Goal: Task Accomplishment & Management: Manage account settings

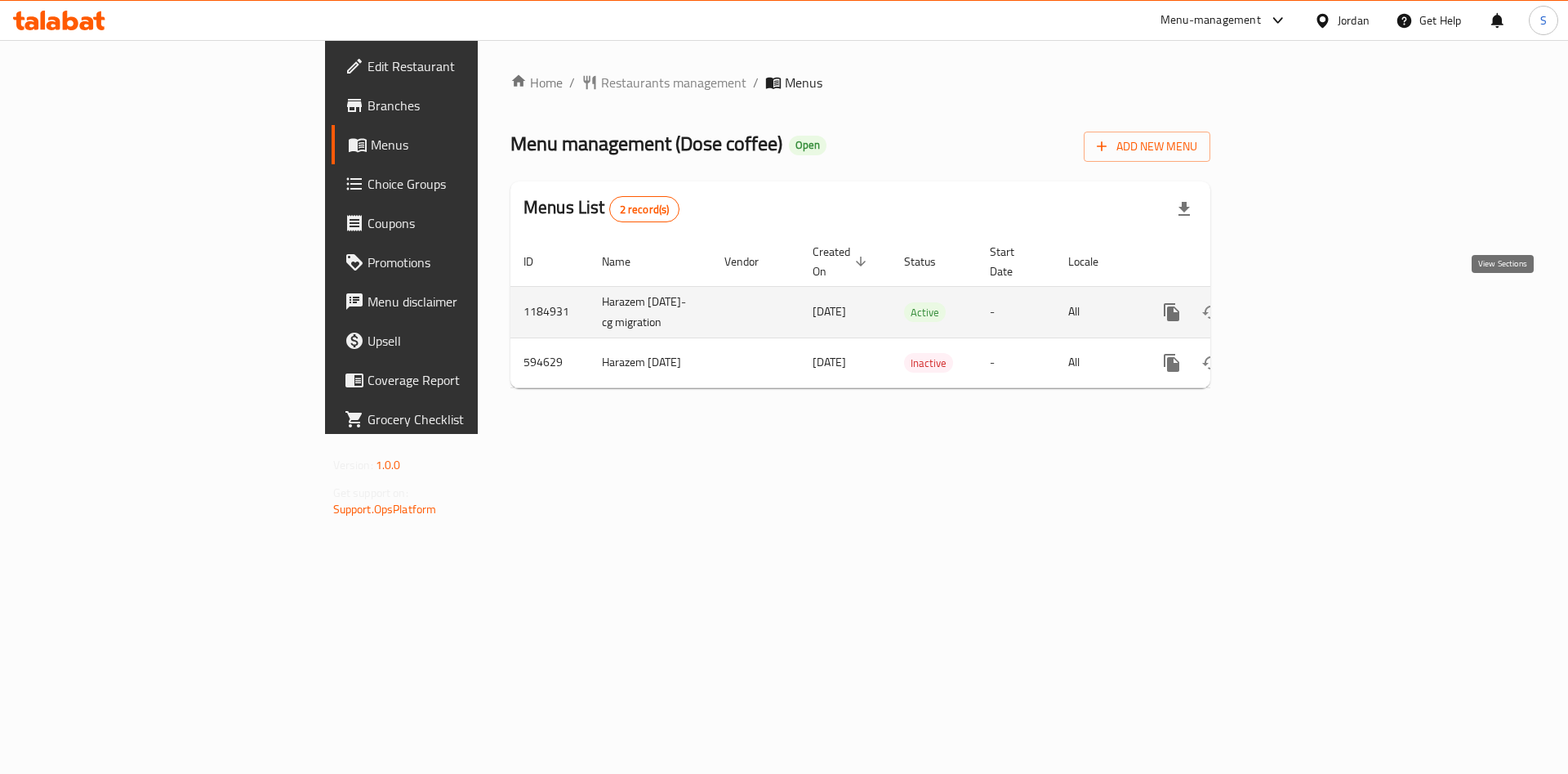
click at [1299, 302] on icon "enhanced table" at bounding box center [1288, 312] width 19 height 19
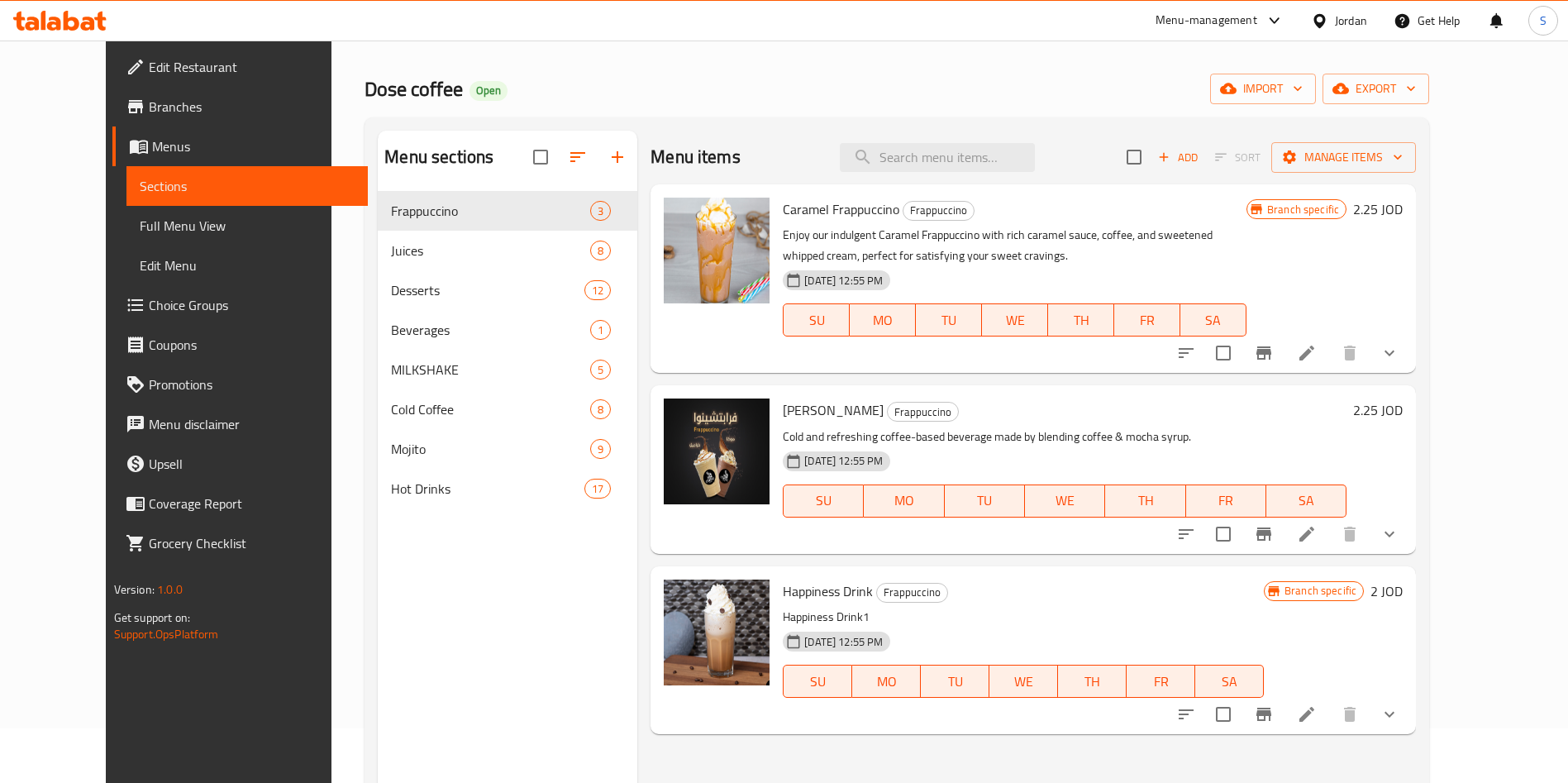
scroll to position [3, 0]
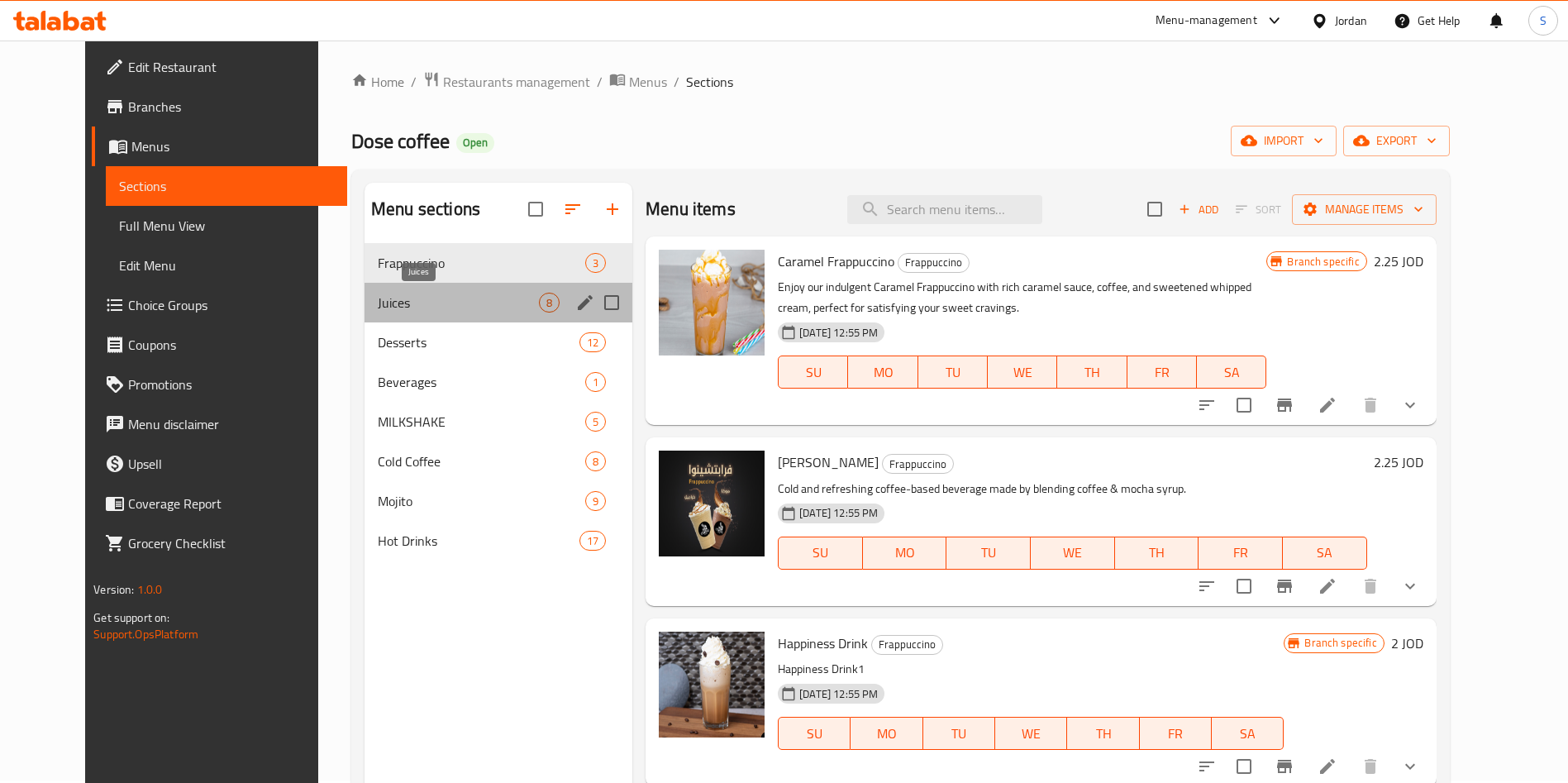
click at [378, 299] on span "Juices" at bounding box center [459, 302] width 161 height 19
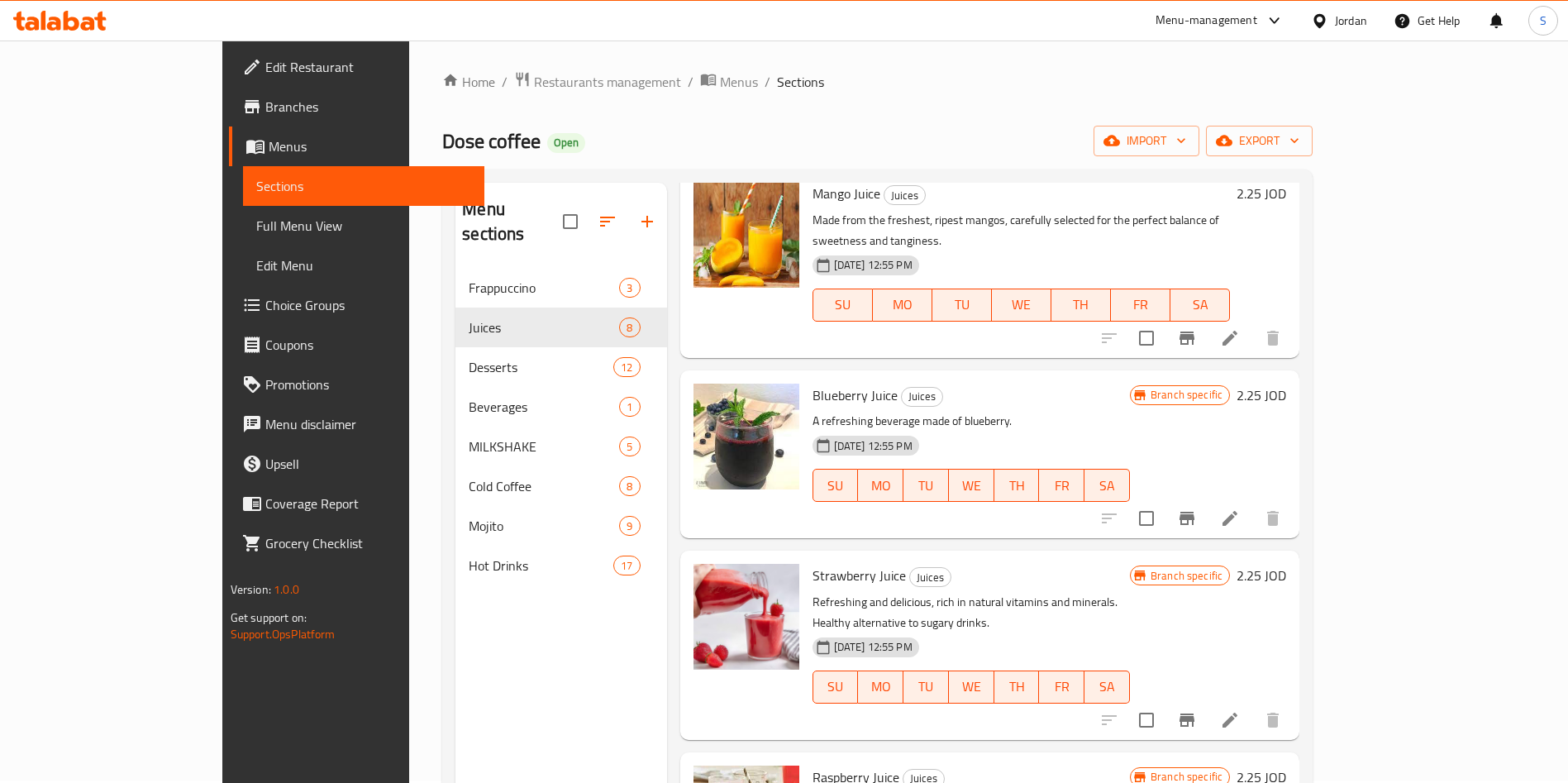
scroll to position [372, 0]
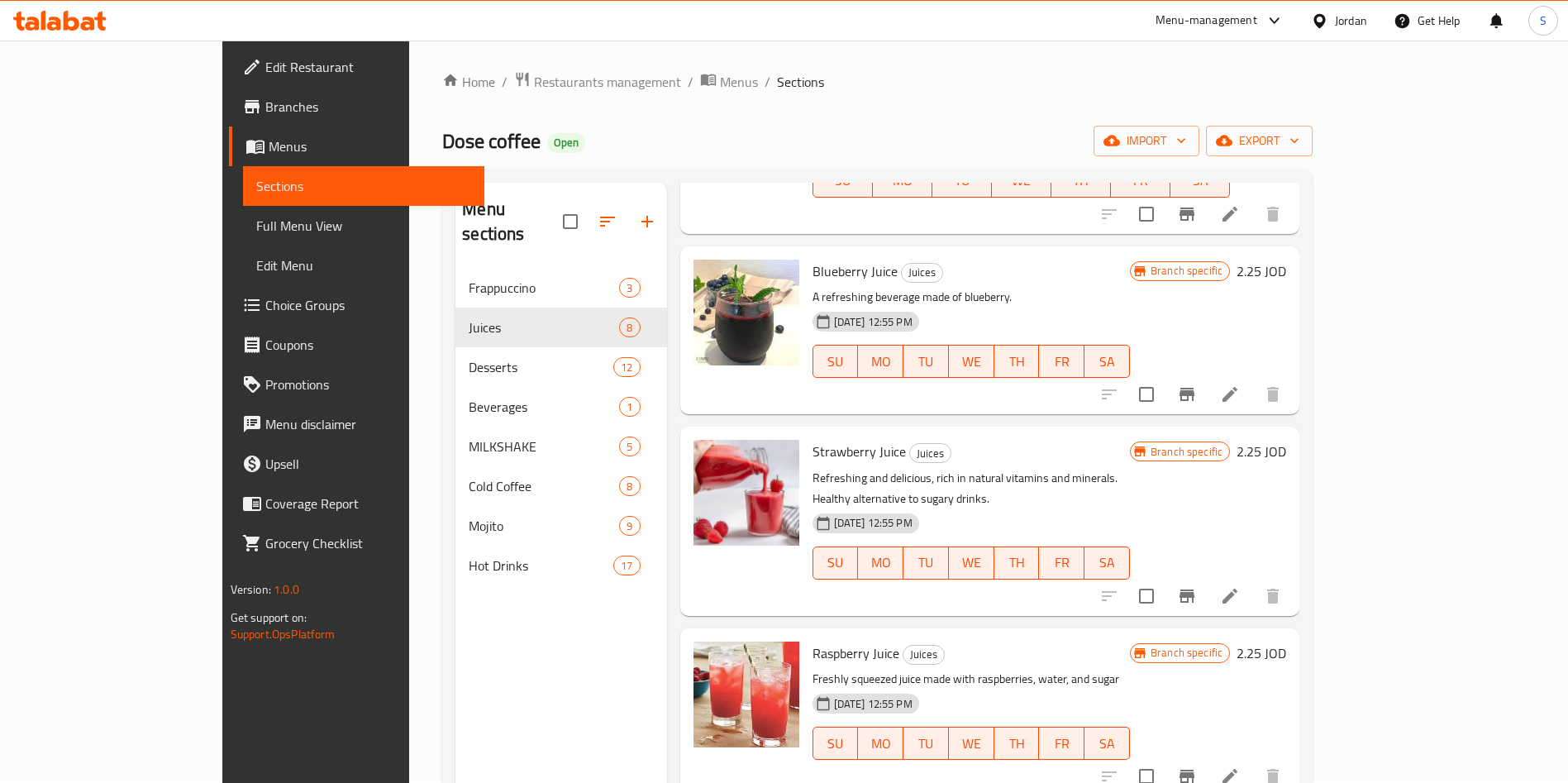
drag, startPoint x: 753, startPoint y: 443, endPoint x: 815, endPoint y: 431, distance: 63.2
click at [815, 433] on div "Strawberry Juice Juices Refreshing and delicious, rich in natural vitamins and …" at bounding box center [971, 520] width 331 height 175
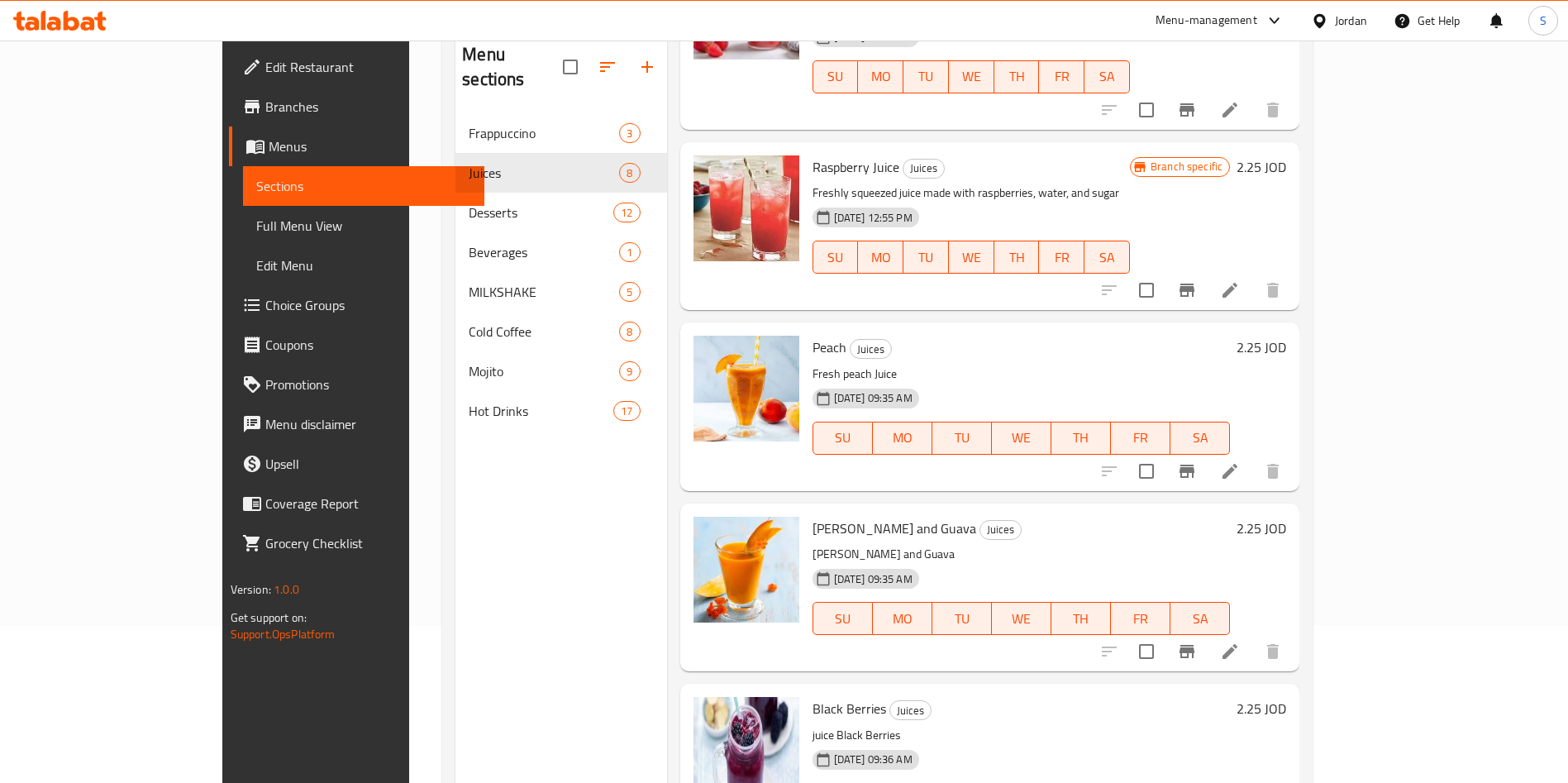
scroll to position [231, 0]
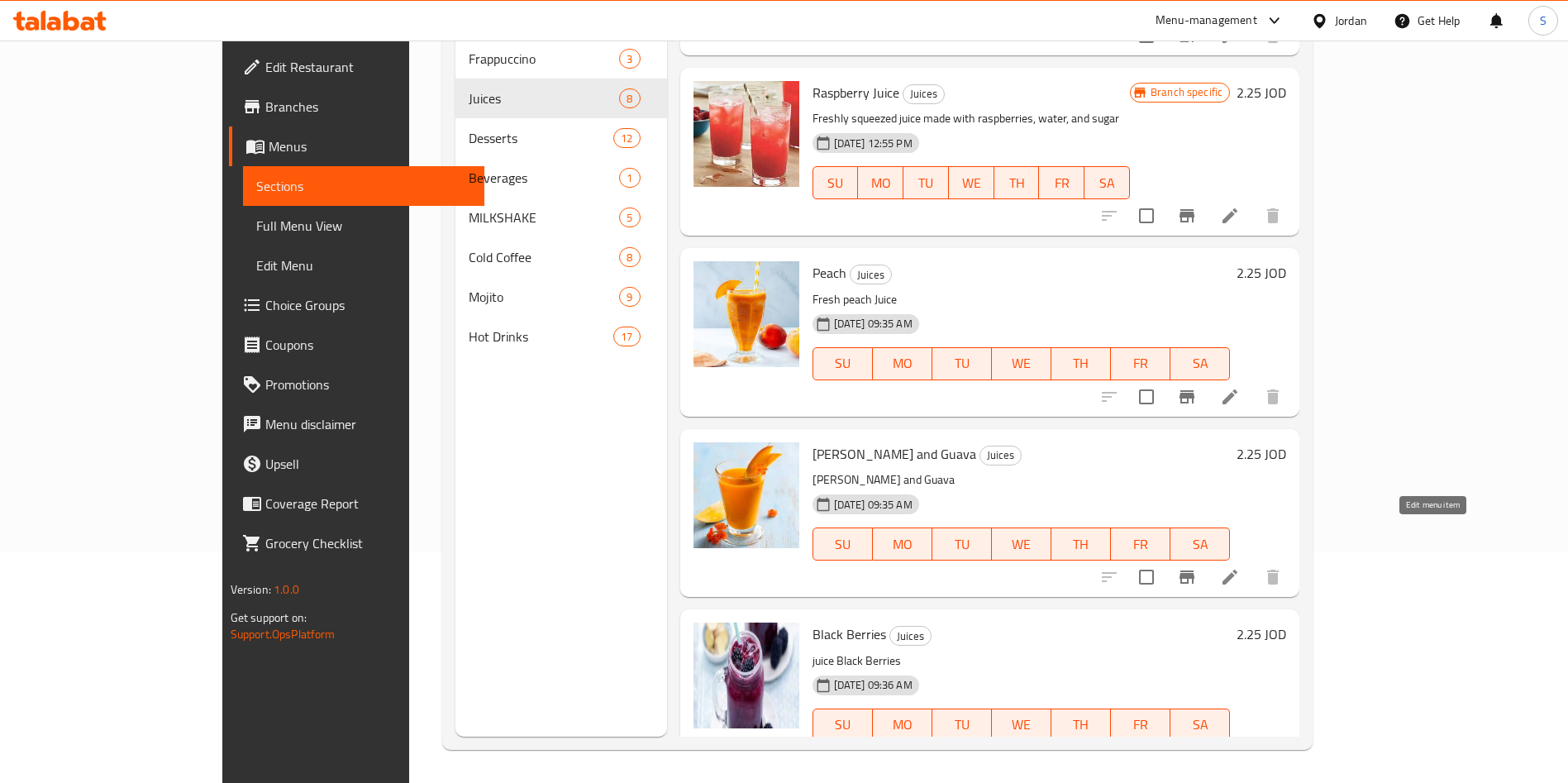
click at [1237, 569] on icon at bounding box center [1230, 577] width 15 height 15
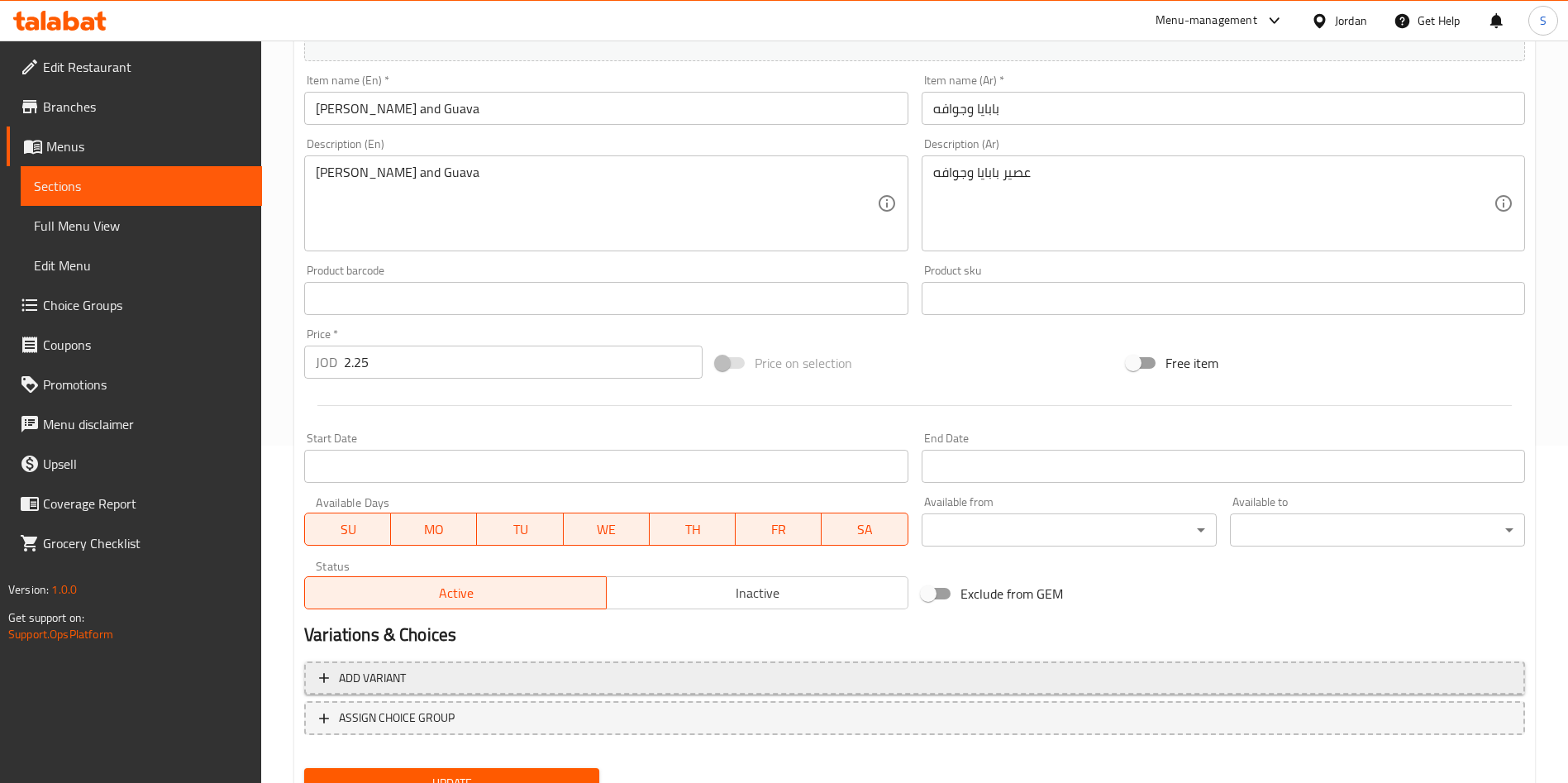
scroll to position [409, 0]
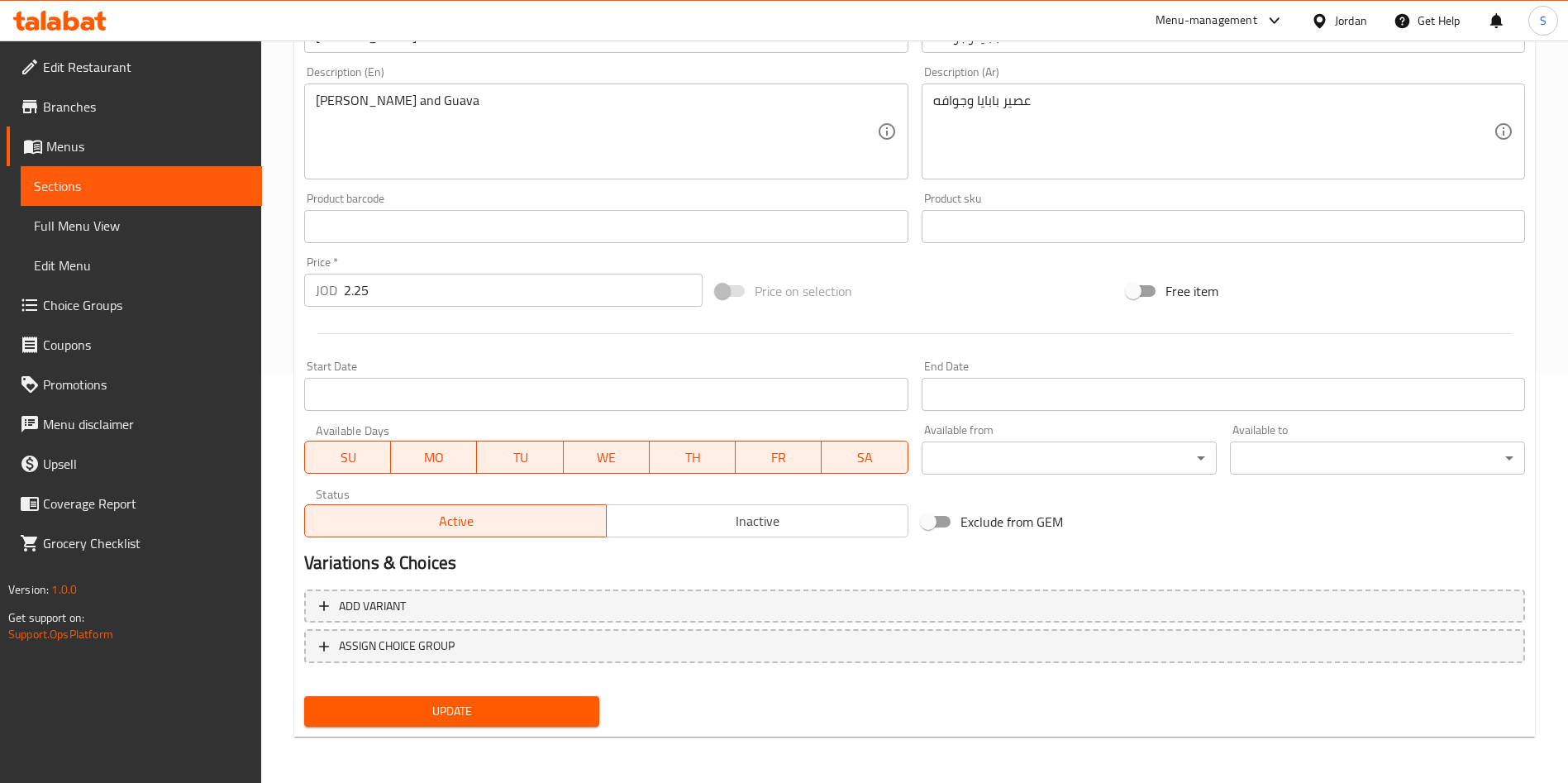
click at [686, 514] on span "Inactive" at bounding box center [758, 521] width 288 height 24
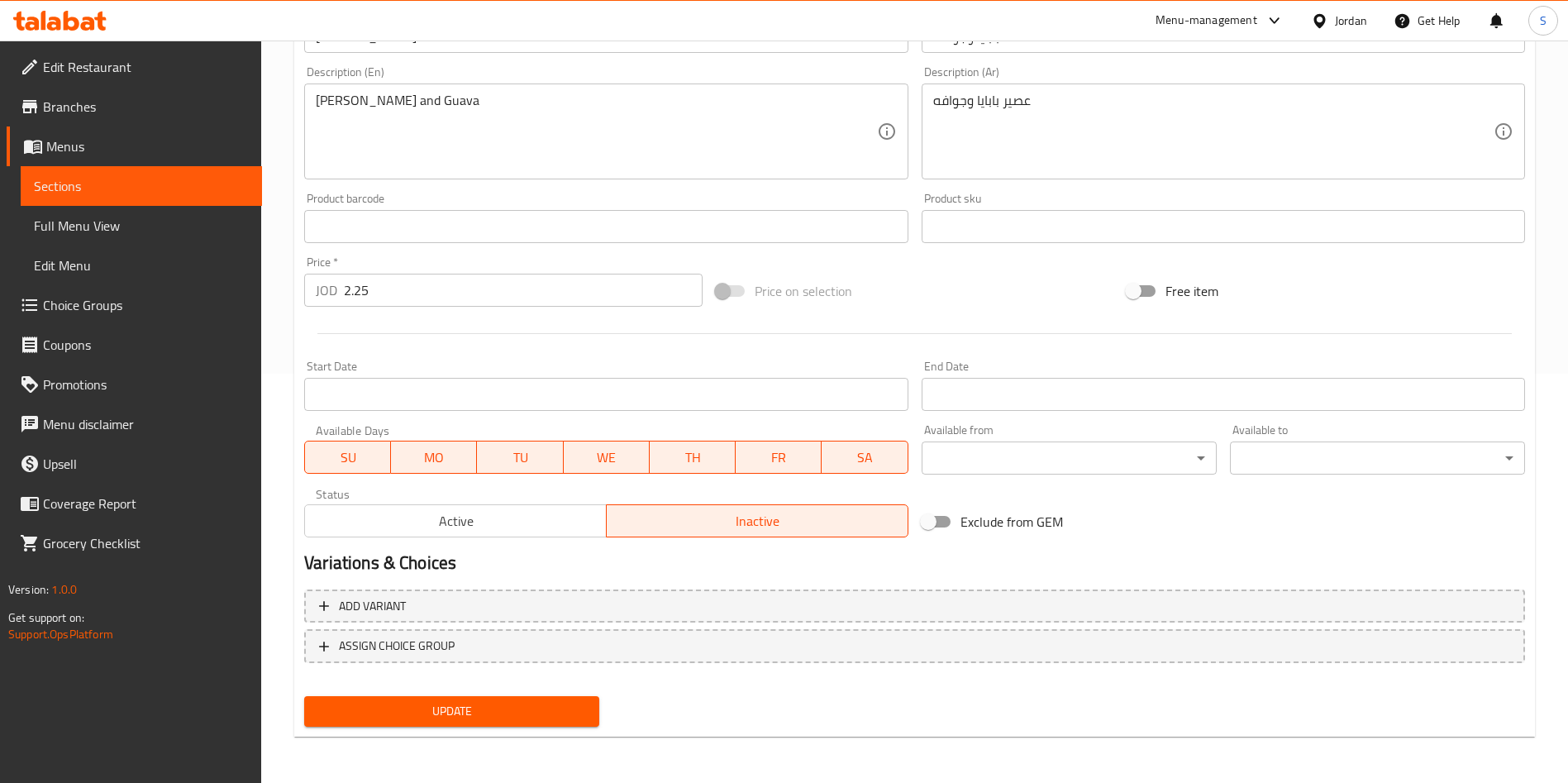
click at [534, 712] on span "Update" at bounding box center [452, 711] width 269 height 20
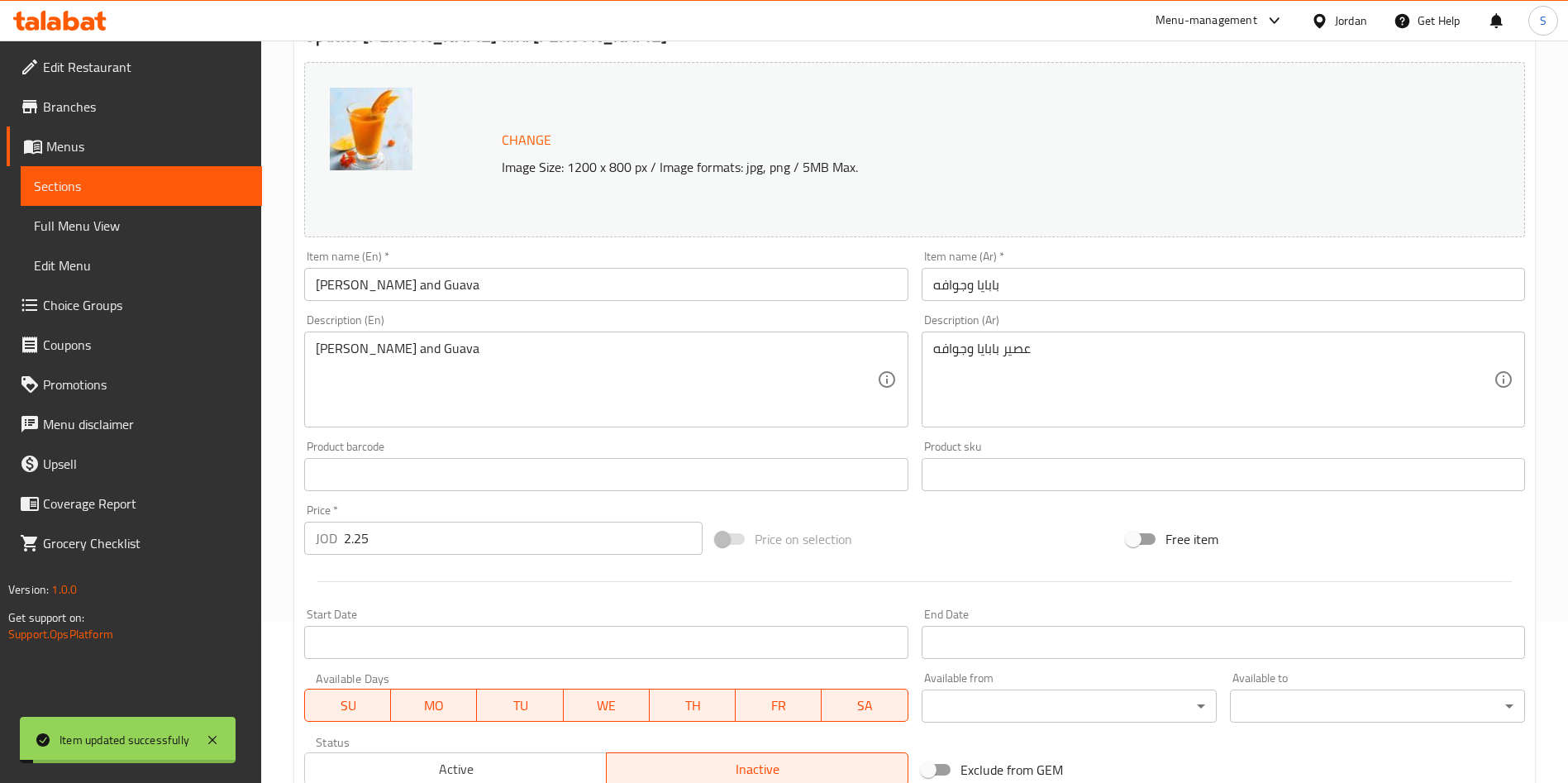
scroll to position [0, 0]
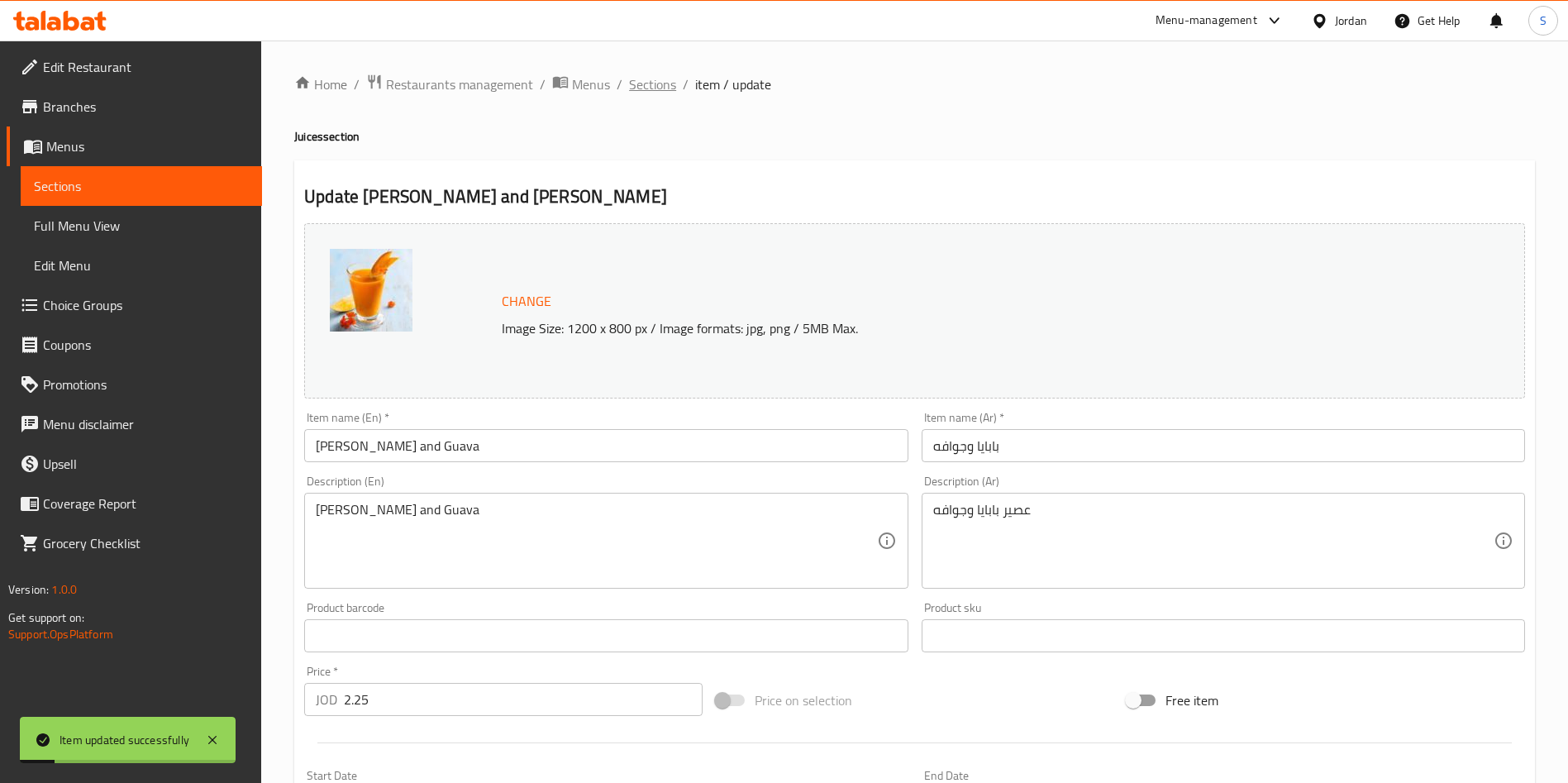
click at [648, 80] on span "Sections" at bounding box center [653, 84] width 47 height 19
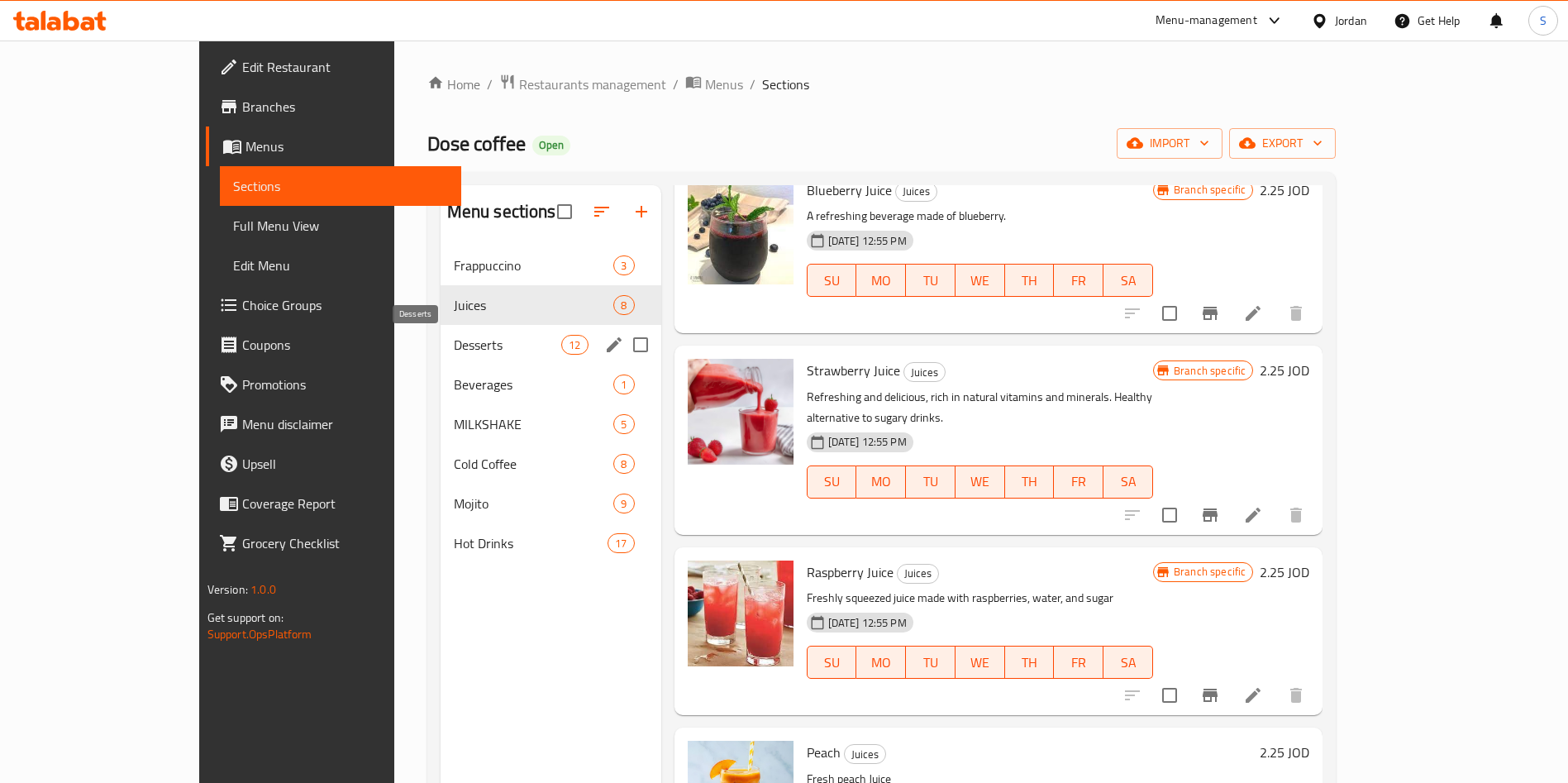
click at [453, 343] on span "Desserts" at bounding box center [508, 344] width 108 height 19
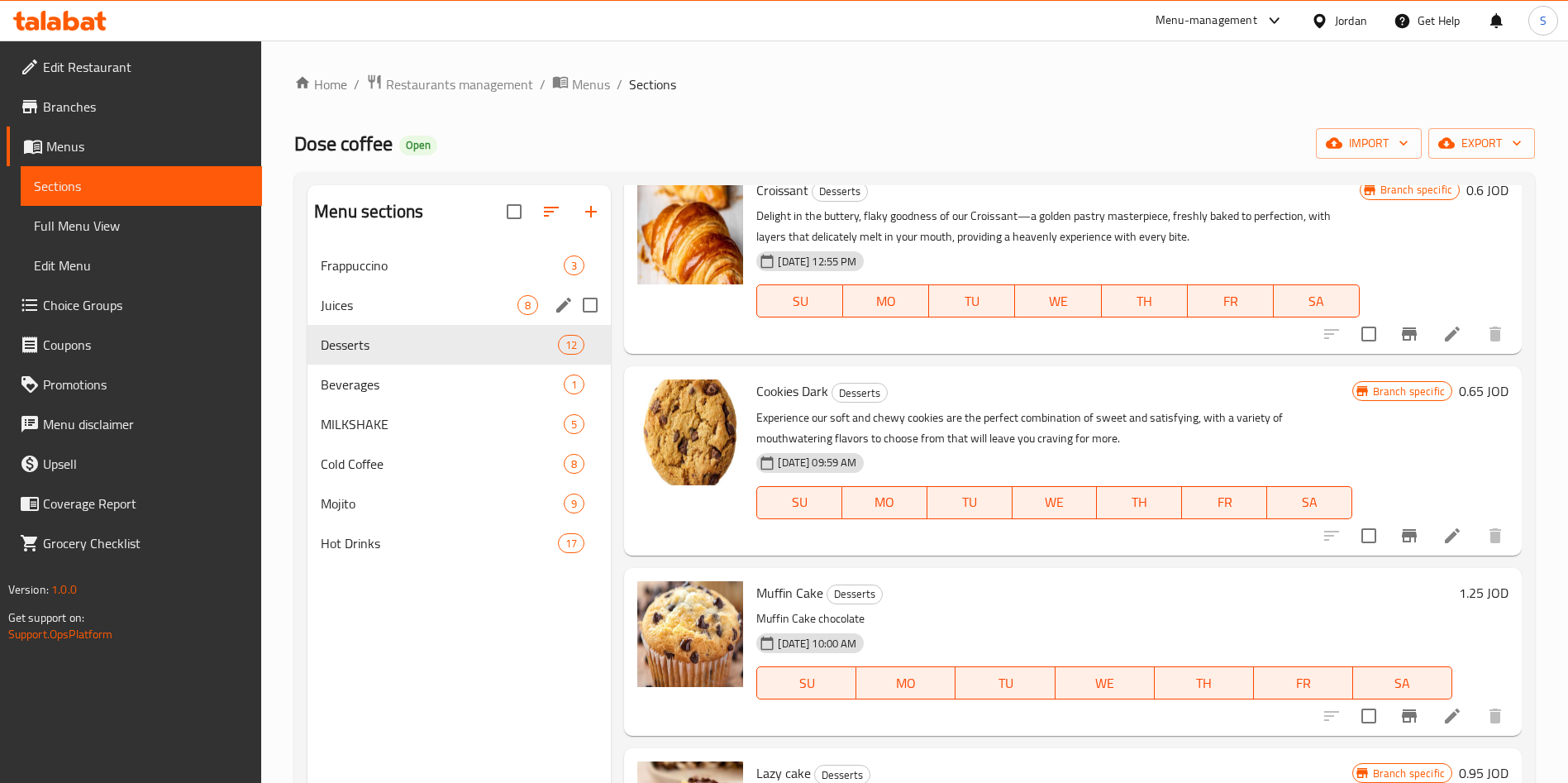
click at [362, 319] on div "Juices 8" at bounding box center [459, 304] width 303 height 40
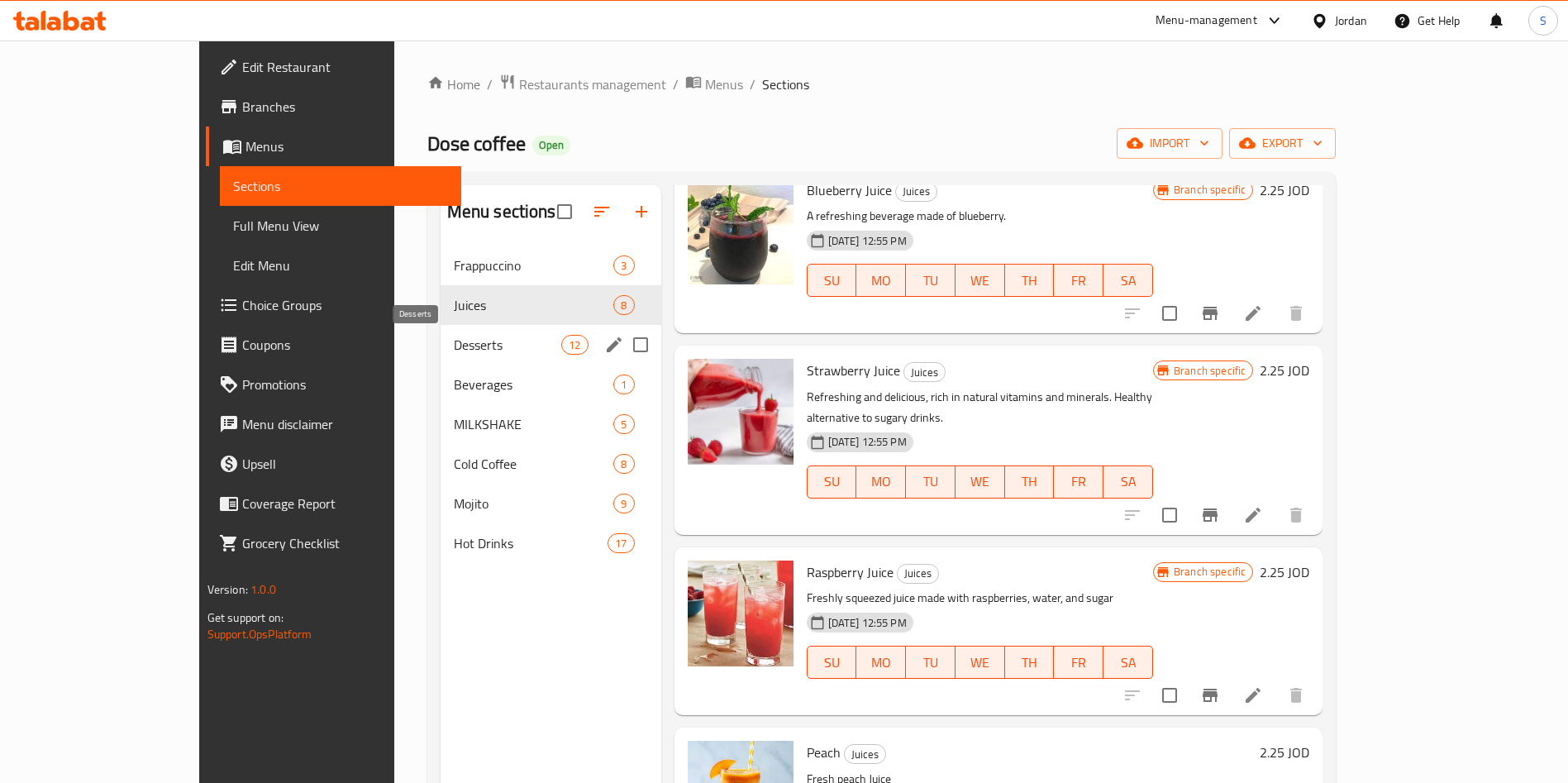
click at [453, 338] on span "Desserts" at bounding box center [508, 344] width 108 height 19
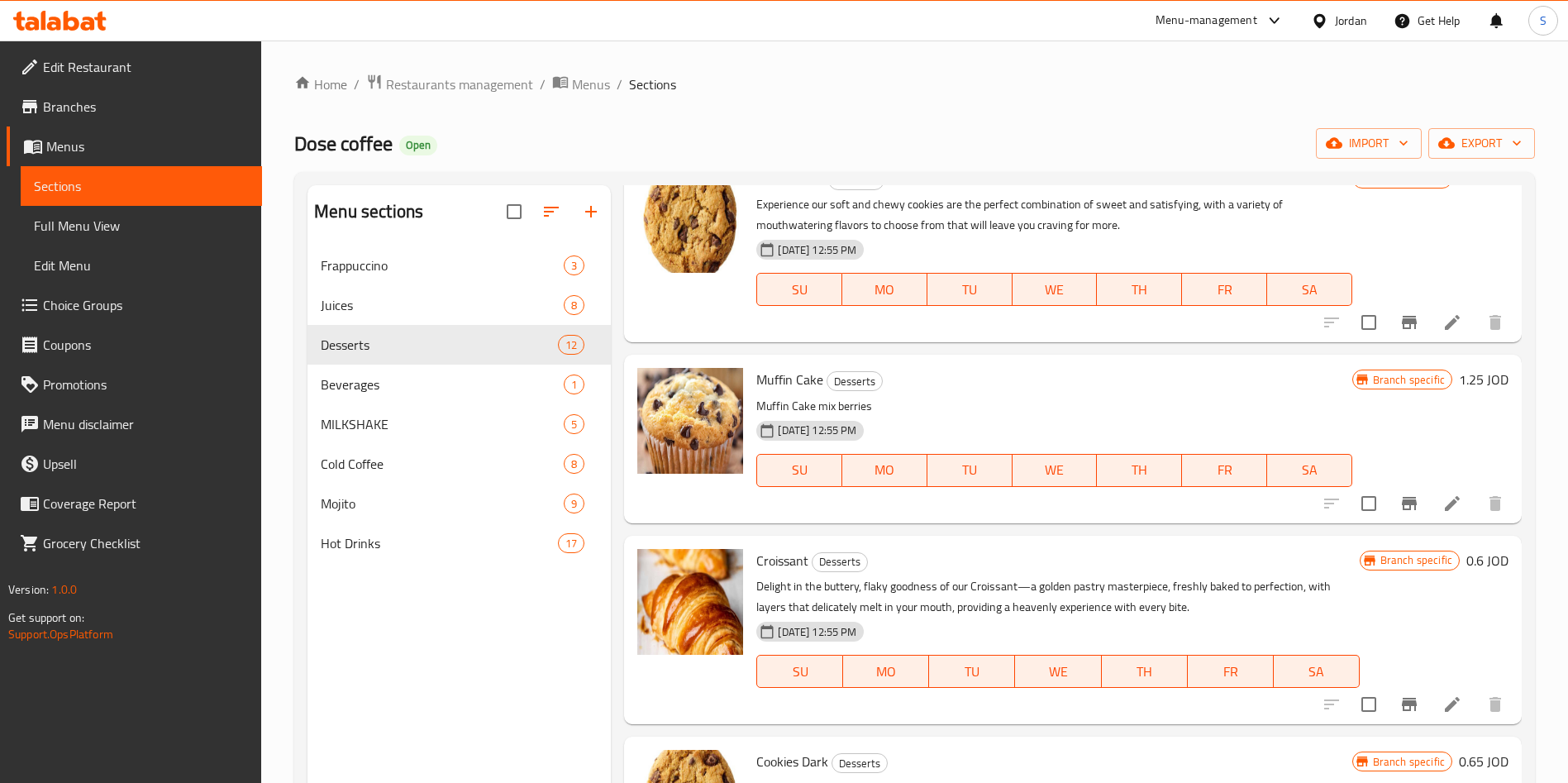
scroll to position [124, 0]
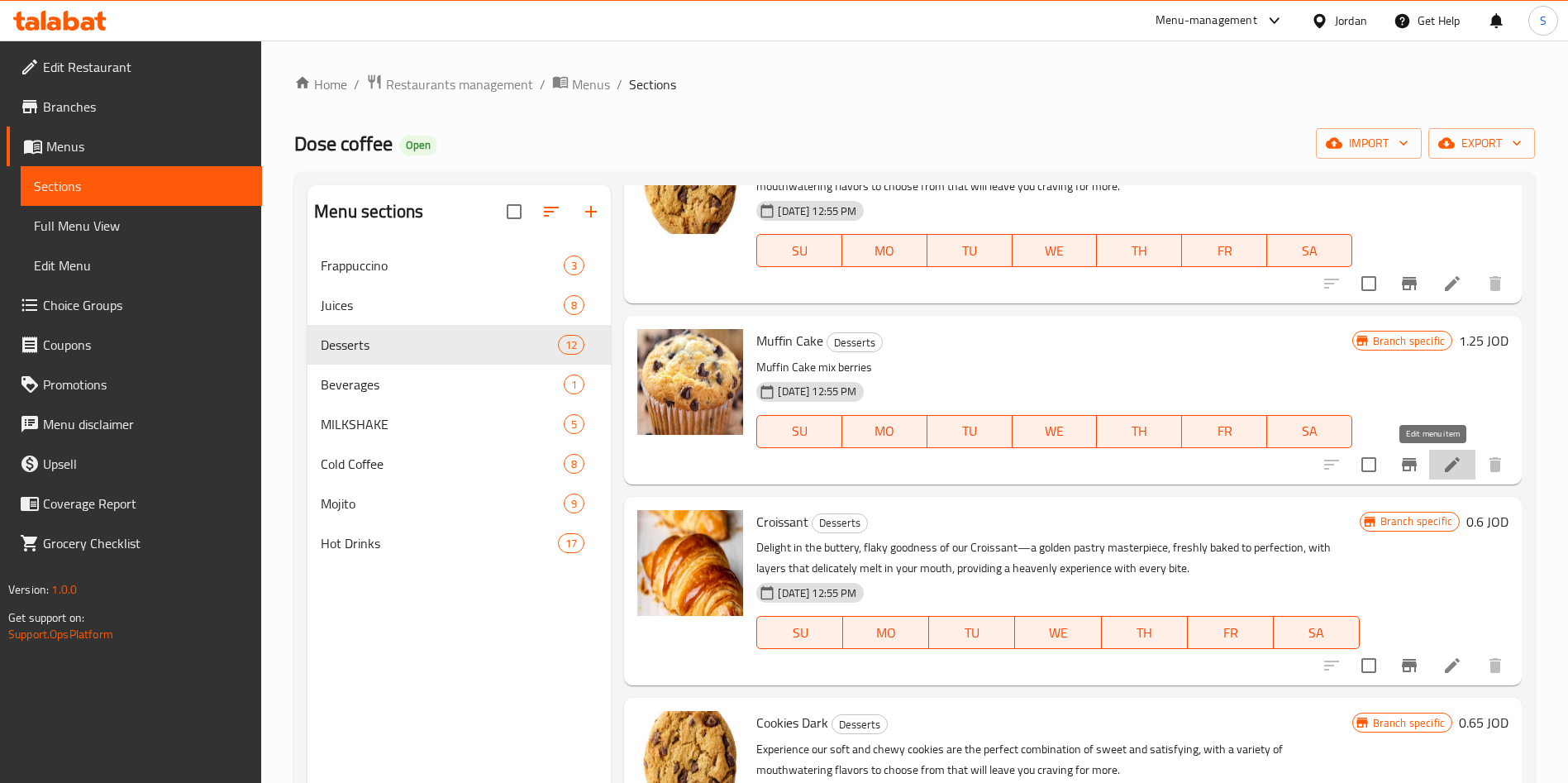
click at [1443, 454] on icon at bounding box center [1452, 464] width 19 height 19
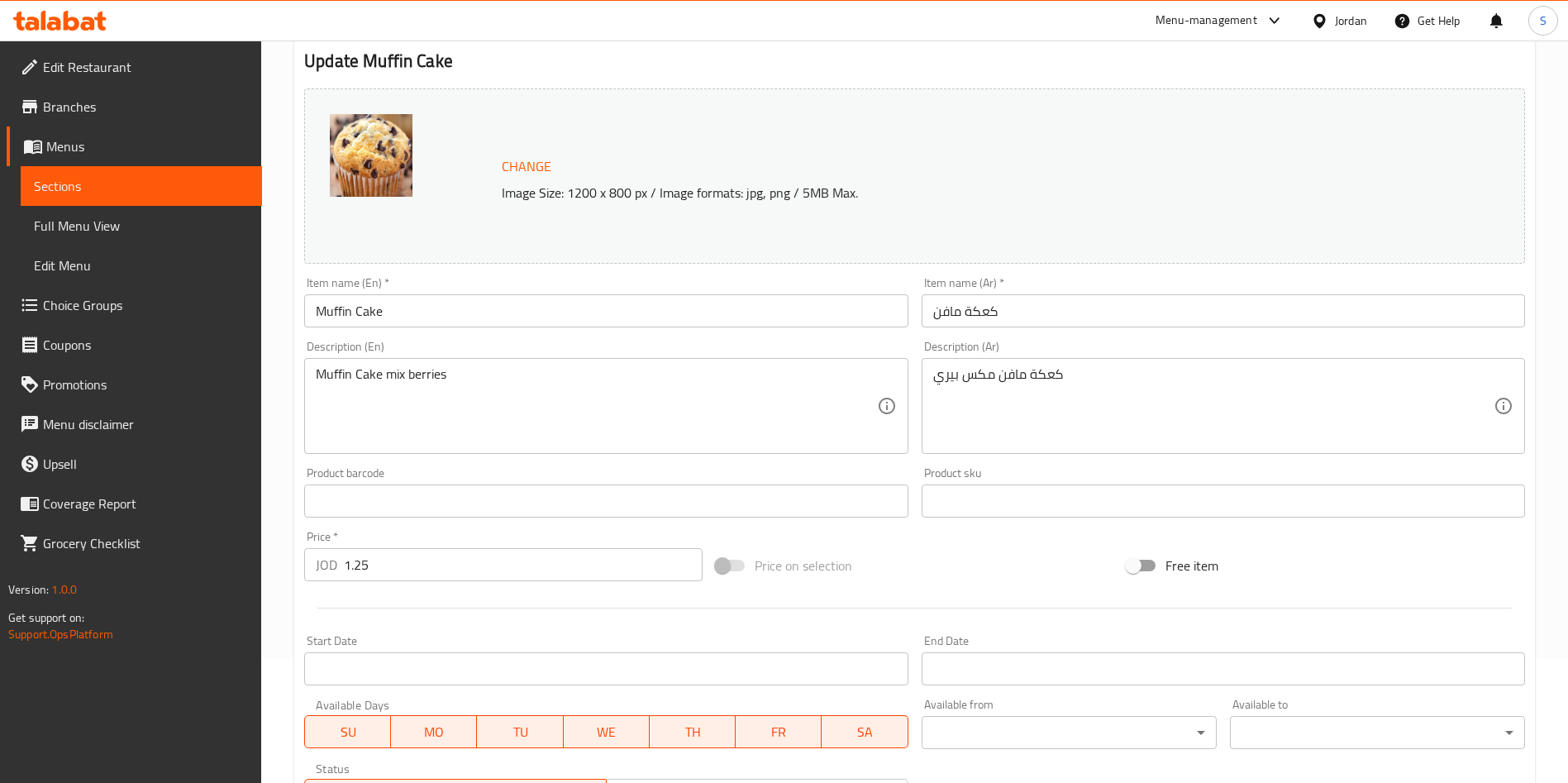
scroll to position [398, 0]
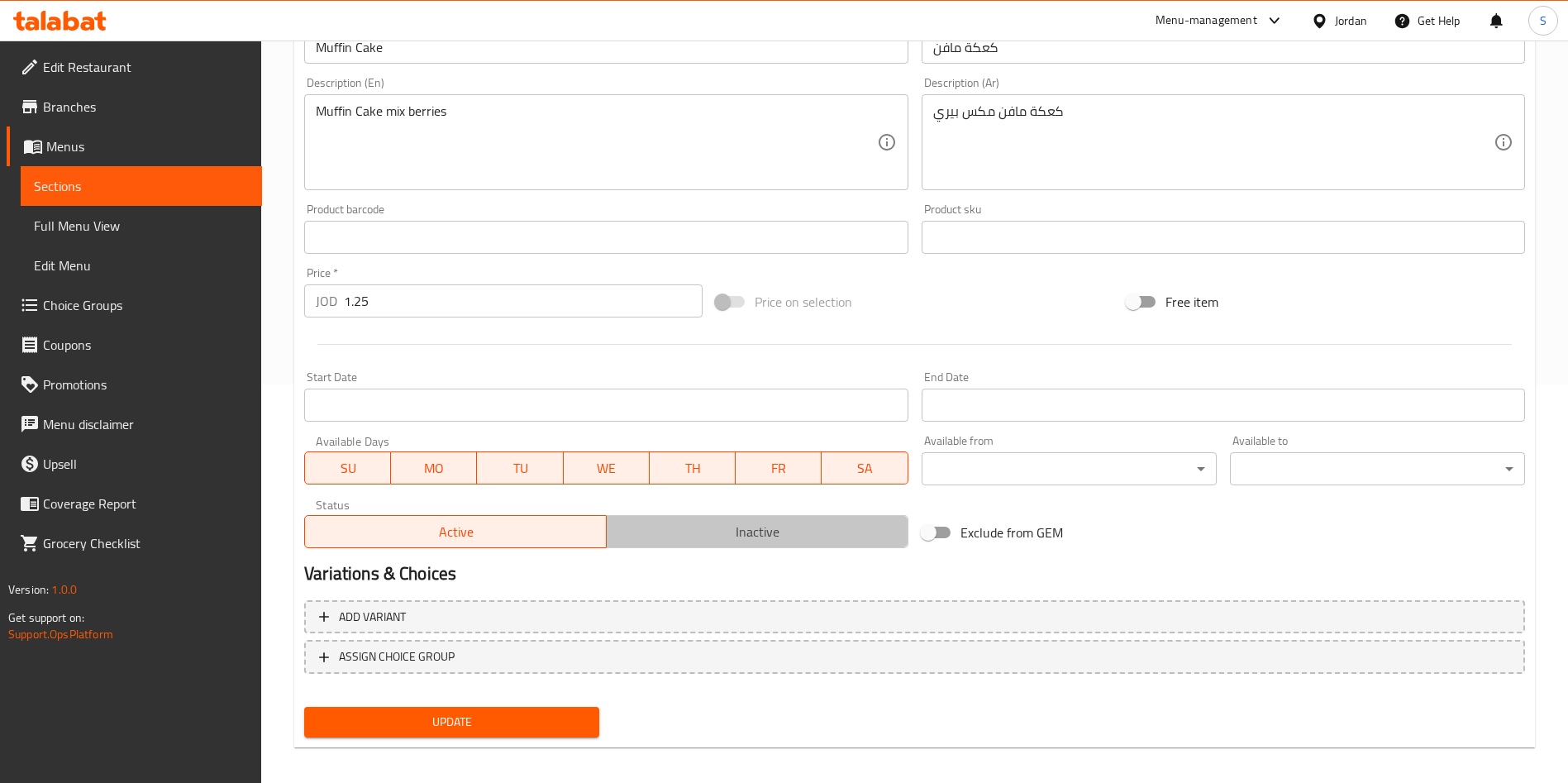
click at [740, 519] on span "Inactive" at bounding box center [758, 531] width 288 height 24
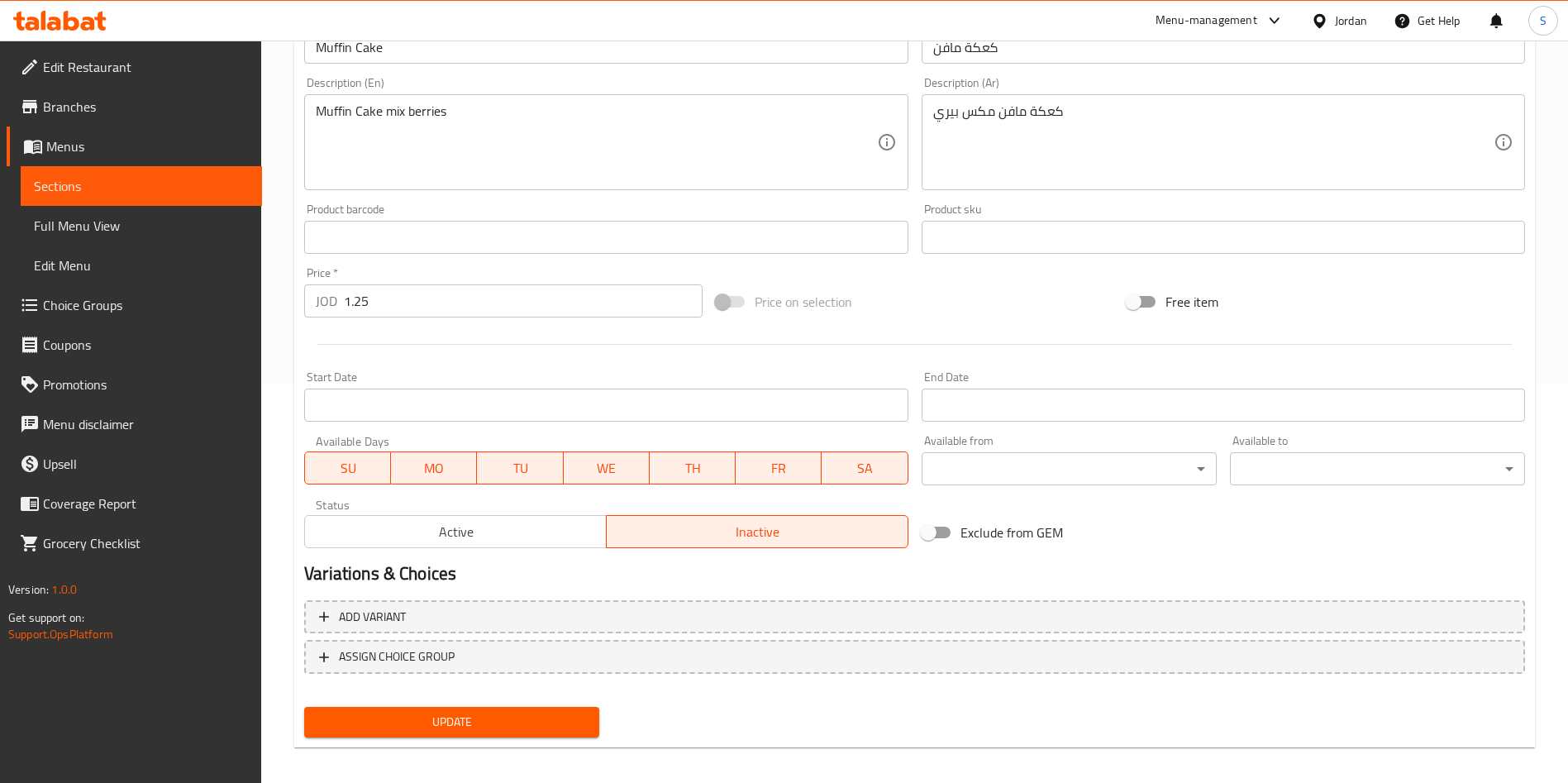
click at [530, 733] on button "Update" at bounding box center [452, 722] width 295 height 31
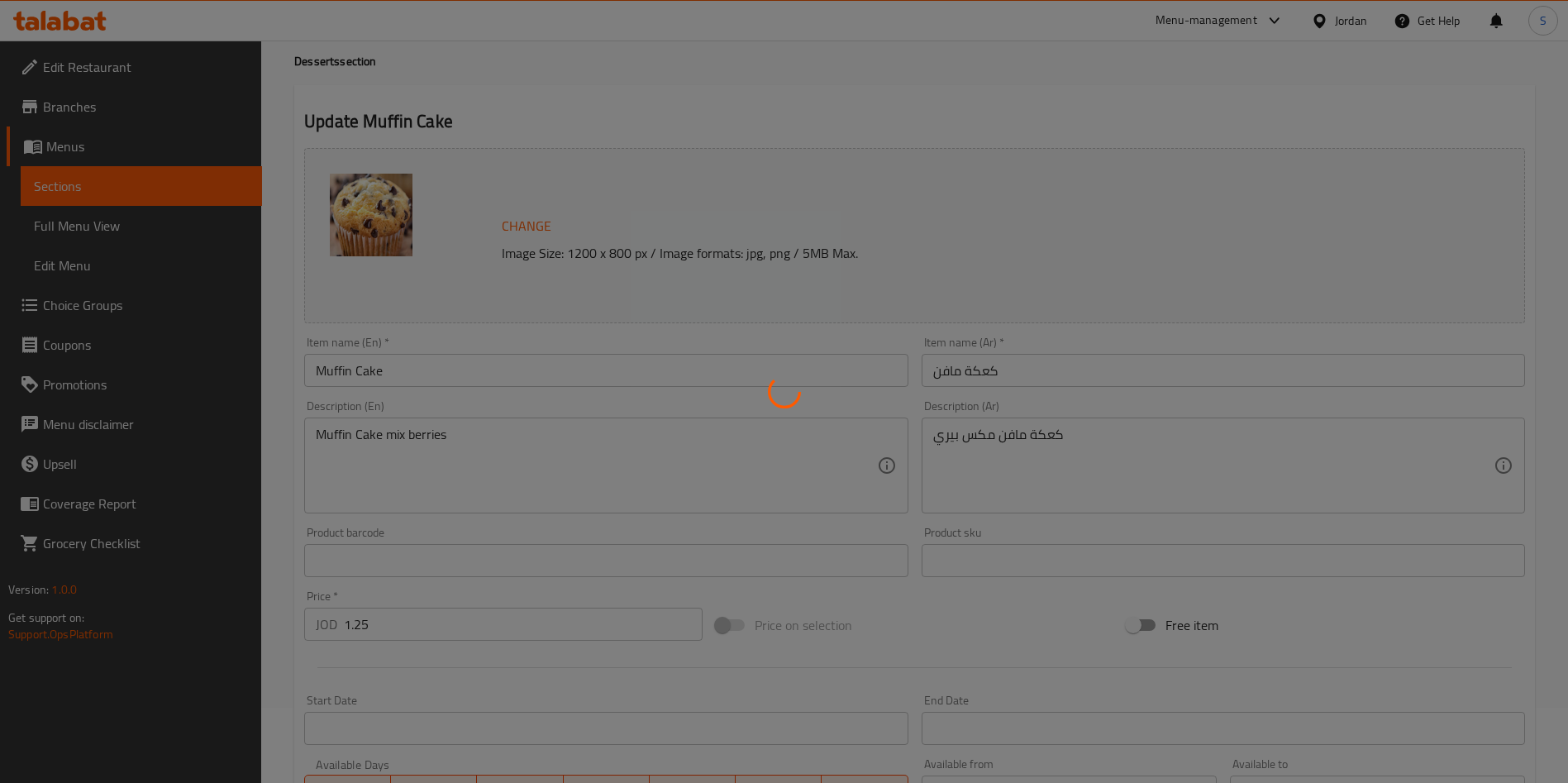
scroll to position [0, 0]
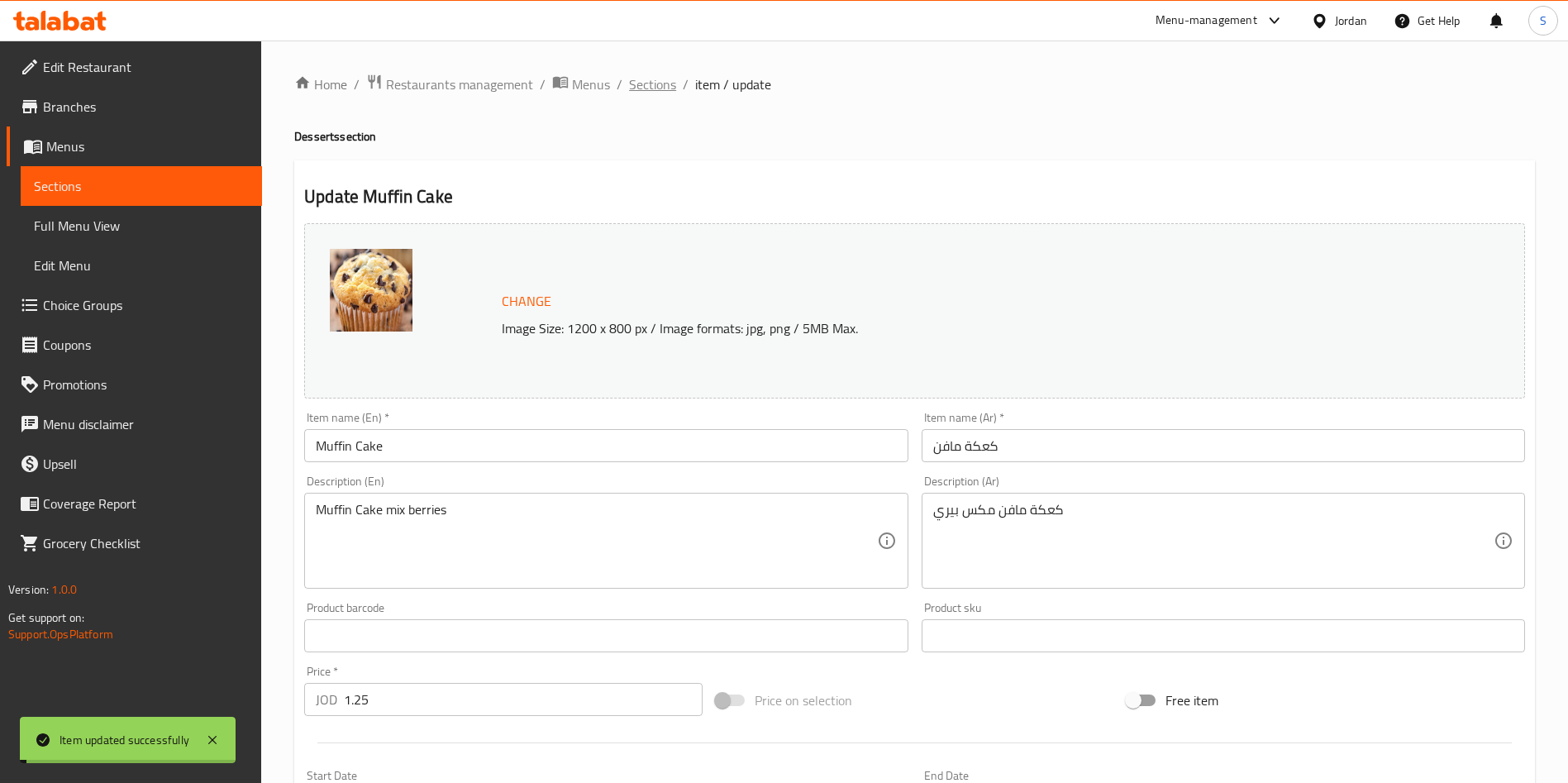
click at [659, 79] on span "Sections" at bounding box center [653, 84] width 47 height 19
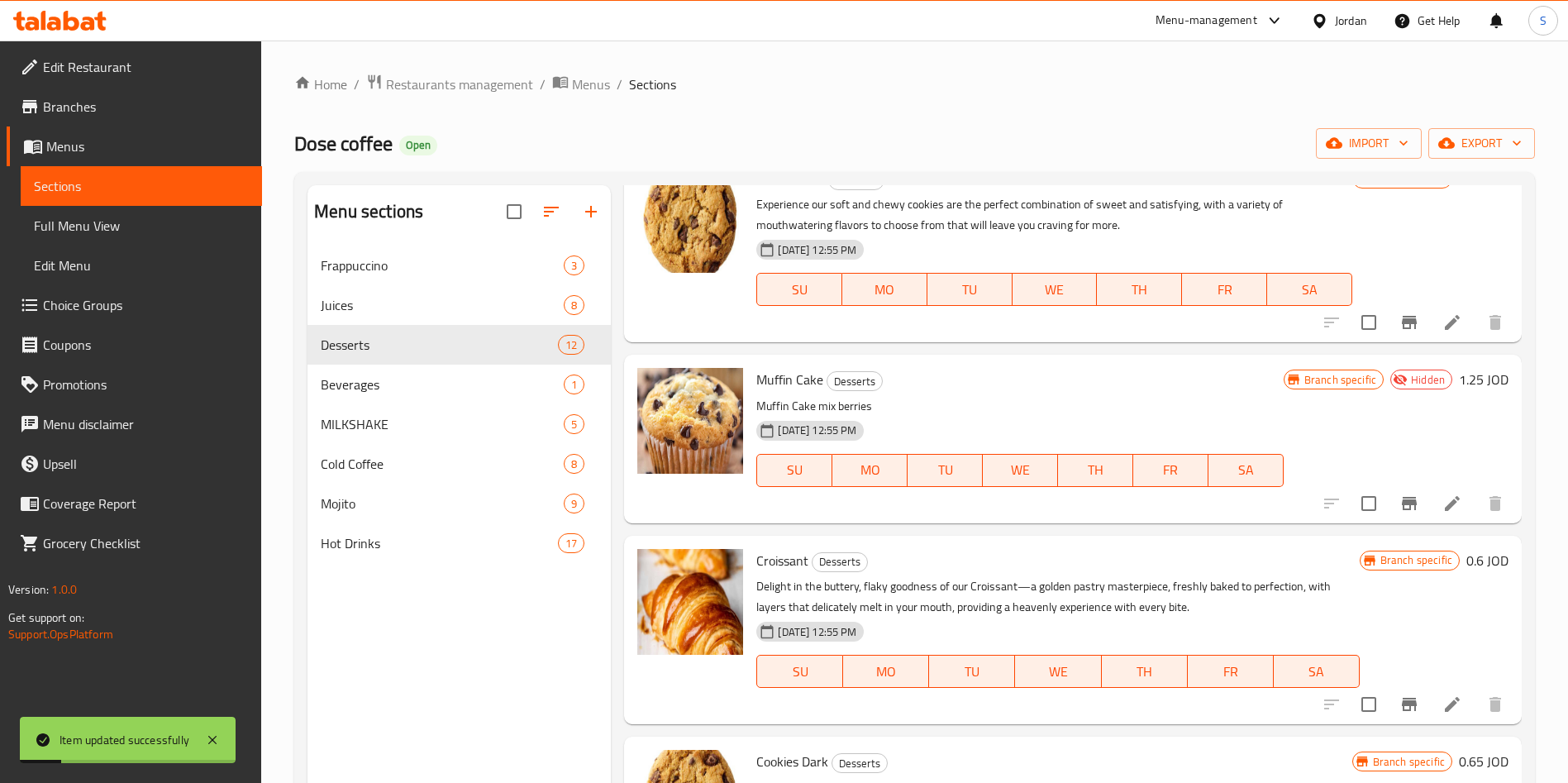
scroll to position [124, 0]
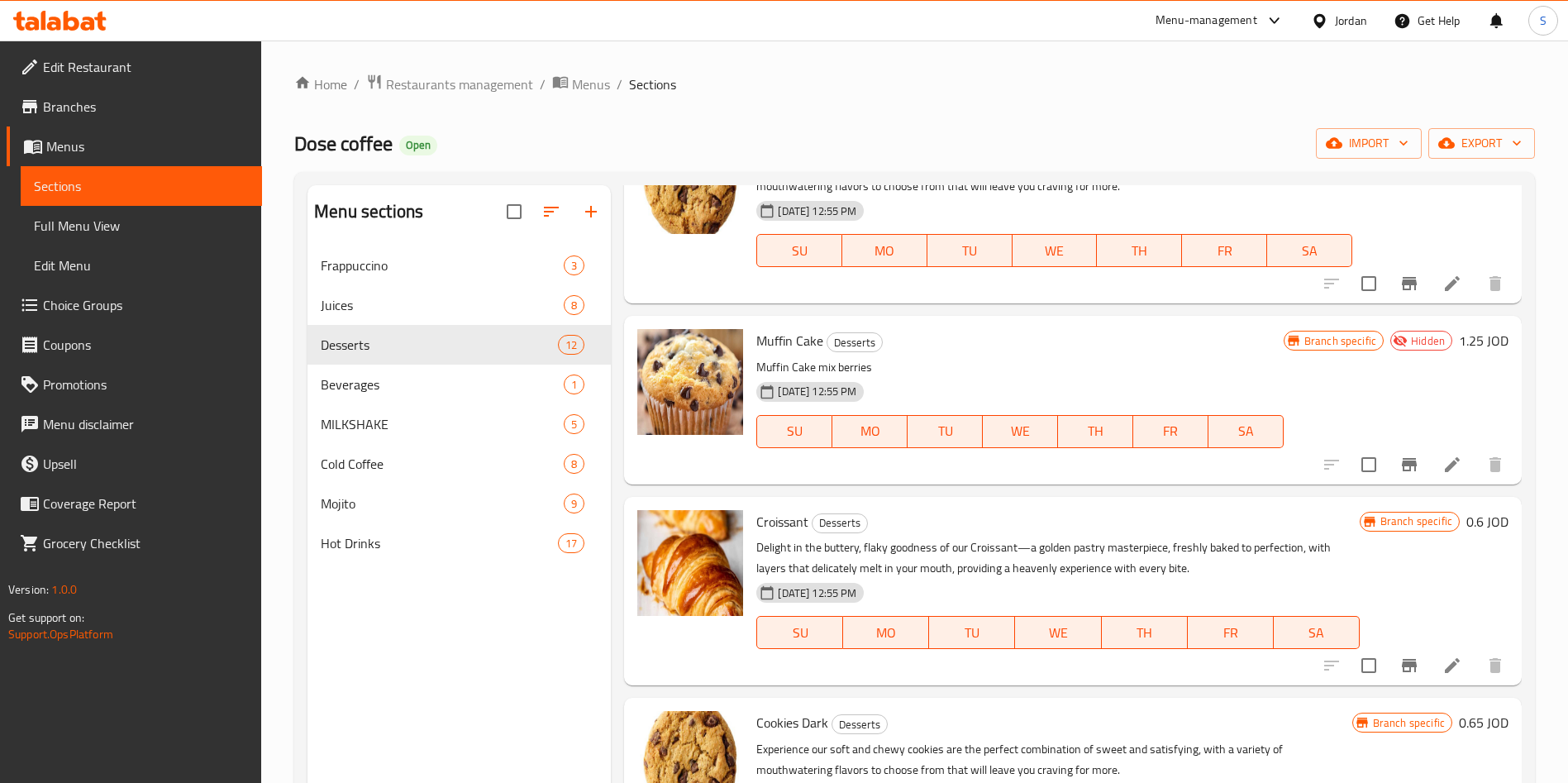
drag, startPoint x: 1454, startPoint y: 691, endPoint x: 1440, endPoint y: 686, distance: 14.9
click at [1448, 691] on div "Menu items Add Sort Manage items Cookies Milk Desserts Experience our soft and …" at bounding box center [1066, 576] width 911 height 783
click at [1443, 670] on icon at bounding box center [1452, 664] width 19 height 19
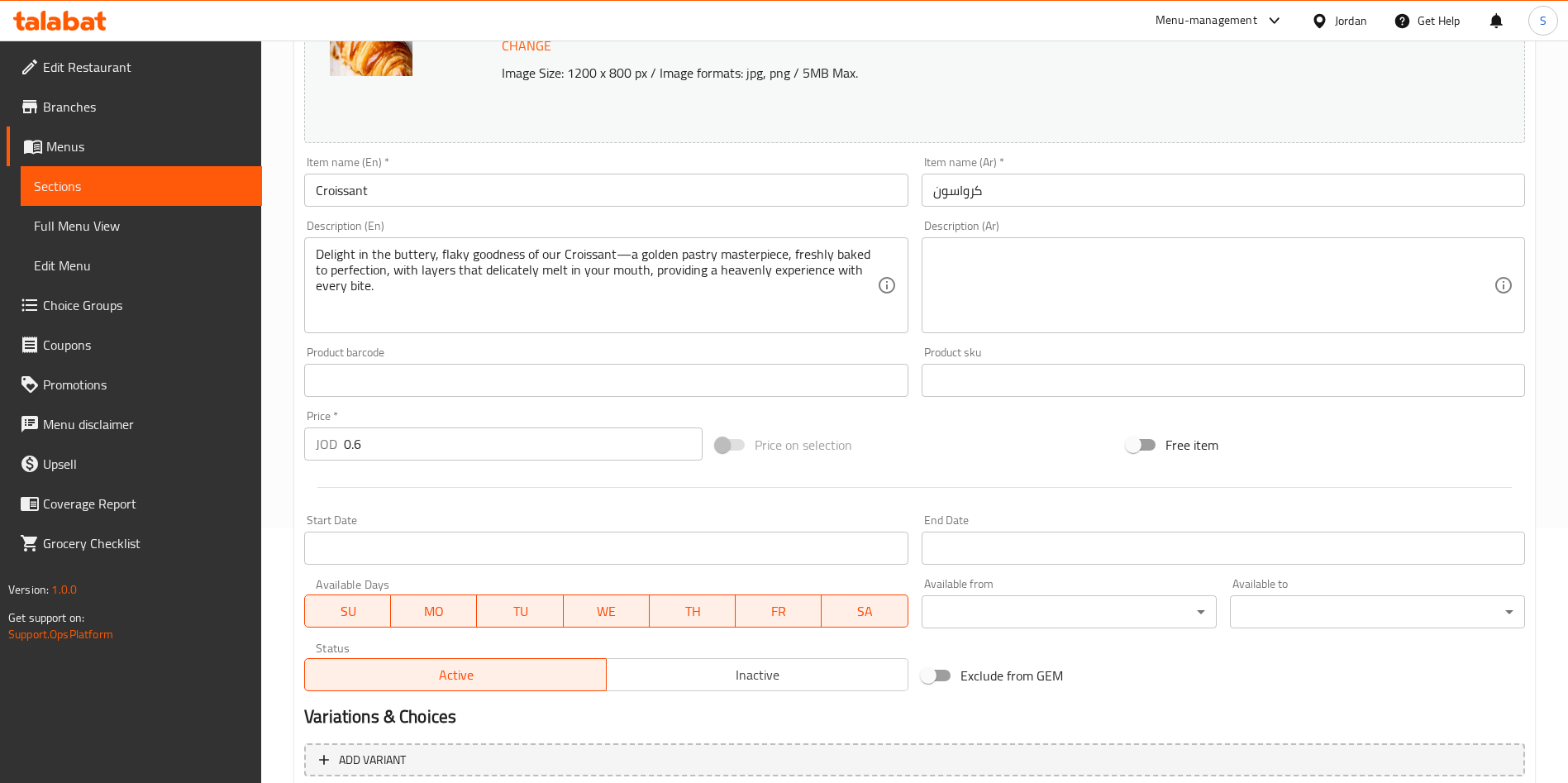
scroll to position [409, 0]
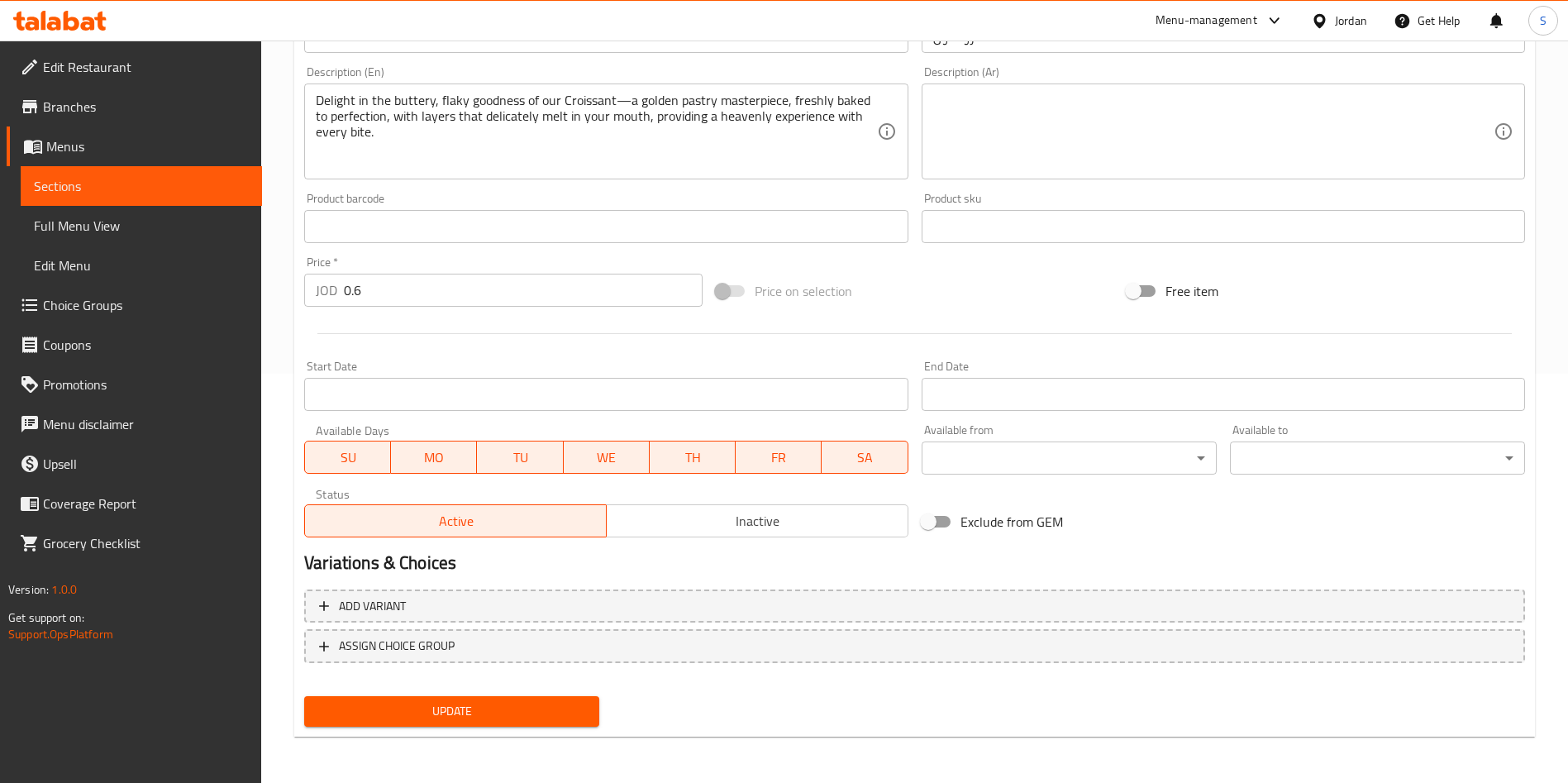
click at [753, 547] on div "Variations & Choices" at bounding box center [915, 563] width 1234 height 38
click at [753, 527] on span "Inactive" at bounding box center [758, 521] width 288 height 24
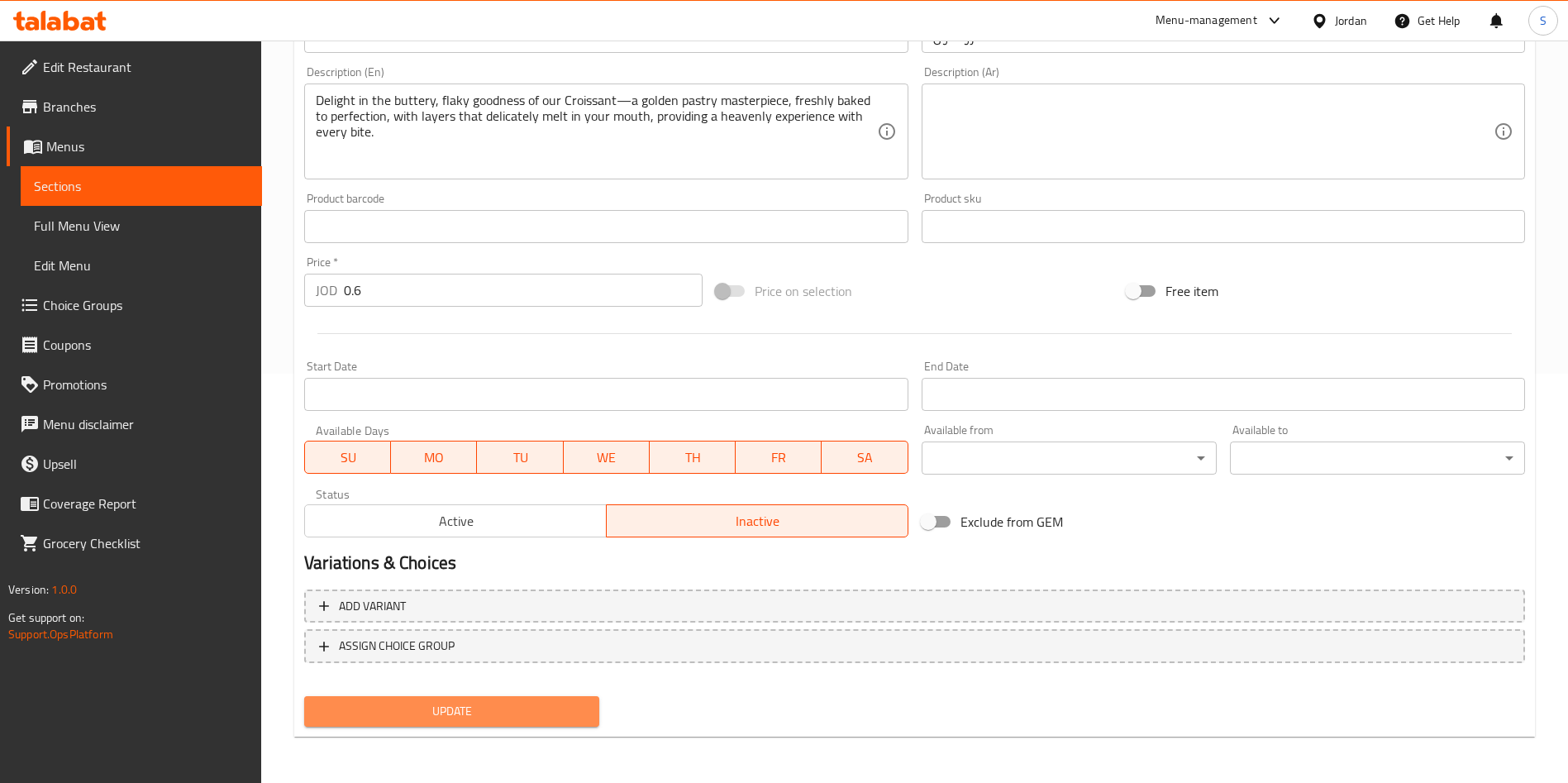
click at [580, 716] on span "Update" at bounding box center [452, 711] width 269 height 20
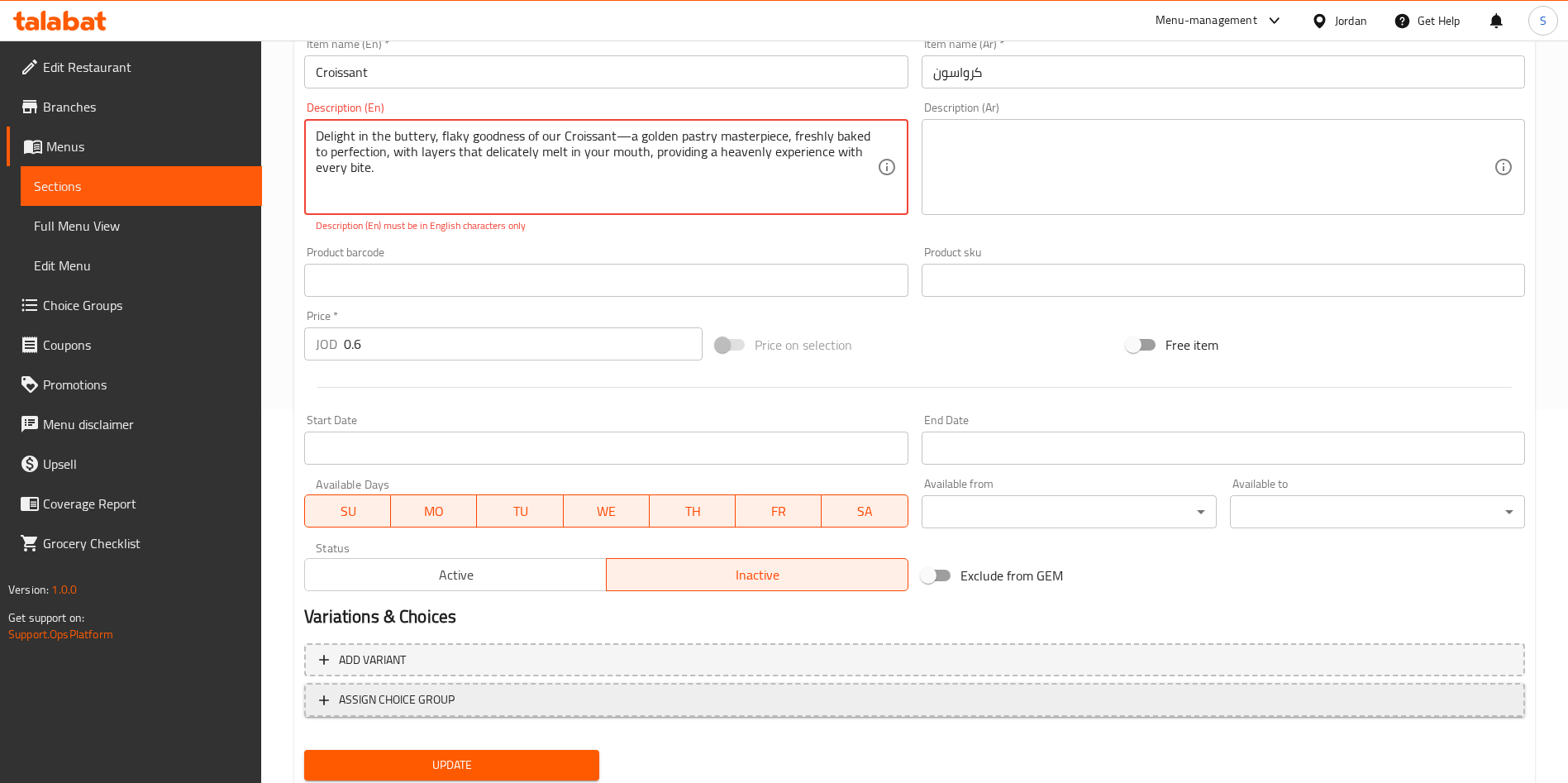
scroll to position [427, 0]
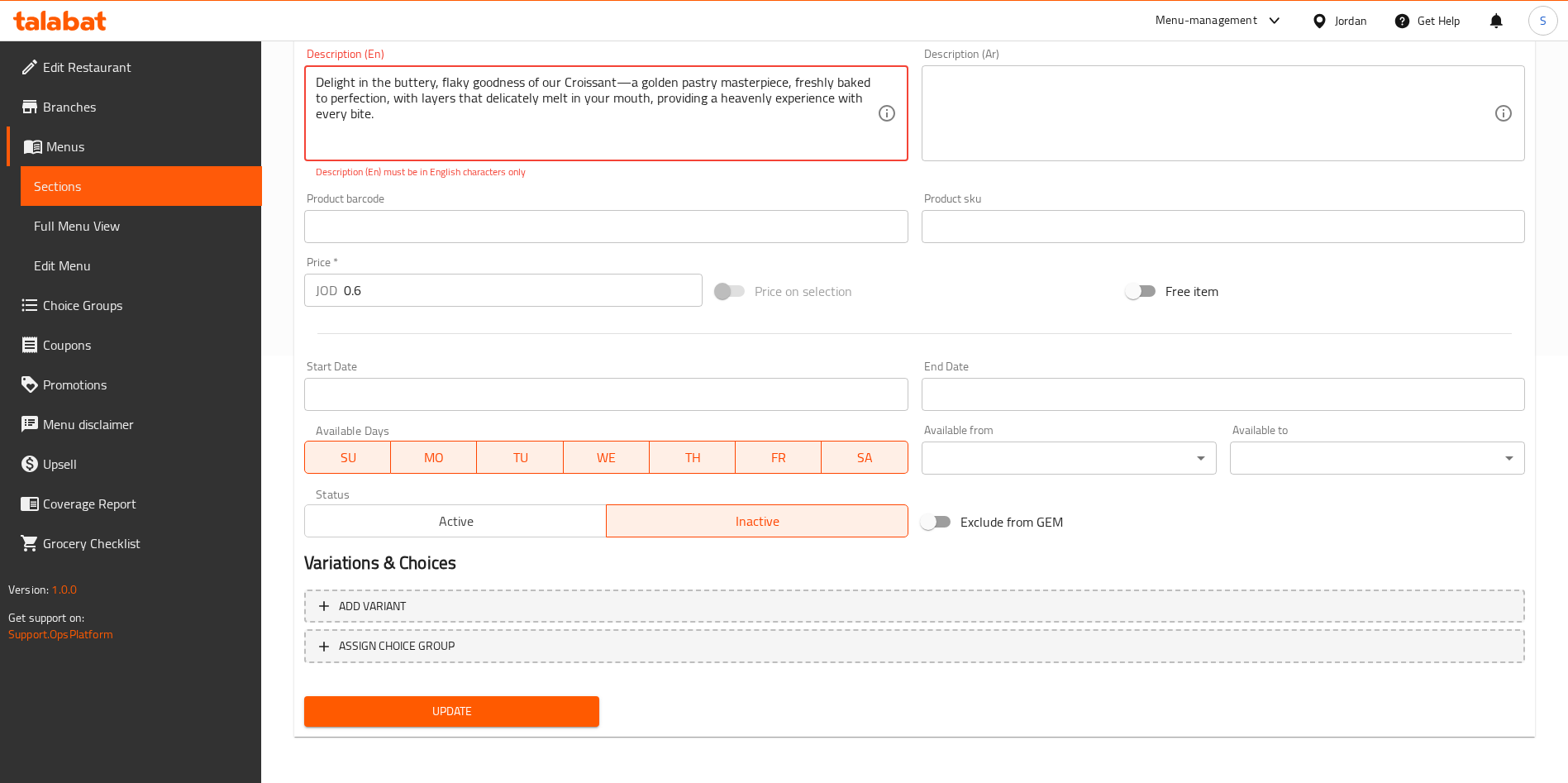
click at [520, 708] on span "Update" at bounding box center [452, 711] width 269 height 20
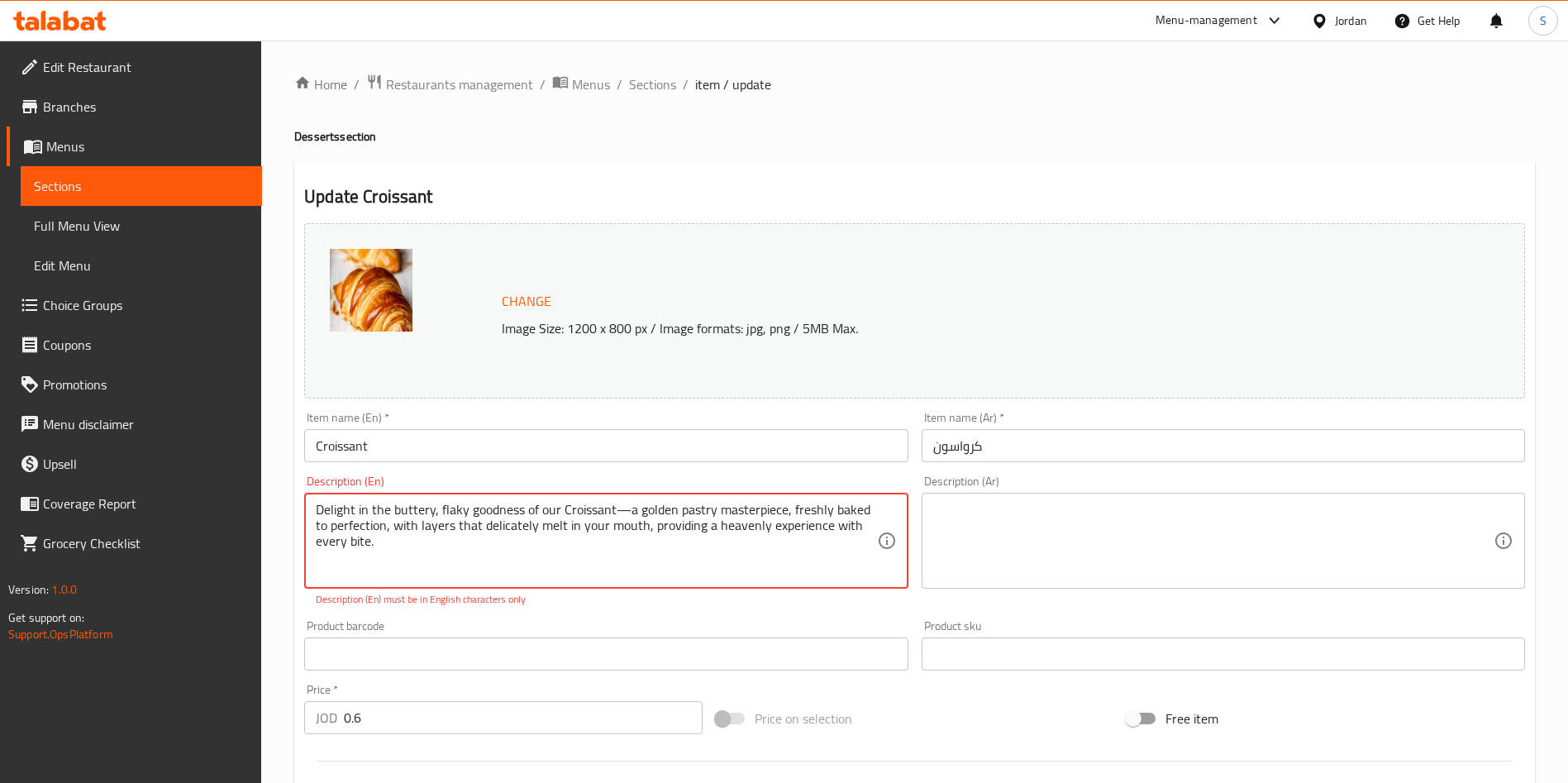
click at [814, 553] on textarea "Delight in the buttery, flaky goodness of our Croissant—a golden pastry masterp…" at bounding box center [596, 541] width 560 height 79
drag, startPoint x: 860, startPoint y: 526, endPoint x: 257, endPoint y: 519, distance: 603.0
click at [257, 519] on div "Edit Restaurant Branches Menus Sections Full Menu View Edit Menu Choice Groups …" at bounding box center [784, 625] width 1568 height 1169
type textarea "Delight in the buttery, flaky goodness of our Croissant—a golden pastry masterp…"
drag, startPoint x: 497, startPoint y: 569, endPoint x: 276, endPoint y: 446, distance: 252.9
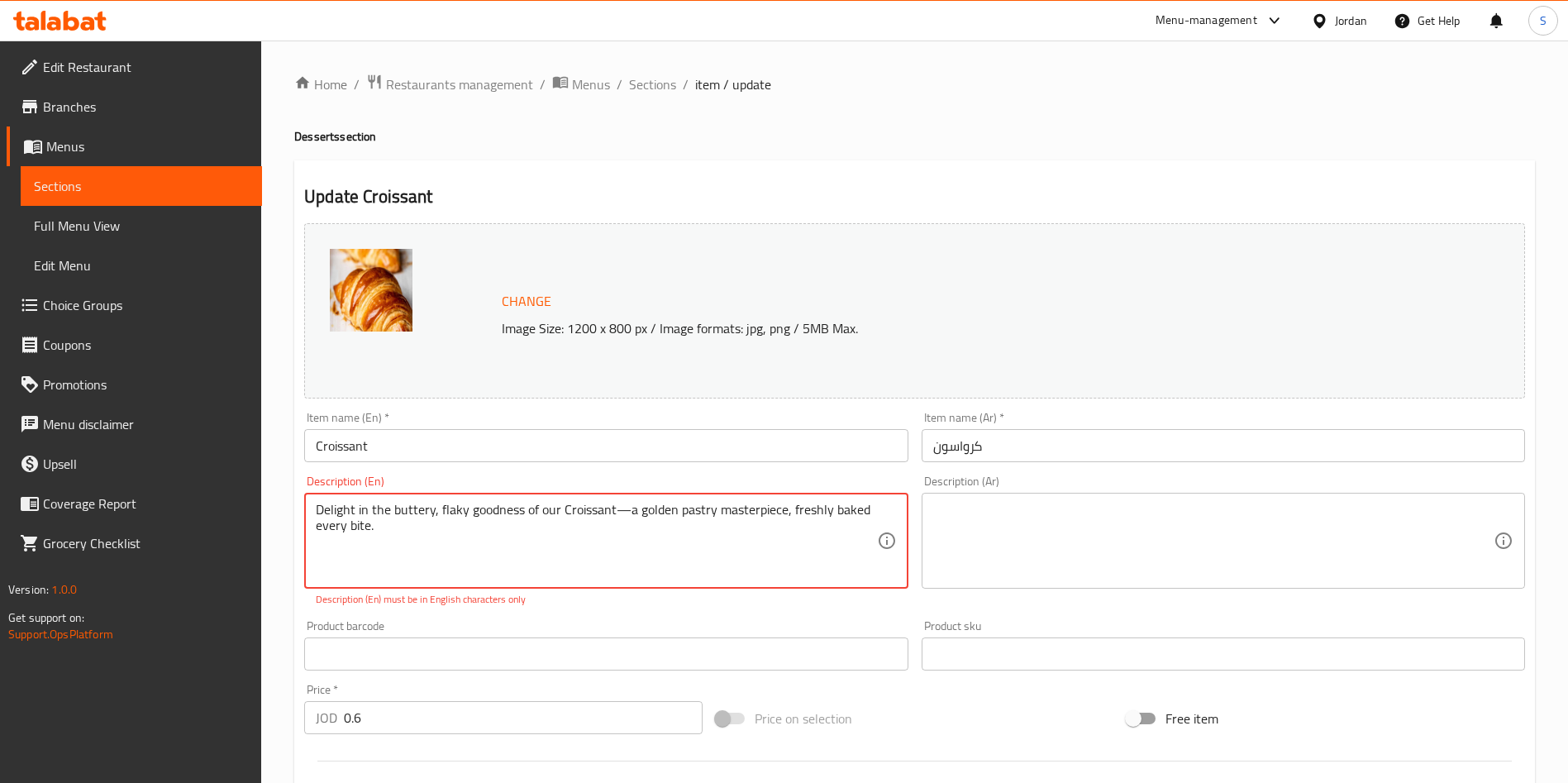
click at [283, 462] on div "Home / Restaurants management / Menus / Sections / item / update Desserts secti…" at bounding box center [915, 625] width 1307 height 1169
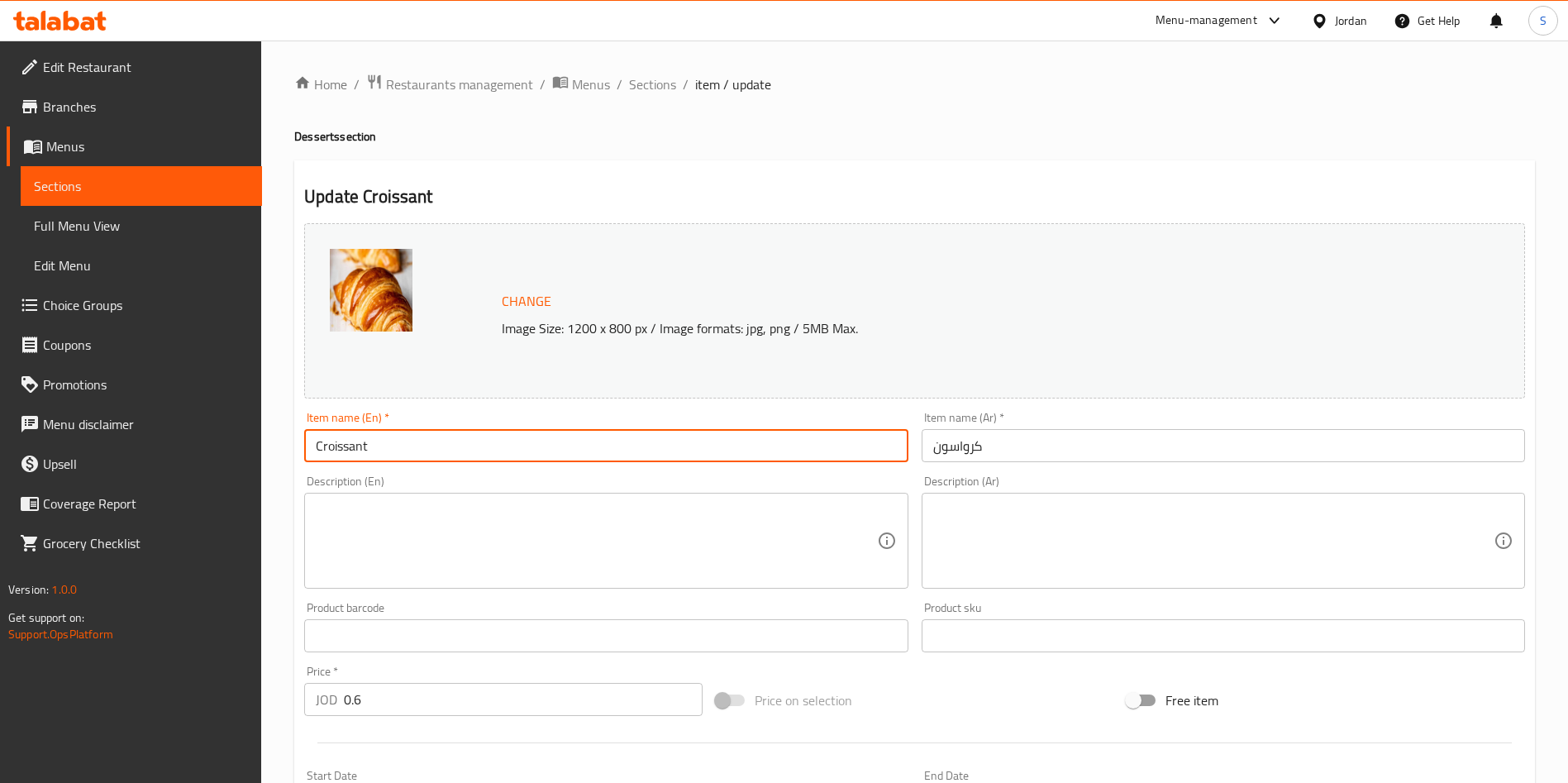
click at [697, 460] on input "Croissant" at bounding box center [606, 445] width 603 height 33
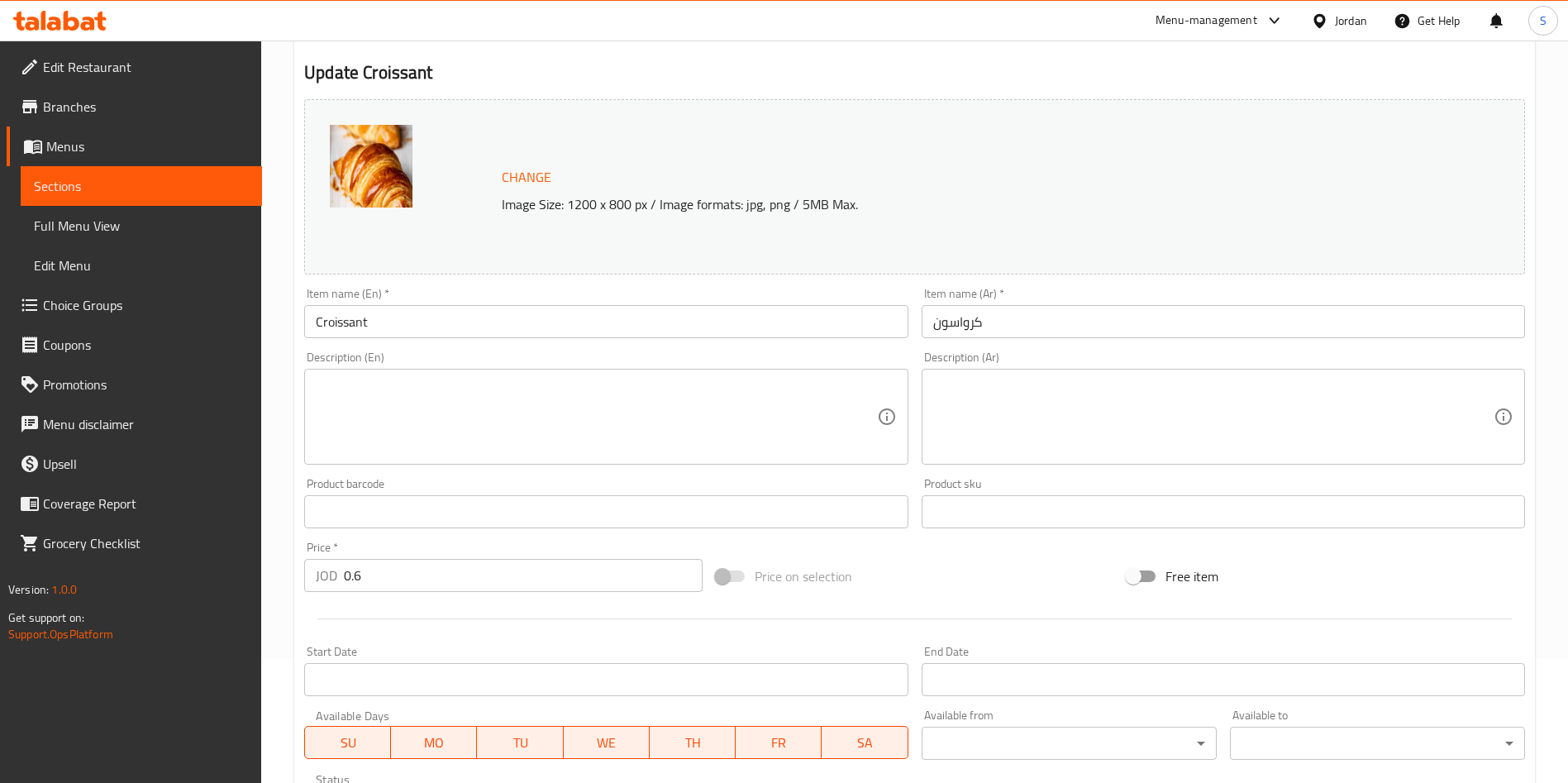
click at [864, 478] on div "Change Image Size: 1200 x 800 px / Image formats: jpg, png / 5MB Max. Item name…" at bounding box center [915, 460] width 1234 height 736
click at [908, 598] on div at bounding box center [915, 619] width 1234 height 41
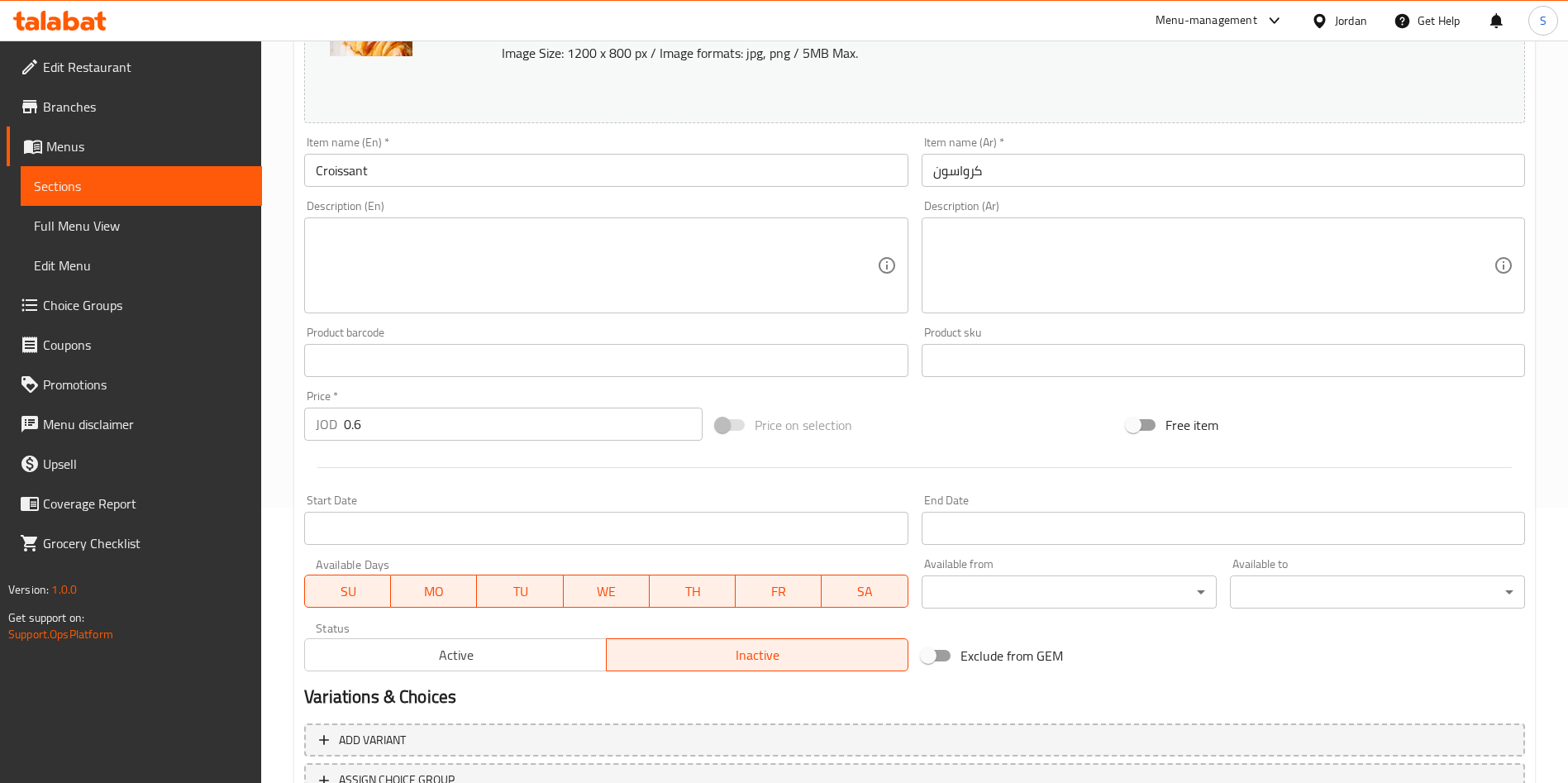
scroll to position [409, 0]
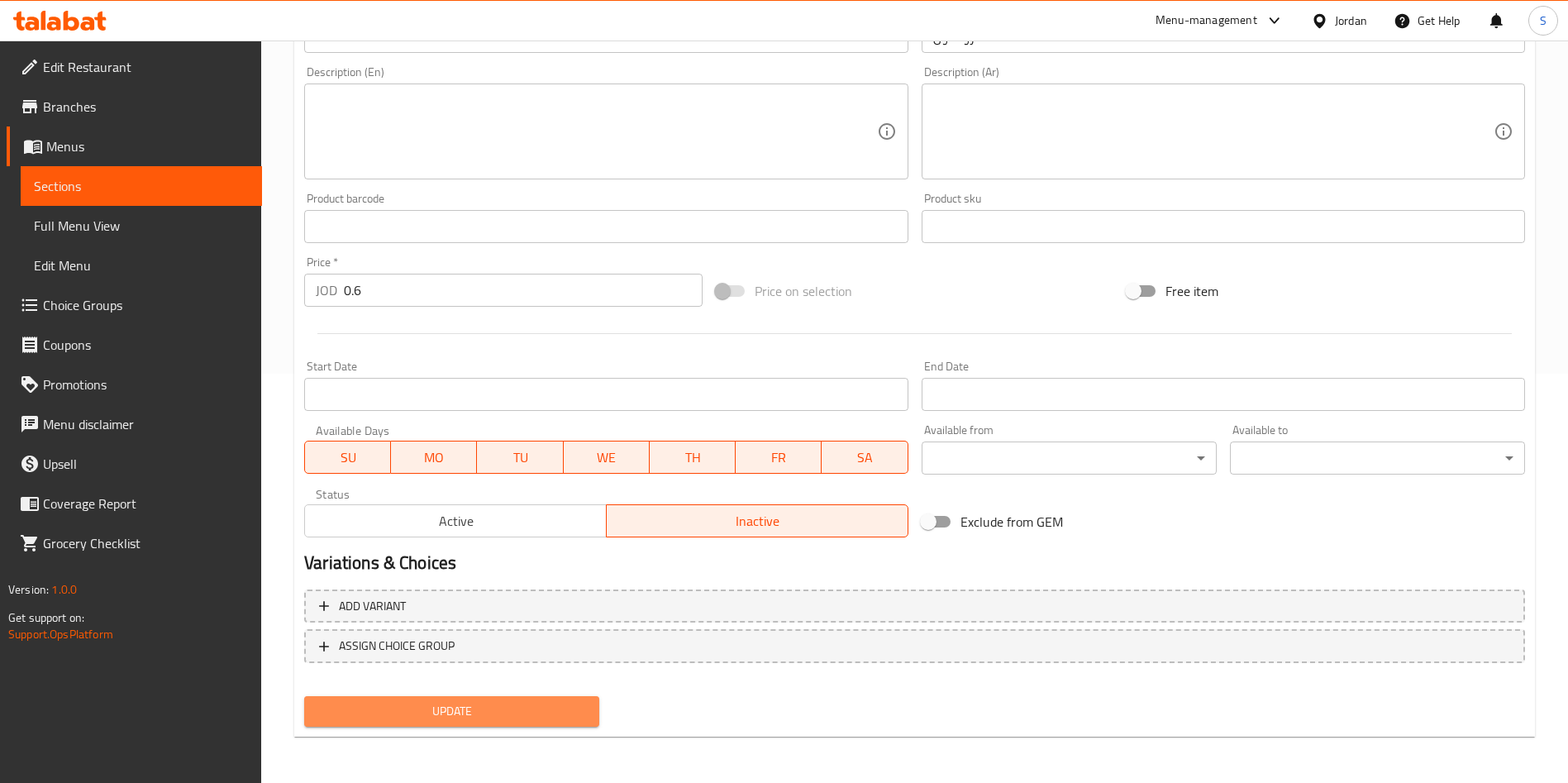
click at [540, 715] on span "Update" at bounding box center [452, 711] width 269 height 20
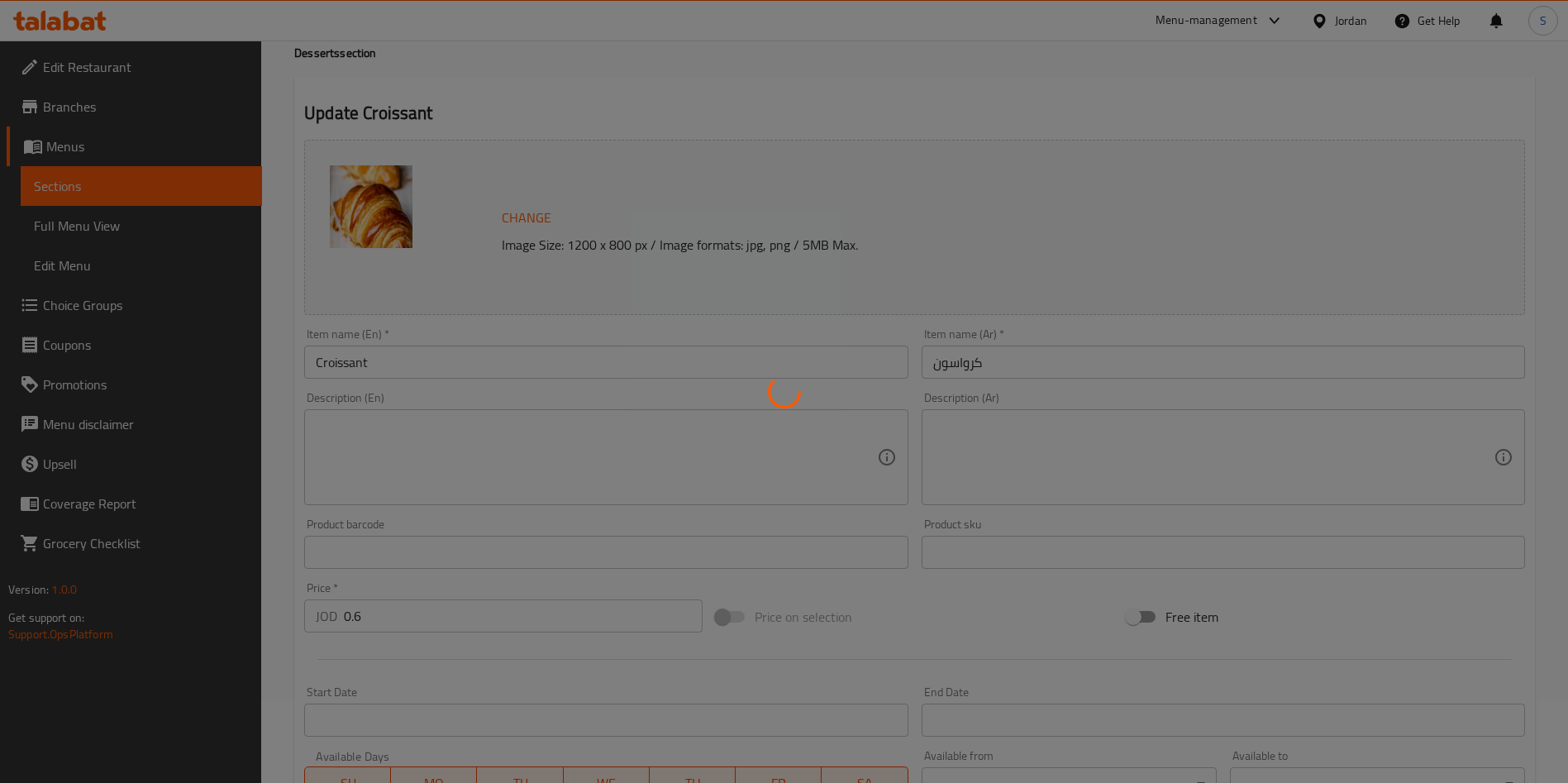
scroll to position [0, 0]
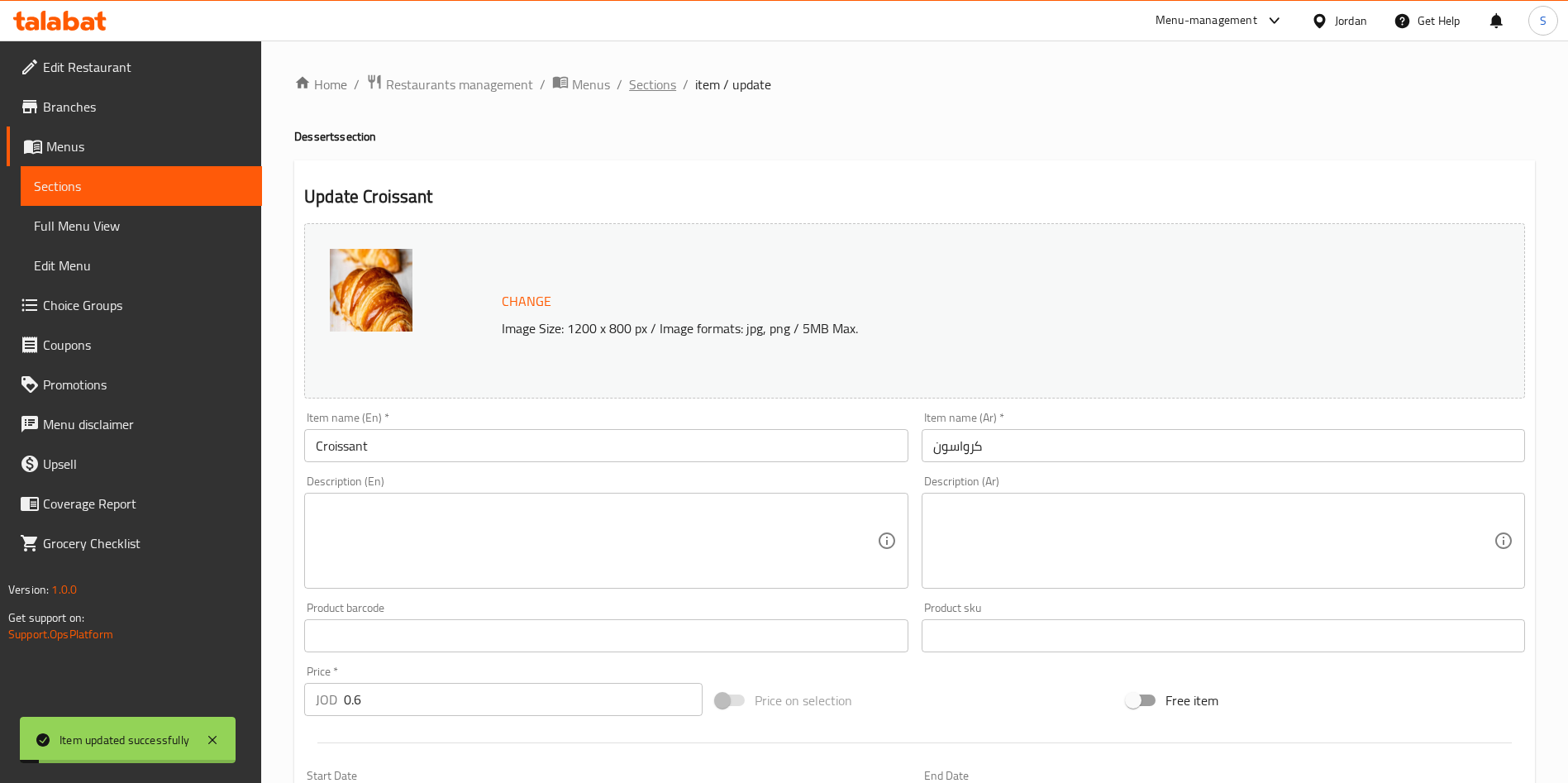
click at [637, 86] on span "Sections" at bounding box center [653, 84] width 47 height 19
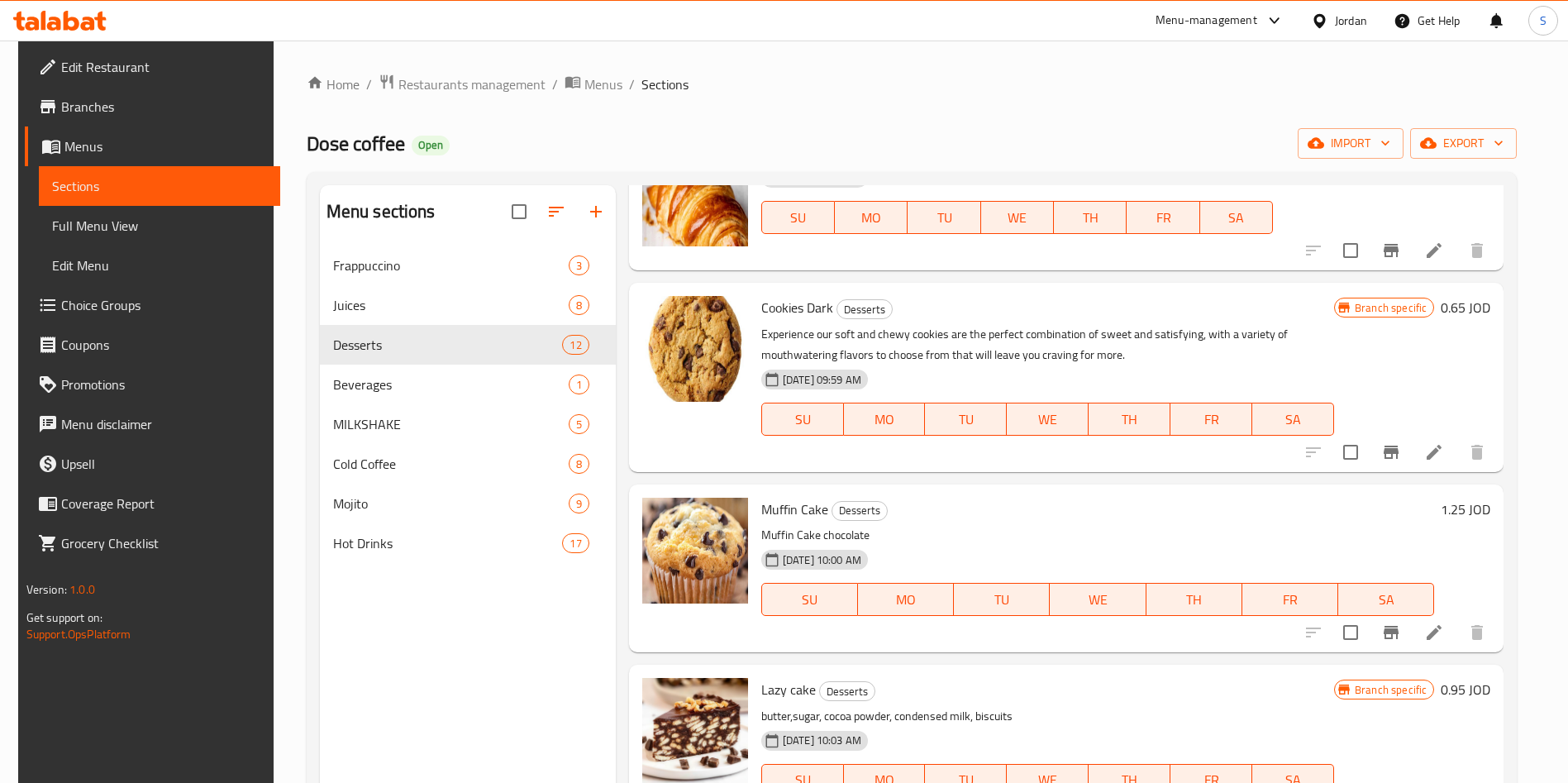
scroll to position [491, 0]
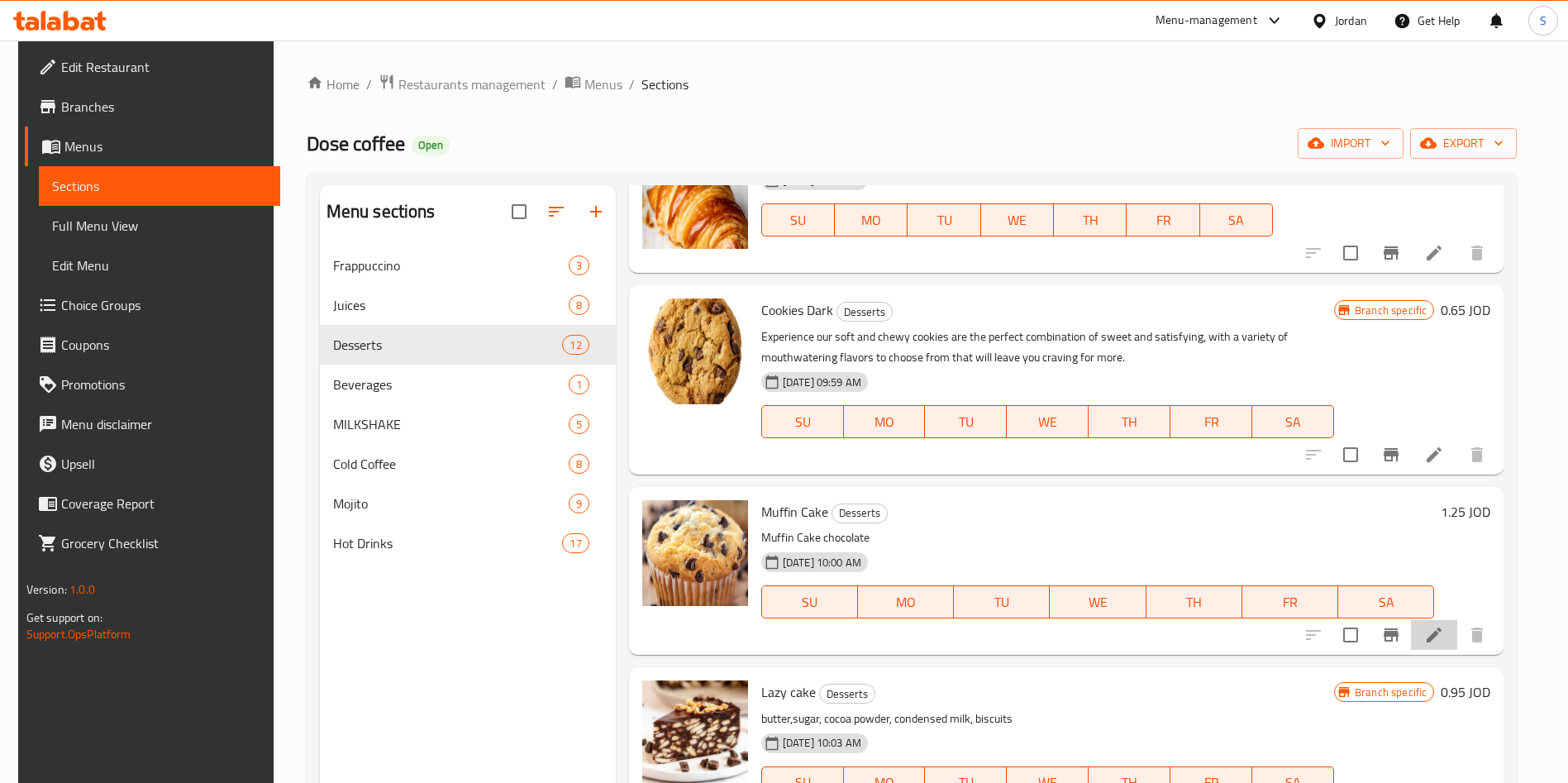
click at [1421, 634] on li at bounding box center [1434, 634] width 47 height 30
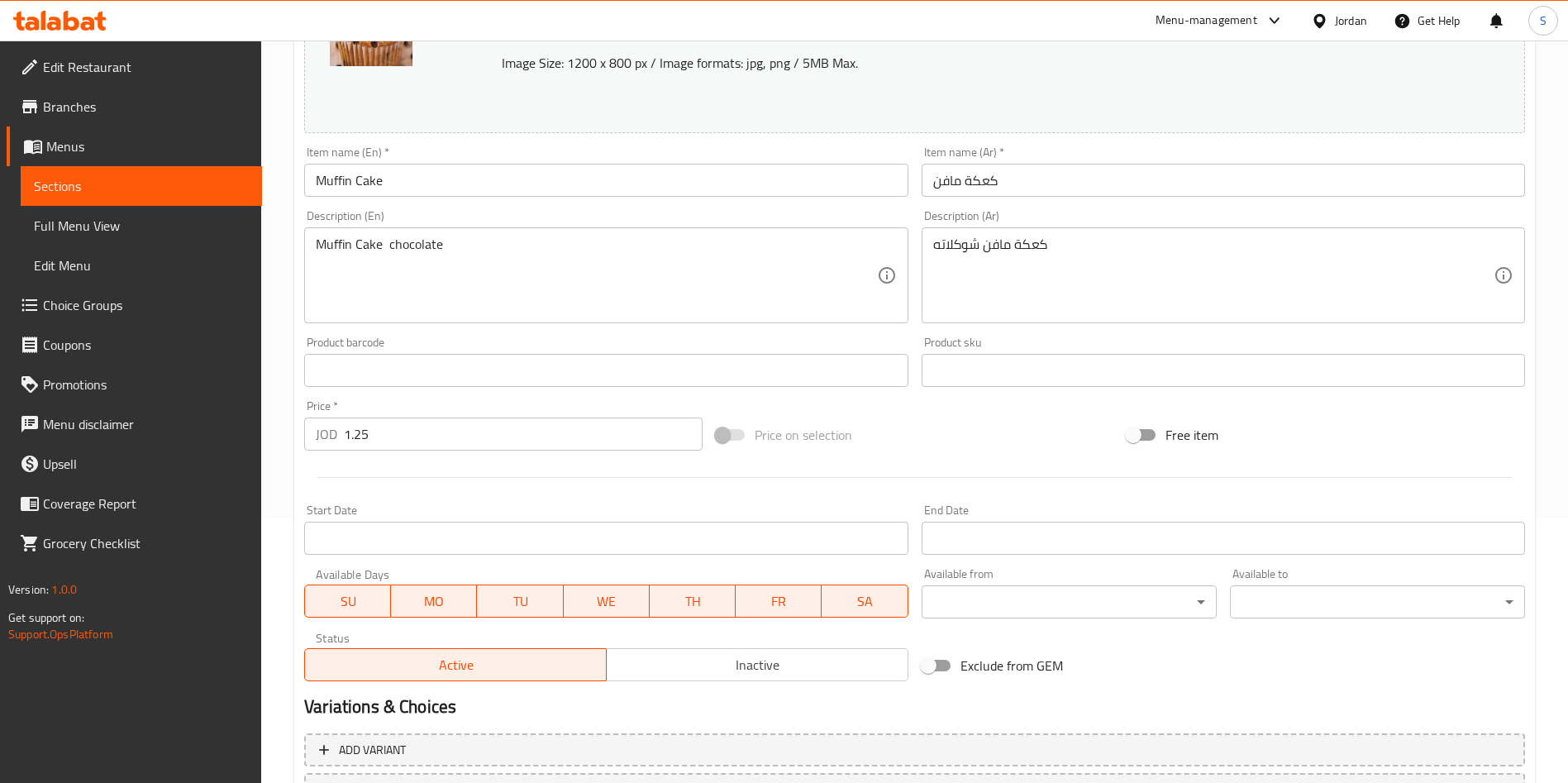
scroll to position [372, 0]
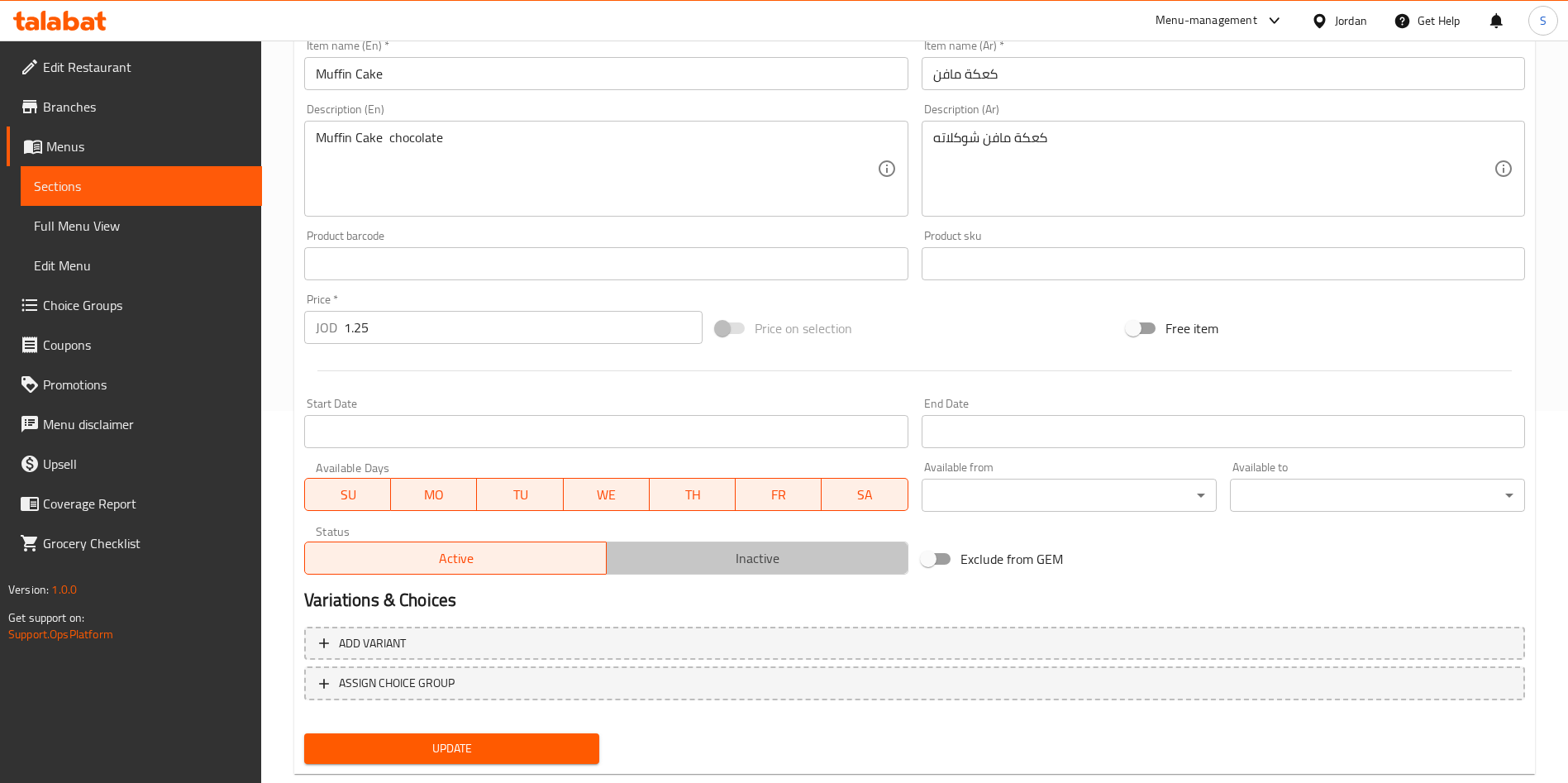
click at [690, 541] on button "Inactive" at bounding box center [757, 558] width 303 height 33
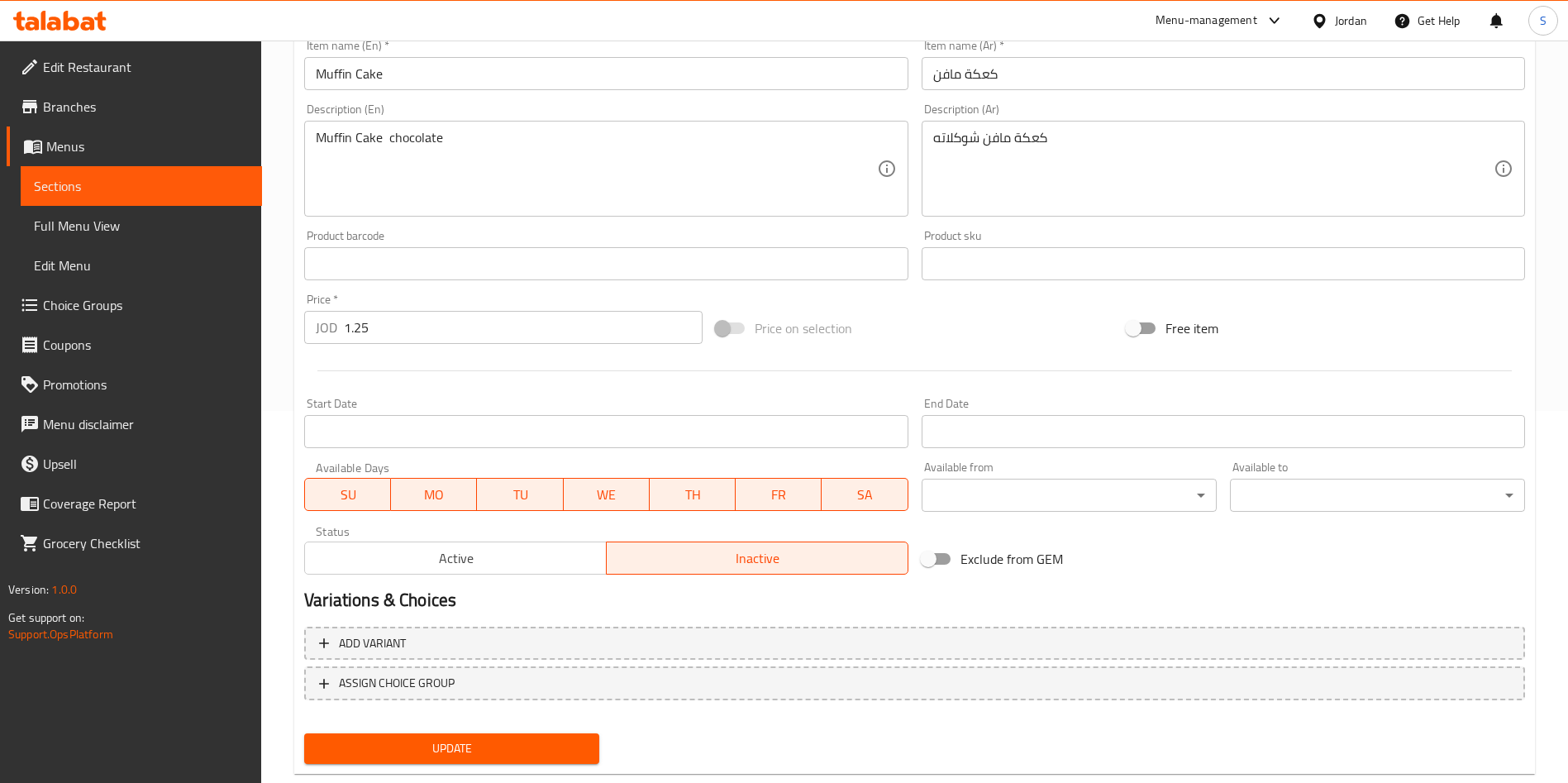
click at [575, 749] on span "Update" at bounding box center [452, 748] width 269 height 20
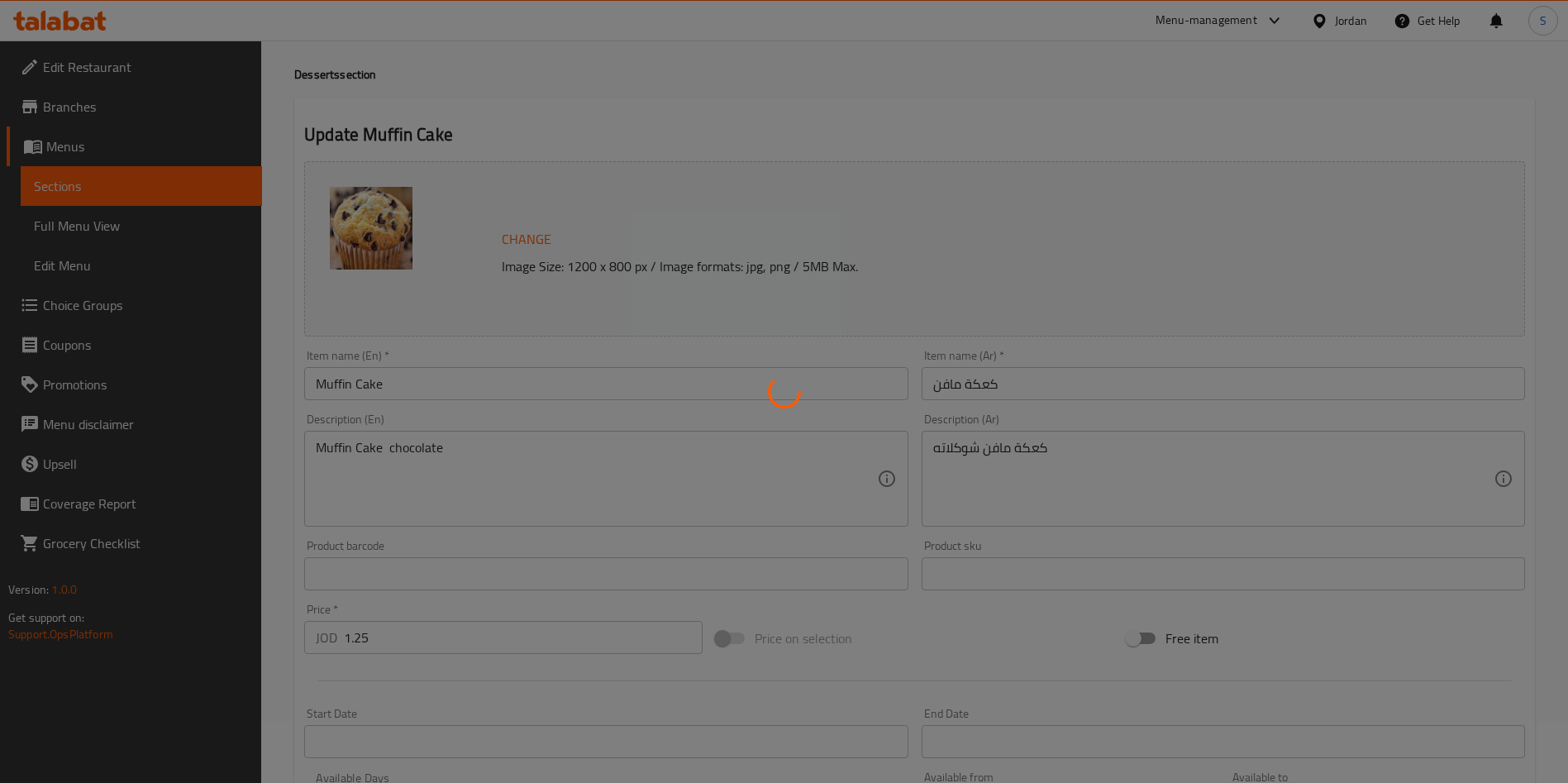
scroll to position [0, 0]
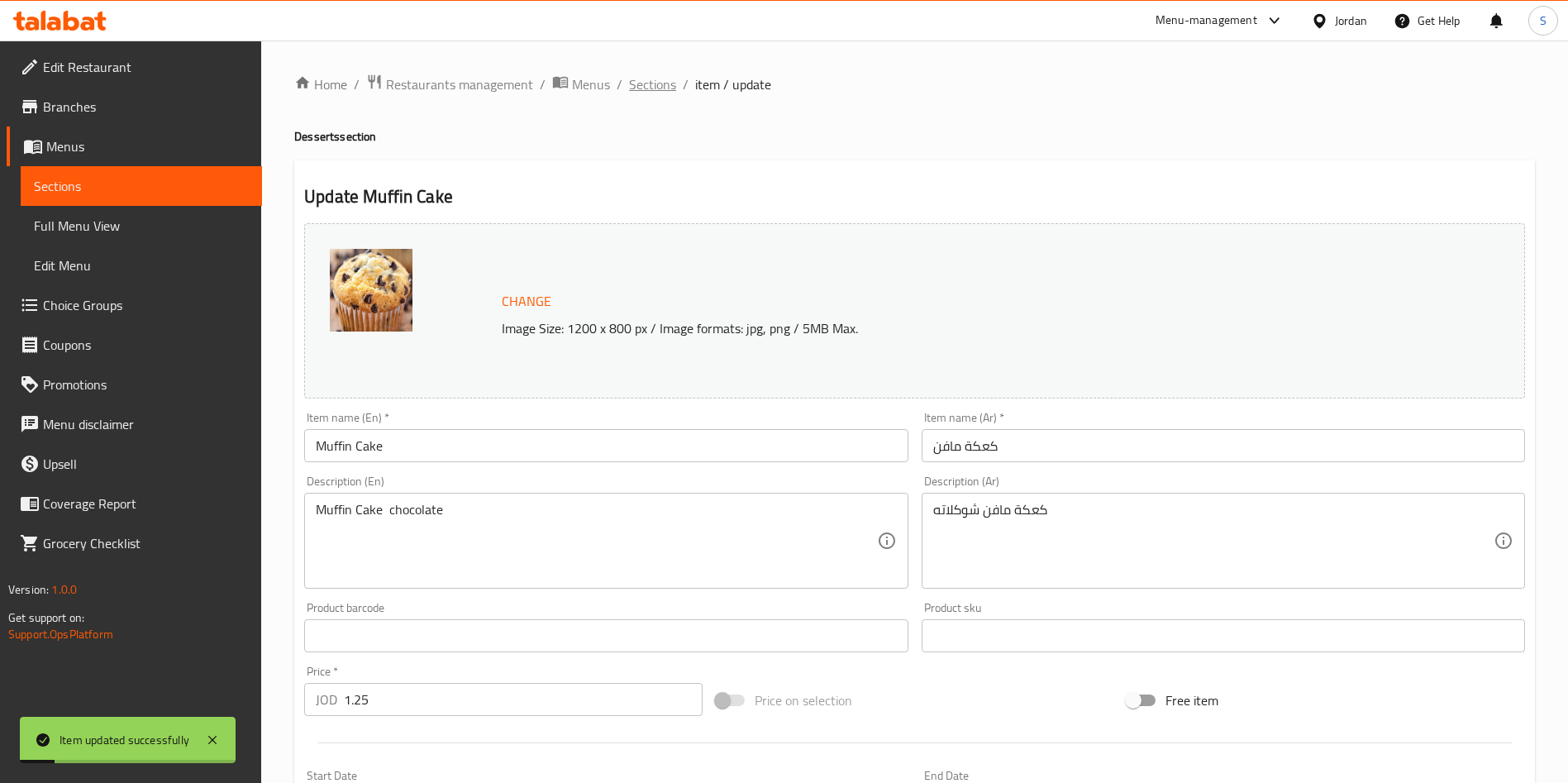
click at [642, 91] on span "Sections" at bounding box center [653, 84] width 47 height 19
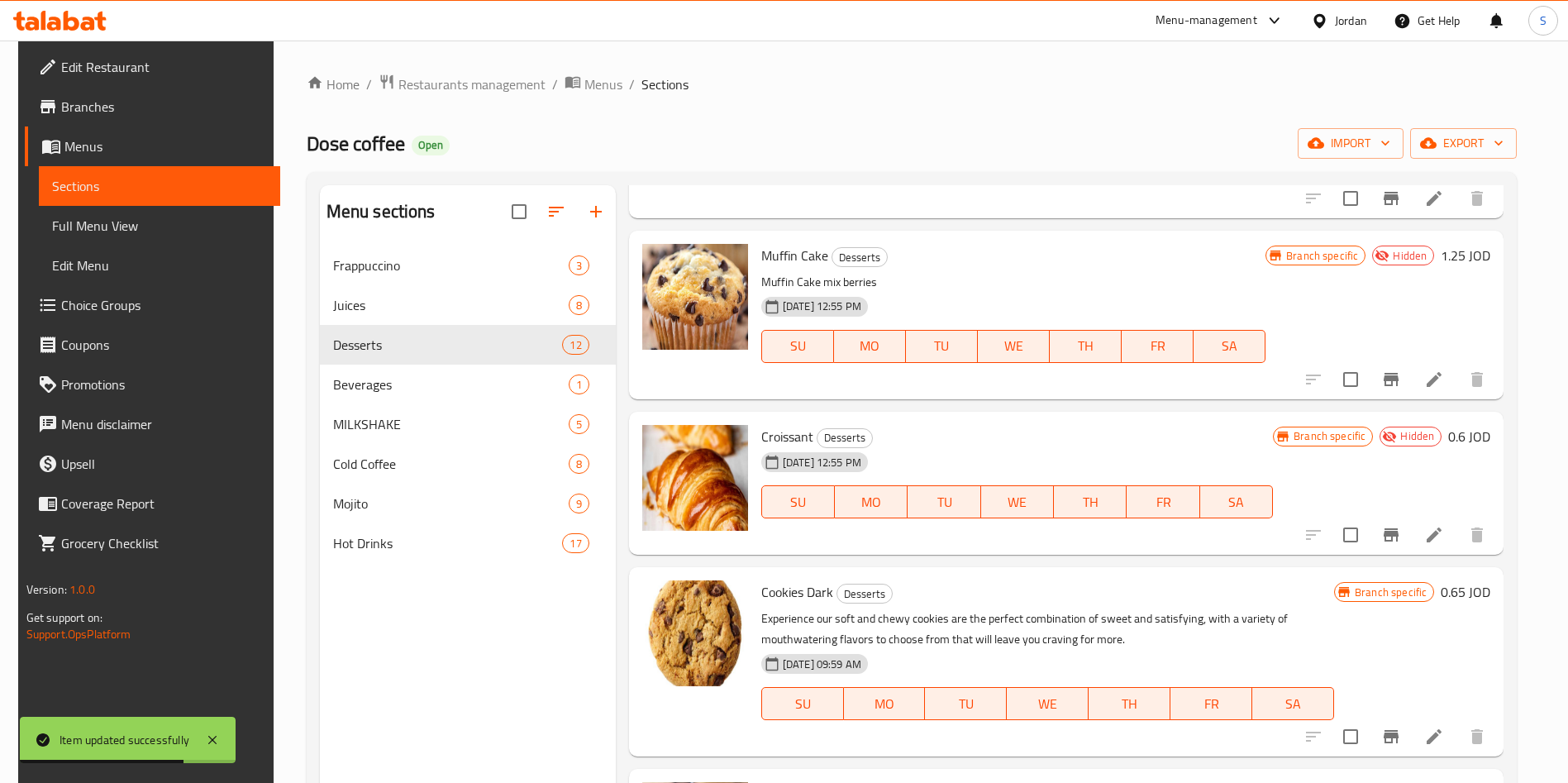
scroll to position [248, 0]
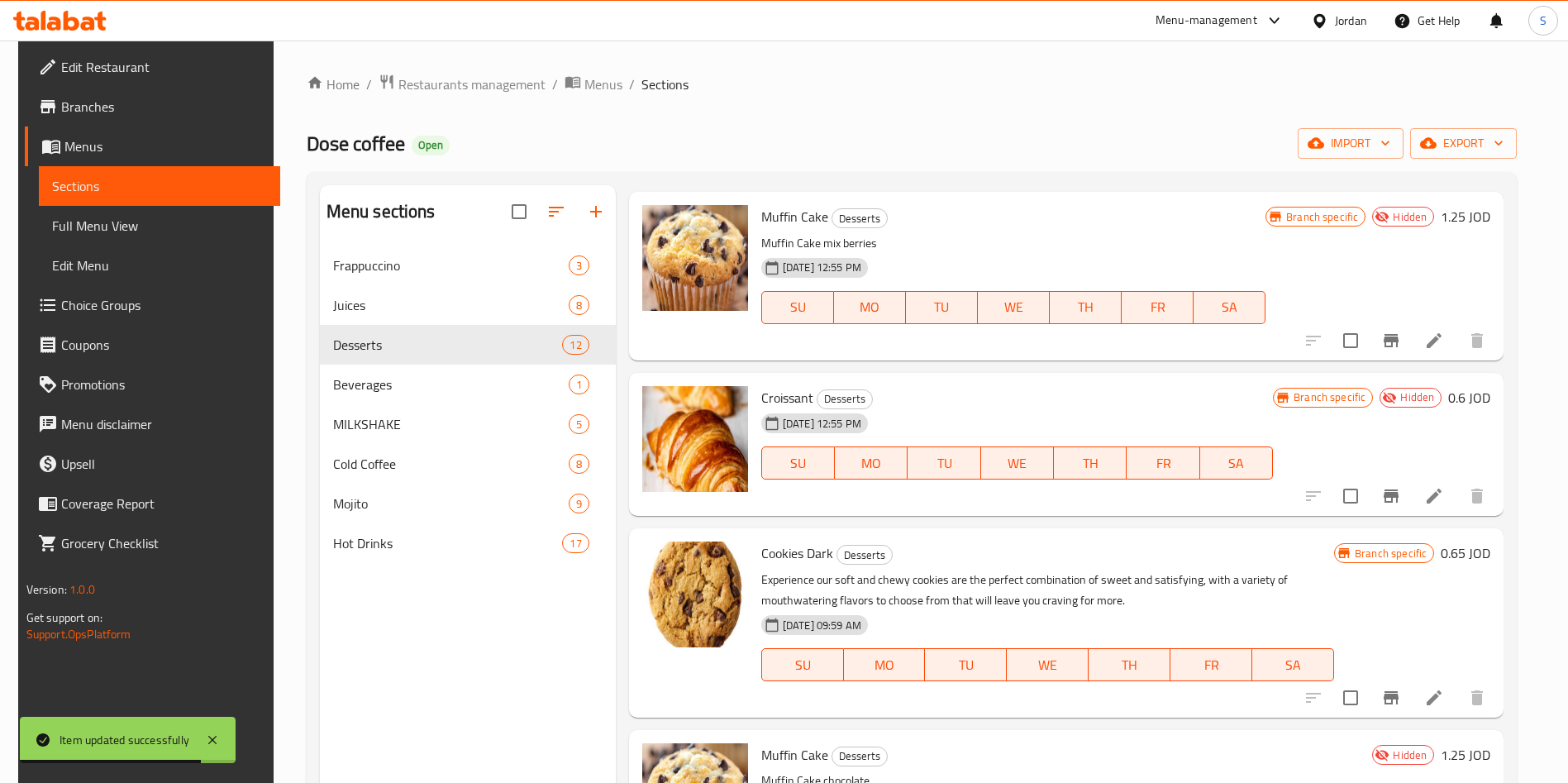
click at [765, 560] on span "Cookies Dark" at bounding box center [797, 553] width 72 height 25
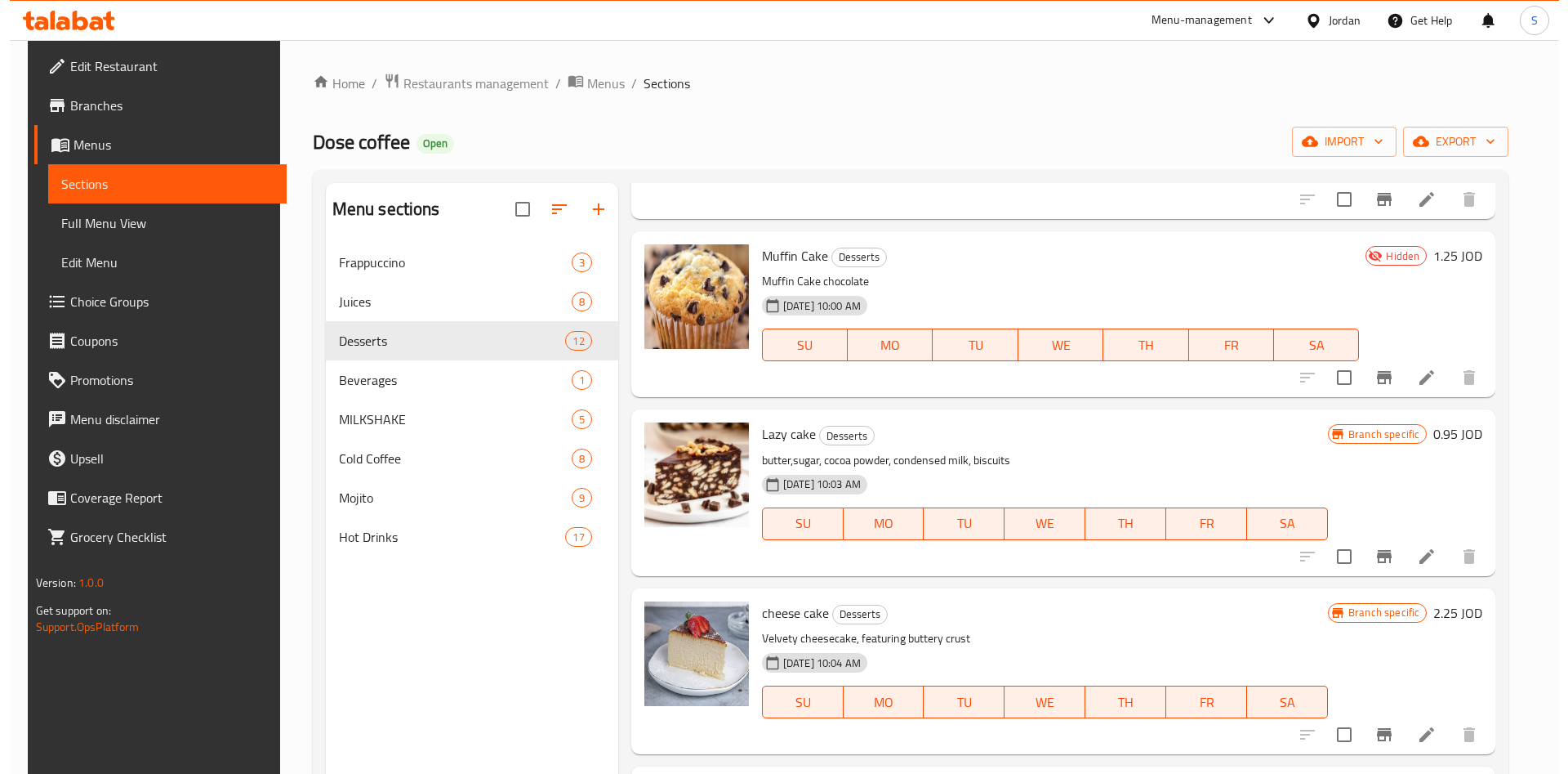
scroll to position [980, 0]
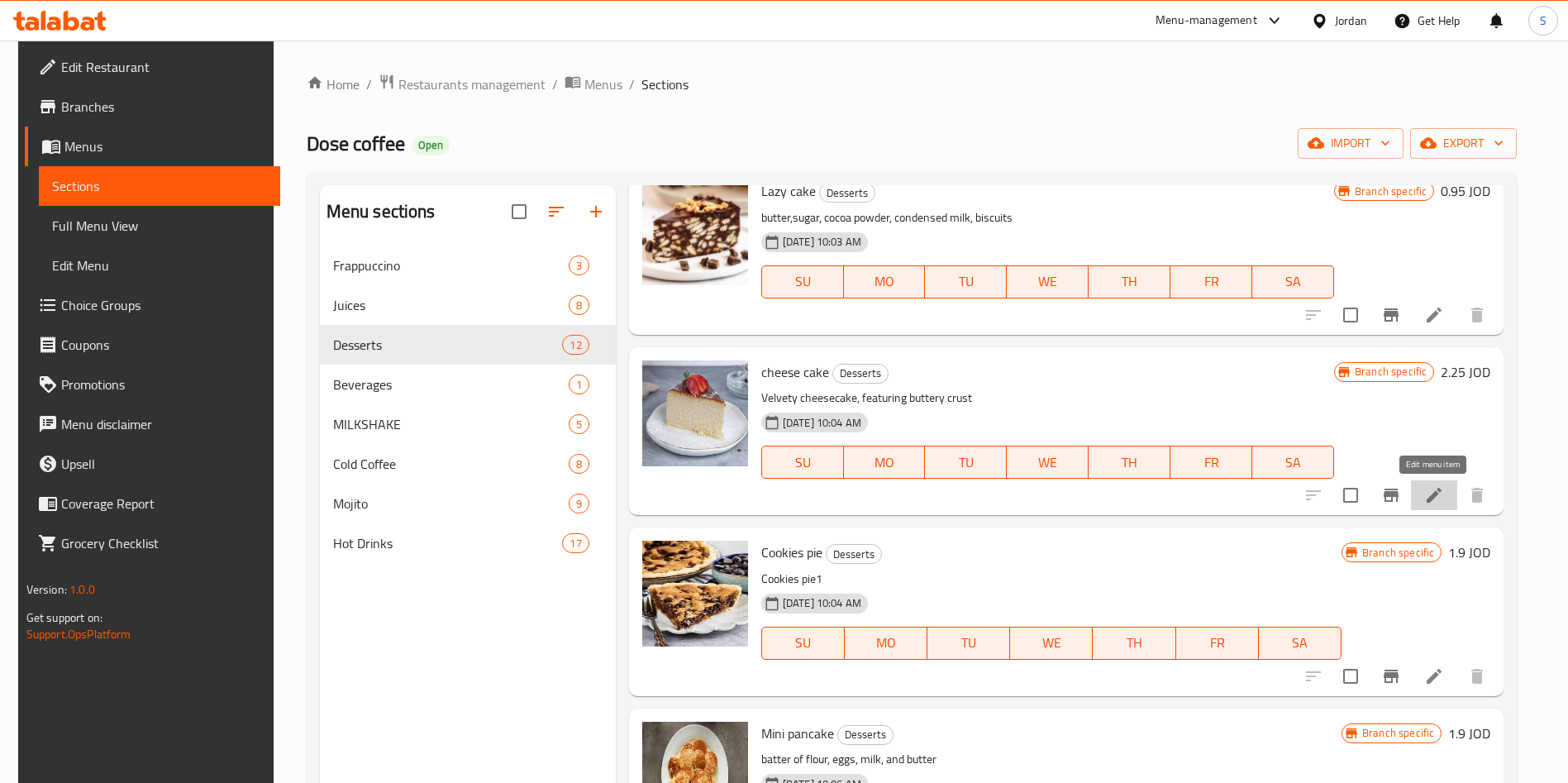
click at [1442, 498] on icon at bounding box center [1433, 494] width 19 height 19
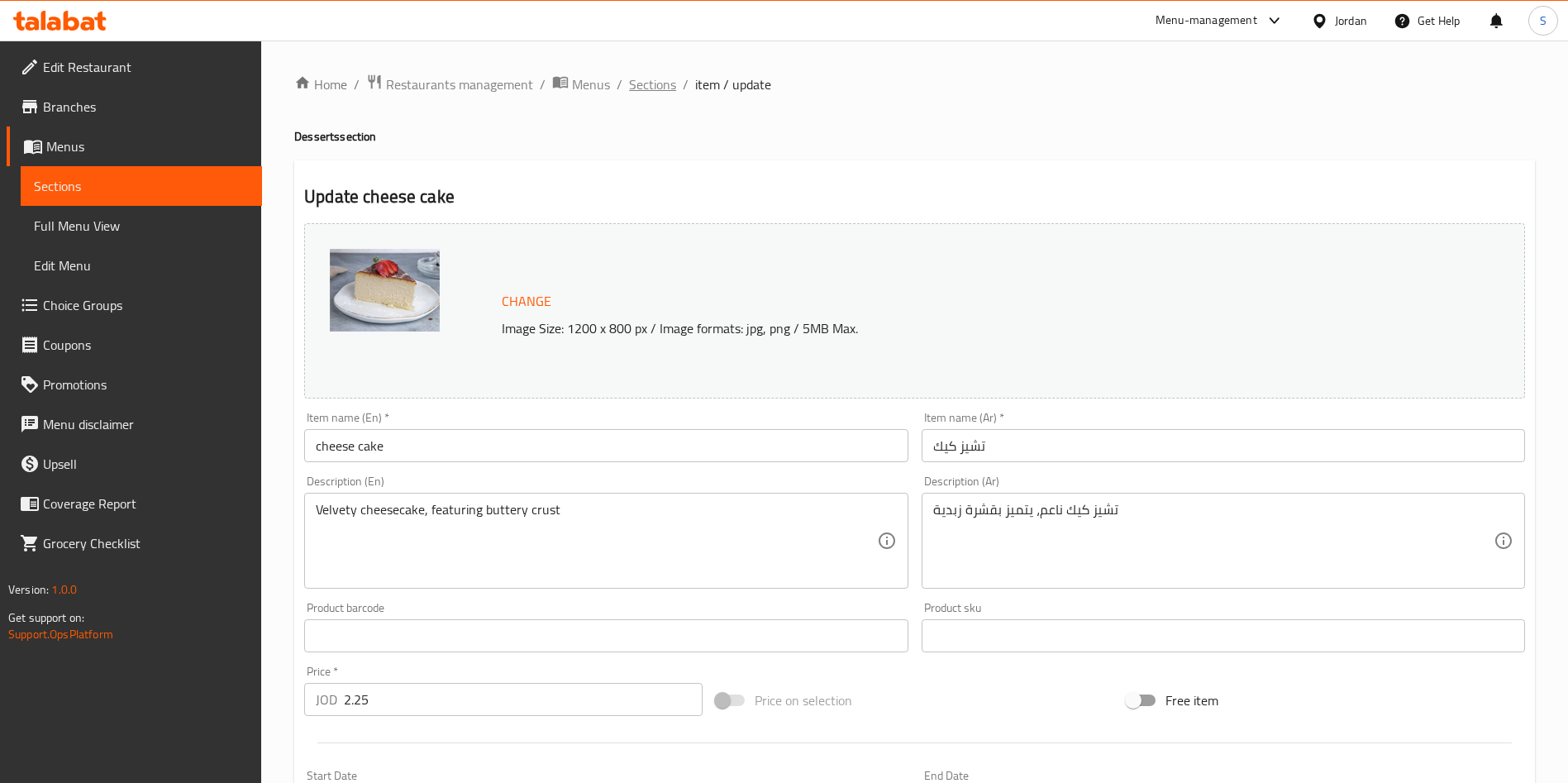
click at [657, 86] on span "Sections" at bounding box center [653, 84] width 47 height 19
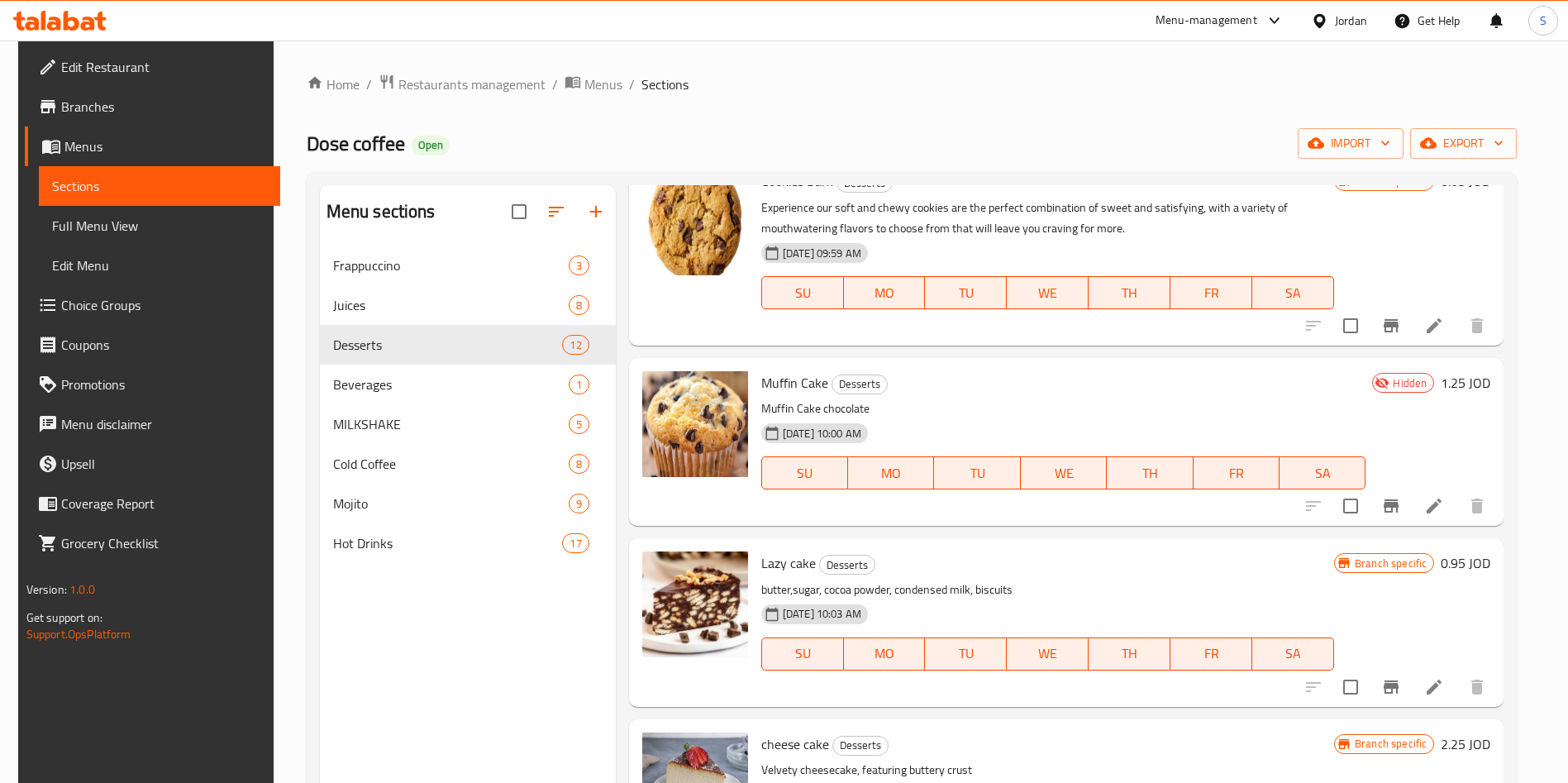
scroll to position [868, 0]
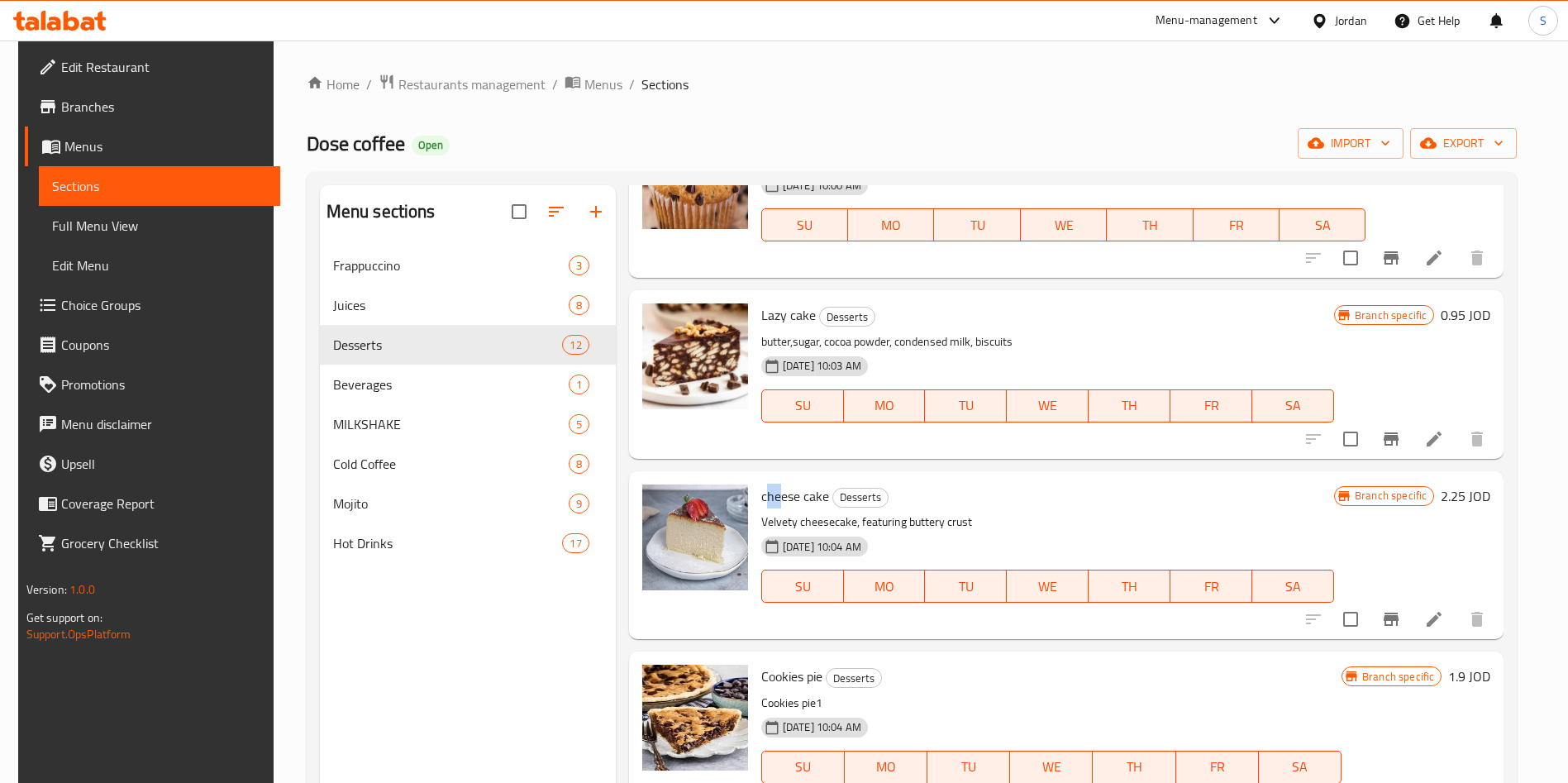
drag, startPoint x: 765, startPoint y: 492, endPoint x: 776, endPoint y: 492, distance: 11.0
click at [776, 492] on span "cheese cake" at bounding box center [795, 496] width 68 height 25
click at [1439, 618] on icon at bounding box center [1433, 619] width 19 height 19
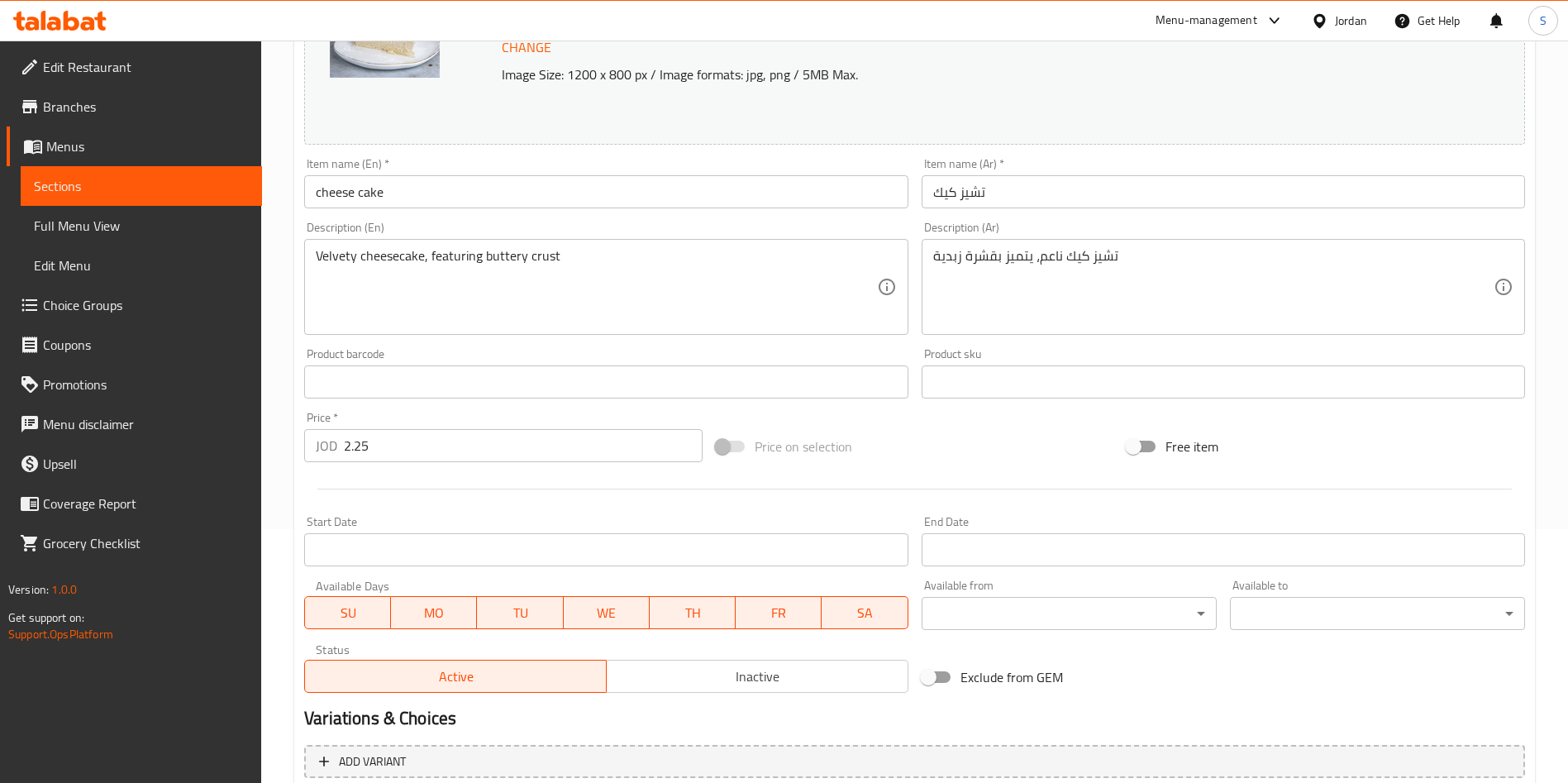
scroll to position [409, 0]
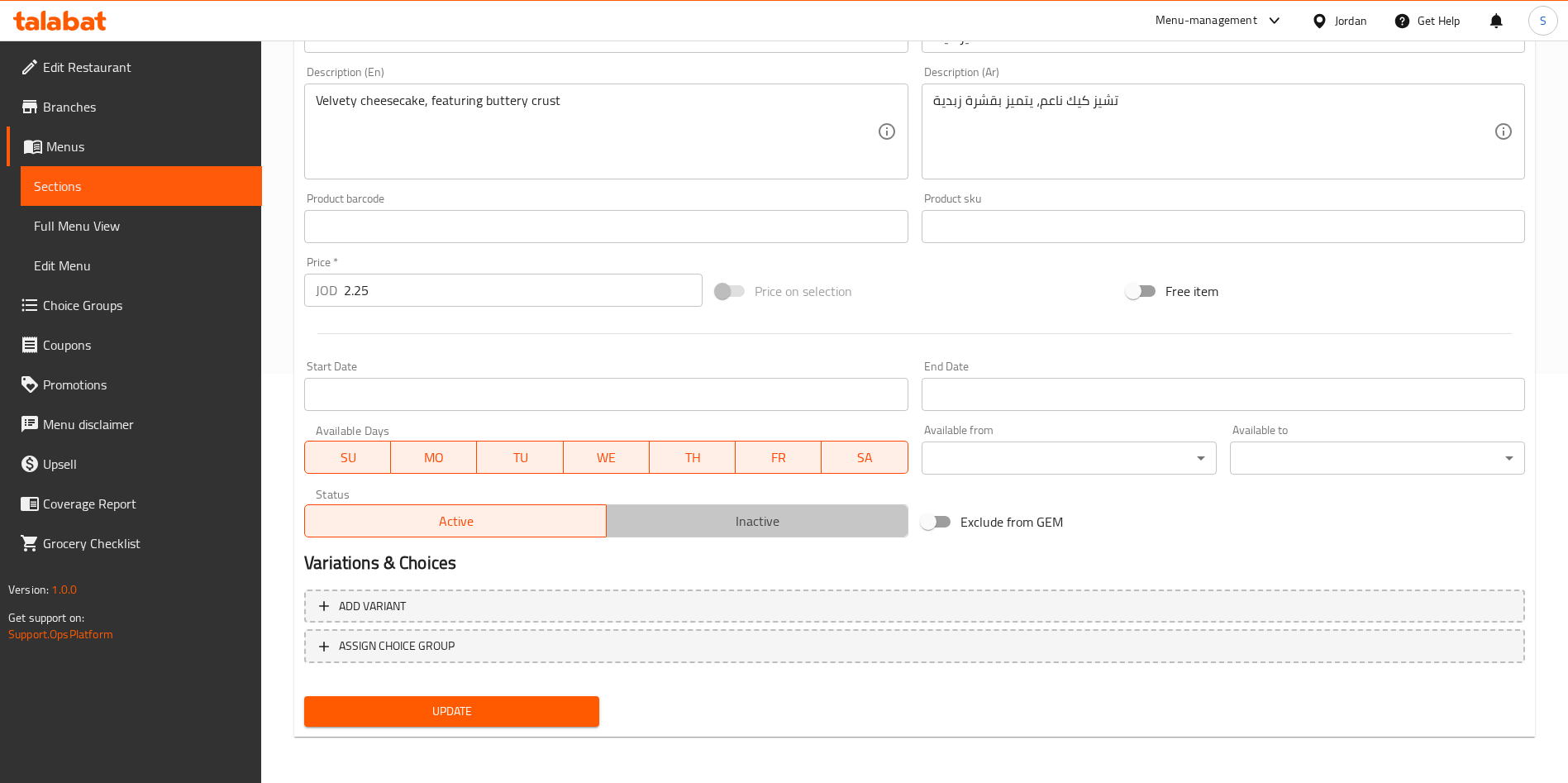
click at [710, 504] on button "Inactive" at bounding box center [757, 520] width 303 height 33
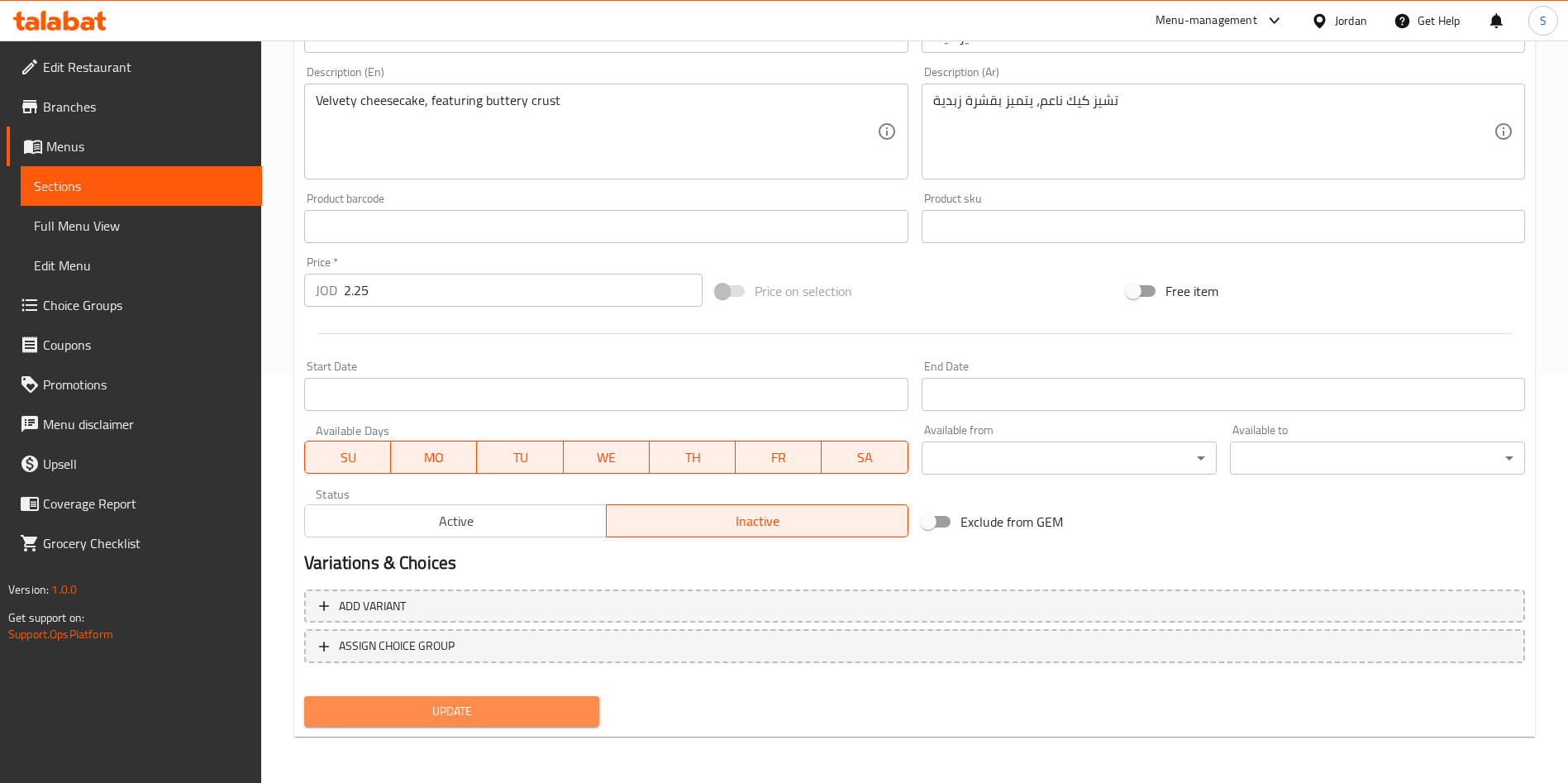
click at [586, 698] on button "Update" at bounding box center [452, 711] width 295 height 31
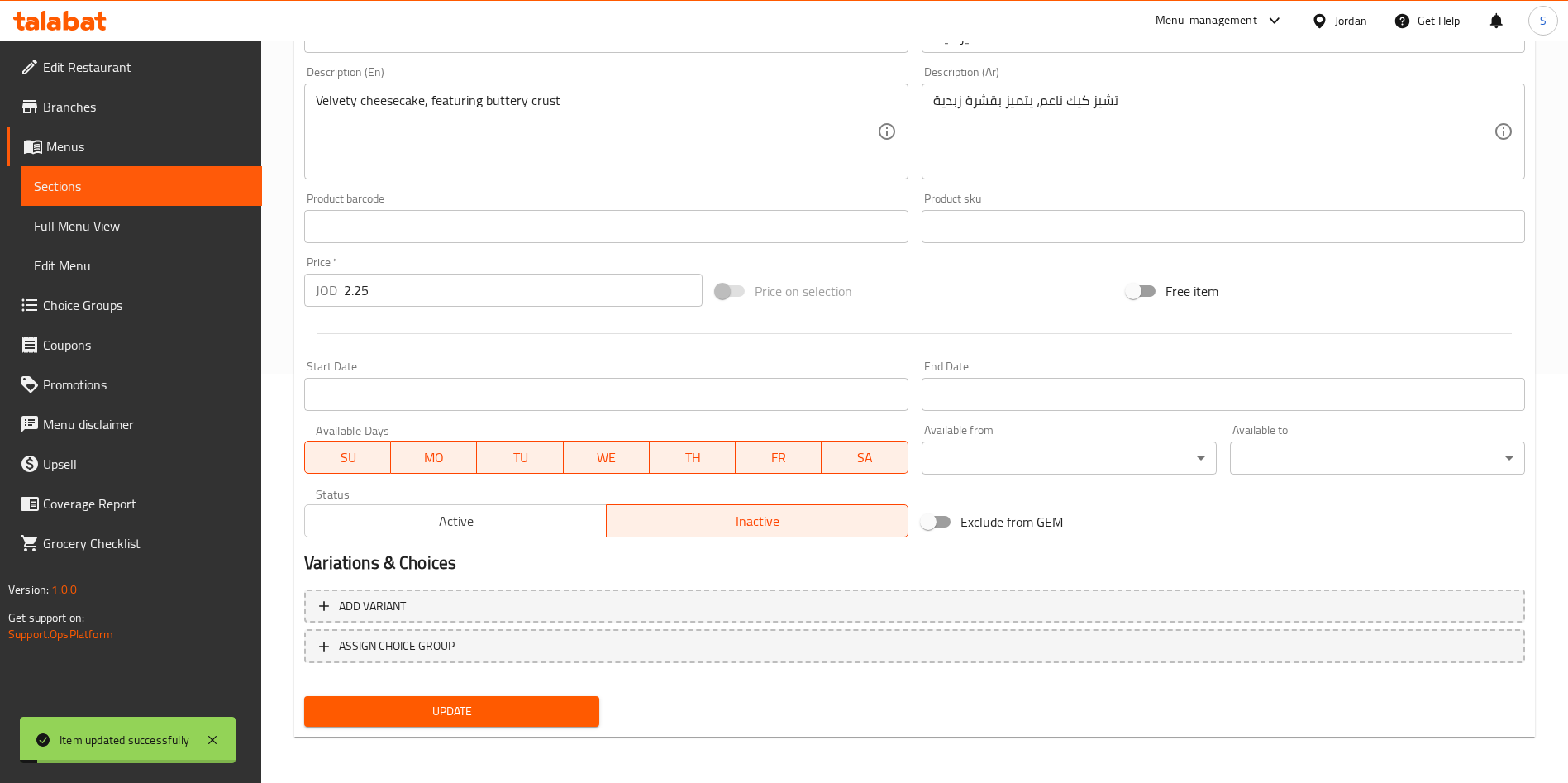
scroll to position [0, 0]
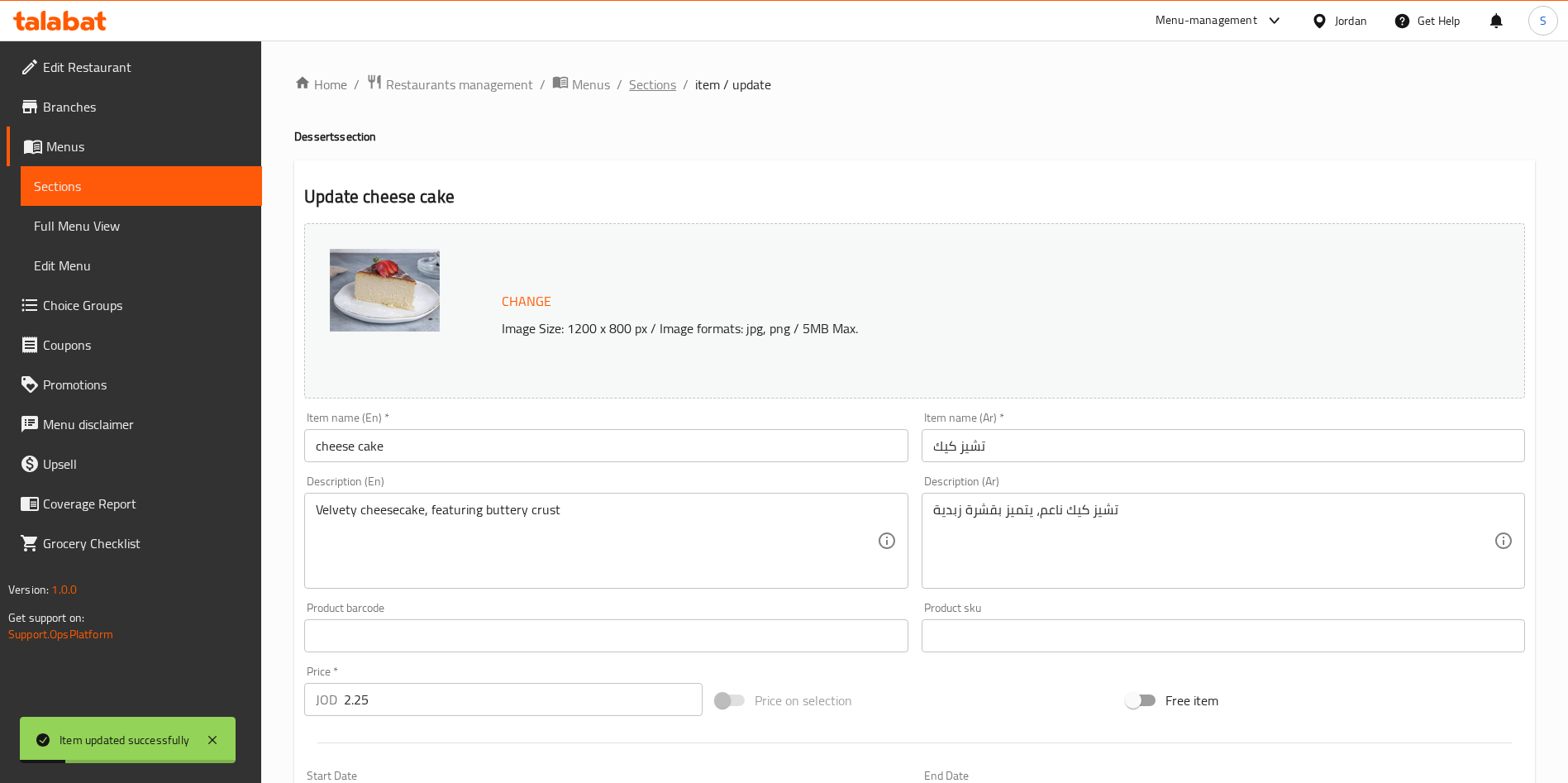
click at [637, 84] on span "Sections" at bounding box center [653, 84] width 47 height 19
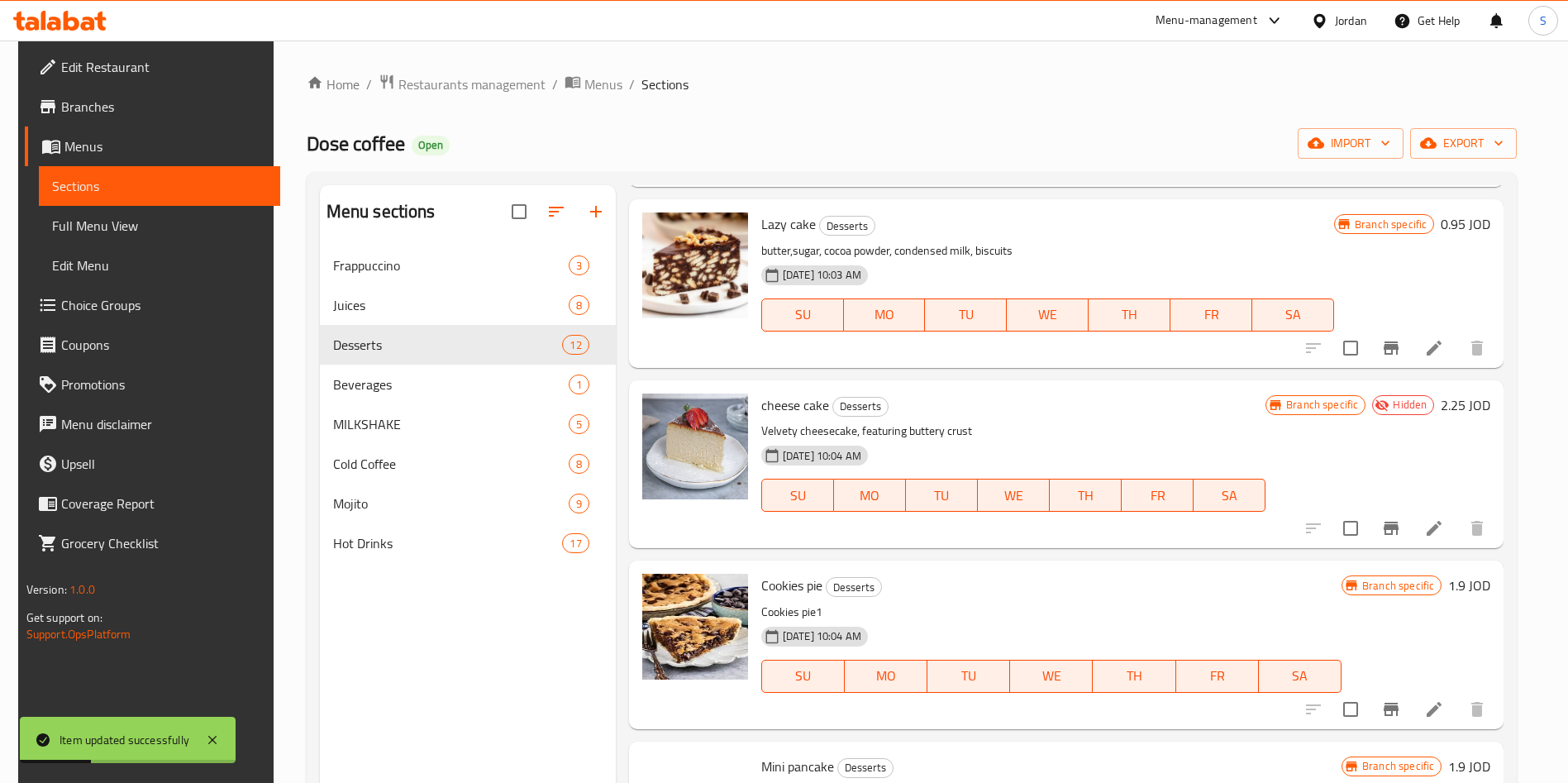
scroll to position [1116, 0]
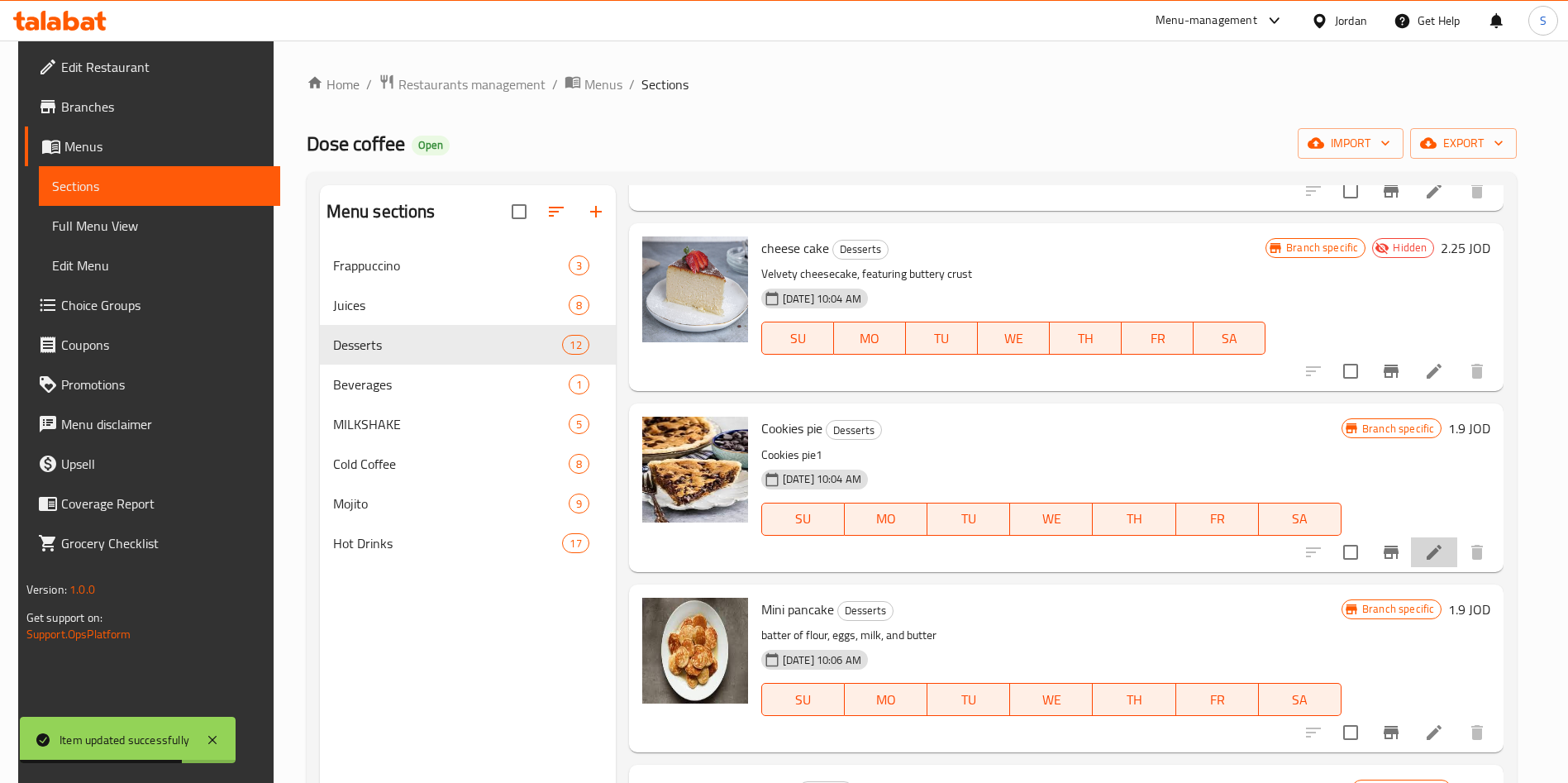
click at [1444, 552] on li at bounding box center [1434, 552] width 47 height 30
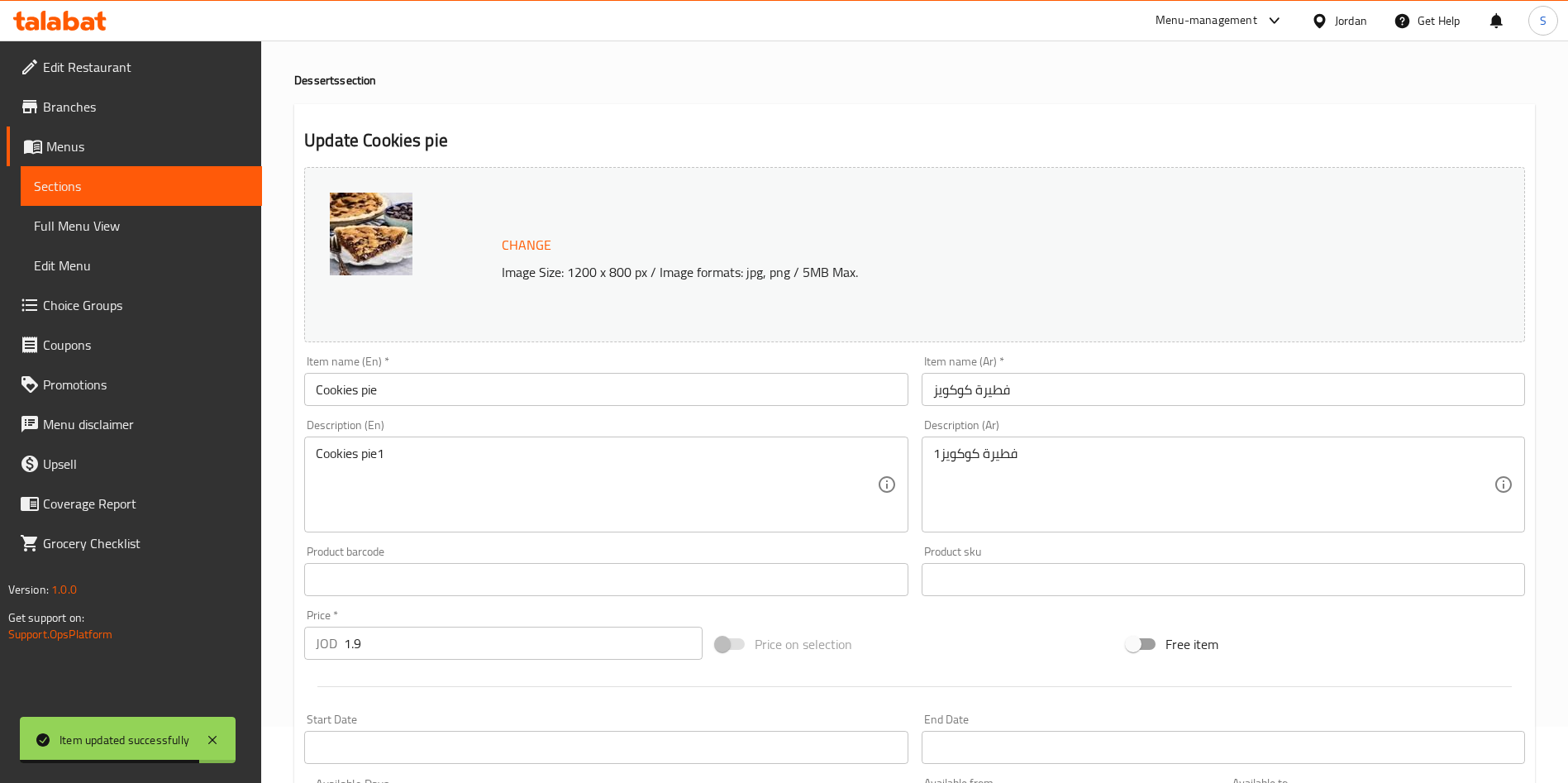
scroll to position [409, 0]
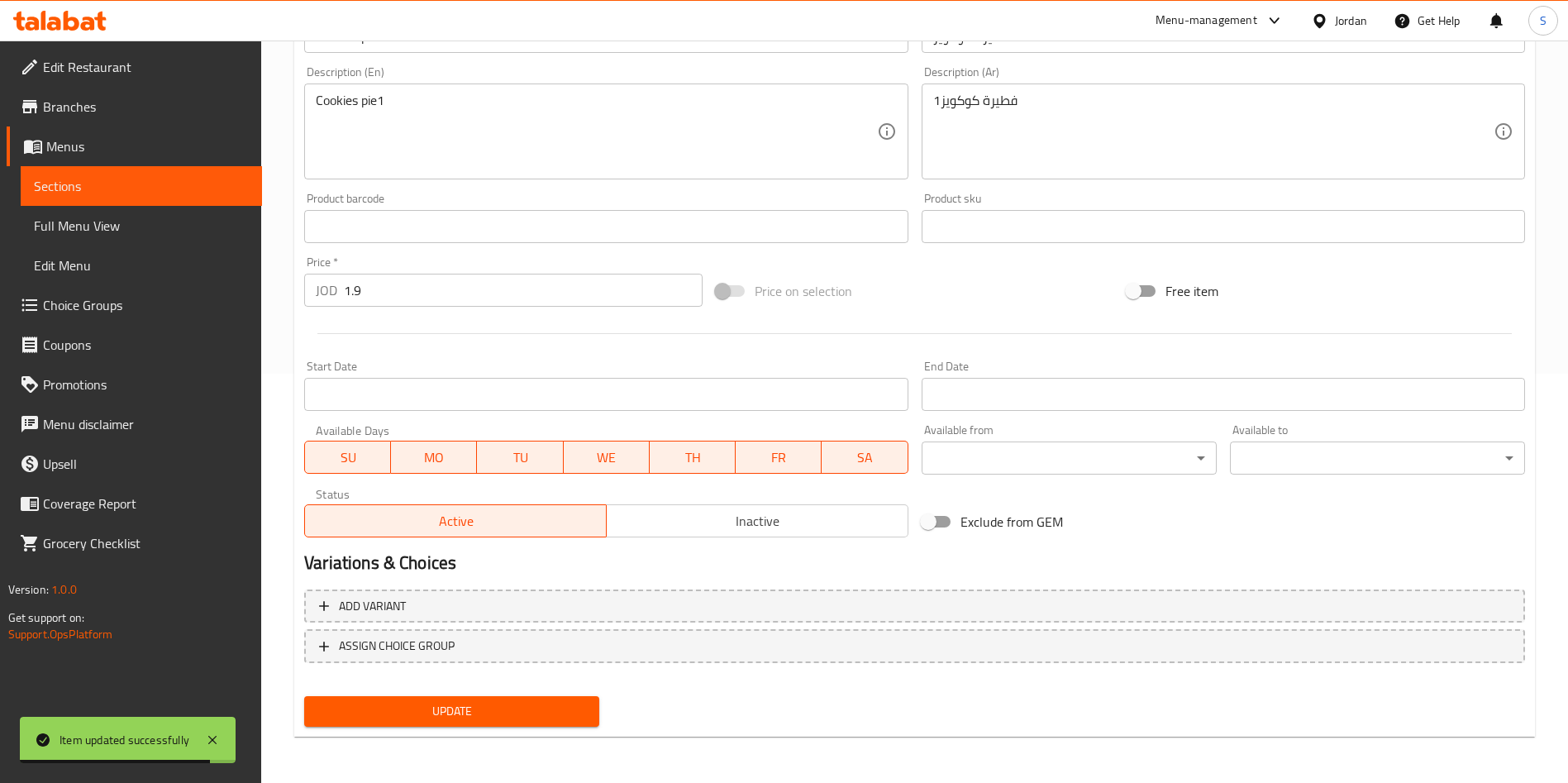
click at [686, 519] on span "Inactive" at bounding box center [758, 521] width 288 height 24
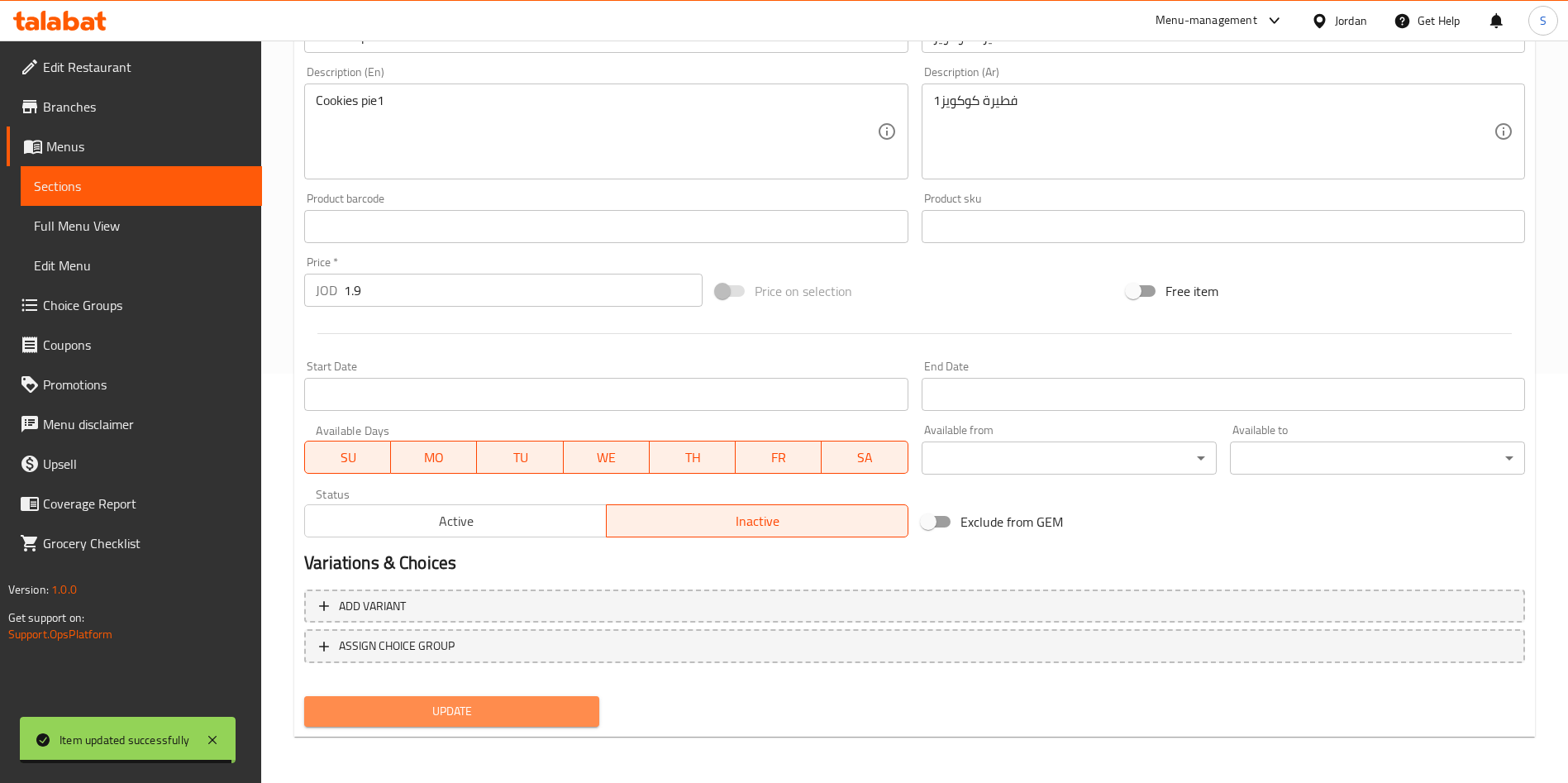
click at [567, 717] on span "Update" at bounding box center [452, 711] width 269 height 20
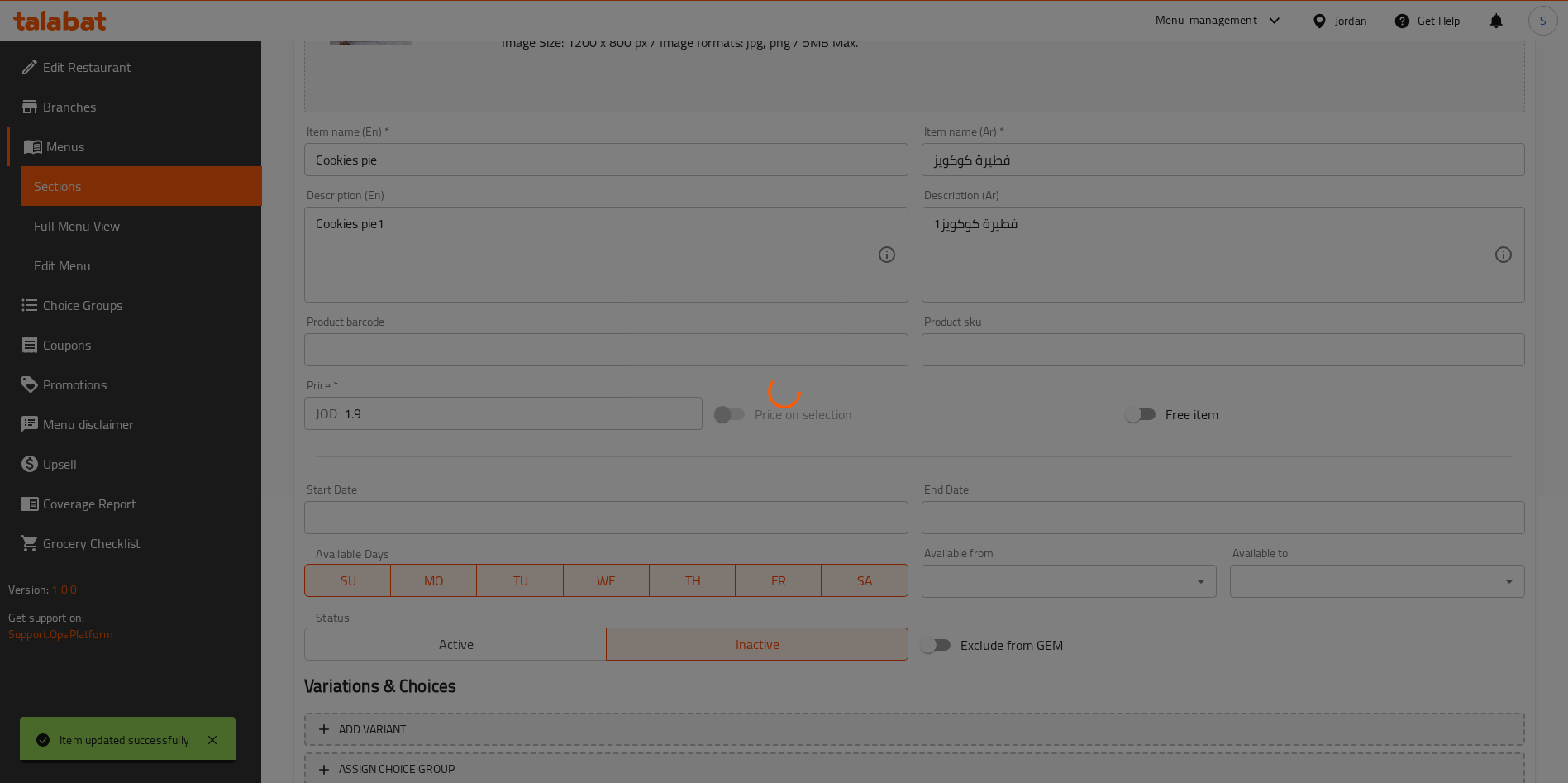
scroll to position [0, 0]
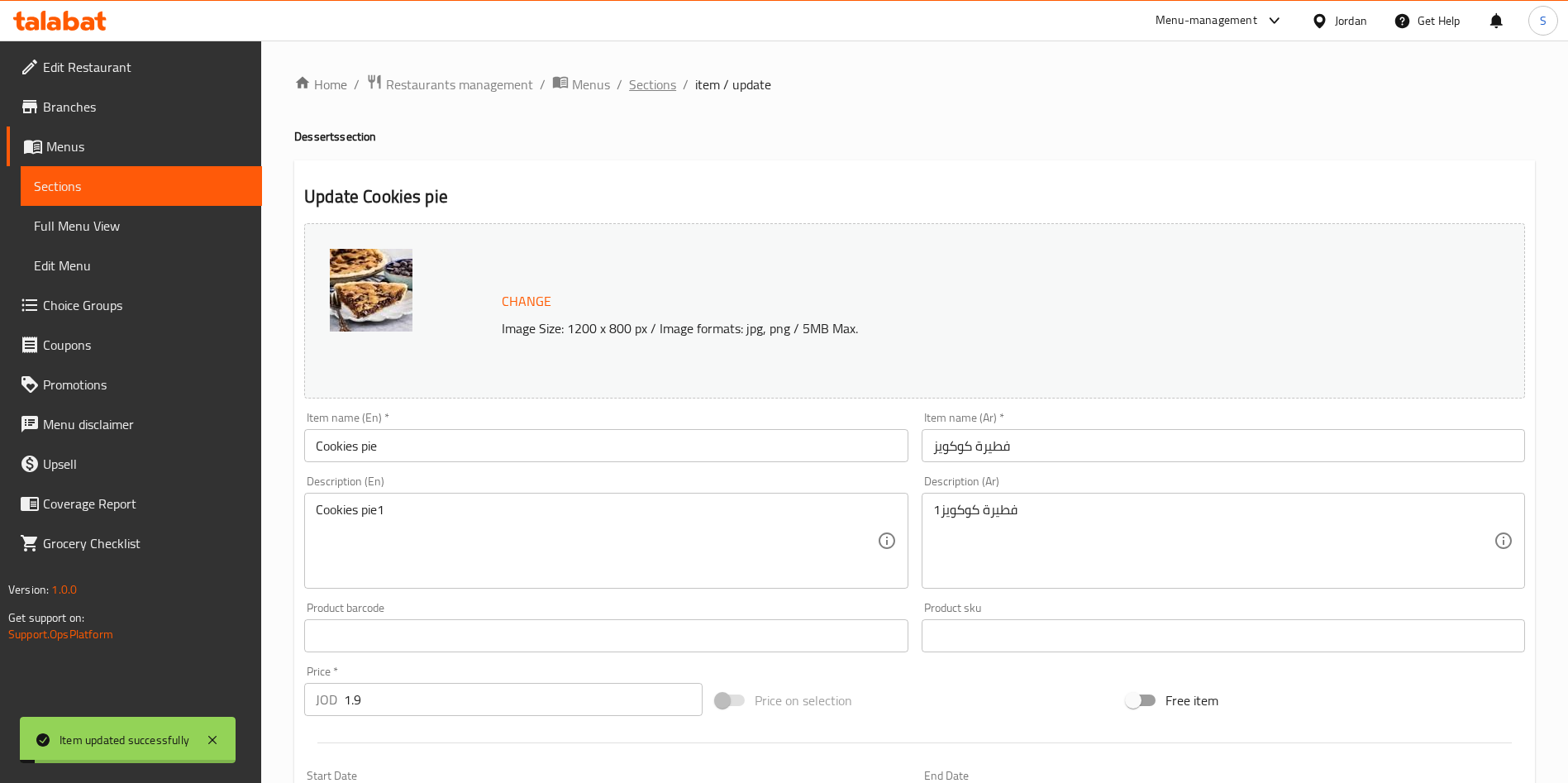
click at [645, 87] on span "Sections" at bounding box center [653, 84] width 47 height 19
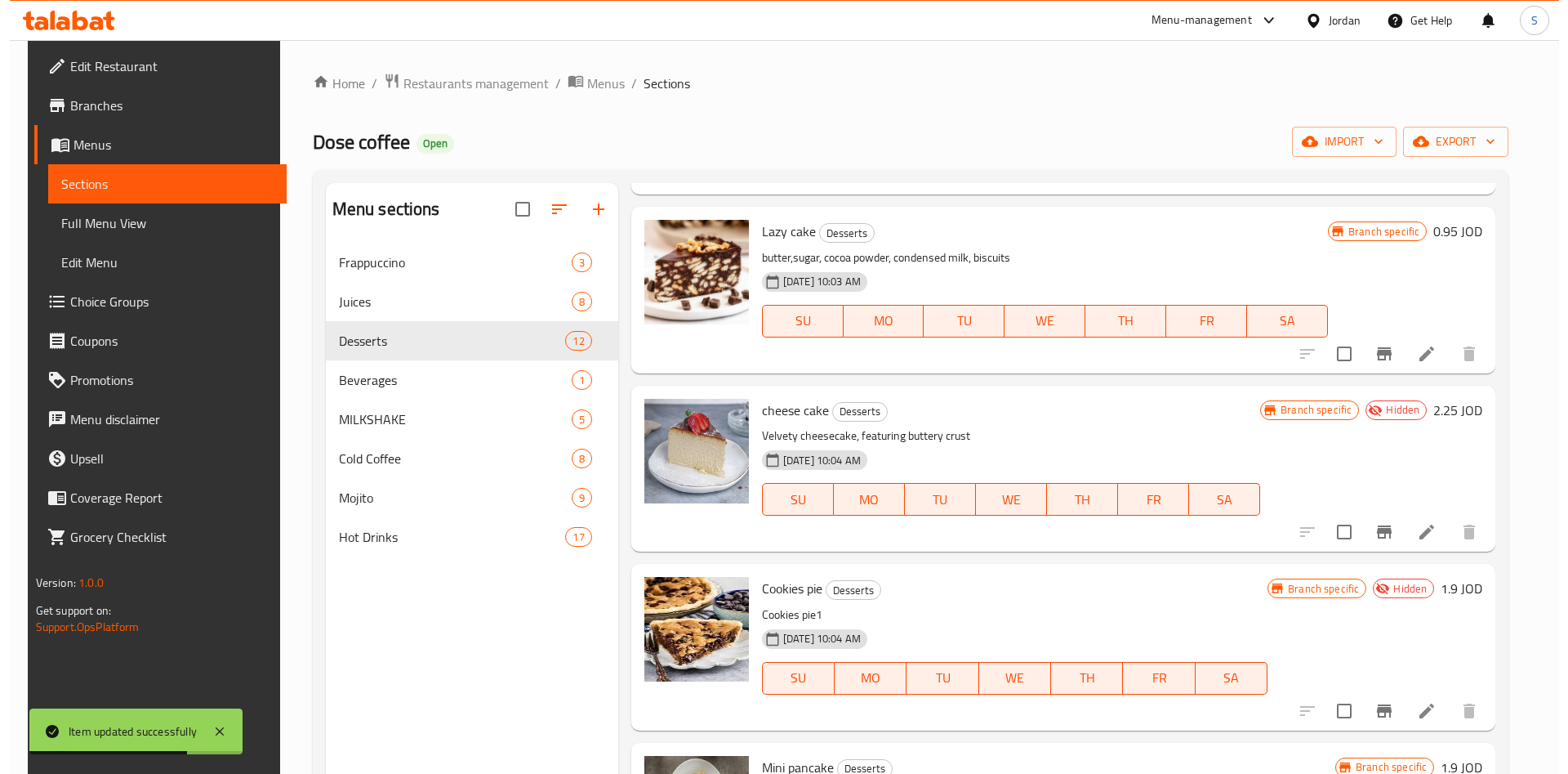
scroll to position [858, 0]
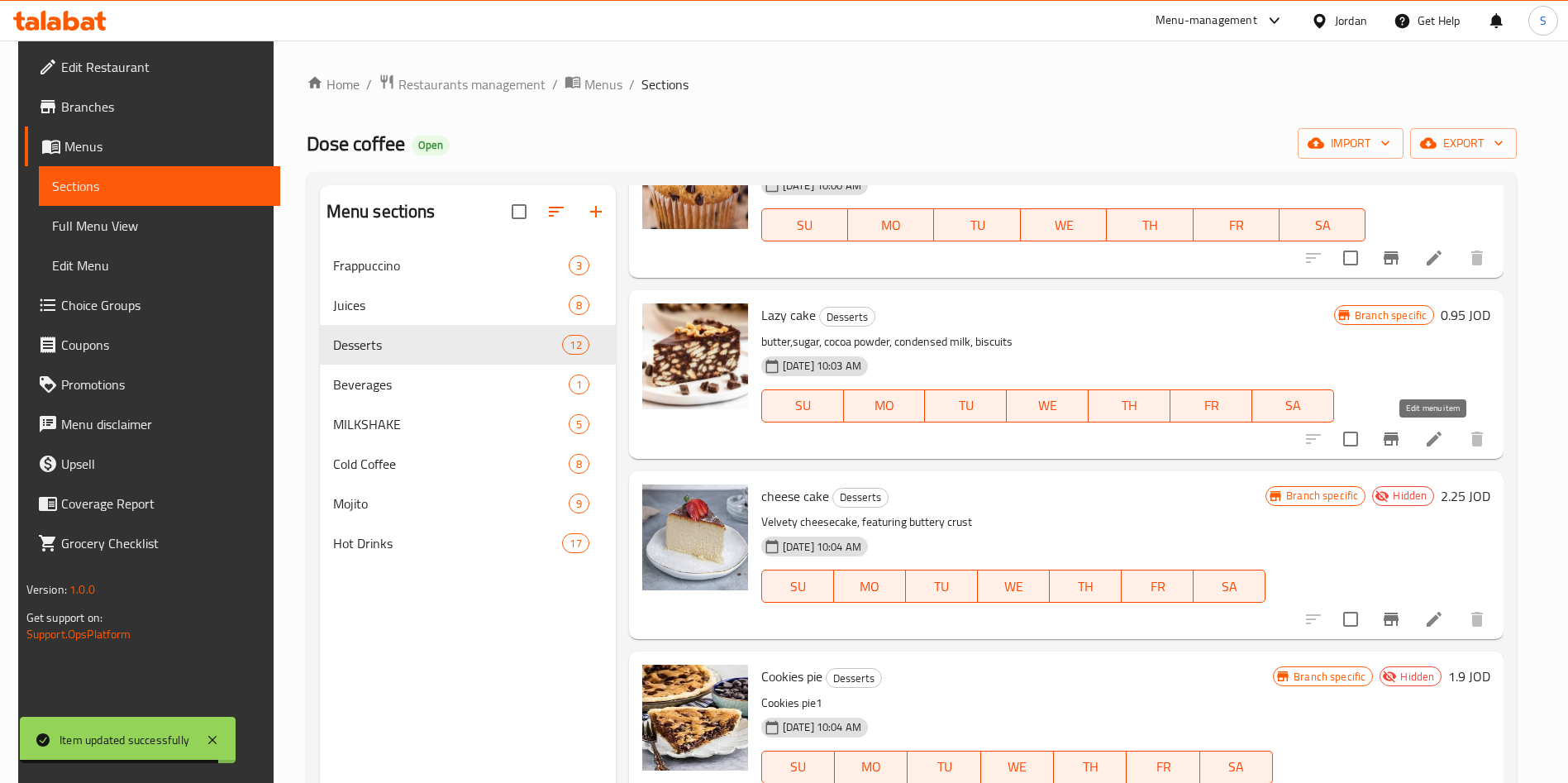
click at [1440, 434] on icon at bounding box center [1434, 439] width 15 height 15
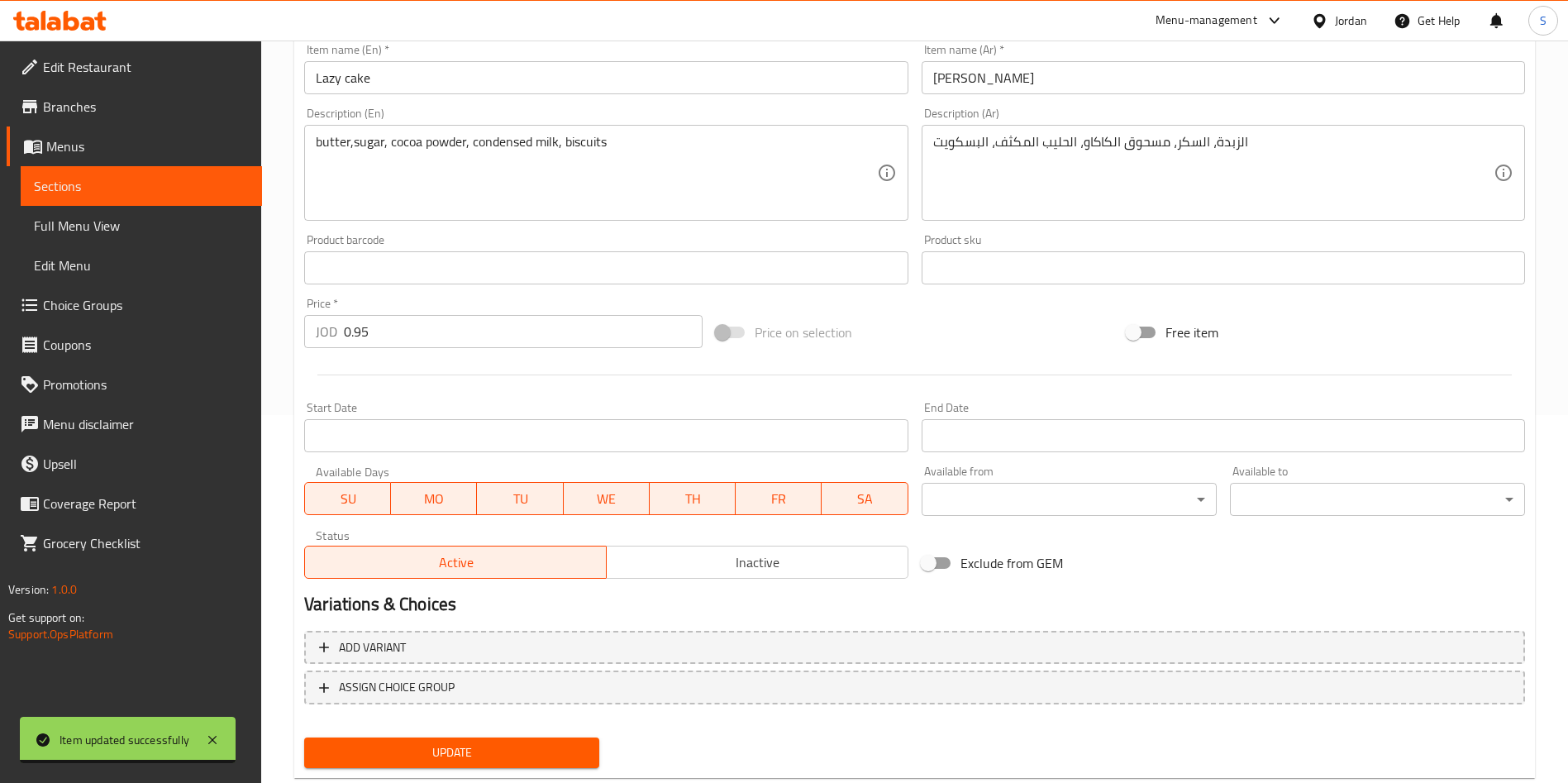
scroll to position [409, 0]
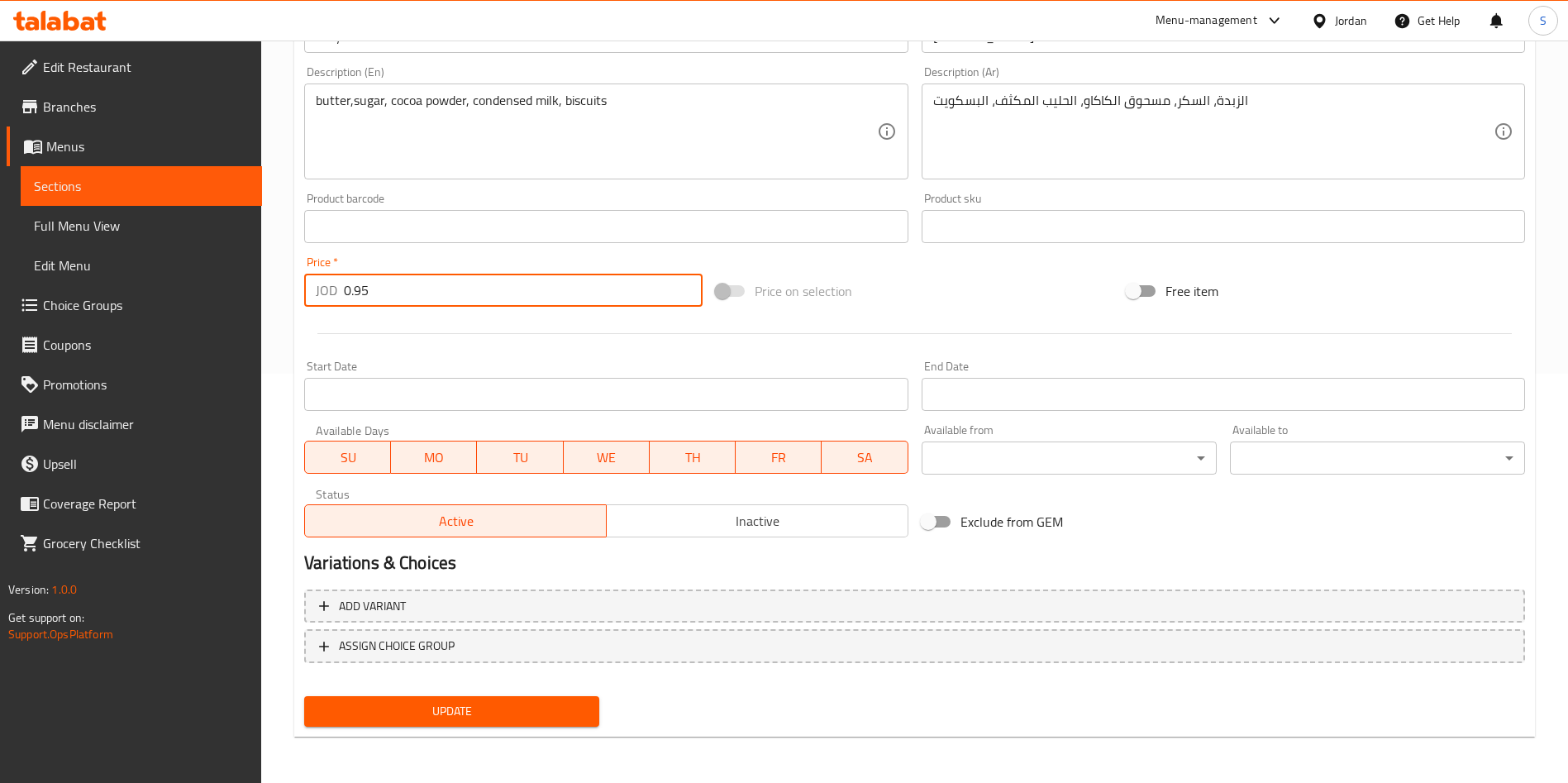
drag, startPoint x: 373, startPoint y: 301, endPoint x: 336, endPoint y: 301, distance: 37.0
click at [336, 301] on div "JOD 0.95 Price *" at bounding box center [503, 290] width 398 height 33
type input "1.3"
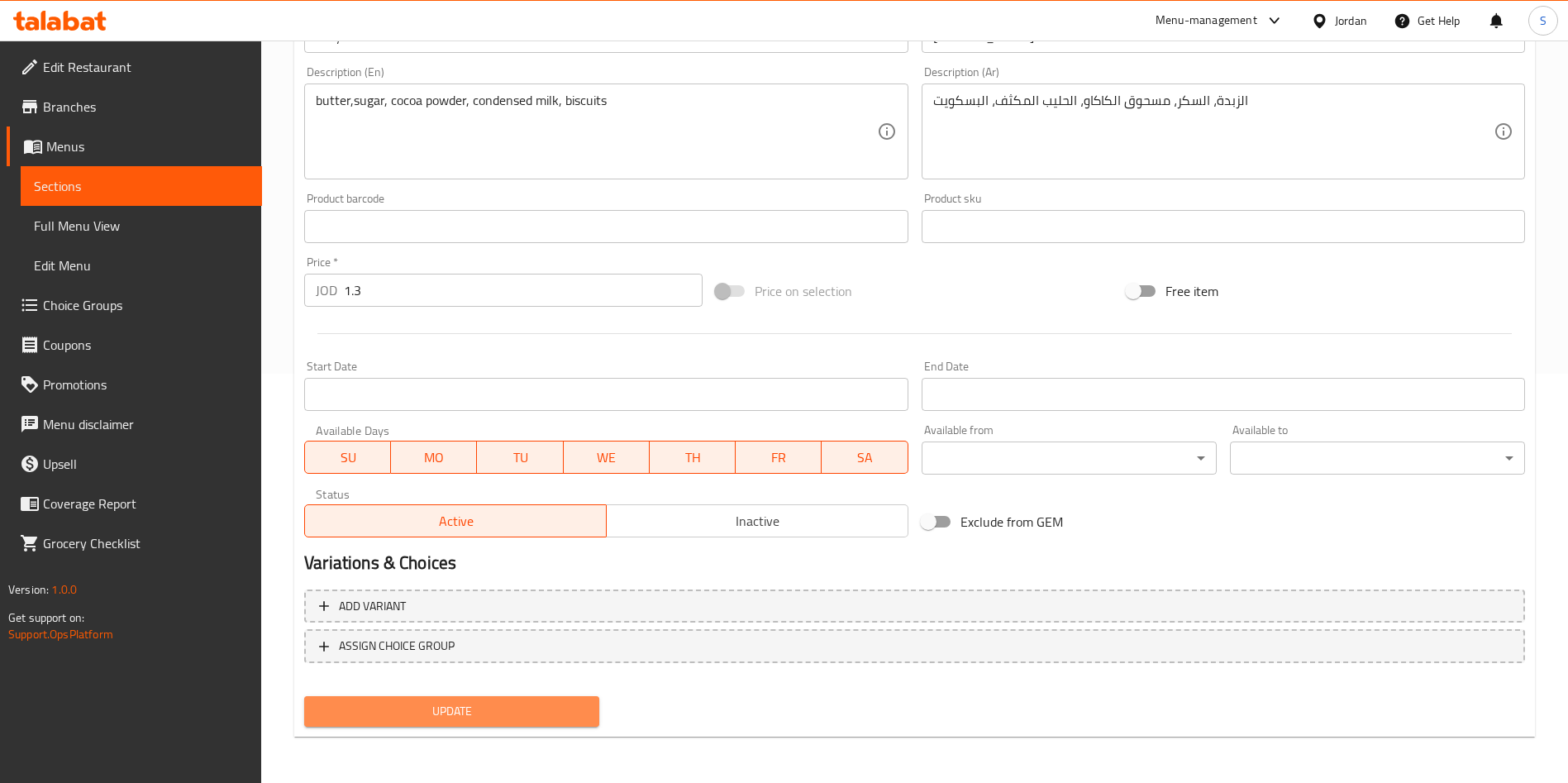
click at [487, 719] on span "Update" at bounding box center [452, 711] width 269 height 20
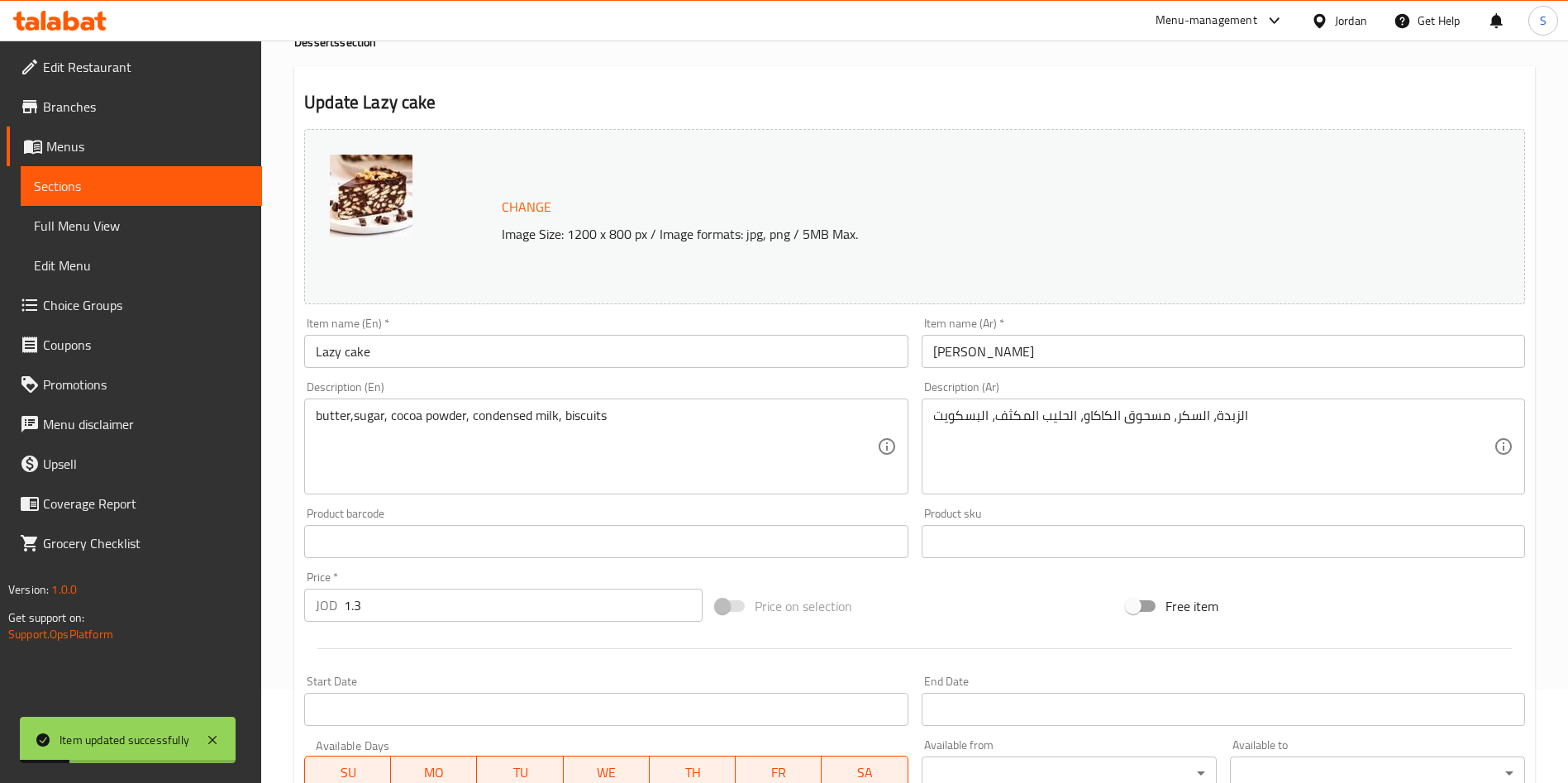
scroll to position [0, 0]
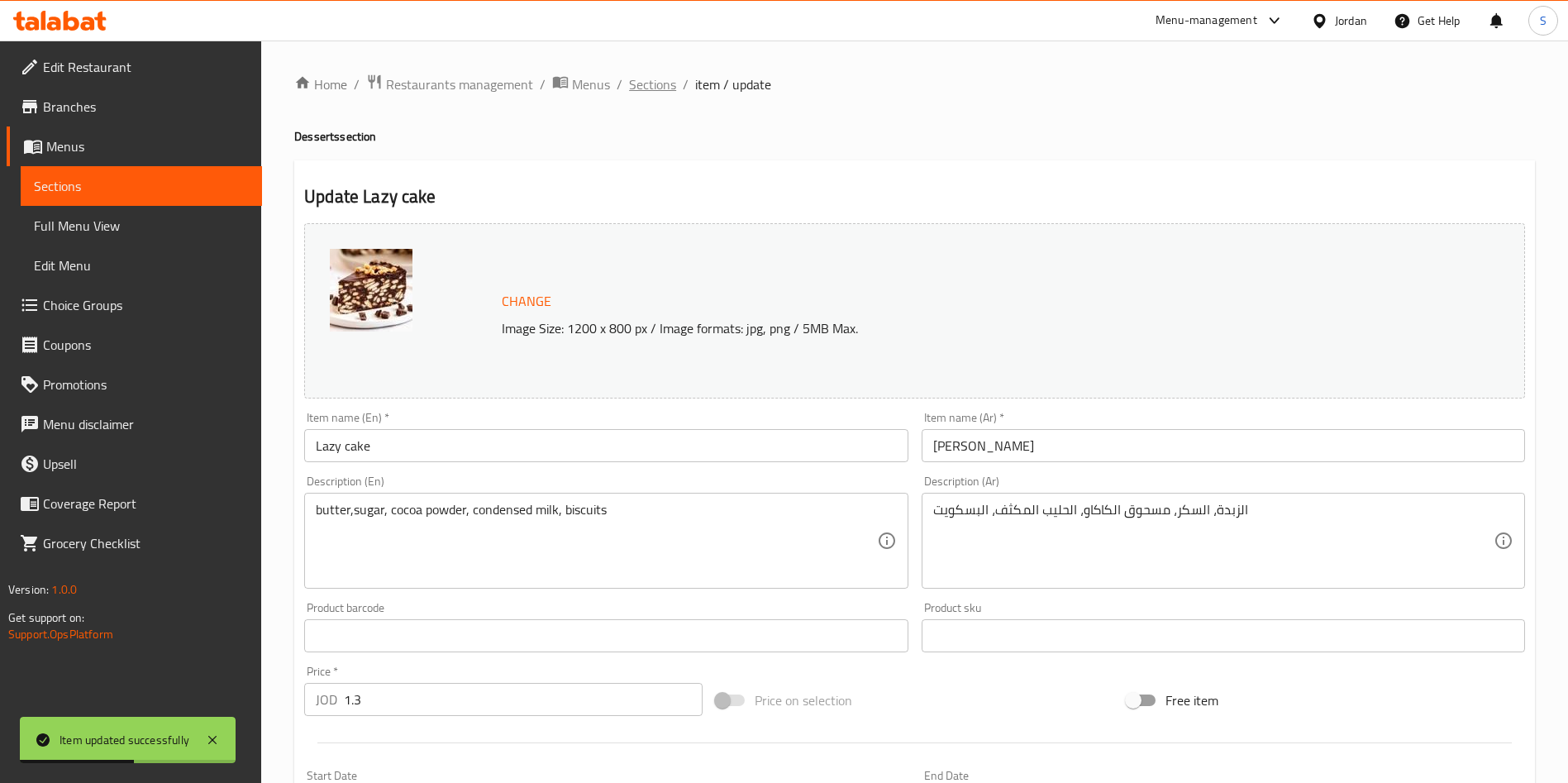
click at [652, 92] on span "Sections" at bounding box center [653, 84] width 47 height 19
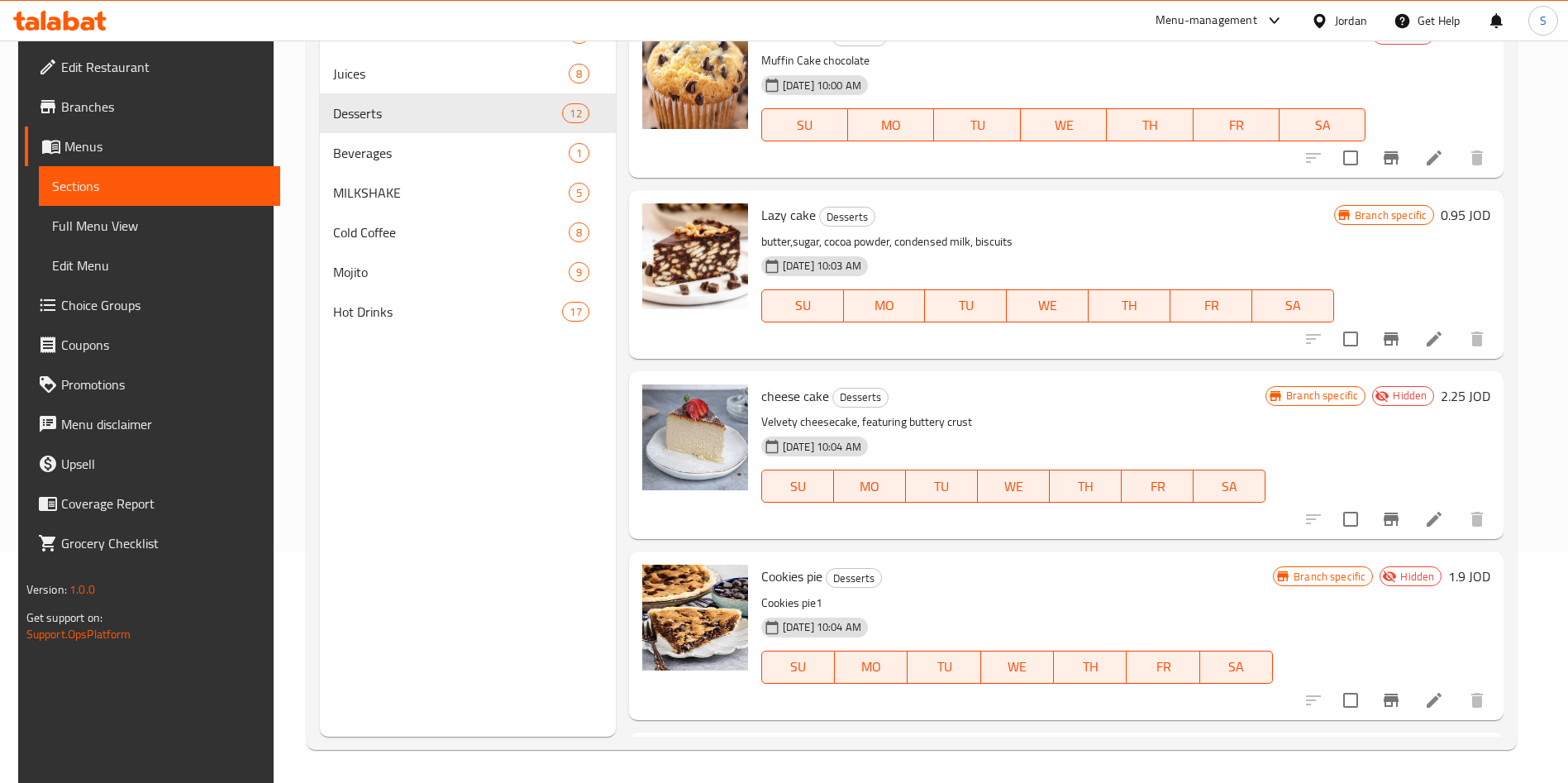
scroll to position [698, 0]
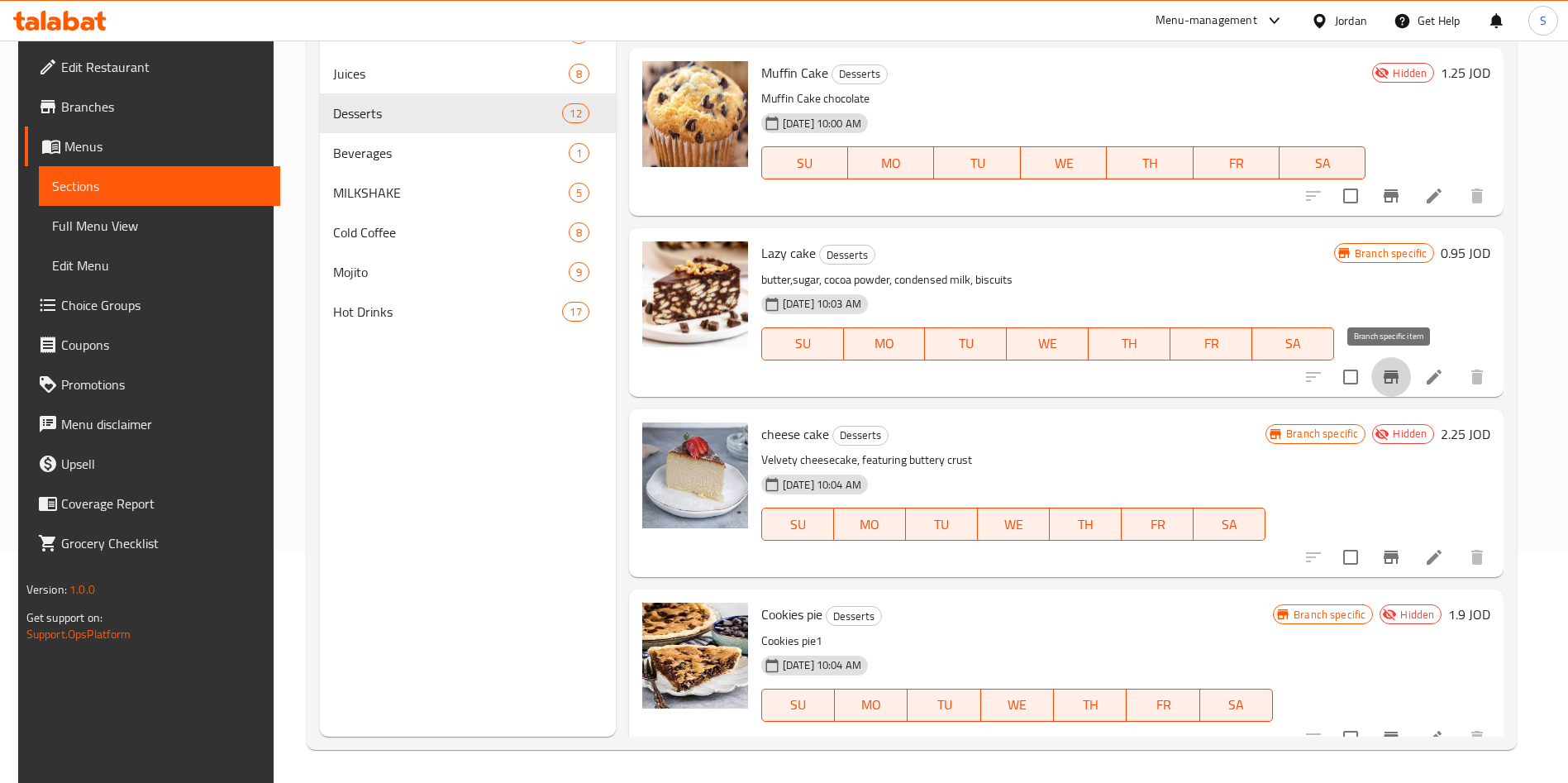
click at [1403, 375] on button "Branch-specific-item" at bounding box center [1391, 376] width 40 height 40
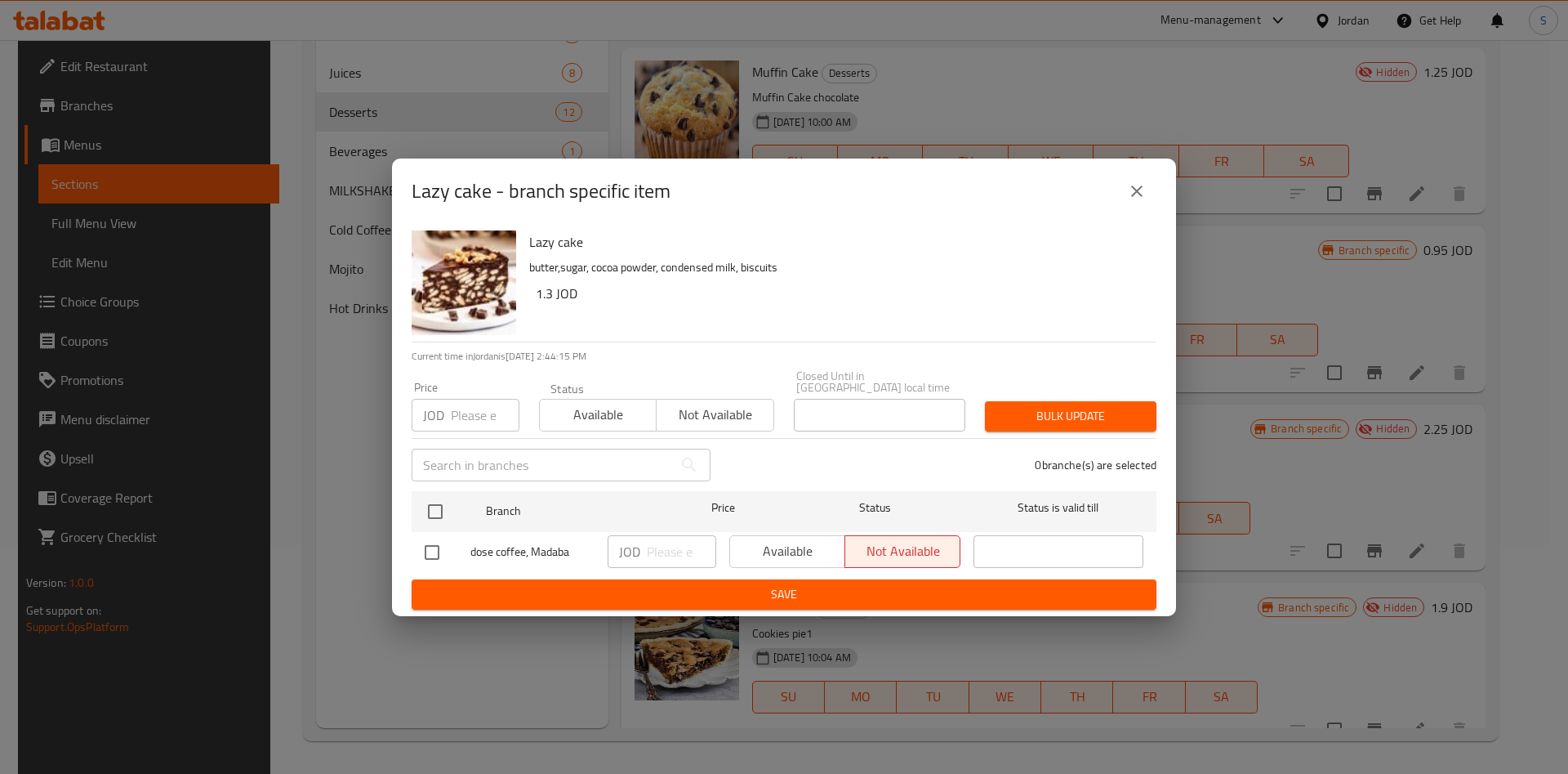
click at [743, 546] on div "Available Not available" at bounding box center [845, 551] width 231 height 33
click at [425, 546] on input "checkbox" at bounding box center [431, 552] width 34 height 34
checkbox input "true"
click at [774, 550] on span "Available" at bounding box center [788, 551] width 102 height 23
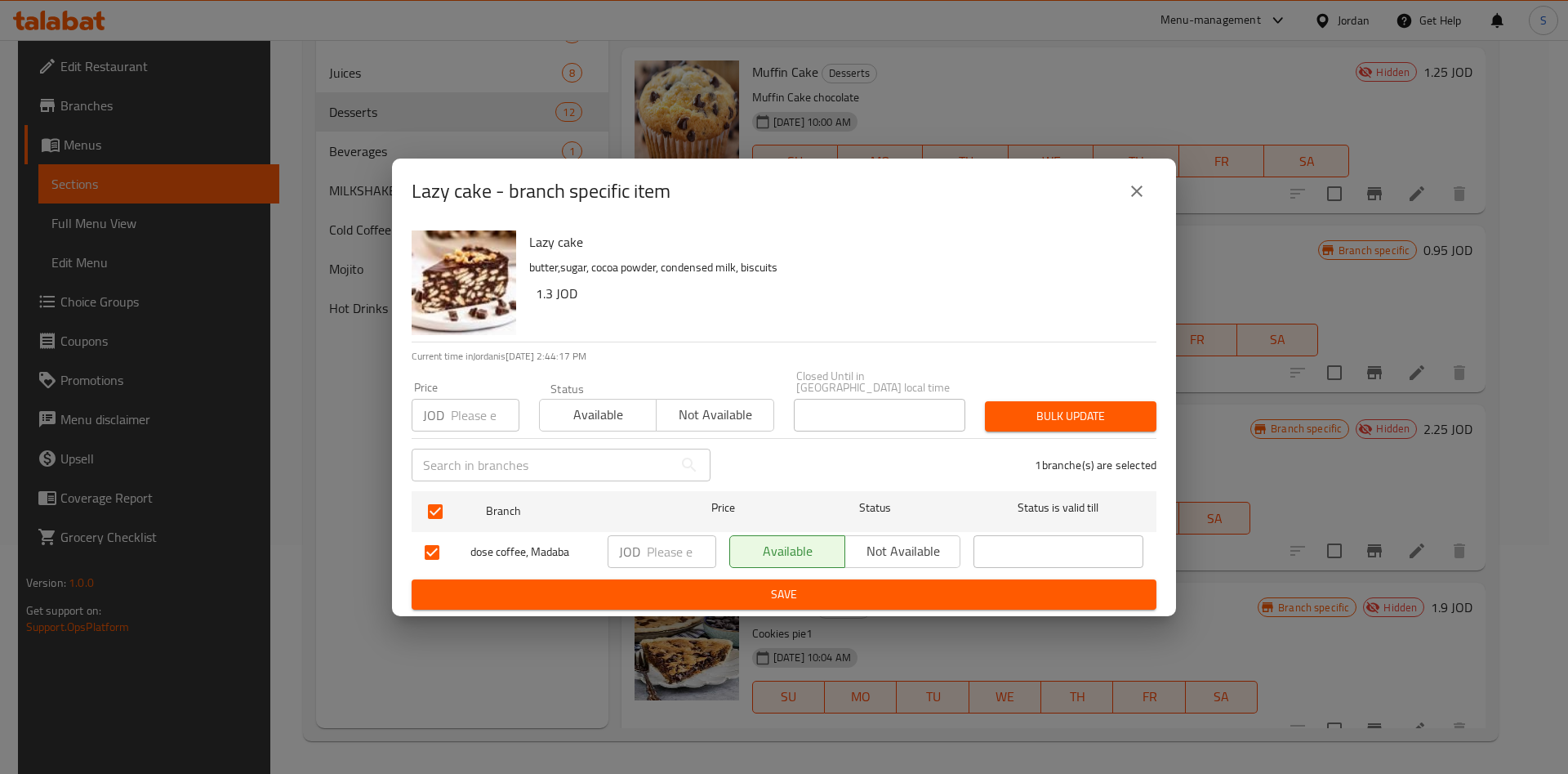
click at [774, 565] on div "Available Not available" at bounding box center [845, 552] width 244 height 48
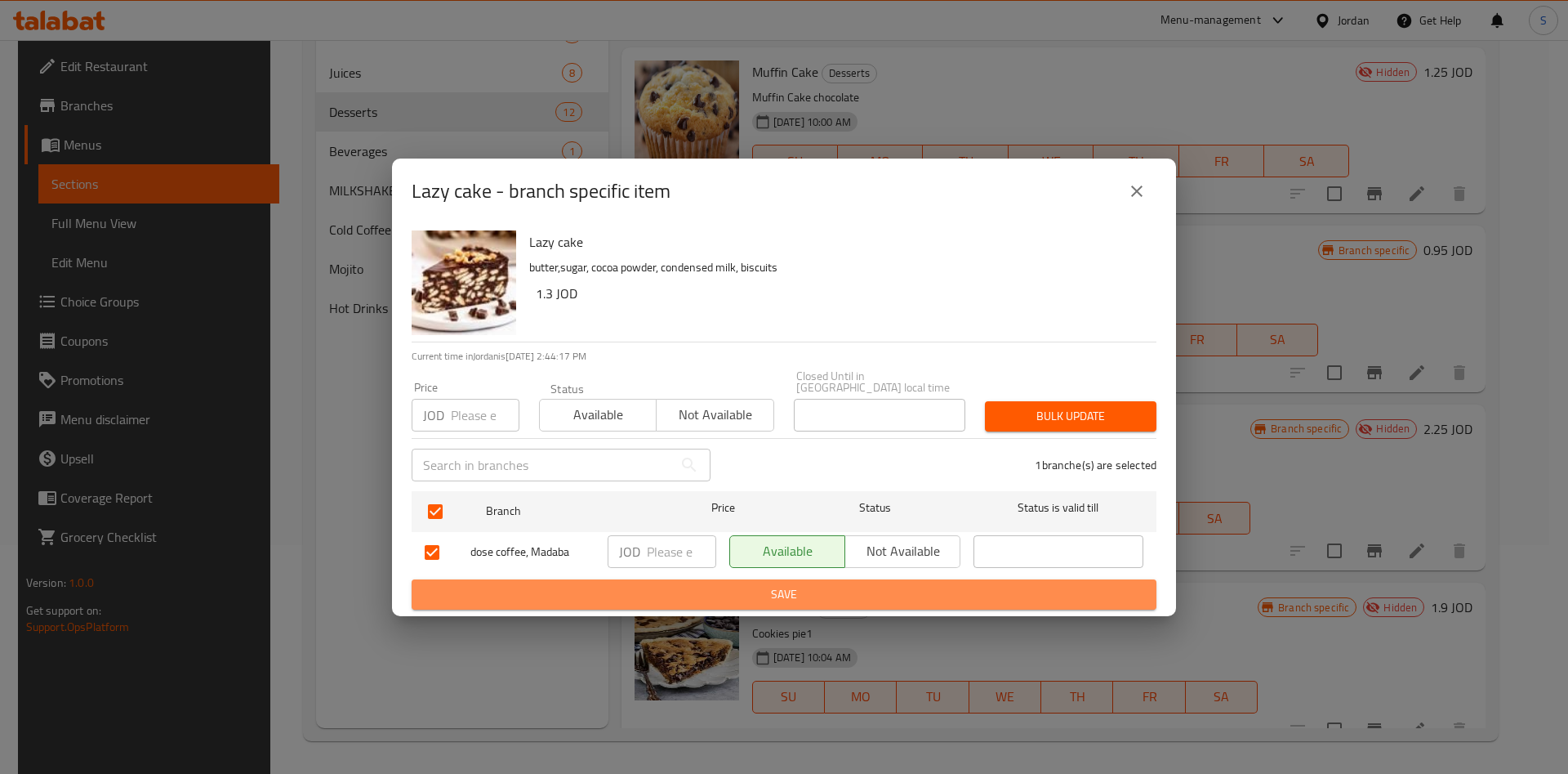
click at [782, 584] on span "Save" at bounding box center [784, 594] width 718 height 20
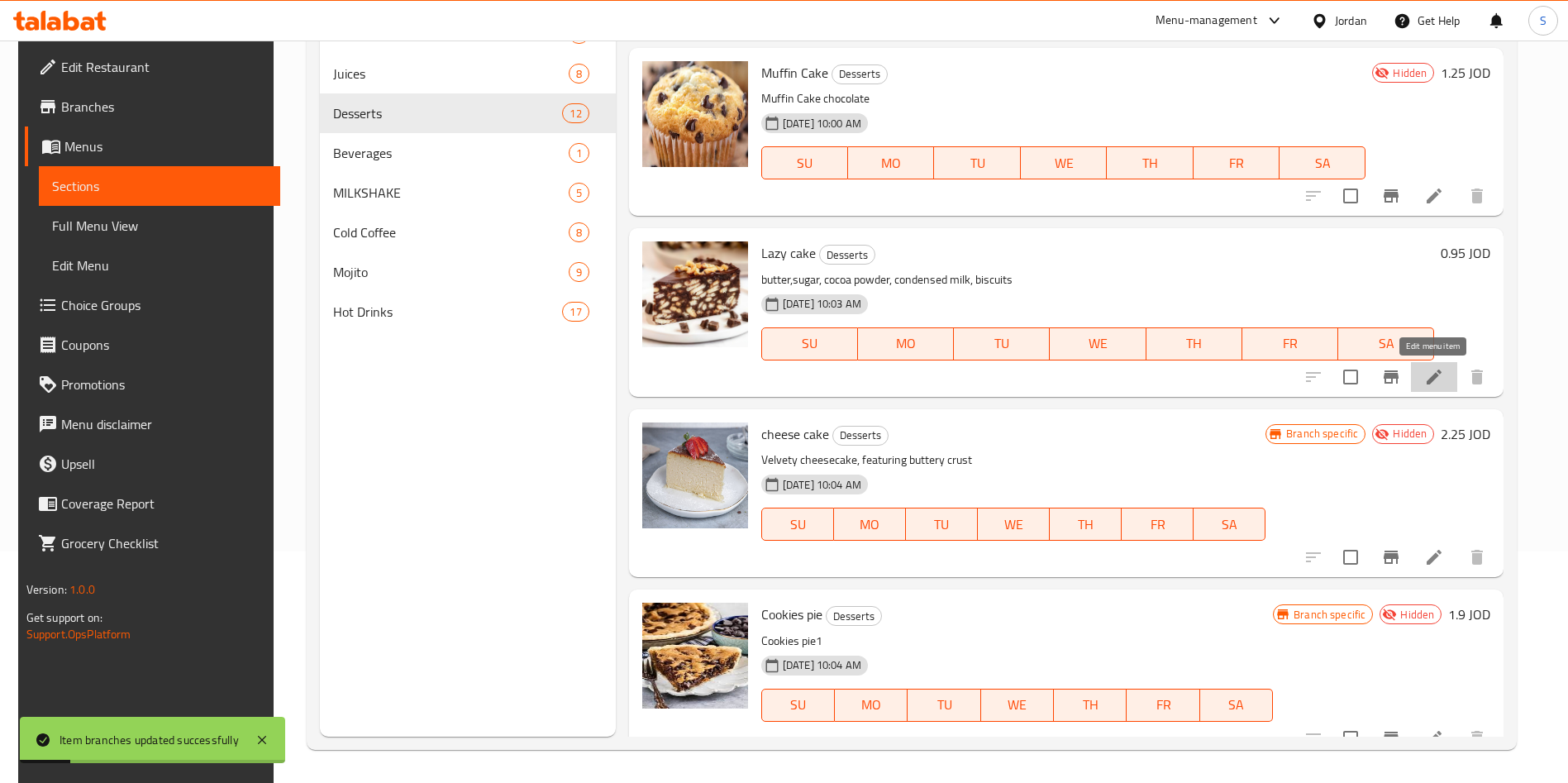
click at [1424, 375] on icon at bounding box center [1433, 376] width 19 height 19
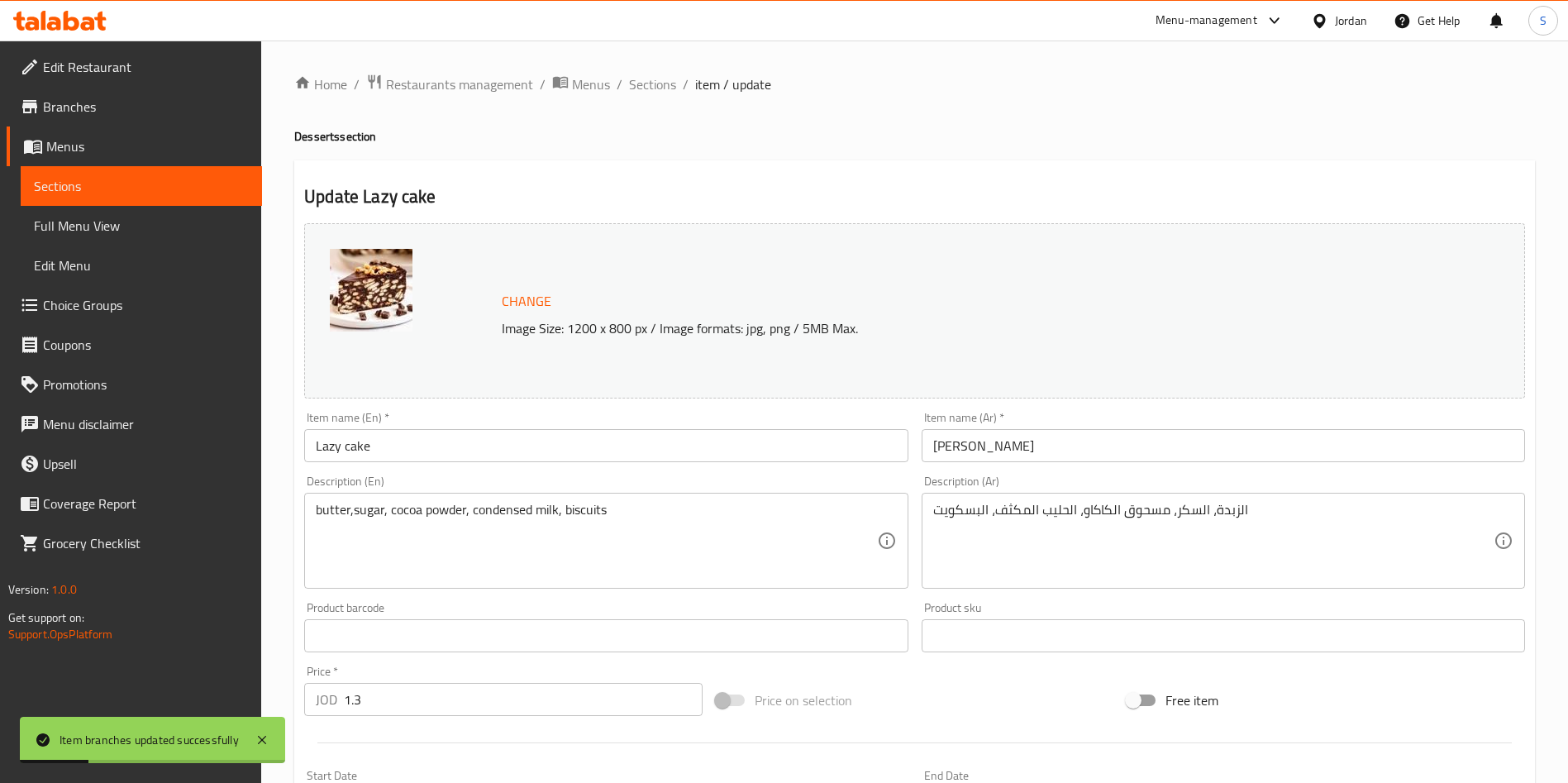
scroll to position [372, 0]
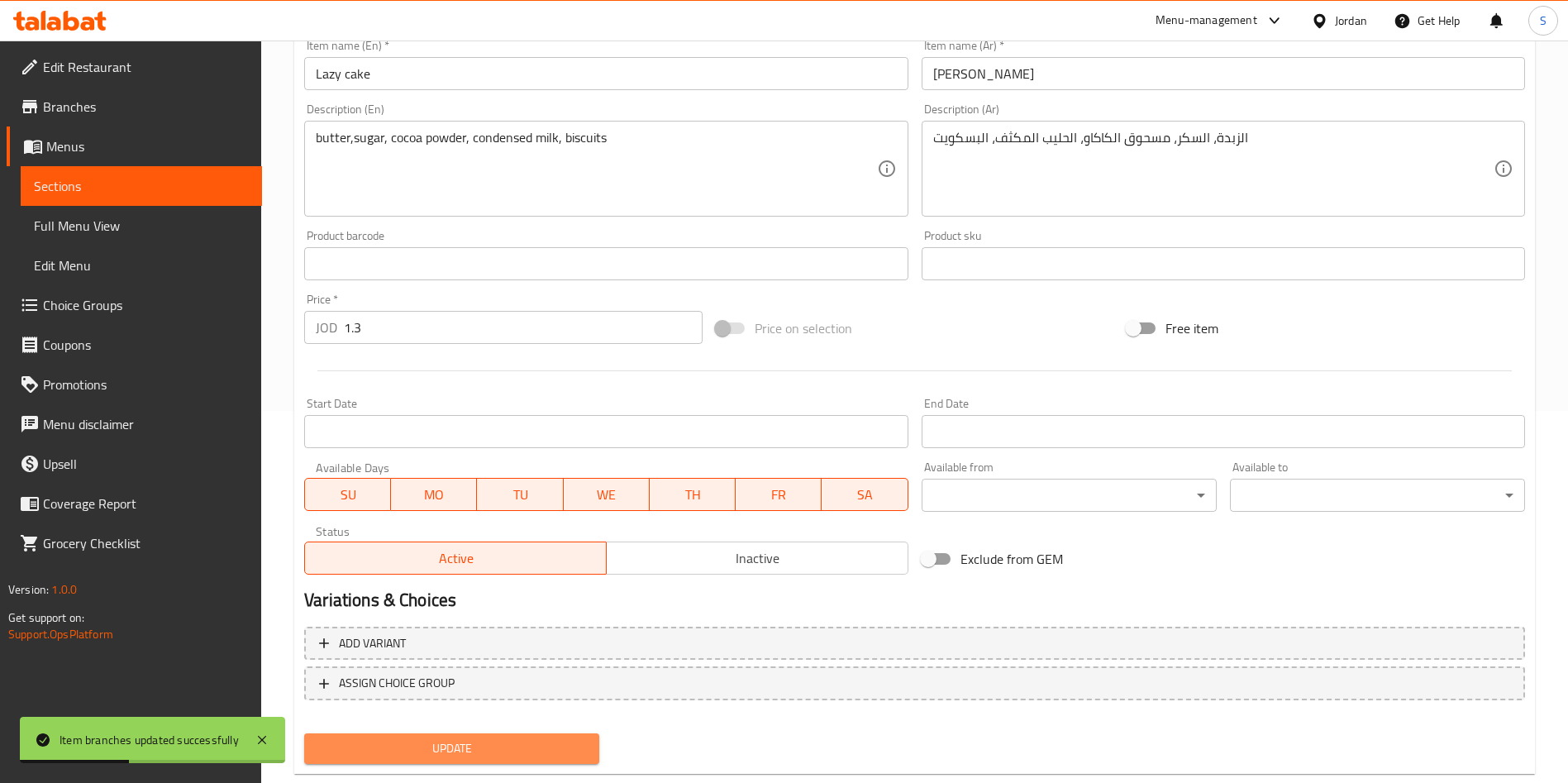
click at [560, 738] on span "Update" at bounding box center [452, 748] width 269 height 20
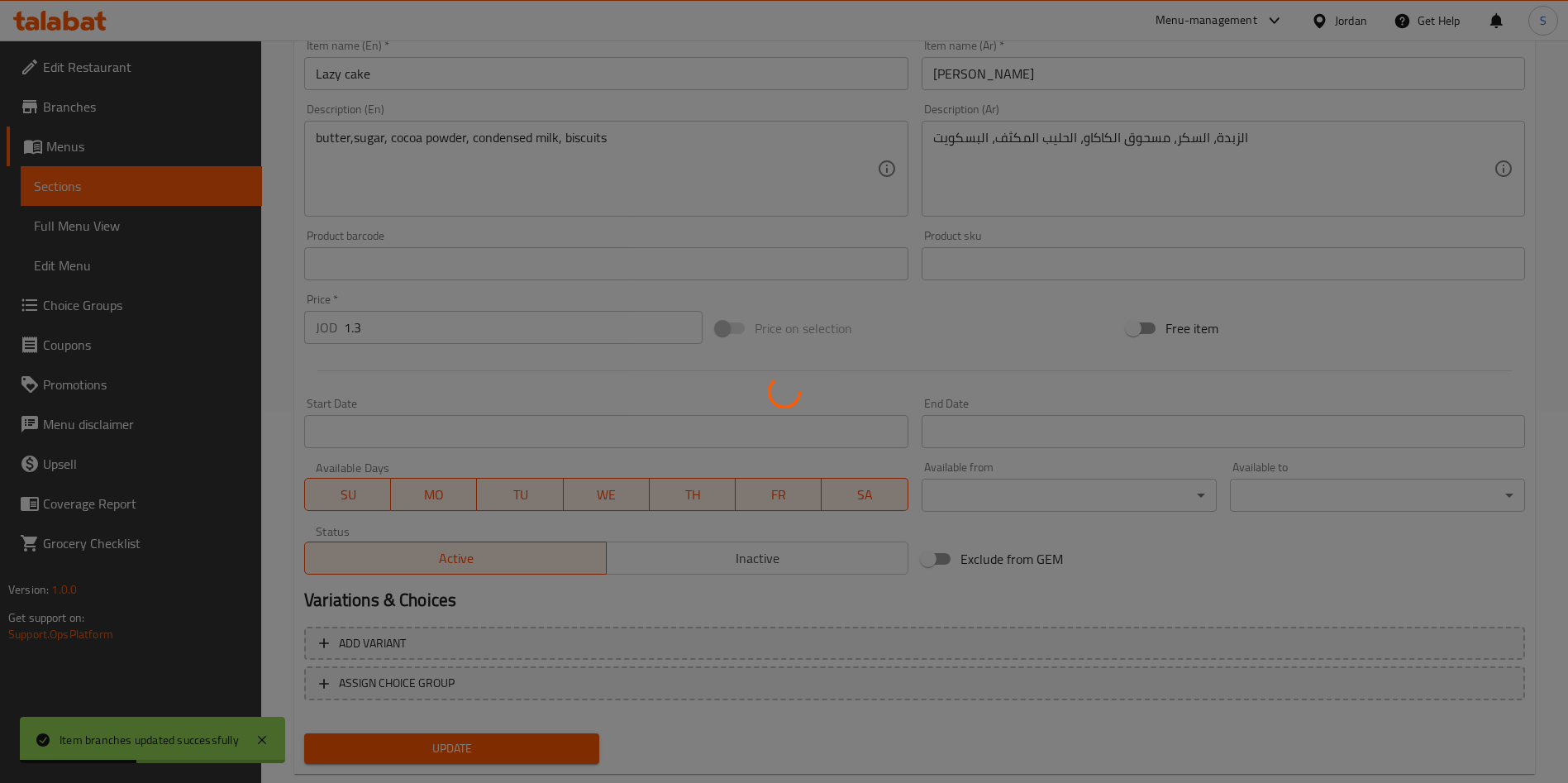
scroll to position [0, 0]
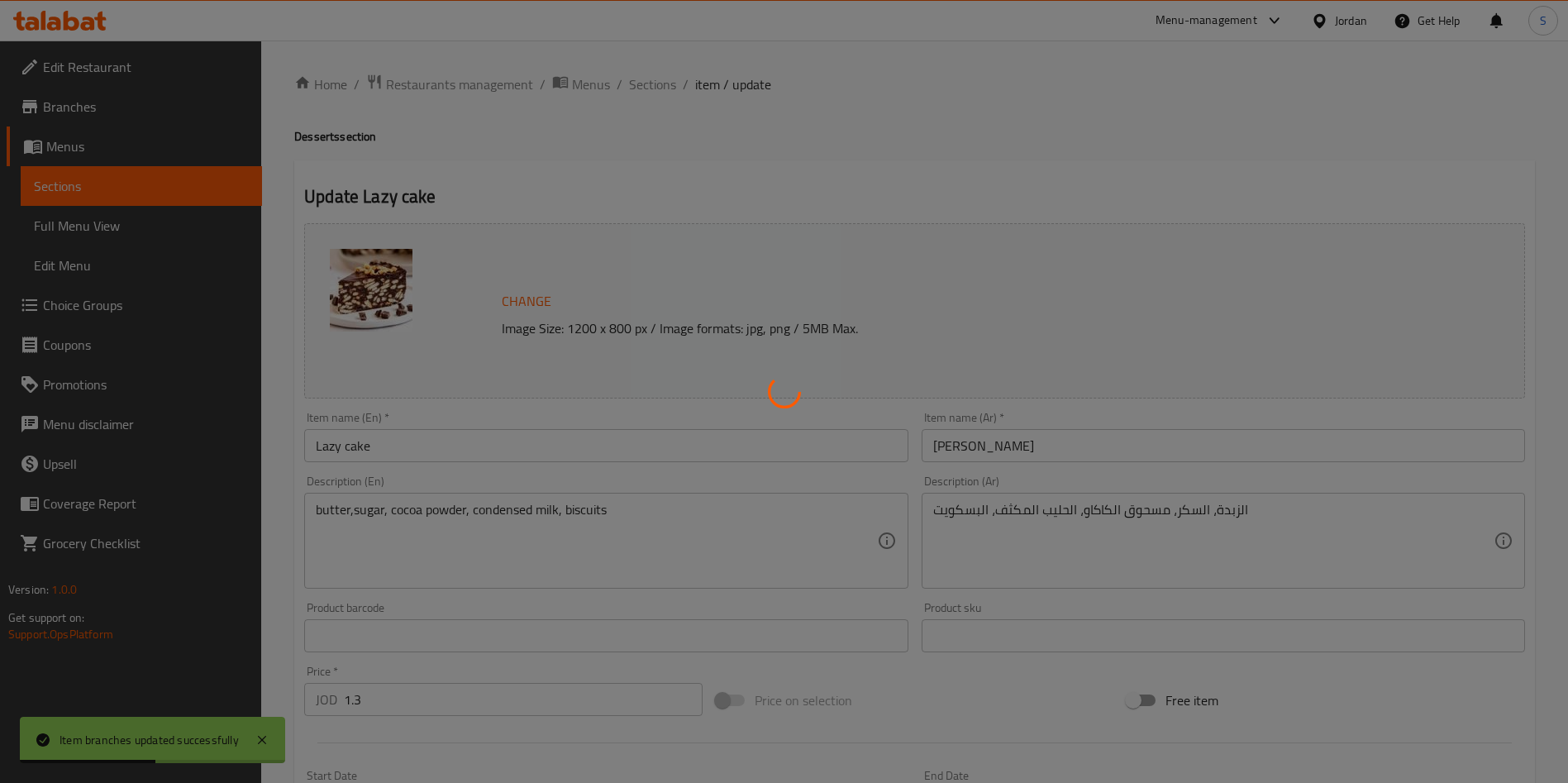
click at [658, 88] on div at bounding box center [784, 392] width 1568 height 783
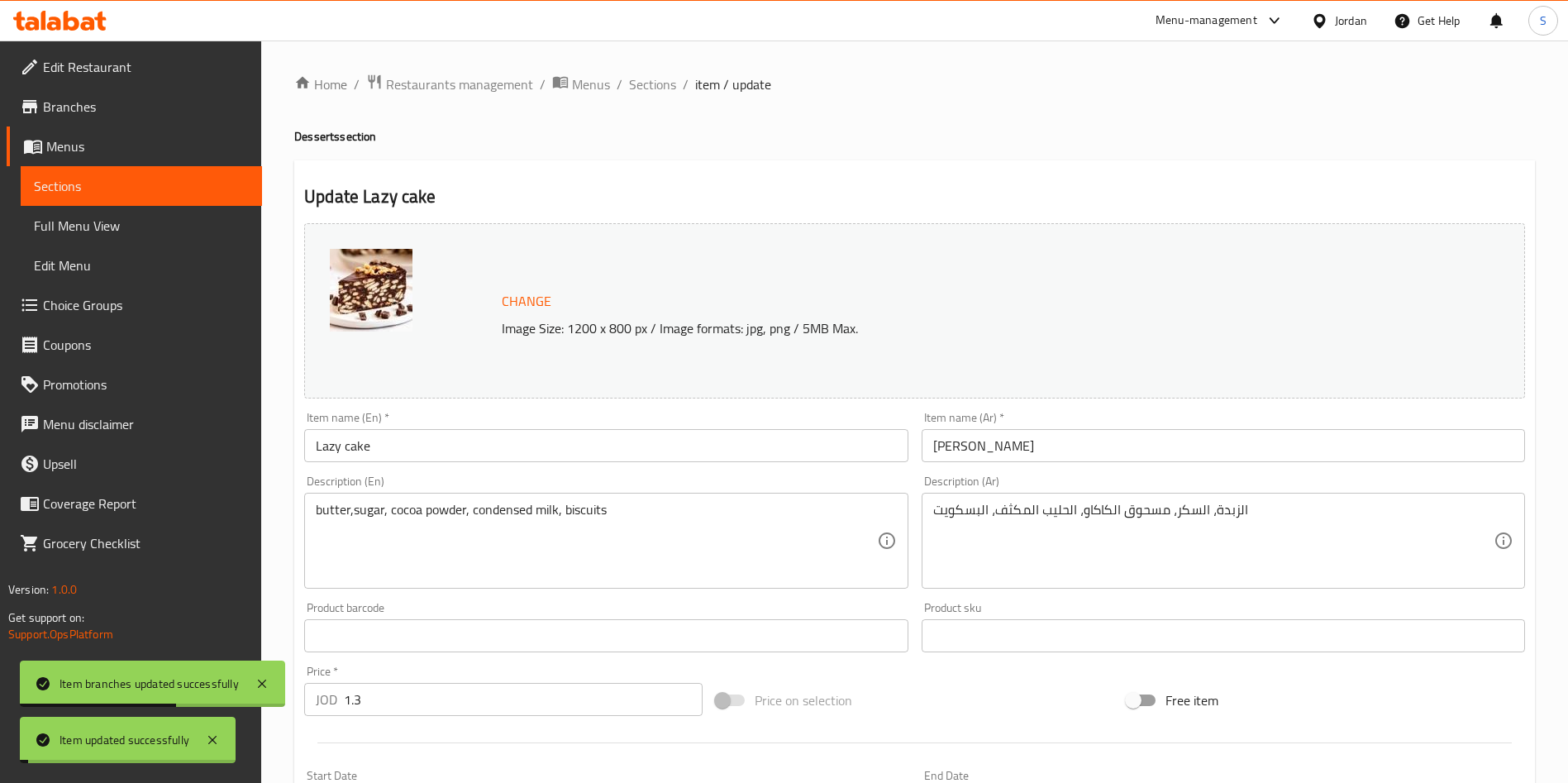
click at [658, 84] on span "Sections" at bounding box center [653, 84] width 47 height 19
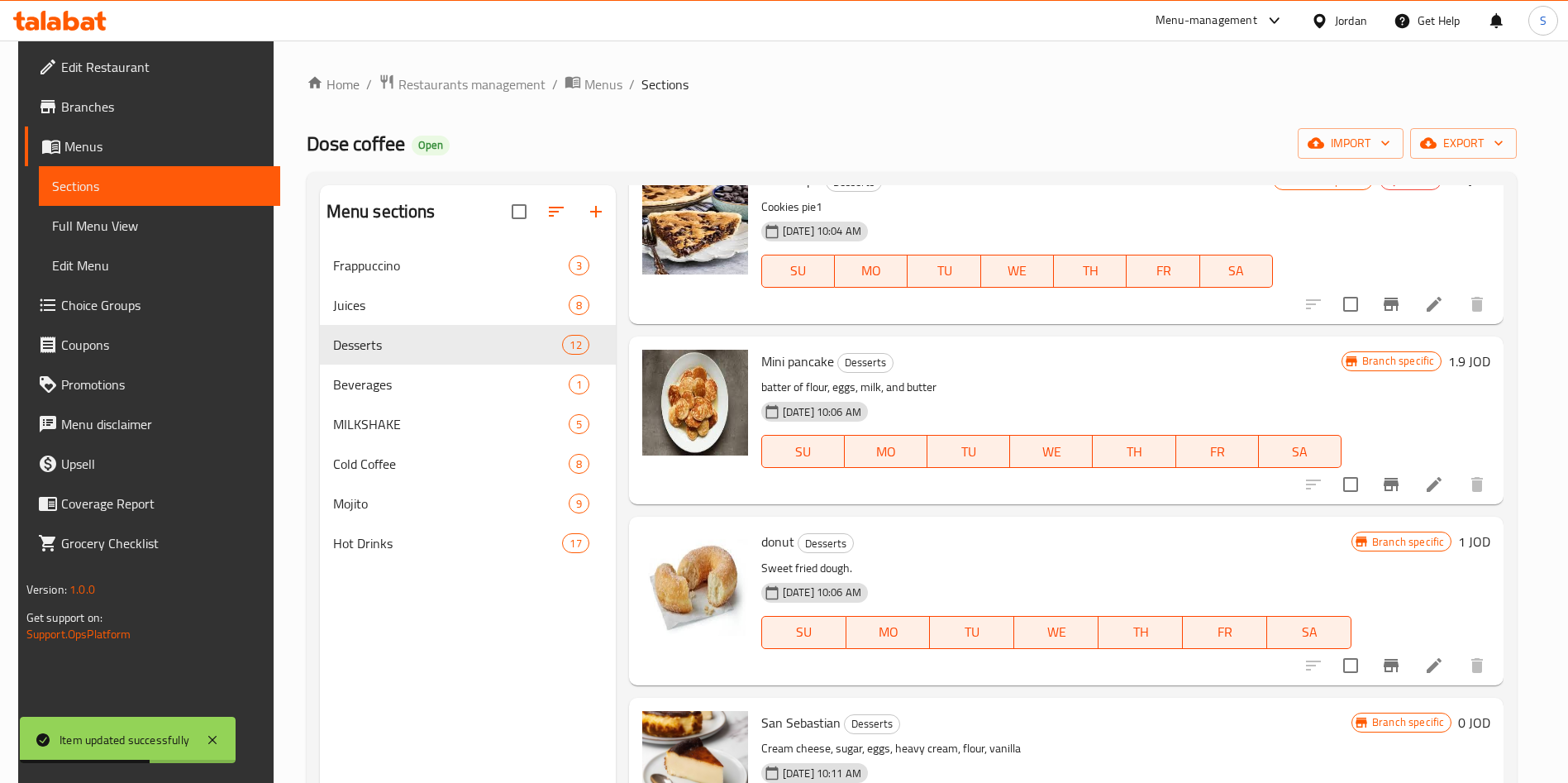
scroll to position [1240, 0]
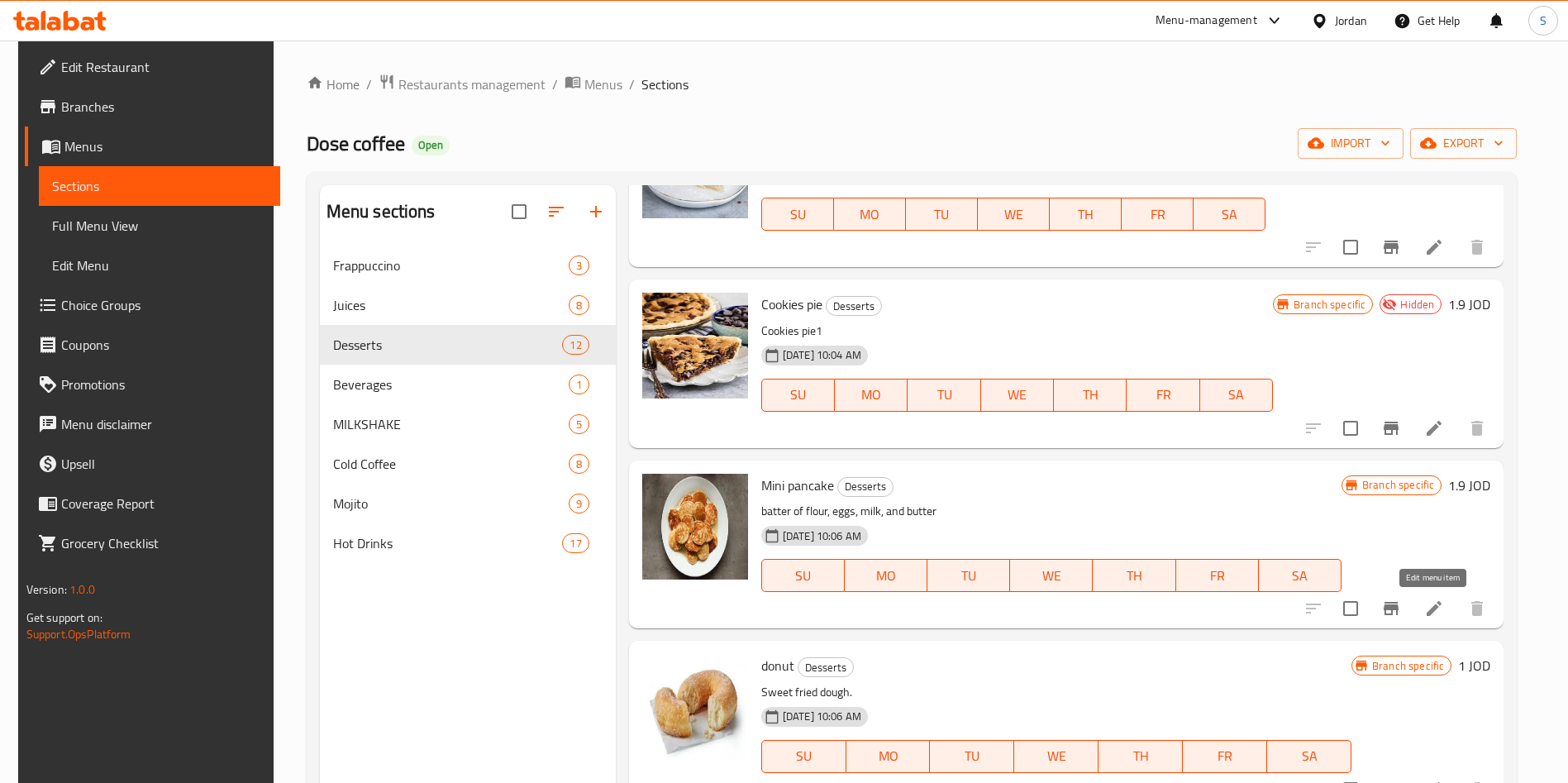
click at [1439, 604] on icon at bounding box center [1434, 608] width 15 height 15
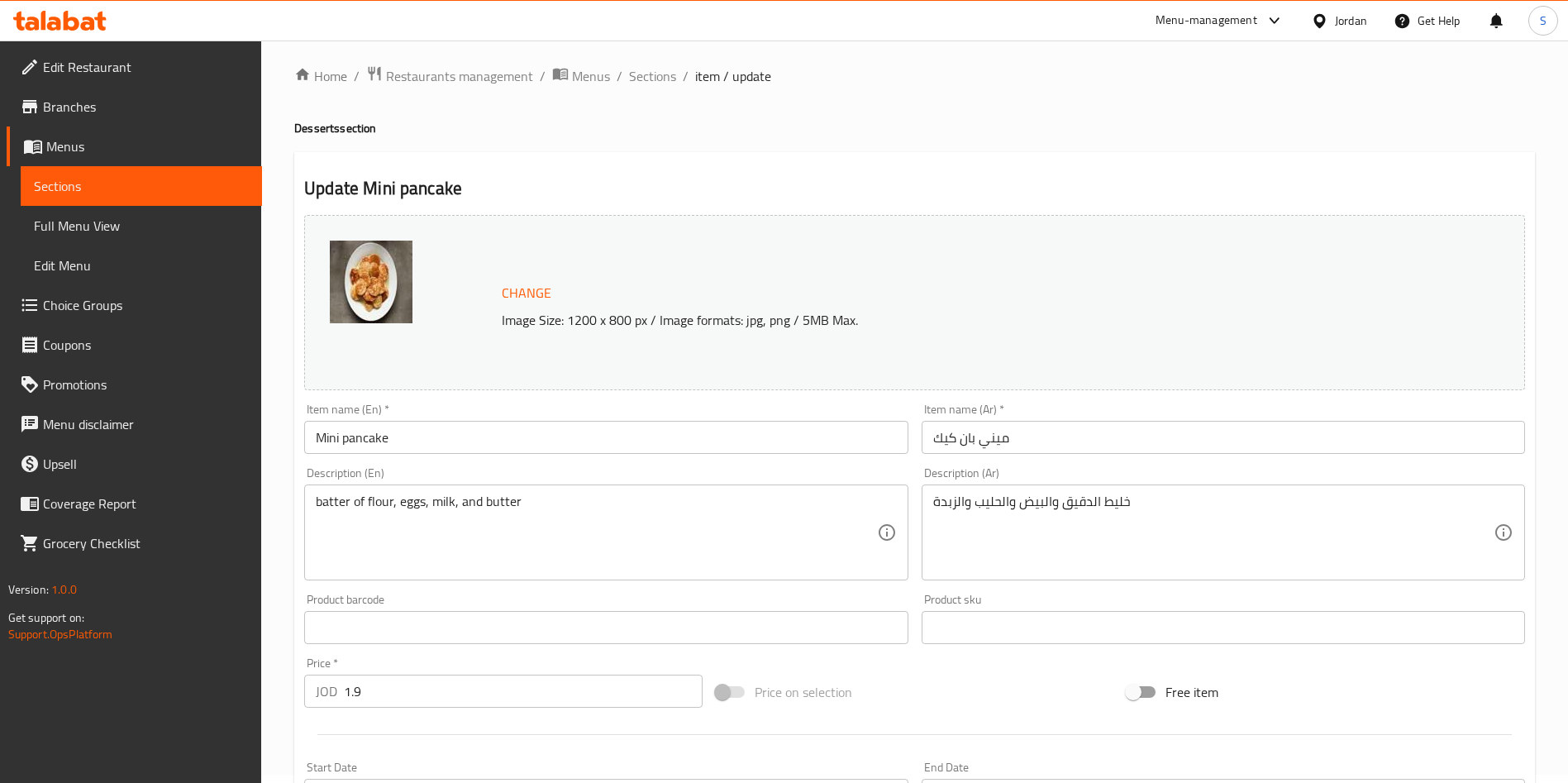
scroll to position [372, 0]
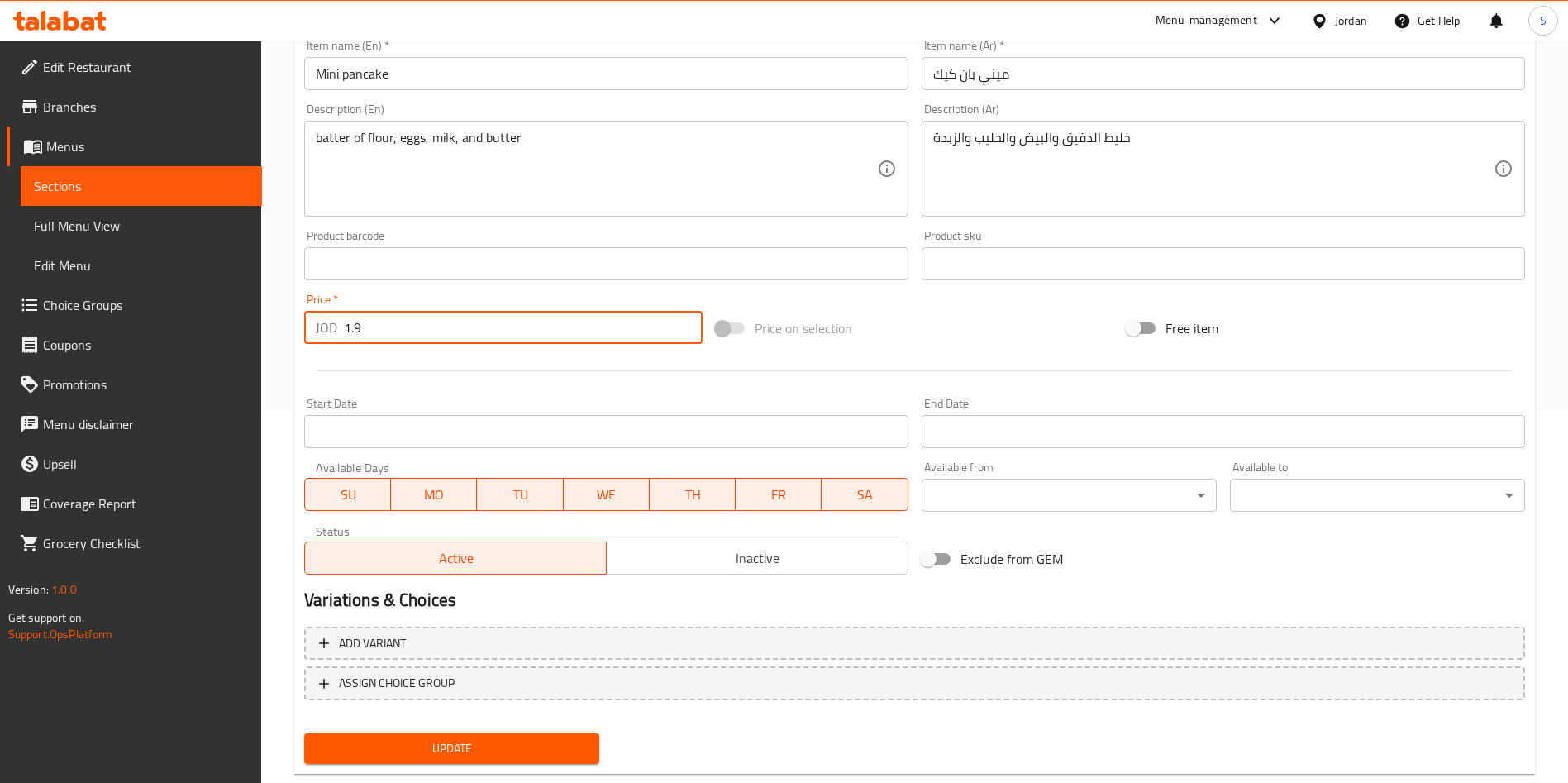
drag, startPoint x: 403, startPoint y: 329, endPoint x: 181, endPoint y: 358, distance: 223.9
click at [181, 358] on div "Edit Restaurant Branches Menus Sections Full Menu View Edit Menu Choice Groups …" at bounding box center [784, 244] width 1568 height 1152
type input "2"
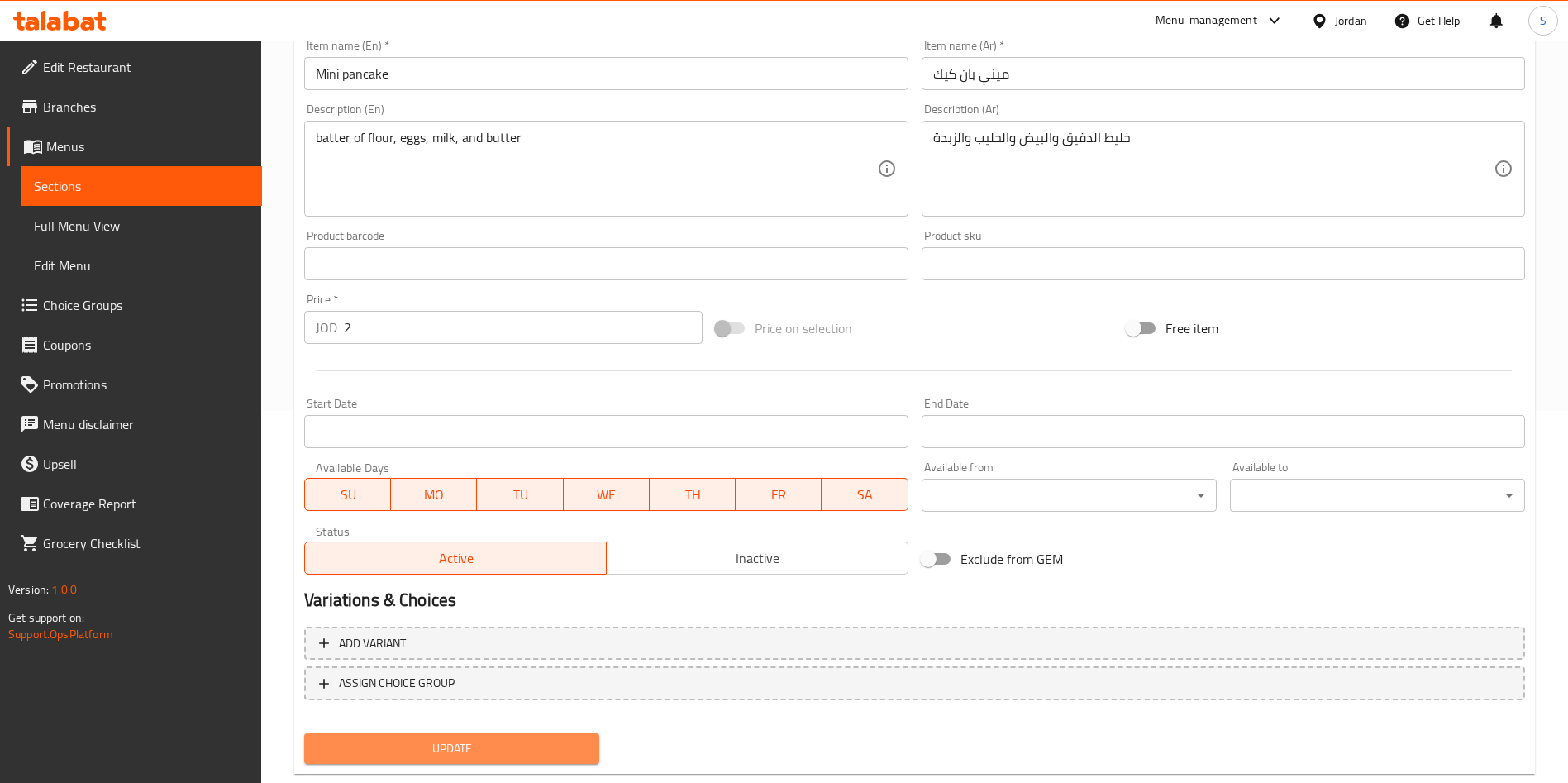
click at [581, 746] on span "Update" at bounding box center [452, 748] width 269 height 20
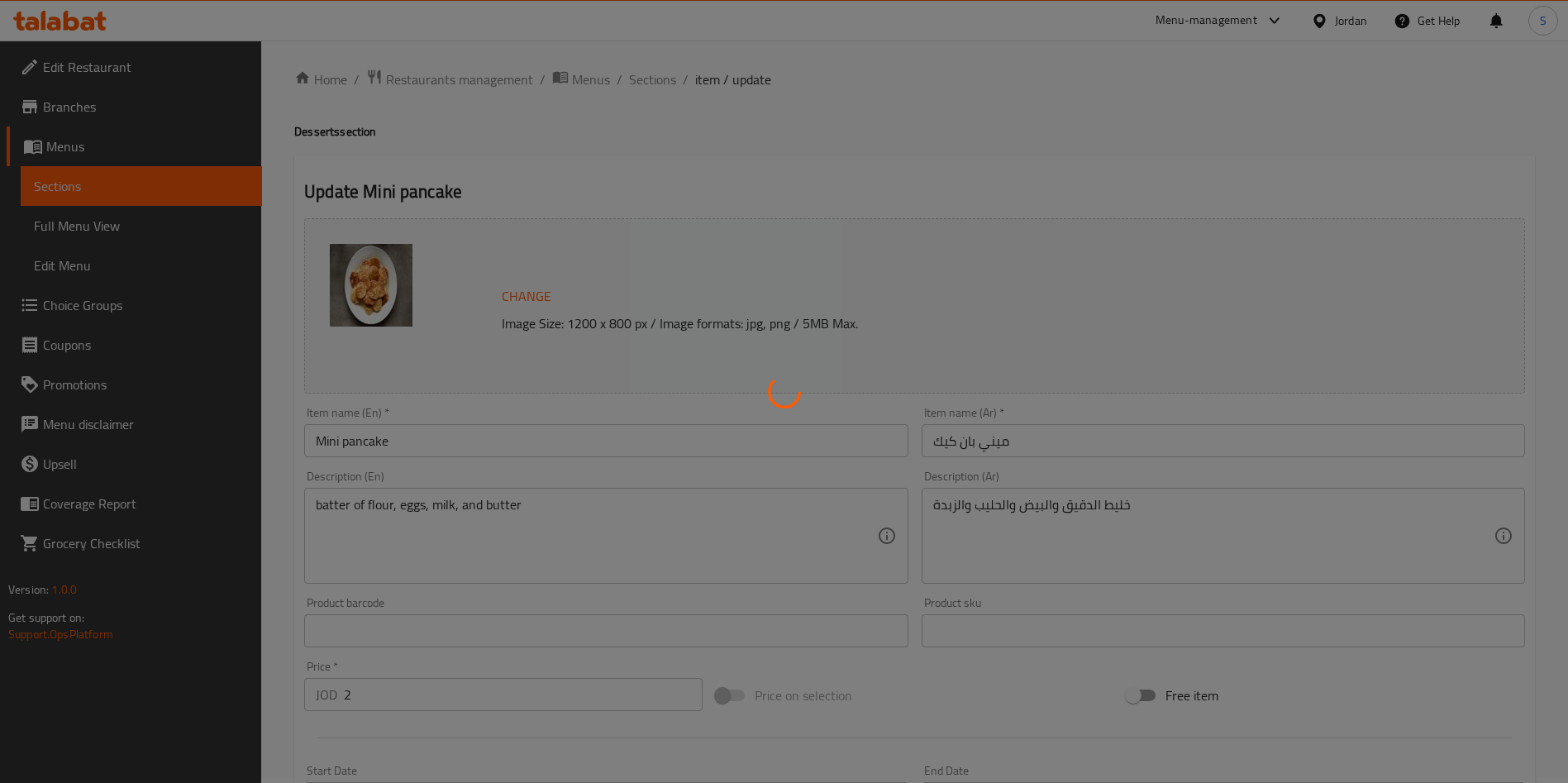
scroll to position [0, 0]
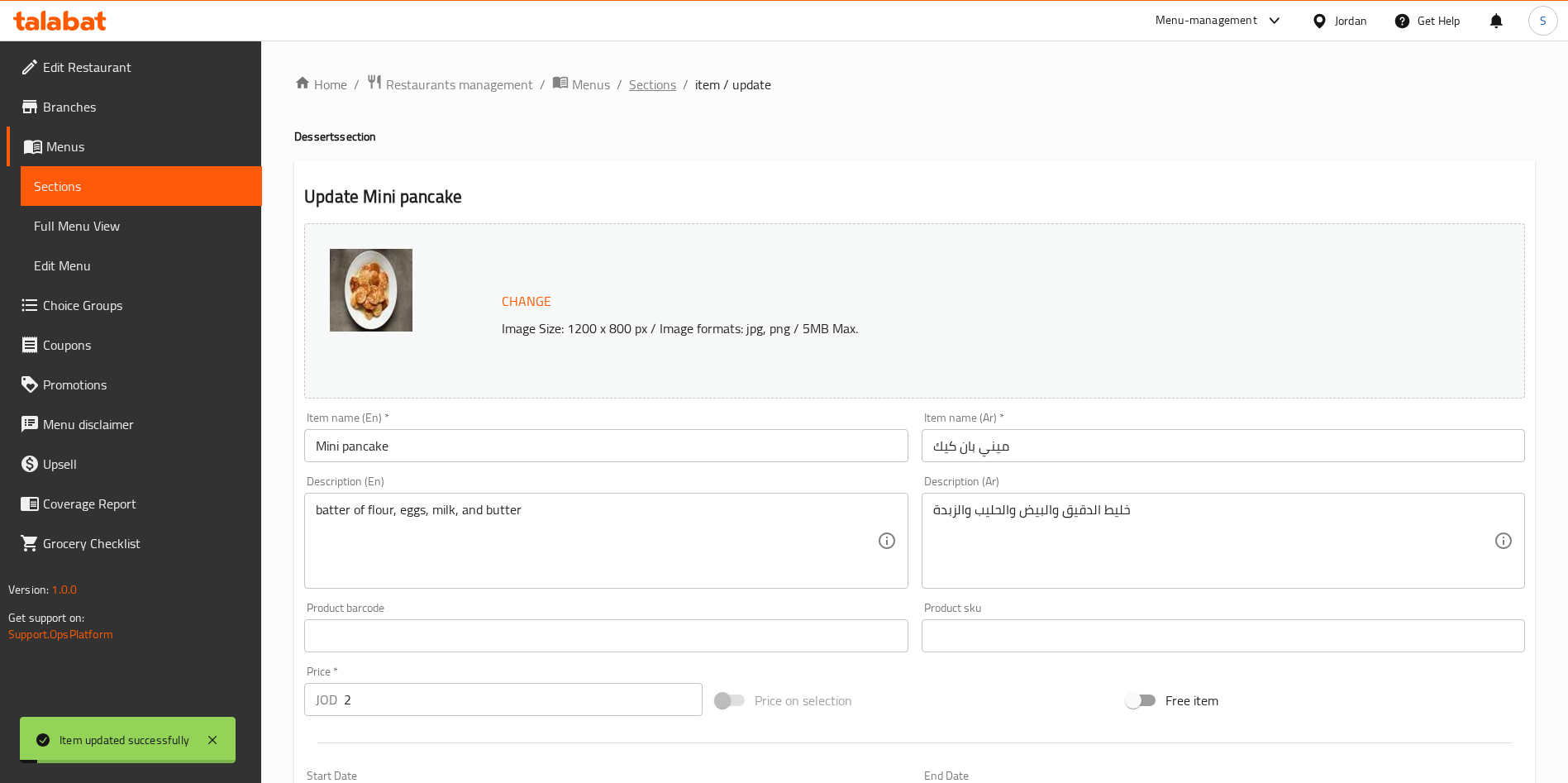
click at [656, 83] on span "Sections" at bounding box center [653, 84] width 47 height 19
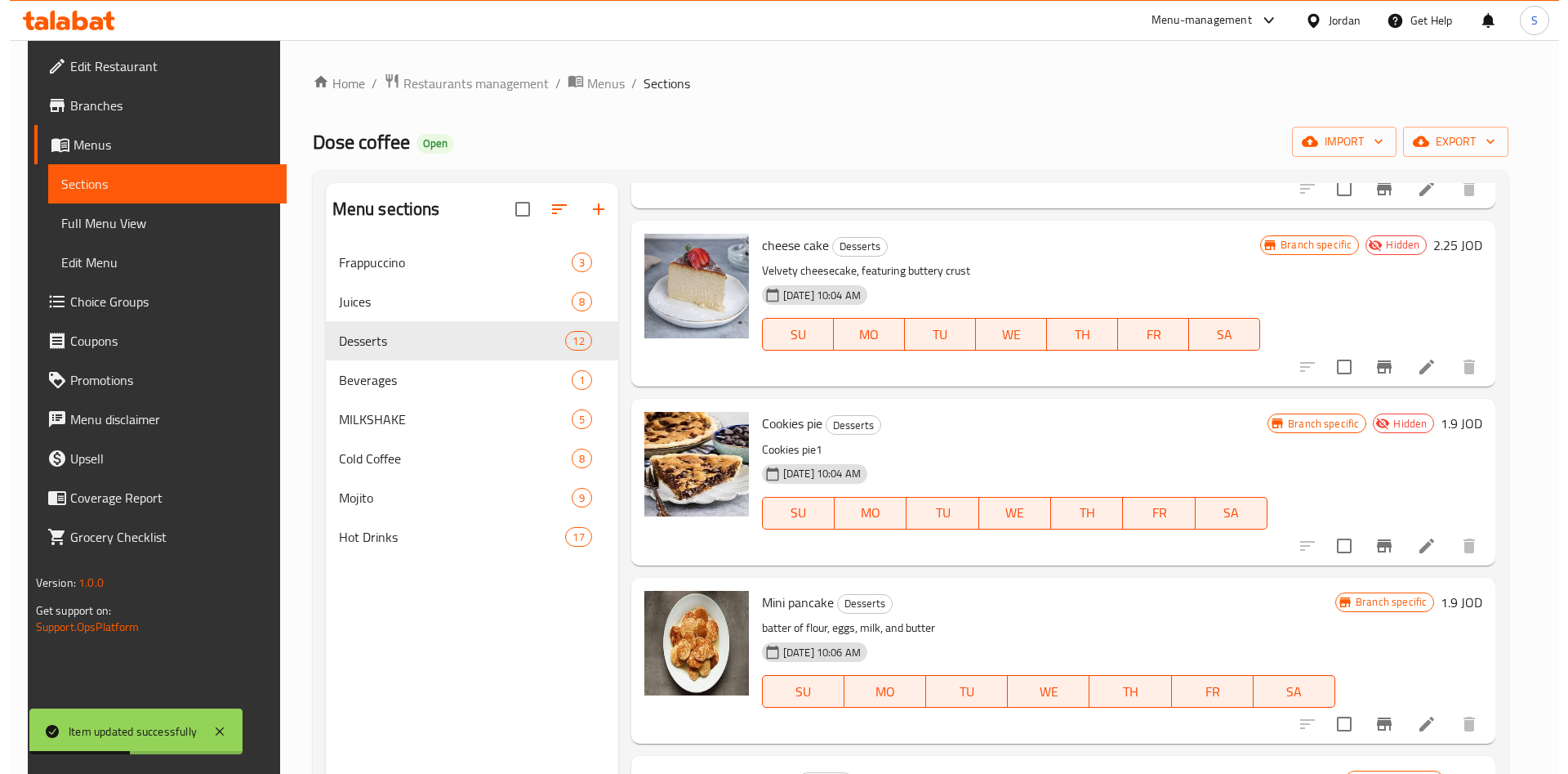
scroll to position [1348, 0]
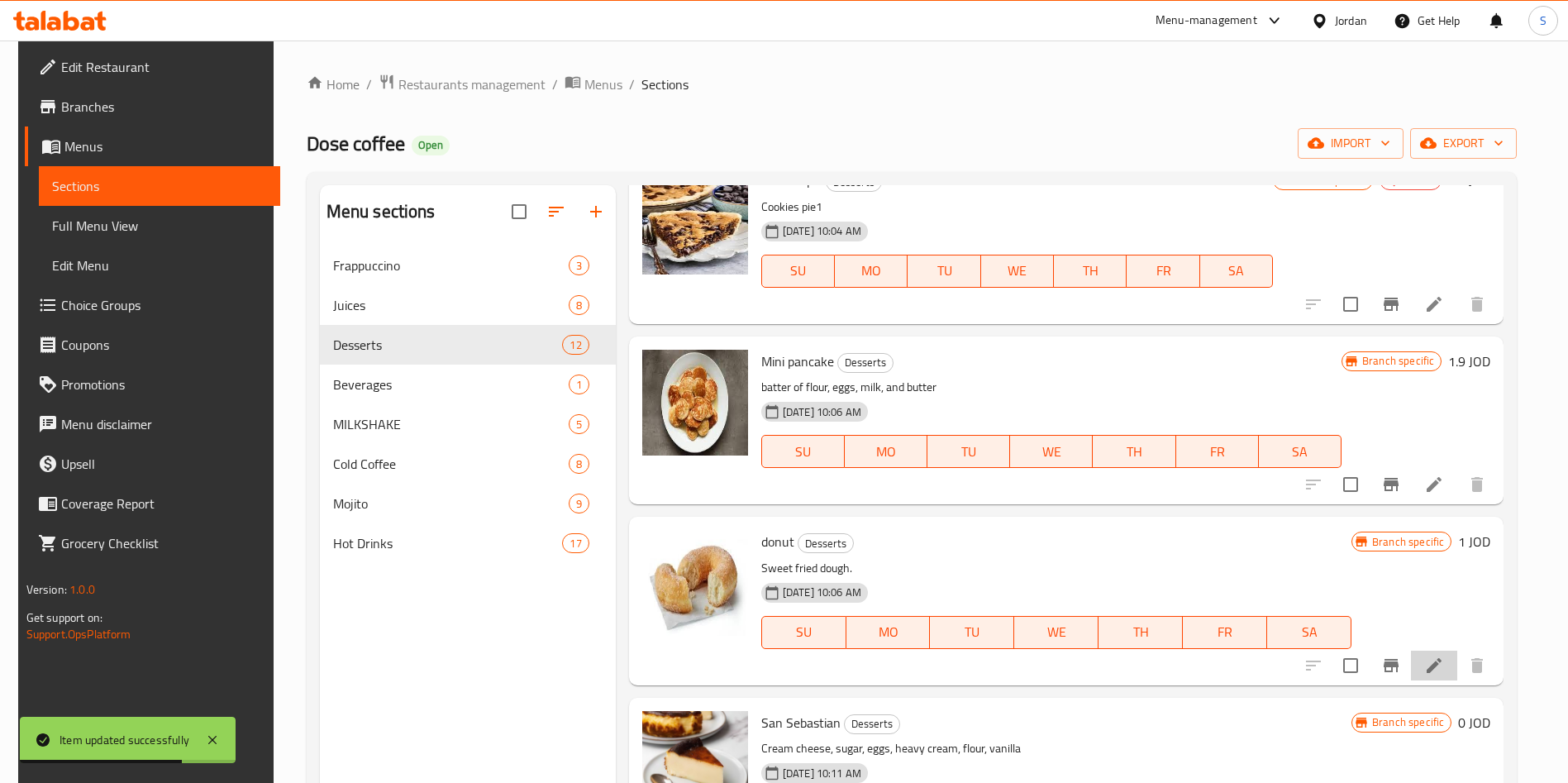
click at [1432, 675] on li at bounding box center [1434, 665] width 47 height 30
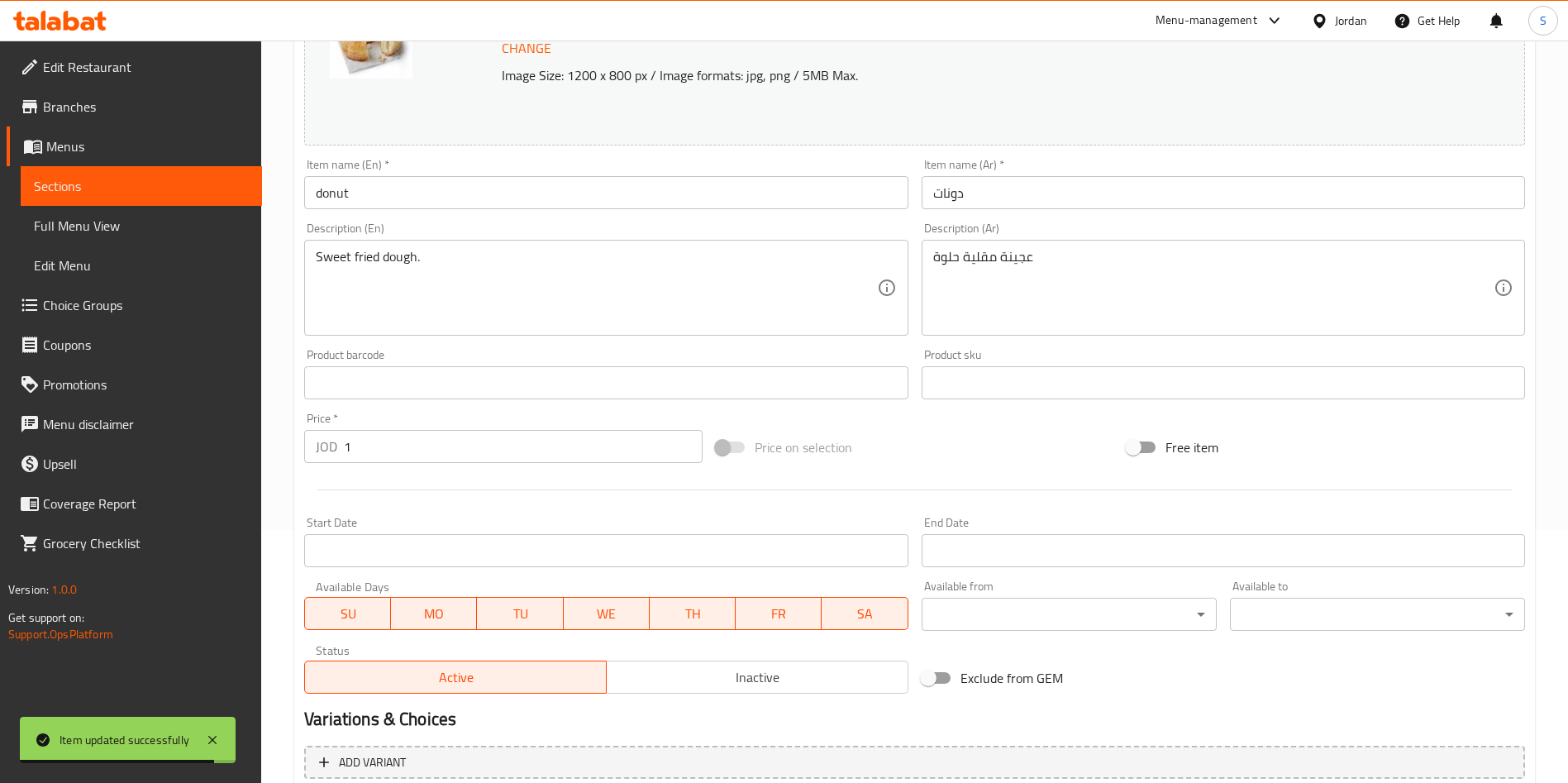
scroll to position [372, 0]
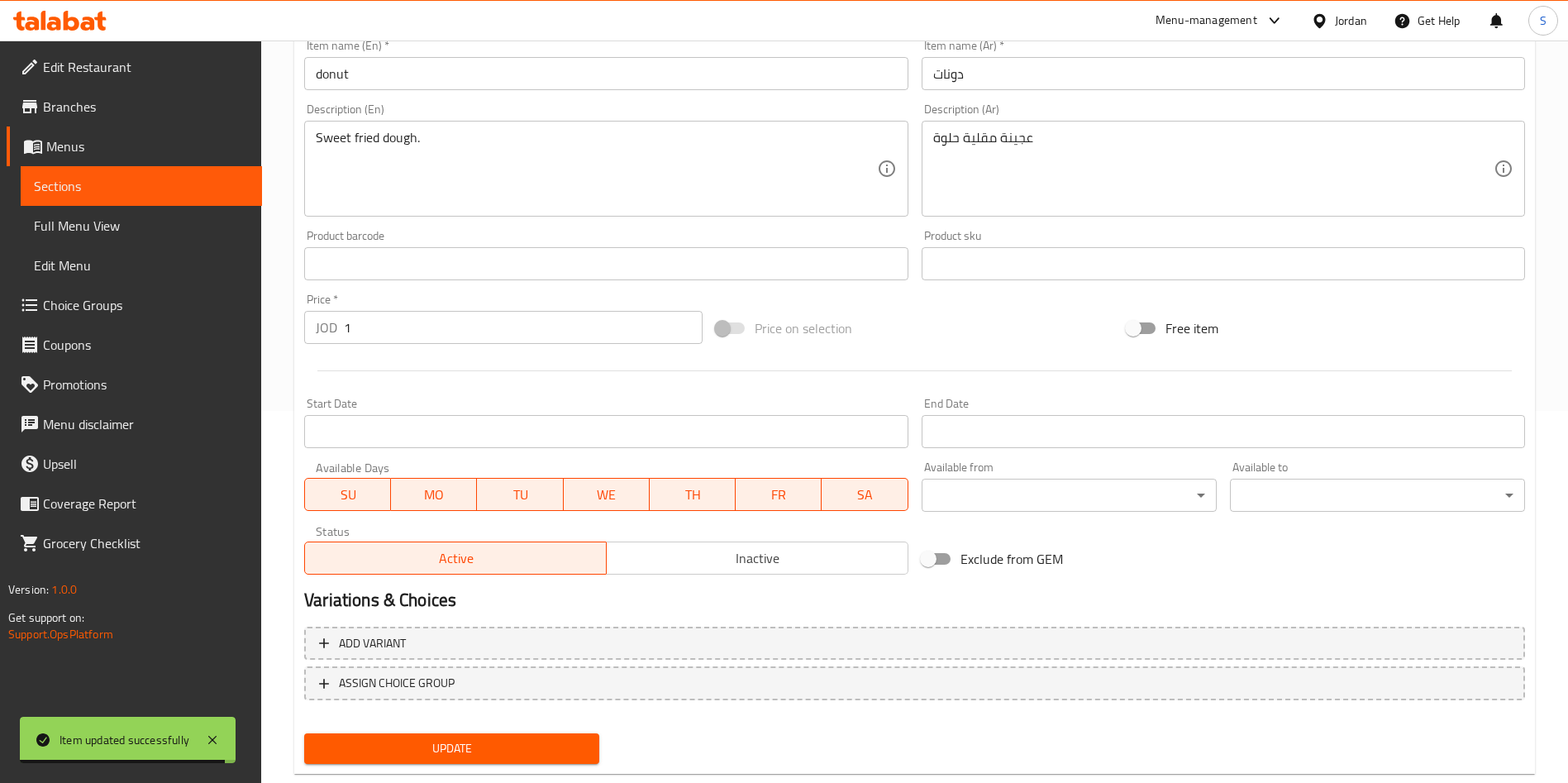
click at [681, 559] on span "Inactive" at bounding box center [758, 558] width 288 height 24
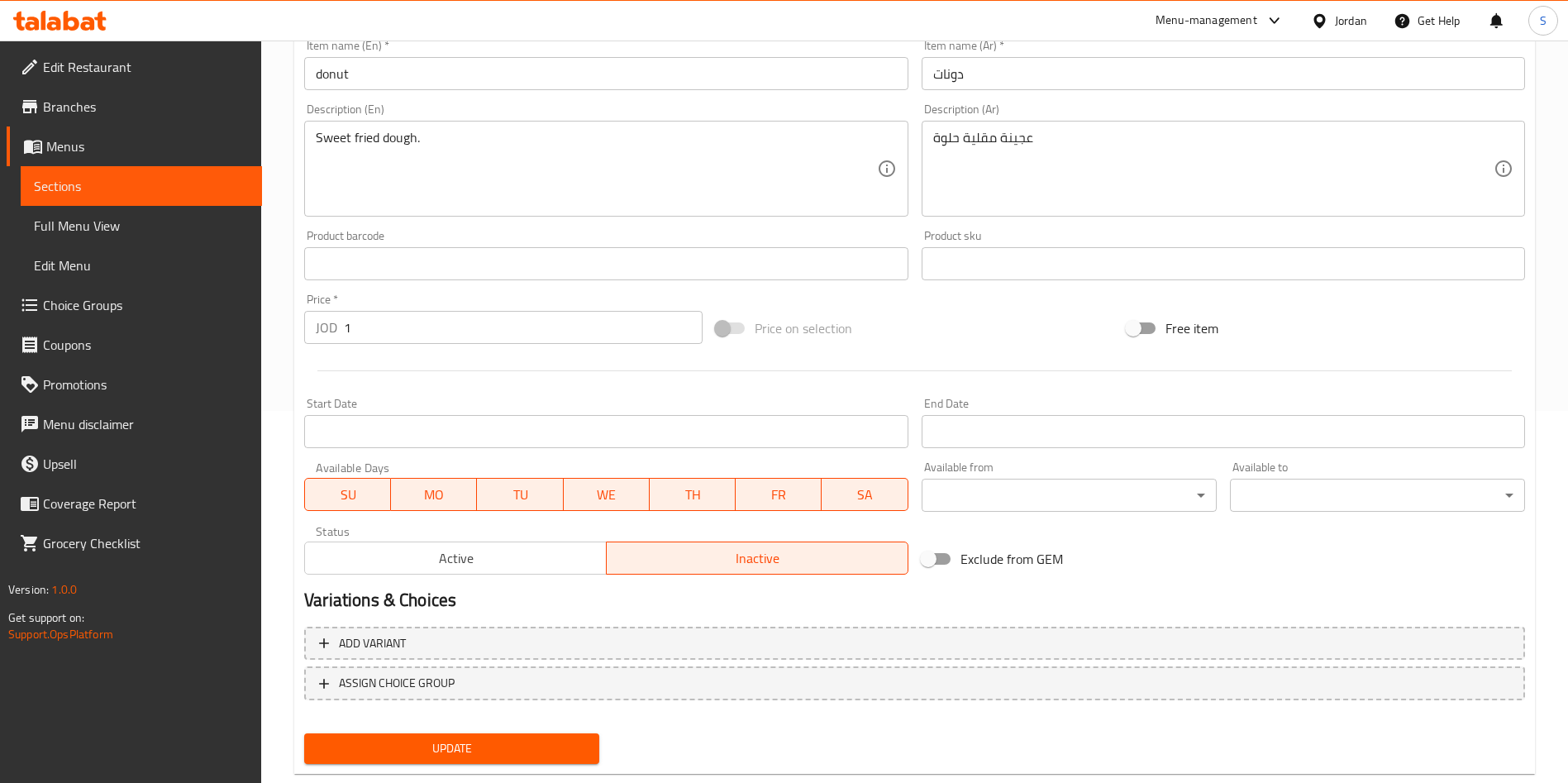
click at [538, 730] on div "Update" at bounding box center [452, 748] width 309 height 44
click at [544, 738] on span "Update" at bounding box center [452, 748] width 269 height 20
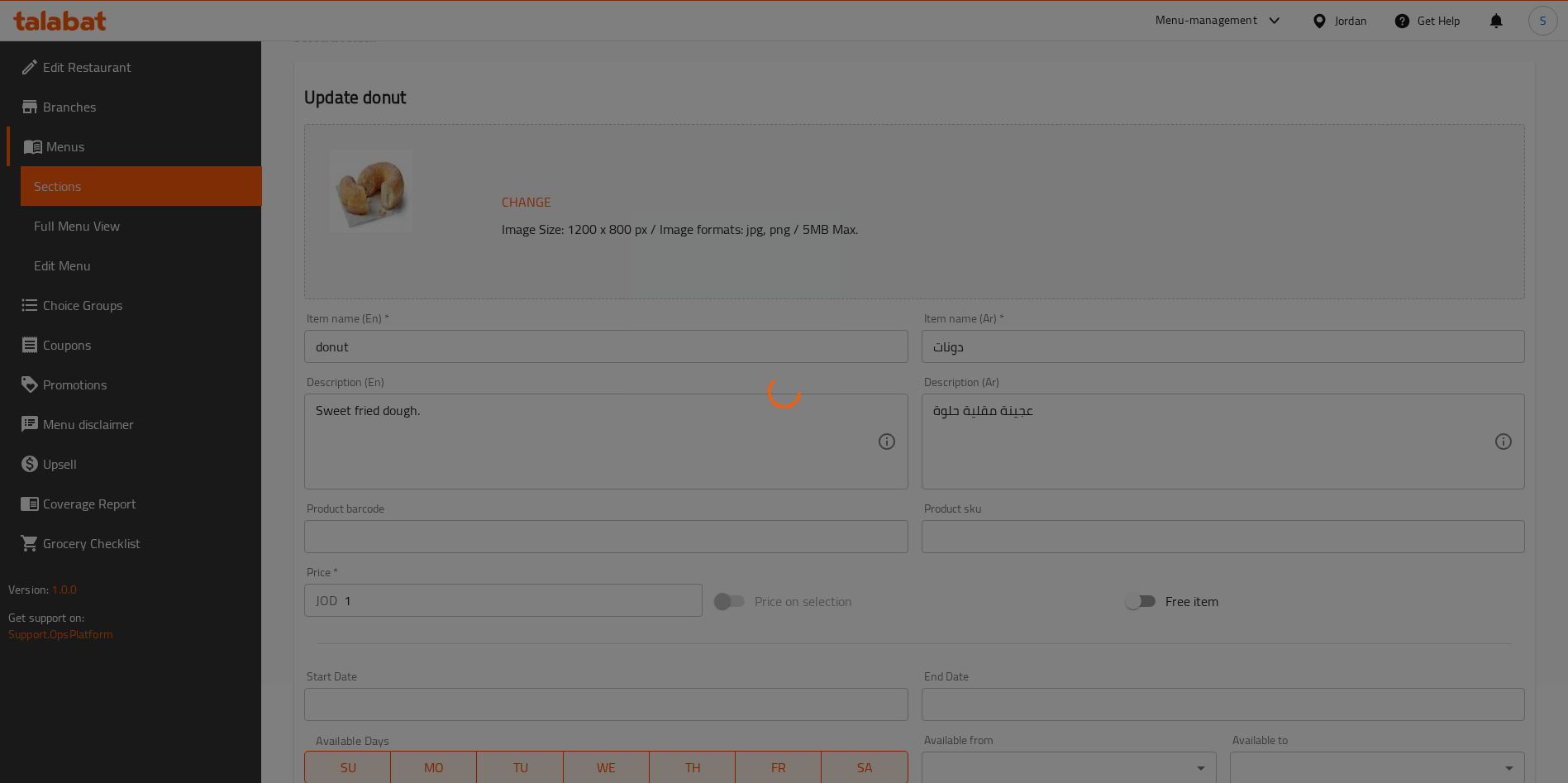
scroll to position [0, 0]
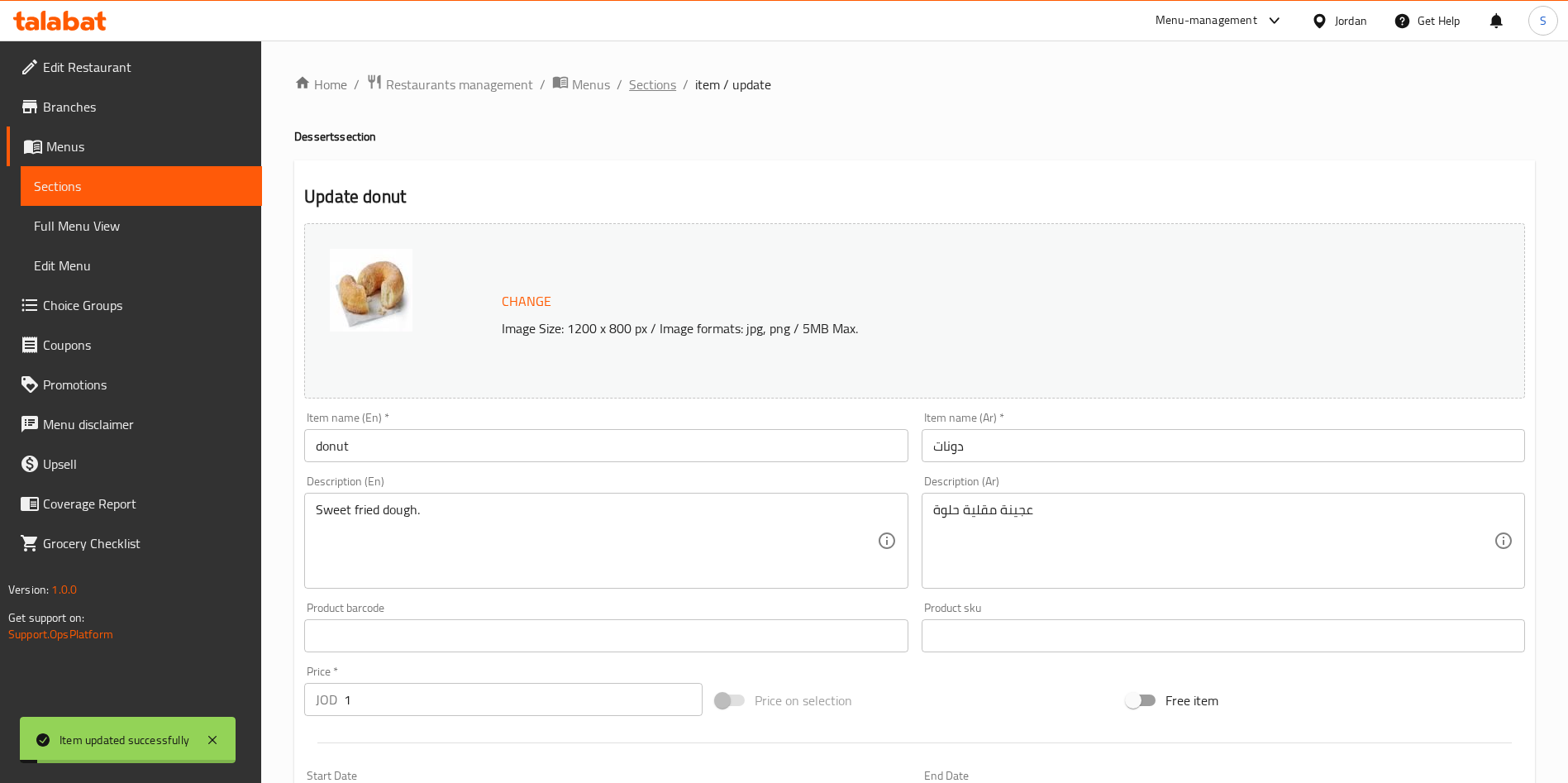
click at [648, 84] on span "Sections" at bounding box center [653, 84] width 47 height 19
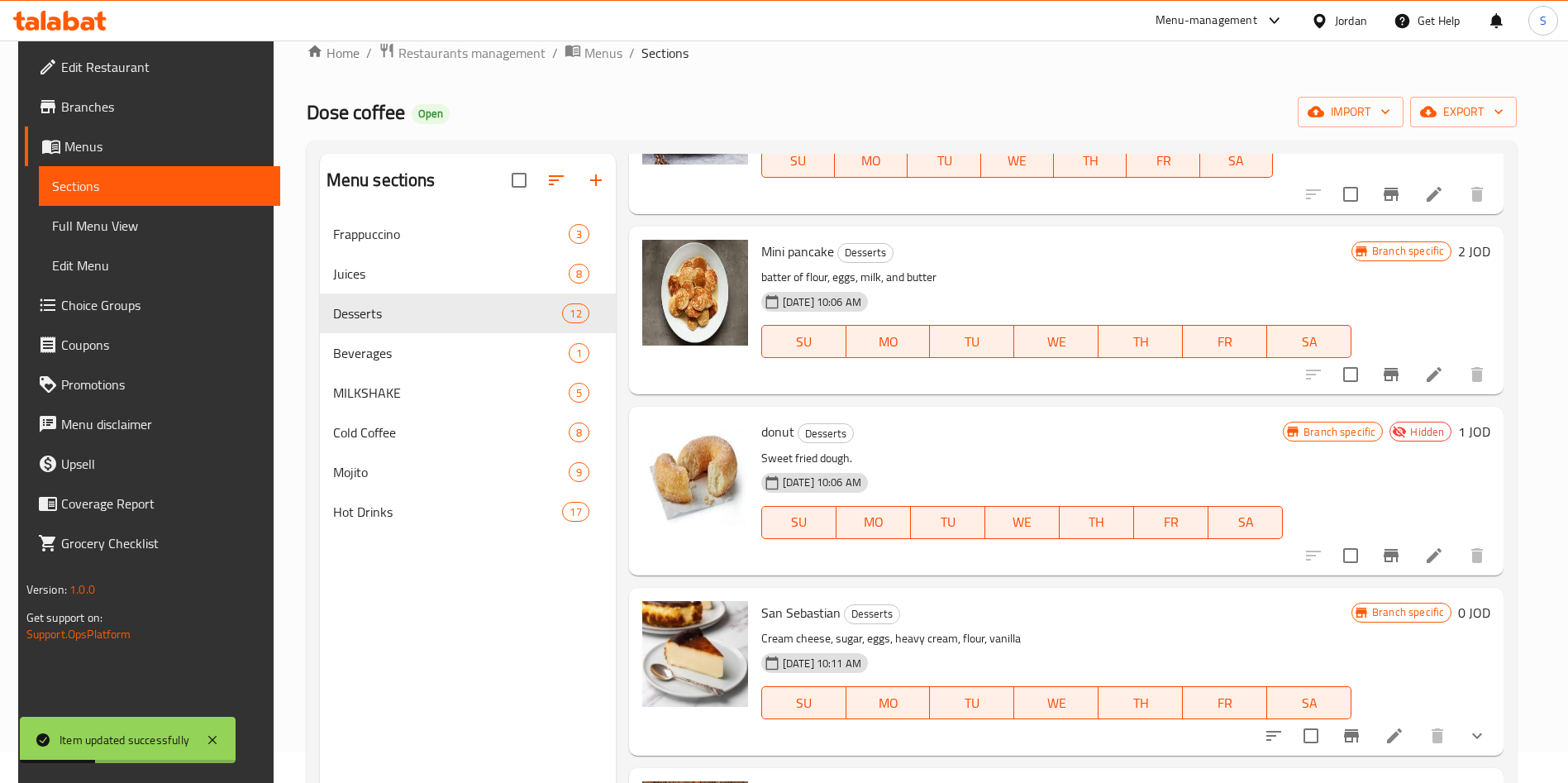
scroll to position [231, 0]
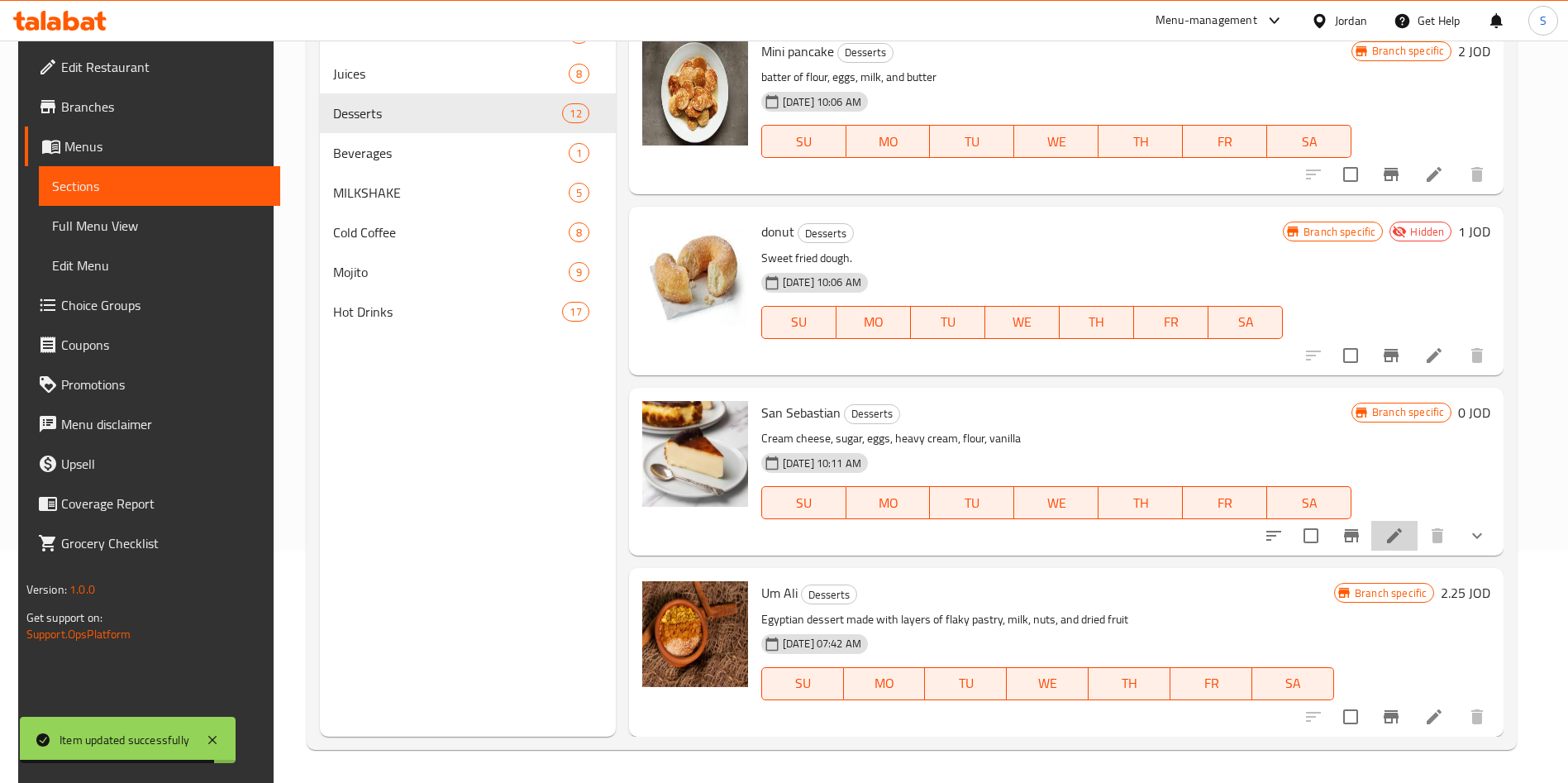
click at [1406, 525] on li at bounding box center [1394, 535] width 47 height 30
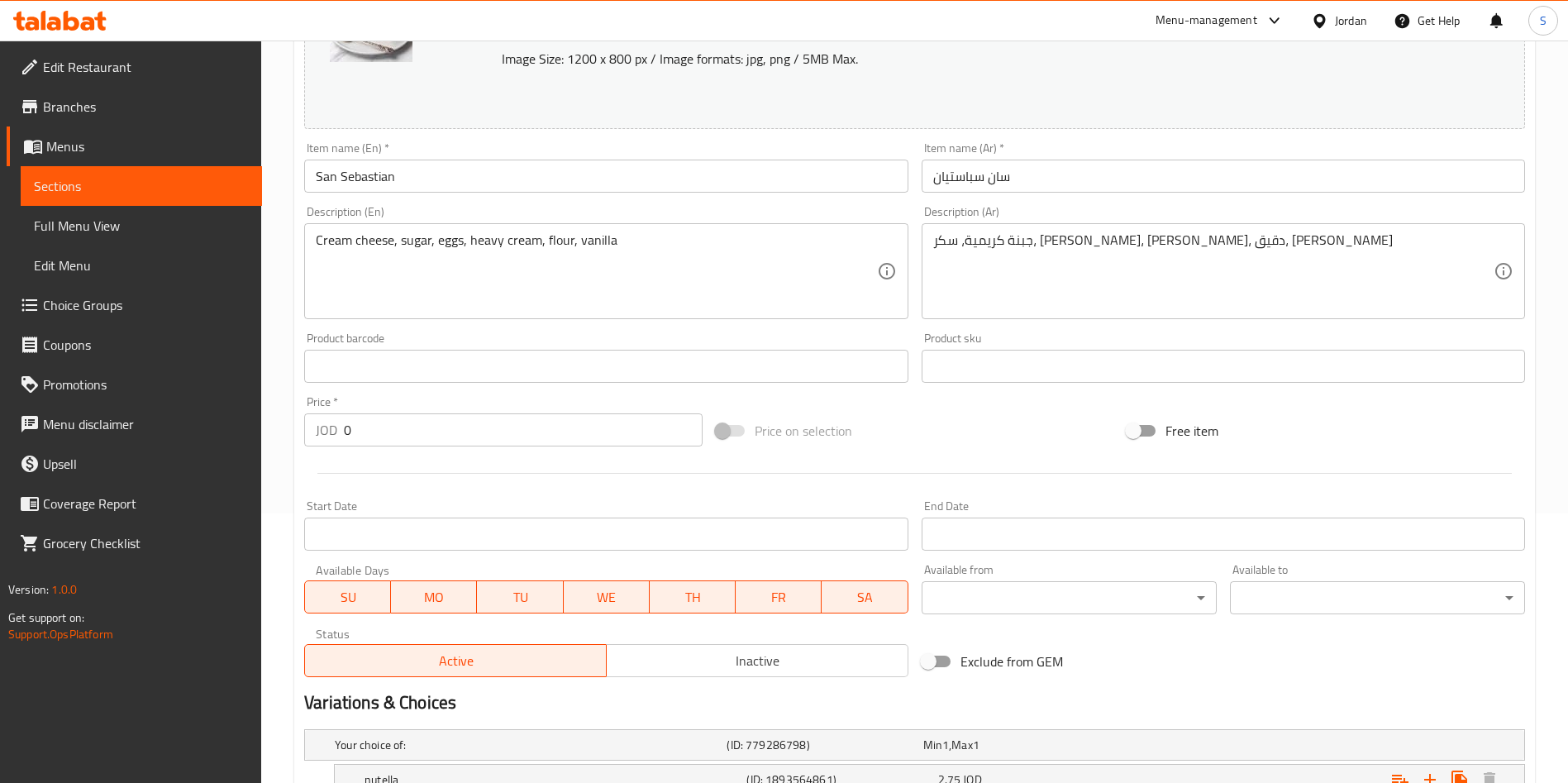
scroll to position [590, 0]
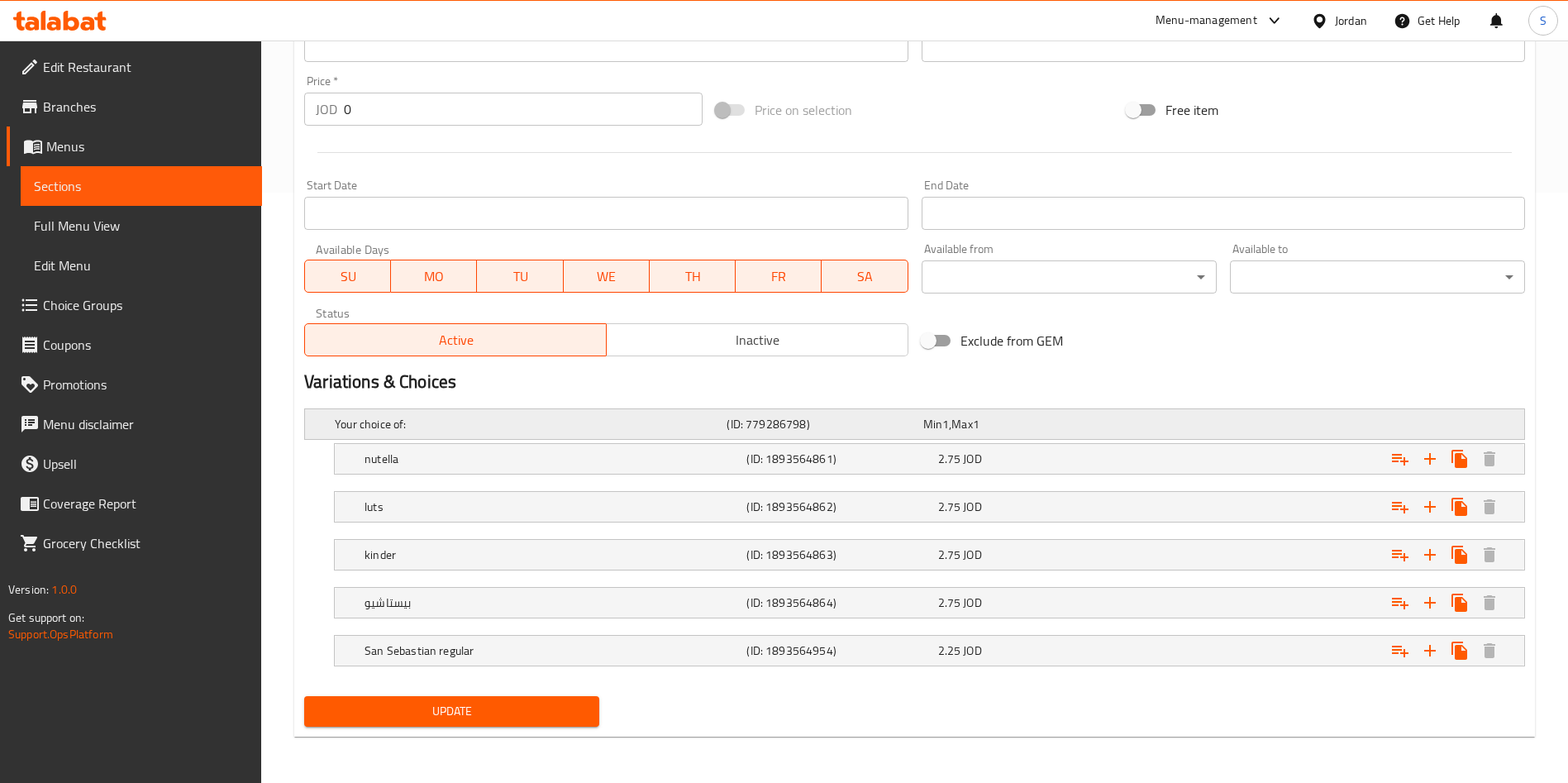
click at [552, 420] on h5 "Your choice of:" at bounding box center [527, 425] width 385 height 17
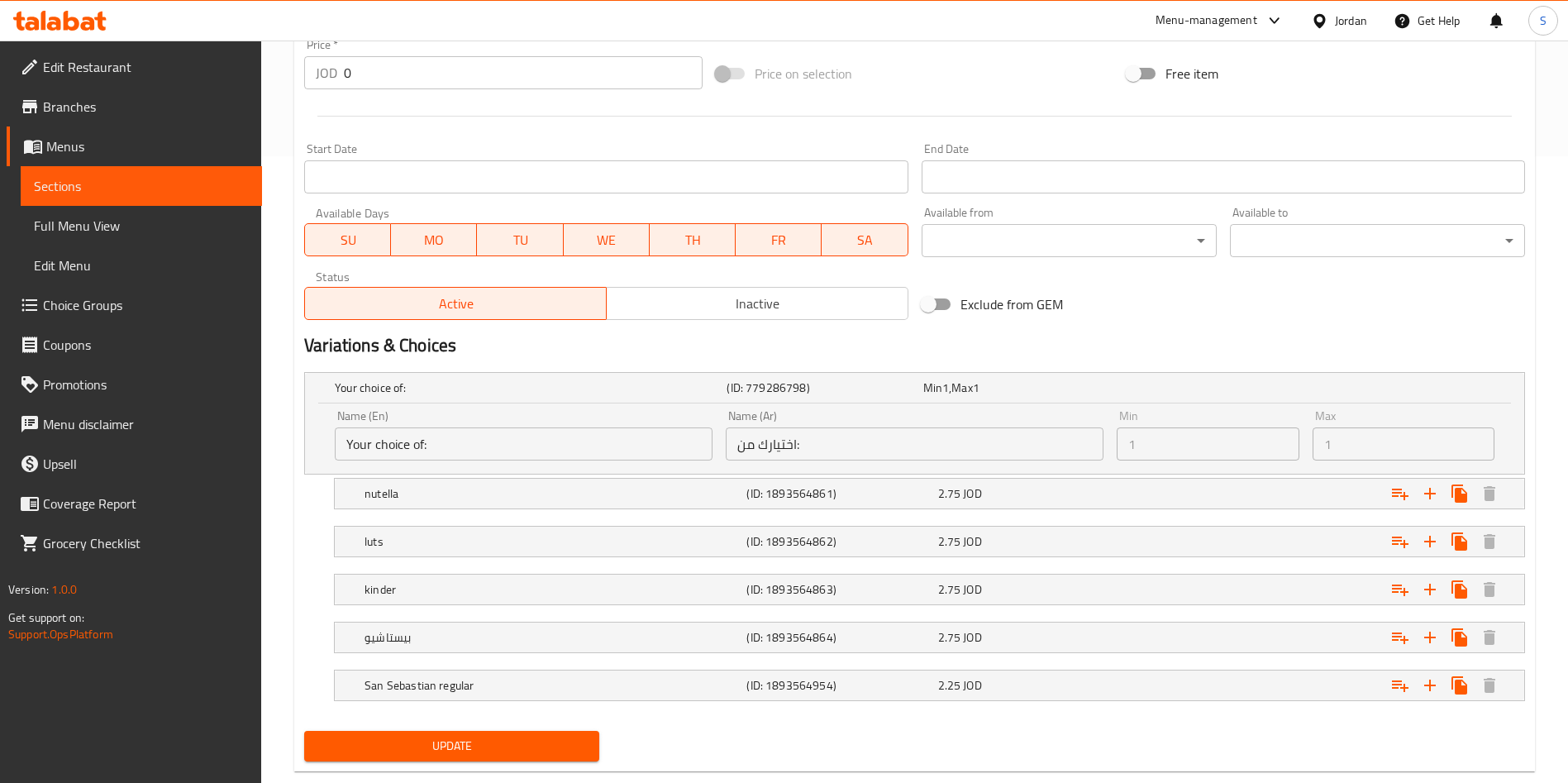
scroll to position [661, 0]
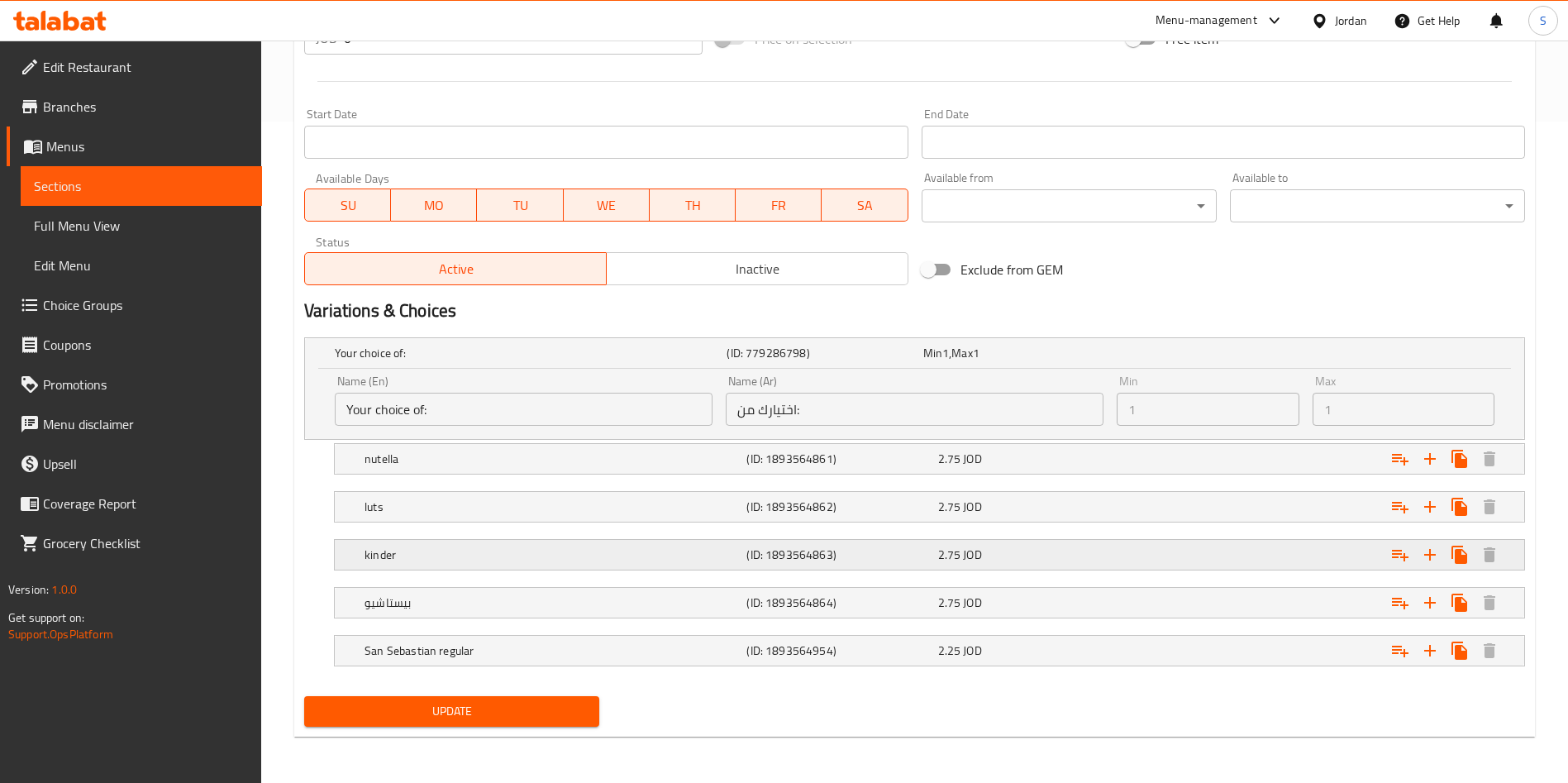
click at [470, 547] on h5 "kinder" at bounding box center [552, 555] width 375 height 17
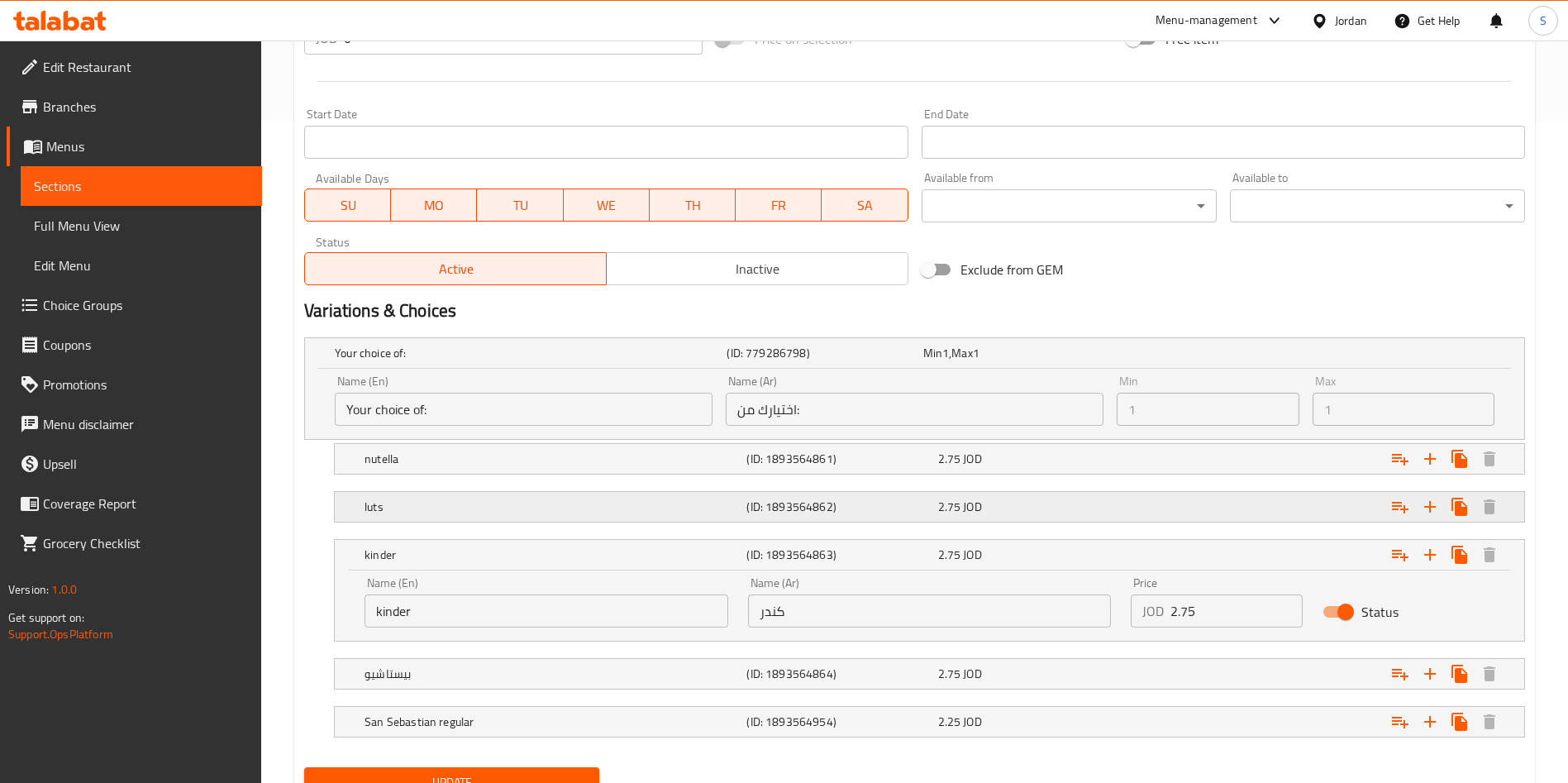
click at [453, 512] on h5 "luts" at bounding box center [552, 507] width 375 height 17
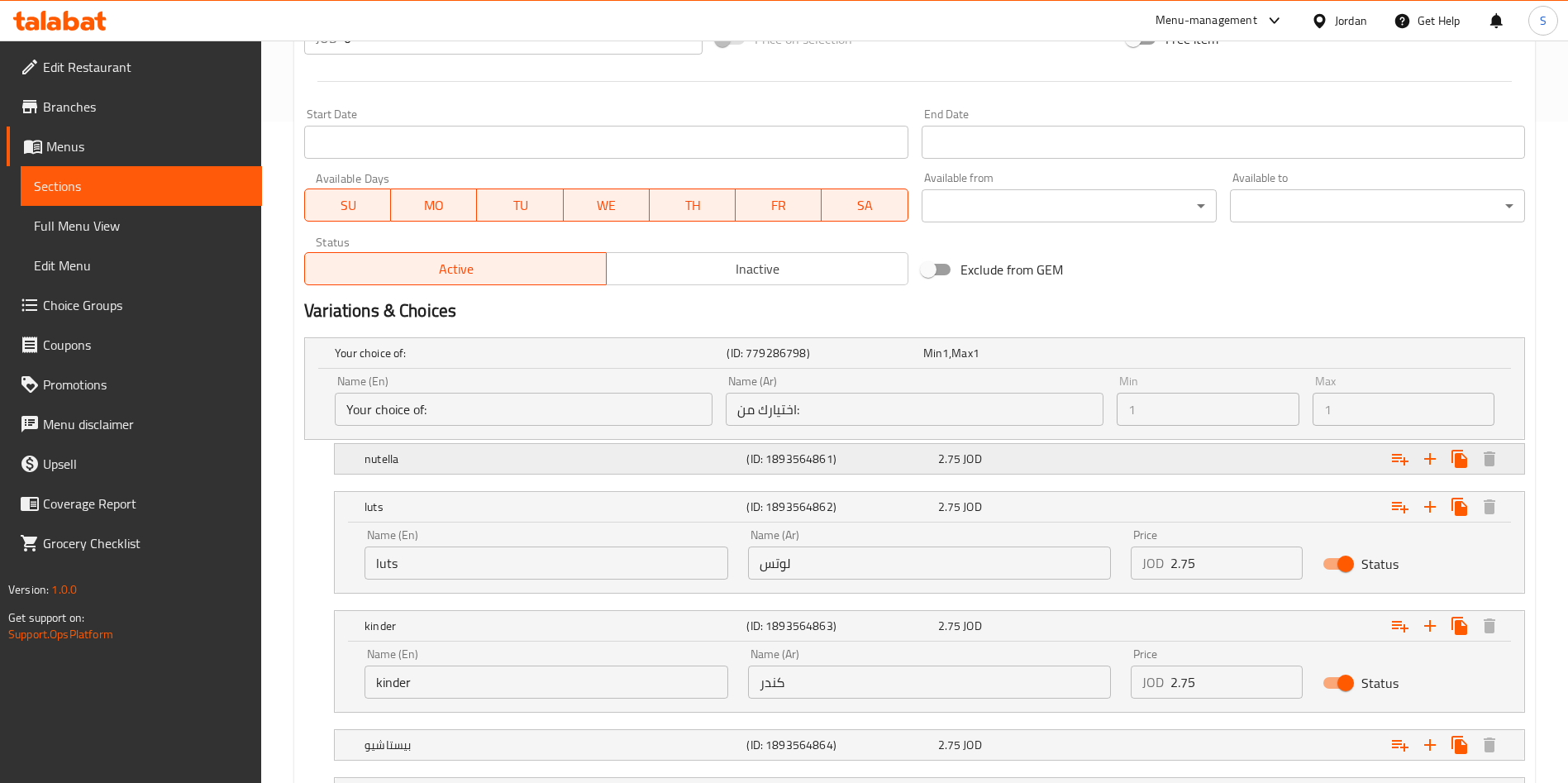
click at [411, 473] on div "nutella (ID: 1893564861) 2.75 JOD" at bounding box center [934, 458] width 1147 height 36
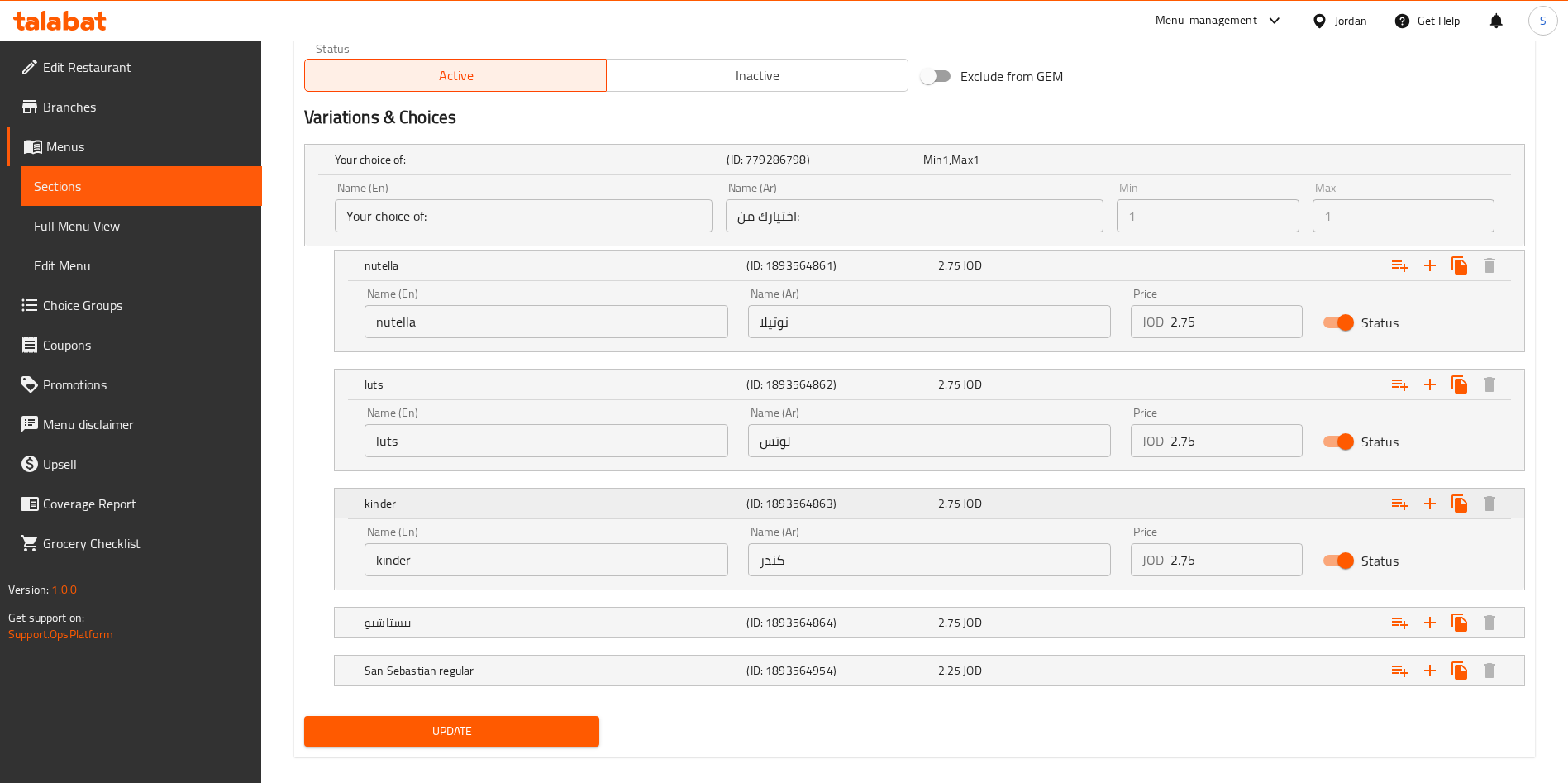
scroll to position [875, 0]
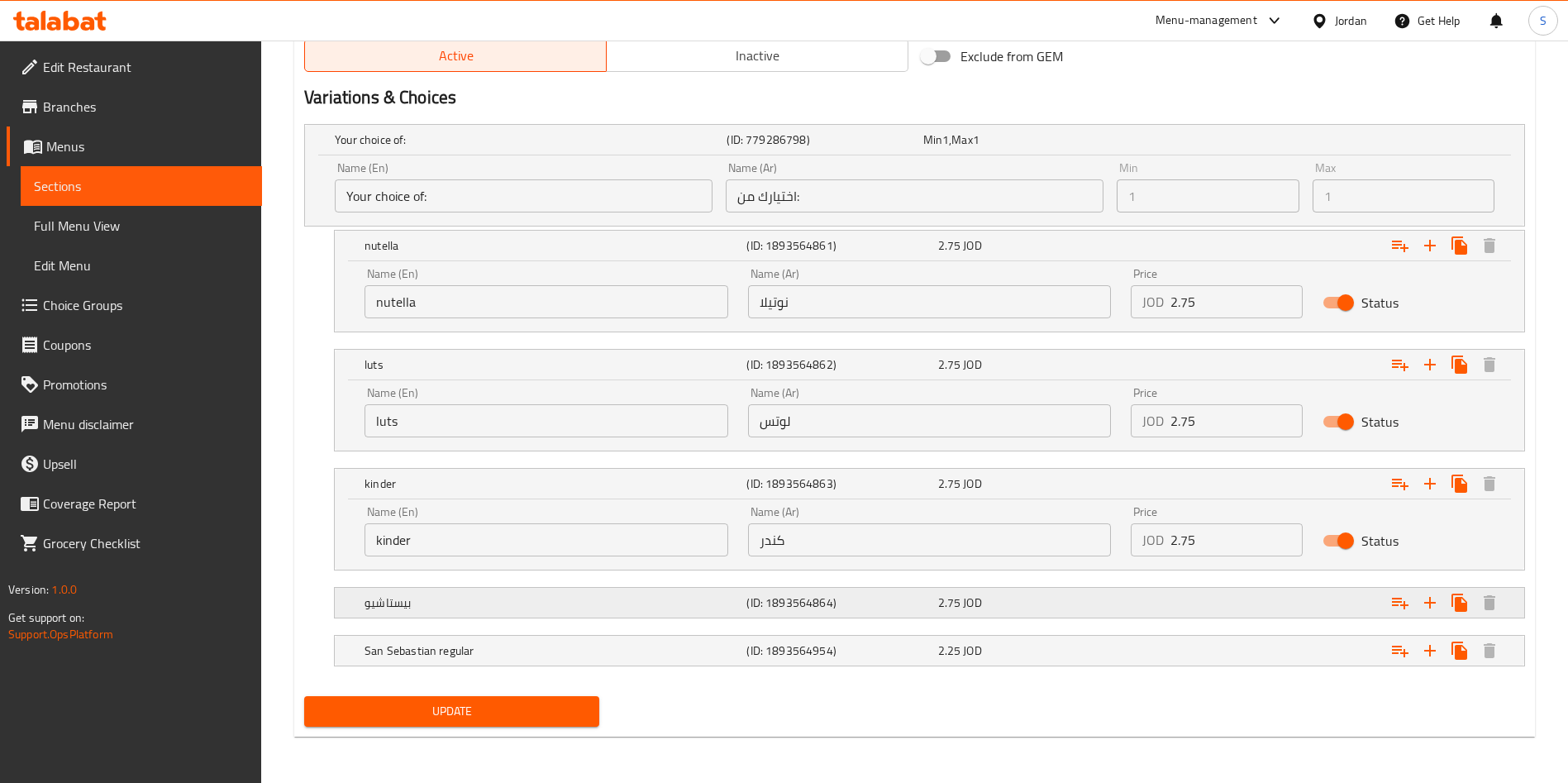
click at [876, 602] on h5 "(ID: 1893564864)" at bounding box center [838, 603] width 184 height 17
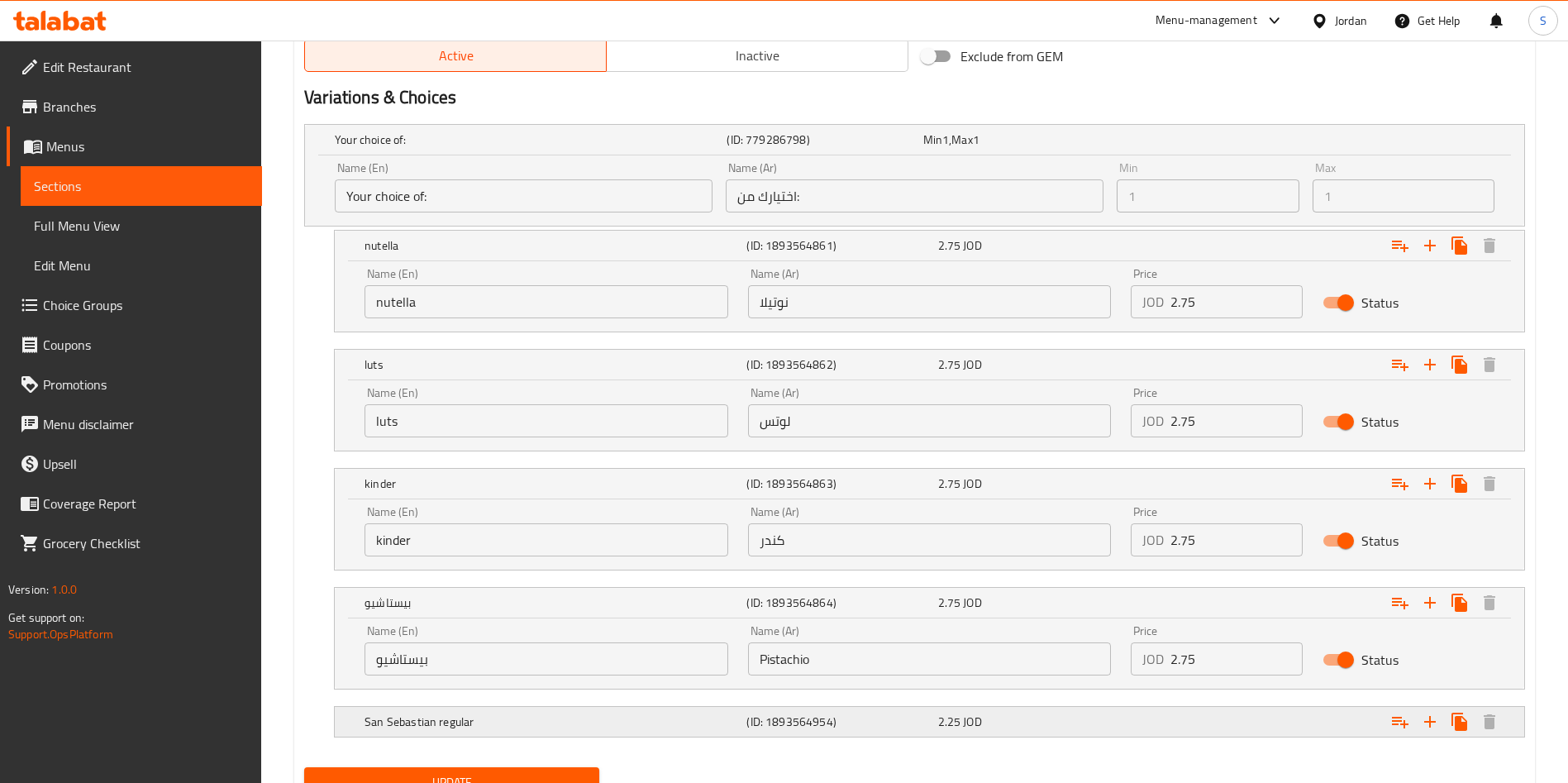
click at [959, 711] on span "2.25" at bounding box center [949, 721] width 23 height 21
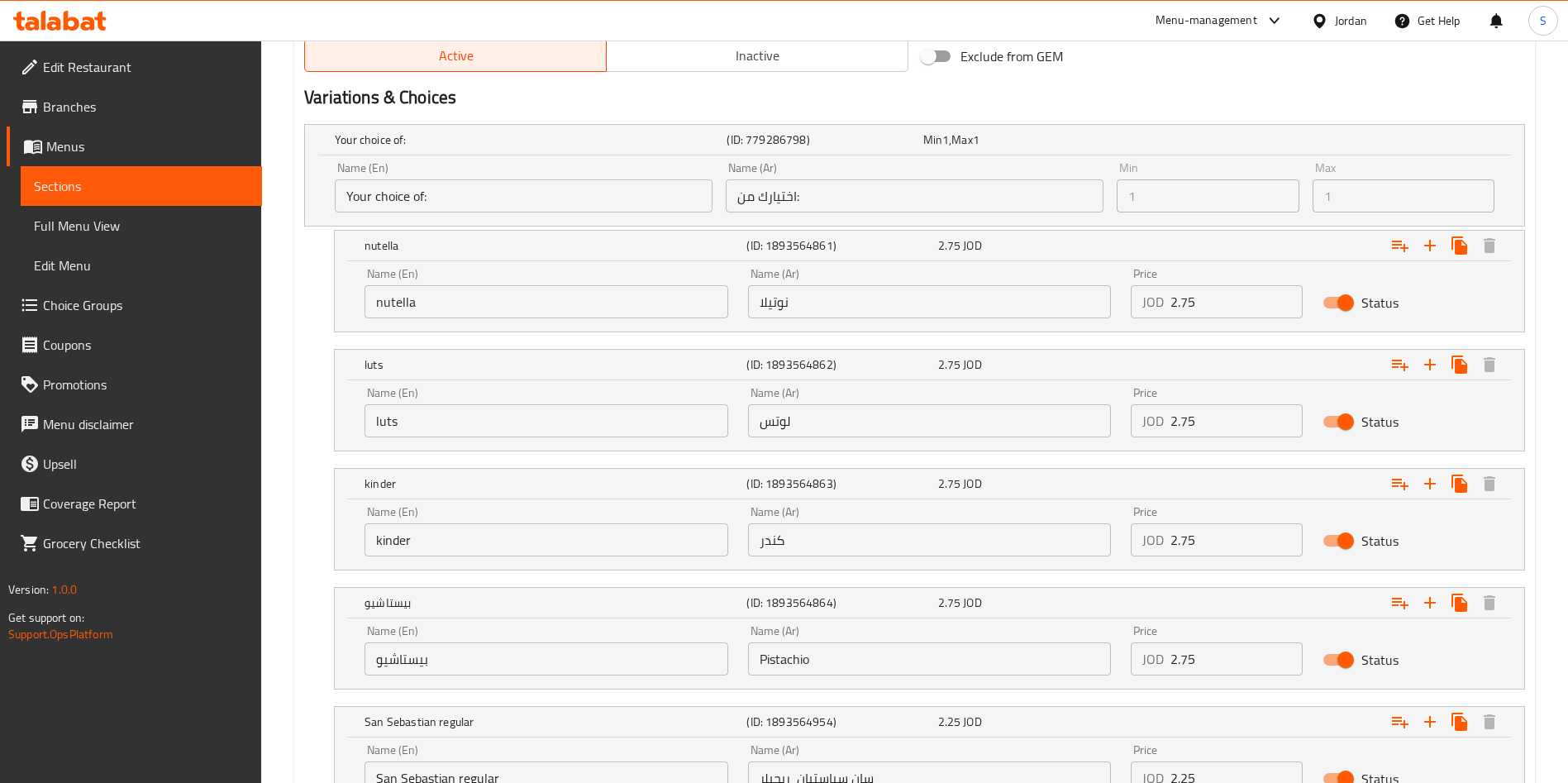
scroll to position [998, 0]
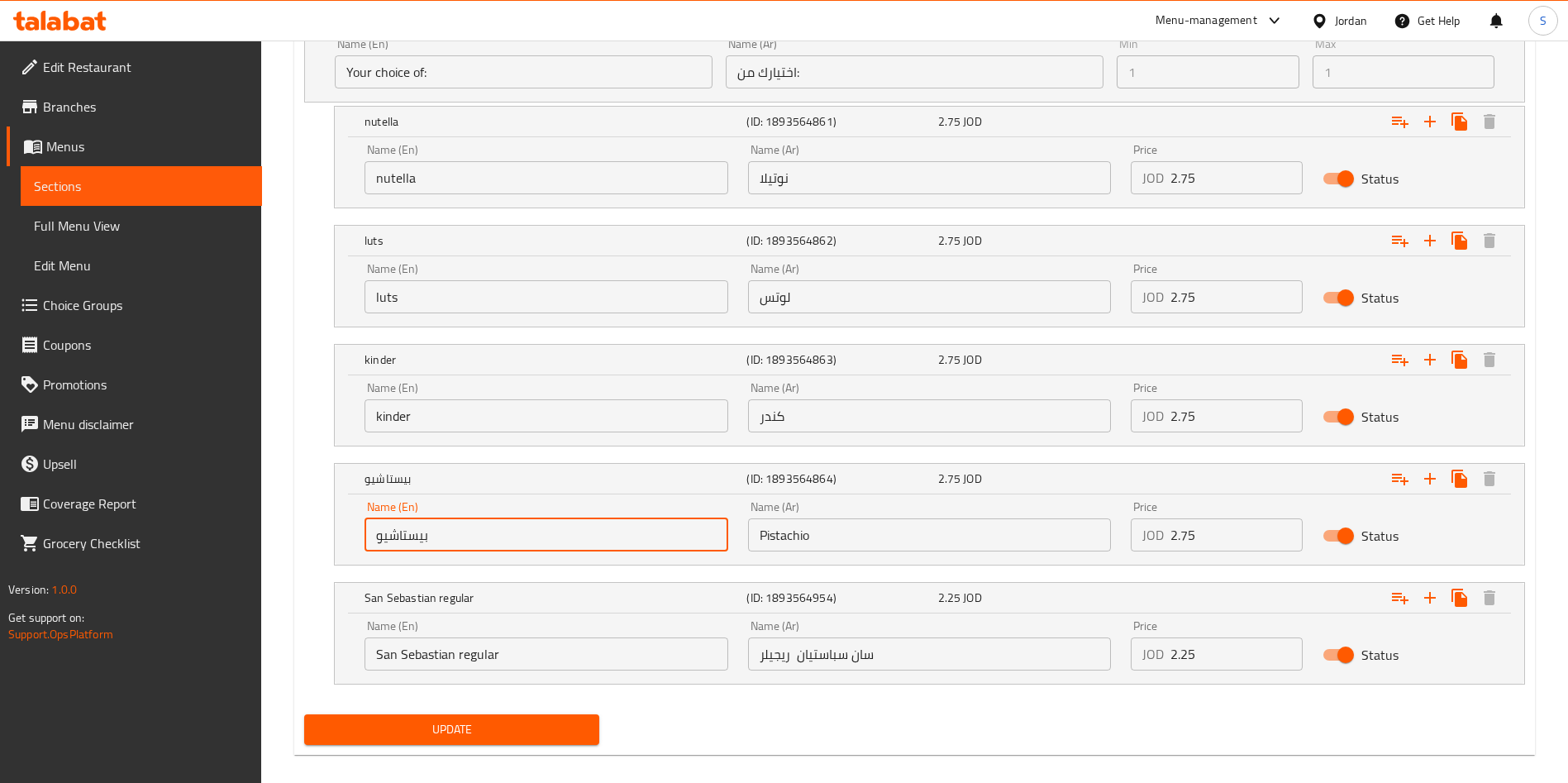
drag, startPoint x: 496, startPoint y: 530, endPoint x: 318, endPoint y: 554, distance: 179.6
click at [318, 554] on div "بيستاشيو (ID: 1893564864) 2.75 JOD Name (En) بيستاشيو Name (En) Name (Ar) Pista…" at bounding box center [915, 514] width 1220 height 103
type input "Bluberry"
click at [769, 509] on div "Your choice of: (ID: 779286798) Min 1 , Max 1 Name (En) Your choice of: Name (E…" at bounding box center [915, 350] width 1234 height 714
click at [842, 524] on input "Pistachio" at bounding box center [930, 535] width 364 height 33
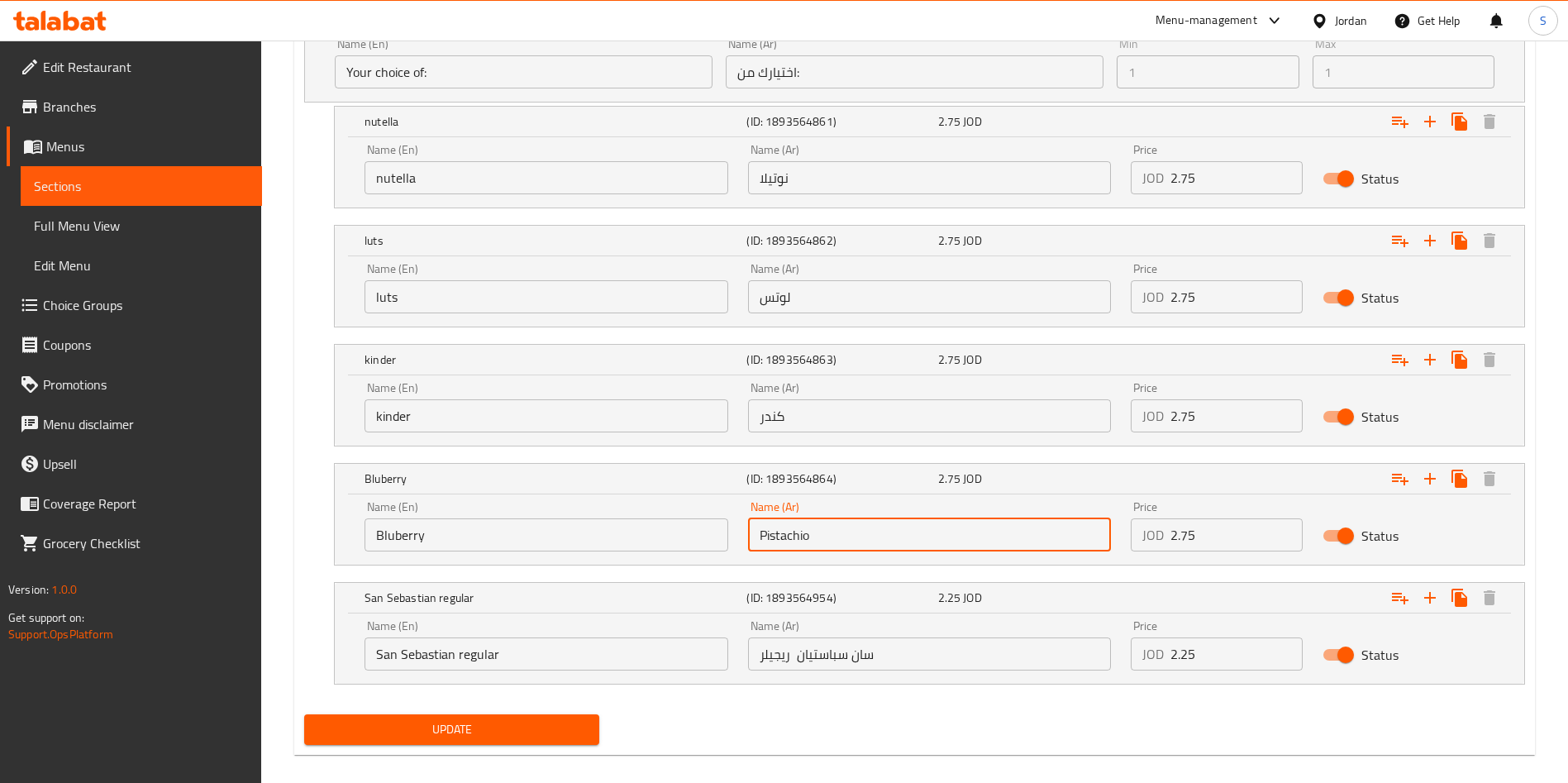
click at [842, 542] on input "Pistachio" at bounding box center [930, 535] width 364 height 33
type input "بلوبيري"
click at [557, 722] on span "Update" at bounding box center [452, 729] width 269 height 20
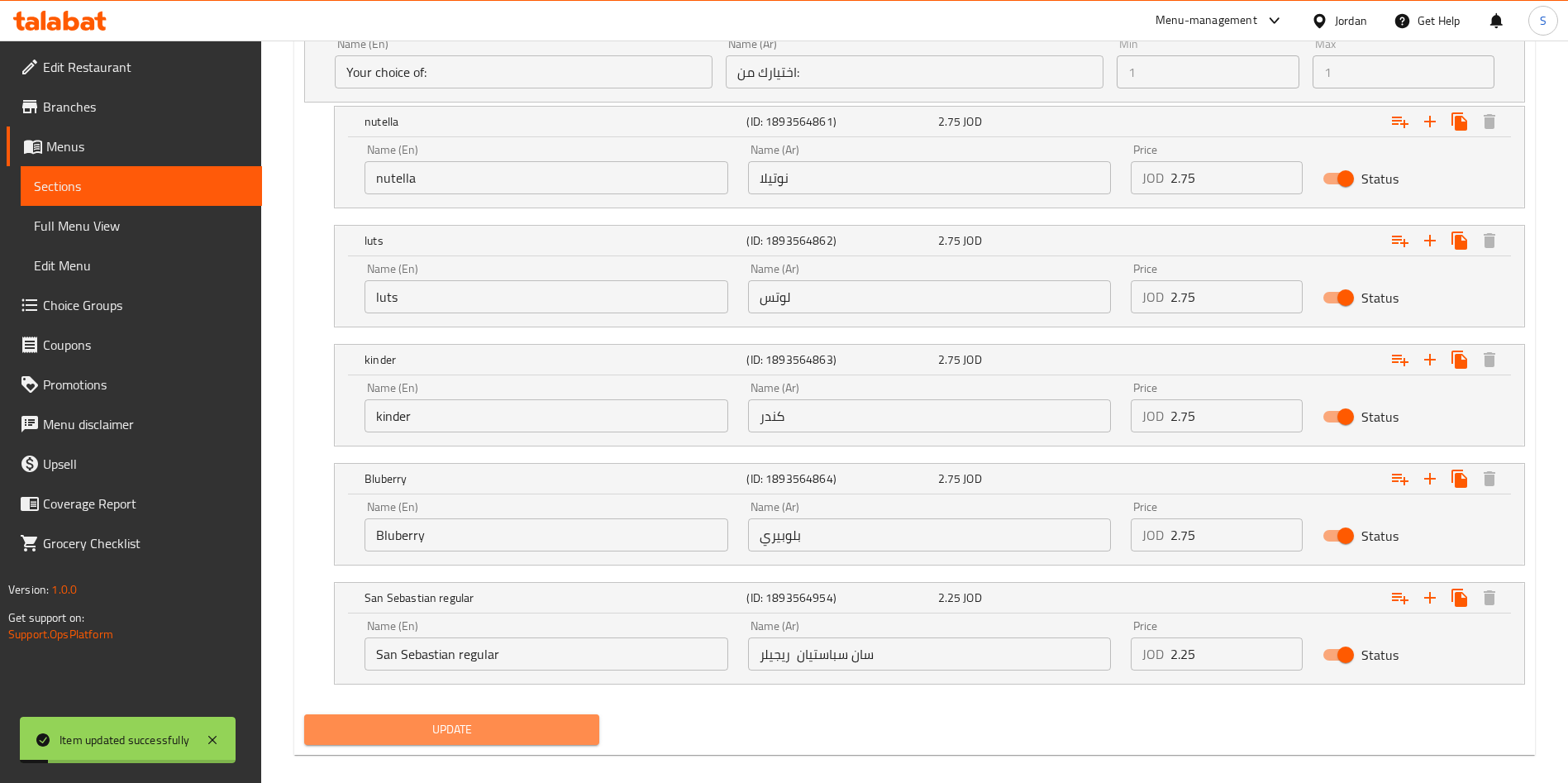
click at [587, 725] on button "Update" at bounding box center [452, 730] width 295 height 31
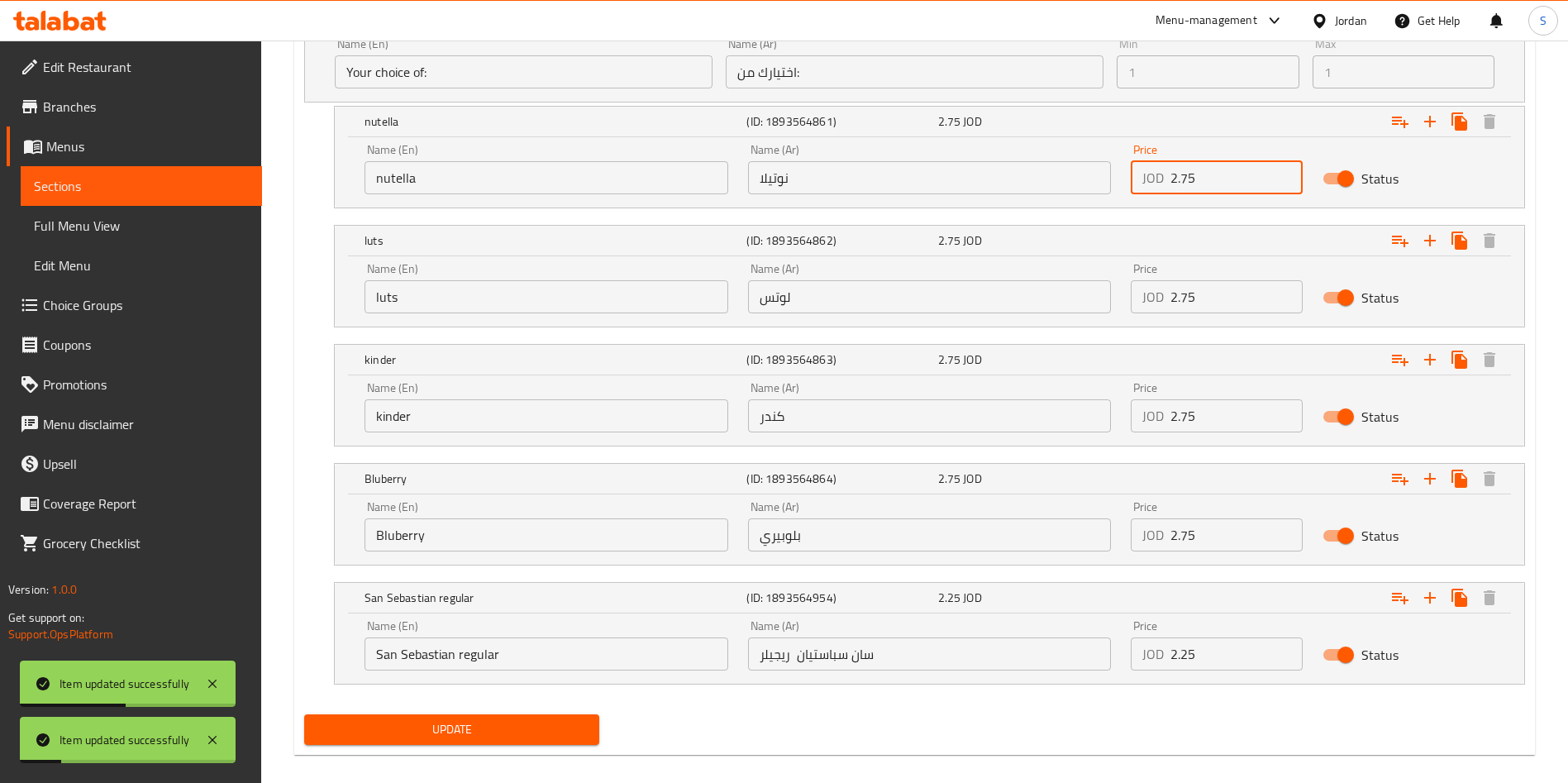
drag, startPoint x: 1215, startPoint y: 174, endPoint x: 1148, endPoint y: 181, distance: 67.4
click at [1148, 181] on div "JOD 2.75 Price" at bounding box center [1216, 177] width 172 height 33
type input "3"
drag, startPoint x: 1220, startPoint y: 160, endPoint x: 1124, endPoint y: 160, distance: 96.0
click at [1124, 160] on div "Price JOD 3 Price" at bounding box center [1216, 169] width 192 height 70
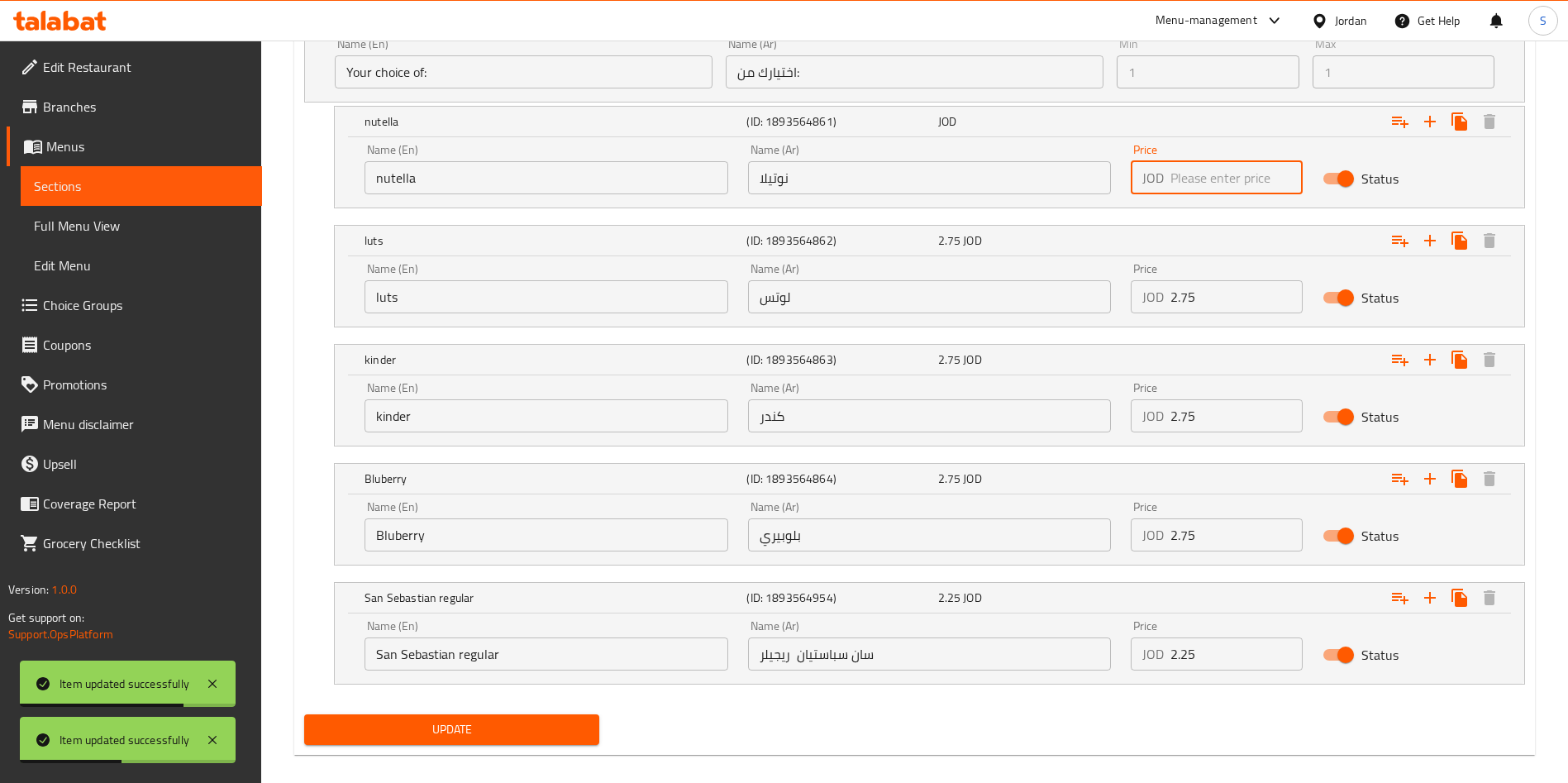
click at [1210, 171] on input "number" at bounding box center [1237, 177] width 132 height 33
type input "3"
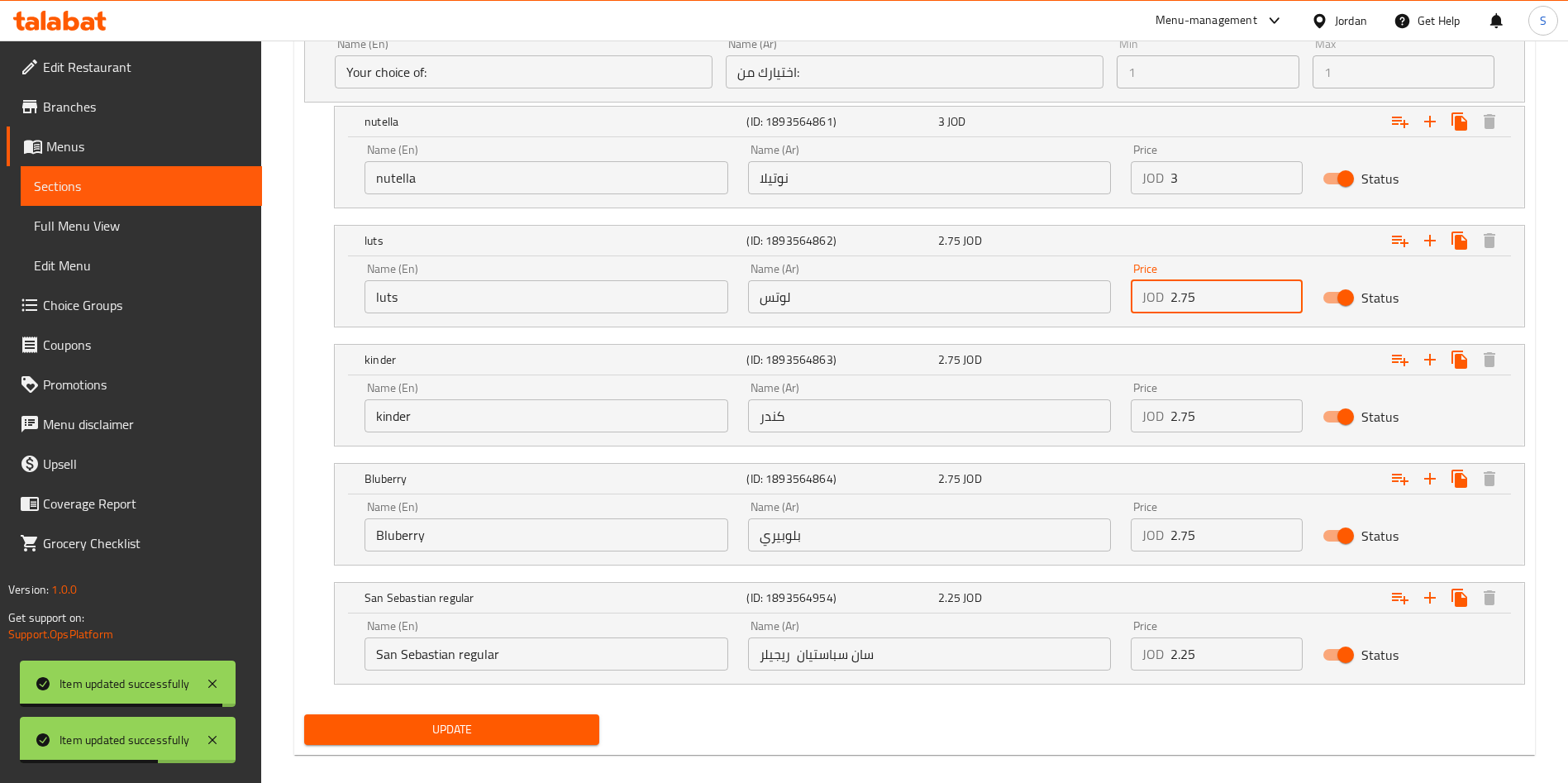
click at [1211, 289] on input "2.75" at bounding box center [1237, 297] width 132 height 33
click at [1187, 162] on input "3" at bounding box center [1237, 177] width 132 height 33
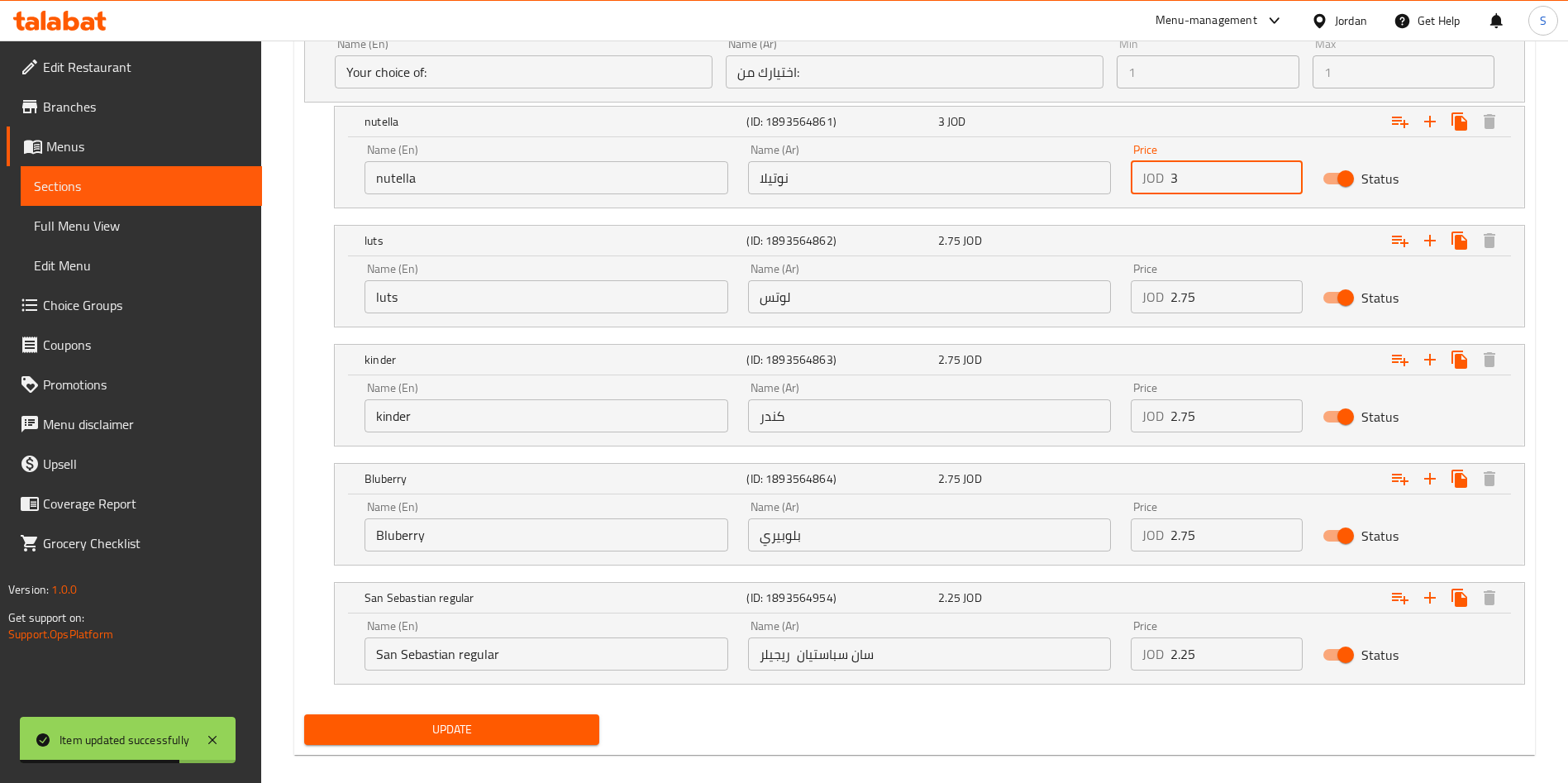
drag, startPoint x: 1187, startPoint y: 163, endPoint x: 1148, endPoint y: 162, distance: 39.0
click at [1148, 162] on div "JOD 3 Price" at bounding box center [1216, 177] width 172 height 33
drag, startPoint x: 1233, startPoint y: 308, endPoint x: 1128, endPoint y: 294, distance: 105.9
click at [1128, 294] on div "Price JOD 2.75 Price" at bounding box center [1216, 287] width 192 height 70
paste input "3"
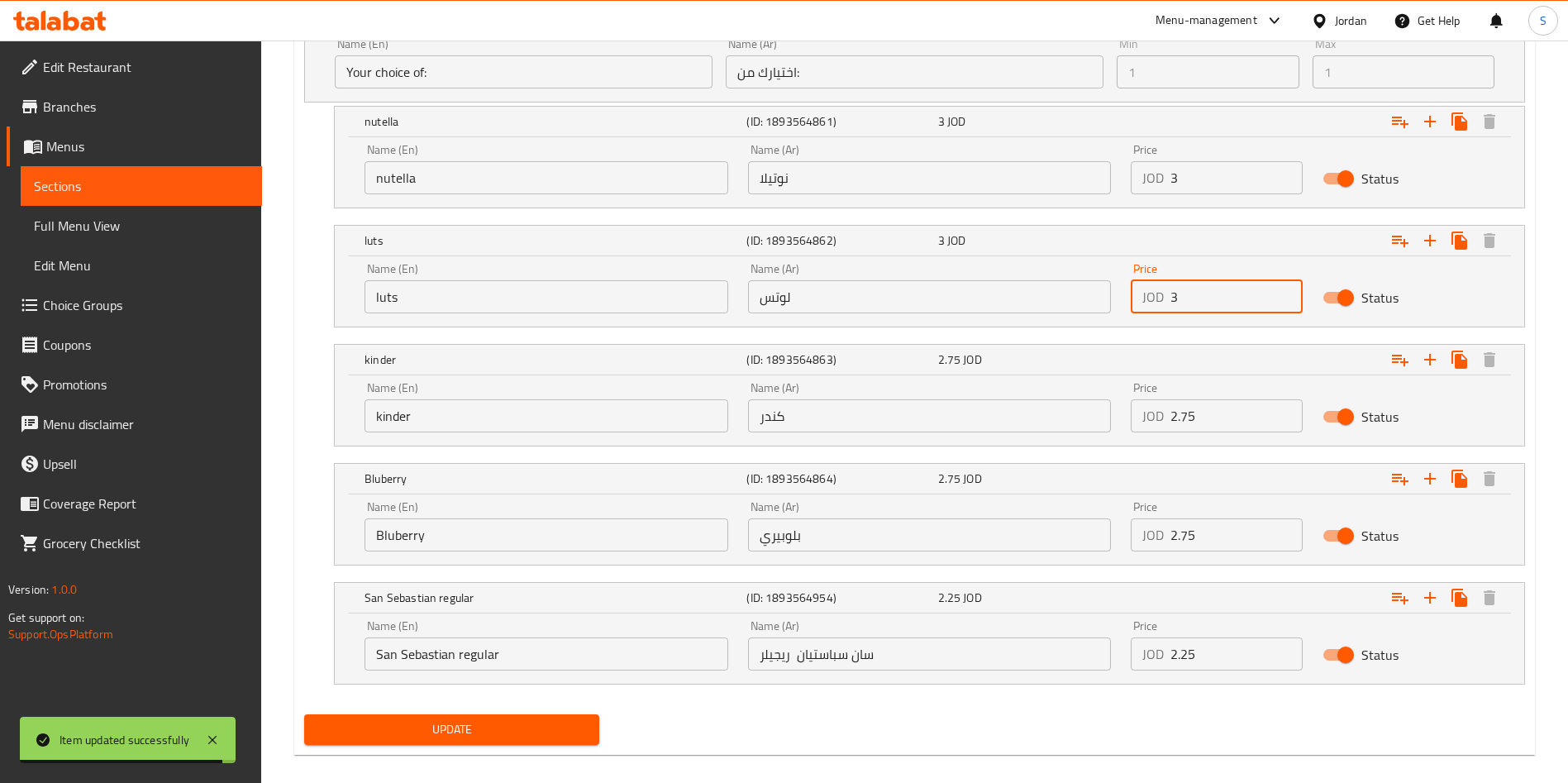
type input "3"
drag, startPoint x: 1215, startPoint y: 441, endPoint x: 1209, endPoint y: 423, distance: 19.0
click at [1209, 430] on div "Price JOD 2.75 Price" at bounding box center [1216, 407] width 192 height 70
drag, startPoint x: 1209, startPoint y: 423, endPoint x: 1042, endPoint y: 406, distance: 167.9
click at [1042, 406] on div "Name (En) kinder Name (En) Name (Ar) كندر Name (Ar) Price JOD 2.75 Price Status" at bounding box center [929, 407] width 1150 height 70
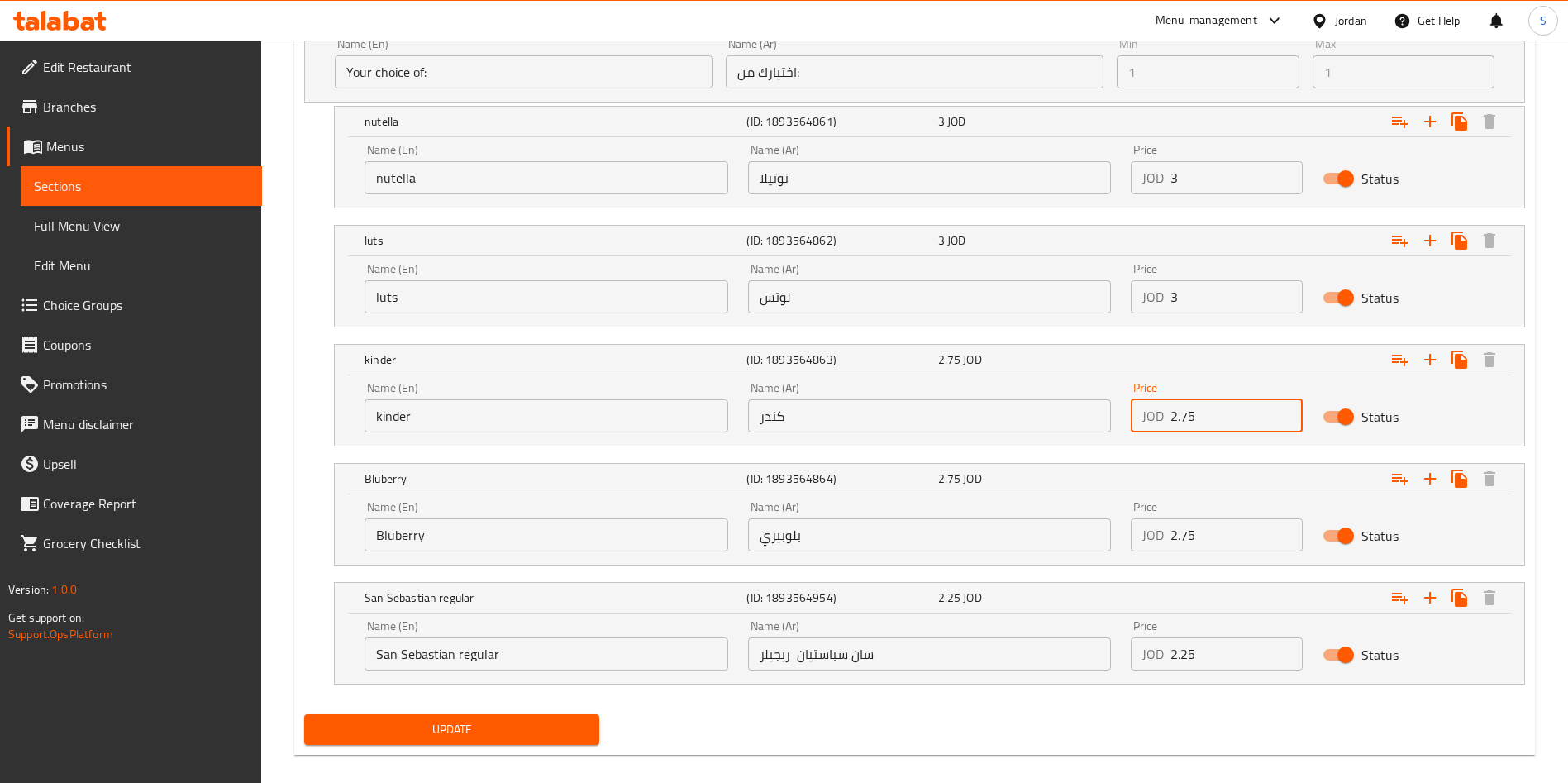
paste input "3"
type input "3"
drag, startPoint x: 1208, startPoint y: 538, endPoint x: 1087, endPoint y: 536, distance: 121.0
click at [1087, 536] on div "Name (En) Bluberry Name (En) Name (Ar) بلوبيري Name (Ar) Price JOD 2.75 Price S…" at bounding box center [929, 525] width 1150 height 70
paste input "3"
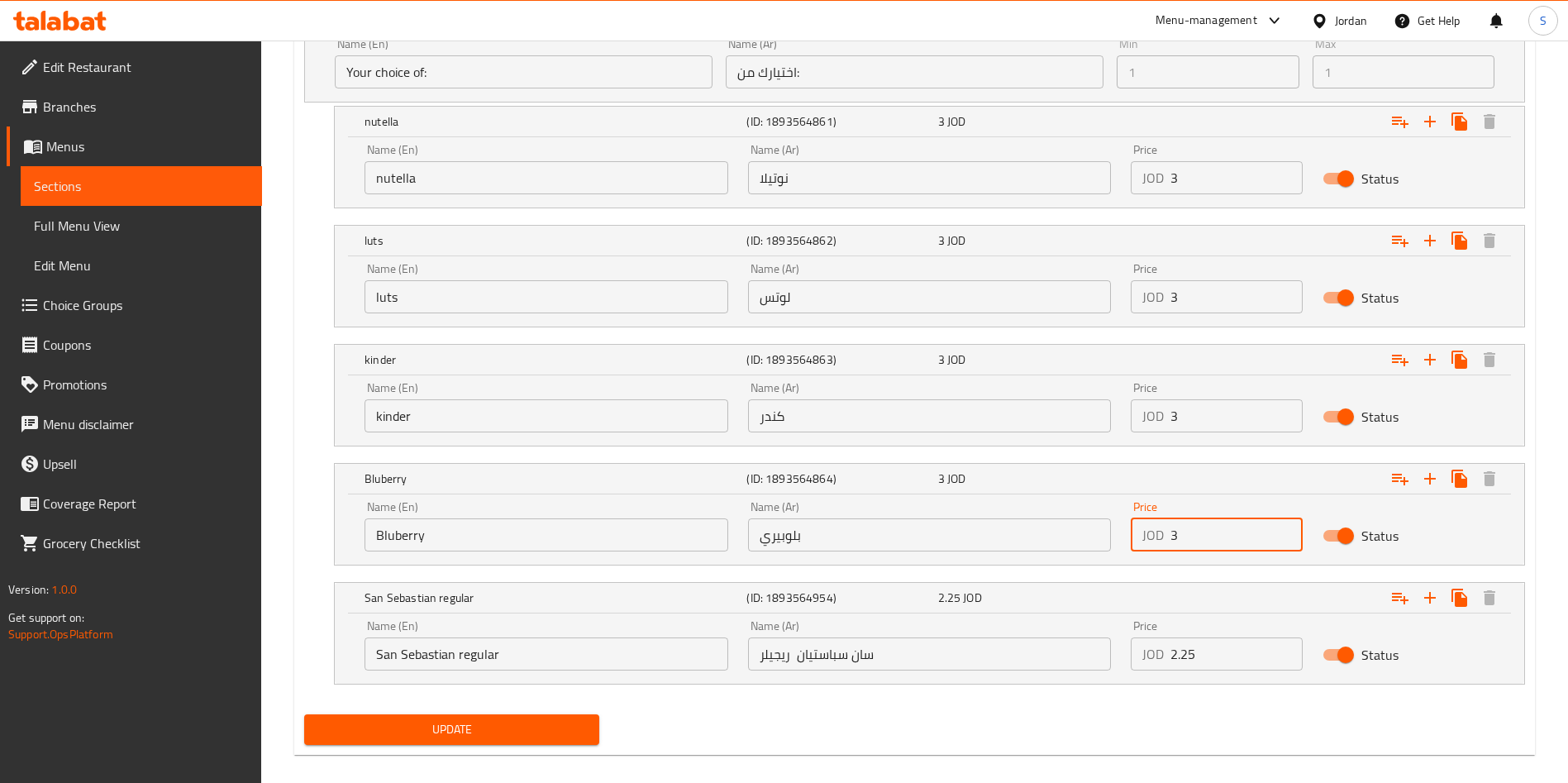
type input "3"
click at [1214, 672] on div "Price JOD 2.25 Price" at bounding box center [1216, 645] width 192 height 70
drag, startPoint x: 1214, startPoint y: 664, endPoint x: 922, endPoint y: 645, distance: 292.6
click at [922, 645] on div "Name (En) [GEOGRAPHIC_DATA] regular Name (En) Name (Ar) [GEOGRAPHIC_DATA][PERSO…" at bounding box center [929, 645] width 1150 height 70
paste input "3"
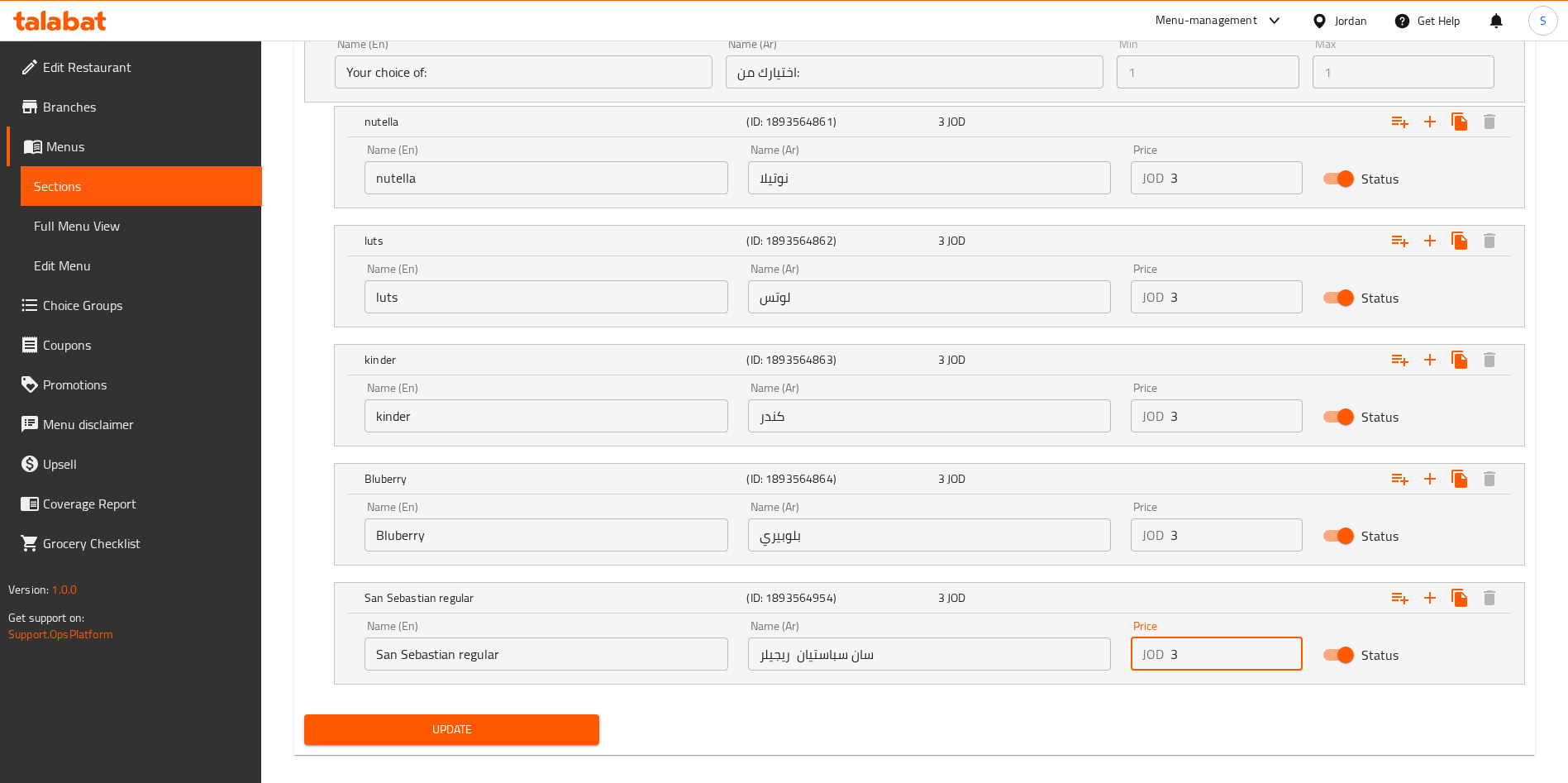
type input "3"
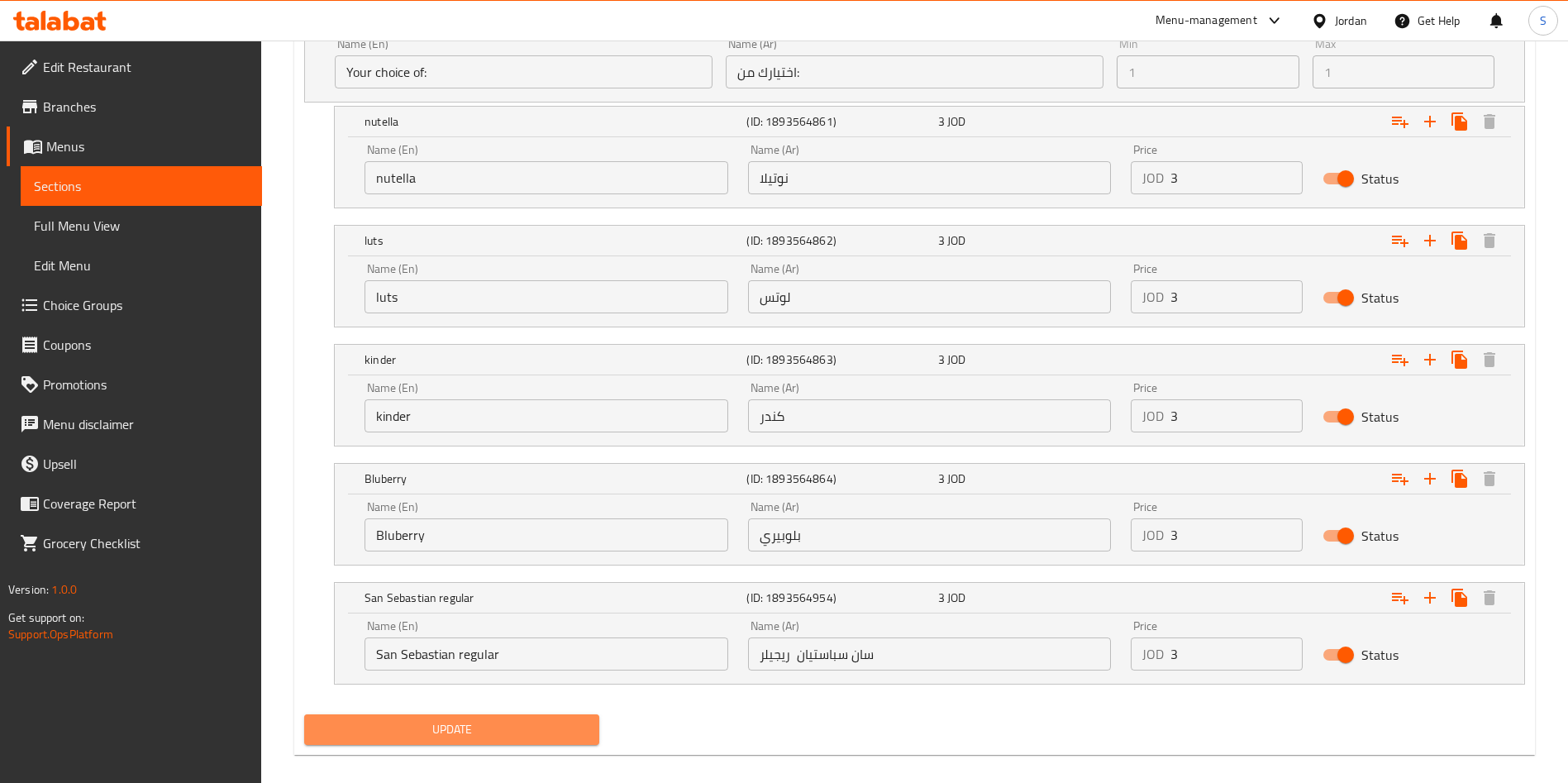
click at [520, 739] on button "Update" at bounding box center [452, 730] width 295 height 31
click at [502, 714] on button "Update" at bounding box center [452, 730] width 295 height 31
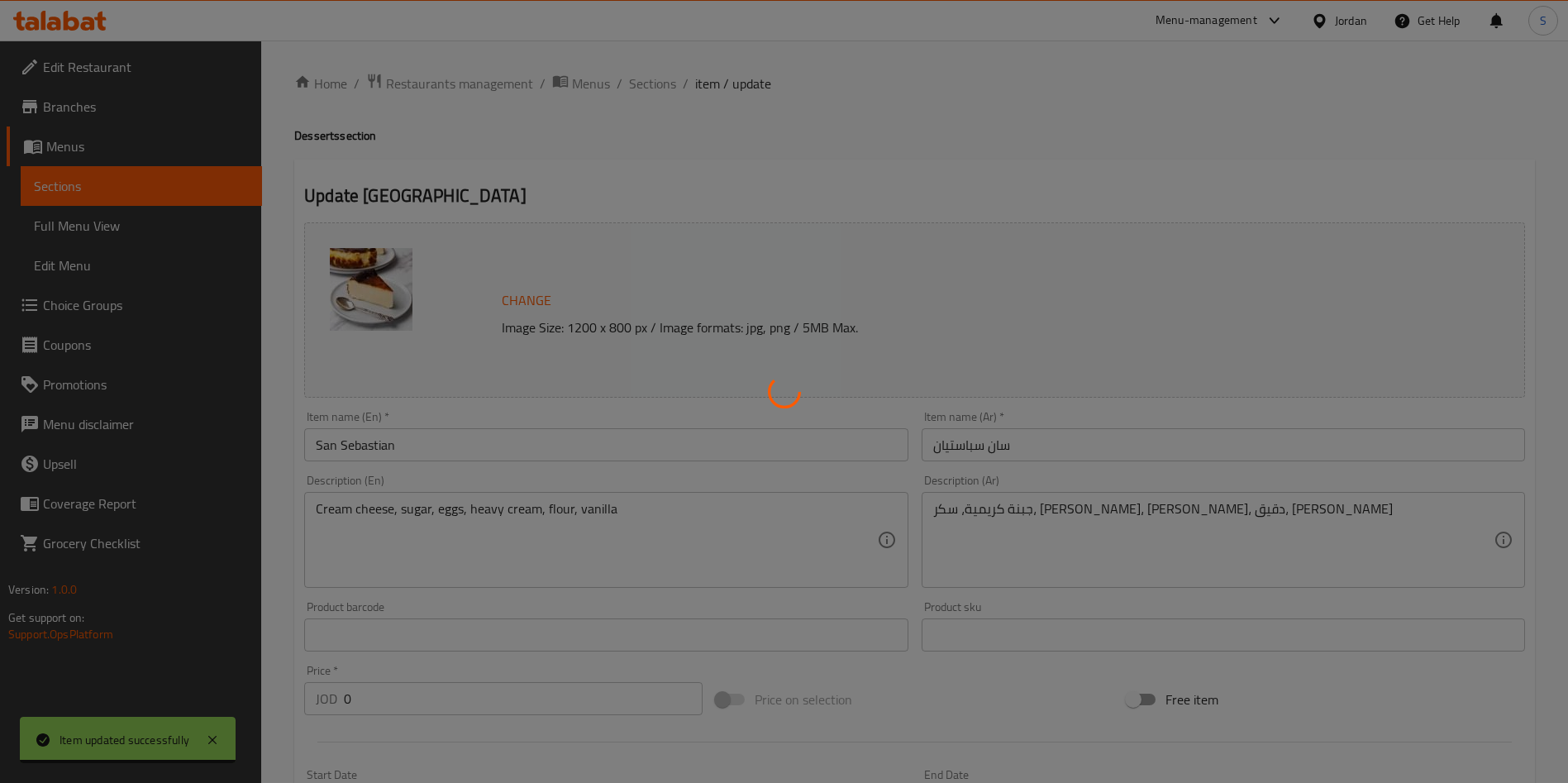
scroll to position [0, 0]
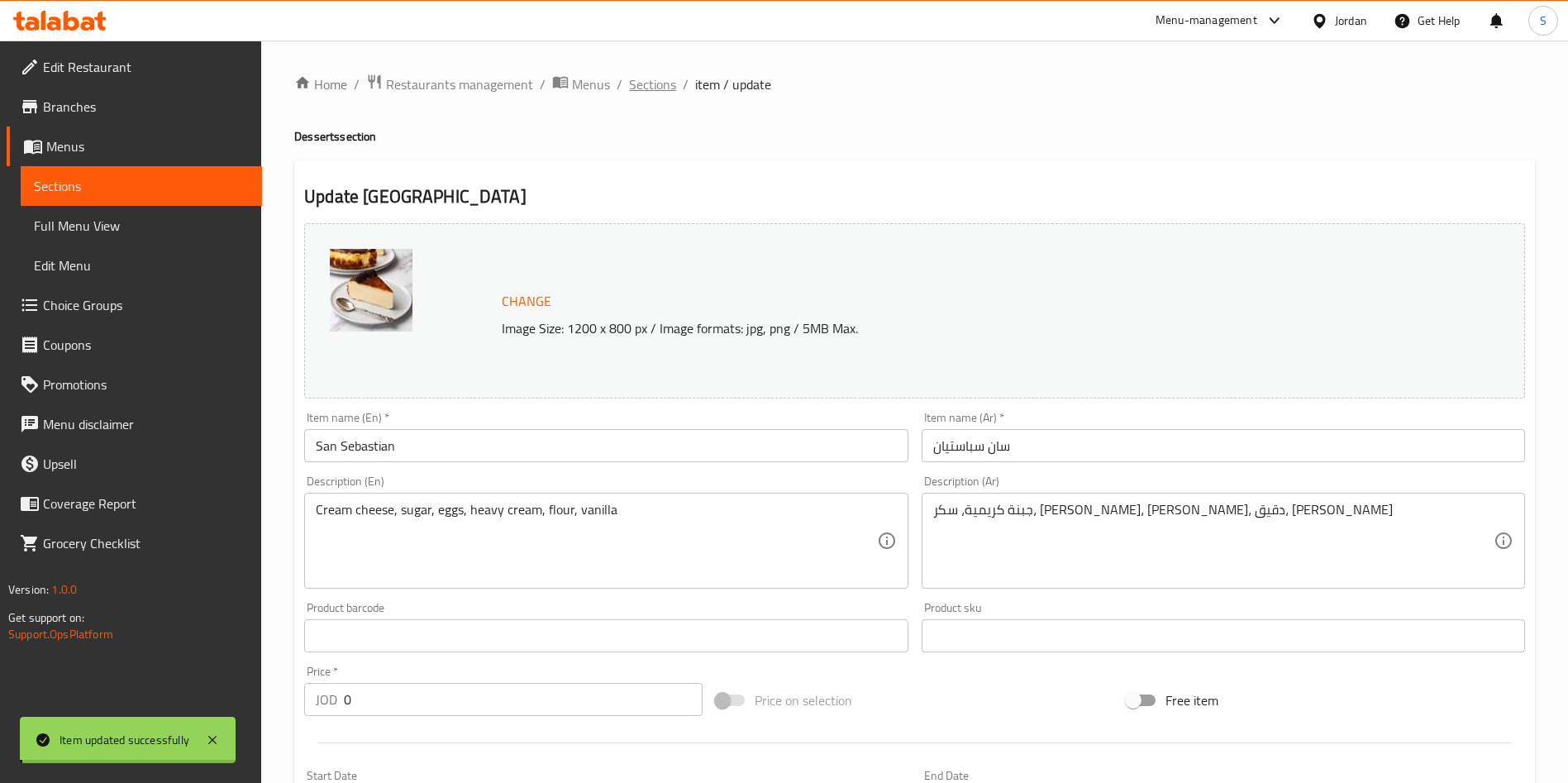
click at [635, 84] on span "Sections" at bounding box center [653, 84] width 47 height 19
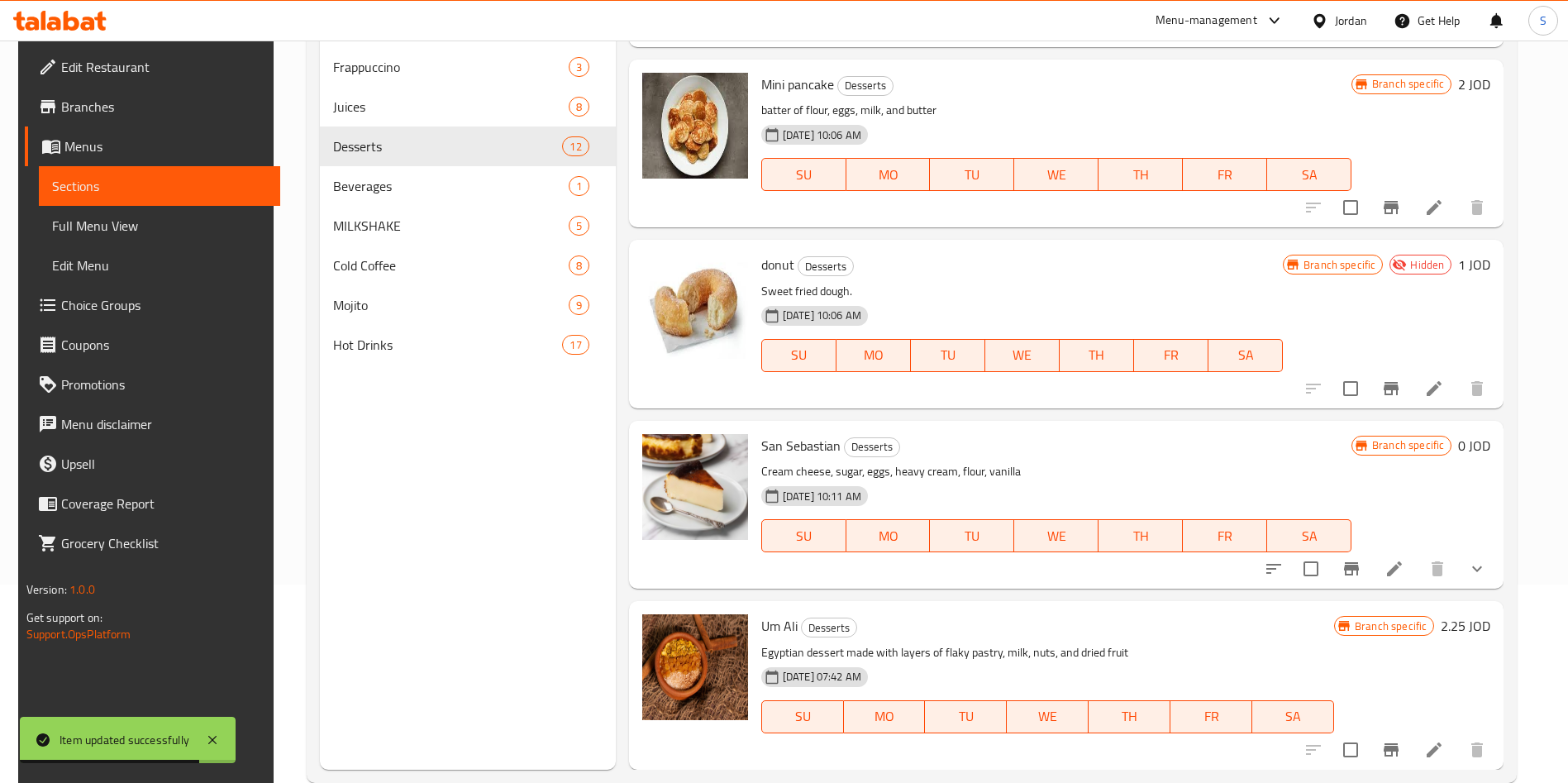
scroll to position [231, 0]
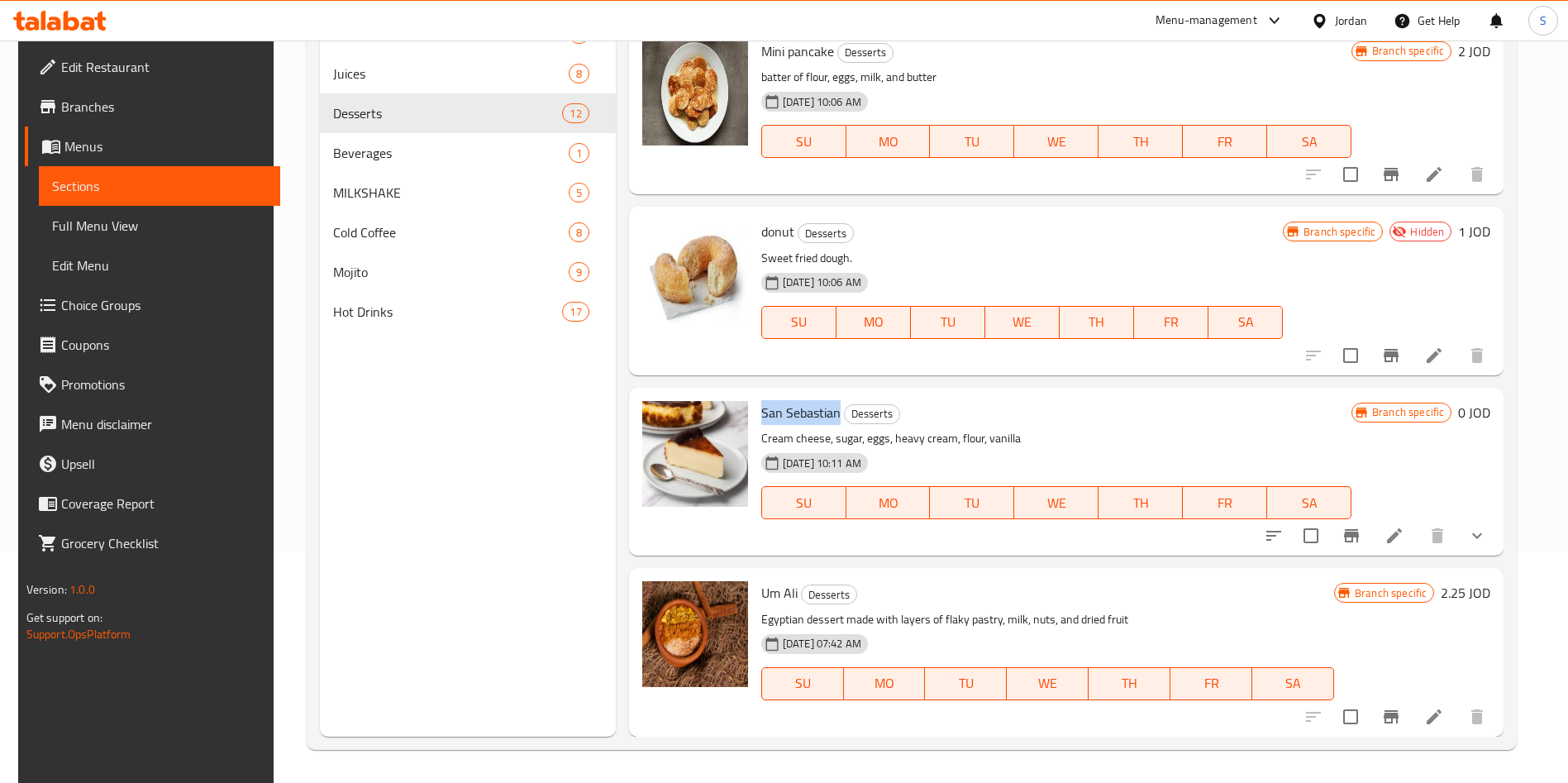
drag, startPoint x: 753, startPoint y: 418, endPoint x: 834, endPoint y: 418, distance: 81.0
click at [834, 418] on div "San Sebastian Desserts Cream cheese, sugar, eggs, heavy cream, flour, vanilla […" at bounding box center [1056, 471] width 603 height 154
click at [1429, 710] on icon at bounding box center [1433, 716] width 19 height 19
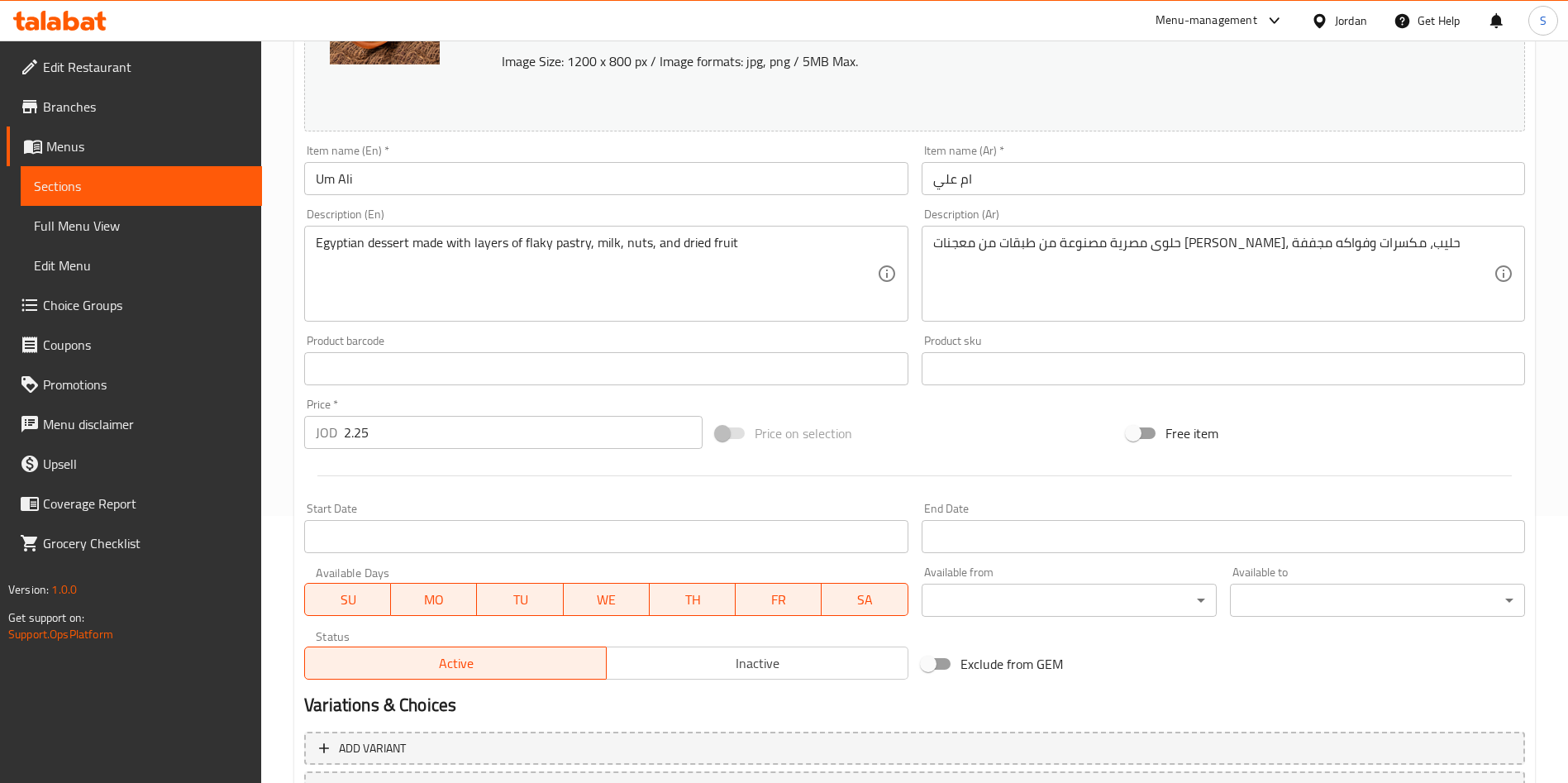
scroll to position [409, 0]
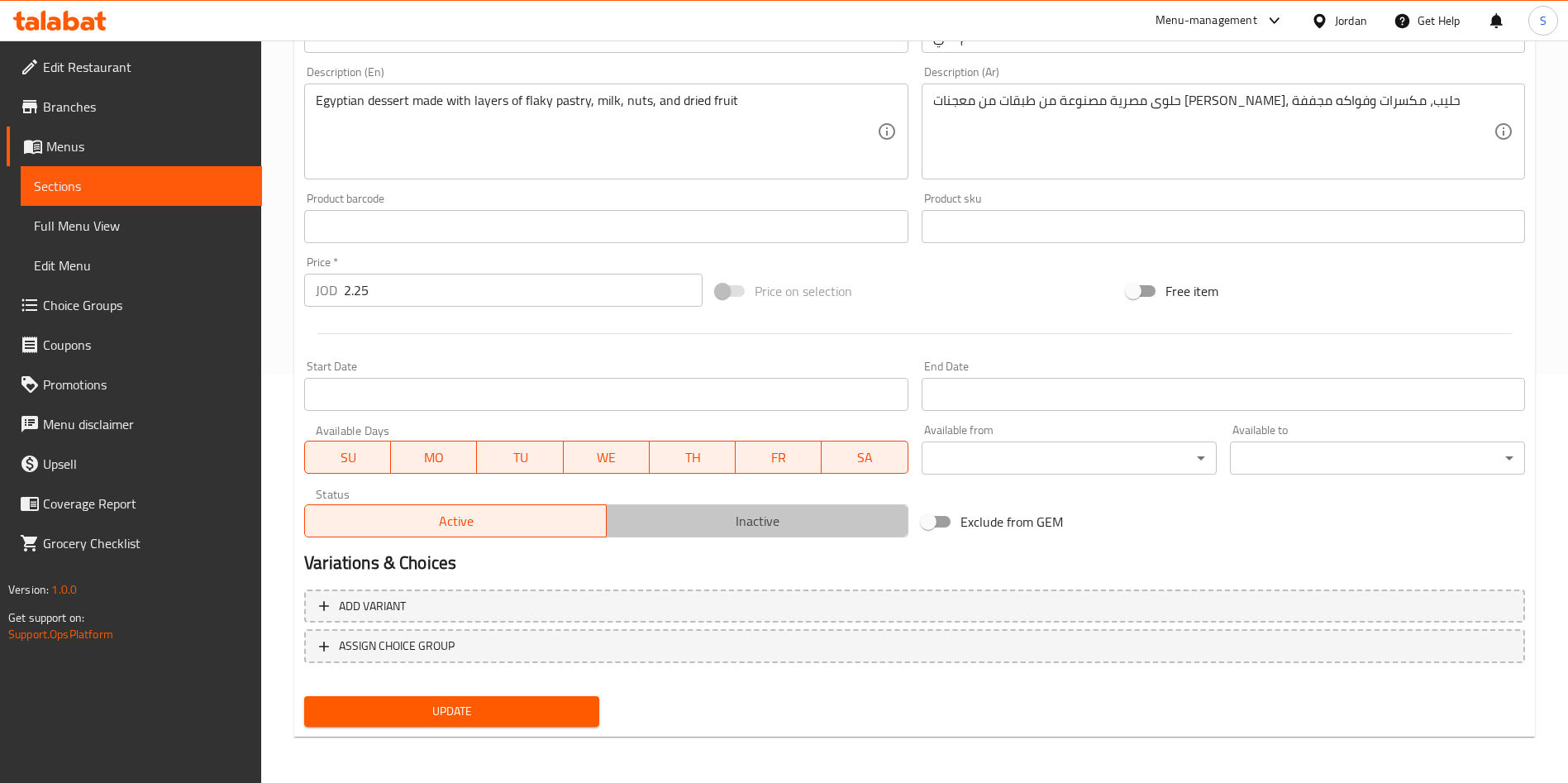
click at [743, 523] on span "Inactive" at bounding box center [758, 521] width 288 height 24
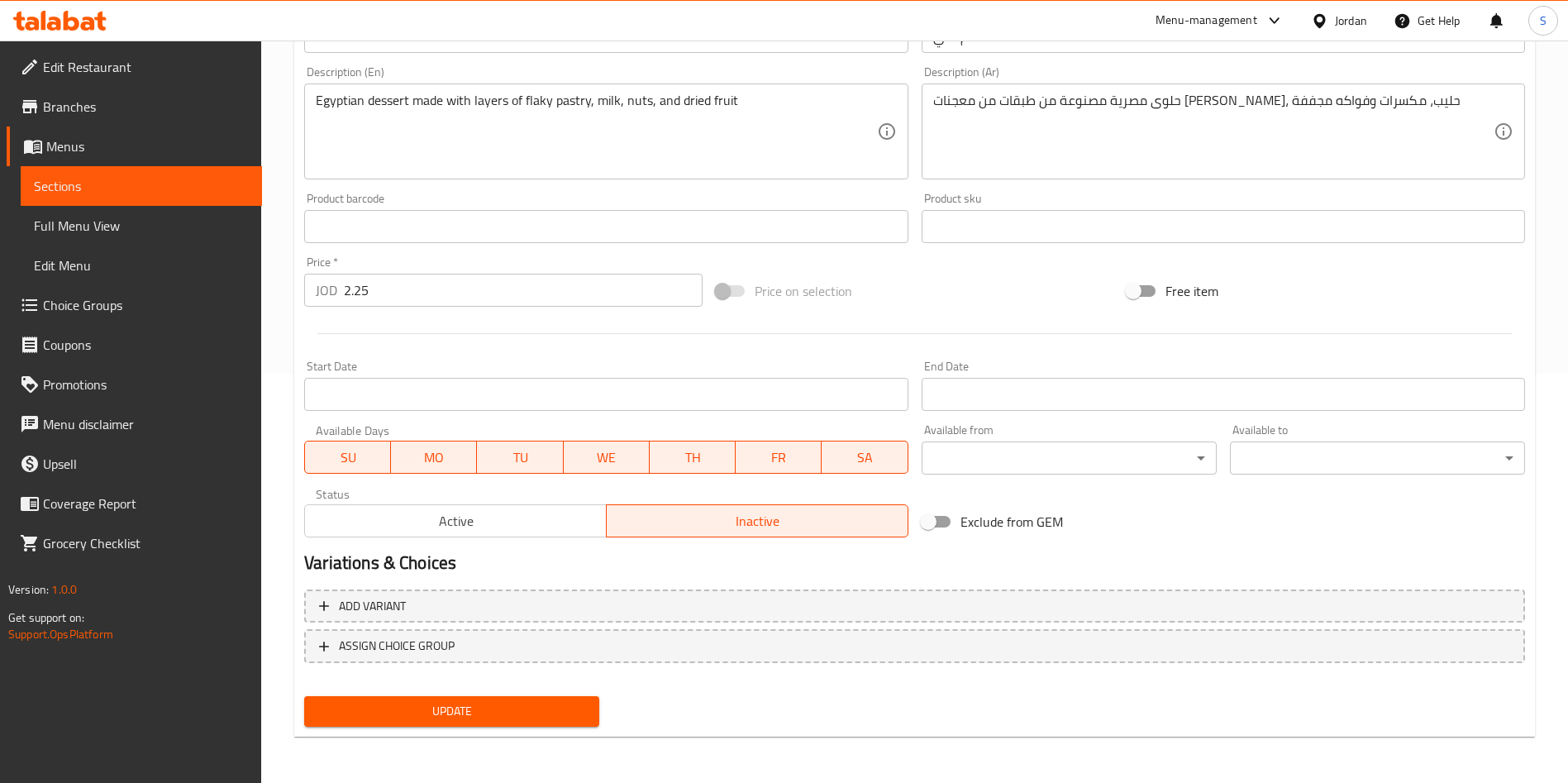
click at [559, 693] on div "Update" at bounding box center [452, 711] width 309 height 44
click at [569, 719] on span "Update" at bounding box center [452, 711] width 269 height 20
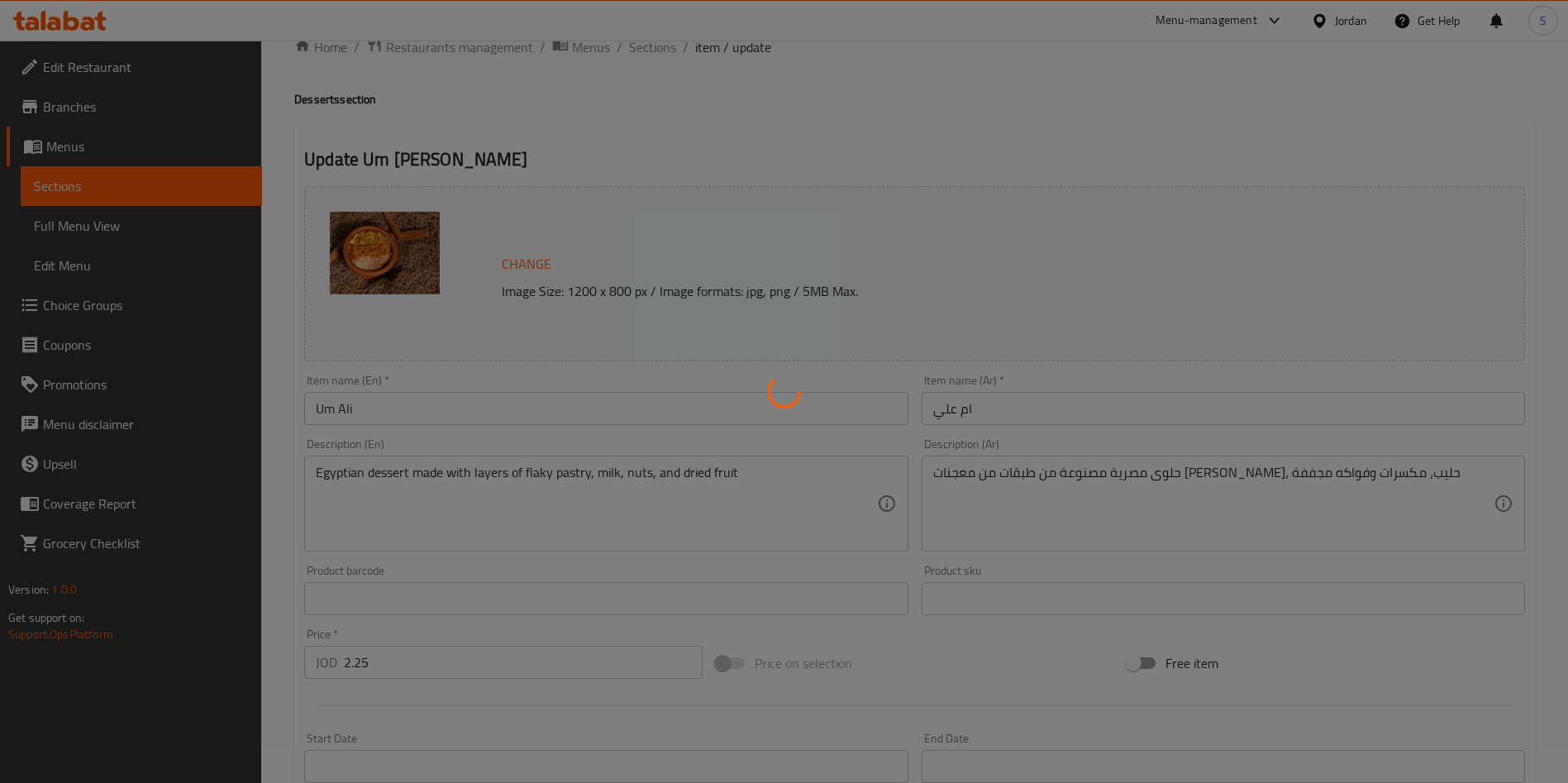
scroll to position [0, 0]
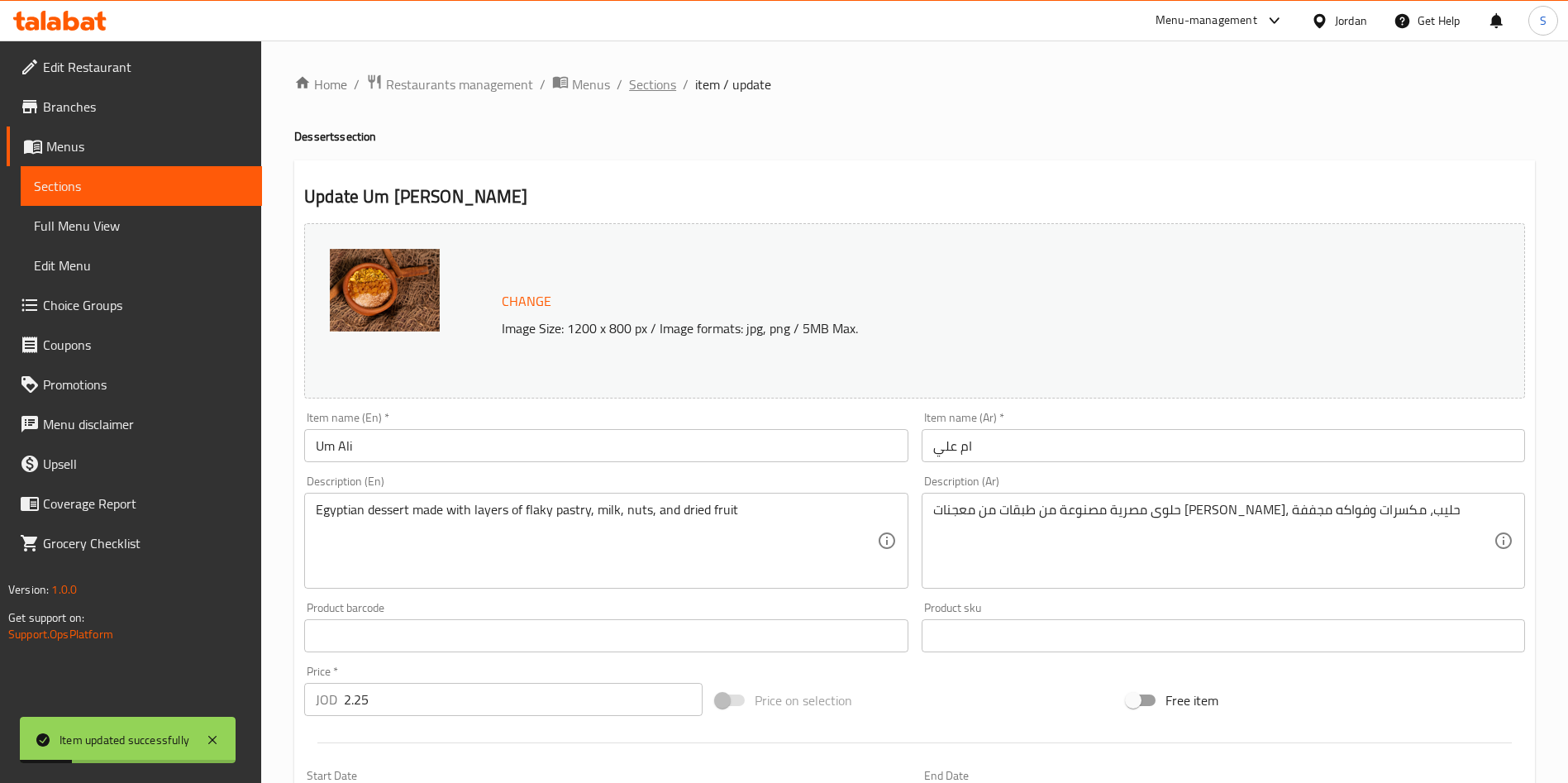
click at [664, 84] on span "Sections" at bounding box center [653, 84] width 47 height 19
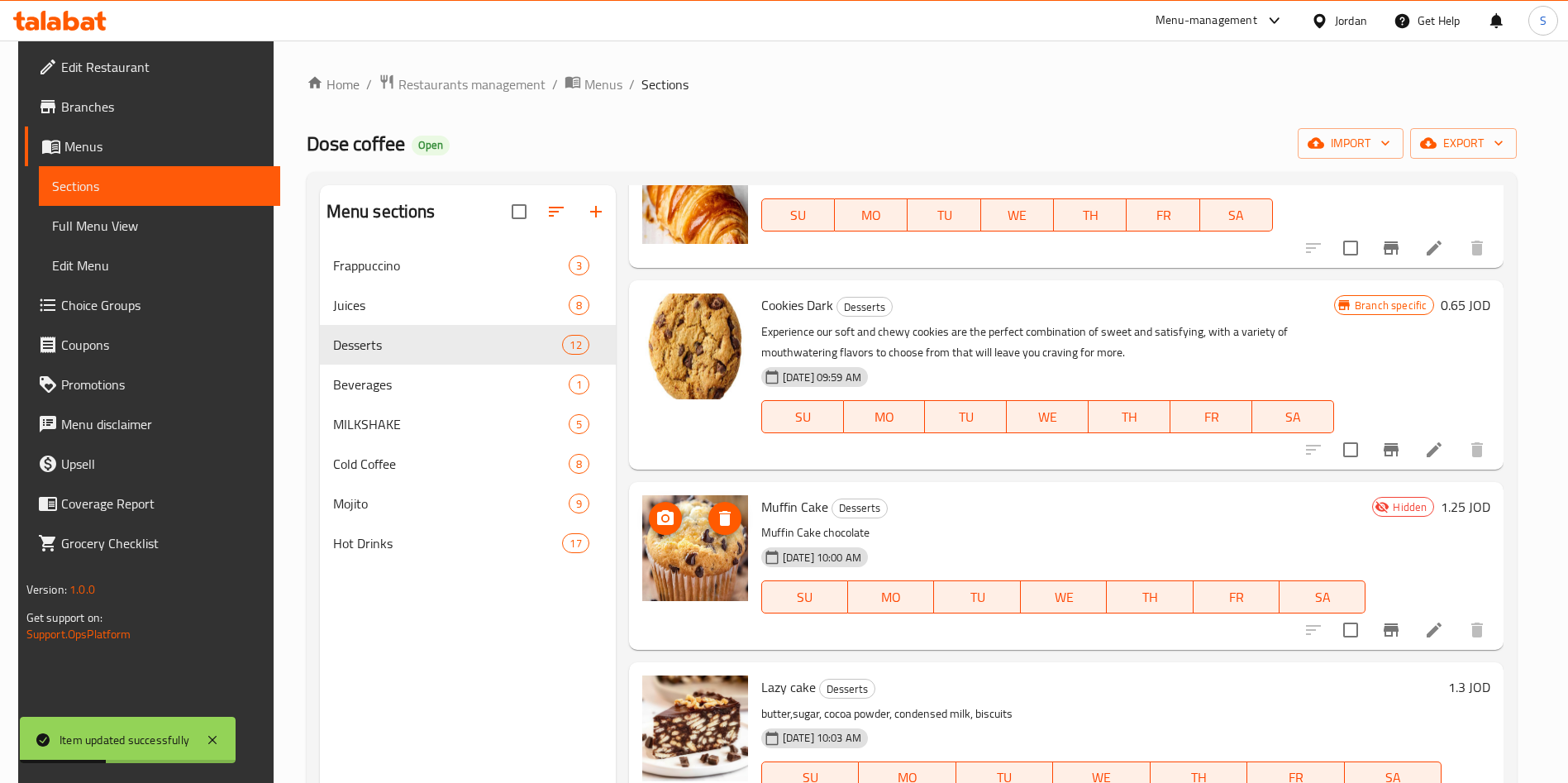
scroll to position [991, 0]
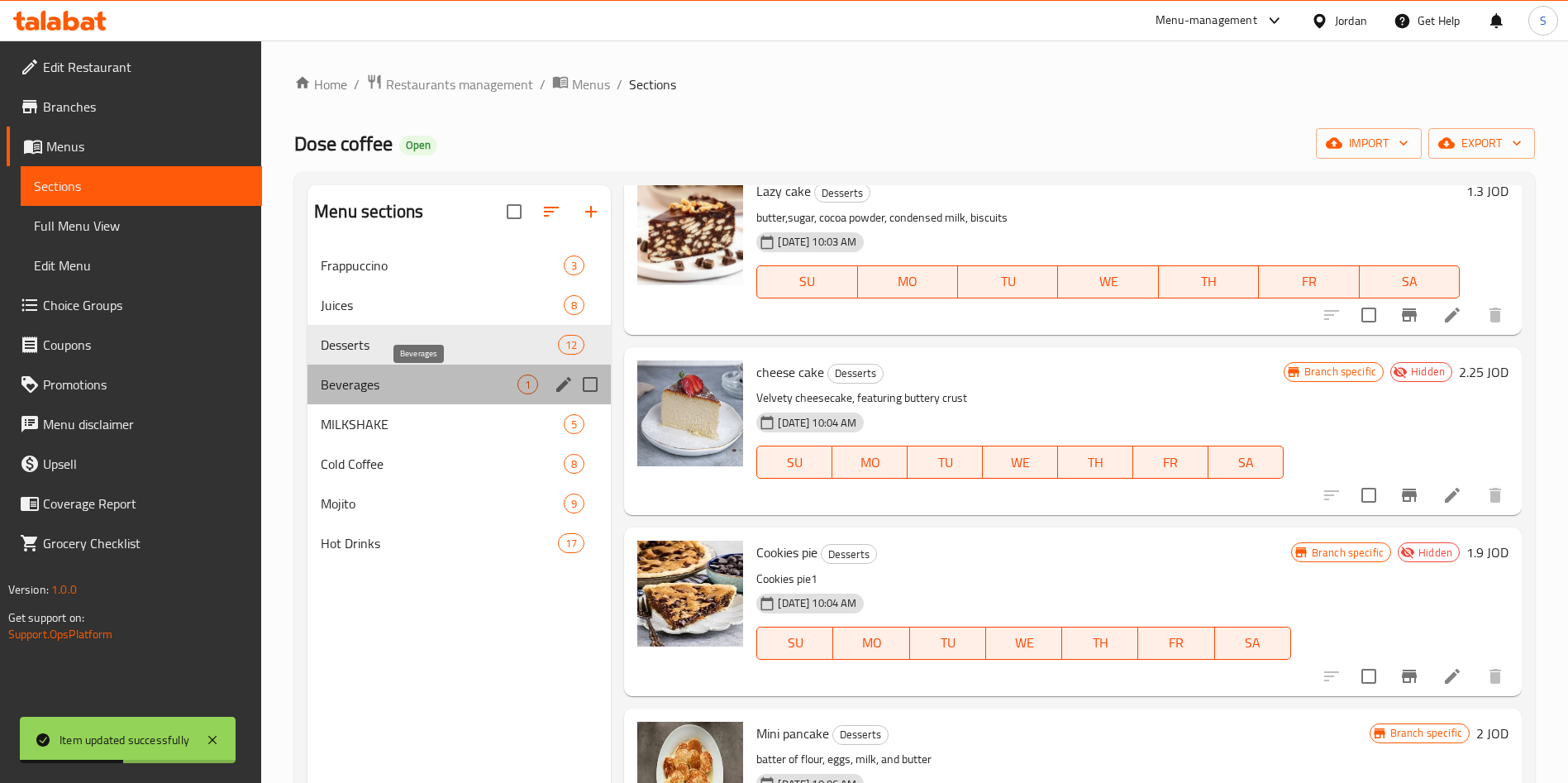
click at [395, 385] on span "Beverages" at bounding box center [419, 384] width 197 height 19
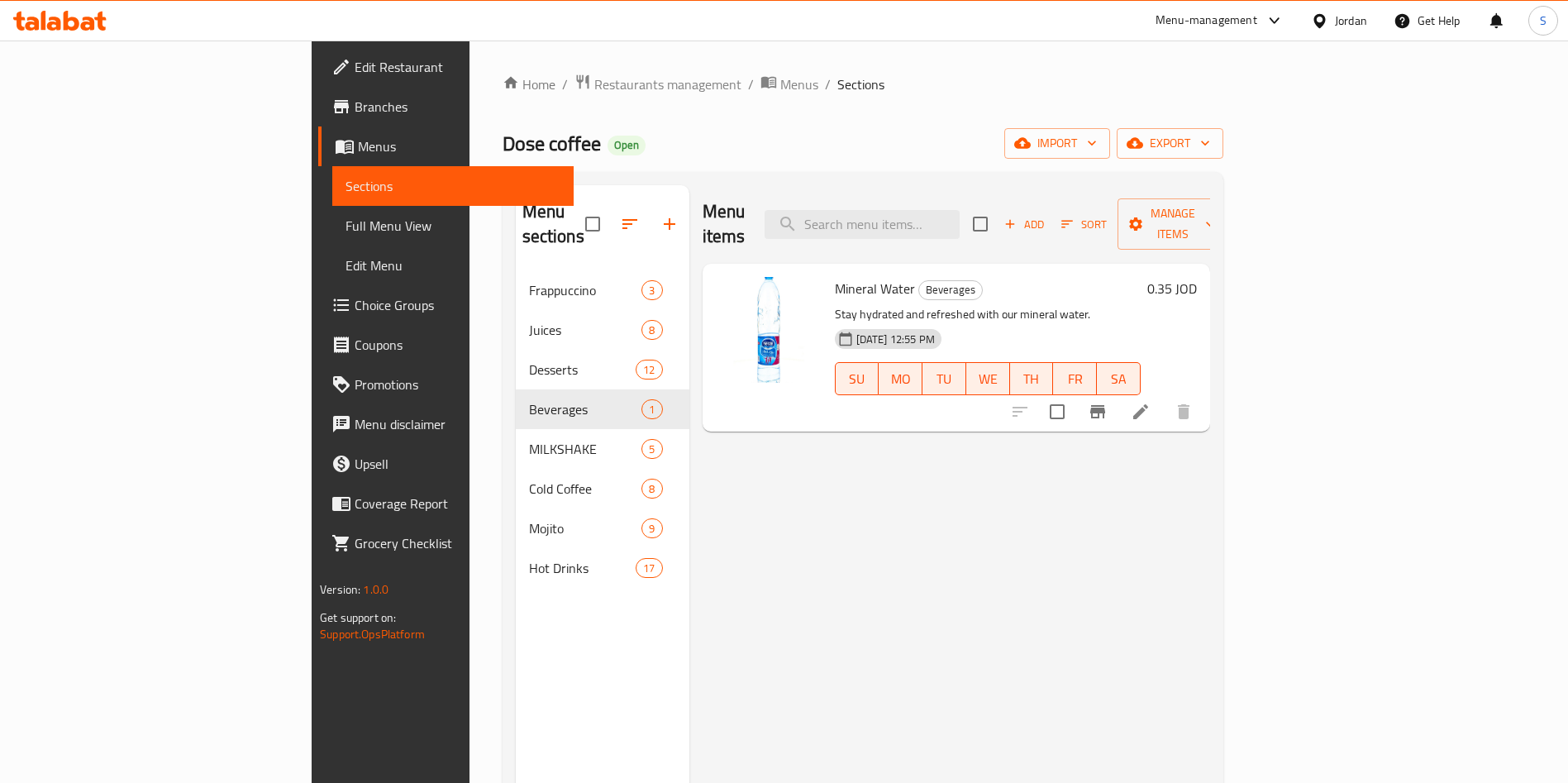
click at [1164, 397] on li at bounding box center [1141, 411] width 47 height 30
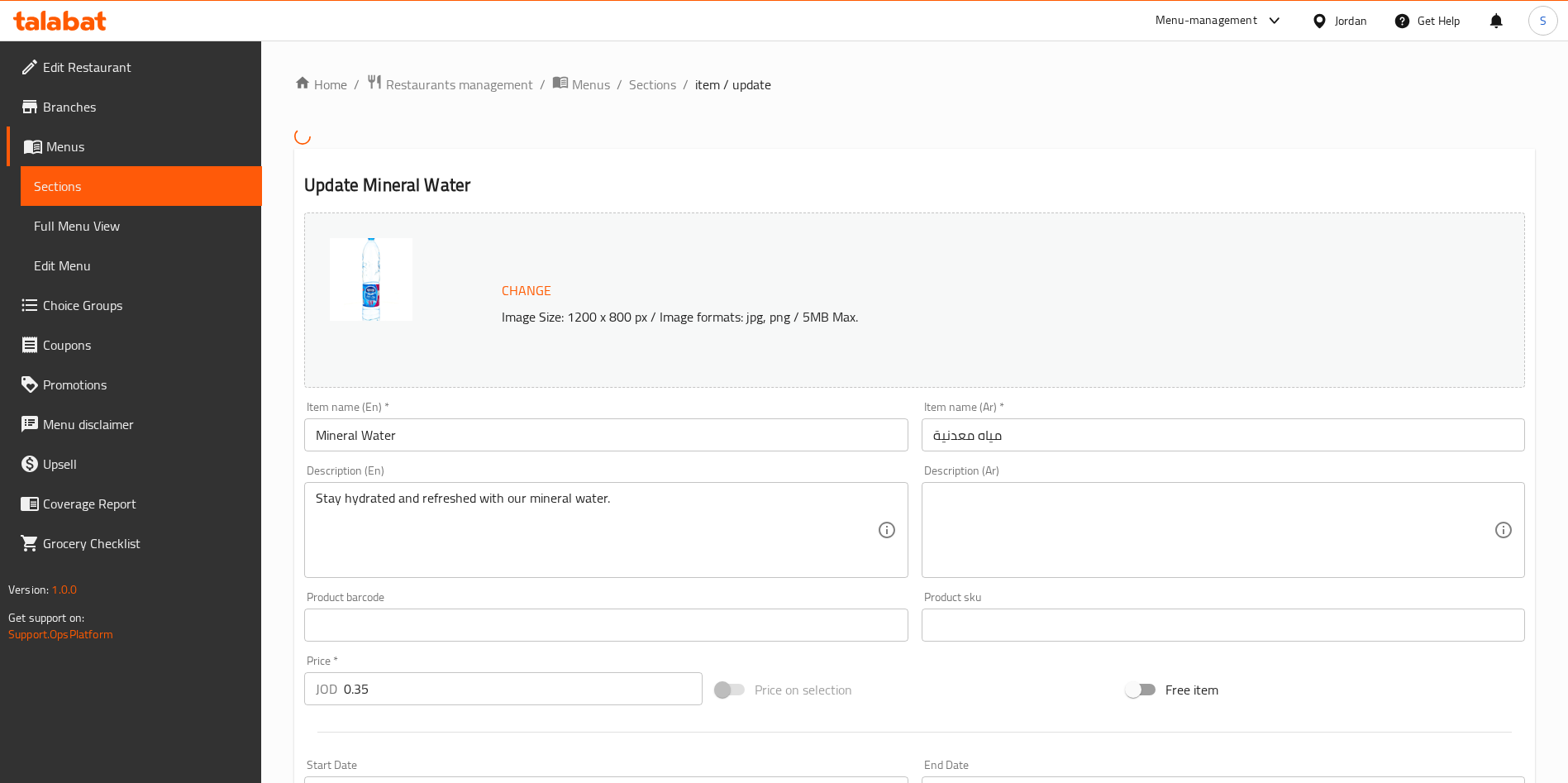
click at [919, 342] on div "Change Image Size: 1200 x 800 px / Image formats: jpg, png / 5MB Max." at bounding box center [915, 300] width 1220 height 175
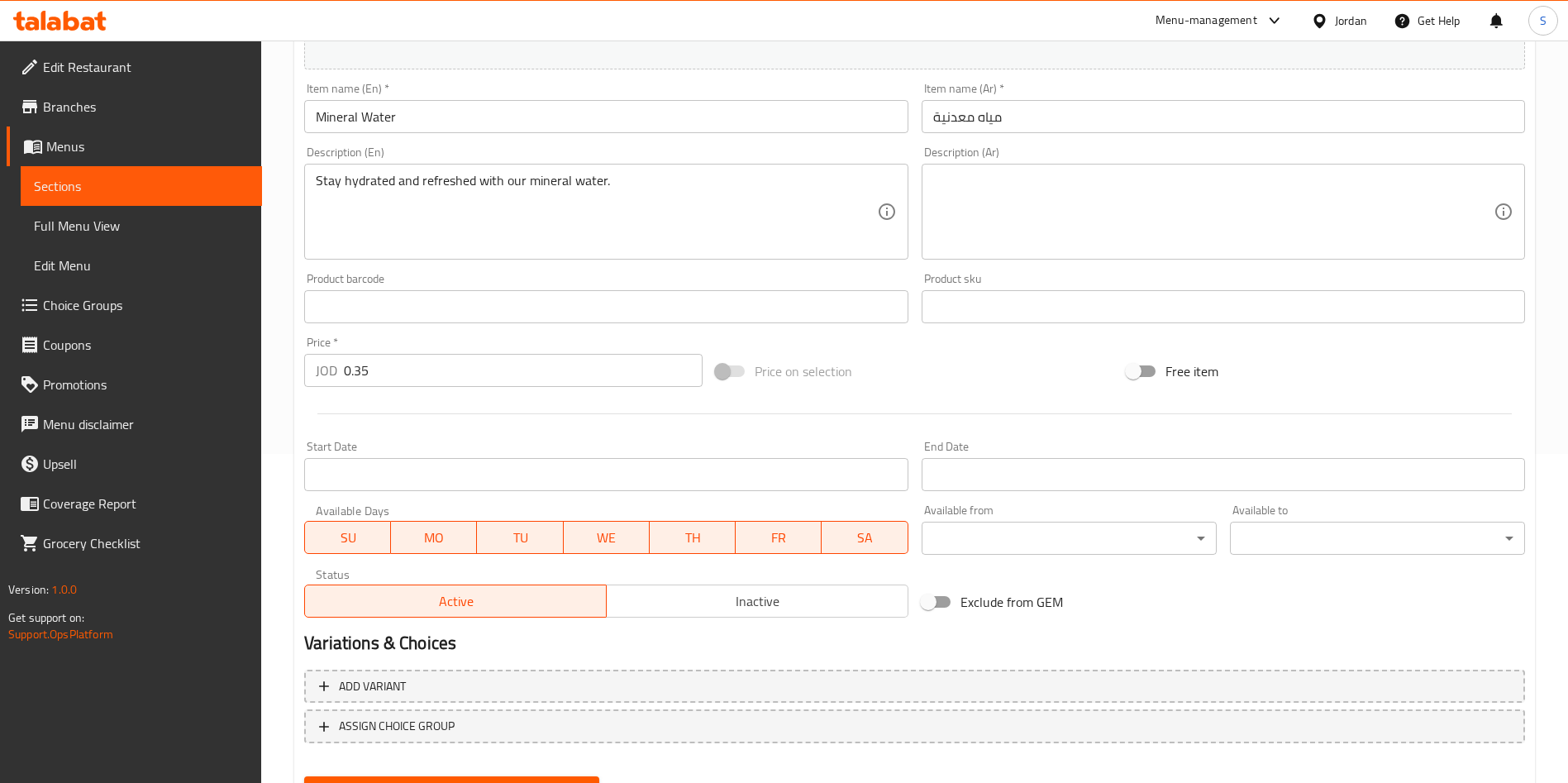
scroll to position [409, 0]
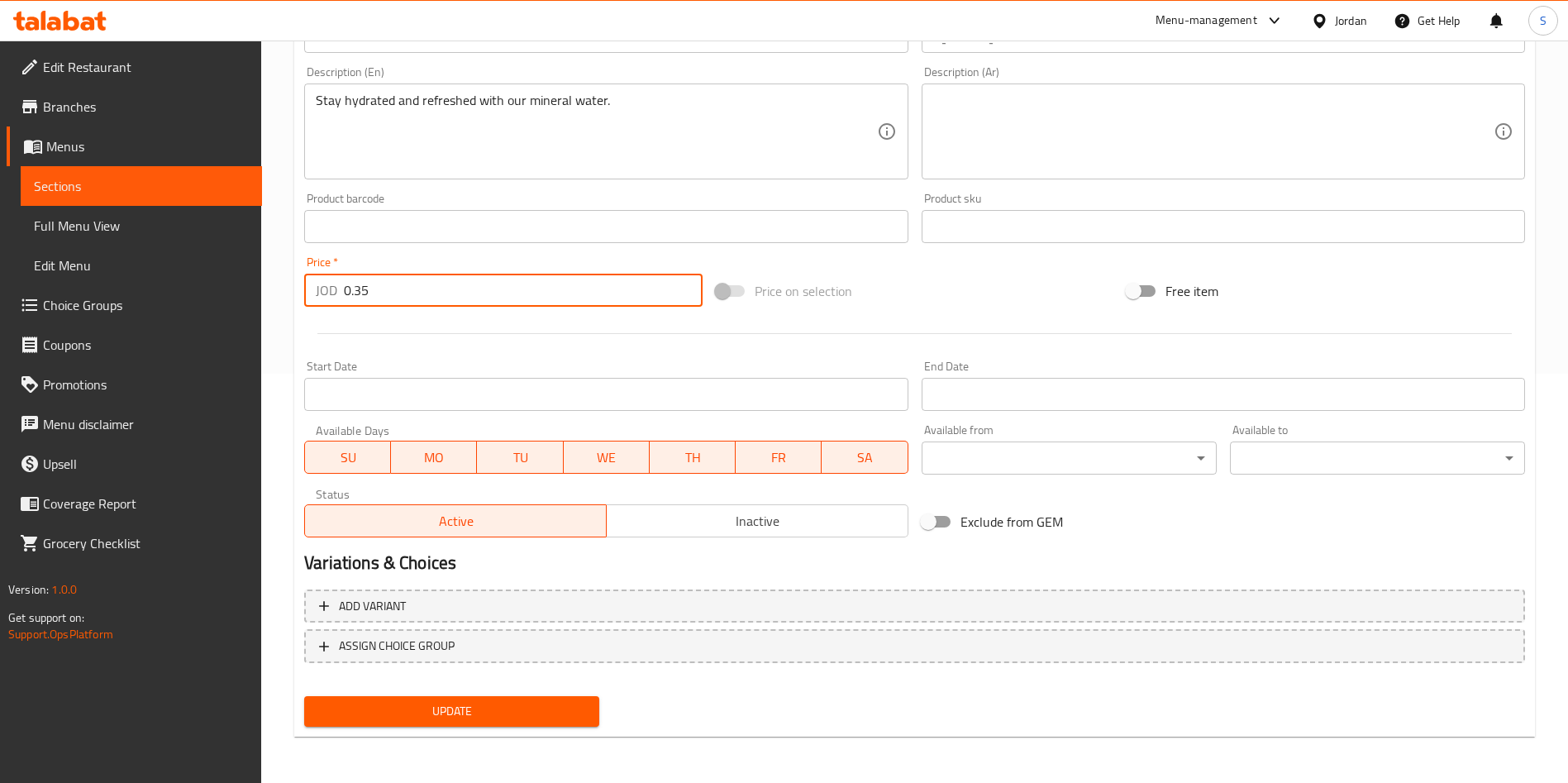
drag, startPoint x: 398, startPoint y: 295, endPoint x: 288, endPoint y: 292, distance: 110.0
click at [288, 292] on div "Home / Restaurants management / Menus / Sections / item / update Beverages sect…" at bounding box center [915, 207] width 1307 height 1152
click at [345, 286] on input "4" at bounding box center [523, 290] width 359 height 33
type input ".4"
click at [338, 290] on div "JOD .4 Price *" at bounding box center [503, 290] width 398 height 33
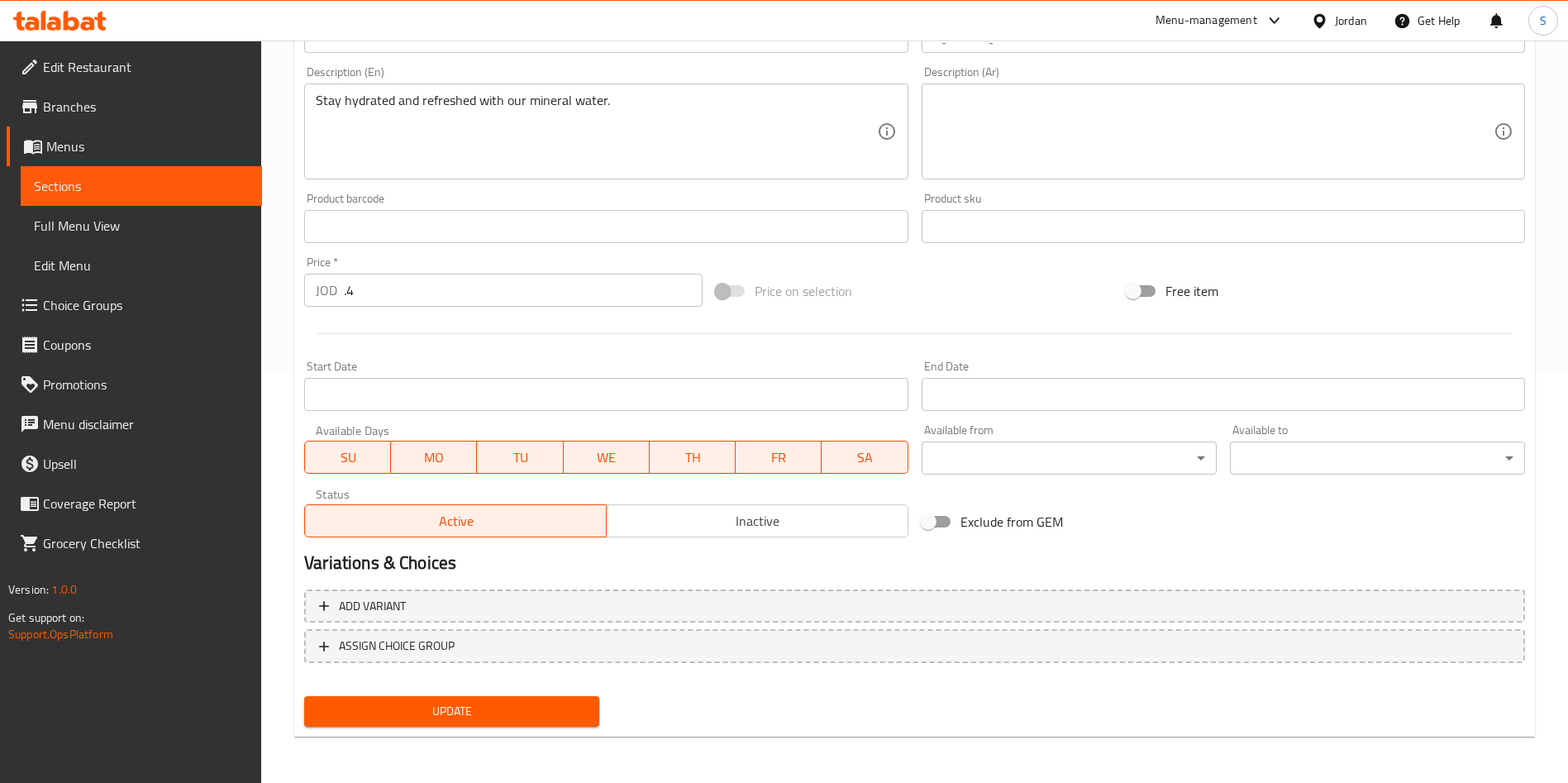
click at [339, 282] on div "JOD .4 Price *" at bounding box center [503, 290] width 398 height 33
click at [525, 716] on span "Update" at bounding box center [452, 711] width 269 height 20
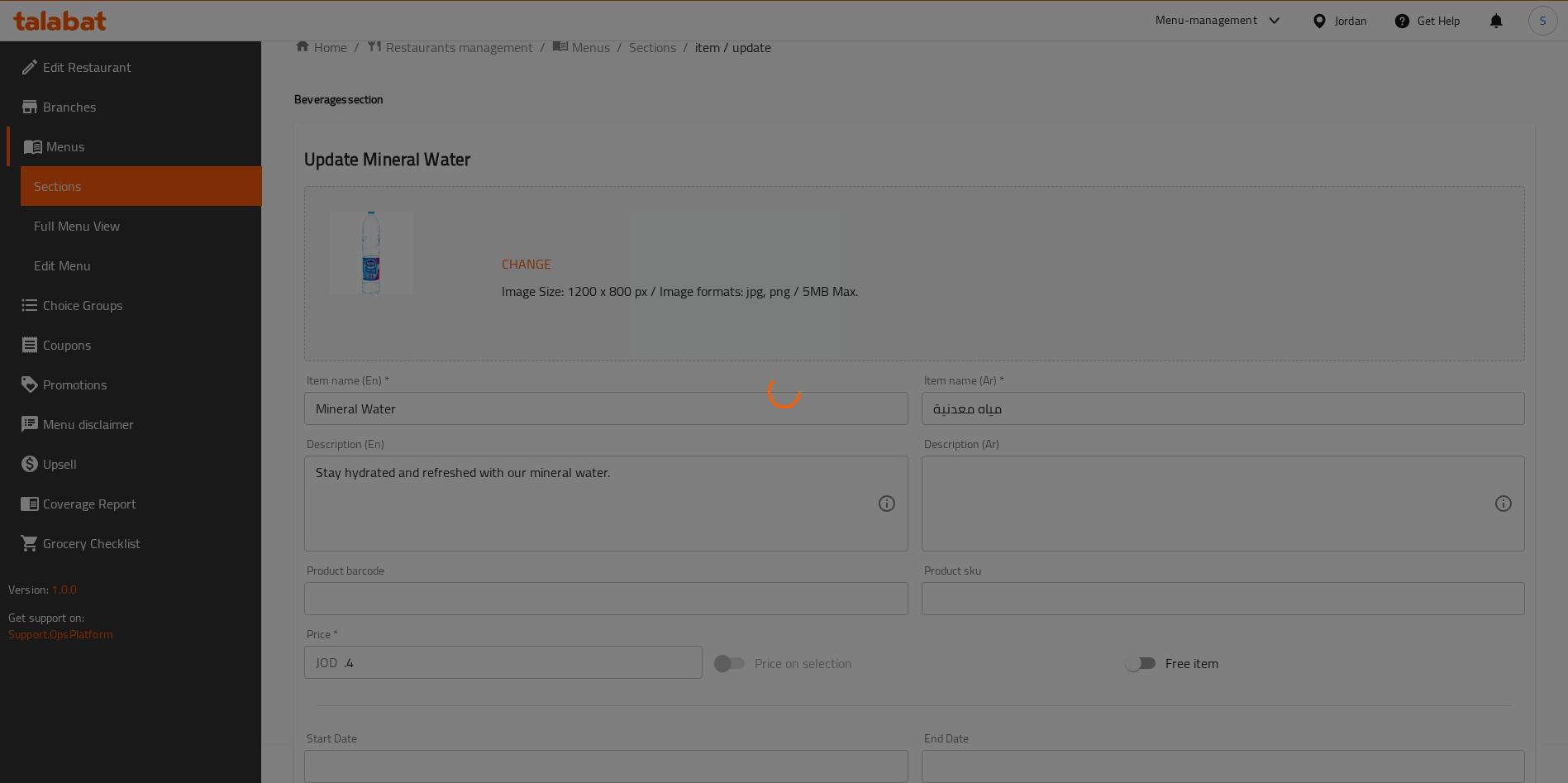
scroll to position [0, 0]
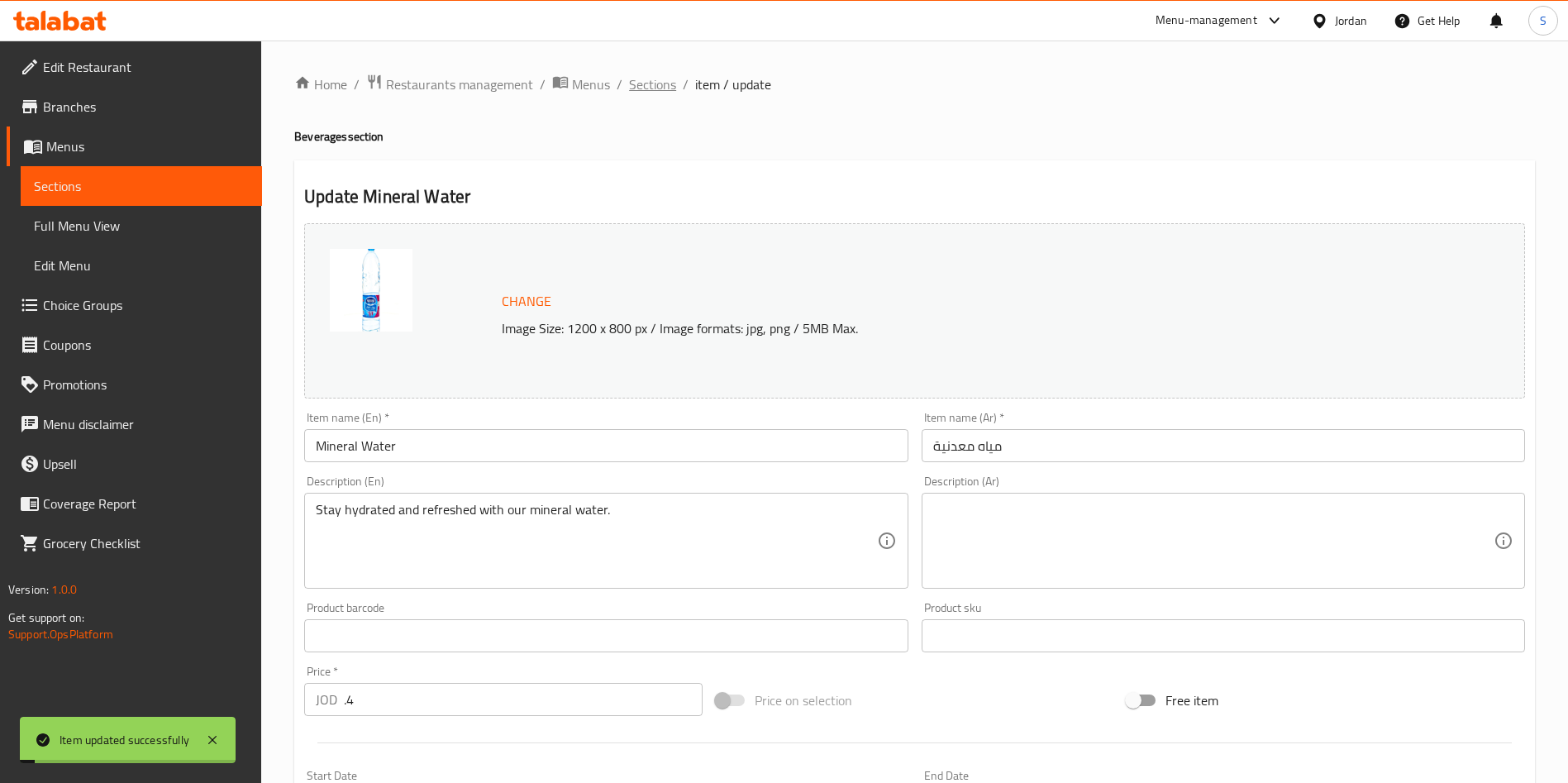
click at [653, 84] on span "Sections" at bounding box center [653, 84] width 47 height 19
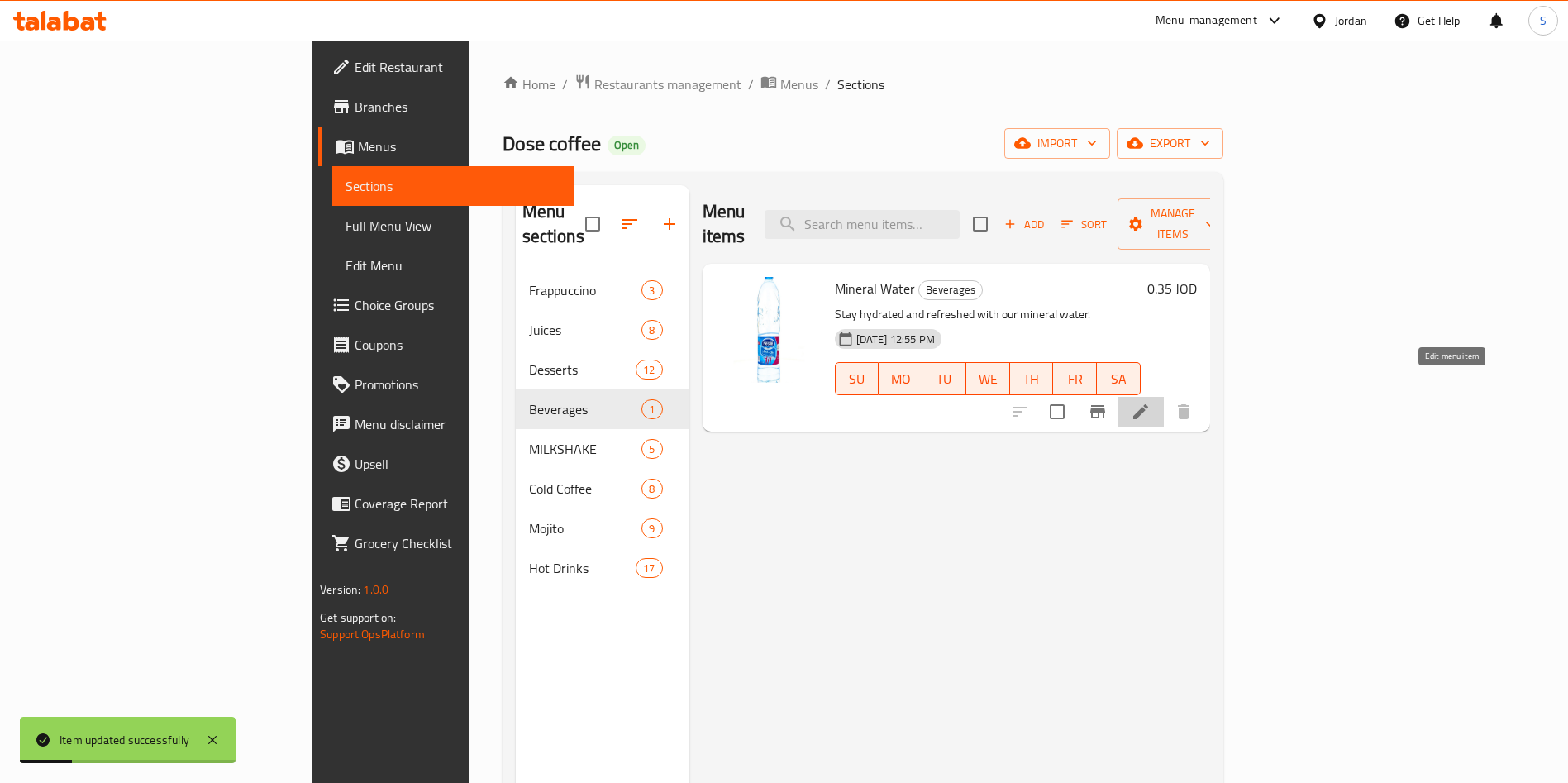
click at [1151, 402] on icon at bounding box center [1140, 411] width 19 height 19
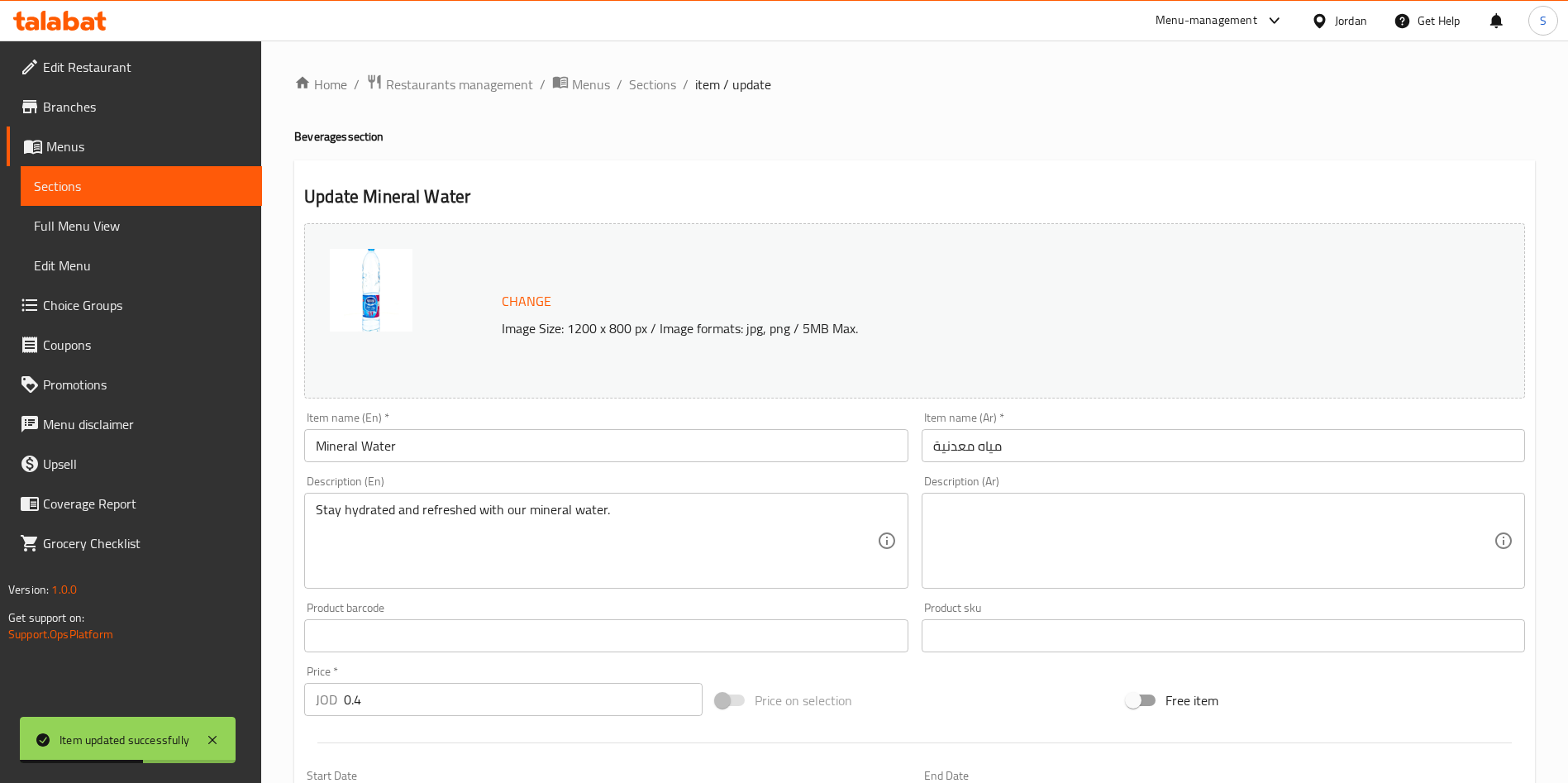
click at [653, 69] on div "Home / Restaurants management / Menus / Sections / item / update Beverages sect…" at bounding box center [915, 616] width 1307 height 1152
click at [652, 70] on div "Home / Restaurants management / Menus / Sections / item / update Beverages sect…" at bounding box center [915, 616] width 1307 height 1152
click at [653, 75] on span "Sections" at bounding box center [653, 84] width 47 height 19
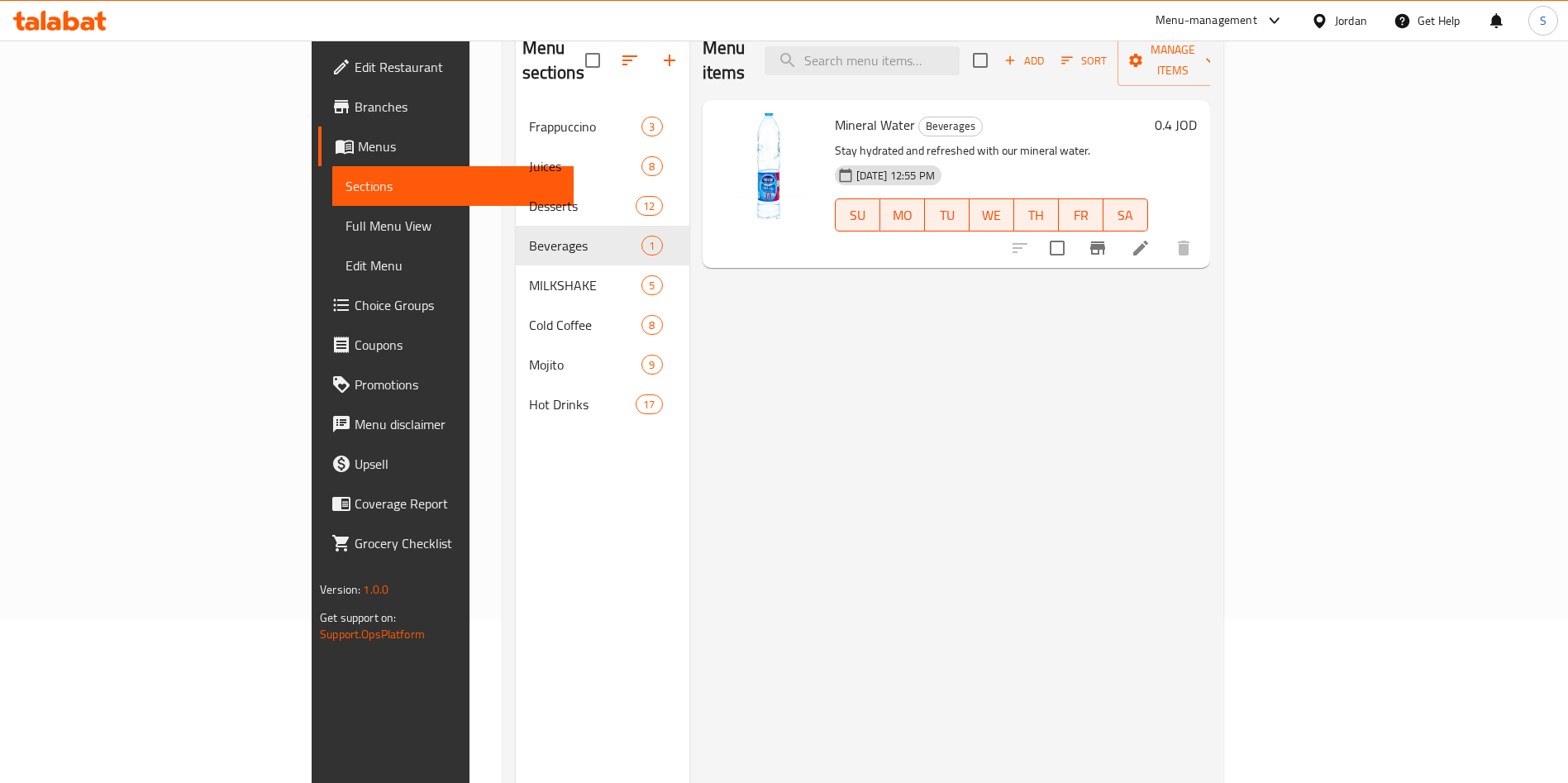
scroll to position [108, 0]
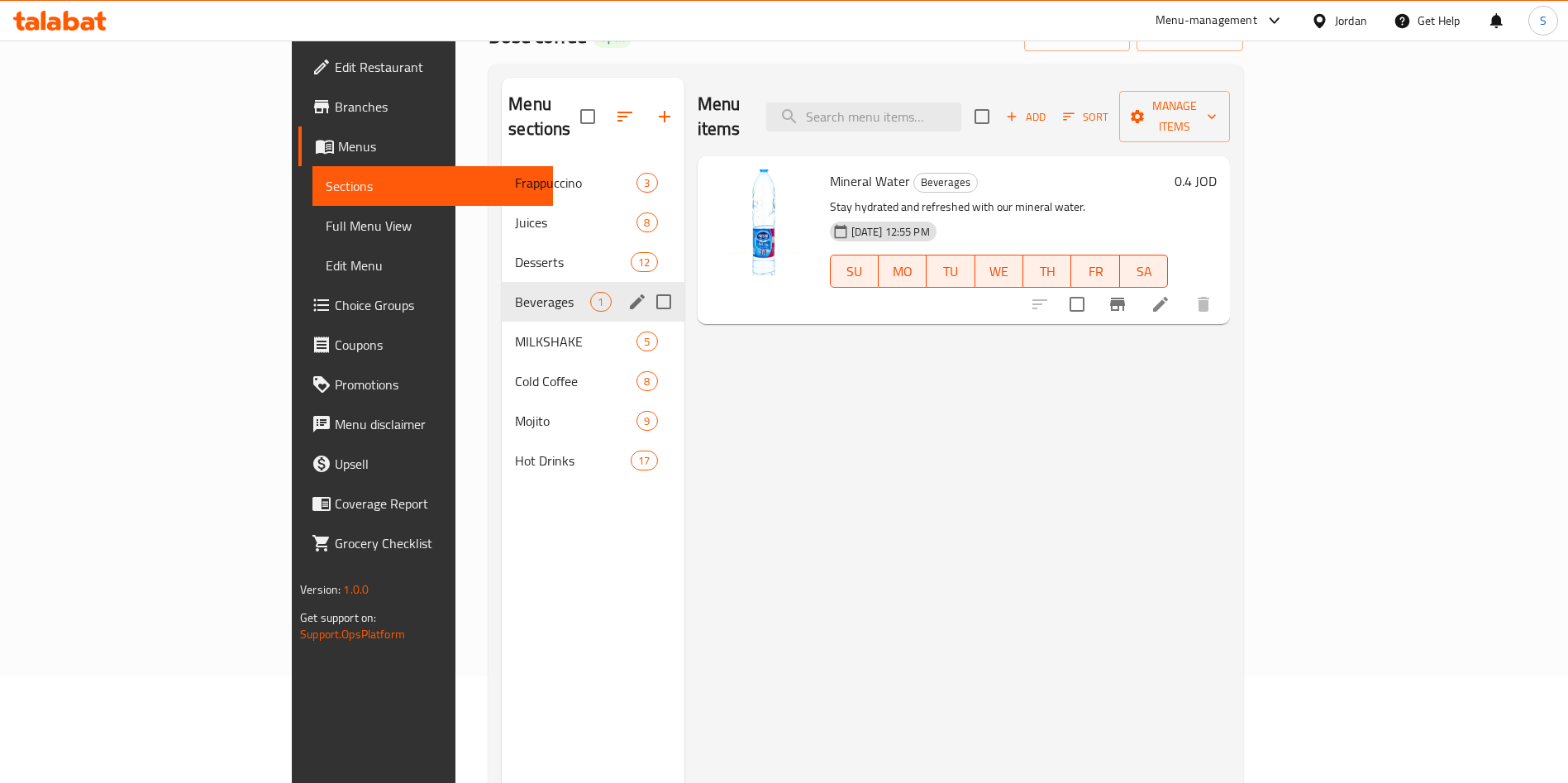
click at [515, 292] on span "Beverages" at bounding box center [553, 301] width 75 height 19
click at [502, 282] on div "Beverages 1" at bounding box center [592, 302] width 182 height 40
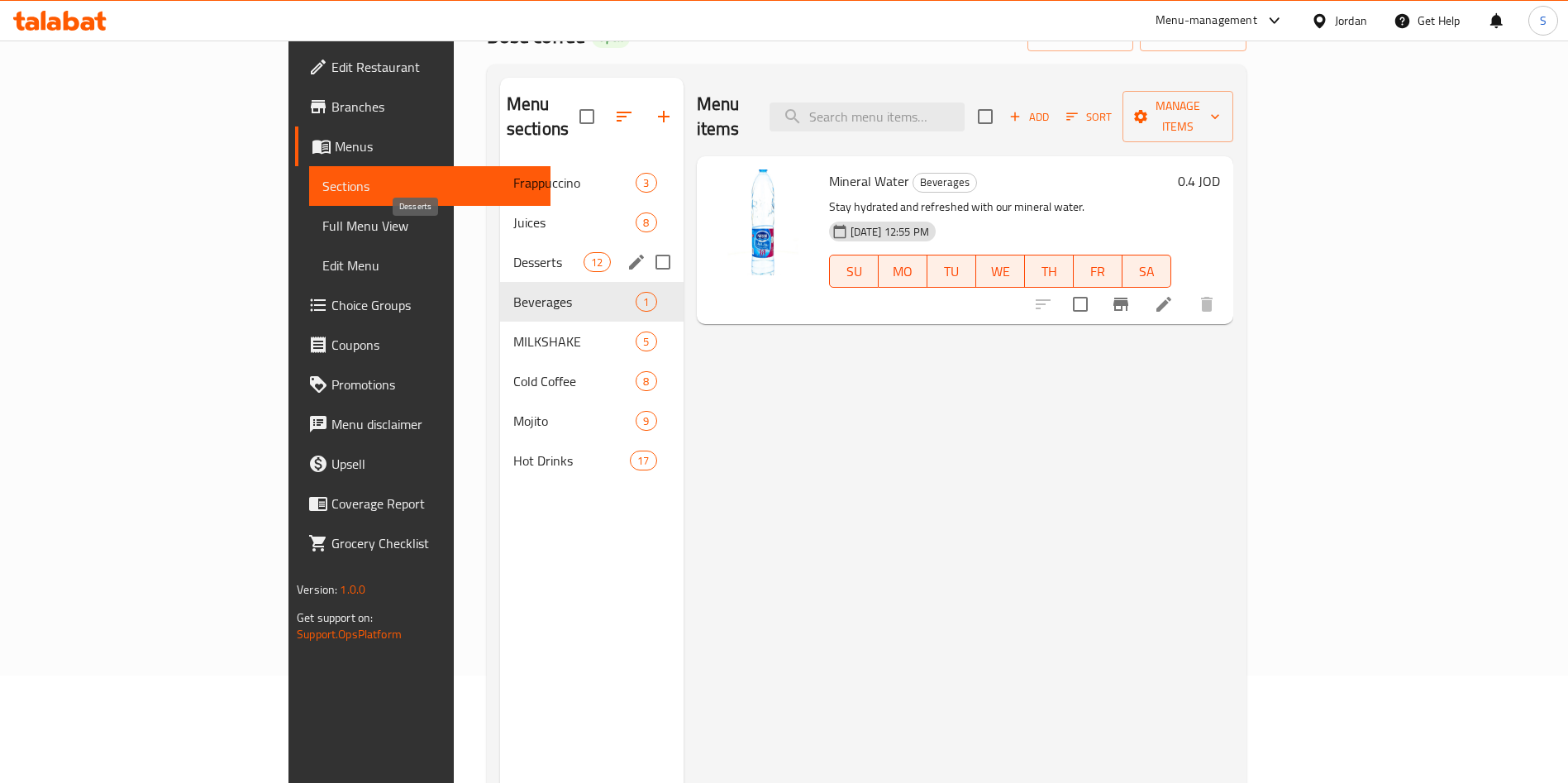
click at [514, 252] on span "Desserts" at bounding box center [548, 261] width 70 height 19
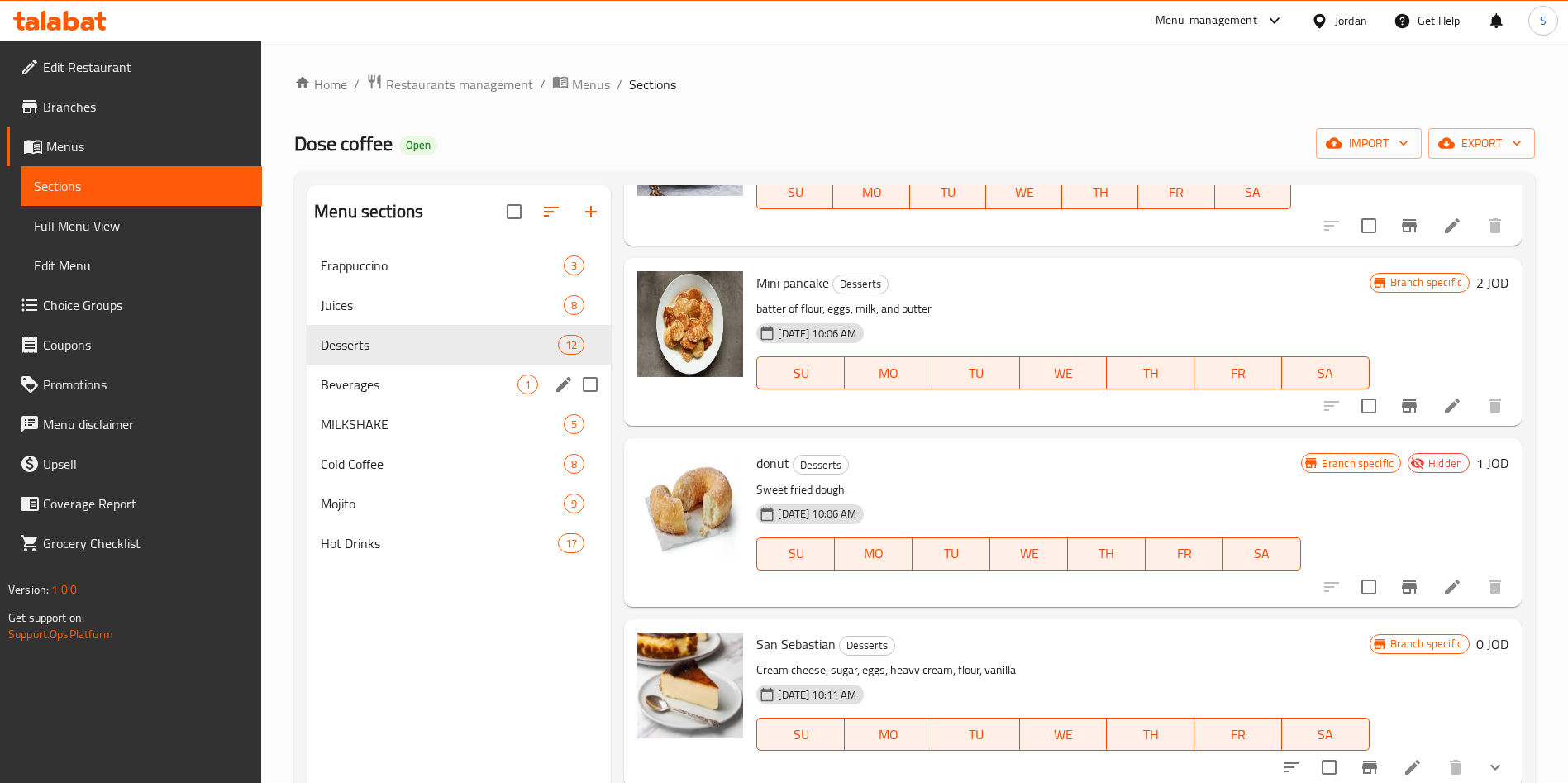
click at [389, 395] on div "Beverages 1" at bounding box center [459, 384] width 303 height 40
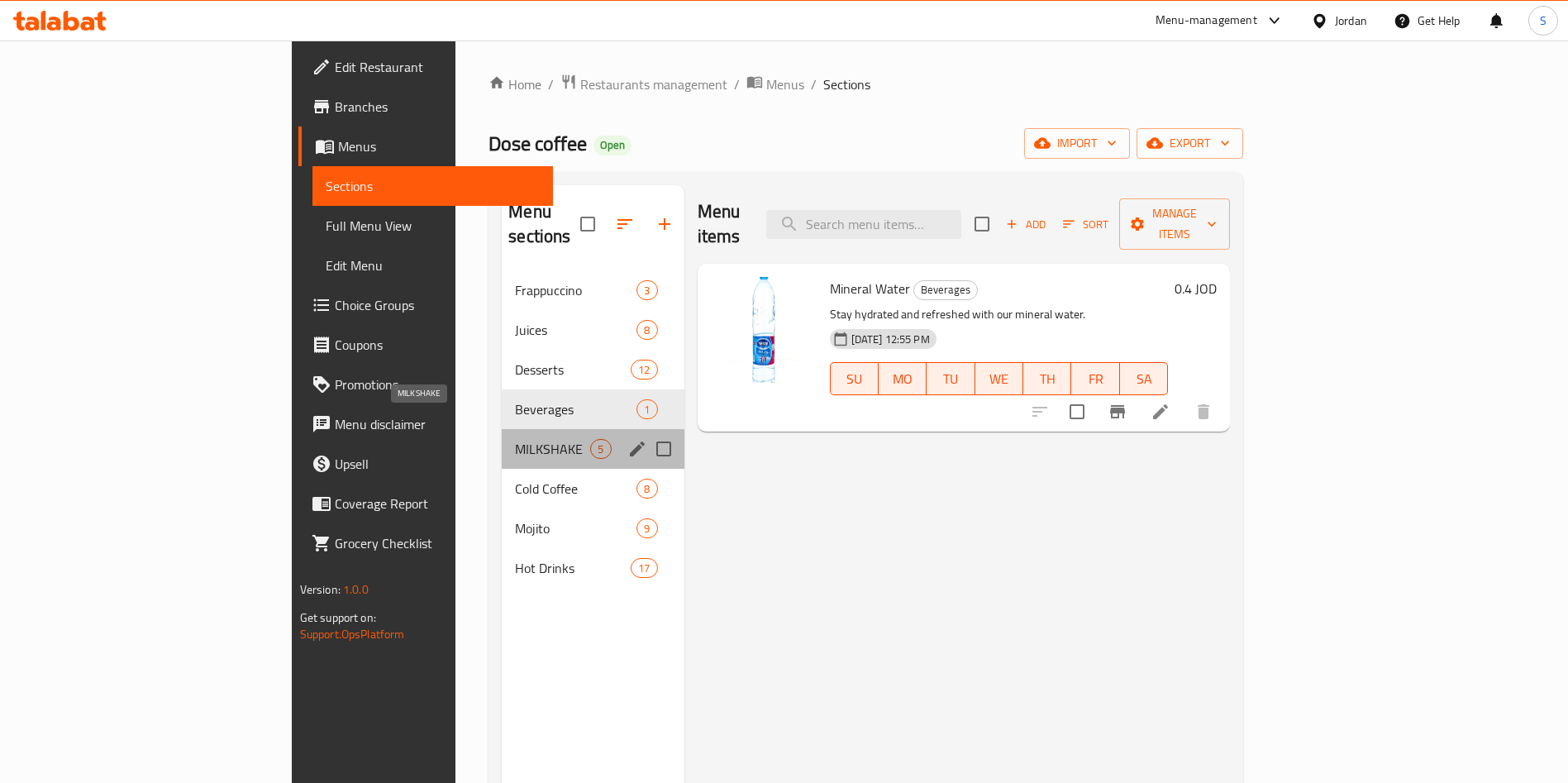
click at [515, 439] on span "MILKSHAKE" at bounding box center [553, 448] width 75 height 19
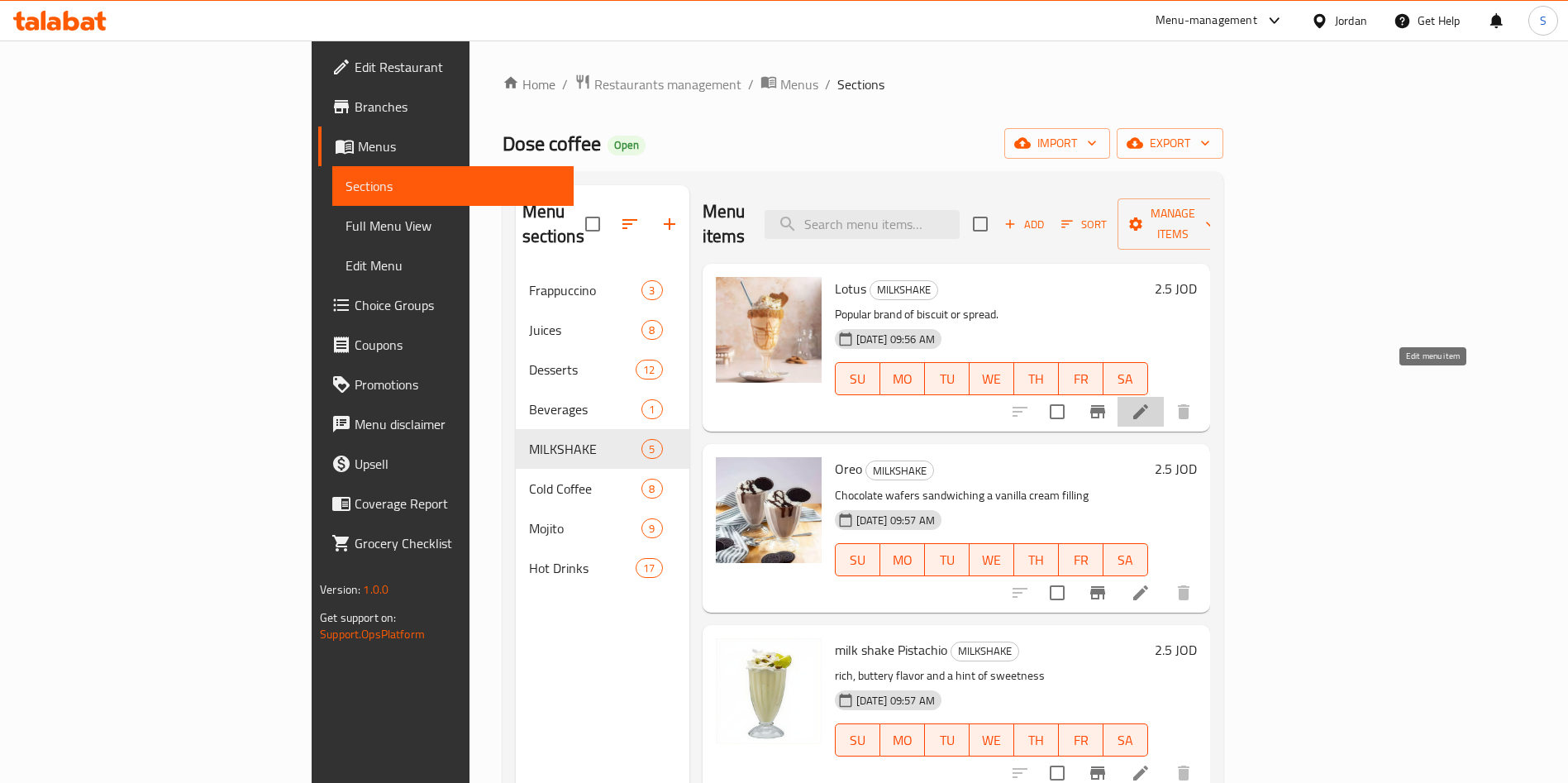
click at [1148, 404] on icon at bounding box center [1141, 412] width 15 height 15
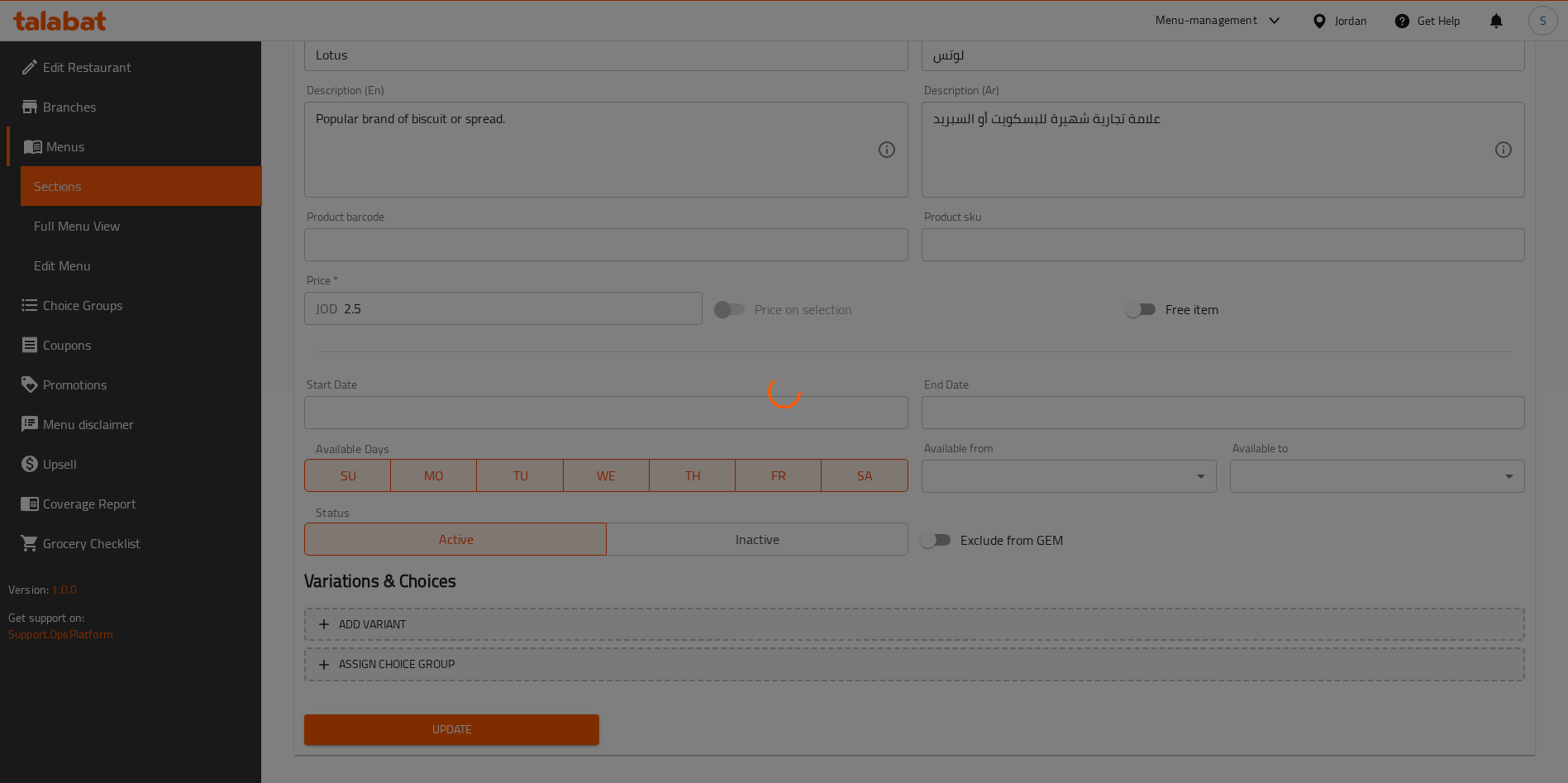
scroll to position [409, 0]
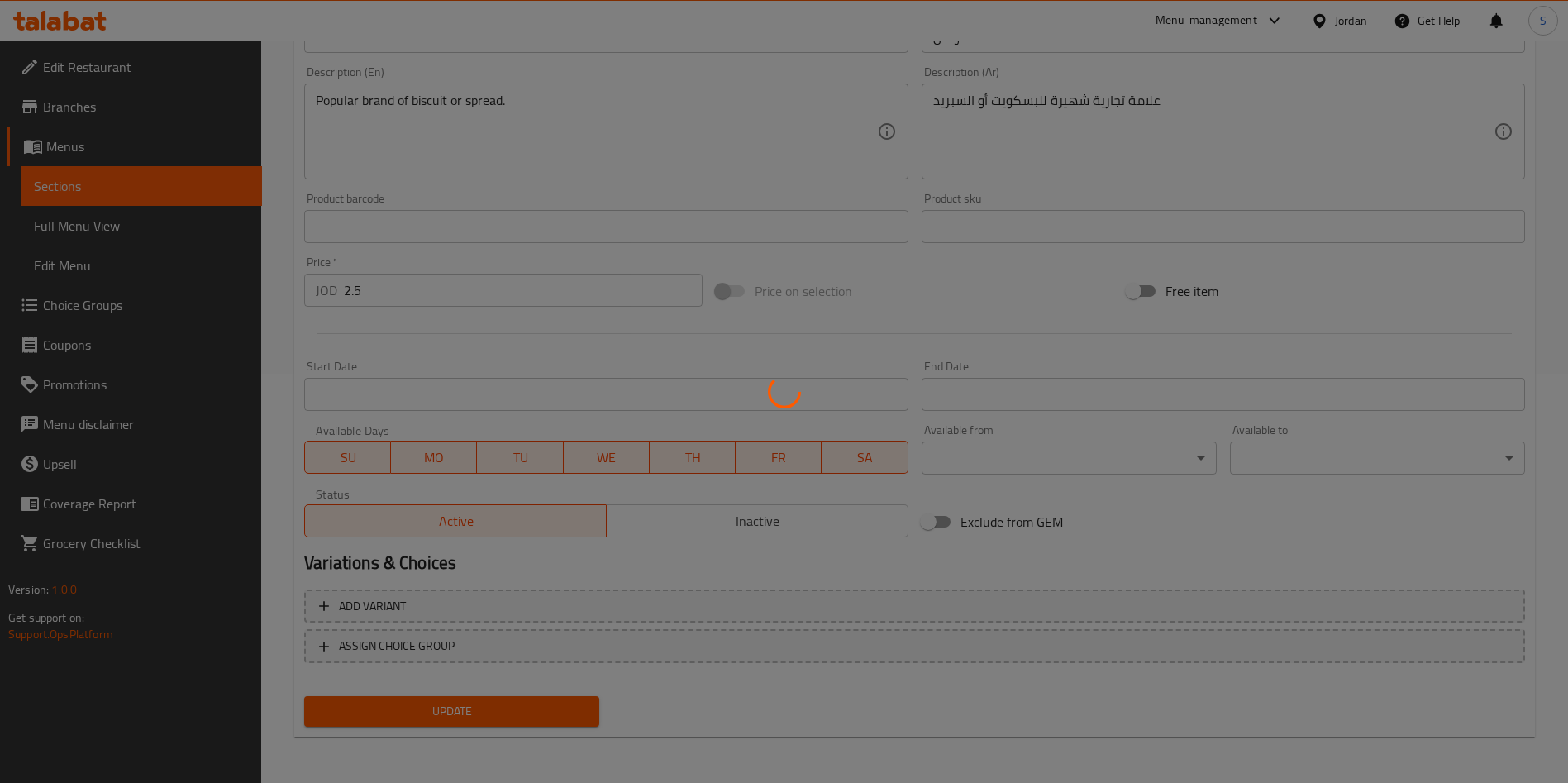
click at [337, 284] on div at bounding box center [784, 392] width 1568 height 783
click at [352, 291] on div at bounding box center [784, 392] width 1568 height 783
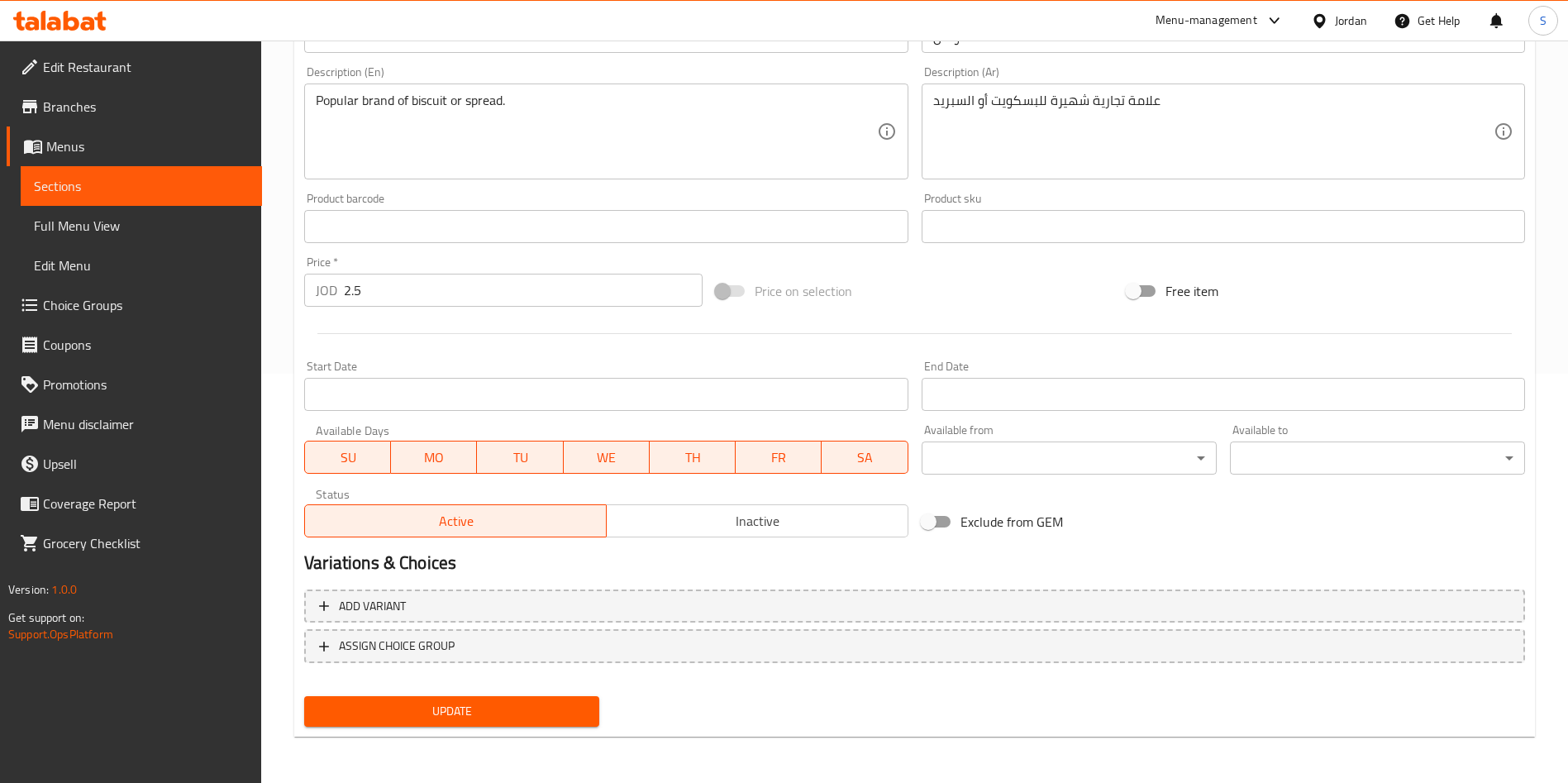
click at [357, 290] on input "2.5" at bounding box center [523, 290] width 359 height 33
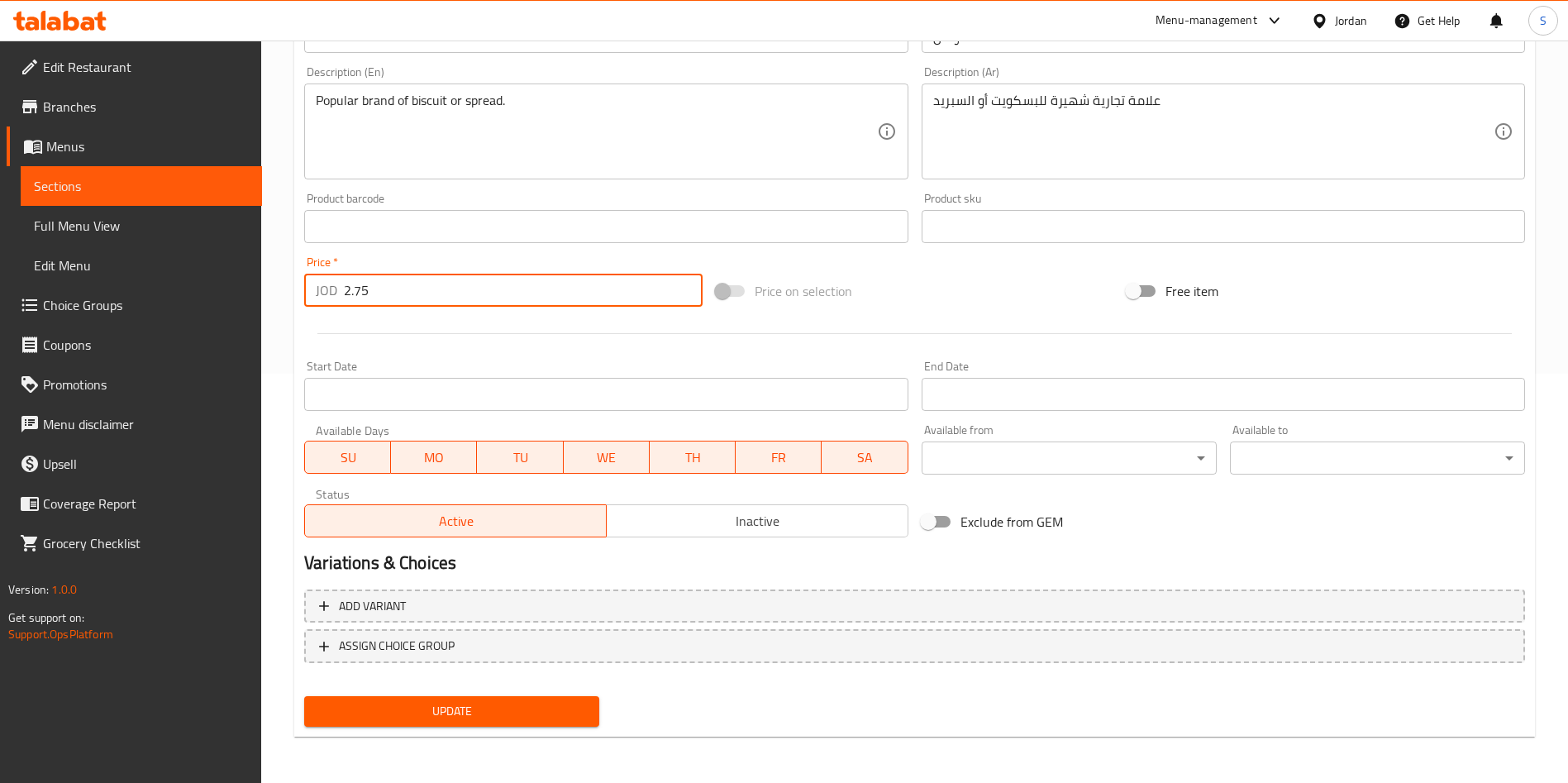
drag, startPoint x: 403, startPoint y: 286, endPoint x: 31, endPoint y: 297, distance: 372.2
click at [6, 297] on div "Edit Restaurant Branches Menus Sections Full Menu View Edit Menu Choice Groups …" at bounding box center [784, 207] width 1568 height 1152
type input "2.75"
click at [477, 728] on div "Update" at bounding box center [452, 711] width 309 height 44
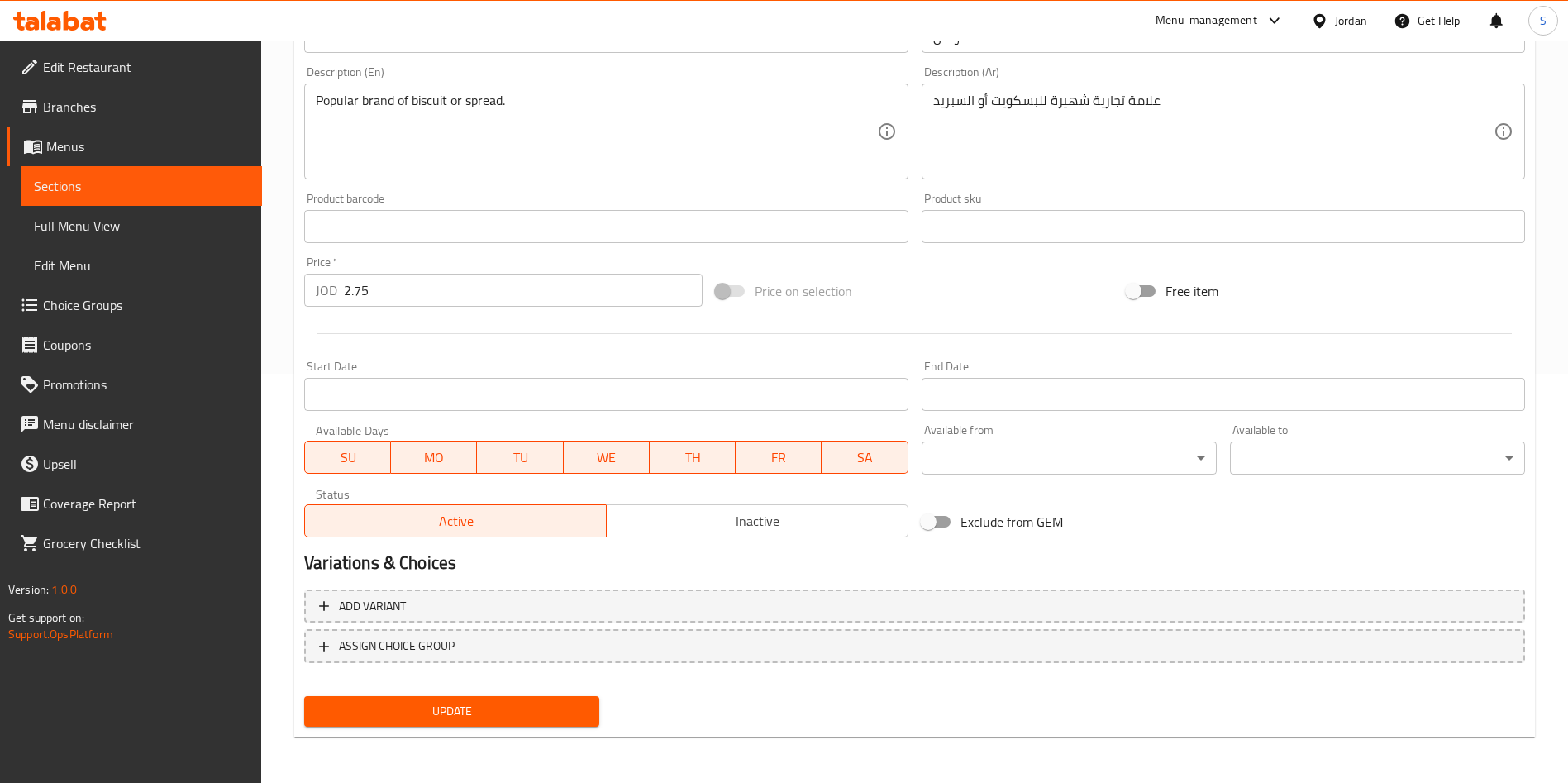
click at [477, 728] on div "Update" at bounding box center [452, 711] width 309 height 44
click at [478, 704] on span "Update" at bounding box center [452, 711] width 269 height 20
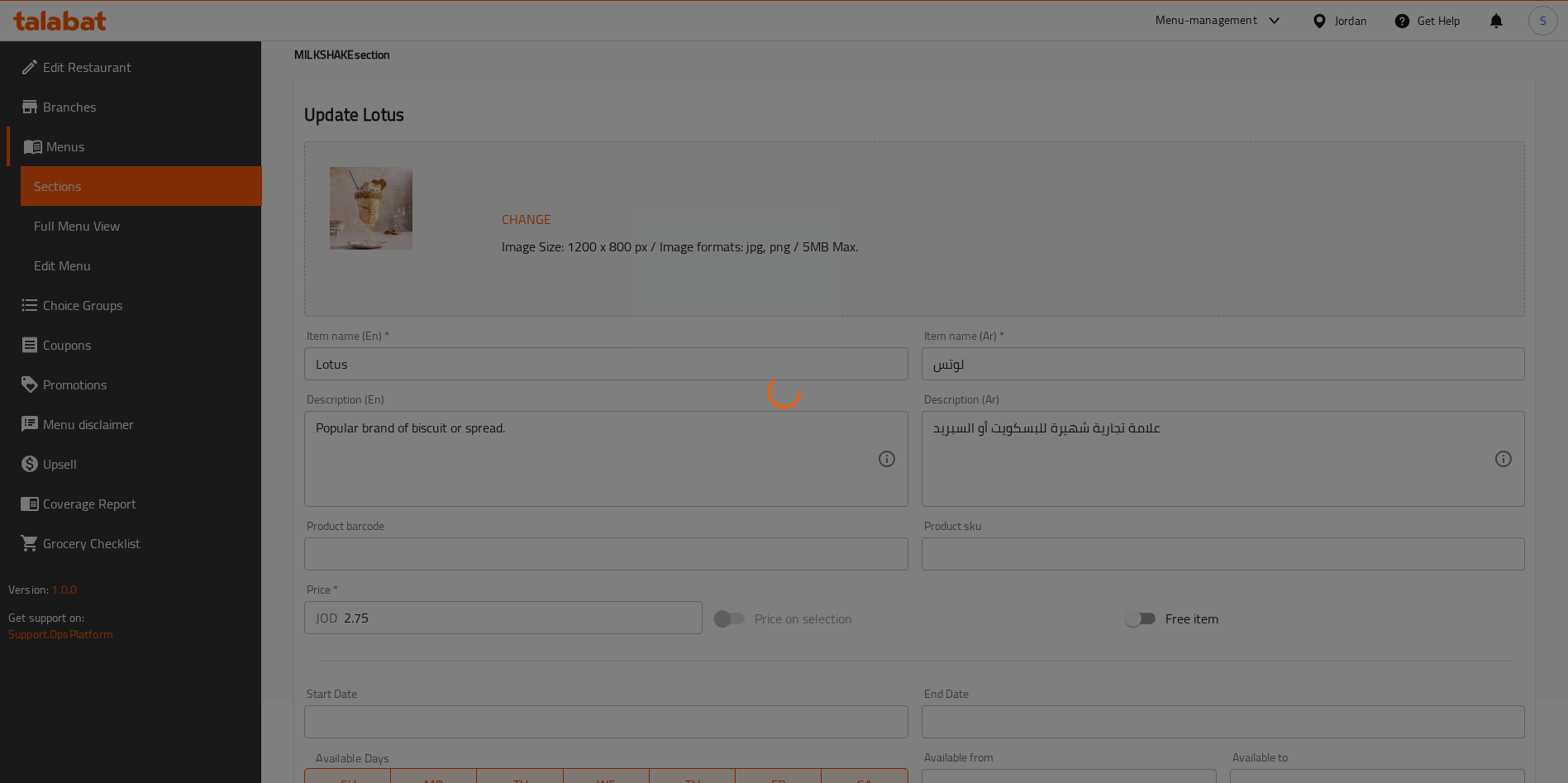
scroll to position [0, 0]
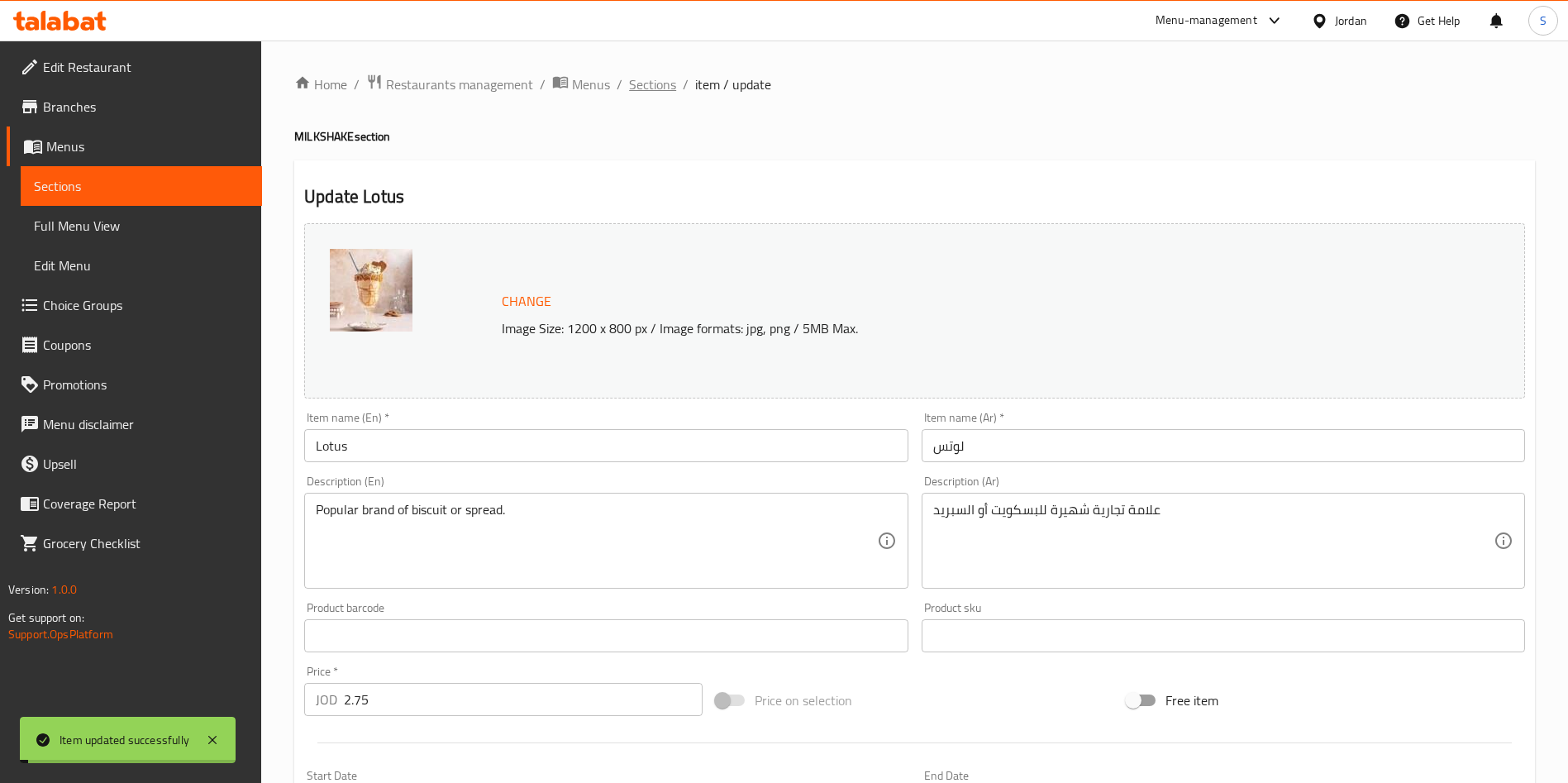
click at [629, 88] on span "Sections" at bounding box center [653, 84] width 47 height 19
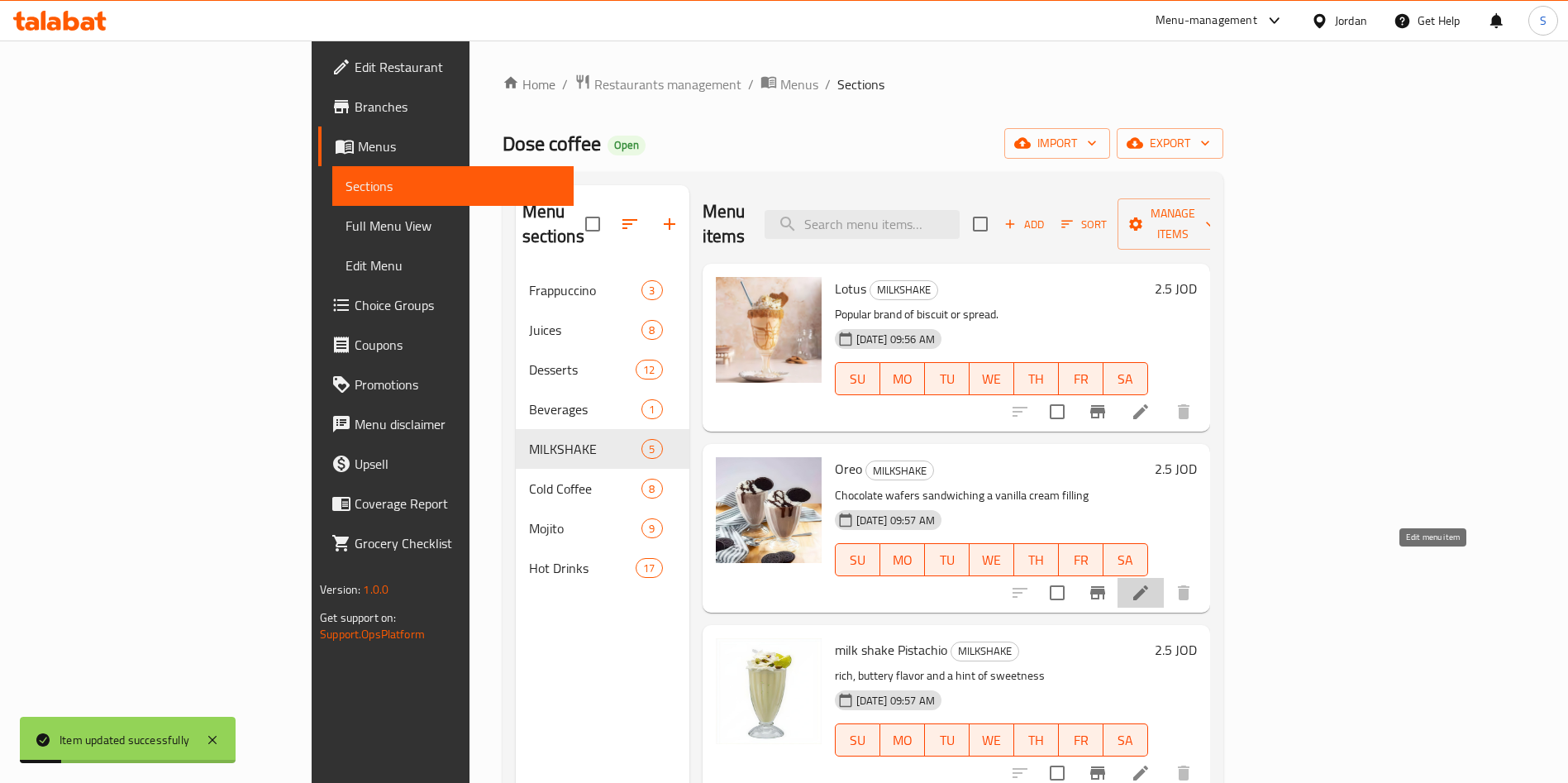
click at [1148, 586] on icon at bounding box center [1141, 593] width 15 height 15
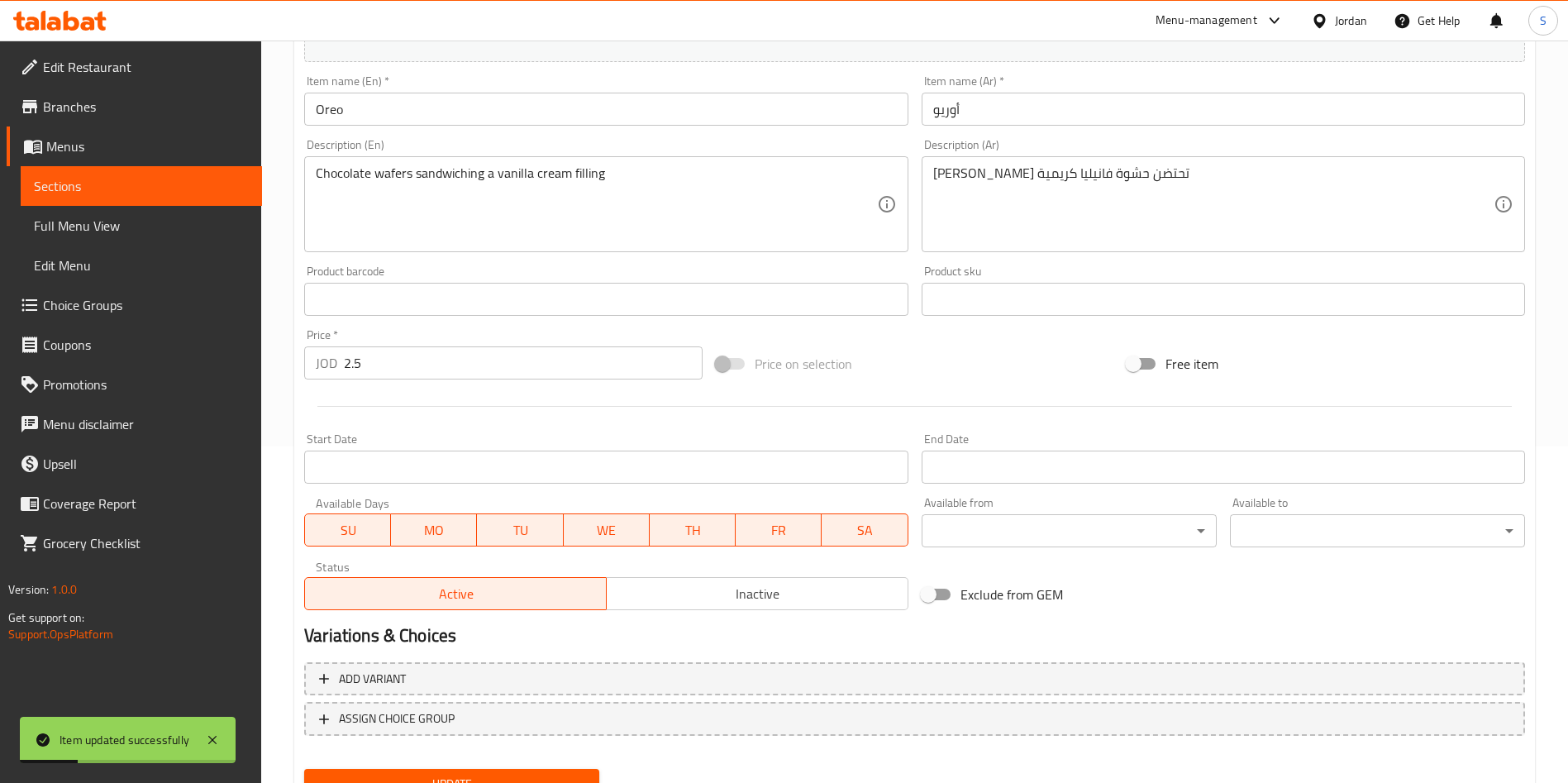
scroll to position [372, 0]
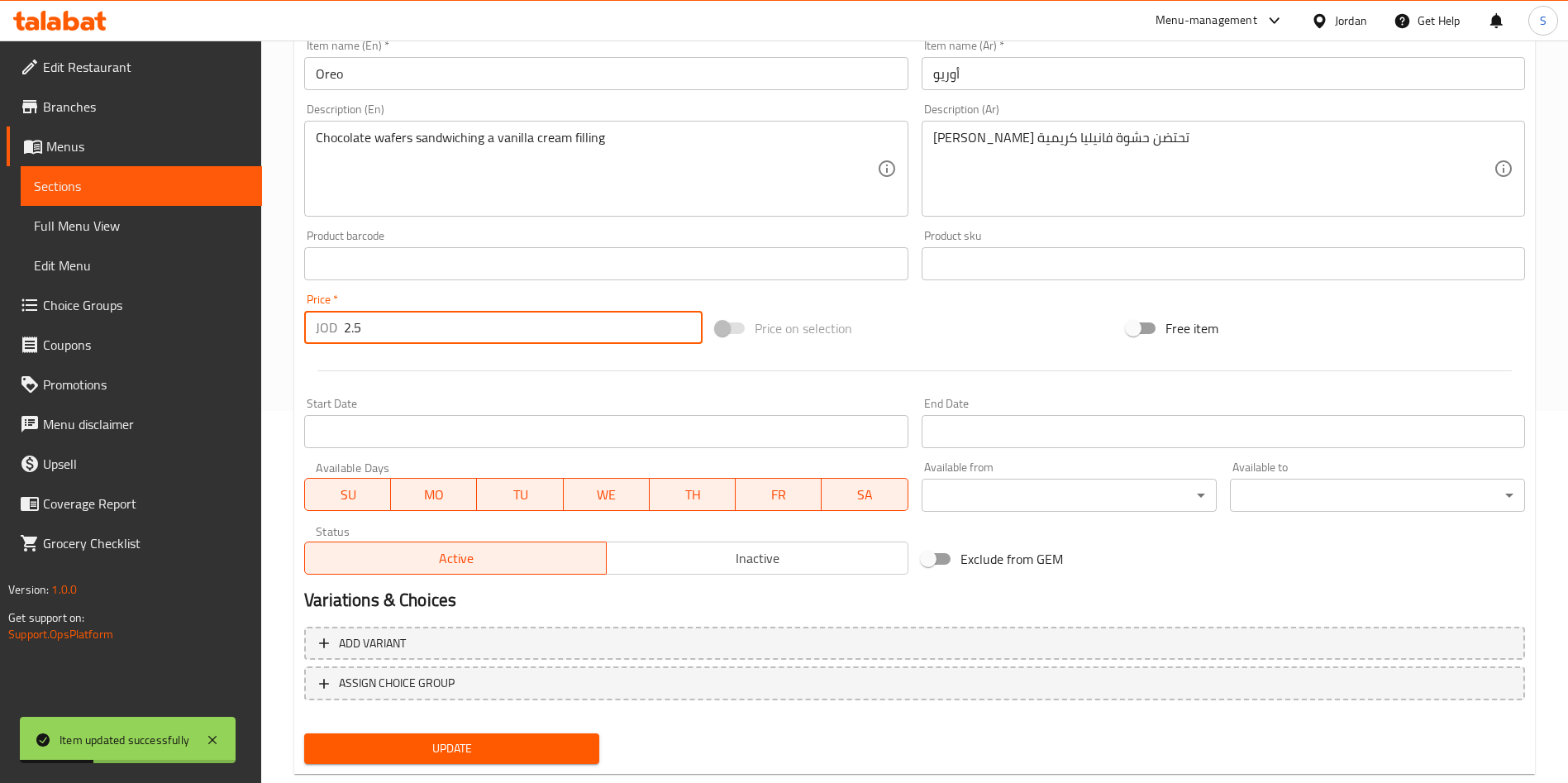
drag, startPoint x: 436, startPoint y: 325, endPoint x: 10, endPoint y: 324, distance: 426.0
click at [65, 330] on div "Edit Restaurant Branches Menus Sections Full Menu View Edit Menu Choice Groups …" at bounding box center [784, 244] width 1568 height 1152
paste input "7"
type input "2.75"
click at [555, 741] on span "Update" at bounding box center [452, 748] width 269 height 20
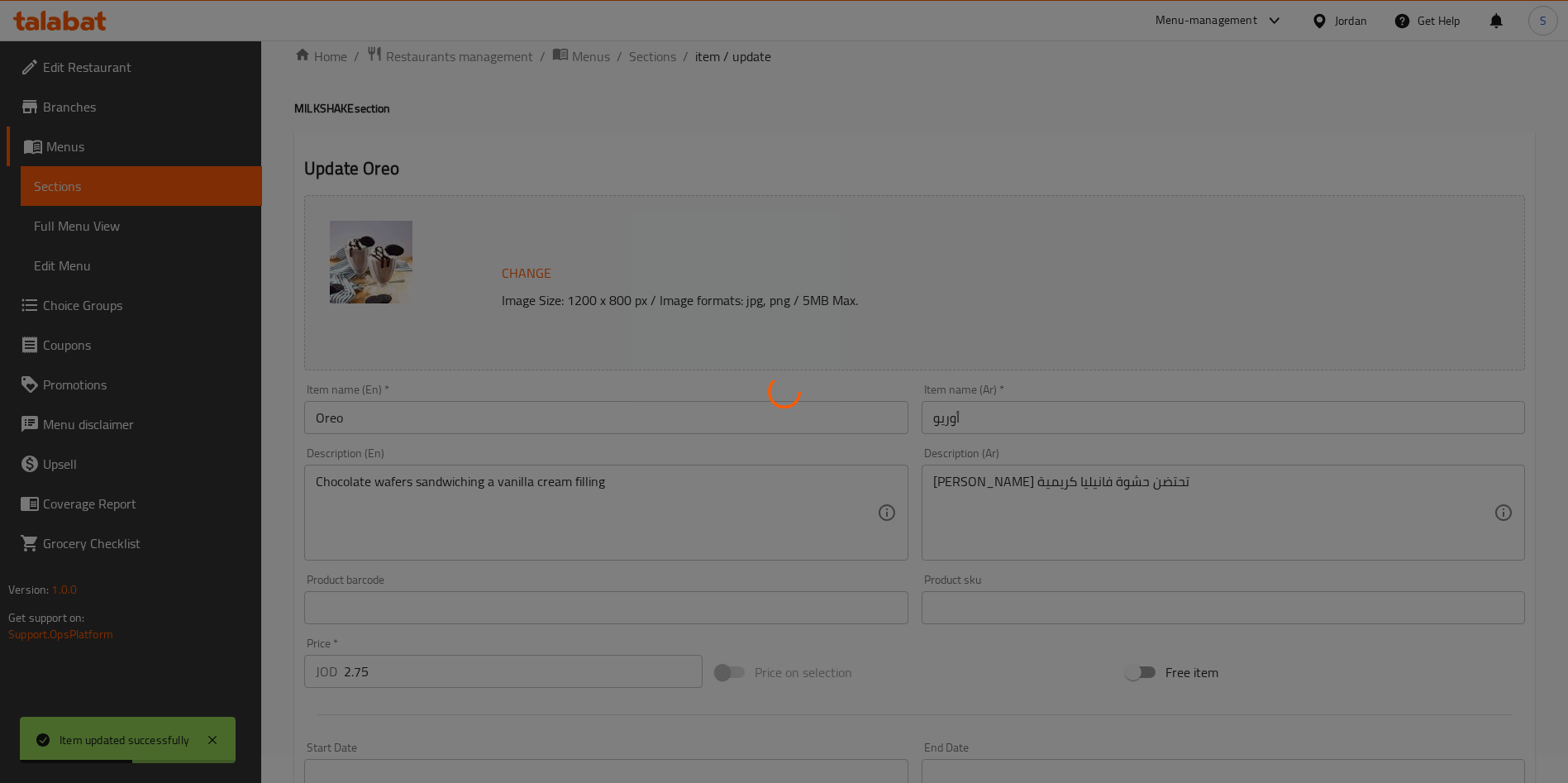
scroll to position [0, 0]
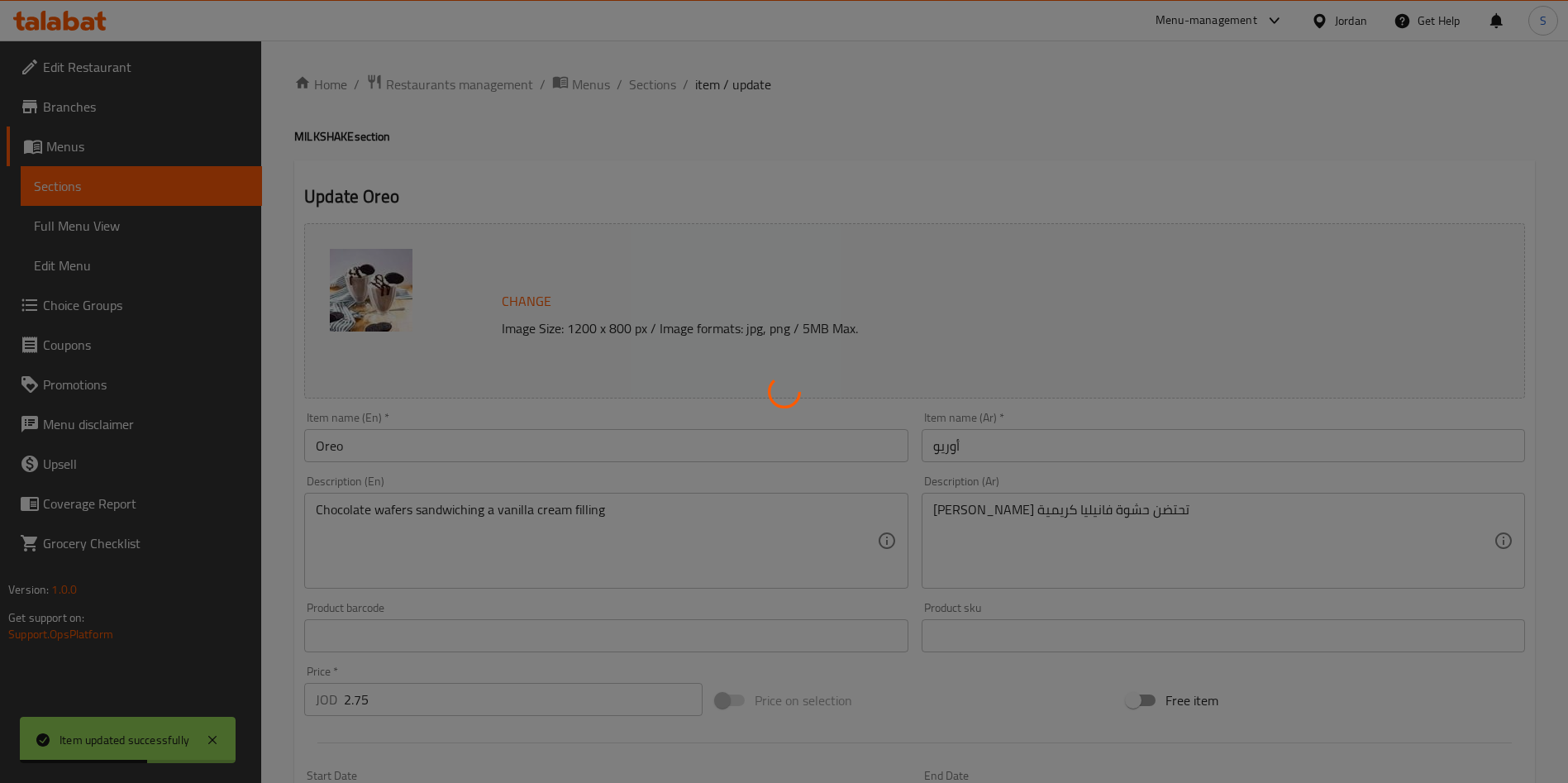
click at [653, 95] on div at bounding box center [784, 392] width 1568 height 783
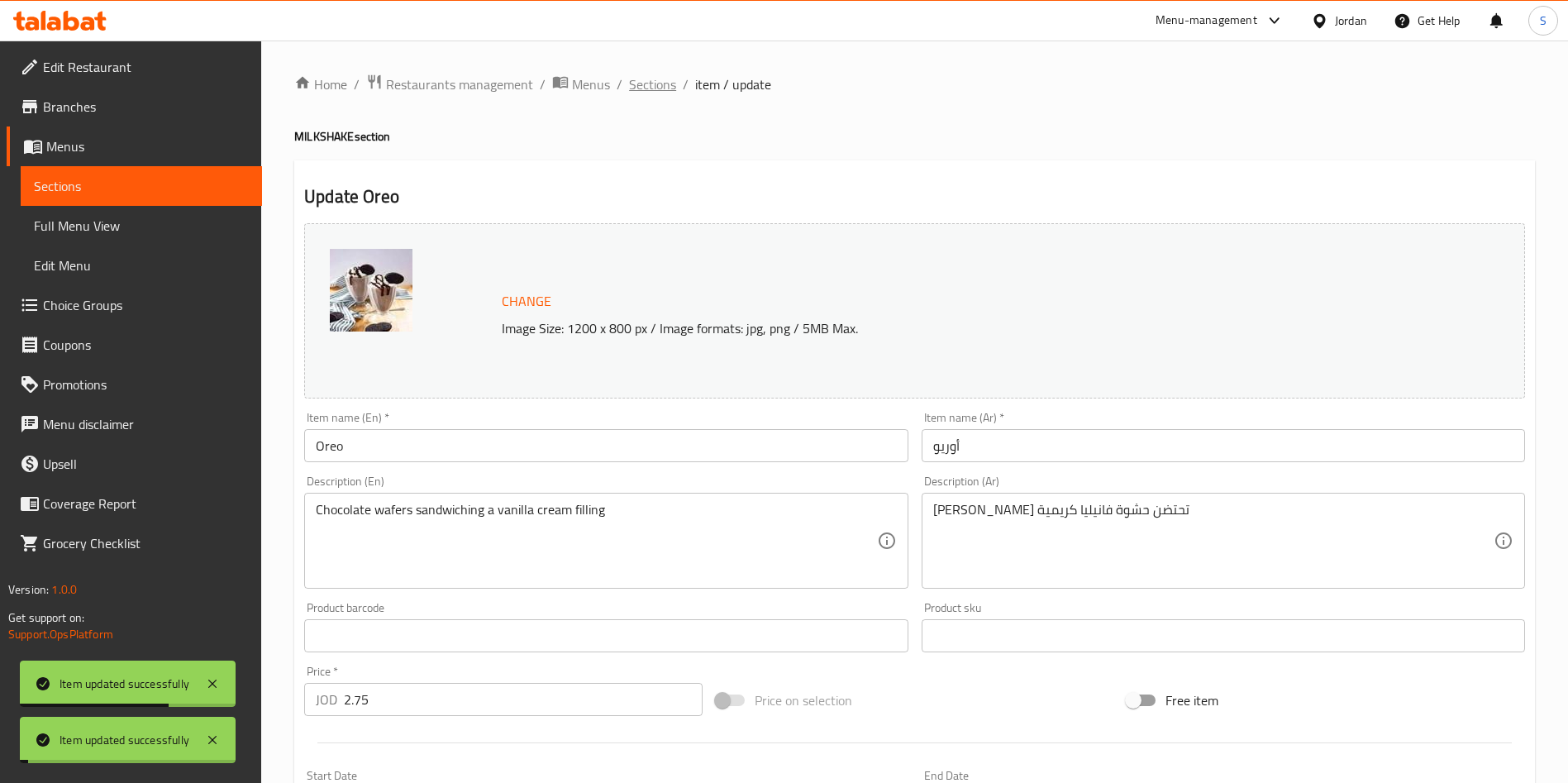
click at [655, 86] on span "Sections" at bounding box center [653, 84] width 47 height 19
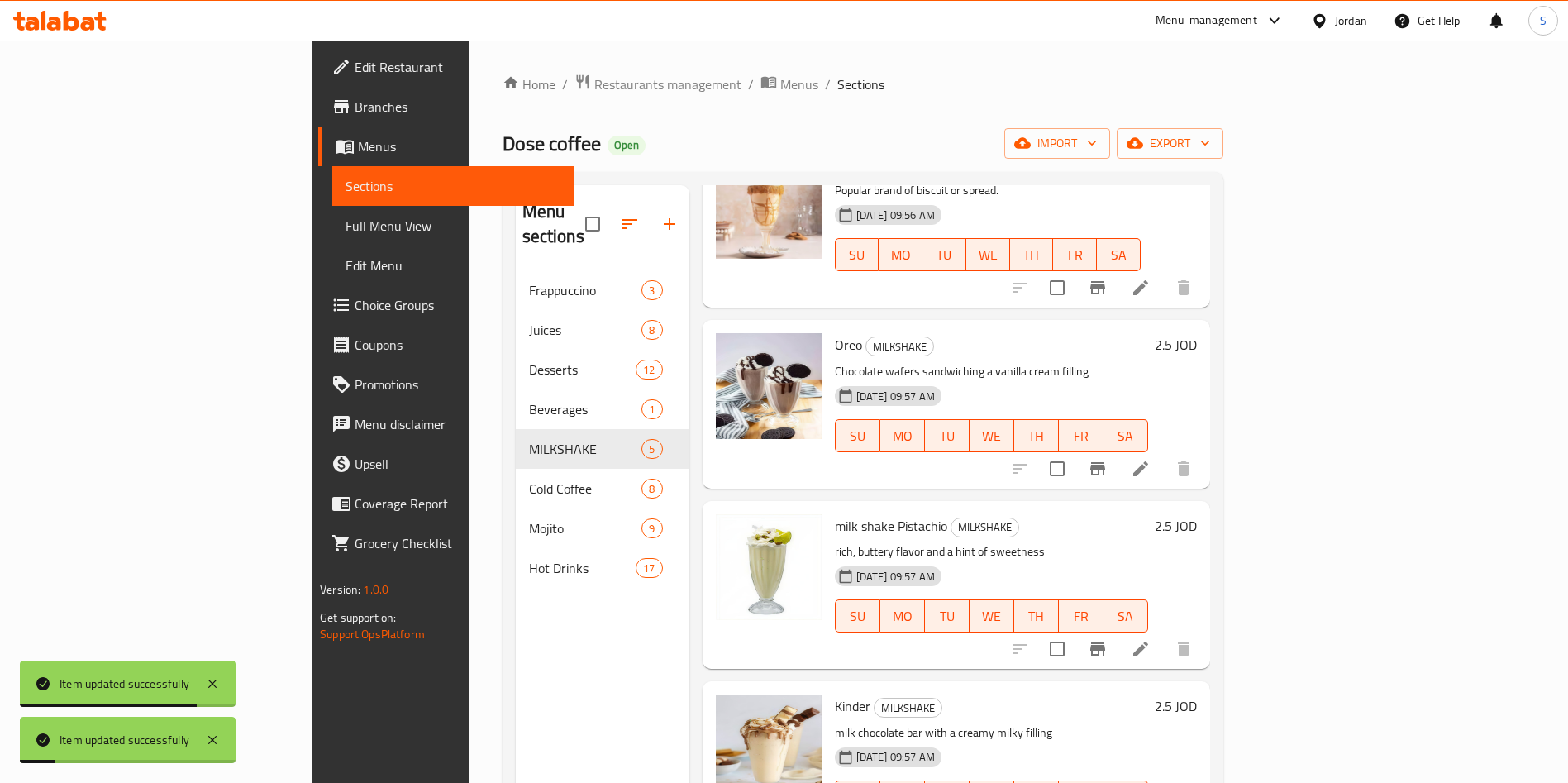
scroll to position [161, 0]
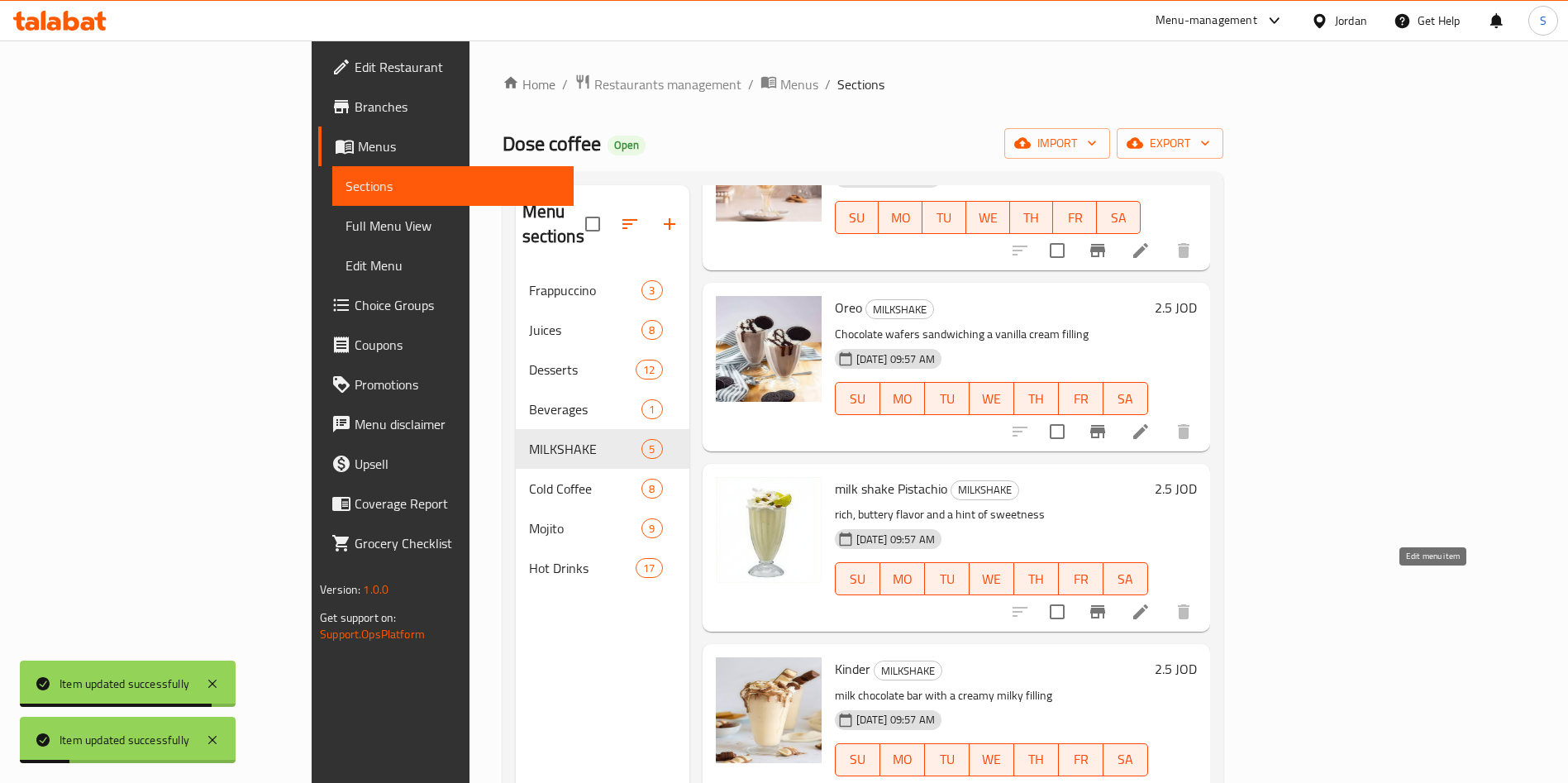
click at [1148, 604] on icon at bounding box center [1141, 612] width 15 height 15
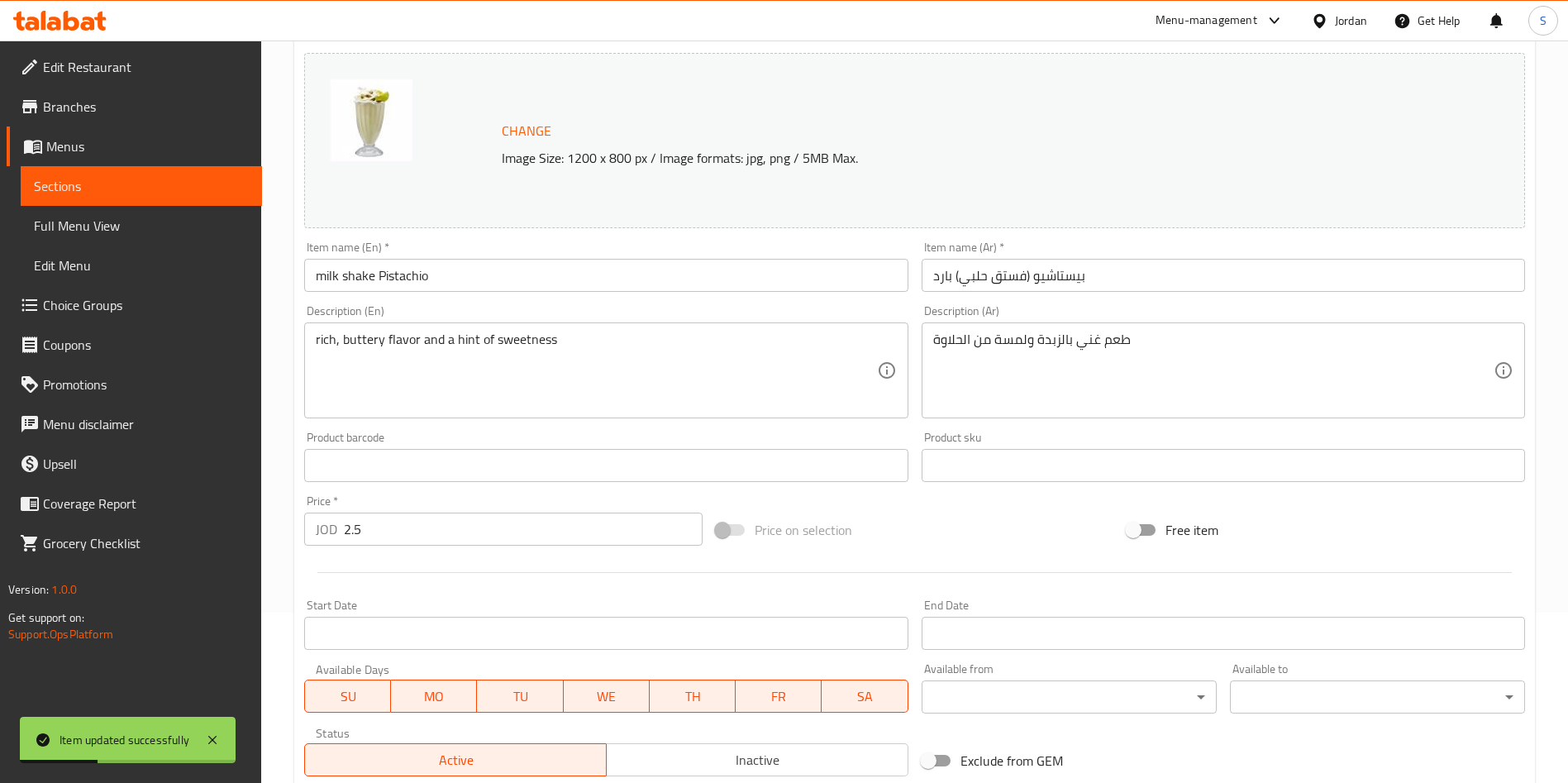
scroll to position [409, 0]
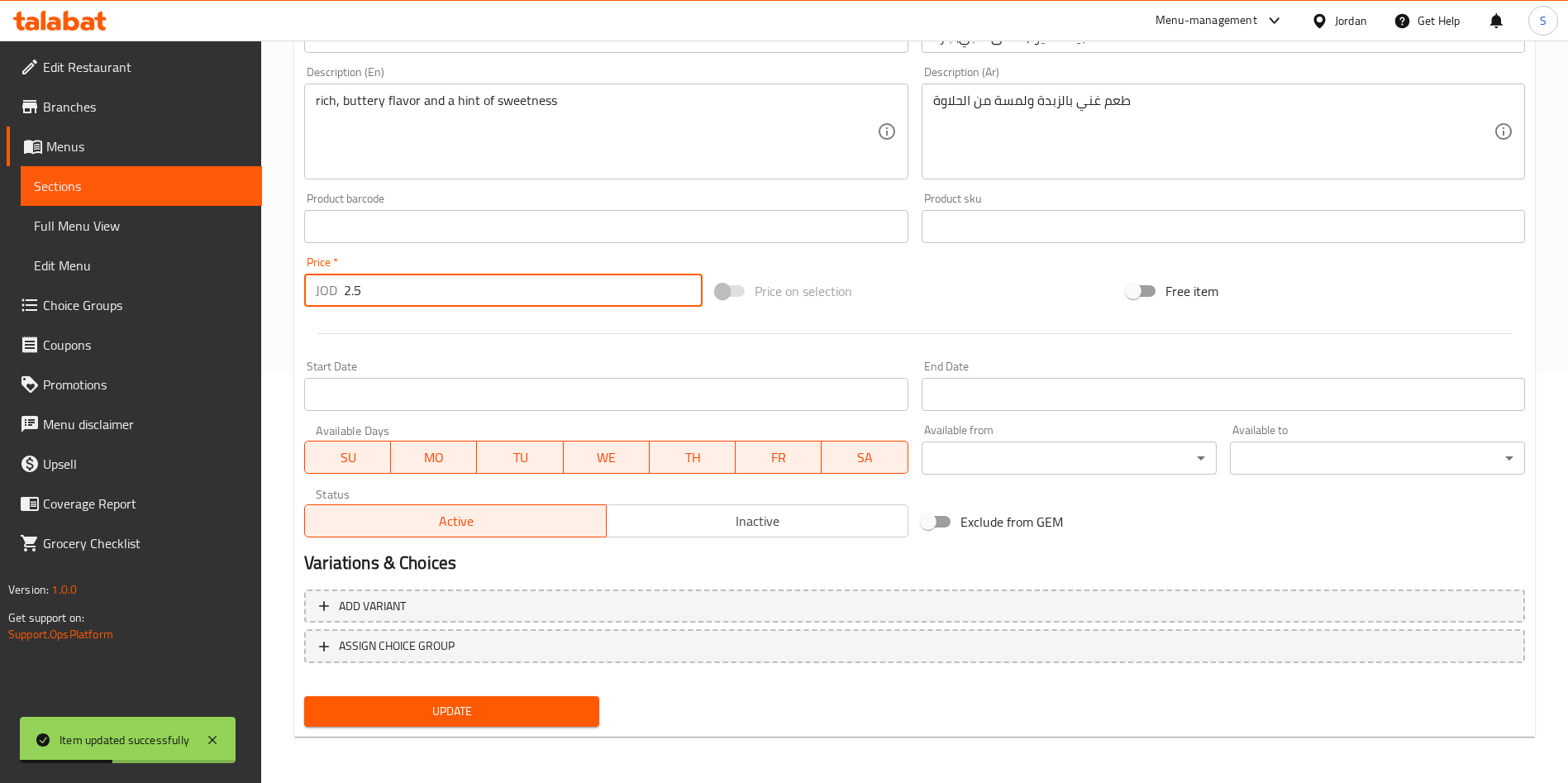
drag, startPoint x: 389, startPoint y: 302, endPoint x: 72, endPoint y: 321, distance: 317.6
click at [103, 318] on div "Edit Restaurant Branches Menus Sections Full Menu View Edit Menu Choice Groups …" at bounding box center [784, 207] width 1568 height 1152
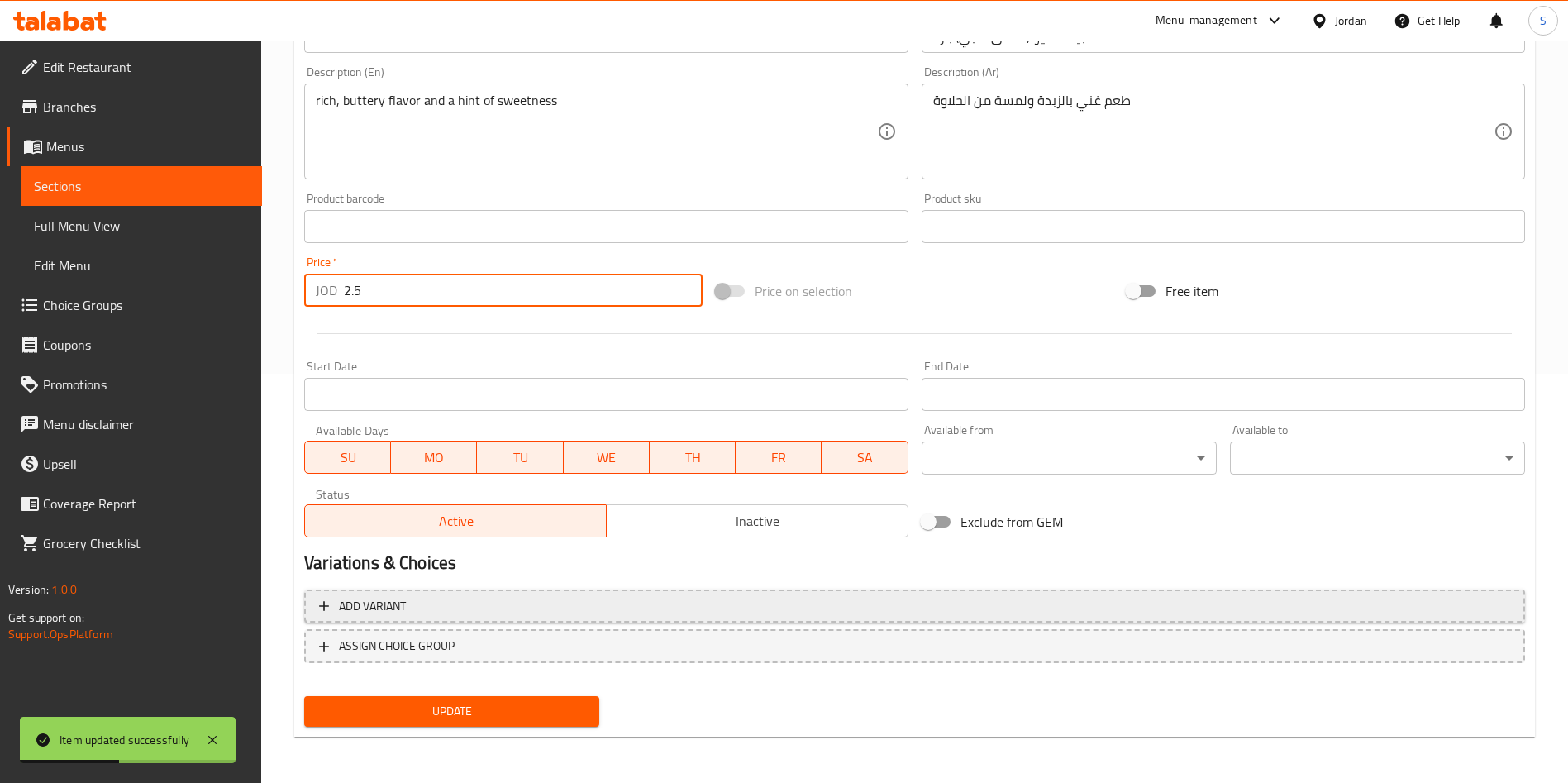
paste input "7"
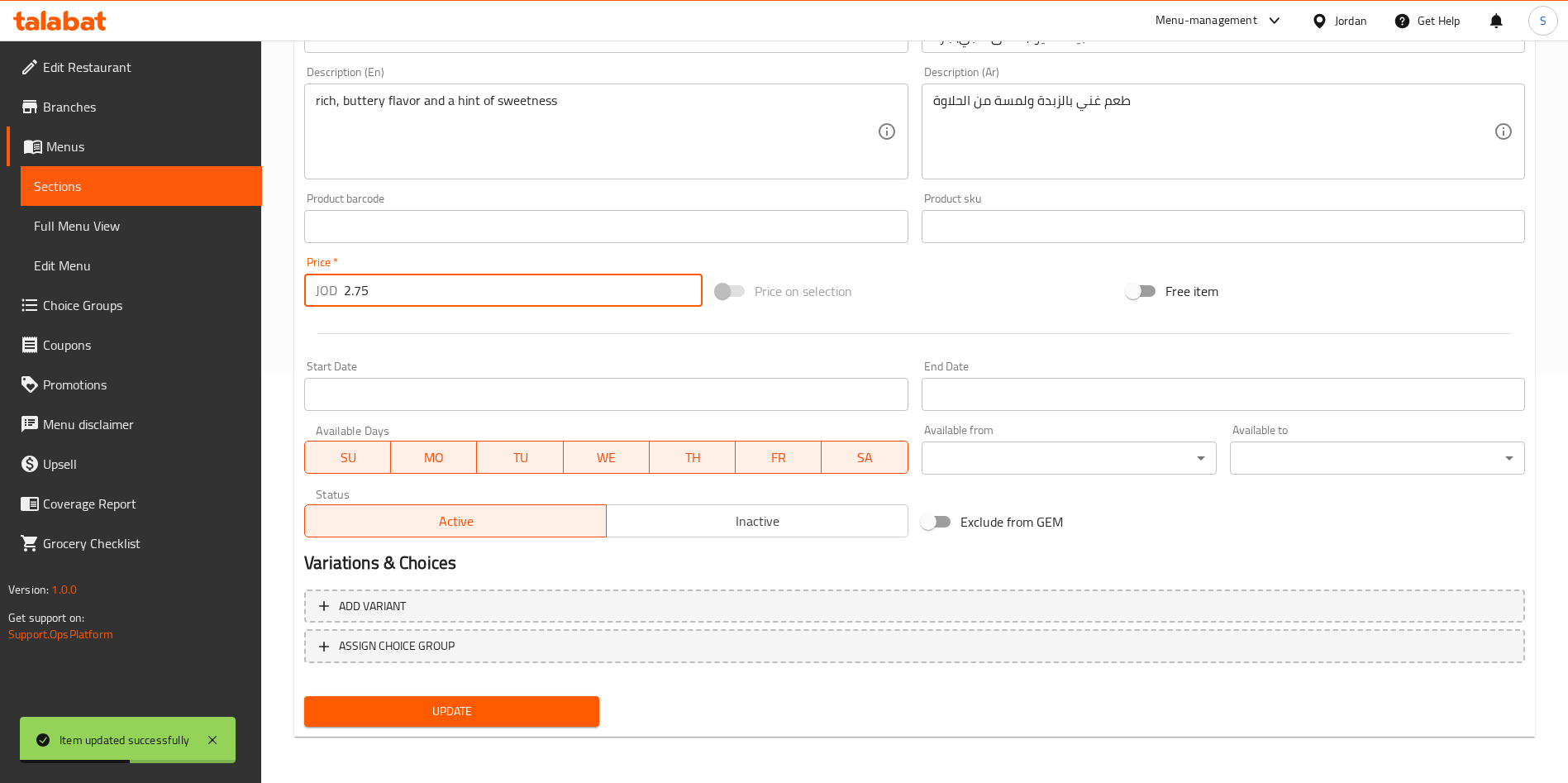
type input "2.75"
click at [485, 707] on span "Update" at bounding box center [452, 711] width 269 height 20
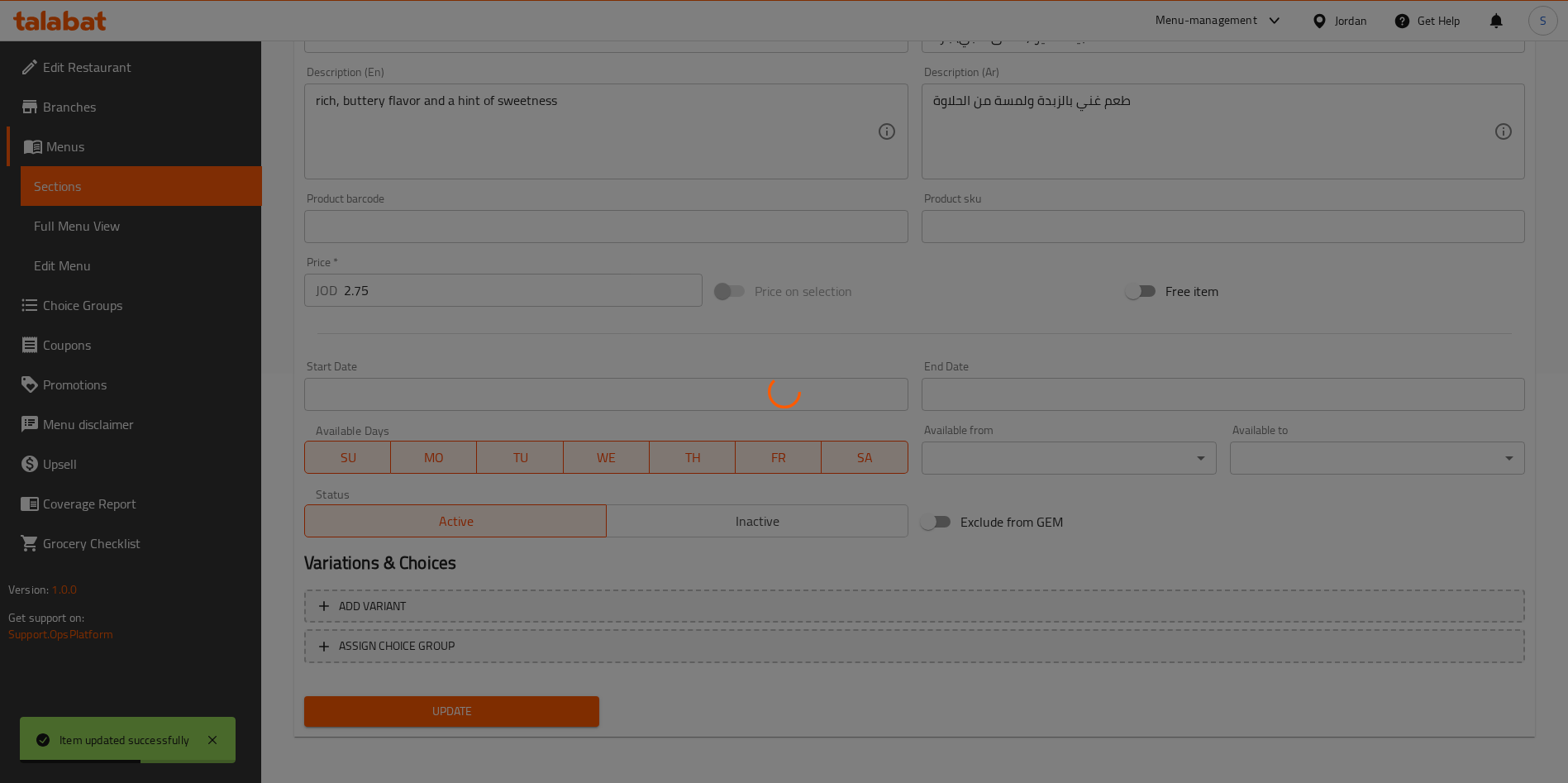
scroll to position [0, 0]
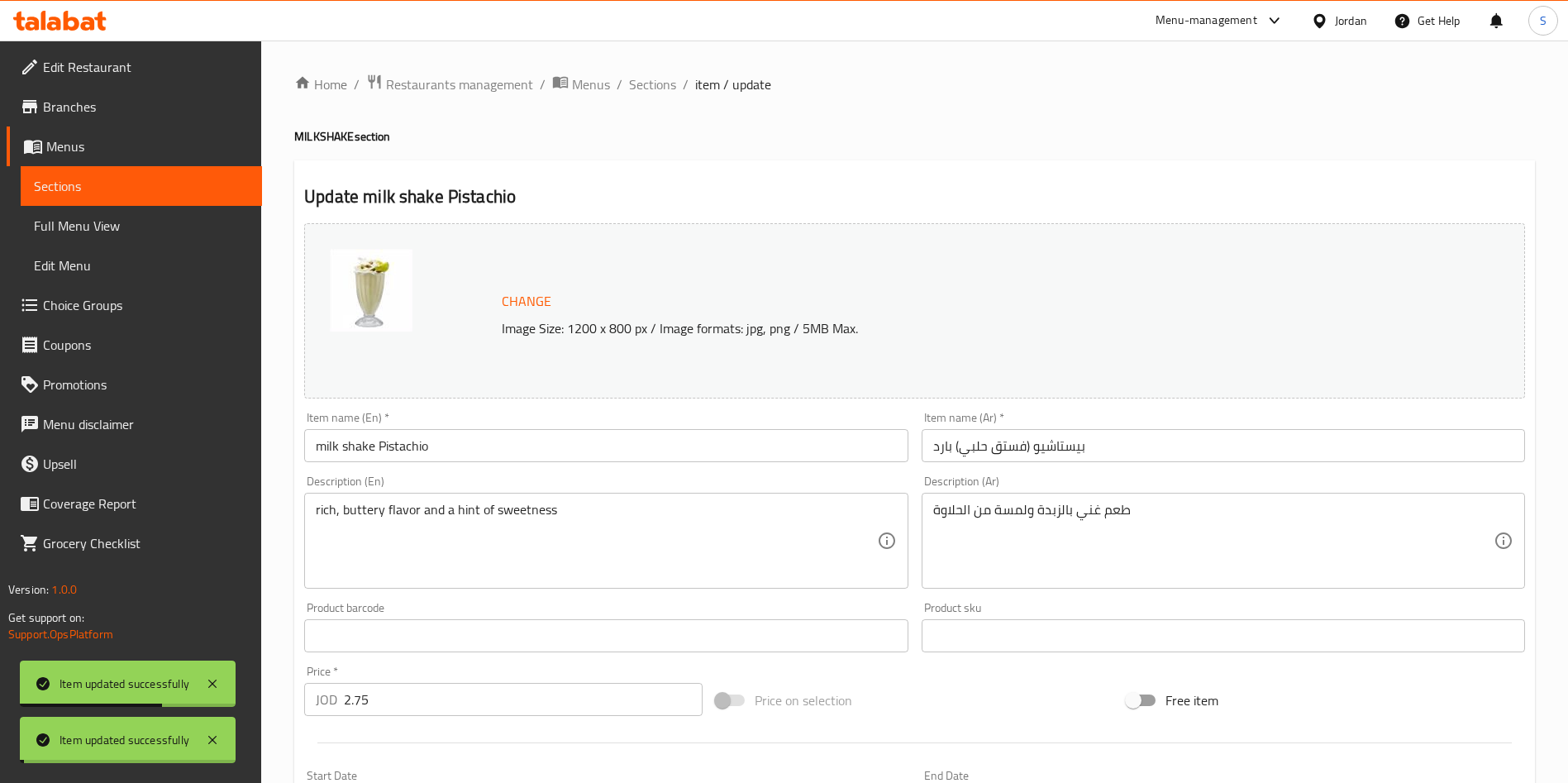
click at [651, 79] on span "Sections" at bounding box center [653, 84] width 47 height 19
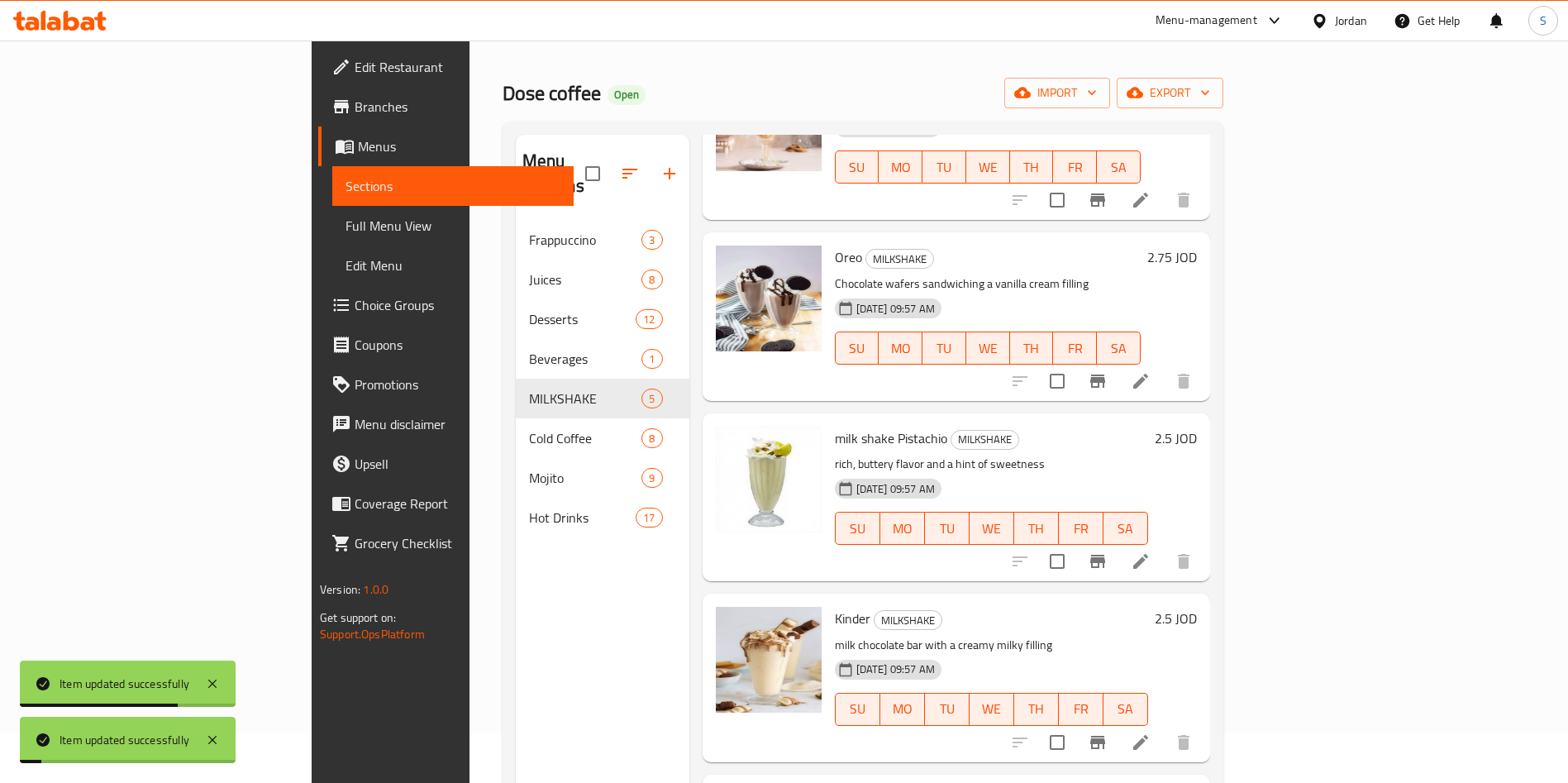
scroll to position [231, 0]
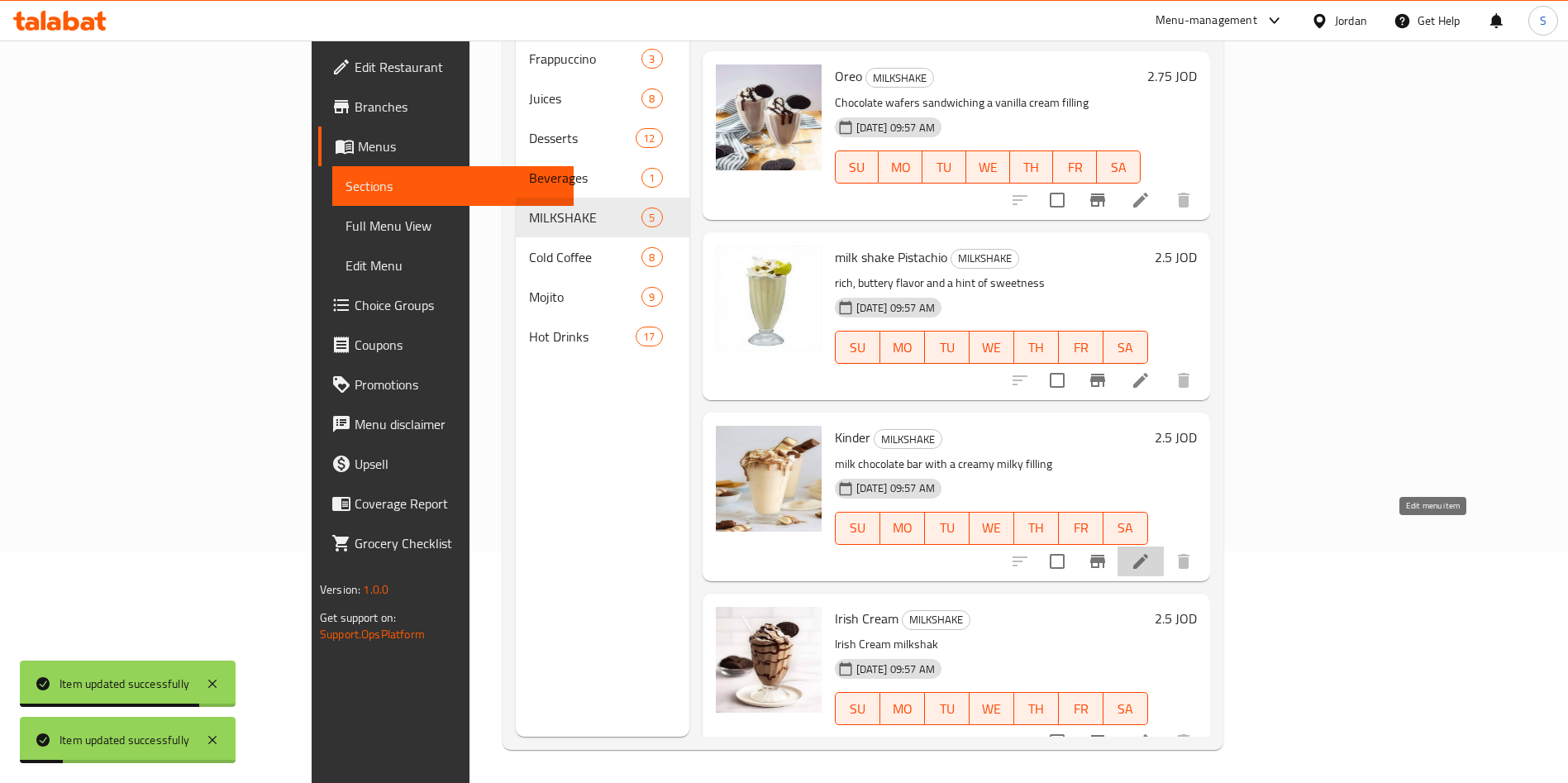
click at [1151, 552] on icon at bounding box center [1140, 561] width 19 height 19
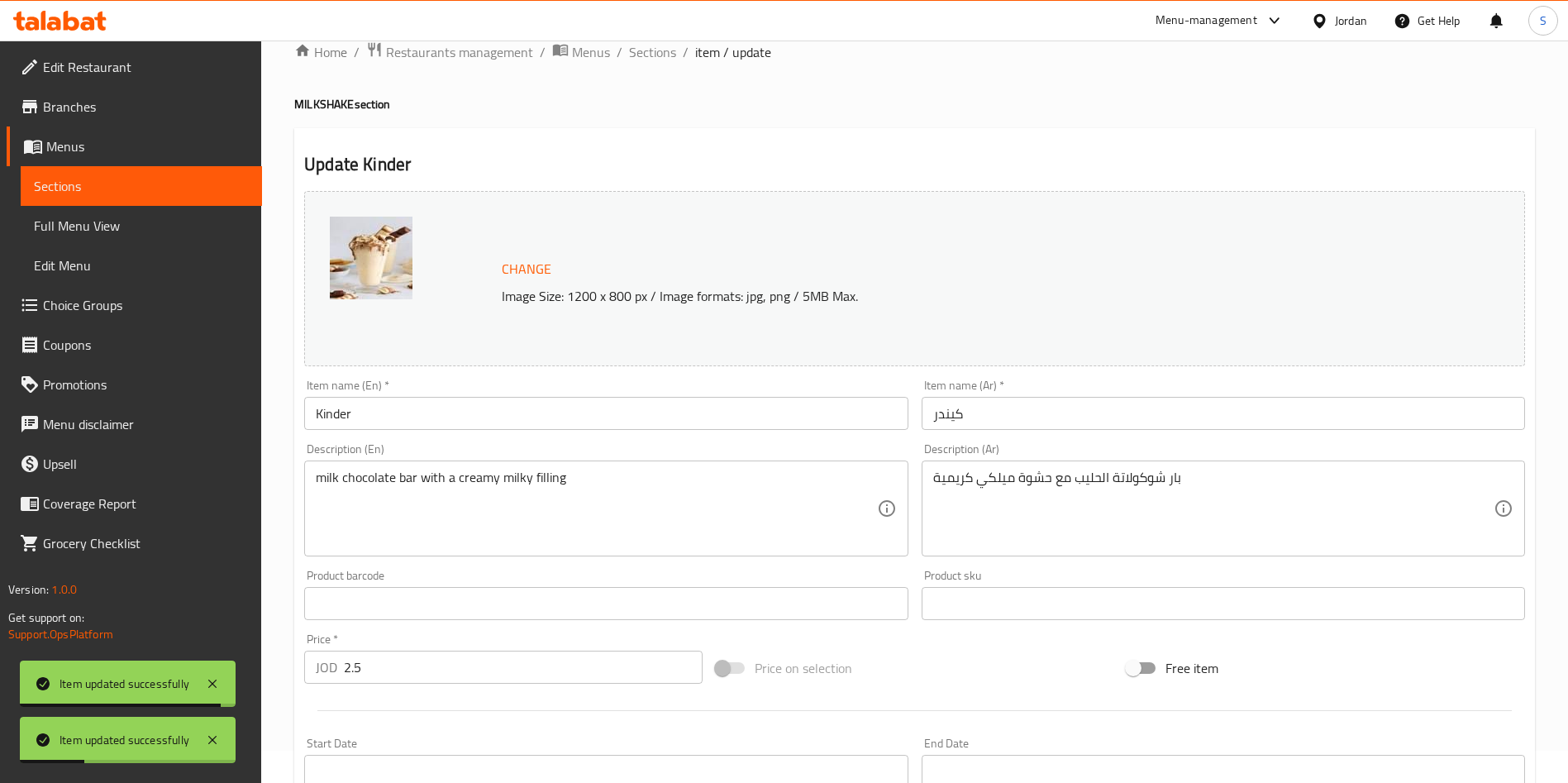
scroll to position [248, 0]
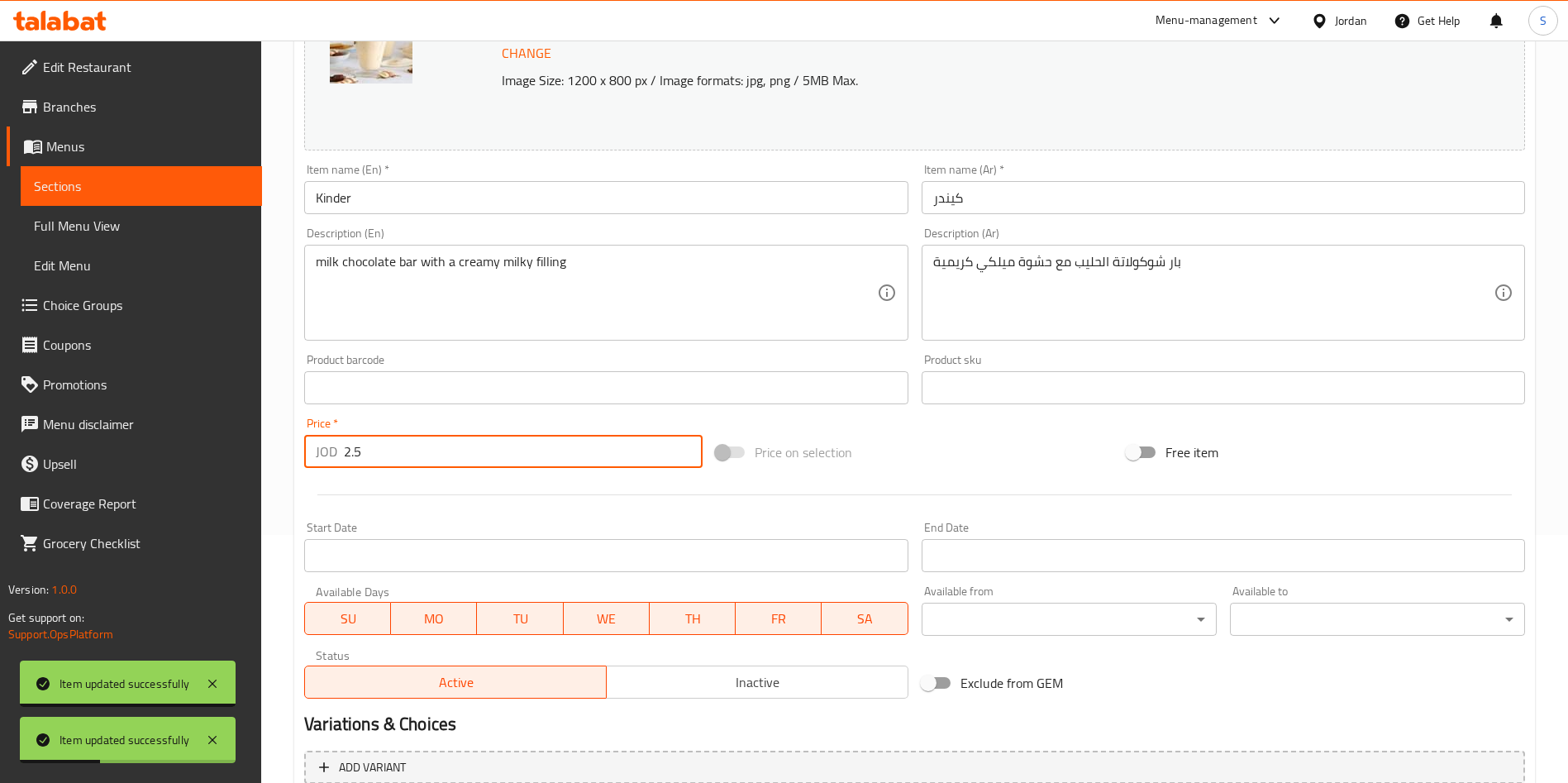
drag, startPoint x: 424, startPoint y: 434, endPoint x: 36, endPoint y: 430, distance: 388.0
click at [29, 434] on div "Edit Restaurant Branches Menus Sections Full Menu View Edit Menu Choice Groups …" at bounding box center [784, 368] width 1568 height 1152
paste input "7"
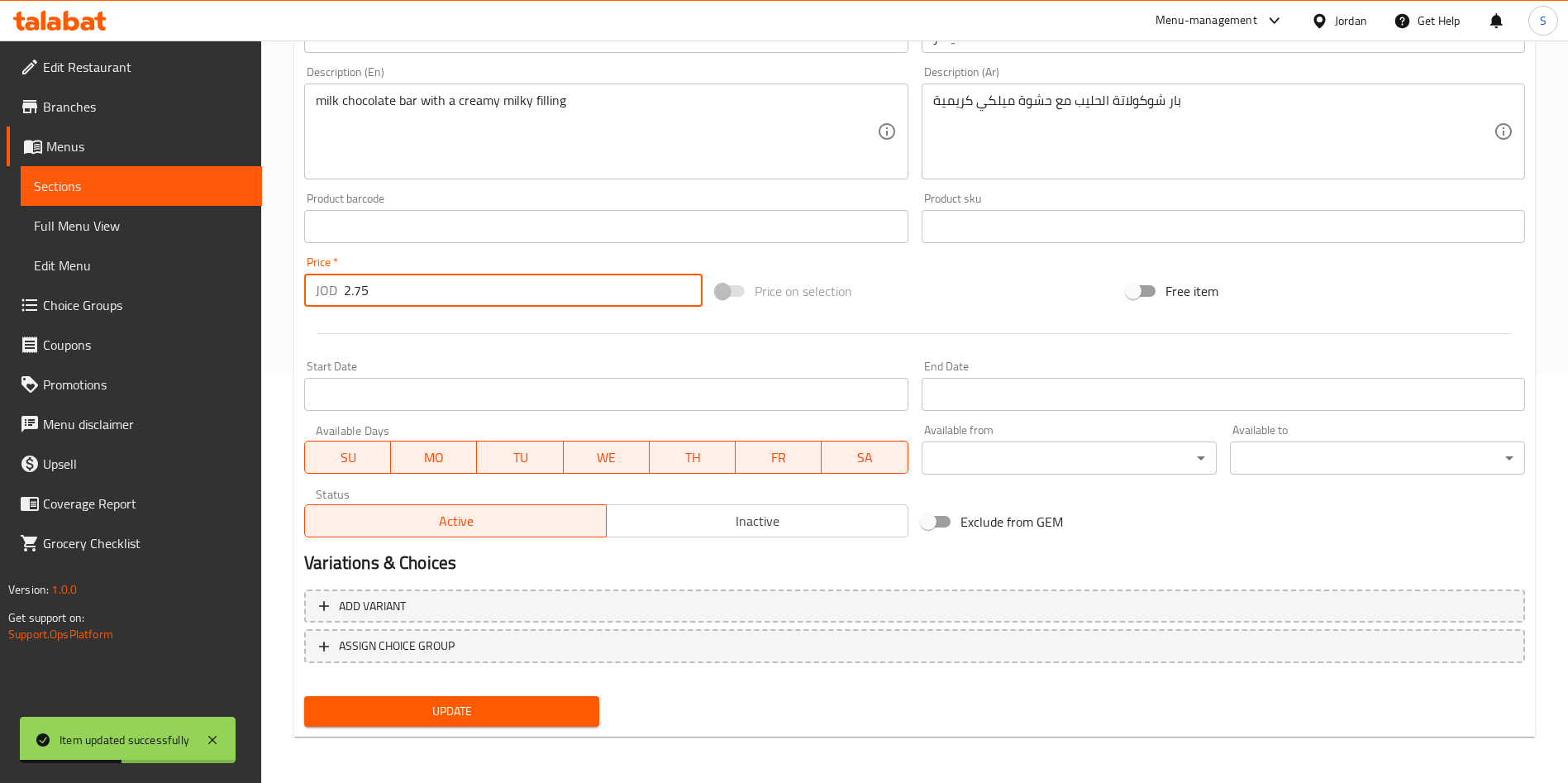
type input "2.75"
click at [537, 709] on span "Update" at bounding box center [452, 711] width 269 height 20
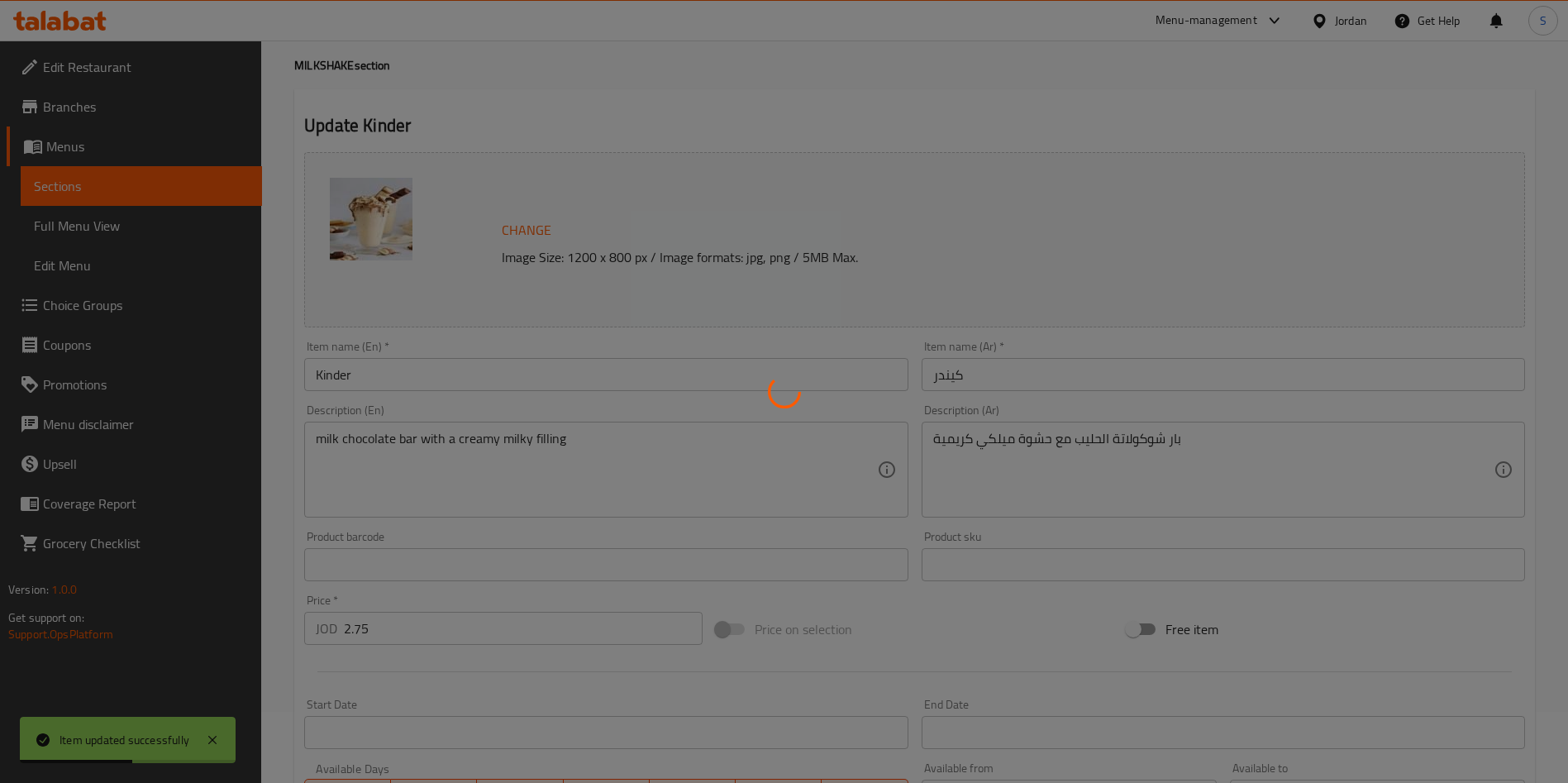
scroll to position [0, 0]
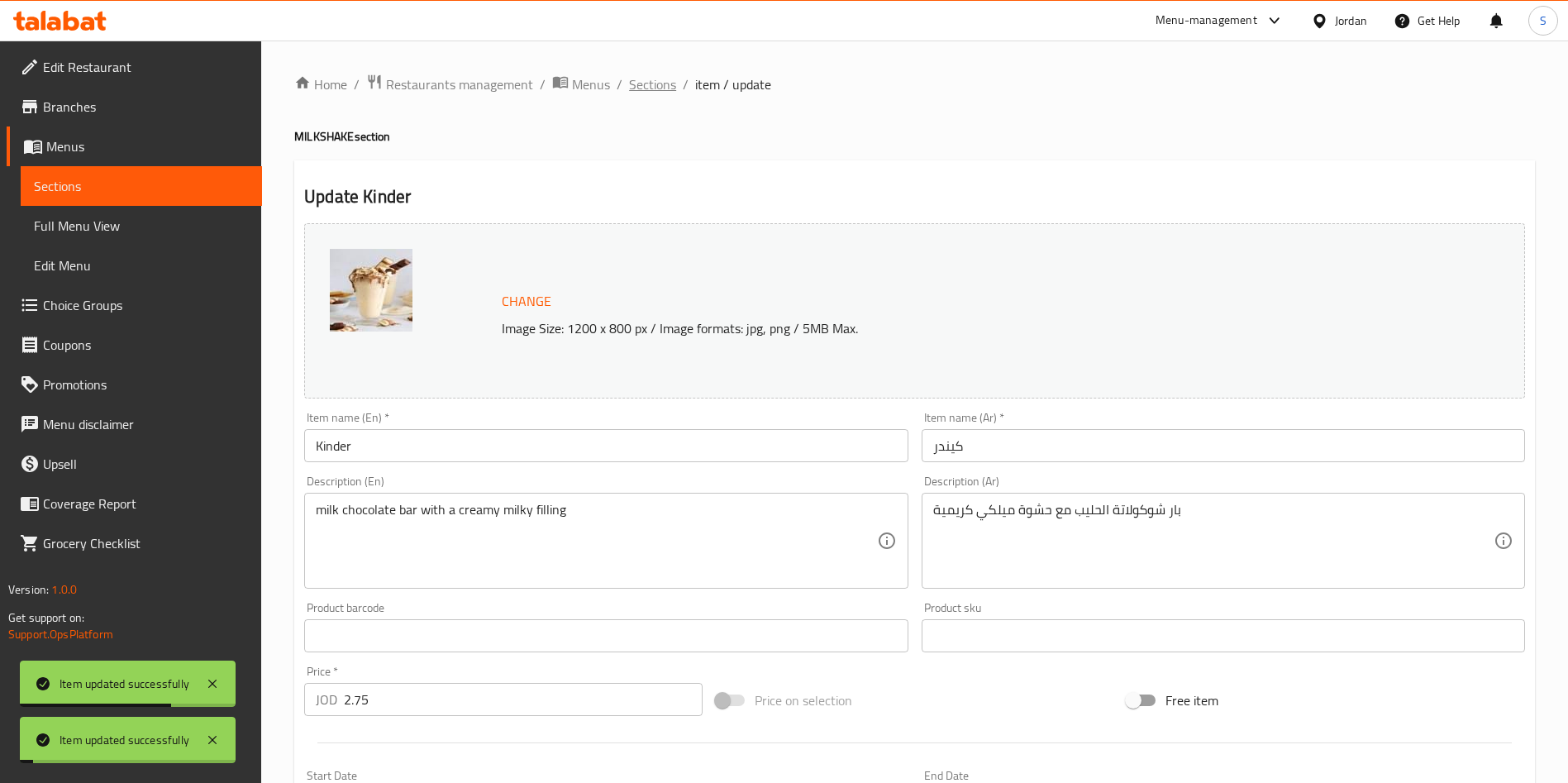
click at [653, 80] on span "Sections" at bounding box center [653, 84] width 47 height 19
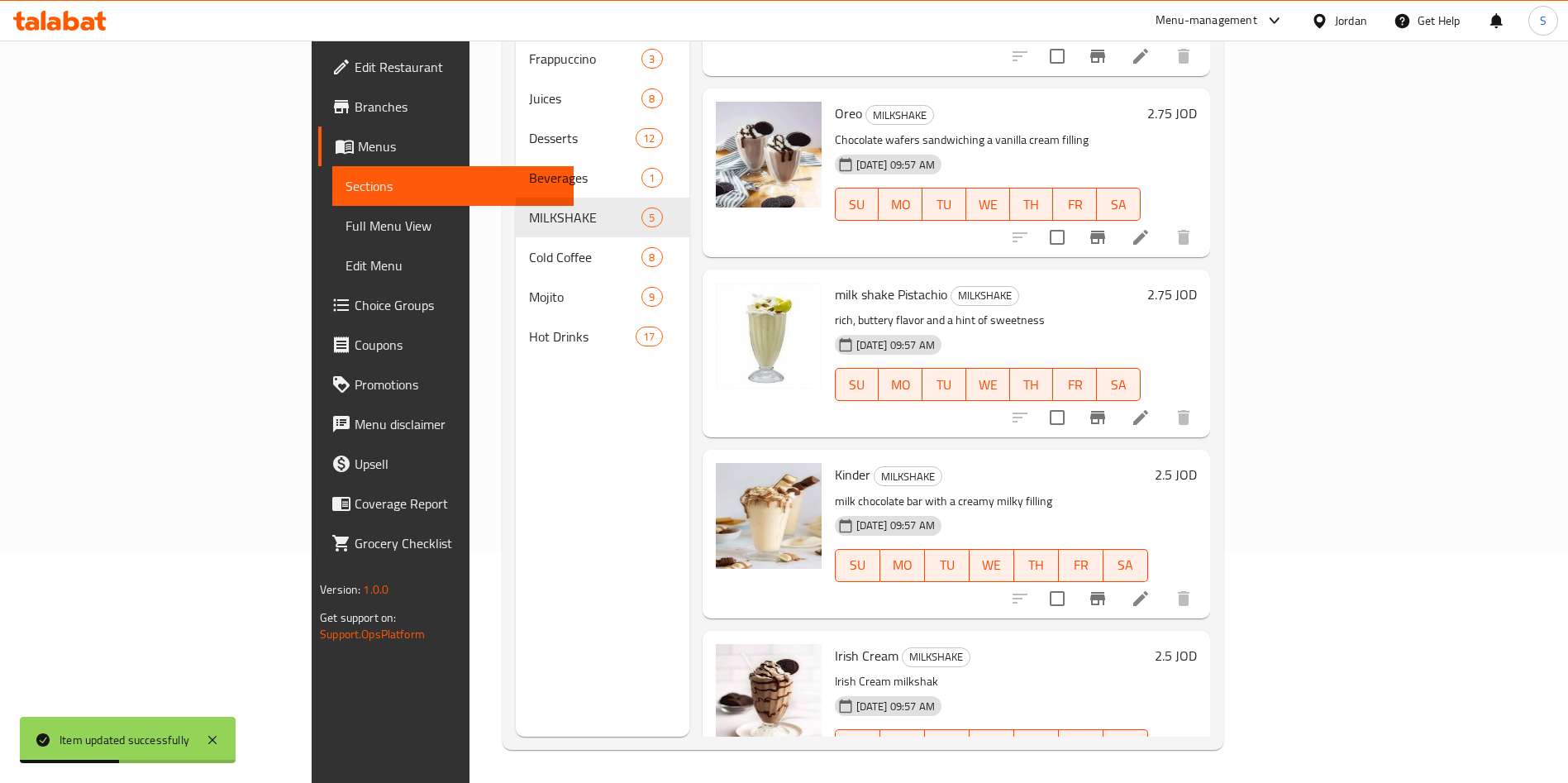
click at [1164, 584] on li at bounding box center [1141, 598] width 47 height 30
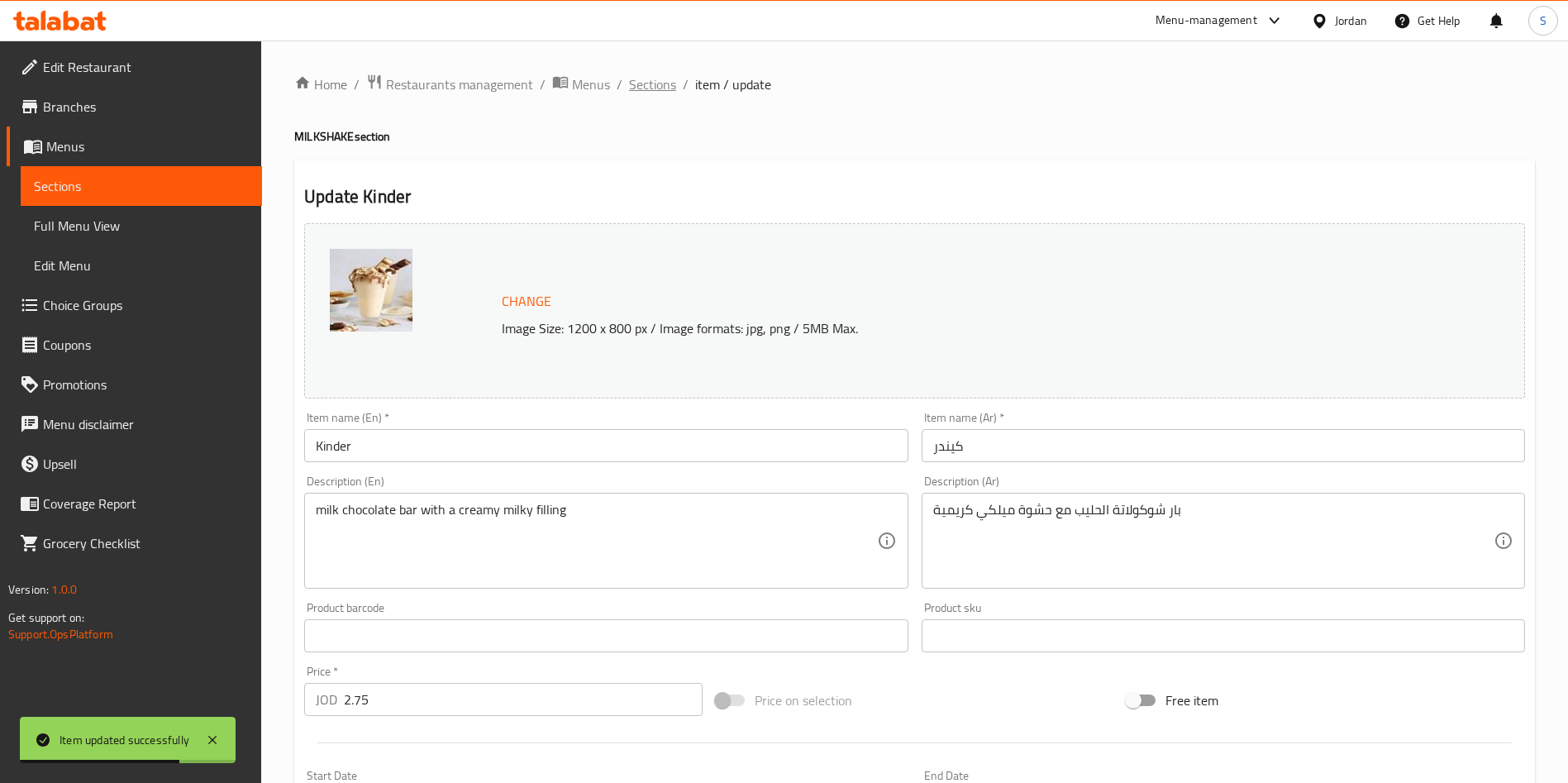
click at [639, 80] on span "Sections" at bounding box center [653, 84] width 47 height 19
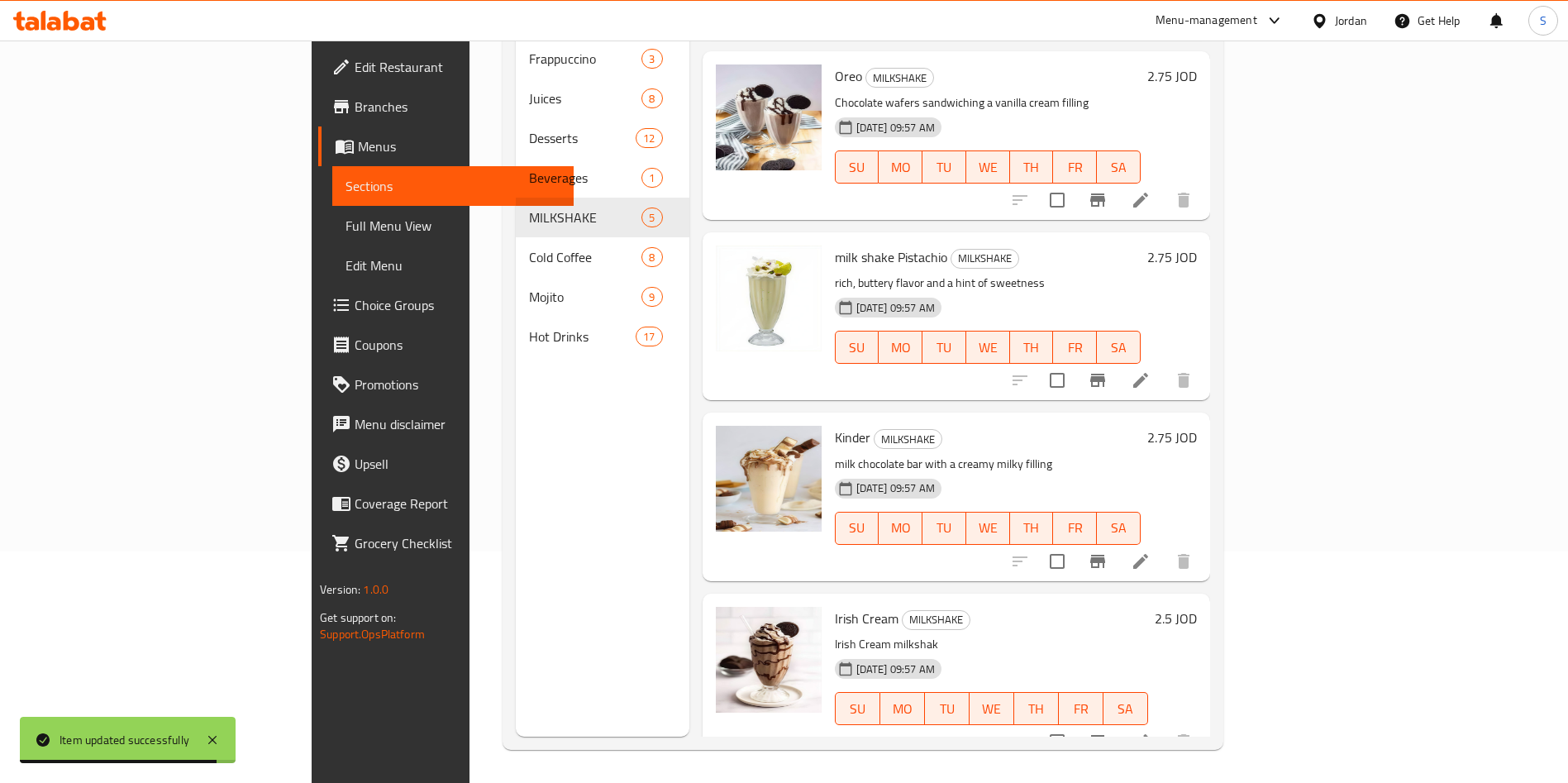
click at [1151, 731] on icon at bounding box center [1140, 741] width 19 height 19
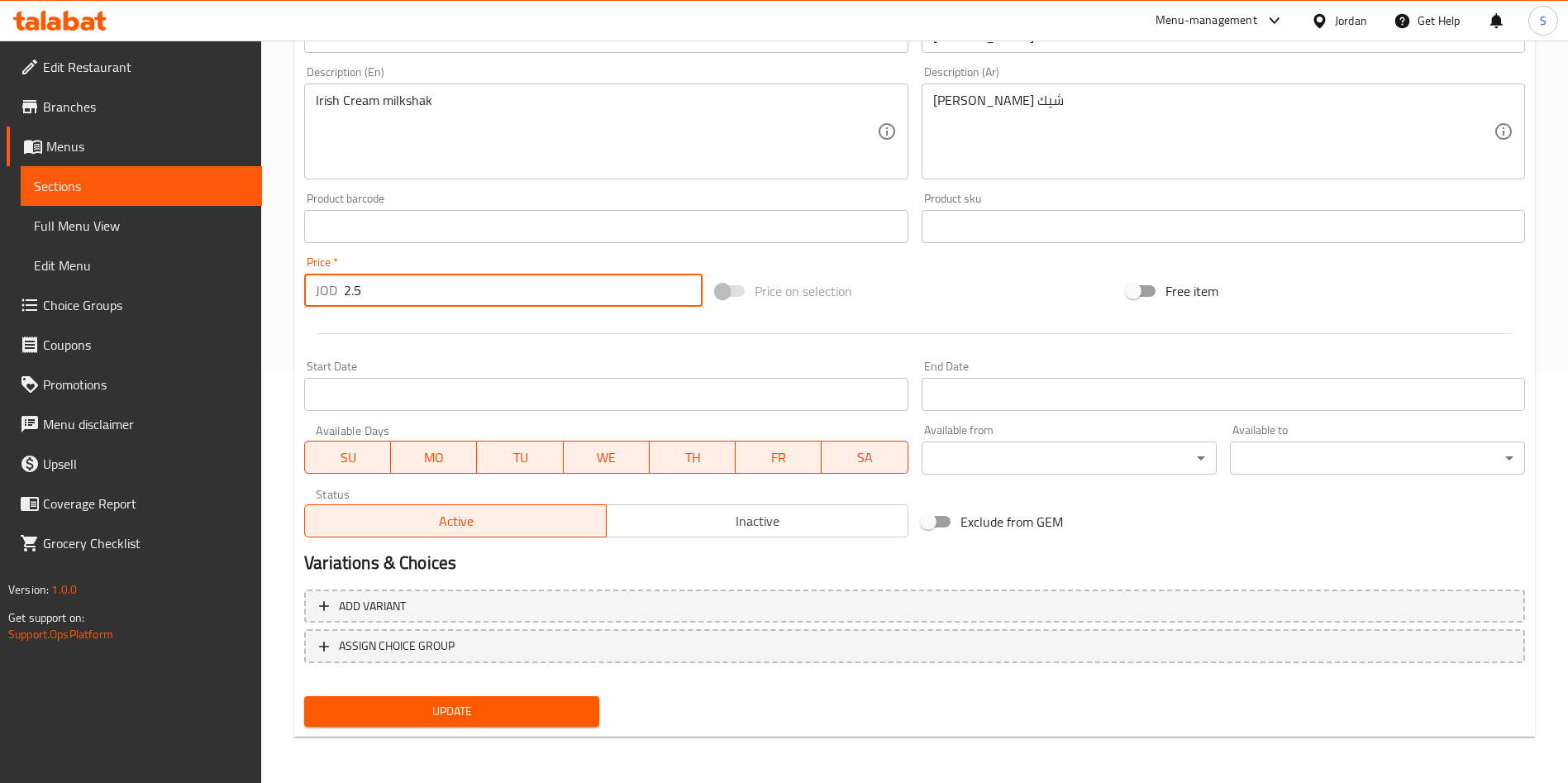
drag, startPoint x: 425, startPoint y: 291, endPoint x: 12, endPoint y: 314, distance: 413.6
click at [0, 314] on div "Edit Restaurant Branches Menus Sections Full Menu View Edit Menu Choice Groups …" at bounding box center [784, 207] width 1568 height 1152
paste input "7"
type input "2.75"
click at [522, 708] on span "Update" at bounding box center [452, 711] width 269 height 20
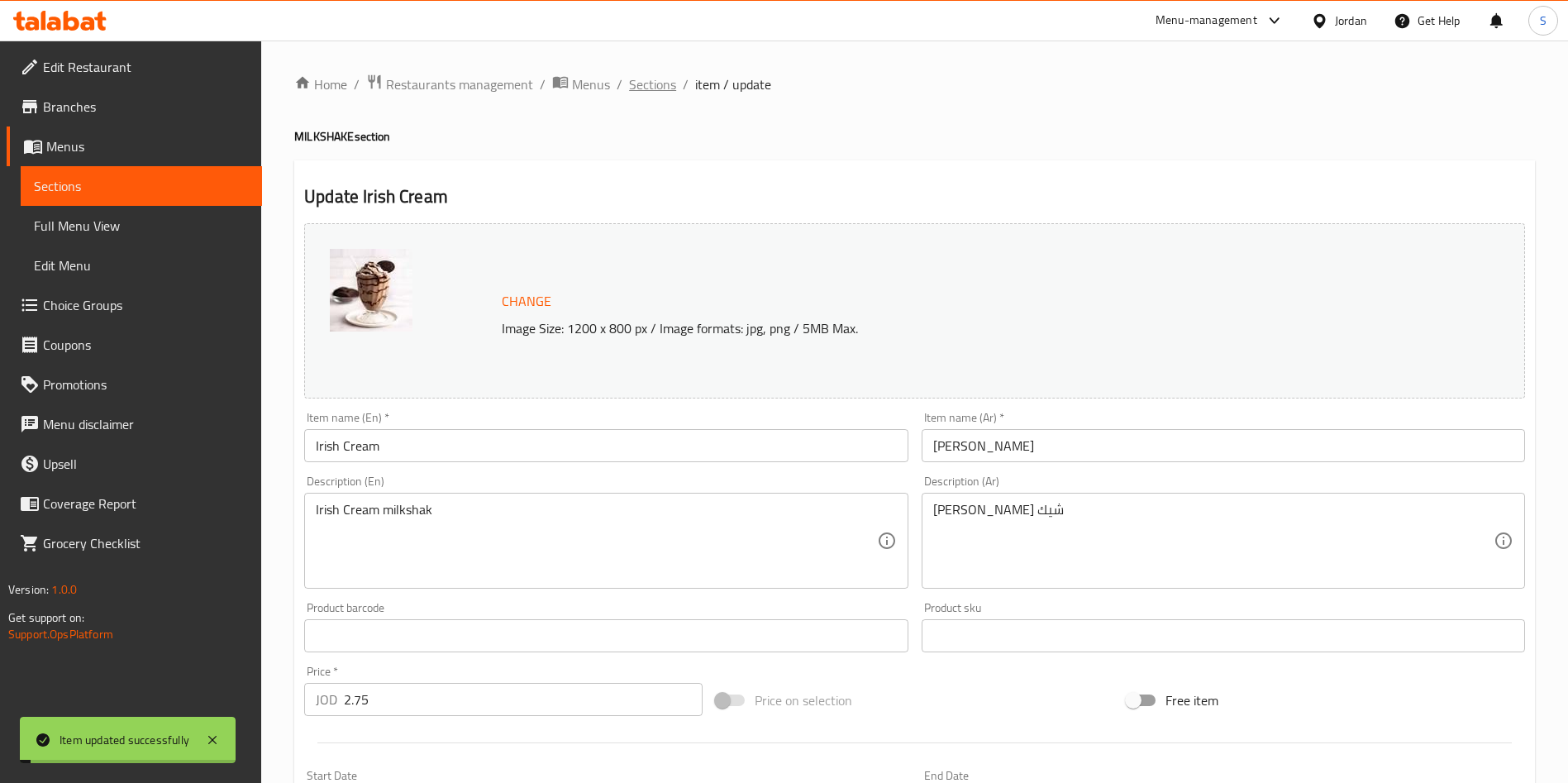
click at [653, 81] on span "Sections" at bounding box center [653, 84] width 47 height 19
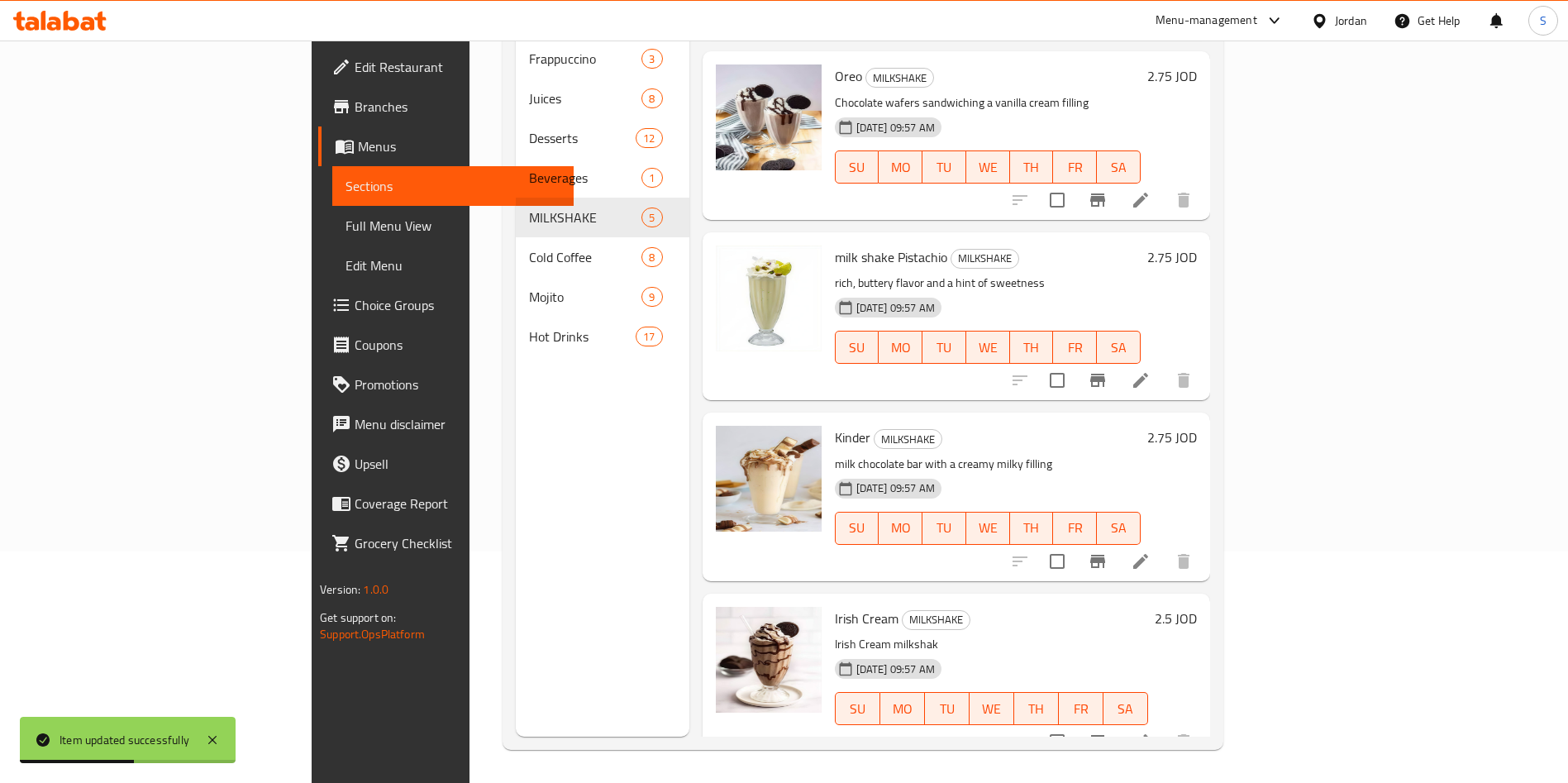
click at [1151, 731] on icon at bounding box center [1140, 741] width 19 height 19
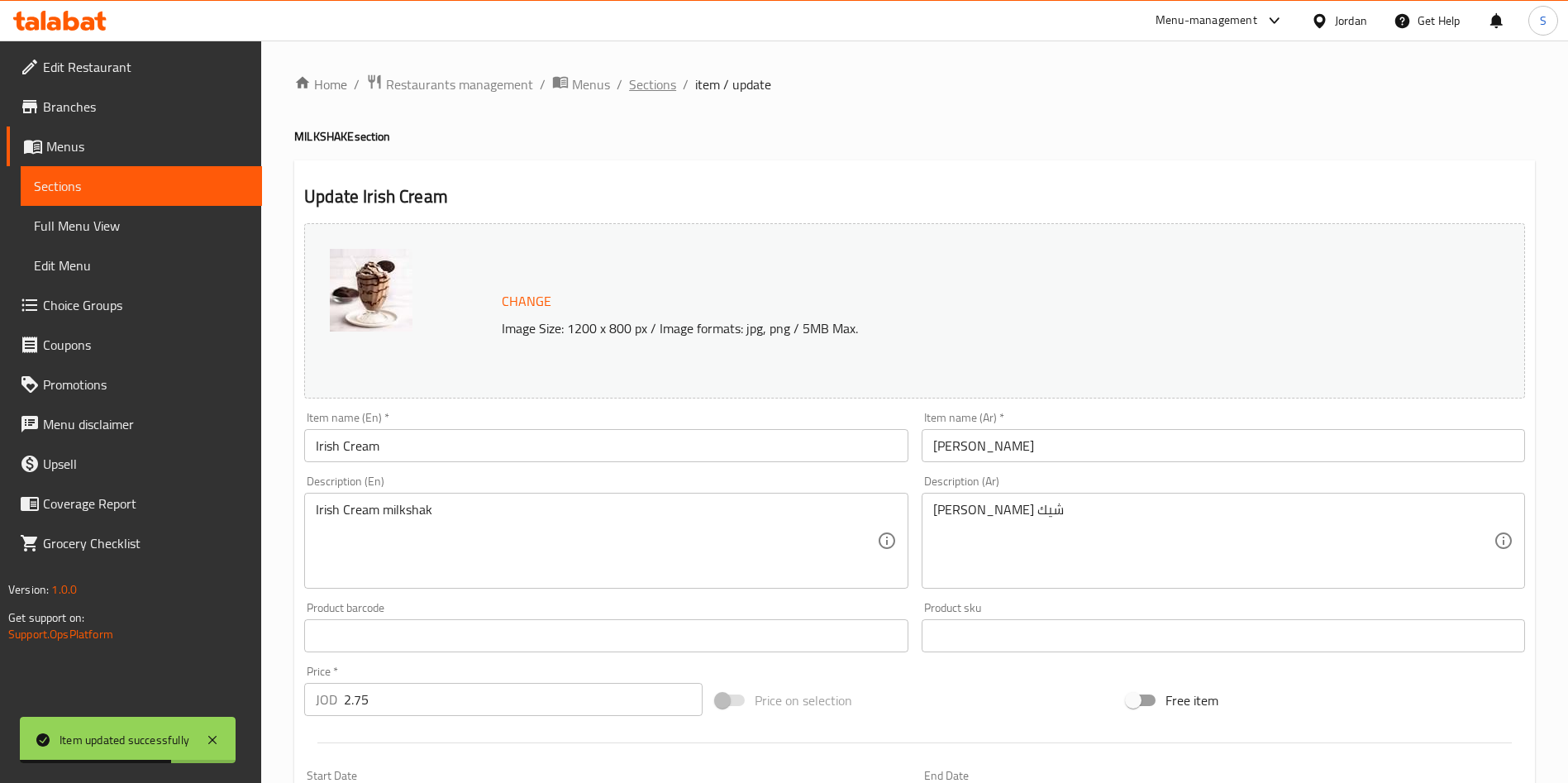
click at [639, 85] on span "Sections" at bounding box center [653, 84] width 47 height 19
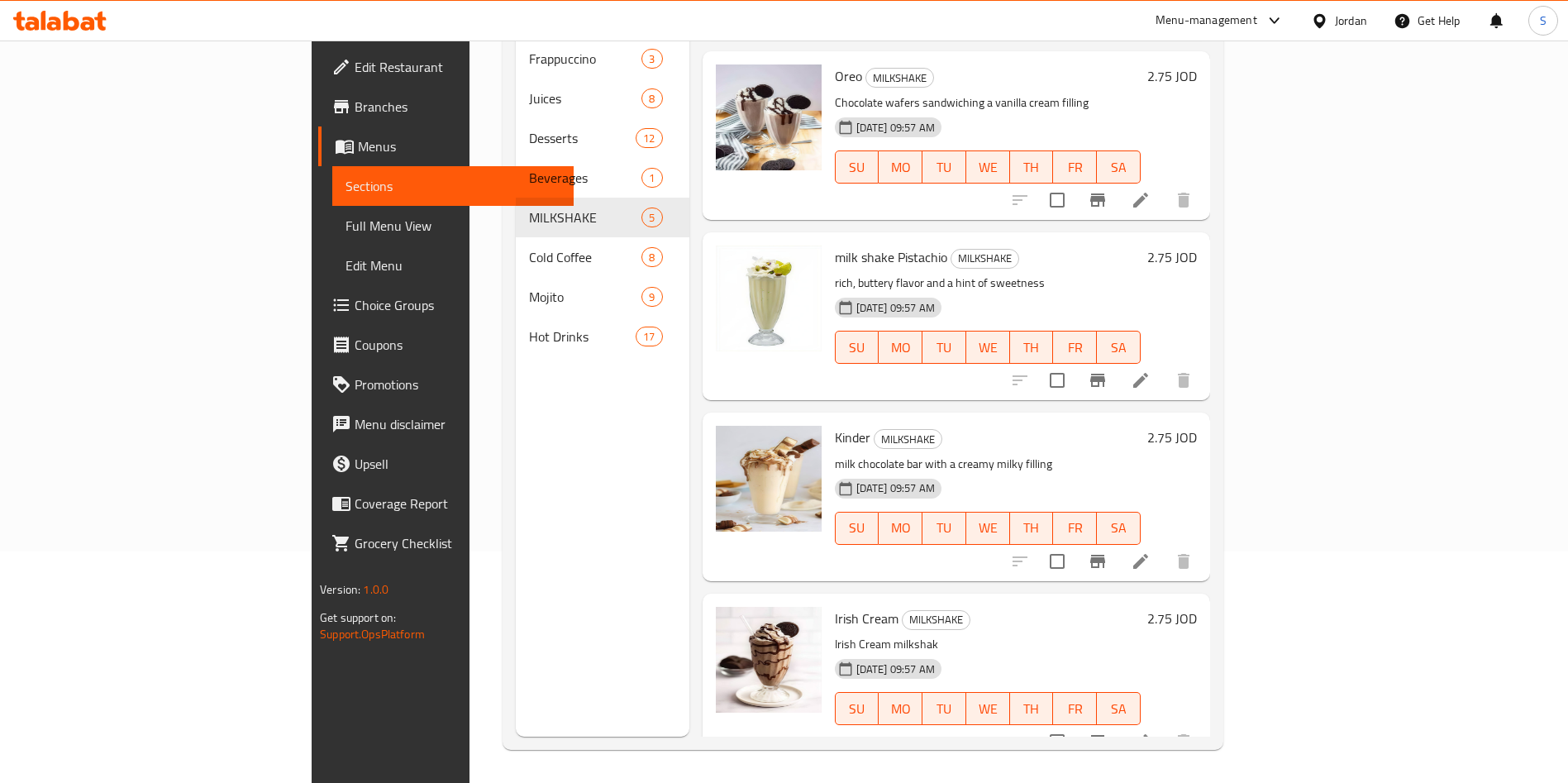
scroll to position [230, 0]
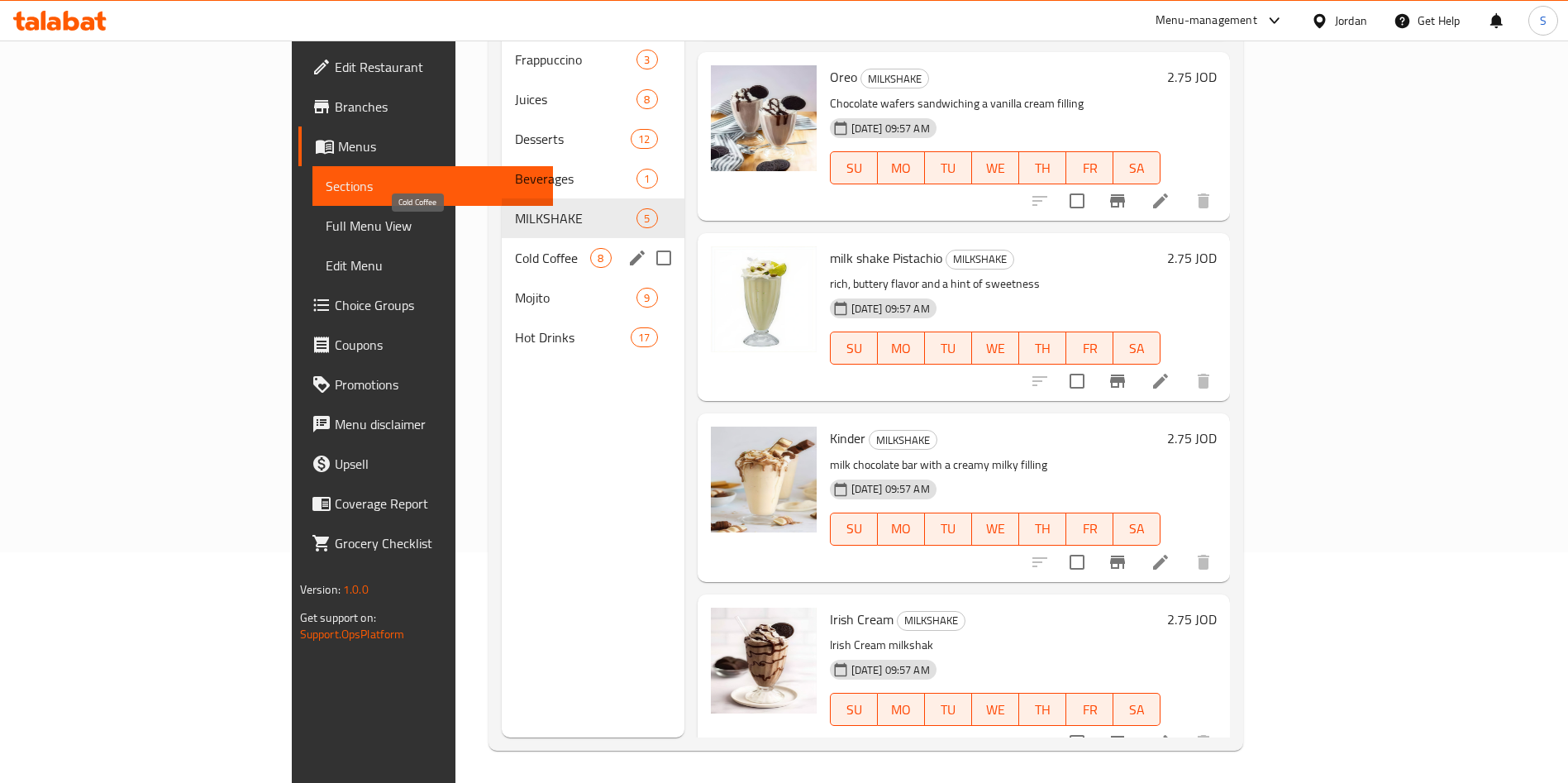
click at [515, 248] on span "Cold Coffee" at bounding box center [553, 258] width 75 height 19
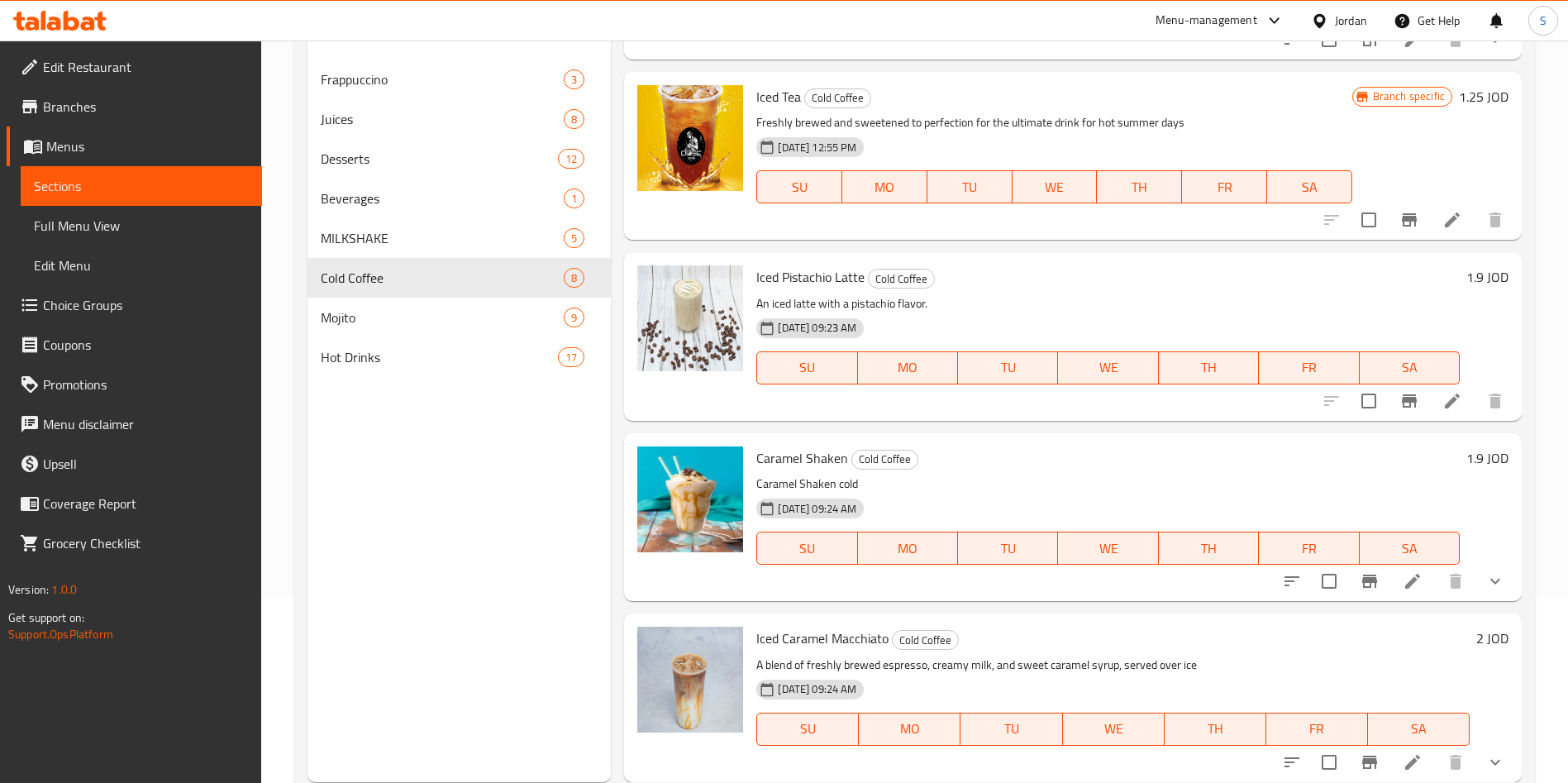
scroll to position [231, 0]
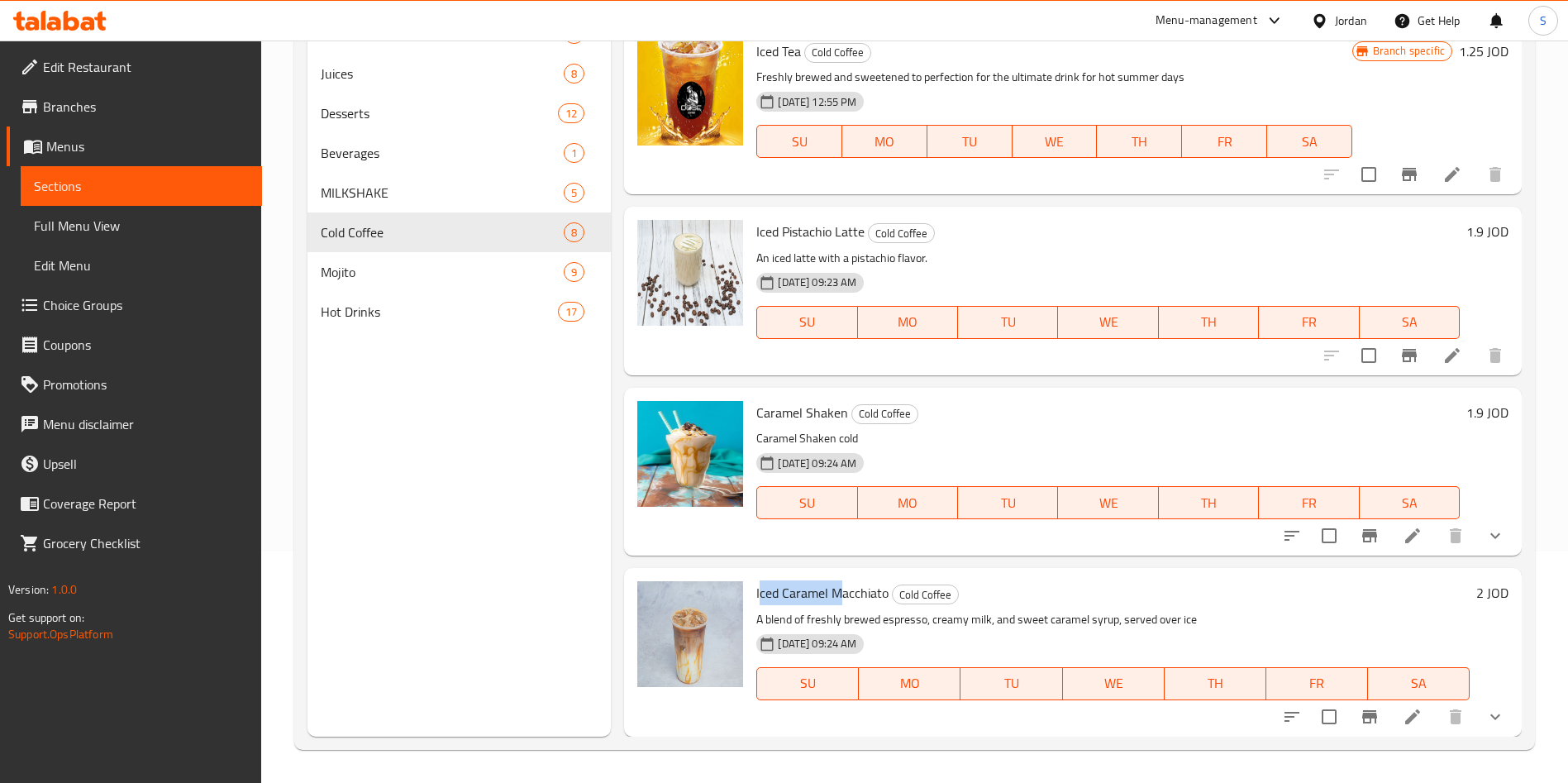
drag, startPoint x: 759, startPoint y: 587, endPoint x: 839, endPoint y: 587, distance: 80.0
click at [839, 587] on span "Iced Caramel Macchiato" at bounding box center [822, 592] width 132 height 25
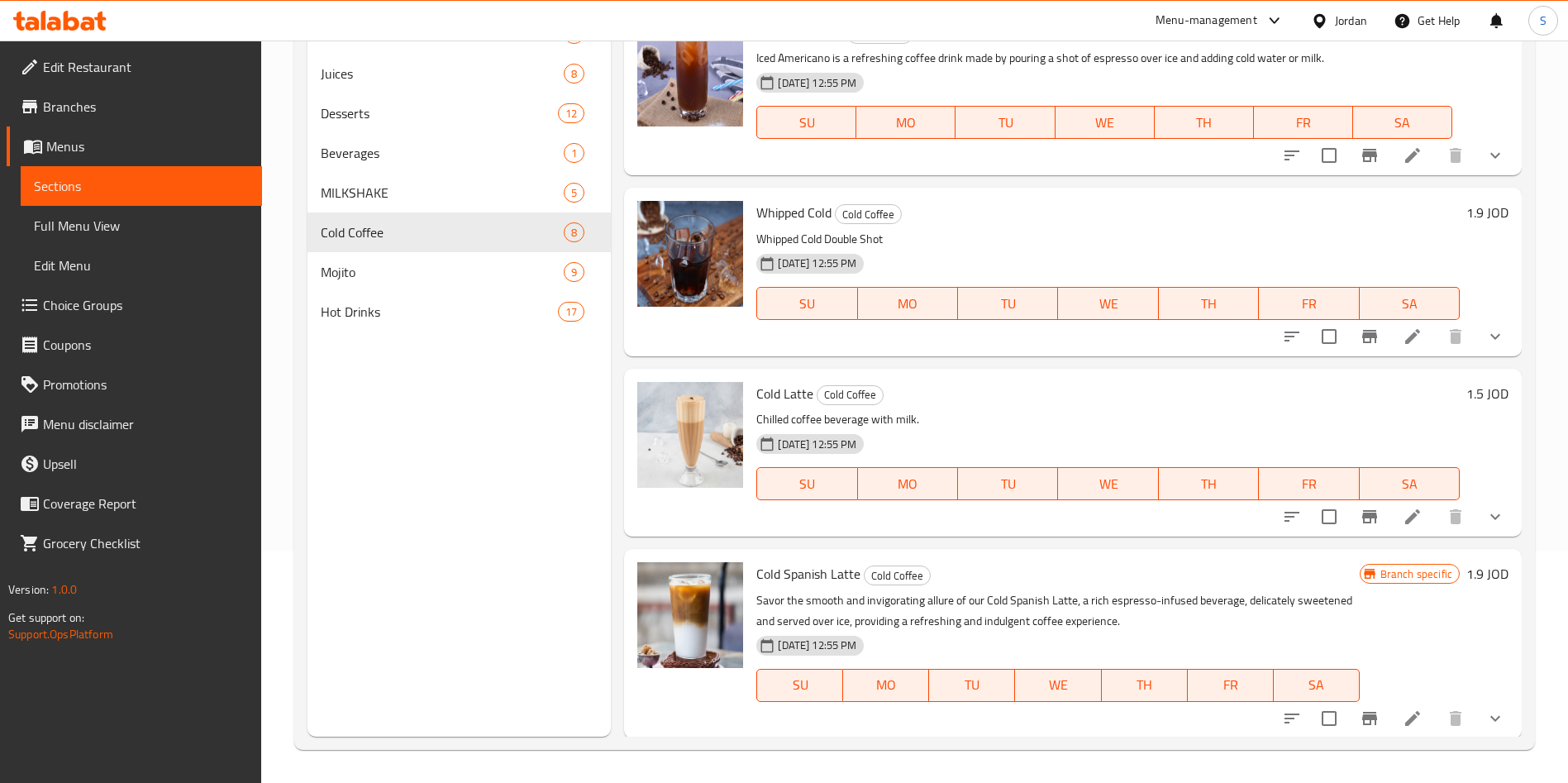
scroll to position [0, 0]
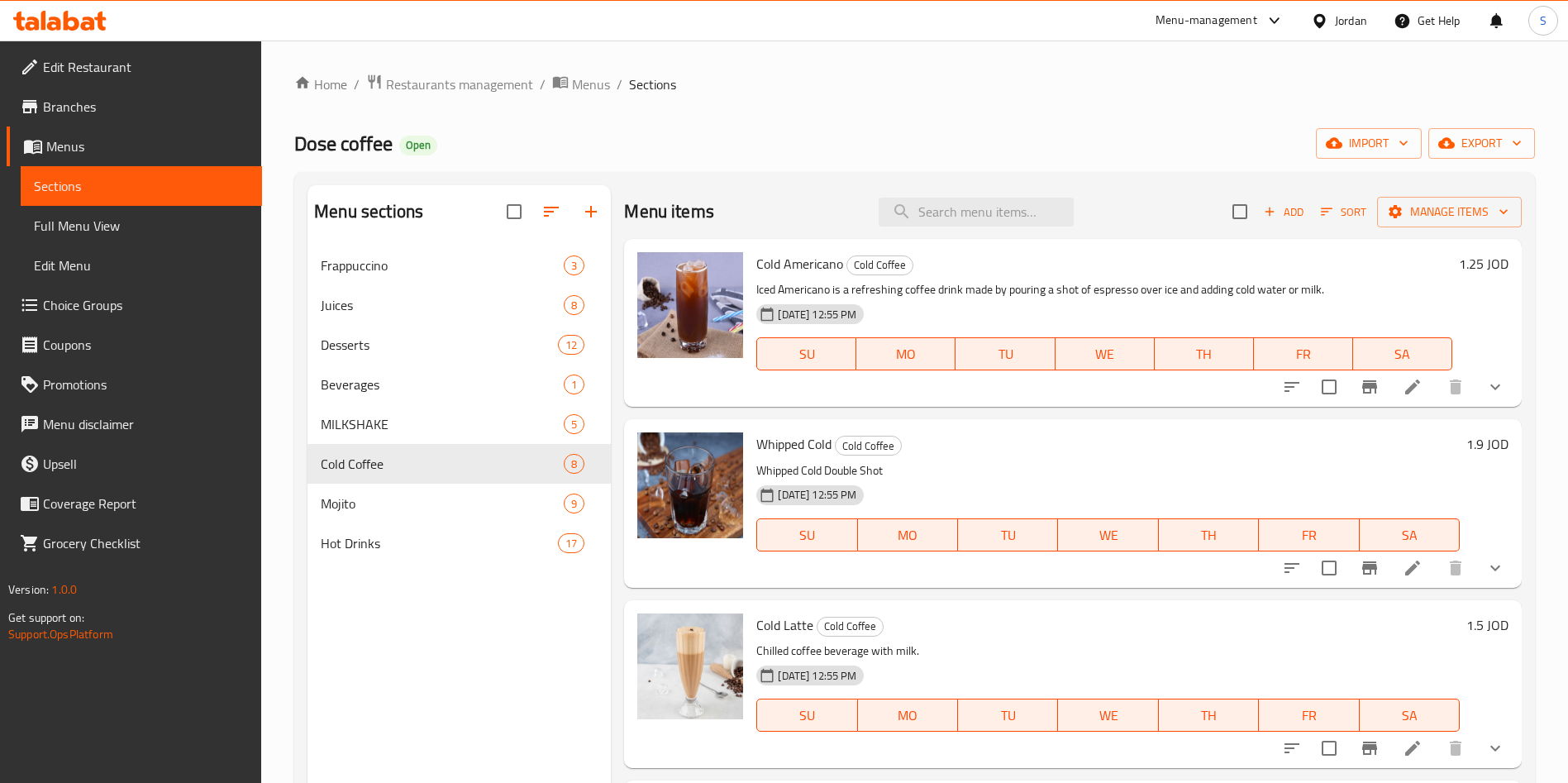
click at [1403, 380] on icon at bounding box center [1412, 386] width 19 height 19
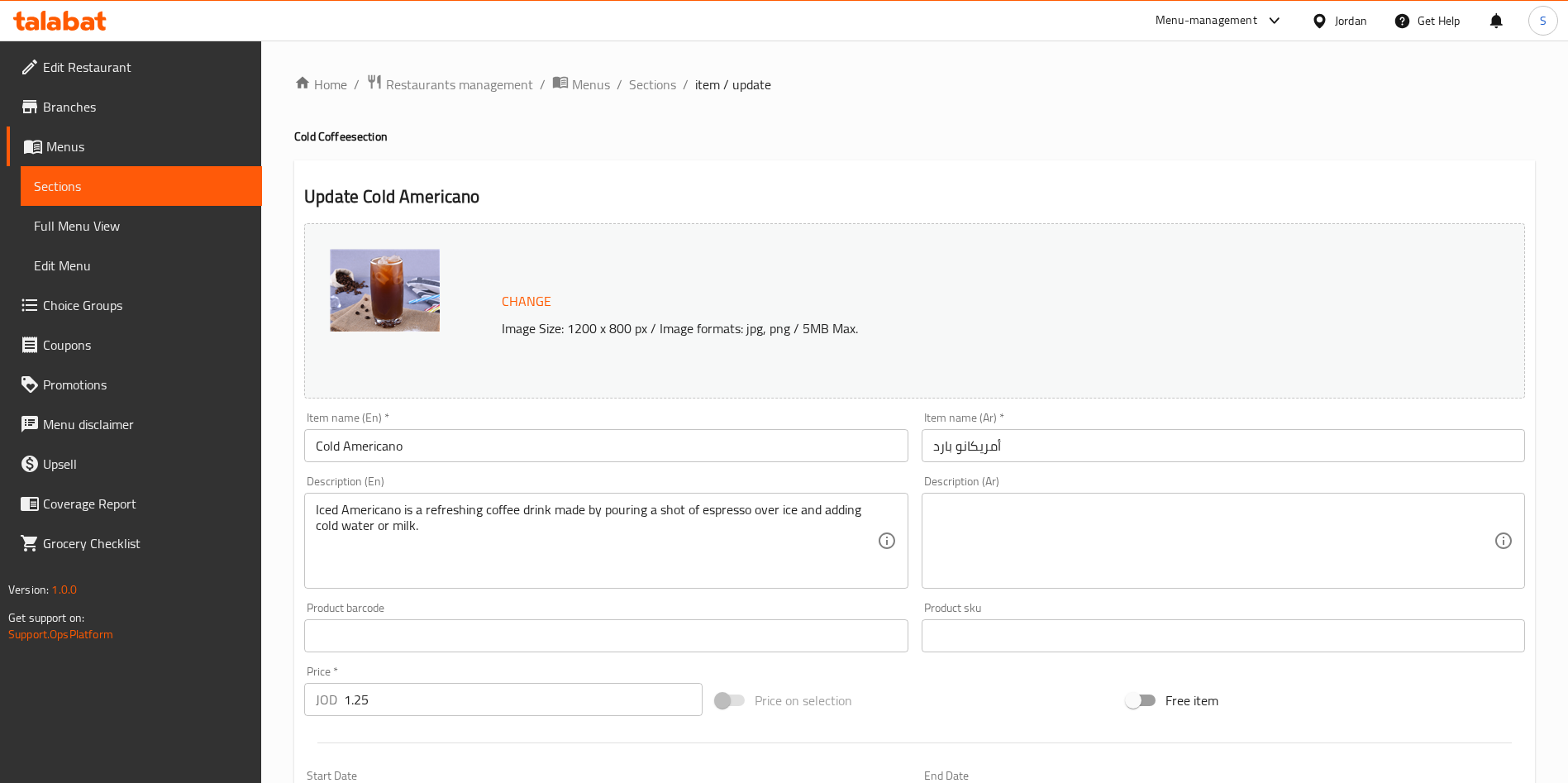
scroll to position [436, 0]
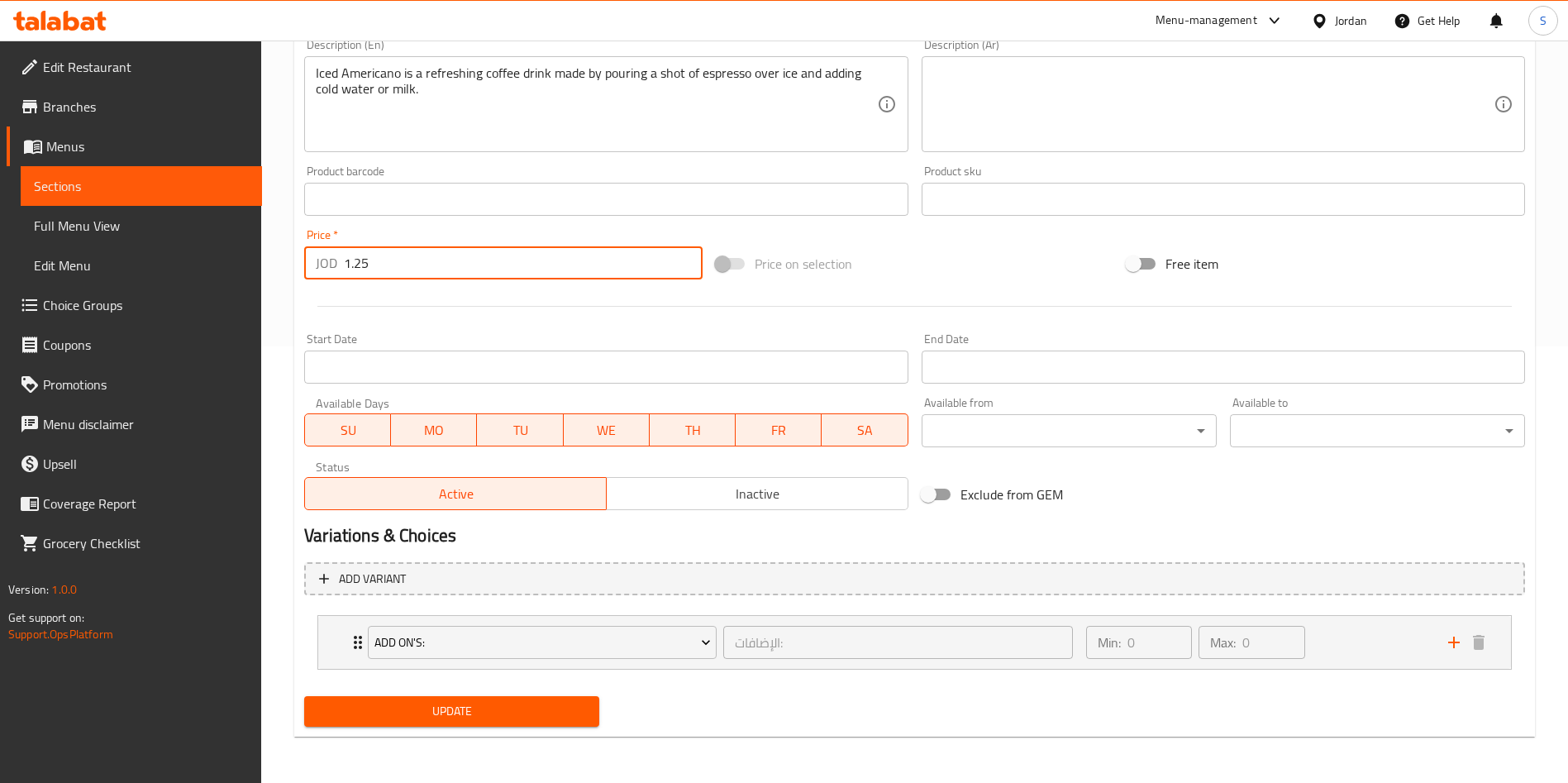
drag, startPoint x: 355, startPoint y: 263, endPoint x: 413, endPoint y: 264, distance: 58.0
click at [413, 264] on input "1.25" at bounding box center [523, 263] width 359 height 33
type input "1.3"
click at [478, 715] on div "Update" at bounding box center [452, 711] width 309 height 44
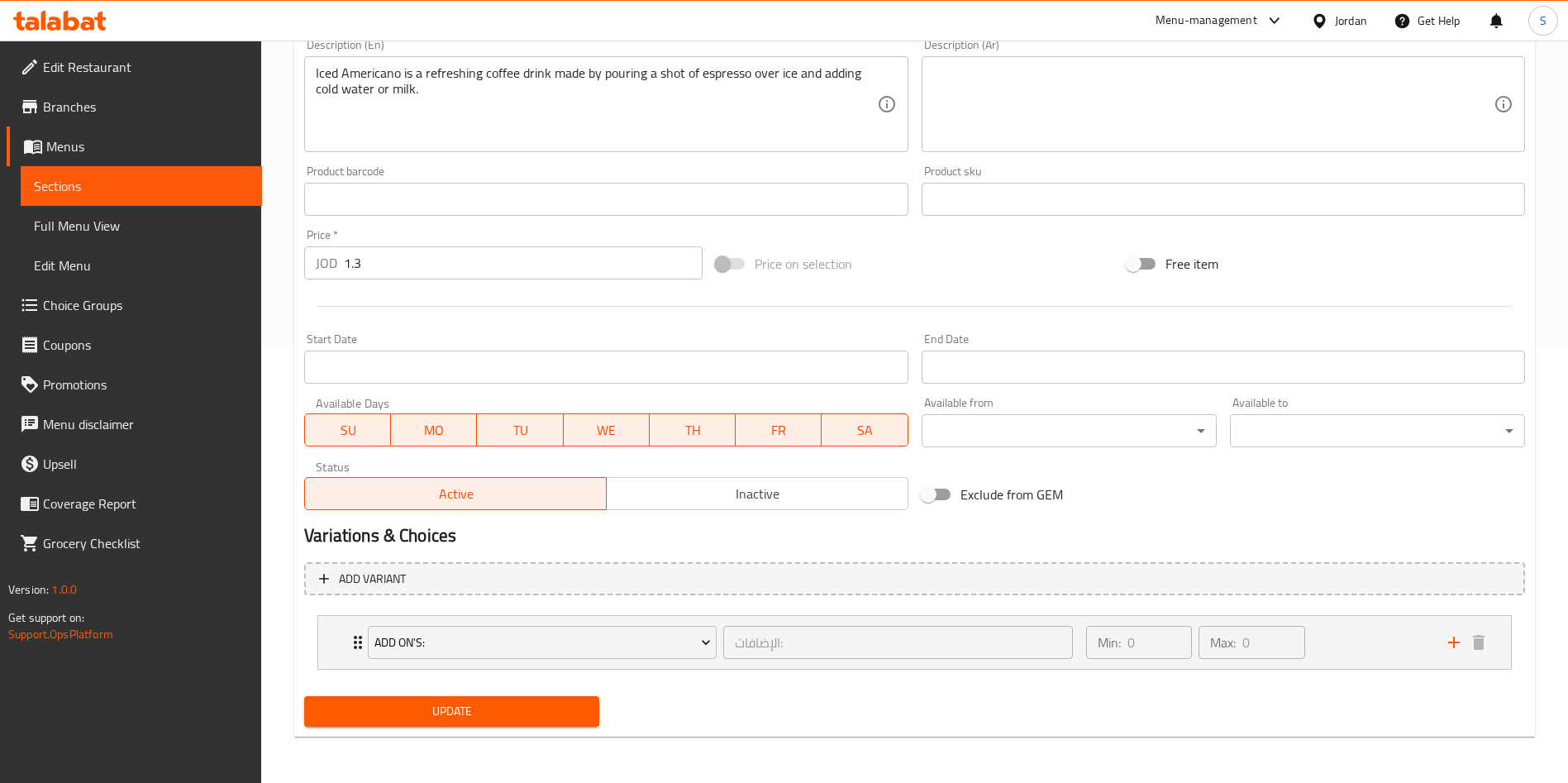
click at [478, 727] on div "Update" at bounding box center [452, 711] width 309 height 44
click at [472, 714] on span "Update" at bounding box center [452, 711] width 269 height 20
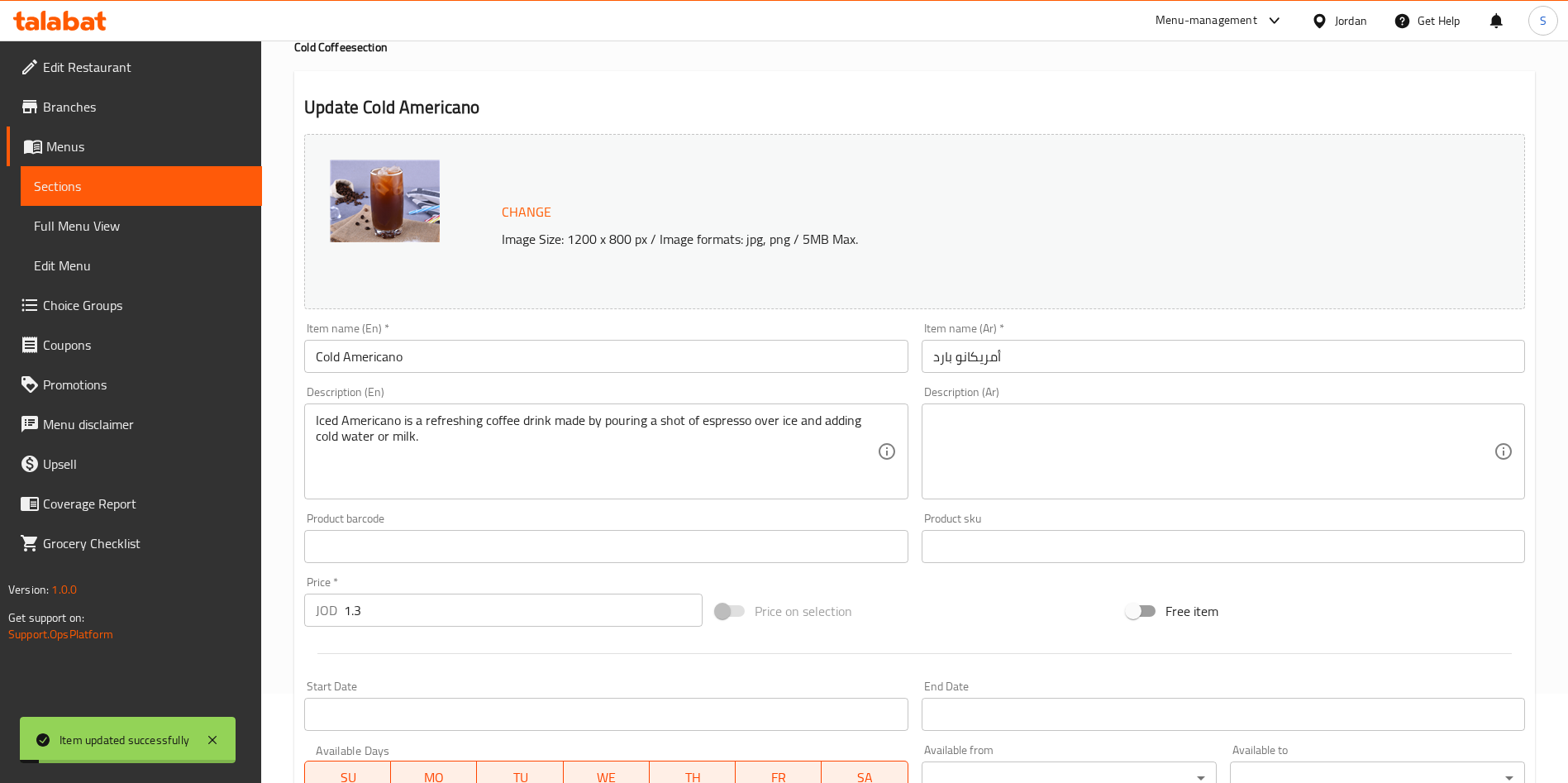
scroll to position [0, 0]
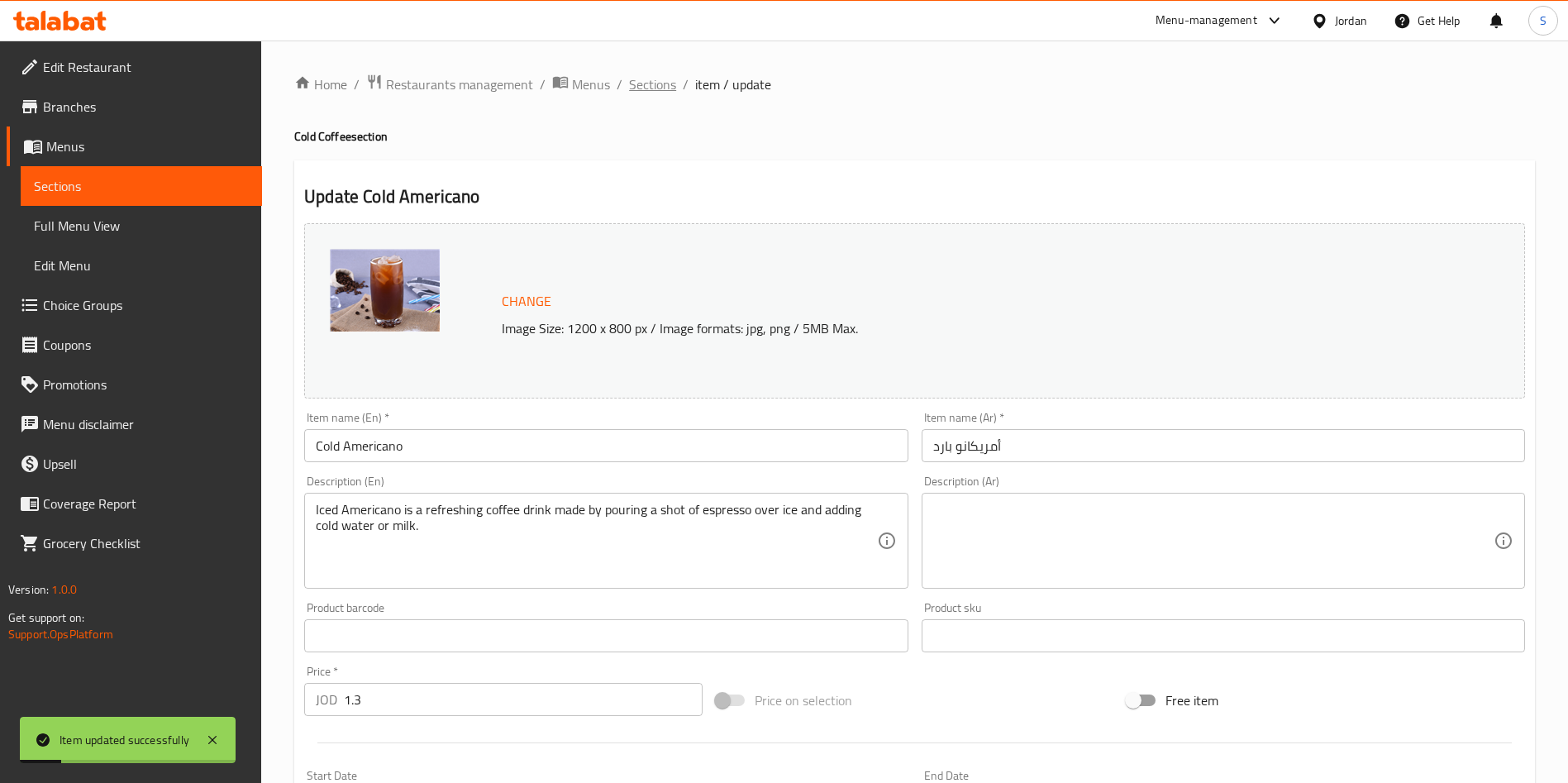
click at [665, 77] on span "Sections" at bounding box center [653, 84] width 47 height 19
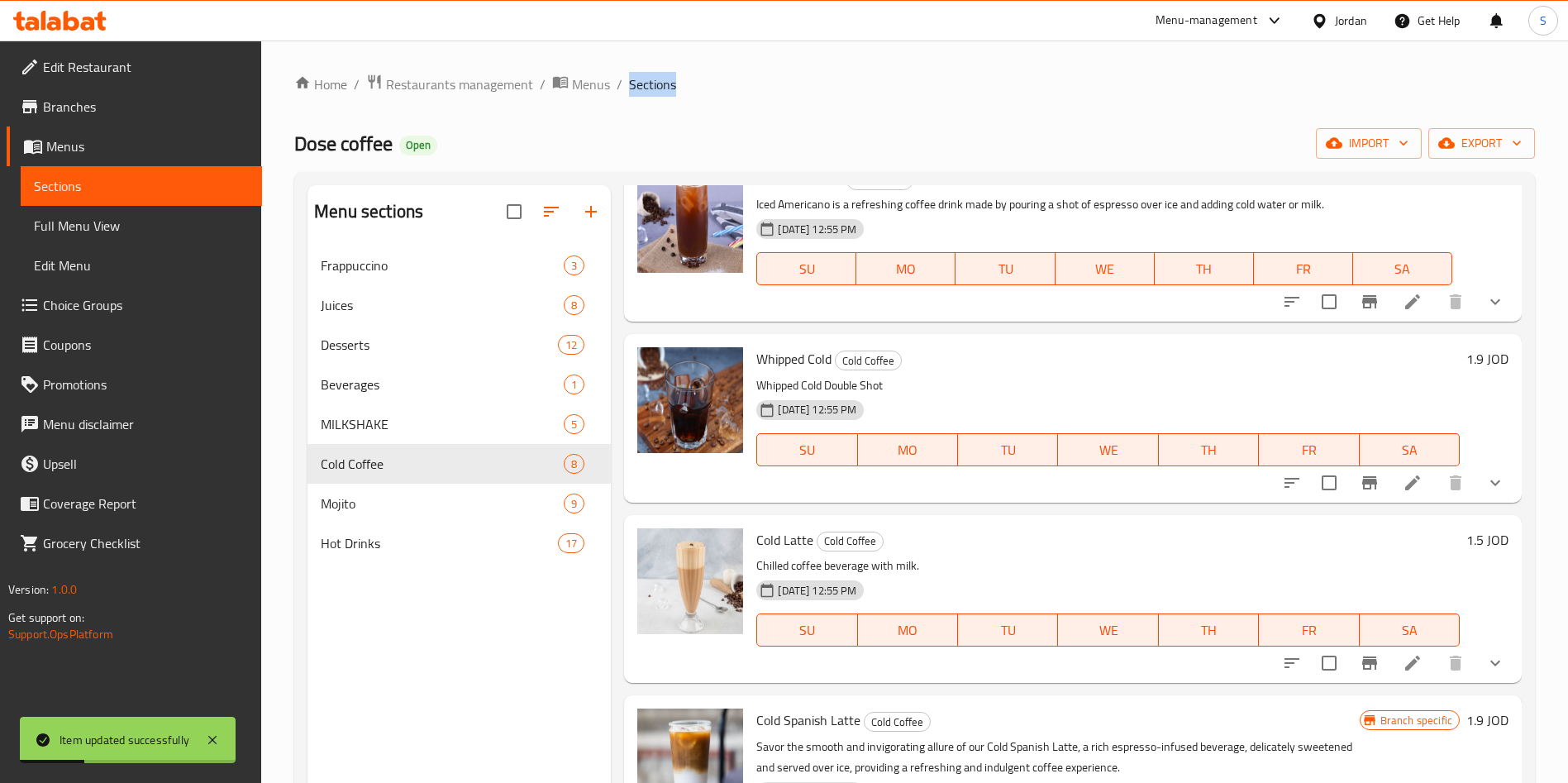
scroll to position [124, 0]
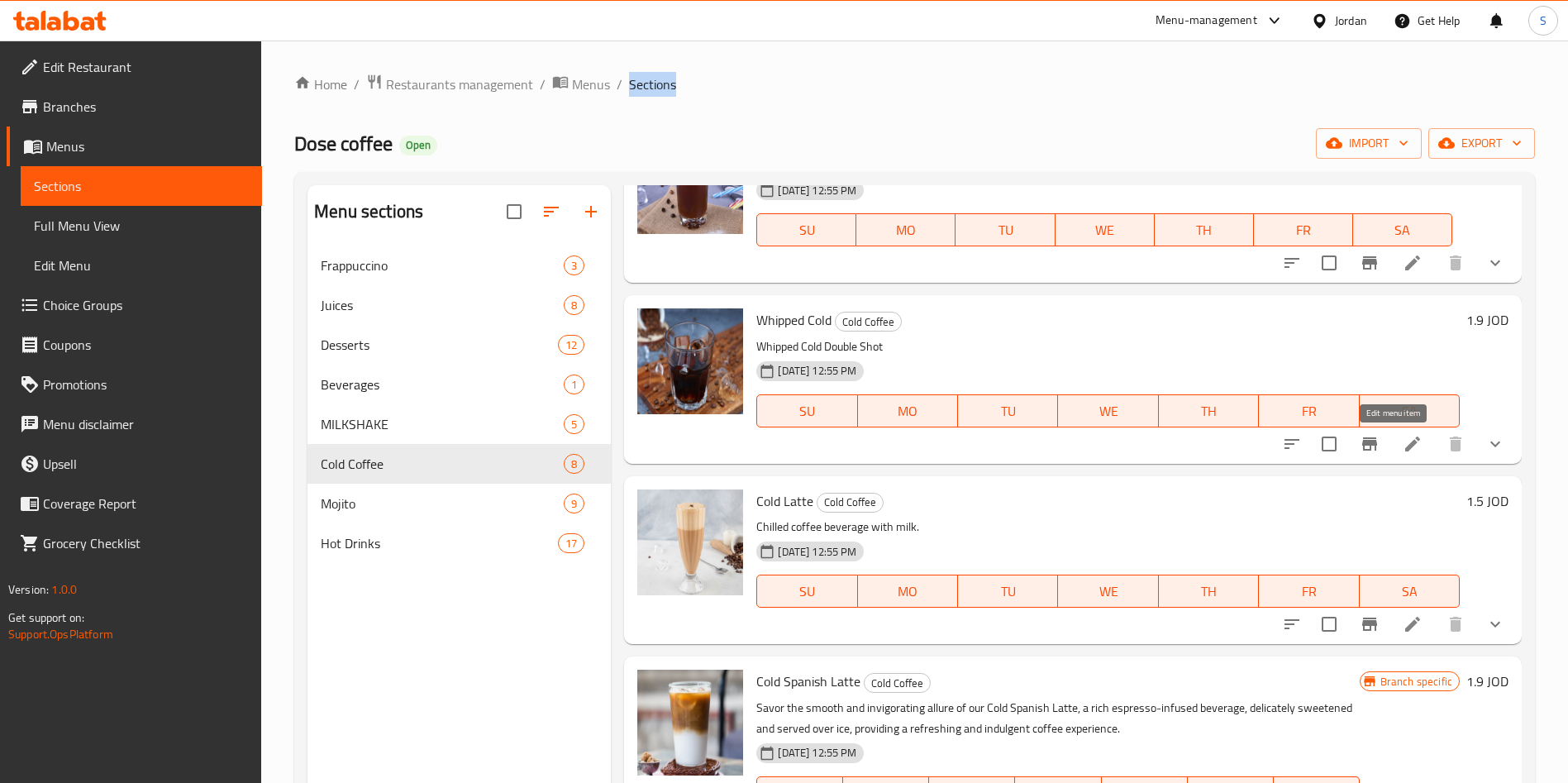
click at [1405, 449] on icon at bounding box center [1413, 444] width 15 height 15
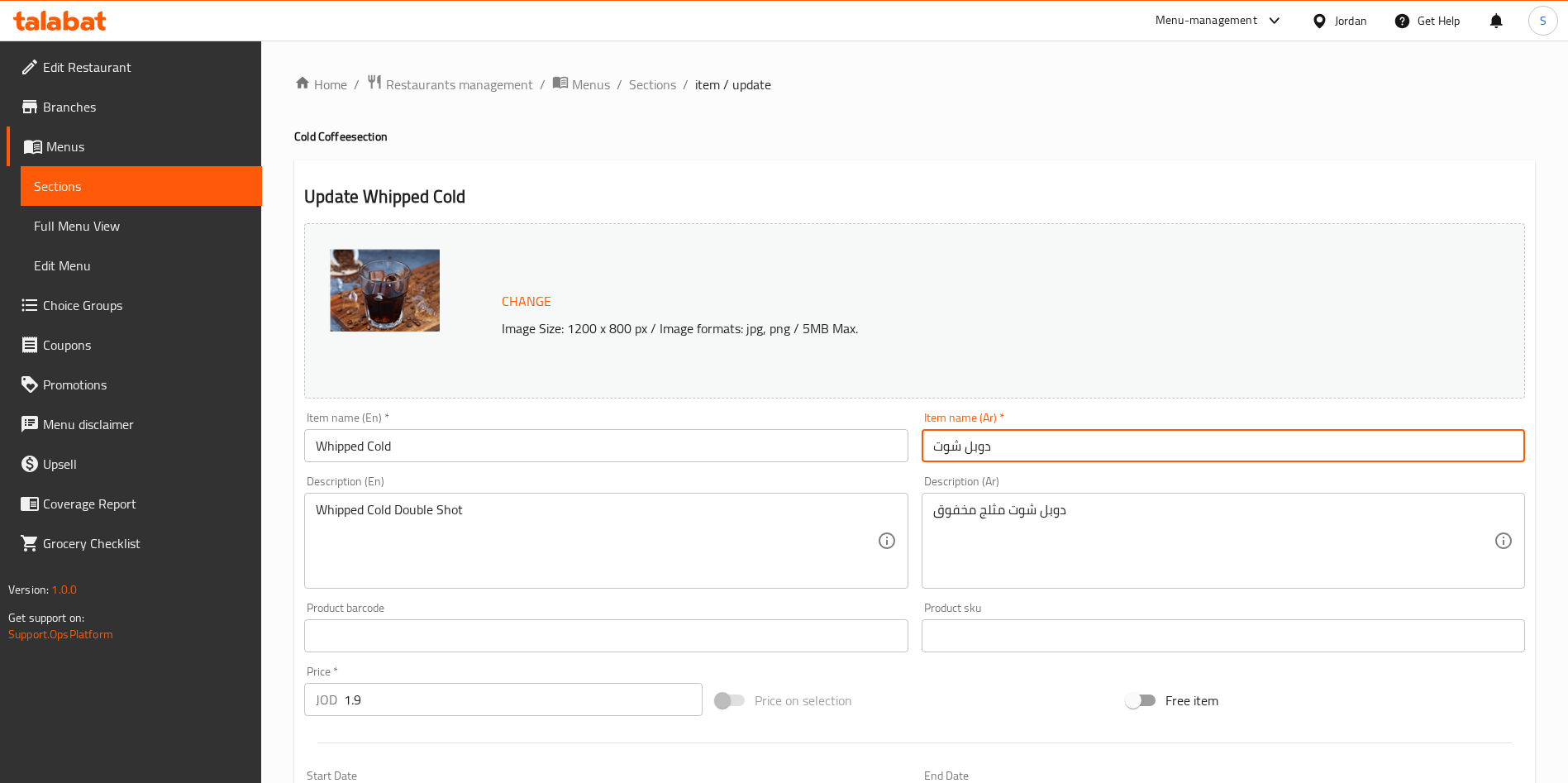
click at [1045, 453] on input "دوبل شوت" at bounding box center [1223, 445] width 603 height 33
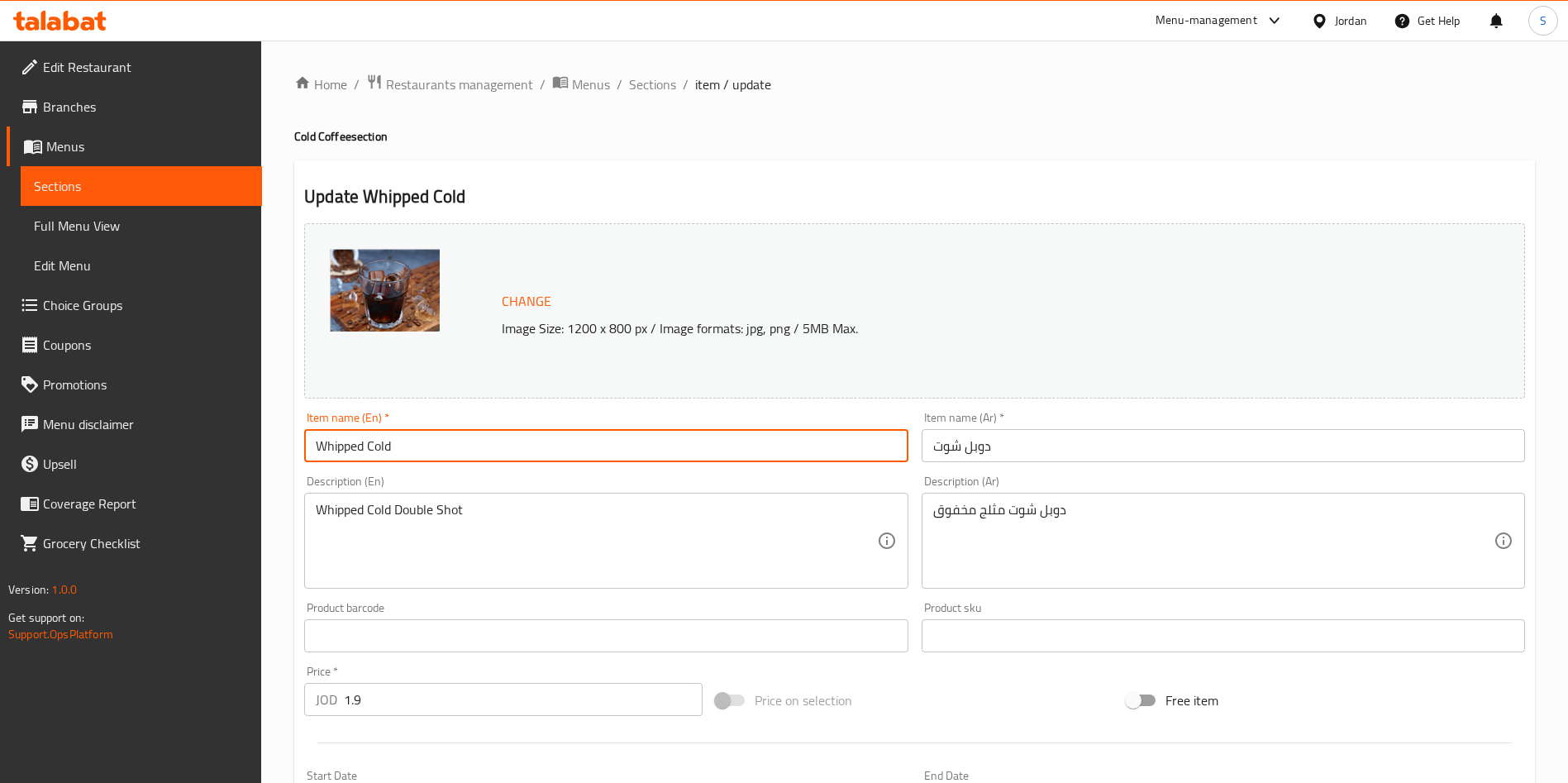
click at [325, 435] on input "Whipped Cold" at bounding box center [606, 445] width 603 height 33
type input "Double Shot Ice shaken"
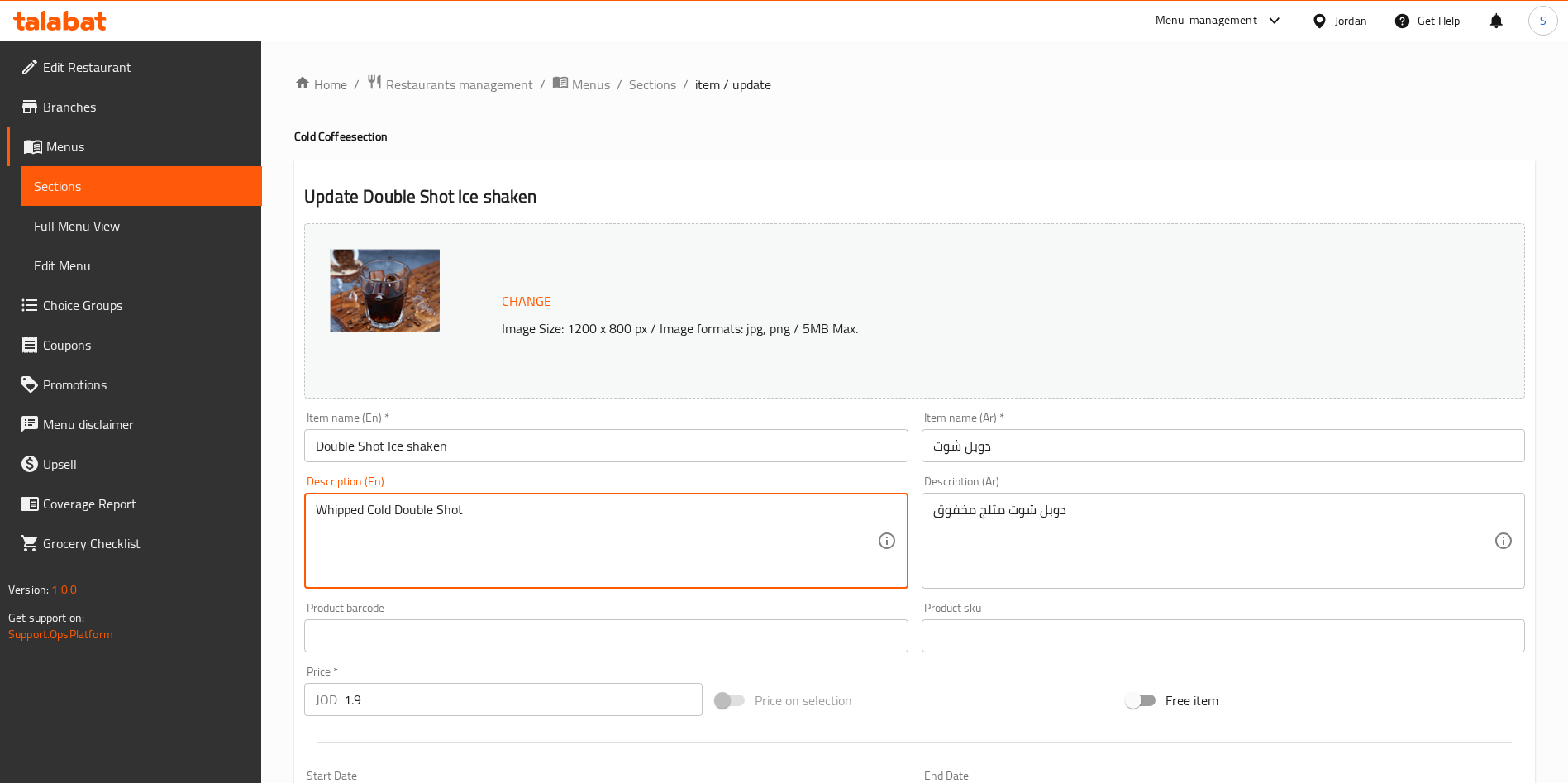
click at [494, 520] on textarea "Whipped Cold Double Shot" at bounding box center [596, 541] width 560 height 79
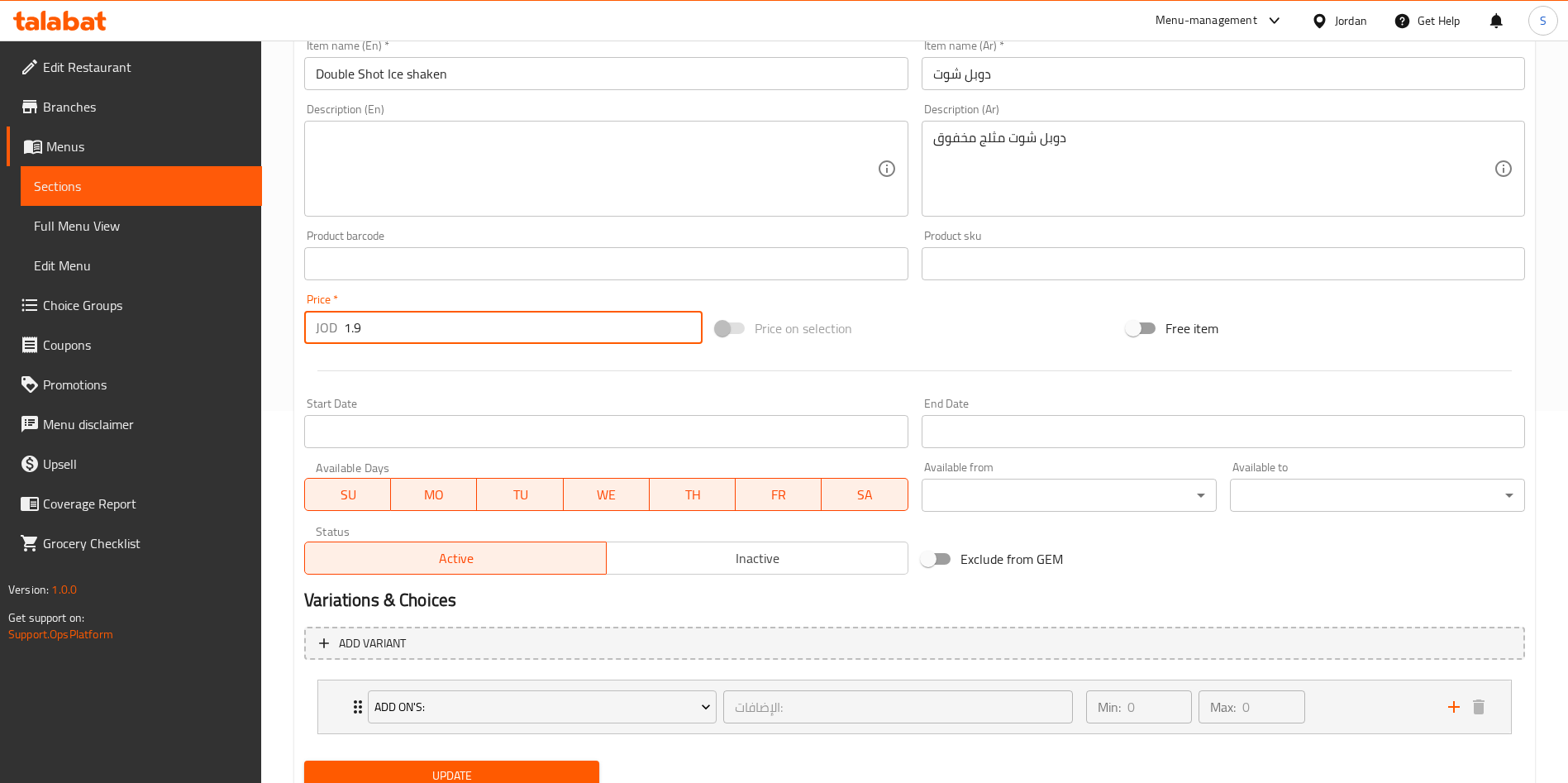
drag, startPoint x: 398, startPoint y: 332, endPoint x: 58, endPoint y: 336, distance: 340.0
click at [61, 334] on div "Edit Restaurant Branches Menus Sections Full Menu View Edit Menu Choice Groups …" at bounding box center [784, 258] width 1568 height 1179
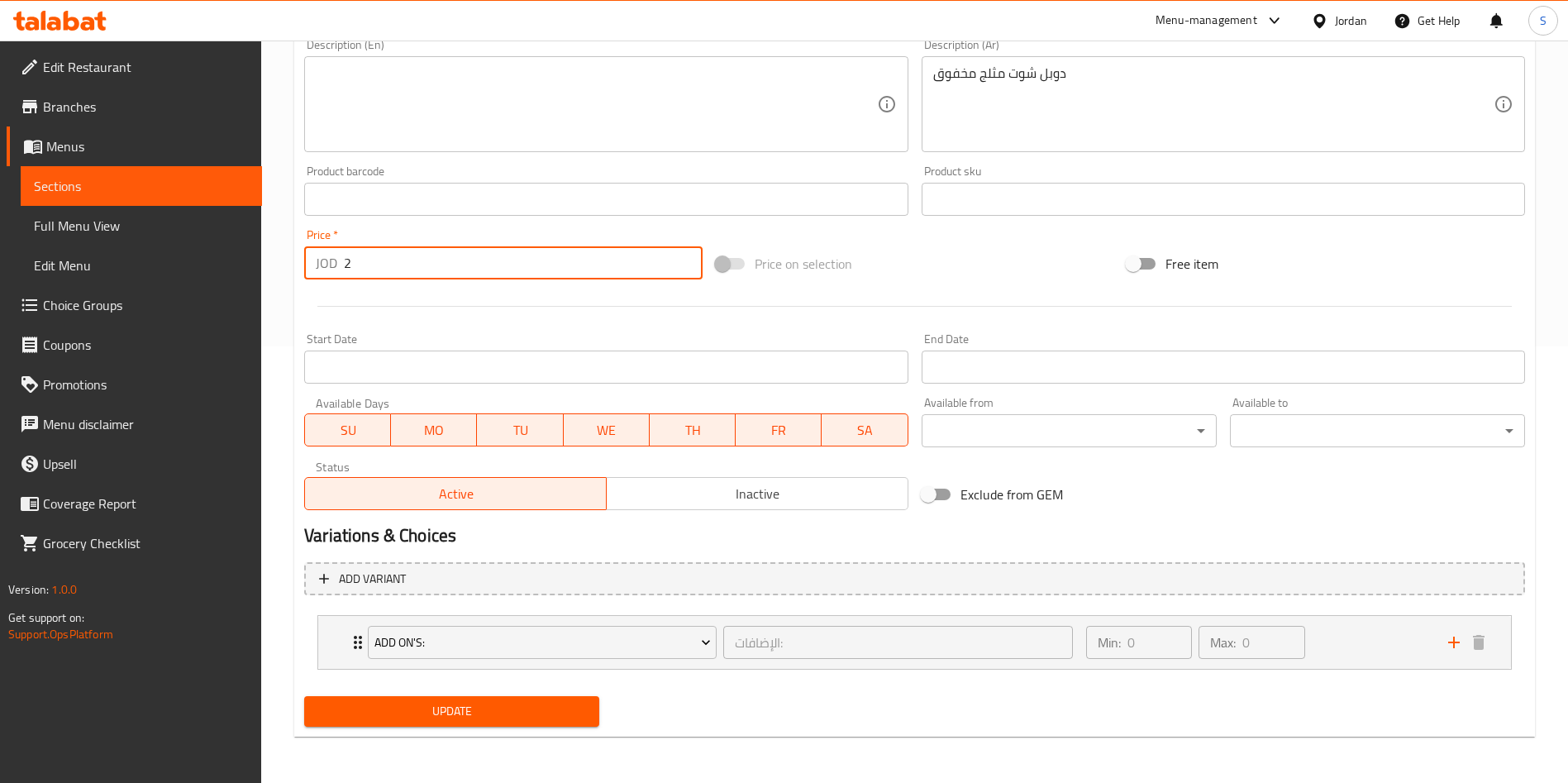
type input "2"
click at [475, 717] on span "Update" at bounding box center [452, 711] width 269 height 20
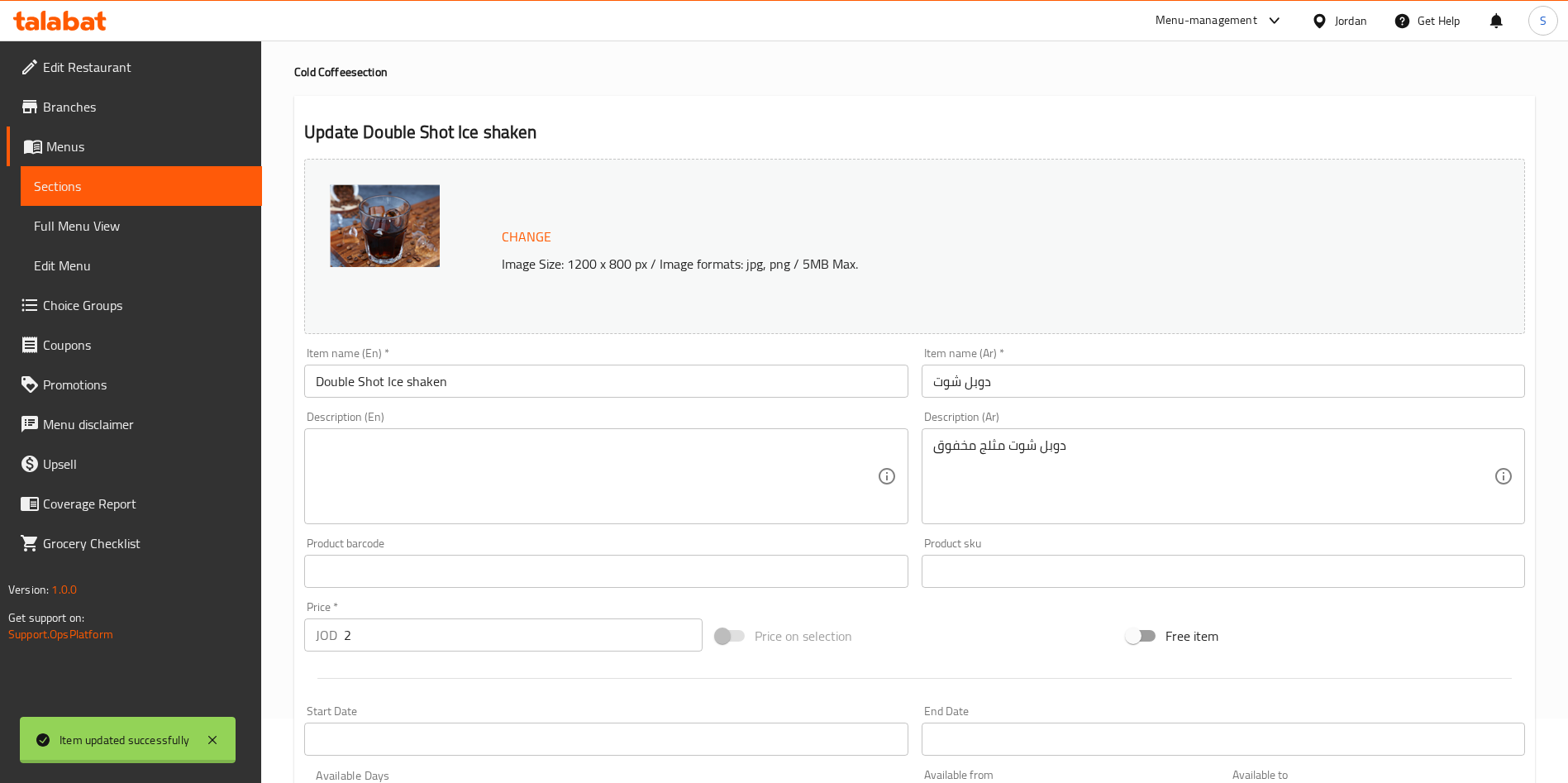
scroll to position [0, 0]
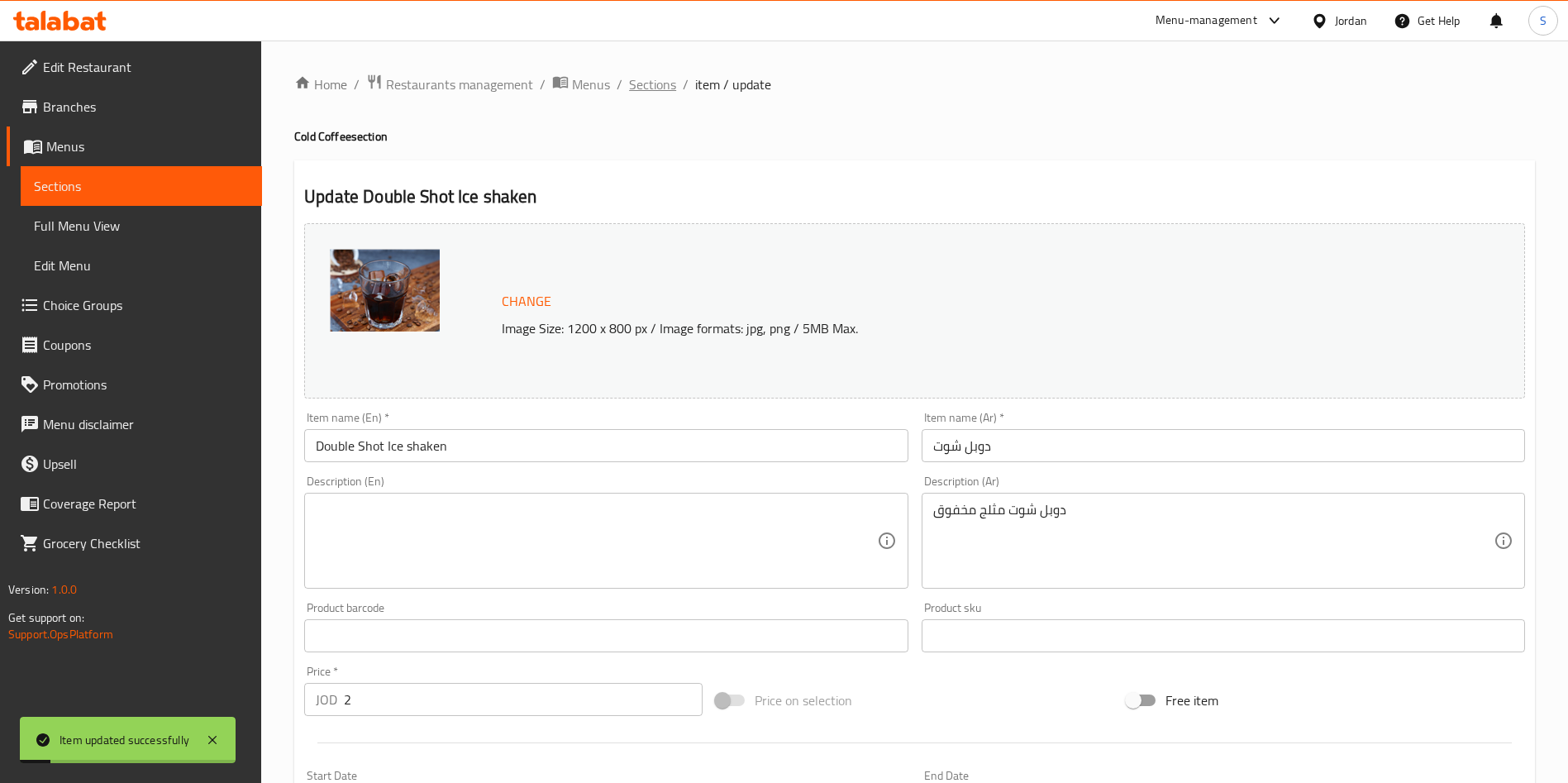
click at [646, 79] on span "Sections" at bounding box center [653, 84] width 47 height 19
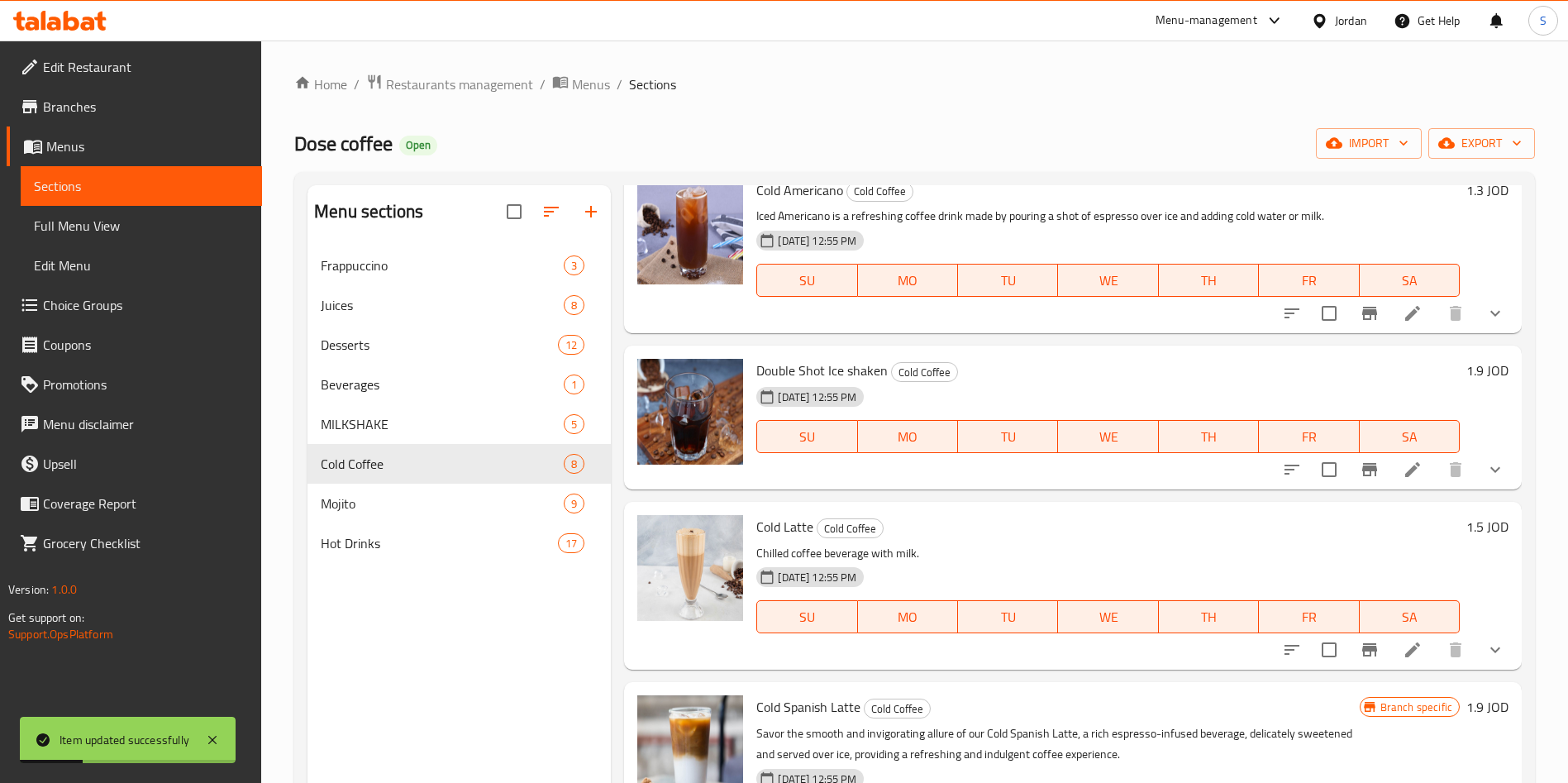
scroll to position [124, 0]
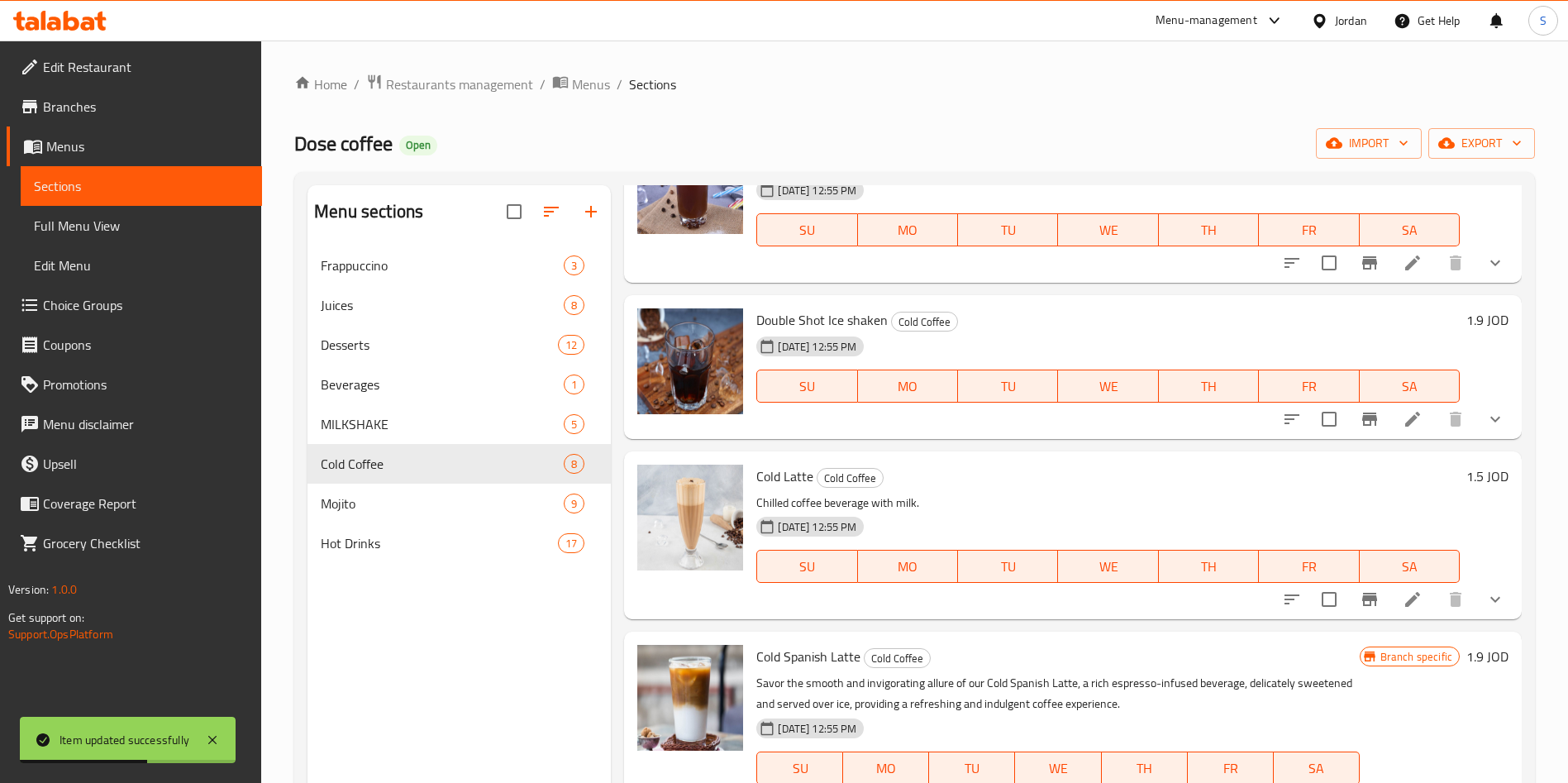
click at [765, 475] on span "Cold Latte" at bounding box center [784, 475] width 57 height 25
drag, startPoint x: 753, startPoint y: 475, endPoint x: 767, endPoint y: 475, distance: 14.0
click at [767, 475] on div "Cold Latte Cold Coffee Chilled coffee beverage with milk. [DATE] 12:55 PM SU MO…" at bounding box center [1109, 535] width 717 height 154
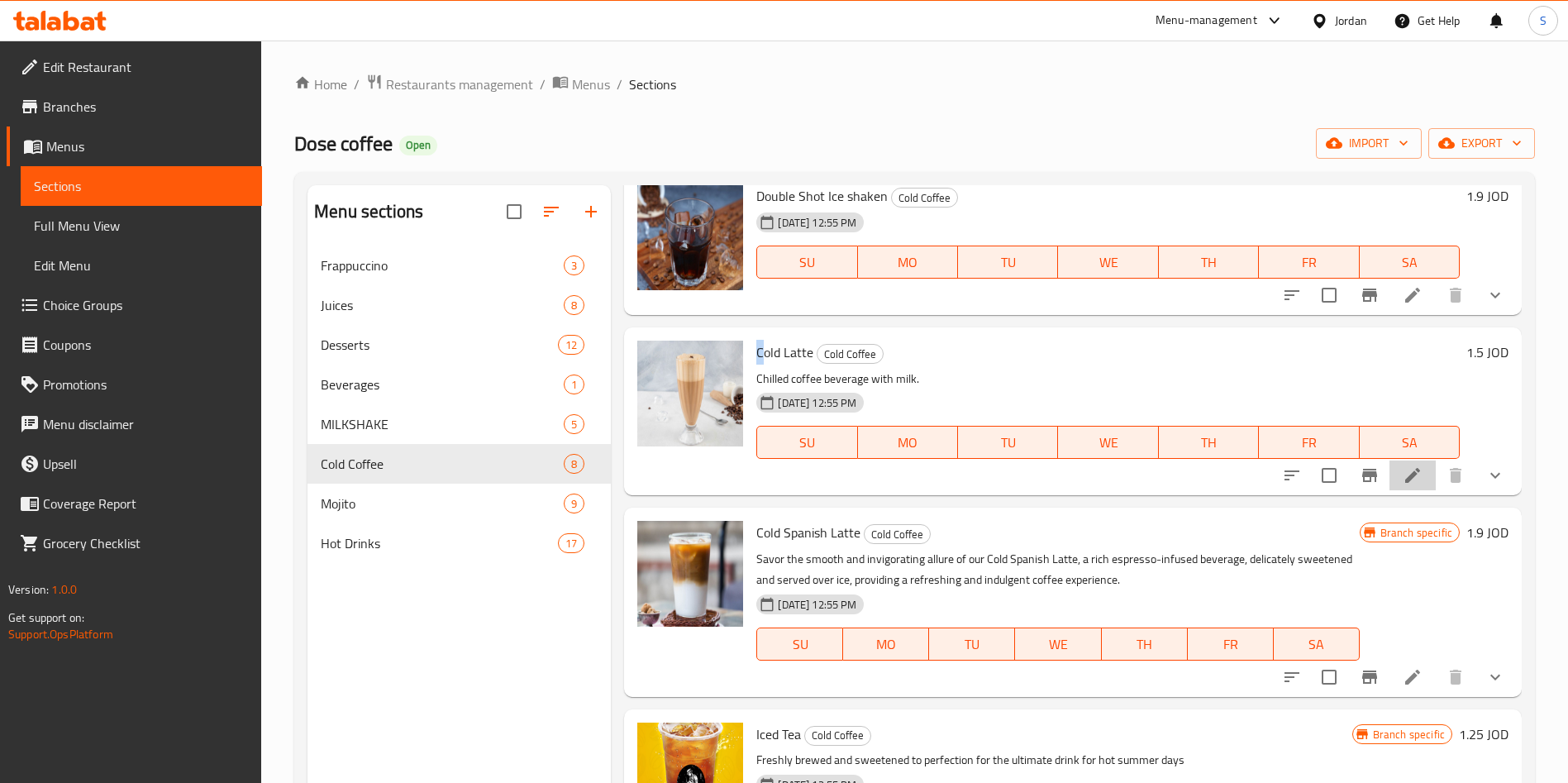
click at [1389, 469] on li at bounding box center [1412, 475] width 47 height 30
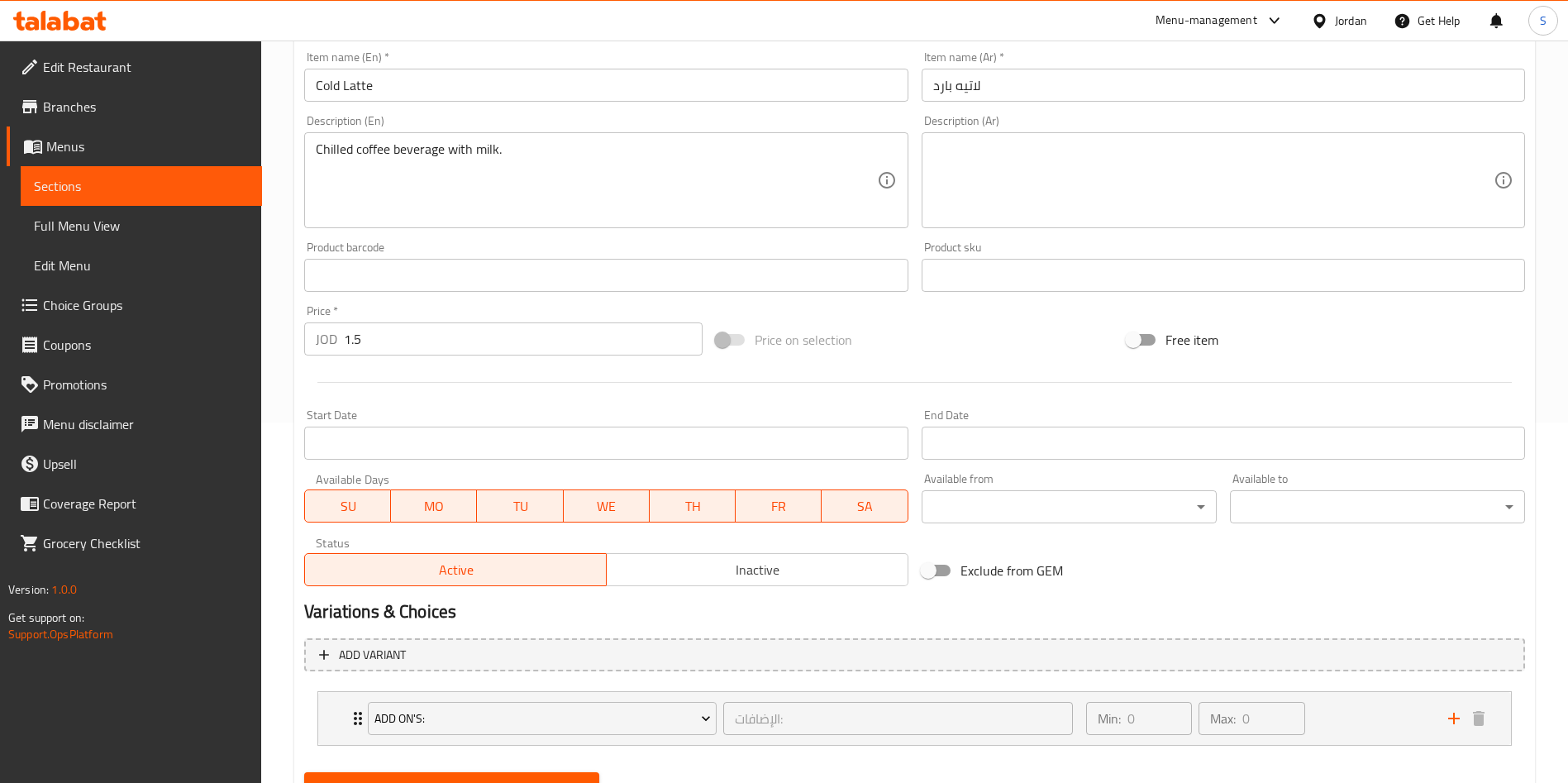
scroll to position [372, 0]
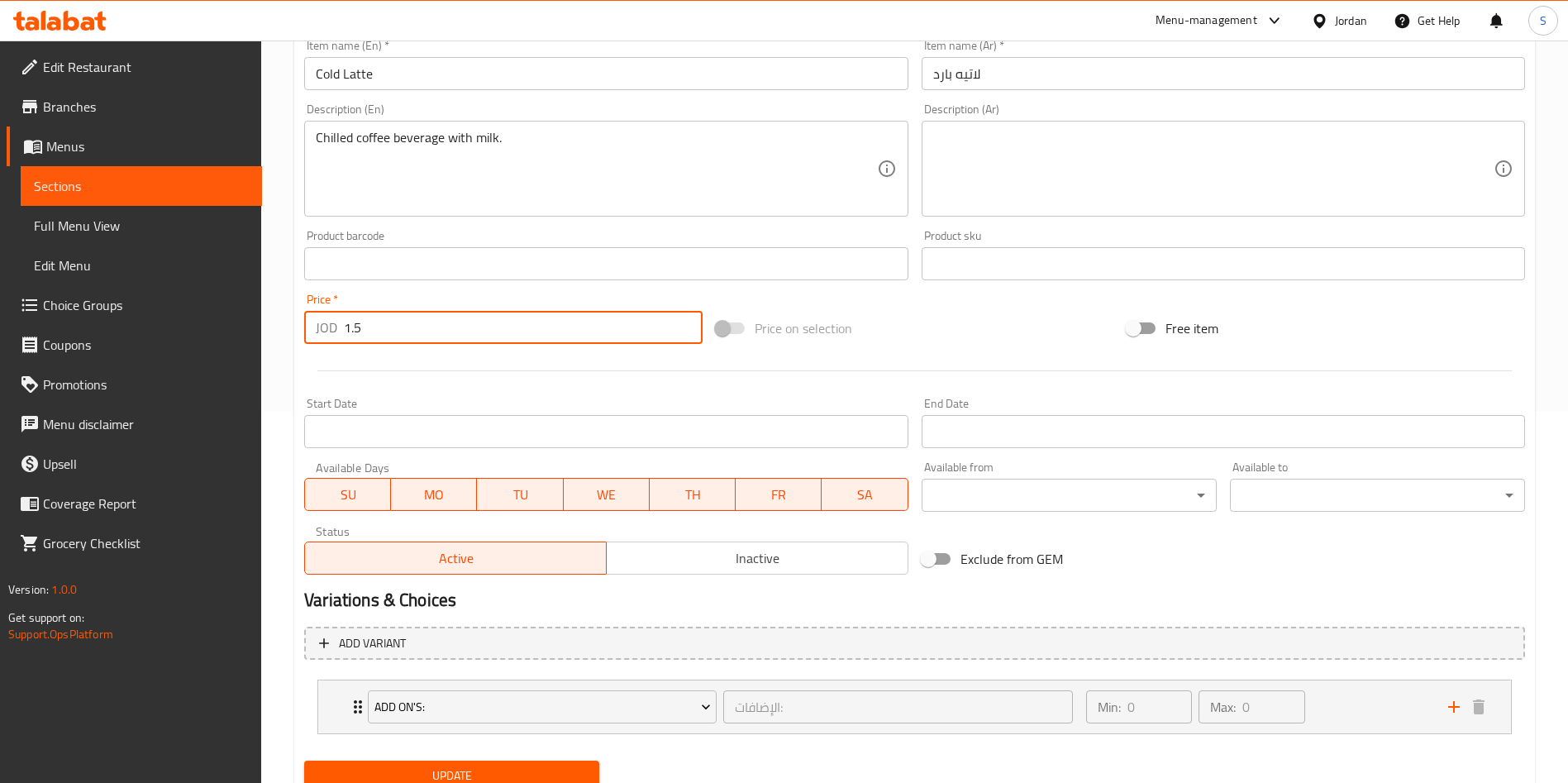
drag, startPoint x: 348, startPoint y: 330, endPoint x: 362, endPoint y: 330, distance: 14.0
click at [362, 330] on input "1.5" at bounding box center [523, 327] width 359 height 33
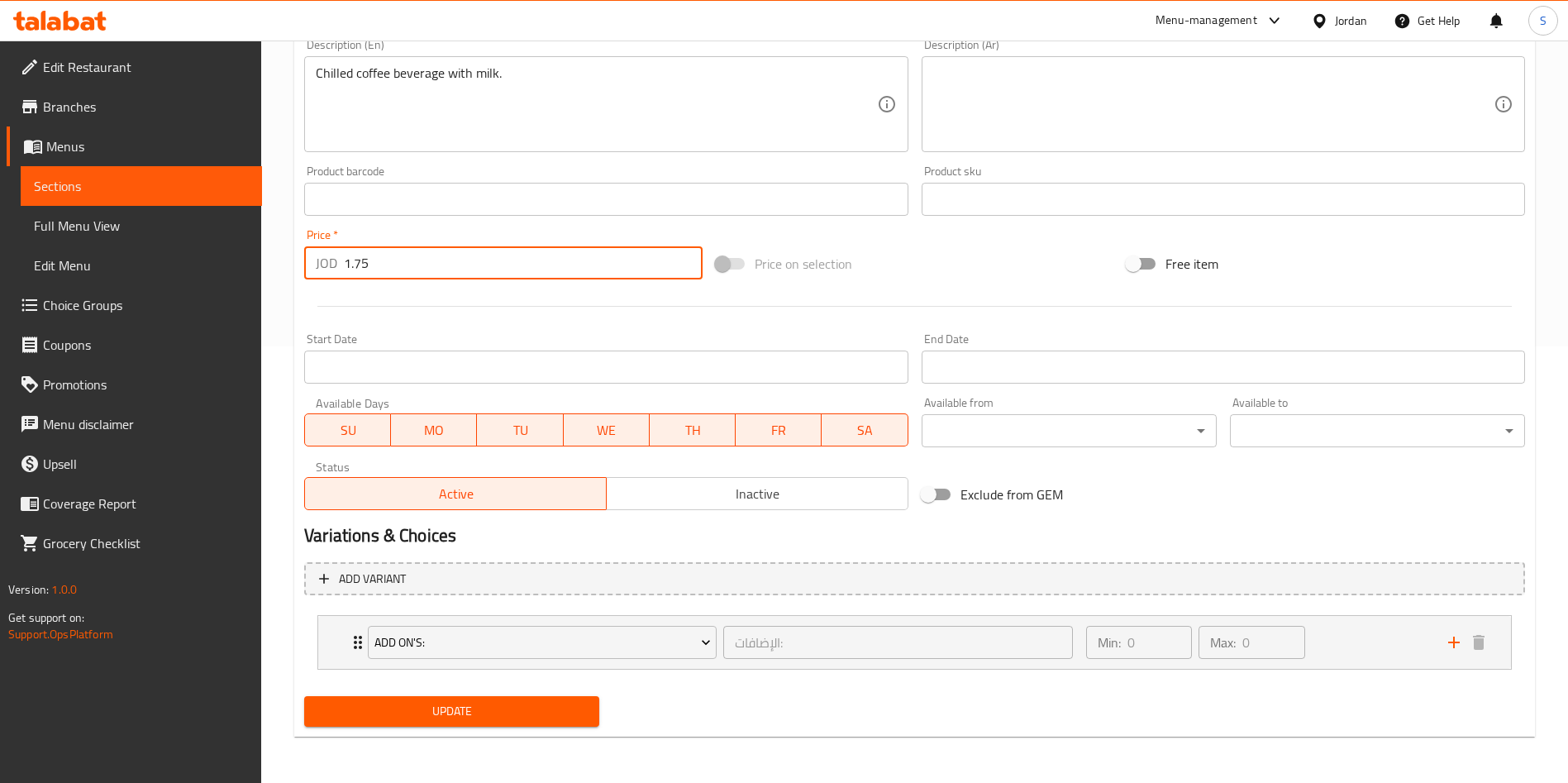
type input "1.75"
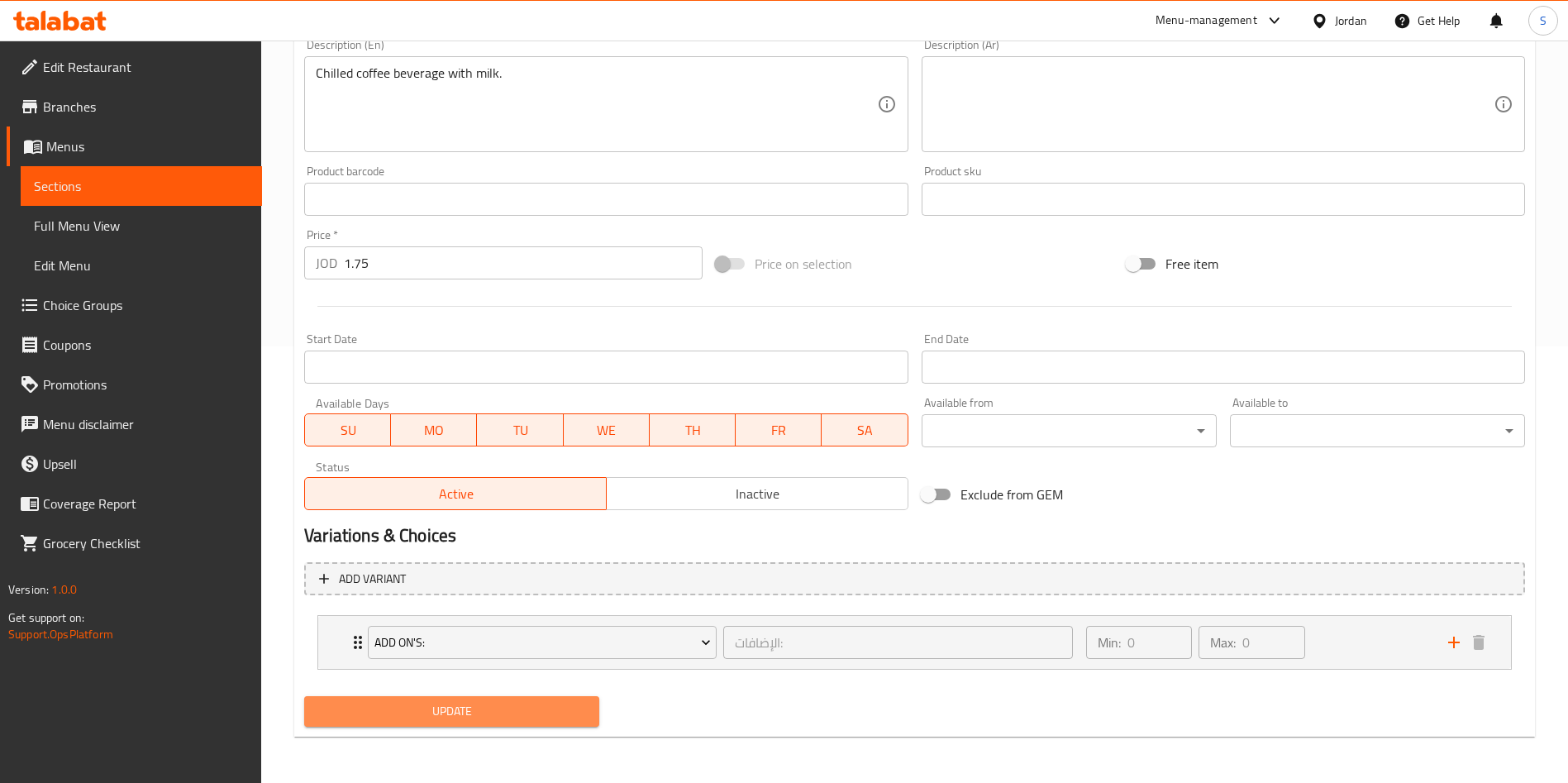
click at [468, 719] on span "Update" at bounding box center [452, 711] width 269 height 20
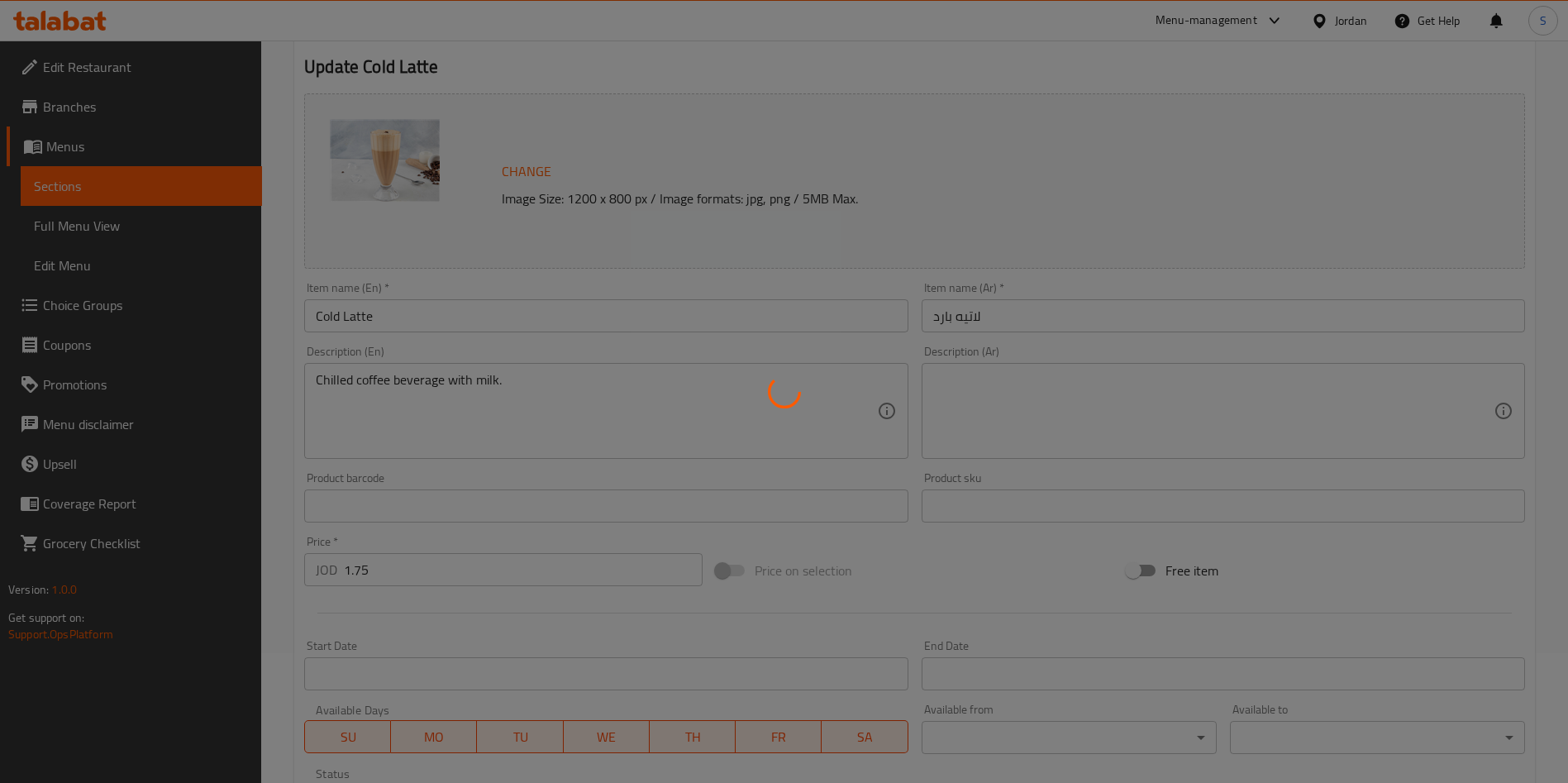
scroll to position [0, 0]
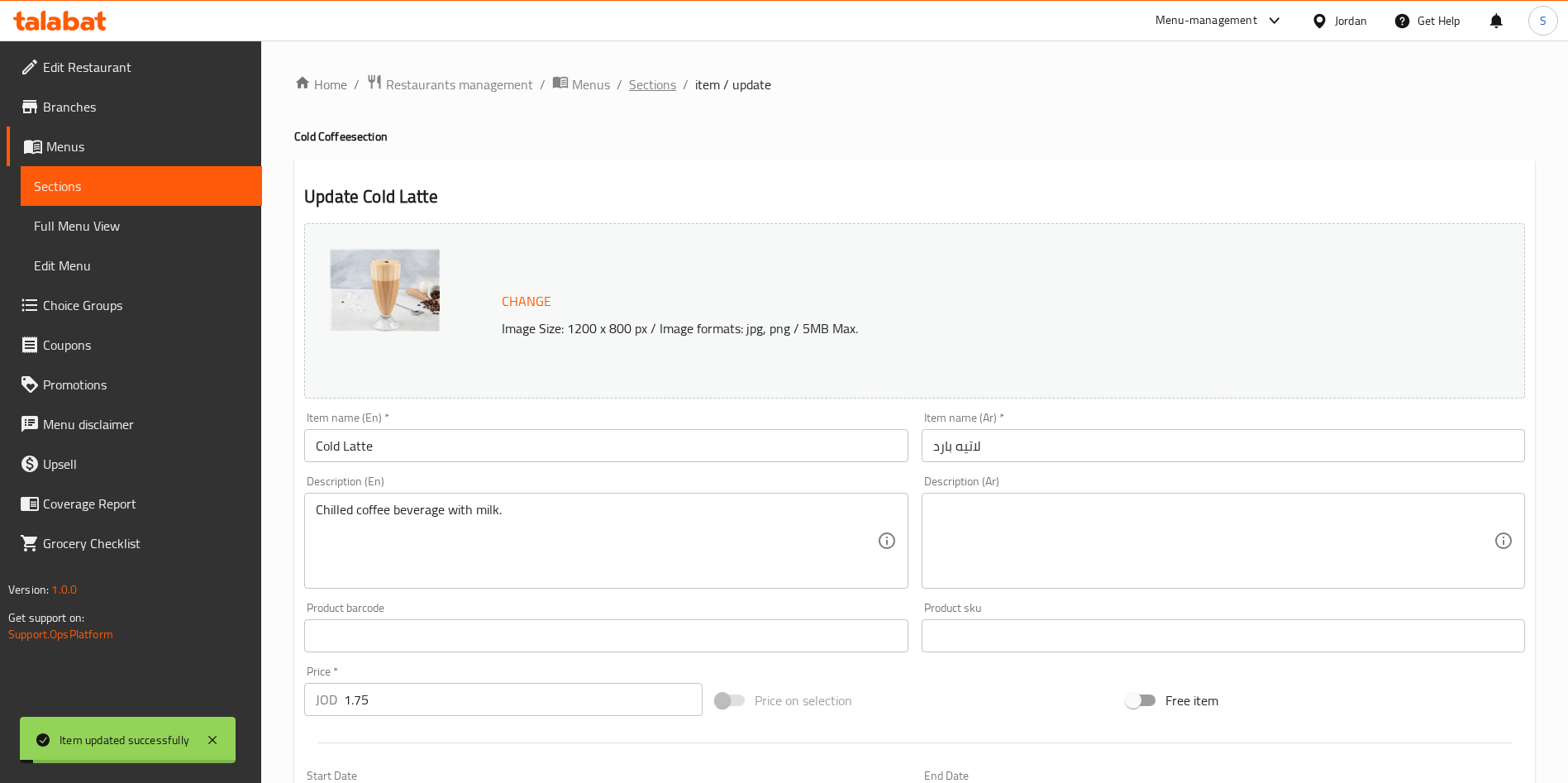
click at [653, 85] on span "Sections" at bounding box center [653, 84] width 47 height 19
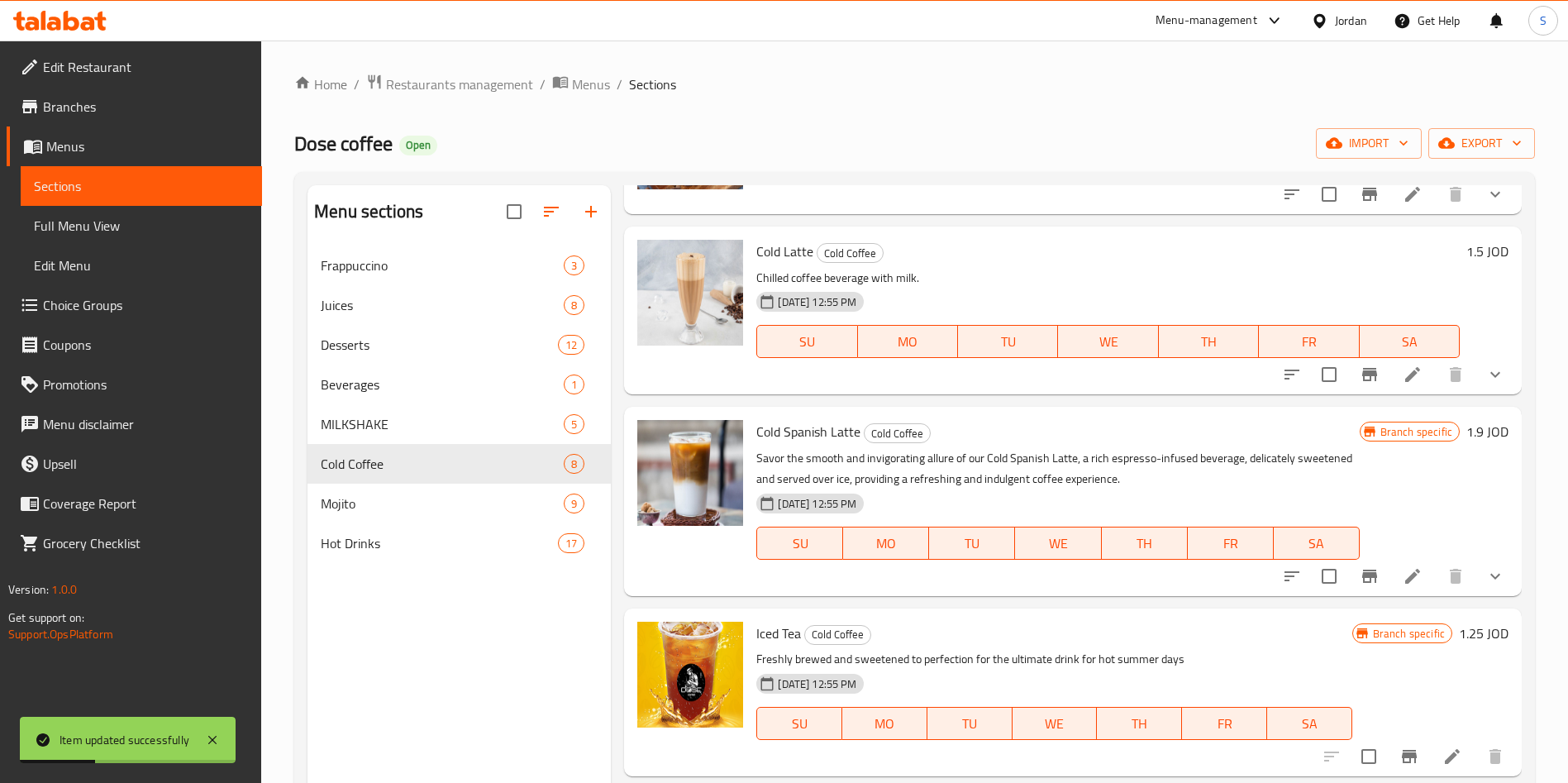
scroll to position [372, 0]
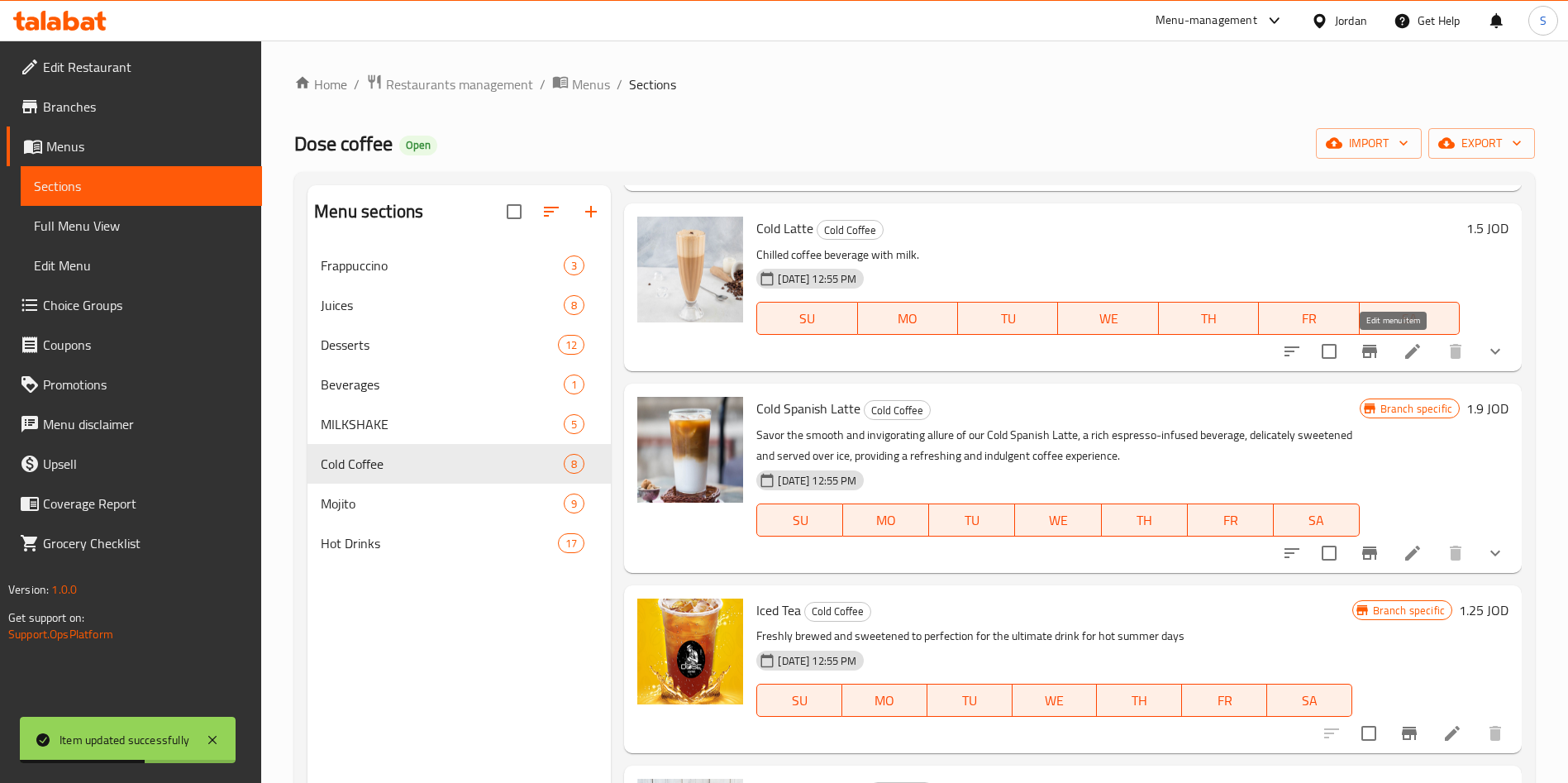
click at [1403, 345] on icon at bounding box center [1412, 351] width 19 height 19
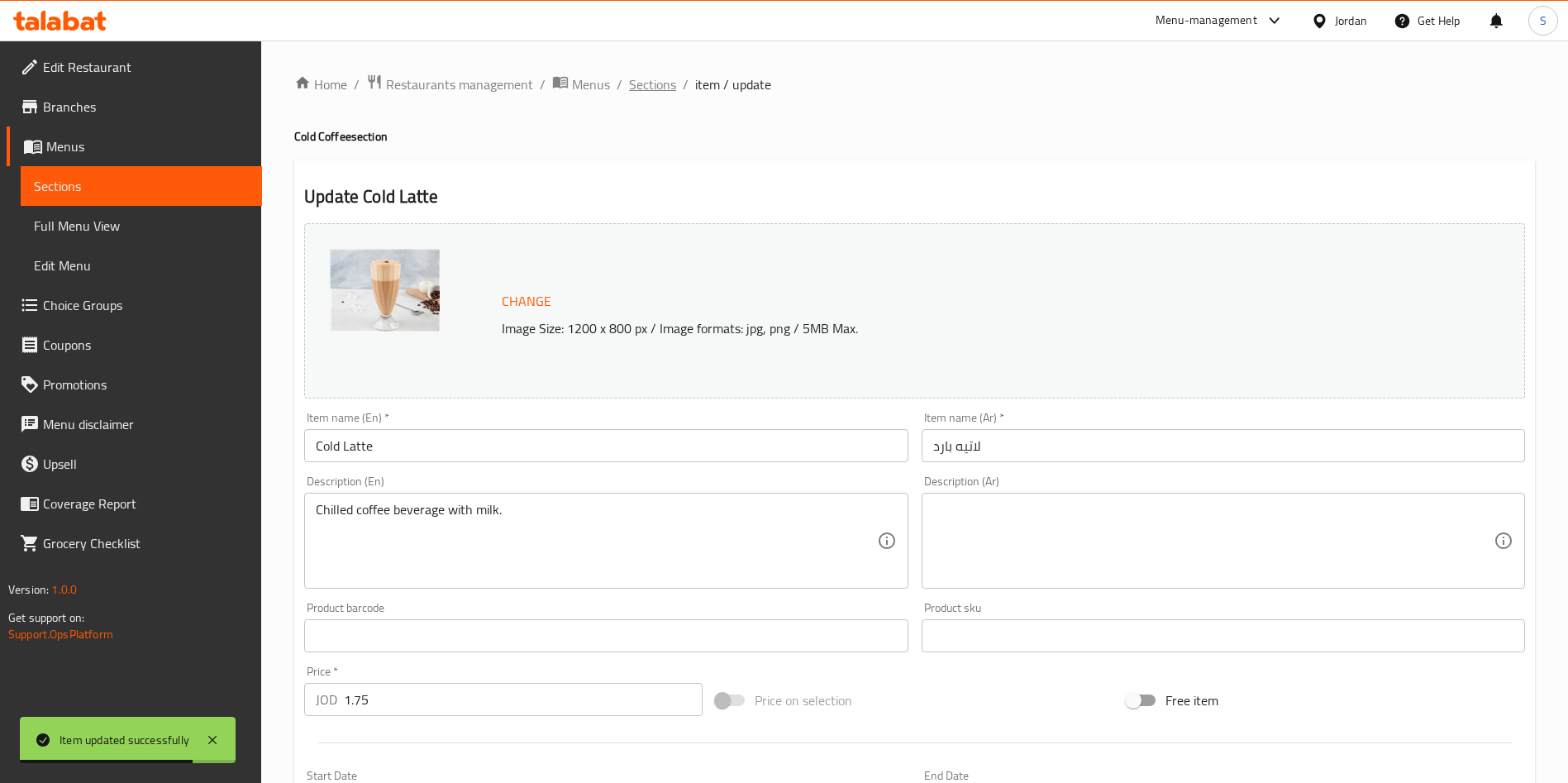
click at [637, 75] on span "Sections" at bounding box center [653, 84] width 47 height 19
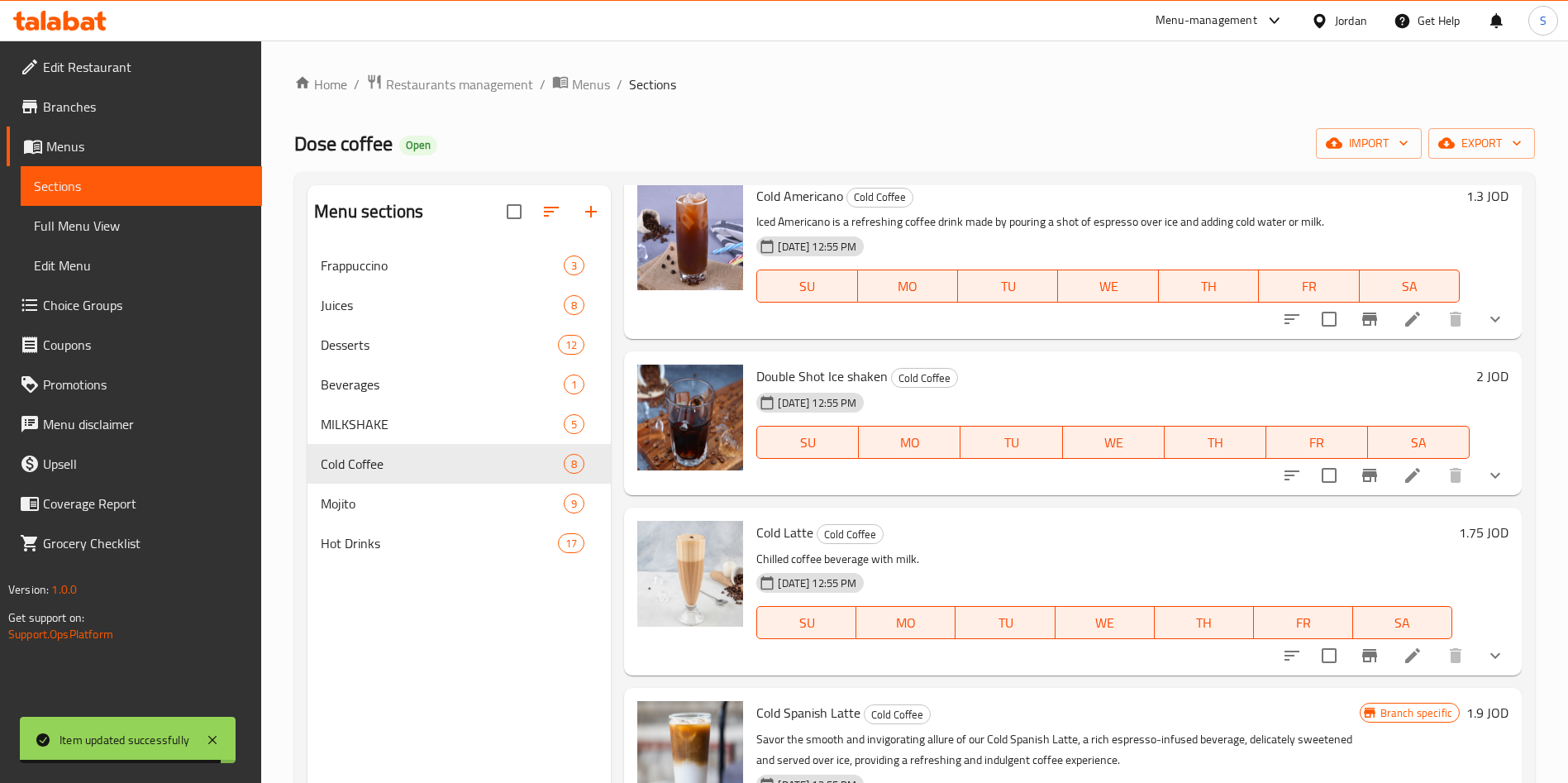
scroll to position [124, 0]
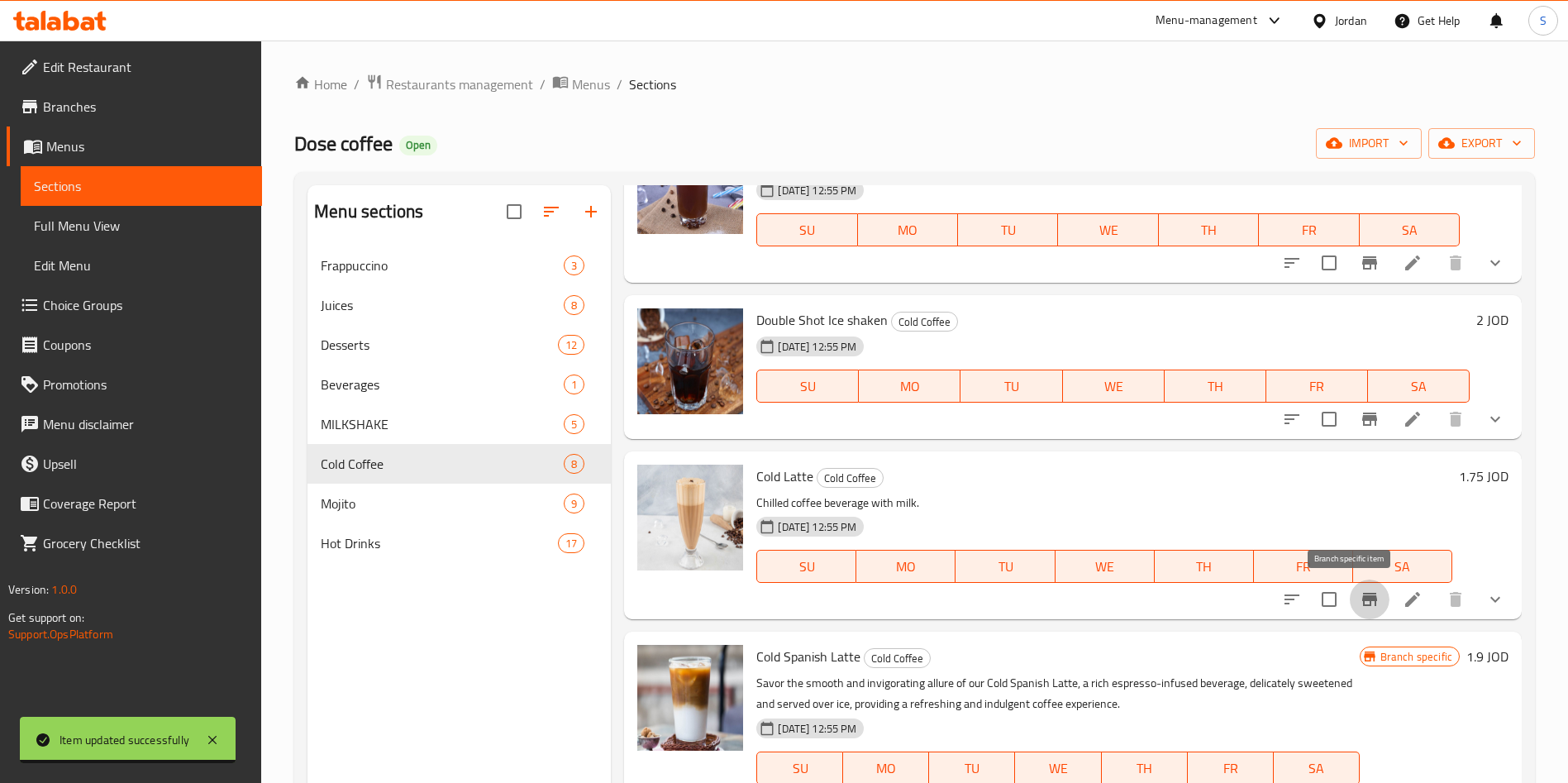
click at [1360, 602] on button "Branch-specific-item" at bounding box center [1370, 599] width 40 height 40
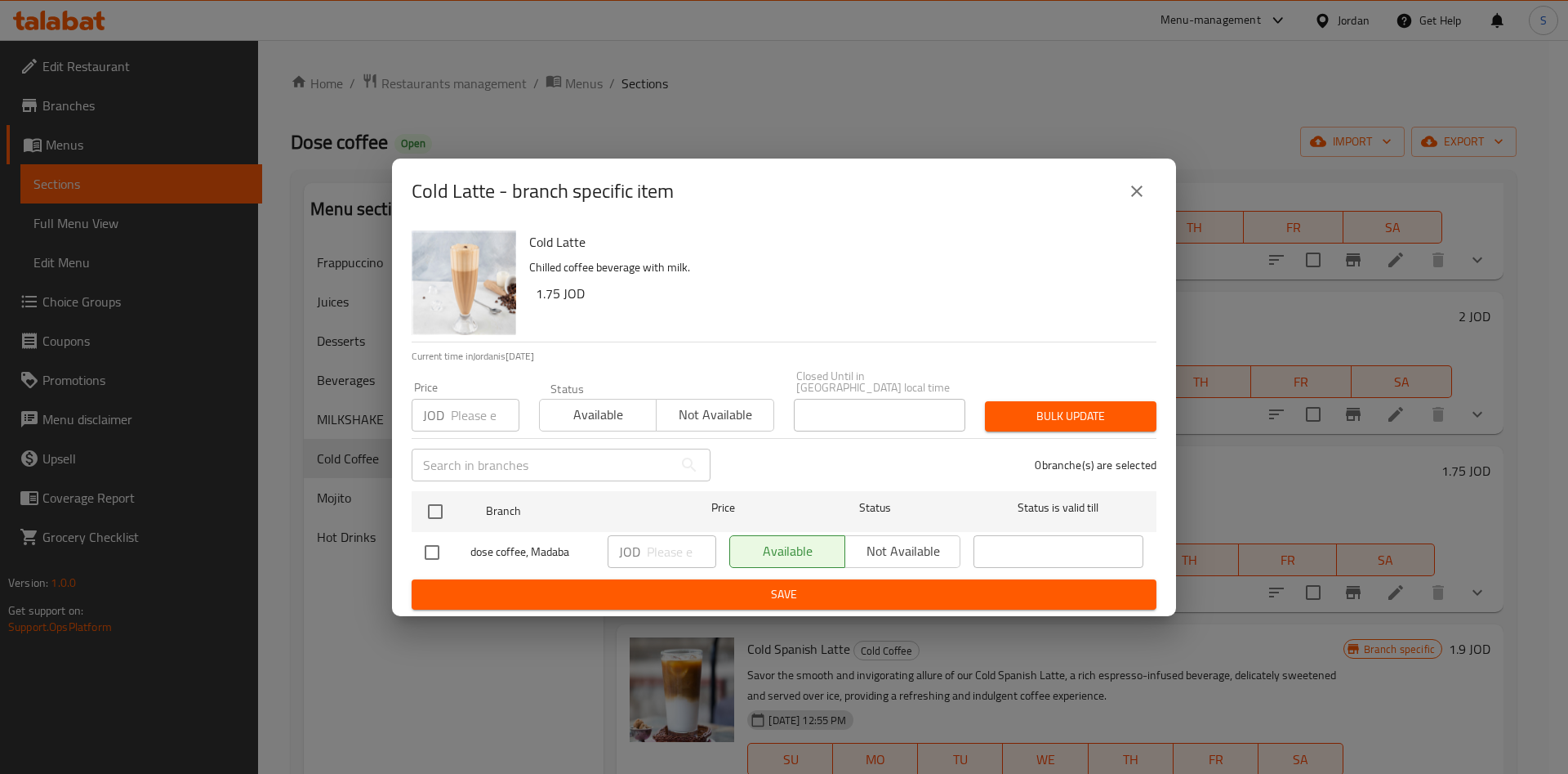
click at [1144, 186] on icon "close" at bounding box center [1136, 191] width 19 height 19
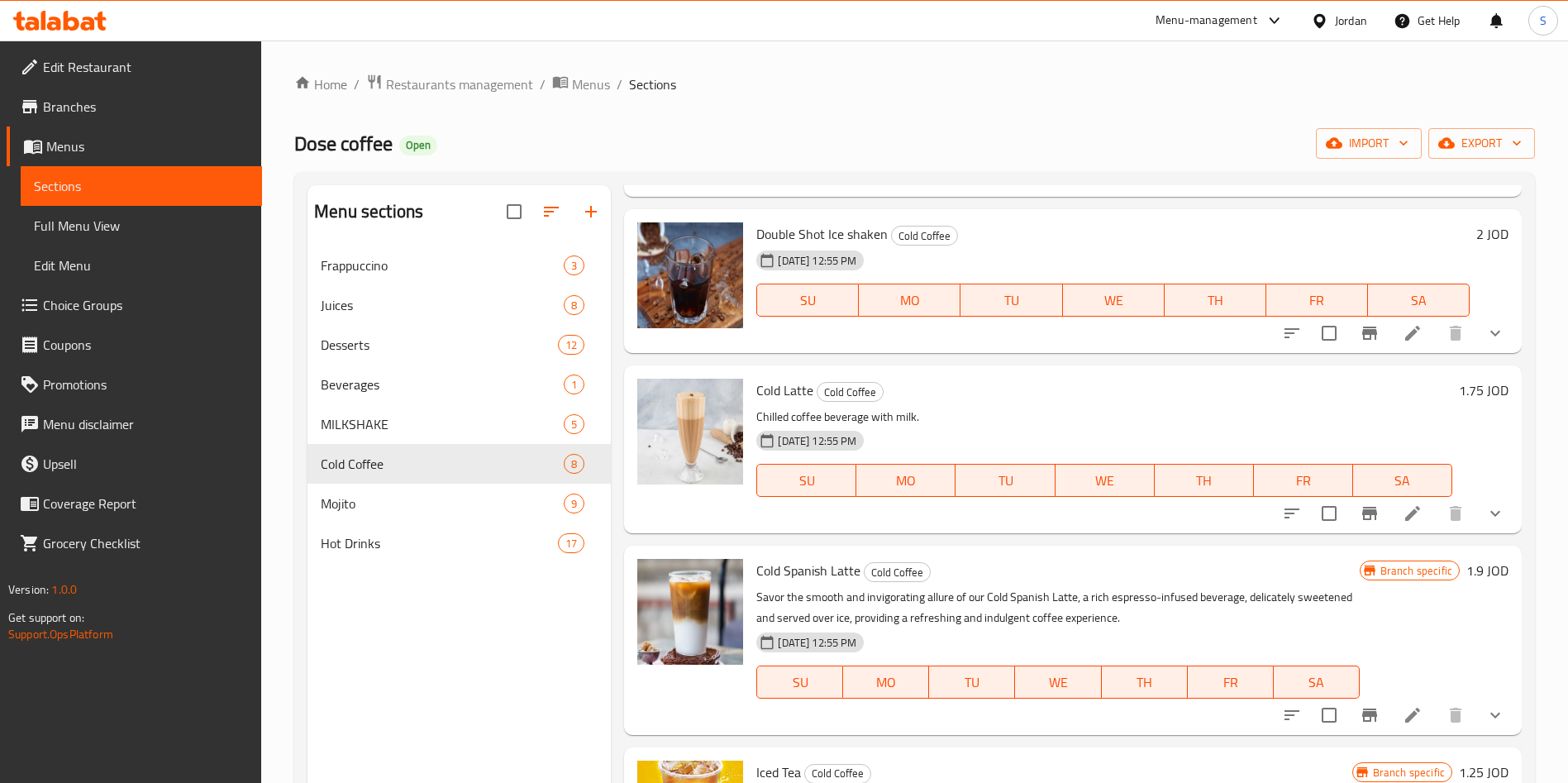
scroll to position [248, 0]
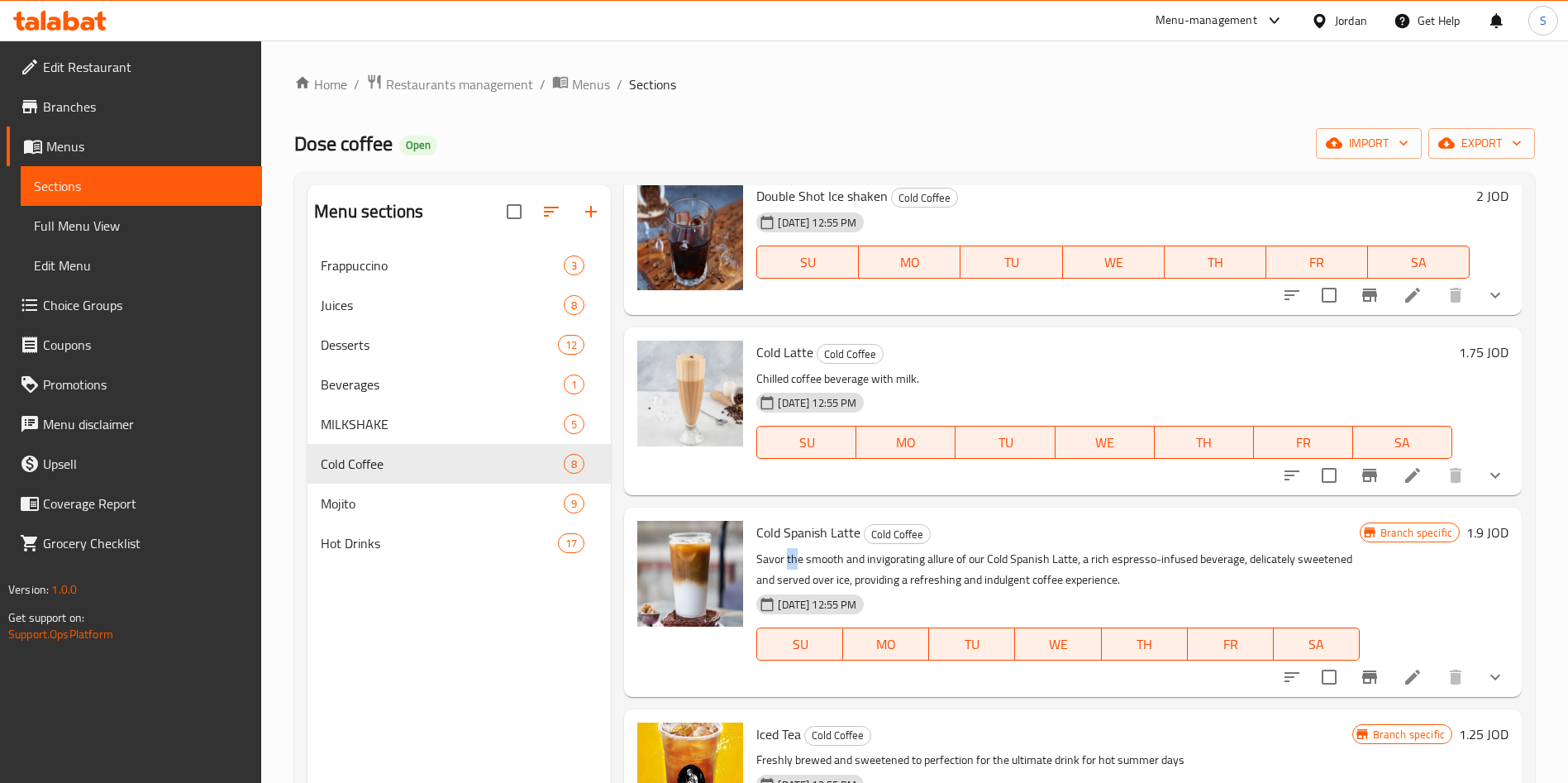
click at [794, 559] on p "Savor the smooth and invigorating allure of our Cold Spanish Latte, a rich espr…" at bounding box center [1057, 569] width 603 height 42
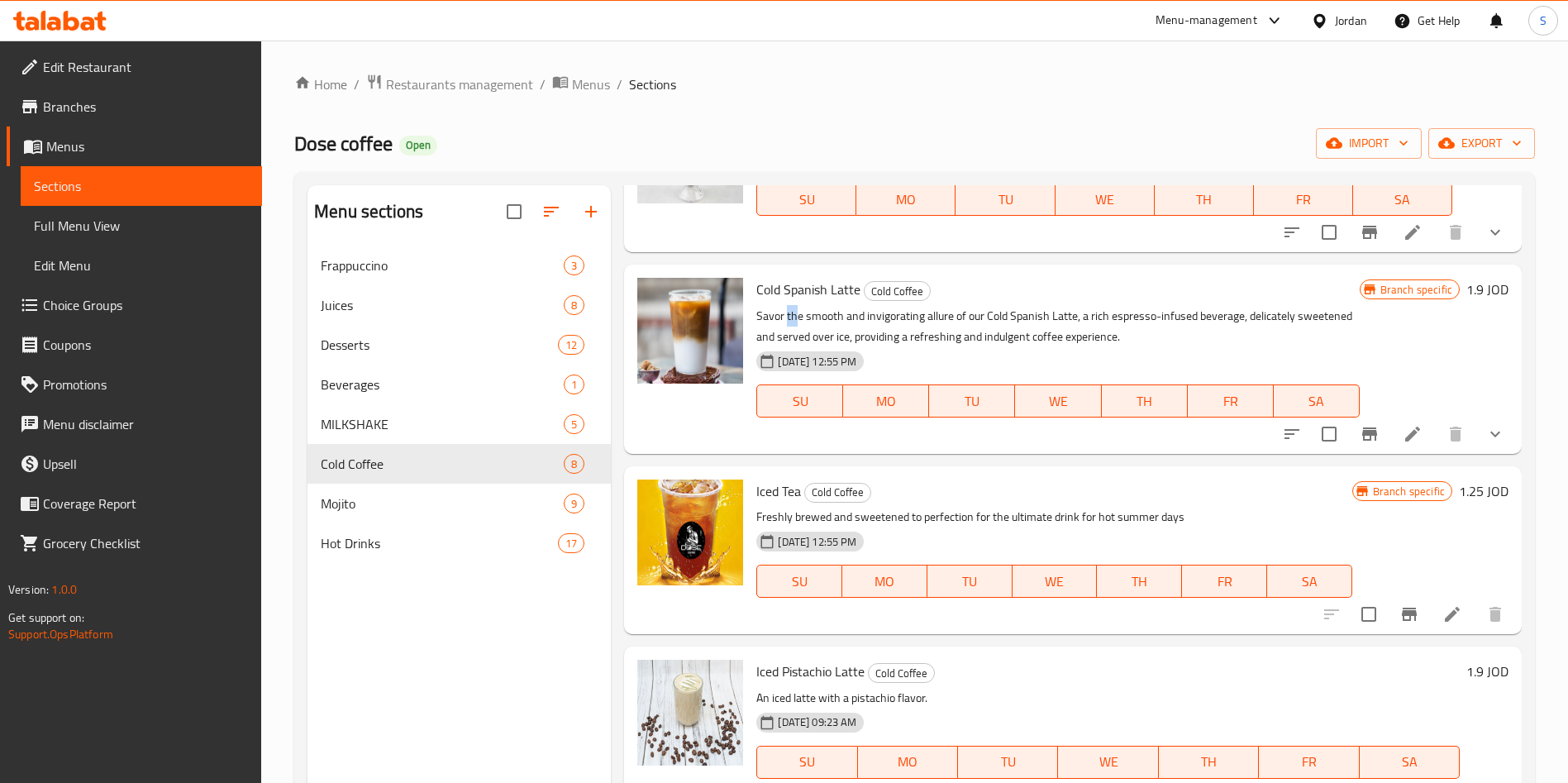
scroll to position [496, 0]
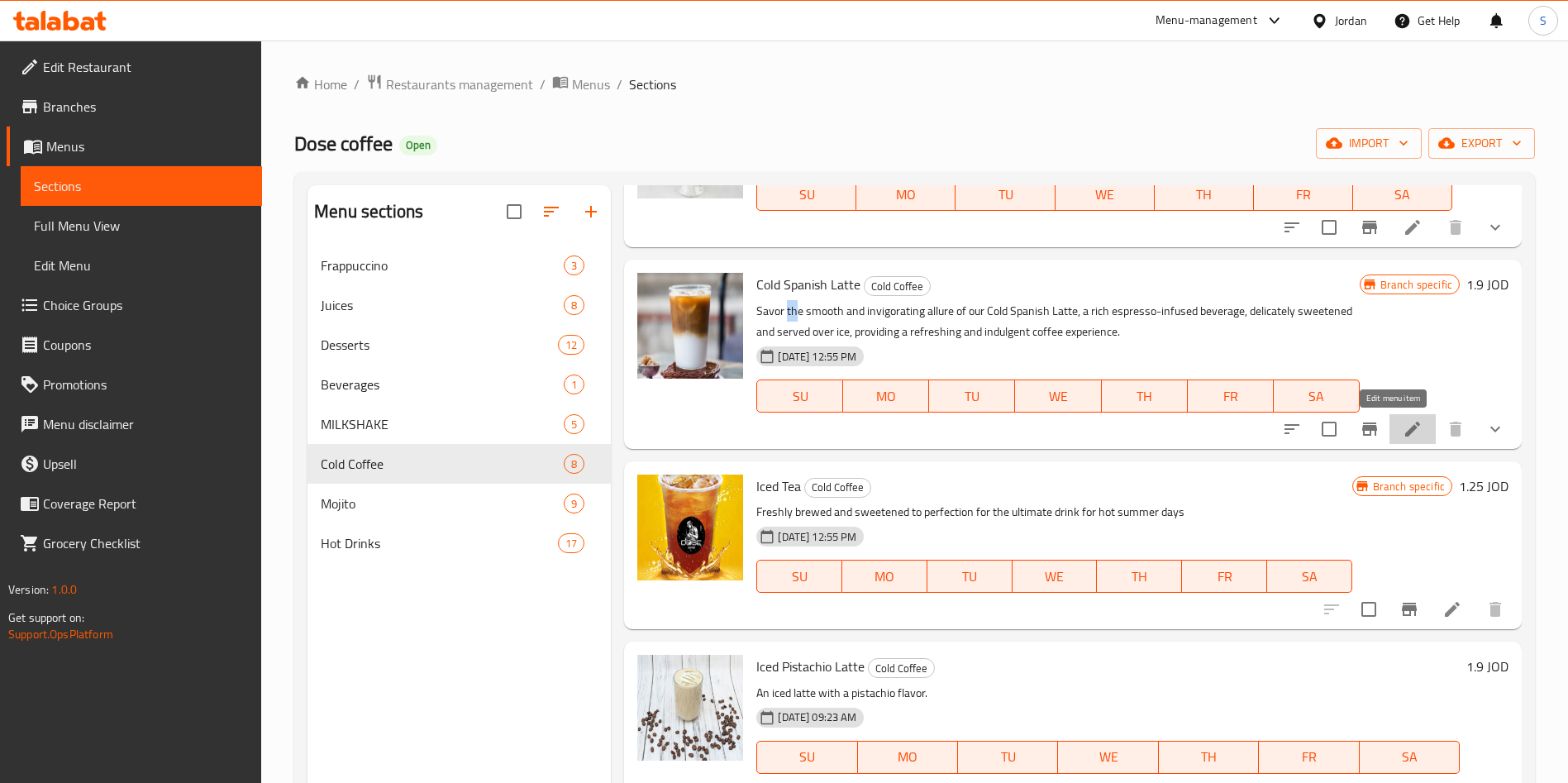
click at [1403, 425] on icon at bounding box center [1412, 428] width 19 height 19
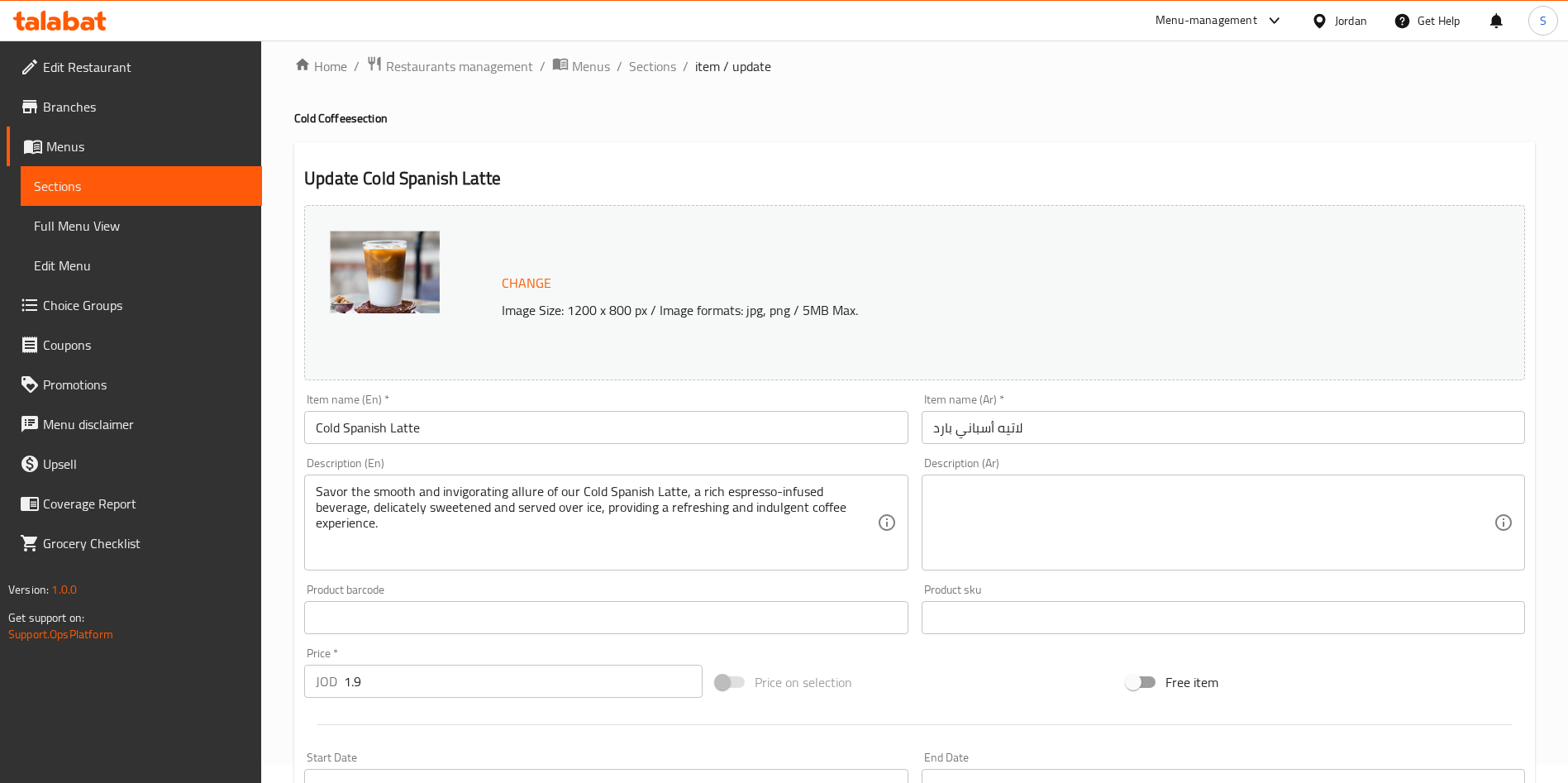
scroll to position [124, 0]
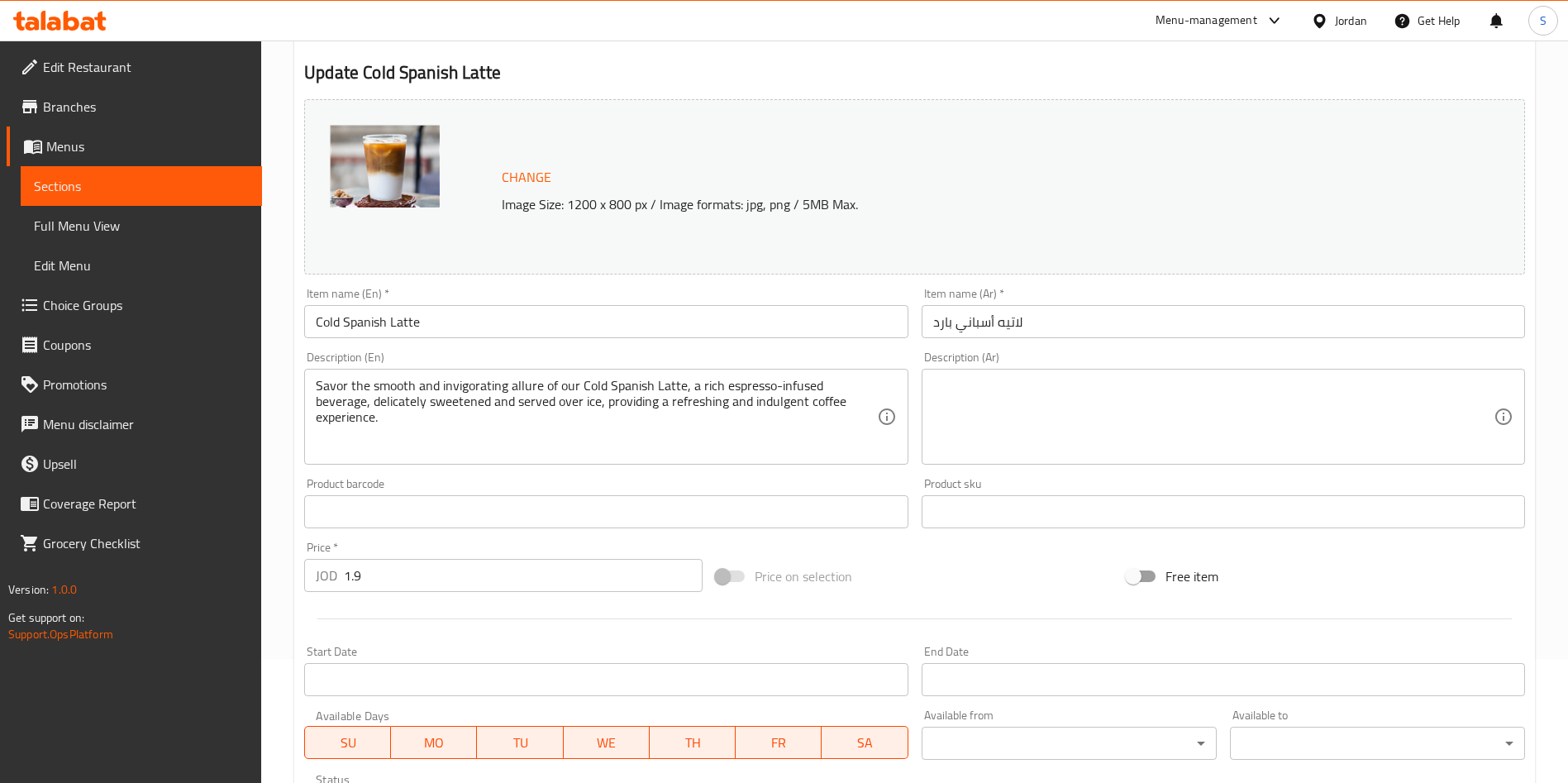
drag, startPoint x: 359, startPoint y: 586, endPoint x: 221, endPoint y: 586, distance: 138.0
click at [223, 586] on div "Edit Restaurant Branches Menus Sections Full Menu View Edit Menu Choice Groups …" at bounding box center [784, 505] width 1568 height 1179
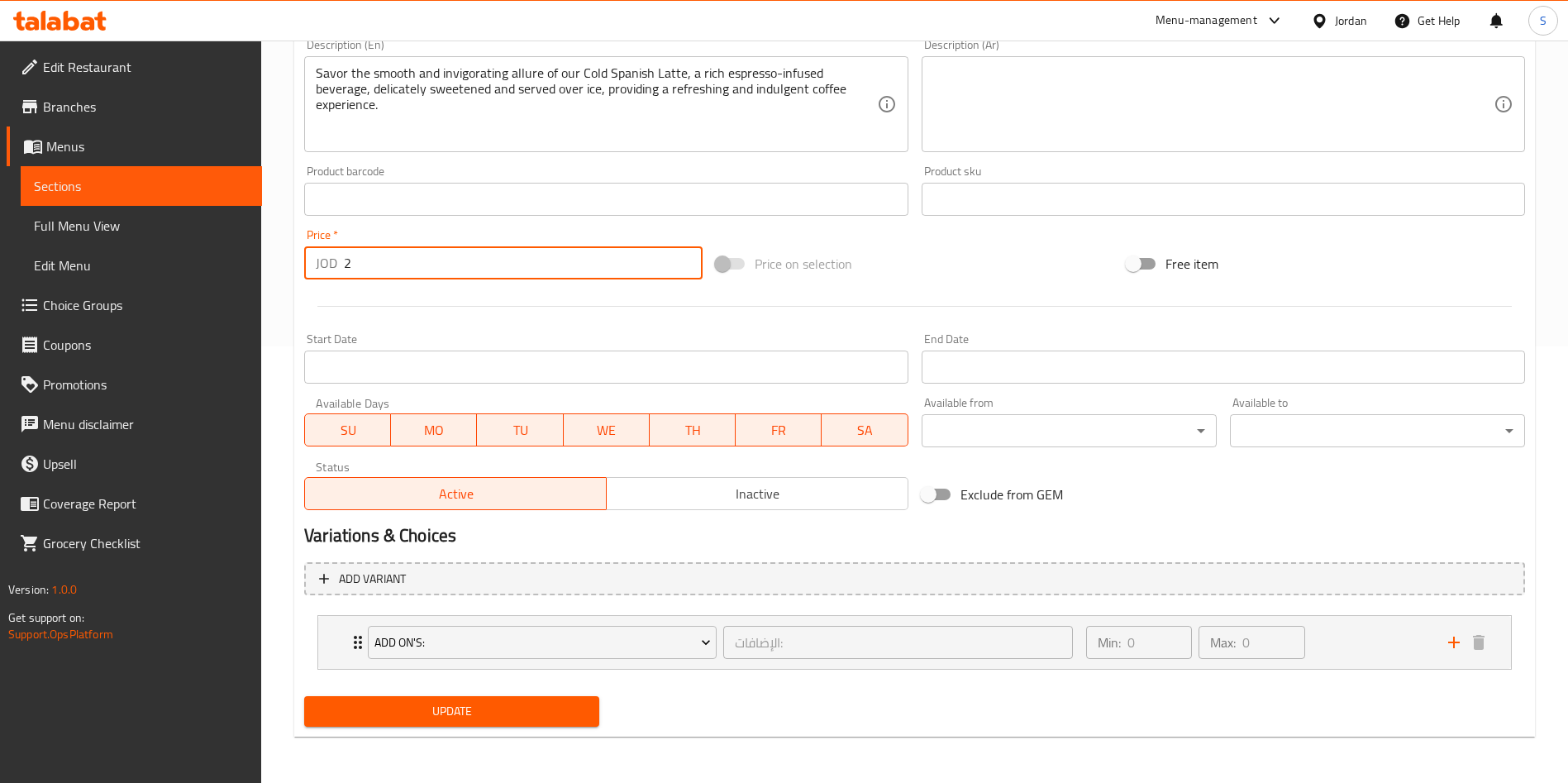
type input "2"
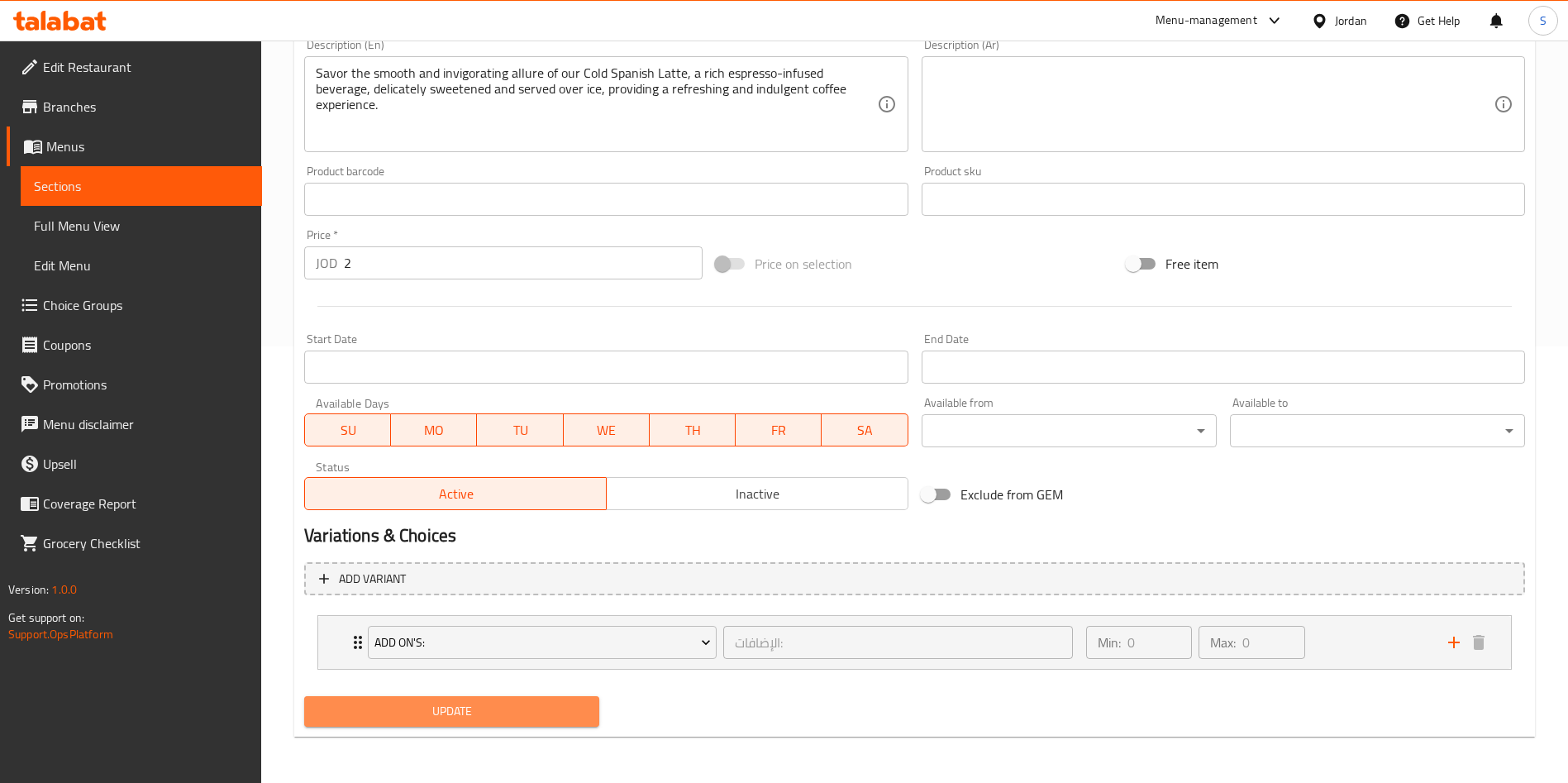
click at [453, 720] on span "Update" at bounding box center [452, 711] width 269 height 20
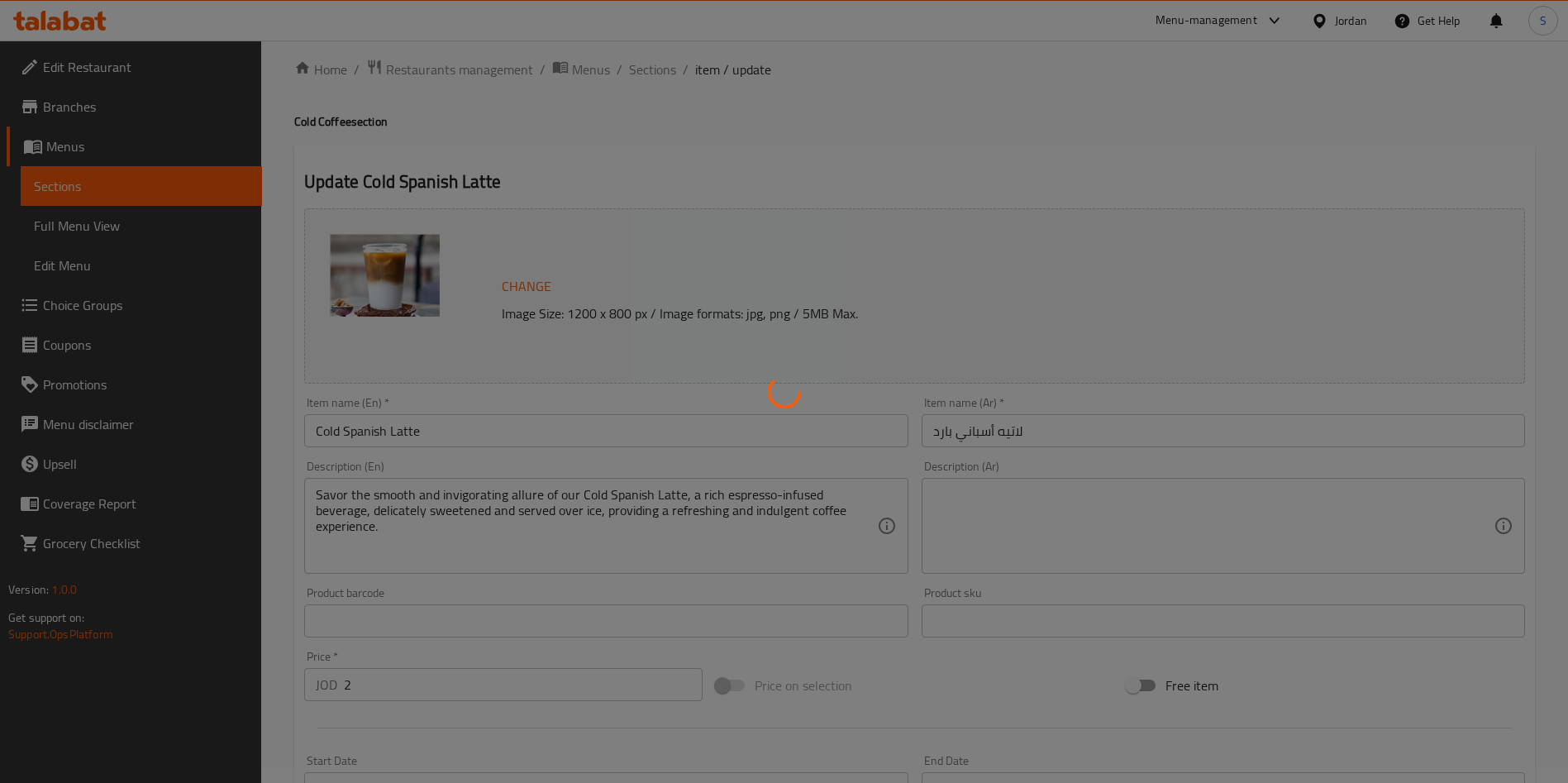
scroll to position [0, 0]
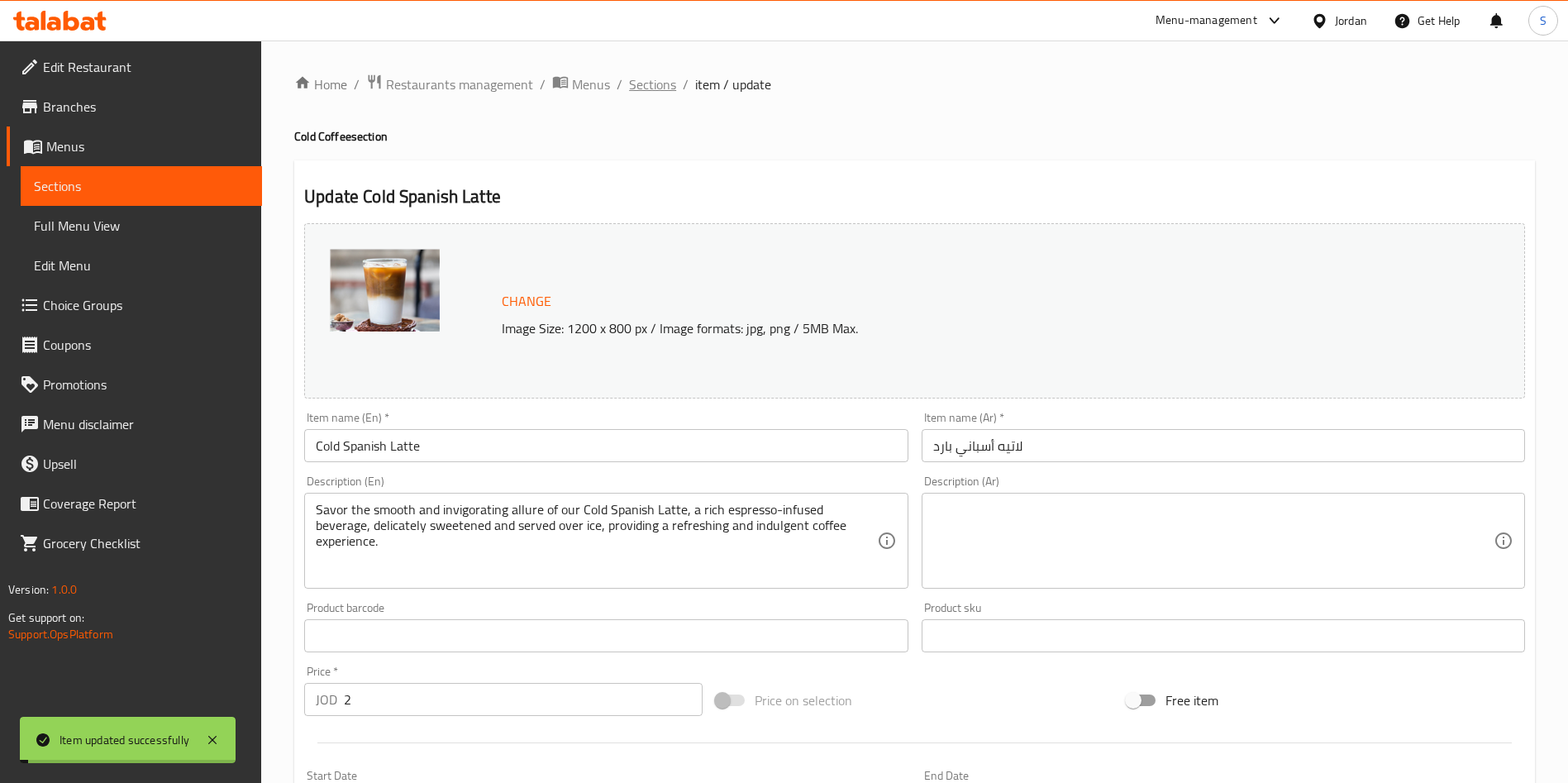
click at [659, 86] on span "Sections" at bounding box center [653, 84] width 47 height 19
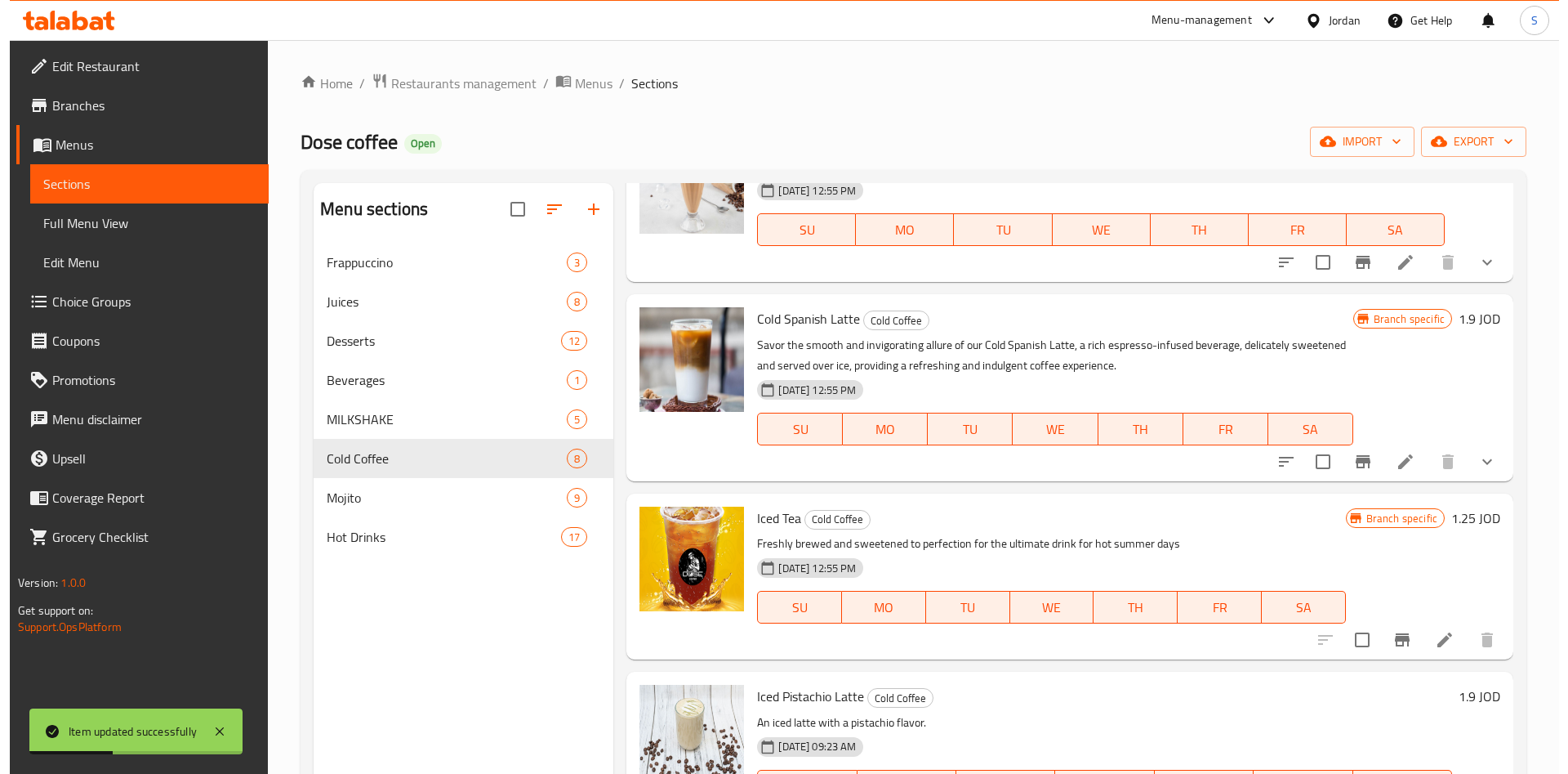
scroll to position [490, 0]
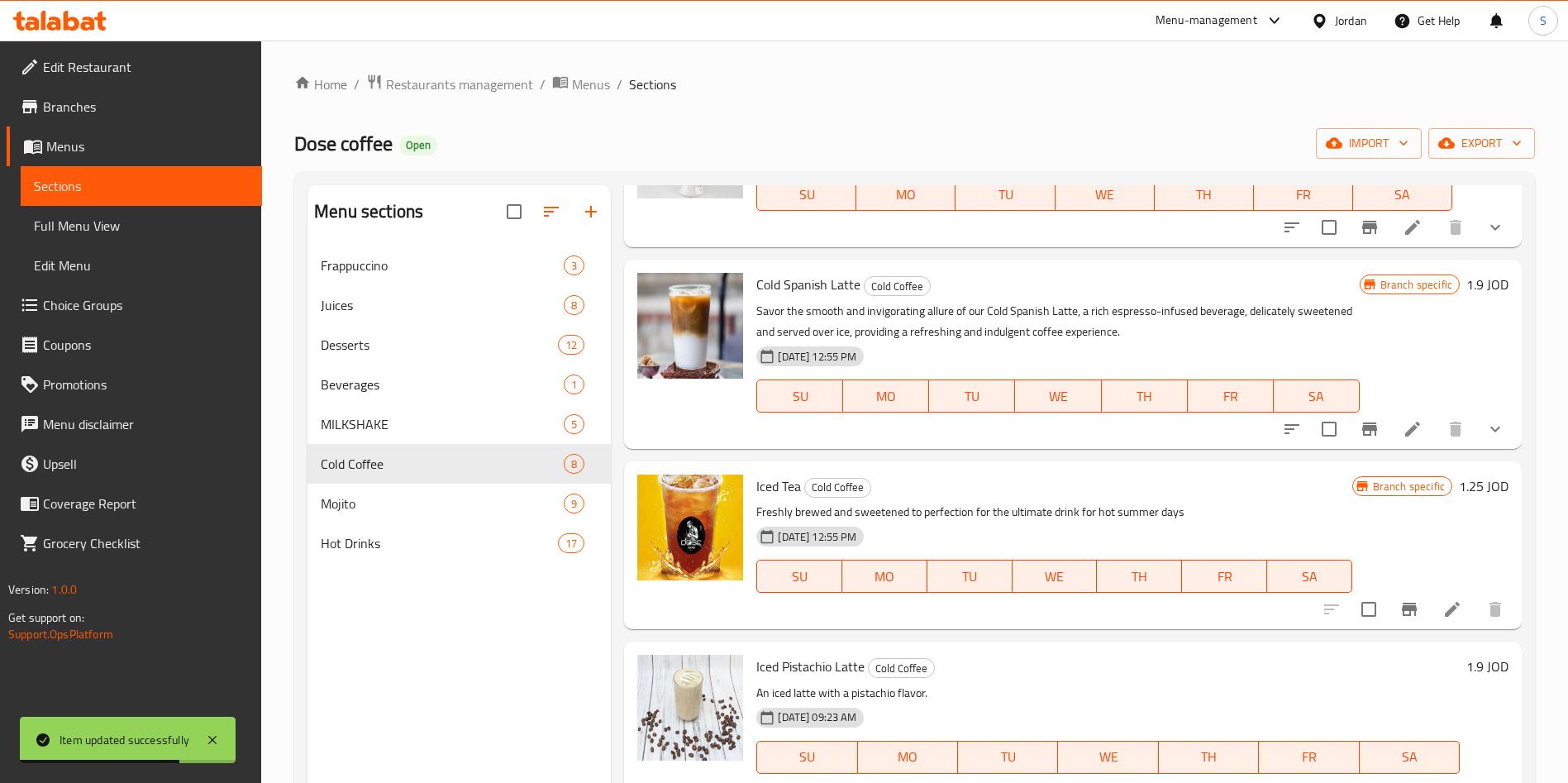
click at [762, 485] on span "Iced Tea" at bounding box center [778, 486] width 45 height 25
click at [1446, 609] on li at bounding box center [1452, 608] width 47 height 30
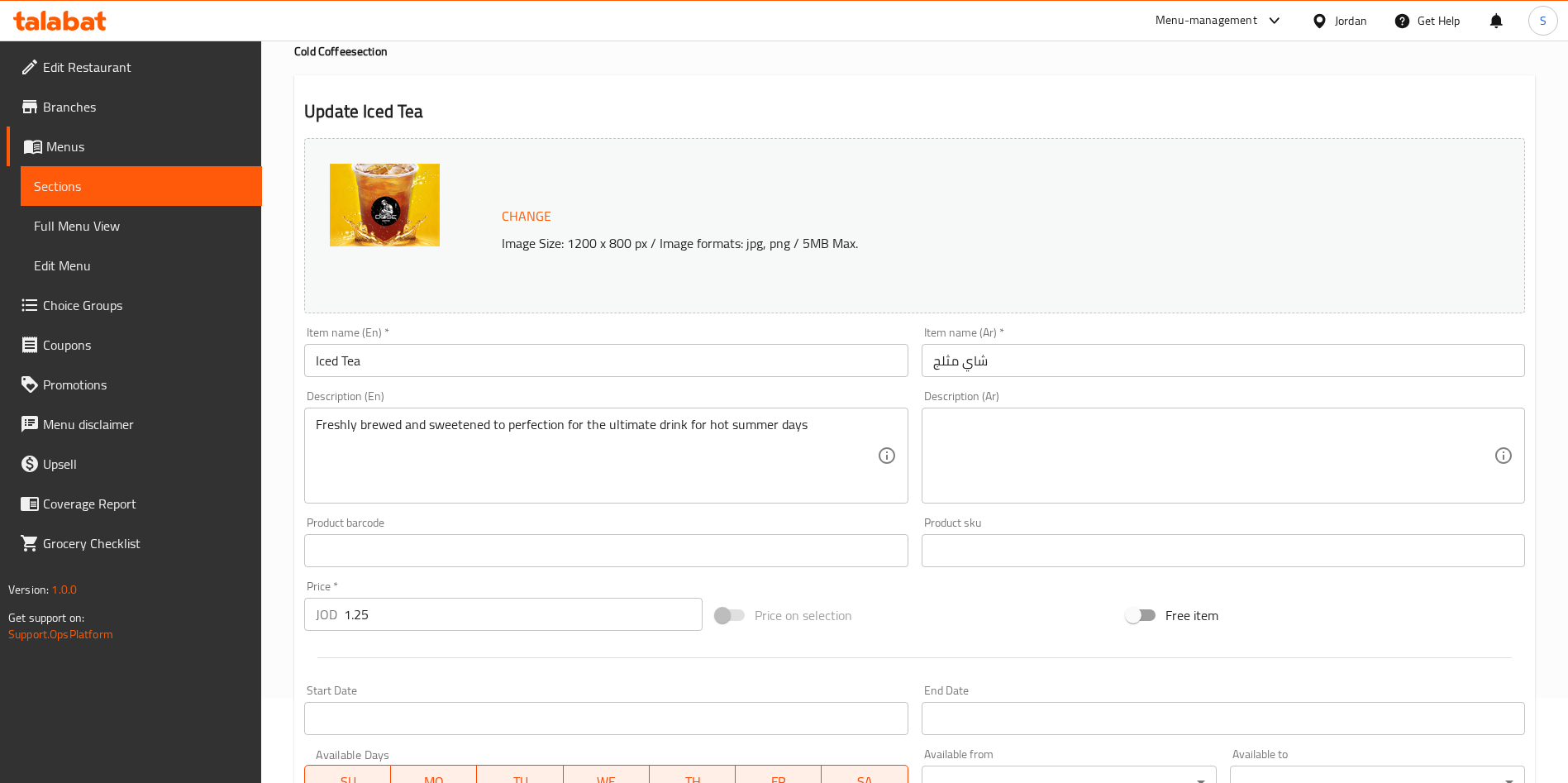
scroll to position [124, 0]
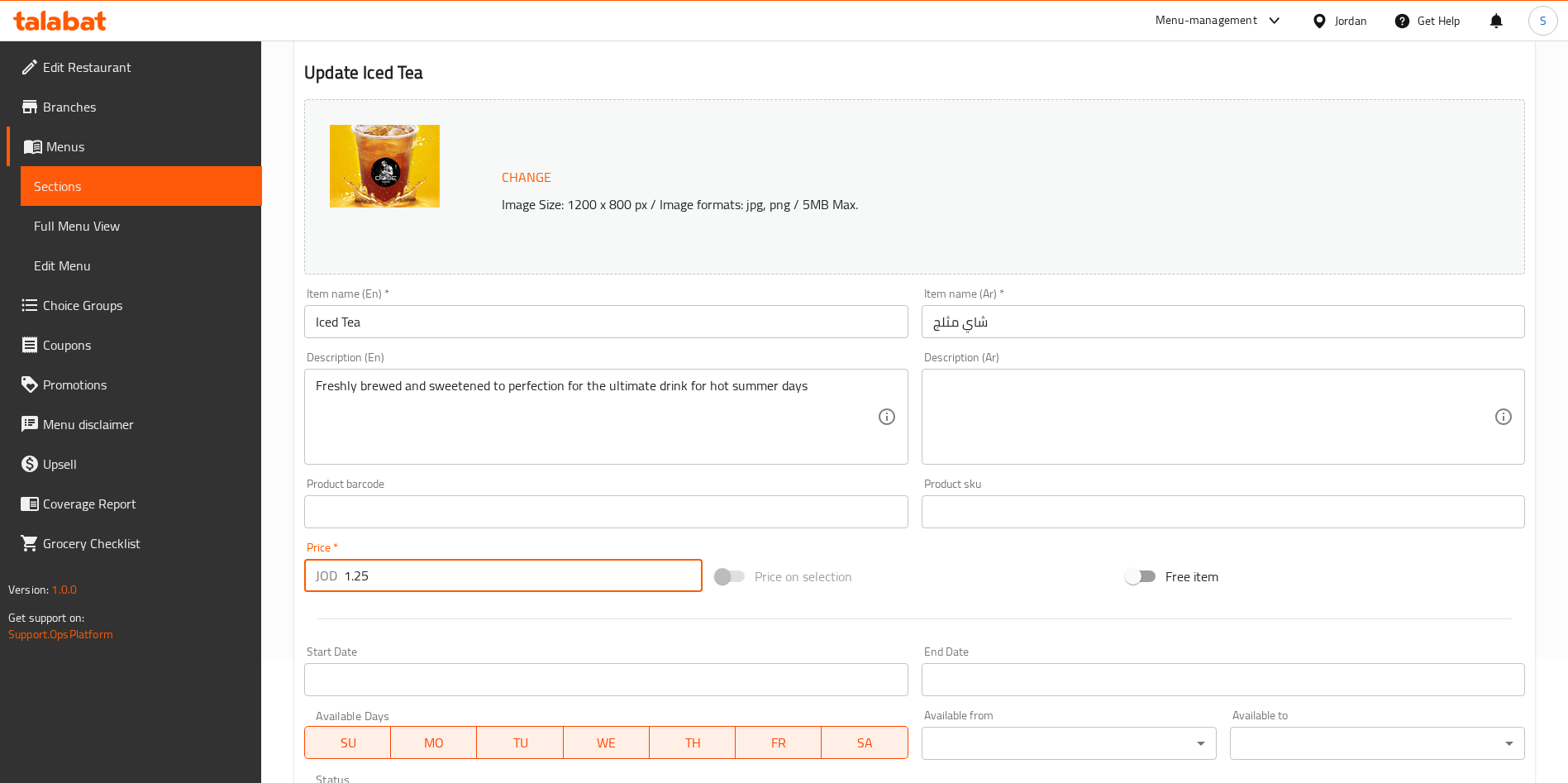
click at [359, 576] on input "1.25" at bounding box center [523, 575] width 359 height 33
click at [353, 575] on input "1.25" at bounding box center [523, 575] width 359 height 33
drag, startPoint x: 356, startPoint y: 576, endPoint x: 386, endPoint y: 582, distance: 30.6
click at [386, 582] on input "1.25" at bounding box center [523, 575] width 359 height 33
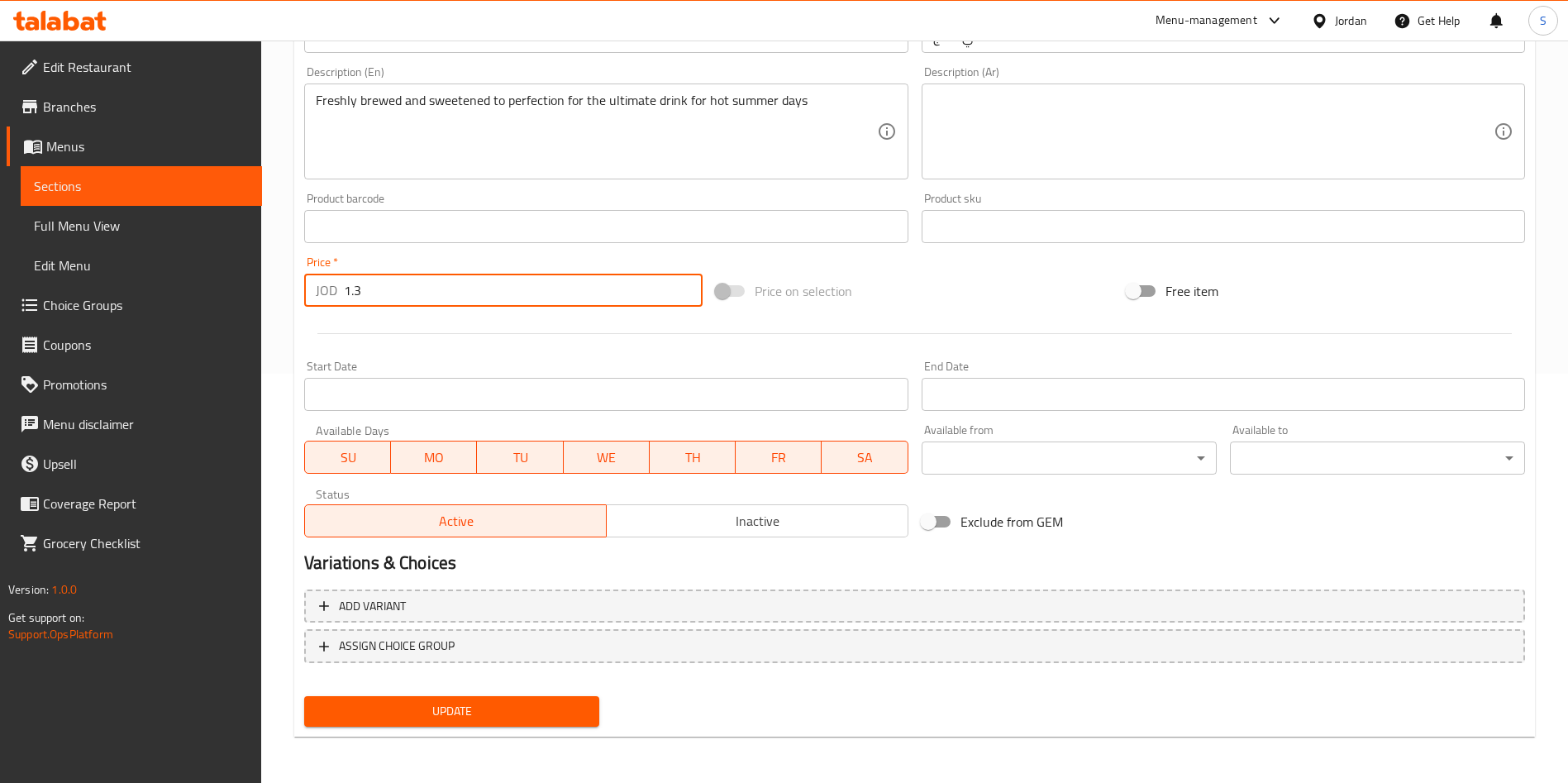
type input "1.3"
click at [503, 693] on div "Update" at bounding box center [452, 711] width 309 height 44
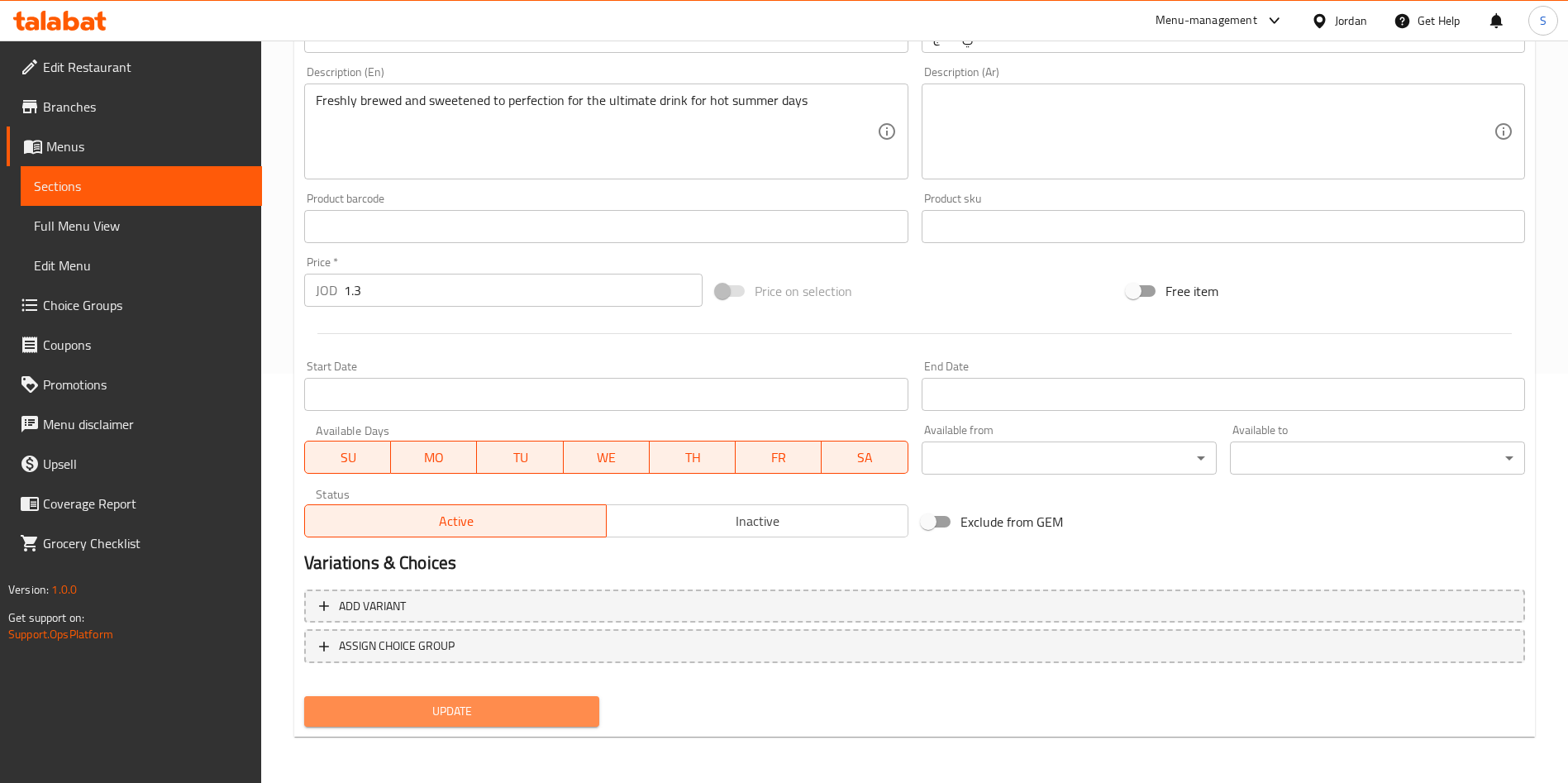
click at [503, 709] on span "Update" at bounding box center [452, 711] width 269 height 20
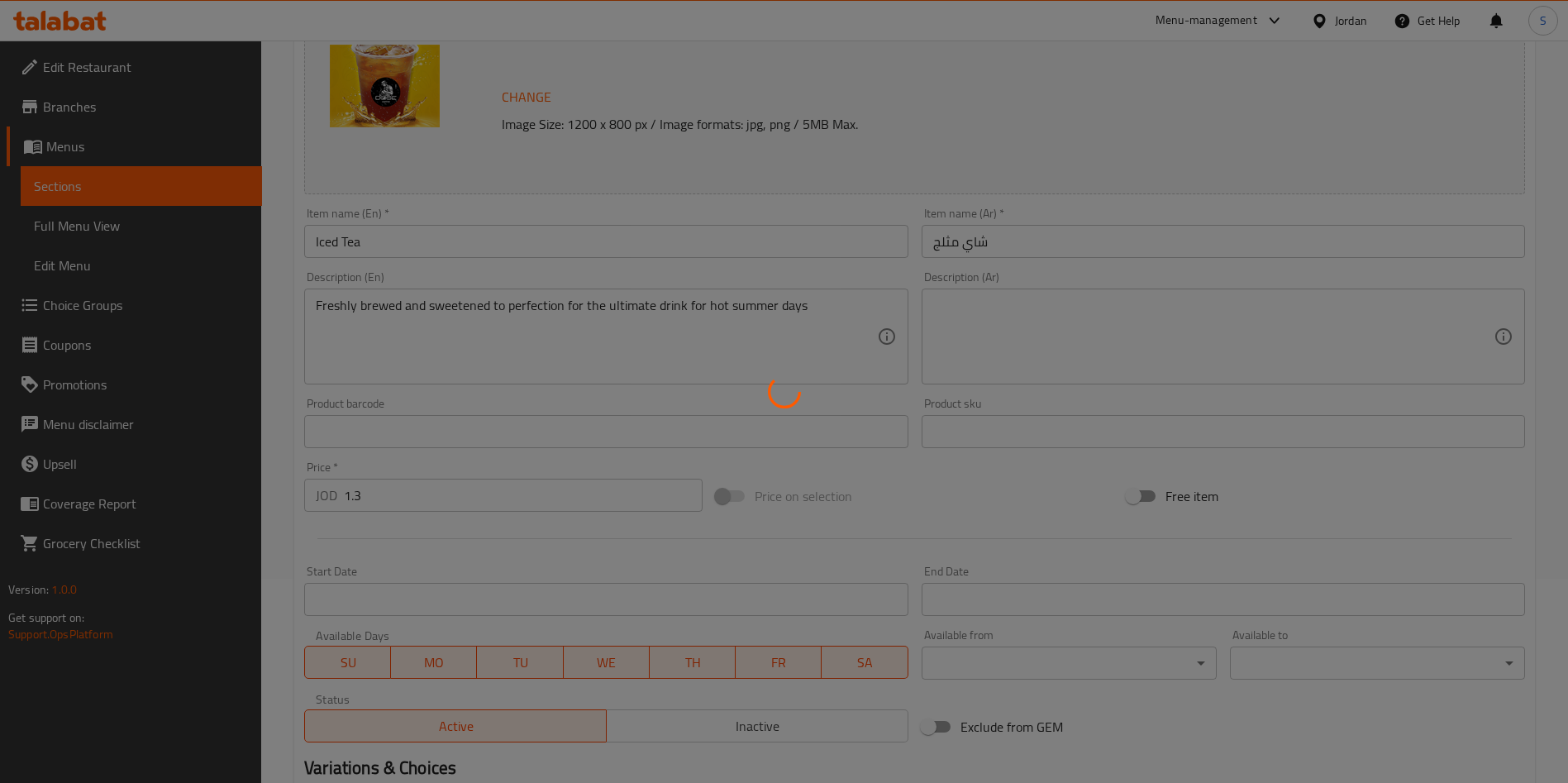
scroll to position [0, 0]
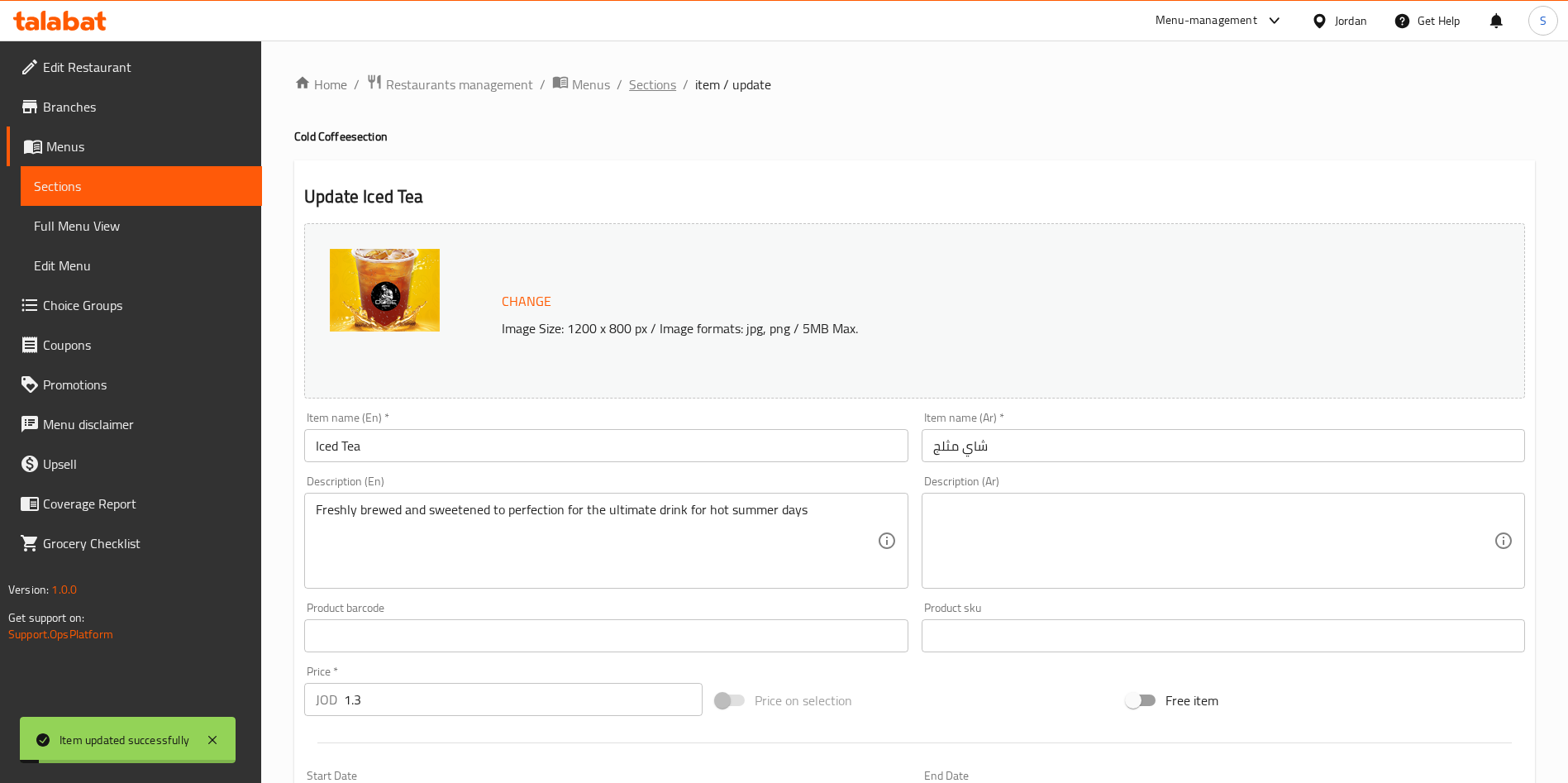
click at [643, 81] on span "Sections" at bounding box center [653, 84] width 47 height 19
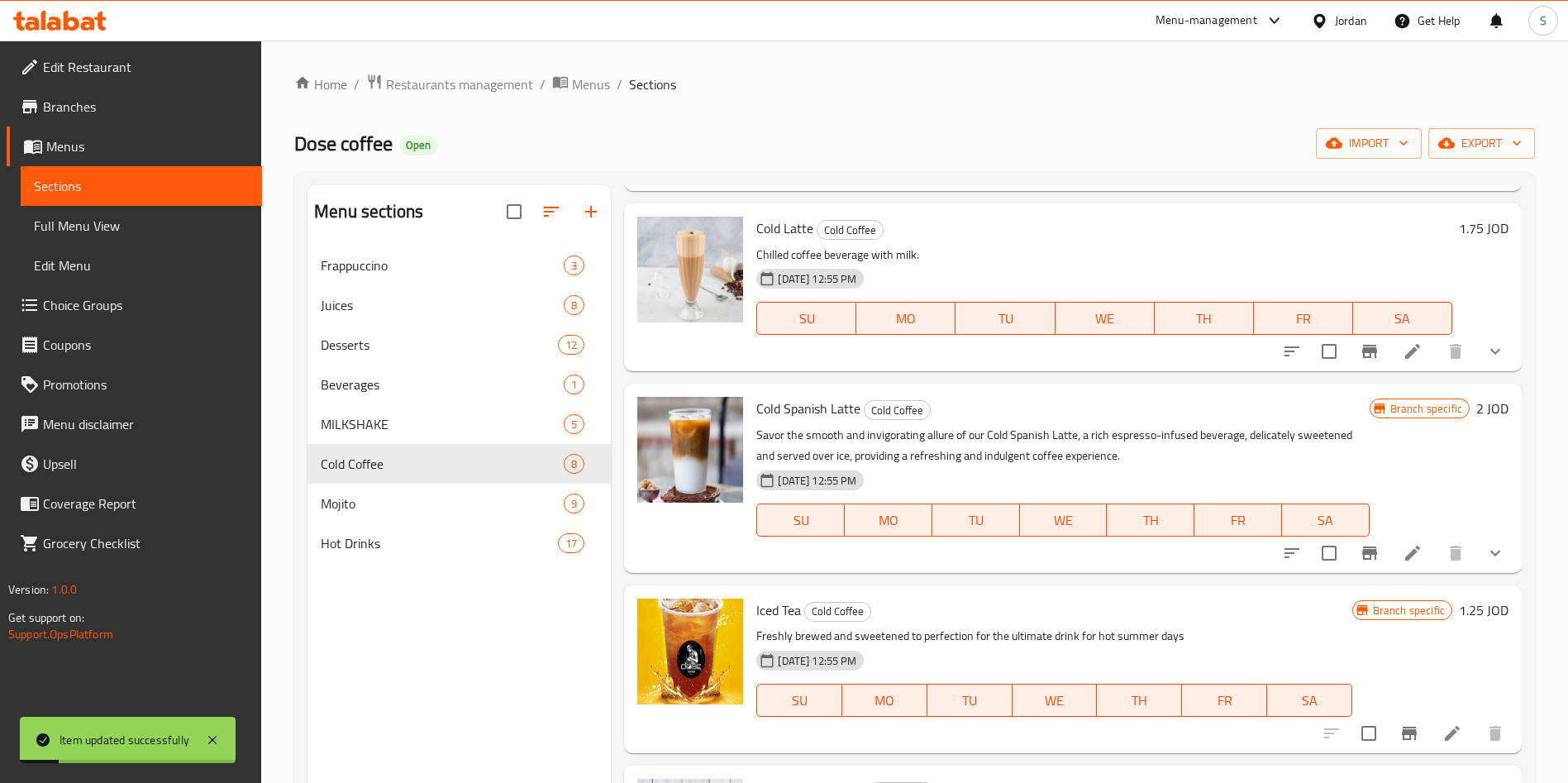
scroll to position [619, 0]
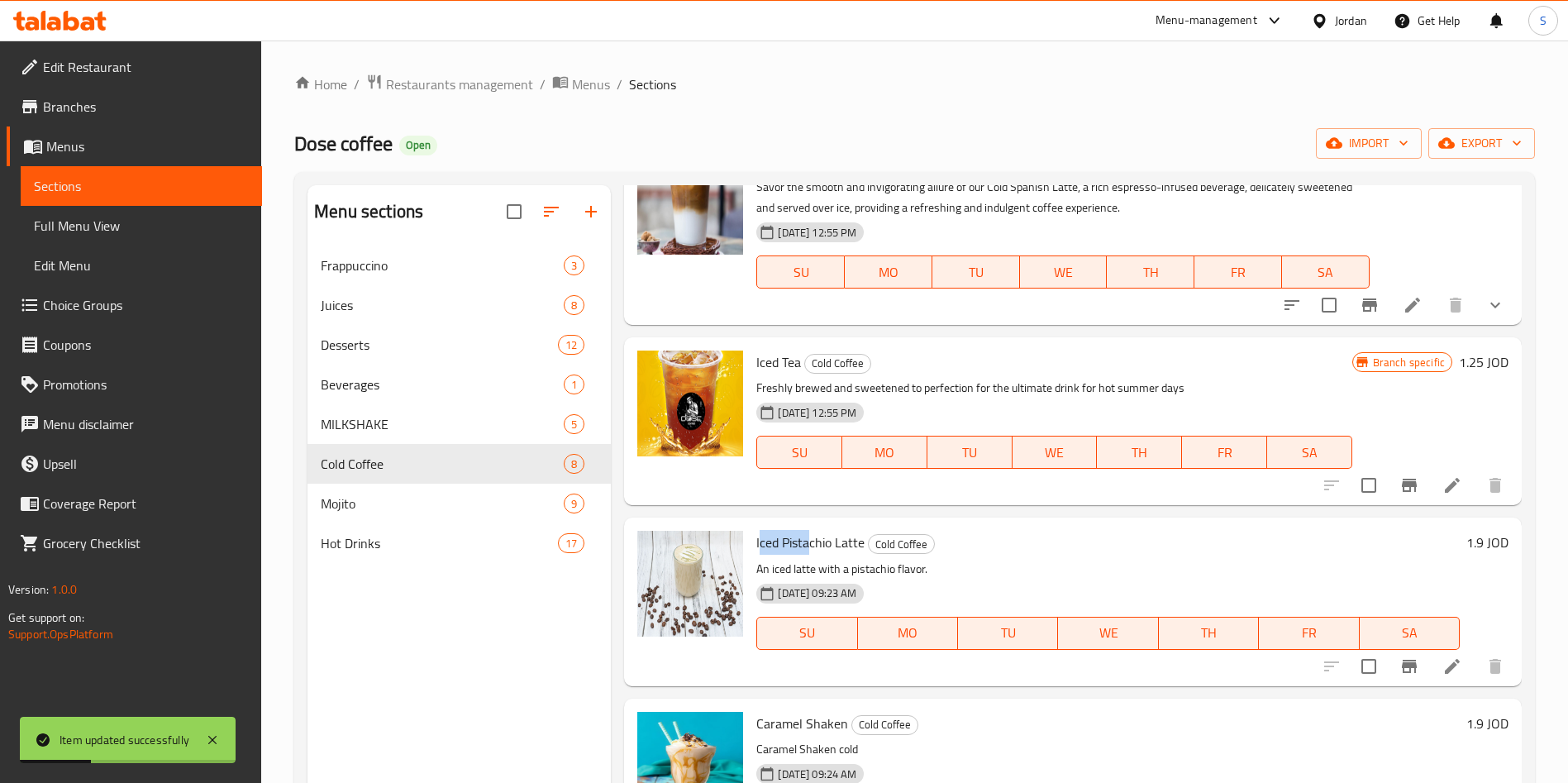
drag, startPoint x: 759, startPoint y: 552, endPoint x: 809, endPoint y: 551, distance: 50.0
click at [809, 551] on span "Iced Pistachio Latte" at bounding box center [810, 541] width 108 height 25
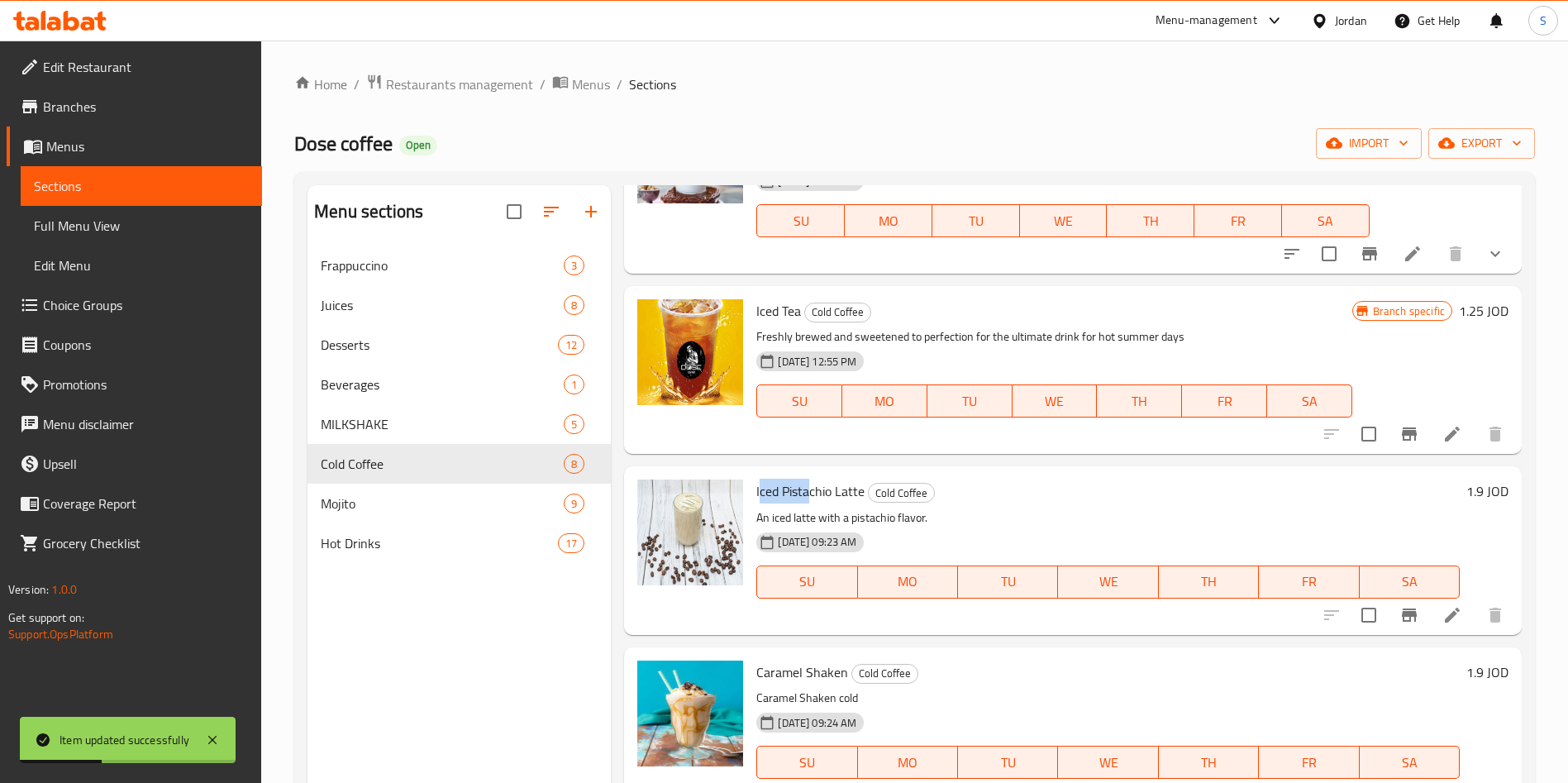
scroll to position [699, 0]
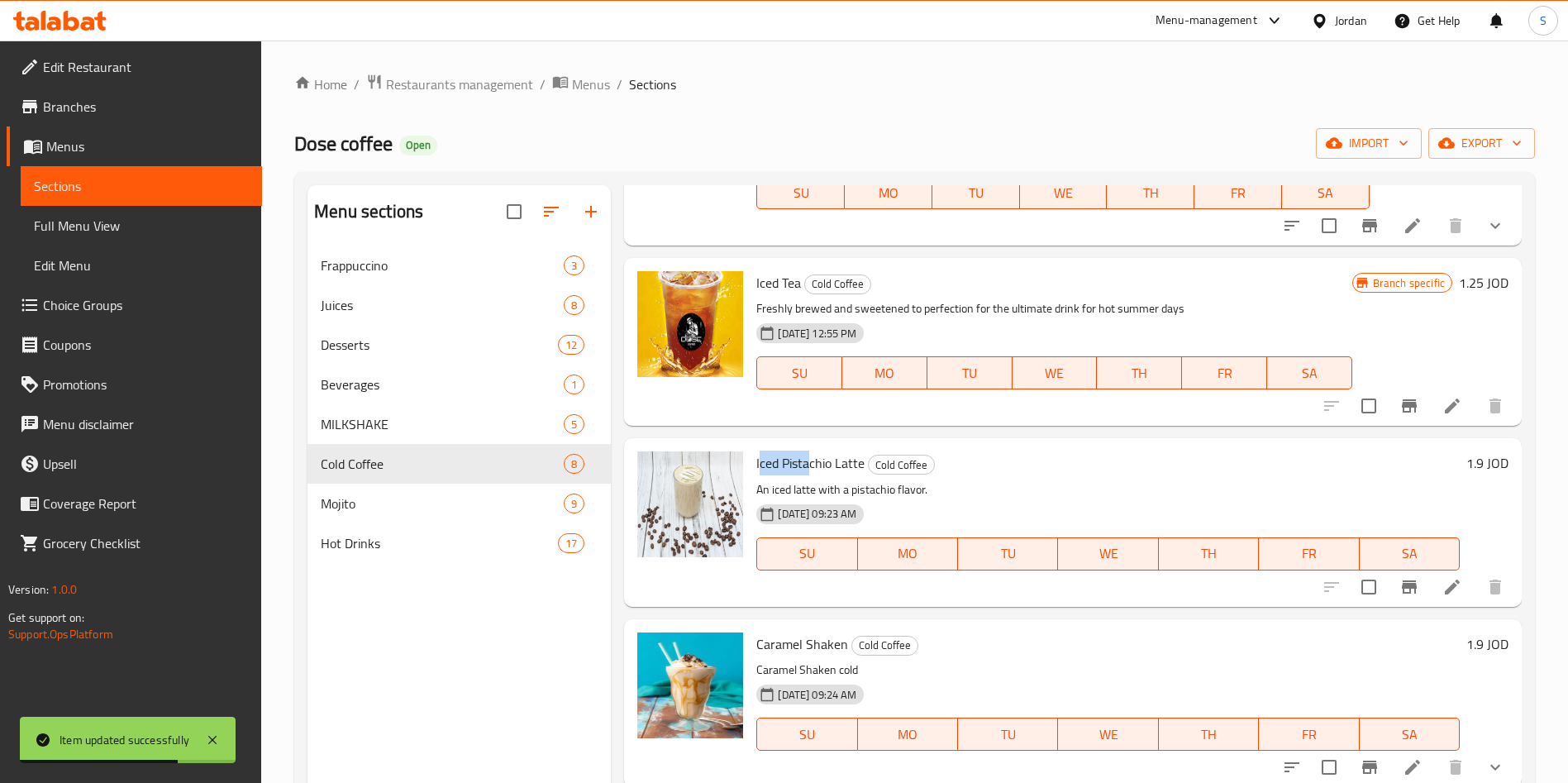
click at [1443, 579] on li at bounding box center [1452, 586] width 47 height 30
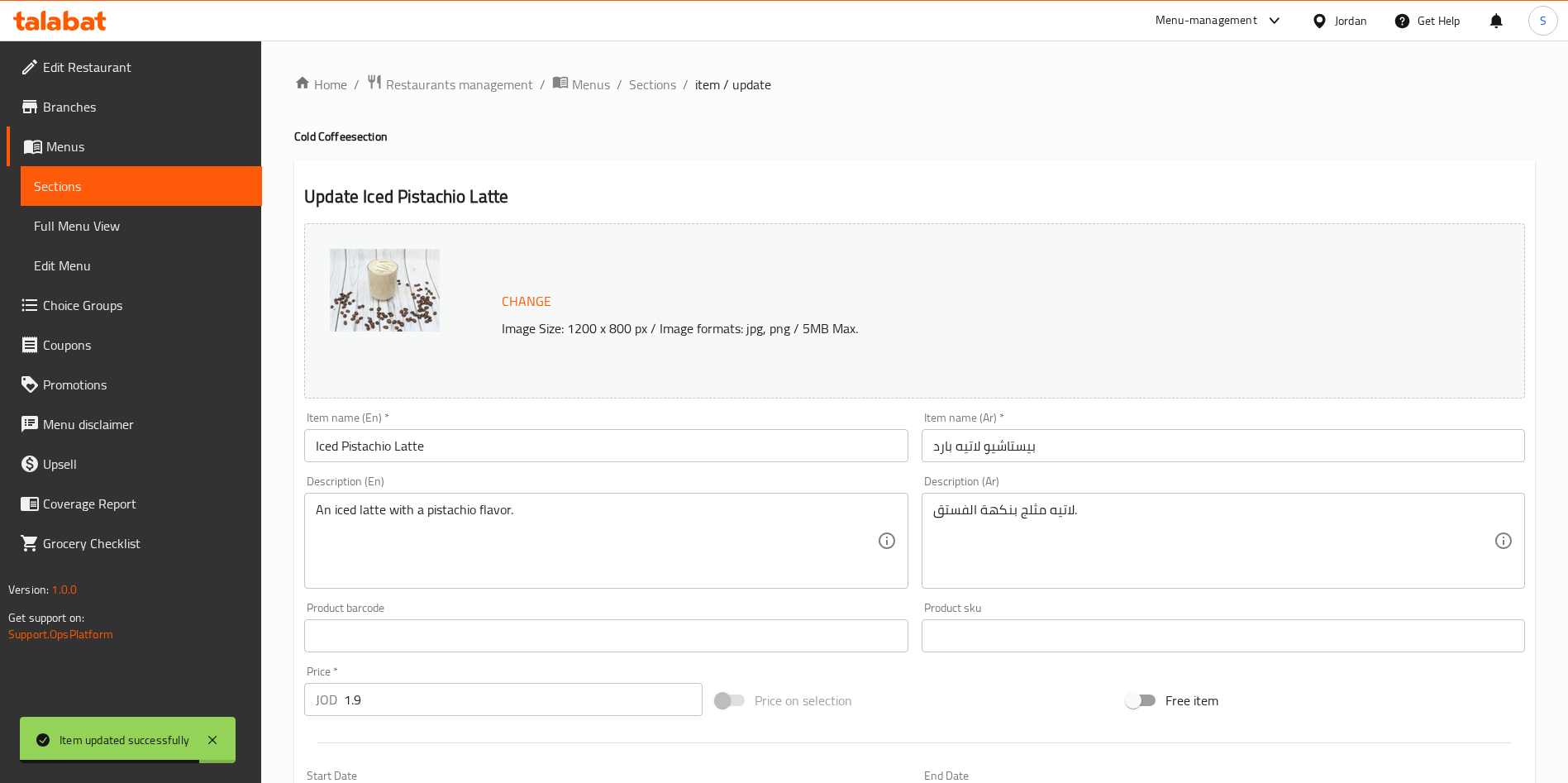
scroll to position [409, 0]
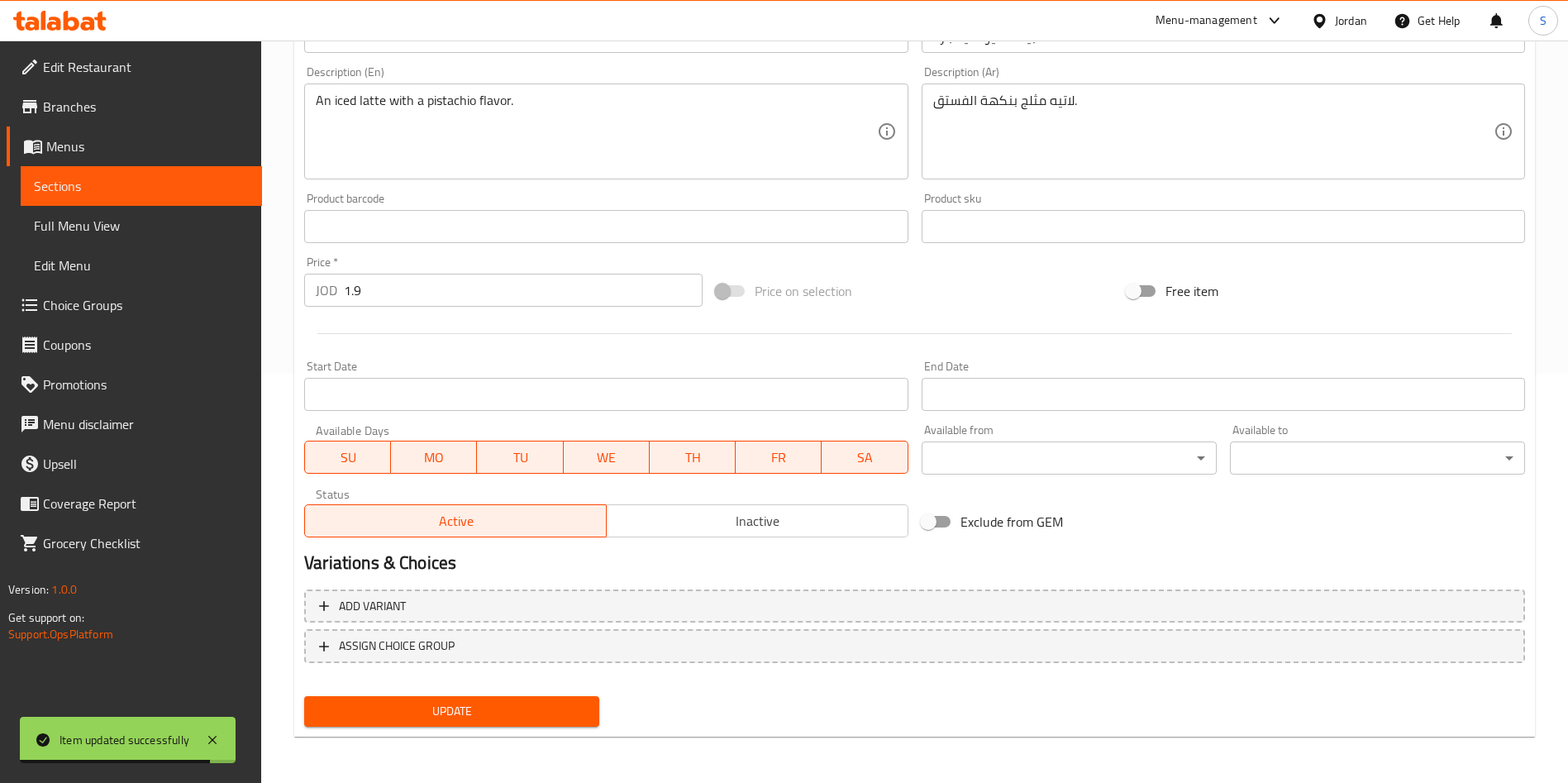
drag, startPoint x: 389, startPoint y: 284, endPoint x: 218, endPoint y: 301, distance: 171.8
click at [262, 301] on div "Home / Restaurants management / Menus / Sections / item / update Cold Coffee se…" at bounding box center [915, 207] width 1307 height 1152
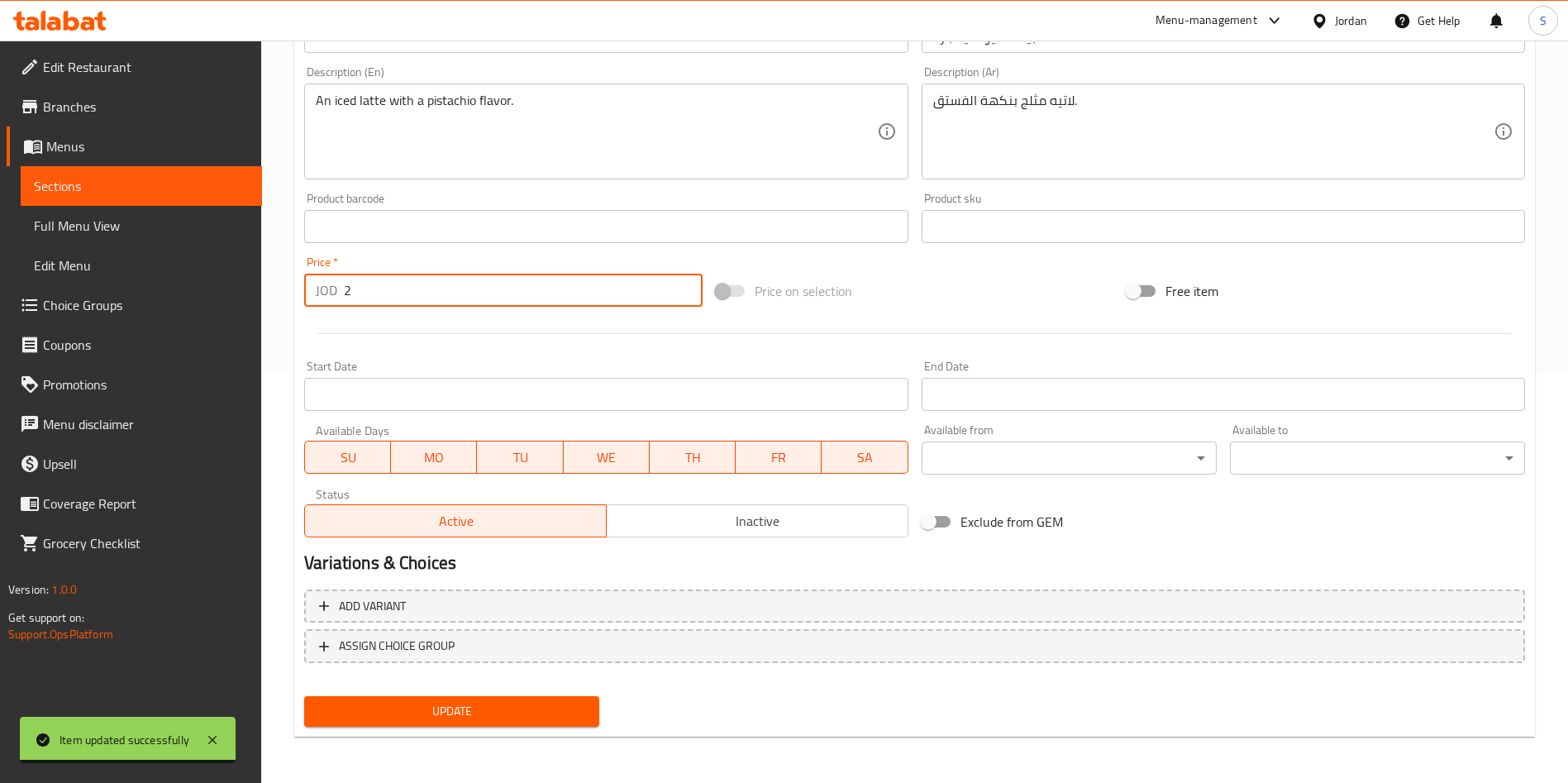
type input "2"
click at [522, 714] on span "Update" at bounding box center [452, 711] width 269 height 20
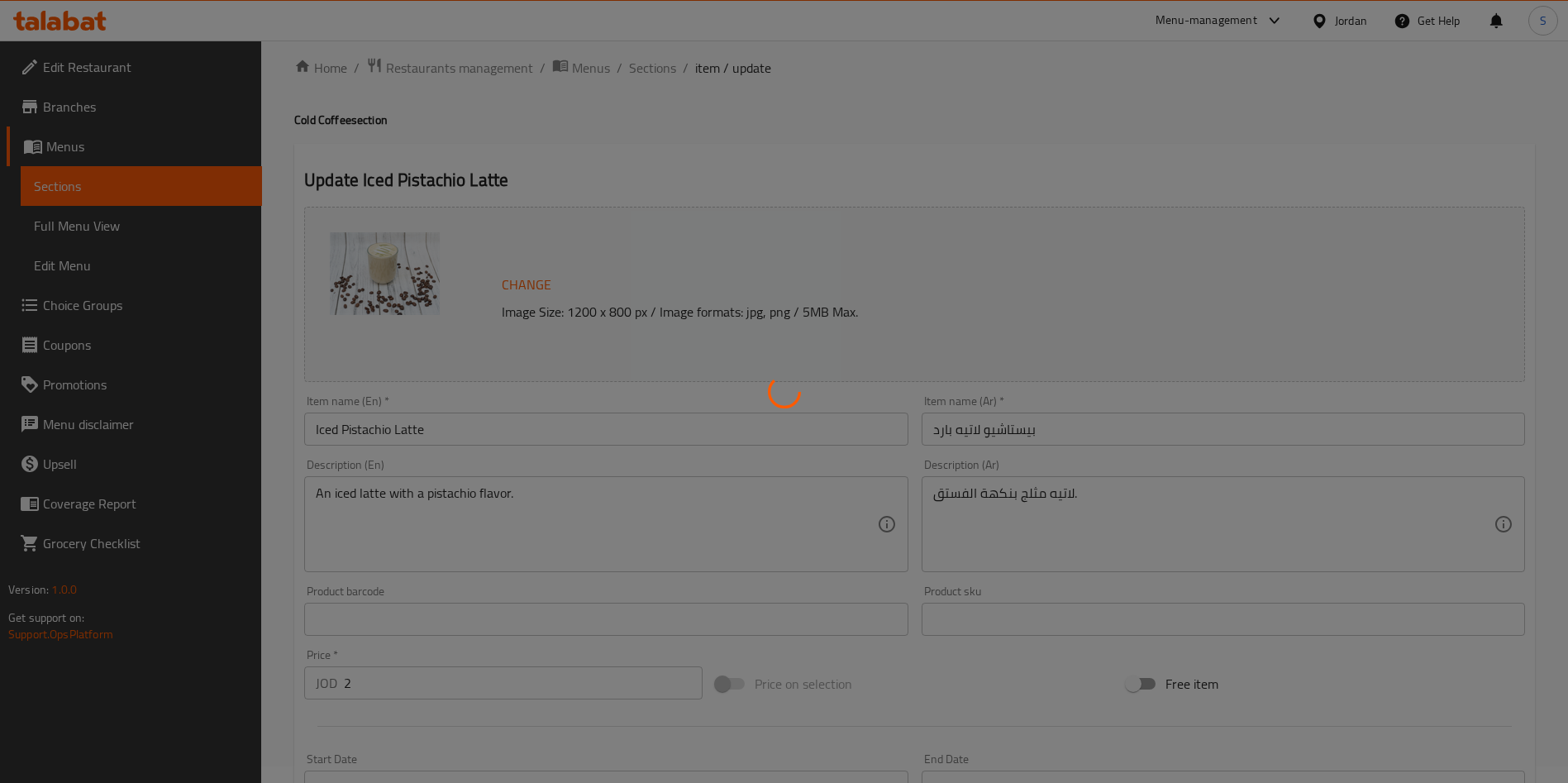
scroll to position [0, 0]
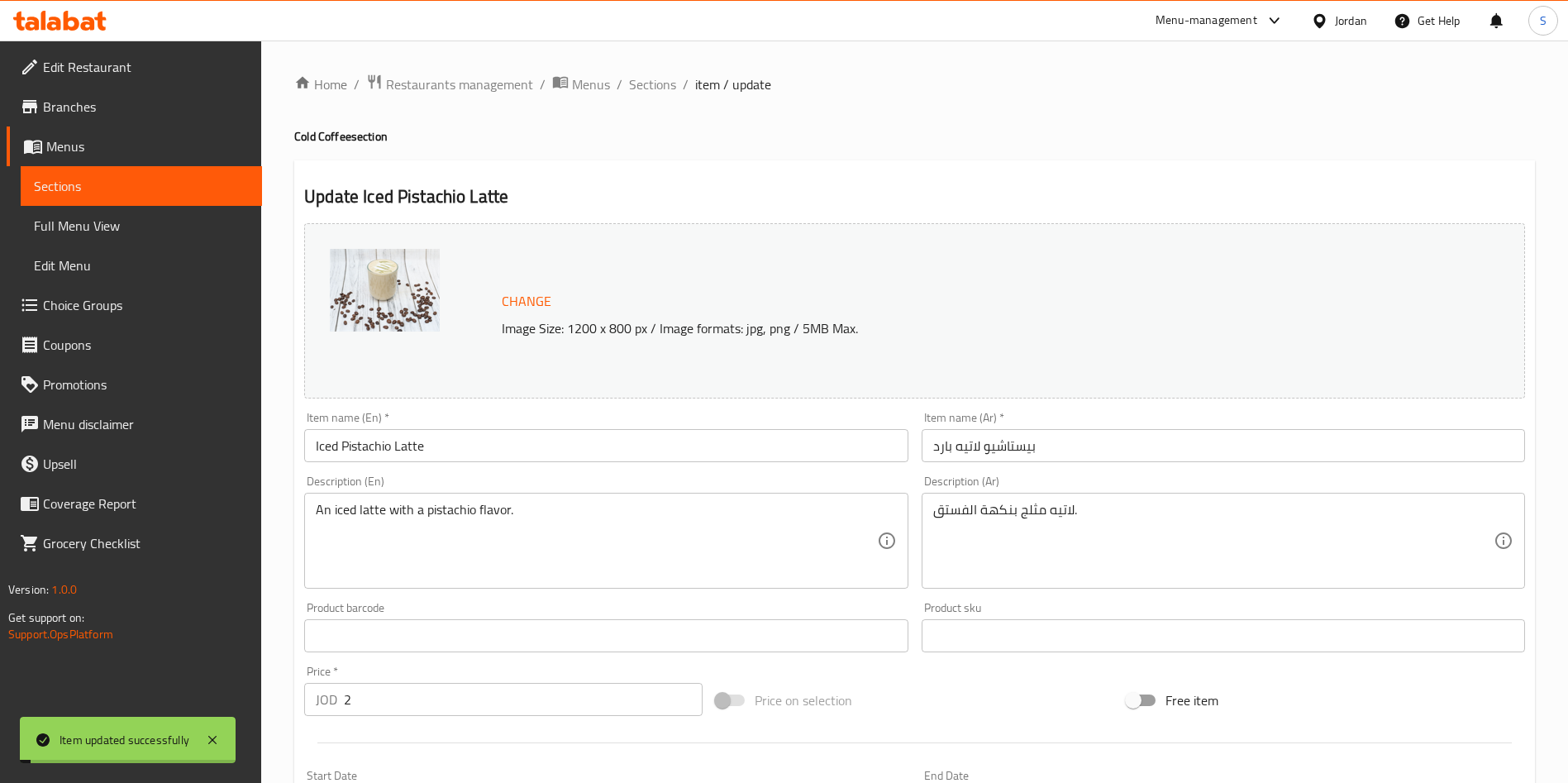
click at [653, 81] on span "Sections" at bounding box center [653, 84] width 47 height 19
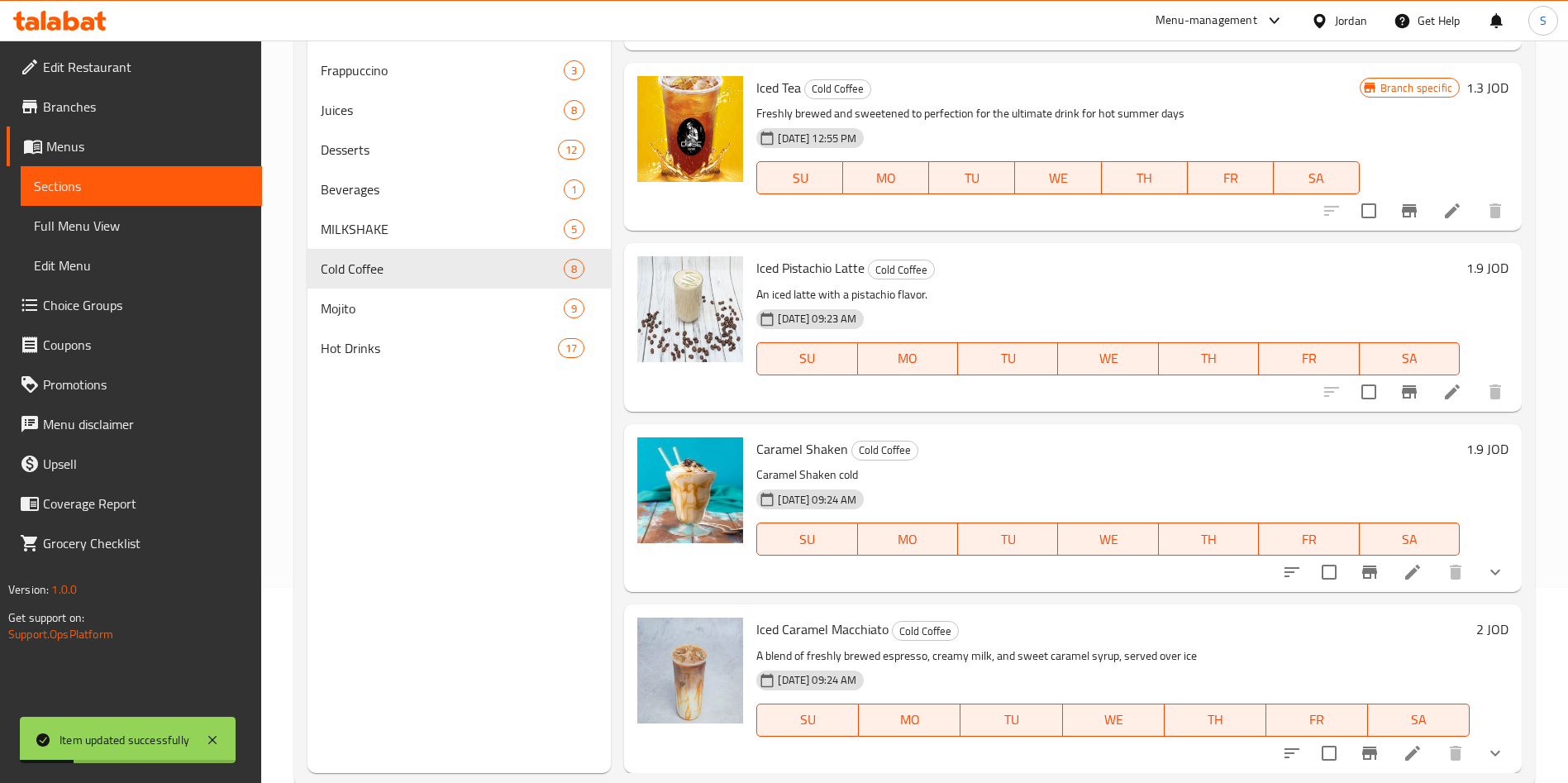
scroll to position [231, 0]
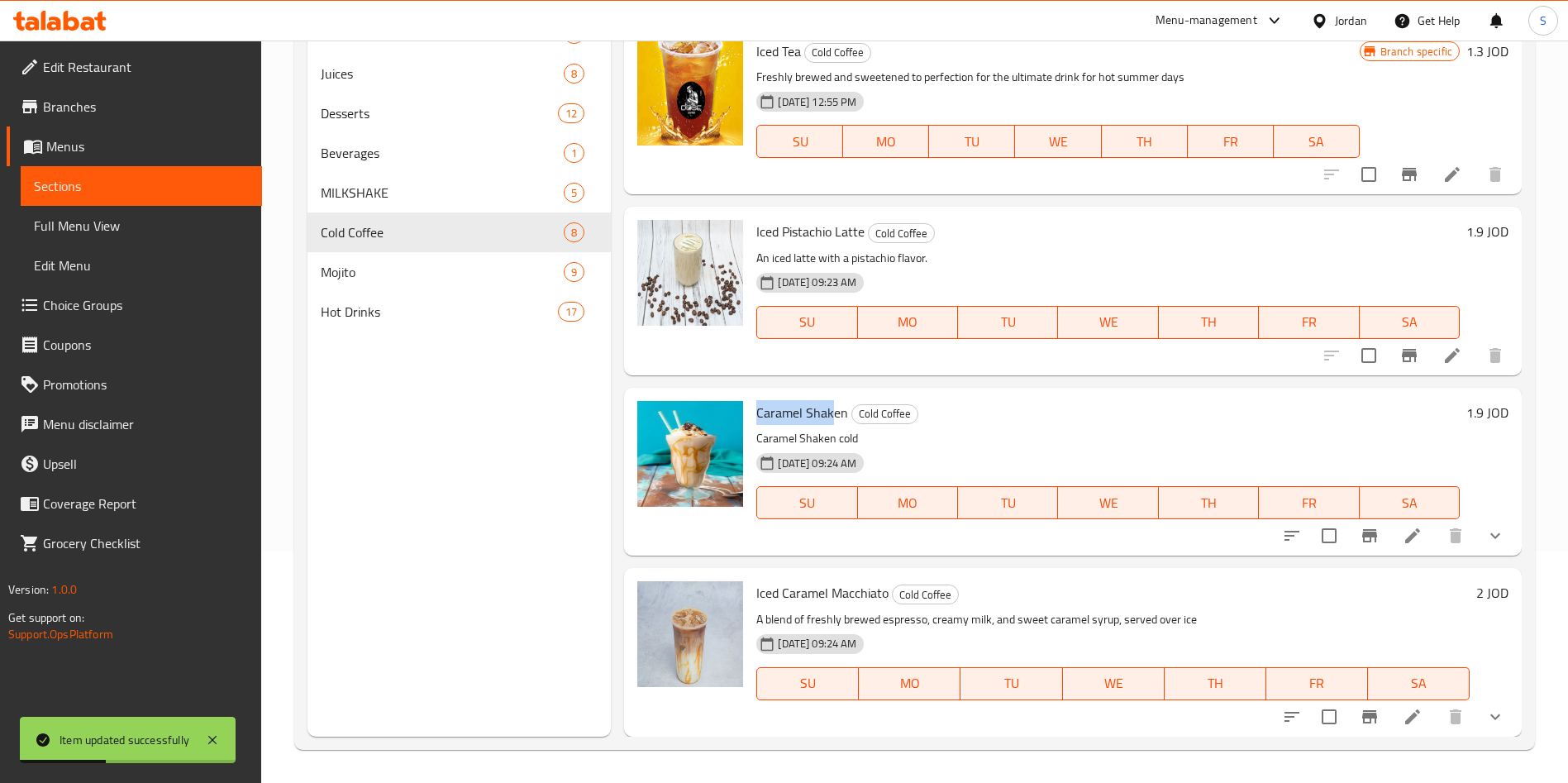
drag, startPoint x: 758, startPoint y: 423, endPoint x: 832, endPoint y: 409, distance: 75.3
click at [832, 409] on span "Caramel Shaken" at bounding box center [802, 412] width 92 height 25
click at [1403, 526] on icon at bounding box center [1412, 535] width 19 height 19
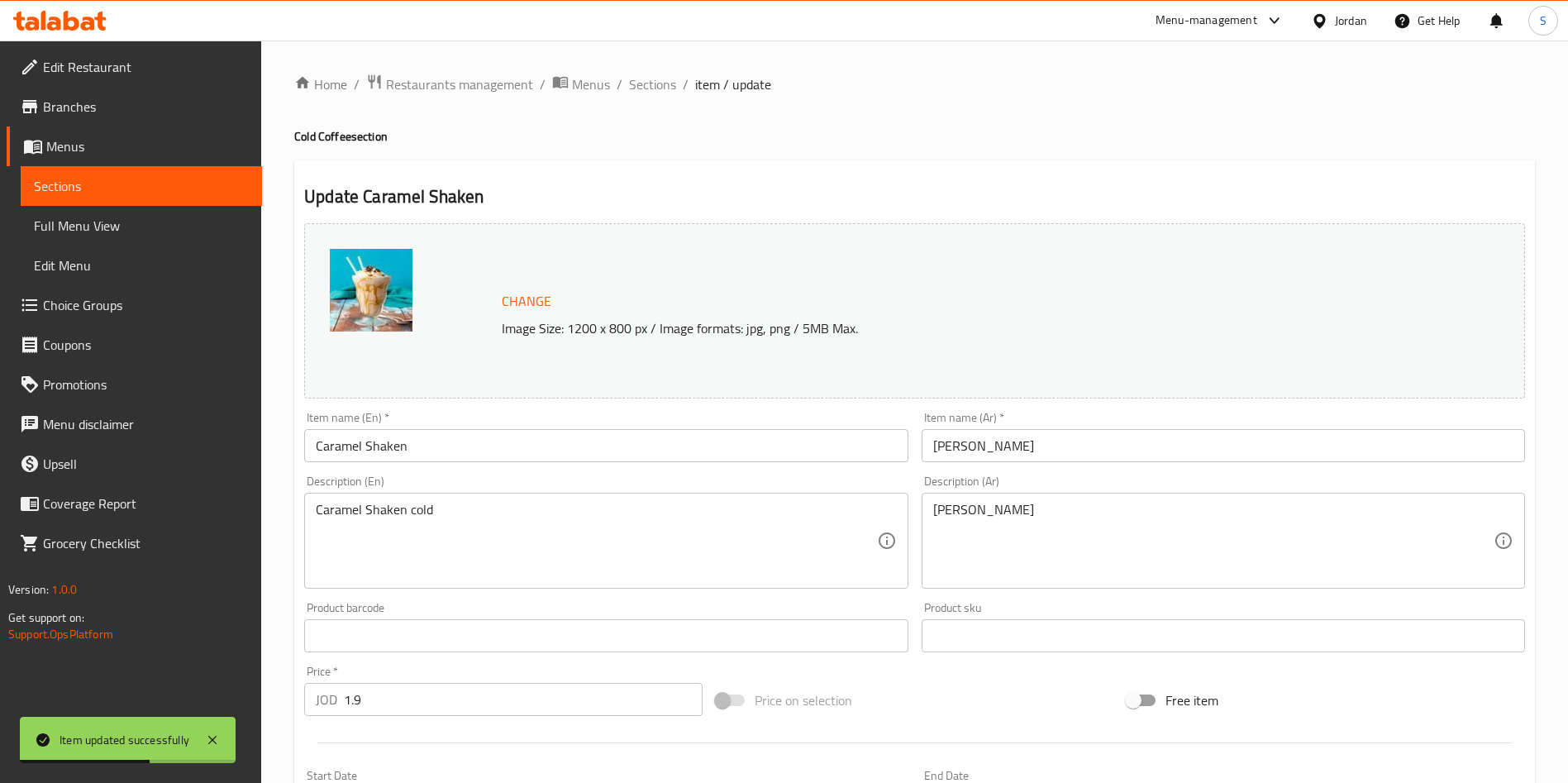
scroll to position [372, 0]
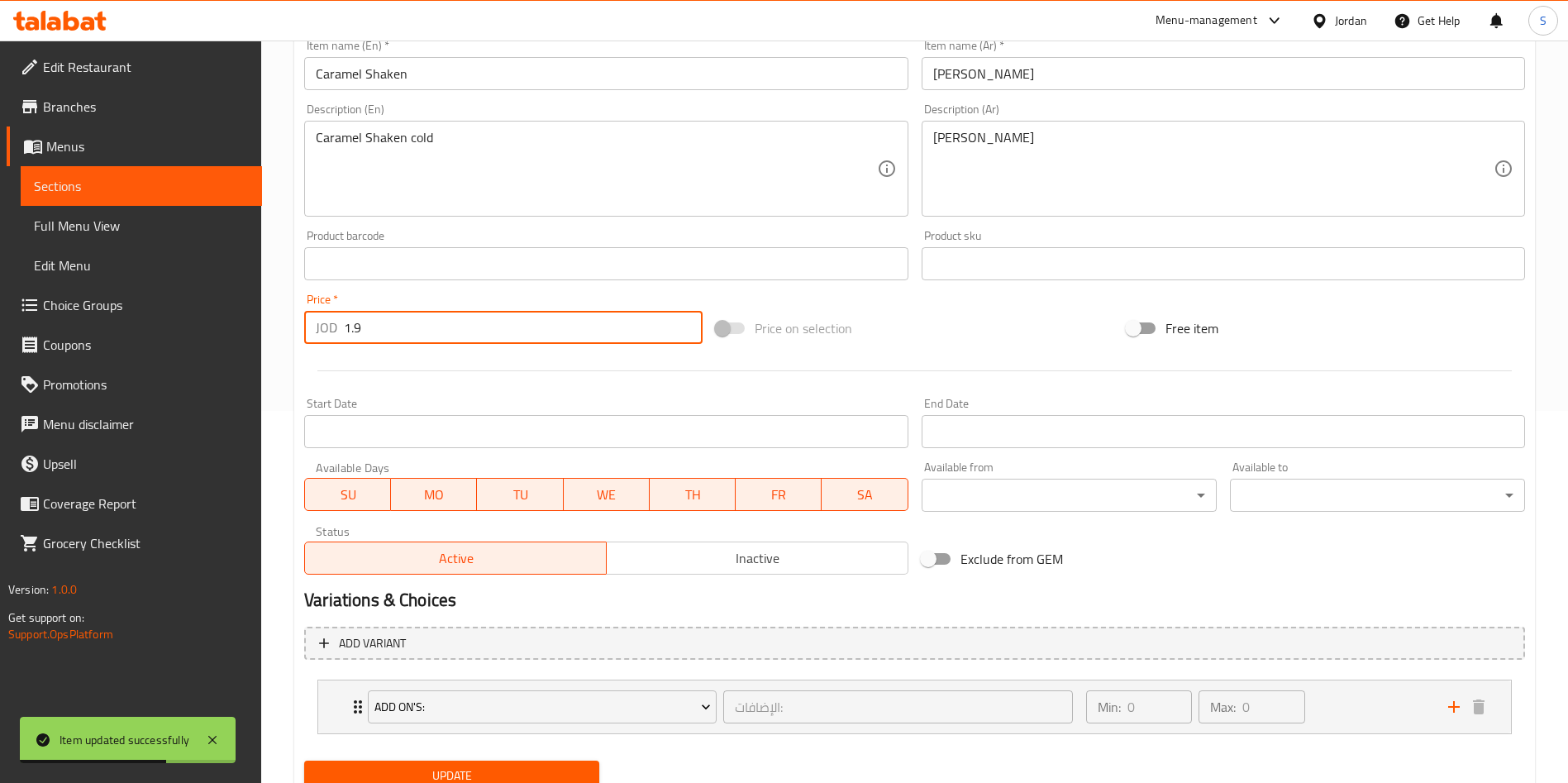
drag, startPoint x: 421, startPoint y: 325, endPoint x: 172, endPoint y: 337, distance: 249.3
click at [180, 337] on div "Edit Restaurant Branches Menus Sections Full Menu View Edit Menu Choice Groups …" at bounding box center [784, 258] width 1568 height 1179
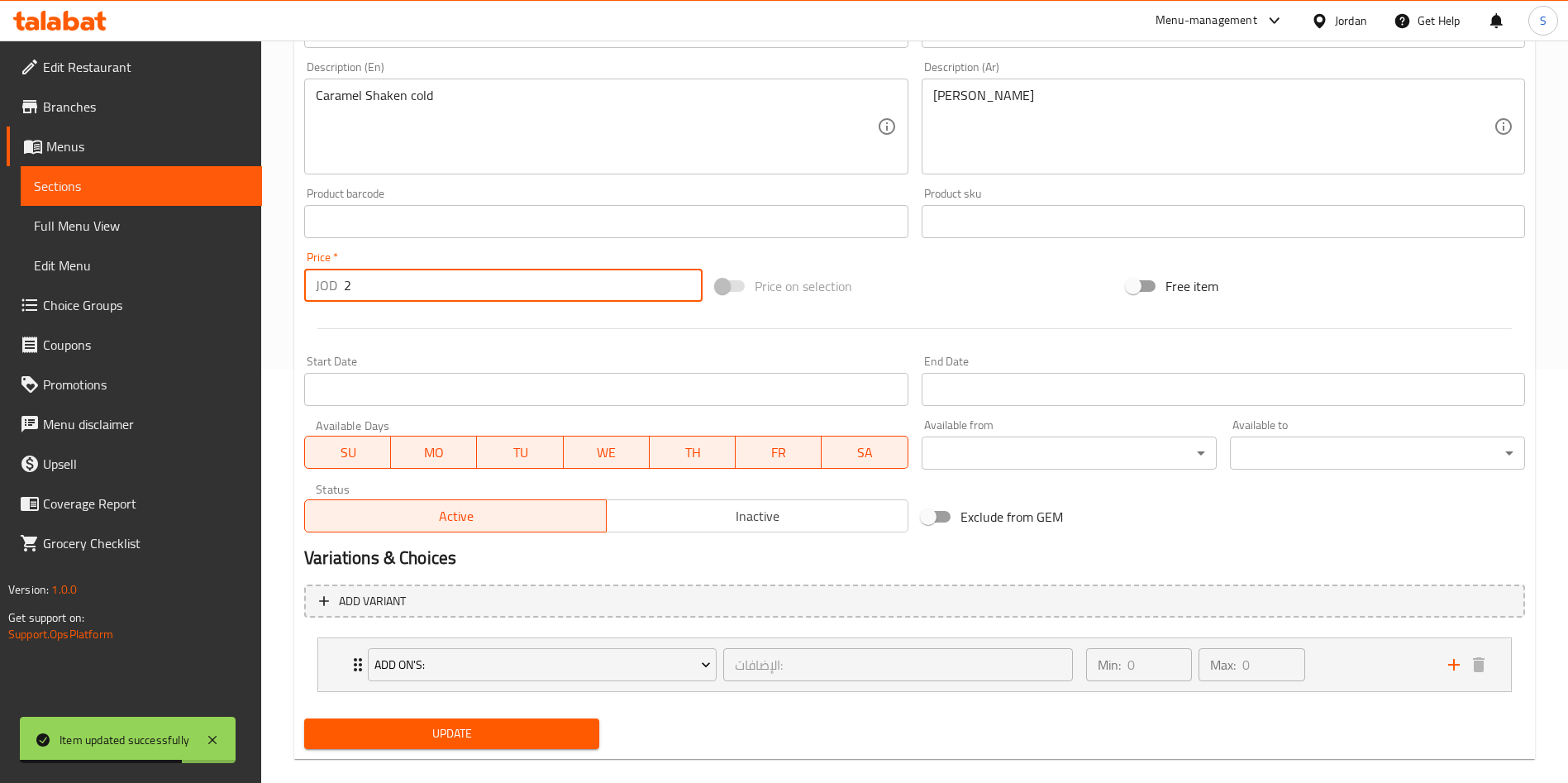
scroll to position [436, 0]
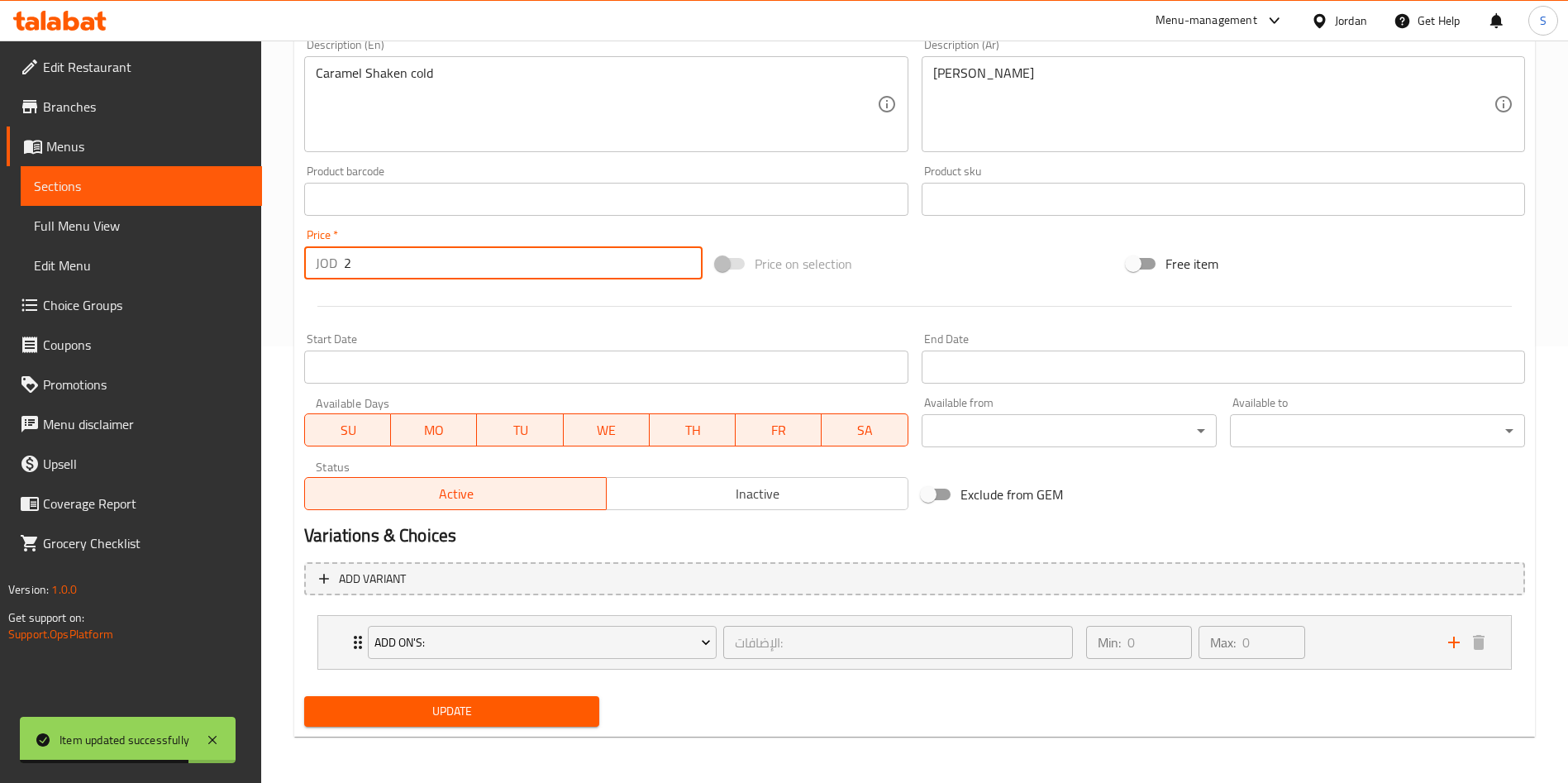
type input "2"
click at [576, 730] on div "Update" at bounding box center [452, 711] width 309 height 44
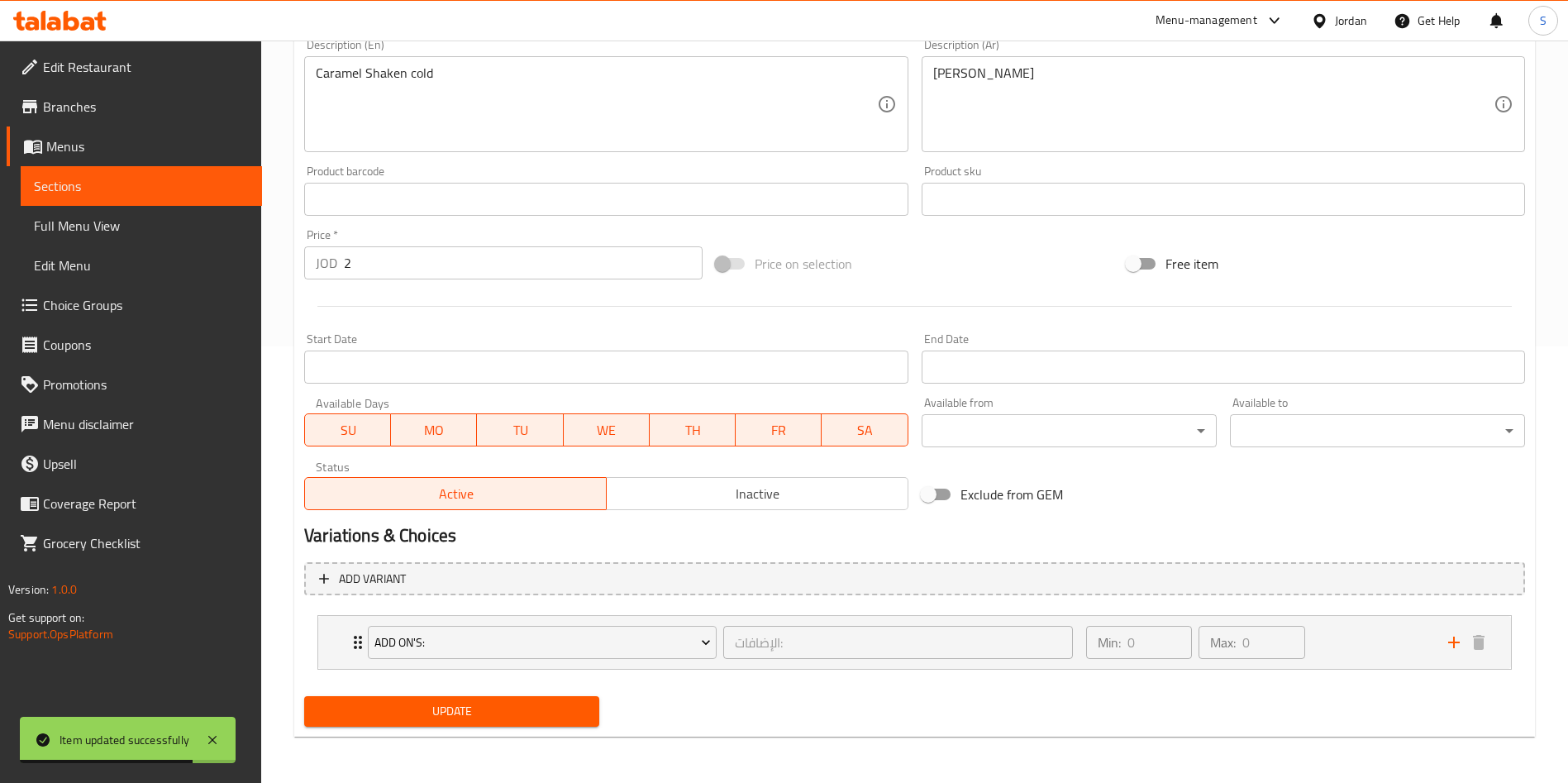
click at [565, 717] on span "Update" at bounding box center [452, 711] width 269 height 20
click at [561, 714] on span "Update" at bounding box center [452, 711] width 269 height 20
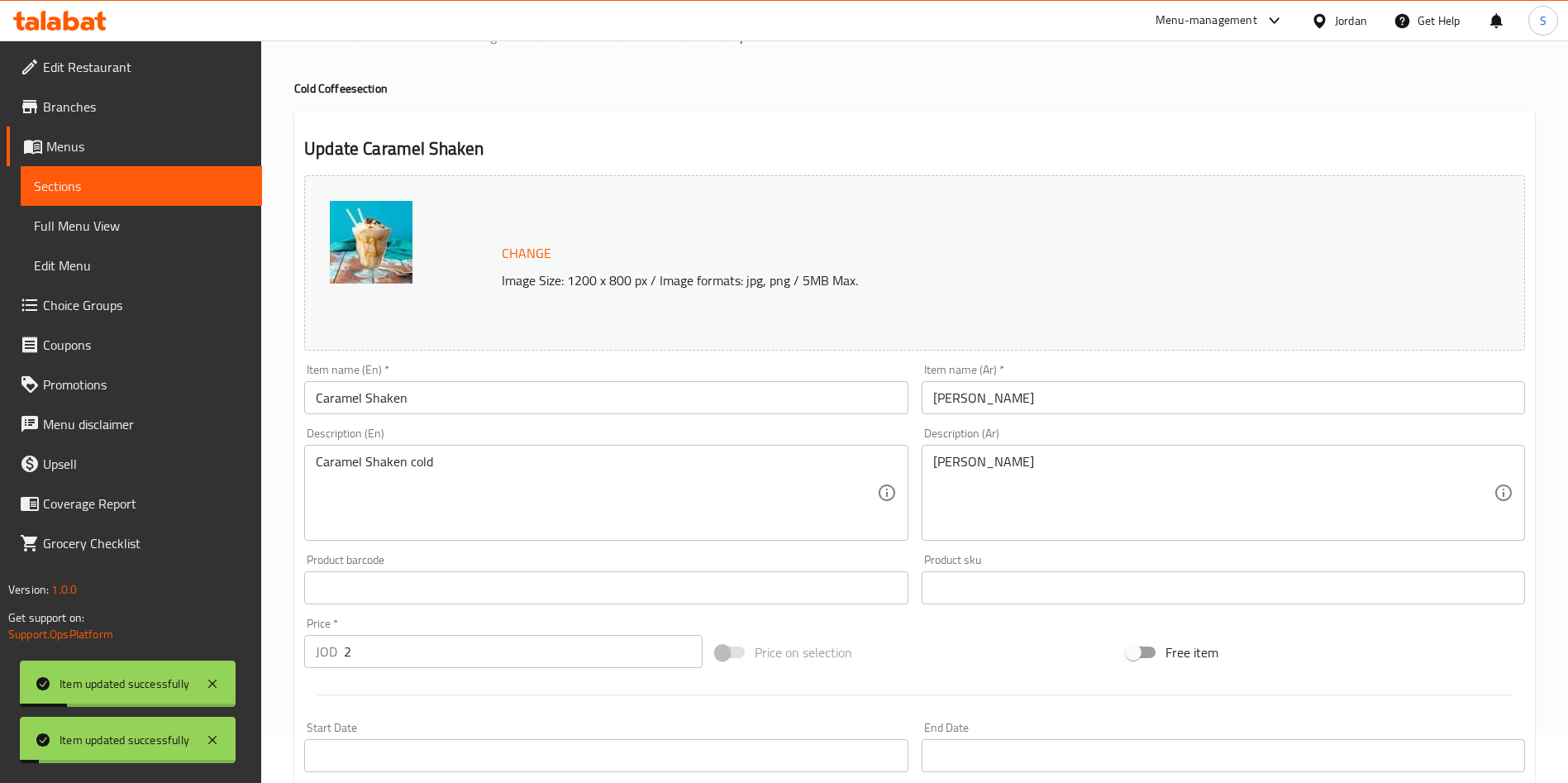
scroll to position [0, 0]
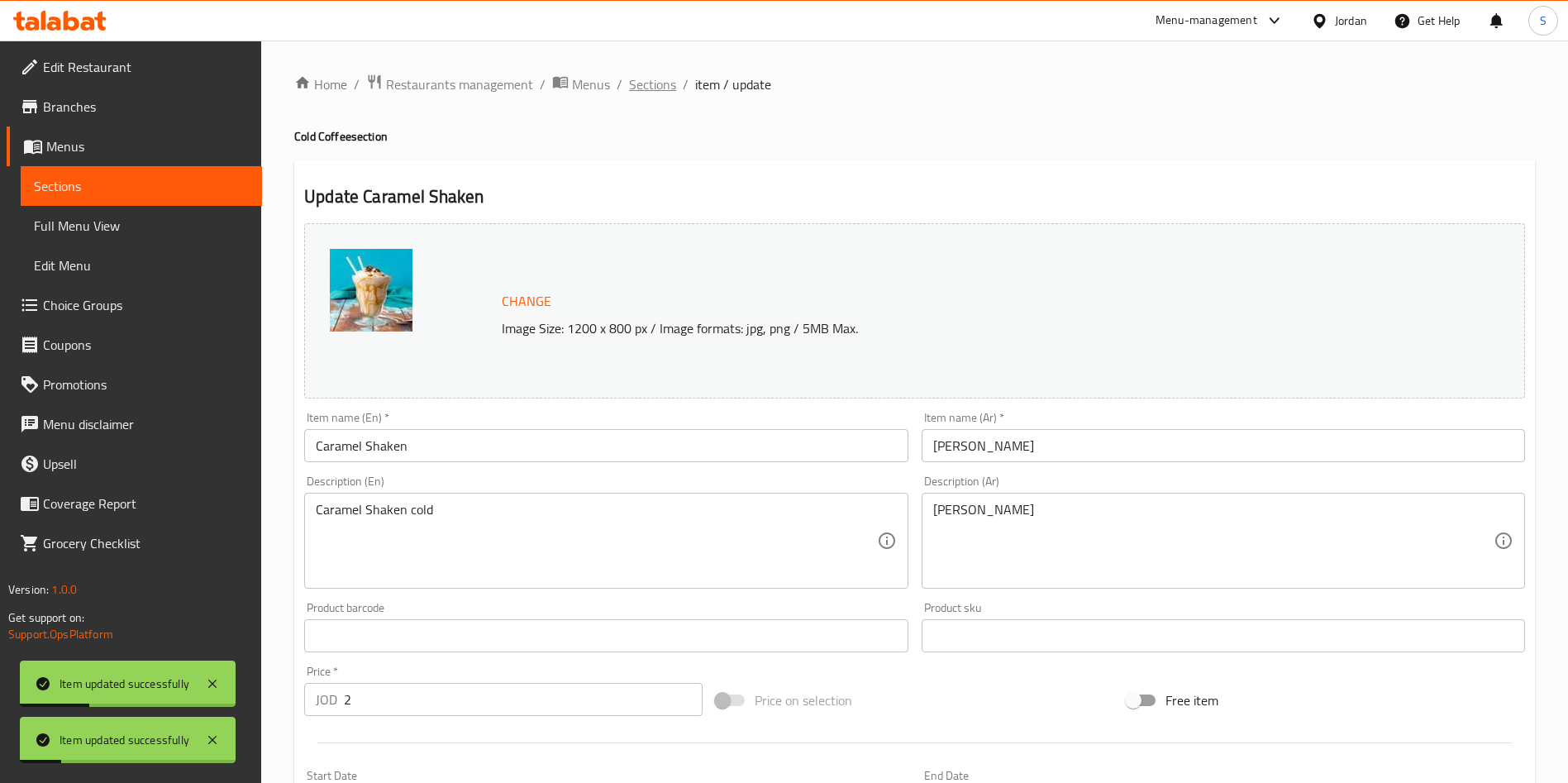
click at [663, 94] on span "Sections" at bounding box center [653, 84] width 47 height 19
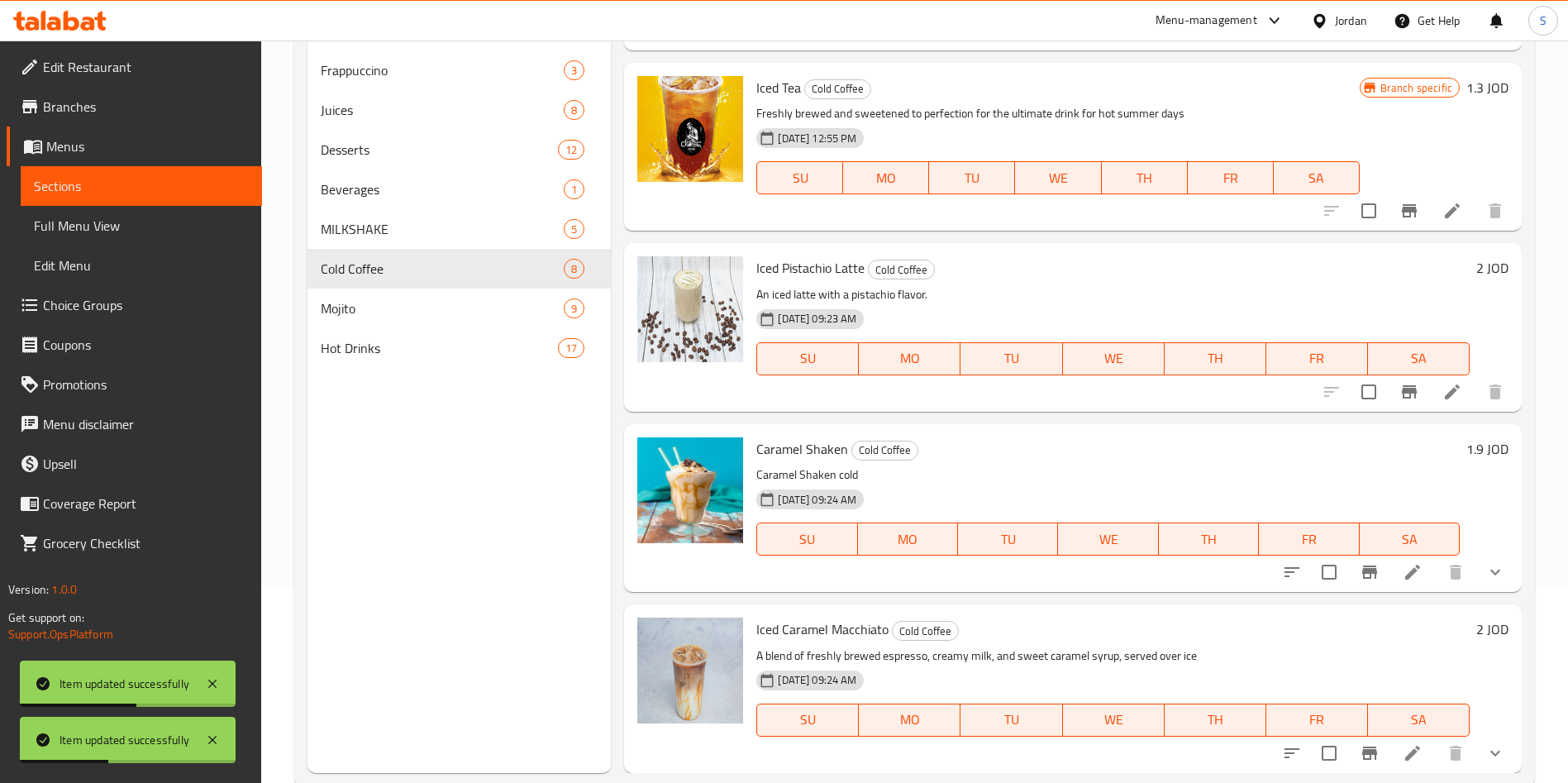
scroll to position [231, 0]
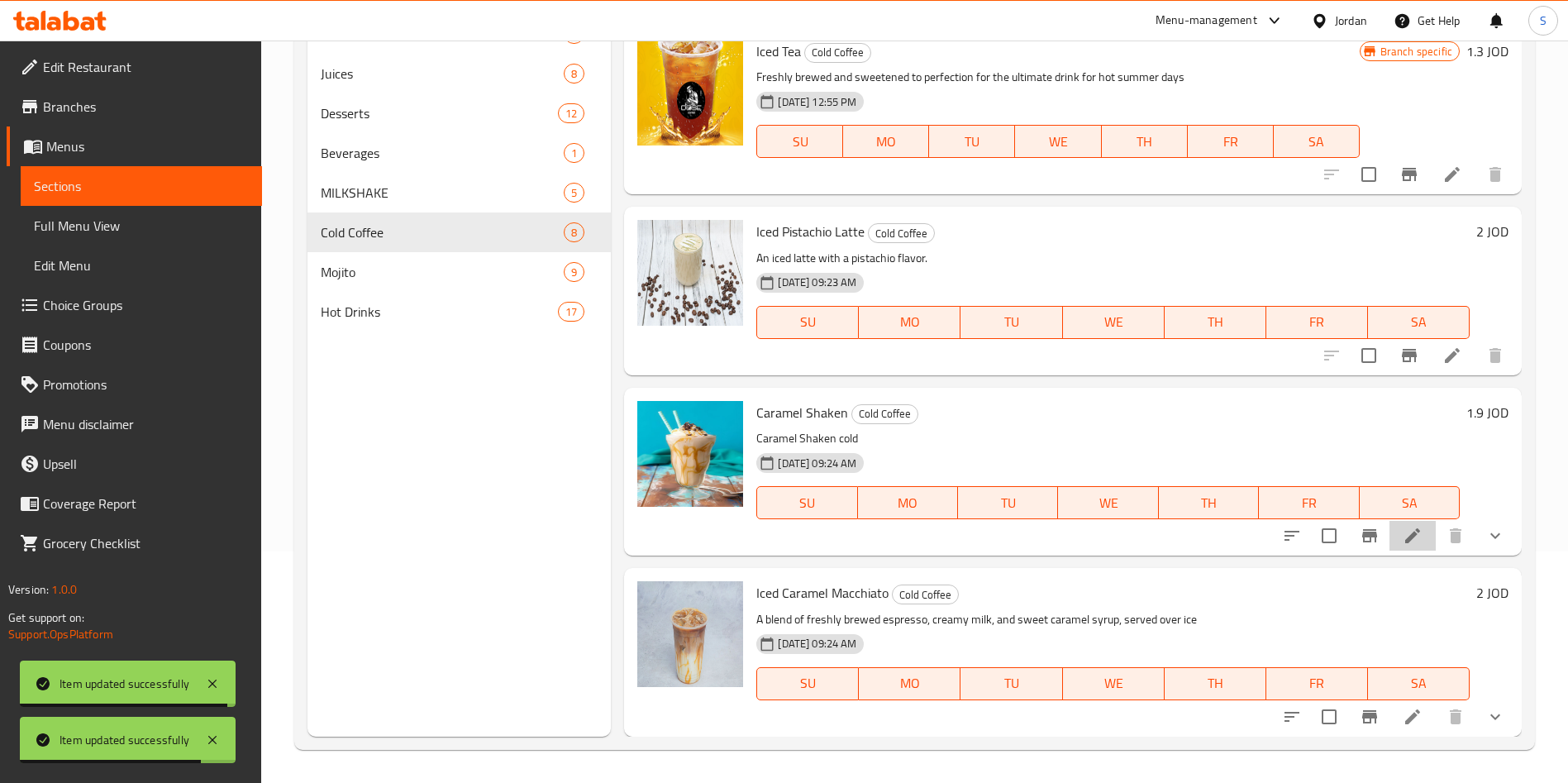
click at [1406, 538] on li at bounding box center [1412, 535] width 47 height 30
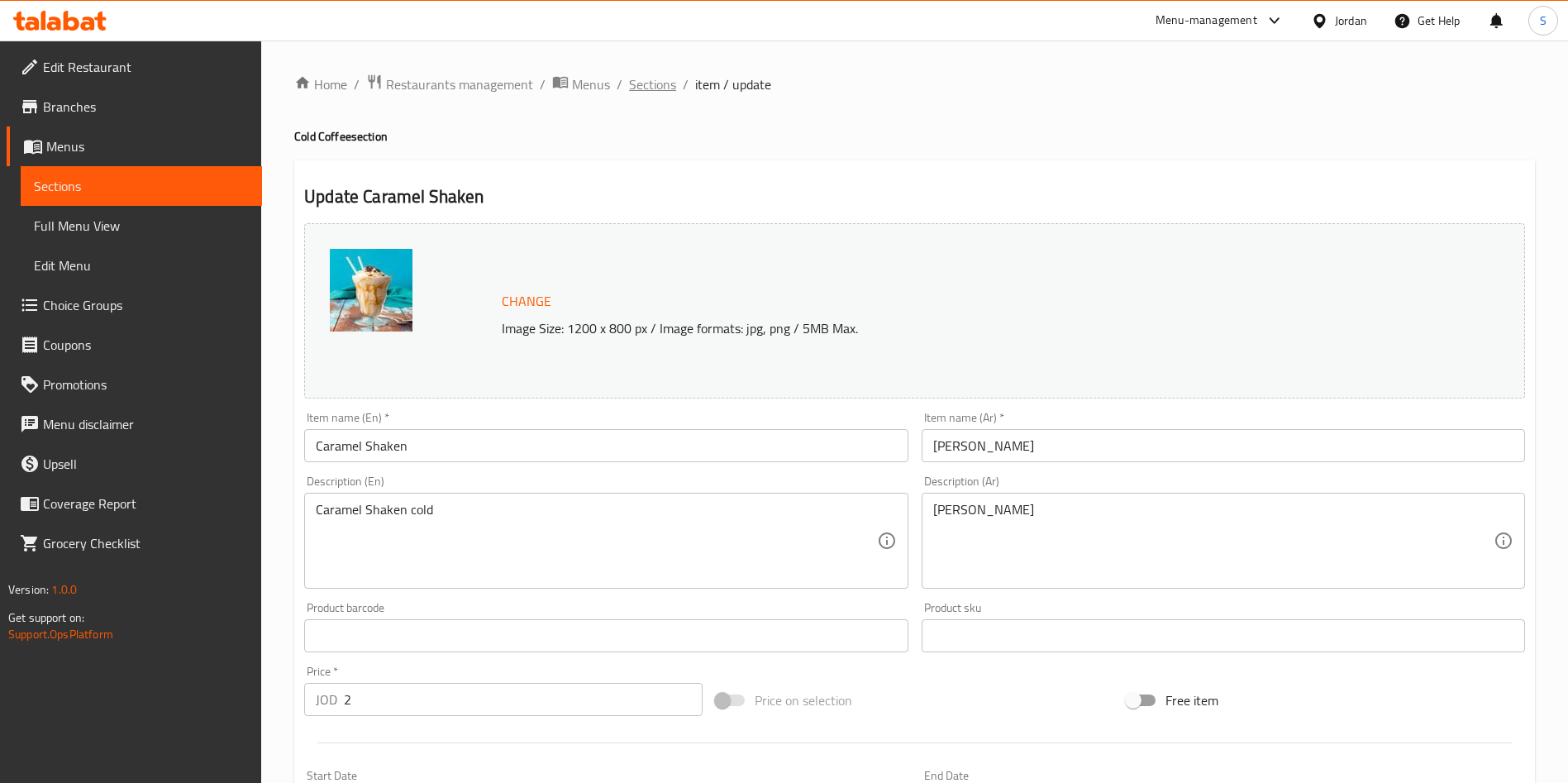
click at [661, 84] on span "Sections" at bounding box center [653, 84] width 47 height 19
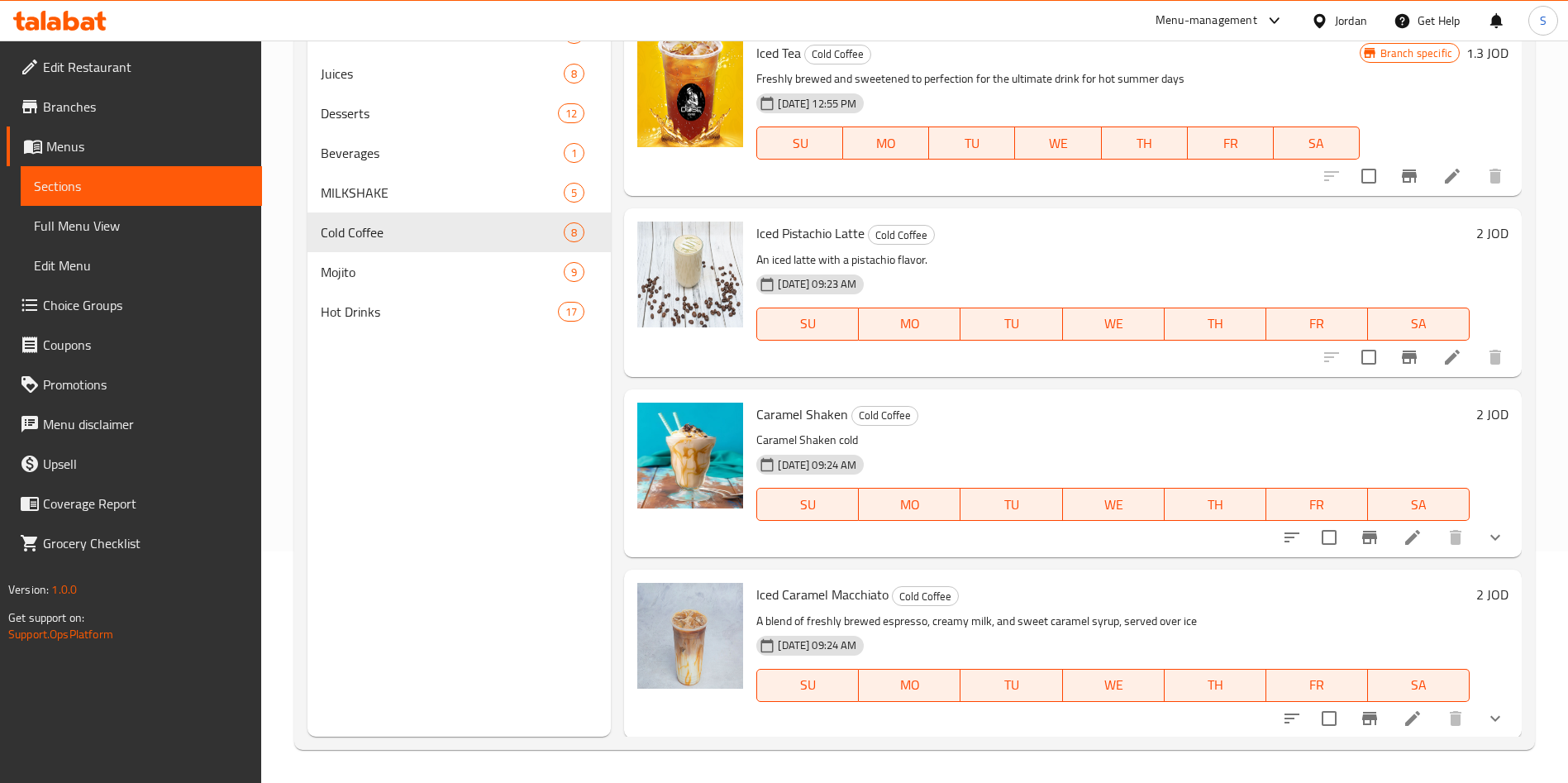
scroll to position [699, 0]
drag, startPoint x: 776, startPoint y: 590, endPoint x: 795, endPoint y: 590, distance: 19.0
click at [795, 590] on span "Iced Caramel Macchiato" at bounding box center [822, 592] width 132 height 25
click at [1403, 719] on icon at bounding box center [1412, 716] width 19 height 19
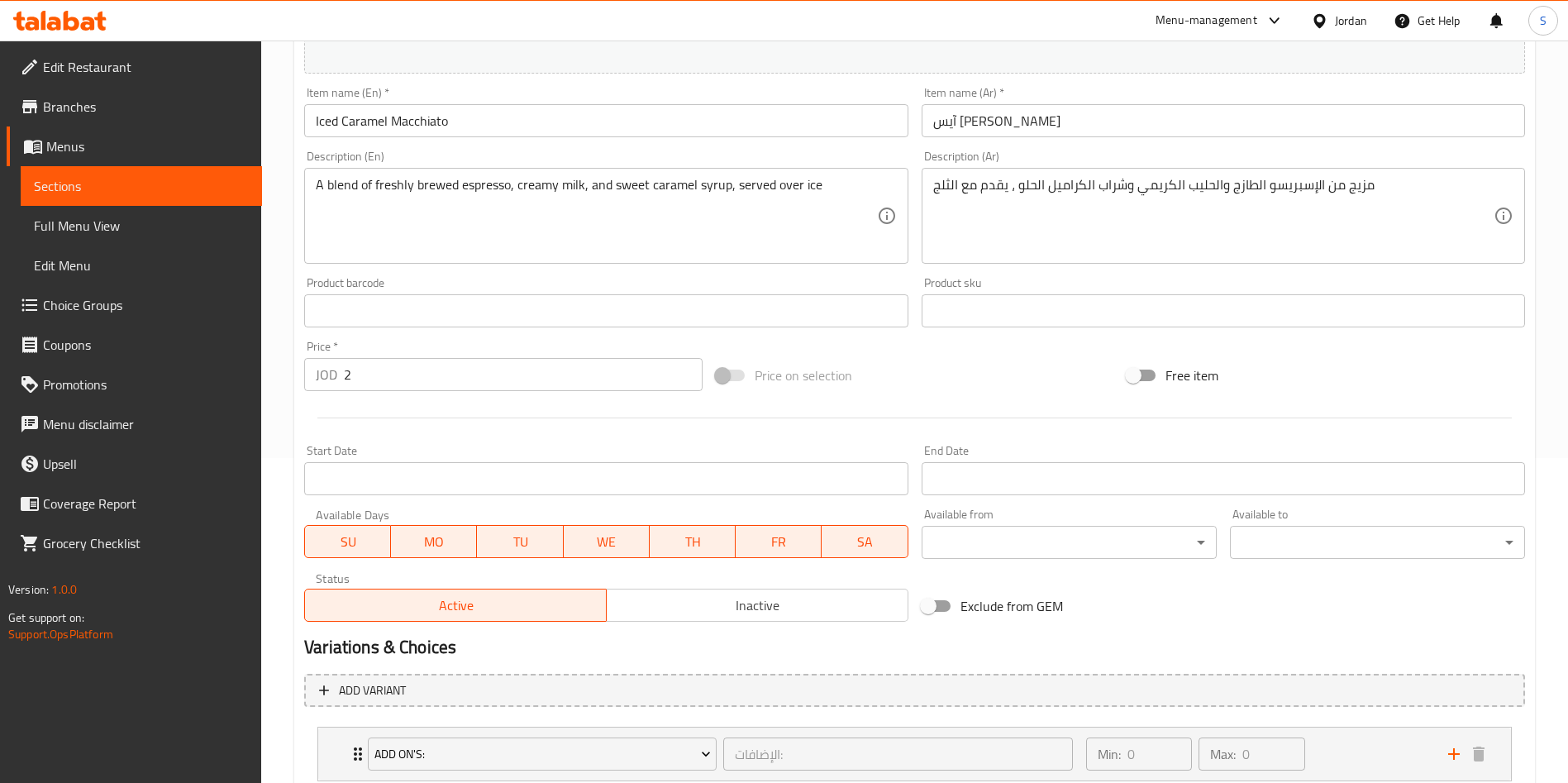
scroll to position [372, 0]
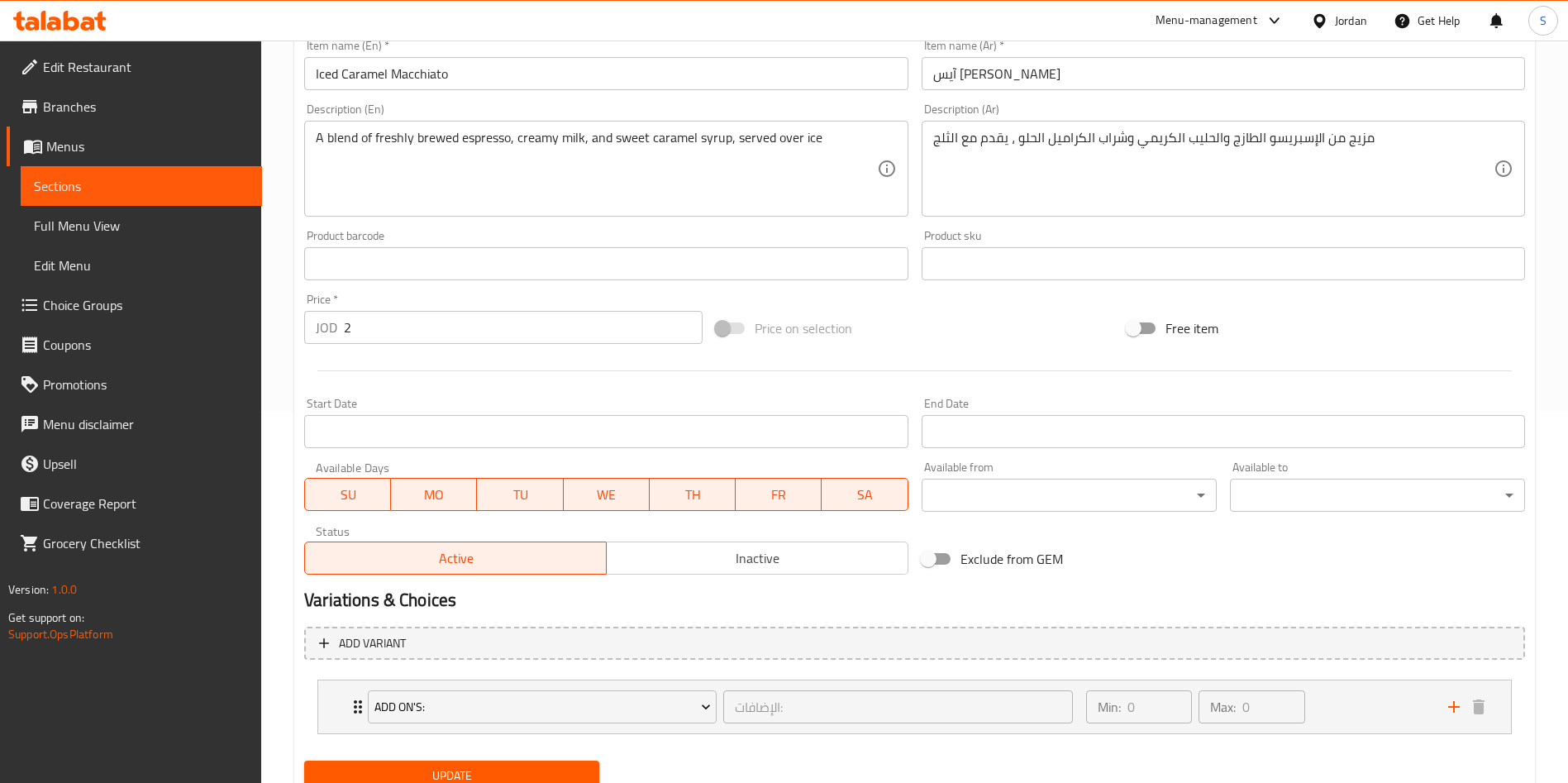
click at [398, 296] on div "Price   * JOD 2 Price *" at bounding box center [503, 318] width 398 height 50
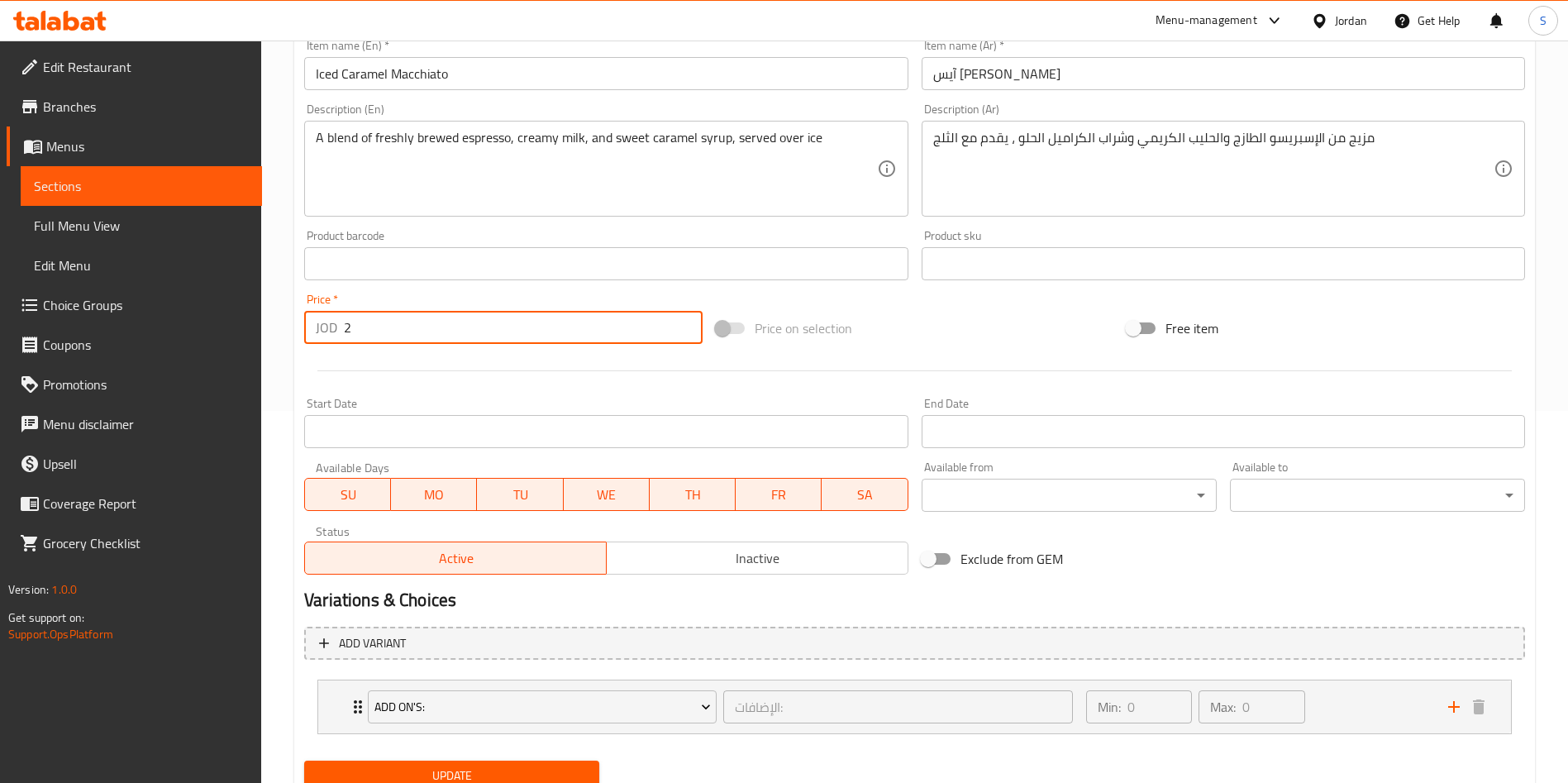
click at [402, 314] on input "2" at bounding box center [523, 327] width 359 height 33
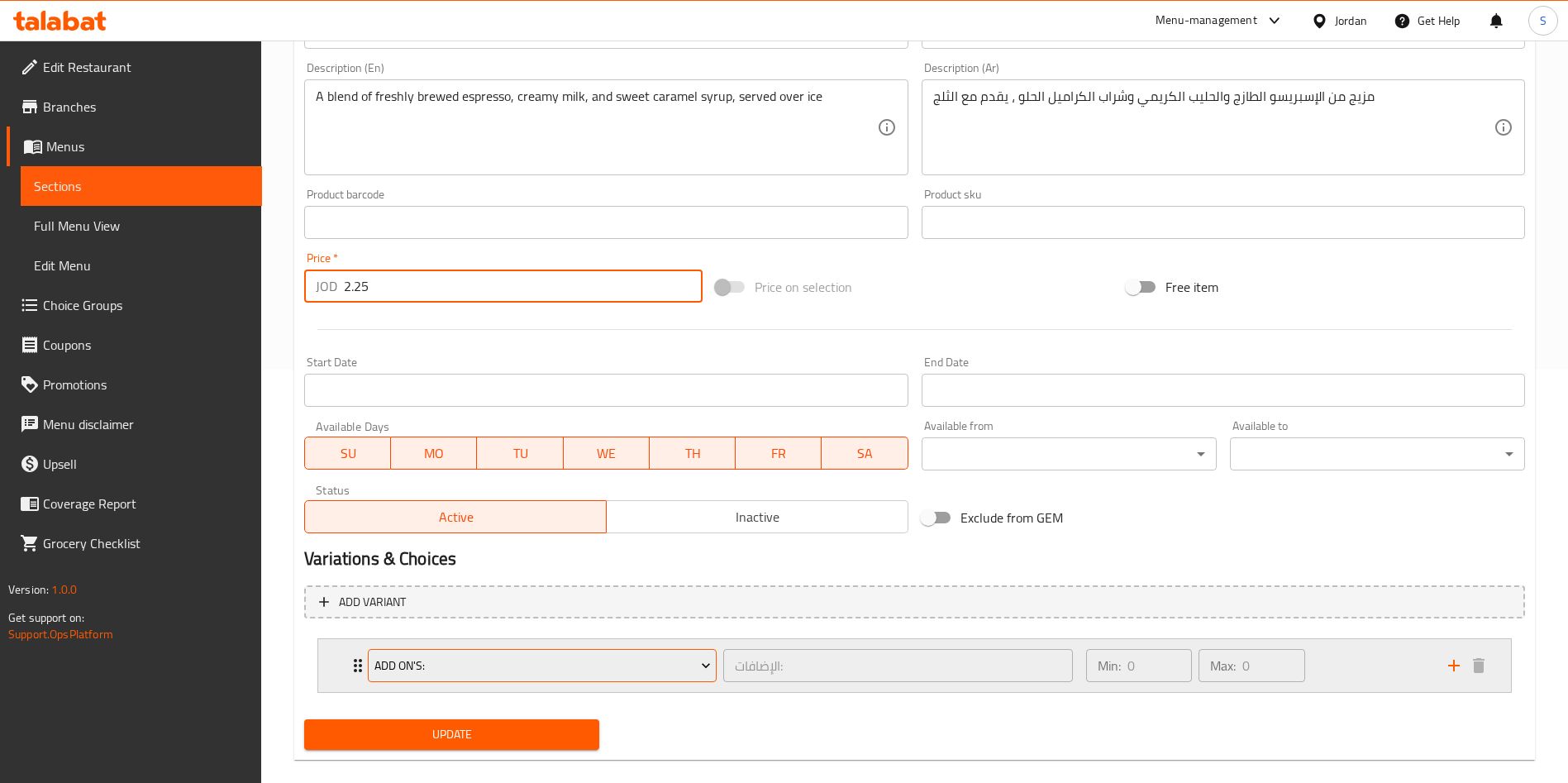
scroll to position [436, 0]
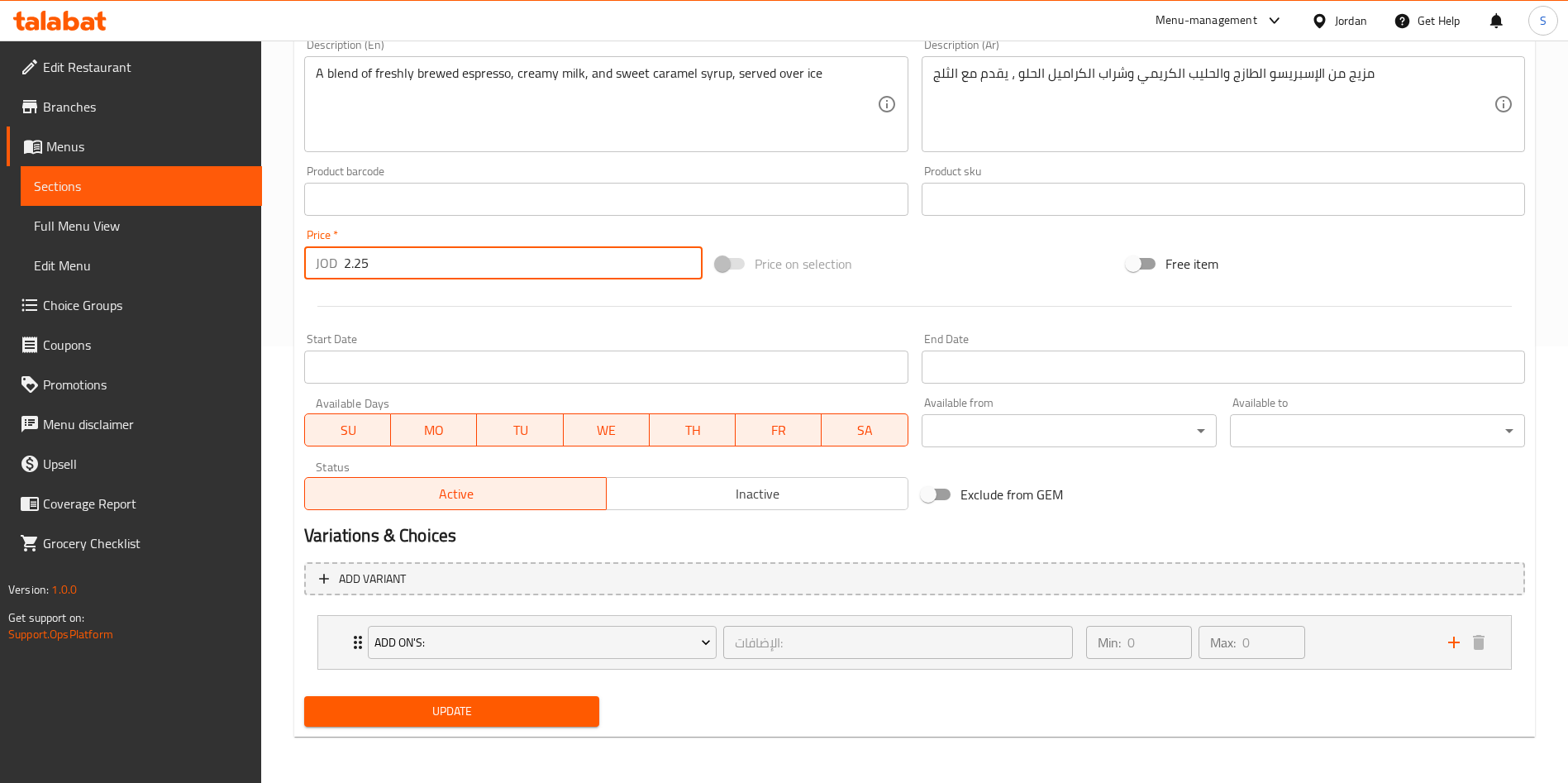
type input "2.25"
click at [485, 708] on span "Update" at bounding box center [452, 711] width 269 height 20
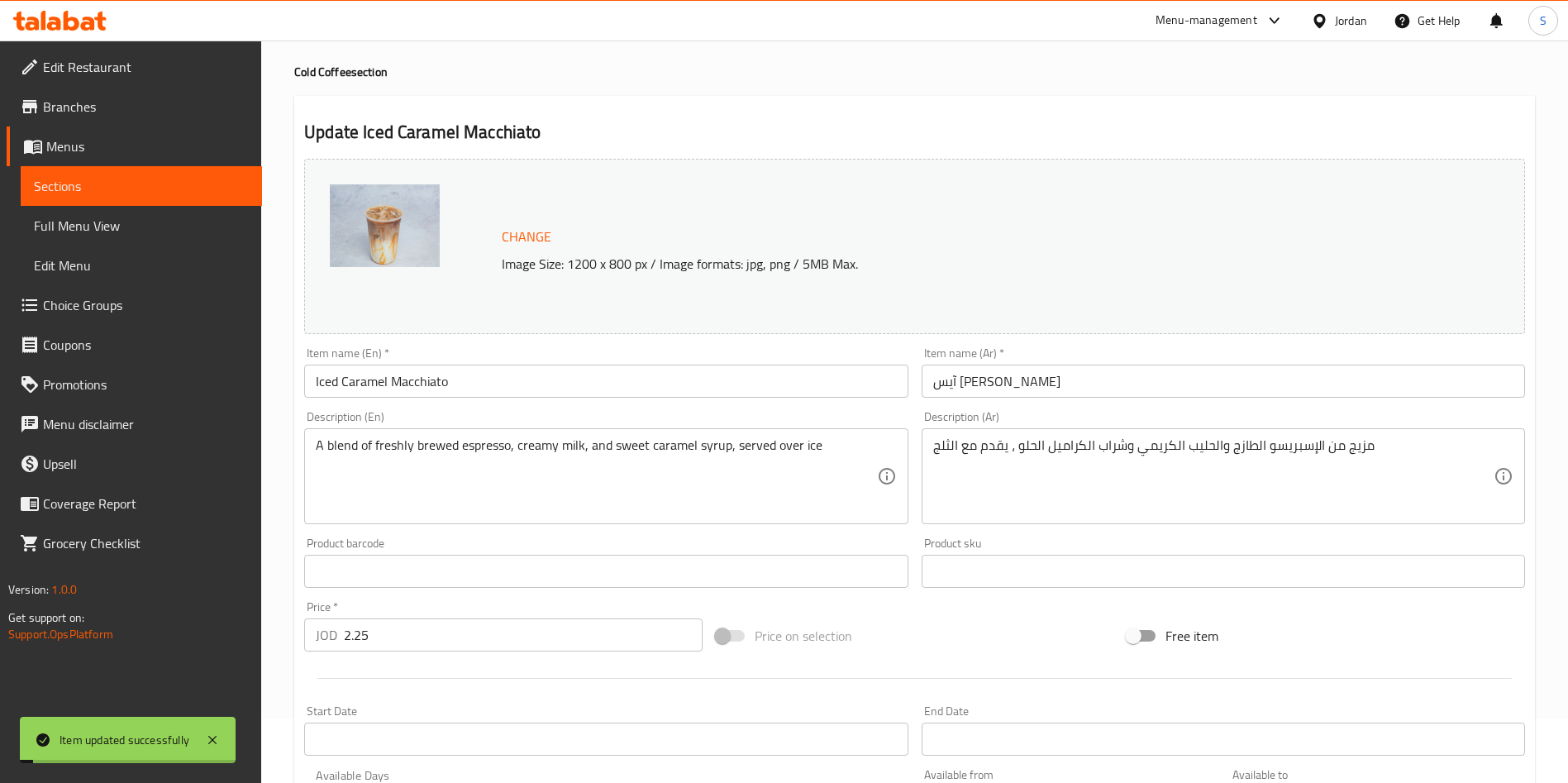
scroll to position [0, 0]
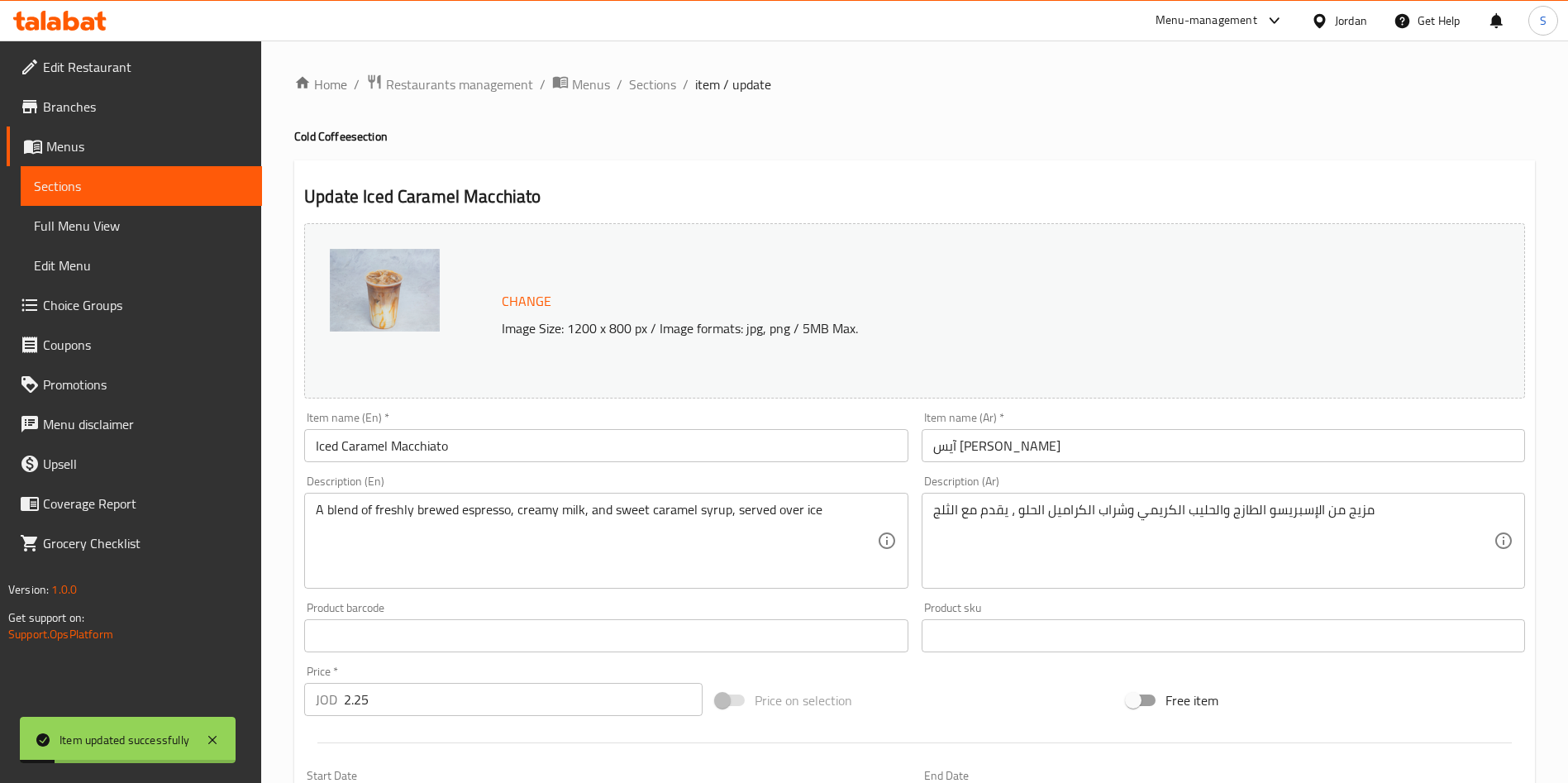
click at [638, 58] on div "Home / Restaurants management / Menus / Sections / item / update Cold Coffee se…" at bounding box center [915, 630] width 1307 height 1179
click at [652, 81] on span "Sections" at bounding box center [653, 84] width 47 height 19
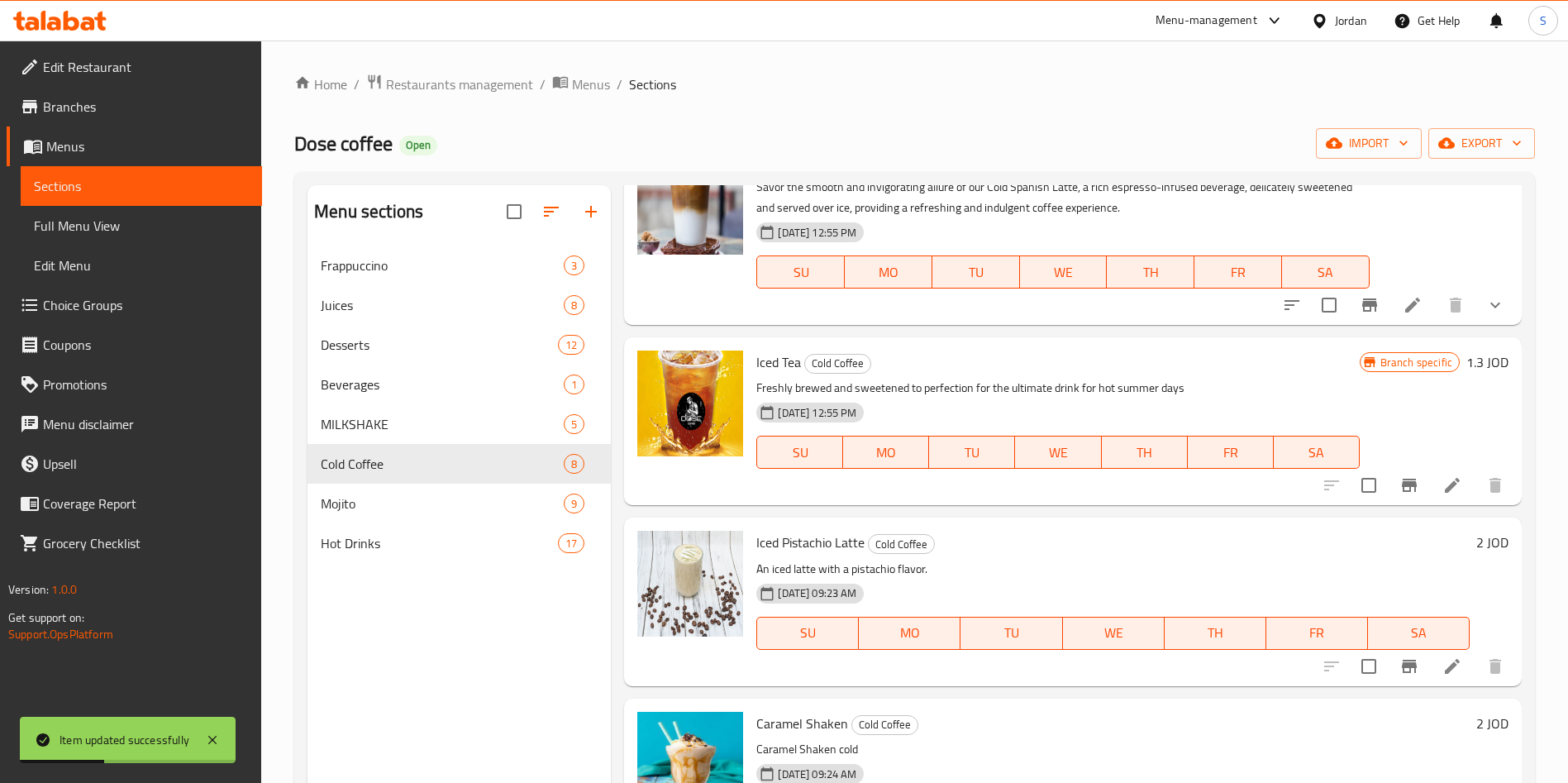
scroll to position [699, 0]
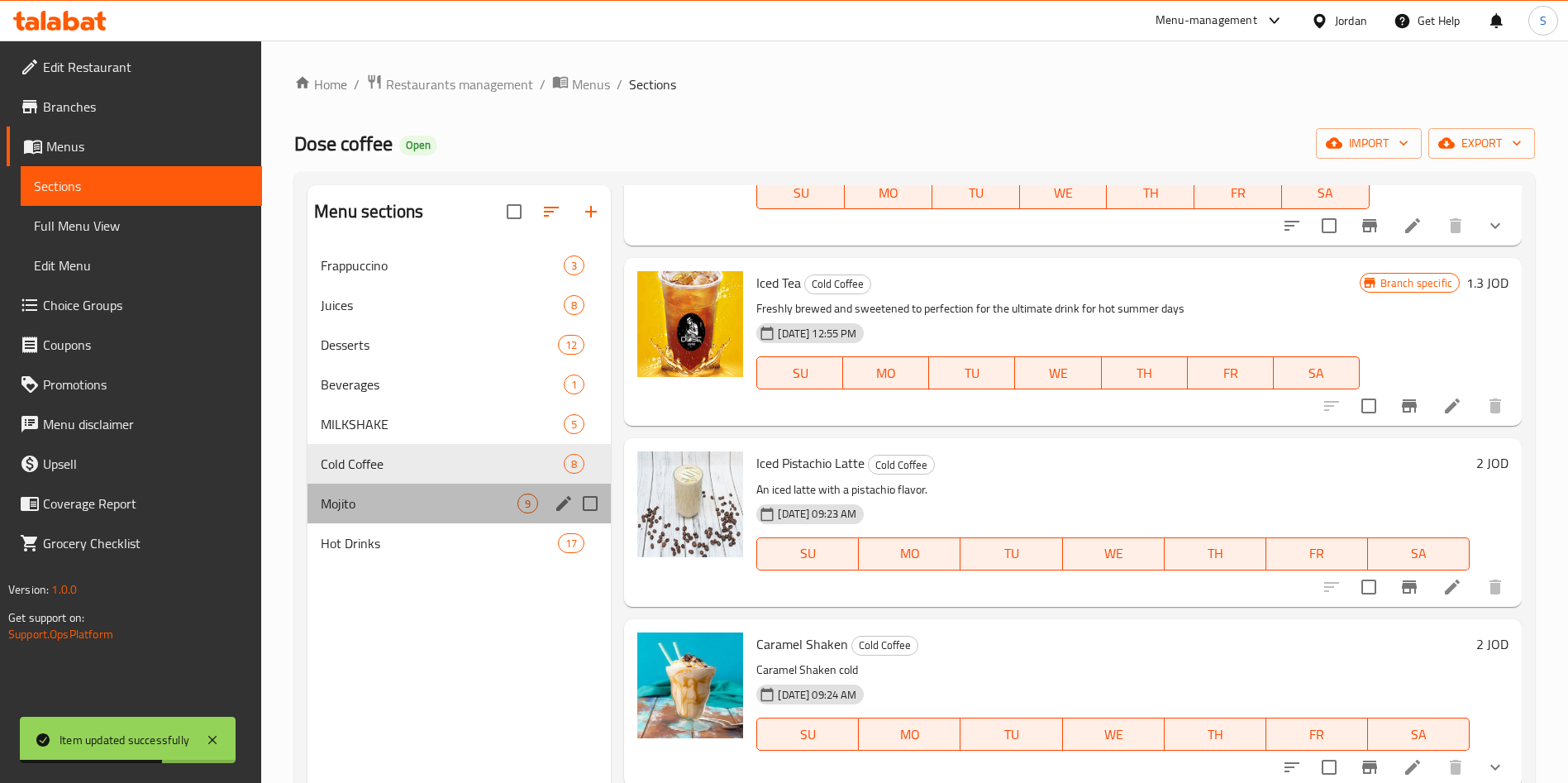
click at [369, 489] on div "Mojito 9" at bounding box center [459, 503] width 303 height 40
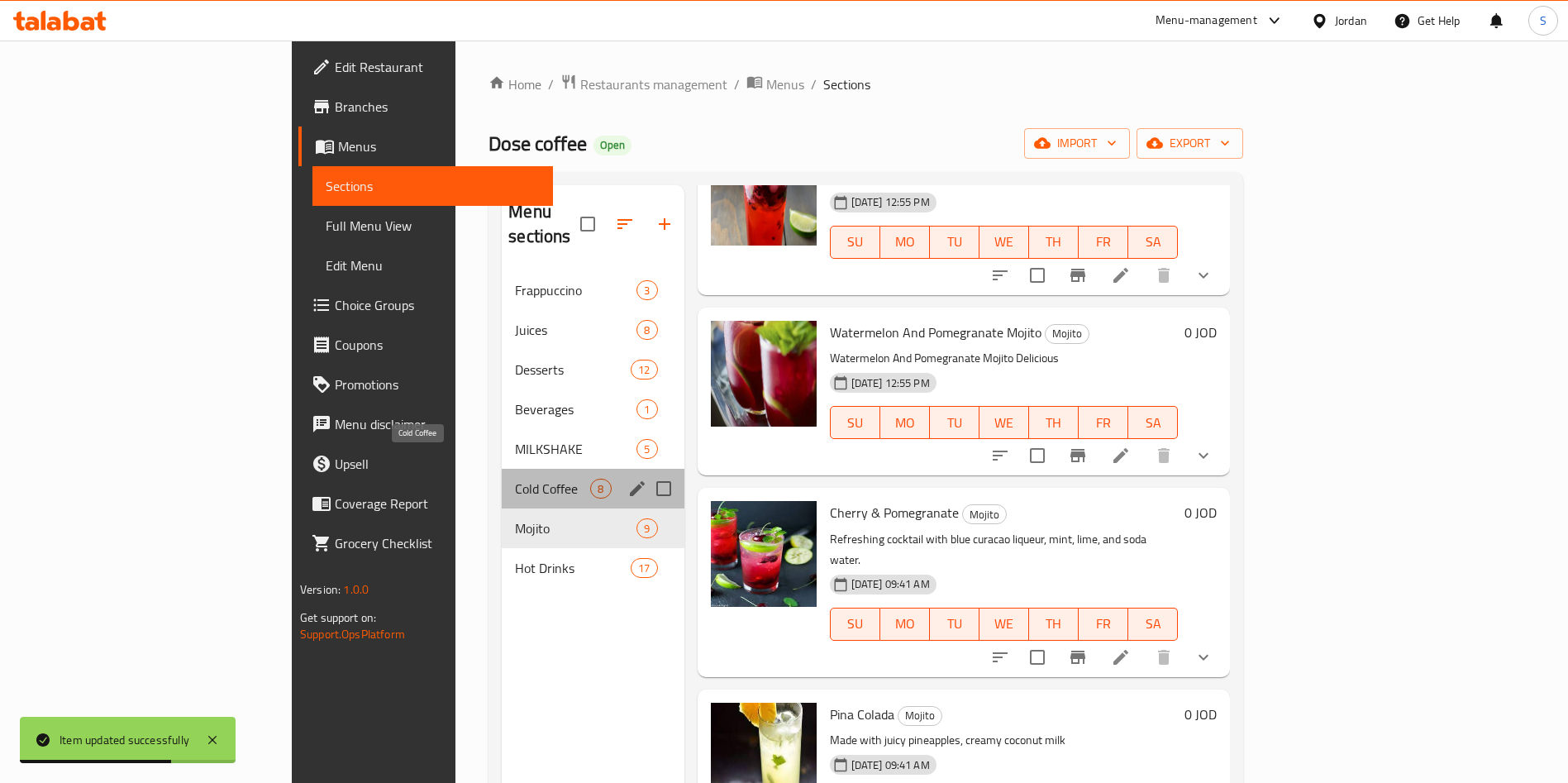
click at [515, 479] on span "Cold Coffee" at bounding box center [553, 488] width 75 height 19
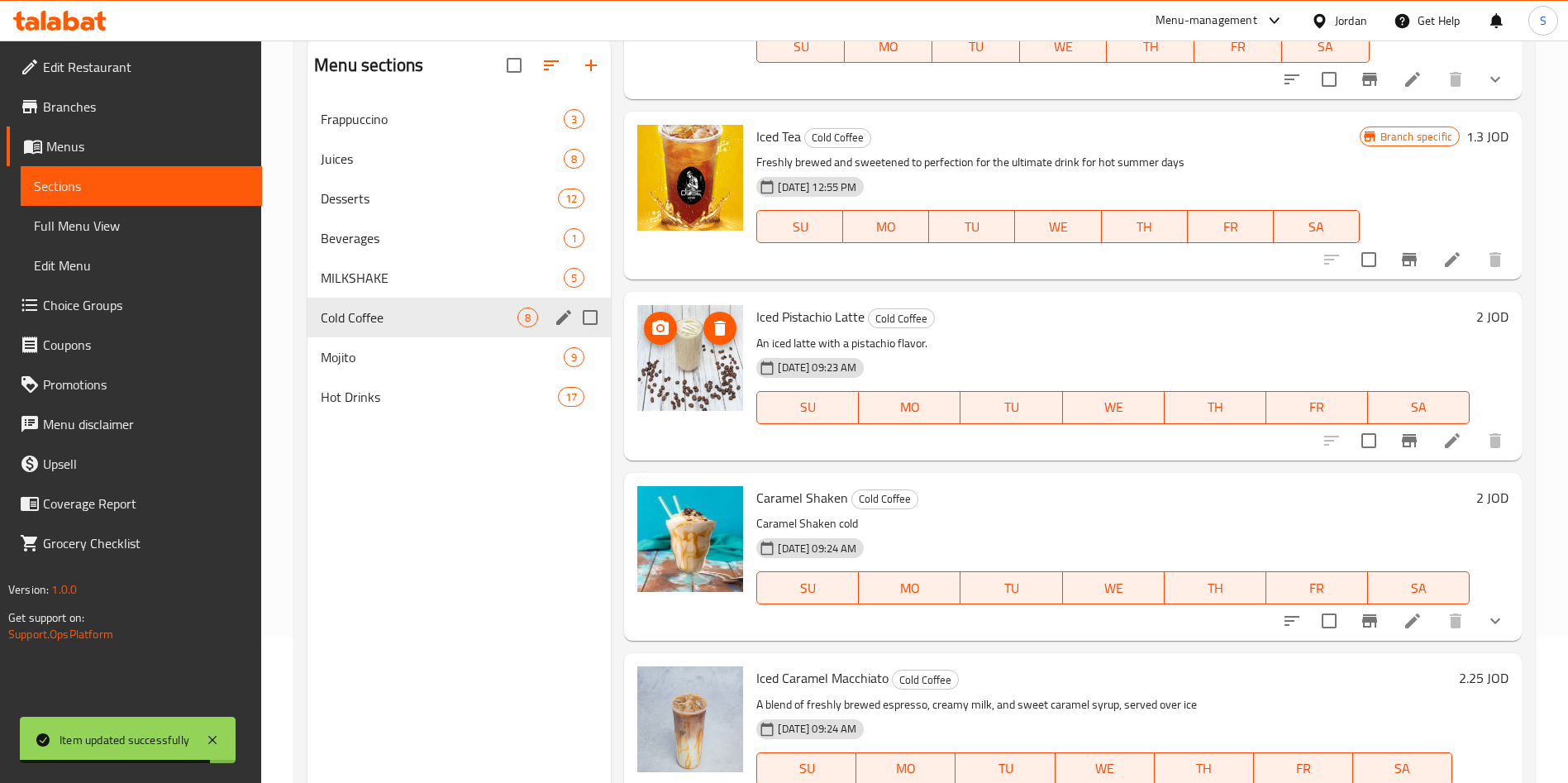
scroll to position [108, 0]
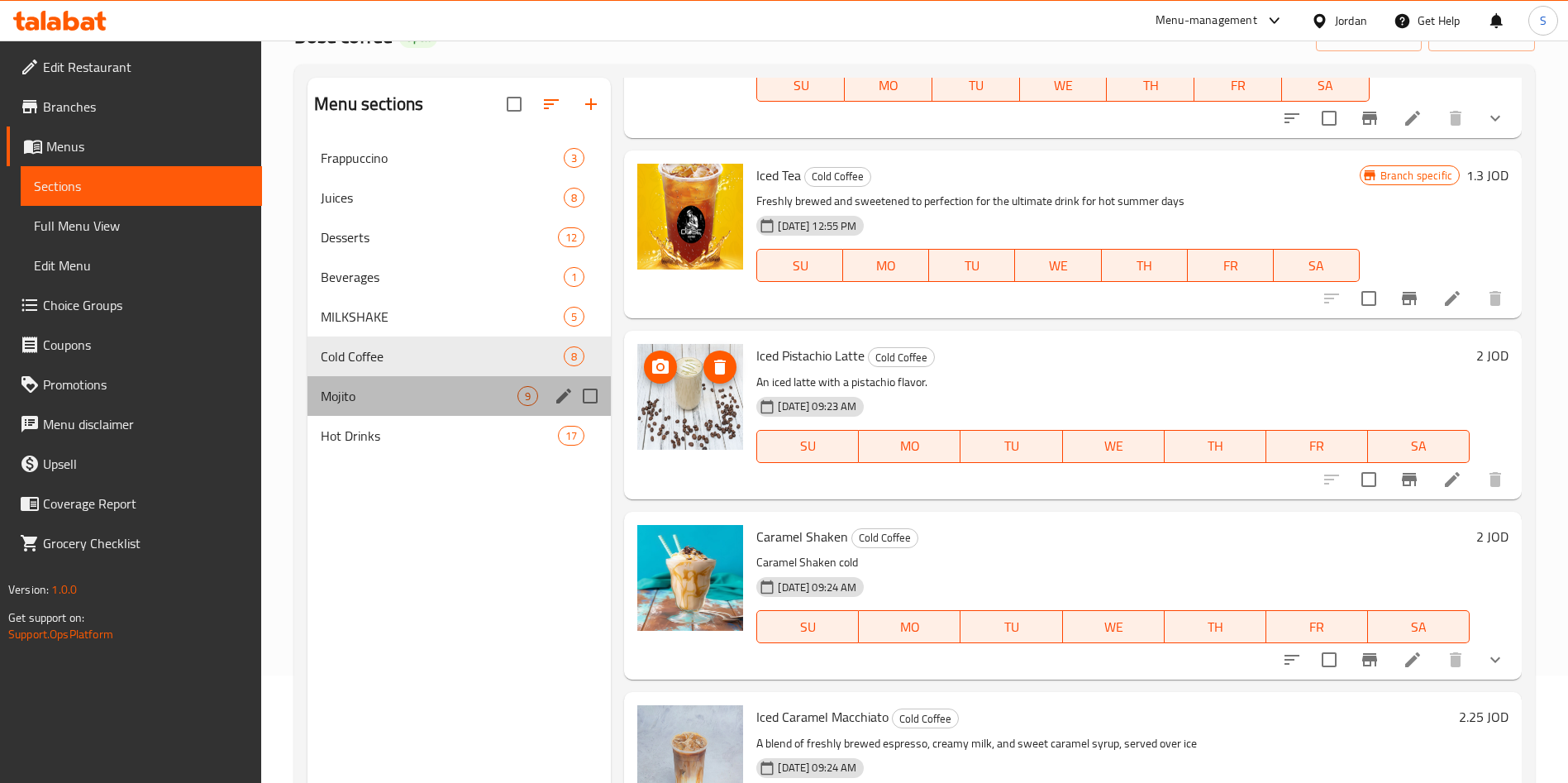
click at [360, 380] on div "Mojito 9" at bounding box center [459, 396] width 303 height 40
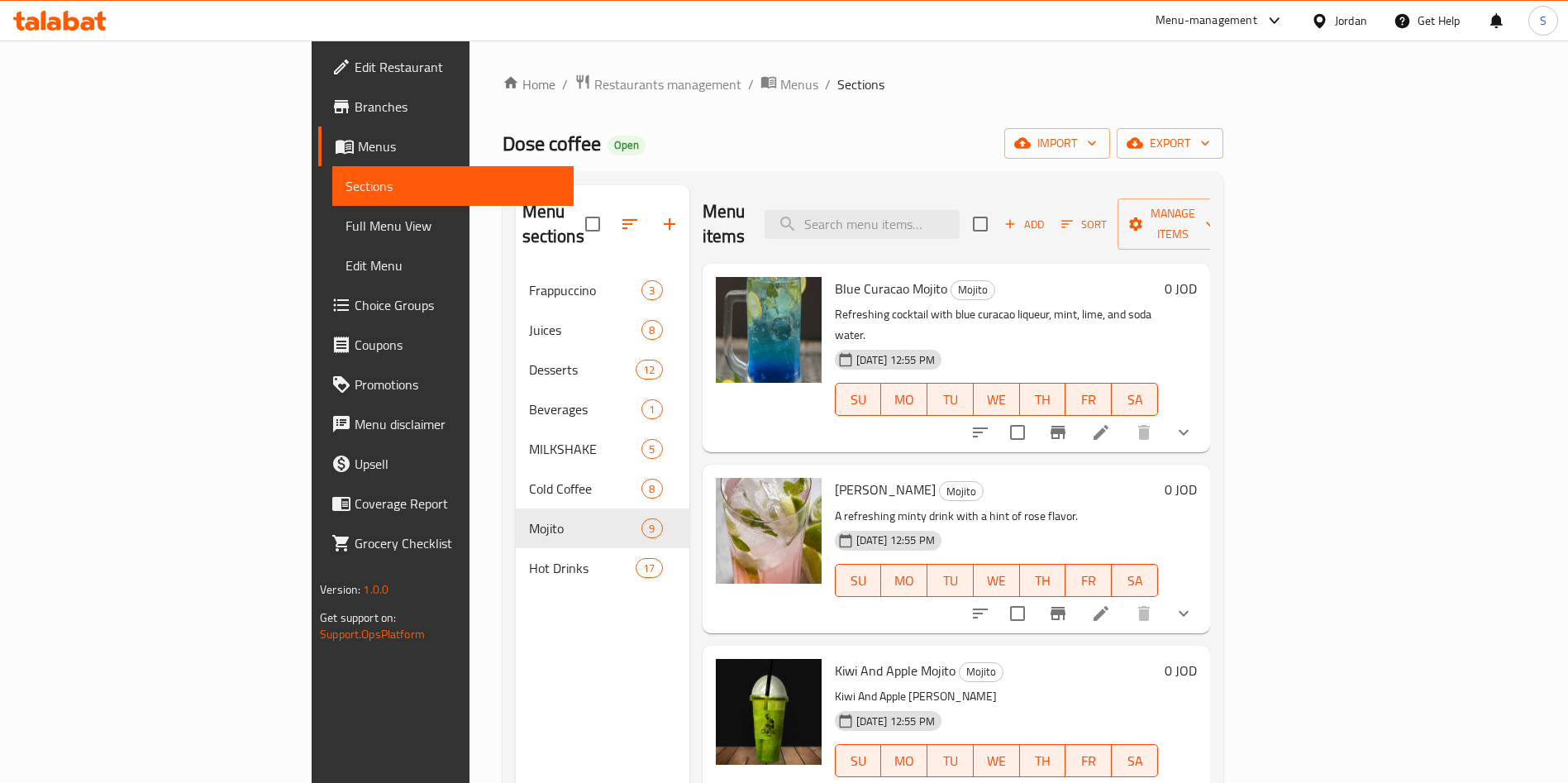
click at [1111, 422] on icon at bounding box center [1100, 431] width 19 height 19
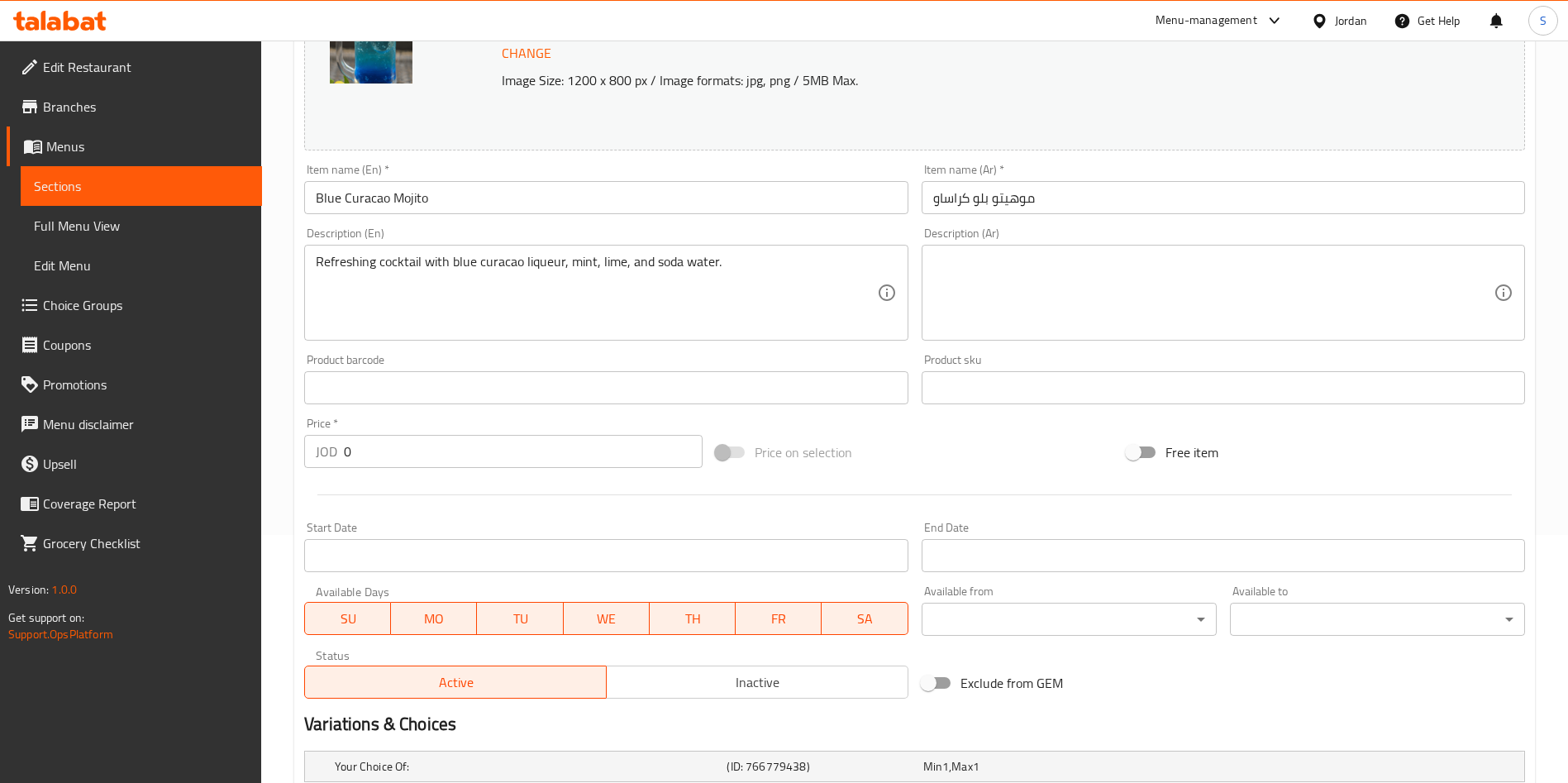
scroll to position [496, 0]
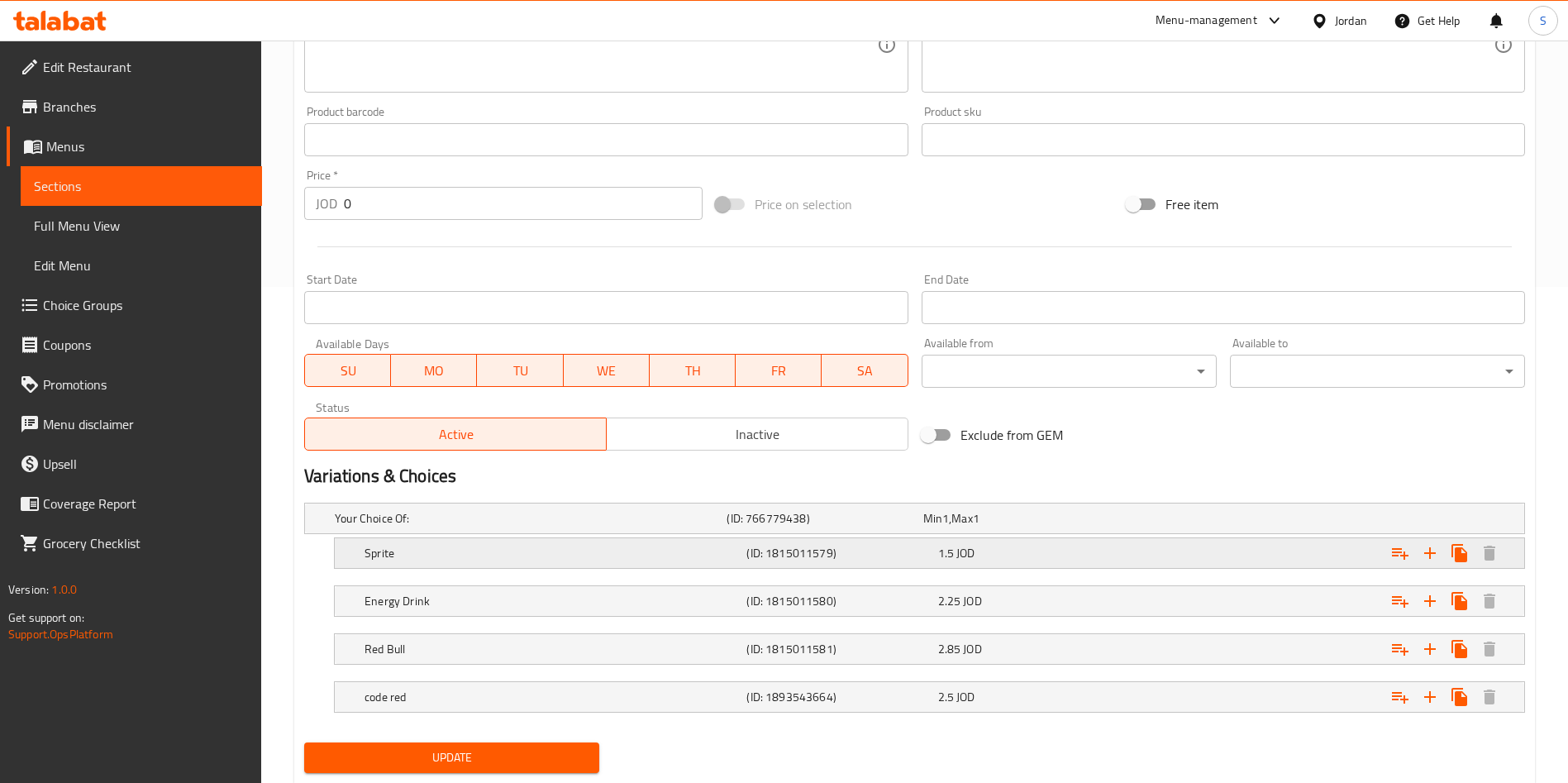
click at [907, 555] on h5 "(ID: 1815011579)" at bounding box center [838, 553] width 184 height 17
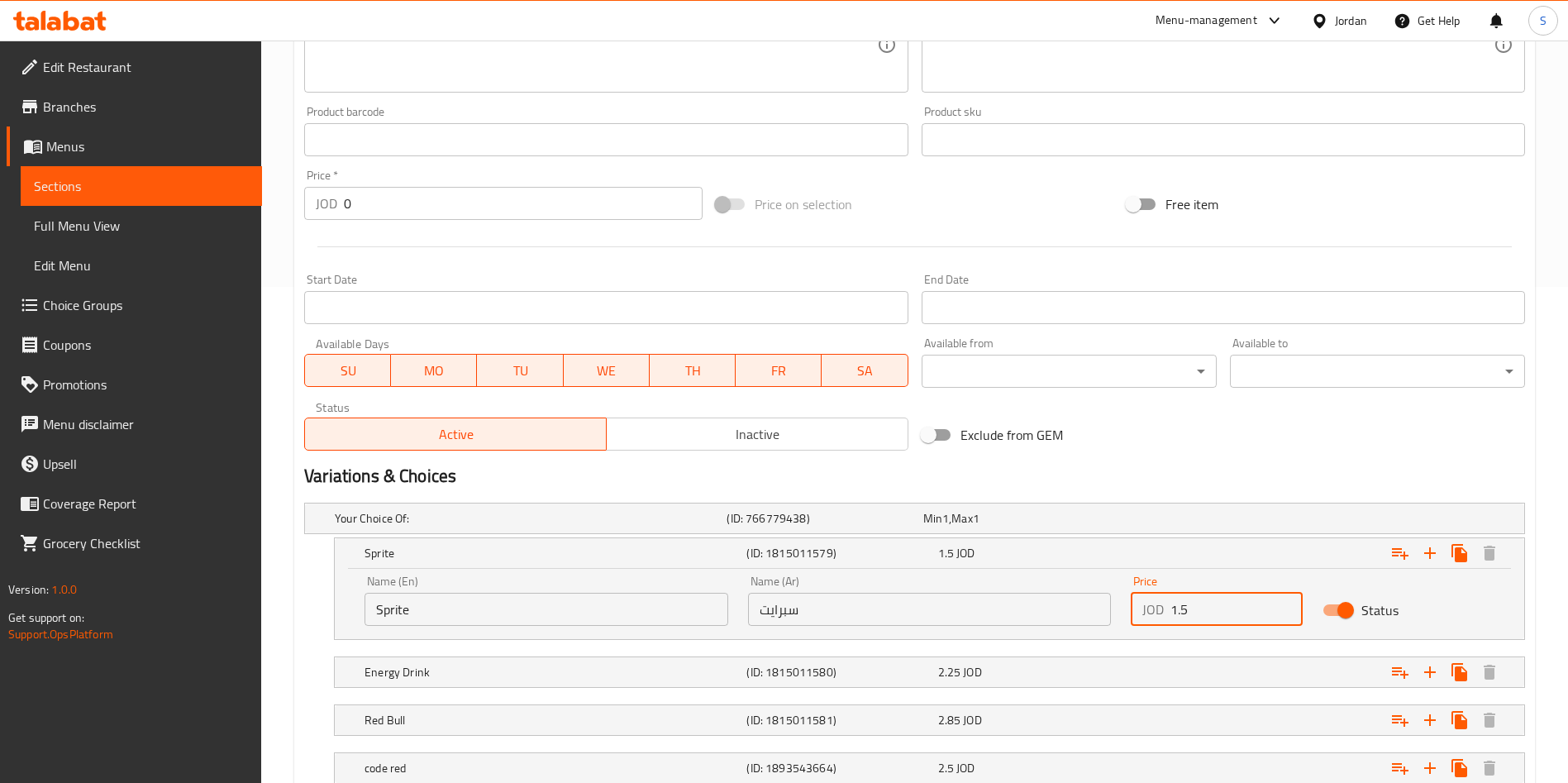
drag, startPoint x: 1225, startPoint y: 615, endPoint x: 1132, endPoint y: 619, distance: 93.1
click at [1132, 619] on div "JOD 1.5 Price" at bounding box center [1216, 608] width 172 height 33
type input "1.75"
click at [1343, 610] on input "Status" at bounding box center [1345, 609] width 94 height 31
click at [1339, 604] on input "Status" at bounding box center [1329, 609] width 94 height 31
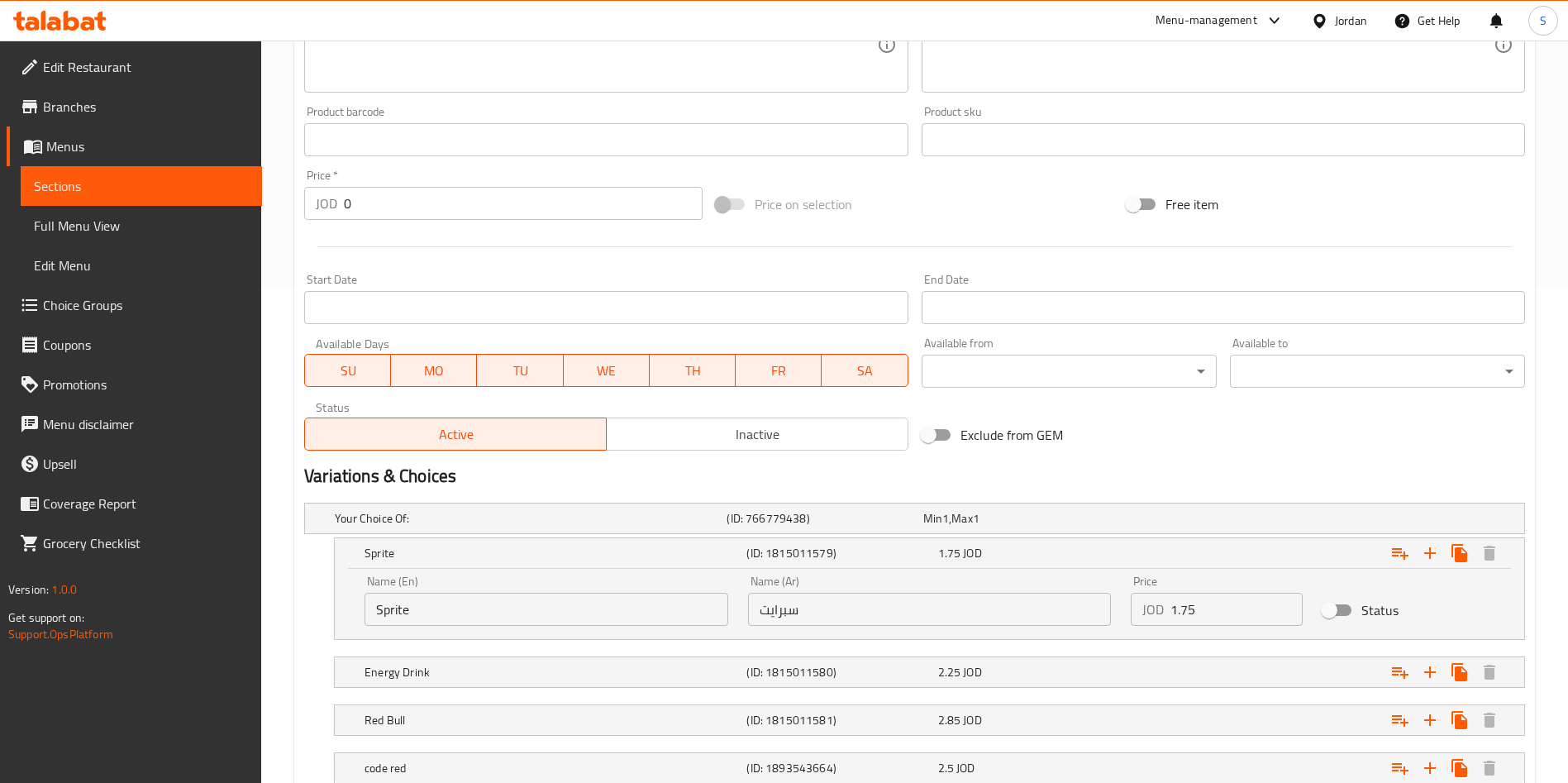
checkbox input "true"
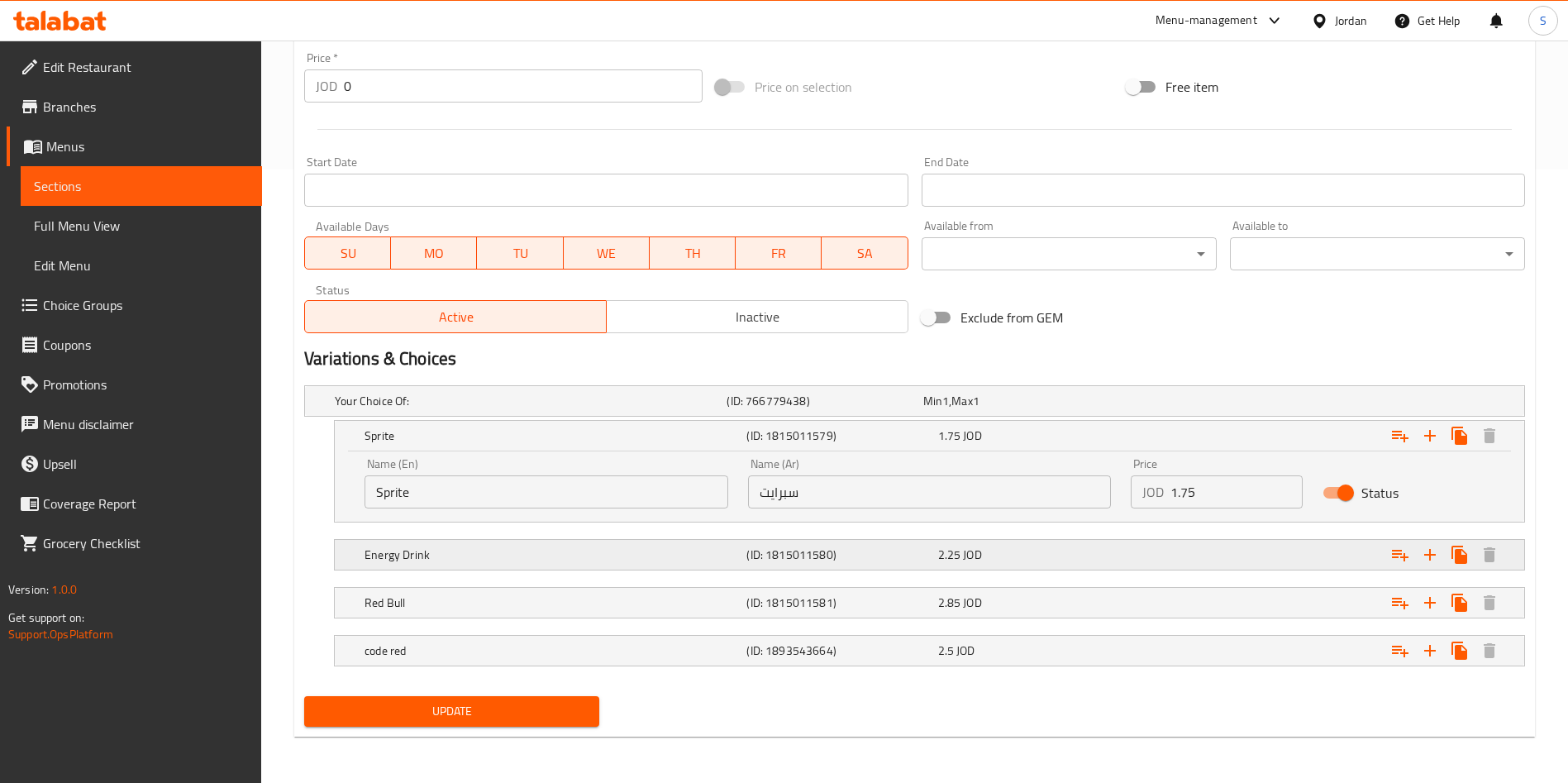
click at [1076, 551] on div "2.25 JOD" at bounding box center [1030, 555] width 184 height 17
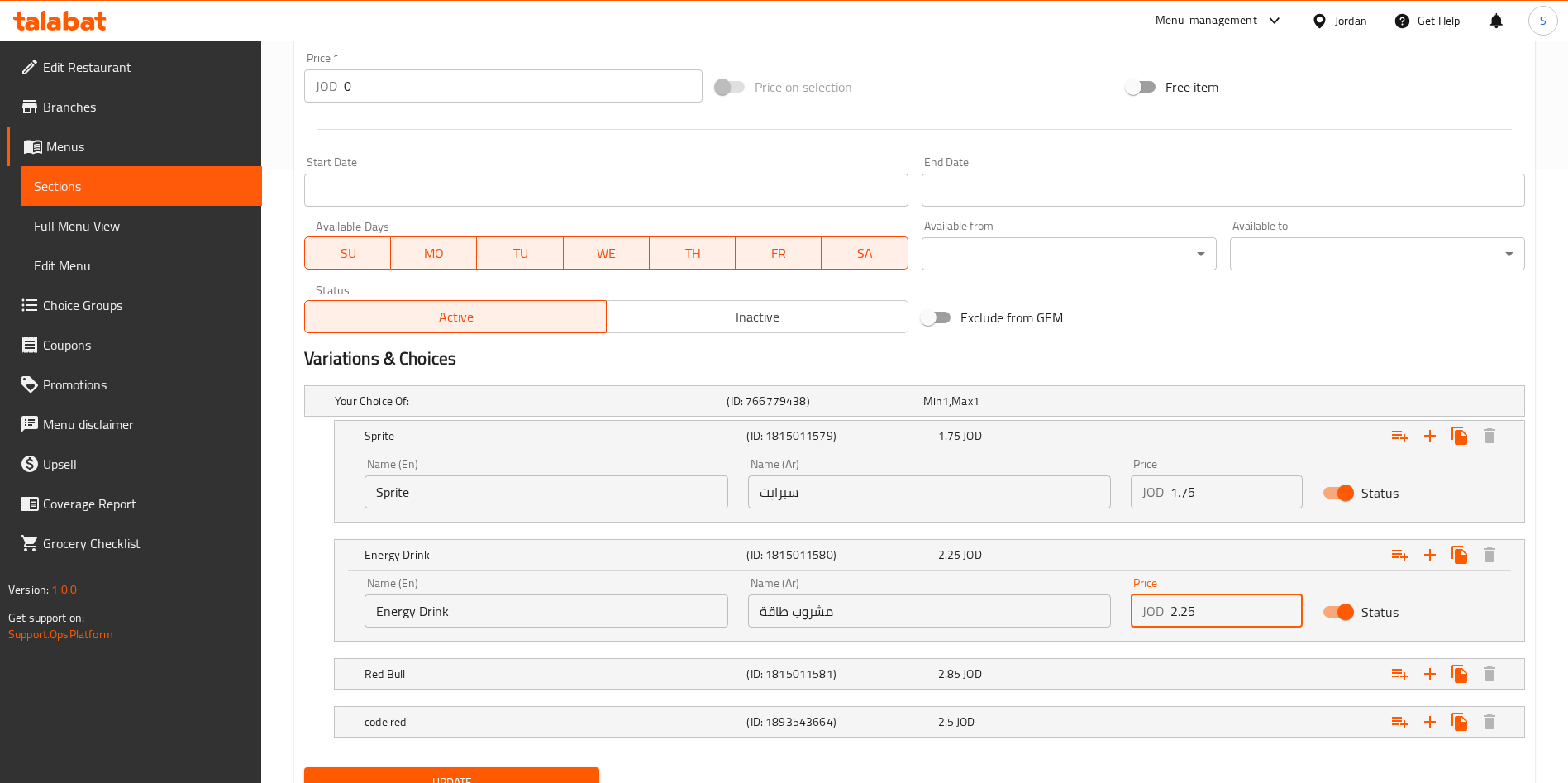
drag, startPoint x: 1217, startPoint y: 619, endPoint x: 1150, endPoint y: 614, distance: 67.2
click at [1150, 614] on div "JOD 2.25 Price" at bounding box center [1216, 610] width 172 height 33
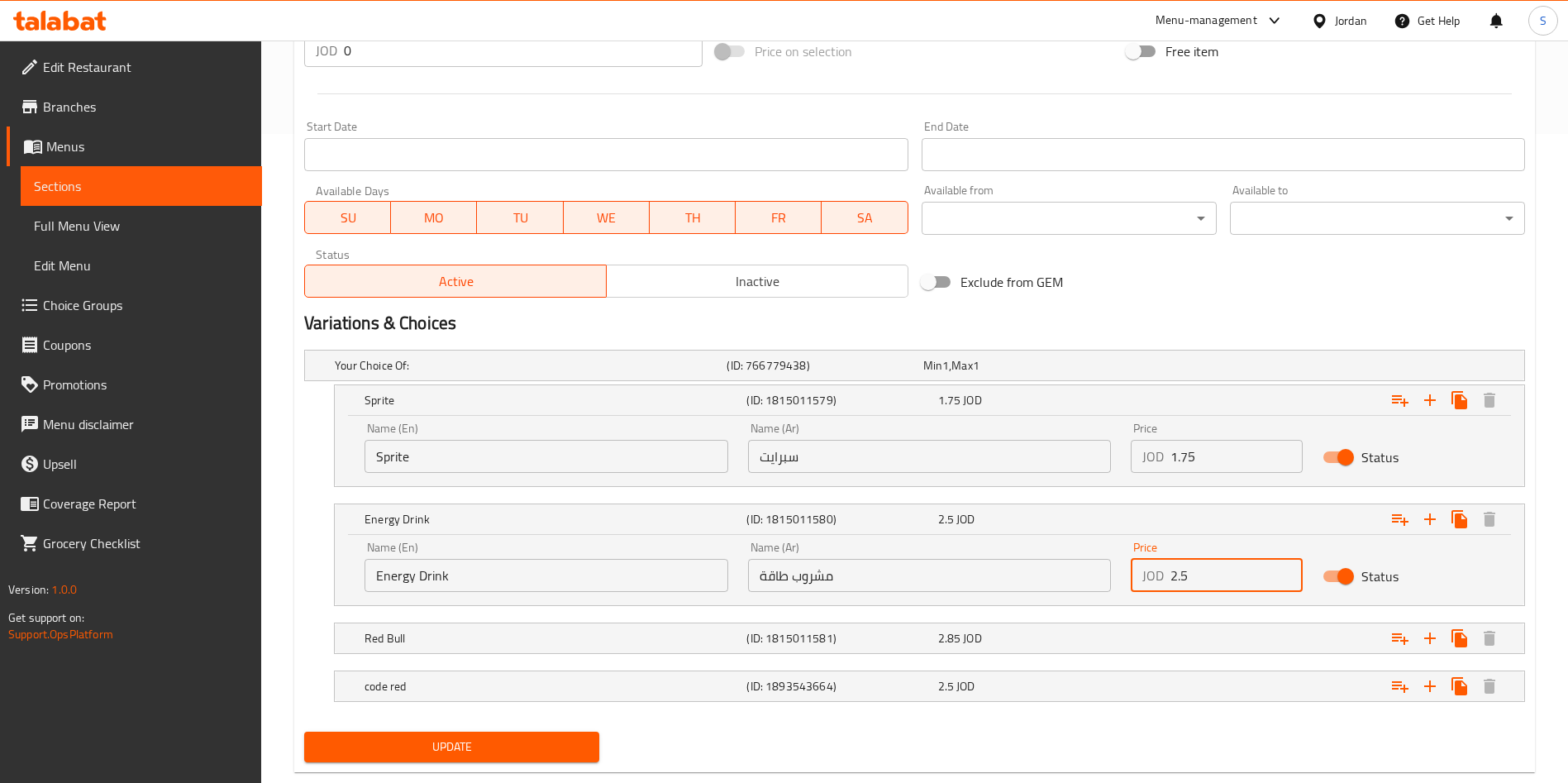
scroll to position [685, 0]
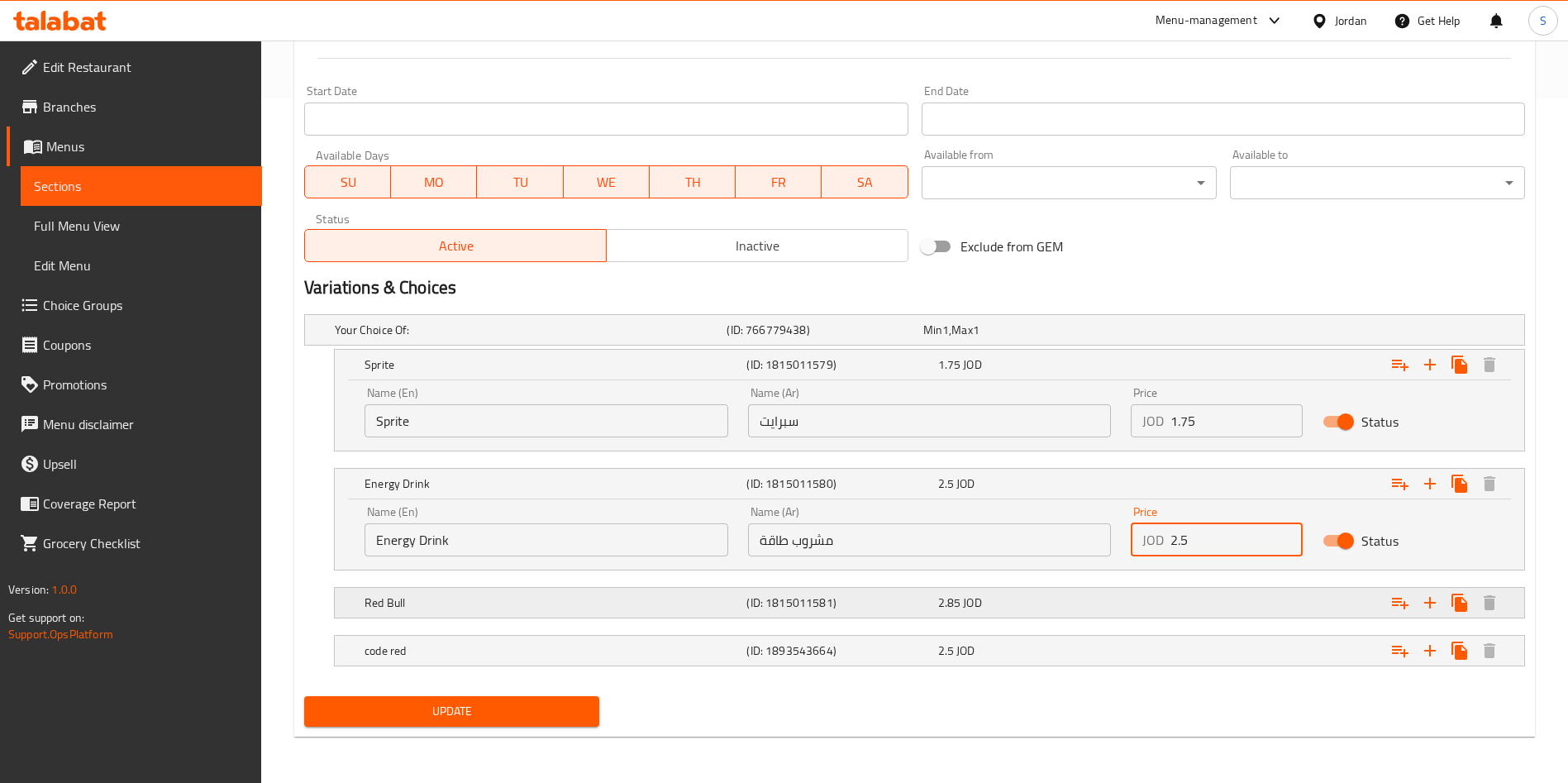
type input "2.5"
click at [707, 604] on h5 "Red Bull" at bounding box center [552, 603] width 375 height 17
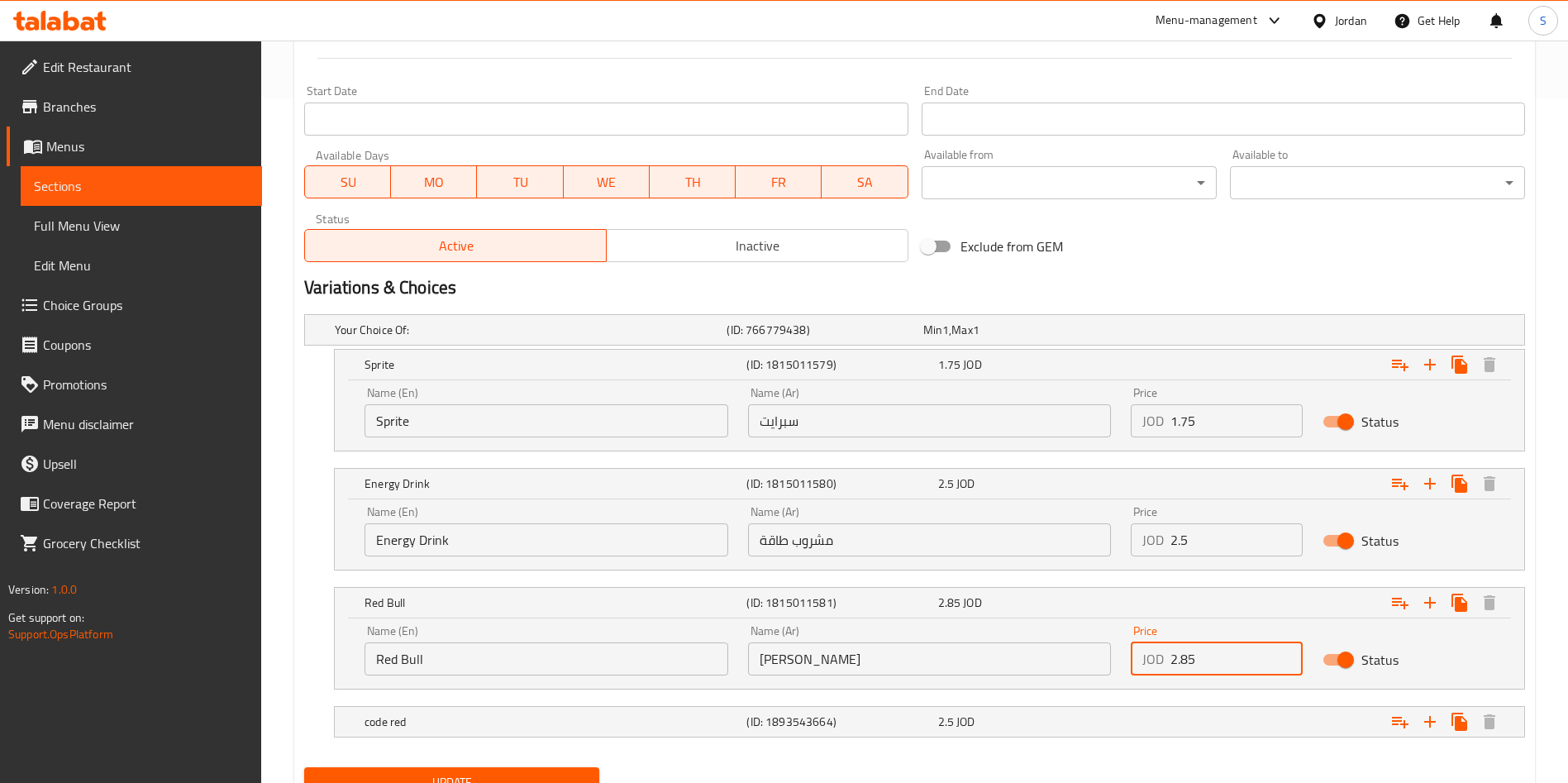
drag, startPoint x: 1205, startPoint y: 663, endPoint x: 1167, endPoint y: 663, distance: 38.0
click at [1167, 663] on div "JOD 2.85 Price" at bounding box center [1216, 658] width 172 height 33
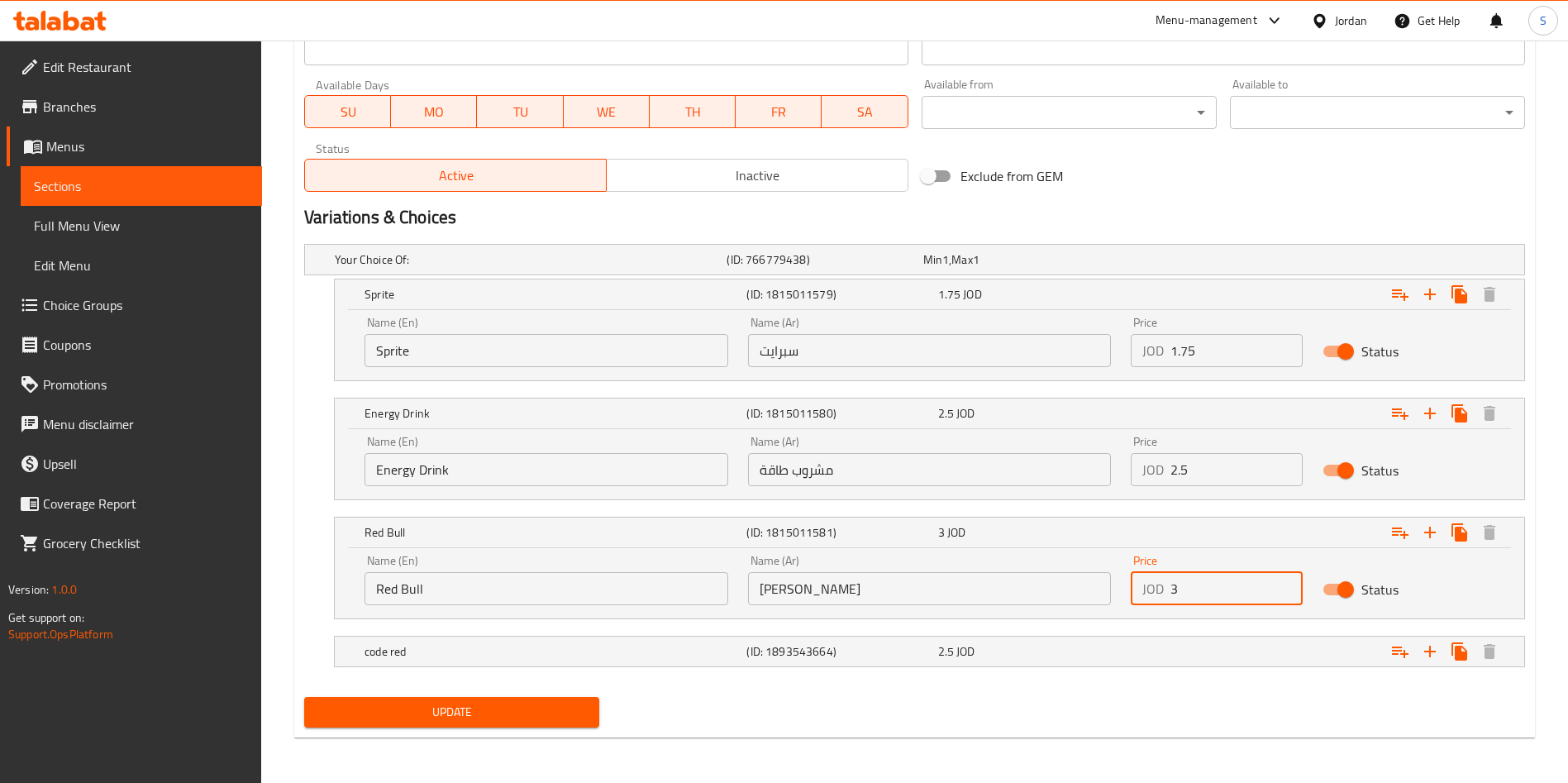
scroll to position [755, 0]
type input "3"
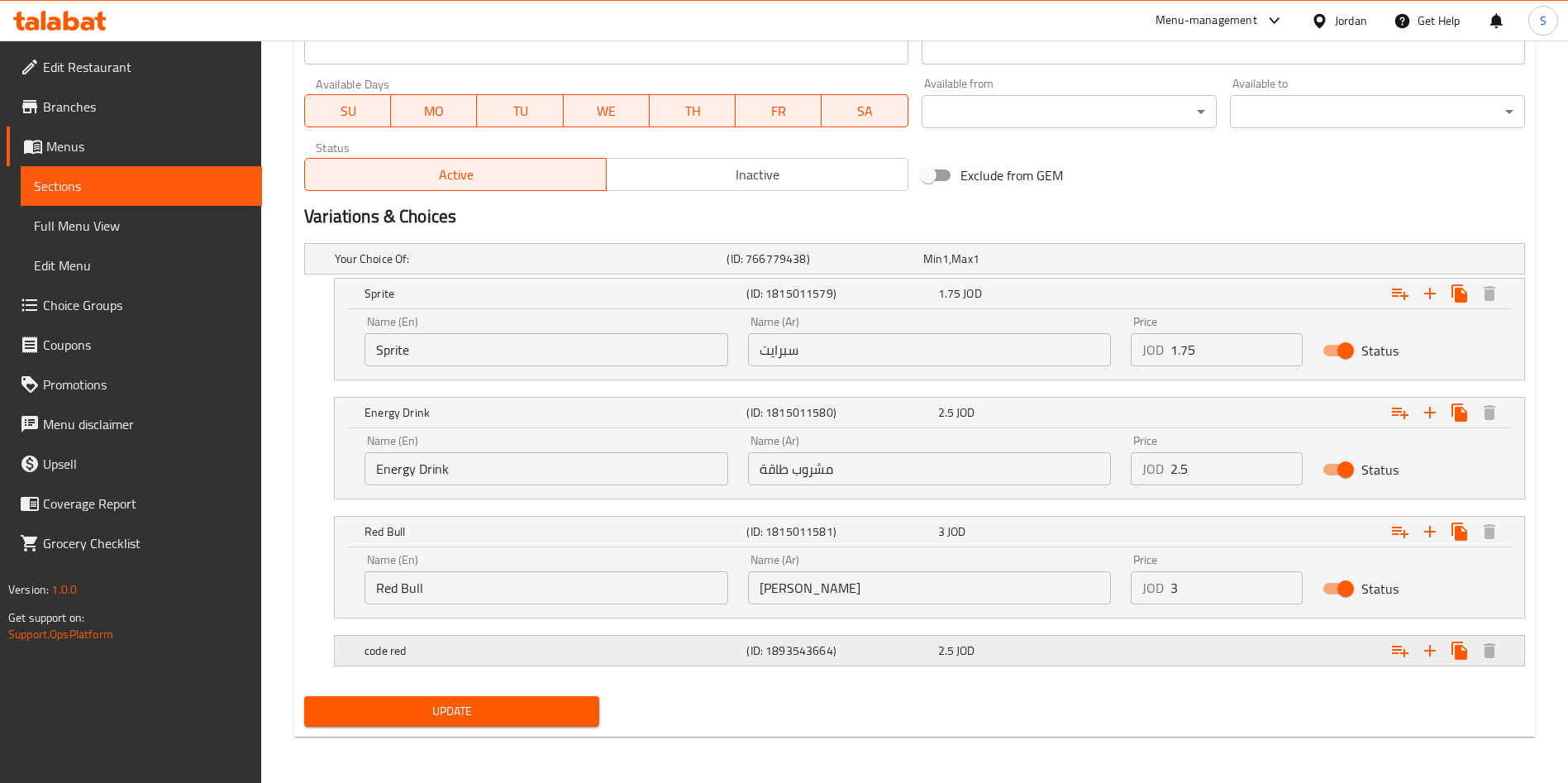
click at [1018, 658] on div "2.5 JOD" at bounding box center [1030, 650] width 191 height 23
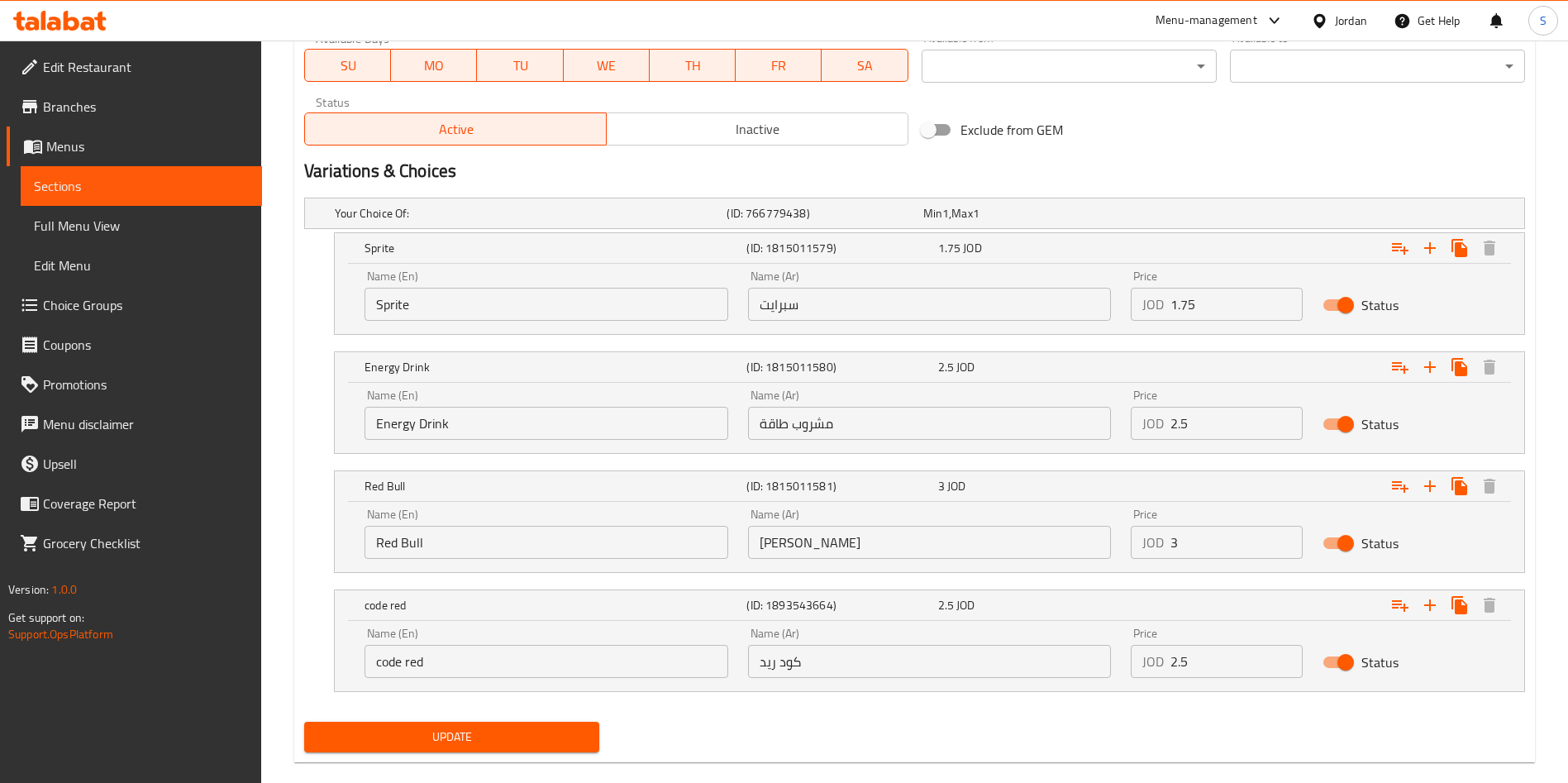
scroll to position [826, 0]
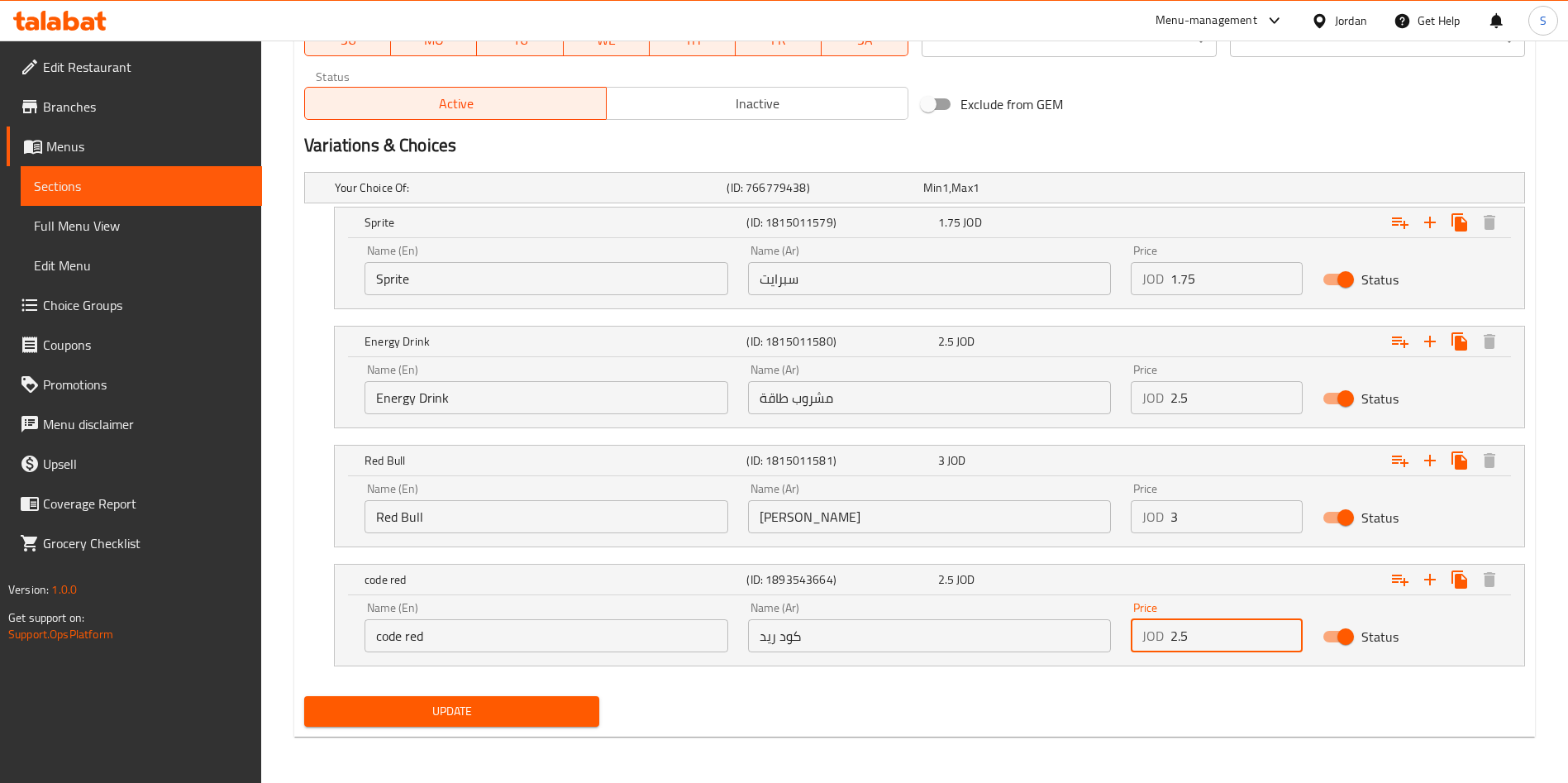
drag, startPoint x: 1195, startPoint y: 636, endPoint x: 1153, endPoint y: 636, distance: 42.0
click at [1153, 636] on div "JOD 2.5 Price" at bounding box center [1216, 635] width 172 height 33
type input "2.75"
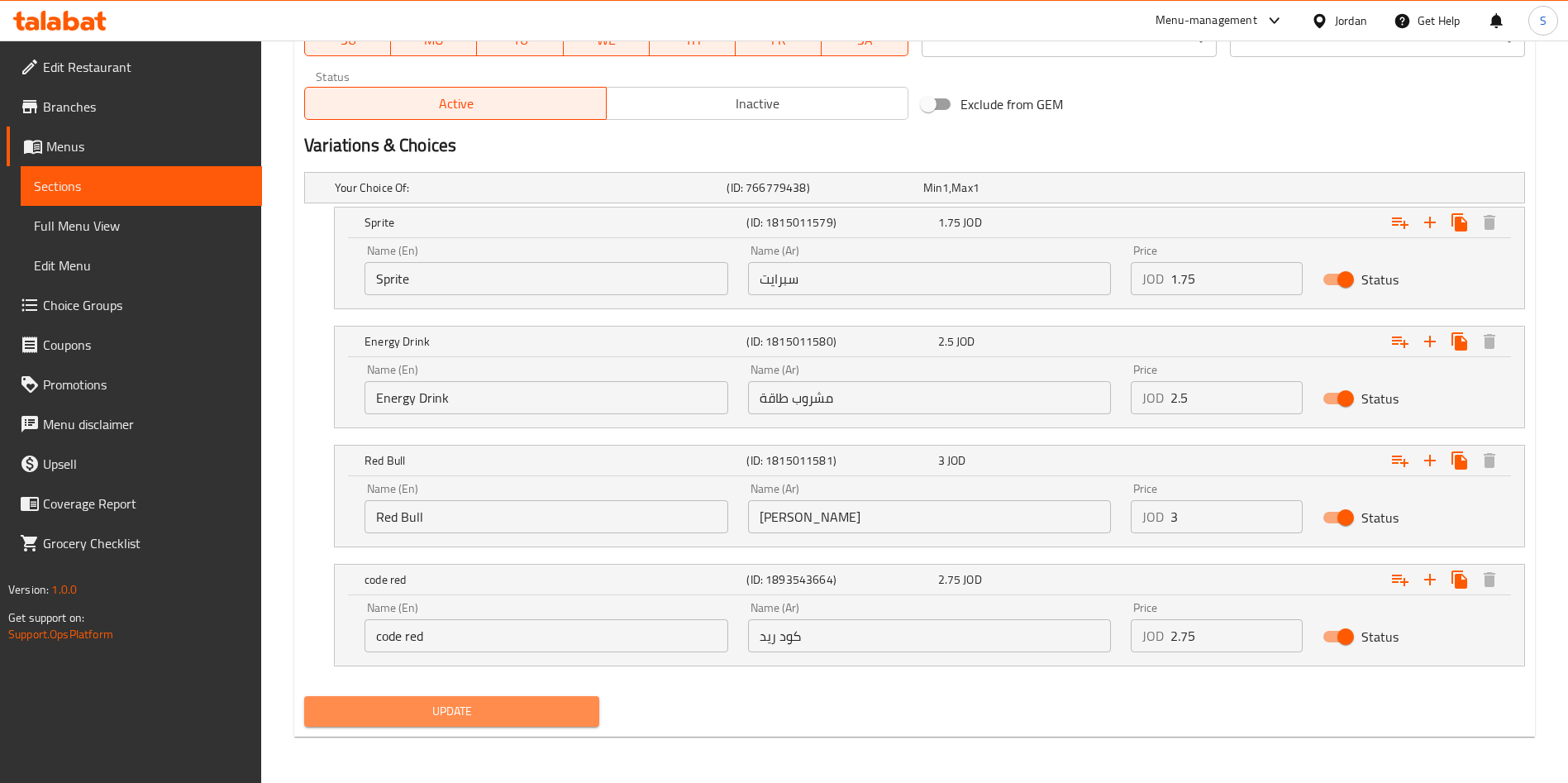
click at [577, 719] on span "Update" at bounding box center [452, 711] width 269 height 20
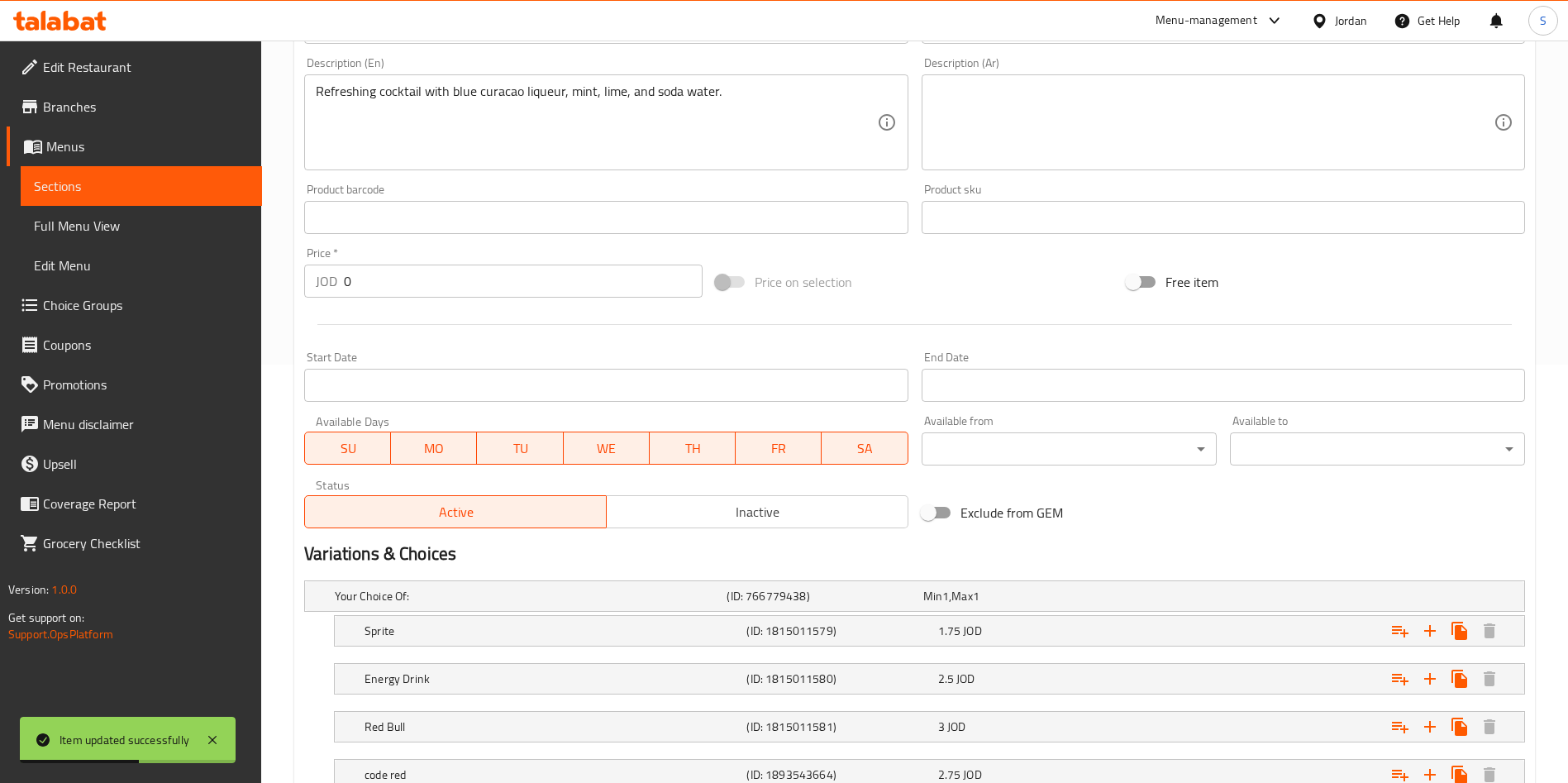
click at [84, 308] on span "Choice Groups" at bounding box center [146, 304] width 206 height 19
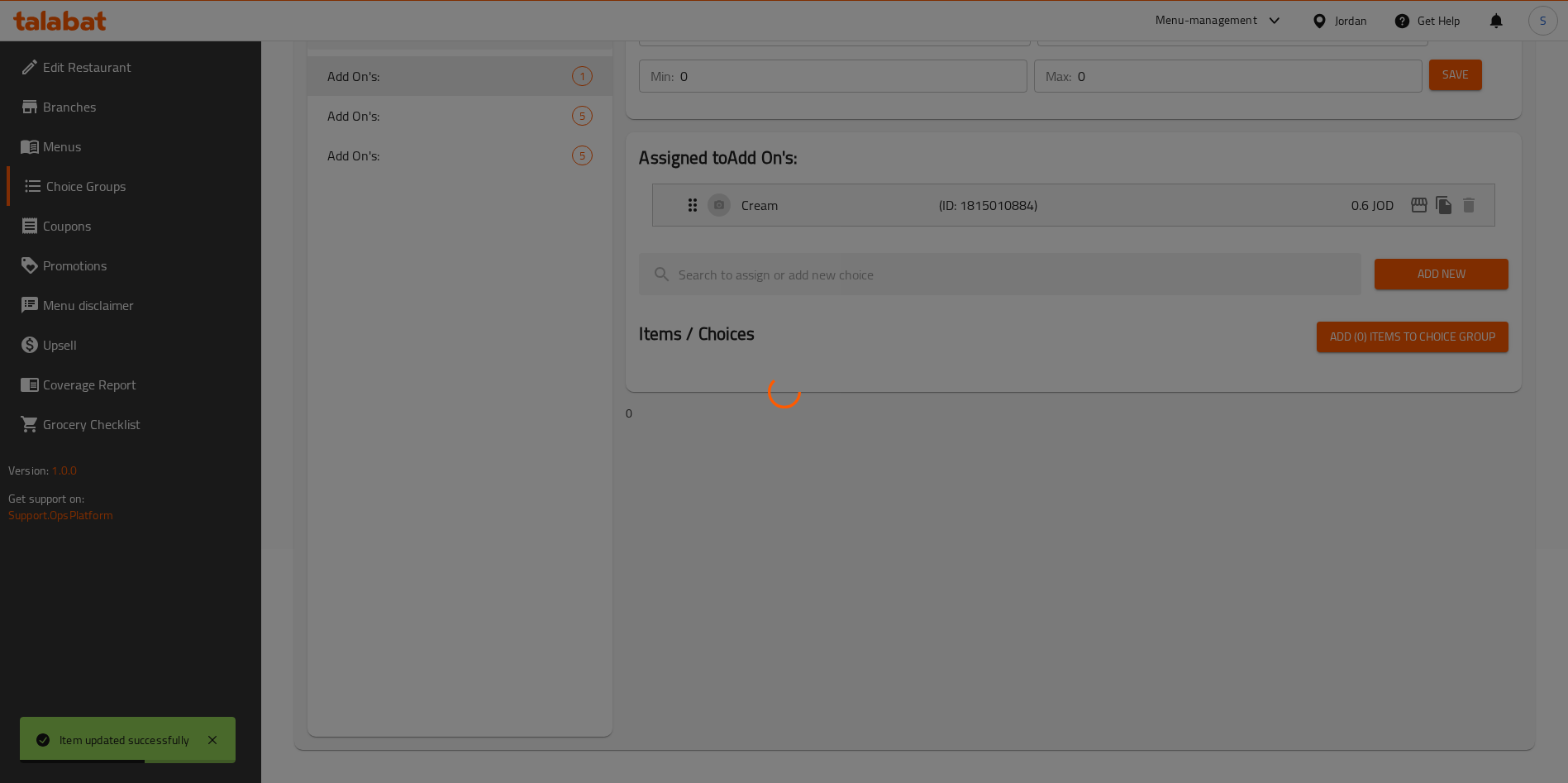
scroll to position [234, 0]
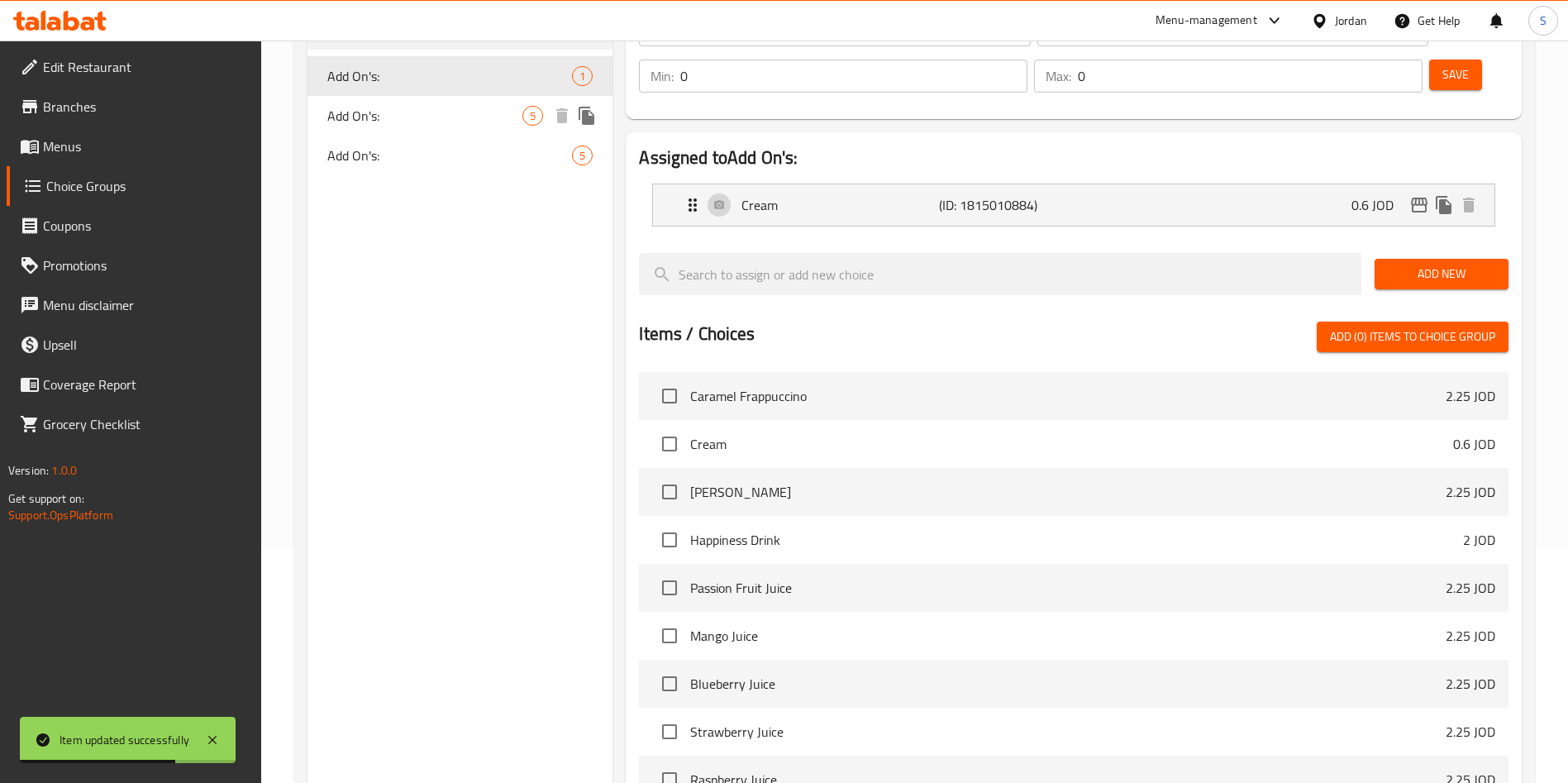
click at [345, 106] on span "Add On's:" at bounding box center [425, 115] width 195 height 19
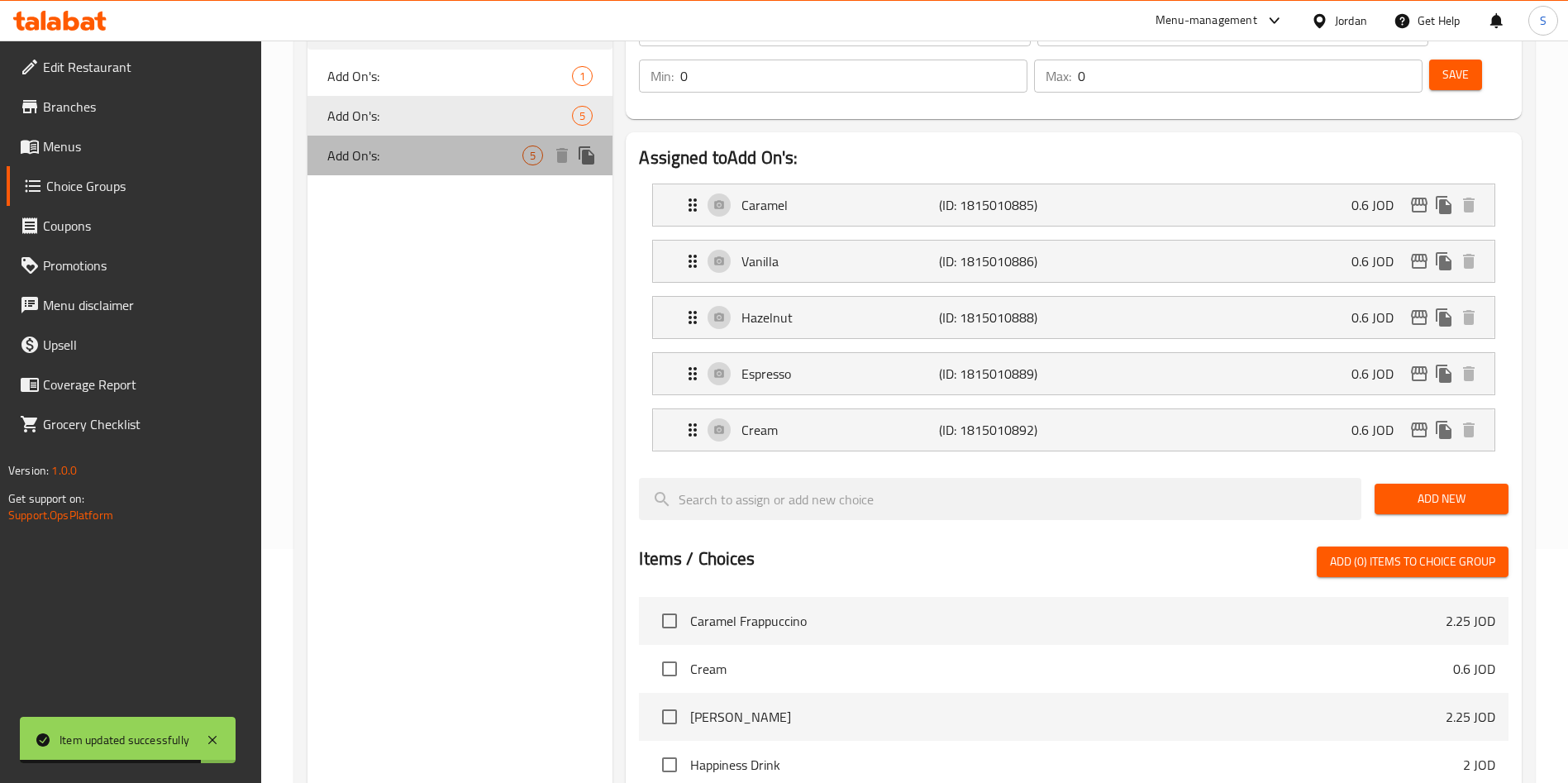
click at [375, 163] on span "Add On's:" at bounding box center [425, 155] width 195 height 19
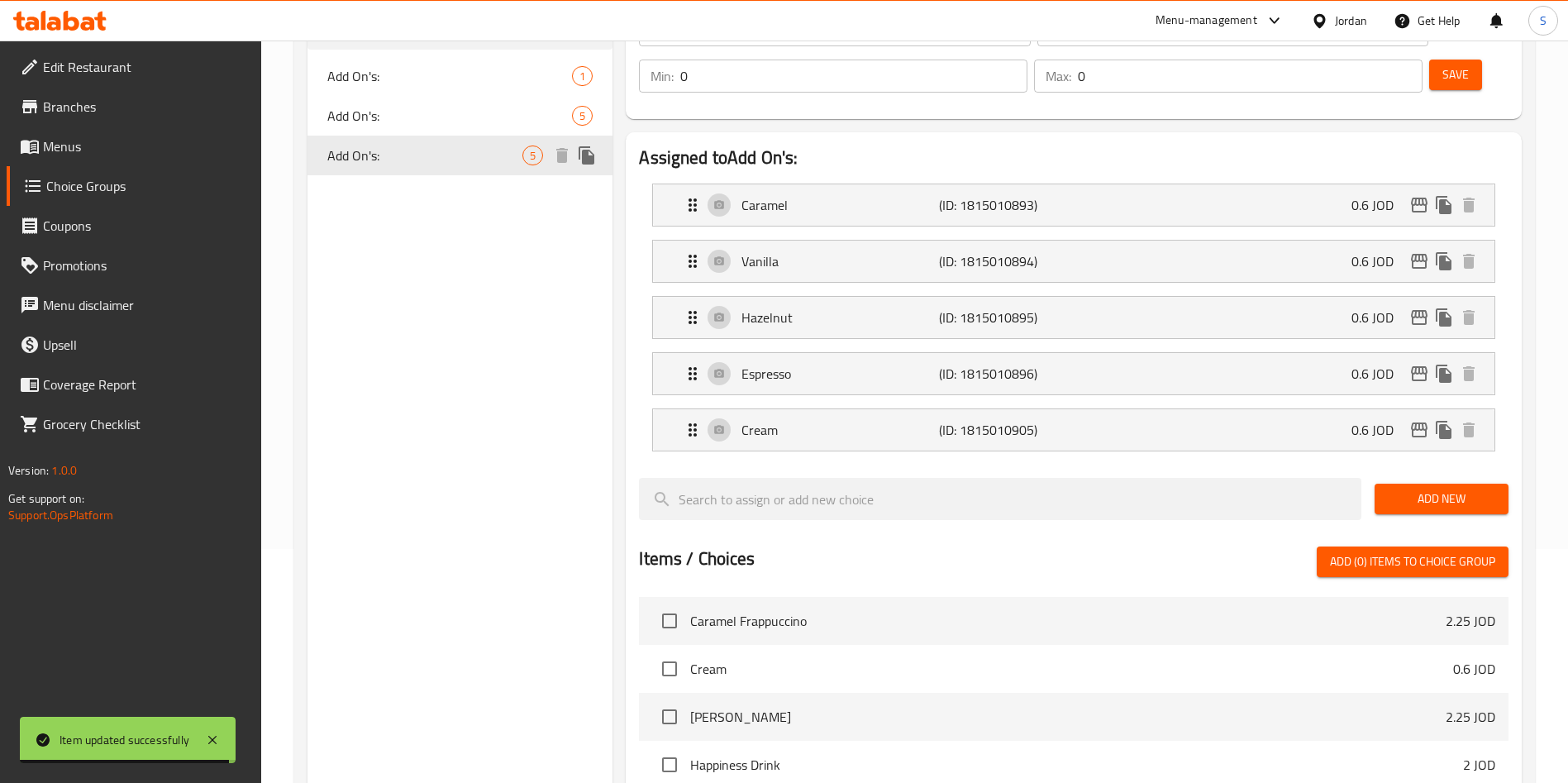
click at [347, 165] on span "Add On's:" at bounding box center [425, 155] width 195 height 19
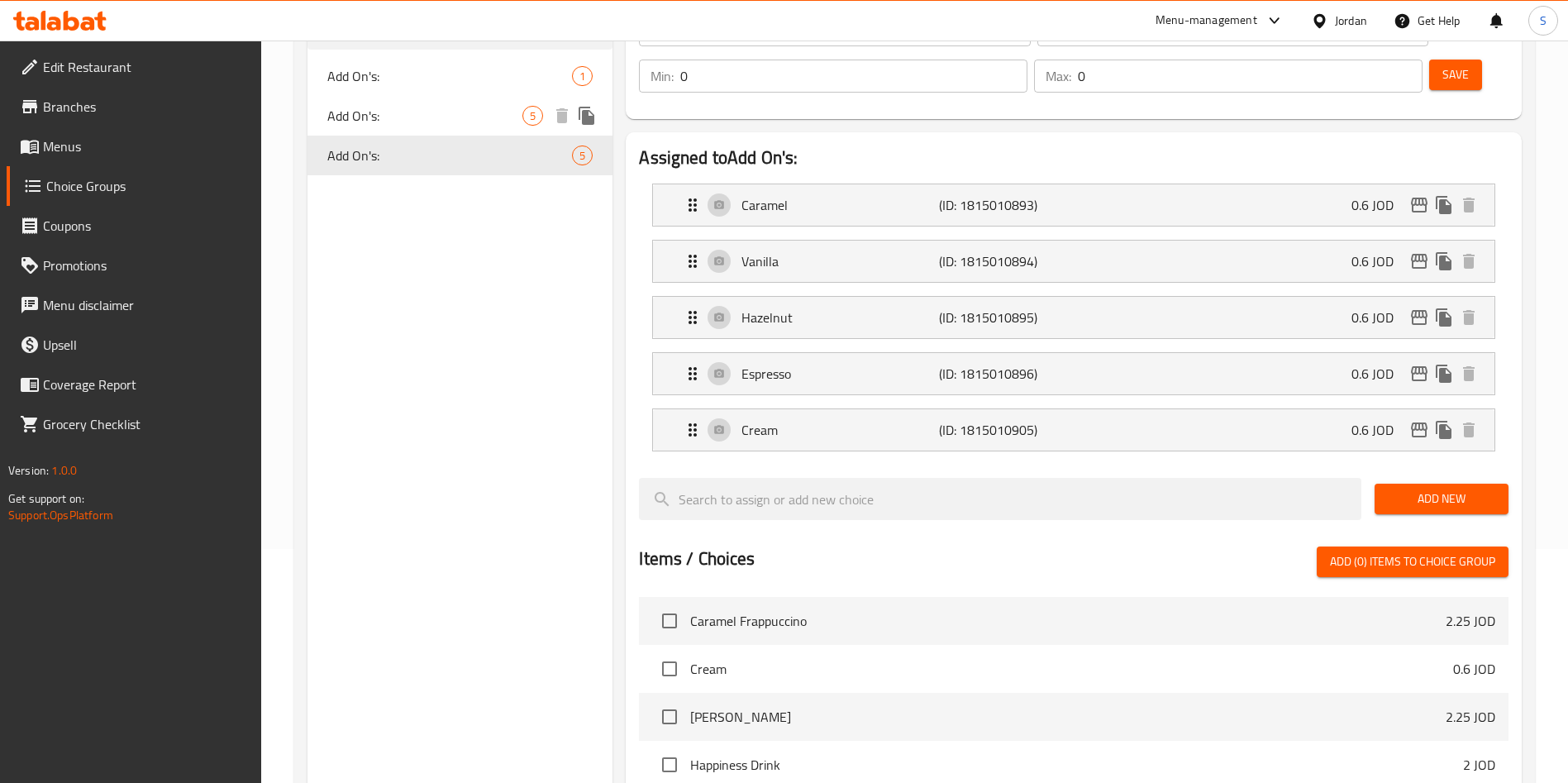
click at [355, 130] on div "Add On's: 5" at bounding box center [460, 115] width 305 height 40
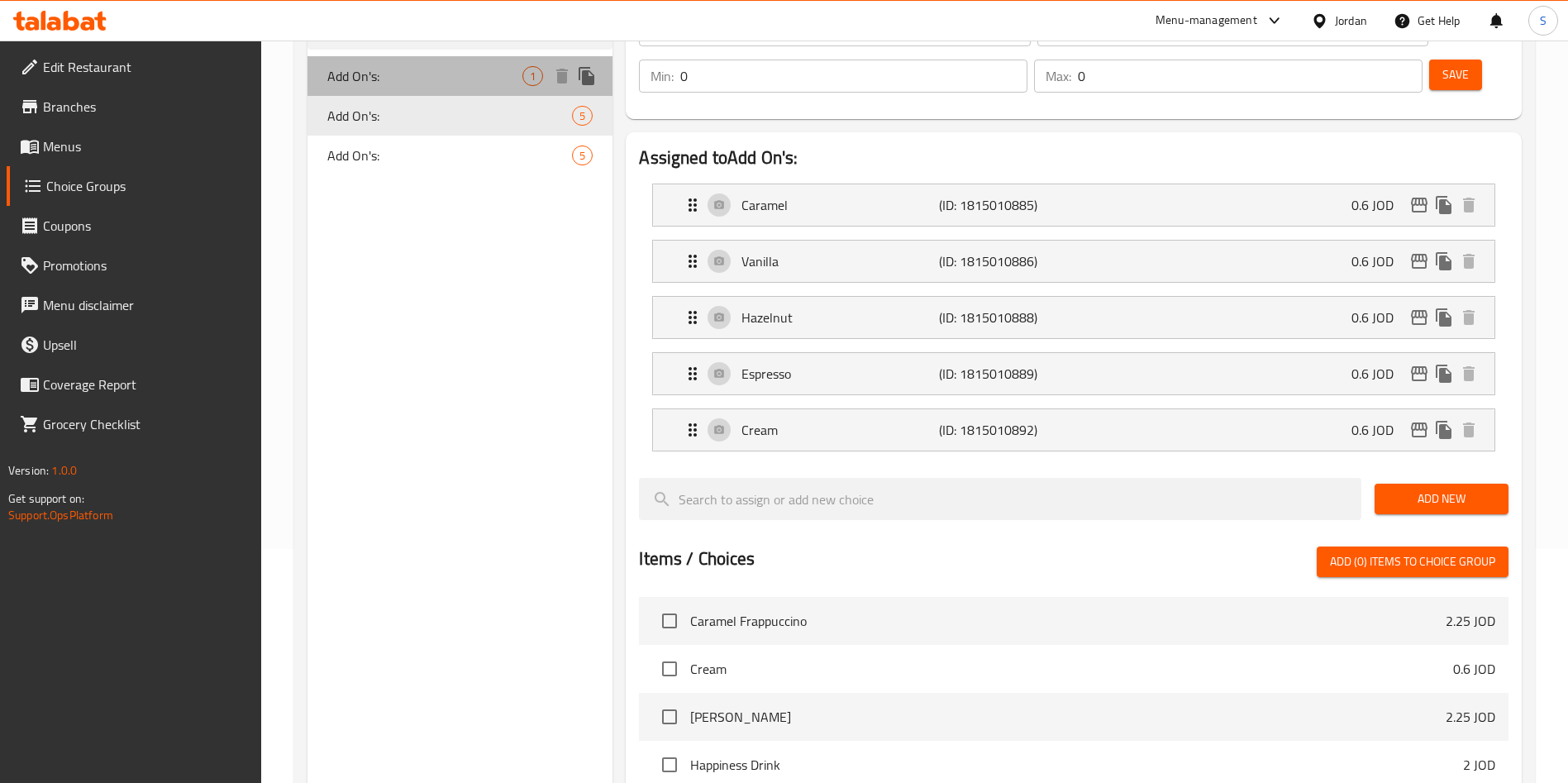
click at [368, 85] on span "Add On's:" at bounding box center [425, 75] width 195 height 19
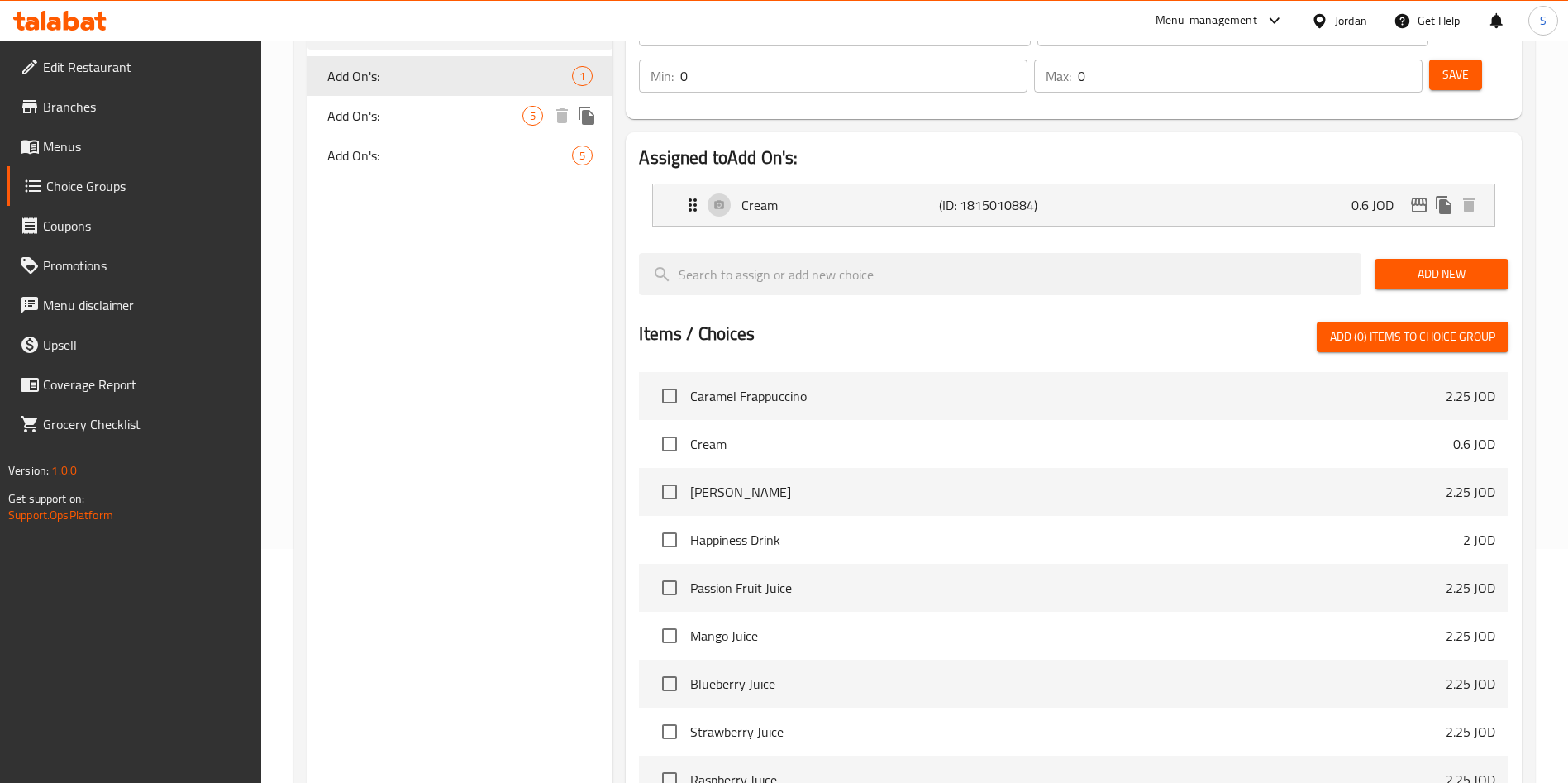
click at [372, 117] on span "Add On's:" at bounding box center [425, 115] width 195 height 19
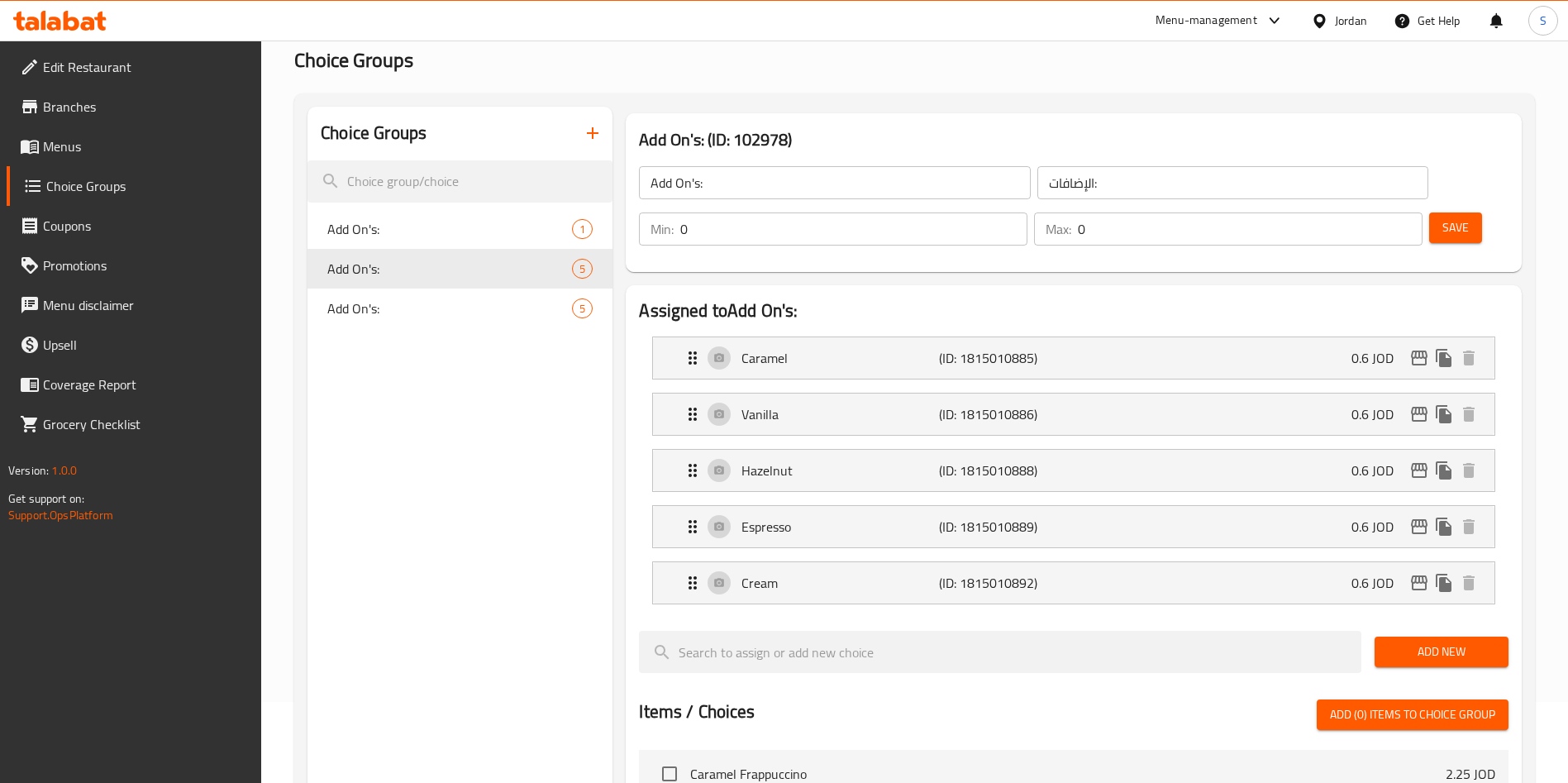
scroll to position [0, 0]
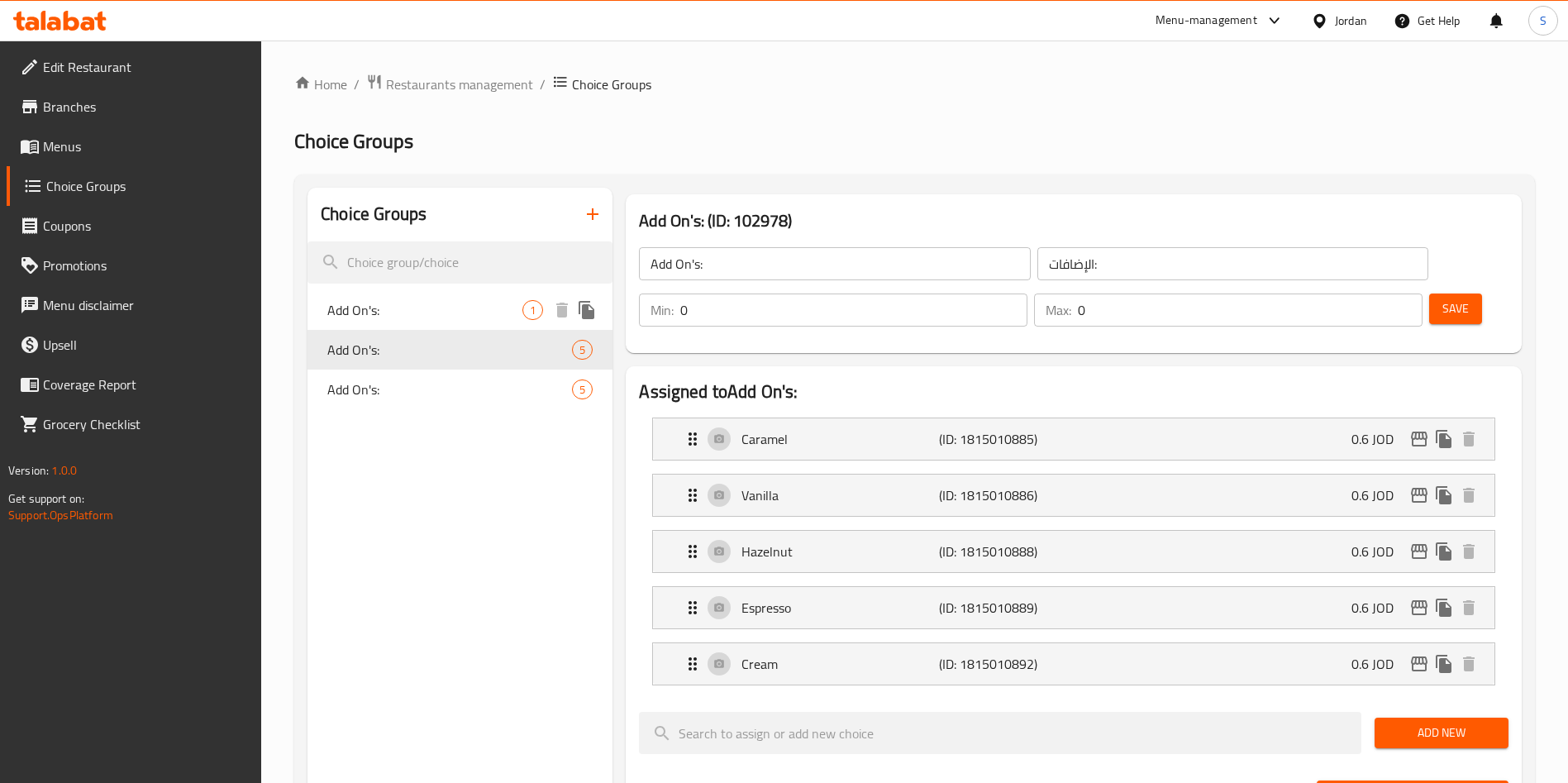
click at [359, 314] on span "Add On's:" at bounding box center [425, 309] width 195 height 19
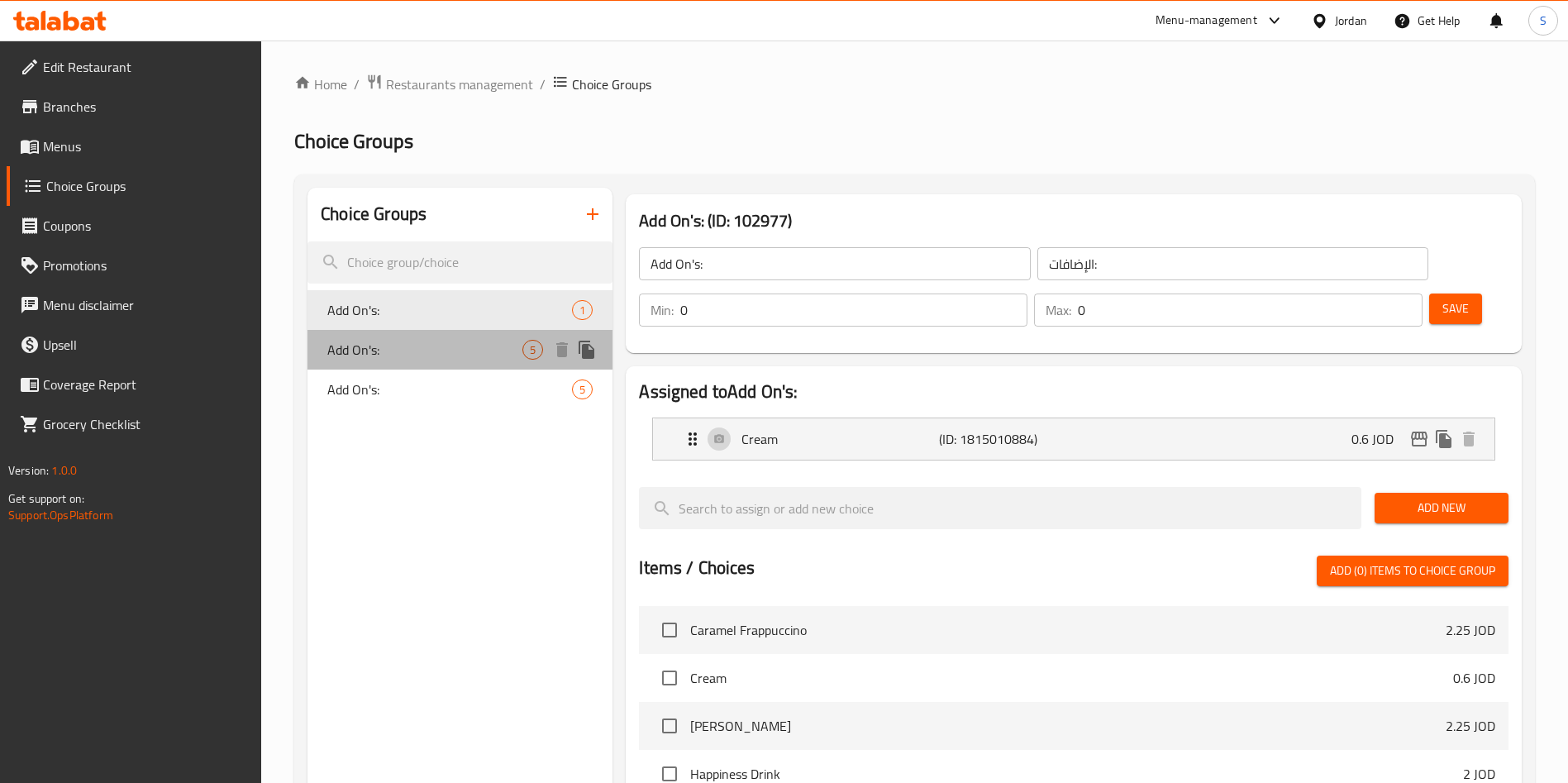
click at [366, 349] on span "Add On's:" at bounding box center [425, 349] width 195 height 19
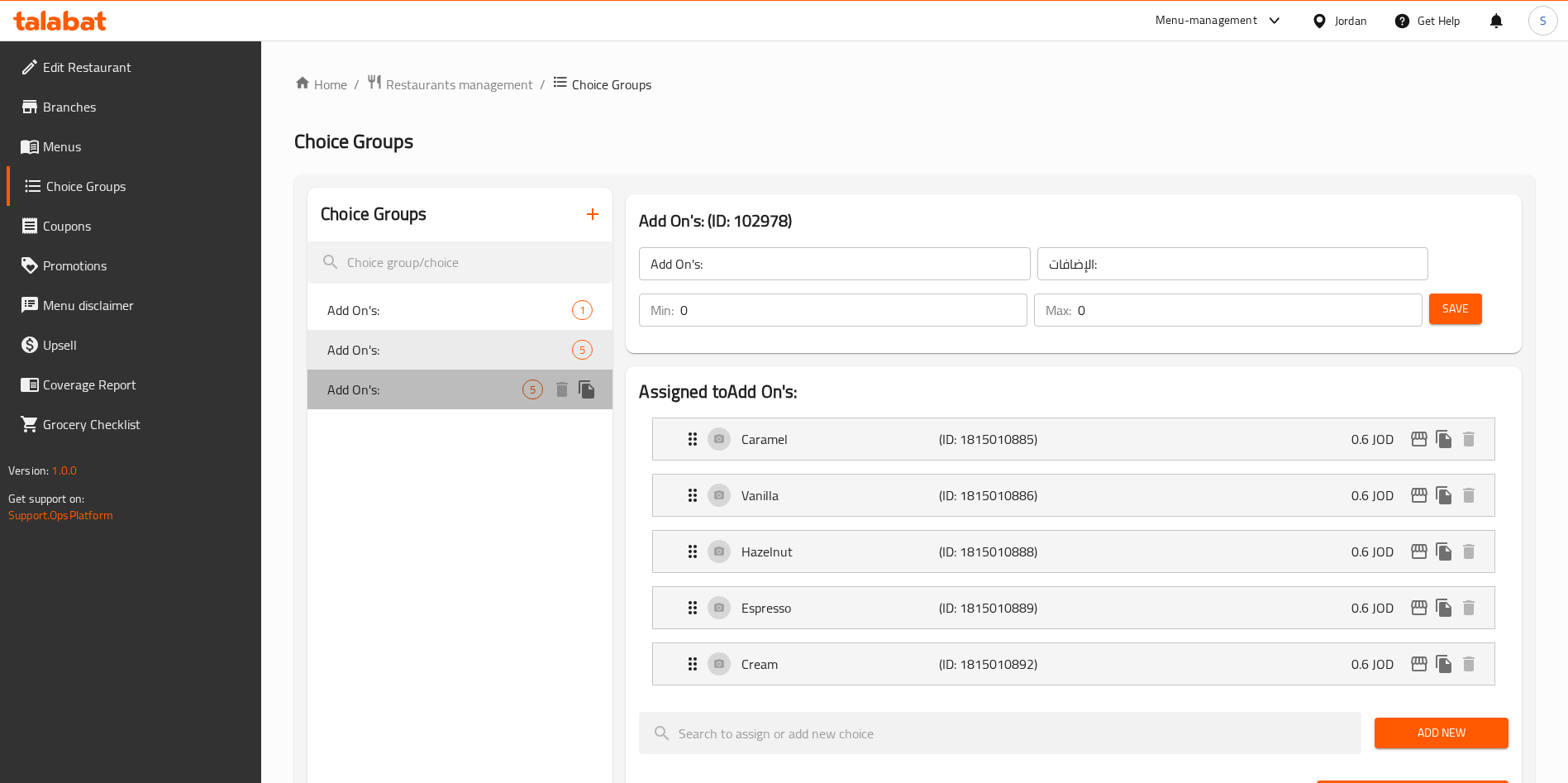
click at [368, 380] on span "Add On's:" at bounding box center [425, 389] width 195 height 19
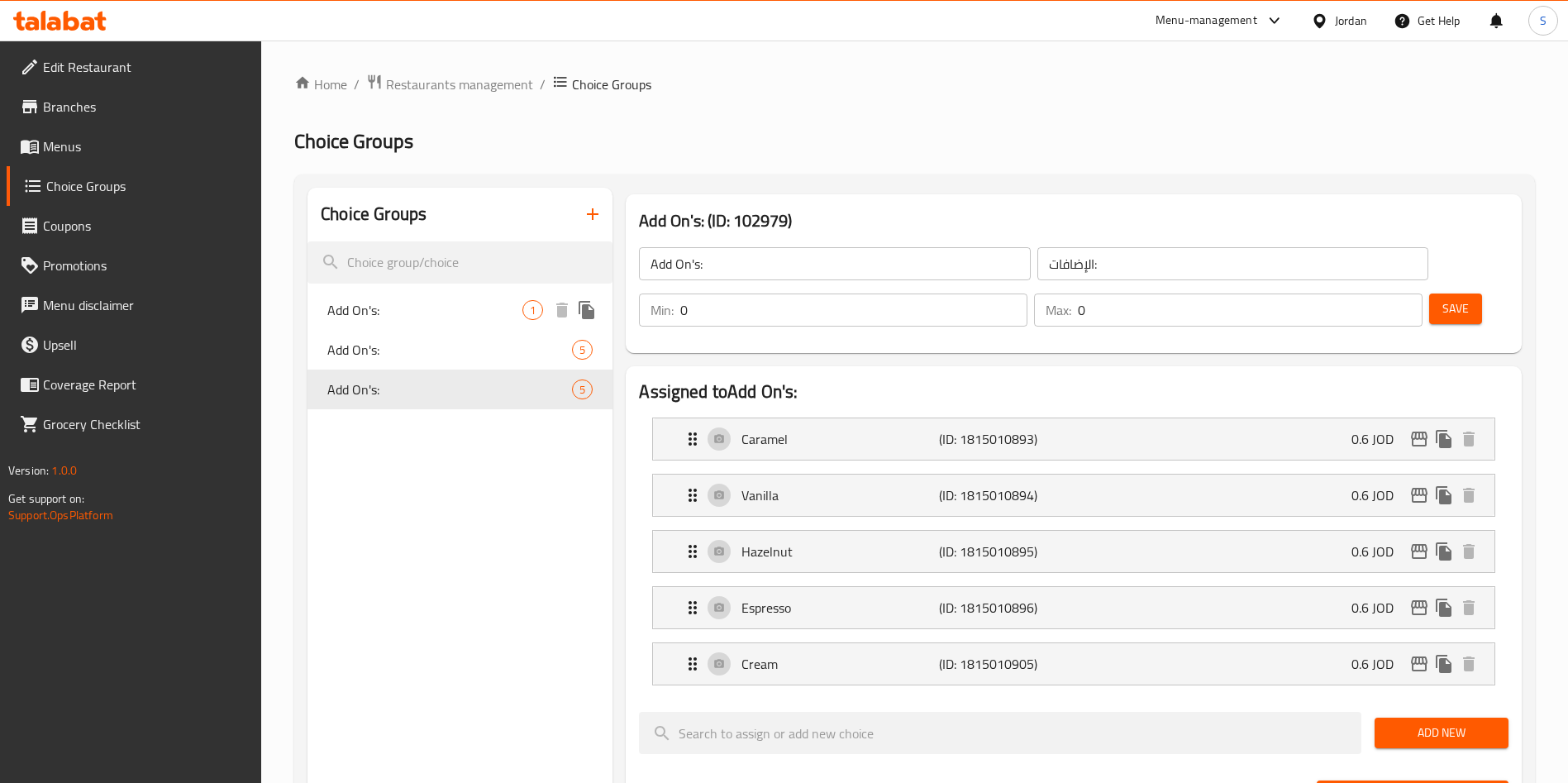
drag, startPoint x: 374, startPoint y: 352, endPoint x: 311, endPoint y: 310, distance: 75.7
click at [374, 352] on span "Add On's:" at bounding box center [449, 349] width 245 height 19
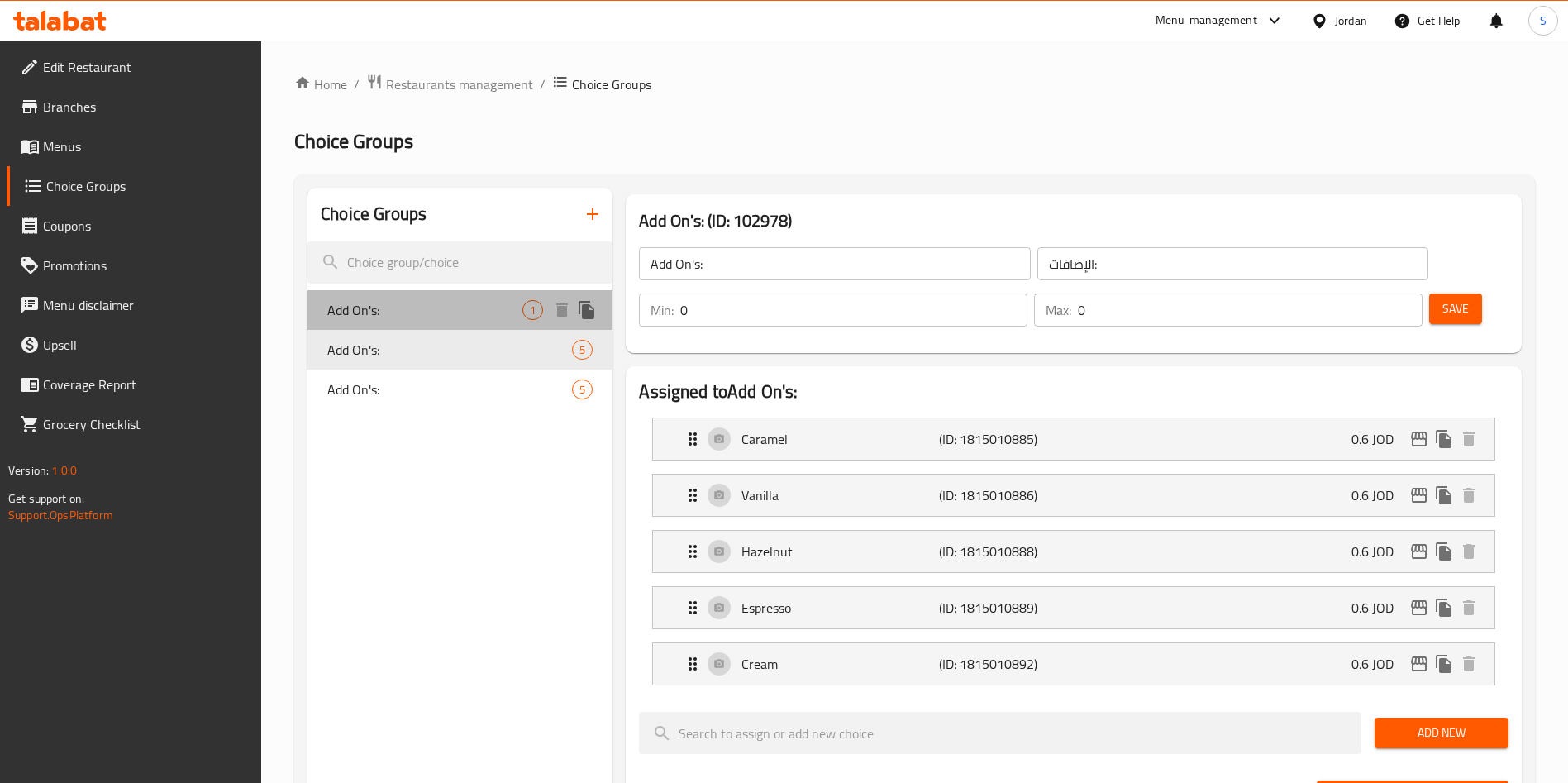
click at [351, 300] on span "Add On's:" at bounding box center [425, 309] width 195 height 19
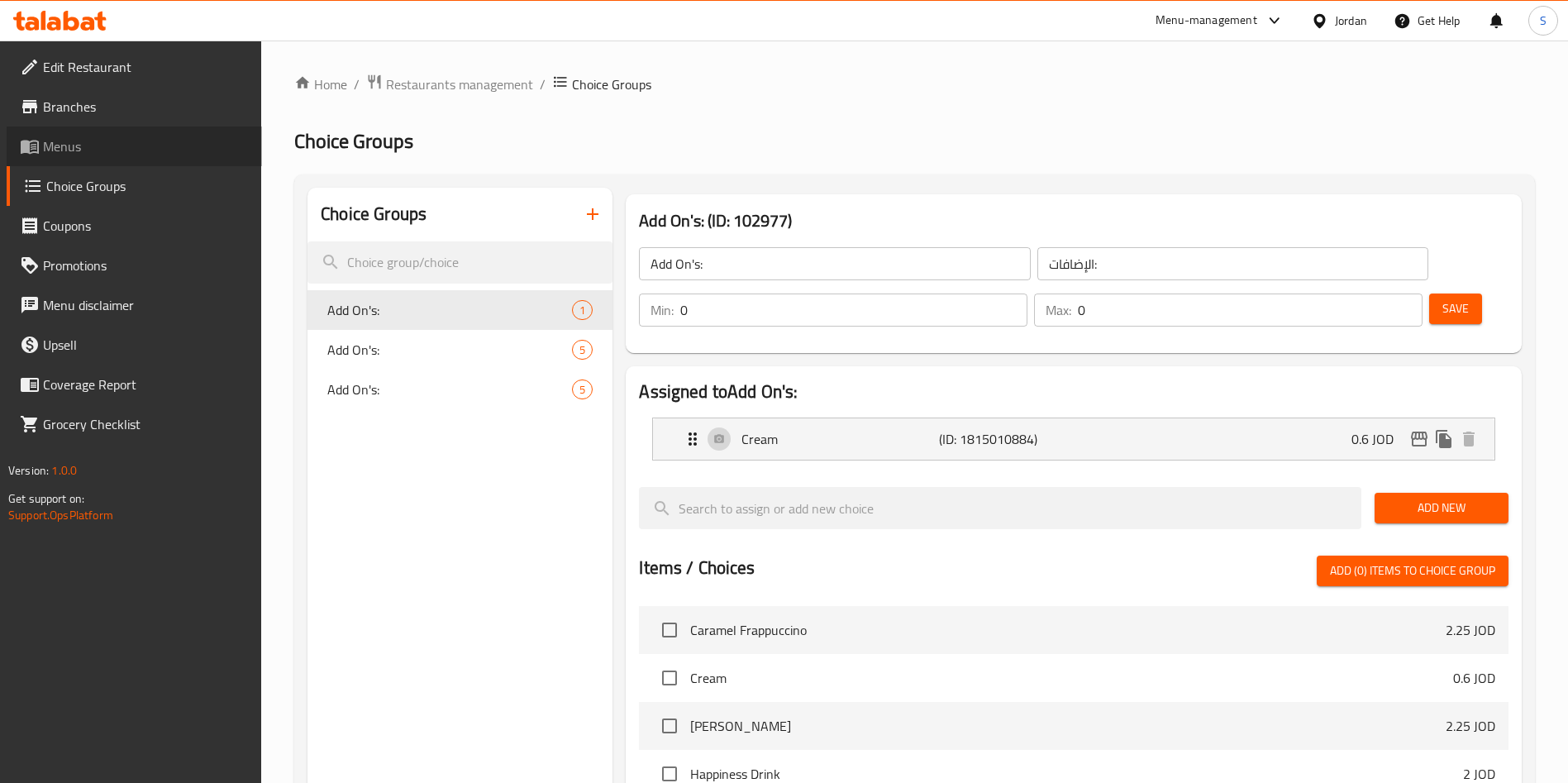
click at [73, 150] on span "Menus" at bounding box center [146, 146] width 206 height 19
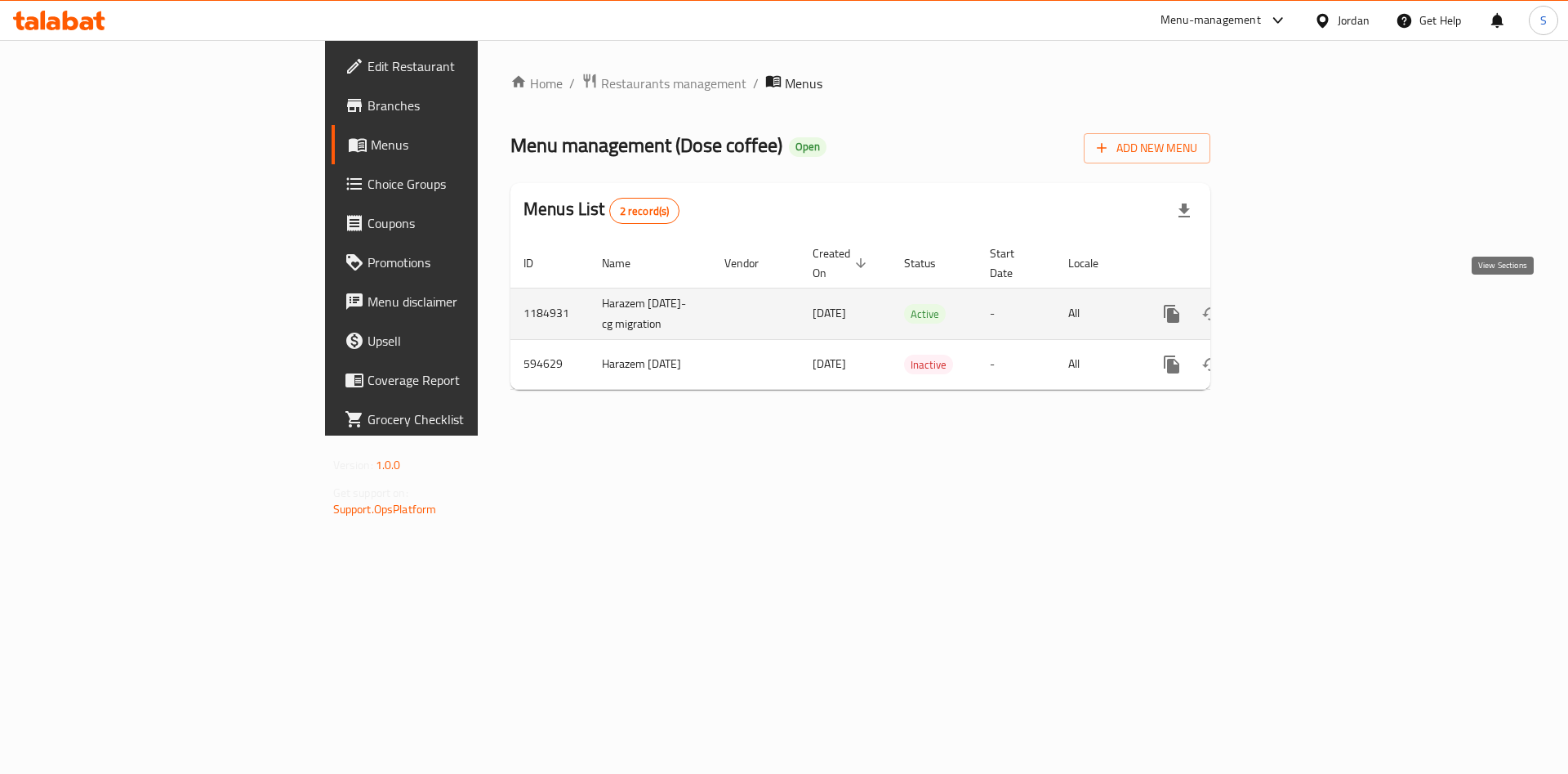
click at [1308, 302] on link "enhanced table" at bounding box center [1289, 313] width 39 height 39
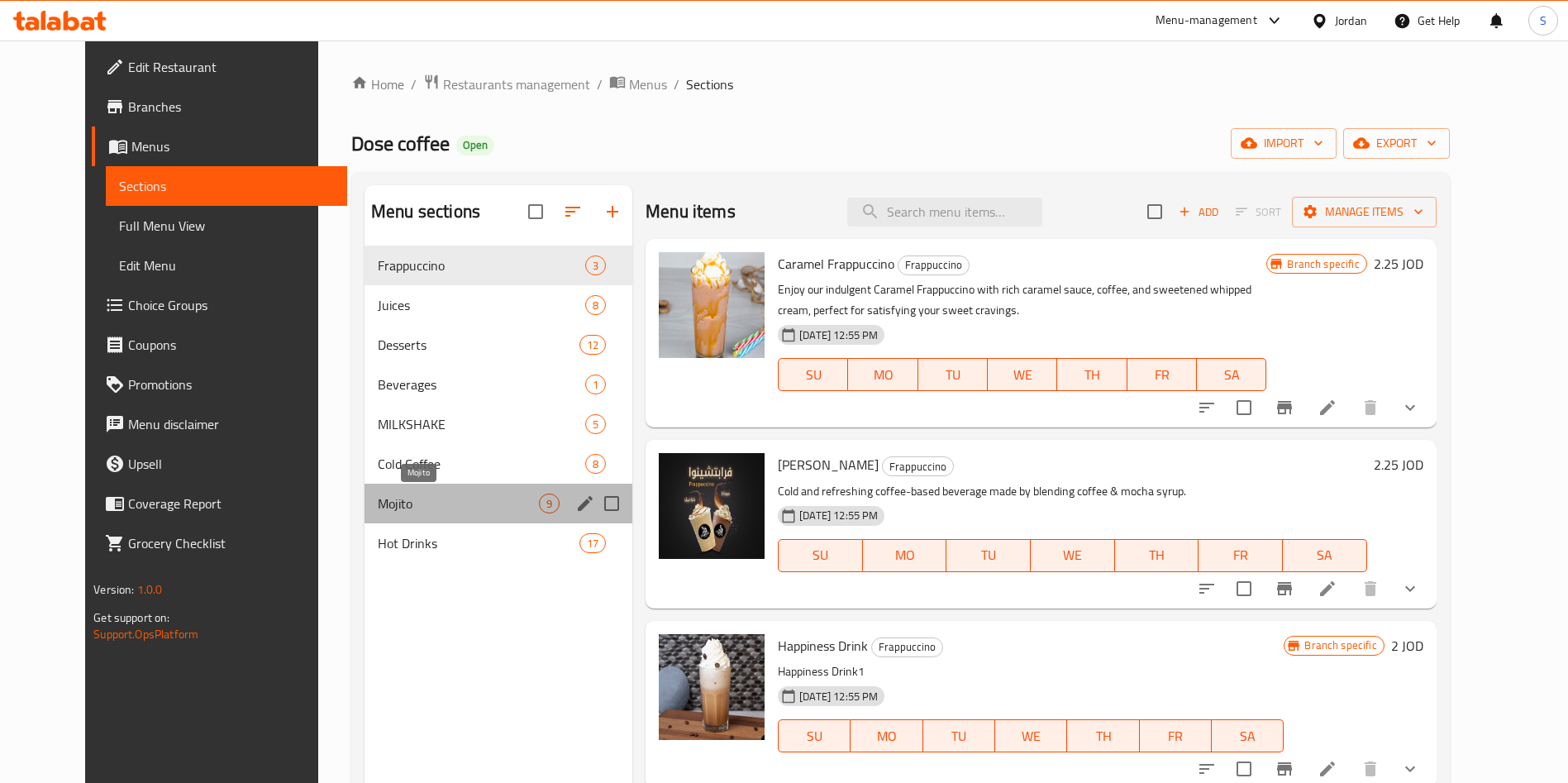
click at [378, 505] on span "Mojito" at bounding box center [459, 503] width 161 height 19
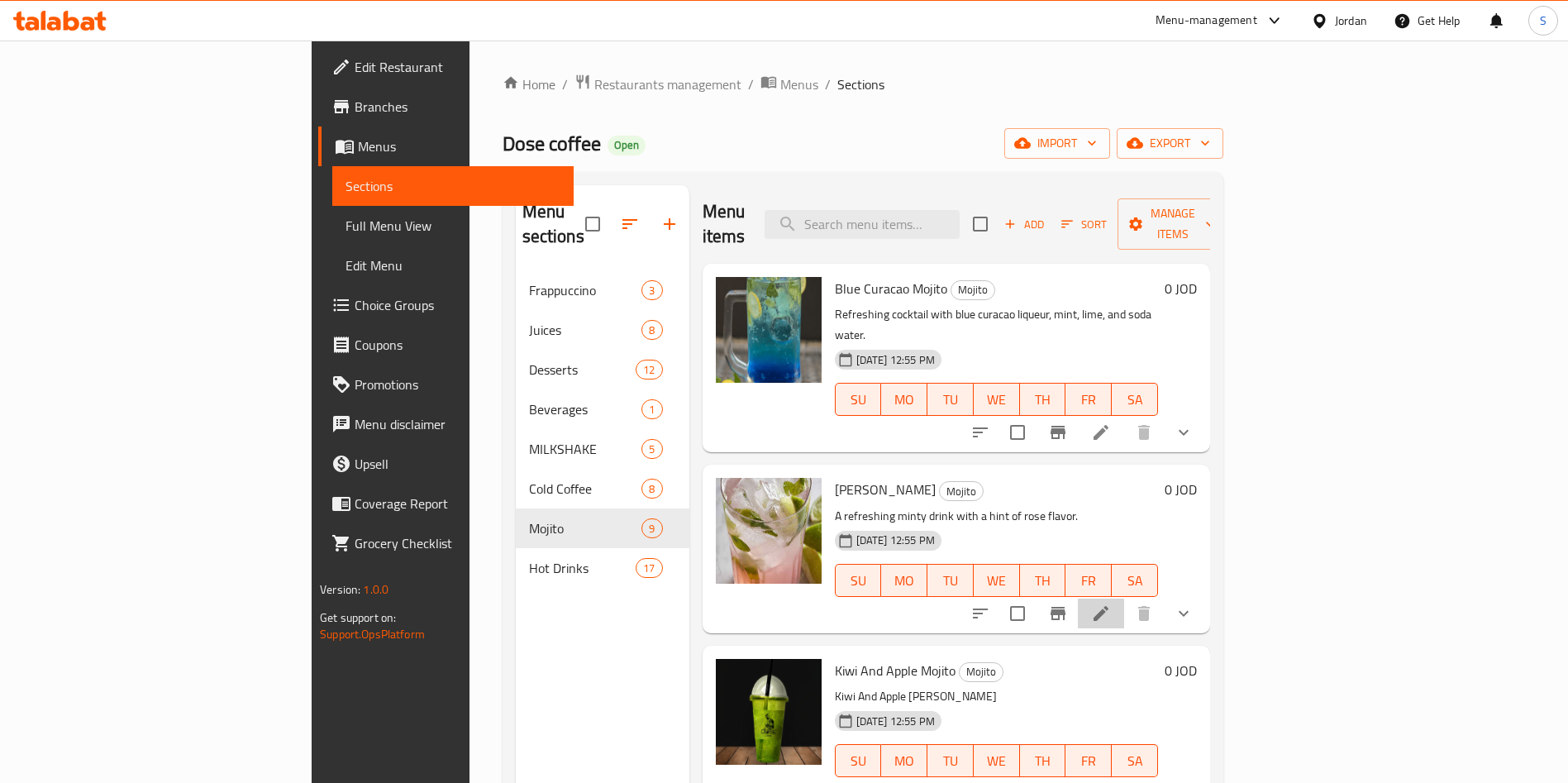
click at [1124, 598] on li at bounding box center [1101, 613] width 47 height 30
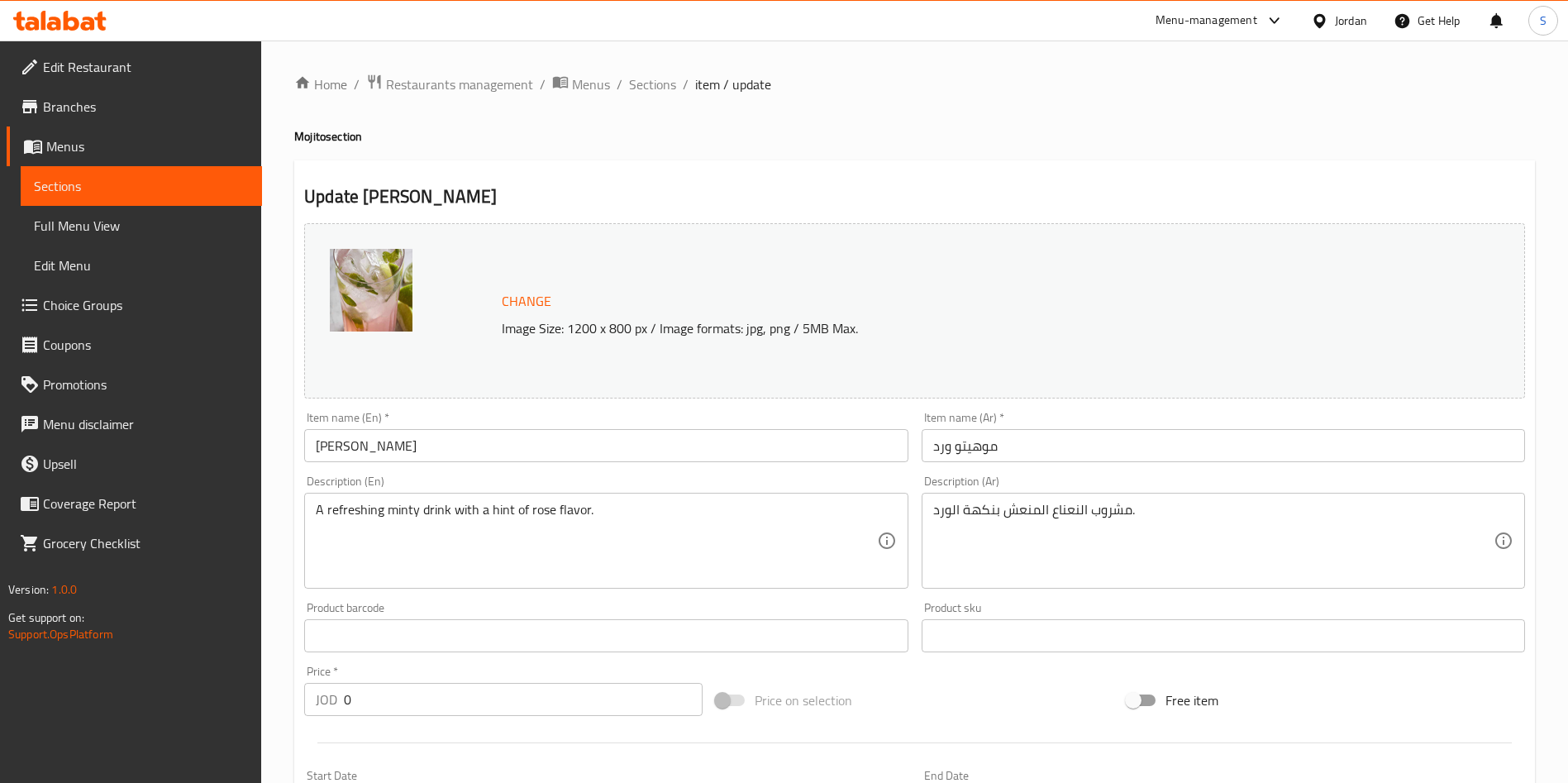
scroll to position [542, 0]
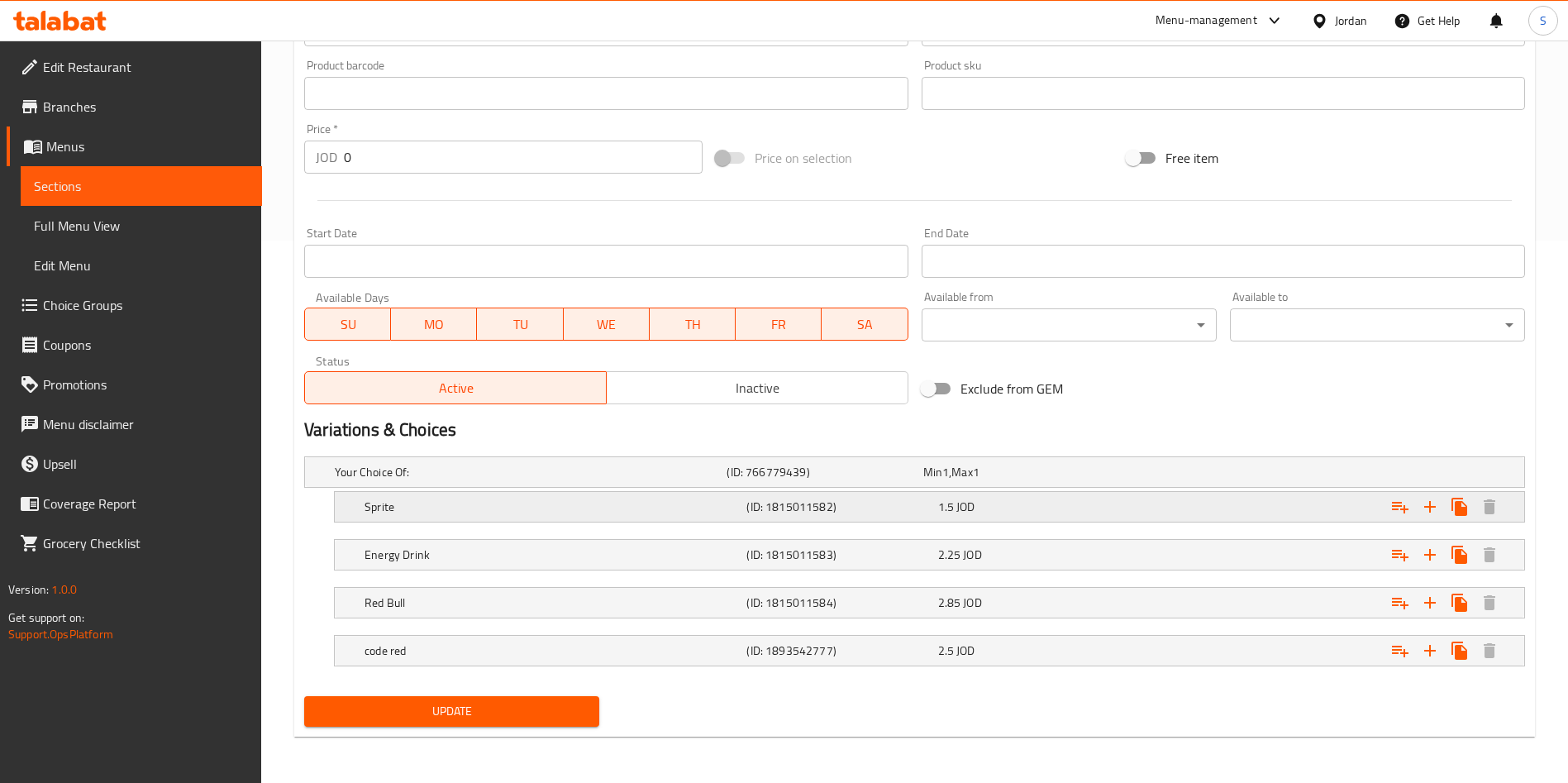
click at [885, 519] on div "Sprite (ID: 1815011582) 1.5 JOD" at bounding box center [934, 506] width 1147 height 36
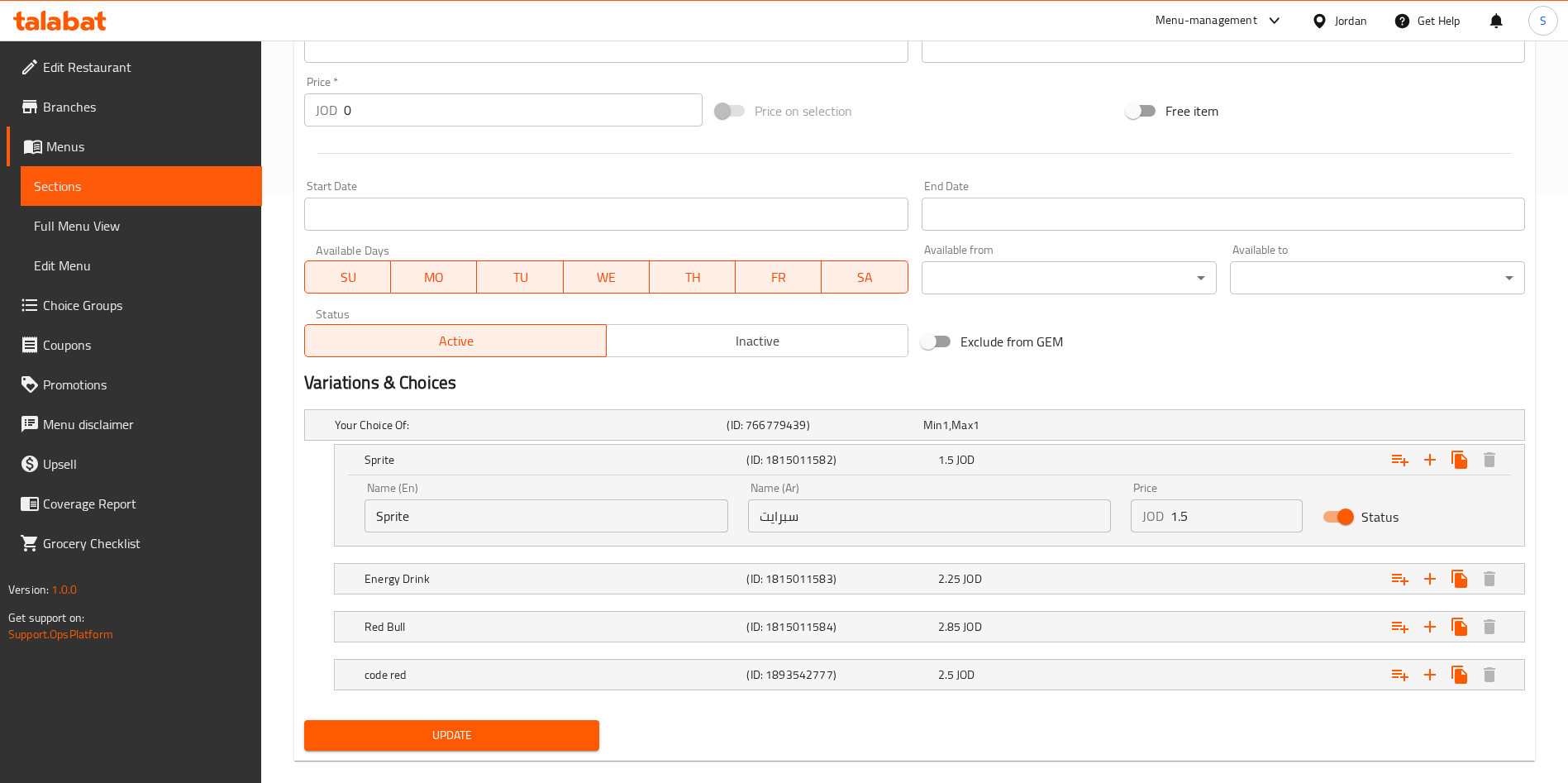
scroll to position [614, 0]
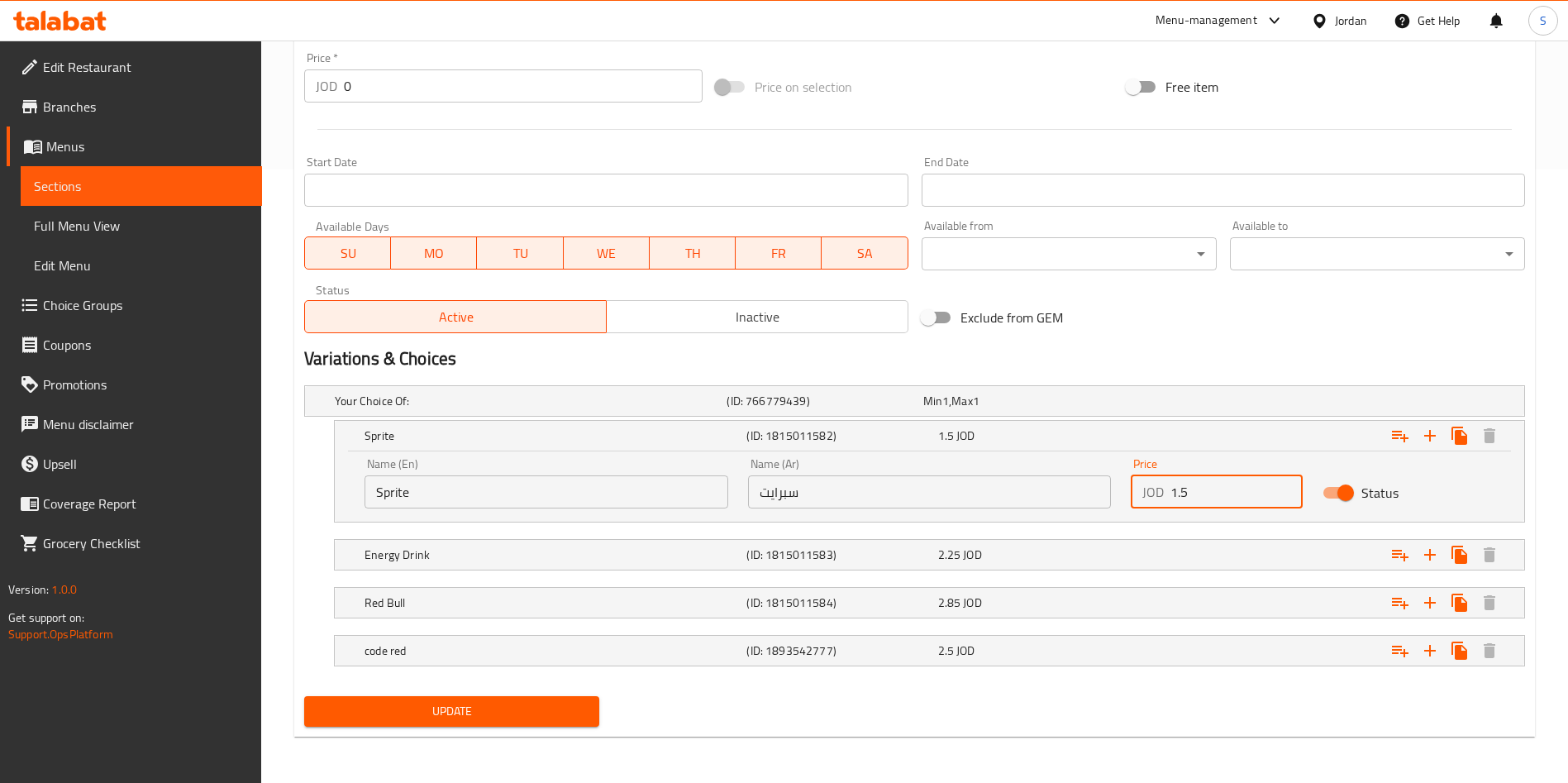
drag, startPoint x: 1193, startPoint y: 491, endPoint x: 1121, endPoint y: 500, distance: 72.6
click at [1121, 500] on div "Price JOD 1.5 Price" at bounding box center [1216, 483] width 192 height 70
click at [1184, 489] on input "1.5" at bounding box center [1237, 491] width 132 height 33
type input "1.75"
click at [1120, 559] on div "2.25 JOD" at bounding box center [1030, 555] width 184 height 17
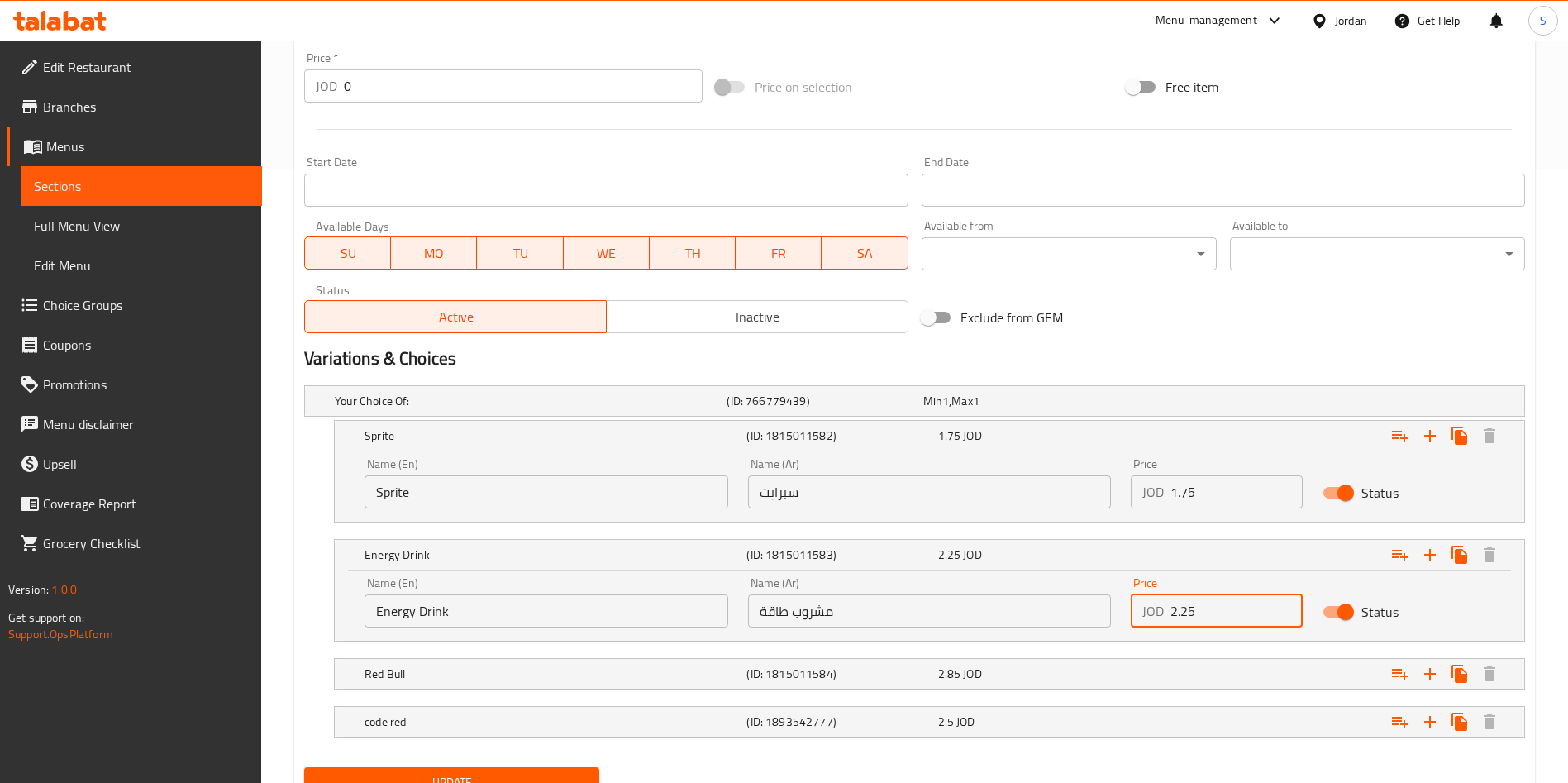
drag, startPoint x: 1185, startPoint y: 609, endPoint x: 1216, endPoint y: 613, distance: 31.3
click at [1216, 613] on input "2.25" at bounding box center [1237, 610] width 132 height 33
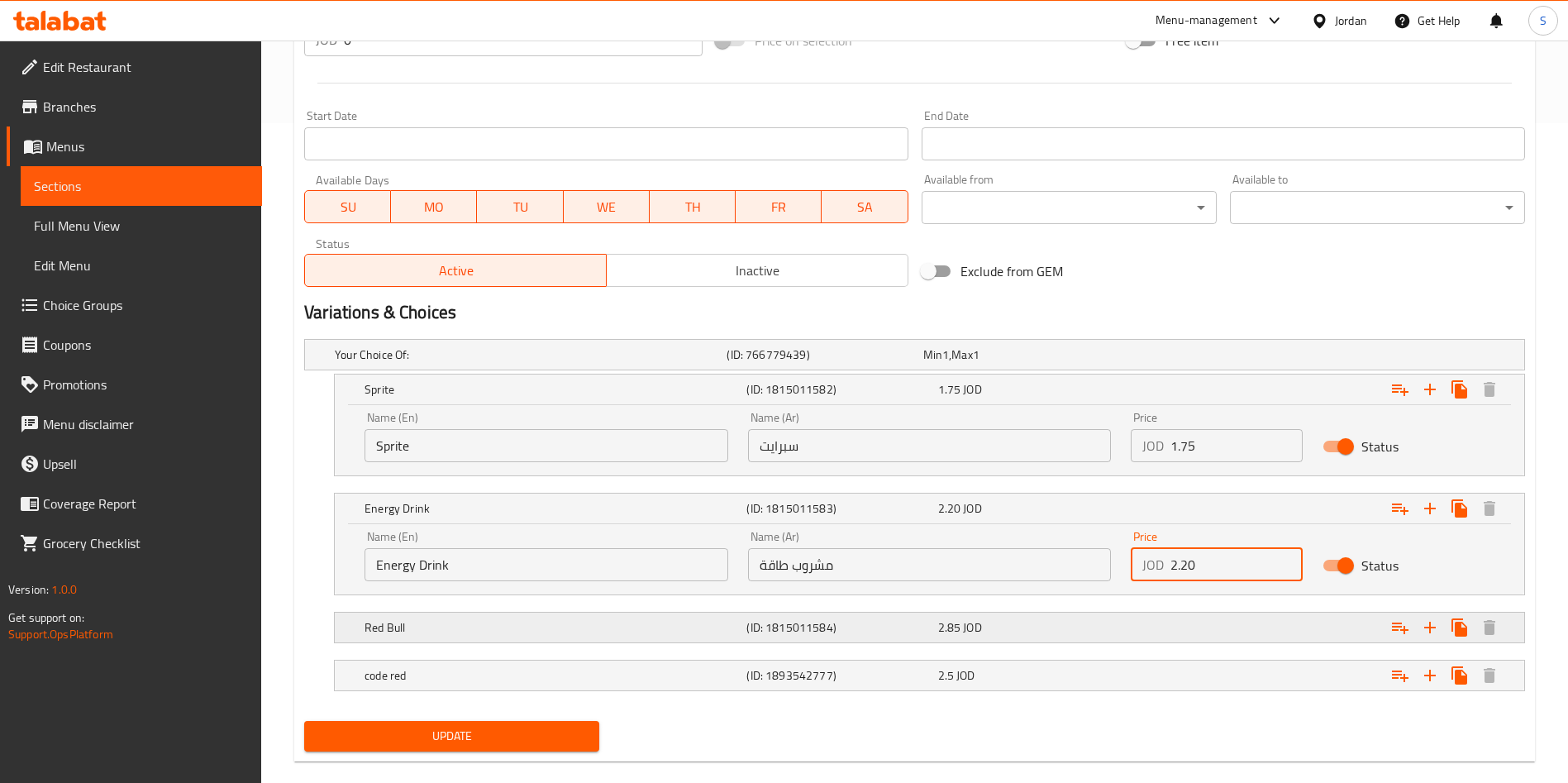
scroll to position [685, 0]
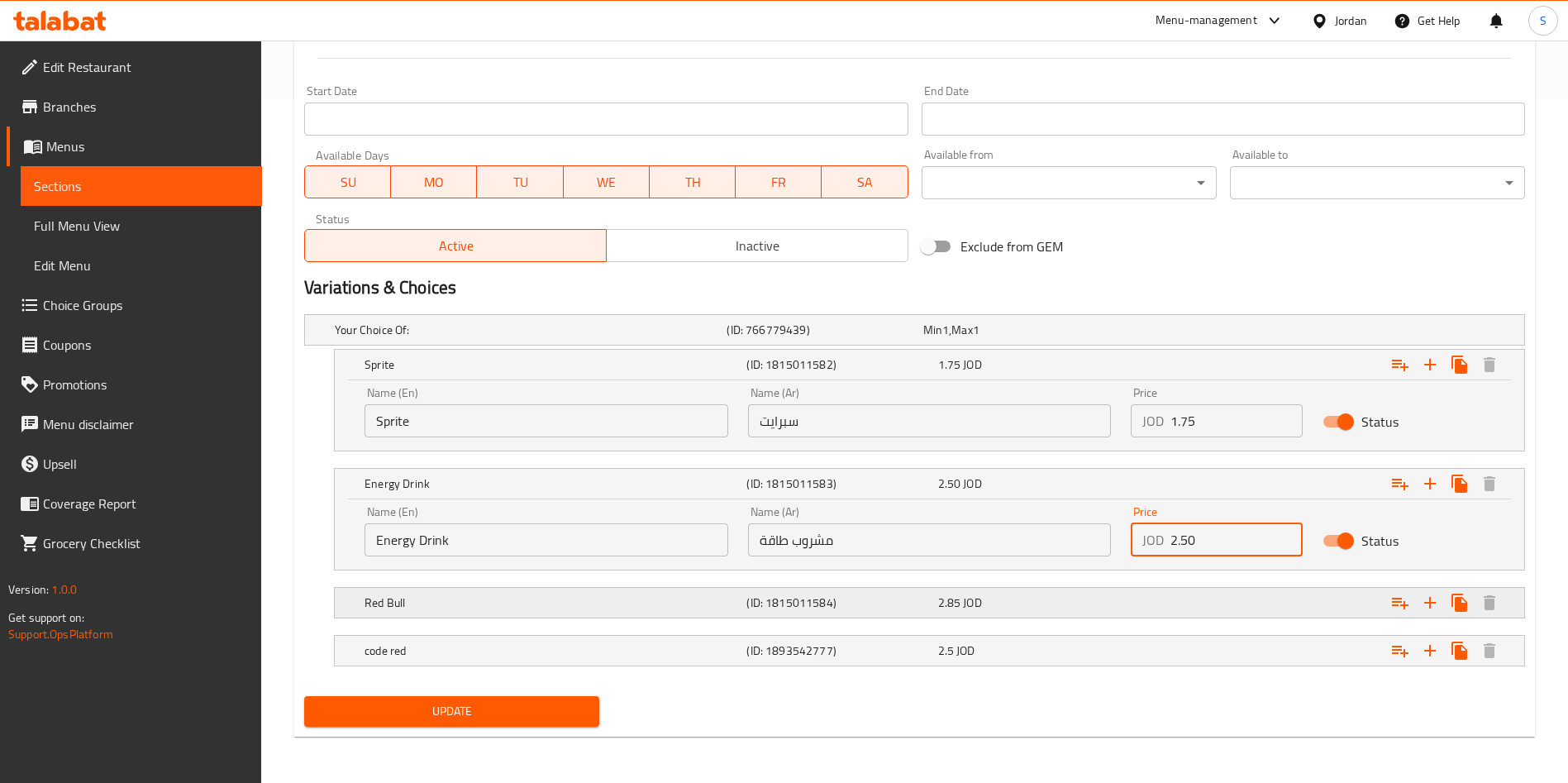
type input "2.50"
click at [1186, 597] on div "Expand" at bounding box center [1316, 603] width 382 height 36
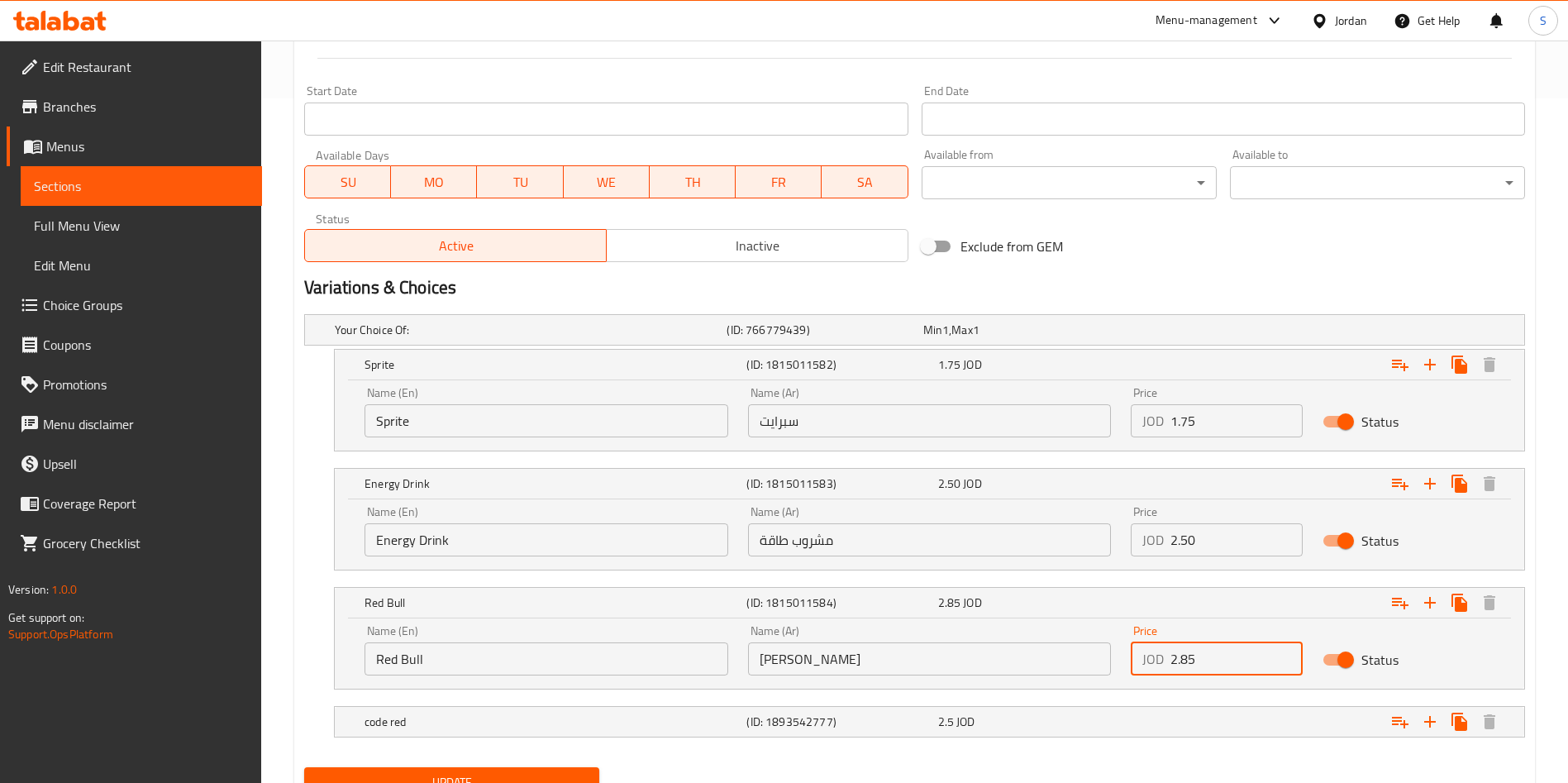
drag, startPoint x: 1212, startPoint y: 661, endPoint x: 1110, endPoint y: 675, distance: 103.0
click at [1110, 675] on div "Name (En) Red Bull Name (En) Name (Ar) ريد بول Name (Ar) Price JOD 2.85 Price S…" at bounding box center [929, 650] width 1150 height 70
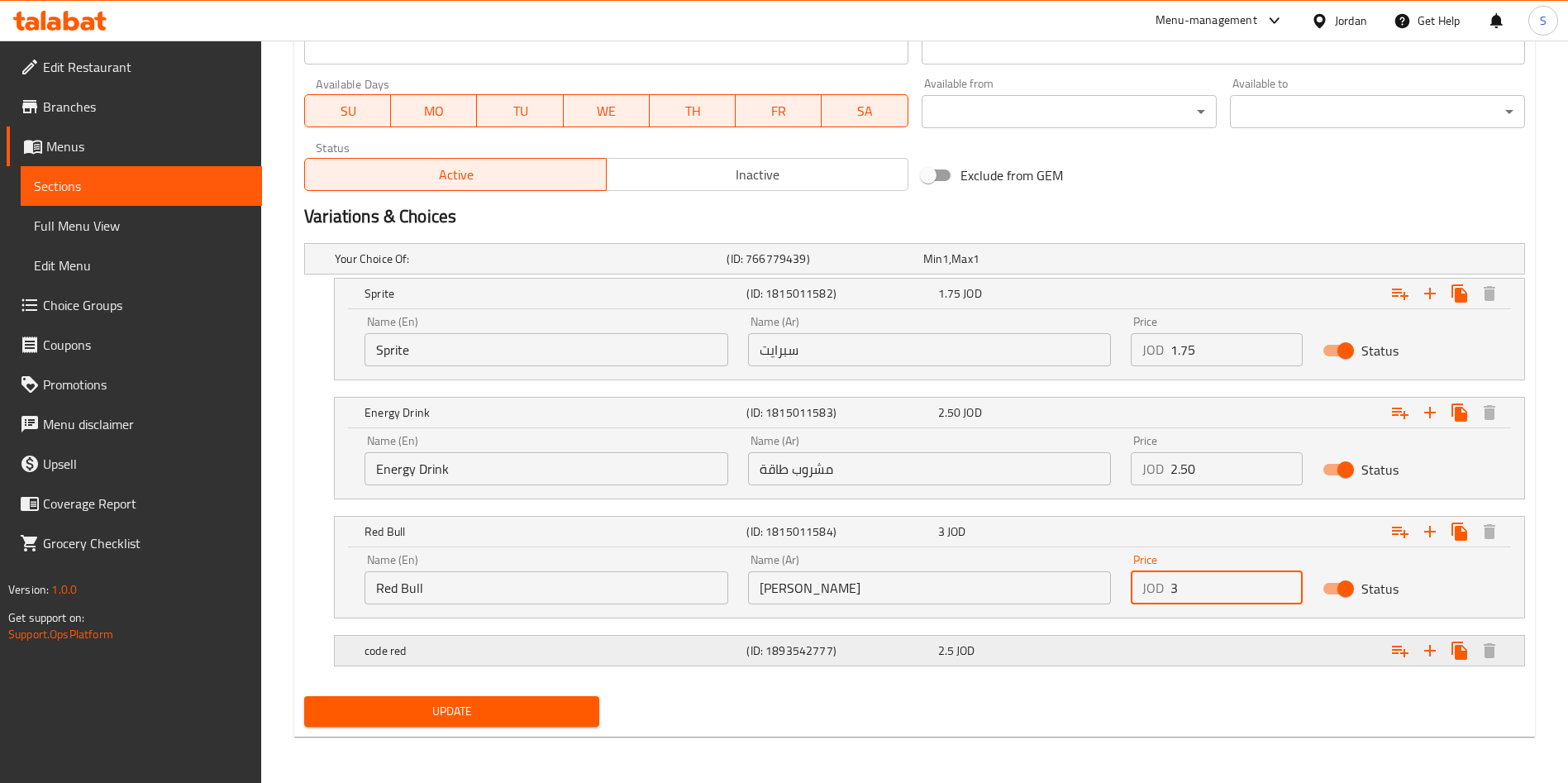
type input "3"
click at [1149, 645] on div "Expand" at bounding box center [1316, 650] width 382 height 36
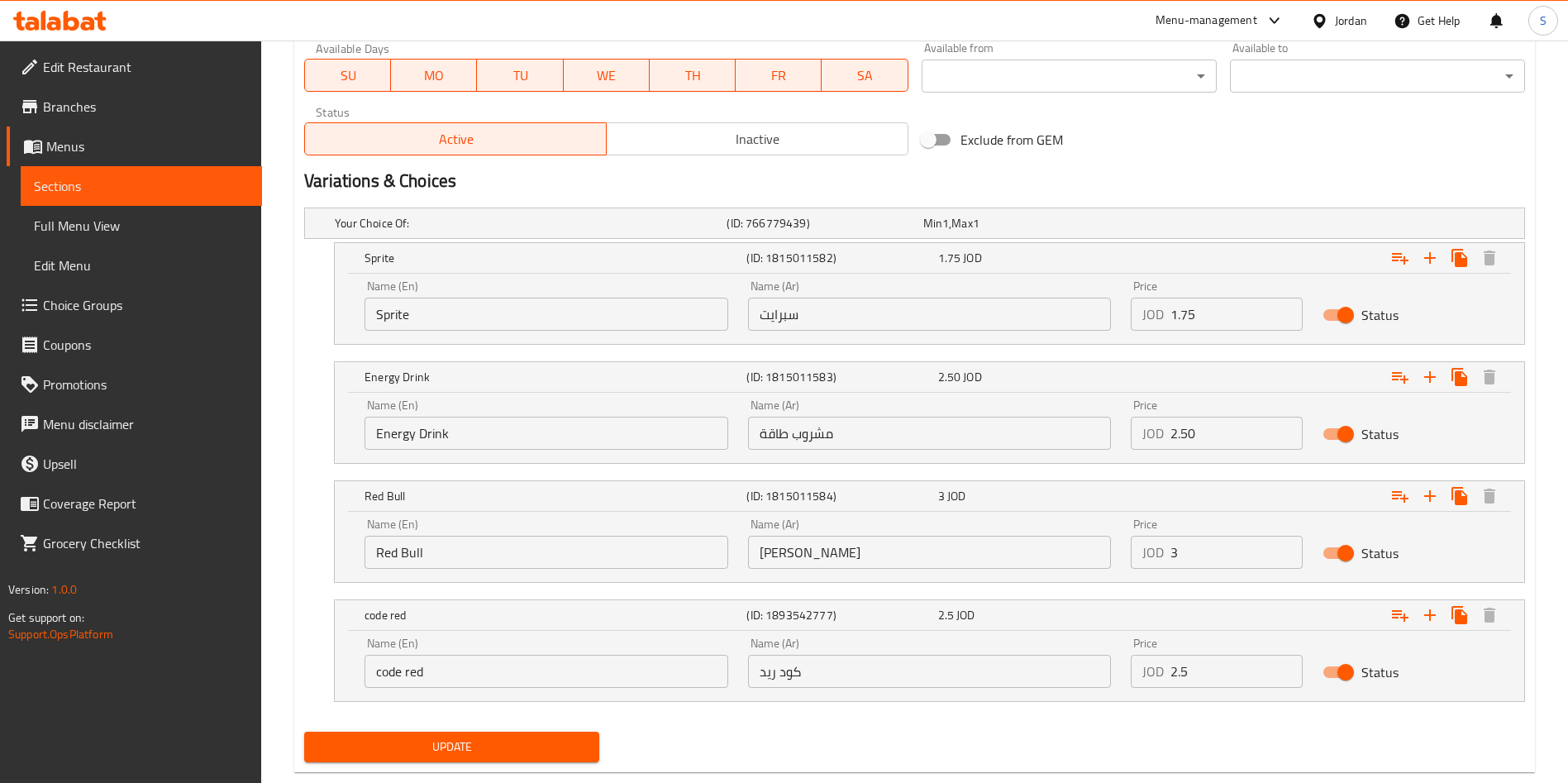
scroll to position [826, 0]
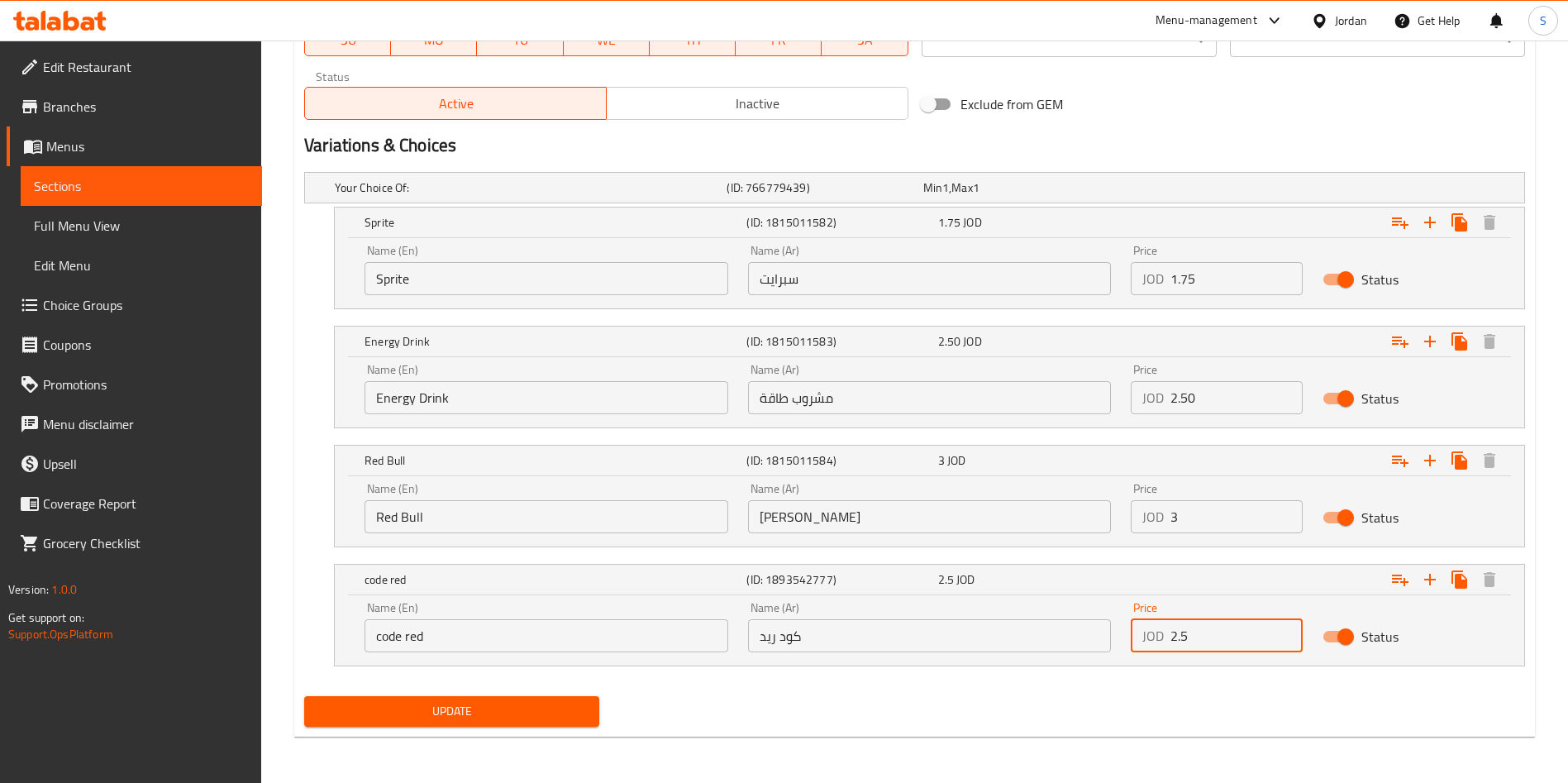
drag, startPoint x: 1168, startPoint y: 627, endPoint x: 1136, endPoint y: 630, distance: 32.1
click at [1136, 630] on div "JOD 2.5 Price" at bounding box center [1216, 635] width 172 height 33
type input "2.75"
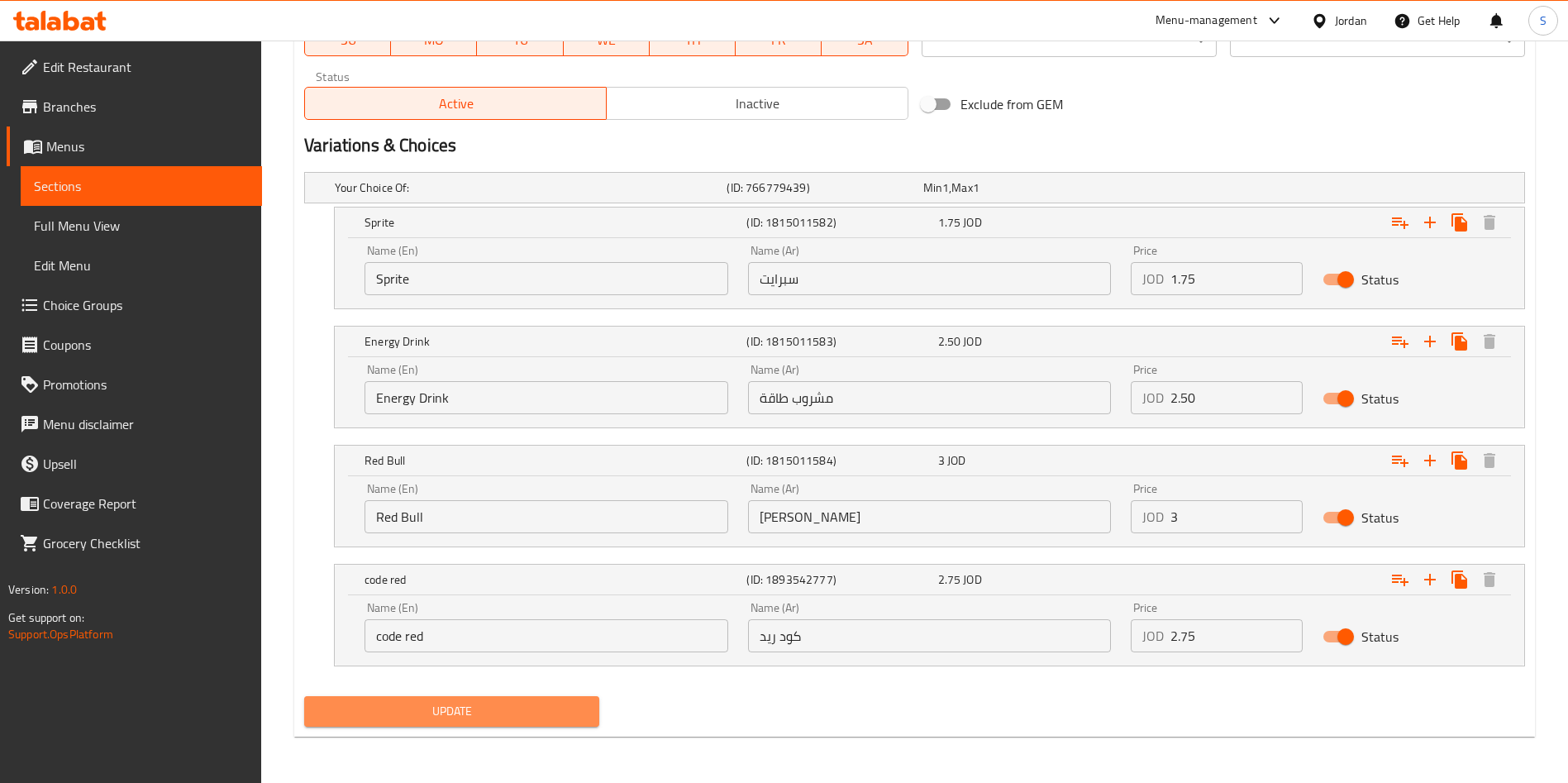
click at [579, 705] on span "Update" at bounding box center [452, 711] width 269 height 20
click at [583, 702] on span "Update" at bounding box center [452, 711] width 269 height 20
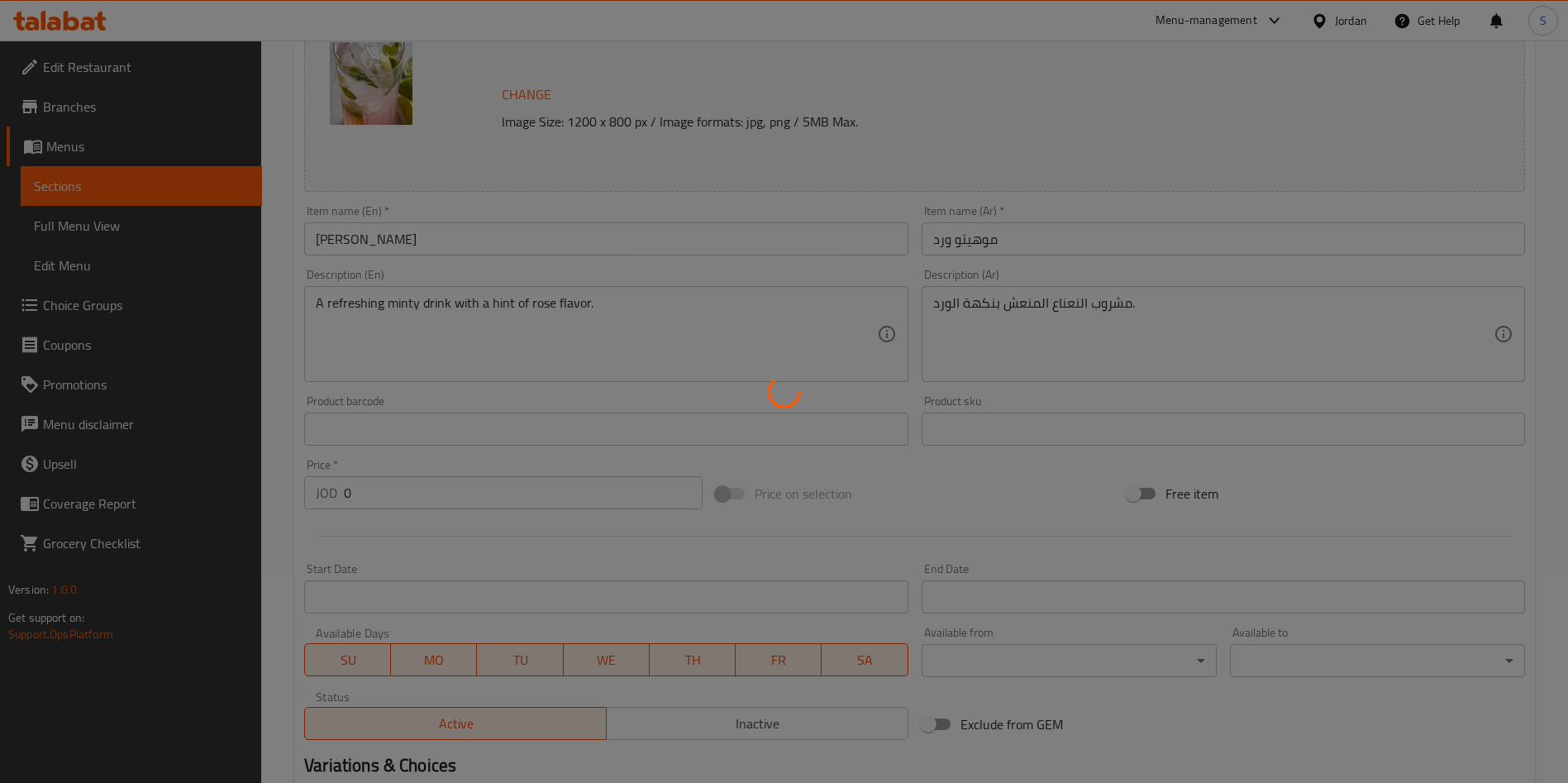
scroll to position [0, 0]
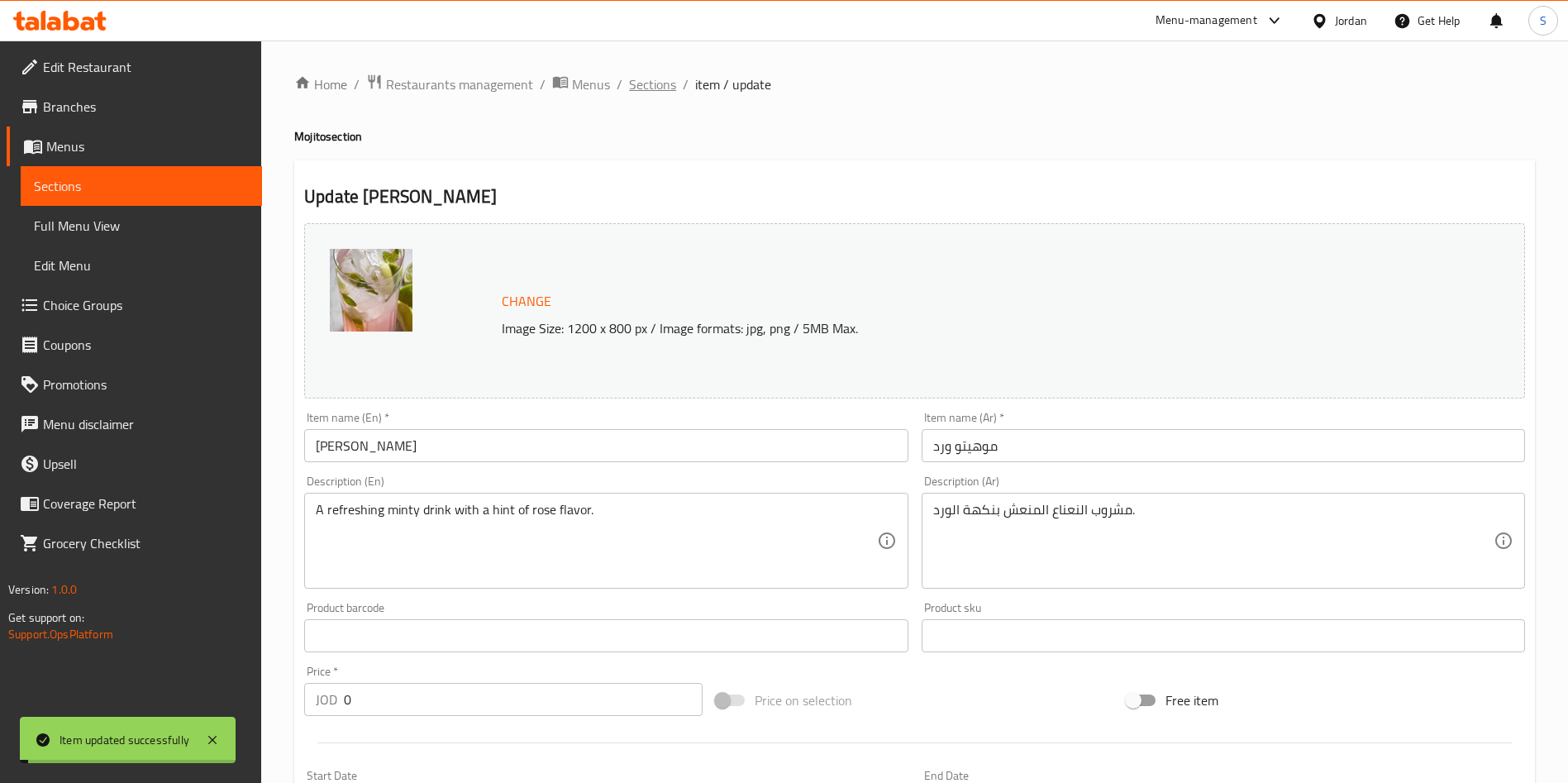
click at [652, 89] on span "Sections" at bounding box center [653, 84] width 47 height 19
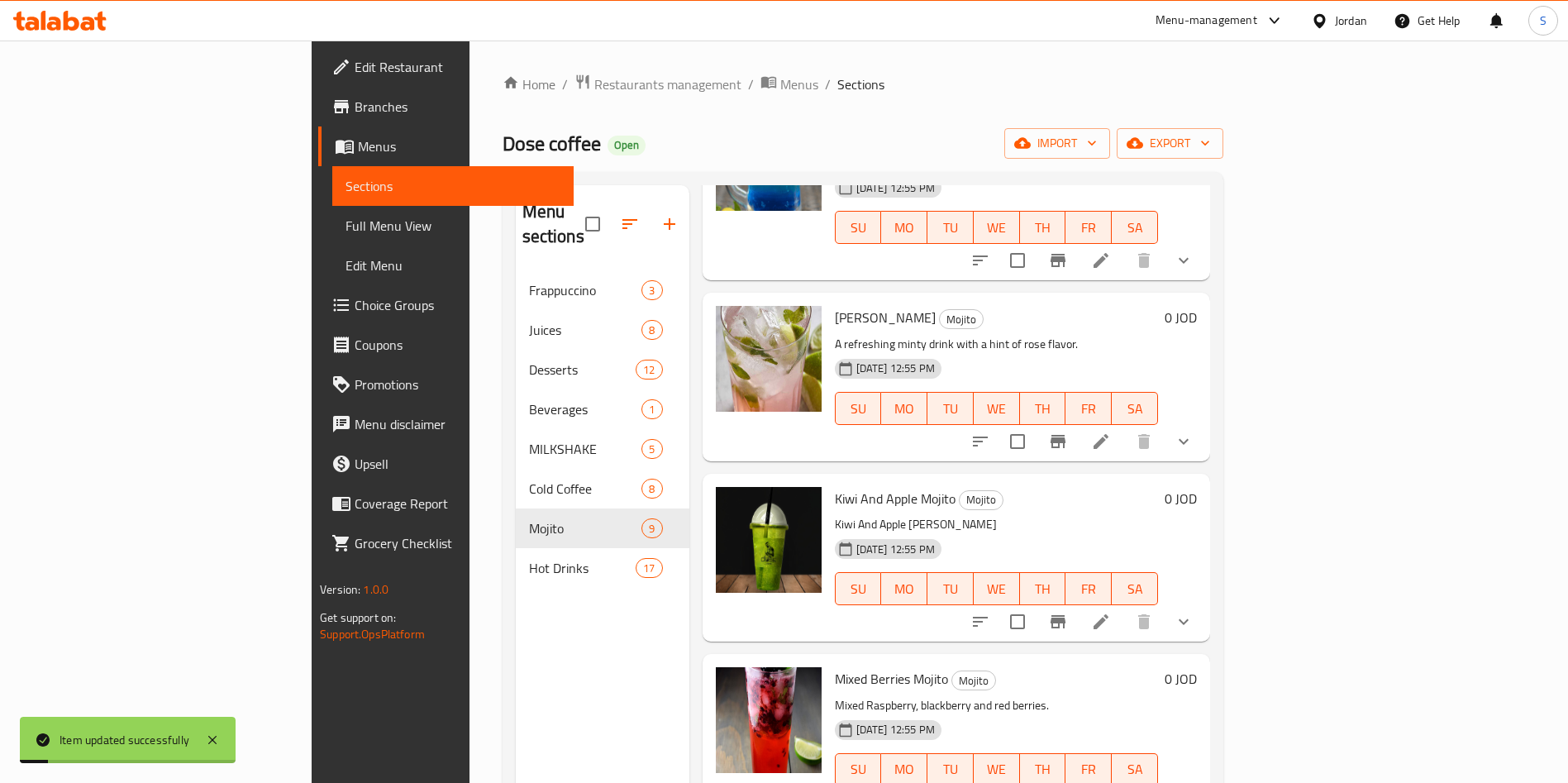
scroll to position [248, 0]
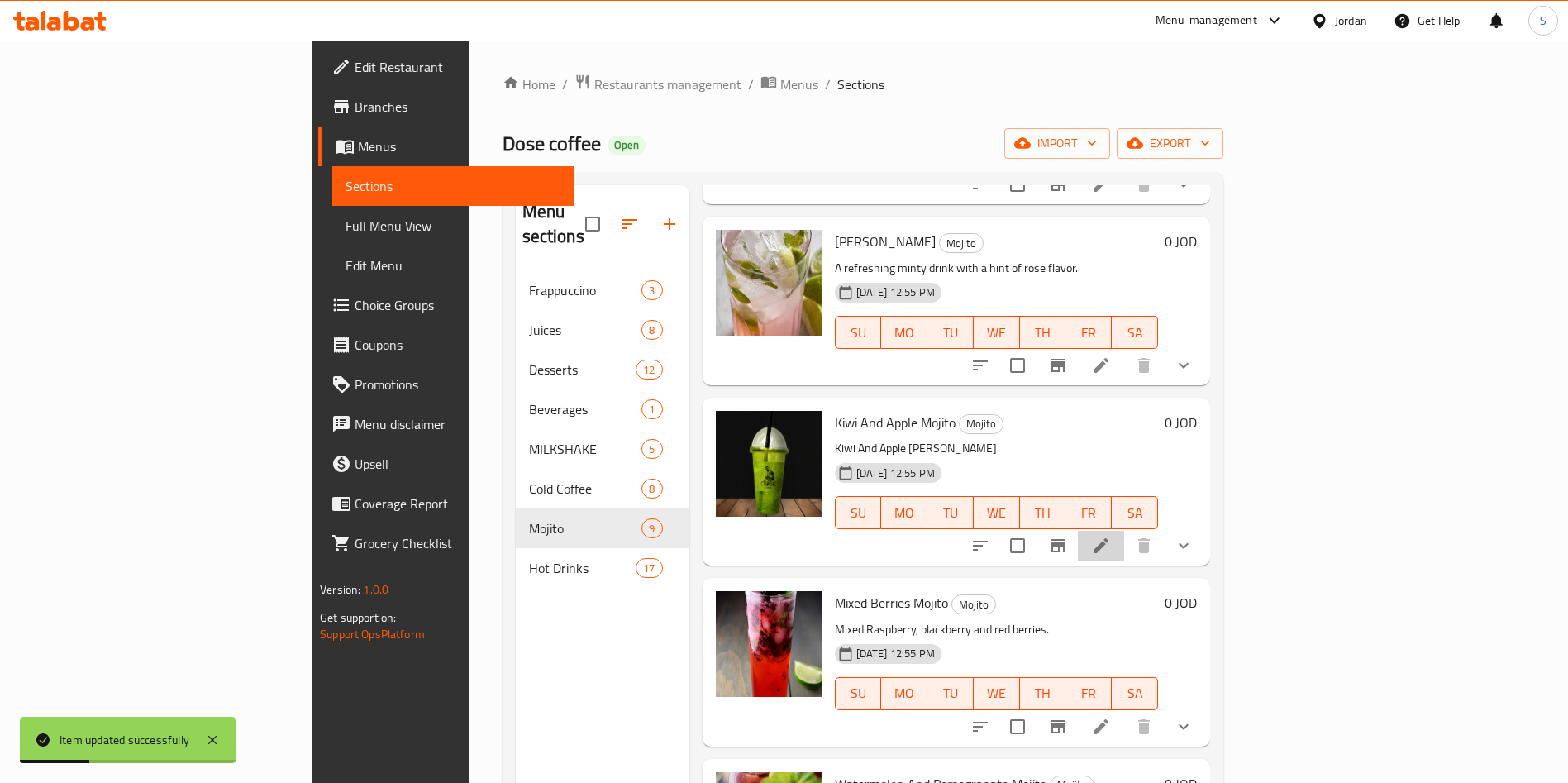
click at [1124, 530] on li at bounding box center [1101, 545] width 47 height 30
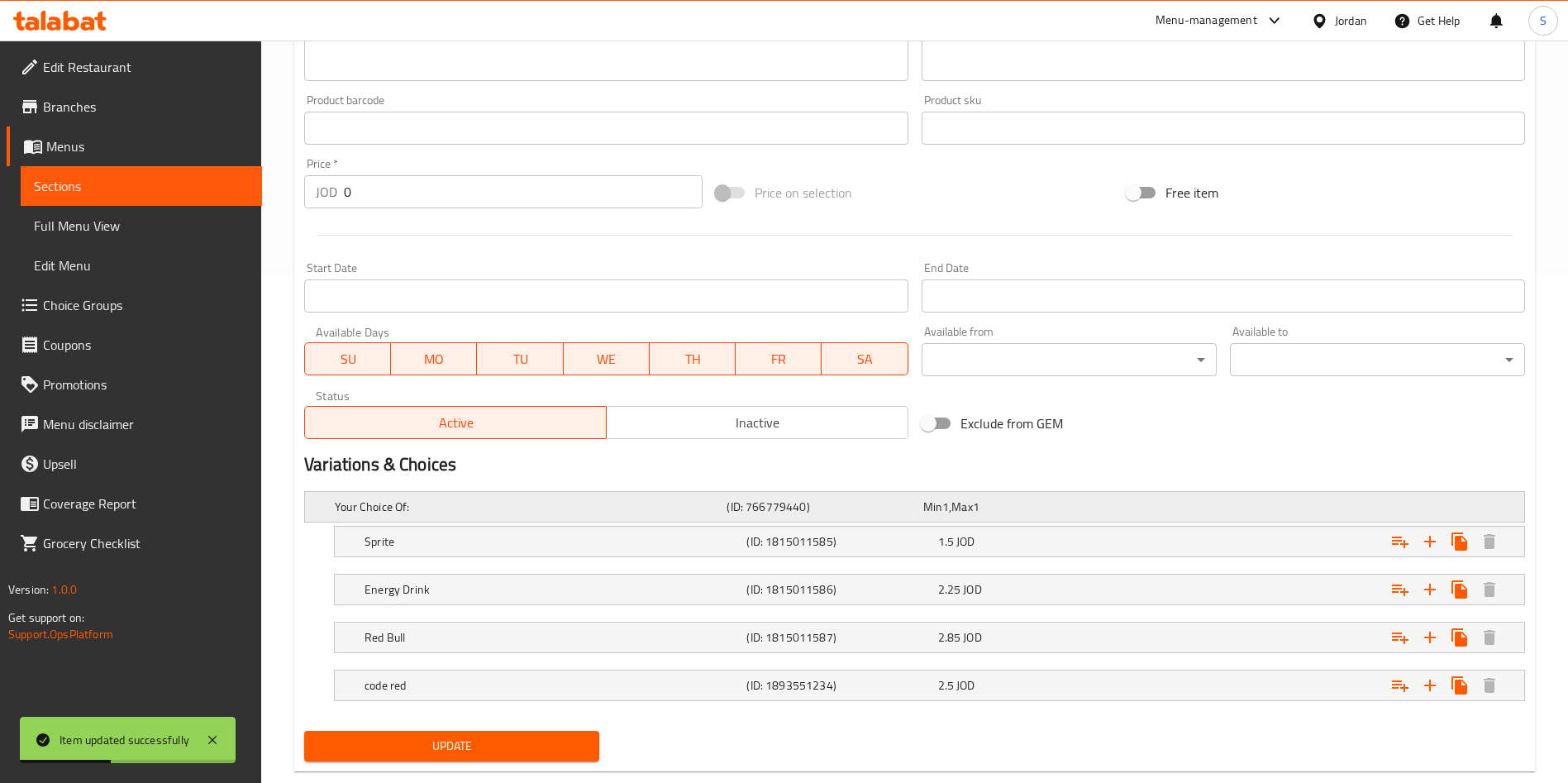
scroll to position [542, 0]
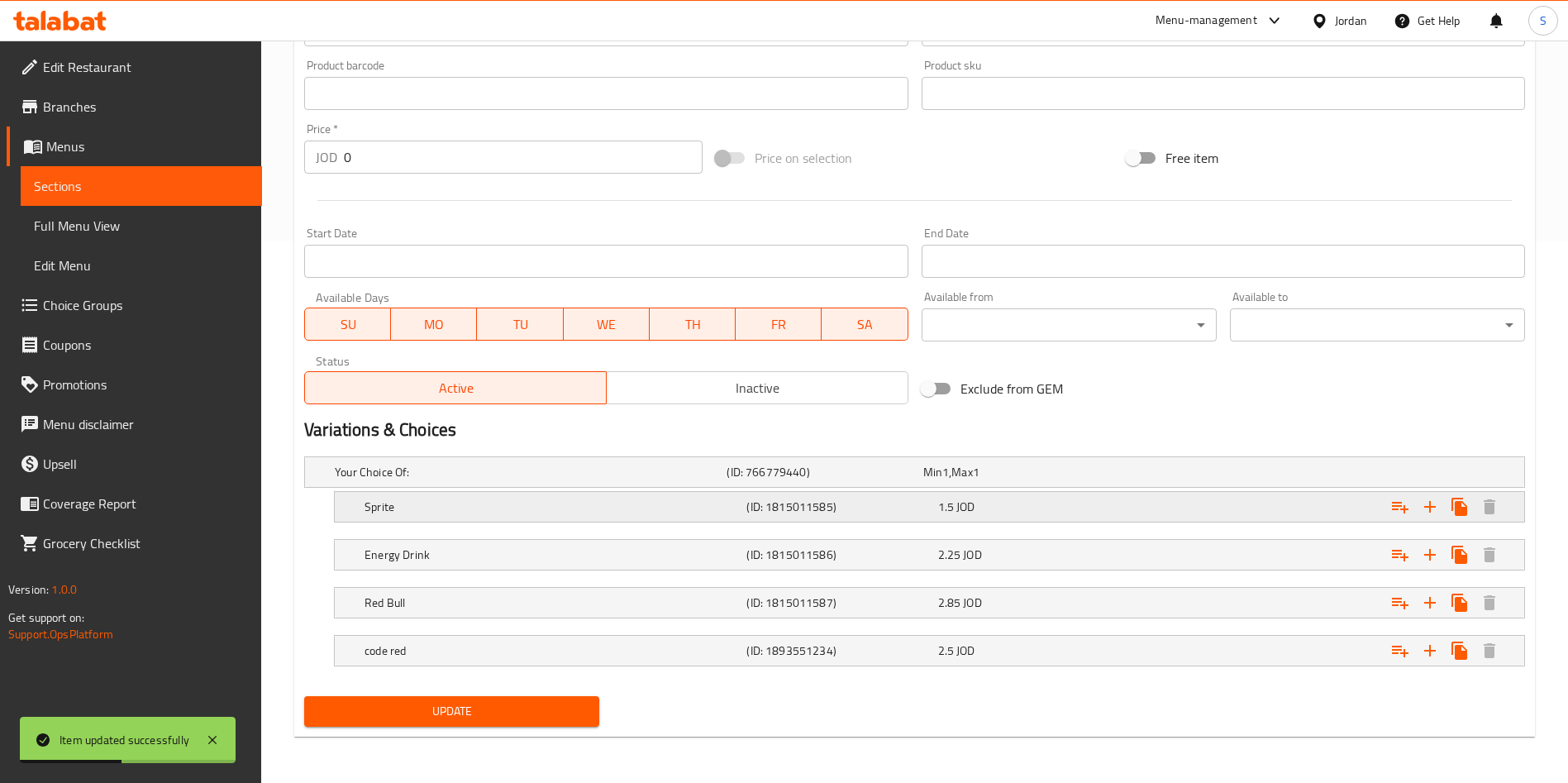
click at [896, 493] on div "Sprite (ID: 1815011585) 1.5 JOD" at bounding box center [934, 506] width 1147 height 36
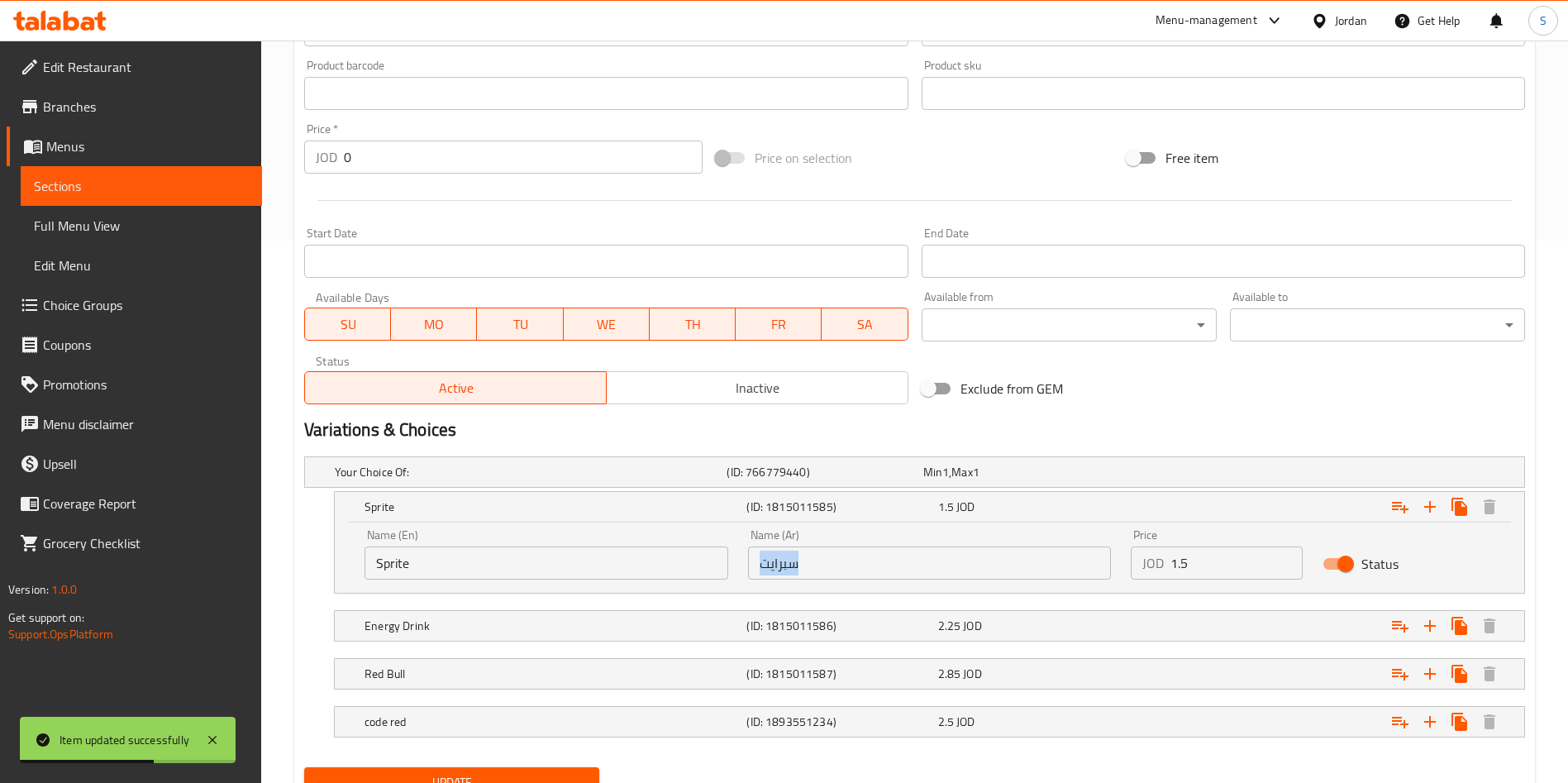
drag, startPoint x: 1206, startPoint y: 545, endPoint x: 1081, endPoint y: 565, distance: 126.6
click at [1081, 565] on div "Name (En) Sprite Name (En) Name (Ar) سبرايت Name (Ar) Price JOD 1.5 Price Status" at bounding box center [929, 553] width 1150 height 70
drag, startPoint x: 1189, startPoint y: 562, endPoint x: 1133, endPoint y: 563, distance: 56.0
click at [1133, 563] on div "JOD 1.5 Price" at bounding box center [1216, 563] width 172 height 33
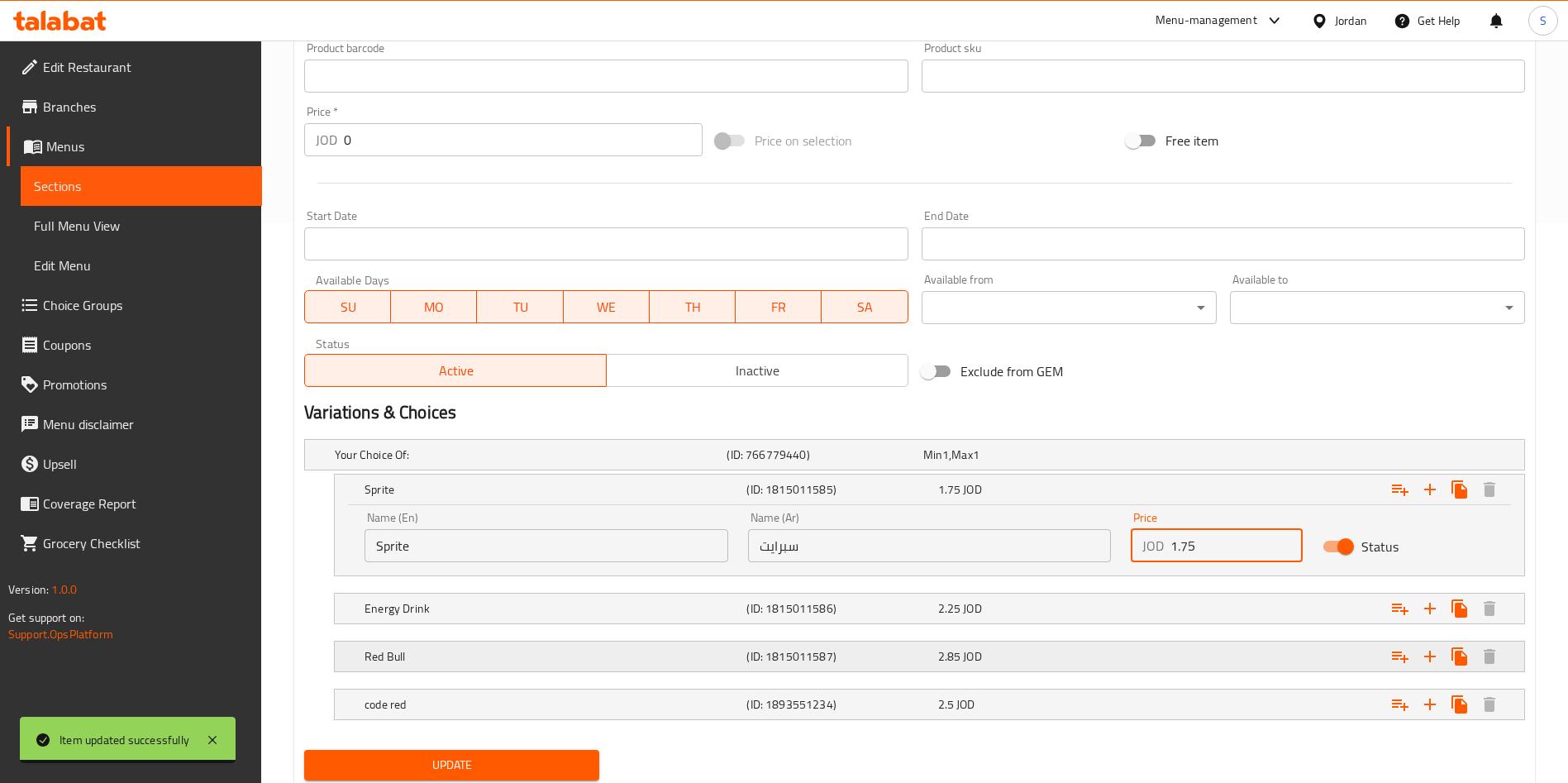
scroll to position [614, 0]
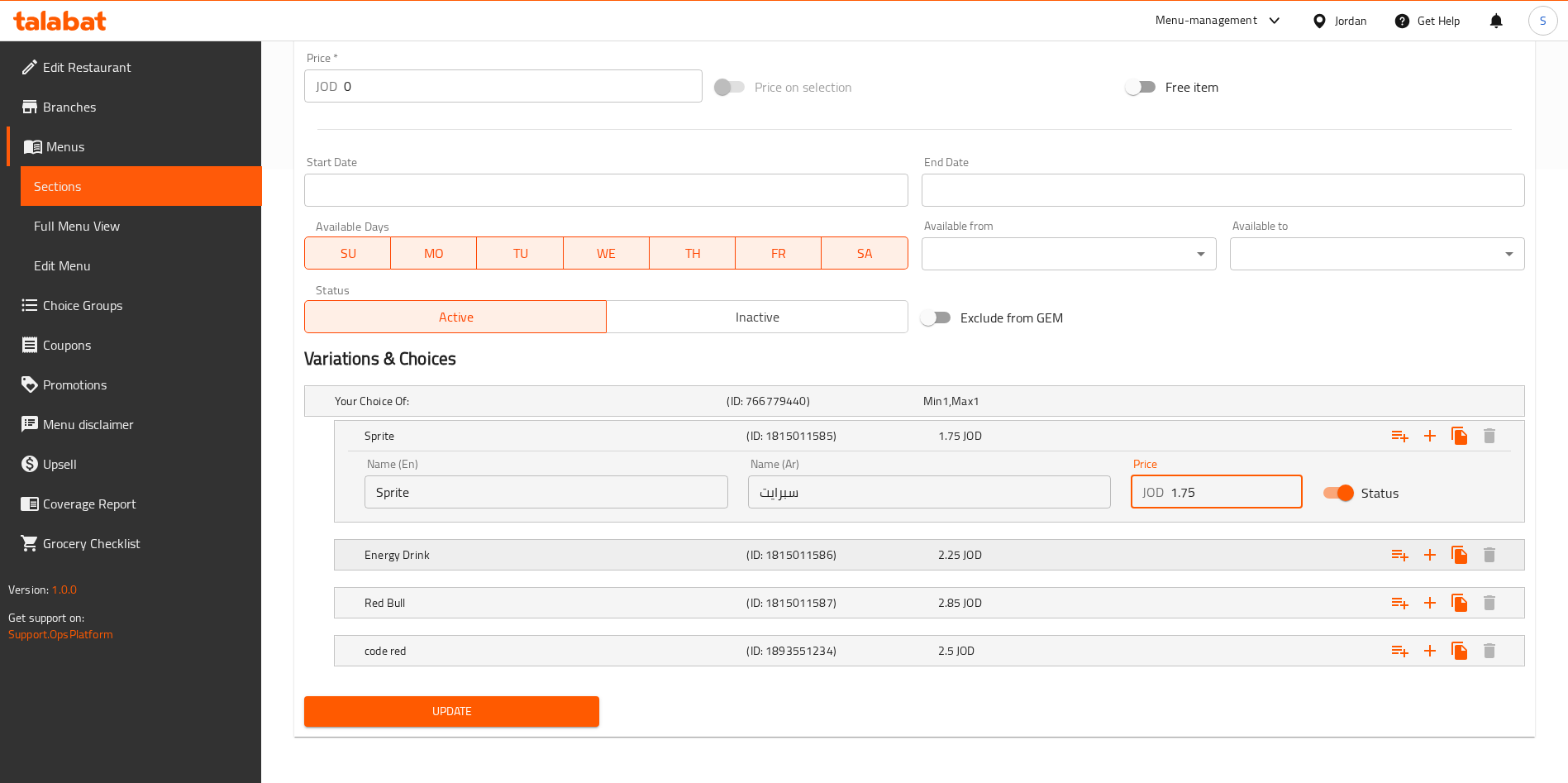
type input "1.75"
click at [1004, 549] on div "2.25 JOD" at bounding box center [1030, 555] width 184 height 17
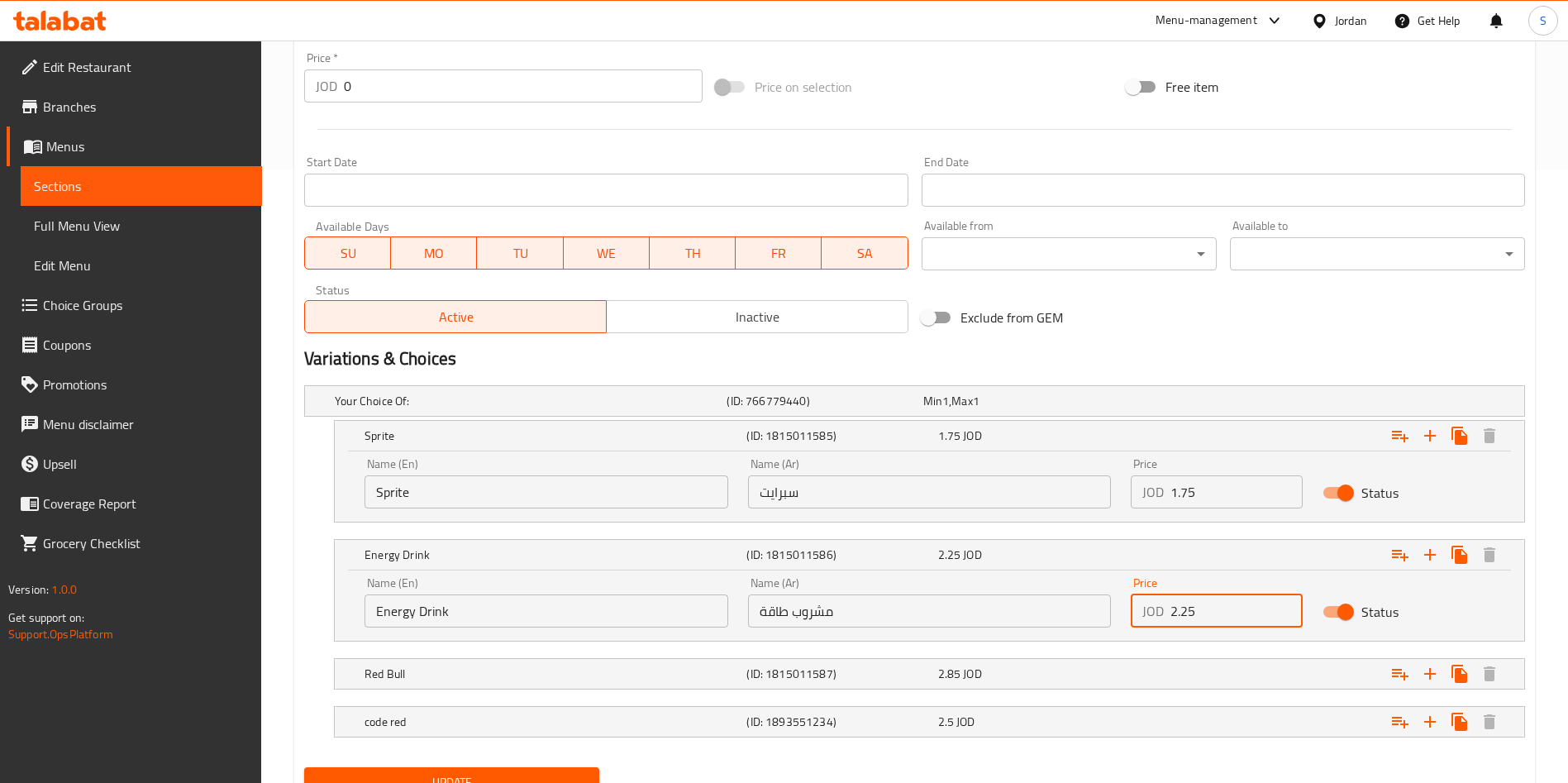
click at [1179, 614] on input "2.25" at bounding box center [1237, 610] width 132 height 33
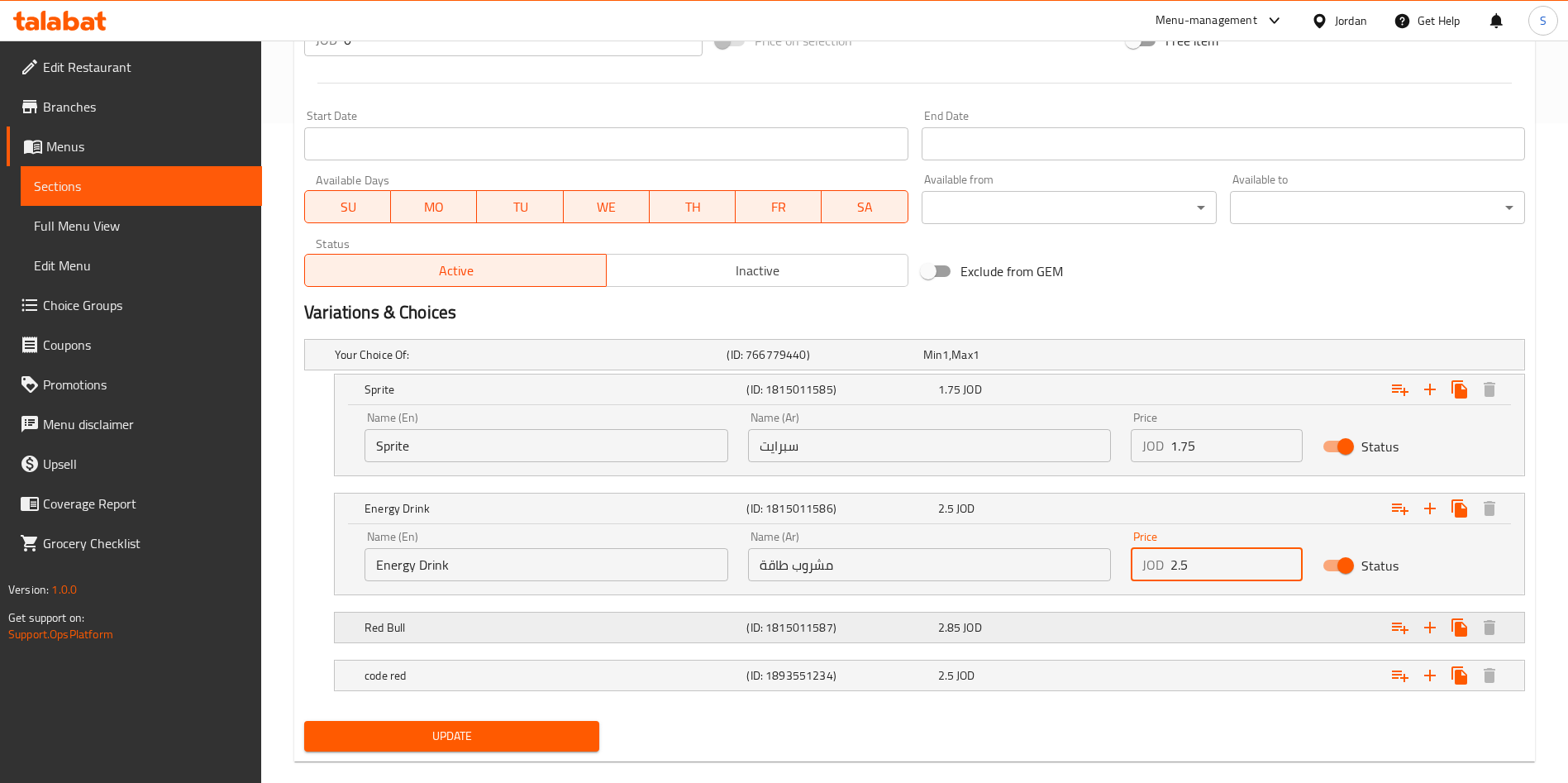
scroll to position [685, 0]
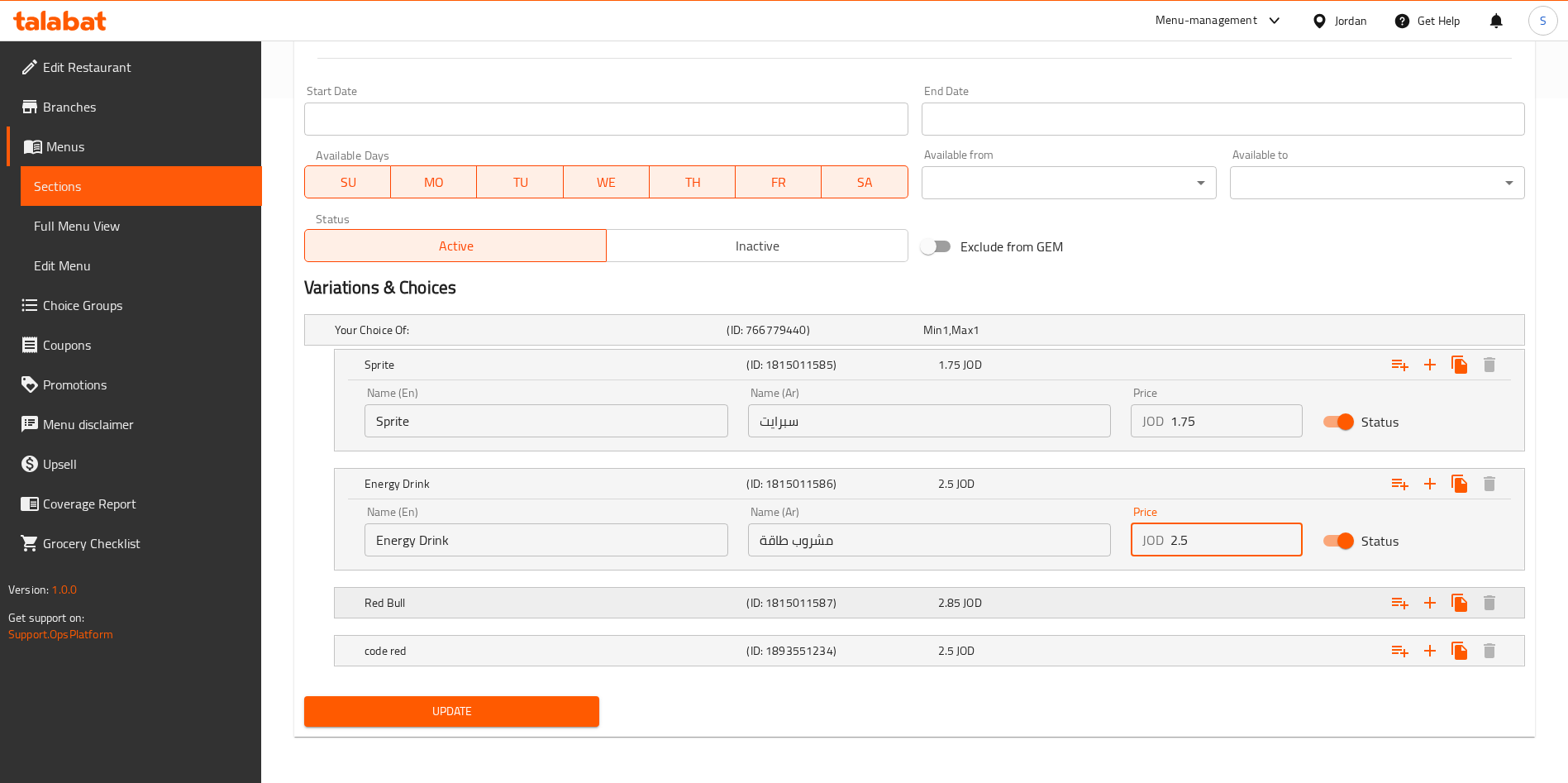
type input "2.5"
click at [1064, 614] on div "2.85 JOD" at bounding box center [1030, 602] width 191 height 23
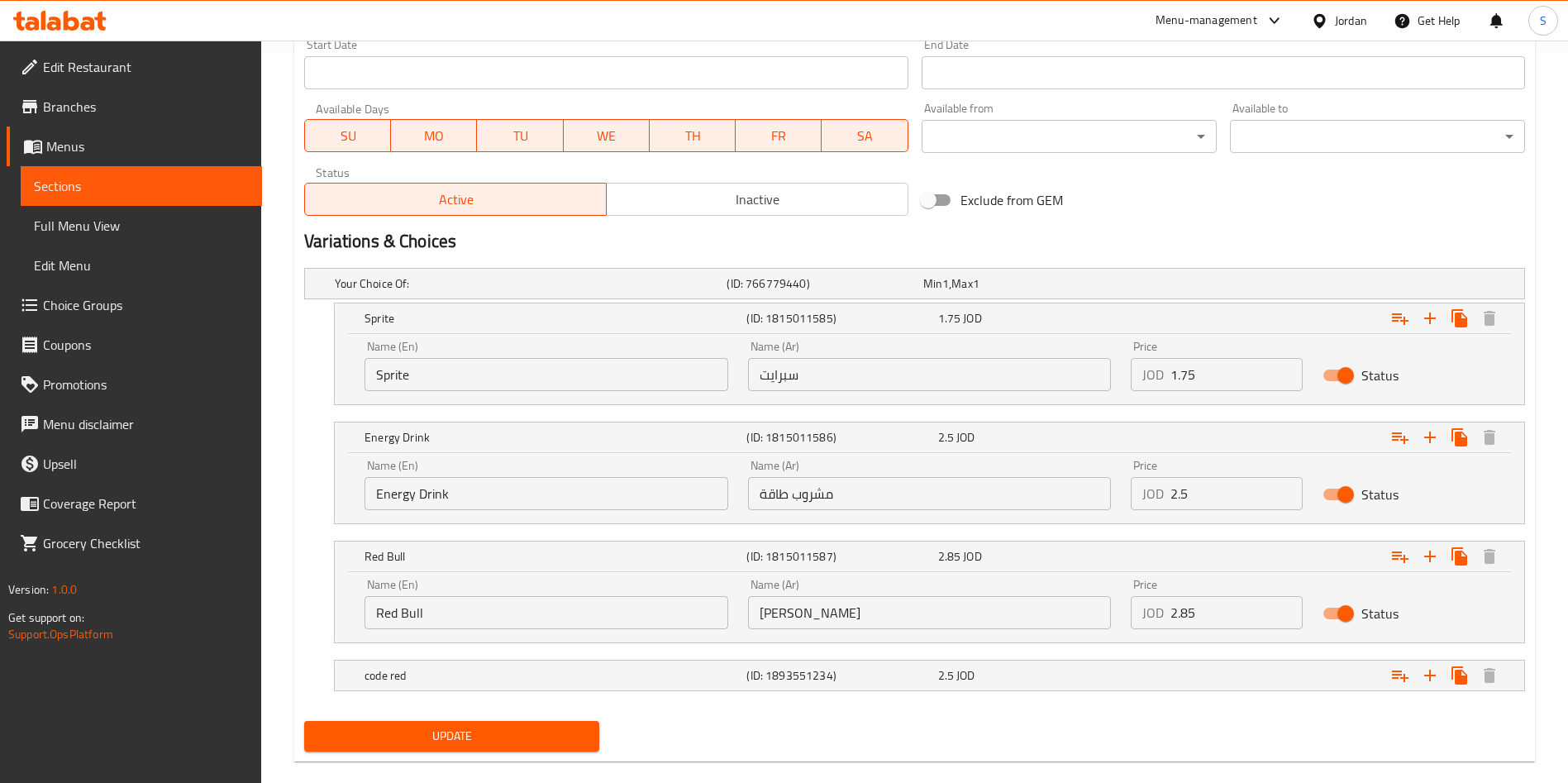
scroll to position [755, 0]
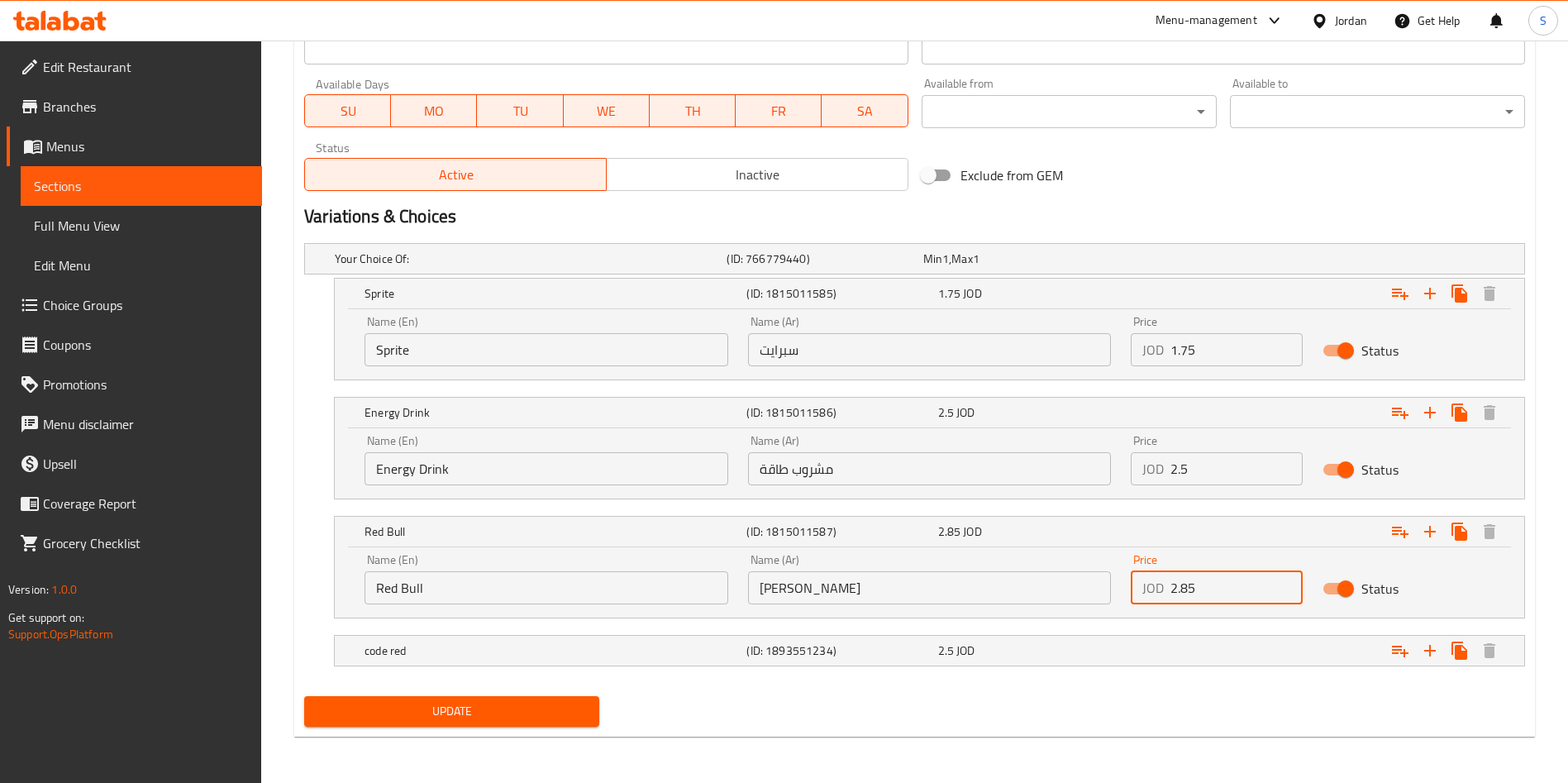
drag, startPoint x: 1201, startPoint y: 595, endPoint x: 1070, endPoint y: 595, distance: 131.0
click at [1070, 595] on div "Name (En) Red Bull Name (En) Name (Ar) ريد بول Name (Ar) Price JOD 2.85 Price S…" at bounding box center [929, 579] width 1150 height 70
type input "3"
click at [1093, 646] on div "2.5 JOD" at bounding box center [1030, 651] width 184 height 17
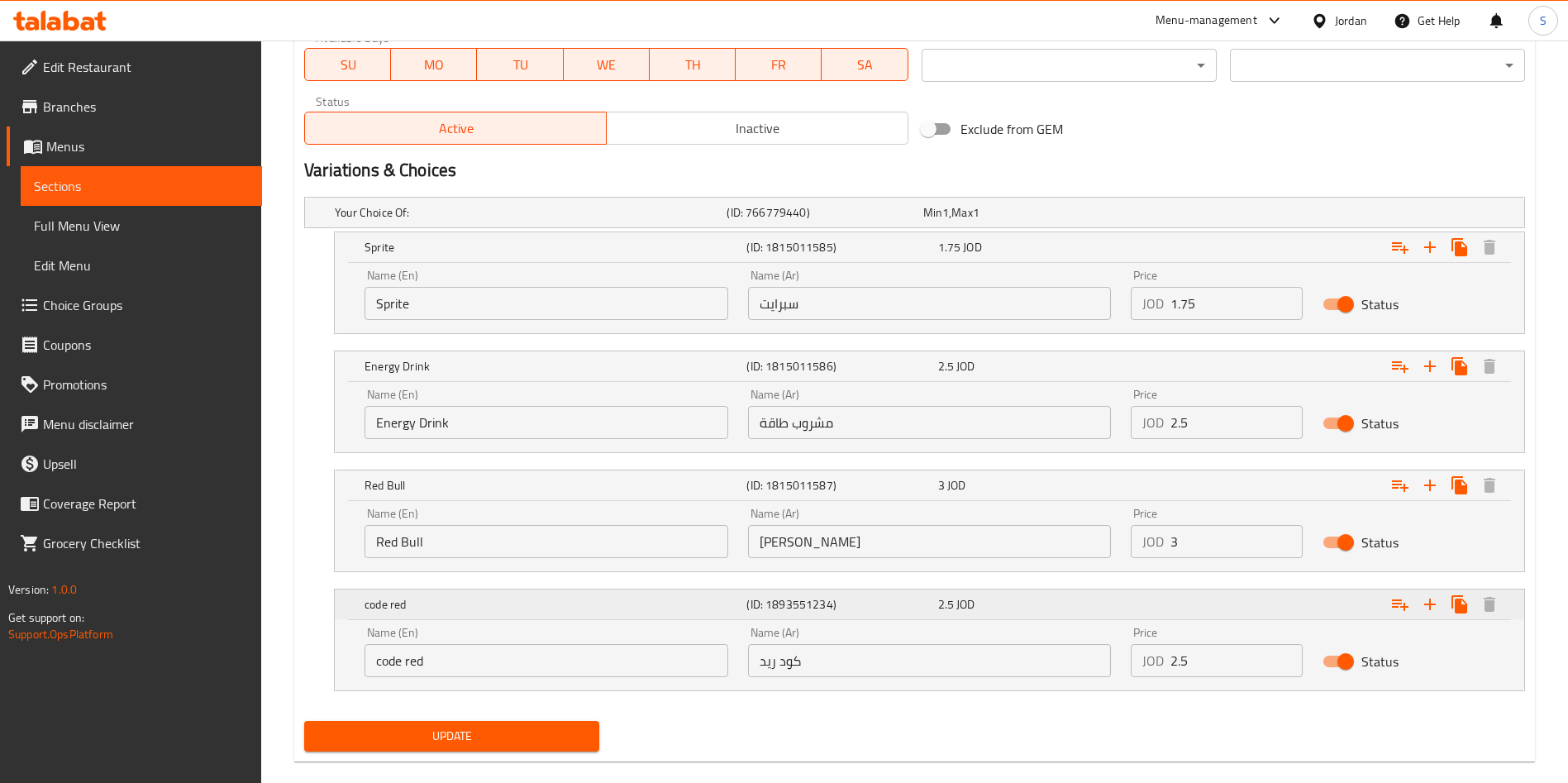
scroll to position [826, 0]
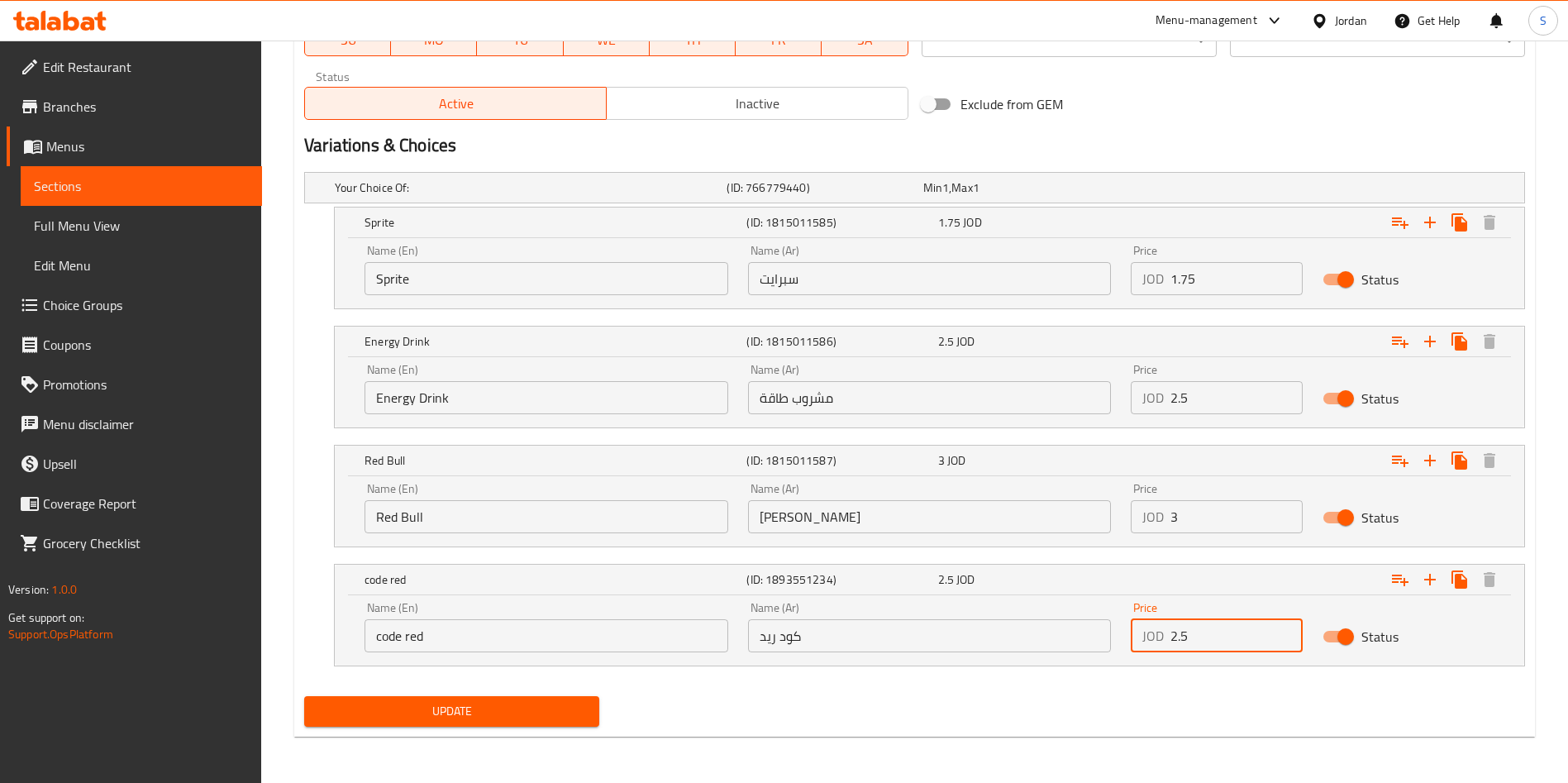
click at [1182, 630] on input "2.5" at bounding box center [1237, 635] width 132 height 33
type input "2.75"
click at [577, 719] on span "Update" at bounding box center [452, 711] width 269 height 20
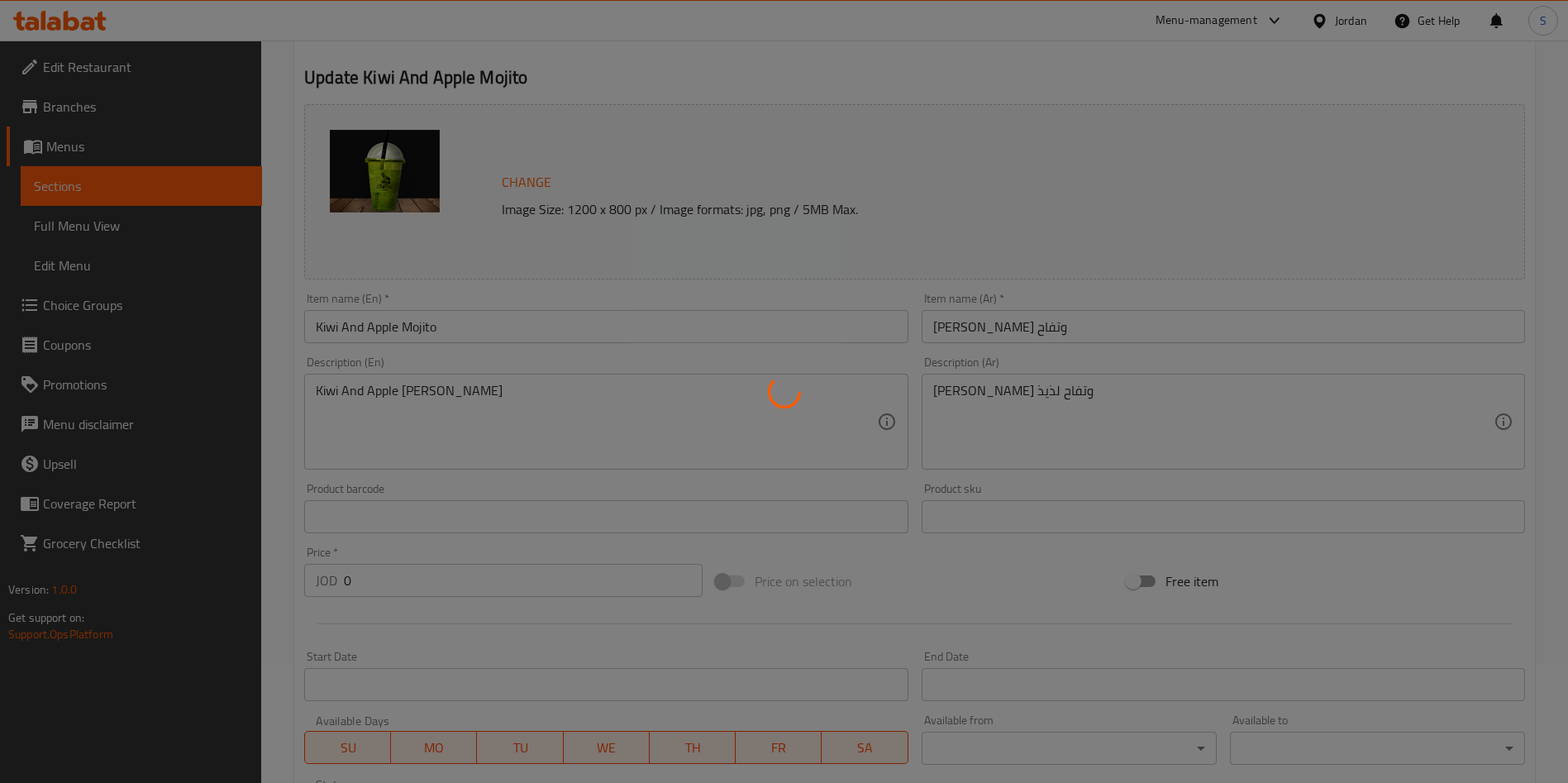
scroll to position [0, 0]
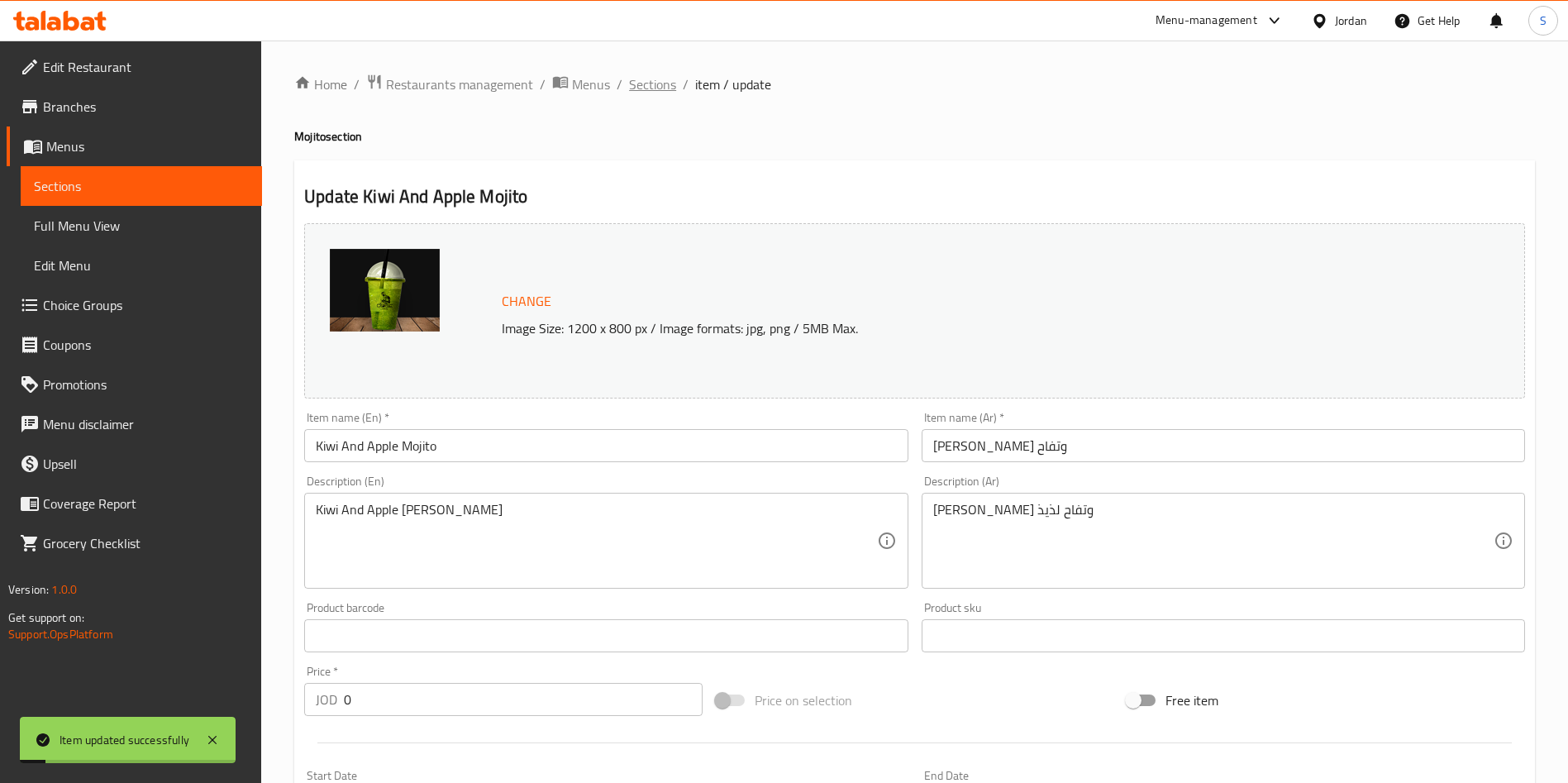
click at [644, 84] on span "Sections" at bounding box center [653, 84] width 47 height 19
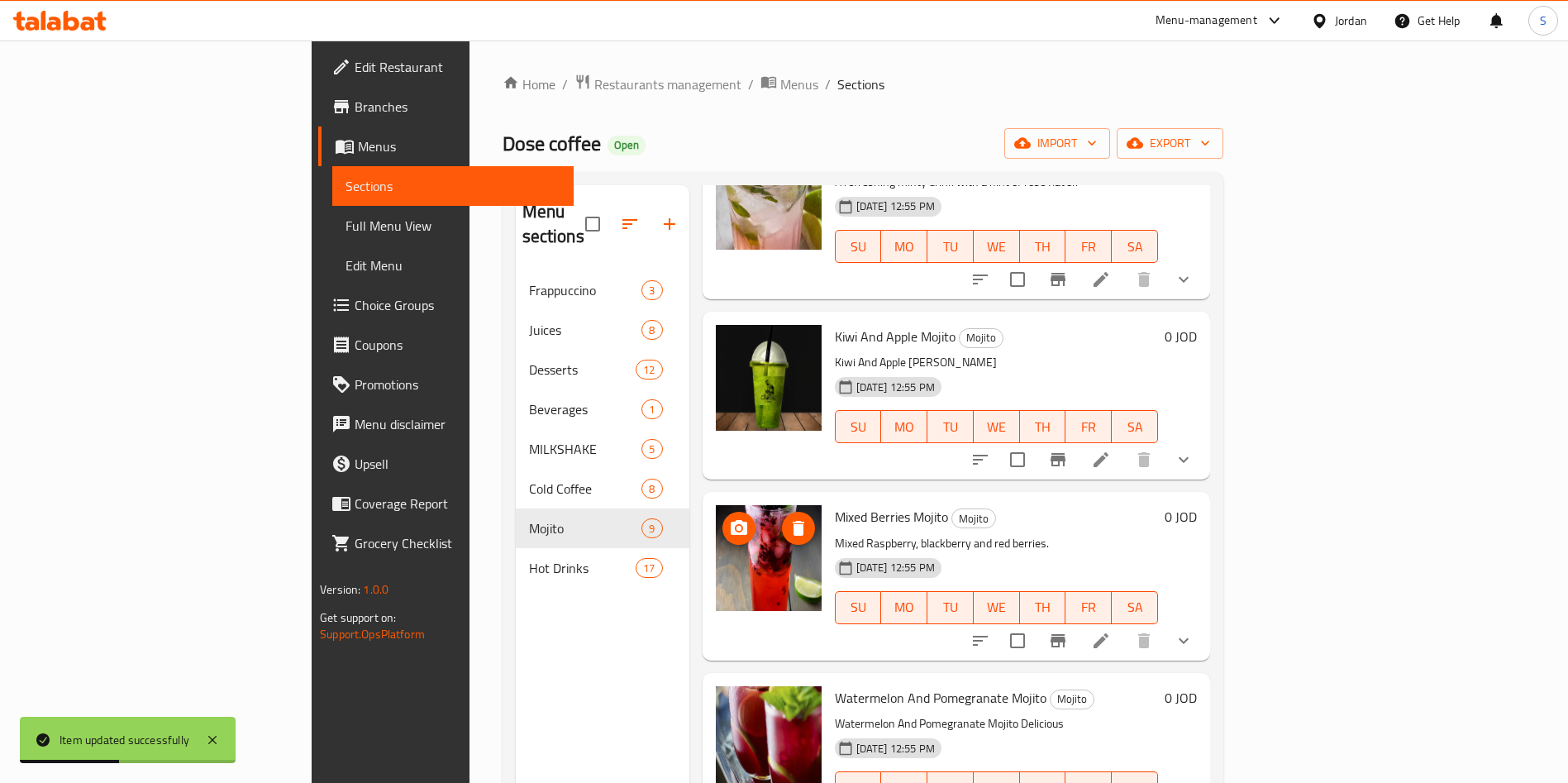
scroll to position [372, 0]
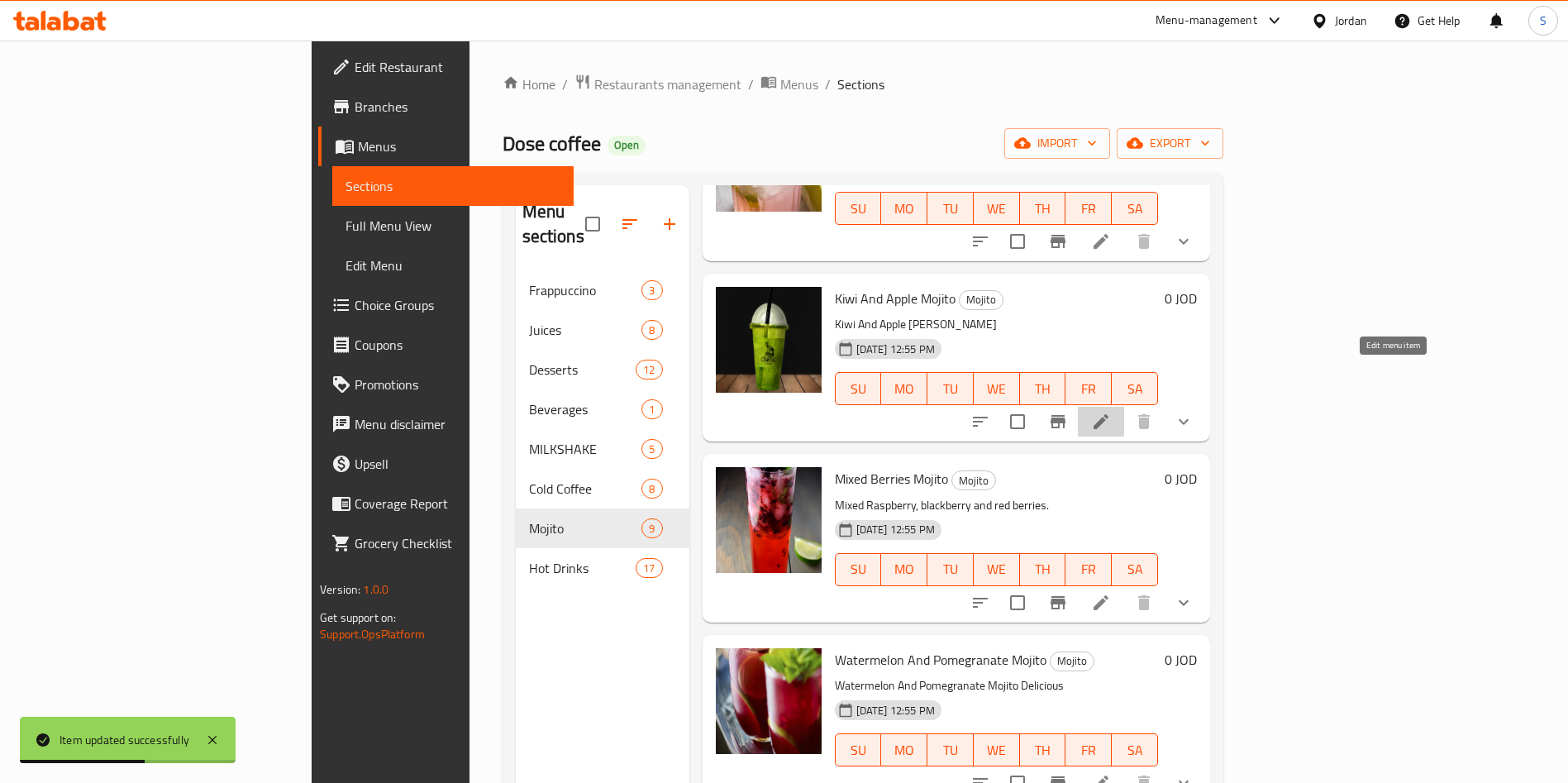
click at [1111, 412] on icon at bounding box center [1100, 421] width 19 height 19
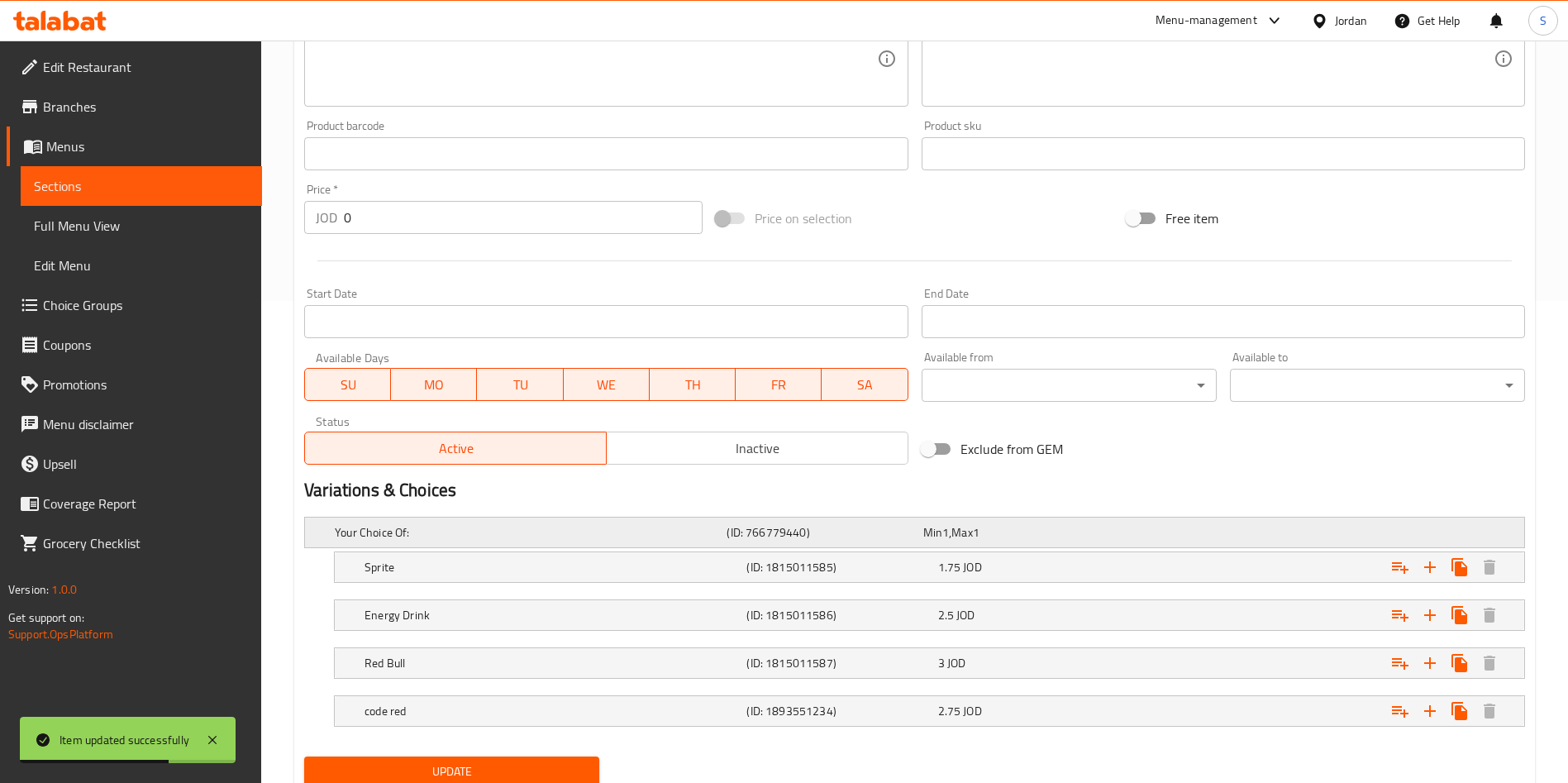
scroll to position [542, 0]
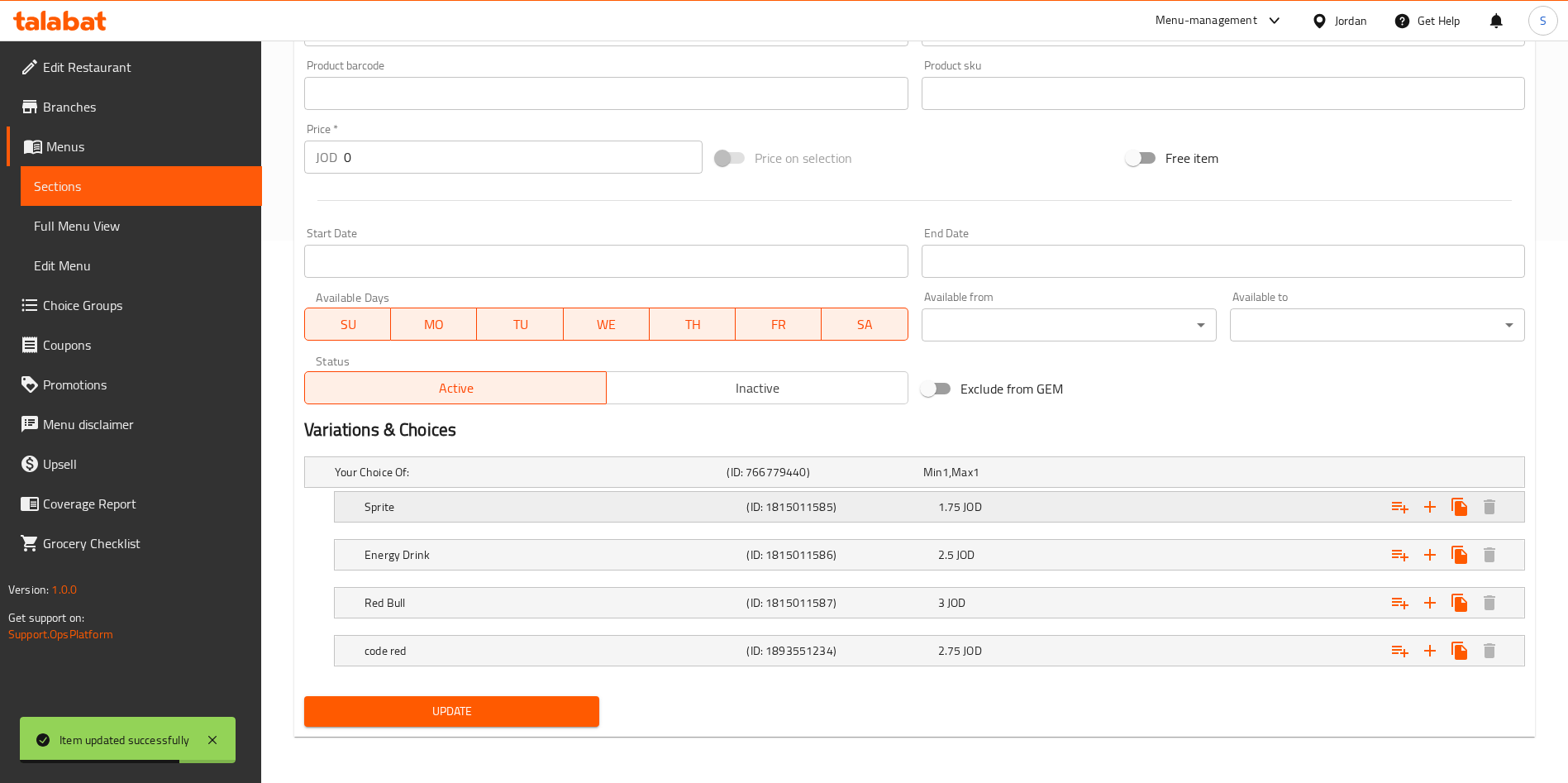
click at [1019, 500] on div "1.75 JOD" at bounding box center [1030, 507] width 184 height 17
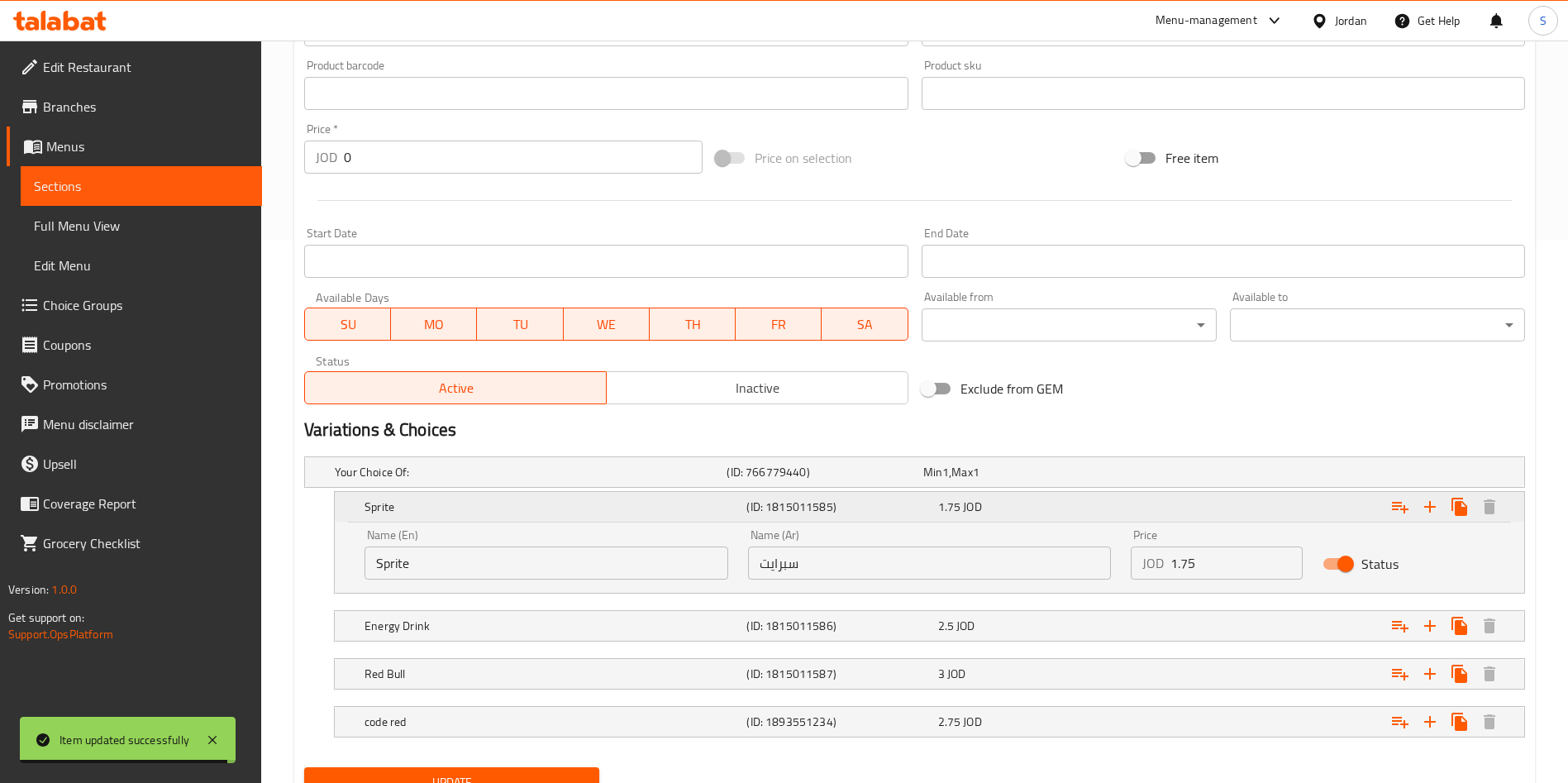
click at [957, 512] on span "1.75" at bounding box center [949, 506] width 23 height 21
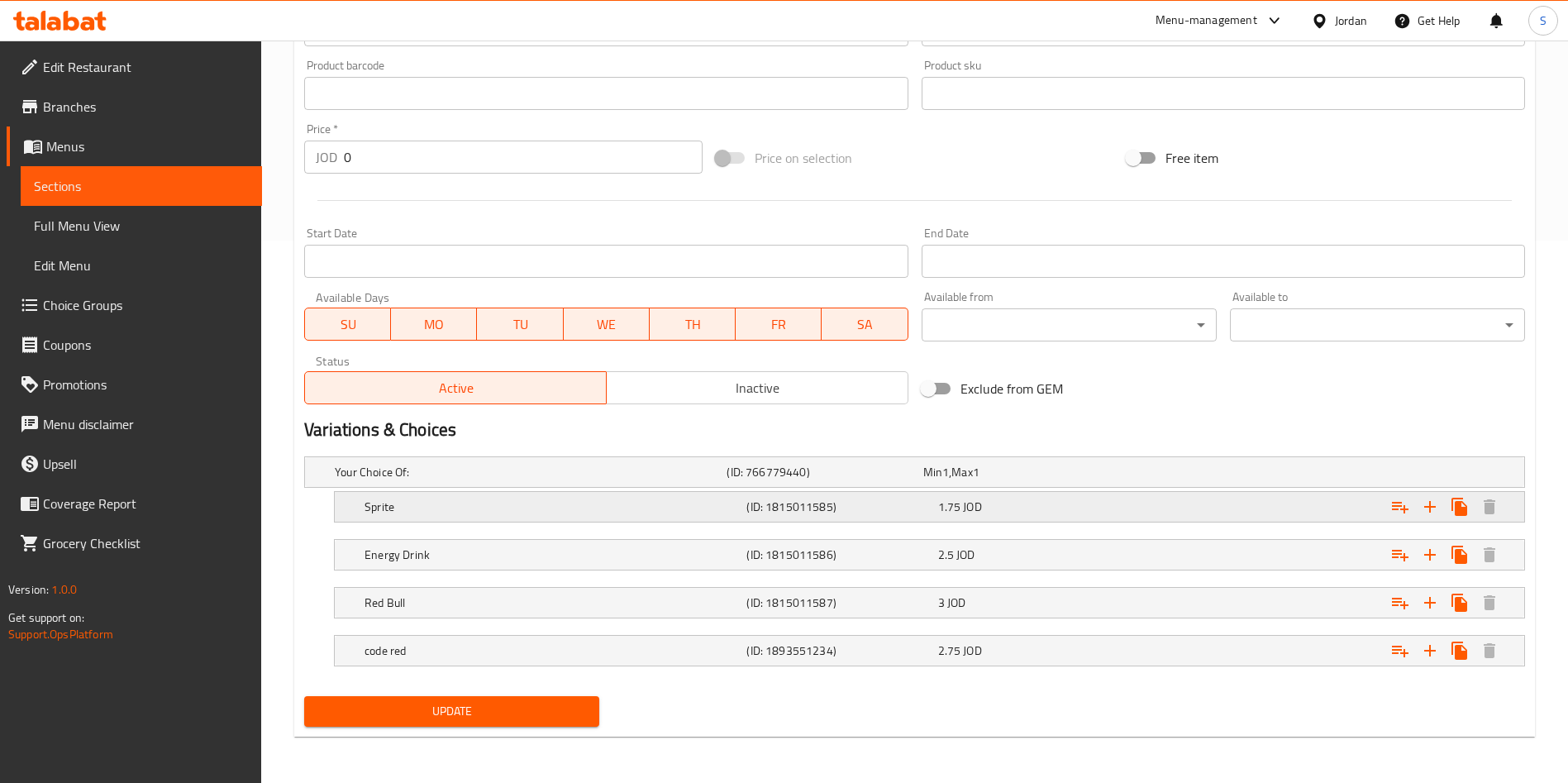
click at [957, 512] on span "1.75" at bounding box center [949, 506] width 23 height 21
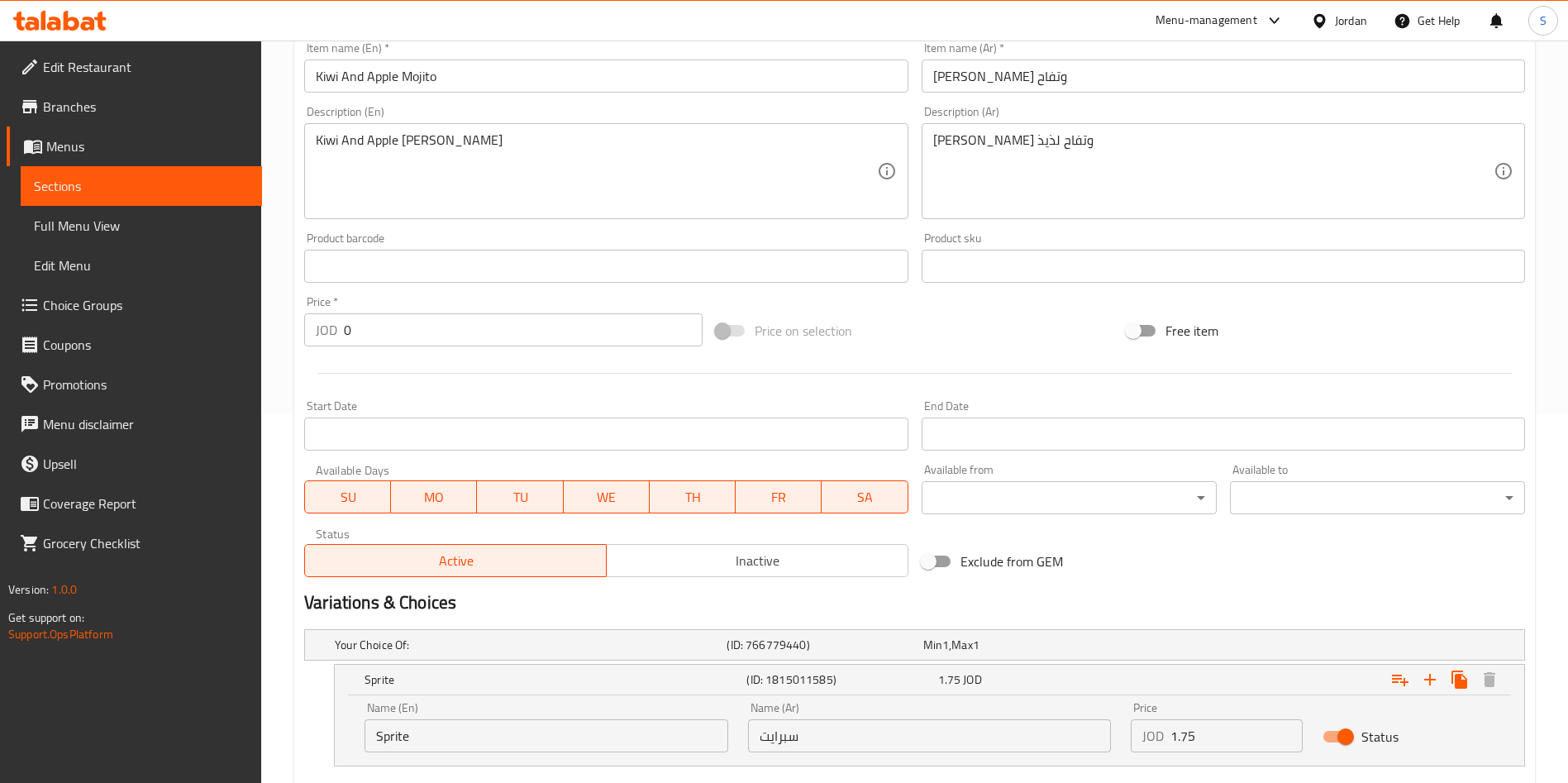
scroll to position [0, 0]
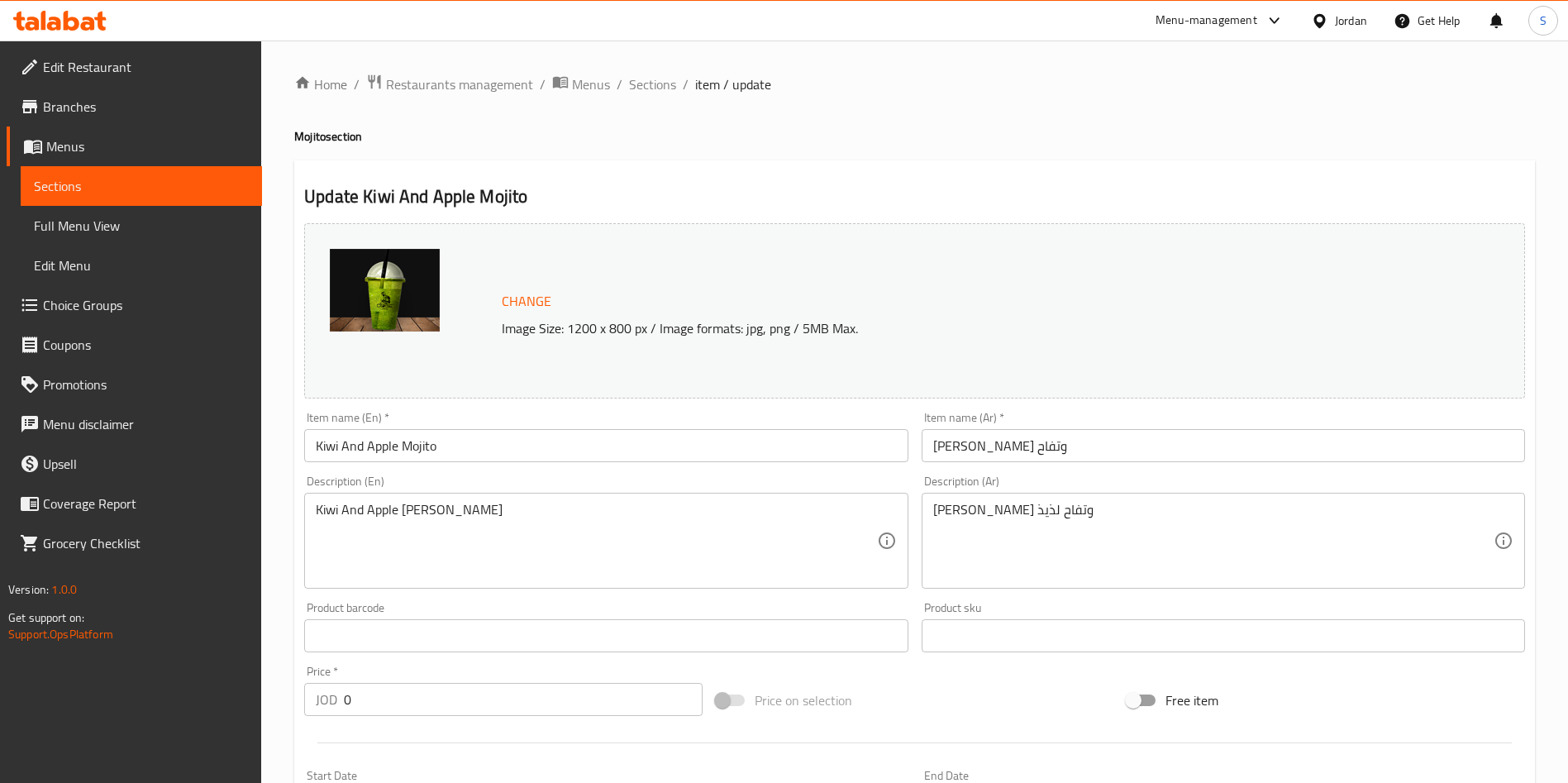
drag, startPoint x: 651, startPoint y: 81, endPoint x: 753, endPoint y: 168, distance: 134.1
click at [650, 81] on span "Sections" at bounding box center [653, 84] width 47 height 19
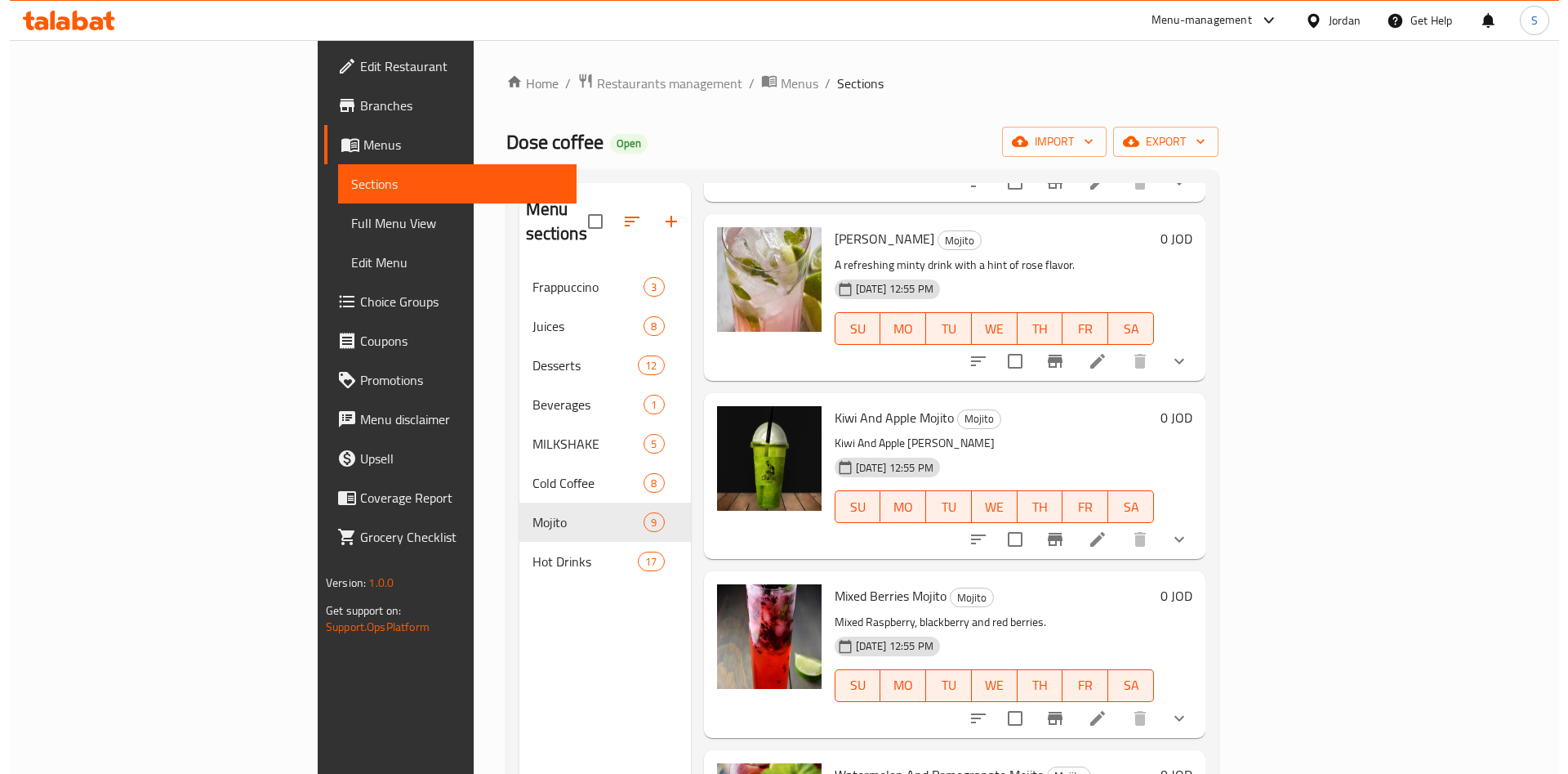
scroll to position [490, 0]
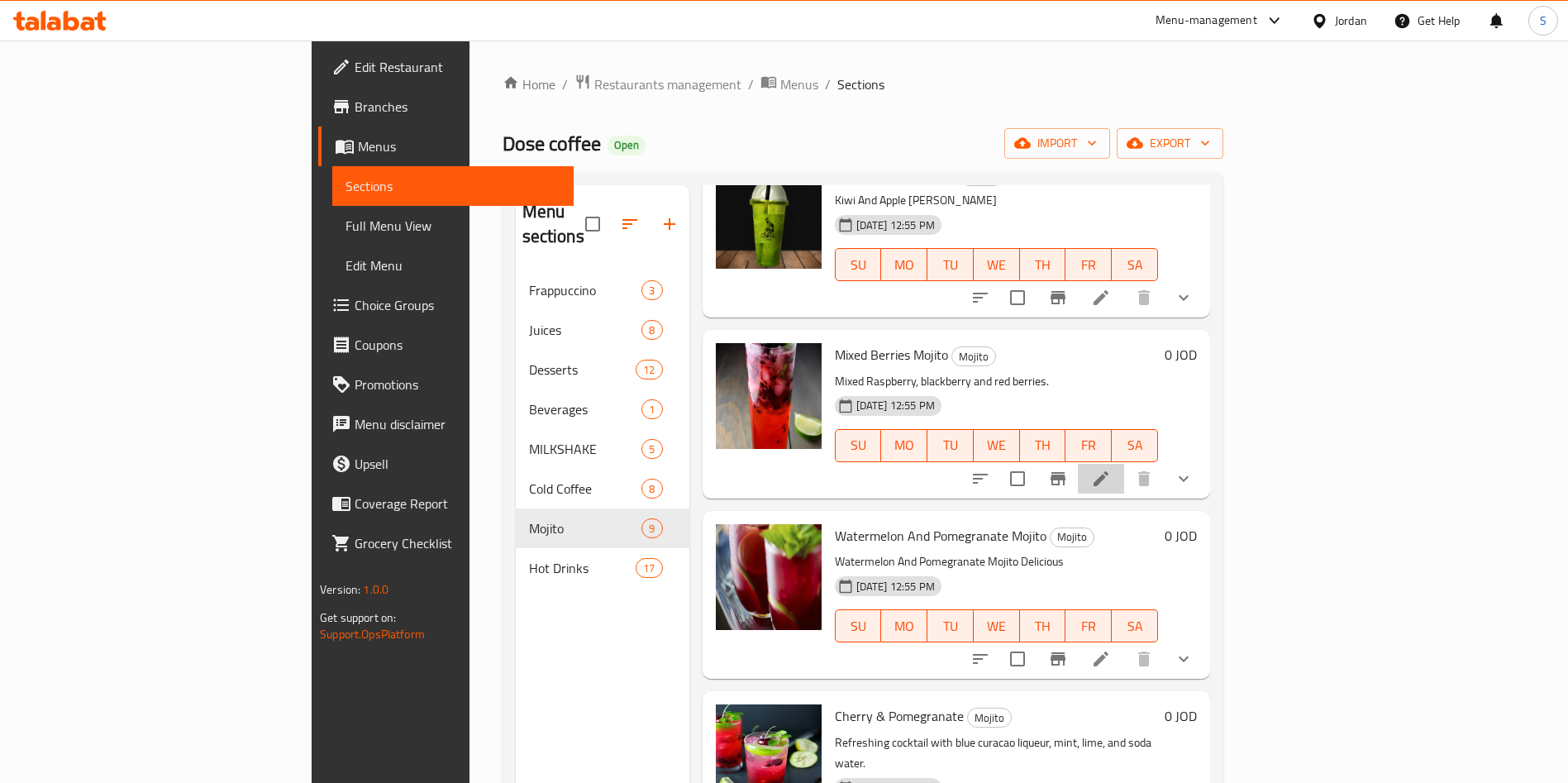
click at [1124, 464] on li at bounding box center [1101, 478] width 47 height 30
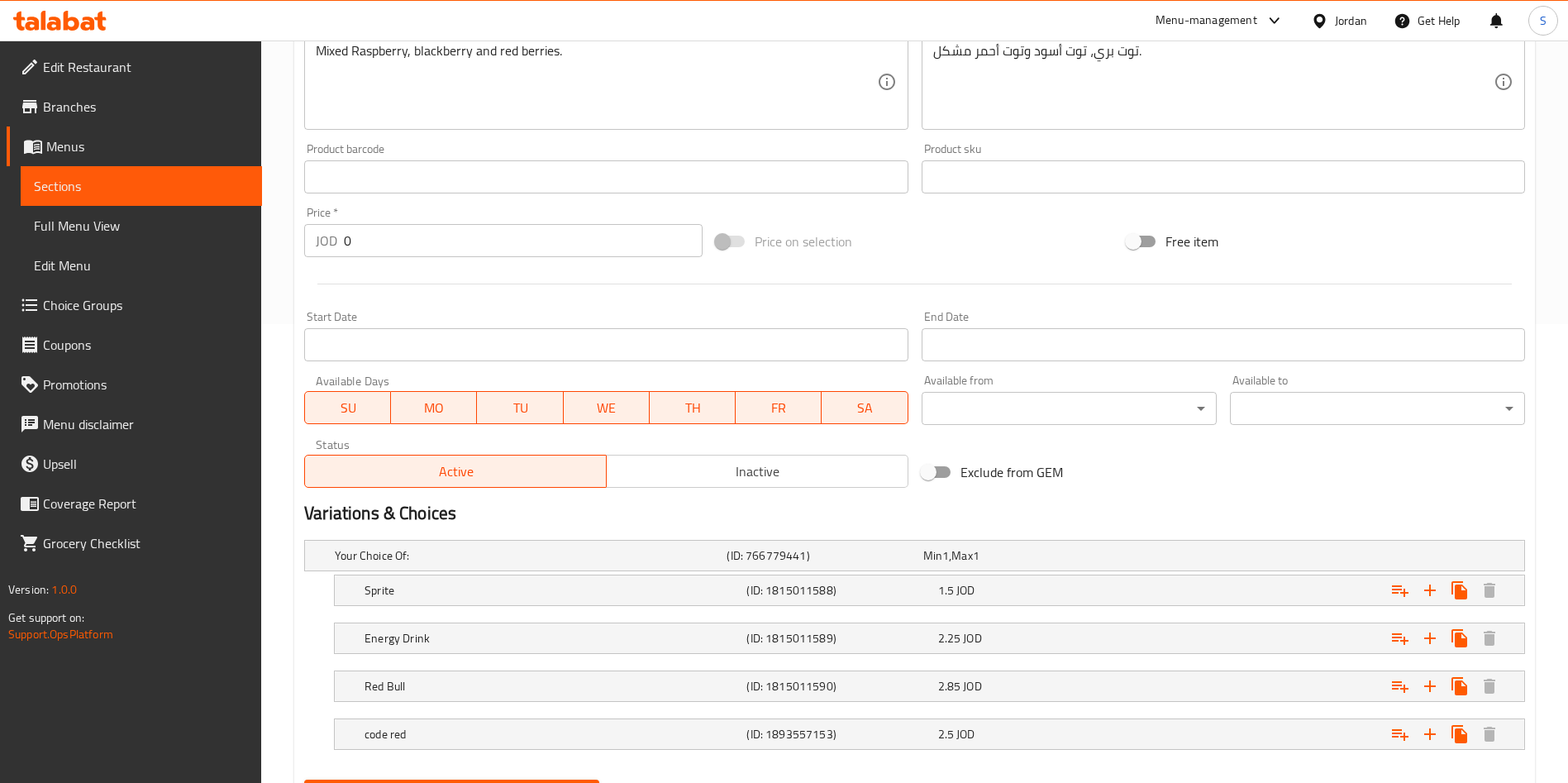
scroll to position [542, 0]
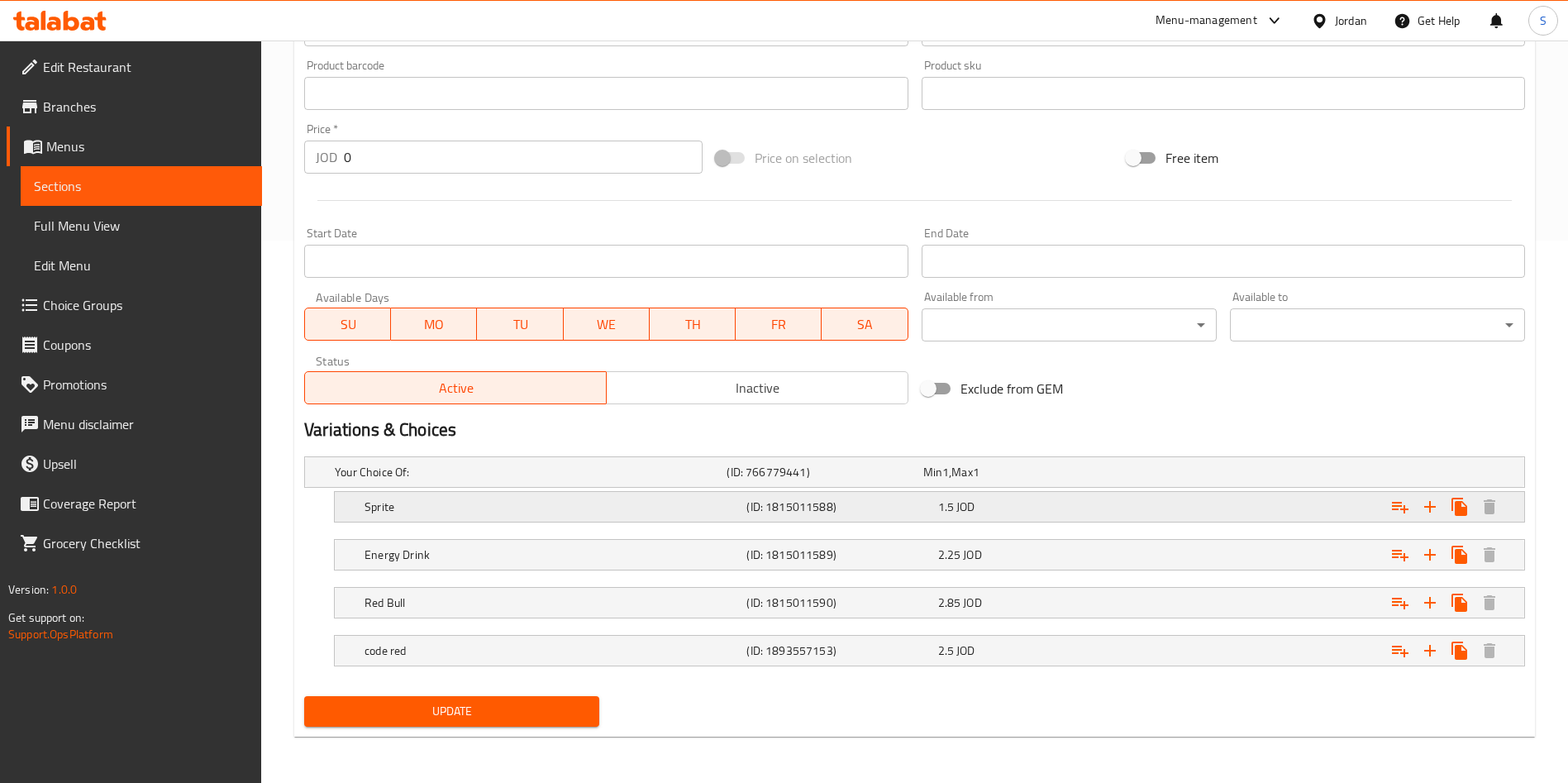
click at [987, 493] on div "Sprite (ID: 1815011588) 1.5 JOD" at bounding box center [934, 506] width 1147 height 36
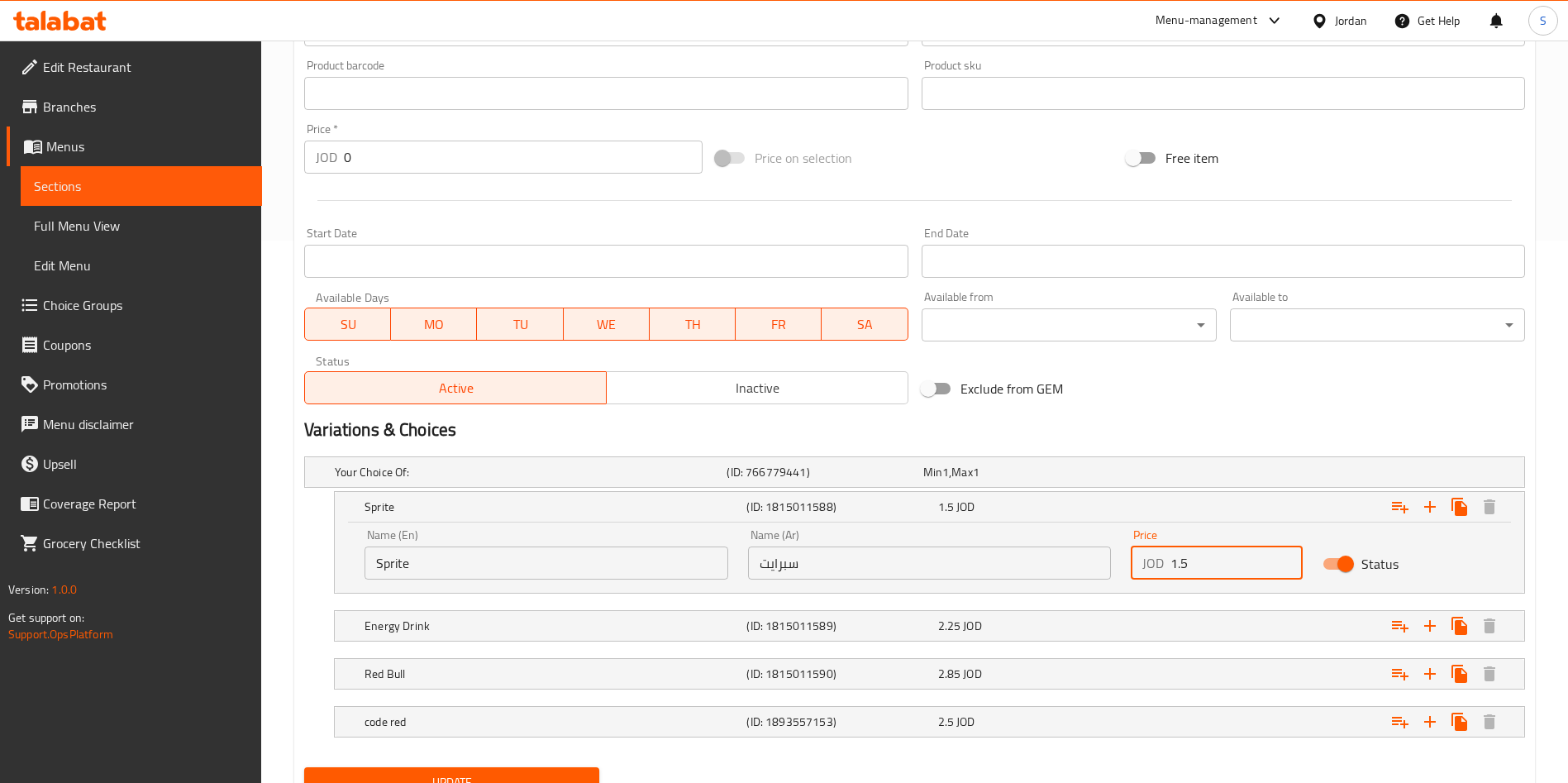
click at [1178, 558] on input "1.5" at bounding box center [1237, 563] width 132 height 33
click at [1185, 565] on input "1.5" at bounding box center [1237, 563] width 132 height 33
click at [1179, 560] on input "1.5" at bounding box center [1237, 563] width 132 height 33
click at [1185, 558] on input "17.5" at bounding box center [1237, 563] width 132 height 33
click at [1181, 559] on input "1.5" at bounding box center [1237, 563] width 132 height 33
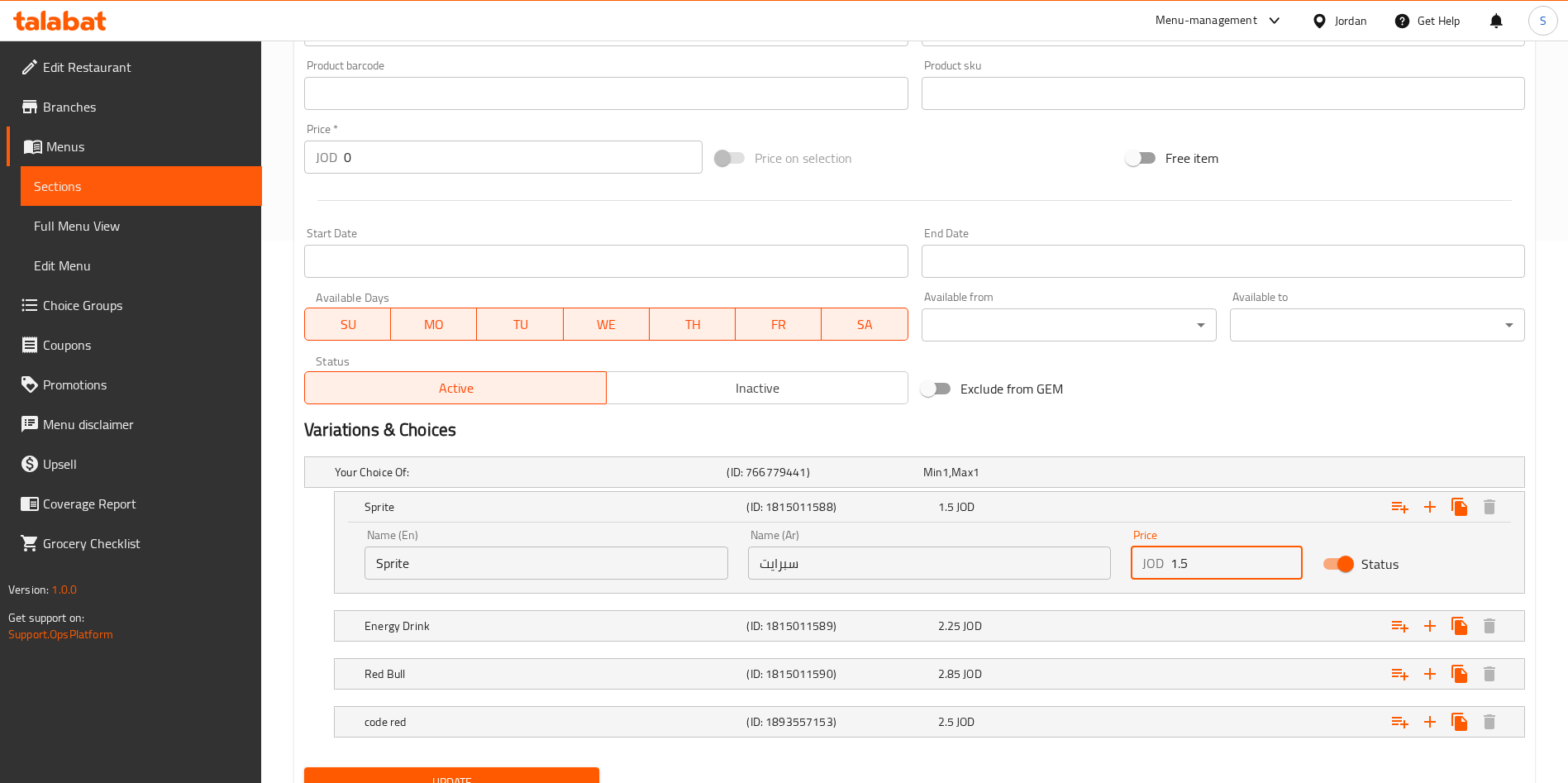
click at [1183, 566] on input "1.5" at bounding box center [1237, 563] width 132 height 33
type input "1.75"
click at [1209, 589] on div "Name (En) Sprite Name (En) Name (Ar) سبرايت Name (Ar) Price JOD 1.75 Price Stat…" at bounding box center [929, 557] width 1189 height 70
click at [1206, 610] on div "Expand" at bounding box center [1316, 625] width 382 height 36
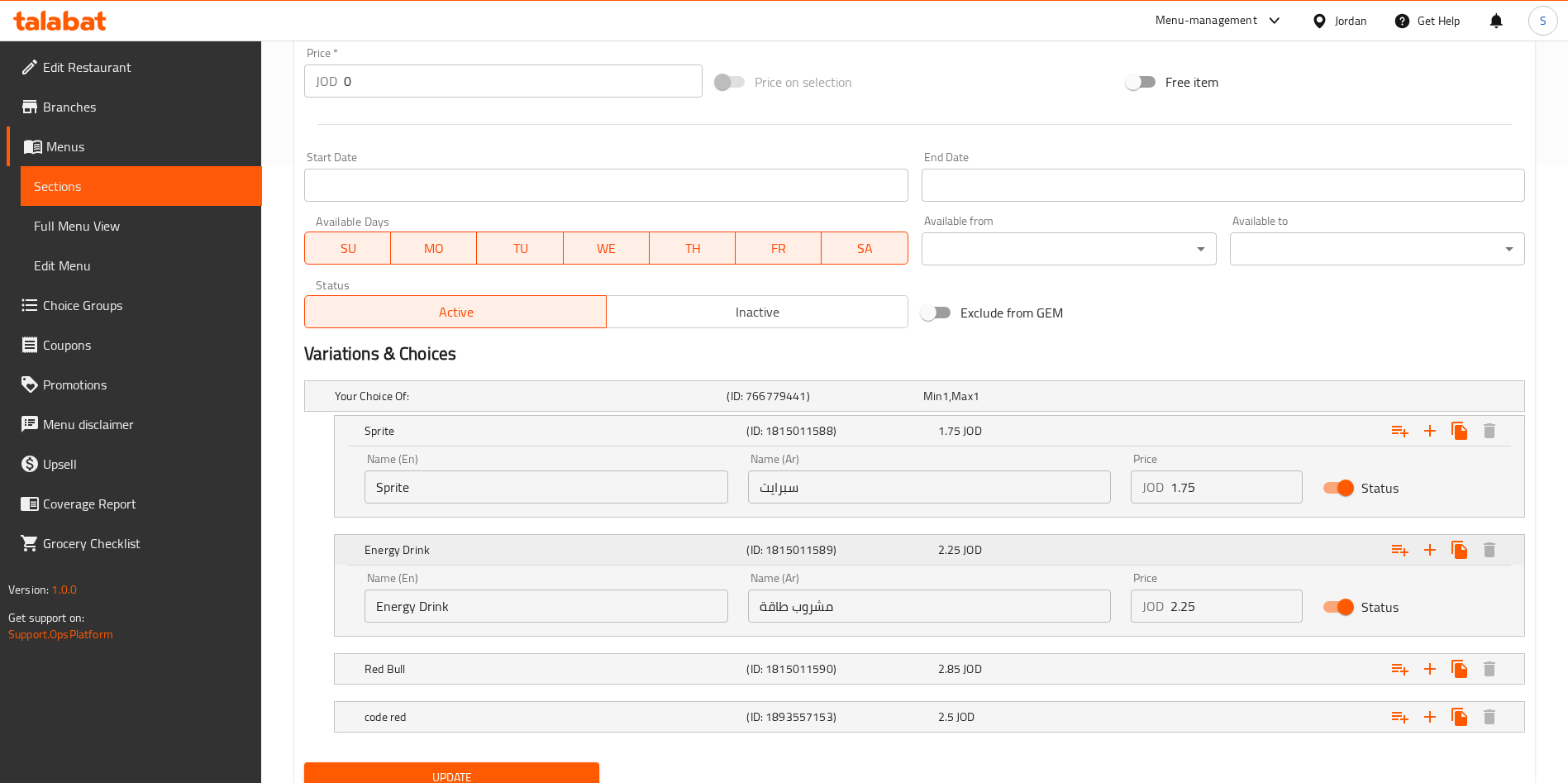
scroll to position [685, 0]
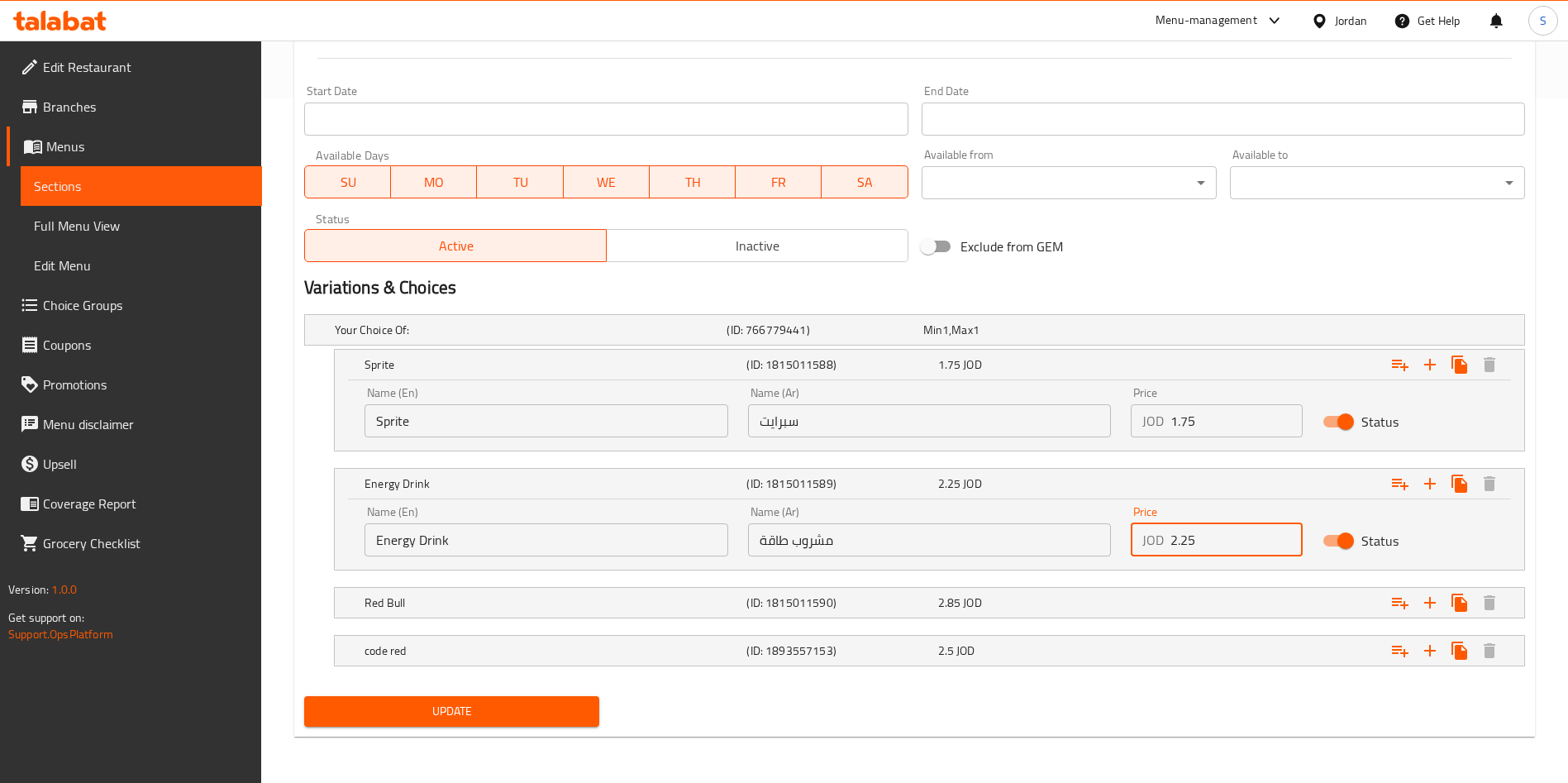
click at [1182, 535] on input "2.25" at bounding box center [1237, 539] width 132 height 33
type input "2.5"
click at [1193, 600] on div "Expand" at bounding box center [1316, 603] width 382 height 36
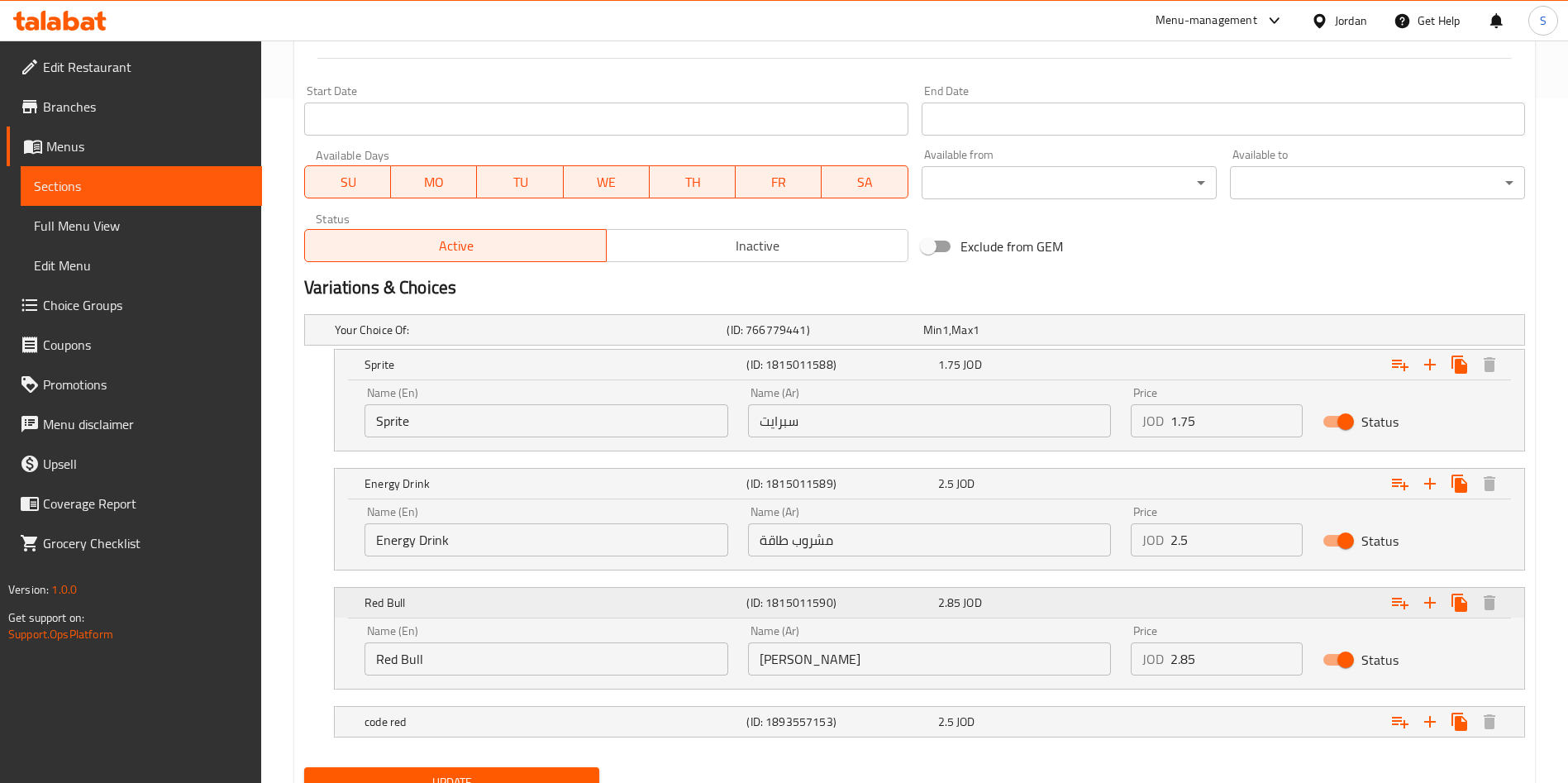
scroll to position [755, 0]
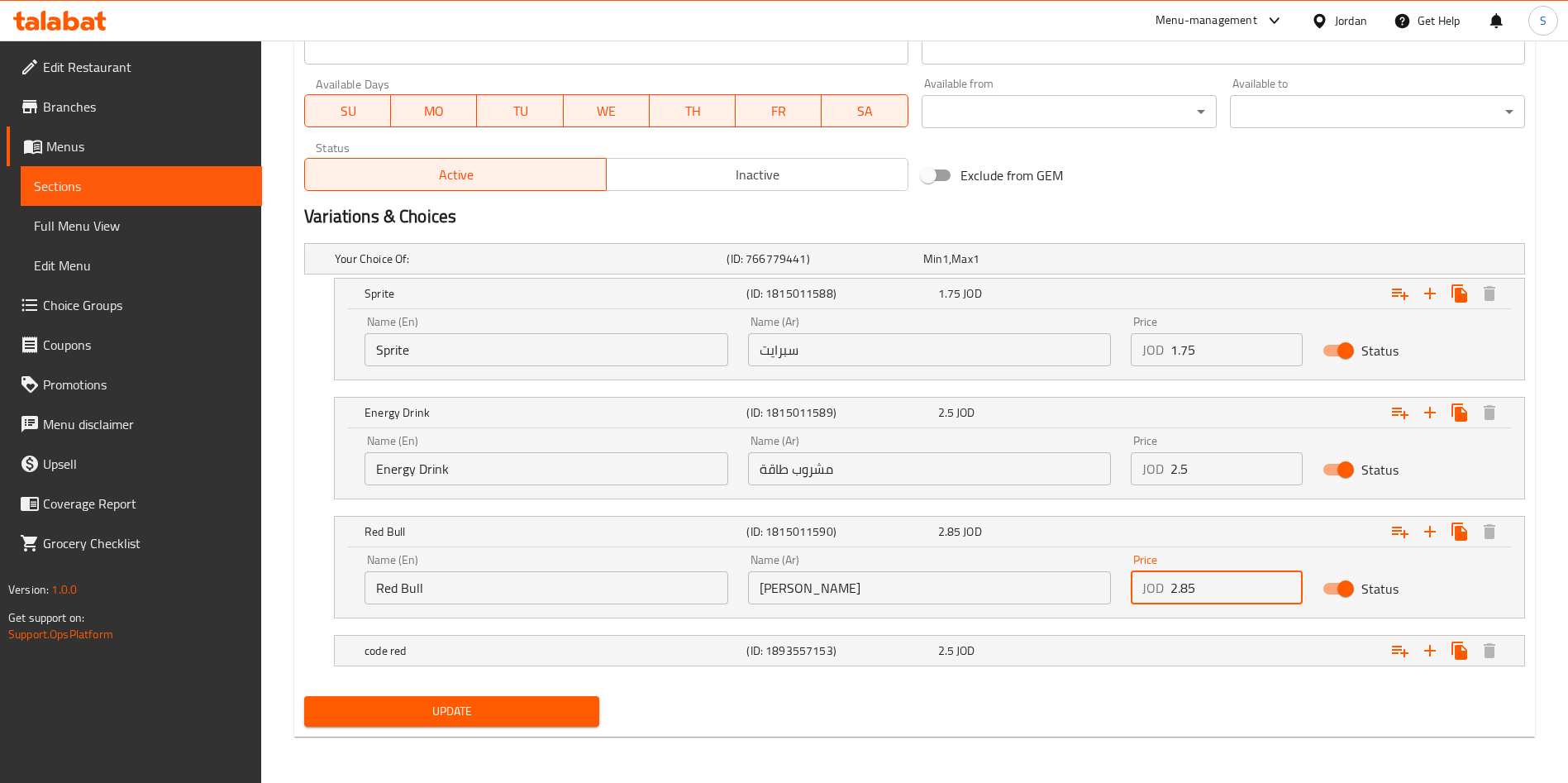
drag, startPoint x: 1218, startPoint y: 591, endPoint x: 1081, endPoint y: 602, distance: 137.4
click at [1081, 602] on div "Name (En) Red Bull Name (En) Name (Ar) ريد بول Name (Ar) Price JOD 2.85 Price S…" at bounding box center [929, 579] width 1150 height 70
type input "3"
click at [1135, 665] on div "Expand" at bounding box center [1316, 650] width 382 height 36
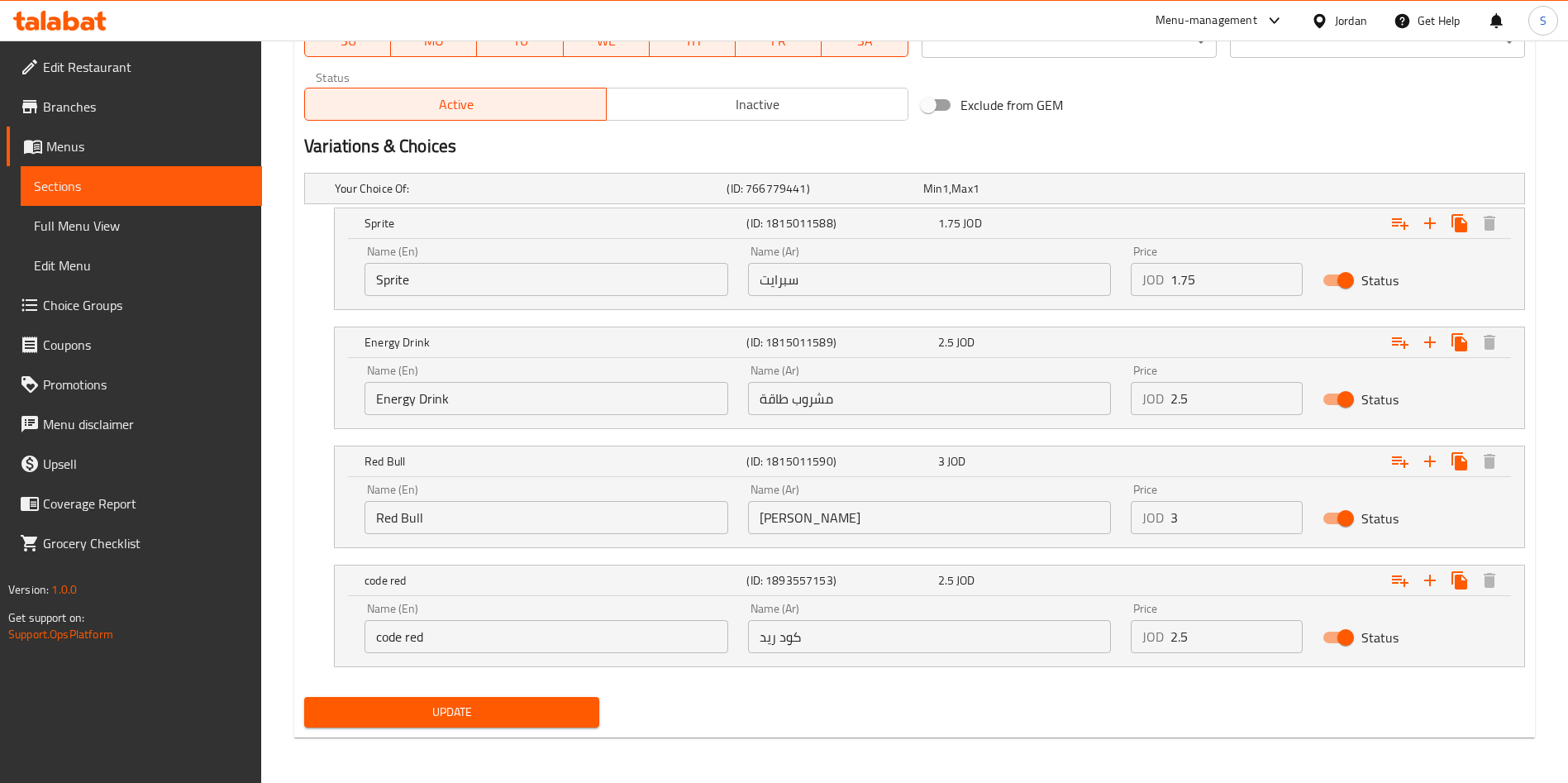
scroll to position [826, 0]
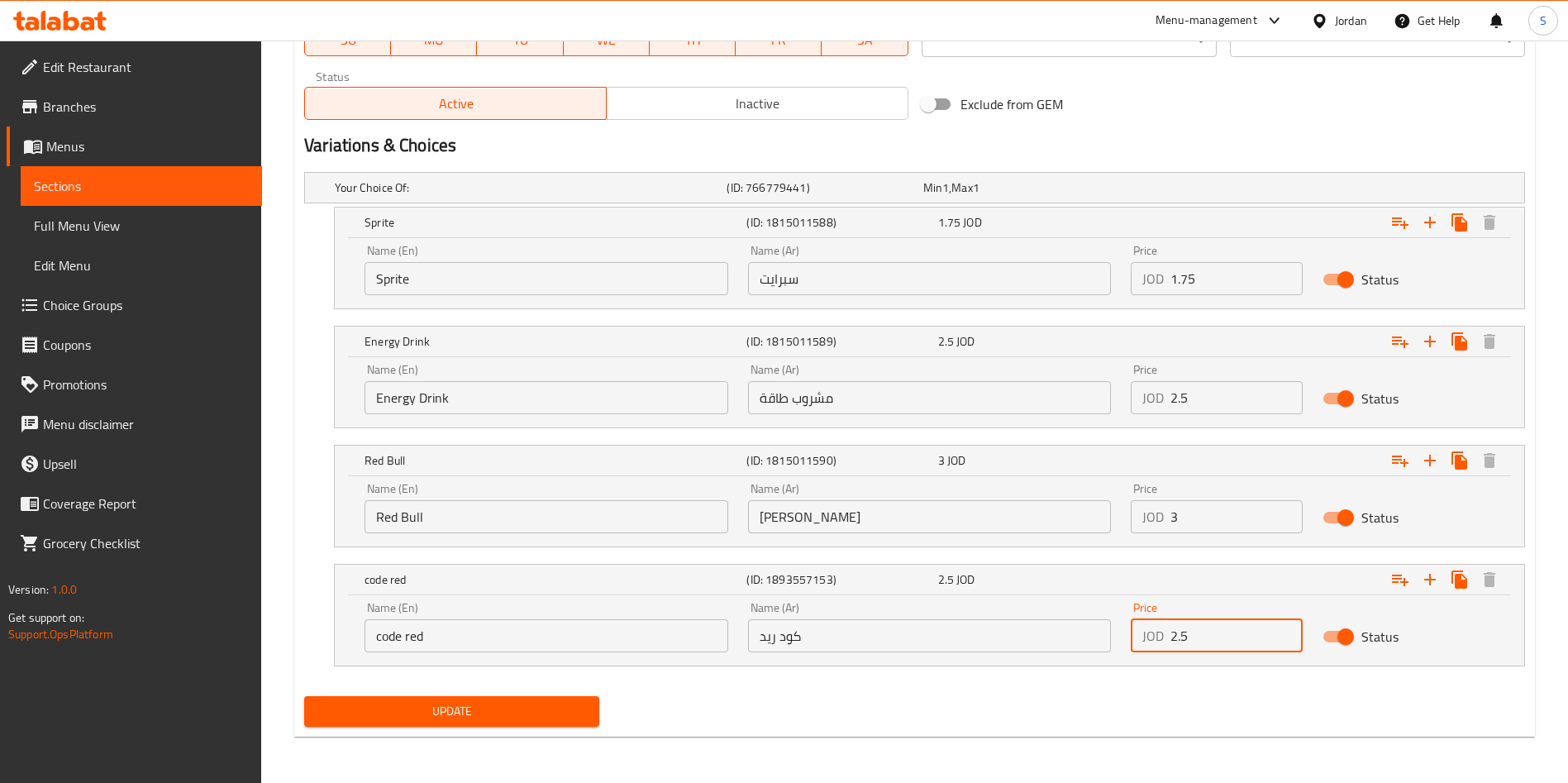
click at [1181, 641] on input "2.5" at bounding box center [1237, 635] width 132 height 33
type input "2.75"
click at [1177, 685] on div "Your Choice Of: (ID: 766779441) Min 1 , Max 1 Name (En) Your Choice Of: Name (E…" at bounding box center [915, 427] width 1234 height 524
click at [542, 704] on span "Update" at bounding box center [452, 711] width 269 height 20
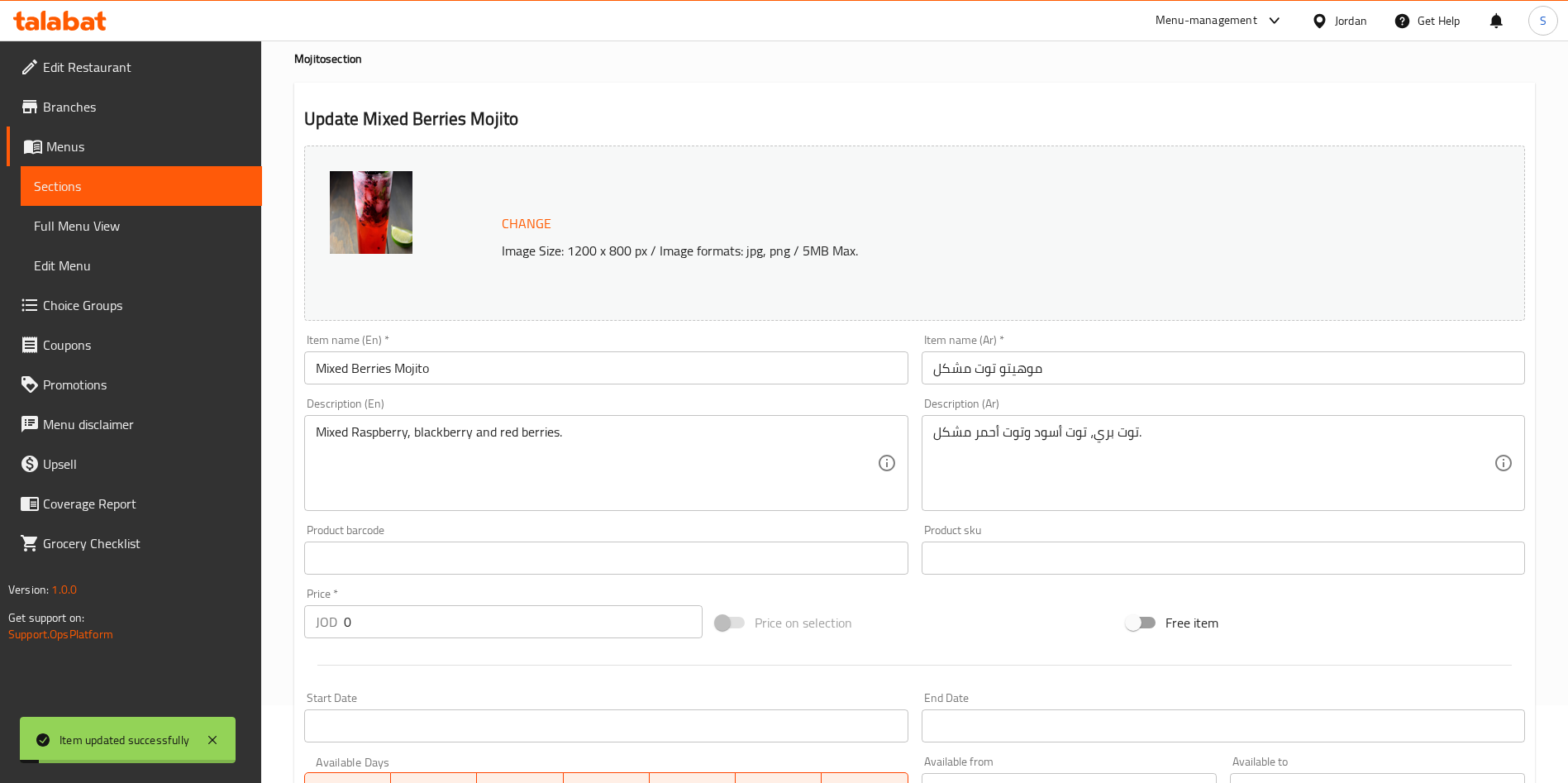
scroll to position [0, 0]
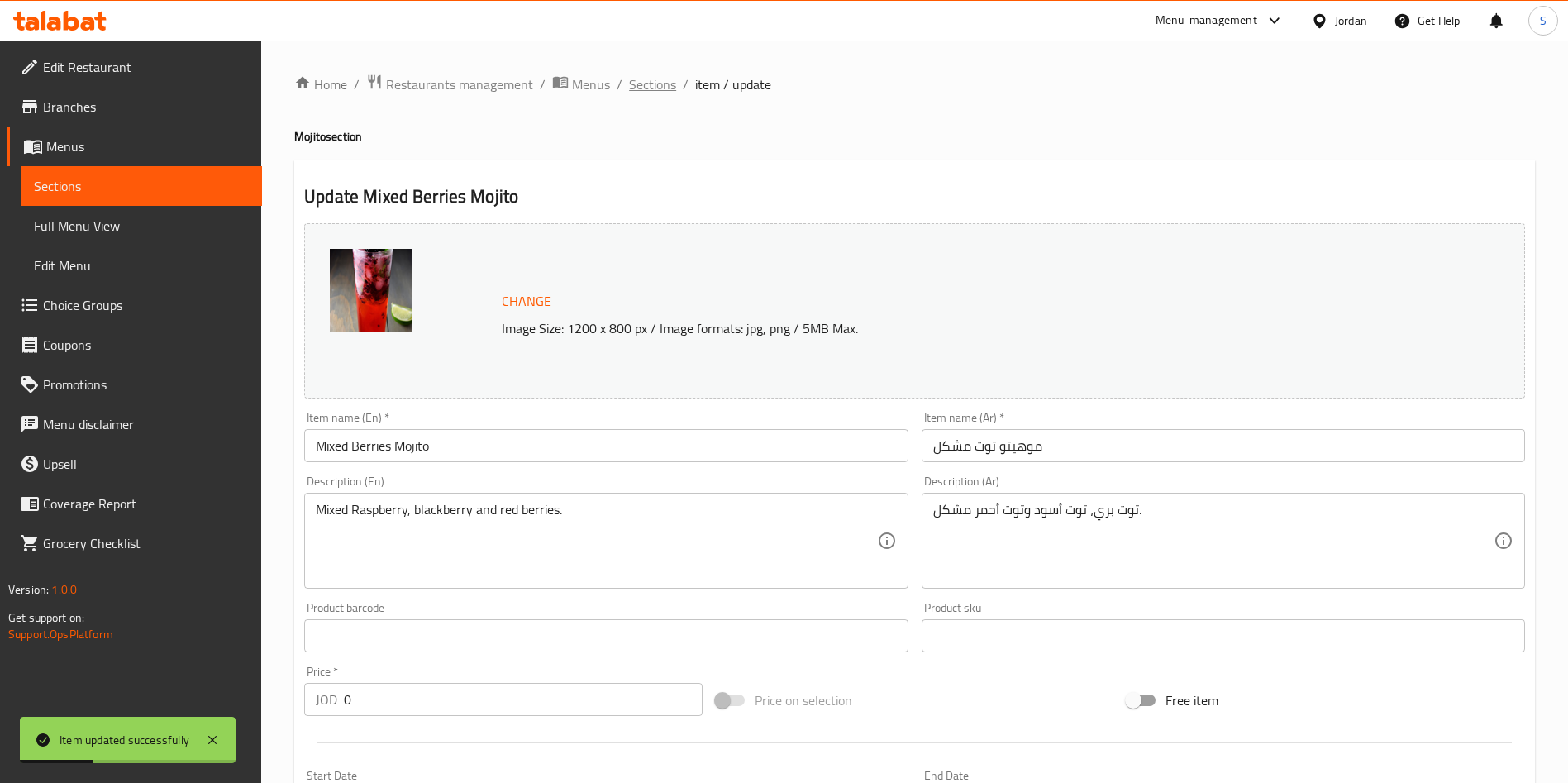
click at [641, 81] on span "Sections" at bounding box center [653, 84] width 47 height 19
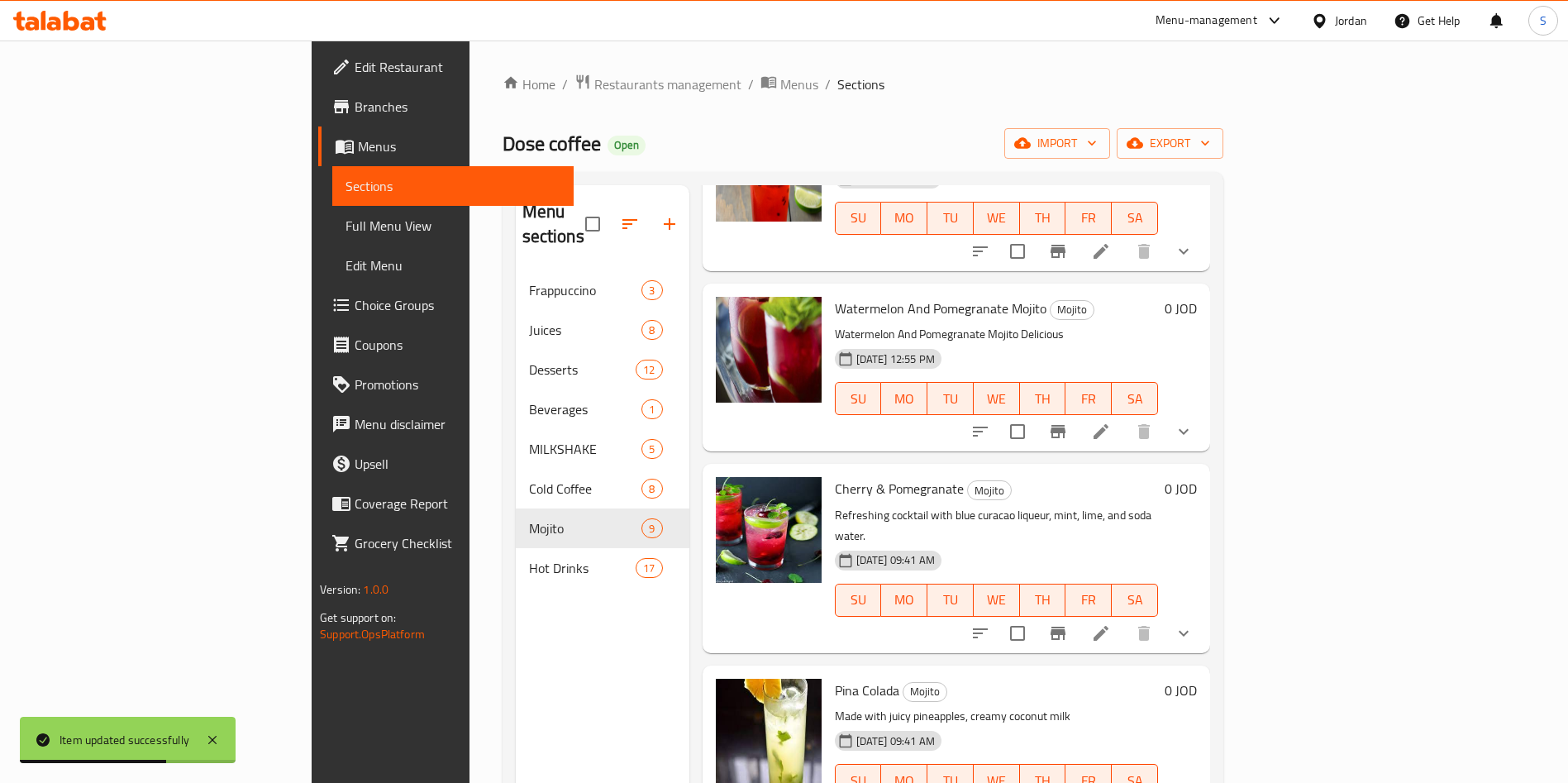
scroll to position [759, 0]
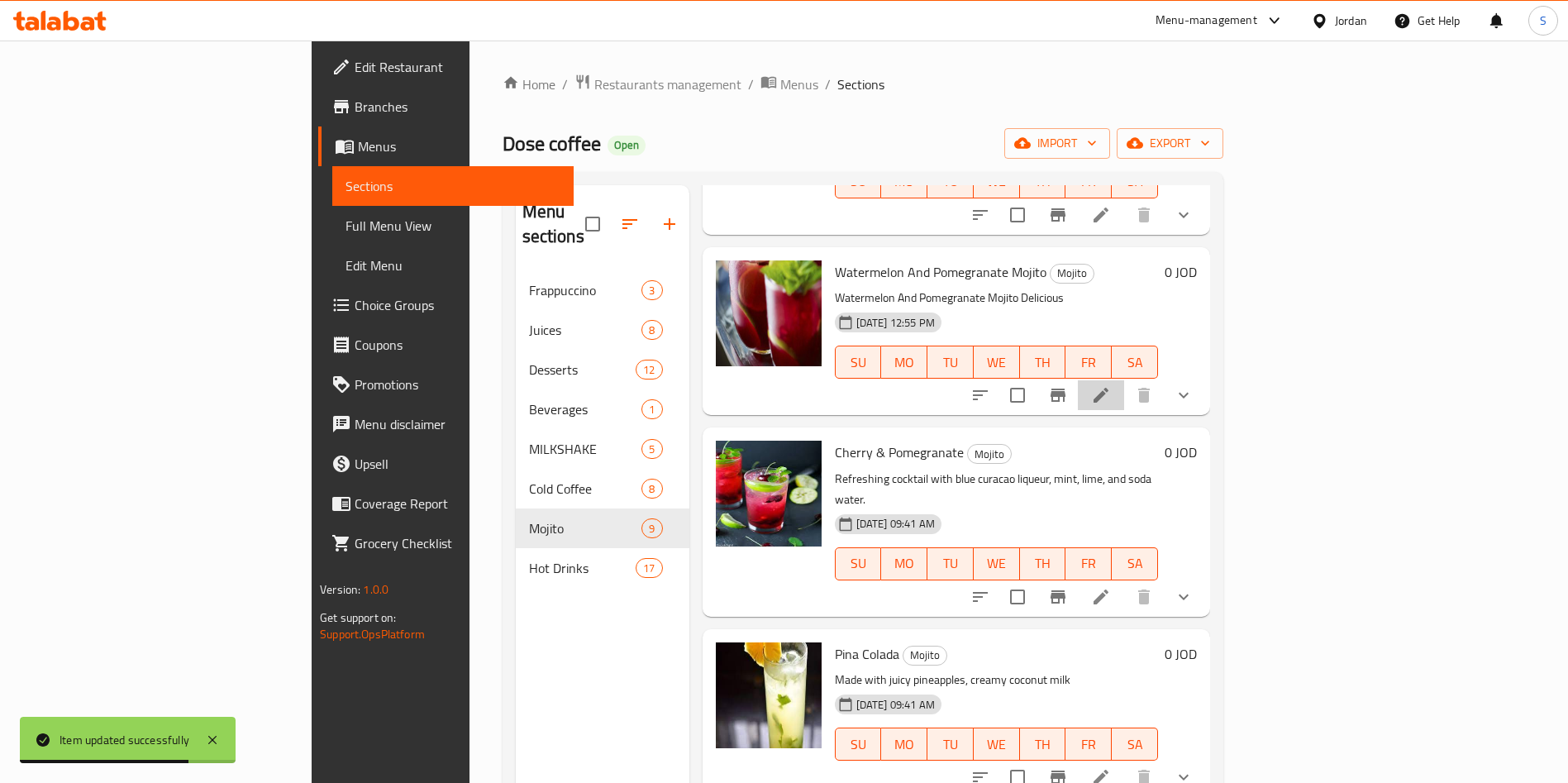
click at [1124, 380] on li at bounding box center [1101, 395] width 47 height 30
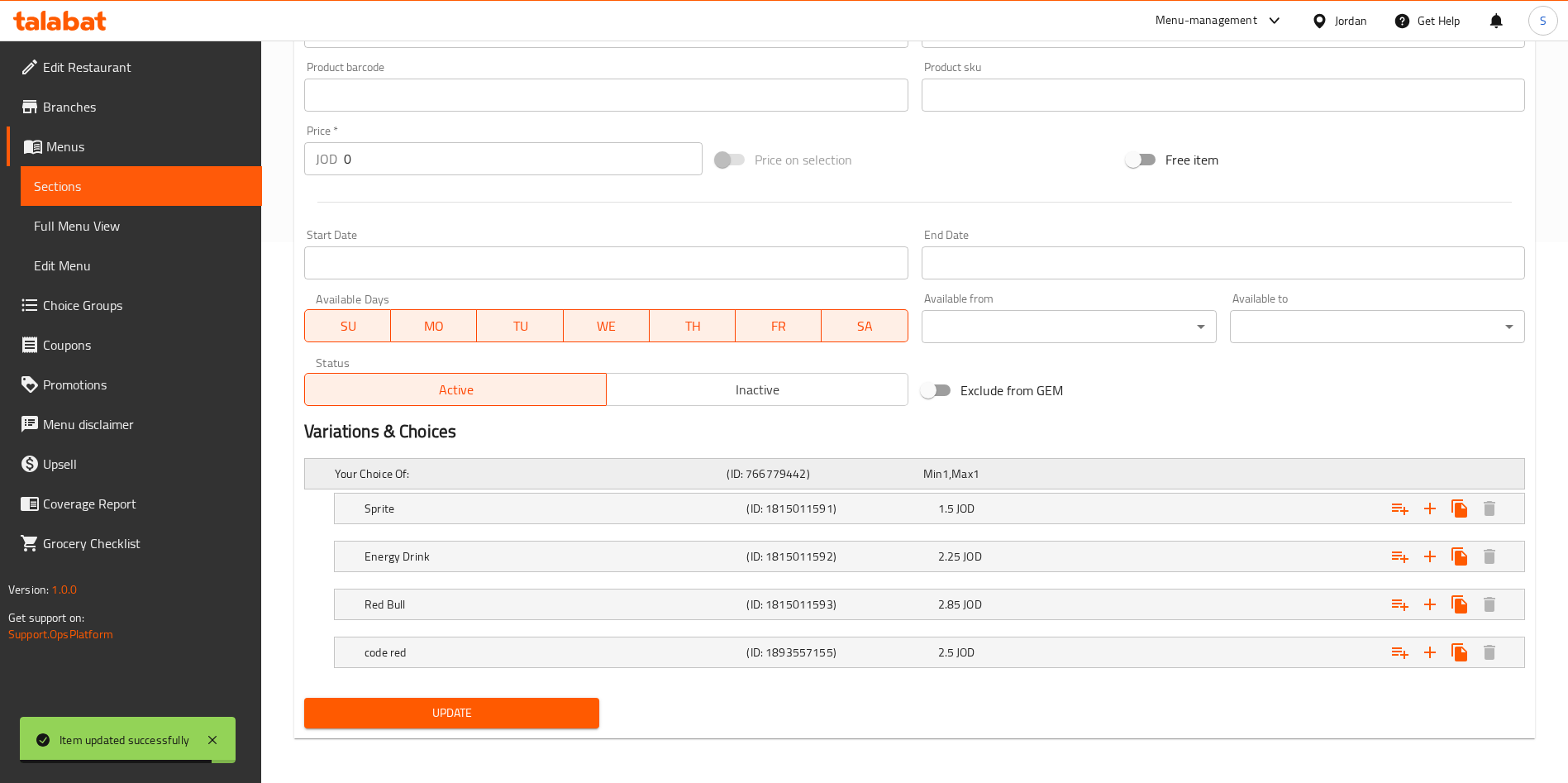
scroll to position [542, 0]
click at [976, 520] on div "Sprite (ID: 1815011591) 1.5 JOD" at bounding box center [934, 506] width 1147 height 36
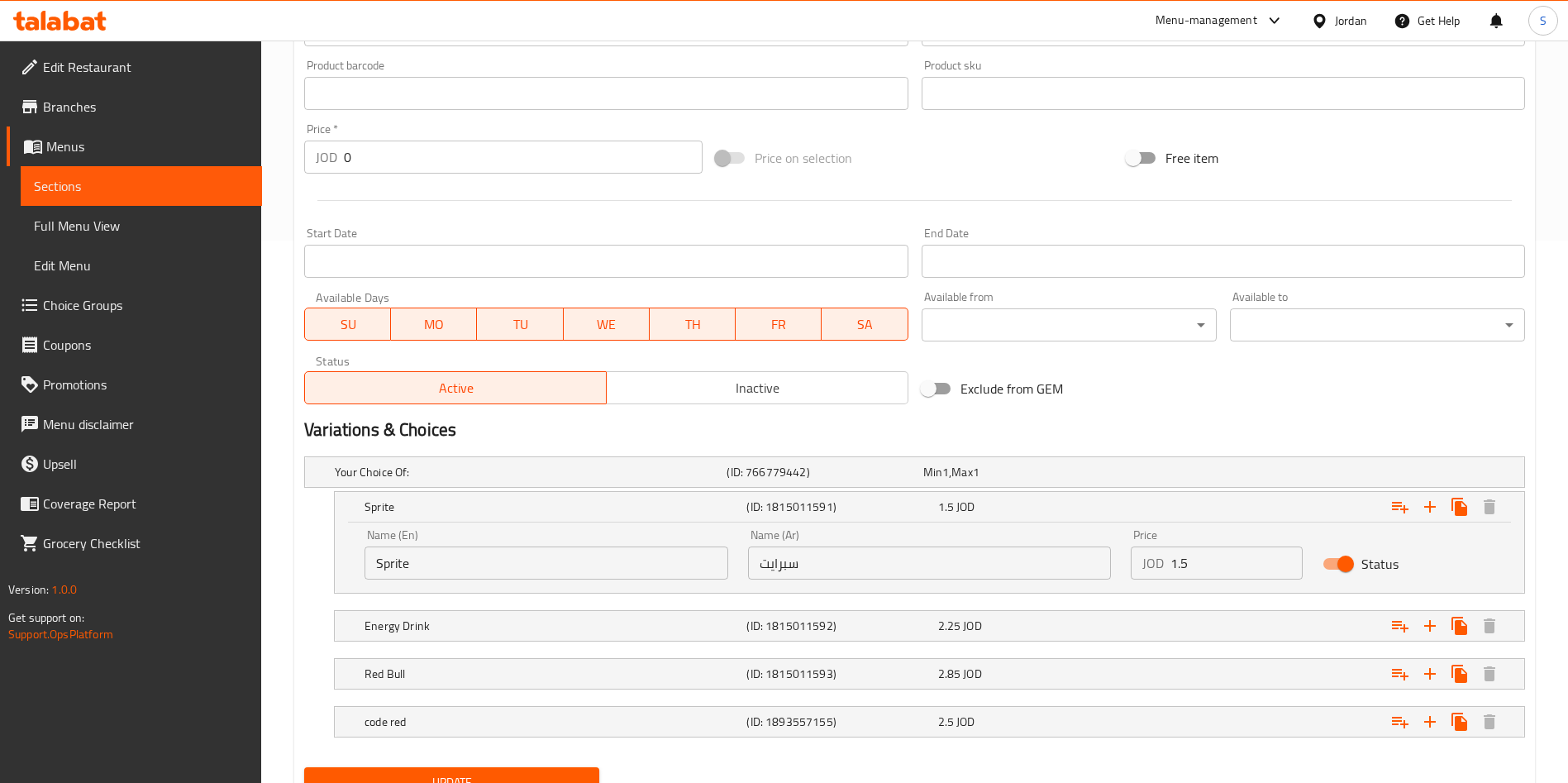
click at [1177, 563] on input "1.5" at bounding box center [1237, 563] width 132 height 33
click at [1183, 569] on input "1.5" at bounding box center [1237, 563] width 132 height 33
type input "1.75"
click at [1170, 639] on div "Expand" at bounding box center [1316, 625] width 382 height 36
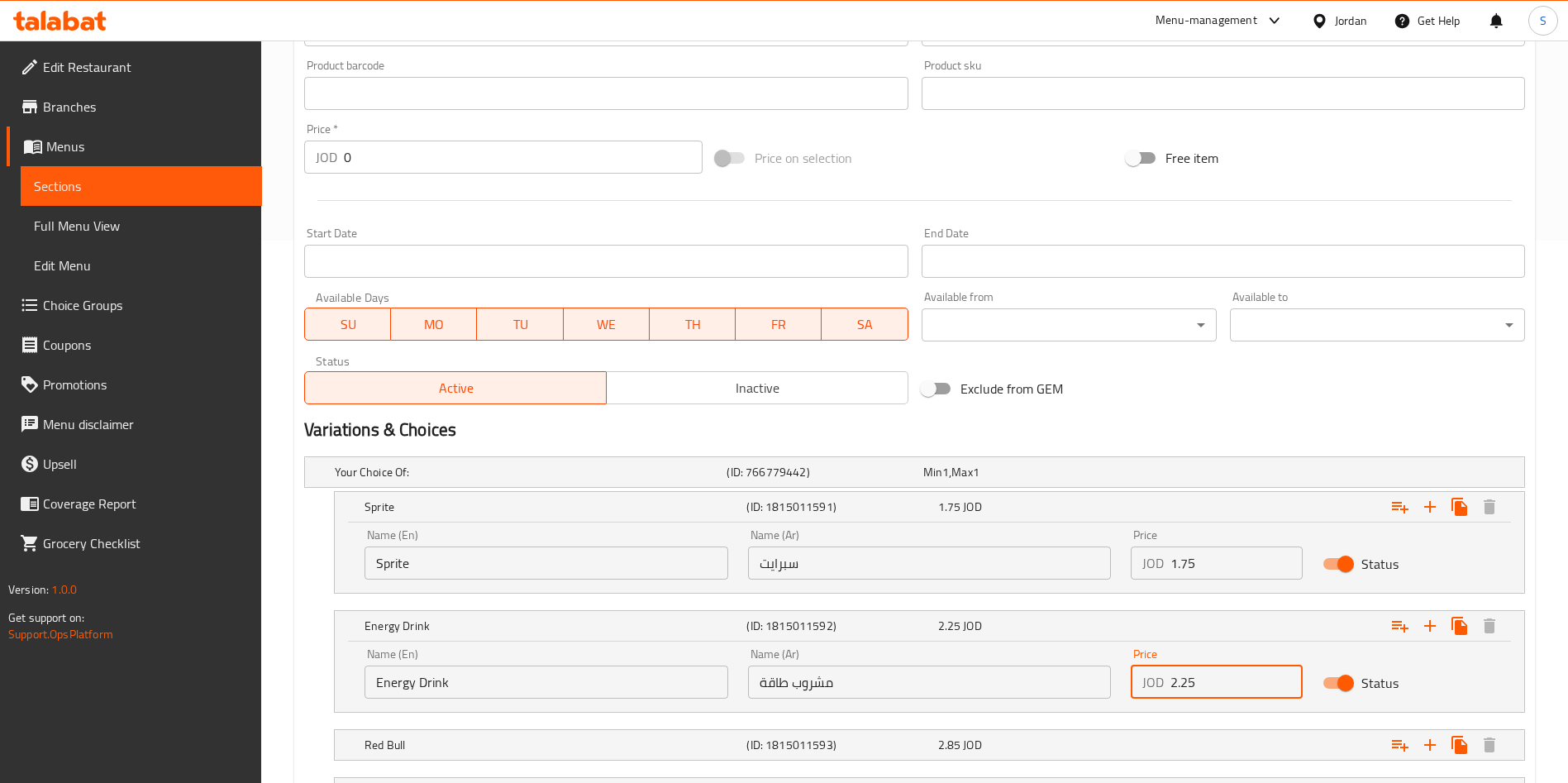
drag, startPoint x: 1190, startPoint y: 689, endPoint x: 1181, endPoint y: 689, distance: 9.0
click at [1181, 689] on input "2.25" at bounding box center [1237, 681] width 132 height 33
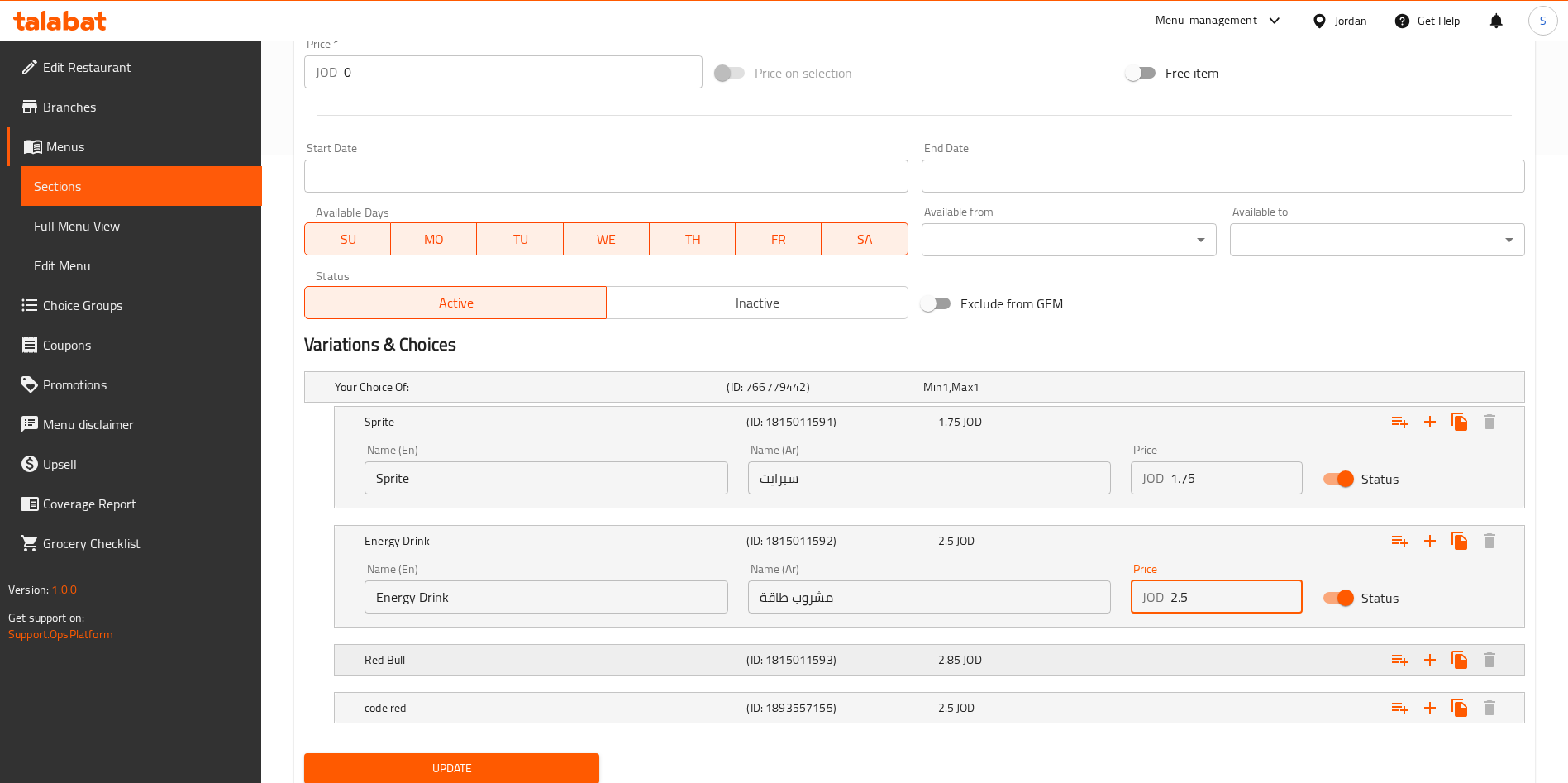
scroll to position [666, 0]
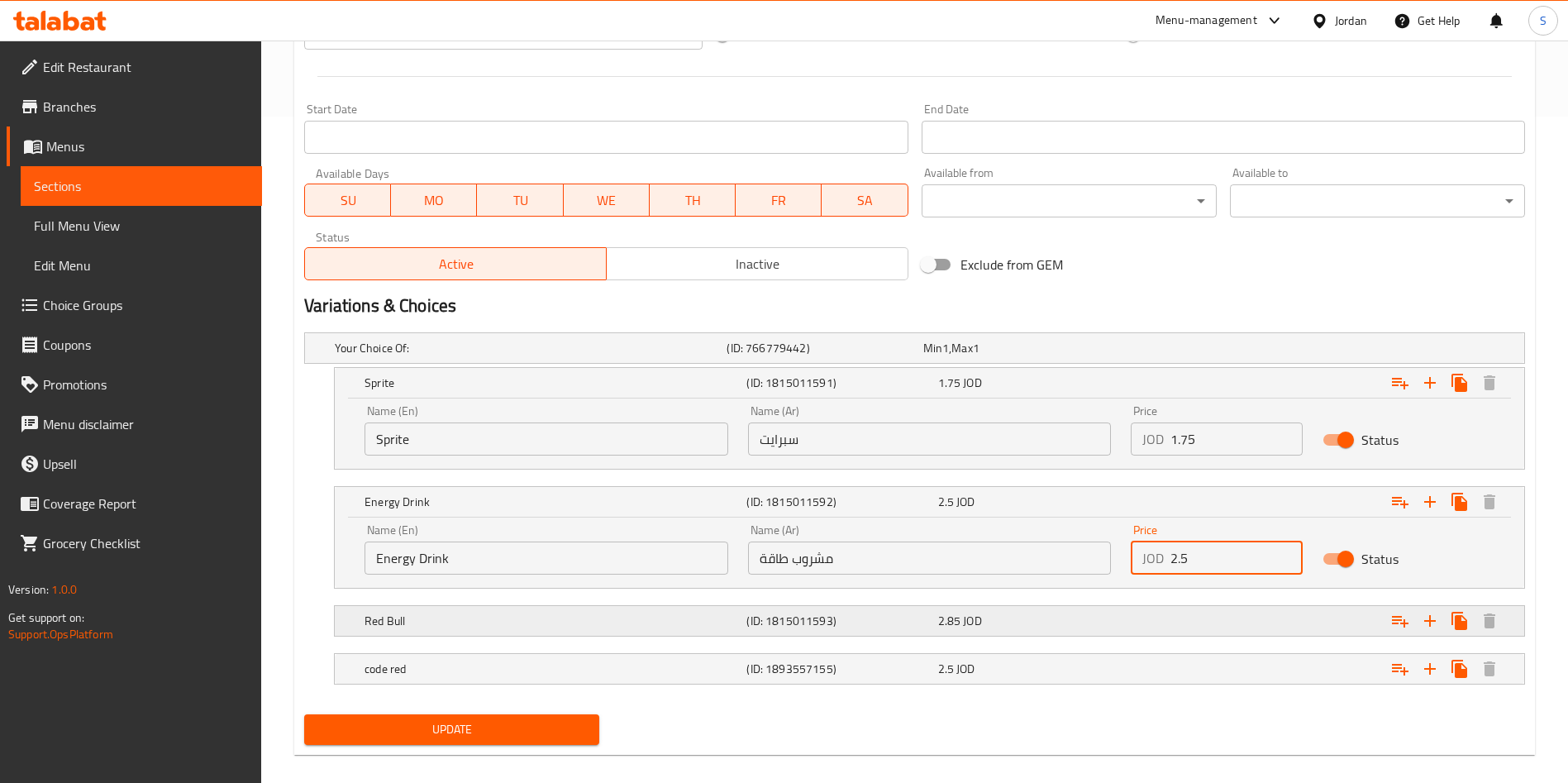
type input "2.5"
click at [1204, 611] on div "Expand" at bounding box center [1316, 620] width 382 height 36
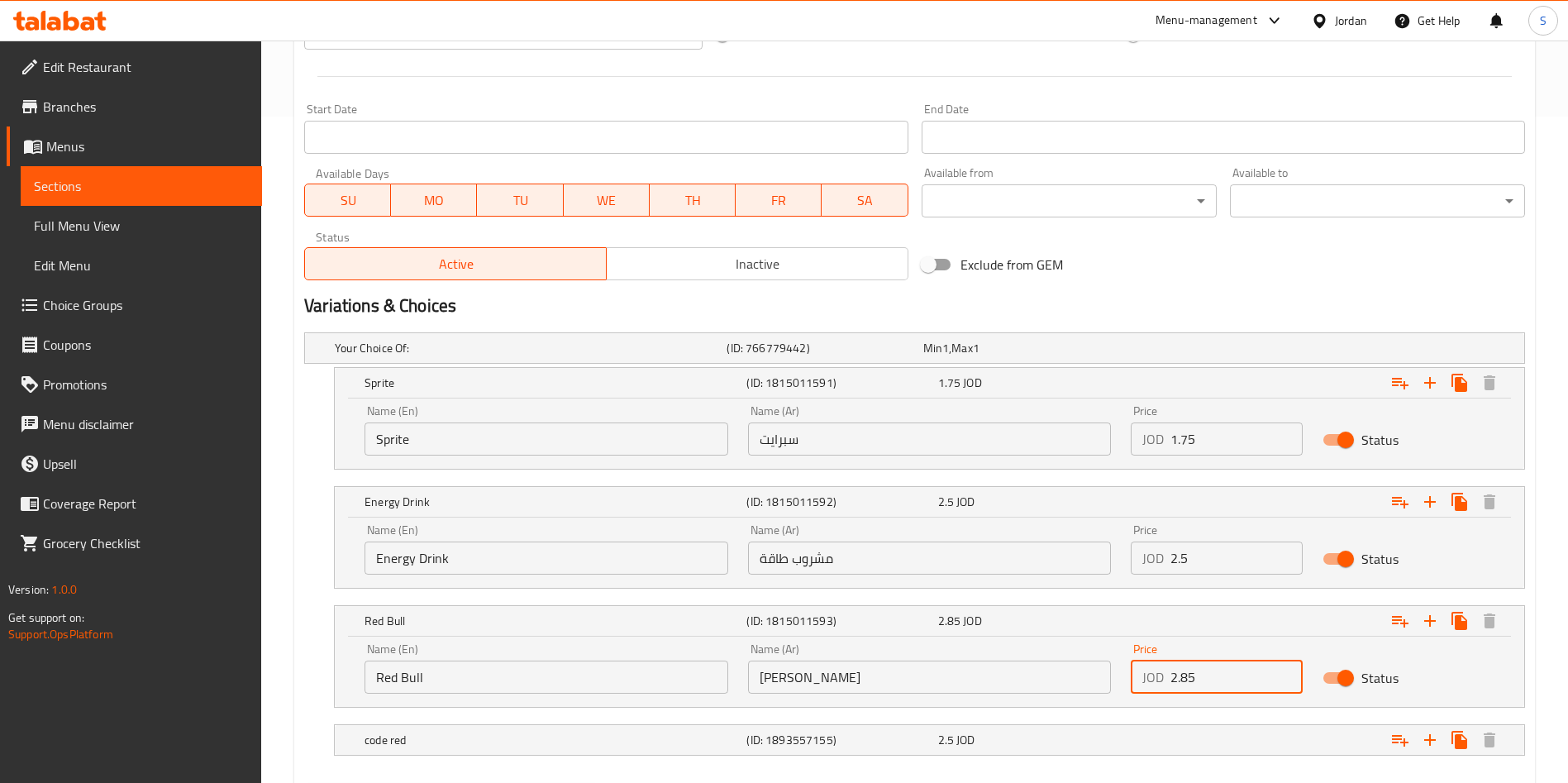
drag, startPoint x: 1229, startPoint y: 686, endPoint x: 1047, endPoint y: 701, distance: 182.6
click at [1047, 701] on div "Name (En) Red Bull Name (En) Name (Ar) ريد بول Name (Ar) Price JOD 2.85 Price S…" at bounding box center [929, 668] width 1150 height 70
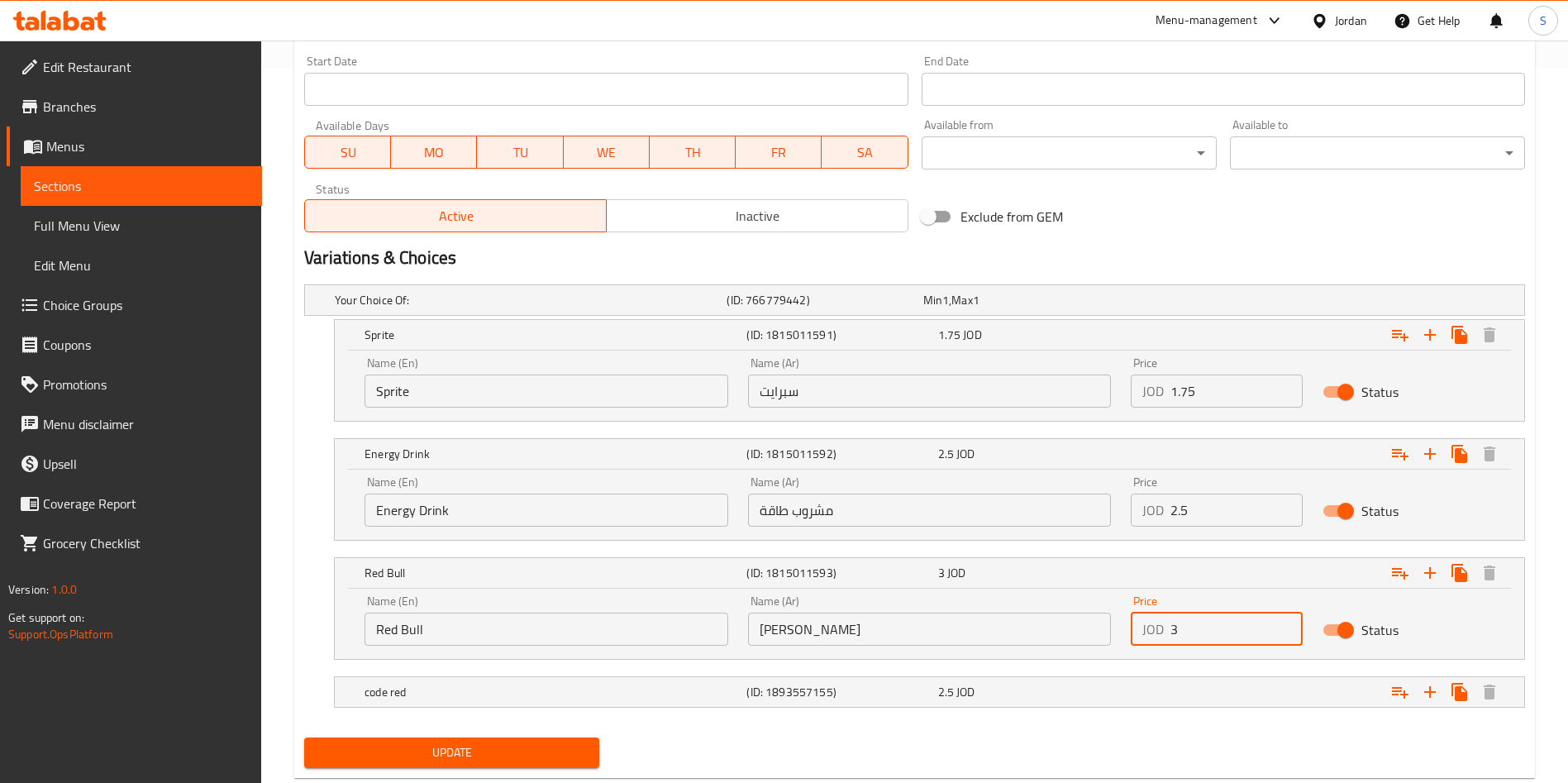
scroll to position [755, 0]
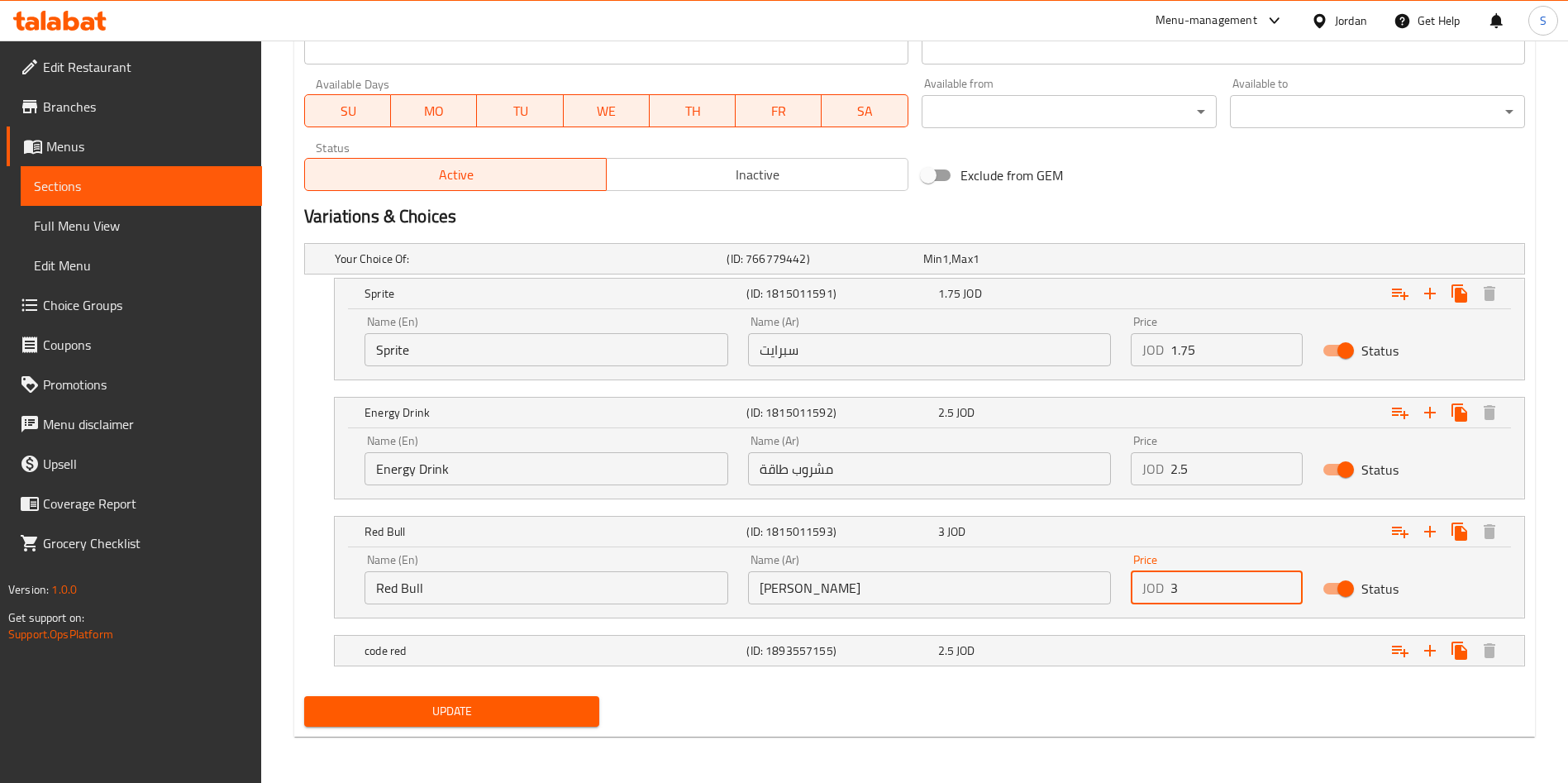
type input "3"
click at [1166, 675] on nav at bounding box center [915, 676] width 1220 height 14
click at [1165, 654] on div "Expand" at bounding box center [1316, 650] width 382 height 36
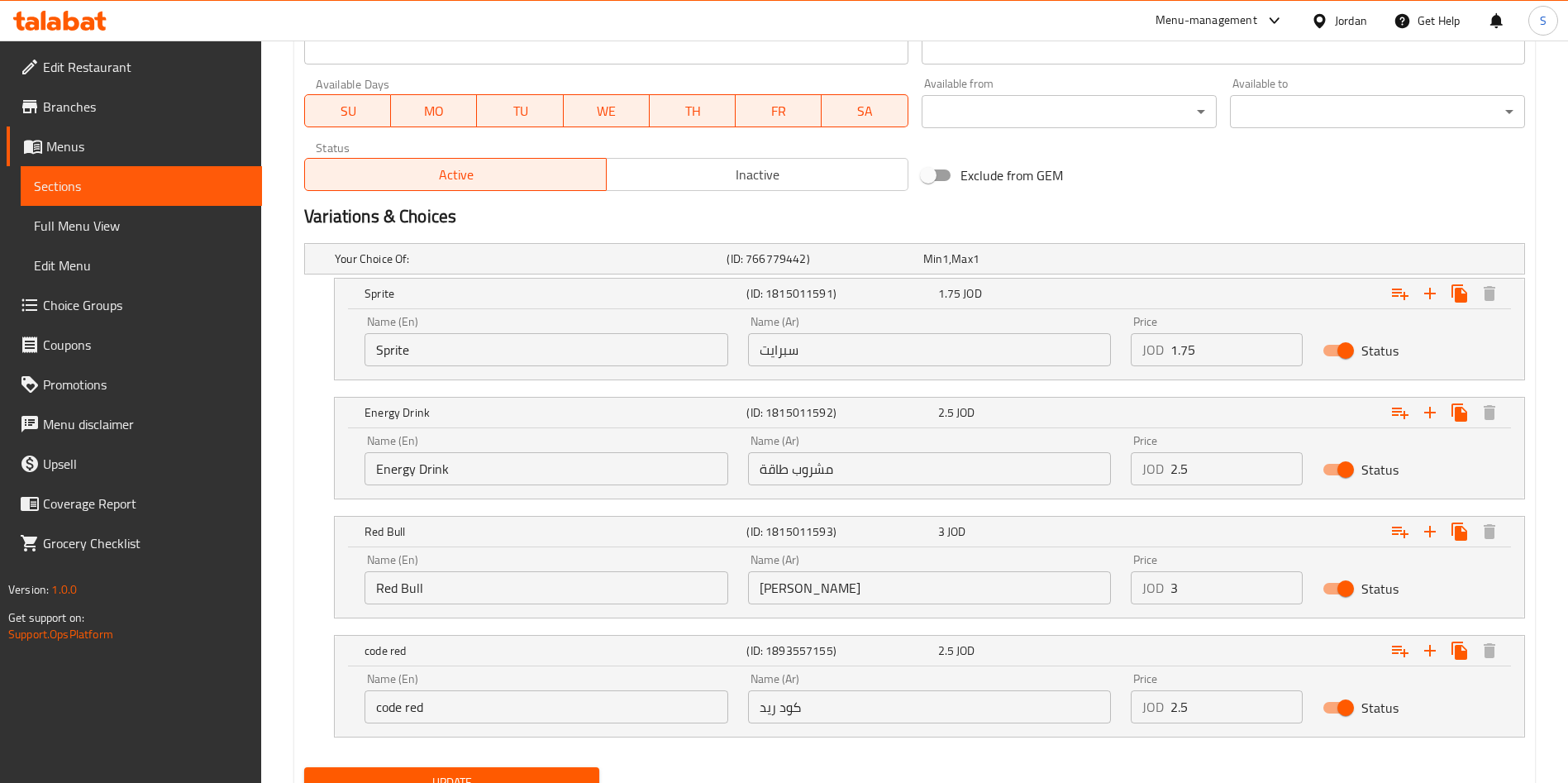
click at [1181, 702] on input "2.5" at bounding box center [1237, 706] width 132 height 33
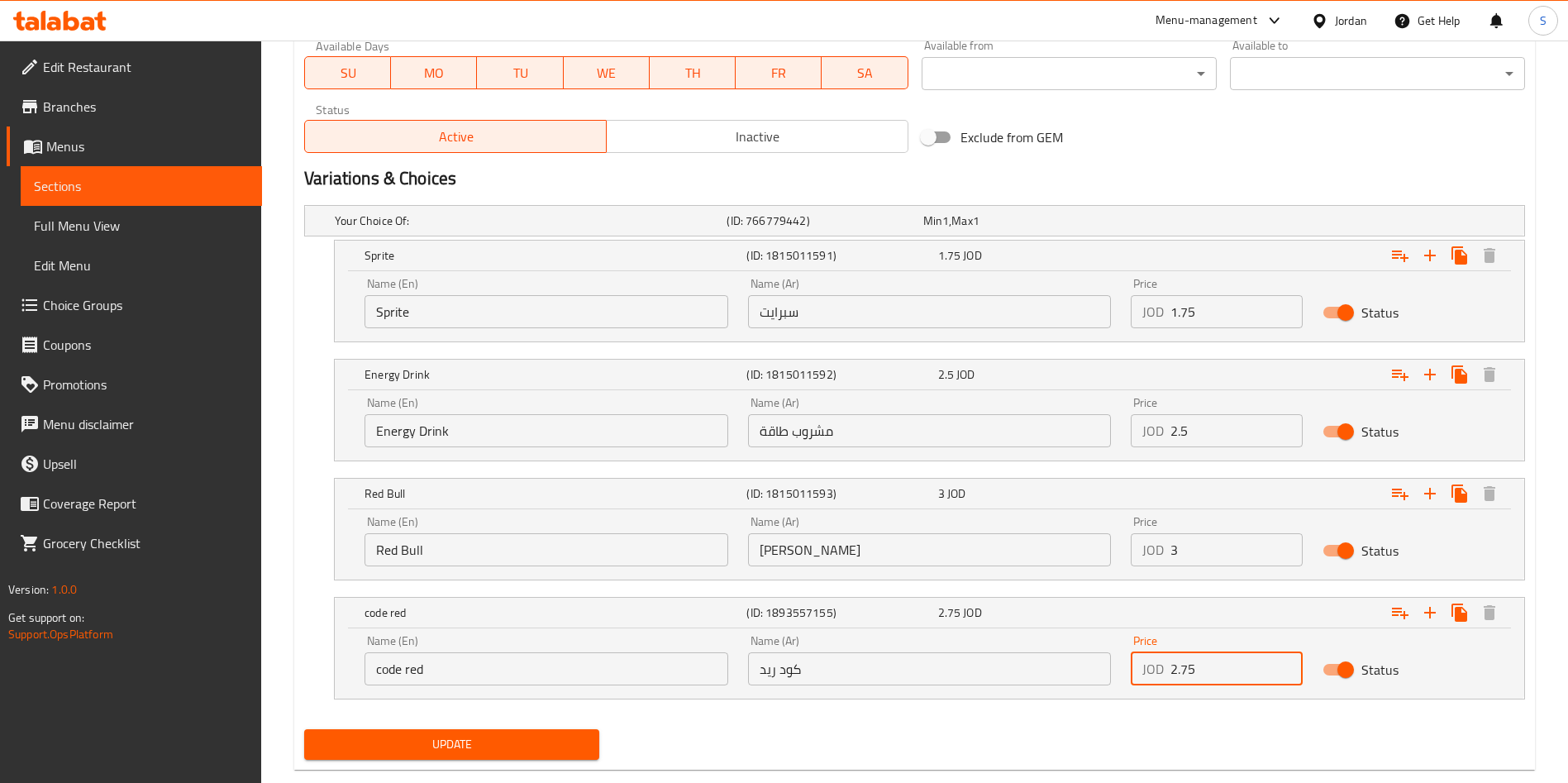
scroll to position [826, 0]
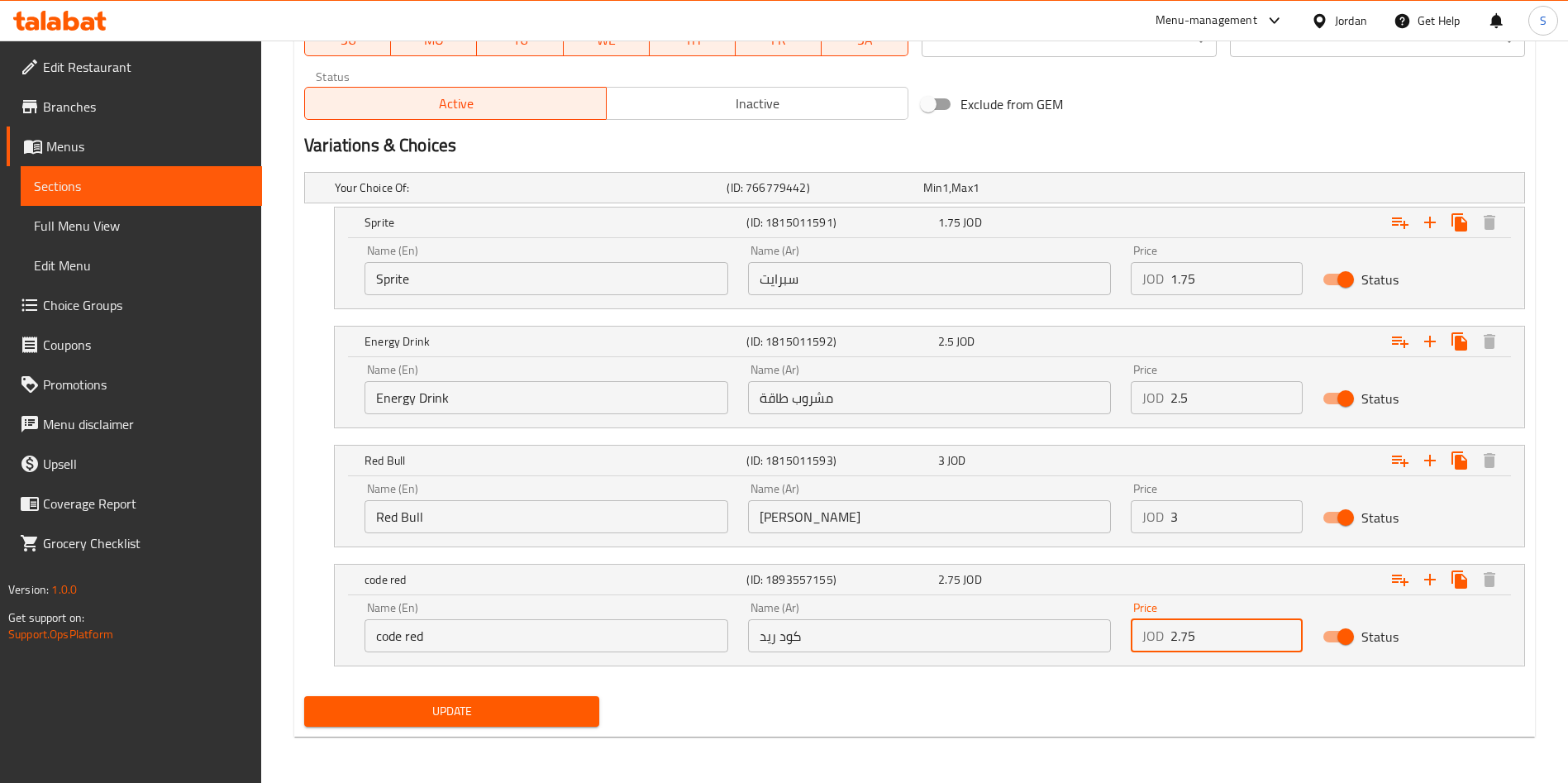
type input "2.75"
drag, startPoint x: 596, startPoint y: 727, endPoint x: 585, endPoint y: 725, distance: 11.2
click at [588, 725] on div "Update" at bounding box center [452, 711] width 309 height 44
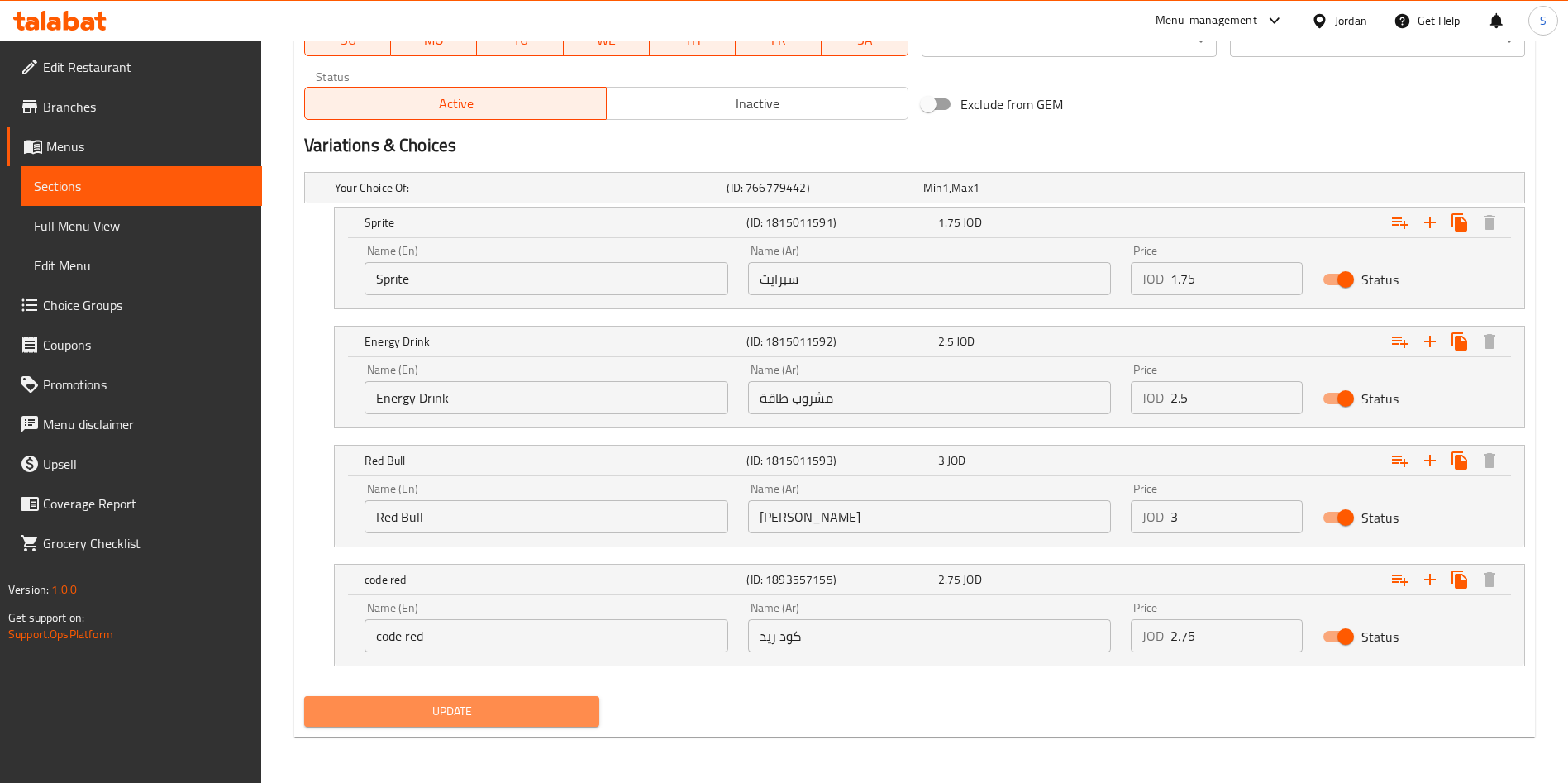
click at [553, 713] on span "Update" at bounding box center [452, 711] width 269 height 20
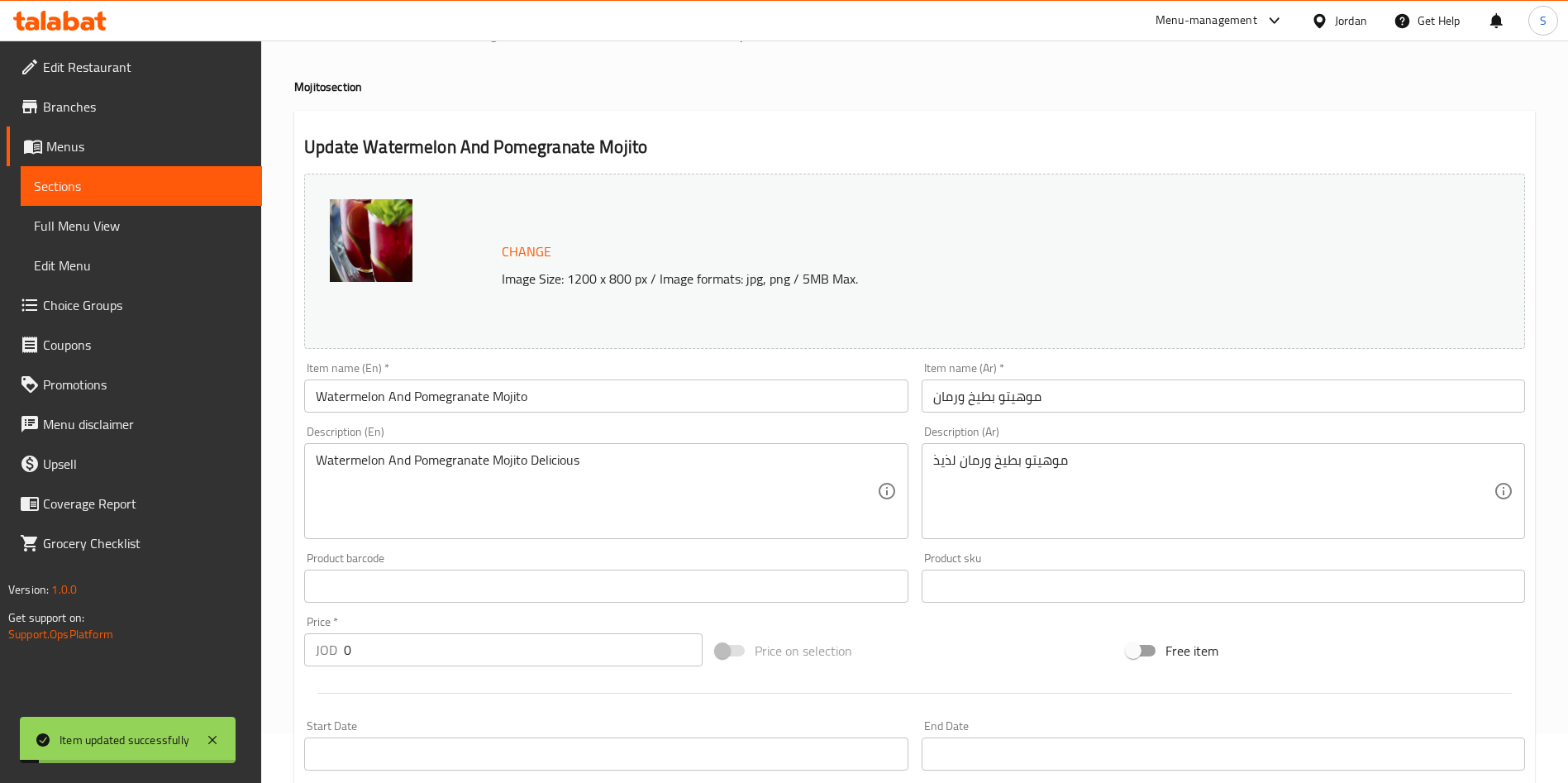
scroll to position [0, 0]
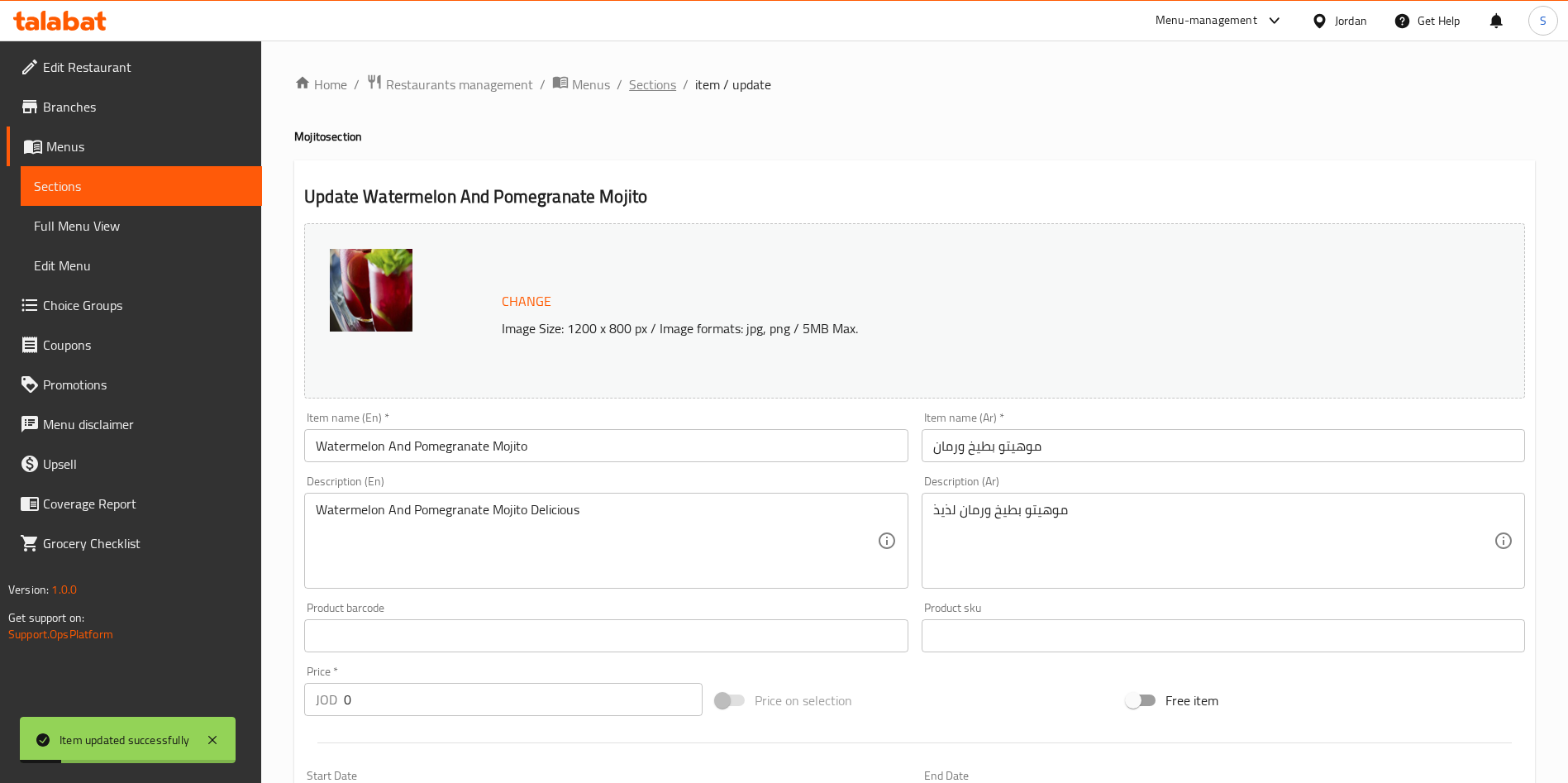
click at [652, 75] on span "Sections" at bounding box center [653, 84] width 47 height 19
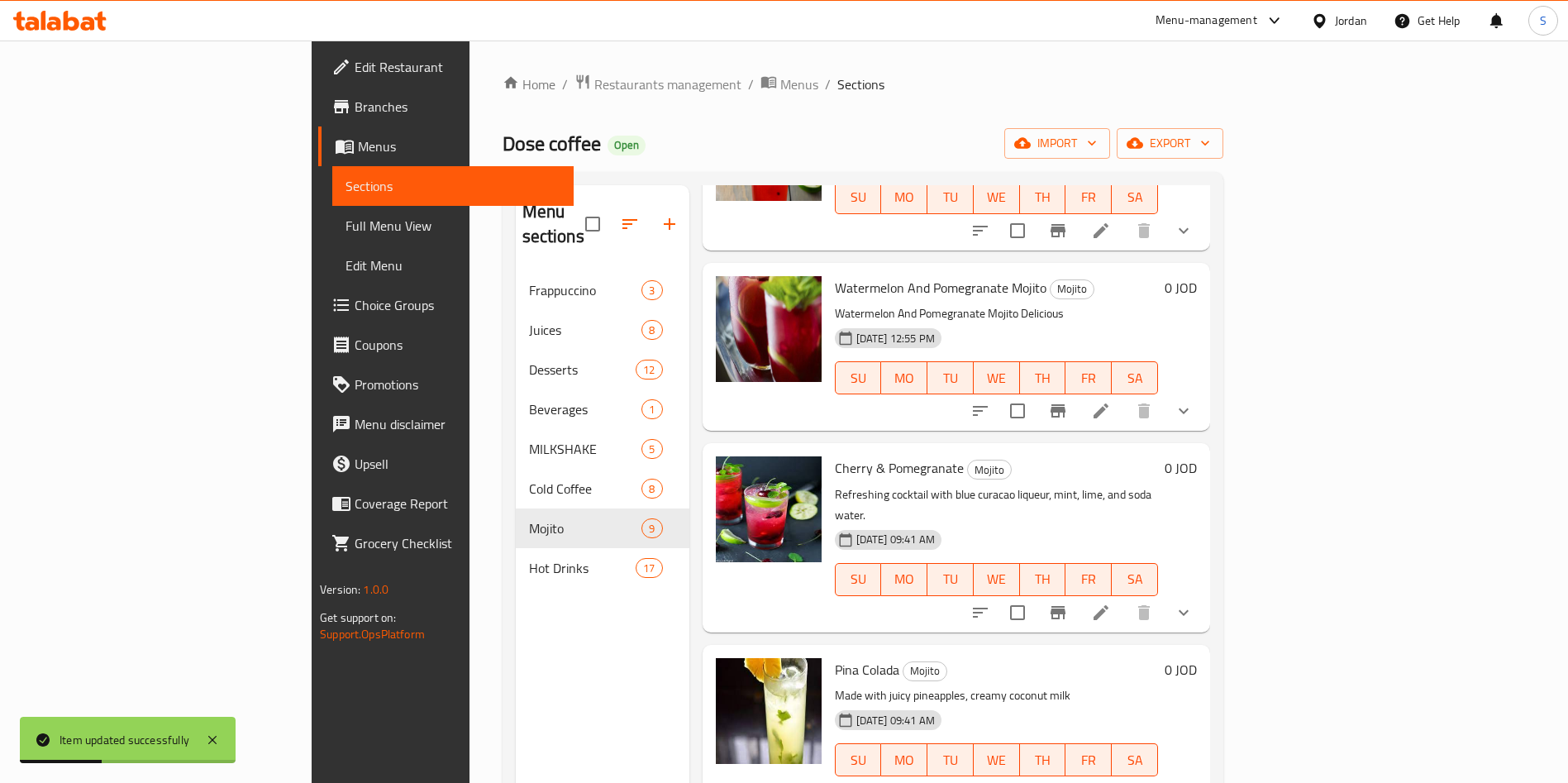
scroll to position [868, 0]
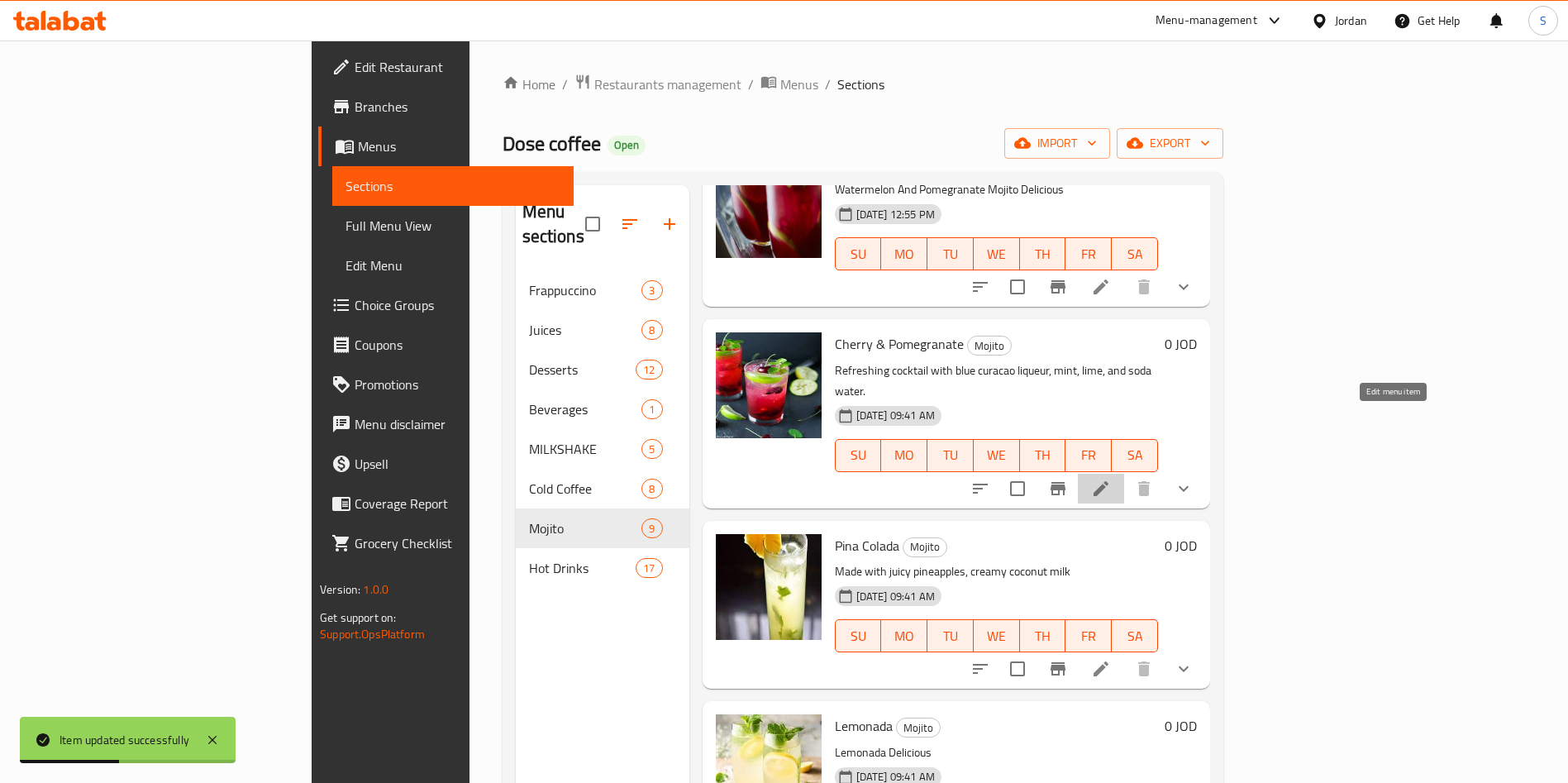
click at [1111, 479] on icon at bounding box center [1100, 488] width 19 height 19
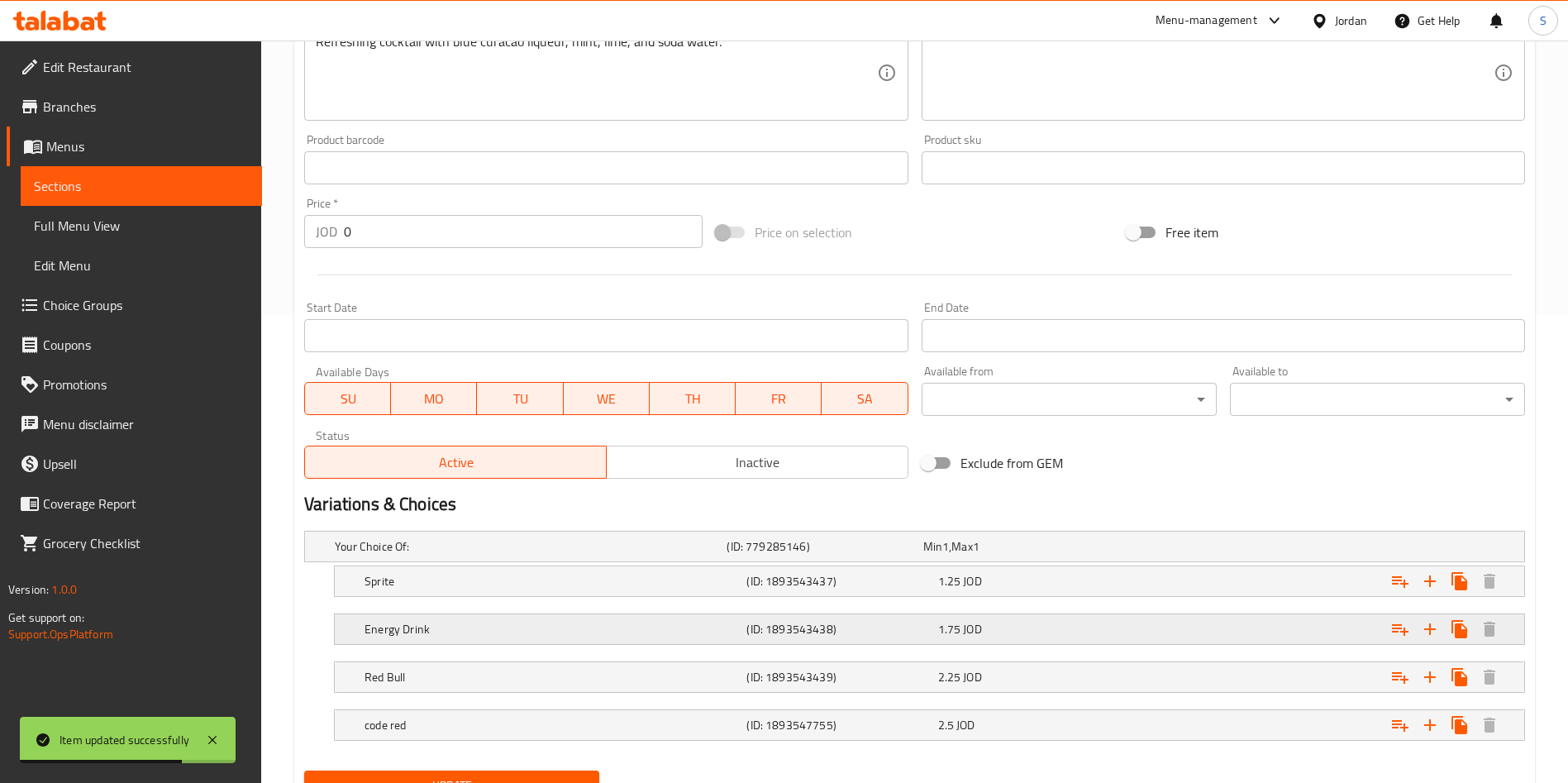
scroll to position [542, 0]
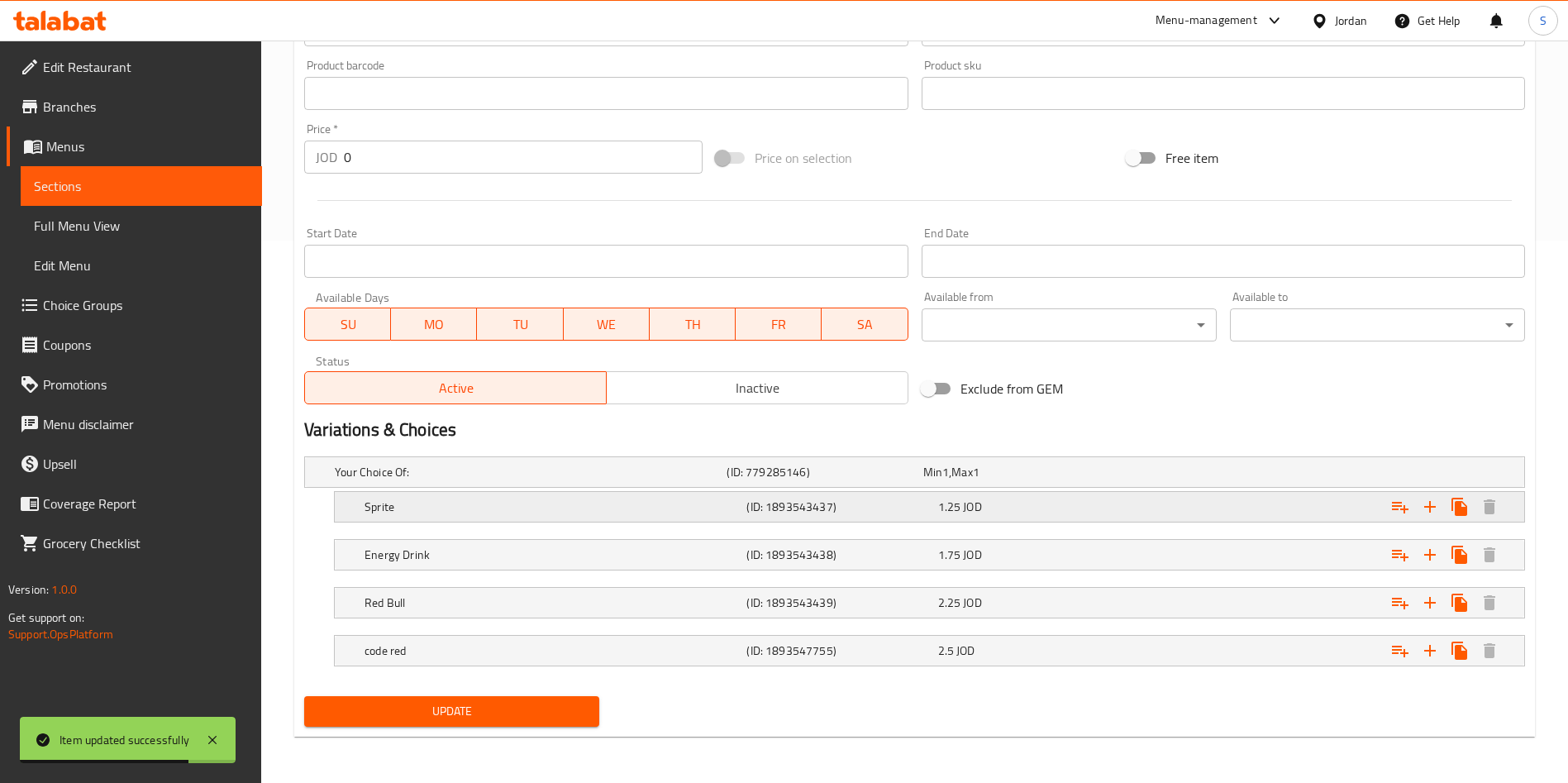
click at [977, 503] on span "JOD" at bounding box center [971, 506] width 18 height 21
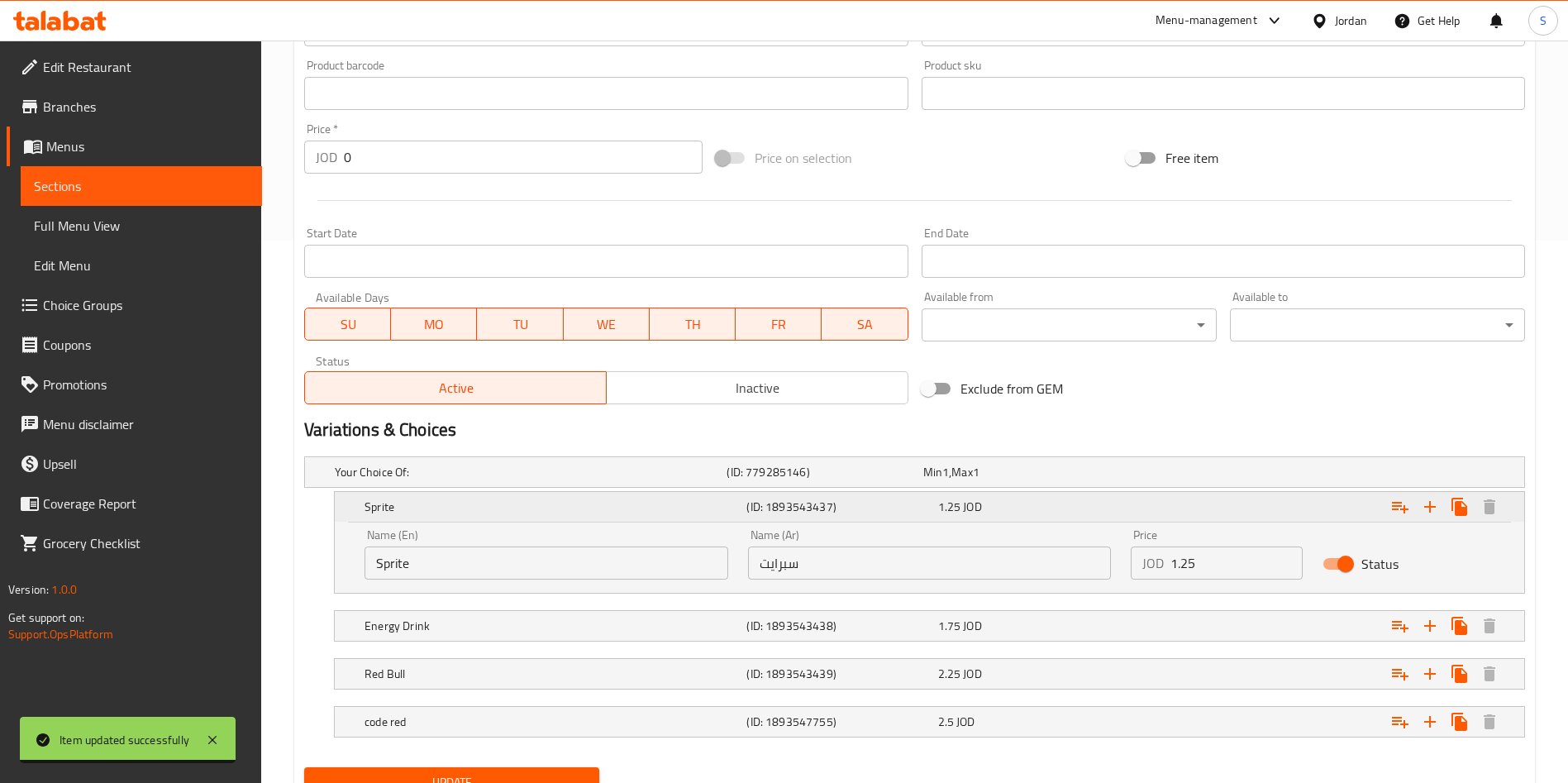
click at [950, 511] on span "1.25" at bounding box center [949, 506] width 23 height 21
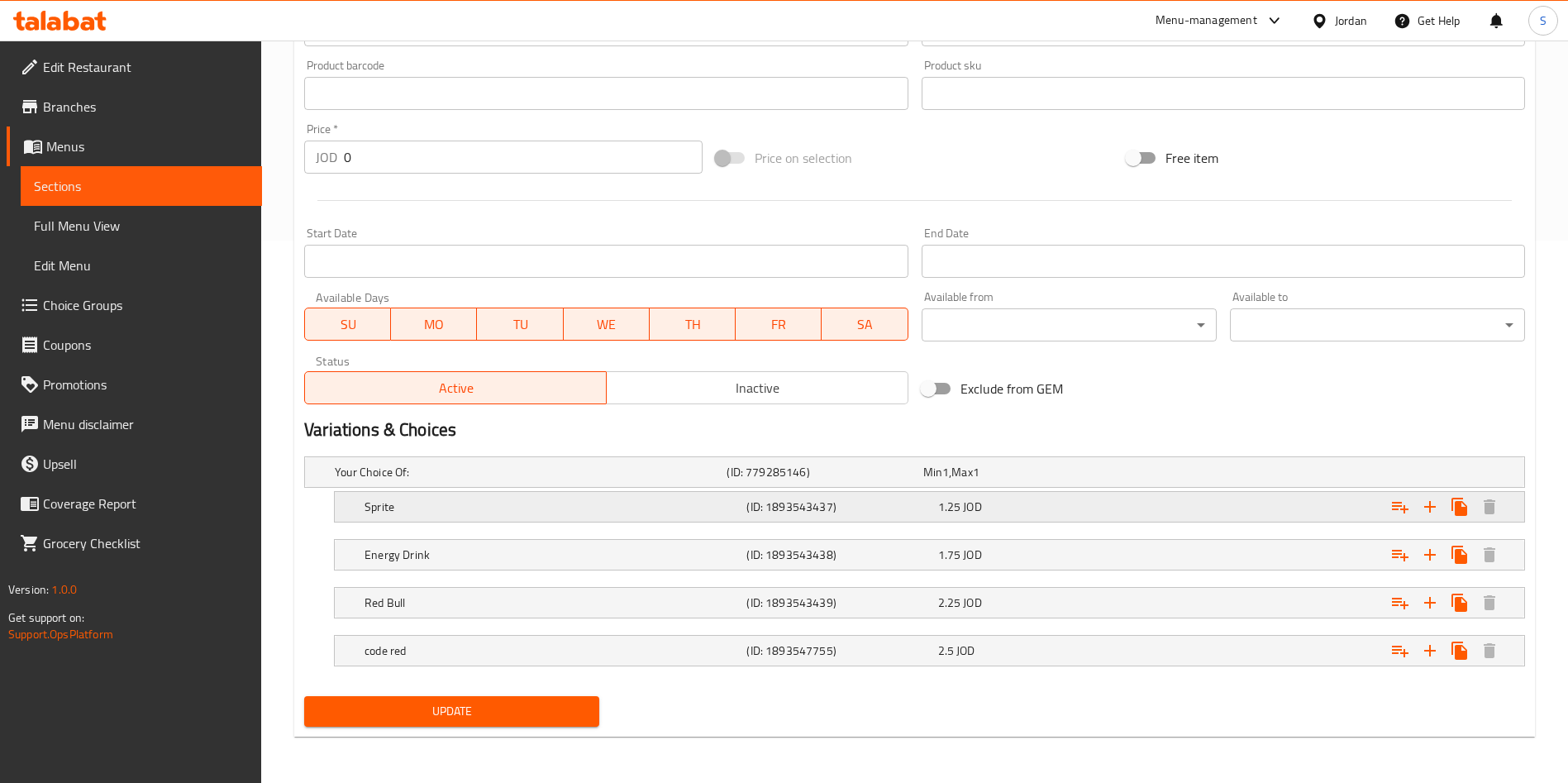
click at [950, 511] on span "1.25" at bounding box center [949, 506] width 23 height 21
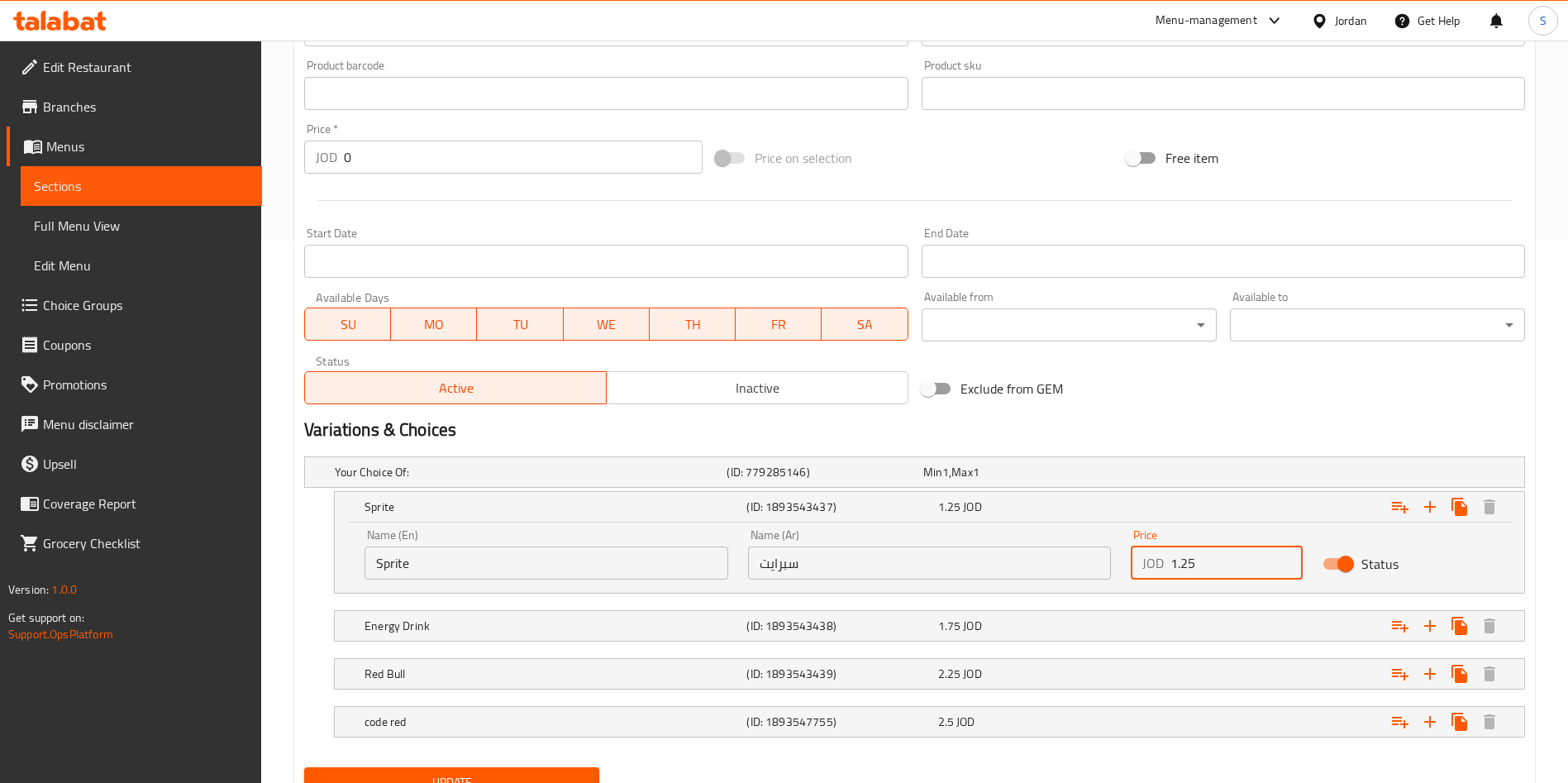
click at [1187, 567] on input "1.25" at bounding box center [1237, 563] width 132 height 33
drag, startPoint x: 1182, startPoint y: 562, endPoint x: 1222, endPoint y: 564, distance: 40.0
click at [1222, 564] on input "1.25" at bounding box center [1237, 563] width 132 height 33
type input "1.75"
click at [1006, 500] on div "1.75 JOD" at bounding box center [1030, 507] width 184 height 17
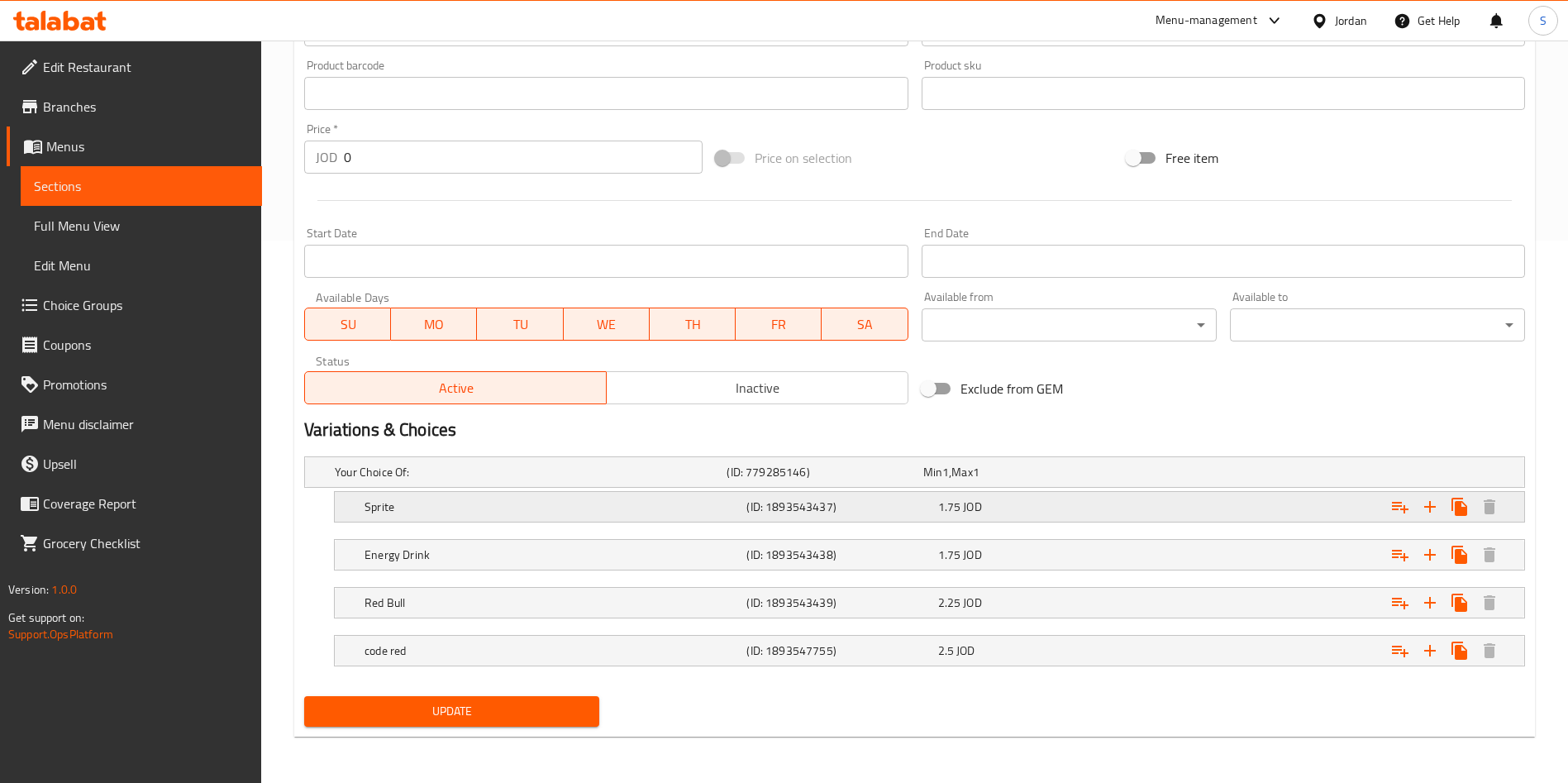
click at [970, 507] on span "JOD" at bounding box center [971, 506] width 18 height 21
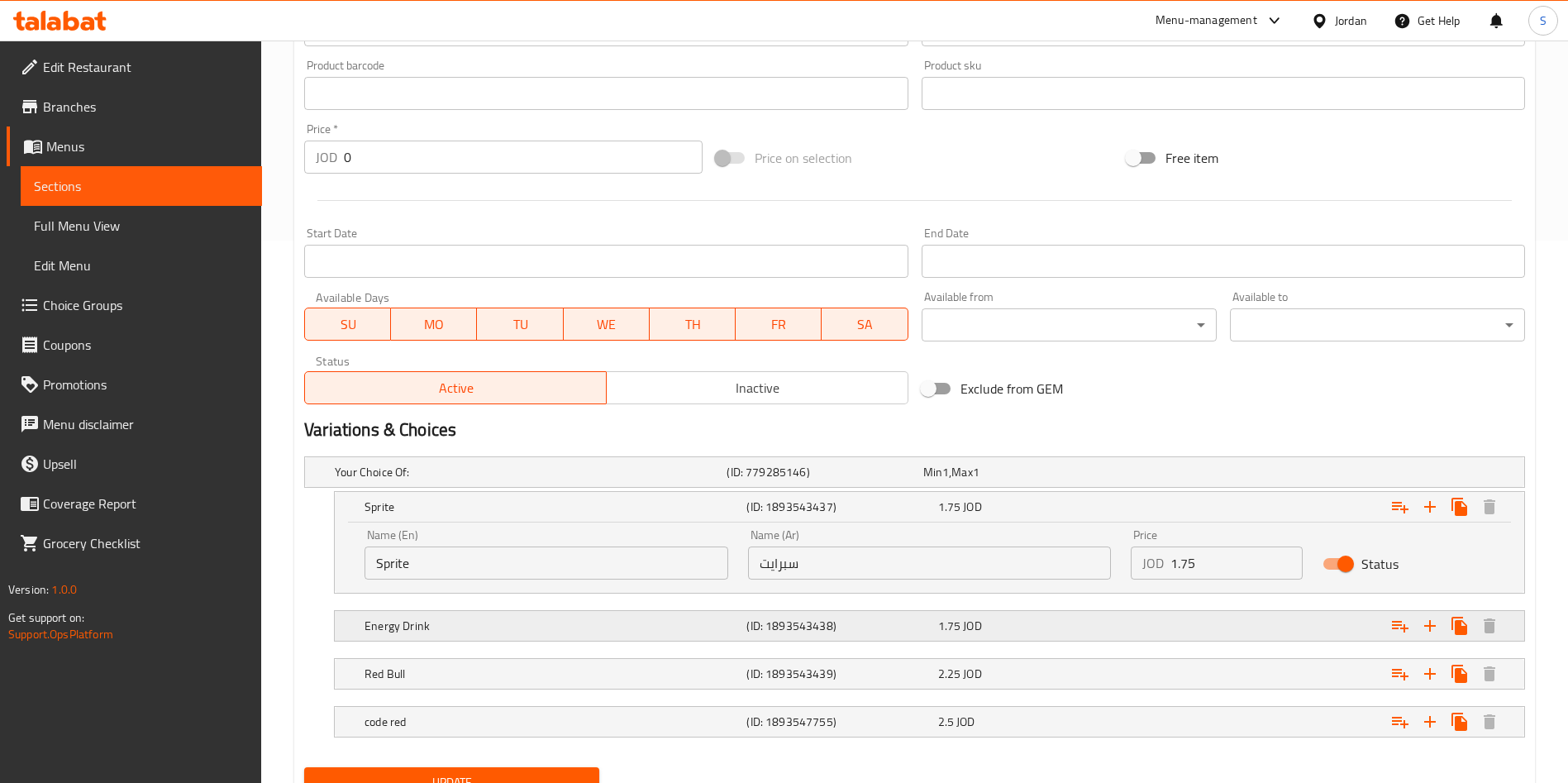
click at [1178, 634] on div "Expand" at bounding box center [1316, 625] width 382 height 36
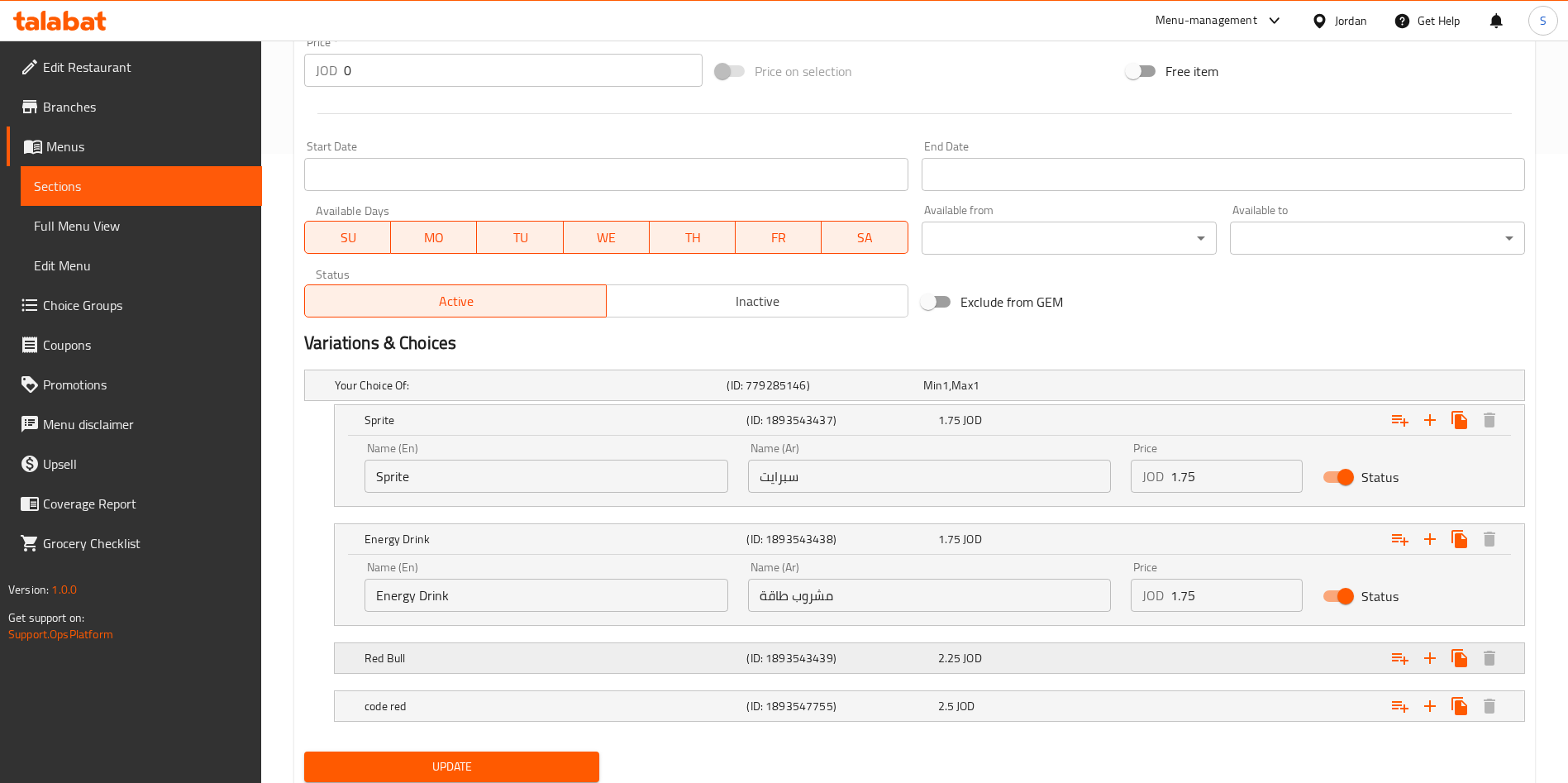
scroll to position [666, 0]
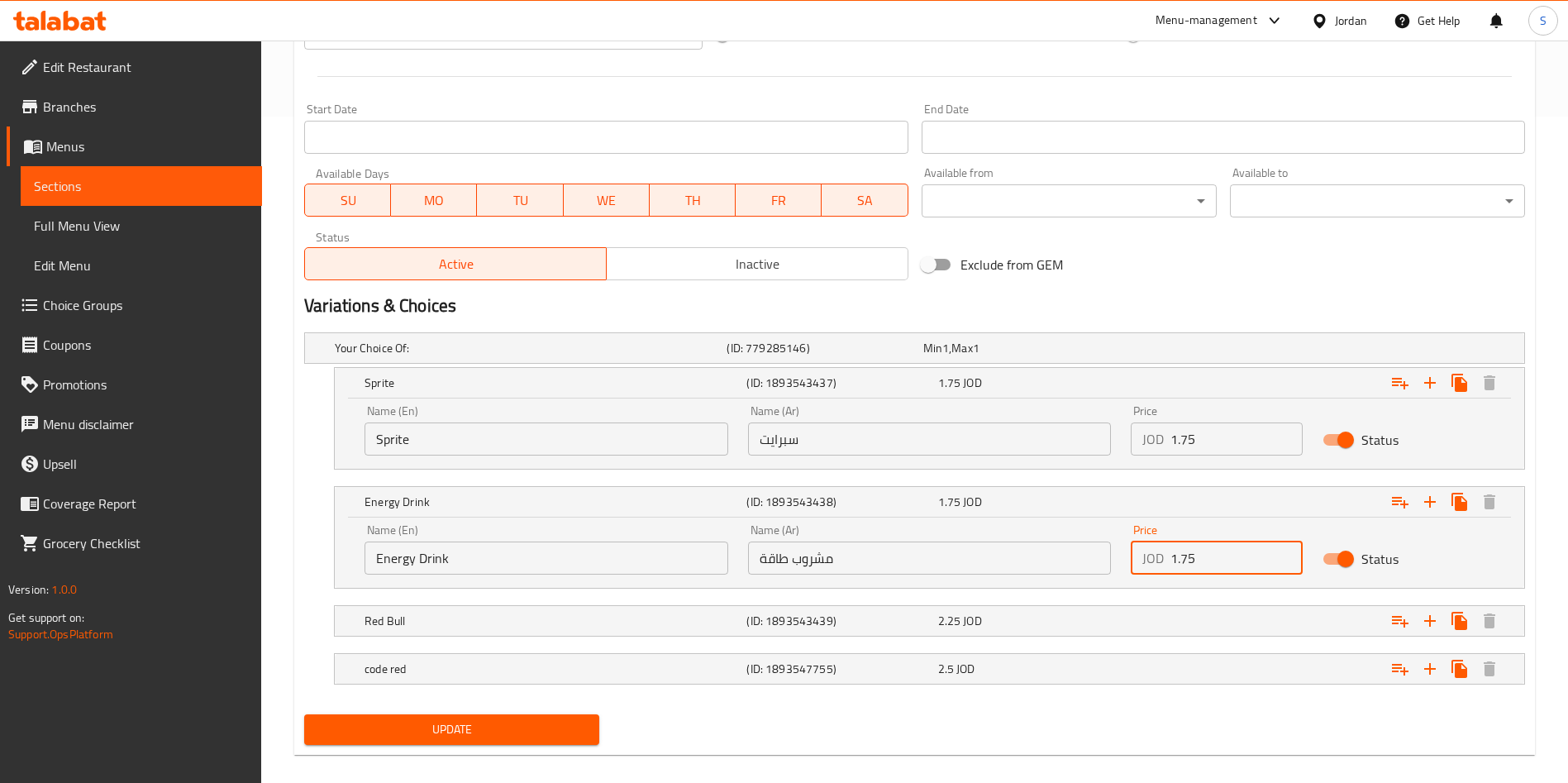
drag, startPoint x: 1172, startPoint y: 552, endPoint x: 1319, endPoint y: 546, distance: 147.1
click at [1319, 546] on div "Name (En) Energy Drink Name (En) Name (Ar) مشروب طاقة Name (Ar) Price JOD 1.75 …" at bounding box center [929, 549] width 1150 height 70
type input "2.5"
click at [1043, 625] on div "2.25 JOD" at bounding box center [1030, 621] width 184 height 17
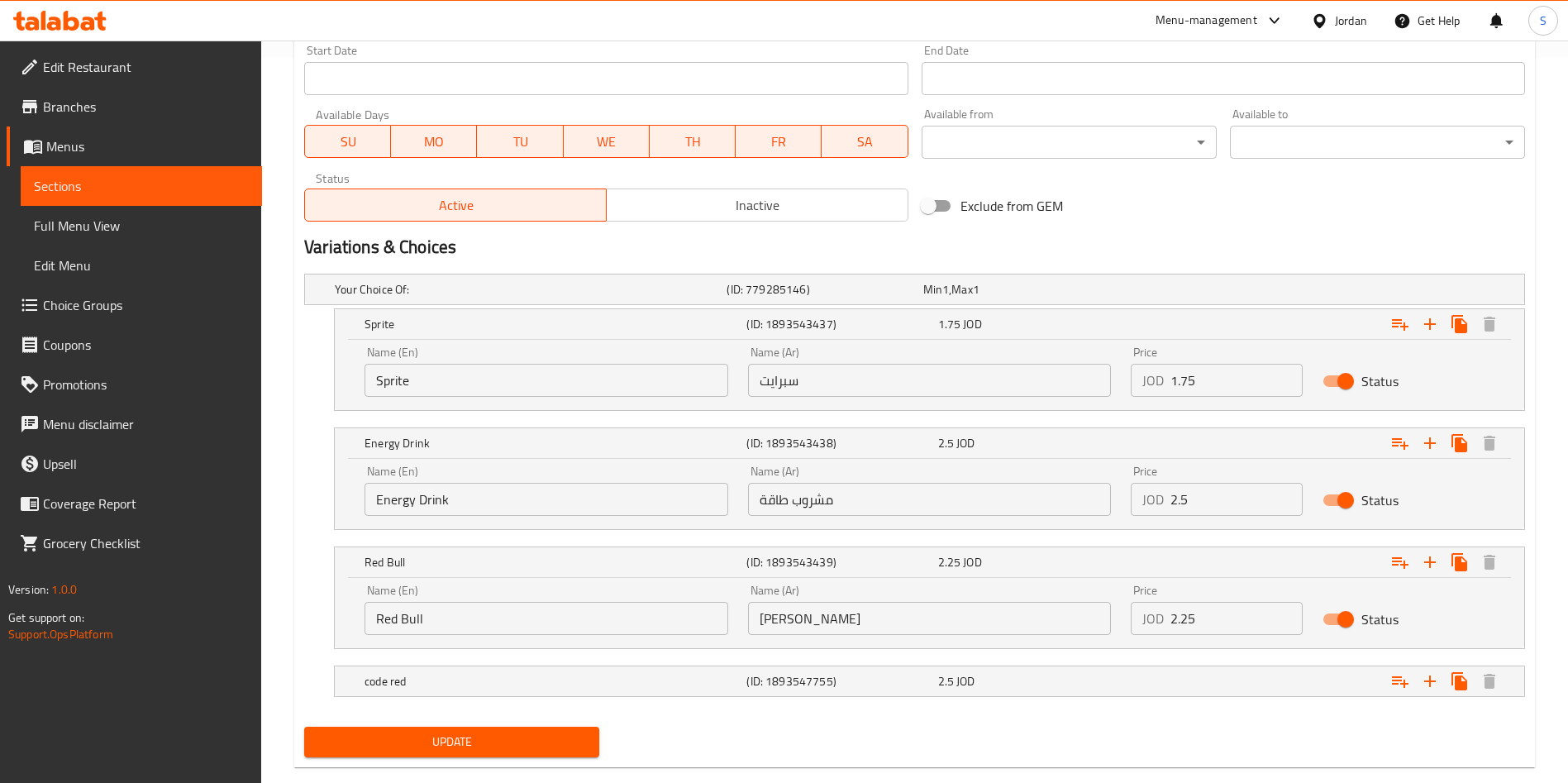
scroll to position [755, 0]
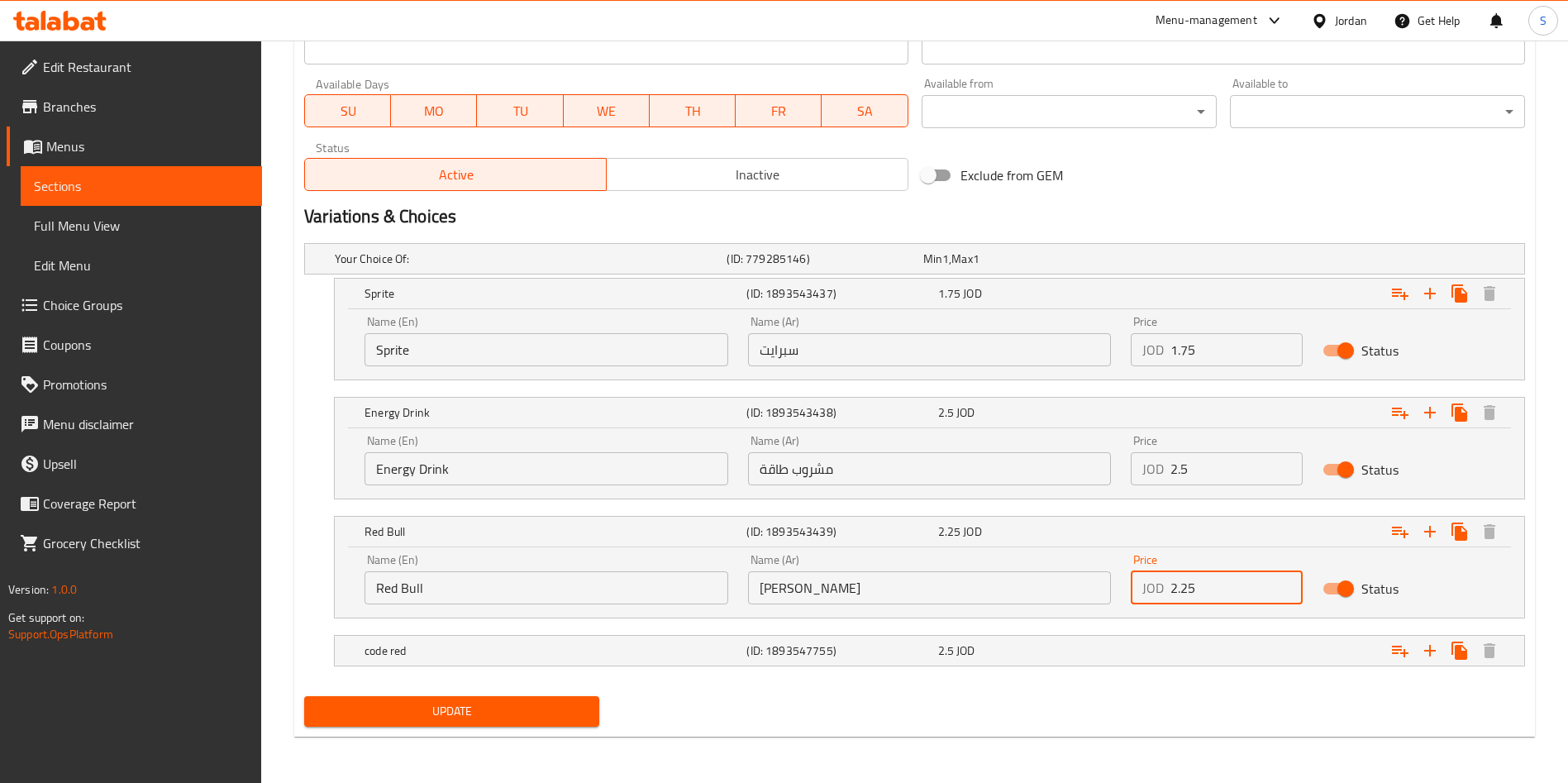
drag, startPoint x: 1200, startPoint y: 593, endPoint x: 1126, endPoint y: 595, distance: 74.0
click at [1126, 595] on div "Price JOD 2.25 Price" at bounding box center [1216, 579] width 192 height 70
type input "3"
click at [1227, 664] on div "Expand" at bounding box center [1316, 650] width 382 height 36
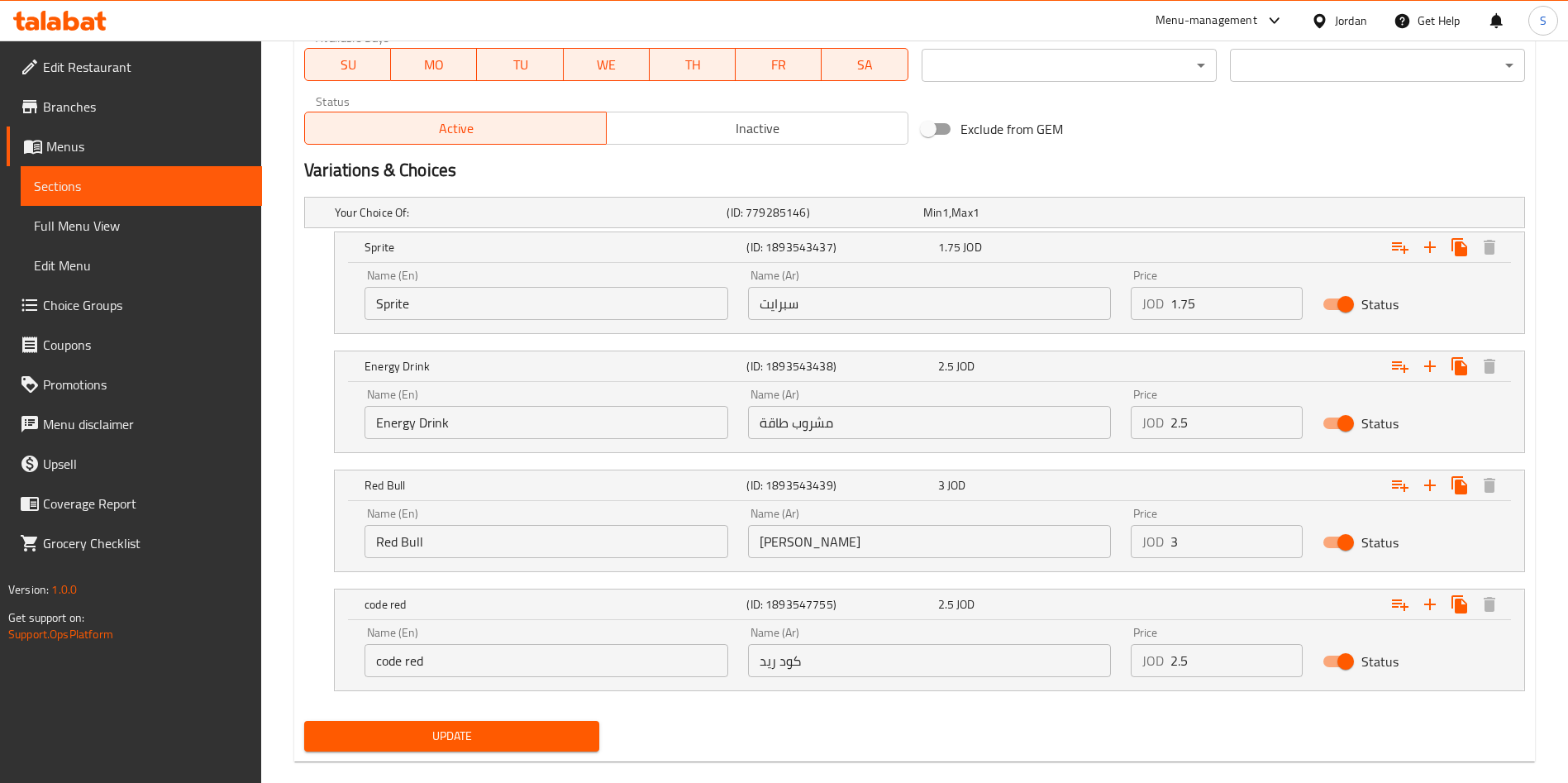
scroll to position [826, 0]
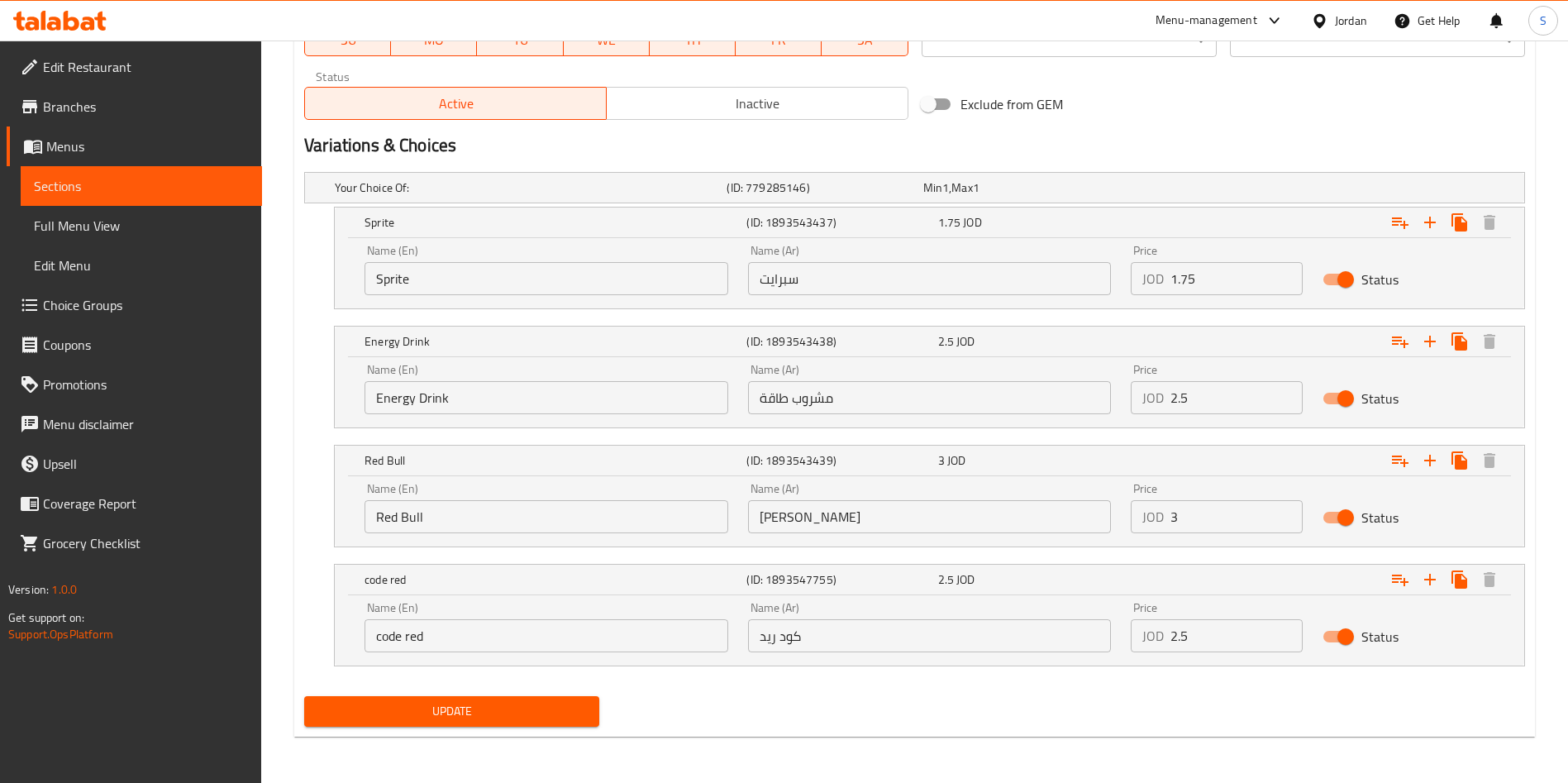
click at [1184, 641] on input "2.5" at bounding box center [1237, 635] width 132 height 33
type input "2.75"
click at [545, 706] on span "Update" at bounding box center [452, 711] width 269 height 20
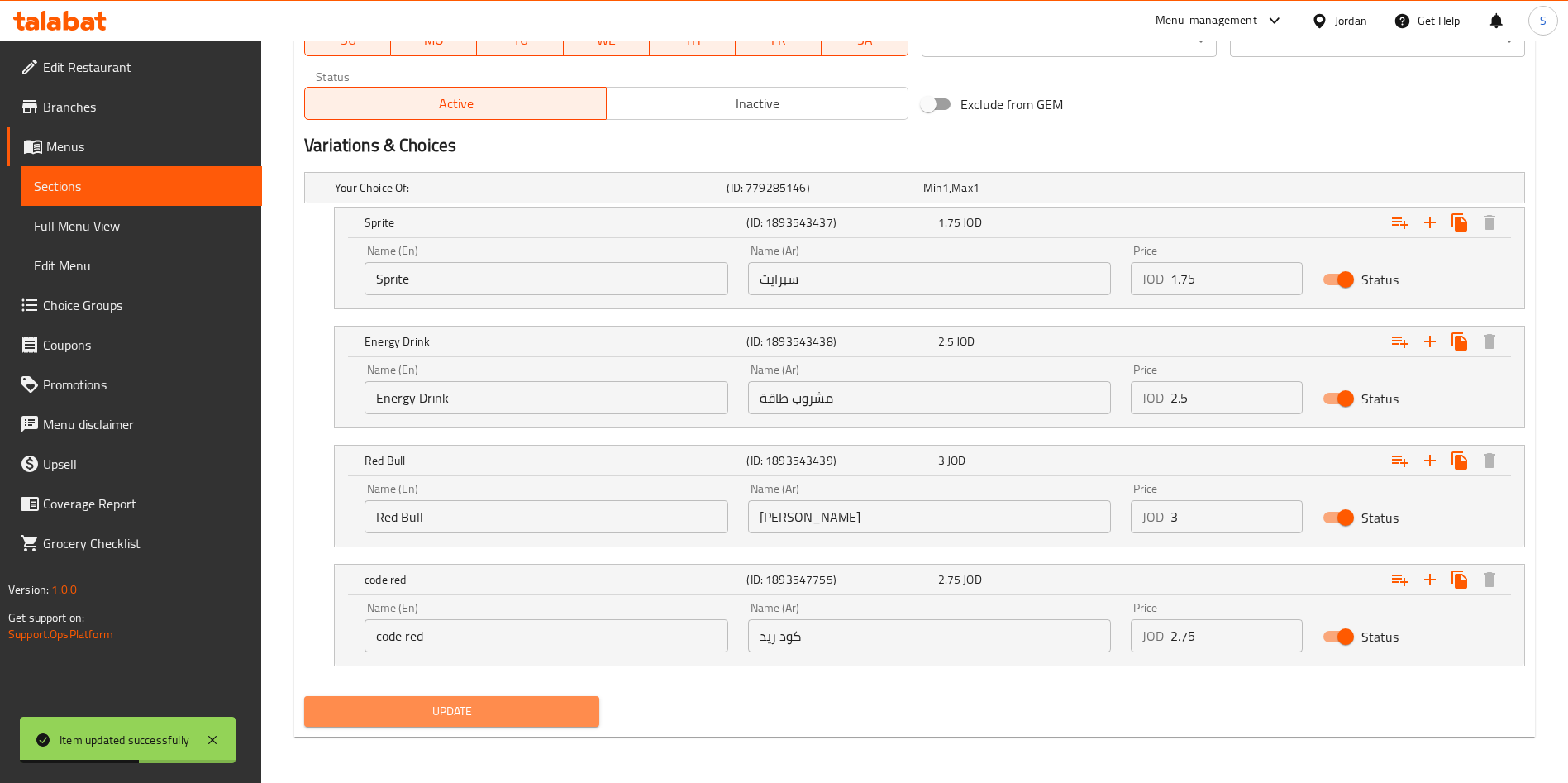
click at [552, 715] on span "Update" at bounding box center [452, 711] width 269 height 20
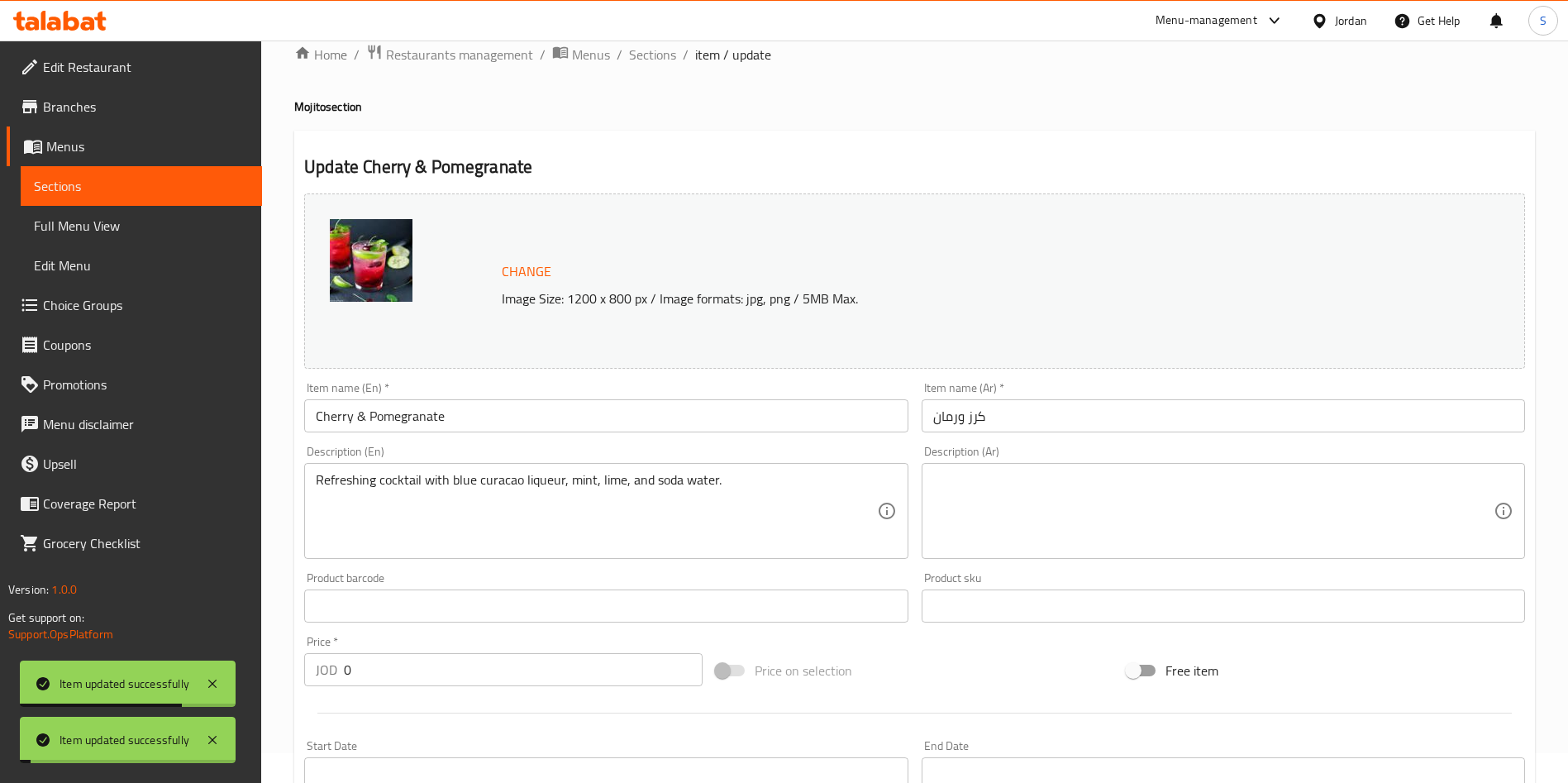
scroll to position [0, 0]
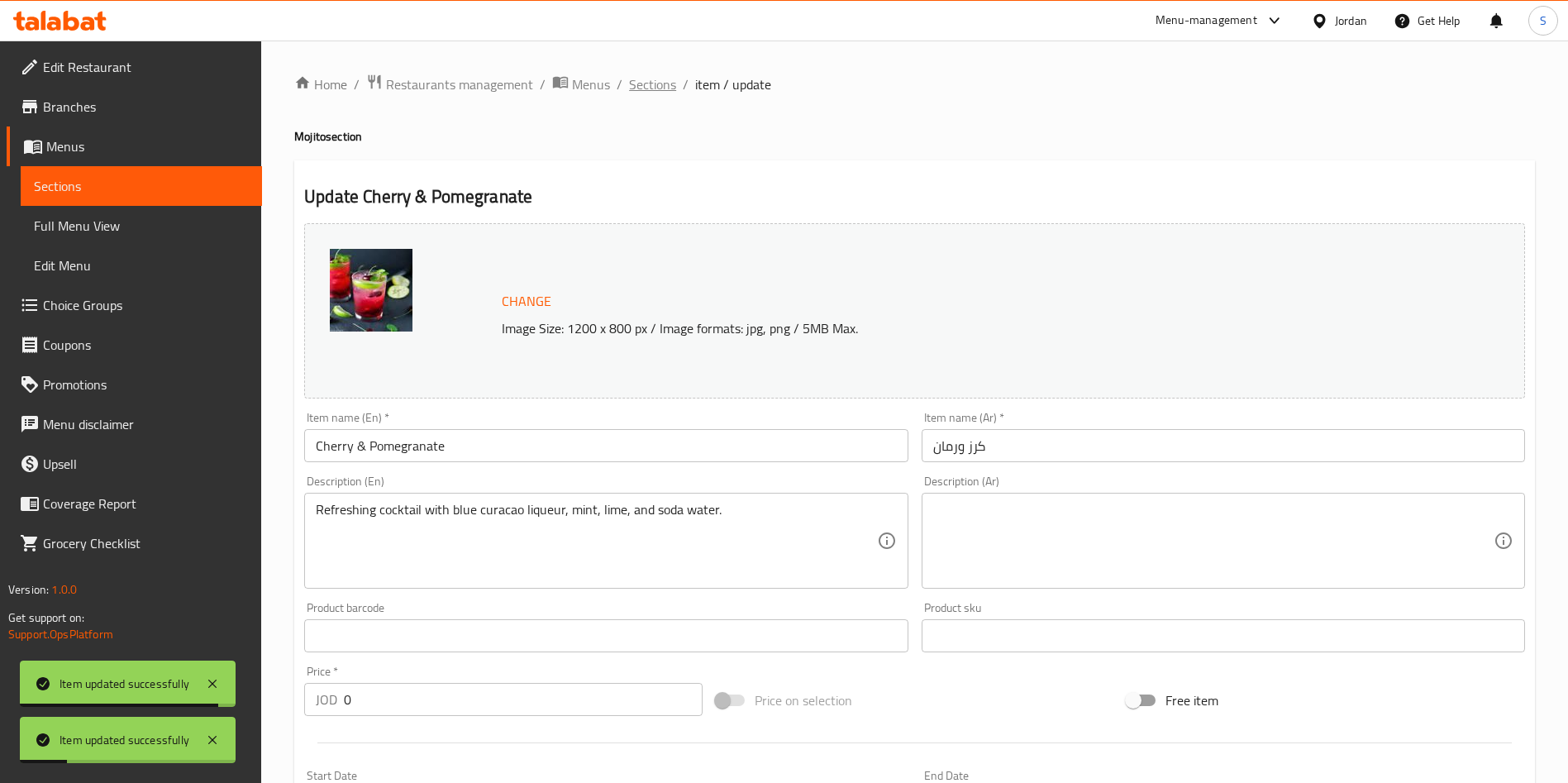
click at [640, 77] on span "Sections" at bounding box center [653, 84] width 47 height 19
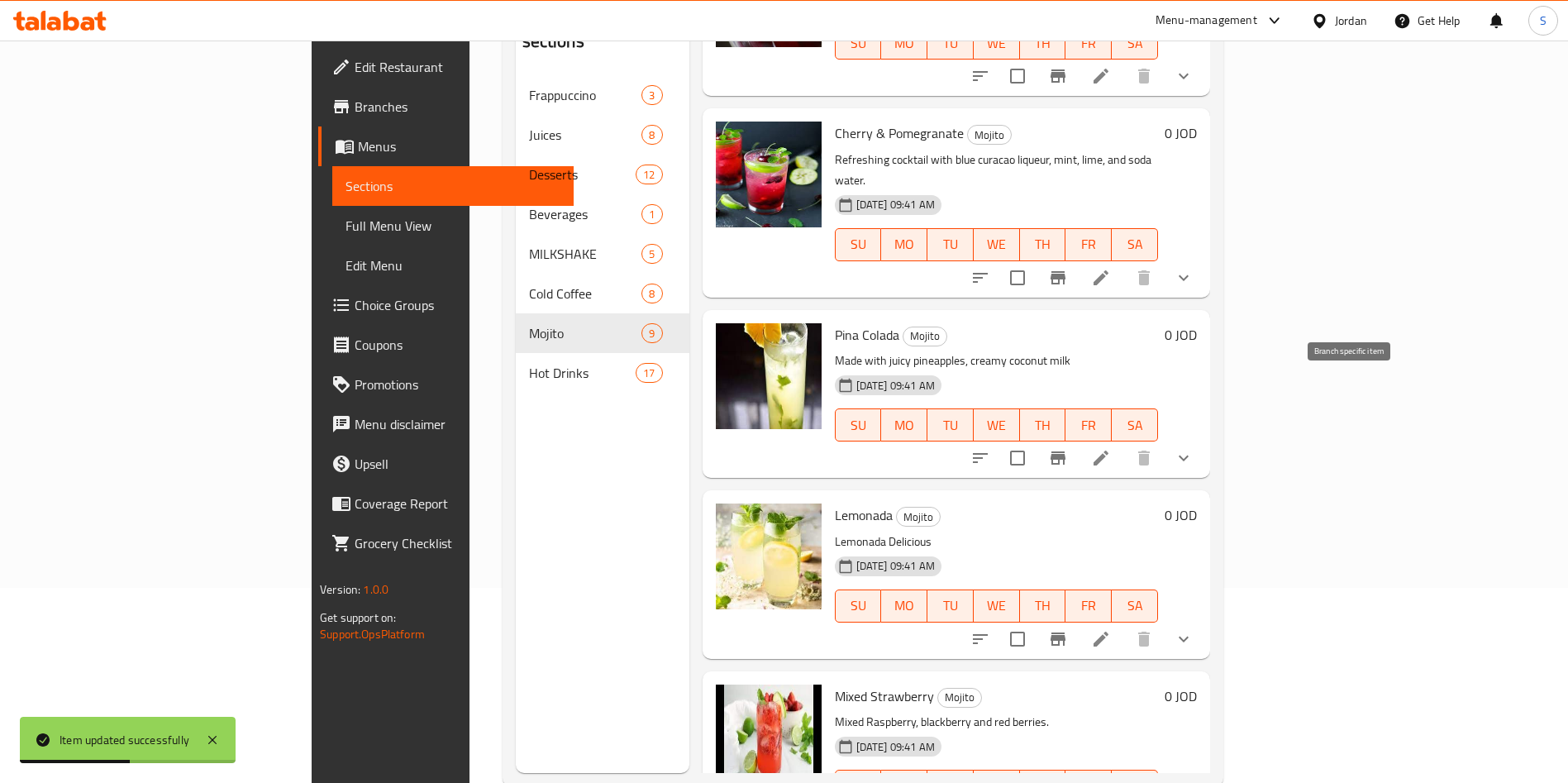
scroll to position [231, 0]
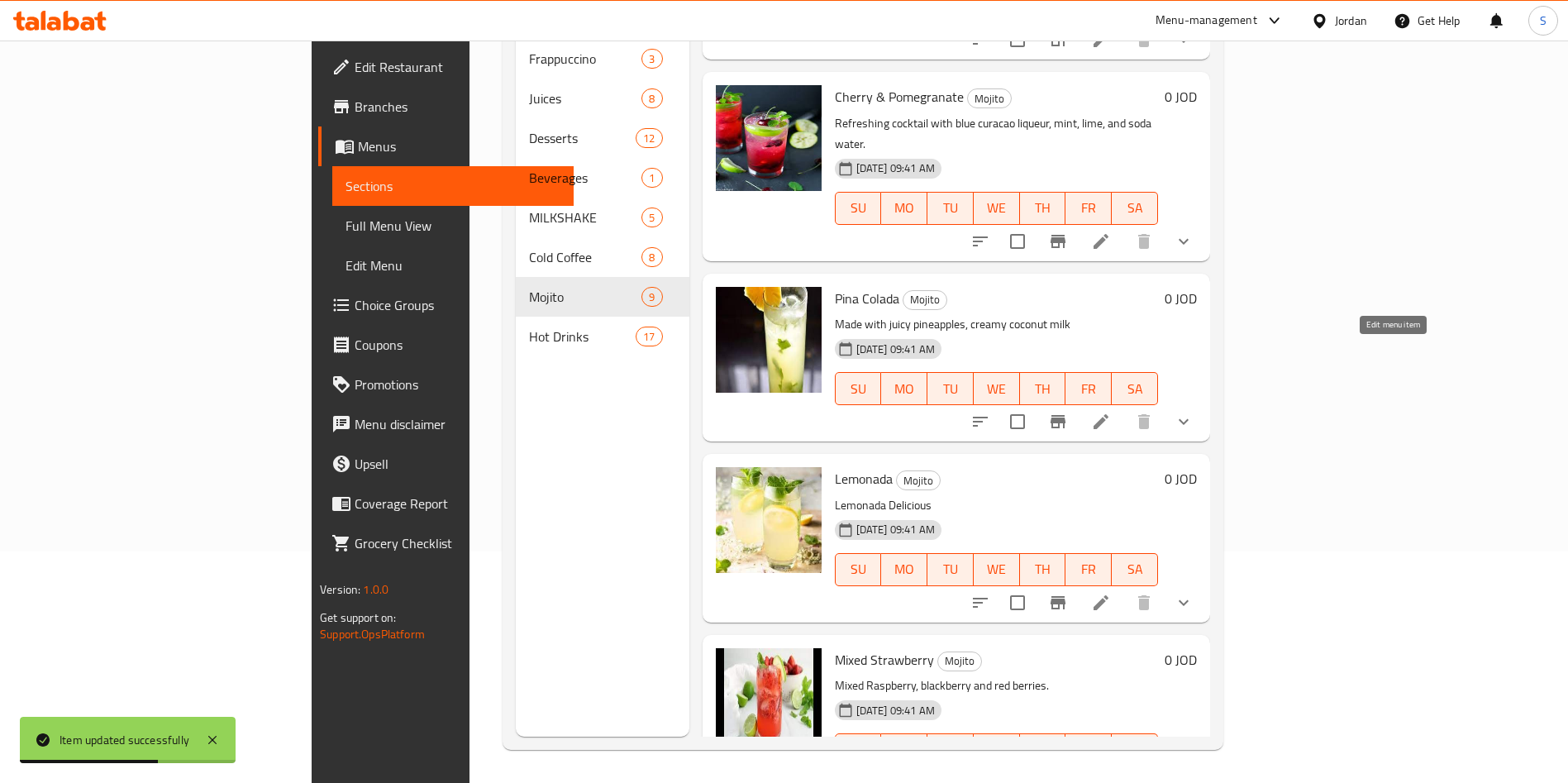
click at [1109, 414] on icon at bounding box center [1101, 422] width 15 height 15
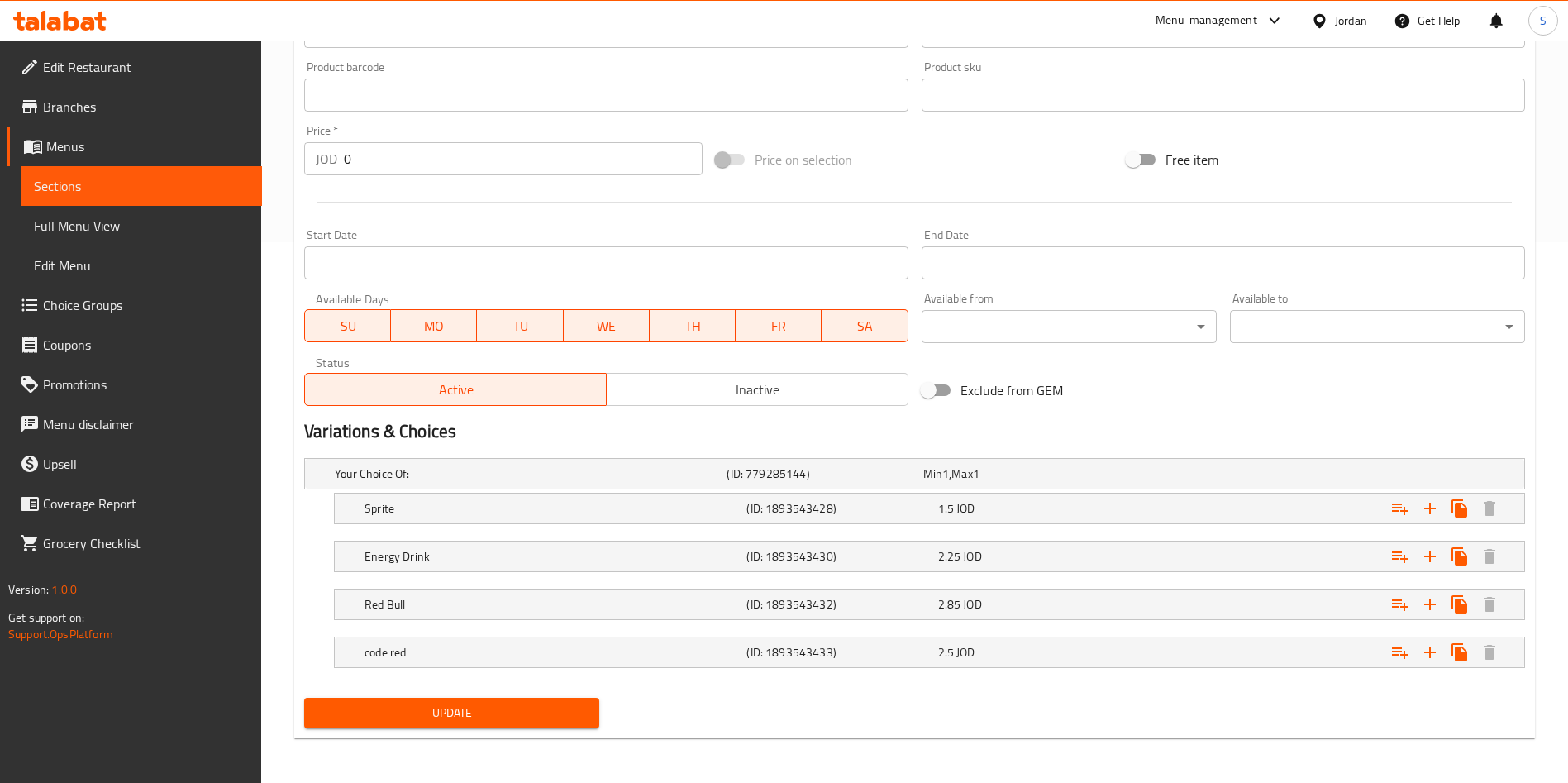
scroll to position [542, 0]
click at [453, 510] on h5 "Sprite" at bounding box center [552, 507] width 375 height 17
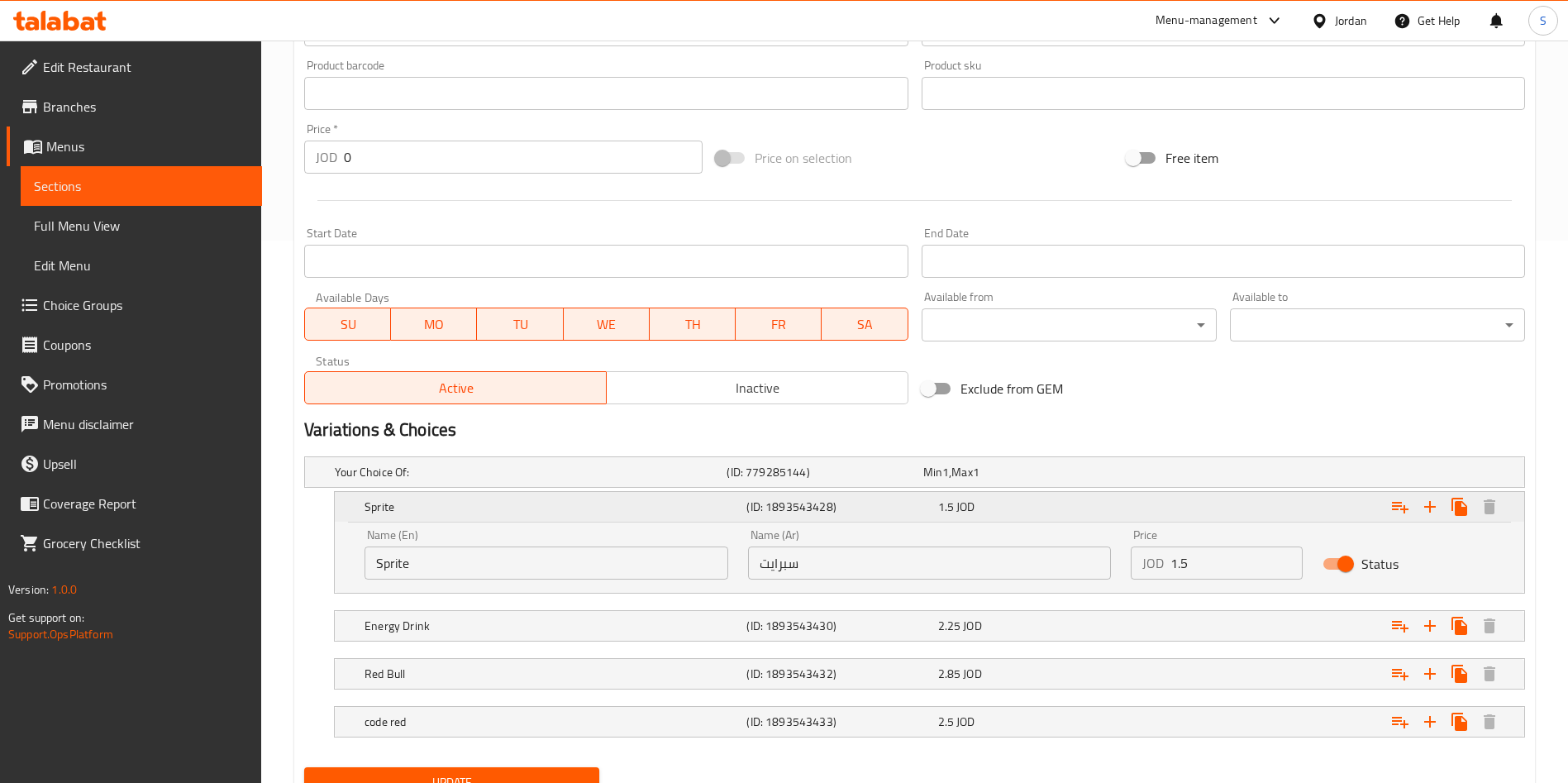
click at [953, 514] on span "1.5" at bounding box center [946, 506] width 16 height 21
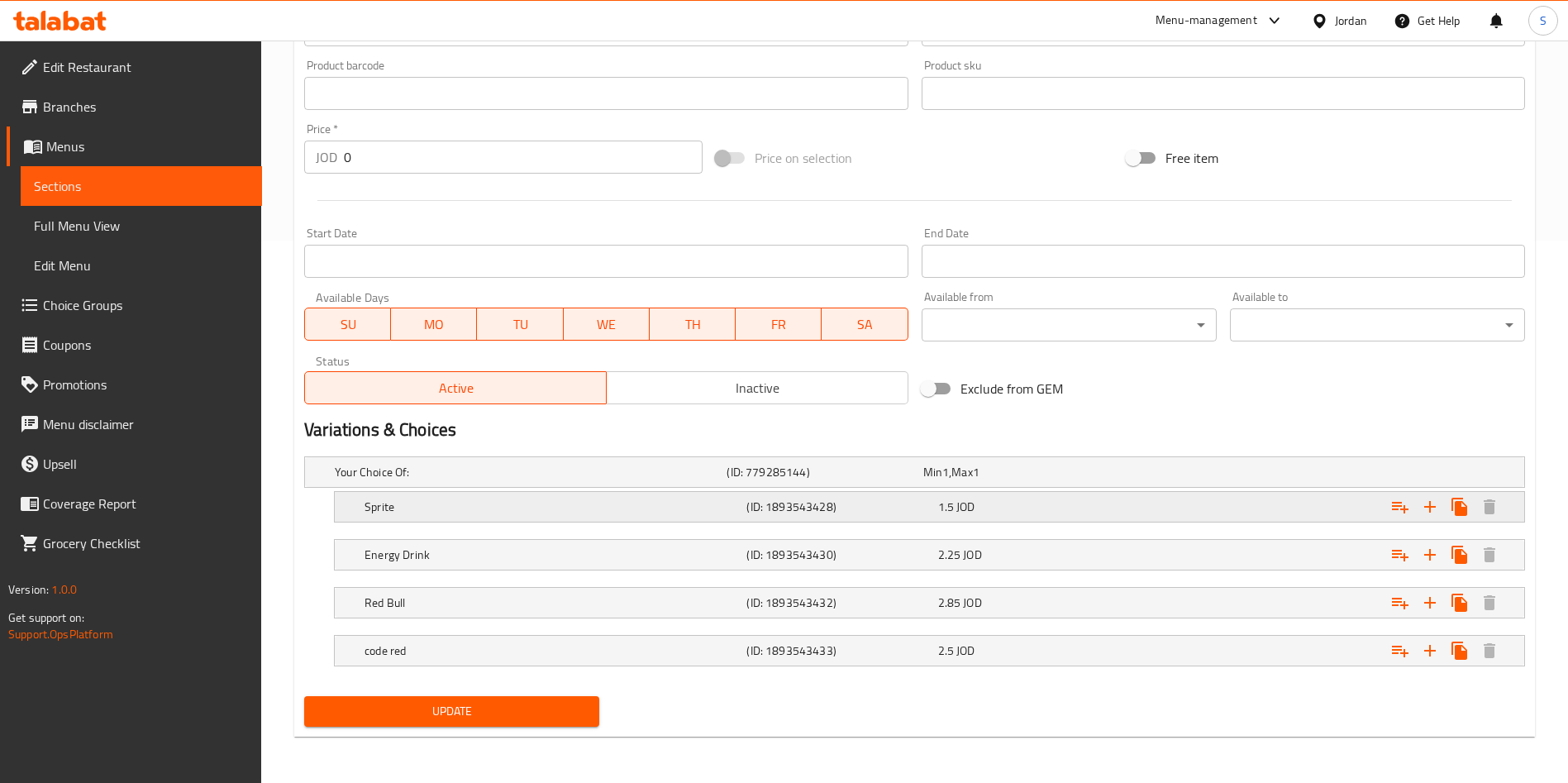
click at [928, 499] on h5 "(ID: 1893543428)" at bounding box center [838, 507] width 184 height 17
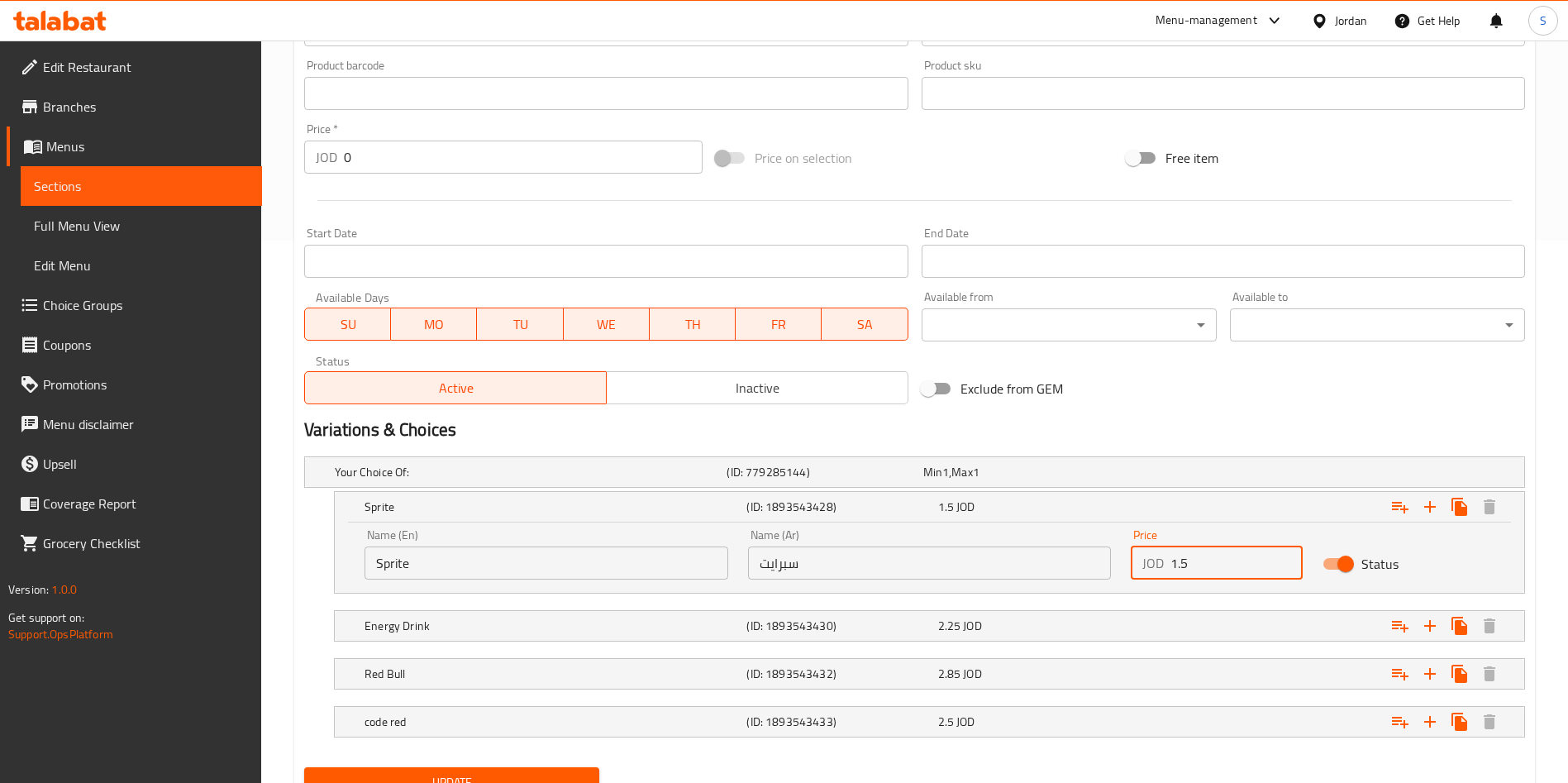
click at [1179, 560] on input "1.5" at bounding box center [1237, 563] width 132 height 33
click at [1187, 569] on input "1.5" at bounding box center [1237, 563] width 132 height 33
click at [1177, 564] on input "1.5" at bounding box center [1237, 563] width 132 height 33
click at [1181, 567] on input "1.5" at bounding box center [1237, 563] width 132 height 33
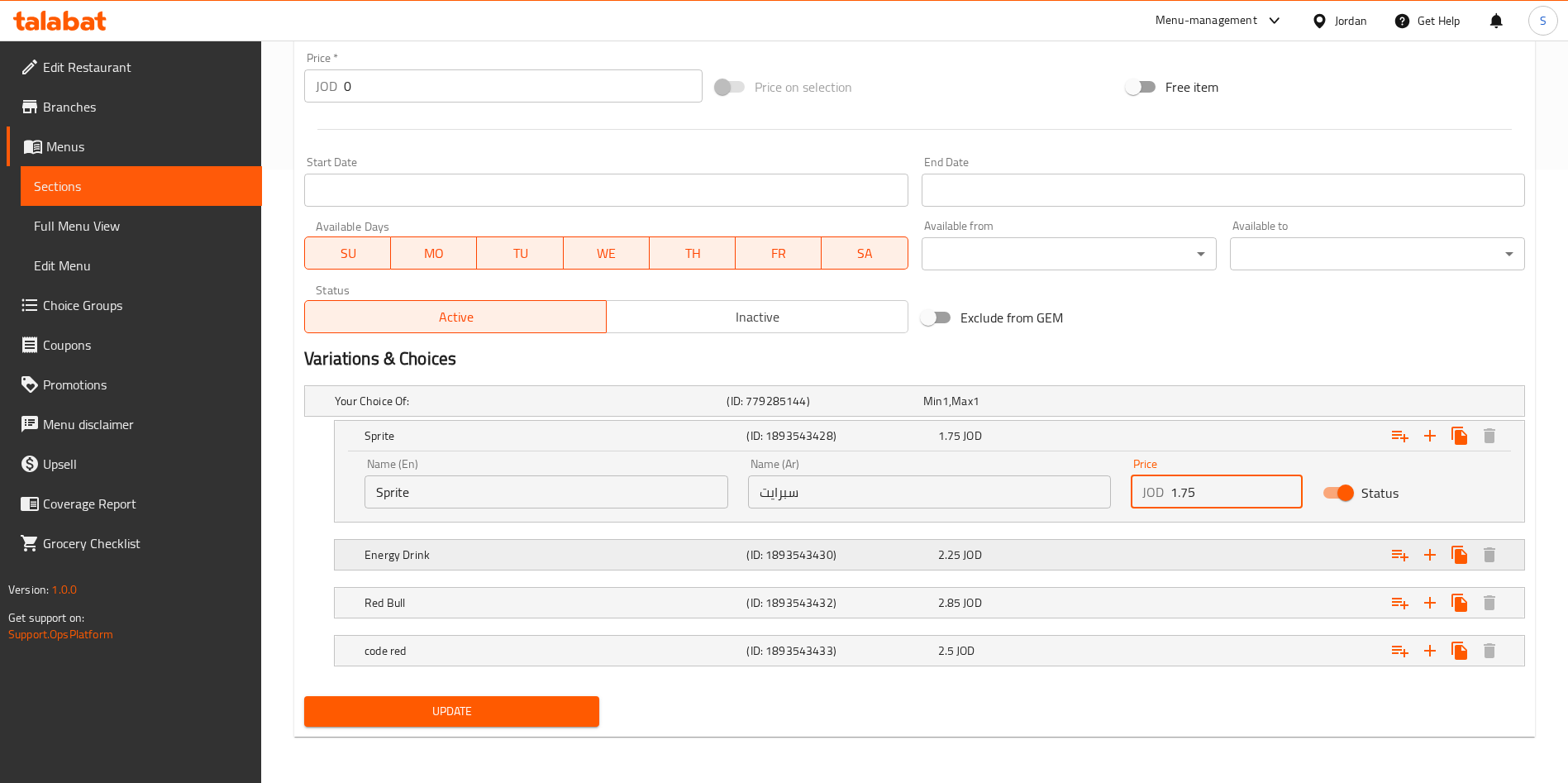
type input "1.75"
click at [1065, 566] on div "Energy Drink (ID: 1893543430) 2.25 JOD" at bounding box center [934, 554] width 1147 height 36
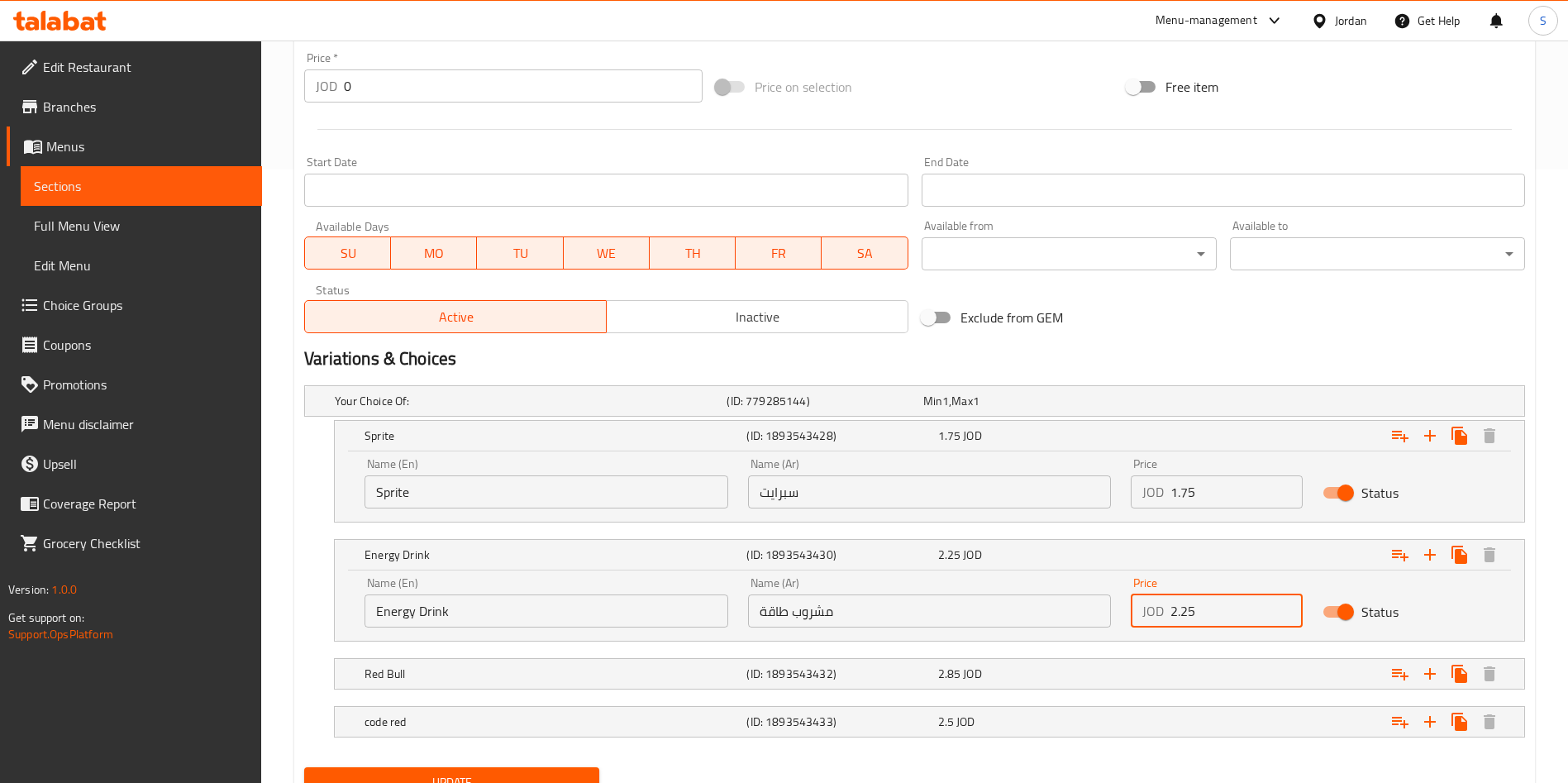
drag, startPoint x: 1192, startPoint y: 616, endPoint x: 1181, endPoint y: 616, distance: 11.0
click at [1181, 616] on input "2.25" at bounding box center [1237, 610] width 132 height 33
type input "2.5"
click at [1177, 655] on div "Expand" at bounding box center [1316, 673] width 382 height 36
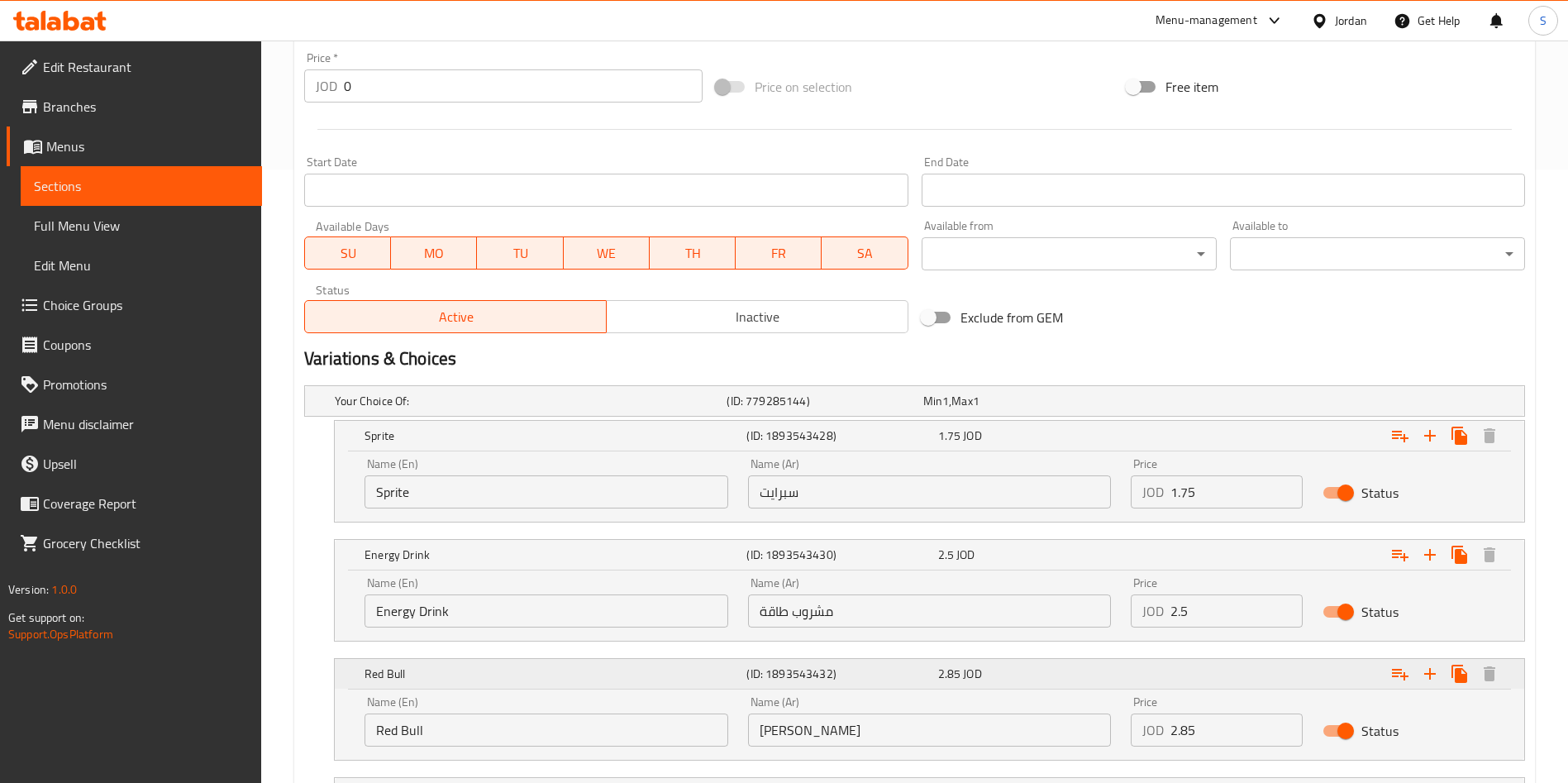
scroll to position [737, 0]
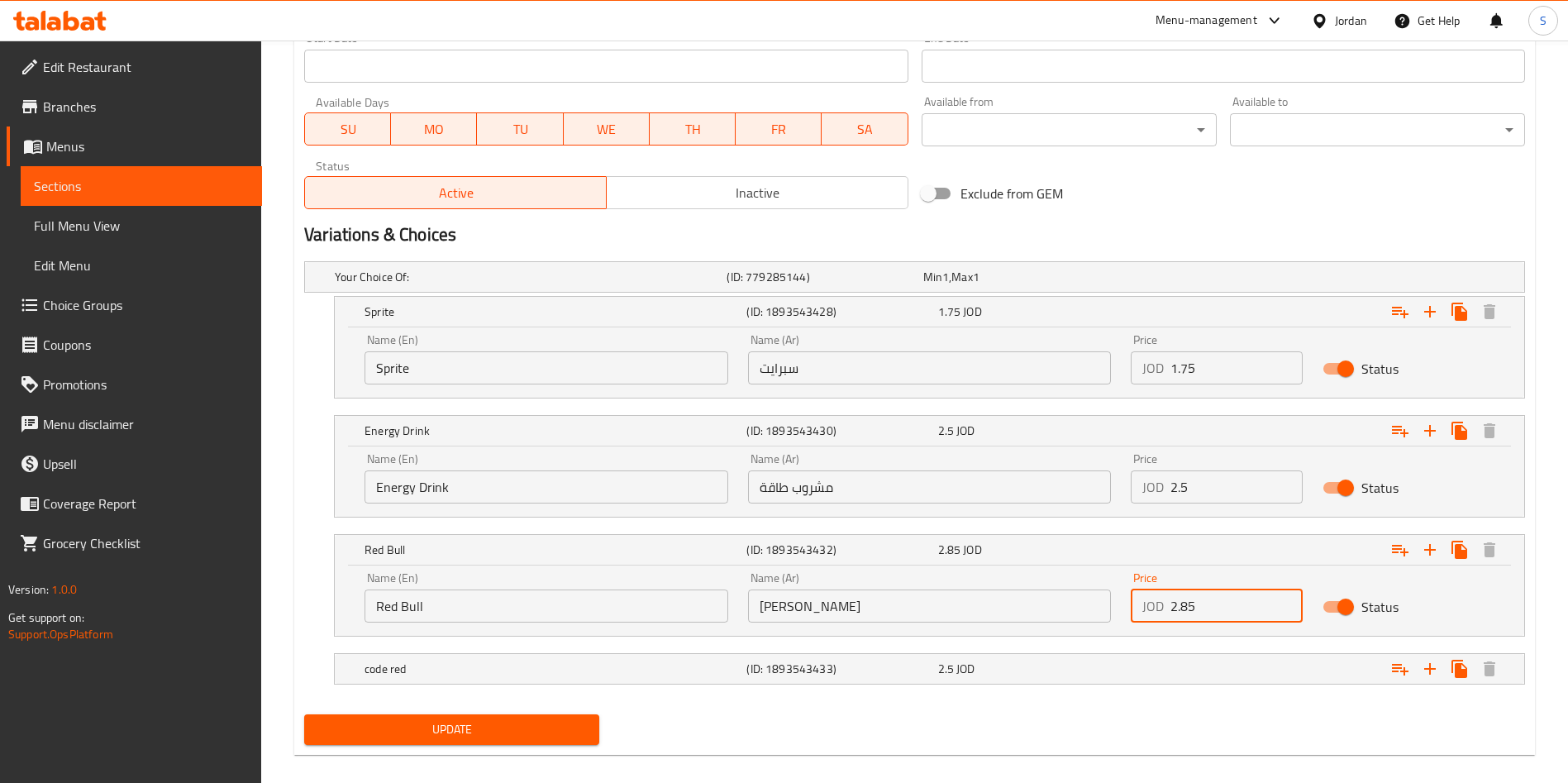
drag, startPoint x: 1197, startPoint y: 617, endPoint x: 1156, endPoint y: 617, distance: 41.0
click at [1156, 617] on div "JOD 2.85 Price" at bounding box center [1216, 605] width 172 height 33
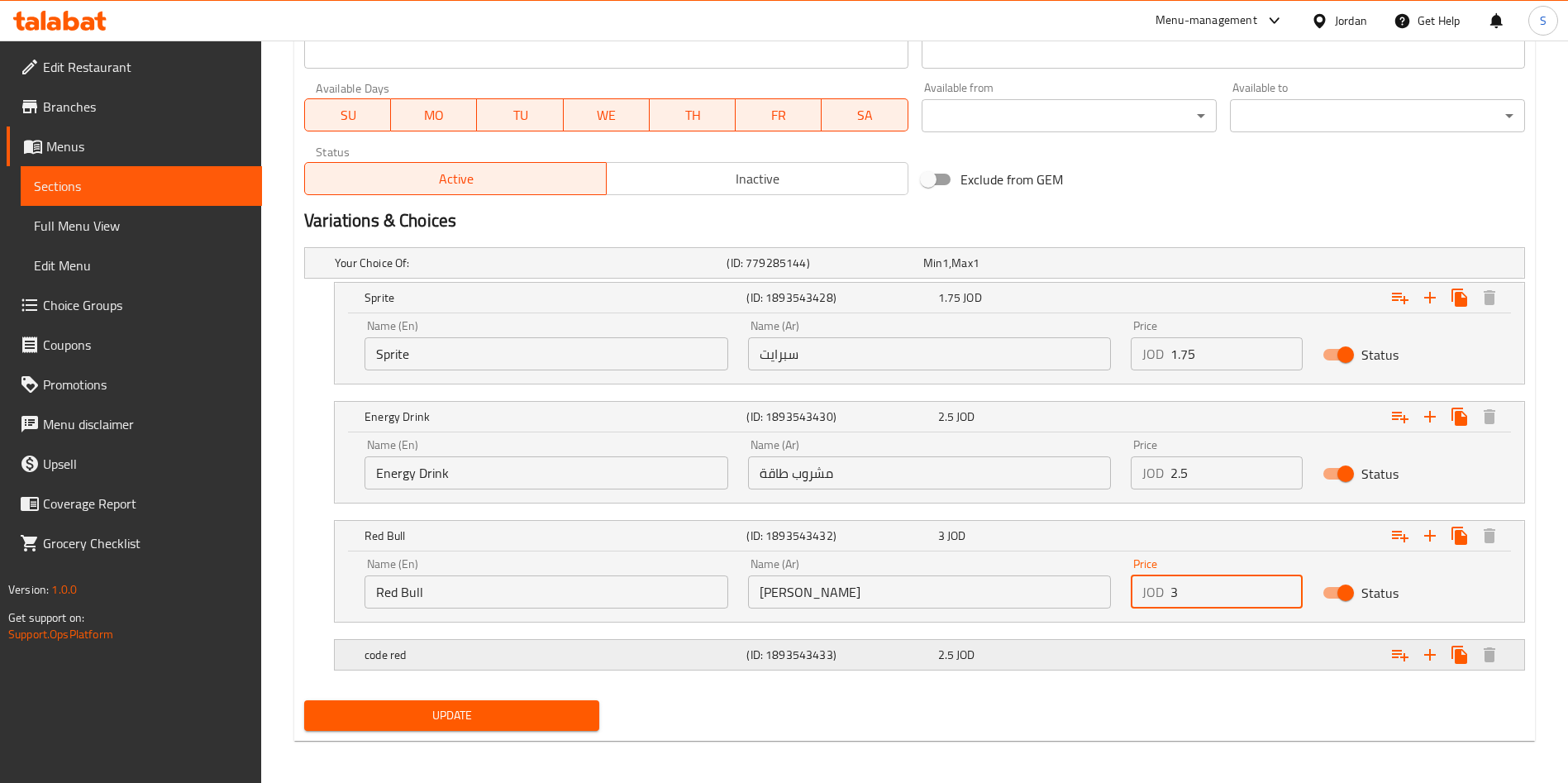
scroll to position [755, 0]
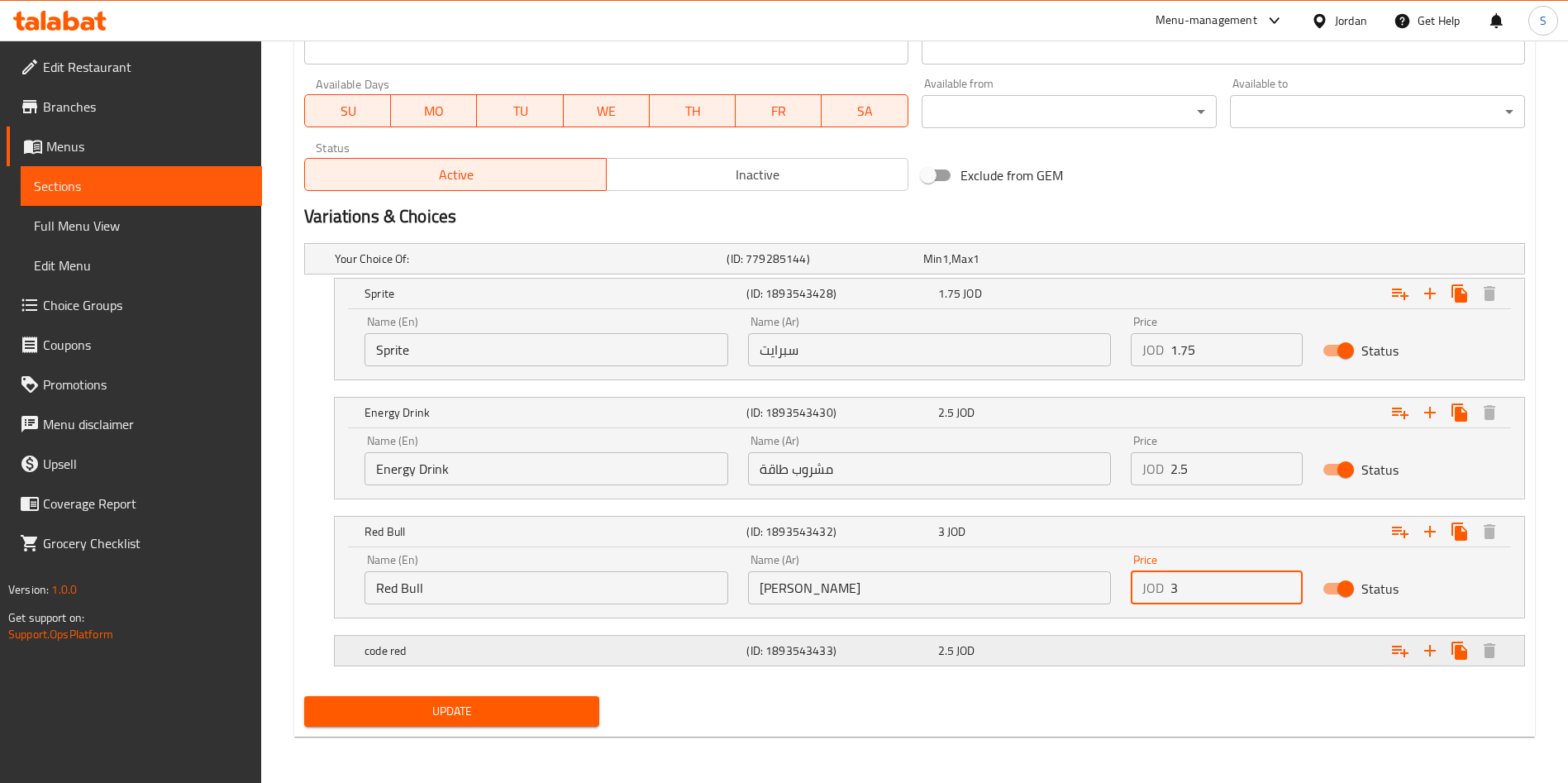
type input "3"
click at [1179, 661] on div "Expand" at bounding box center [1316, 650] width 382 height 36
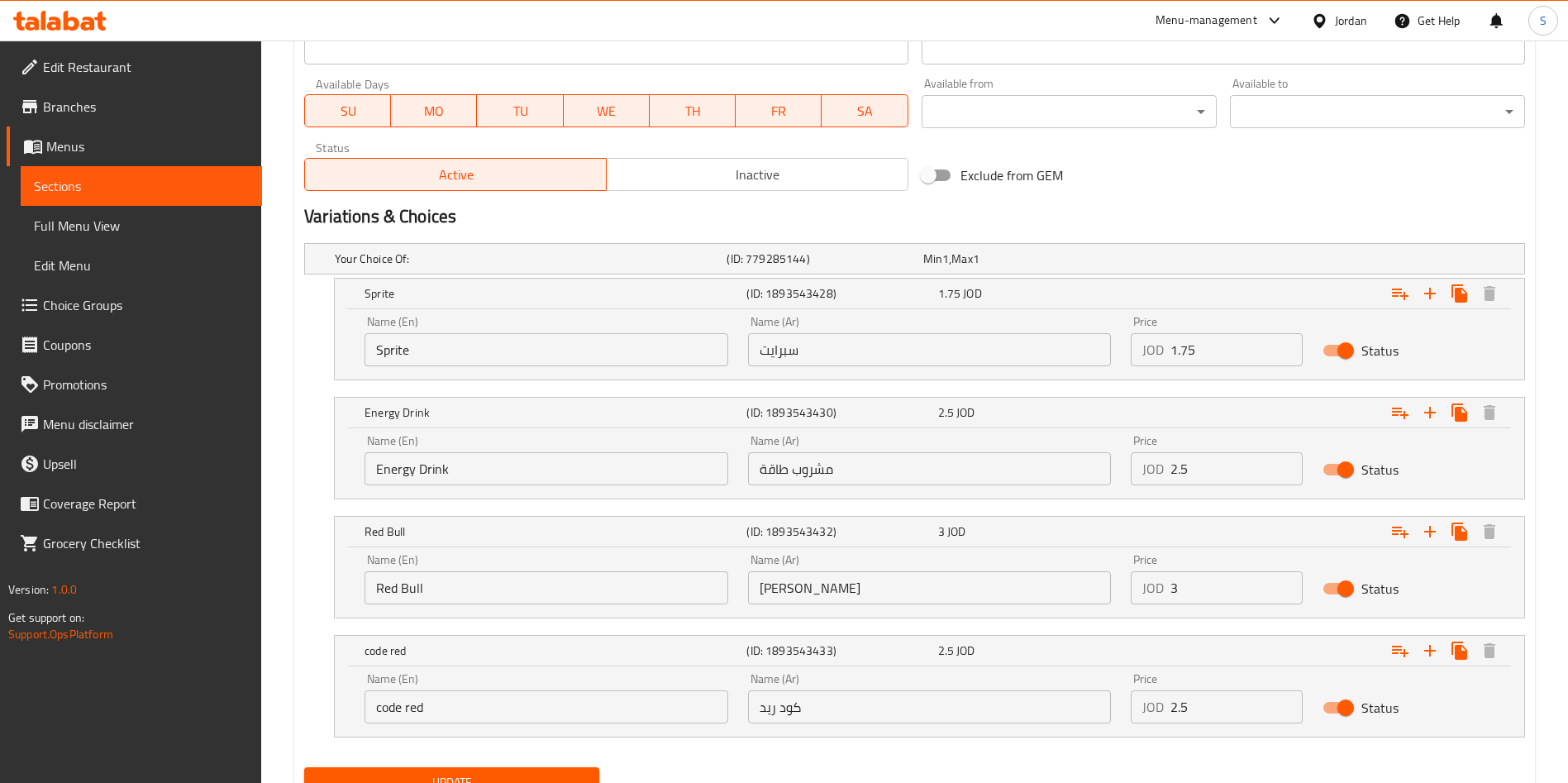
click at [1179, 702] on input "2.5" at bounding box center [1237, 706] width 132 height 33
click at [1185, 709] on input "2.5" at bounding box center [1237, 706] width 132 height 33
click at [1178, 703] on input "2.5" at bounding box center [1237, 706] width 132 height 33
click at [1182, 706] on input "2.5" at bounding box center [1237, 706] width 132 height 33
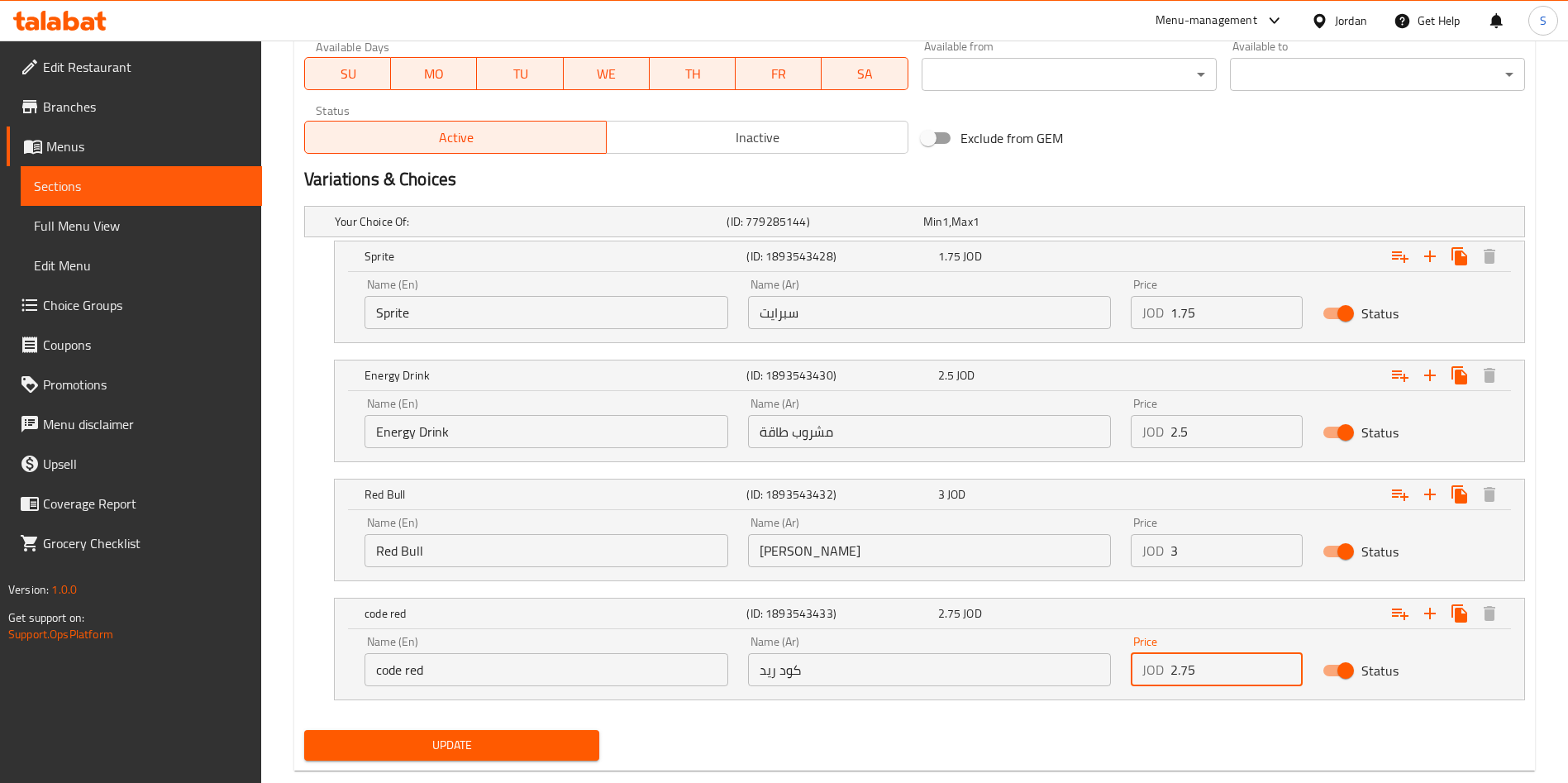
scroll to position [826, 0]
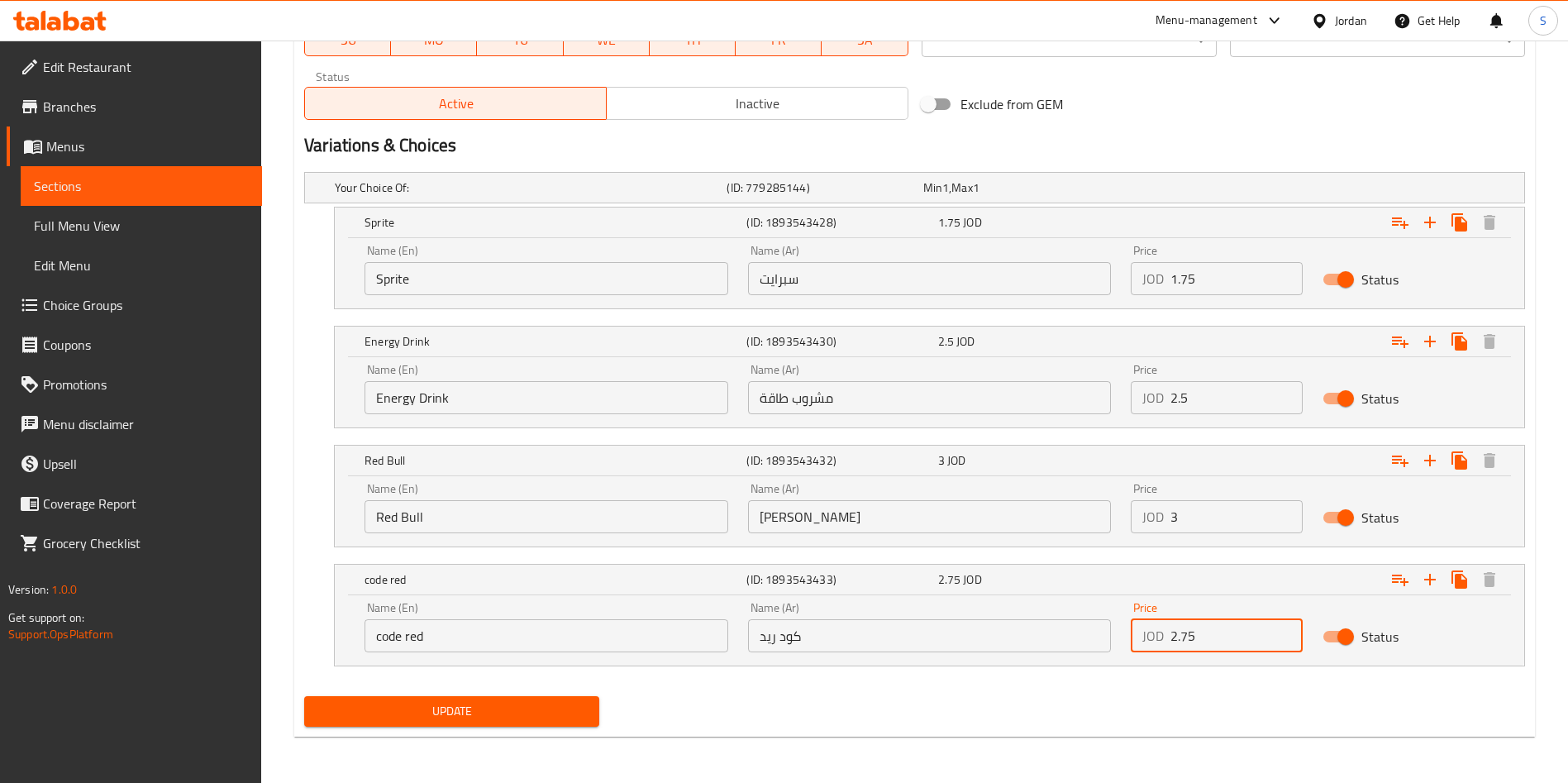
type input "2.75"
click at [539, 732] on div "Update Pina Colada Change Image Size: 1200 x 800 px / Image formats: jpg, png /…" at bounding box center [915, 35] width 1241 height 1402
click at [527, 719] on span "Update" at bounding box center [452, 711] width 269 height 20
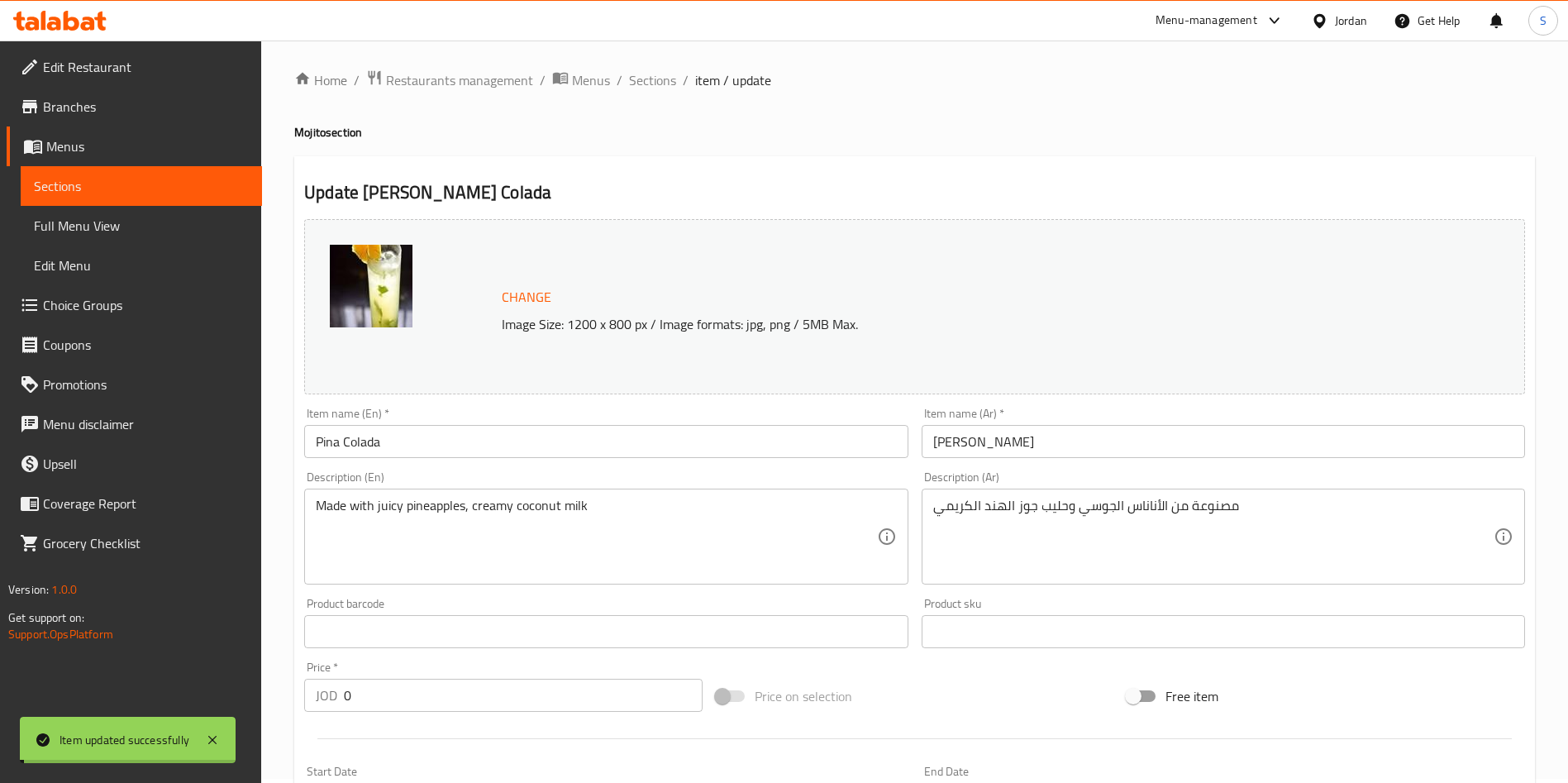
scroll to position [0, 0]
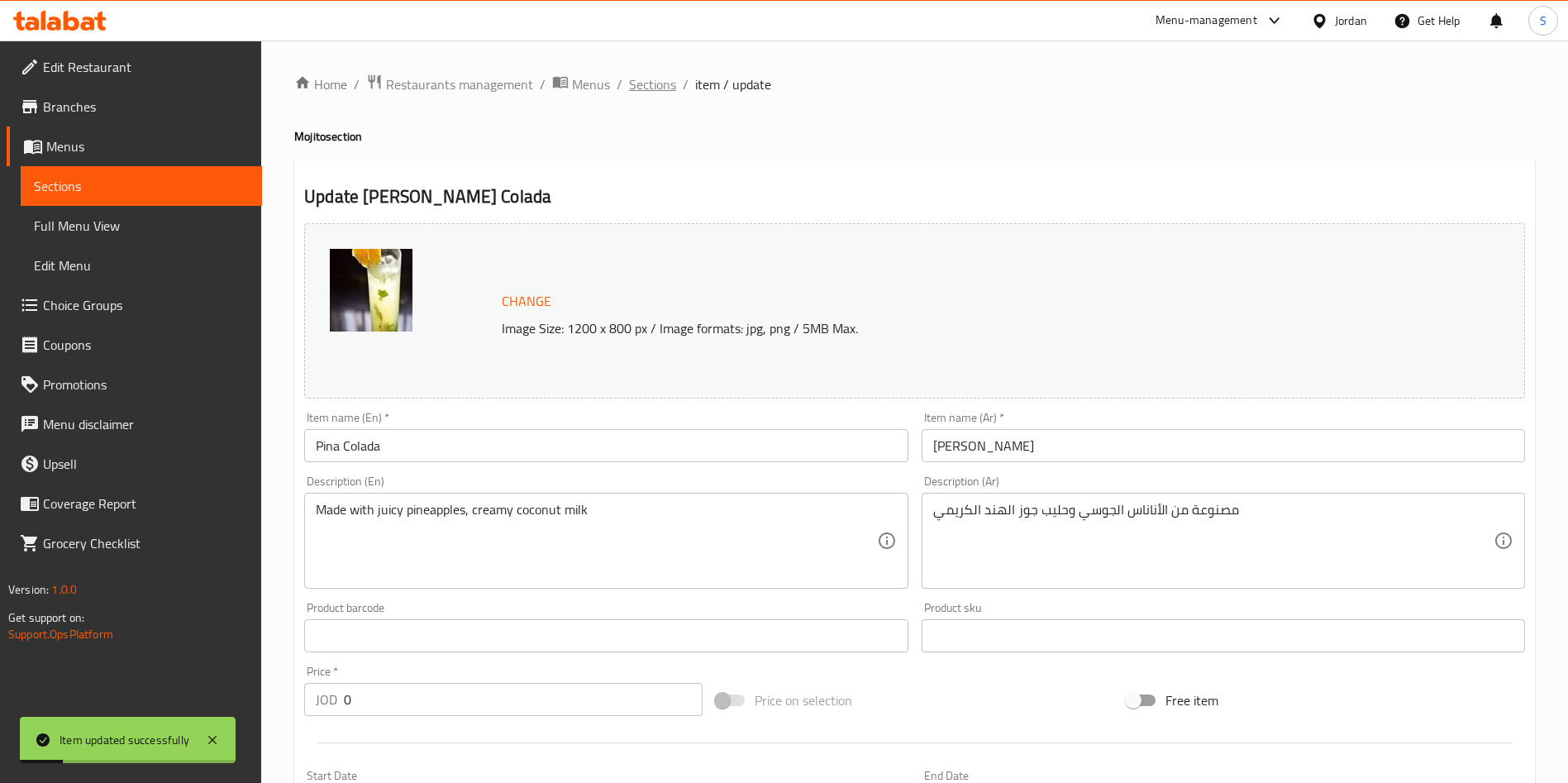
click at [659, 84] on span "Sections" at bounding box center [653, 84] width 47 height 19
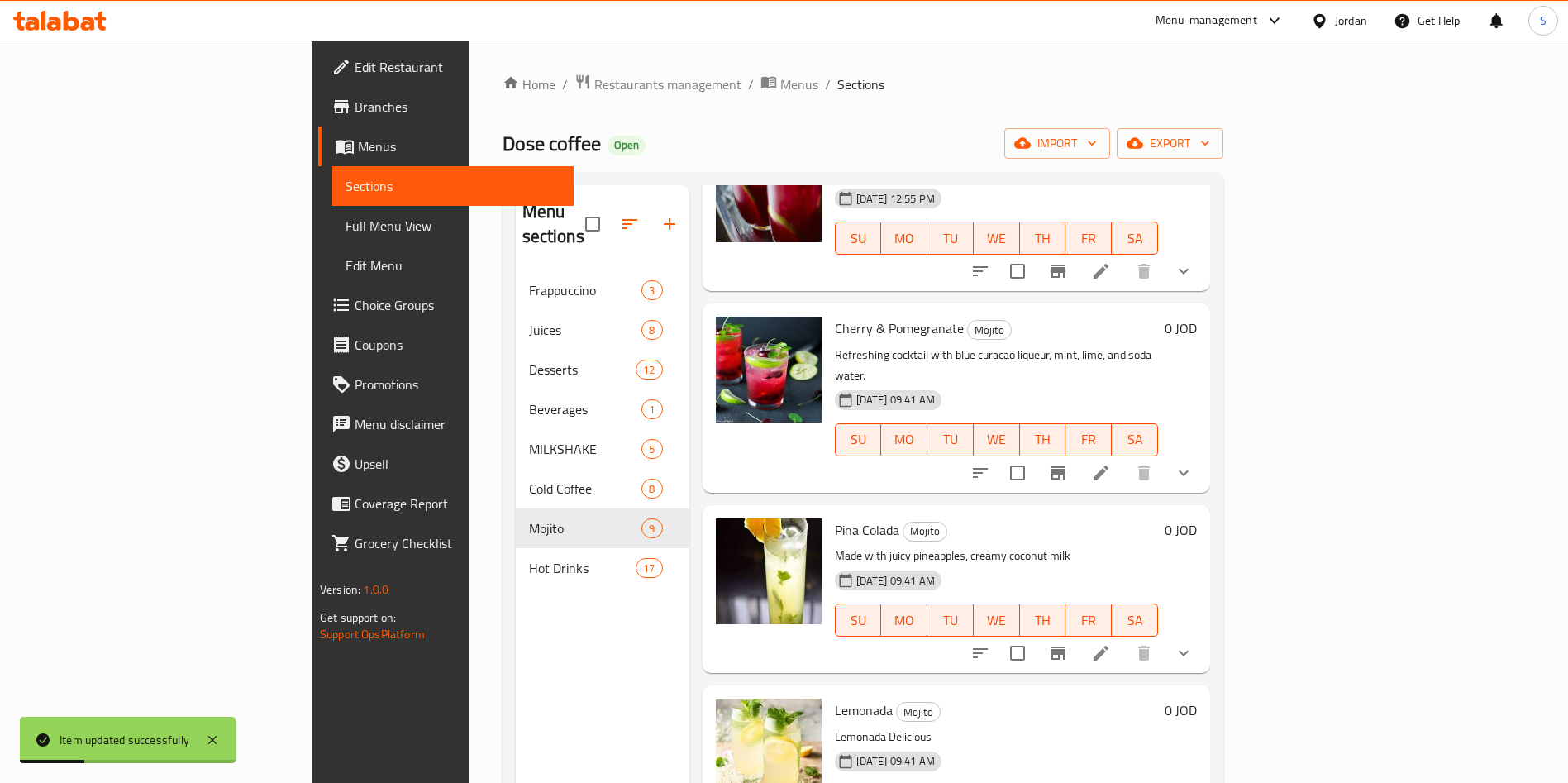
scroll to position [231, 0]
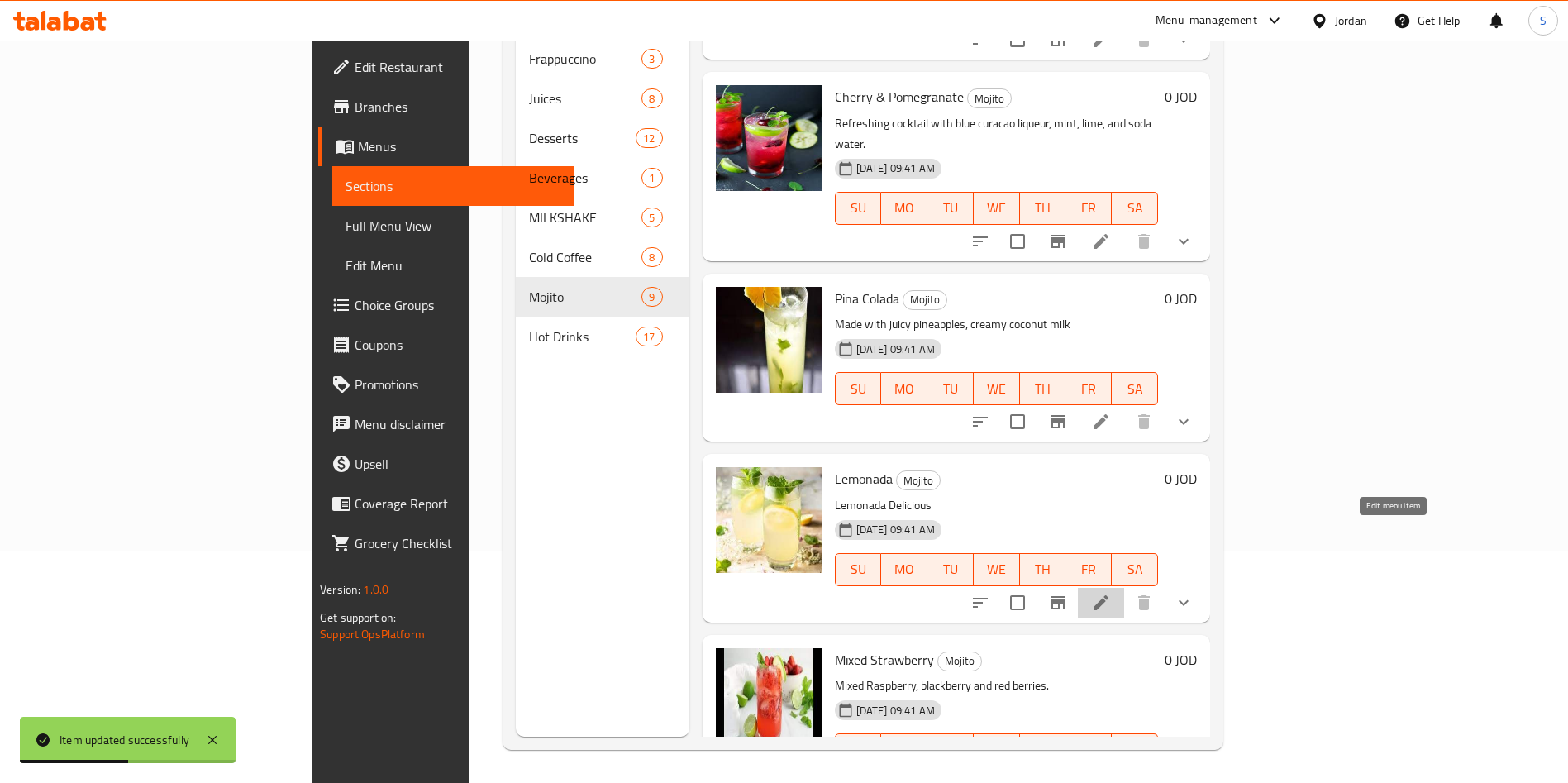
click at [1109, 595] on icon at bounding box center [1101, 603] width 15 height 15
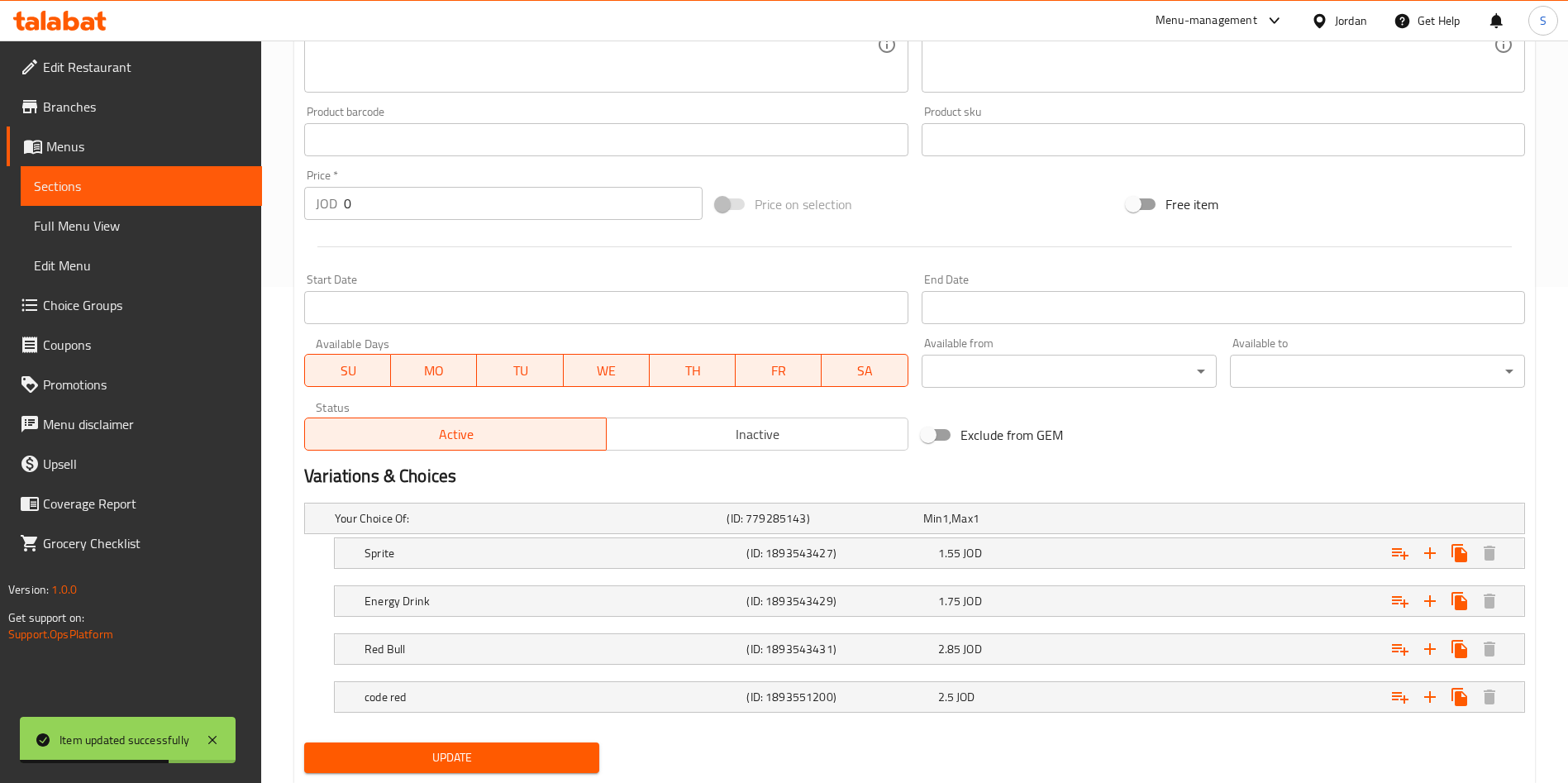
scroll to position [542, 0]
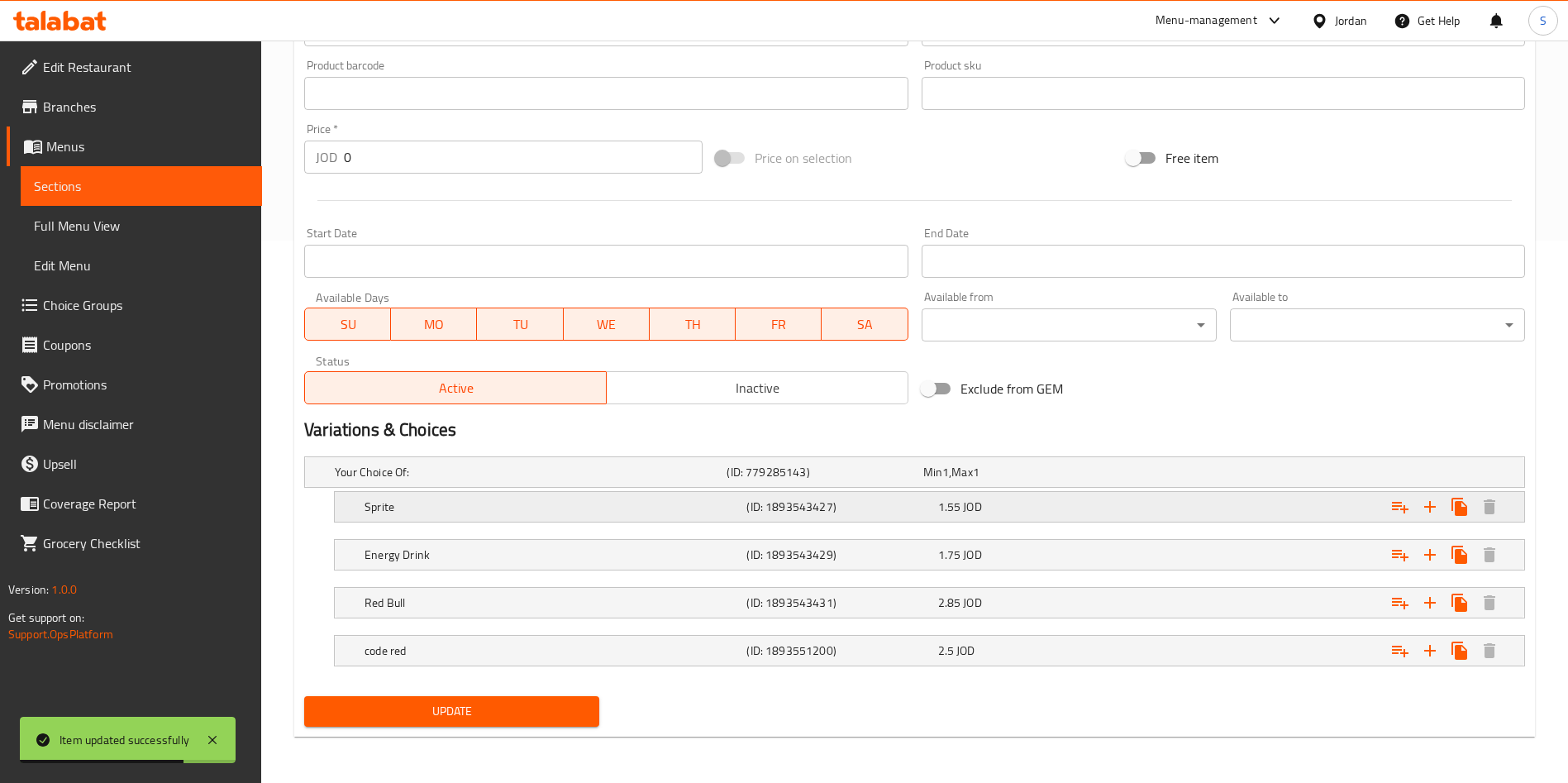
click at [916, 503] on h5 "(ID: 1893543427)" at bounding box center [838, 507] width 184 height 17
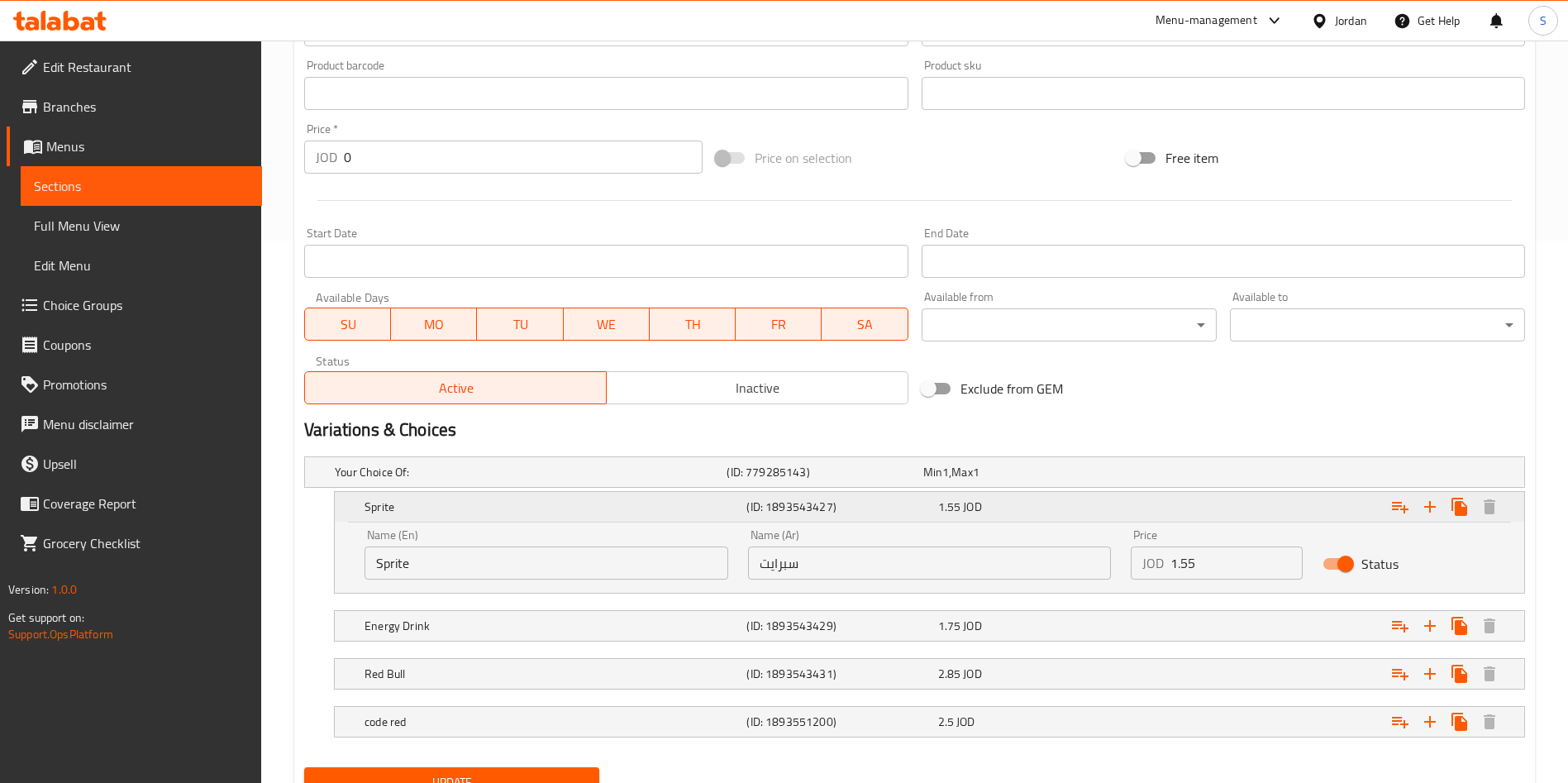
click at [859, 498] on h5 "(ID: 1893543427)" at bounding box center [838, 507] width 184 height 17
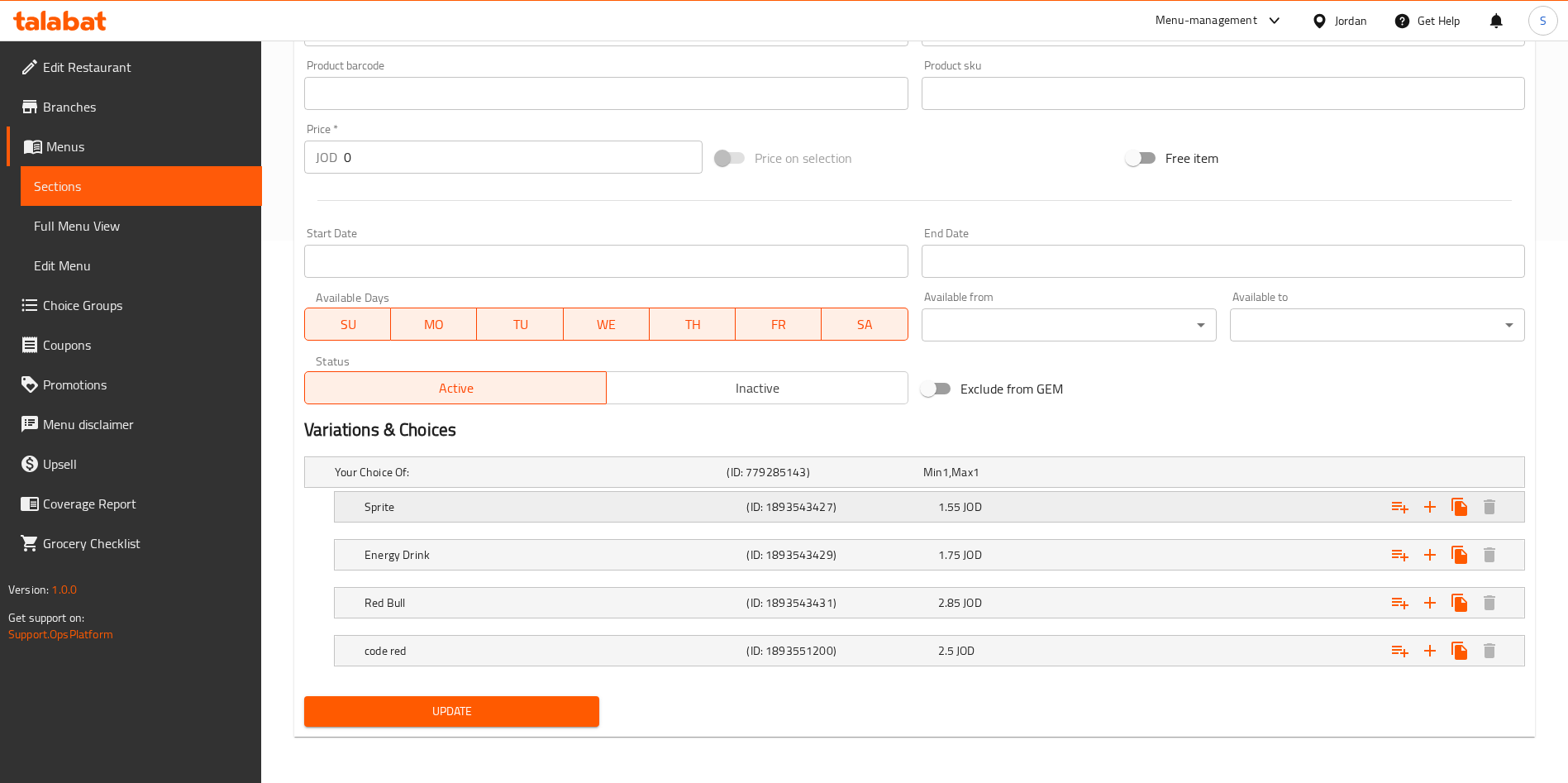
click at [865, 514] on h5 "(ID: 1893543427)" at bounding box center [838, 507] width 184 height 17
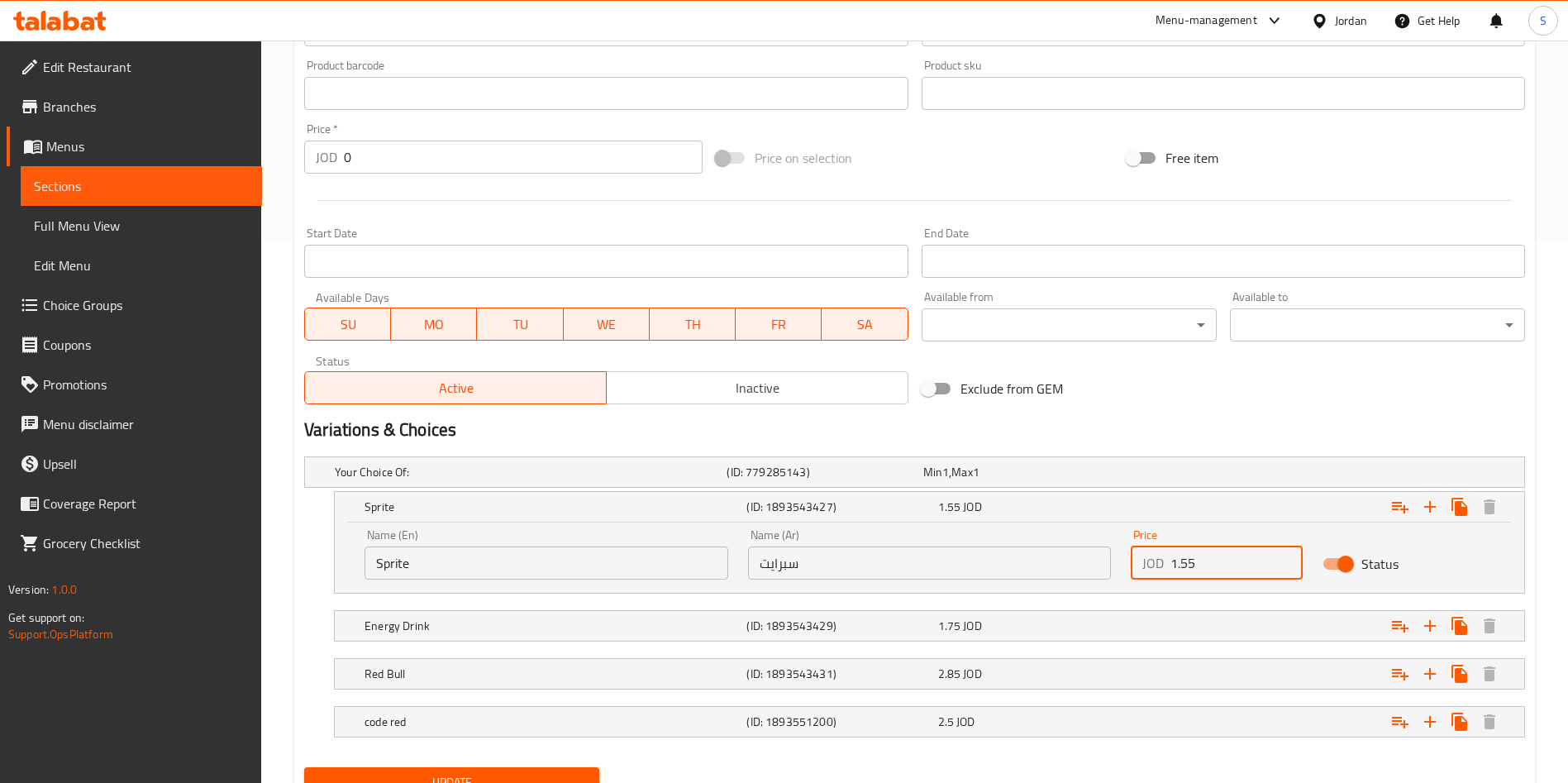
drag, startPoint x: 1192, startPoint y: 559, endPoint x: 1180, endPoint y: 559, distance: 12.0
click at [1180, 559] on input "1.55" at bounding box center [1237, 563] width 132 height 33
type input "1.75"
click at [1204, 610] on div "Expand" at bounding box center [1316, 625] width 382 height 36
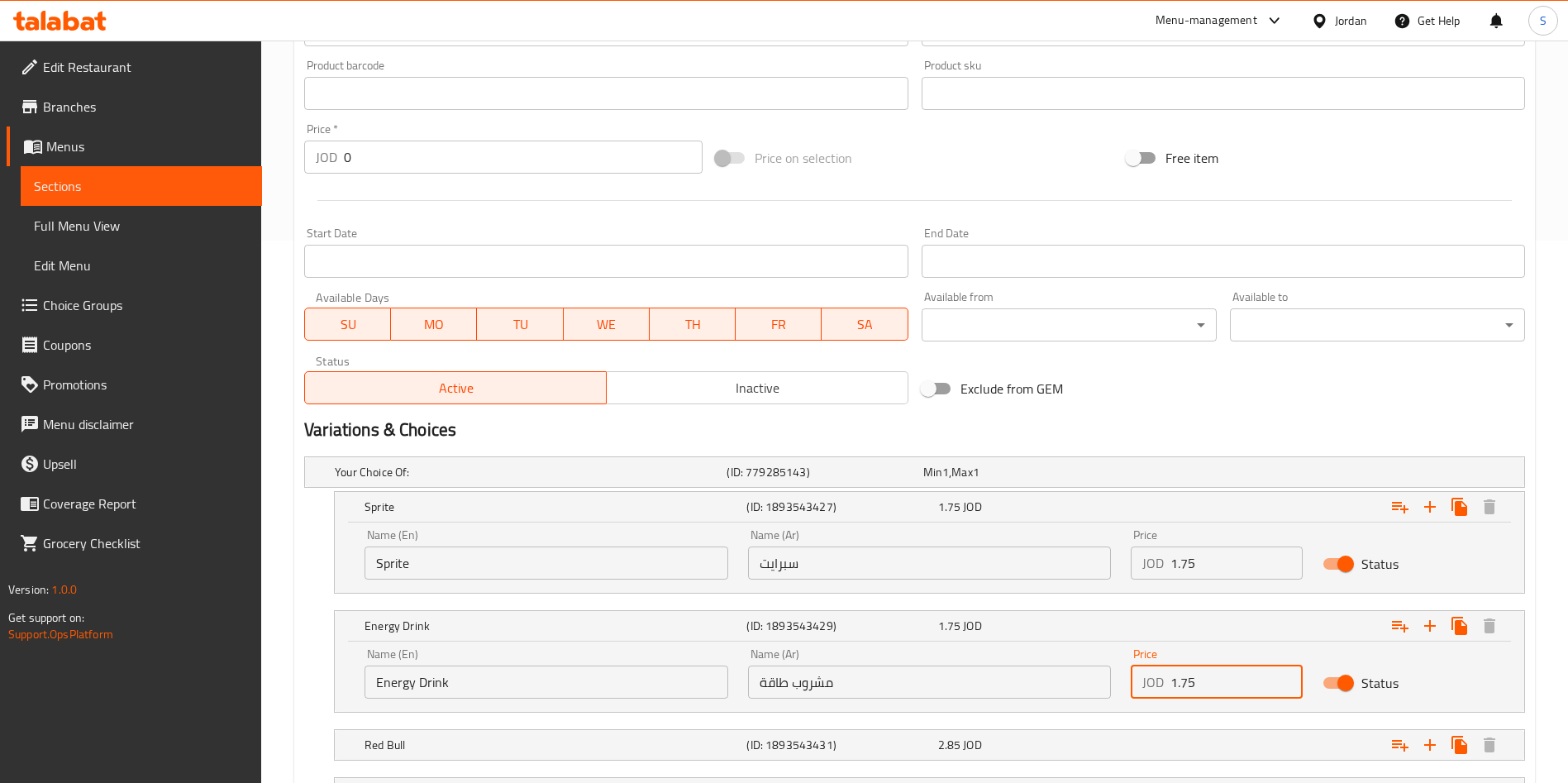
drag, startPoint x: 1186, startPoint y: 687, endPoint x: 1199, endPoint y: 688, distance: 13.0
click at [1199, 688] on input "1.75" at bounding box center [1237, 681] width 132 height 33
click at [1204, 677] on input "1.75" at bounding box center [1237, 681] width 132 height 33
drag, startPoint x: 1213, startPoint y: 675, endPoint x: 1072, endPoint y: 702, distance: 143.6
click at [1072, 702] on div "Name (En) Energy Drink Name (En) Name (Ar) مشروب طاقة Name (Ar) Price JOD 1.75 …" at bounding box center [929, 673] width 1150 height 70
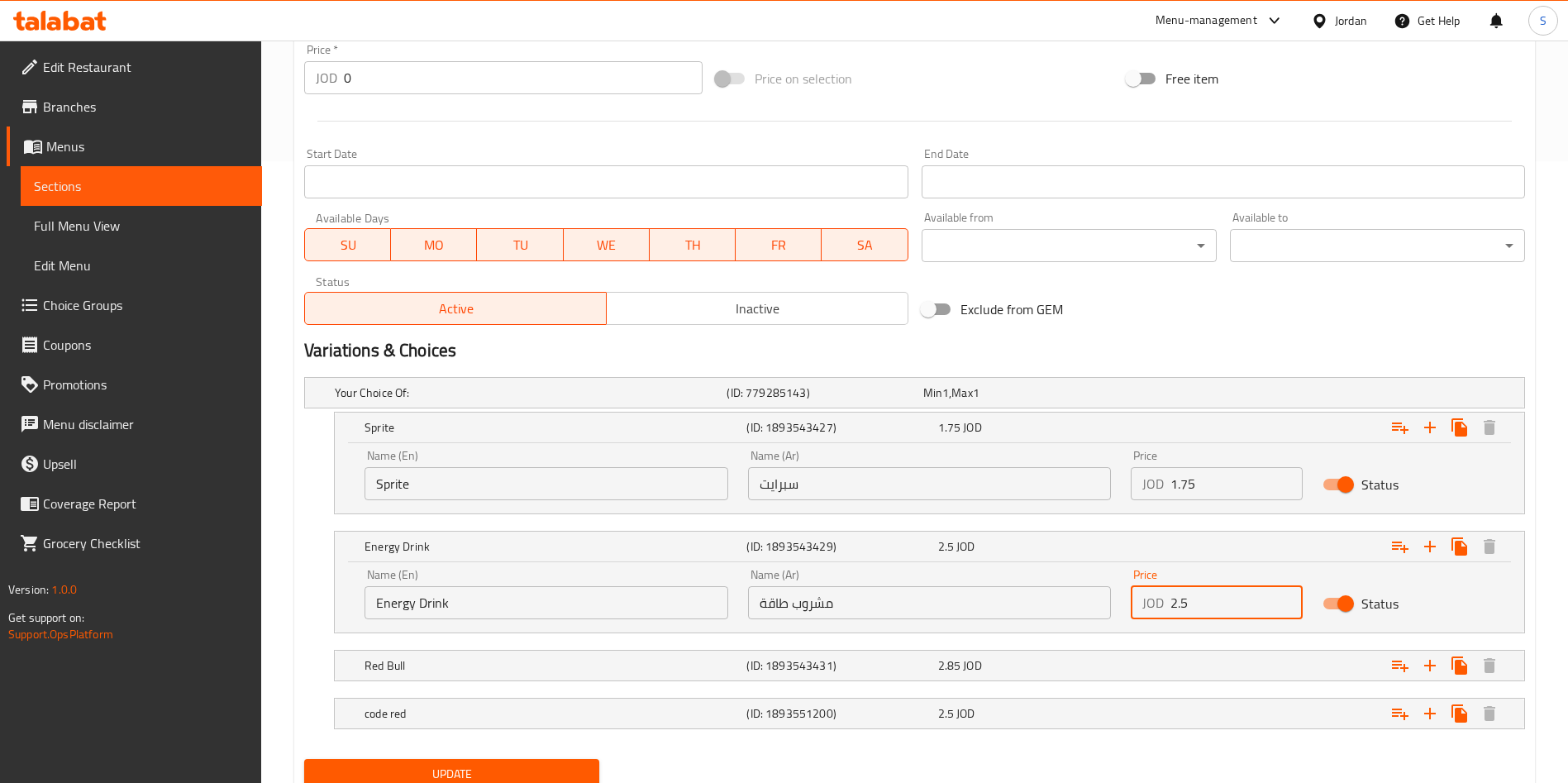
scroll to position [685, 0]
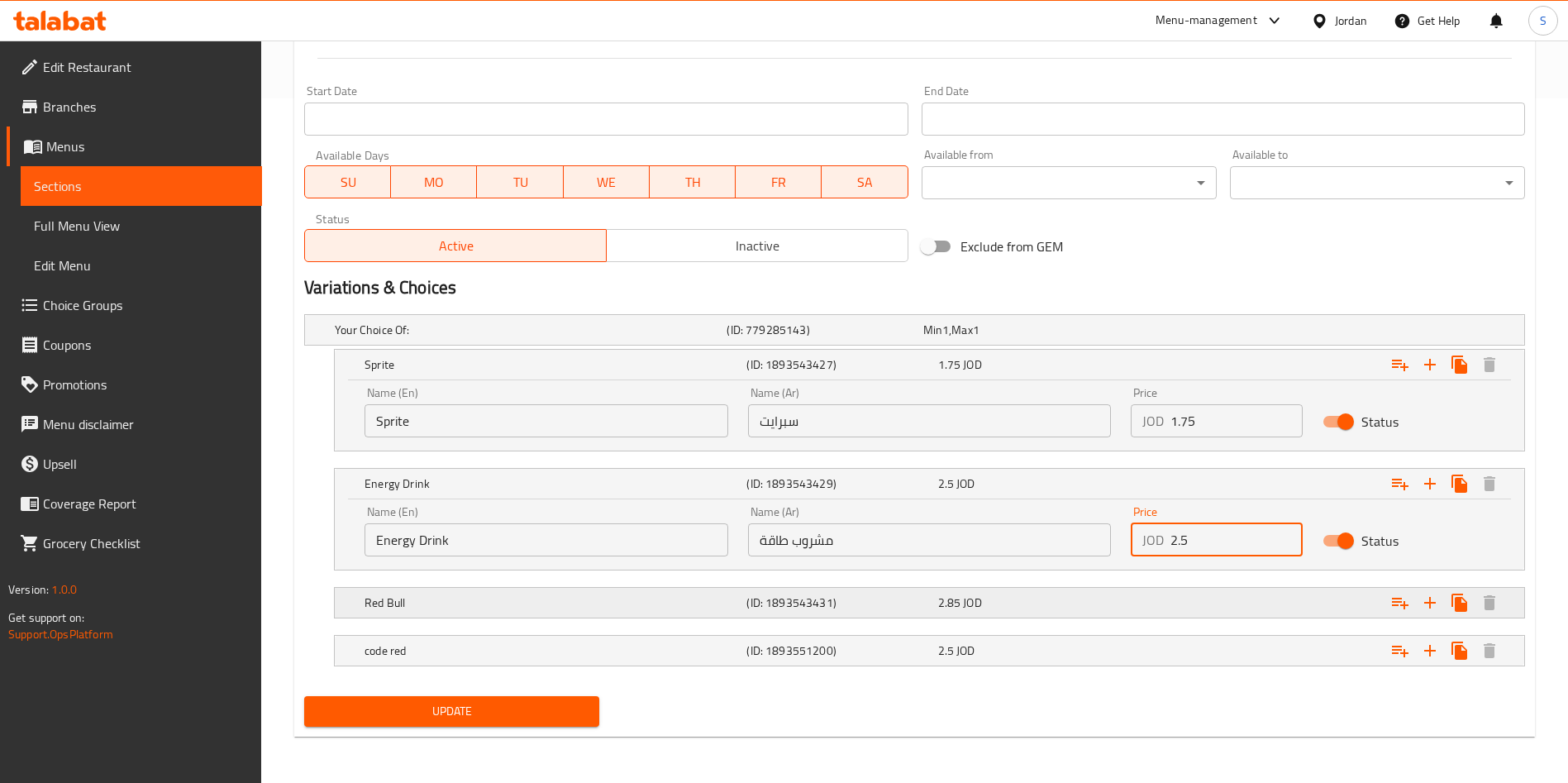
type input "2.5"
click at [1165, 617] on div "Expand" at bounding box center [1316, 603] width 382 height 36
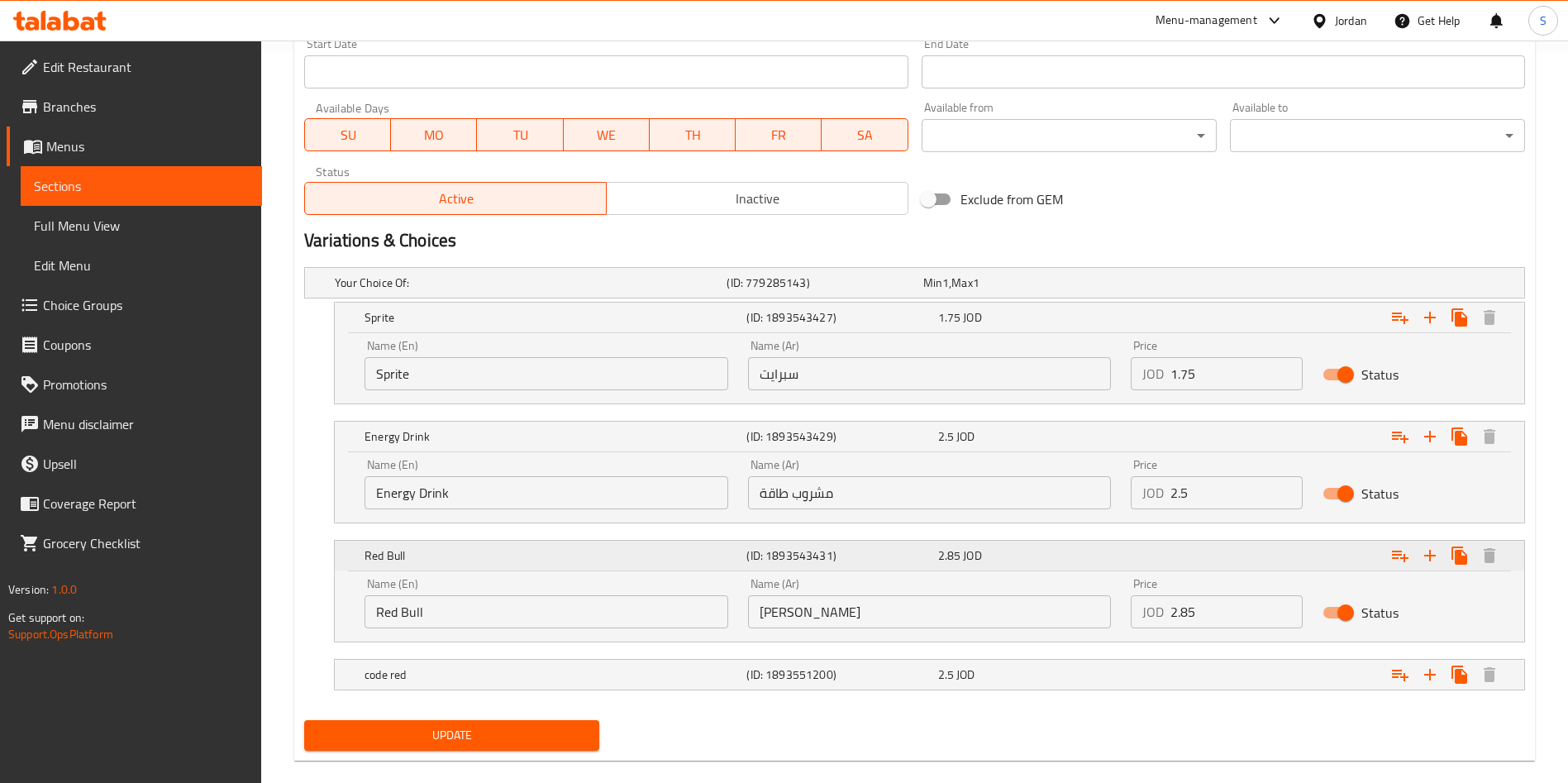
scroll to position [755, 0]
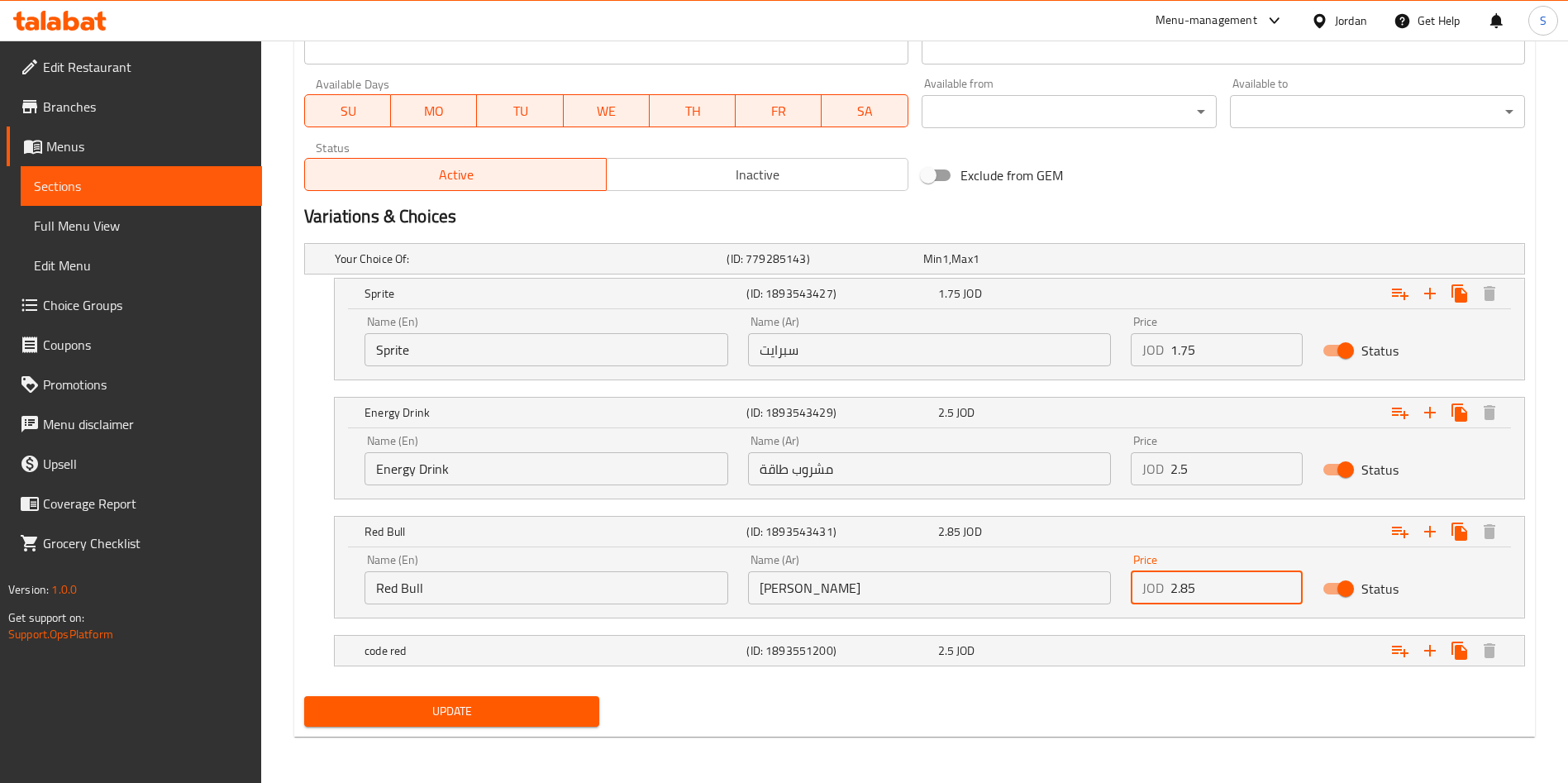
drag, startPoint x: 1226, startPoint y: 590, endPoint x: 1109, endPoint y: 591, distance: 117.0
click at [1109, 591] on div "Name (En) Red Bull Name (En) Name (Ar) ريد بول Name (Ar) Price JOD 2.85 Price S…" at bounding box center [929, 579] width 1150 height 70
type input "3"
click at [1135, 647] on div "Expand" at bounding box center [1316, 650] width 382 height 36
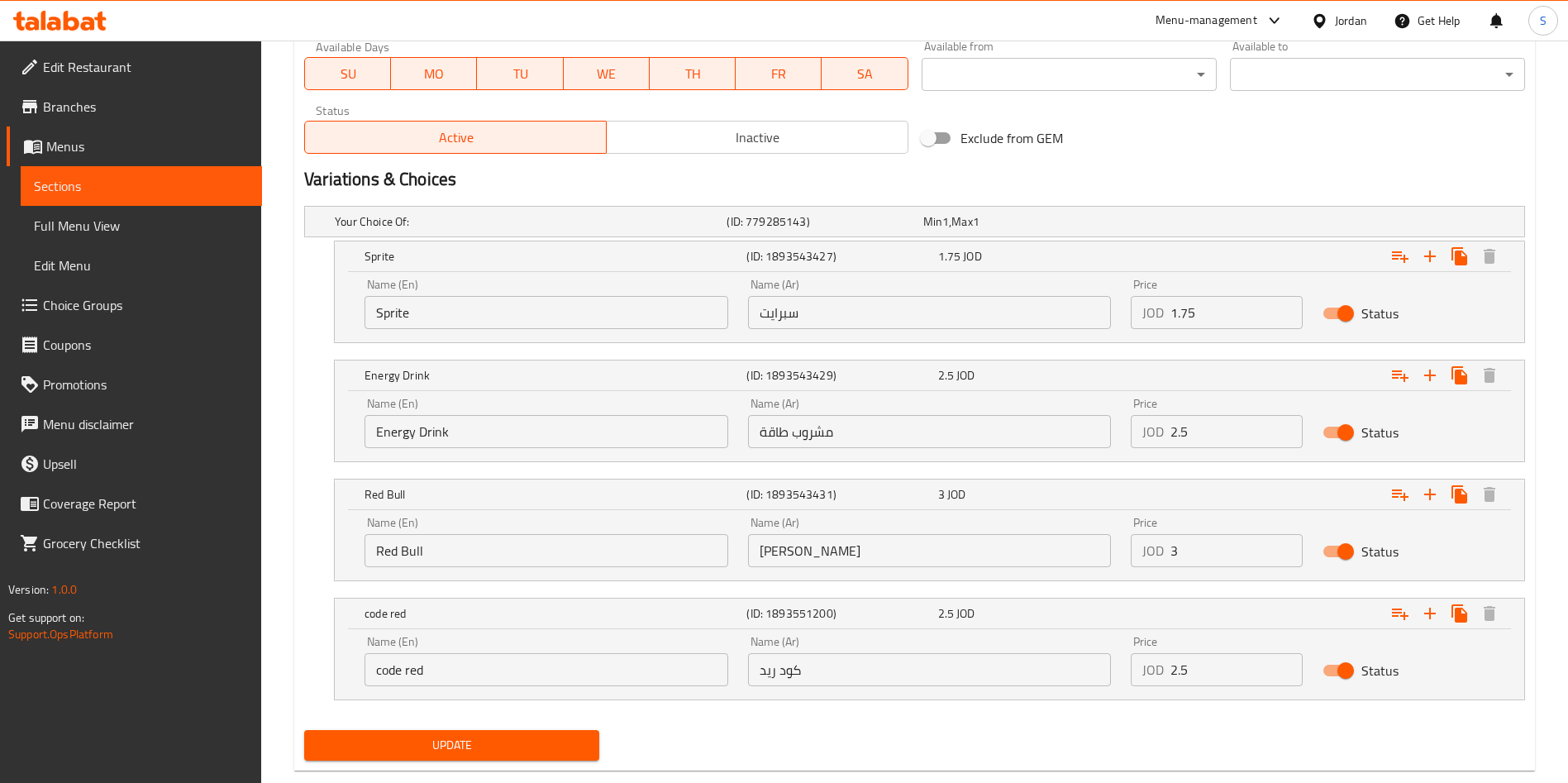
scroll to position [826, 0]
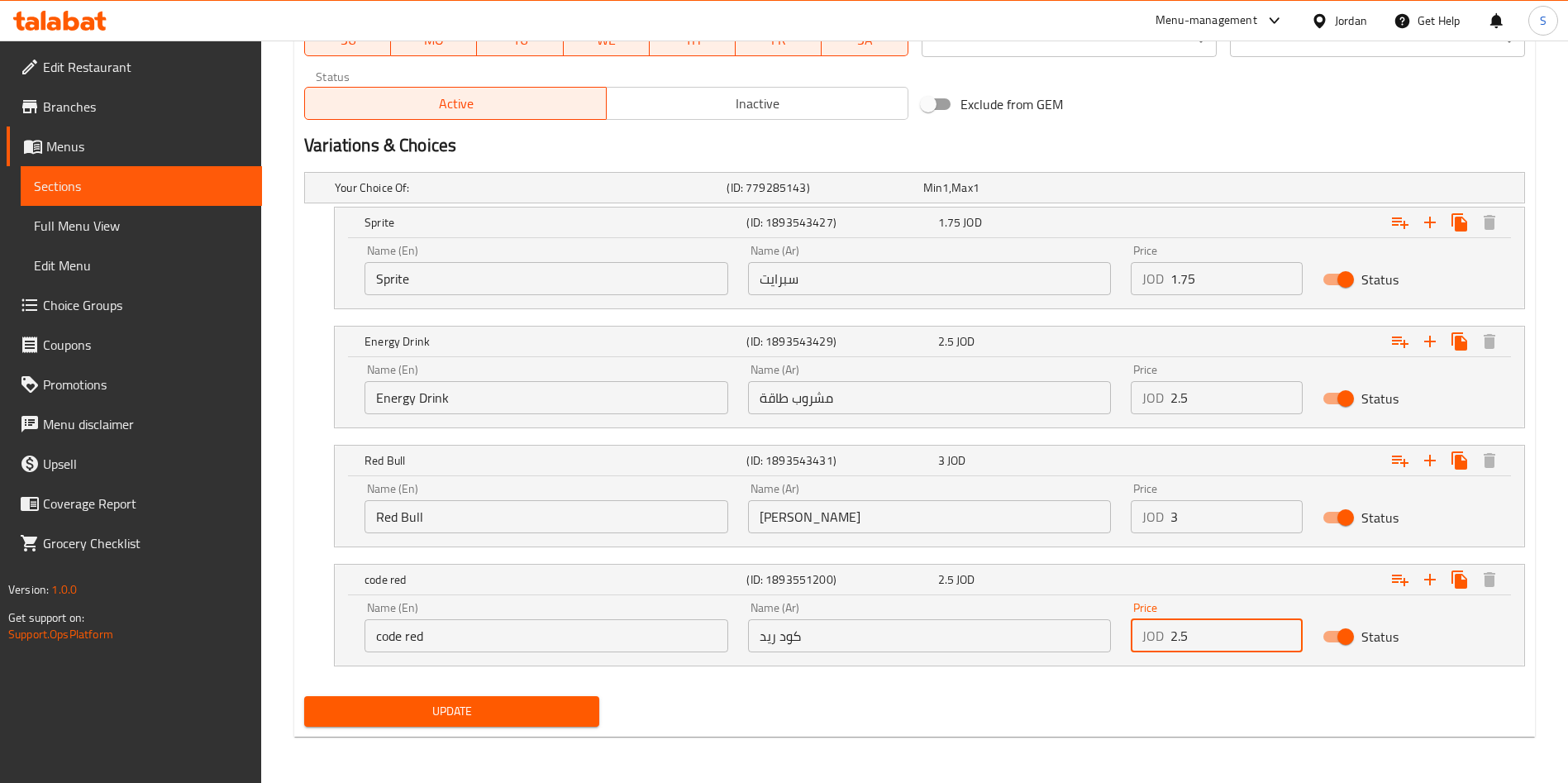
drag, startPoint x: 1210, startPoint y: 629, endPoint x: 1144, endPoint y: 629, distance: 66.0
click at [1144, 629] on div "JOD 2.5 Price" at bounding box center [1216, 635] width 172 height 33
click at [1176, 633] on input "2.5" at bounding box center [1237, 635] width 132 height 33
click at [1182, 640] on input "2.5" at bounding box center [1237, 635] width 132 height 33
type input "2.75"
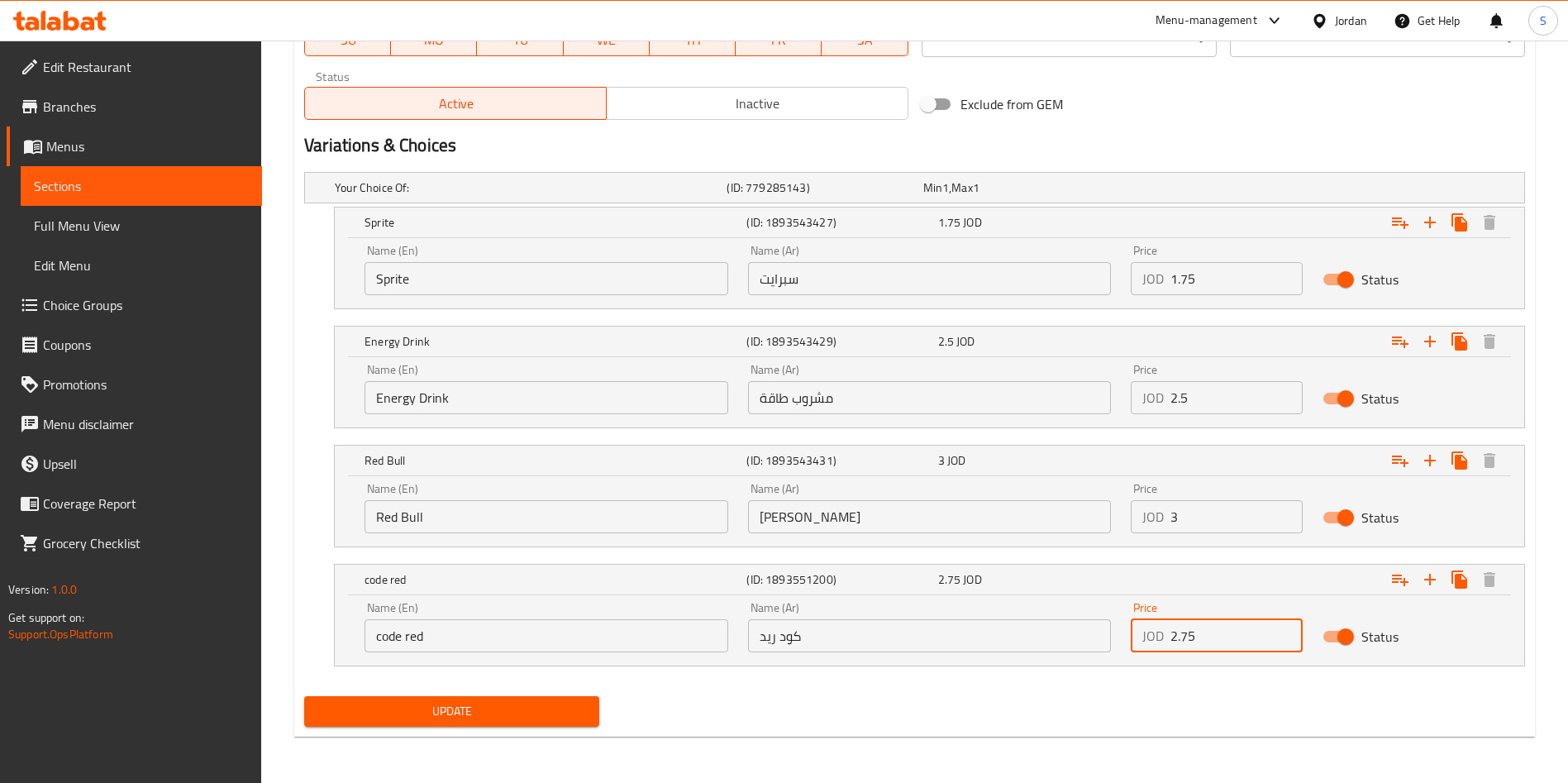
click at [569, 697] on button "Update" at bounding box center [452, 711] width 295 height 31
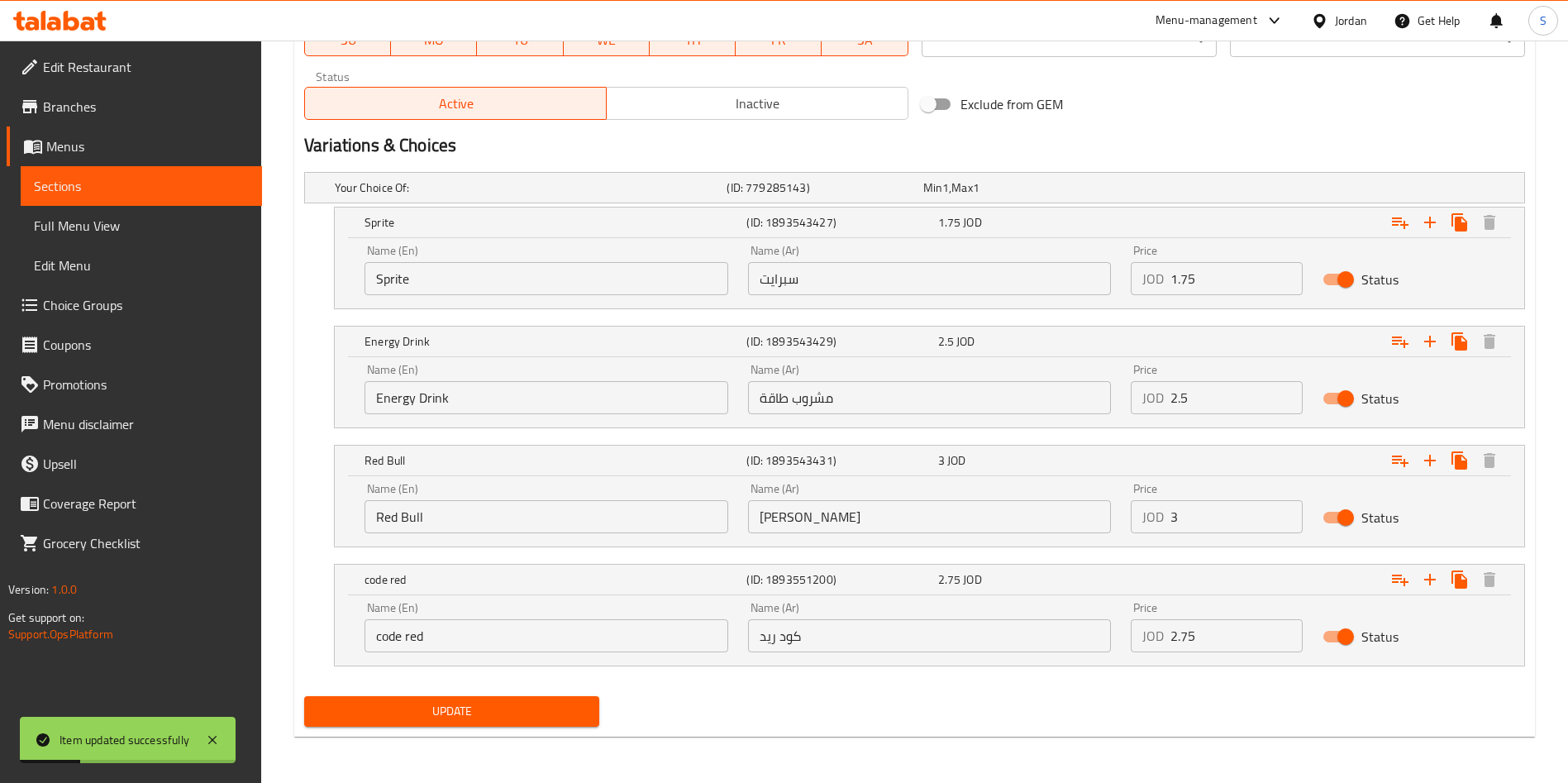
click at [550, 697] on button "Update" at bounding box center [452, 711] width 295 height 31
click at [515, 728] on div "Update" at bounding box center [452, 711] width 309 height 44
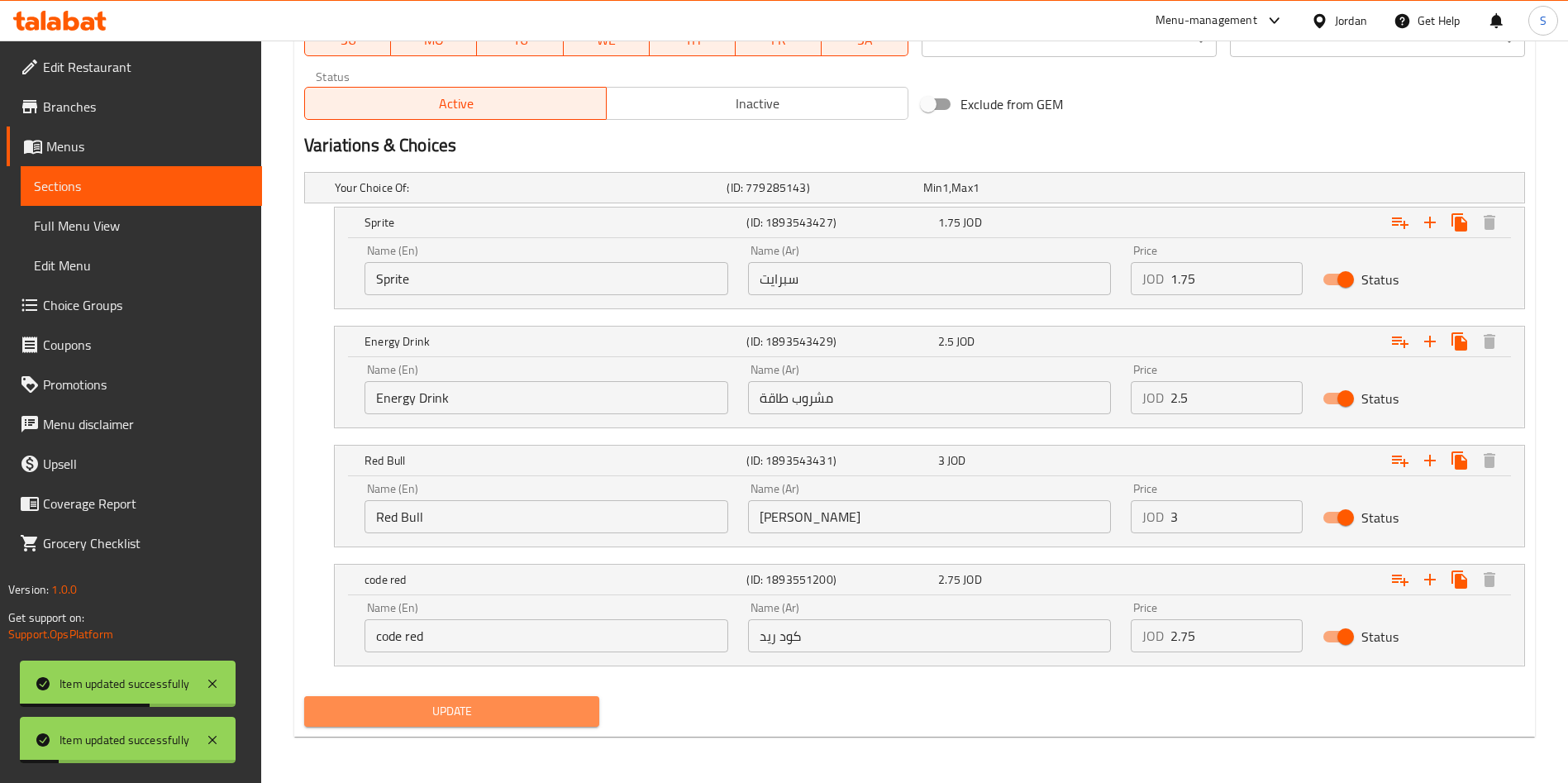
click at [504, 713] on span "Update" at bounding box center [452, 711] width 269 height 20
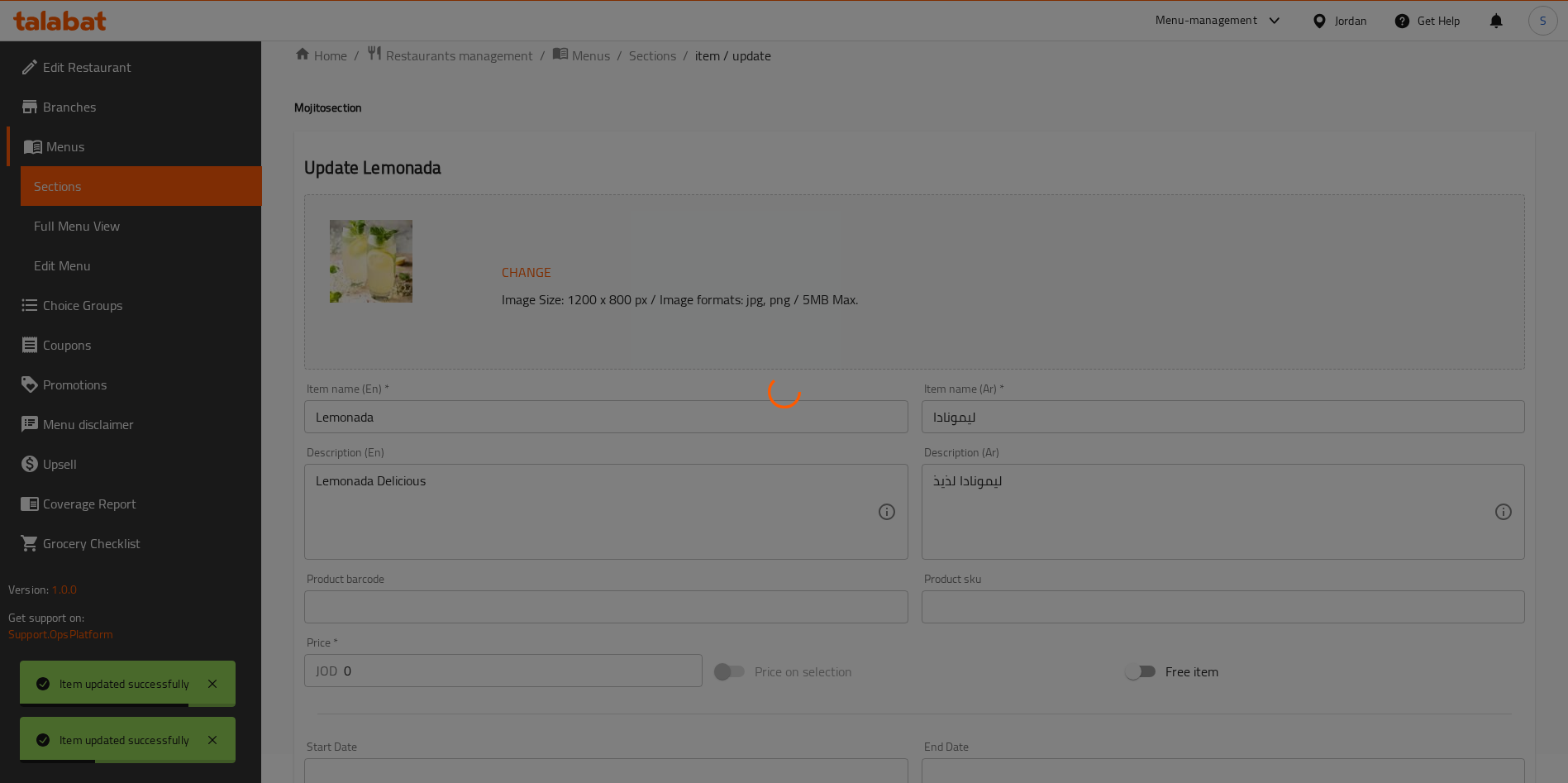
scroll to position [0, 0]
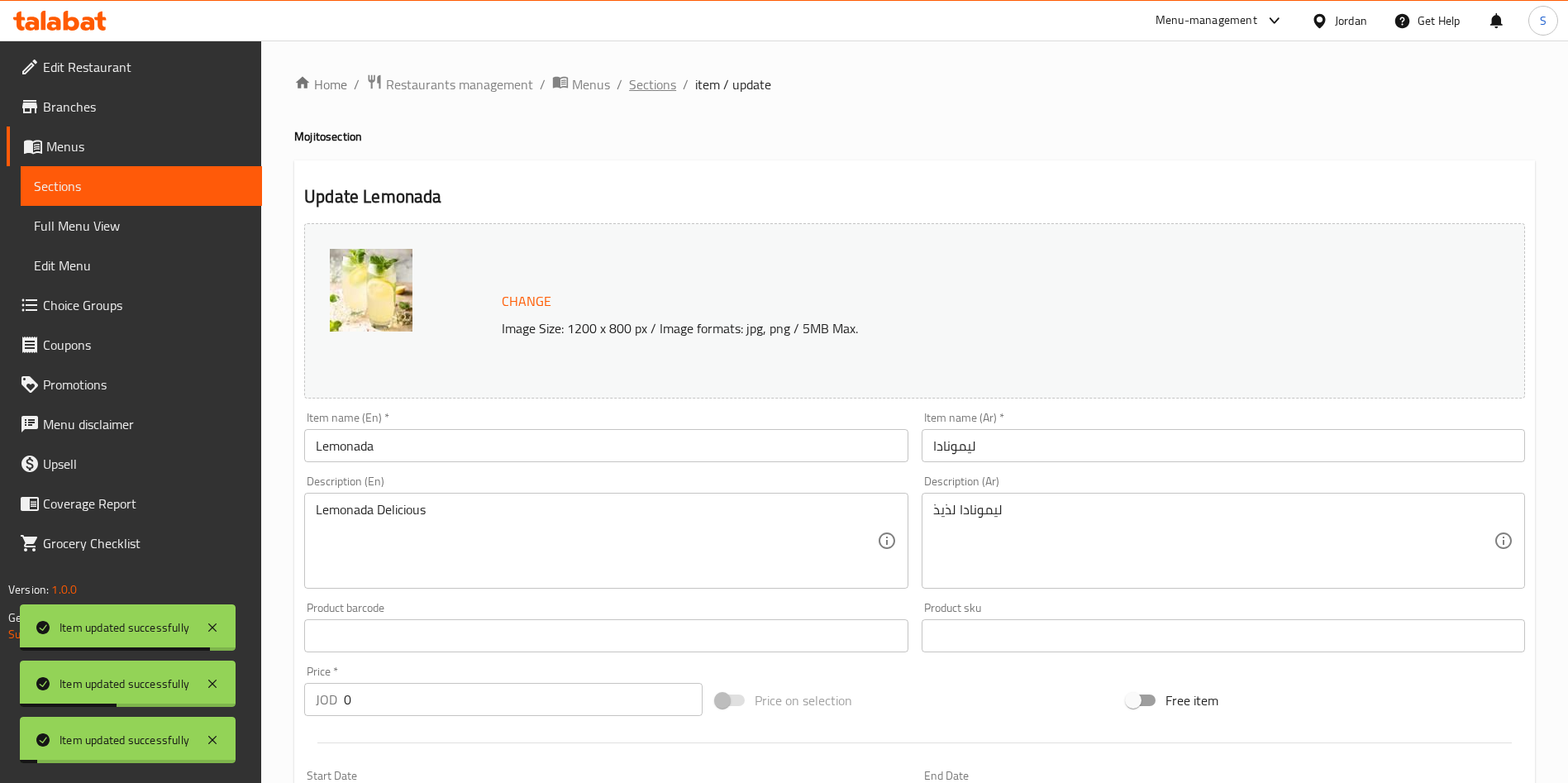
click at [664, 84] on span "Sections" at bounding box center [653, 84] width 47 height 19
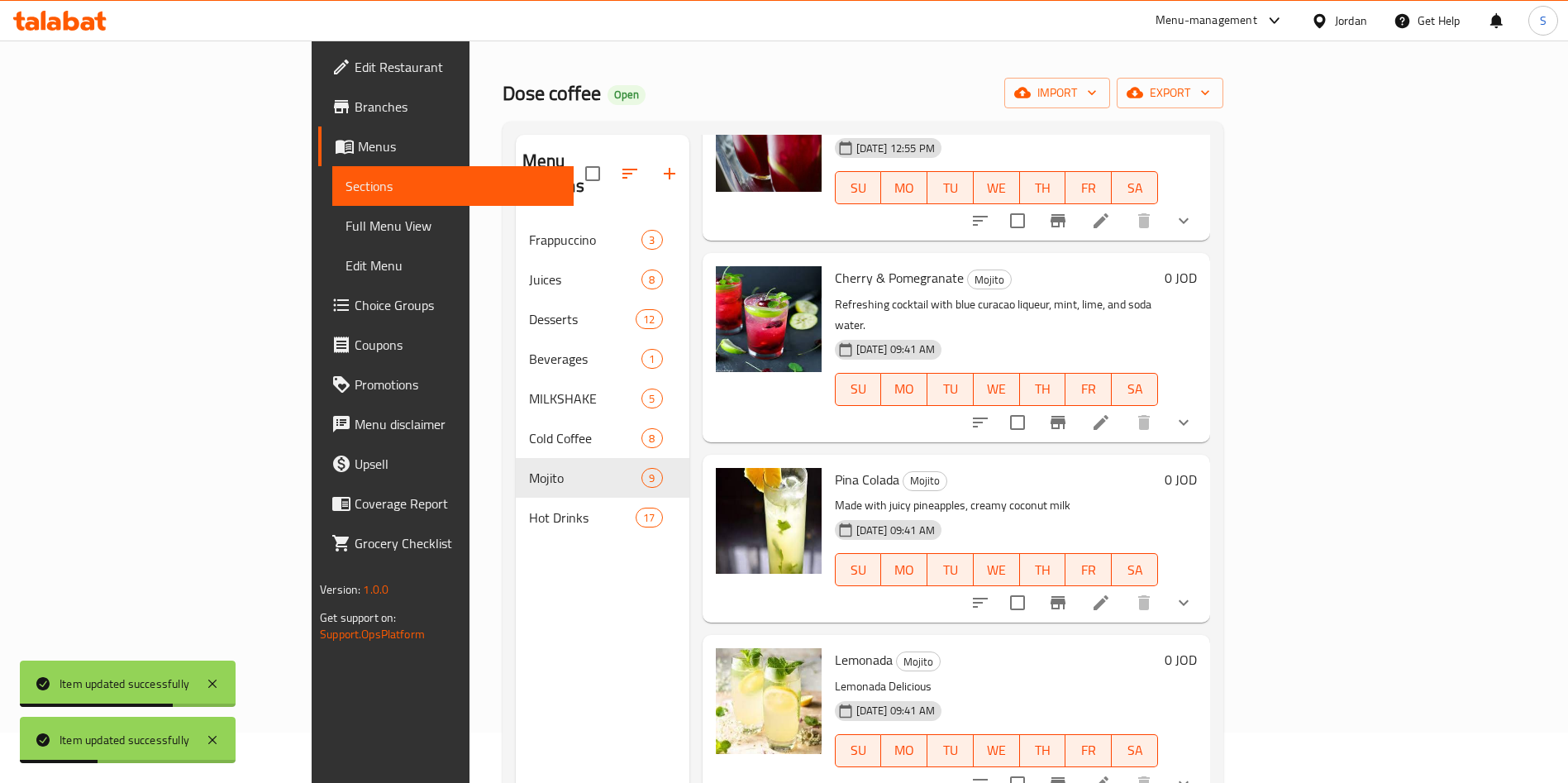
scroll to position [231, 0]
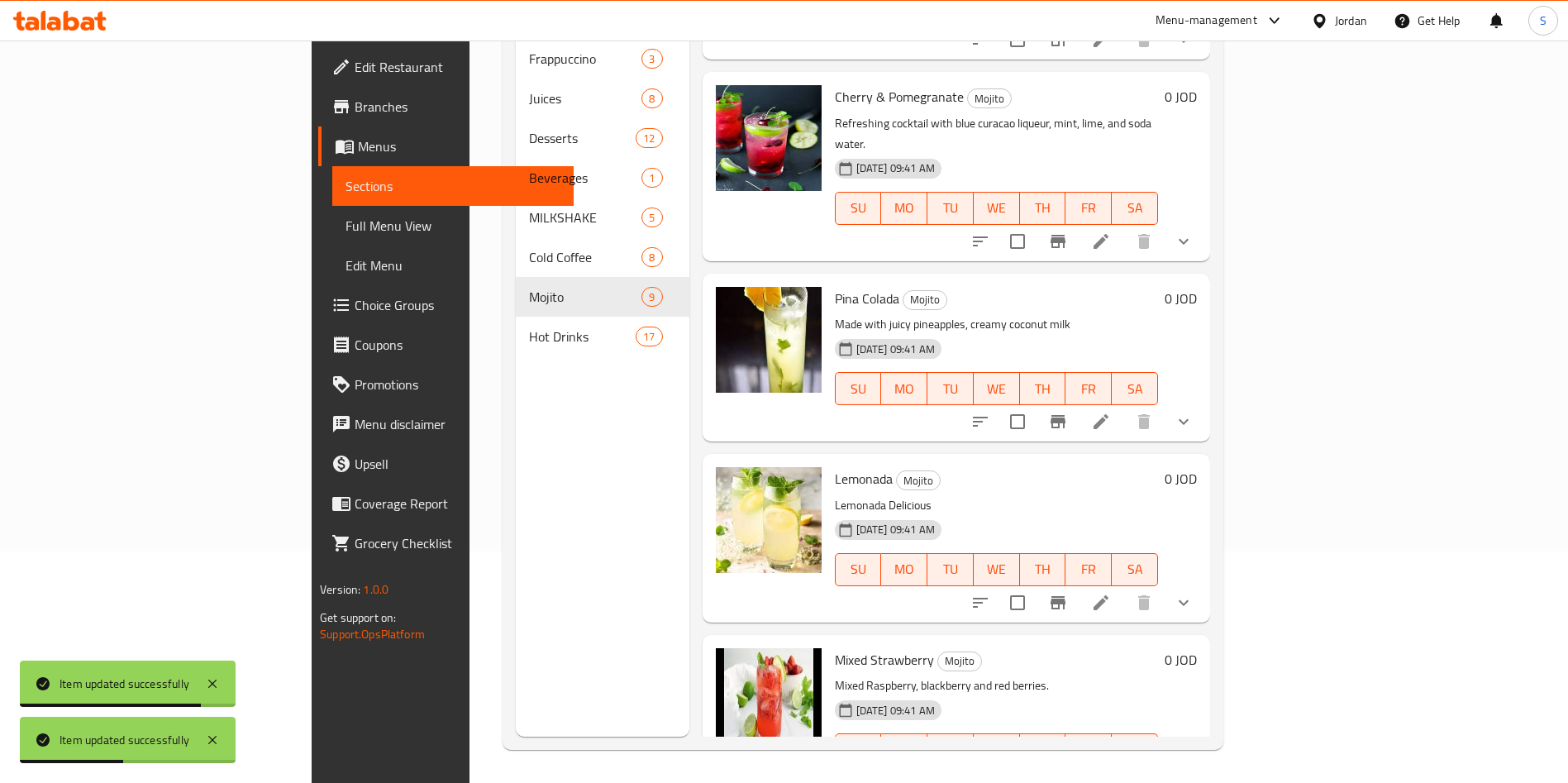
click at [1204, 763] on div at bounding box center [1081, 782] width 243 height 40
click at [1111, 773] on icon at bounding box center [1100, 782] width 19 height 19
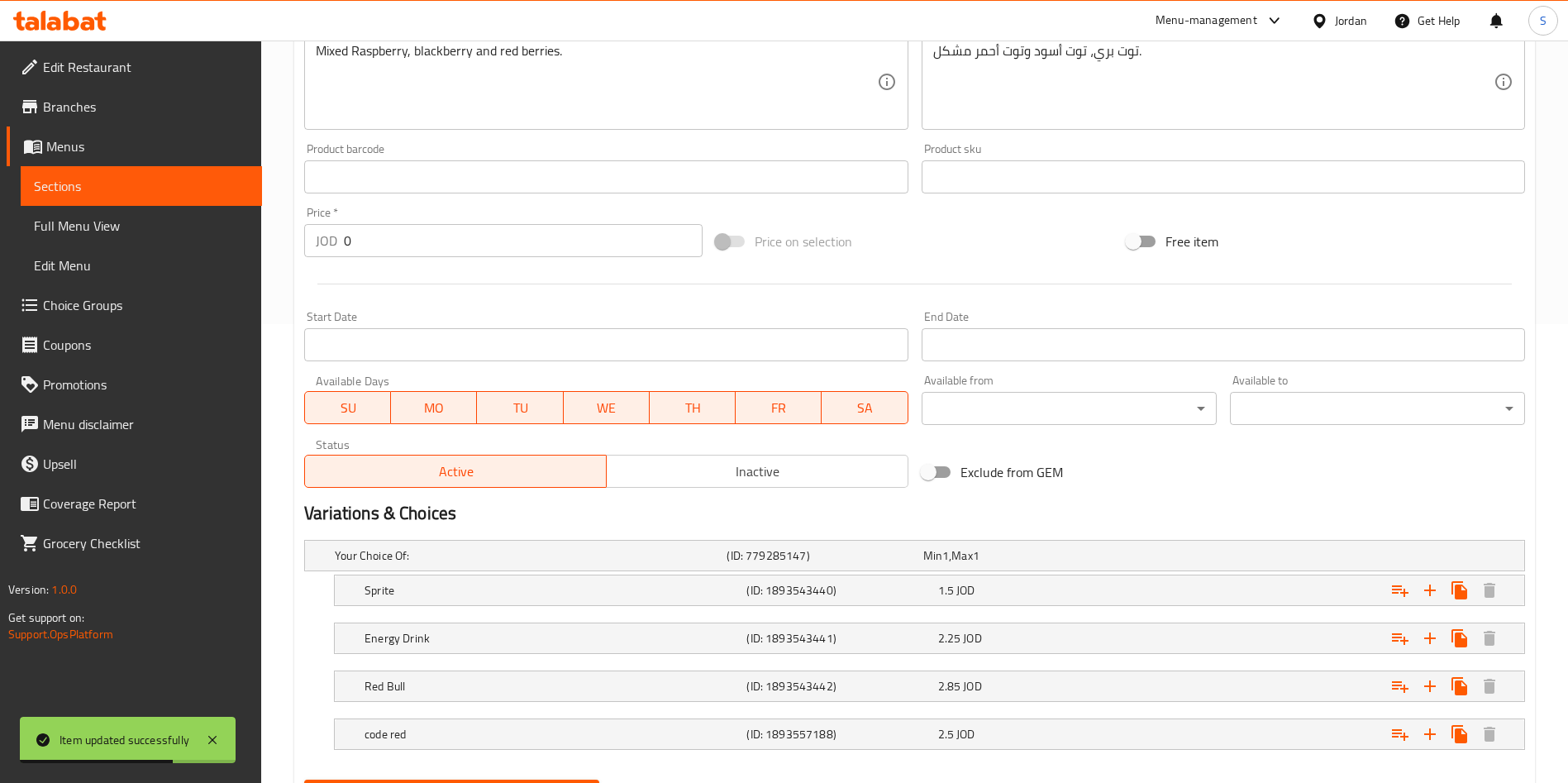
scroll to position [542, 0]
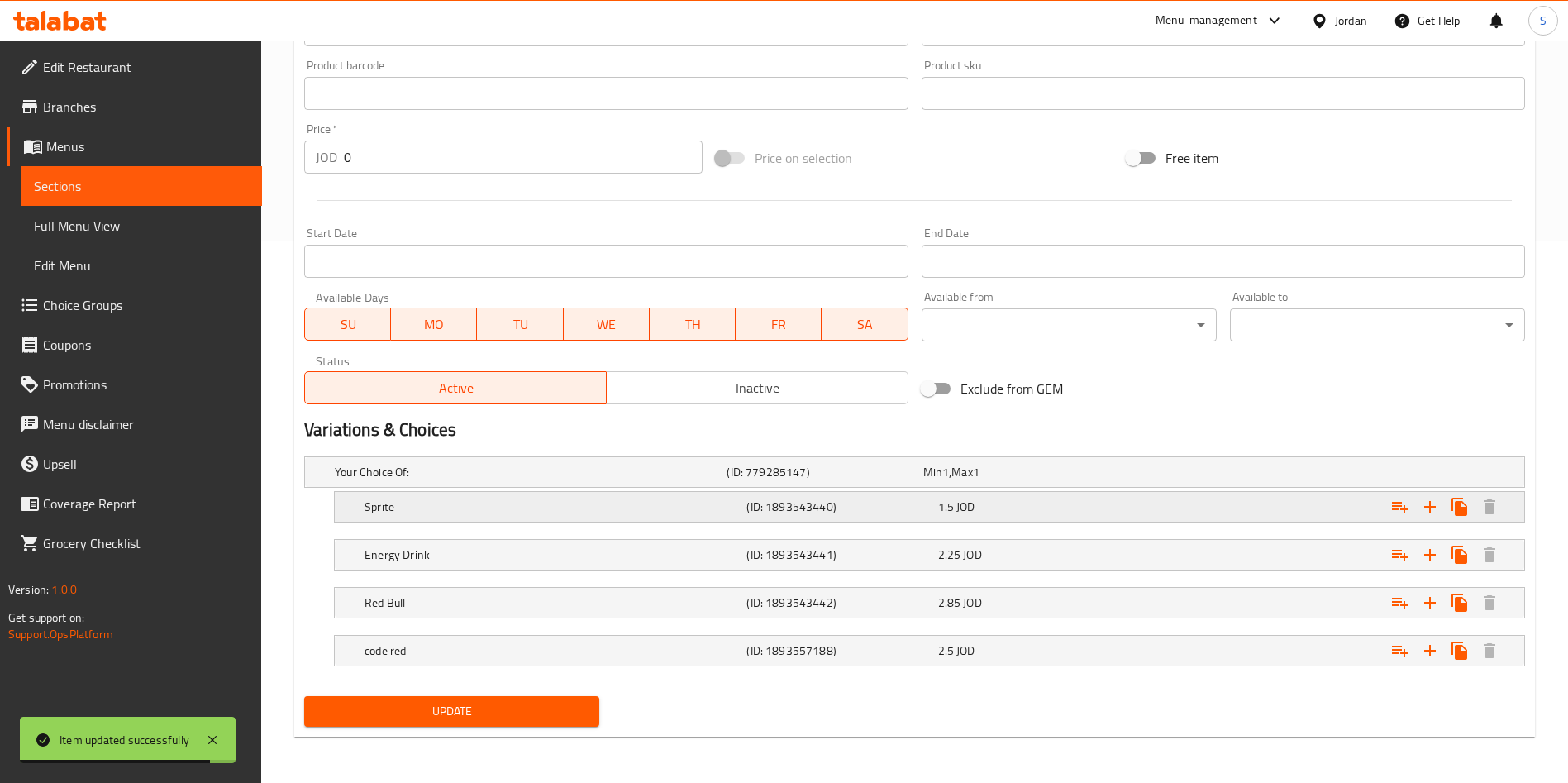
click at [1096, 503] on div "1.5 JOD" at bounding box center [1030, 507] width 184 height 17
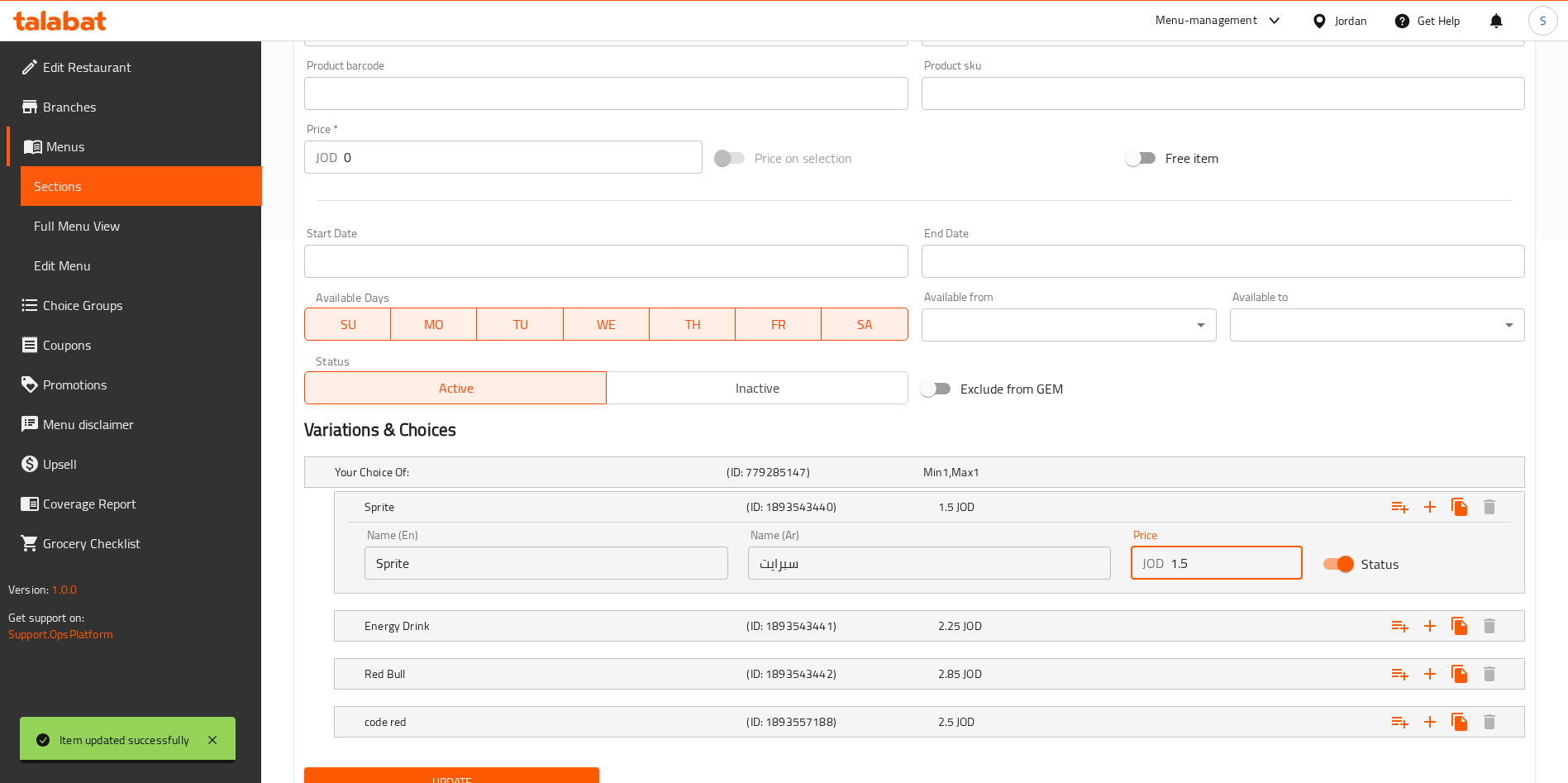
click at [1187, 569] on input "1.5" at bounding box center [1237, 563] width 132 height 33
click at [1178, 567] on input "1.5" at bounding box center [1237, 563] width 132 height 33
click at [1184, 572] on input "1.5" at bounding box center [1237, 563] width 132 height 33
type input "1.75"
click at [1176, 619] on div "Expand" at bounding box center [1316, 625] width 382 height 36
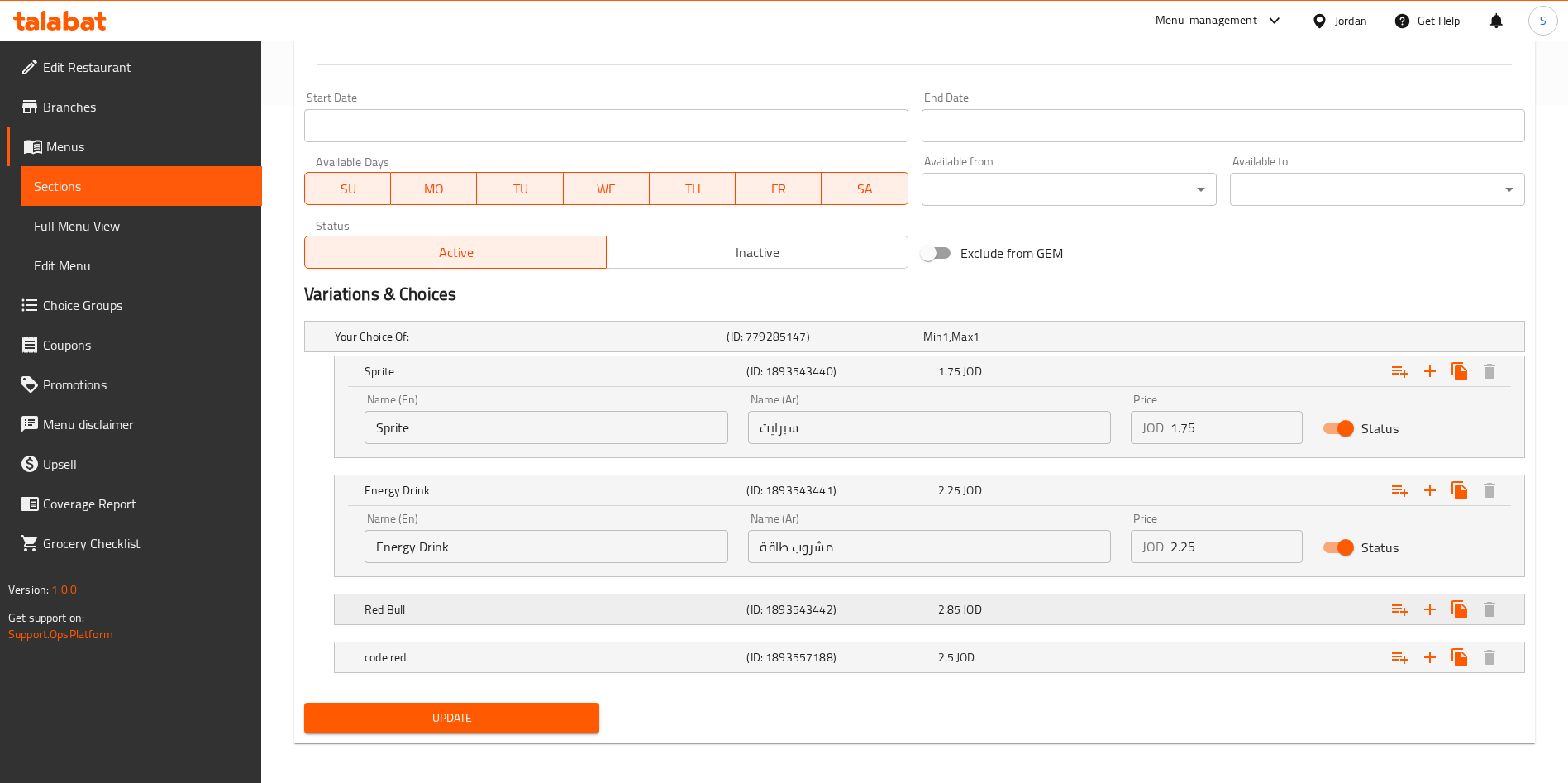
scroll to position [685, 0]
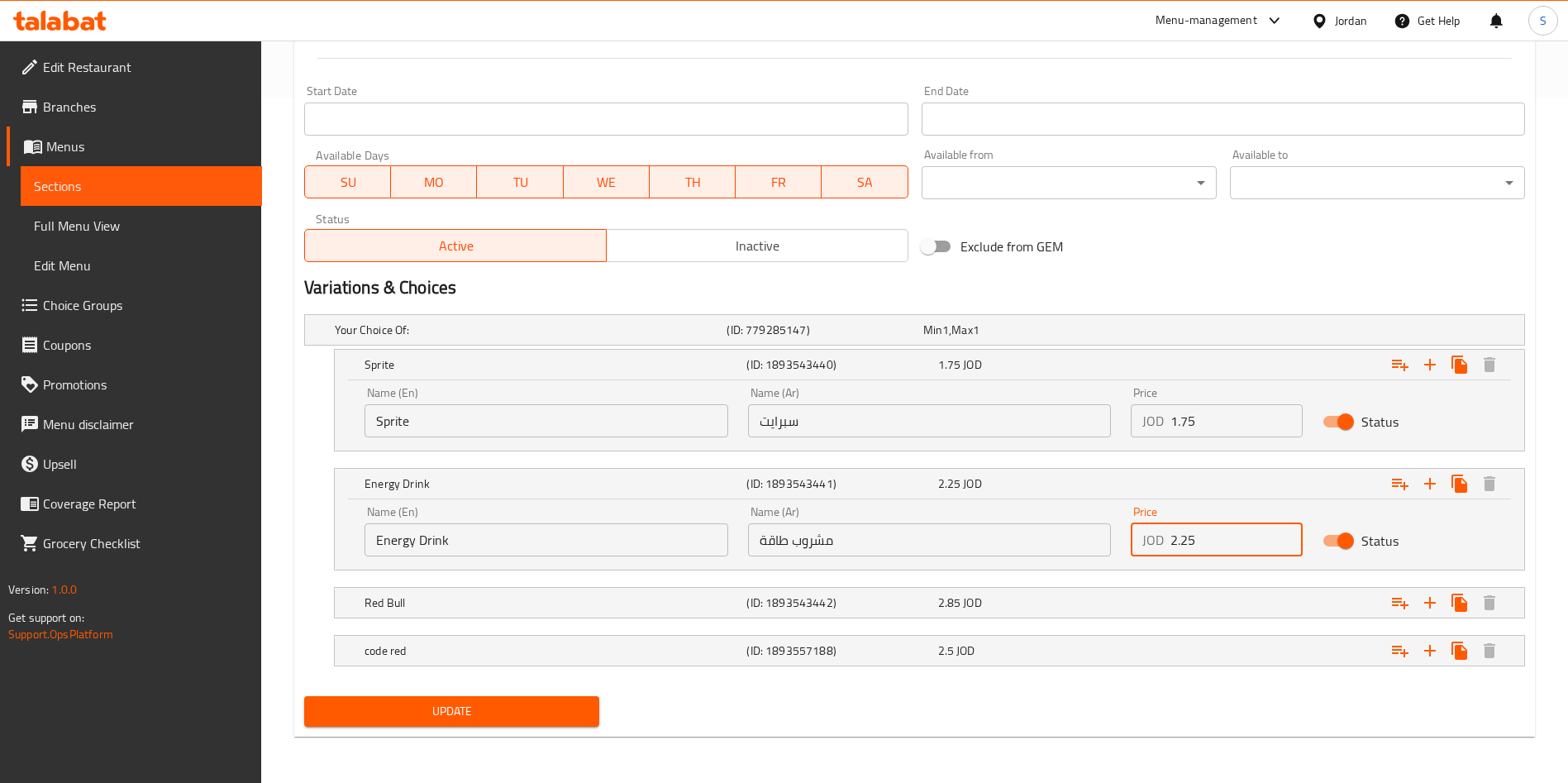
click at [1191, 542] on input "2.25" at bounding box center [1237, 539] width 132 height 33
click at [965, 778] on div "Home / Restaurants management / Menus / Sections / item / update Mojito section…" at bounding box center [915, 69] width 1307 height 1426
drag, startPoint x: 1183, startPoint y: 534, endPoint x: 1212, endPoint y: 537, distance: 29.2
click at [1212, 537] on input "2.25" at bounding box center [1237, 539] width 132 height 33
type input "2.5"
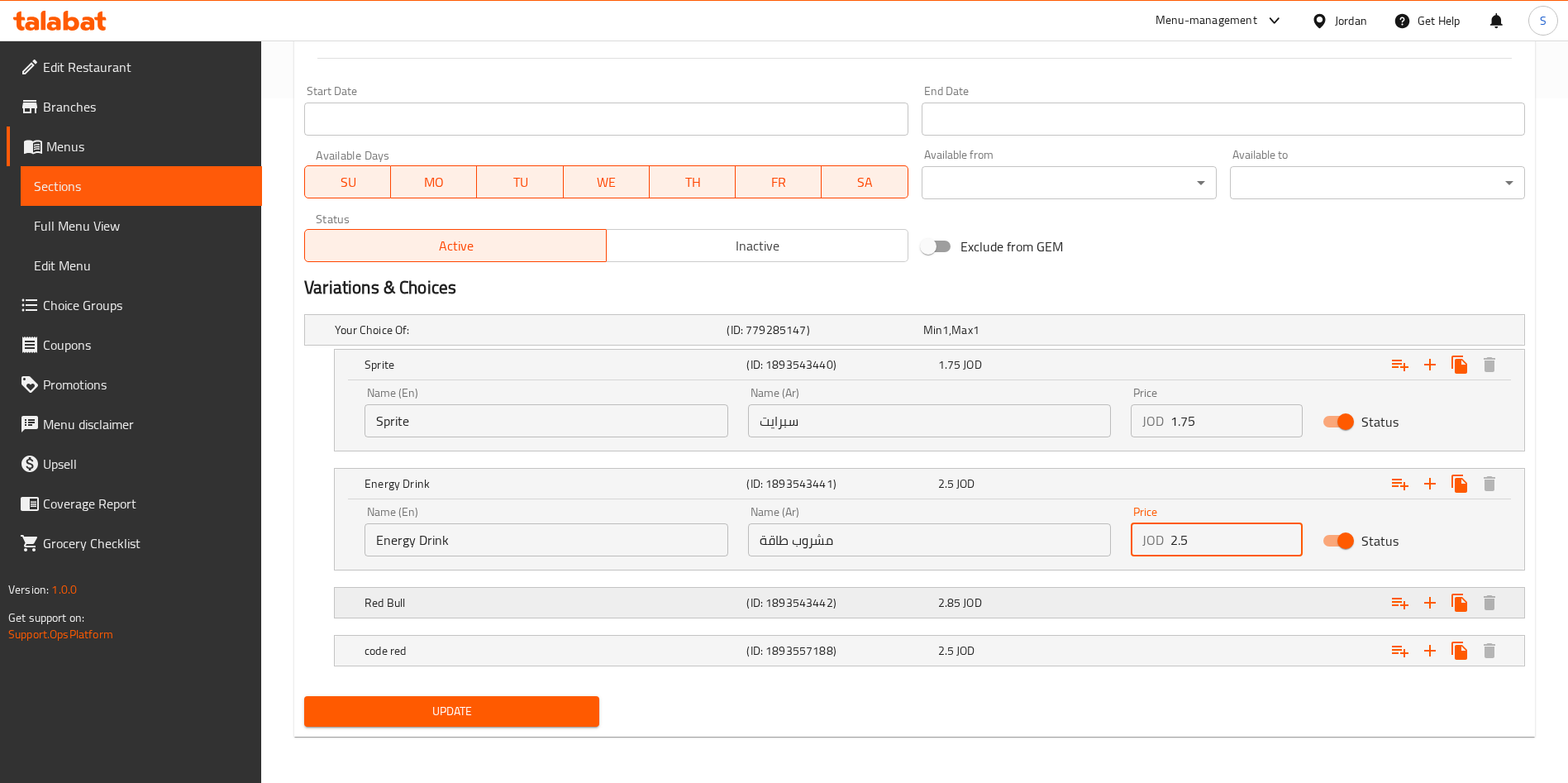
click at [1209, 588] on div "Expand" at bounding box center [1316, 603] width 382 height 36
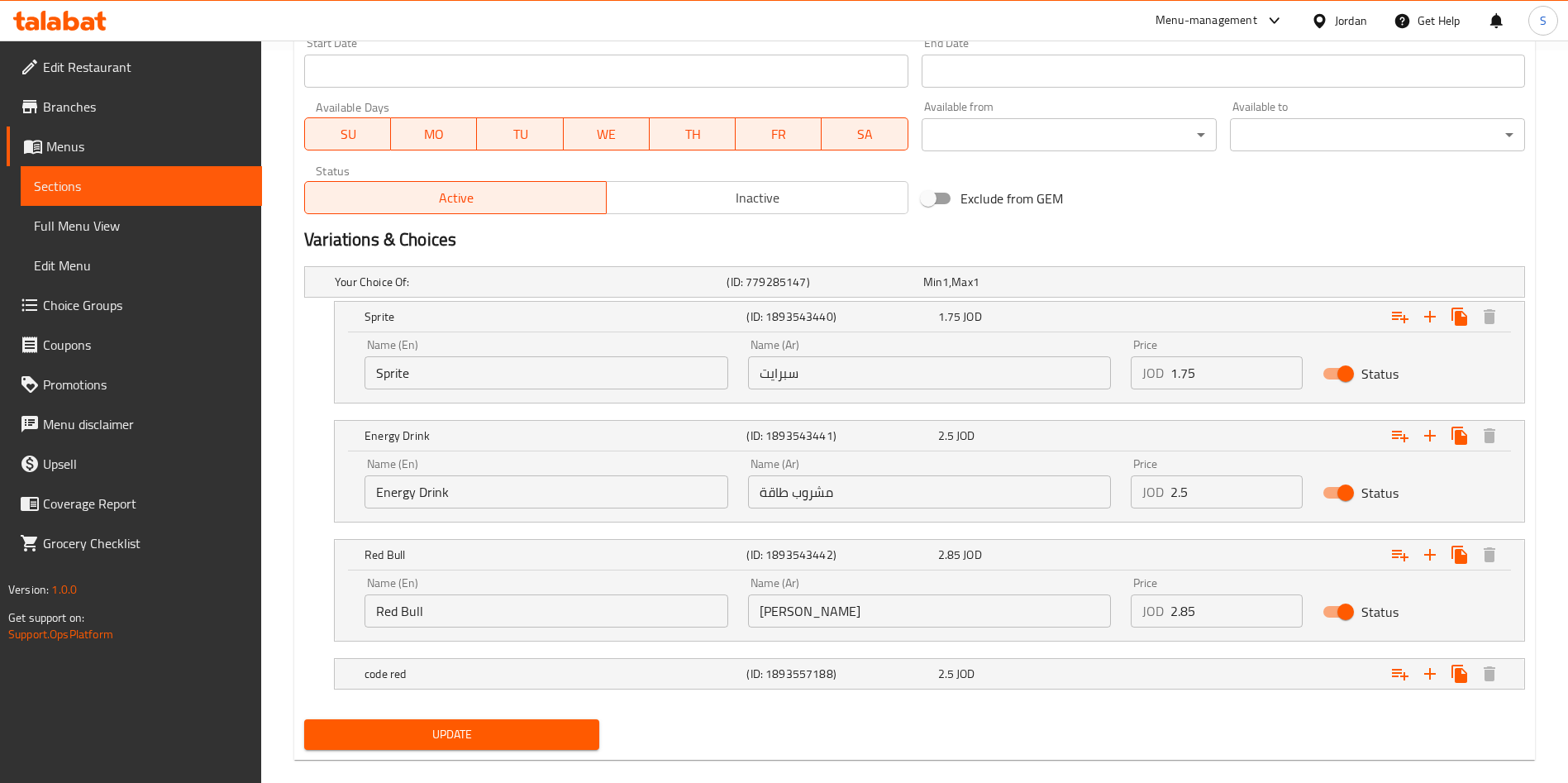
scroll to position [755, 0]
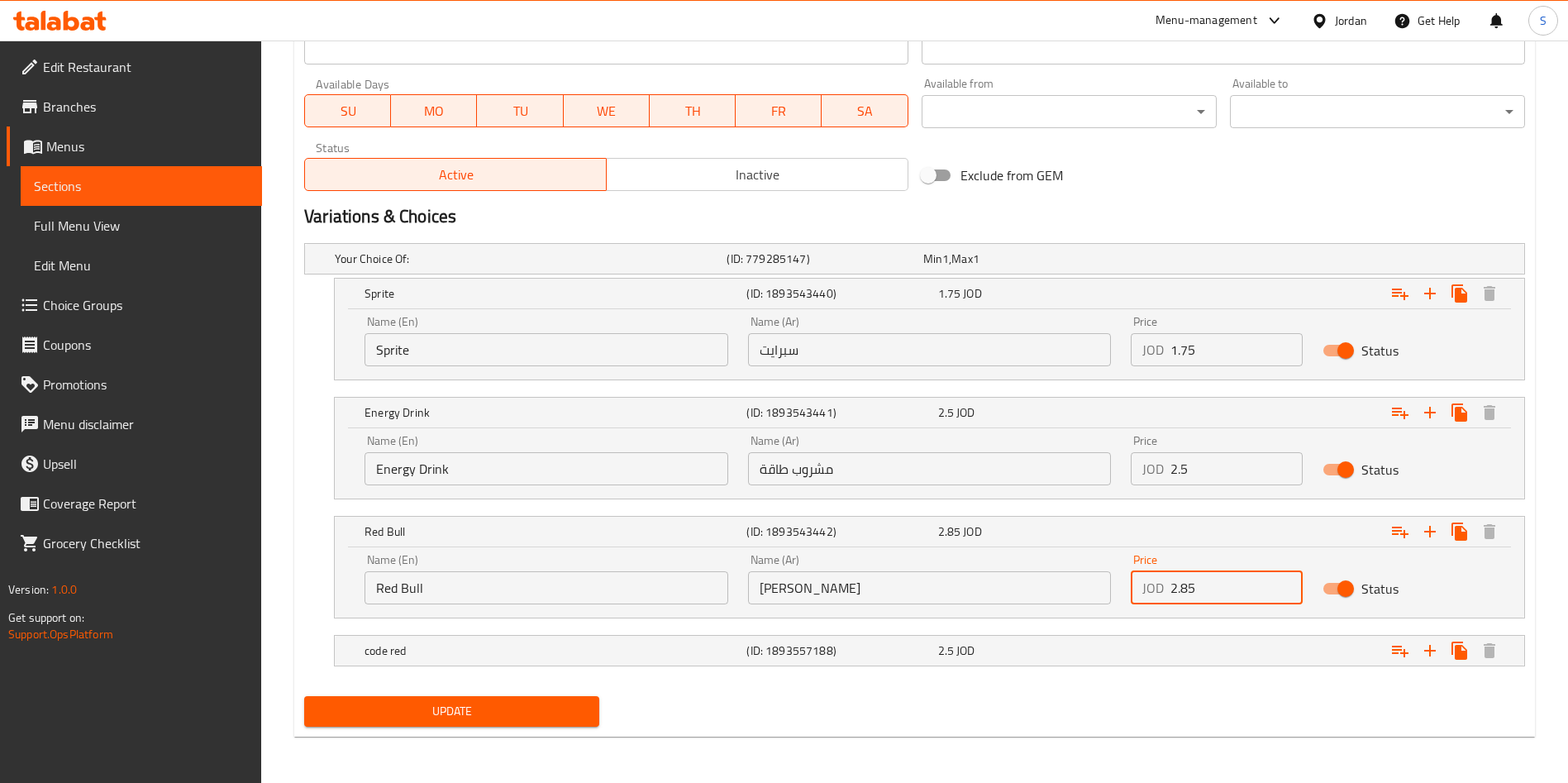
drag, startPoint x: 1192, startPoint y: 595, endPoint x: 1080, endPoint y: 599, distance: 112.1
click at [1081, 599] on div "Name (En) Red Bull Name (En) Name (Ar) ريد بول Name (Ar) Price JOD 2.85 Price S…" at bounding box center [929, 579] width 1150 height 70
type input "3"
click at [1205, 647] on div "Expand" at bounding box center [1316, 650] width 382 height 36
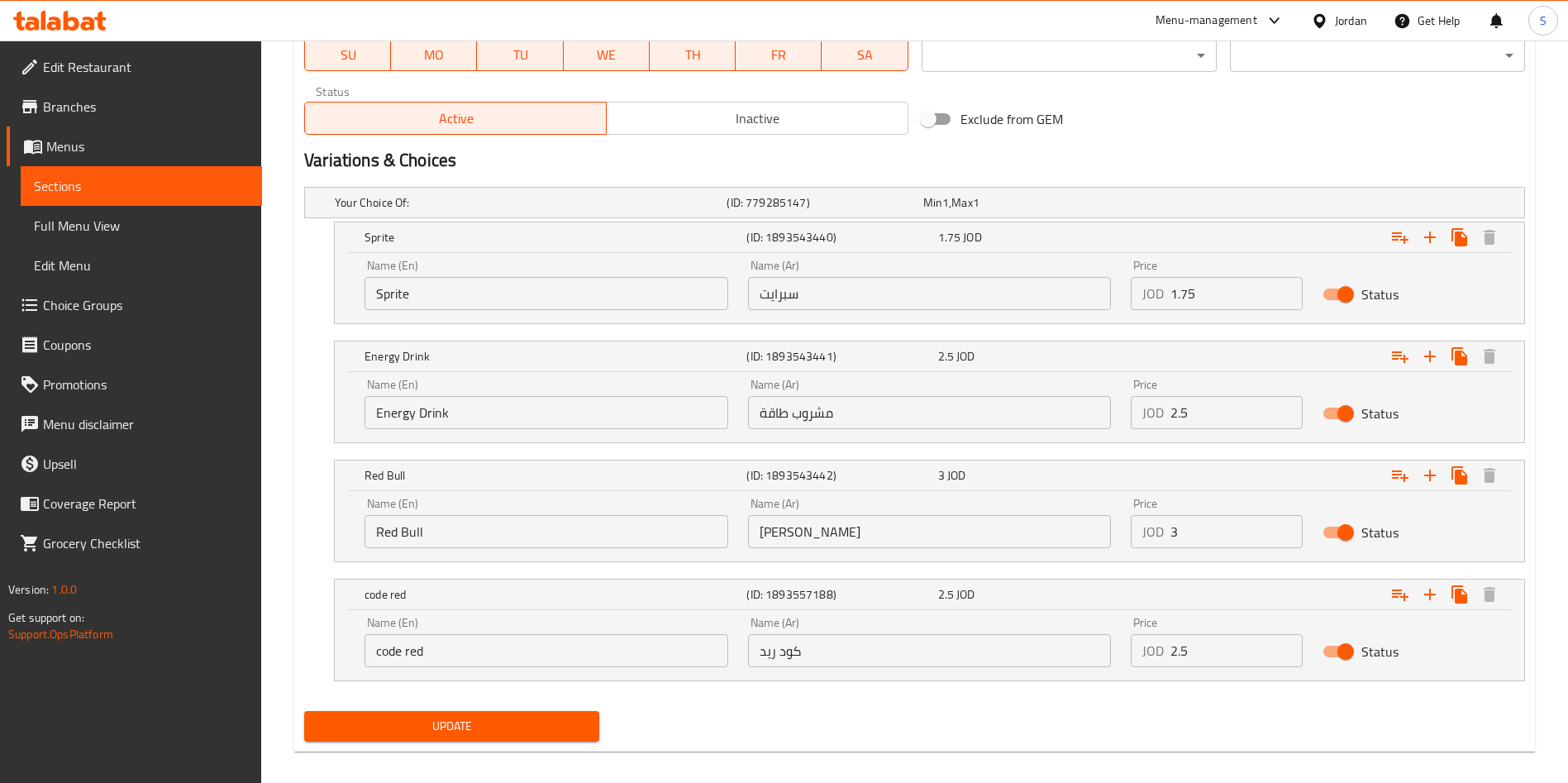
scroll to position [826, 0]
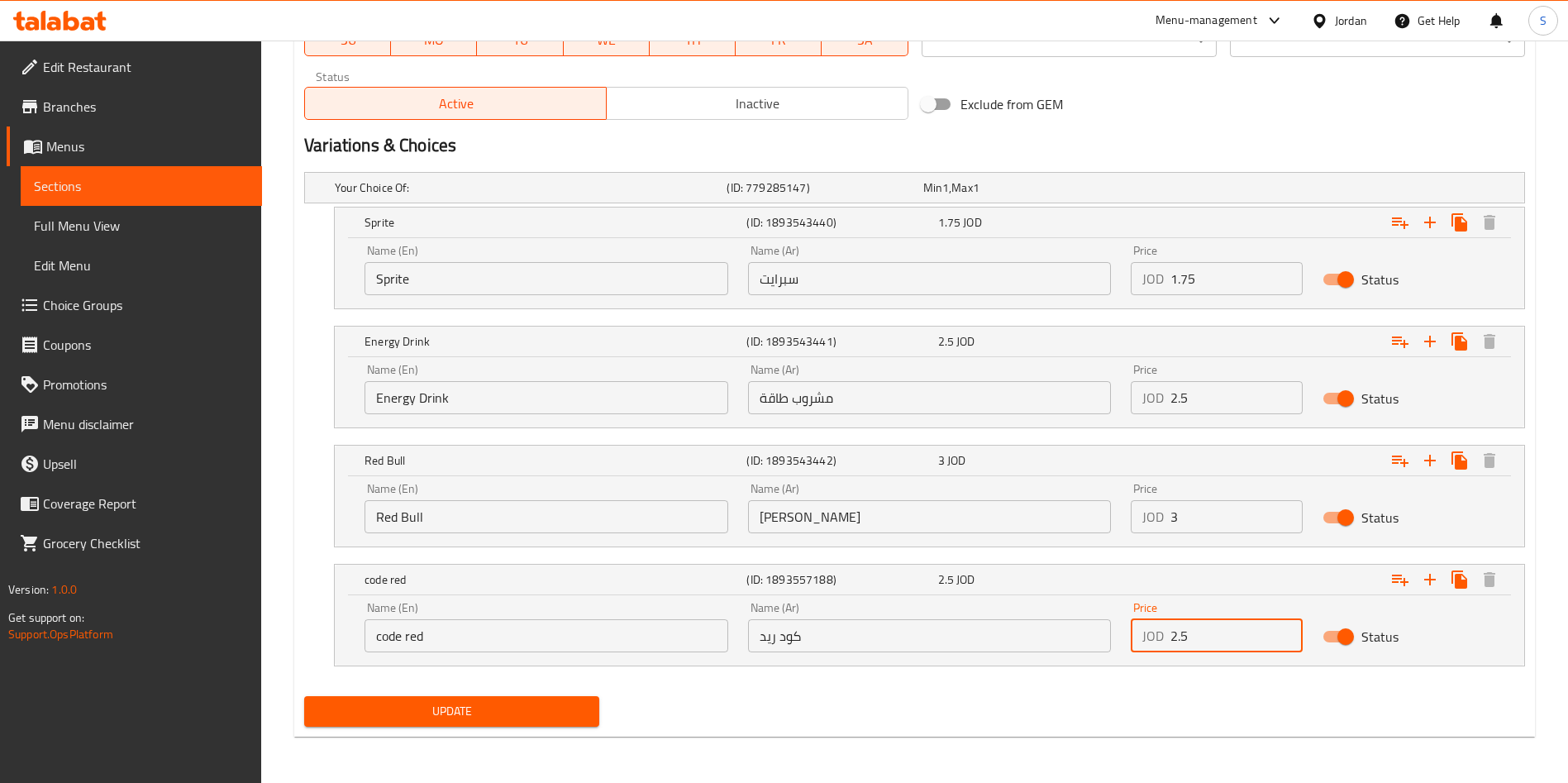
click at [1184, 636] on input "2.5" at bounding box center [1237, 635] width 132 height 33
type input "2.75"
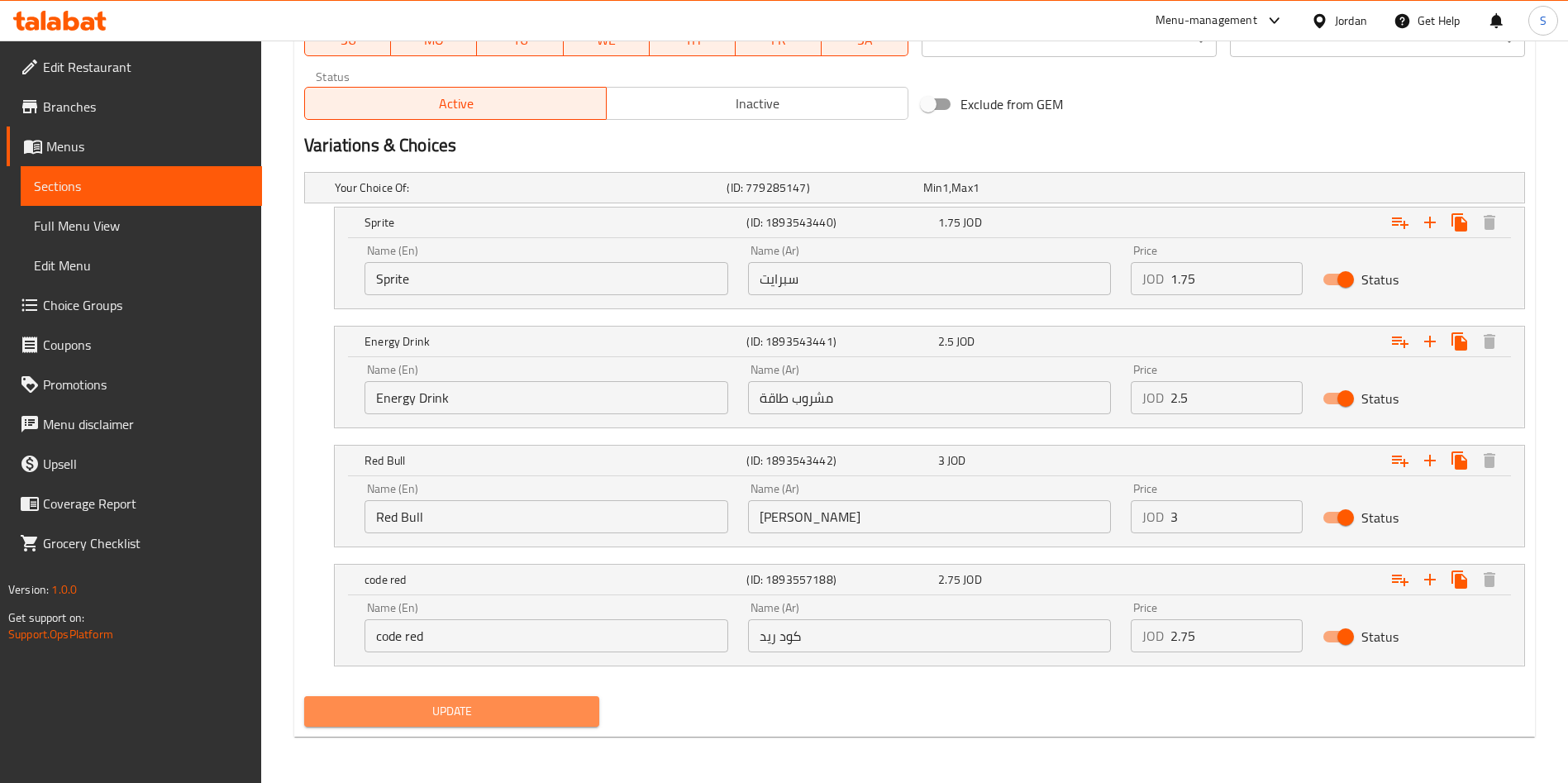
click at [528, 722] on button "Update" at bounding box center [452, 711] width 295 height 31
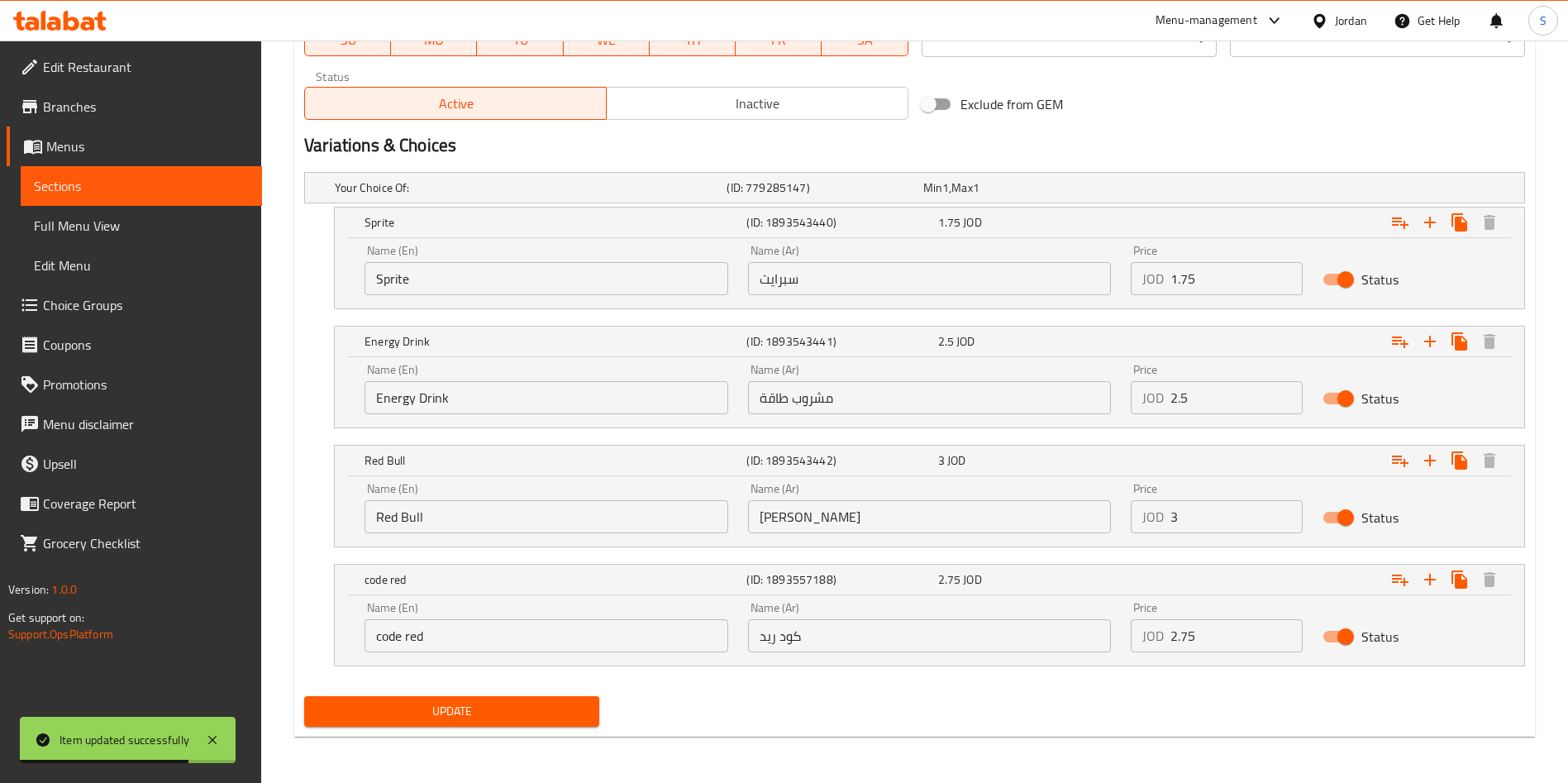
click at [436, 703] on span "Update" at bounding box center [452, 711] width 269 height 20
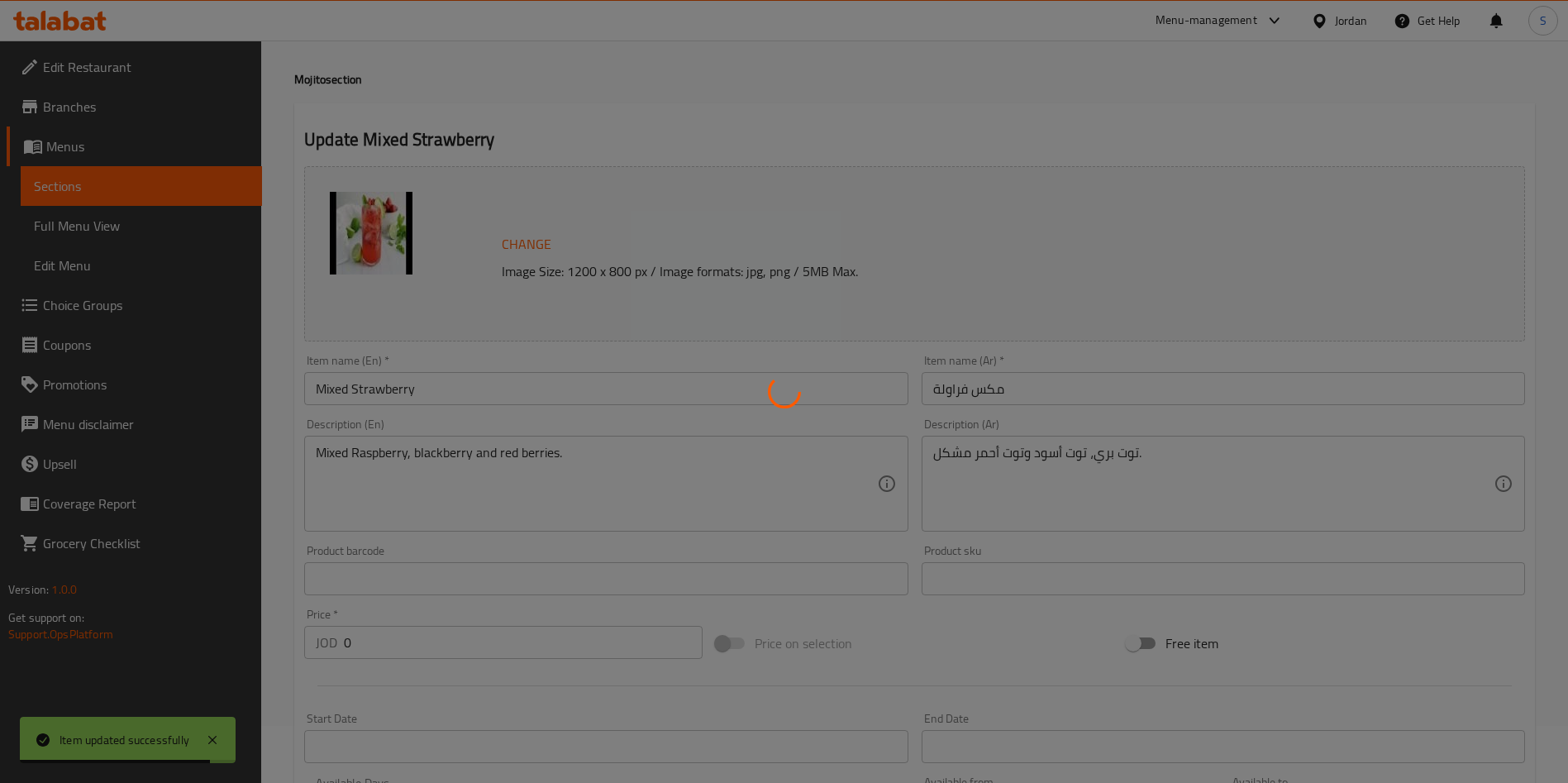
scroll to position [0, 0]
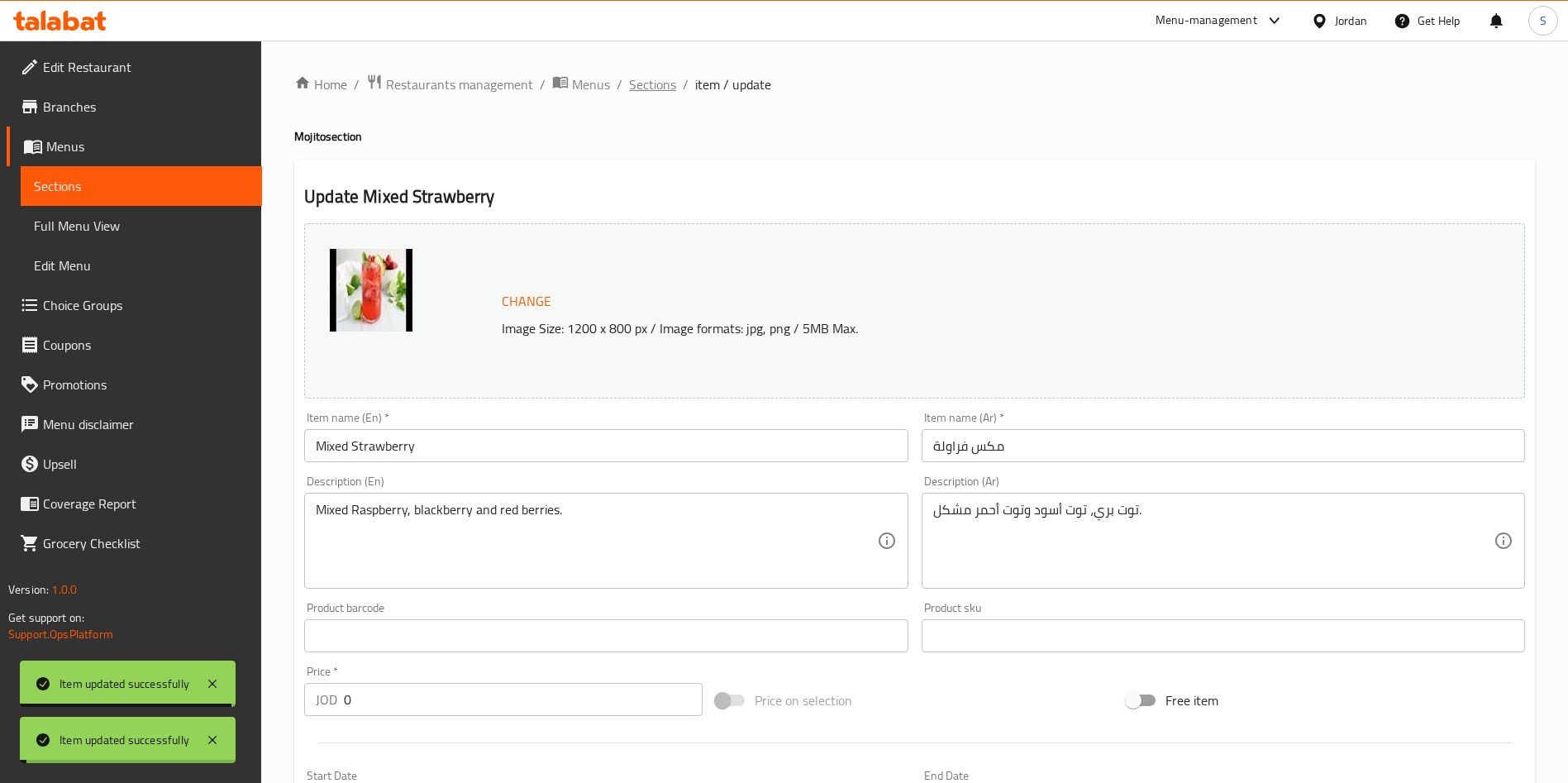
click at [651, 82] on span "Sections" at bounding box center [653, 84] width 47 height 19
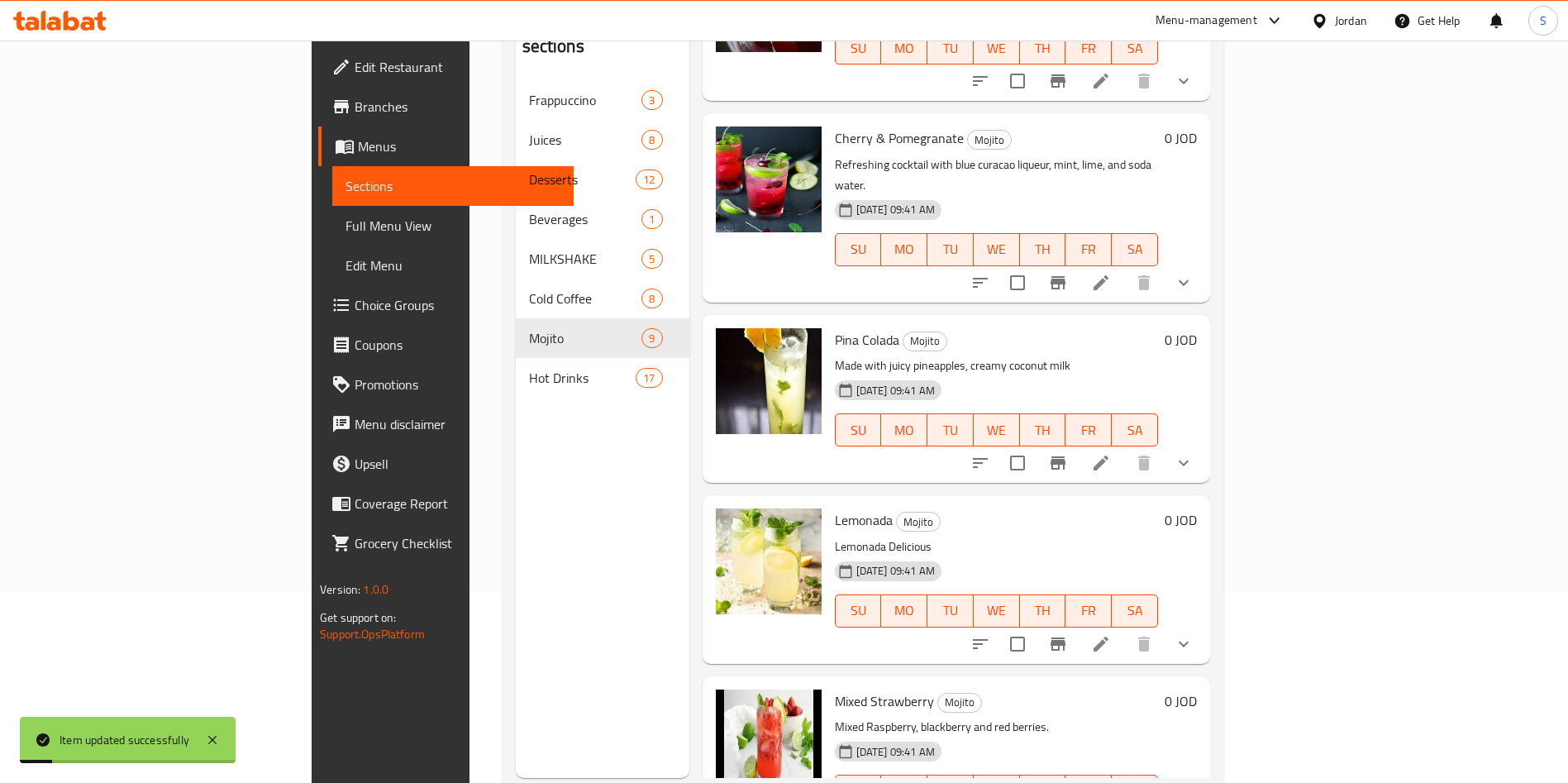
scroll to position [231, 0]
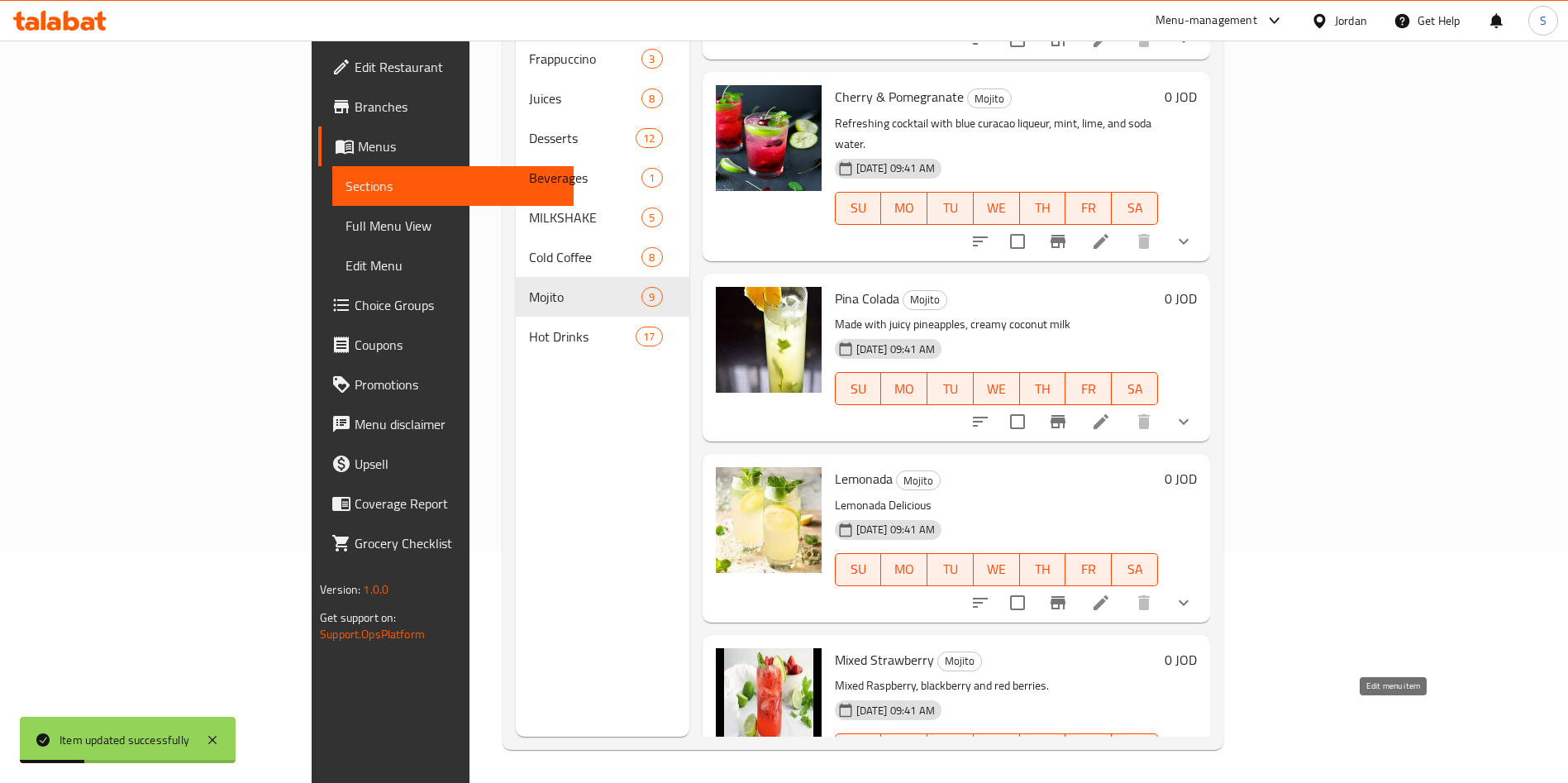
click at [1109, 775] on icon at bounding box center [1101, 783] width 15 height 15
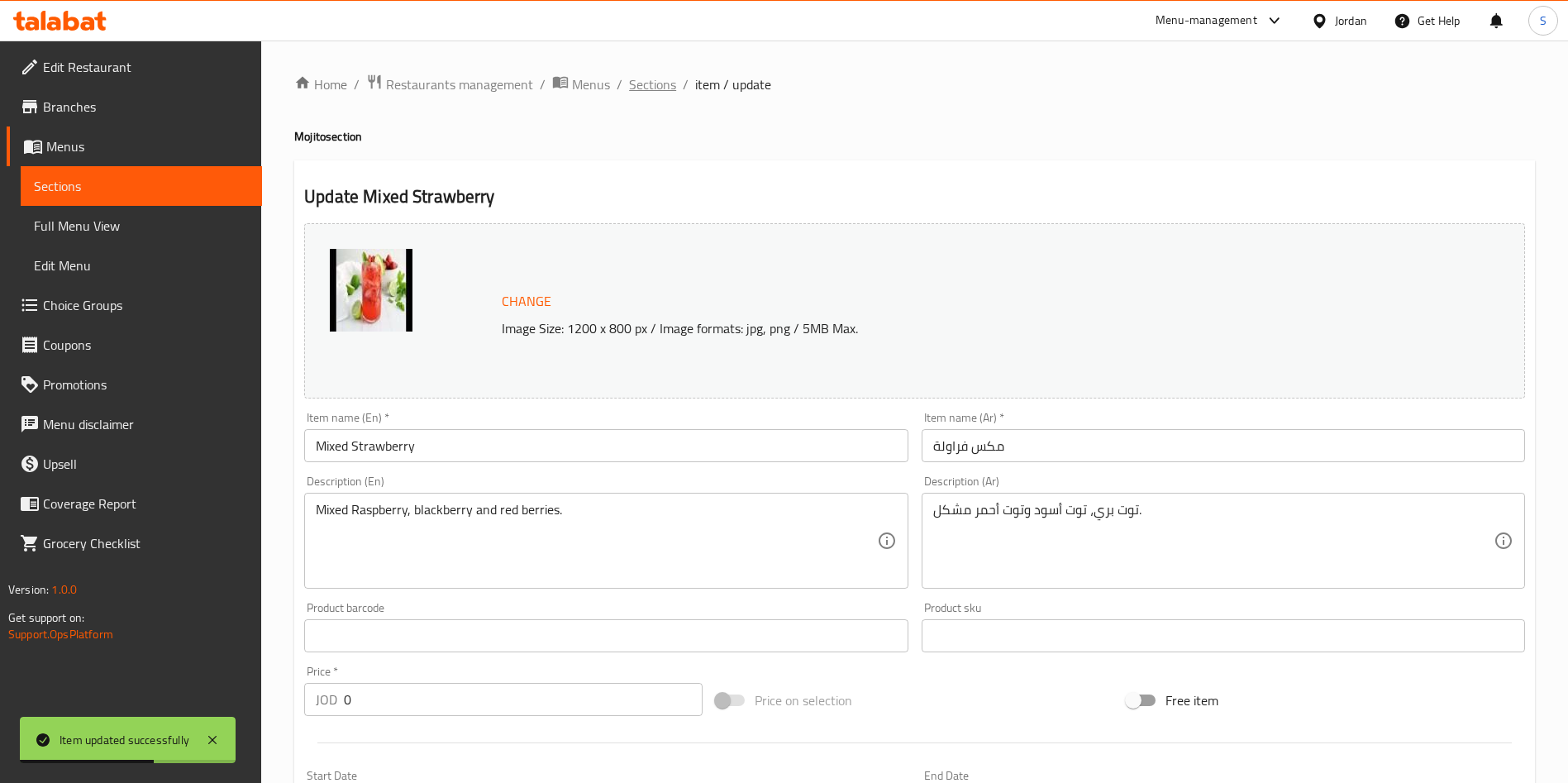
click at [665, 75] on span "Sections" at bounding box center [653, 84] width 47 height 19
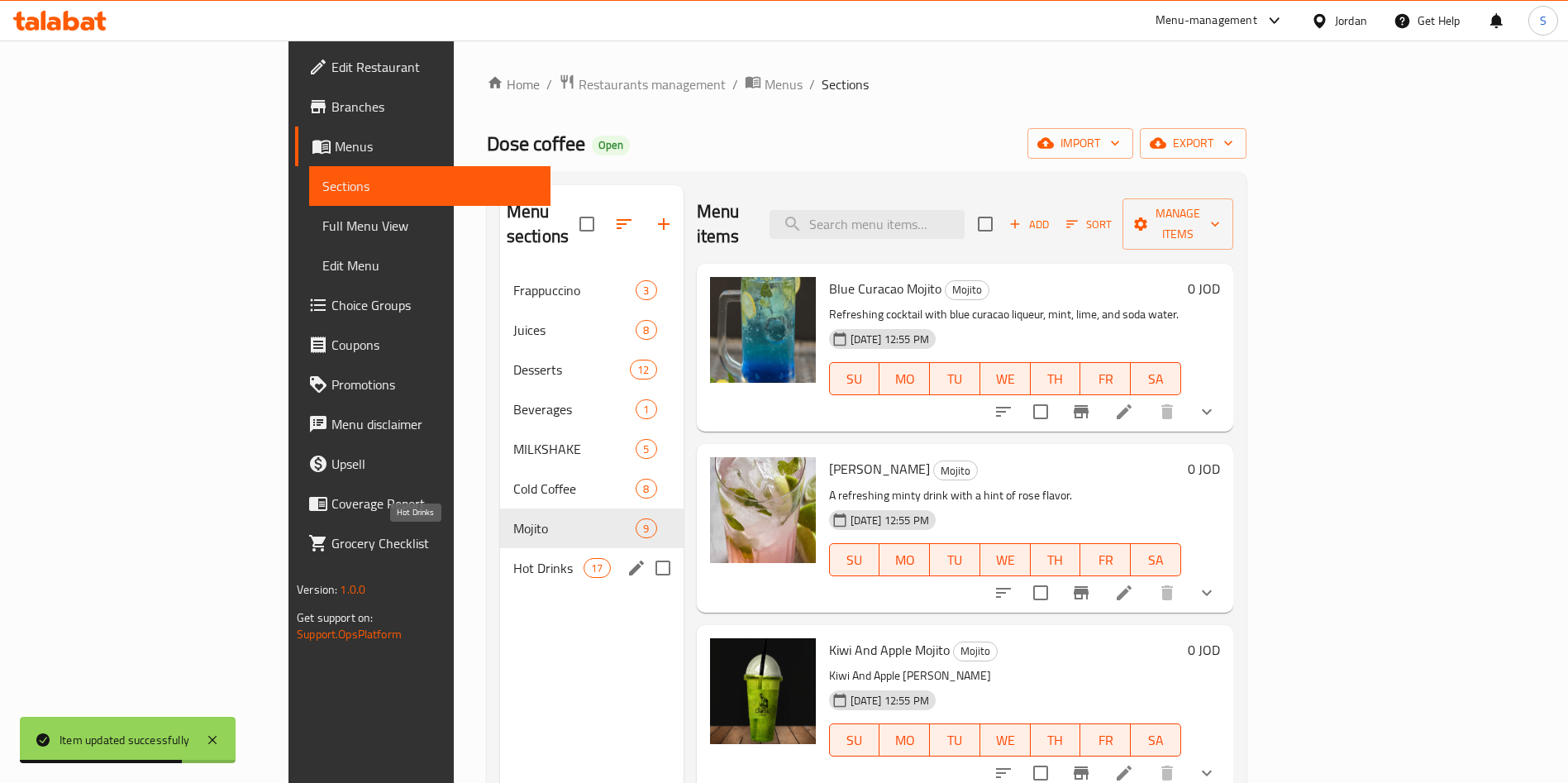
click at [514, 558] on span "Hot Drinks" at bounding box center [548, 567] width 70 height 19
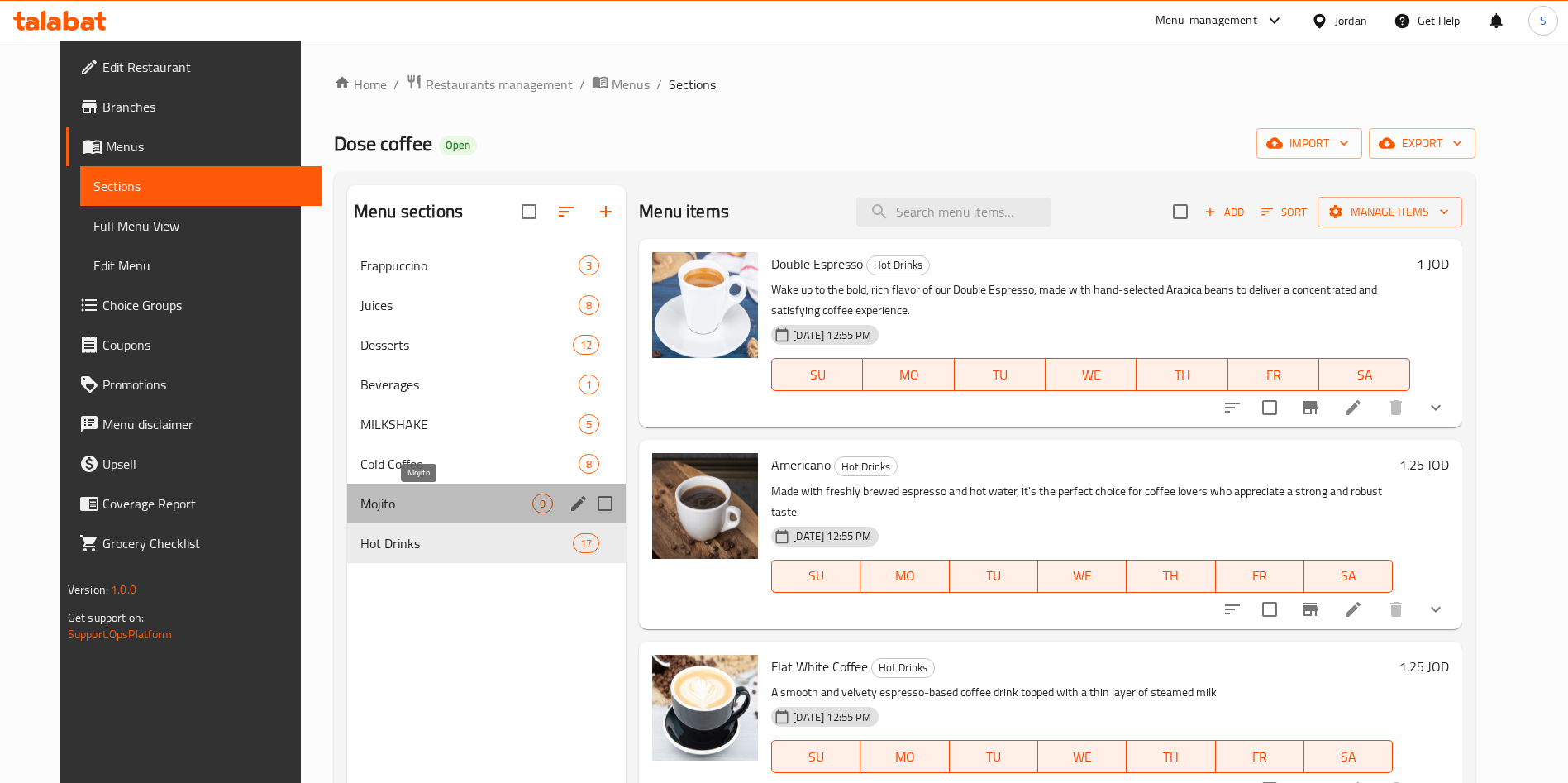
click at [360, 498] on span "Mojito" at bounding box center [446, 503] width 172 height 19
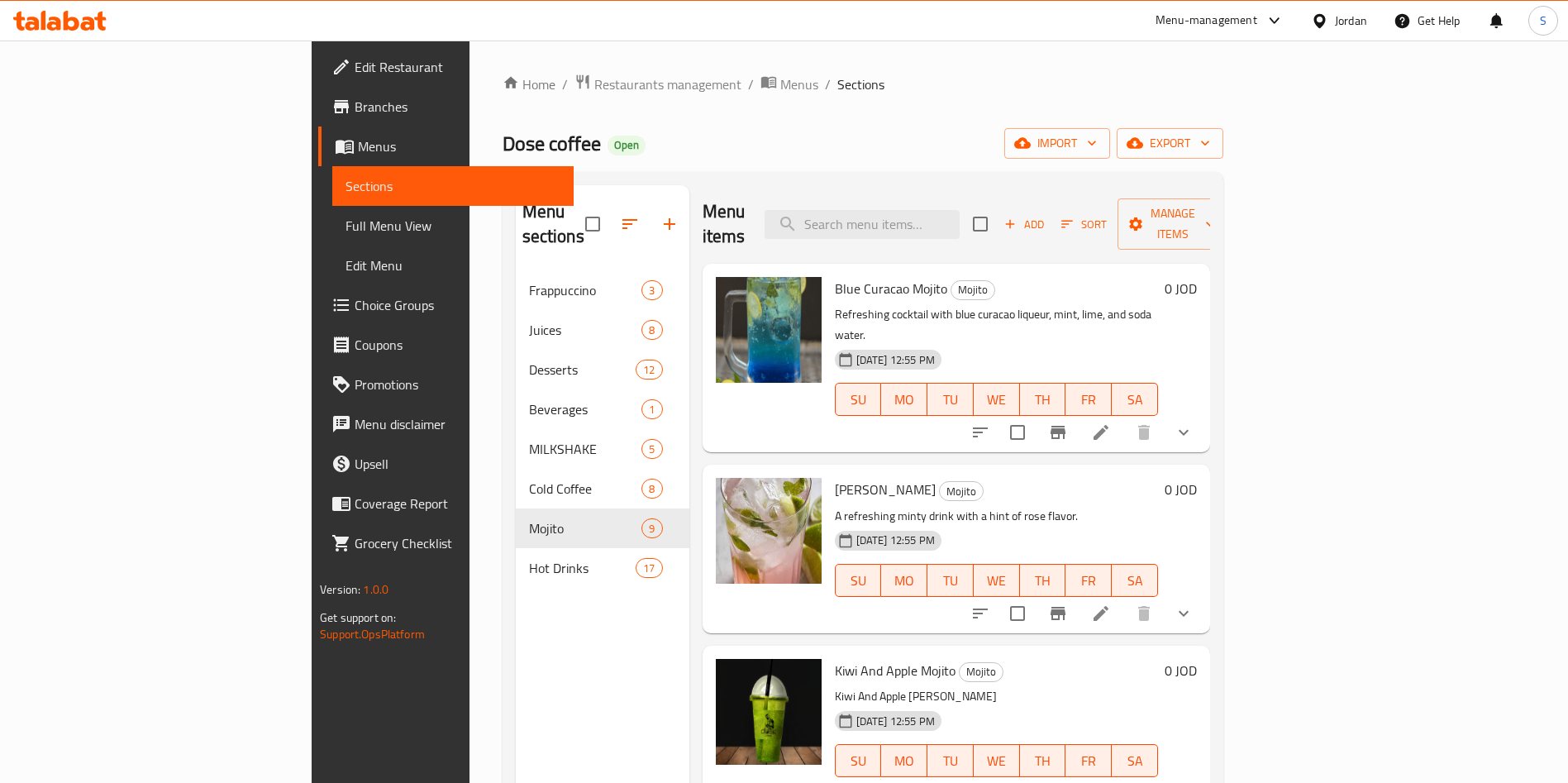
drag, startPoint x: 488, startPoint y: 642, endPoint x: 562, endPoint y: 633, distance: 74.5
click at [516, 642] on div "Menu sections Frappuccino 3 Juices 8 Desserts 12 Beverages 1 MILKSHAKE 5 Cold C…" at bounding box center [603, 576] width 174 height 783
click at [1124, 418] on li at bounding box center [1101, 432] width 47 height 30
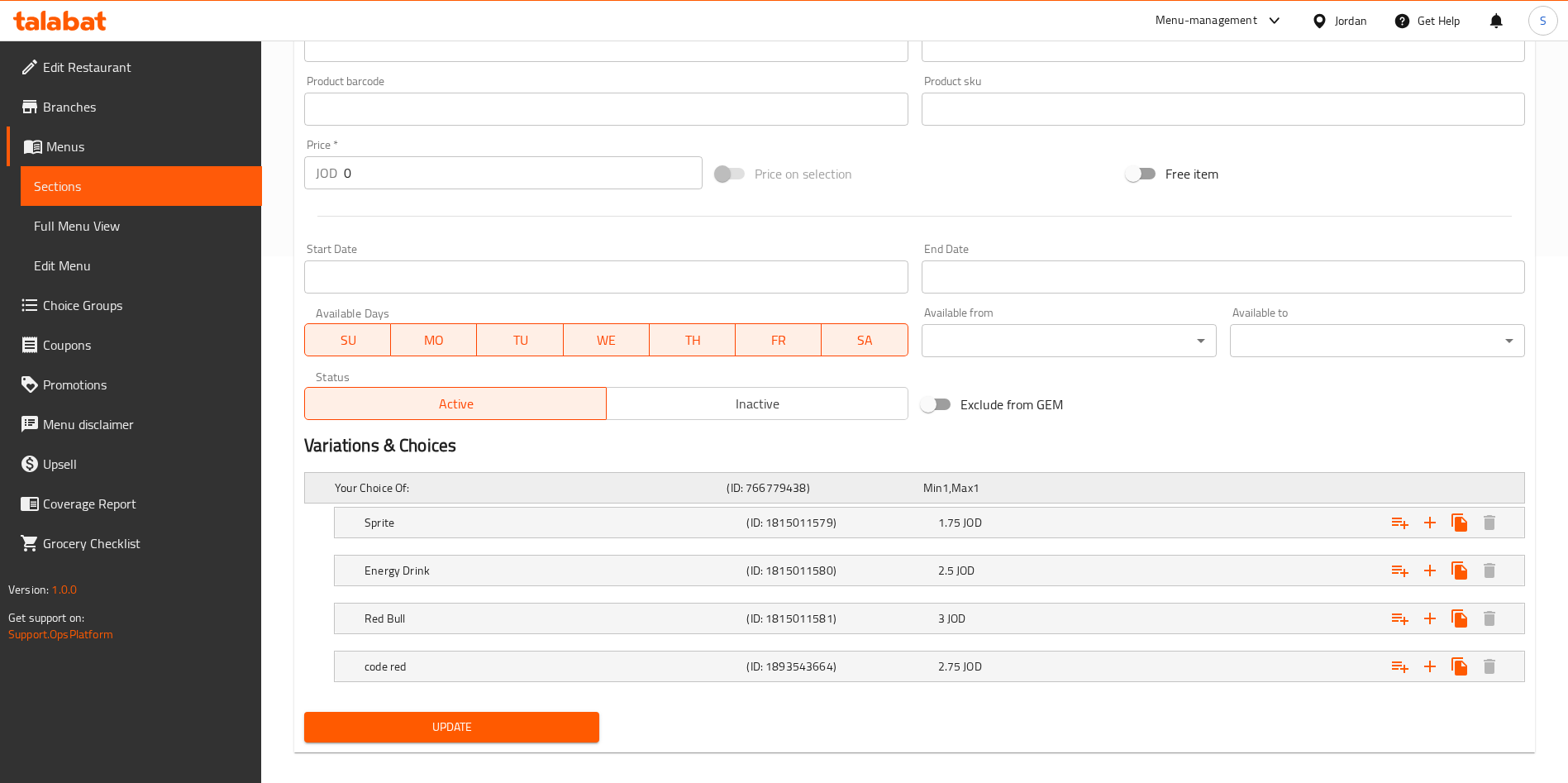
scroll to position [542, 0]
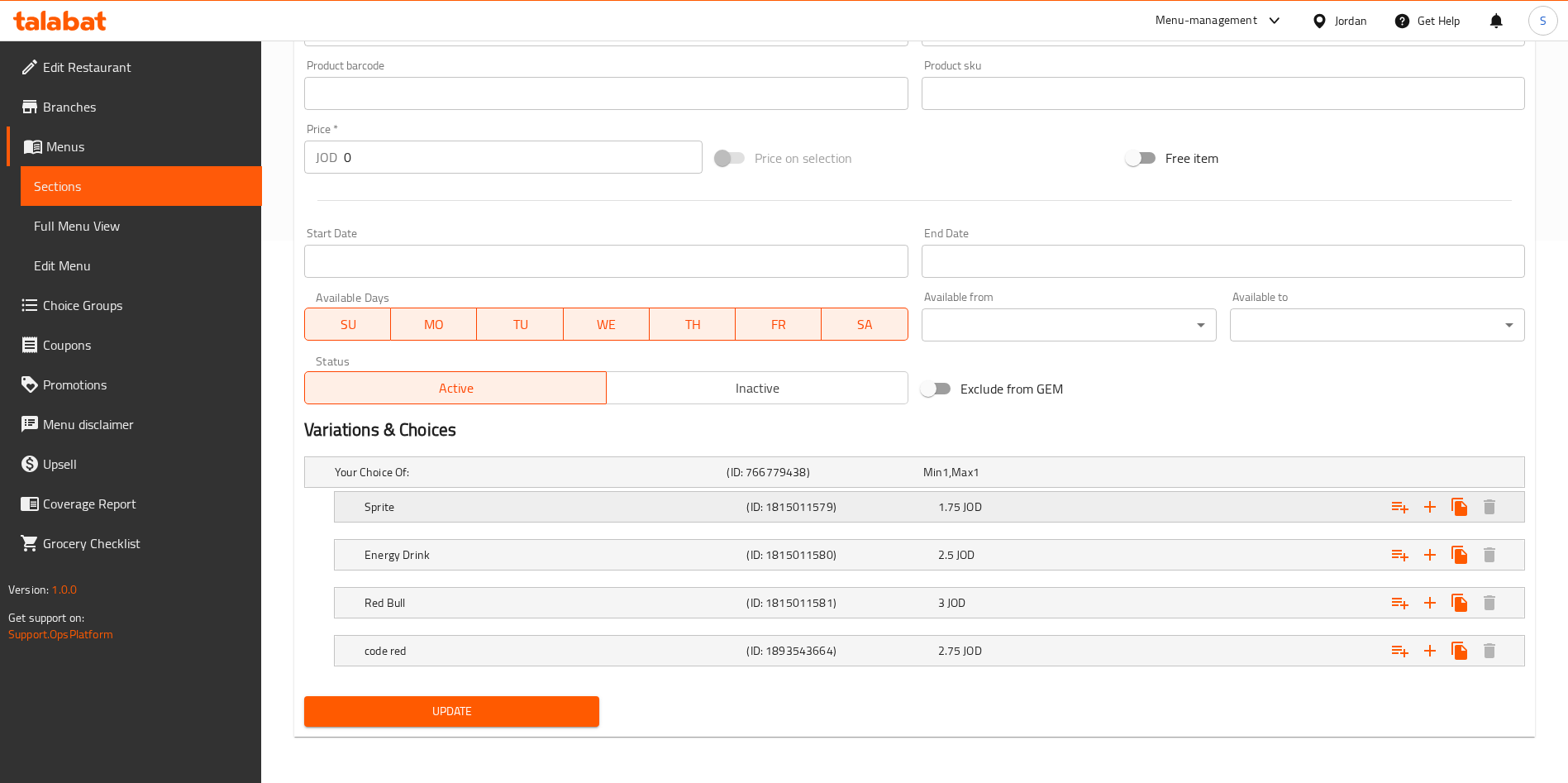
click at [384, 507] on h5 "Sprite" at bounding box center [552, 507] width 375 height 17
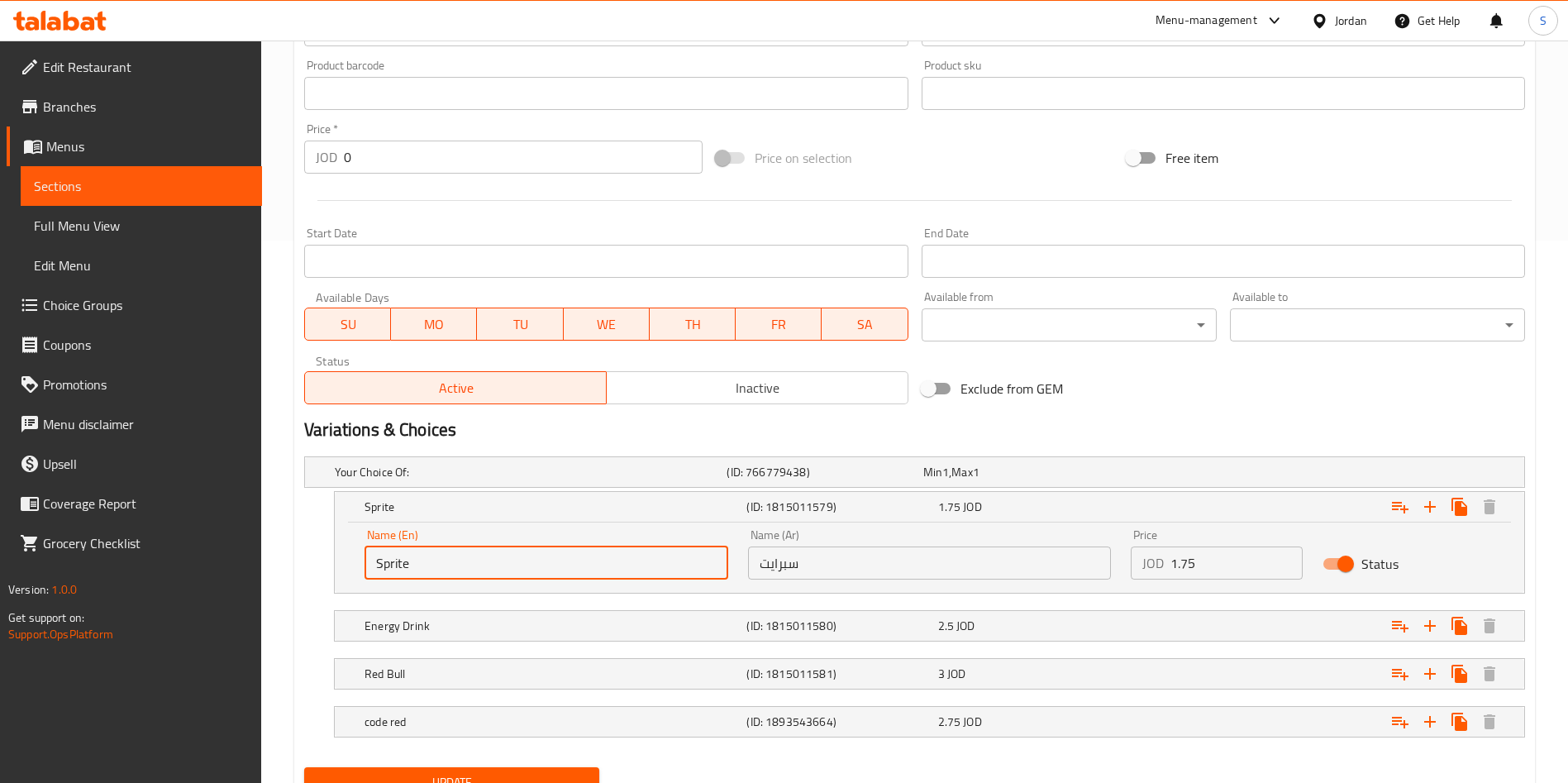
drag, startPoint x: 446, startPoint y: 559, endPoint x: 317, endPoint y: 564, distance: 129.1
click at [308, 563] on div "Sprite (ID: 1815011579) 1.75 JOD Name (En) Sprite Name (En) Name (Ar) سبرايت Na…" at bounding box center [915, 541] width 1220 height 103
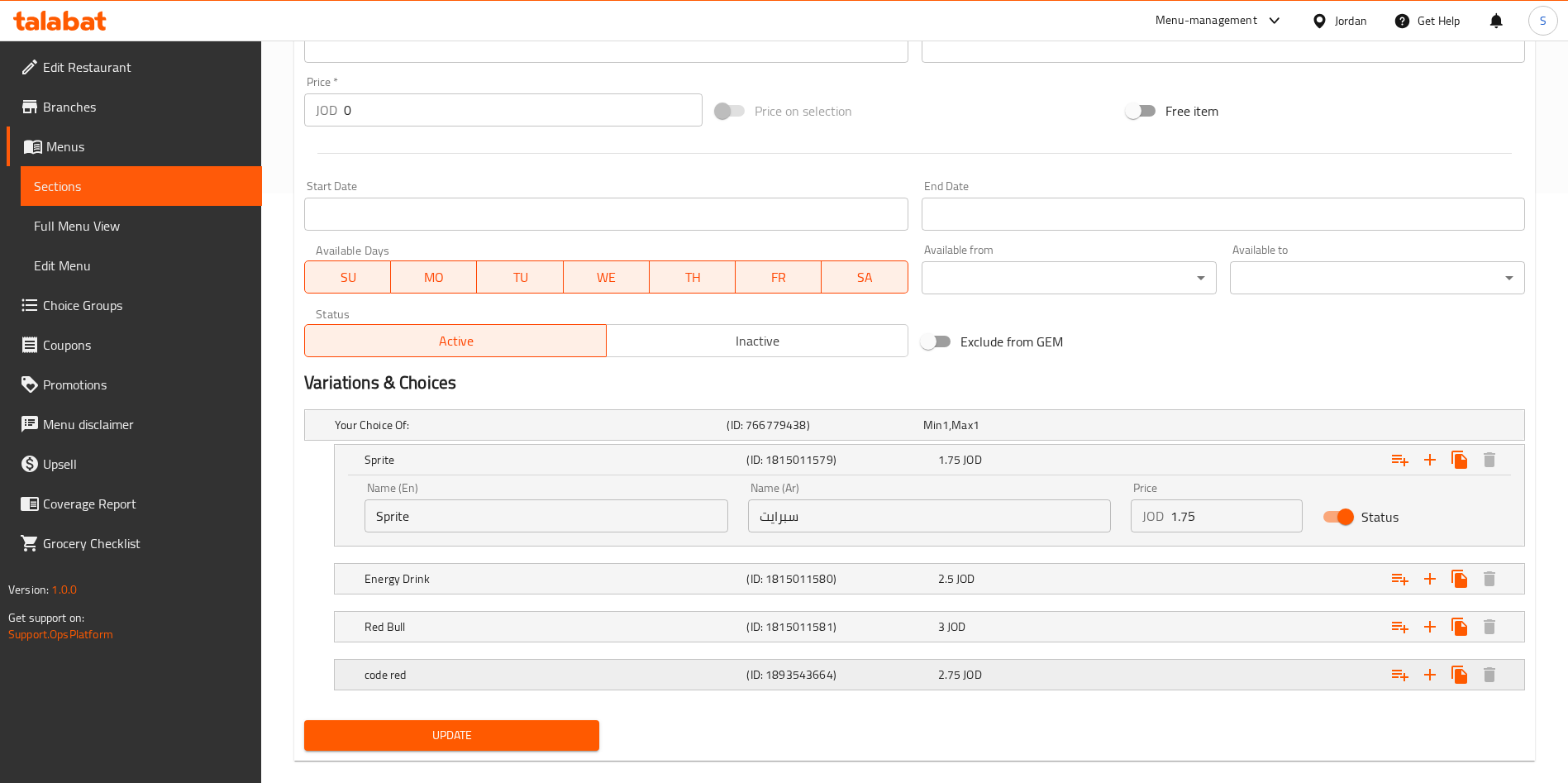
scroll to position [614, 0]
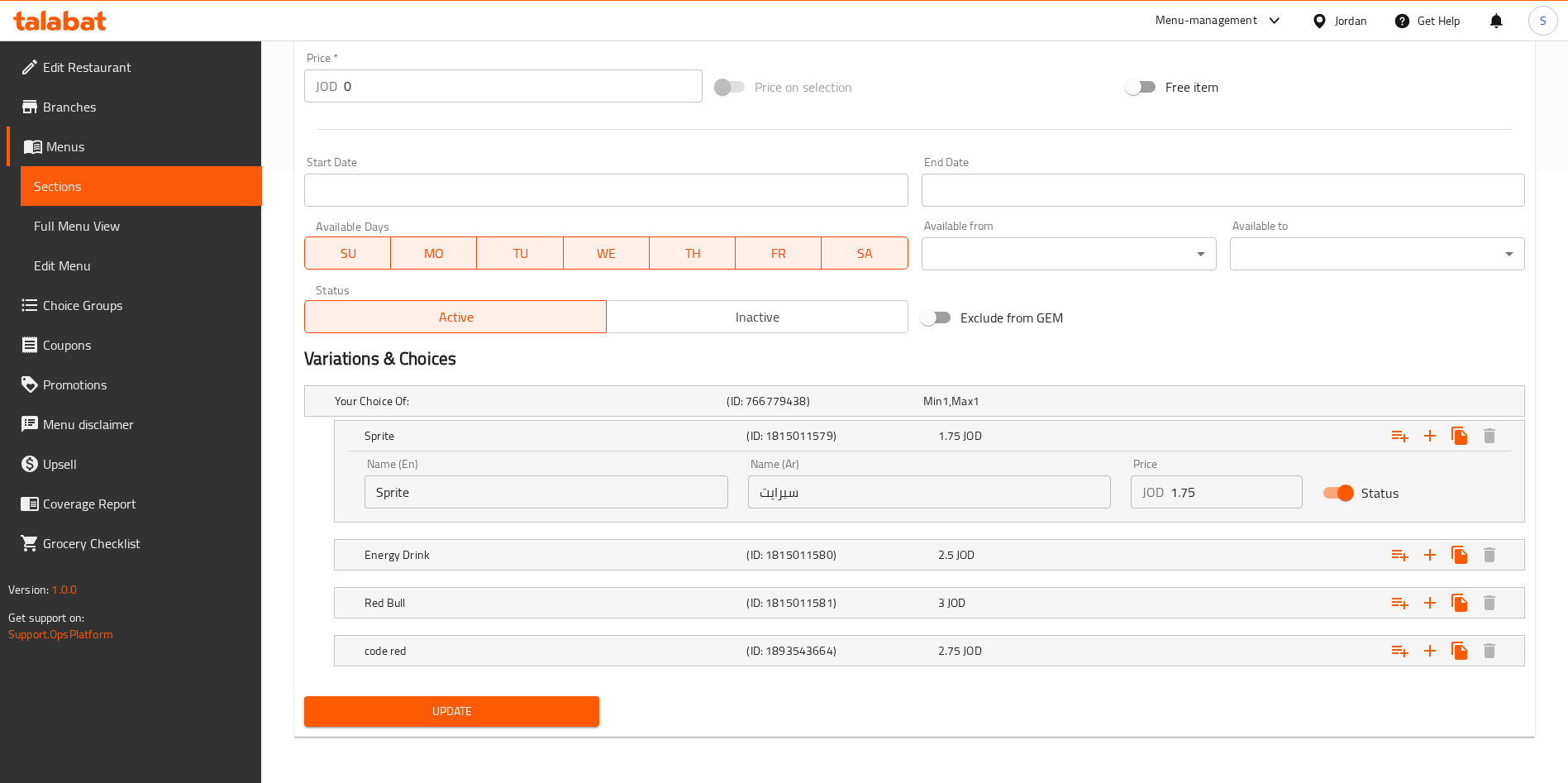
drag, startPoint x: 529, startPoint y: 717, endPoint x: 746, endPoint y: 714, distance: 217.0
click at [529, 717] on span "Update" at bounding box center [452, 711] width 269 height 20
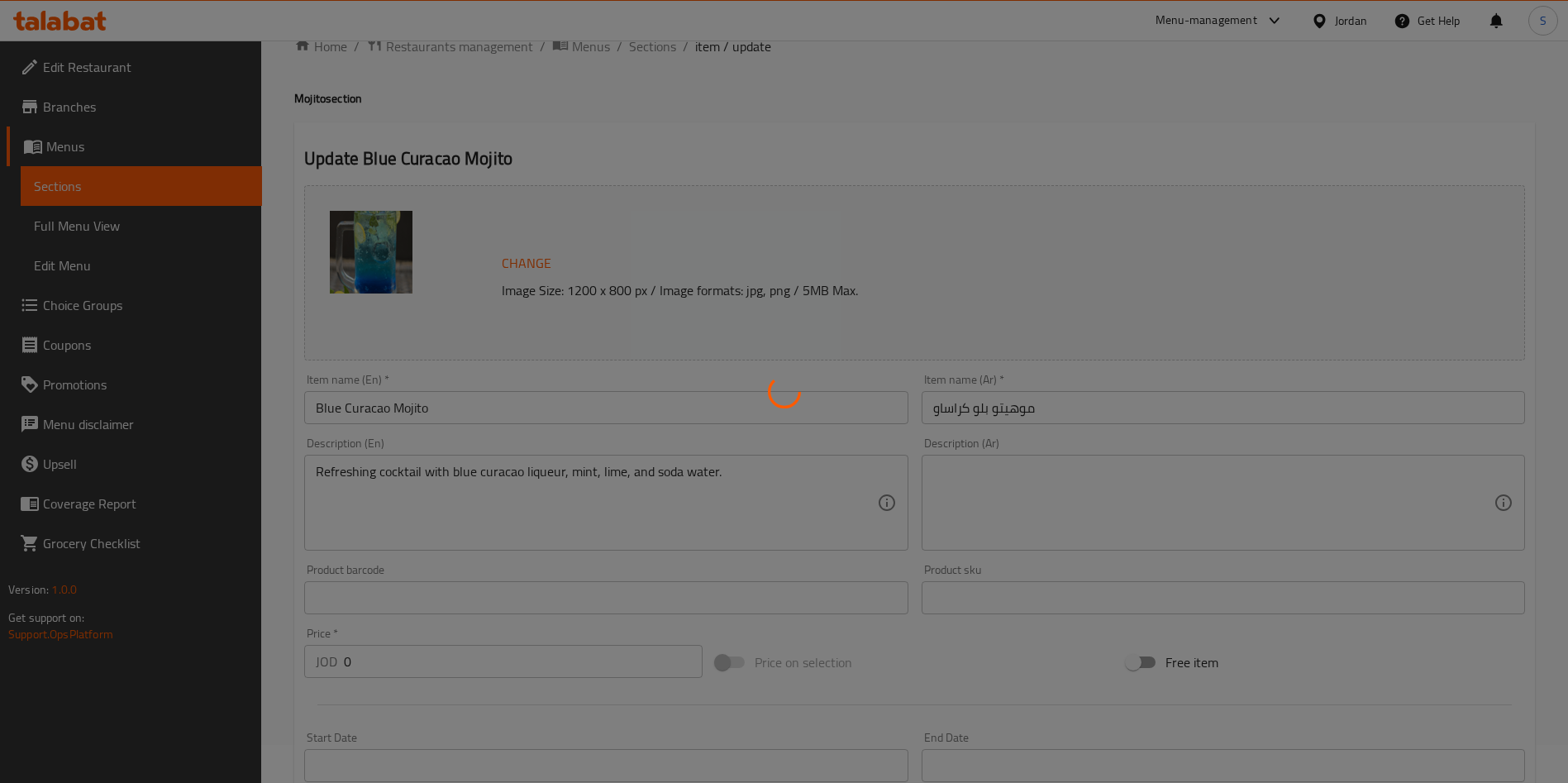
scroll to position [0, 0]
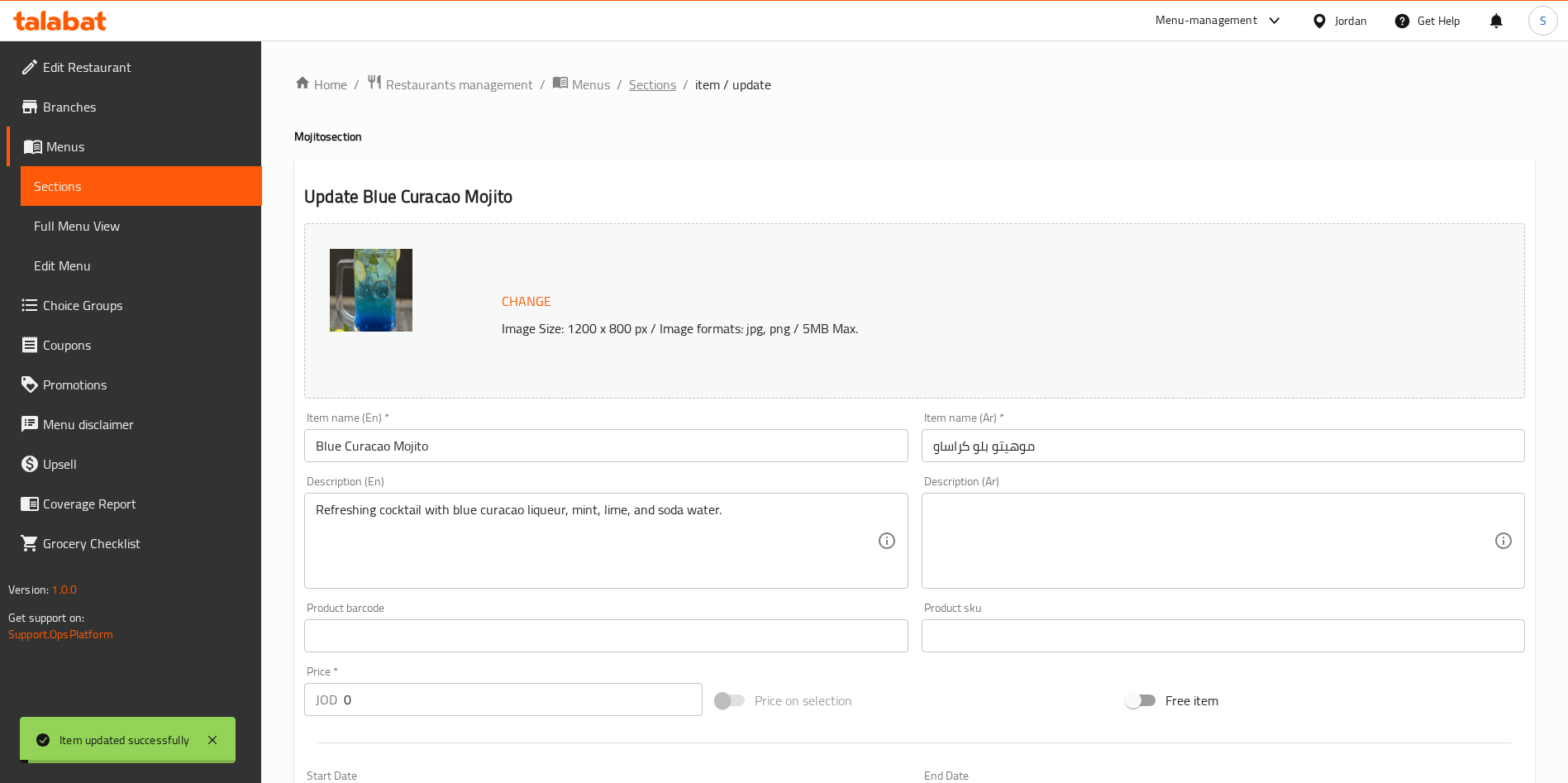
click at [664, 84] on span "Sections" at bounding box center [653, 84] width 47 height 19
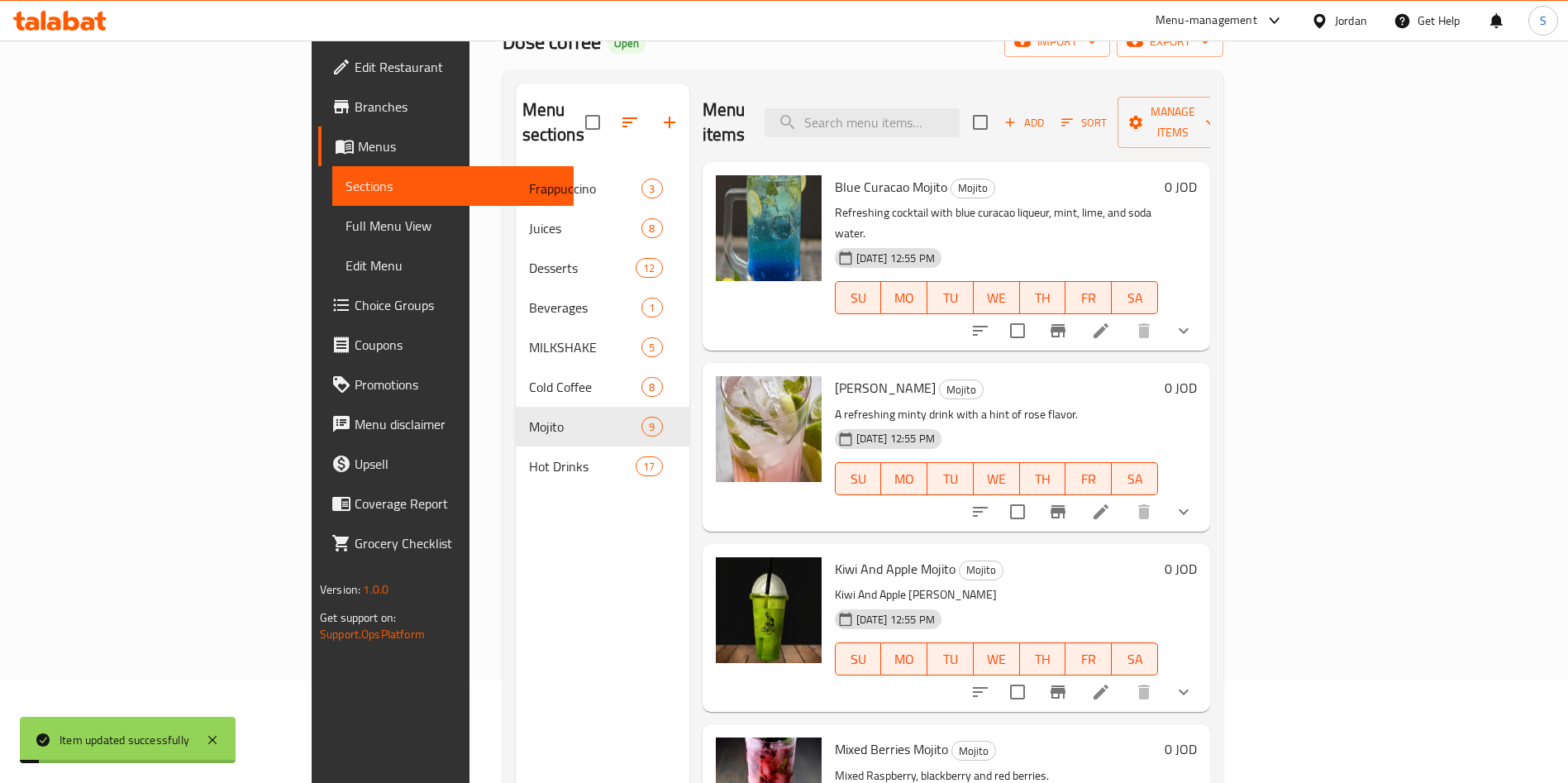
scroll to position [124, 0]
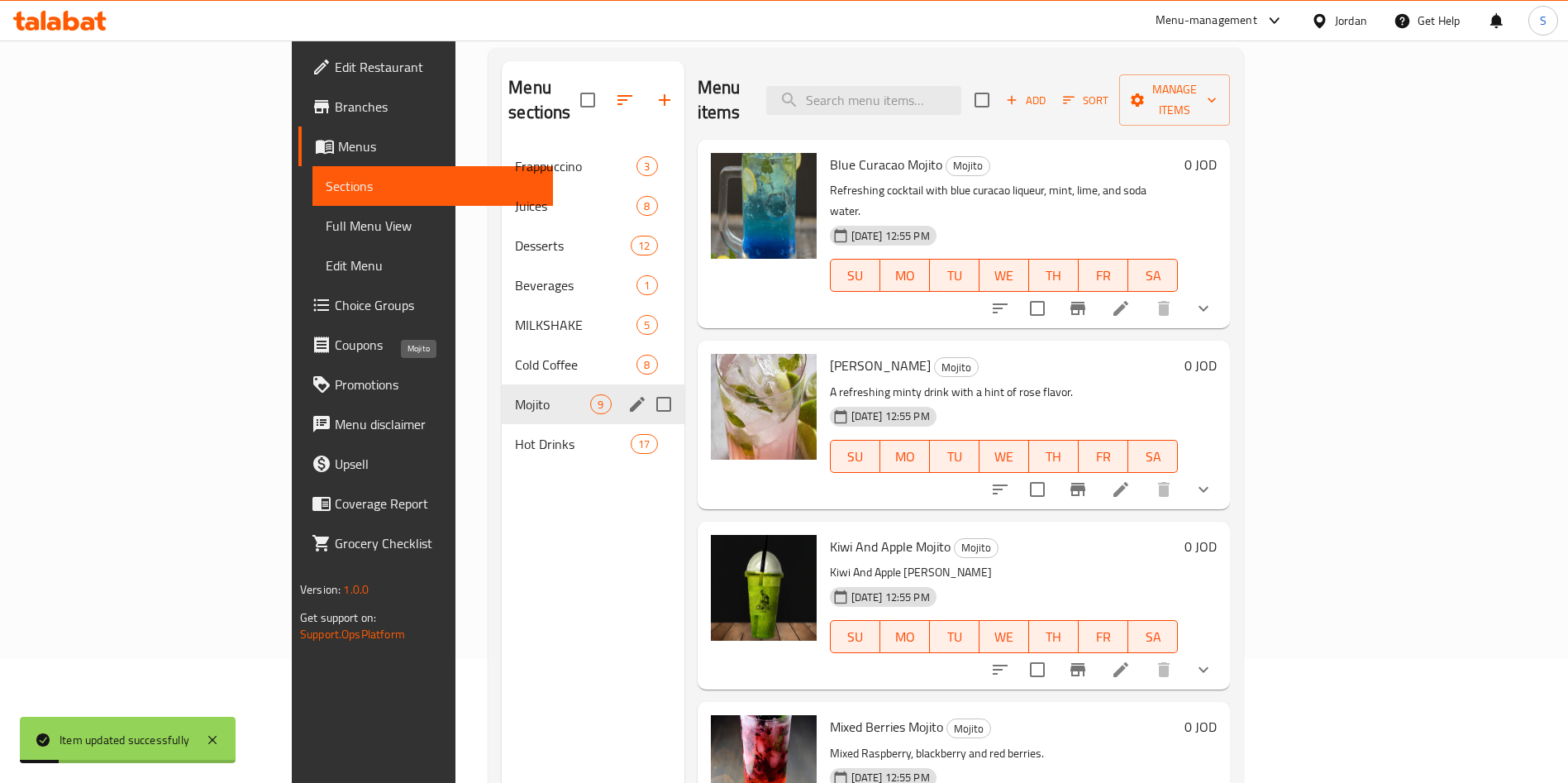
click at [515, 394] on span "Mojito" at bounding box center [553, 403] width 75 height 19
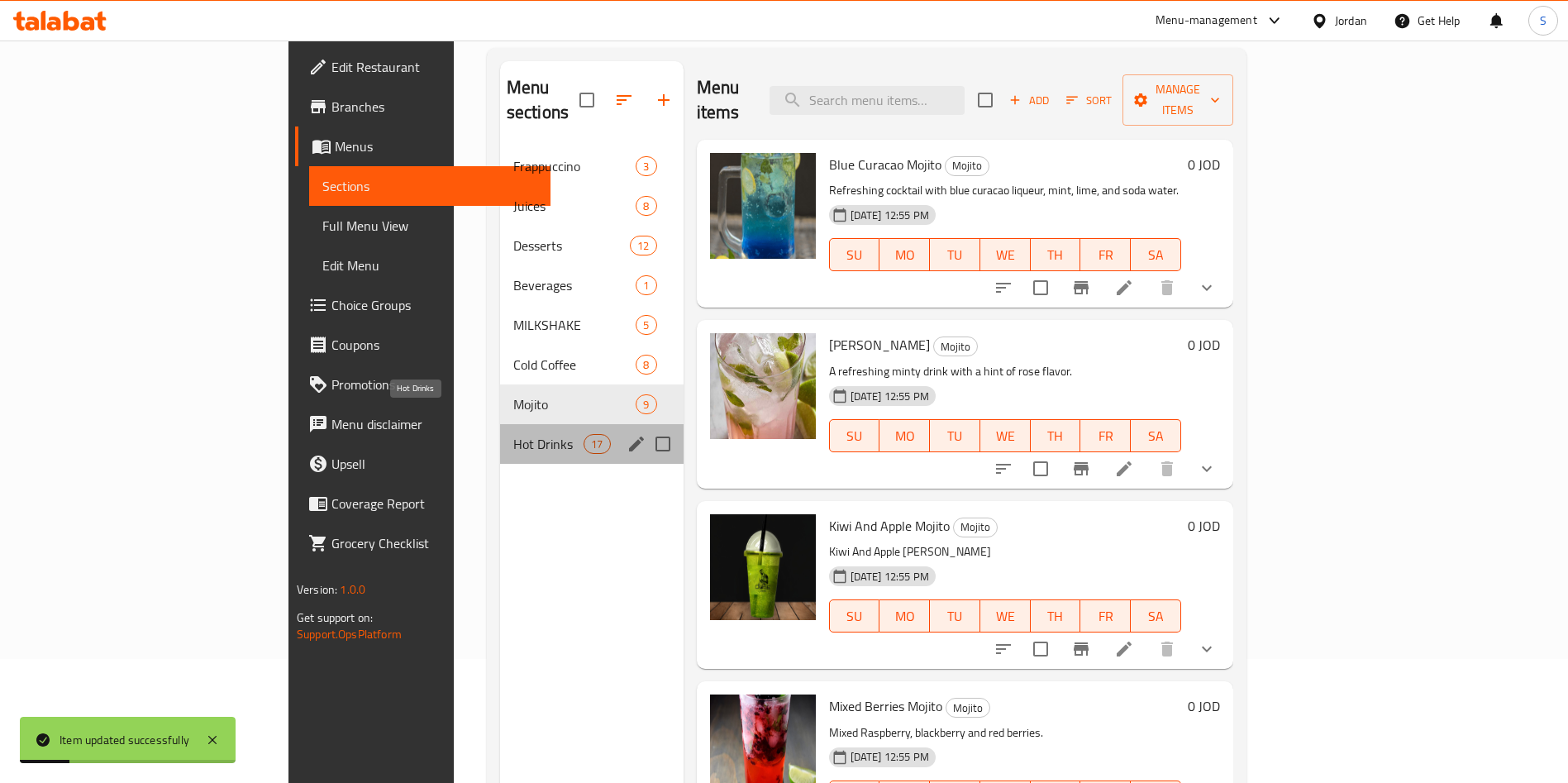
click at [514, 434] on span "Hot Drinks" at bounding box center [548, 443] width 70 height 19
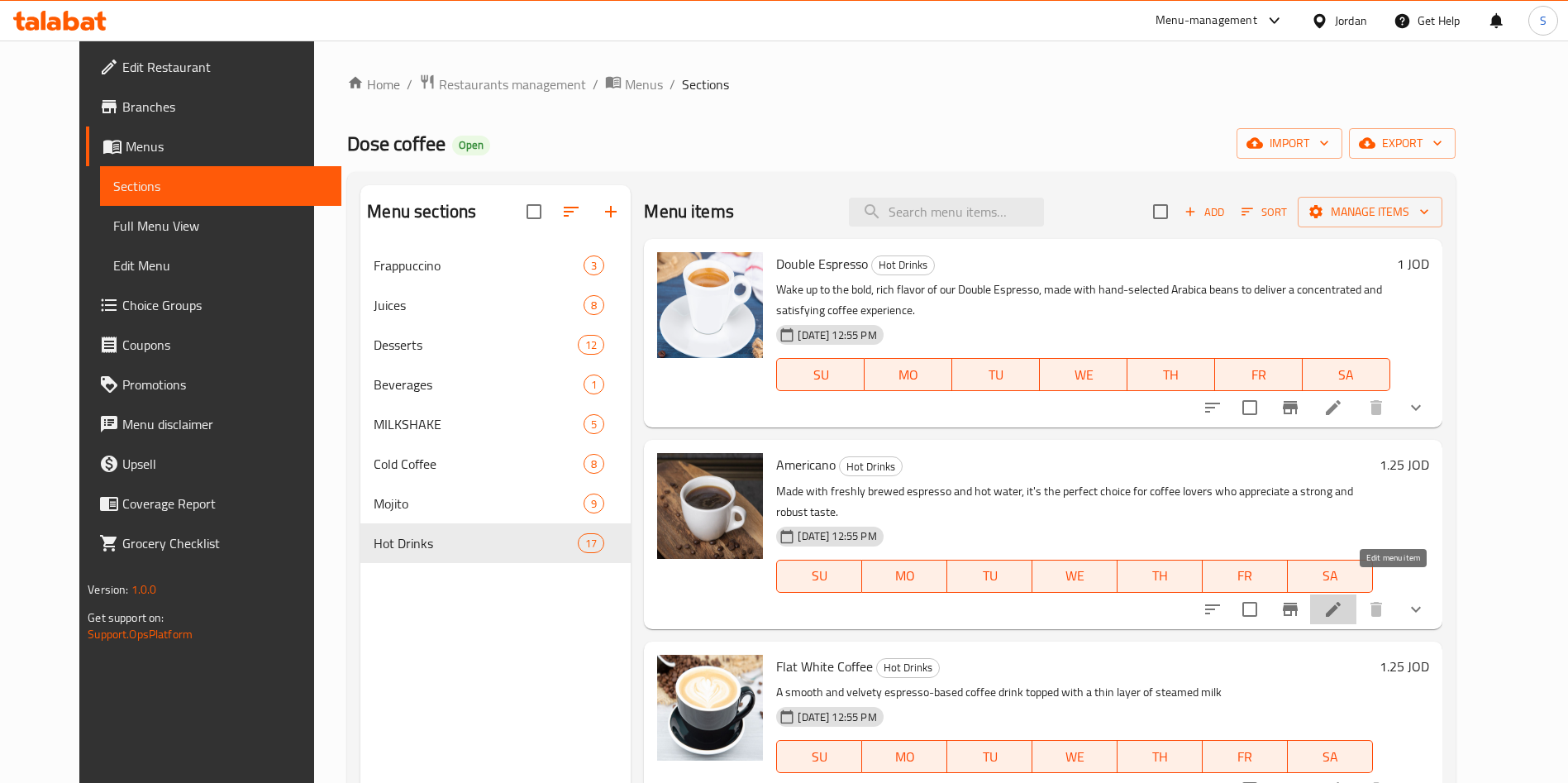
click at [1341, 602] on icon at bounding box center [1333, 609] width 15 height 15
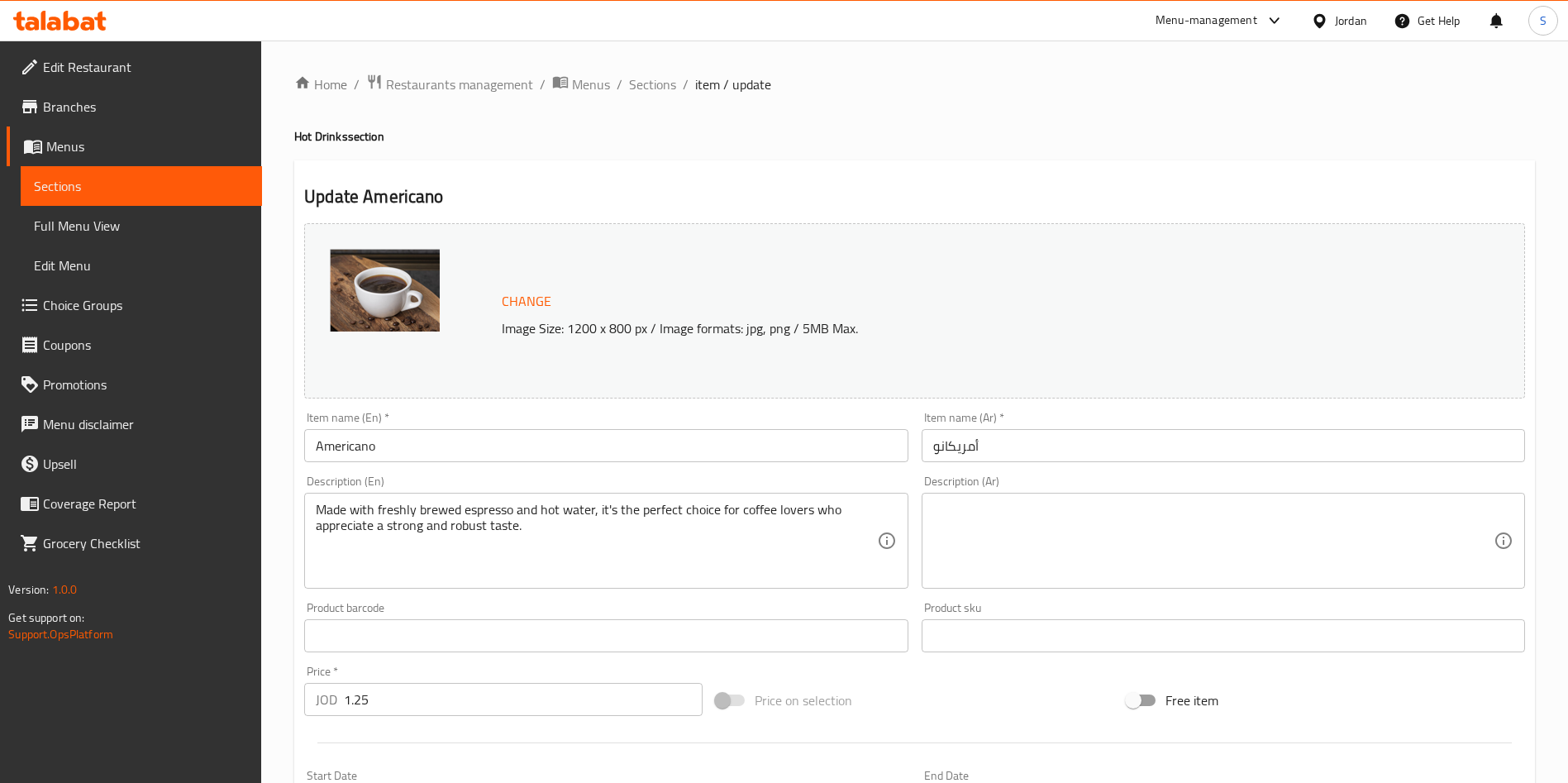
scroll to position [436, 0]
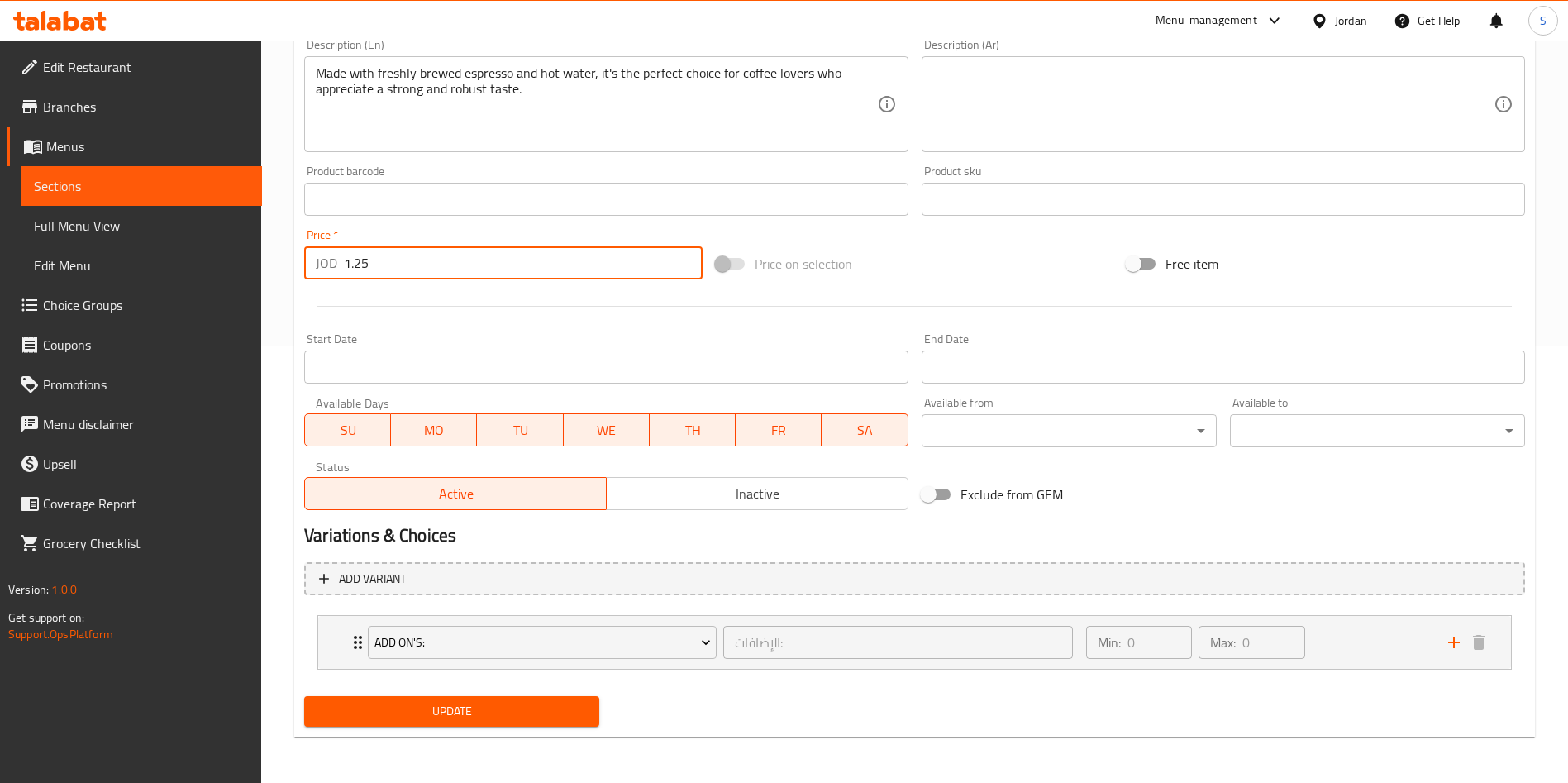
click at [360, 258] on input "1.25" at bounding box center [523, 263] width 359 height 33
type input "1.35"
click at [484, 732] on div "Update" at bounding box center [452, 711] width 309 height 44
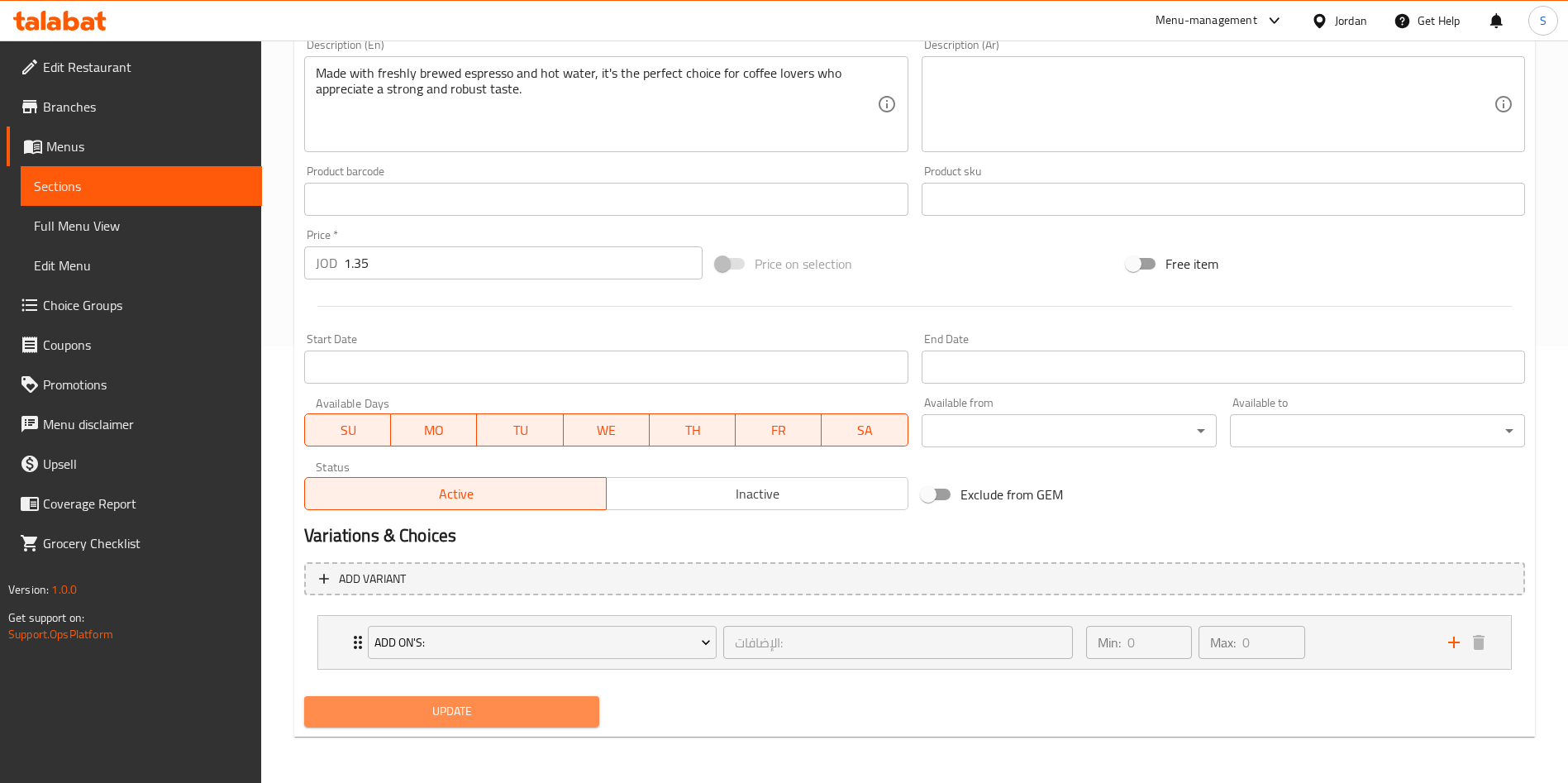
click at [481, 717] on span "Update" at bounding box center [452, 711] width 269 height 20
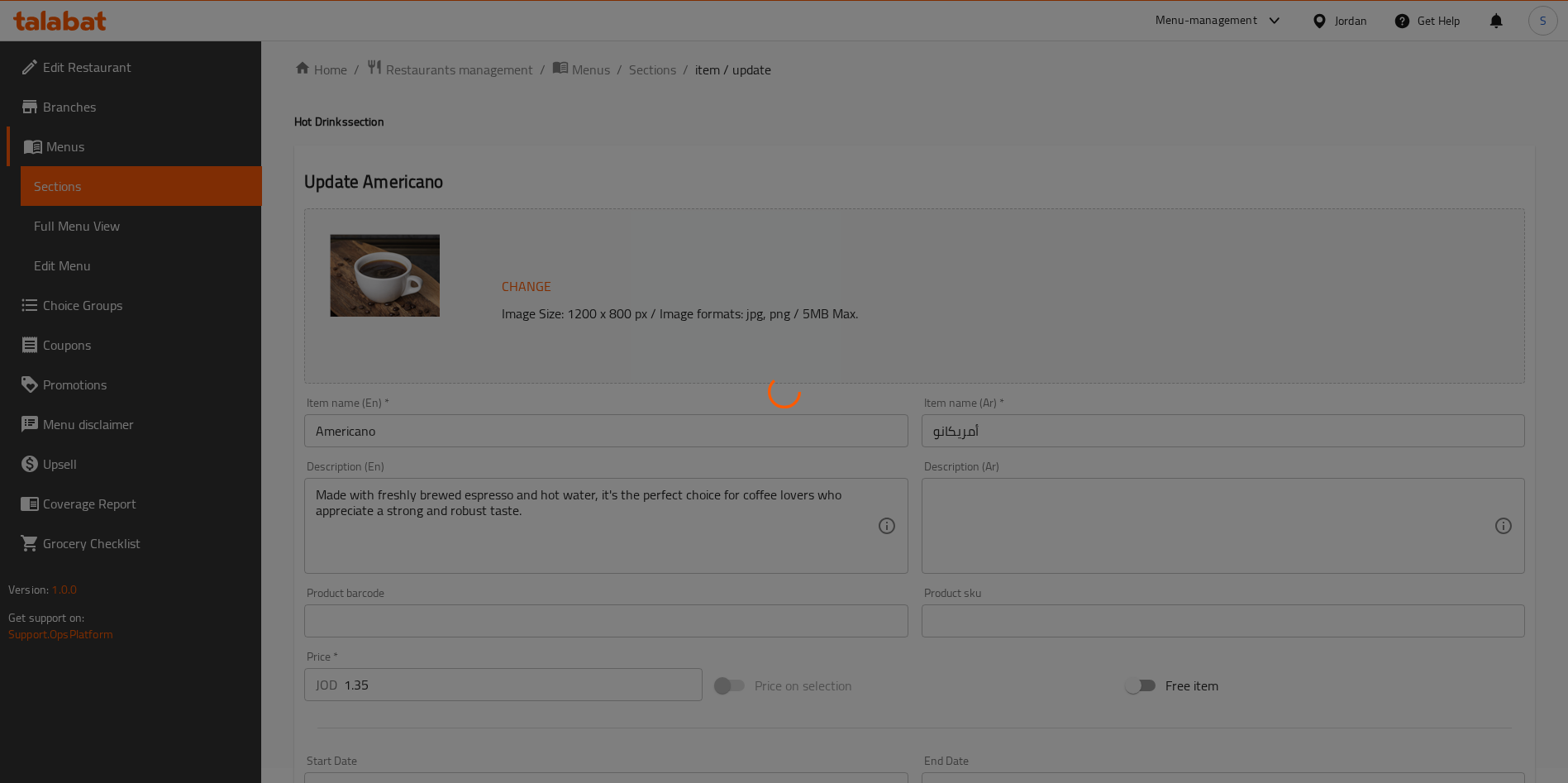
scroll to position [0, 0]
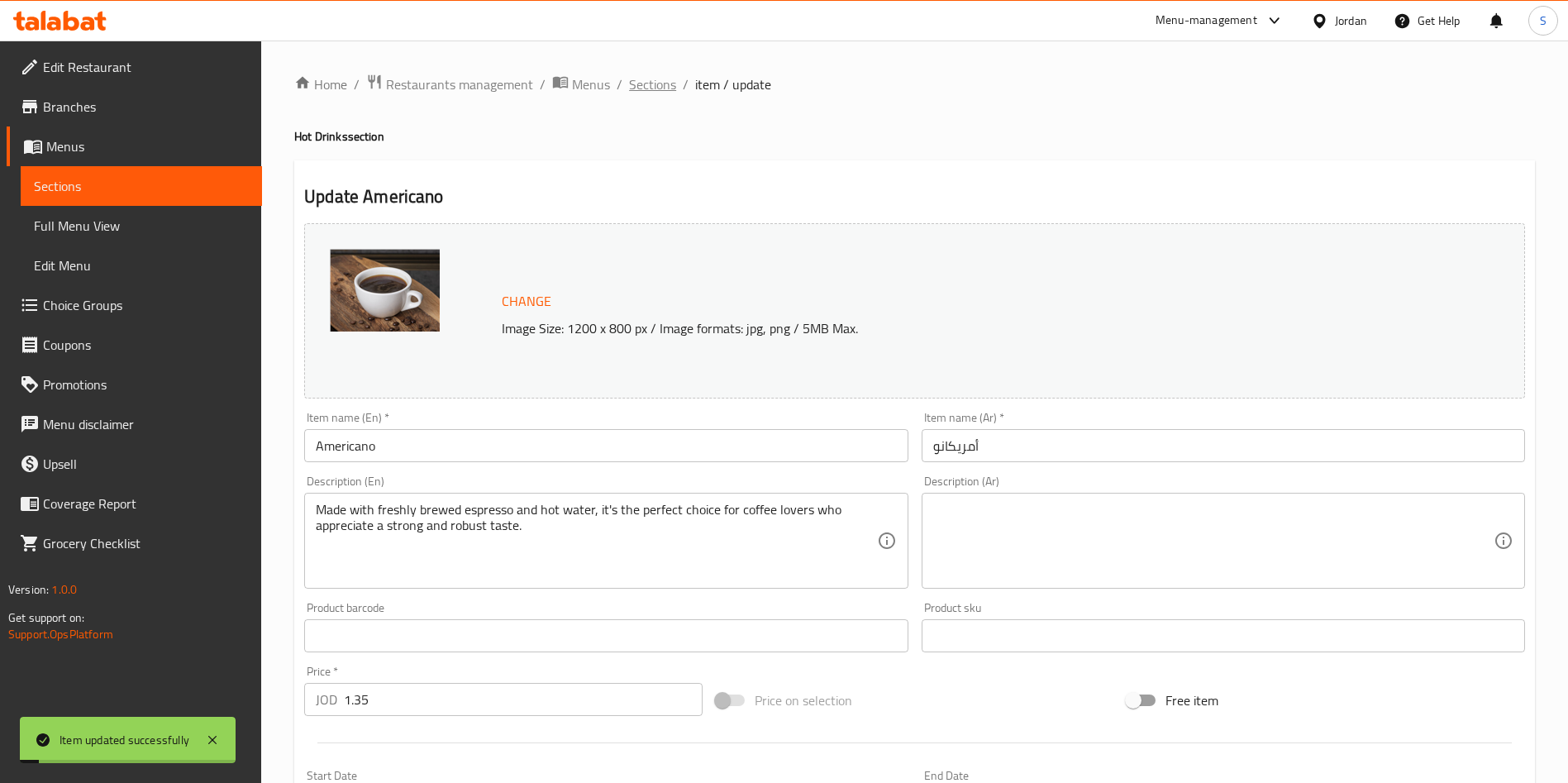
click at [648, 81] on span "Sections" at bounding box center [653, 84] width 47 height 19
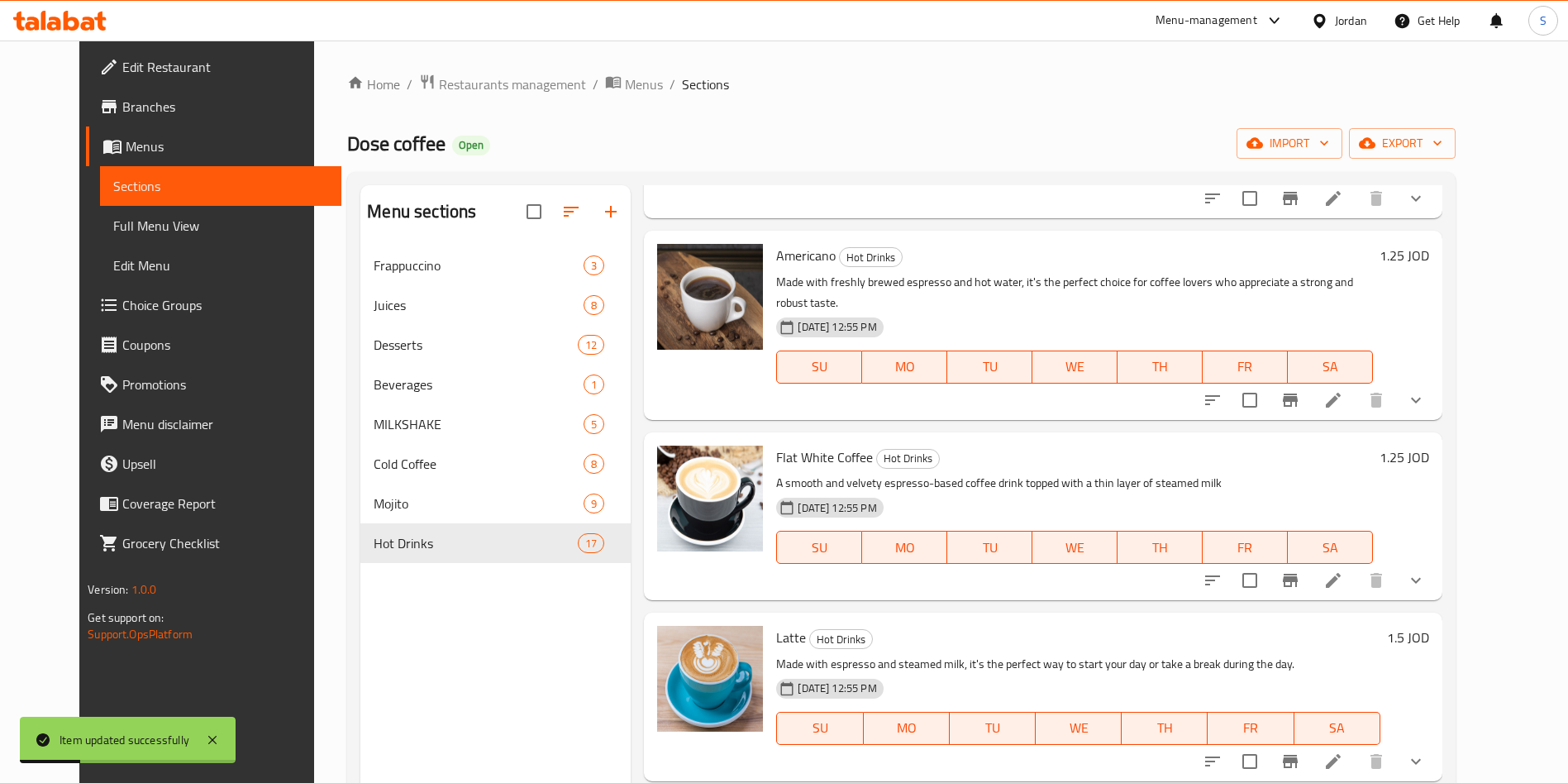
scroll to position [248, 0]
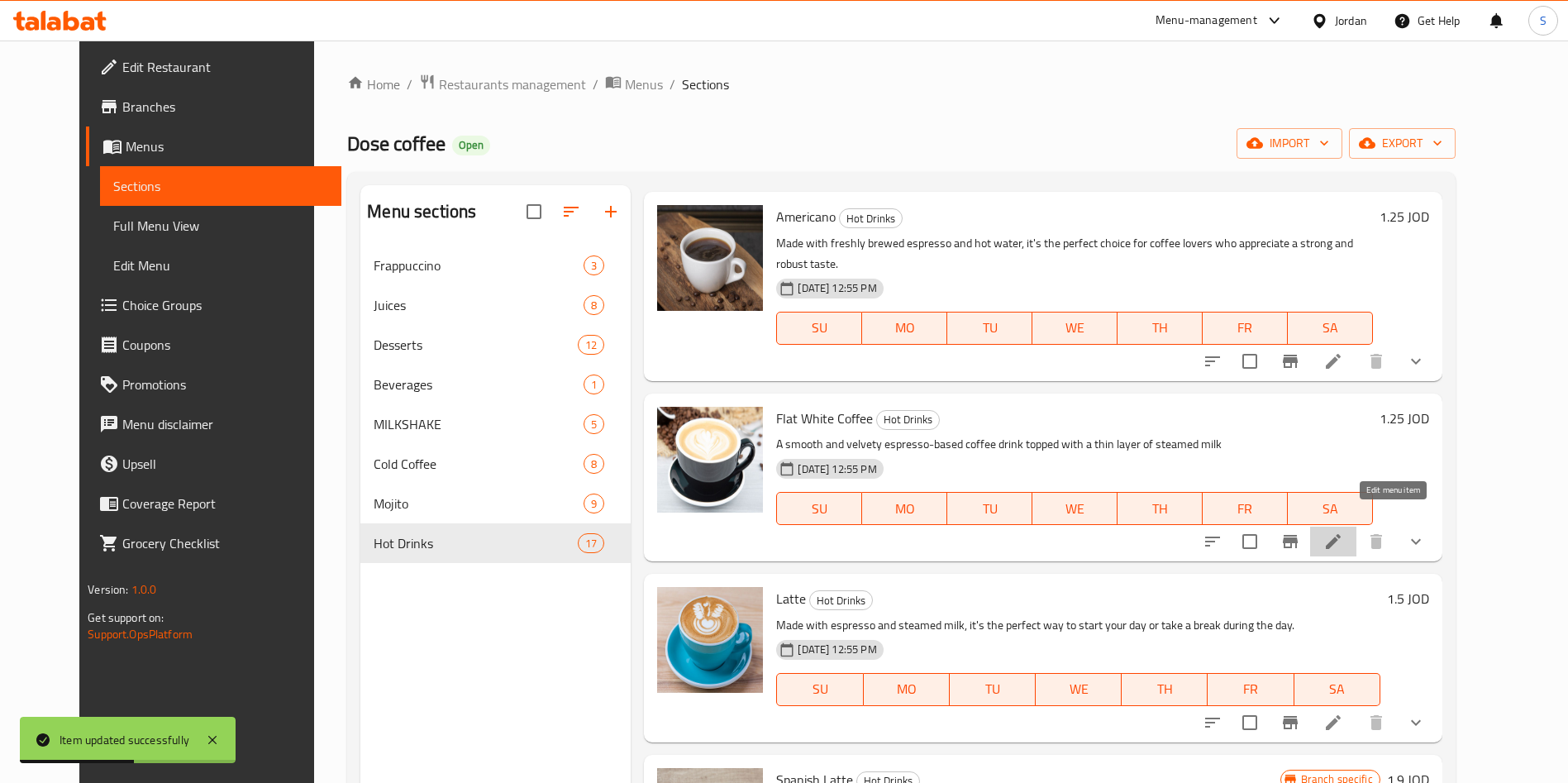
click at [1341, 534] on icon at bounding box center [1333, 541] width 15 height 15
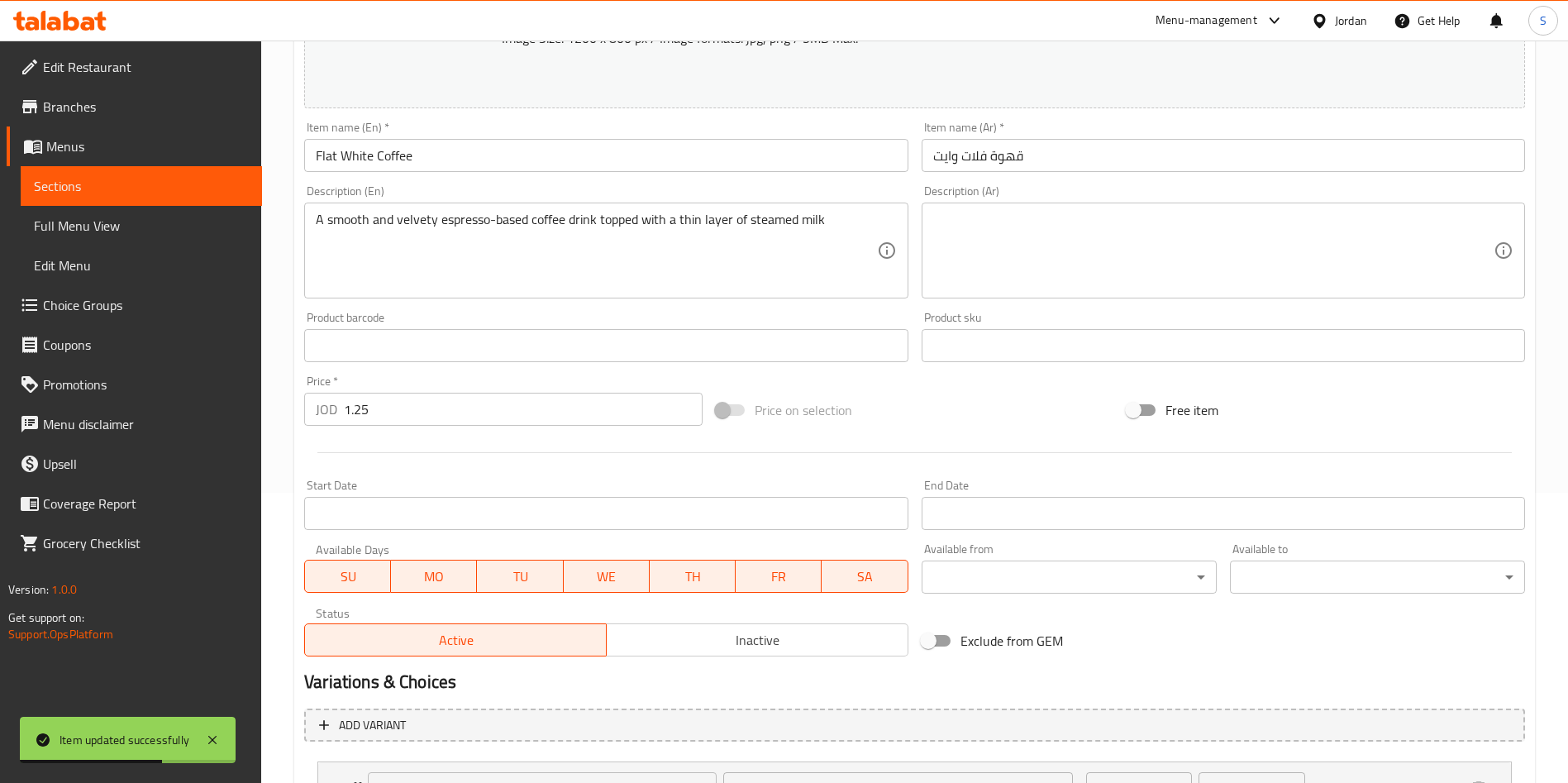
scroll to position [372, 0]
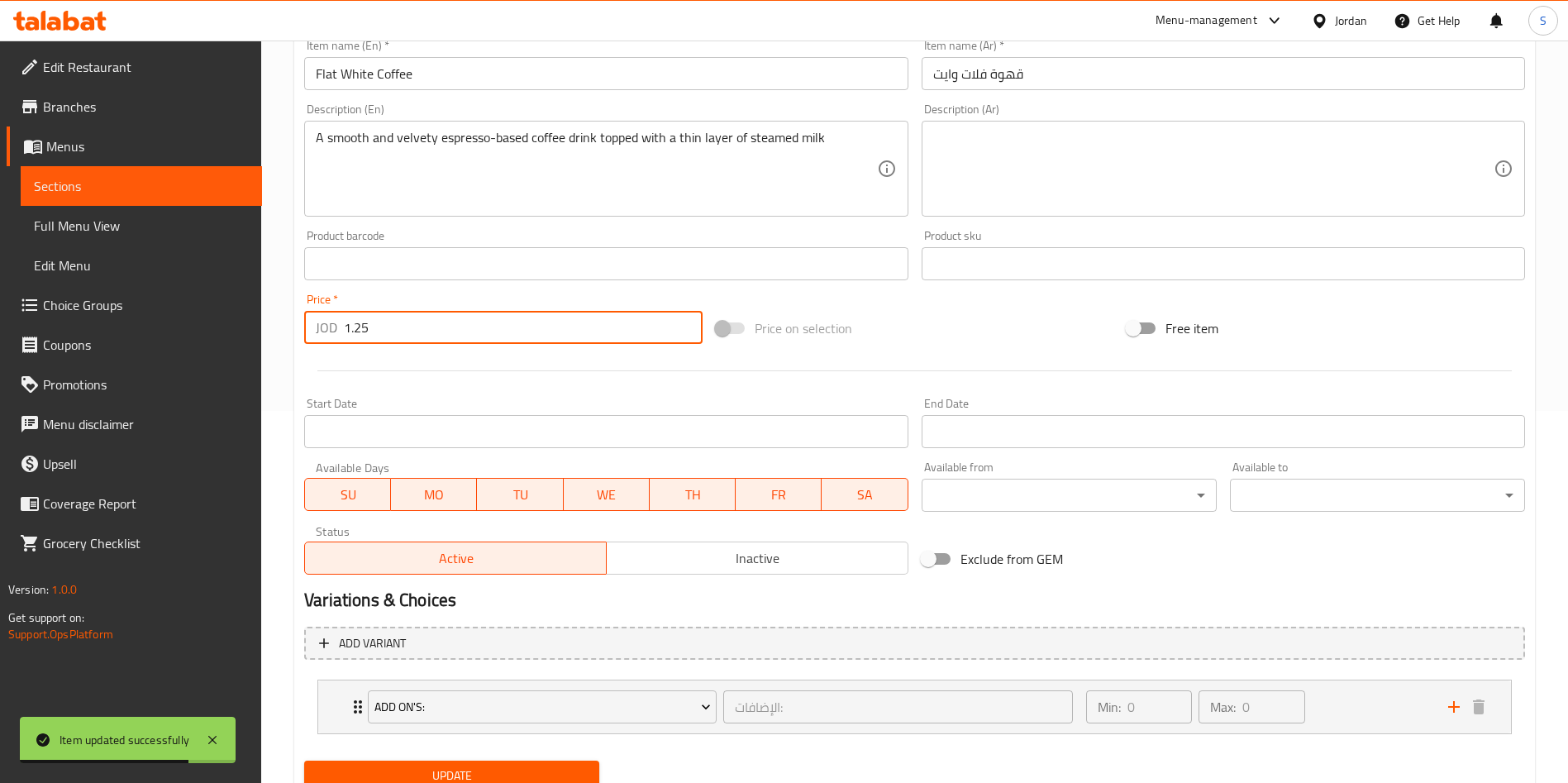
drag, startPoint x: 353, startPoint y: 318, endPoint x: 413, endPoint y: 330, distance: 61.2
click at [413, 330] on input "1.25" at bounding box center [523, 327] width 359 height 33
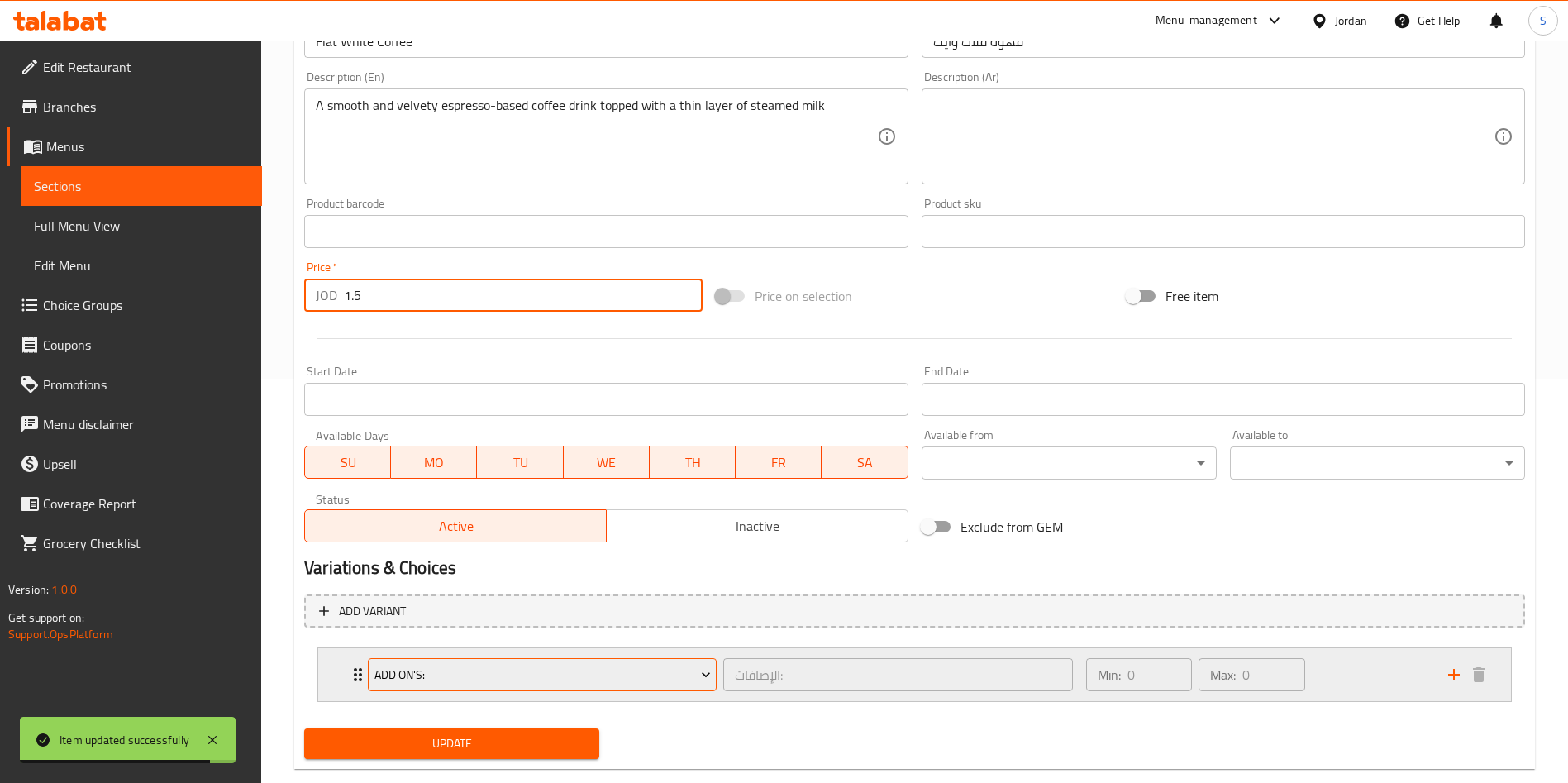
scroll to position [436, 0]
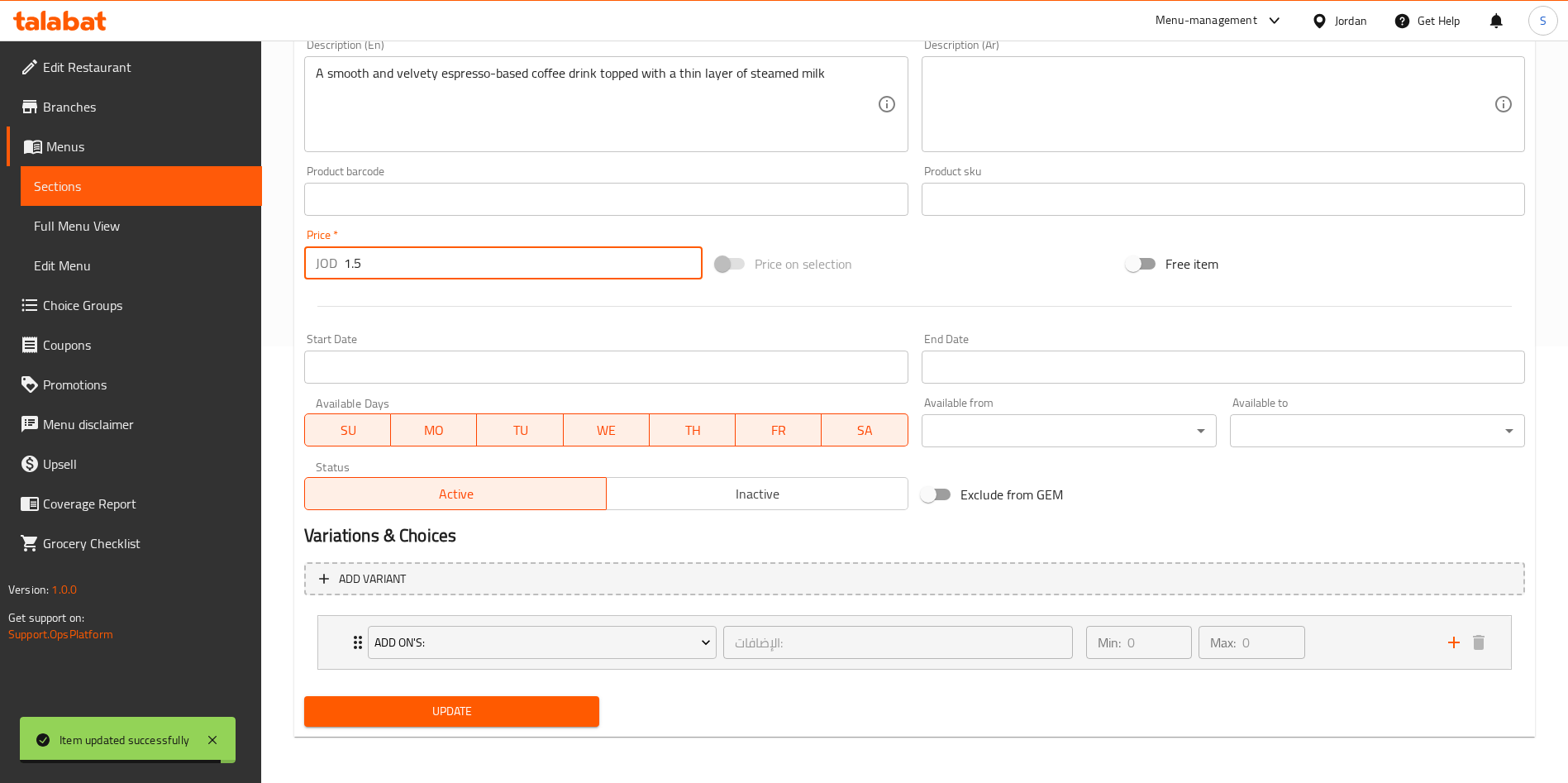
type input "1.5"
click at [486, 691] on div "Update" at bounding box center [452, 711] width 309 height 44
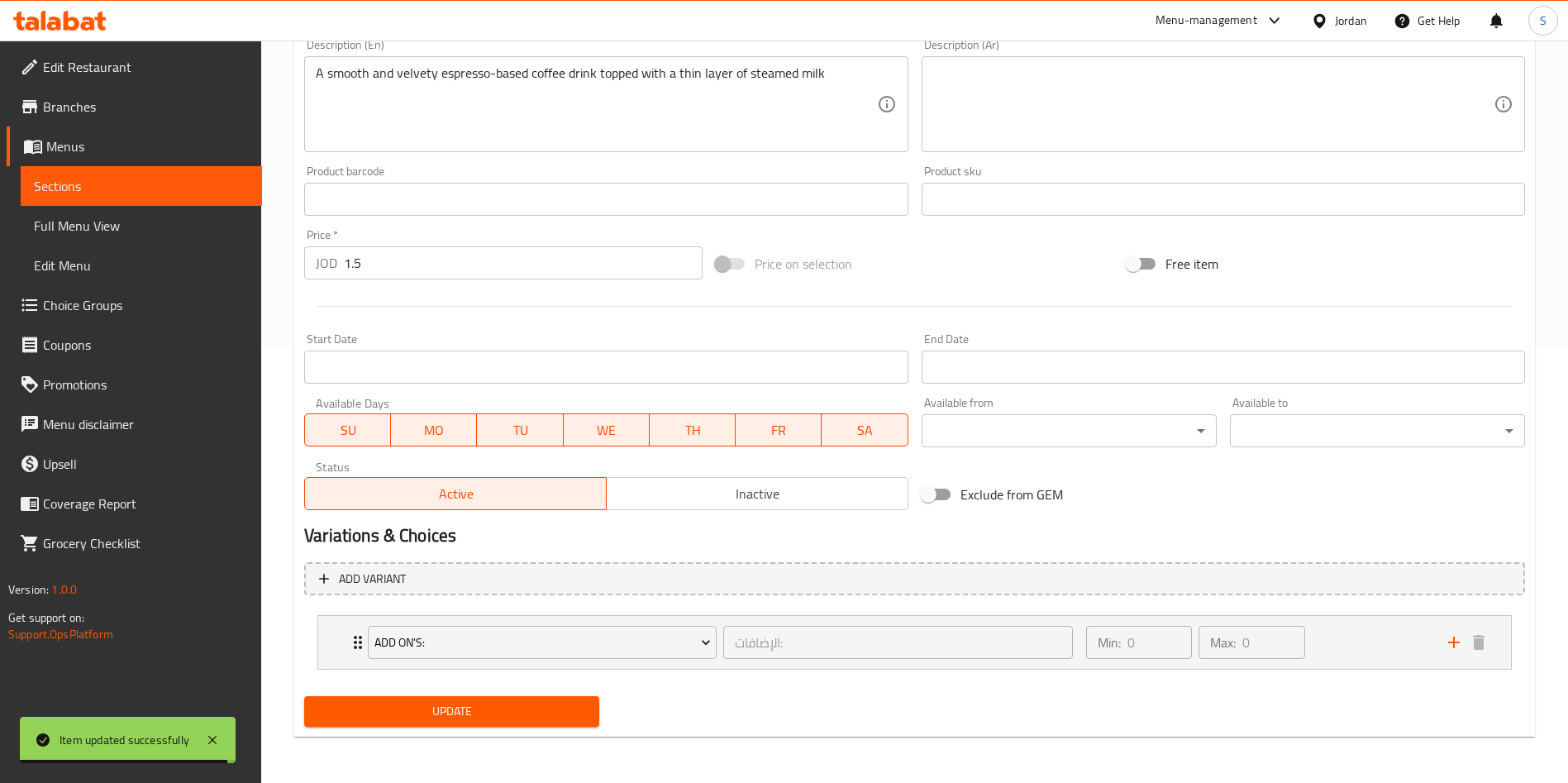
click at [488, 701] on span "Update" at bounding box center [452, 711] width 269 height 20
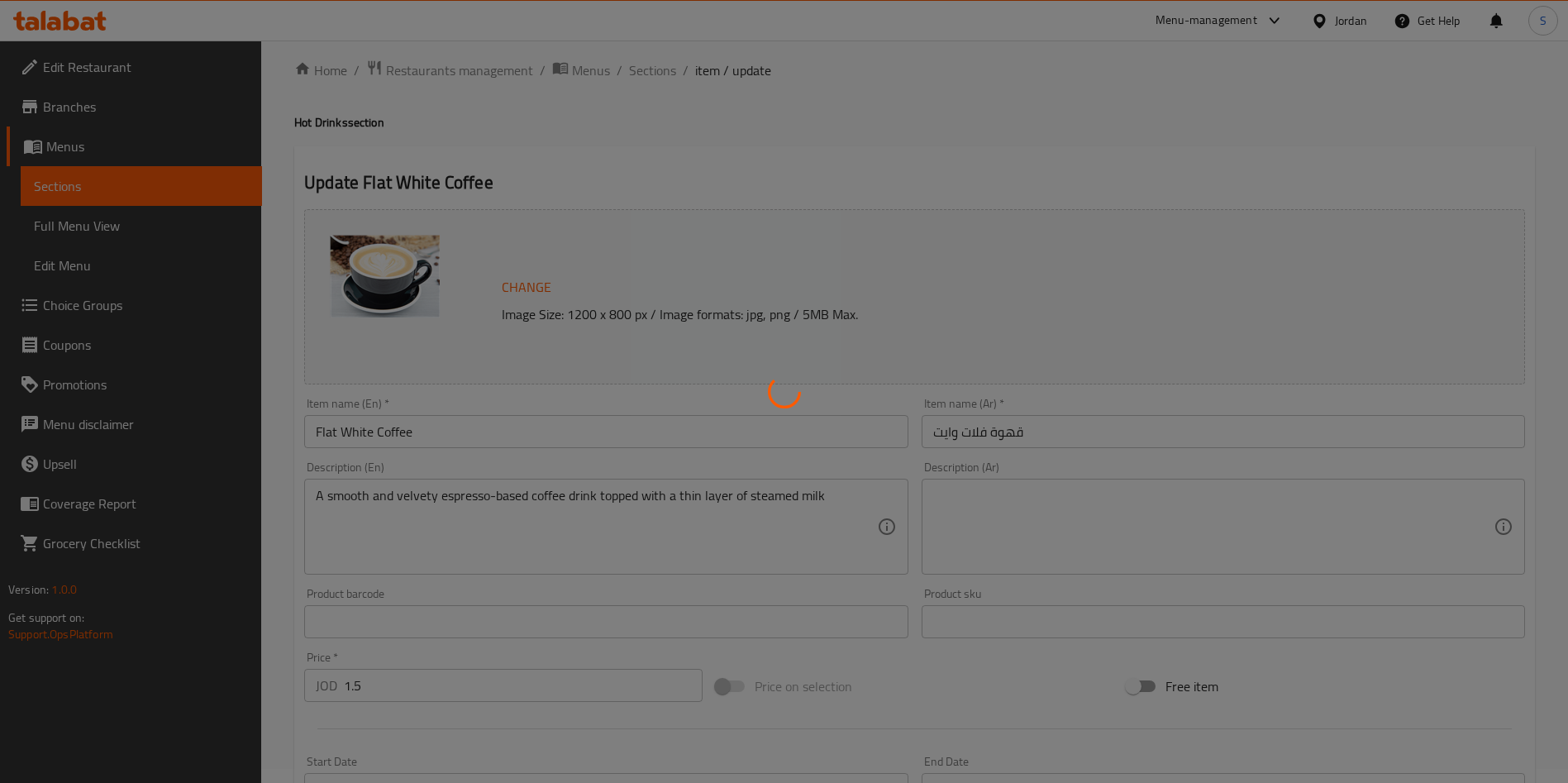
scroll to position [0, 0]
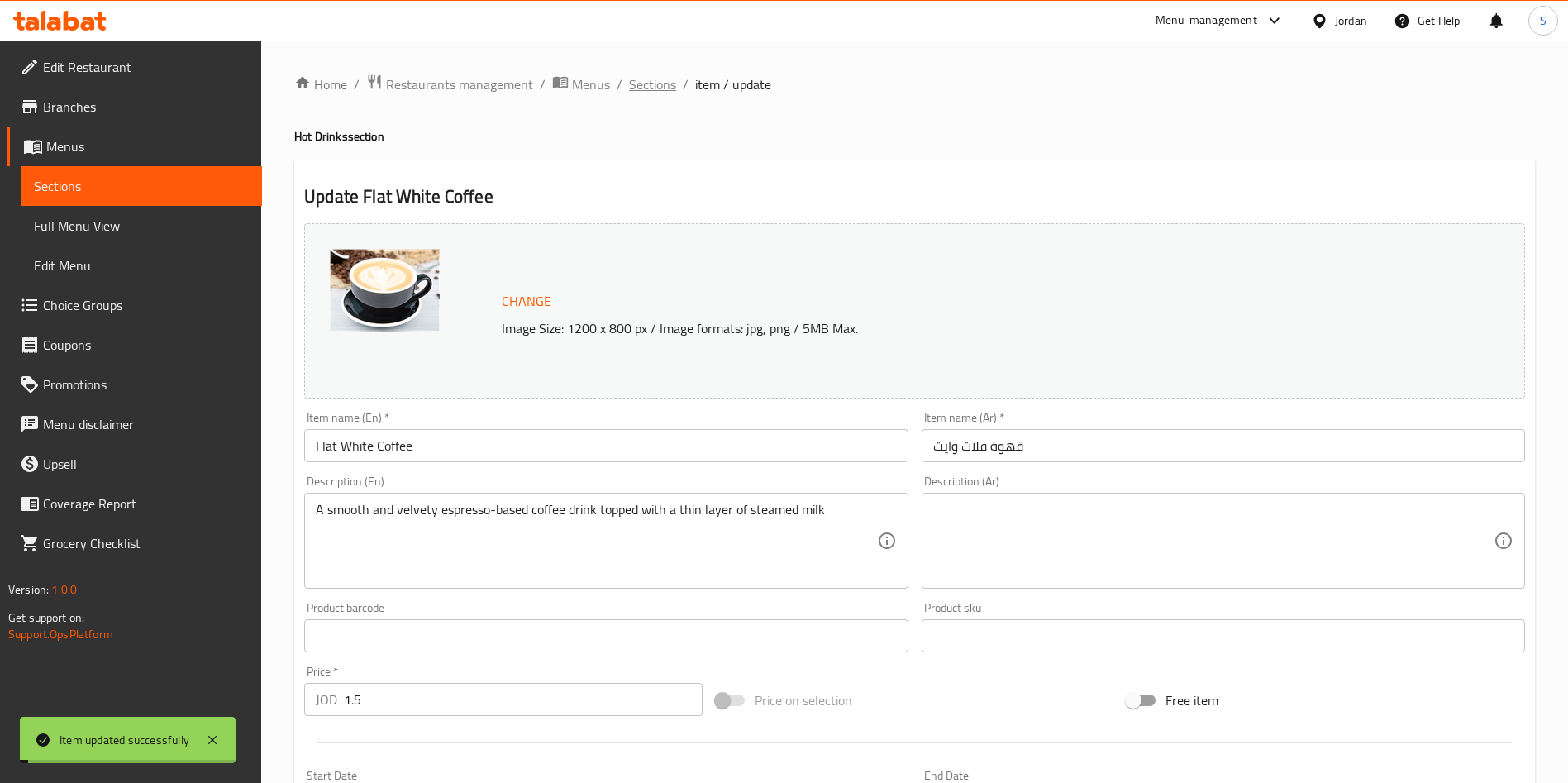
click at [648, 81] on span "Sections" at bounding box center [653, 84] width 47 height 19
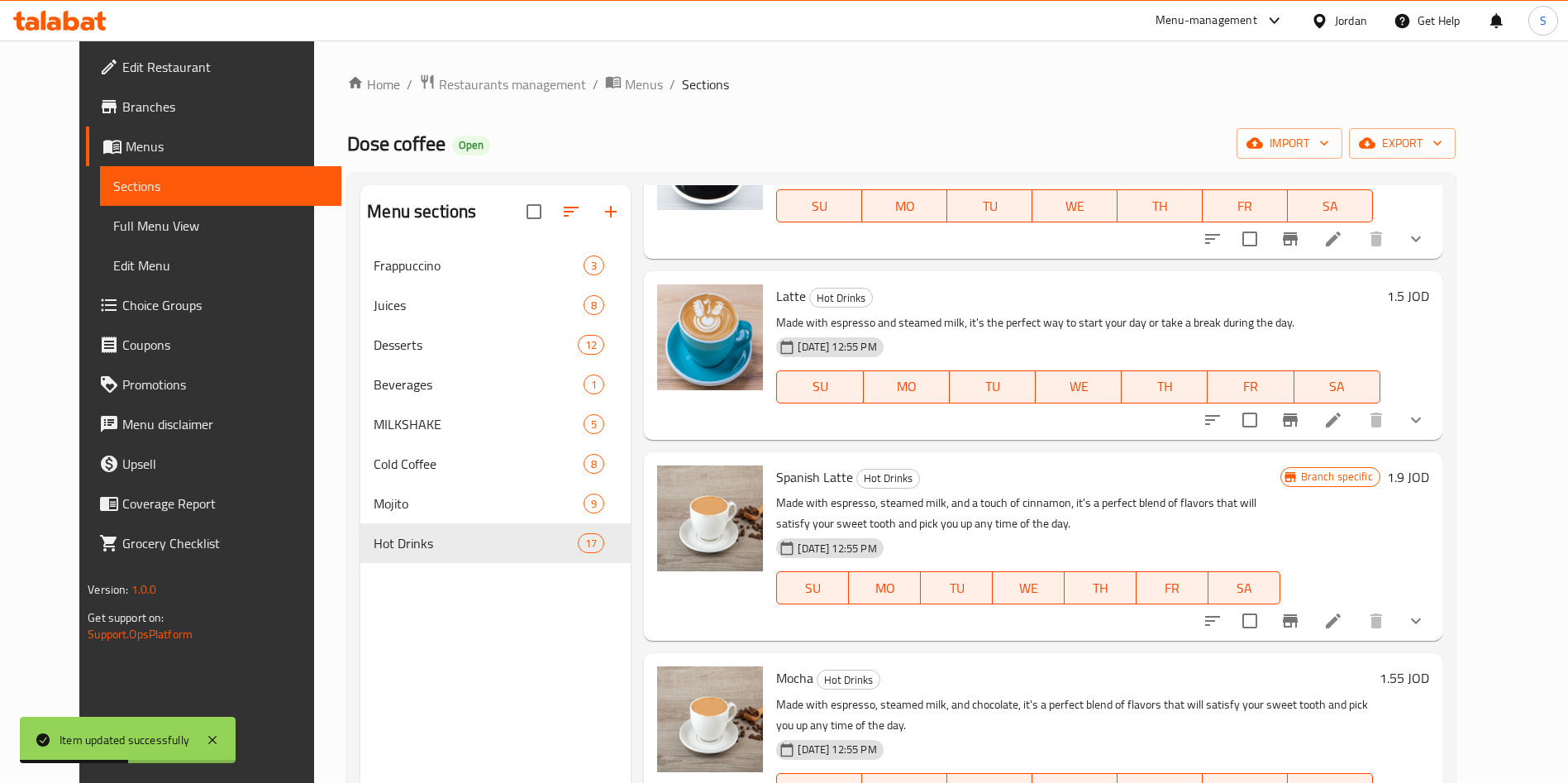
scroll to position [619, 0]
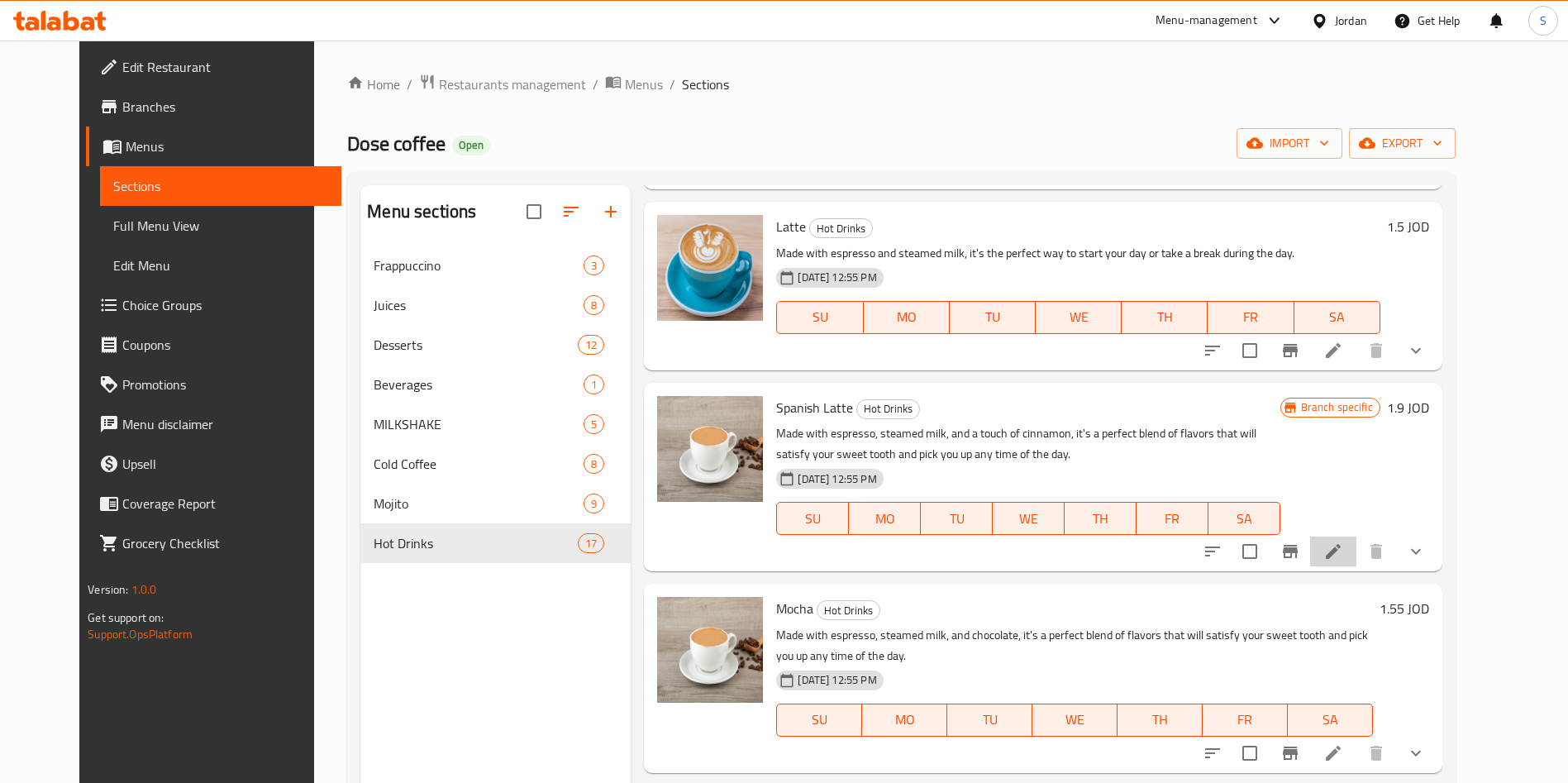
click at [1356, 538] on li at bounding box center [1333, 551] width 47 height 30
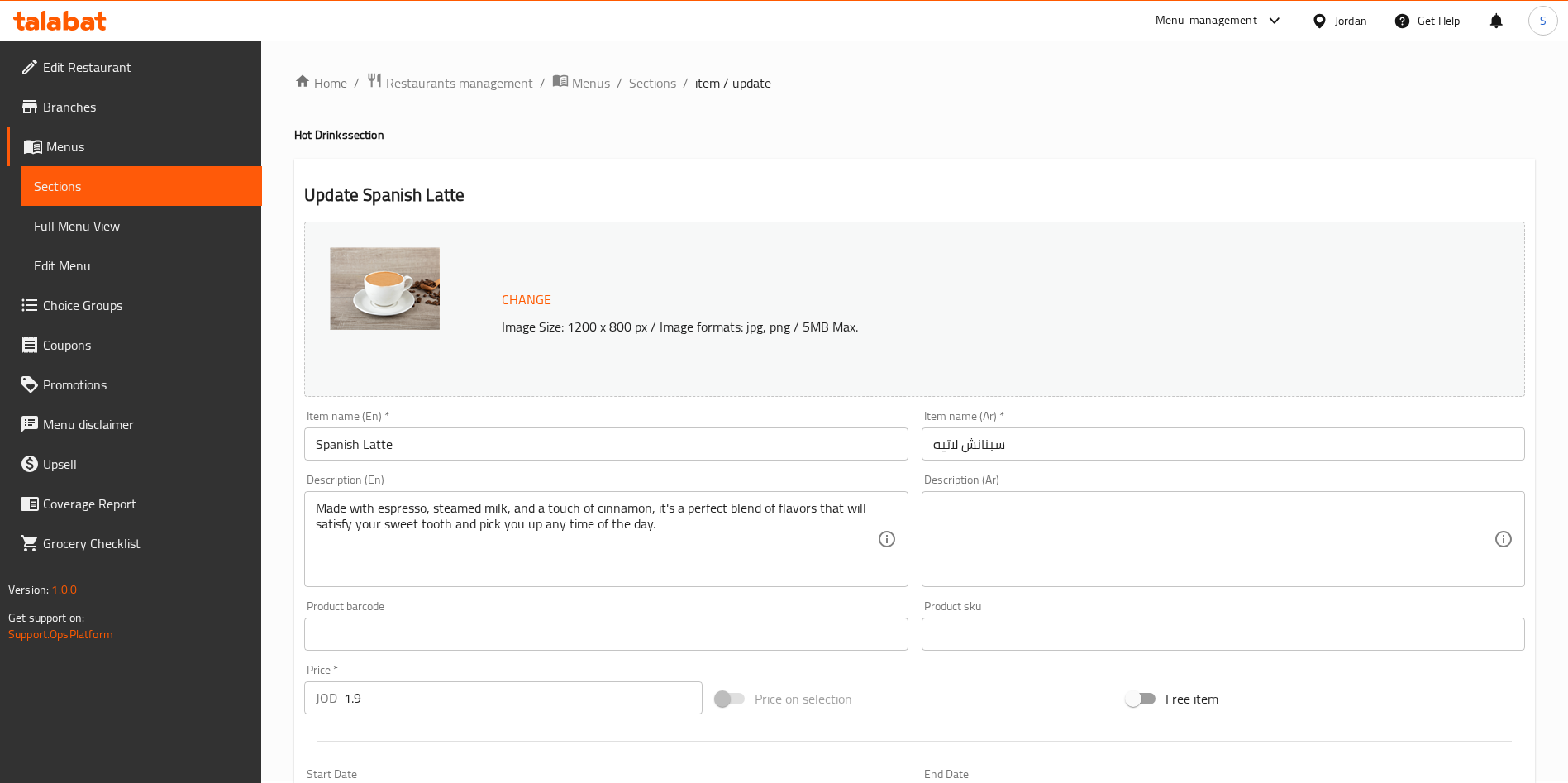
scroll to position [372, 0]
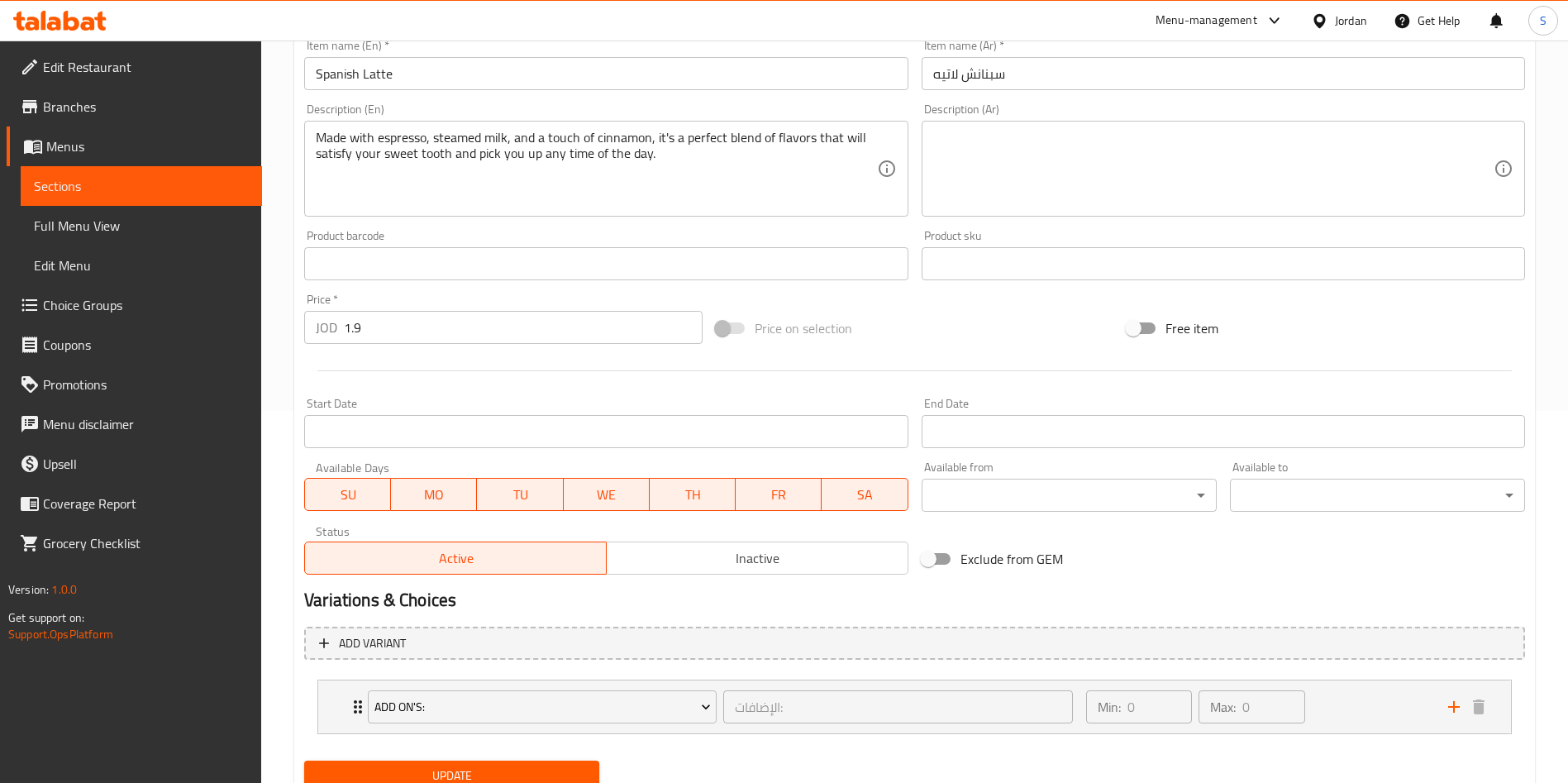
click at [382, 304] on div "Price   * JOD 1.9 Price *" at bounding box center [503, 318] width 398 height 50
click at [382, 306] on div "Price   * JOD 1.9 Price *" at bounding box center [503, 318] width 398 height 50
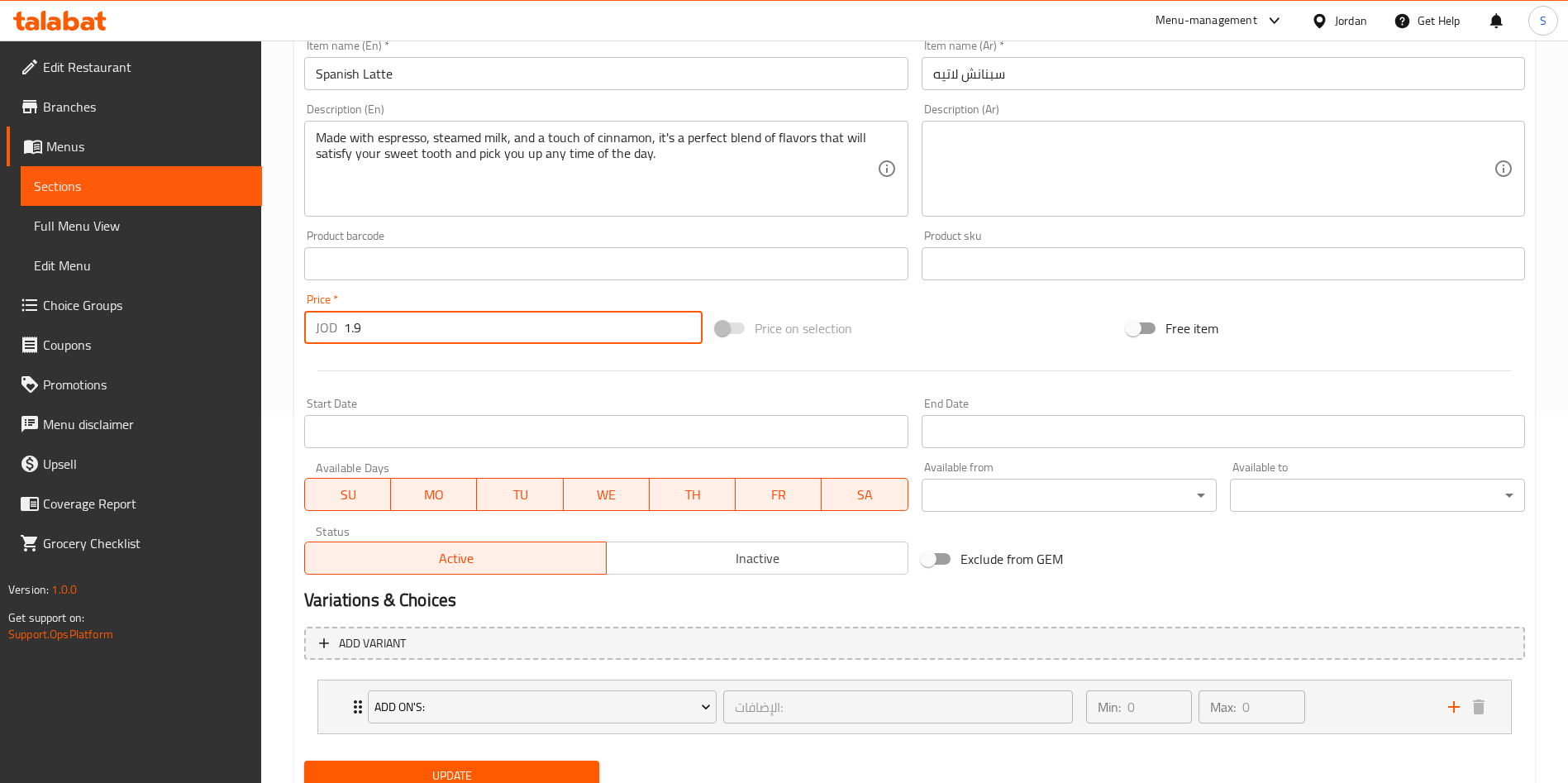
drag, startPoint x: 394, startPoint y: 329, endPoint x: 192, endPoint y: 329, distance: 202.0
click at [192, 329] on div "Edit Restaurant Branches Menus Sections Full Menu View Edit Menu Choice Groups …" at bounding box center [784, 258] width 1568 height 1179
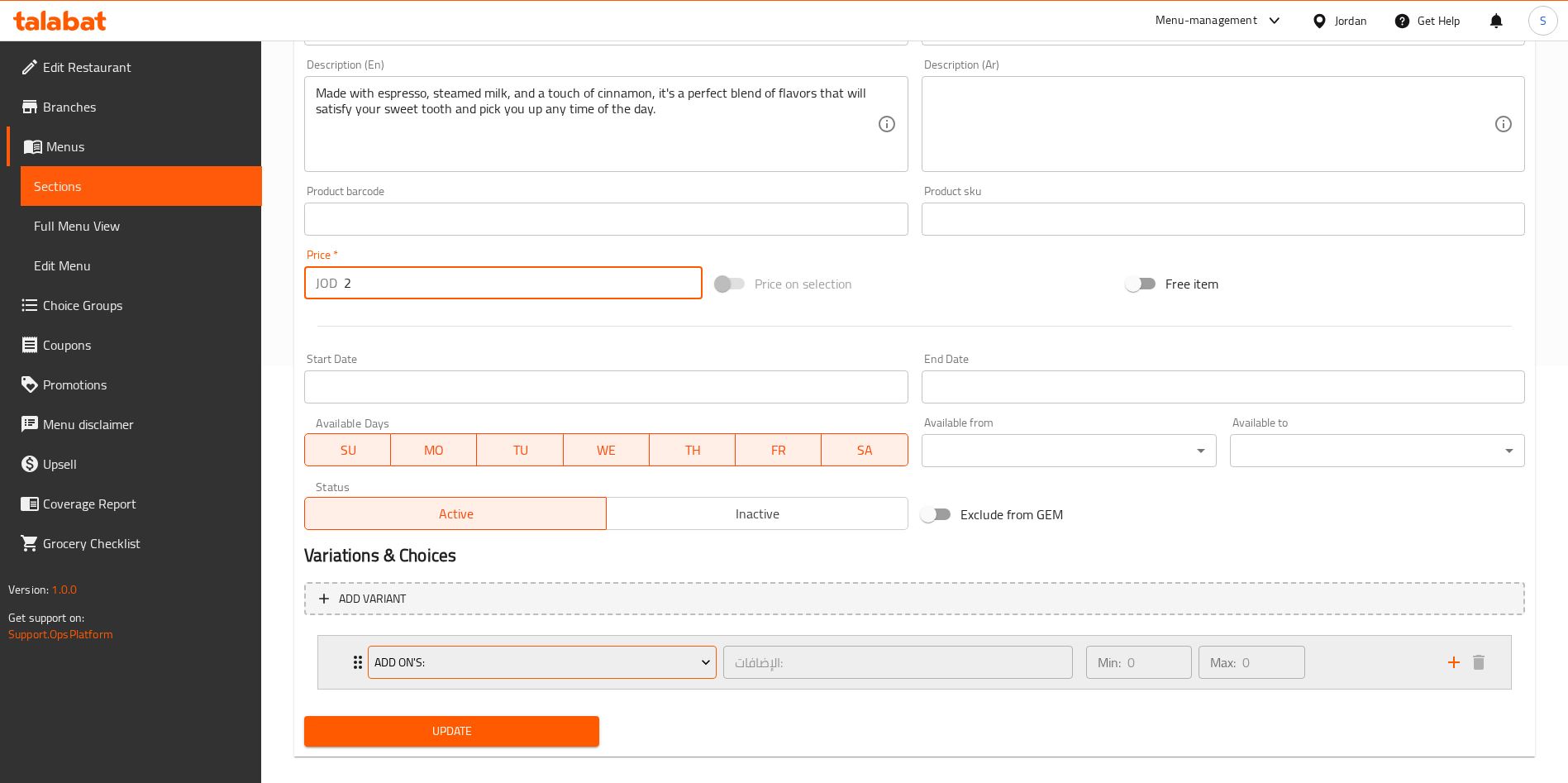
scroll to position [436, 0]
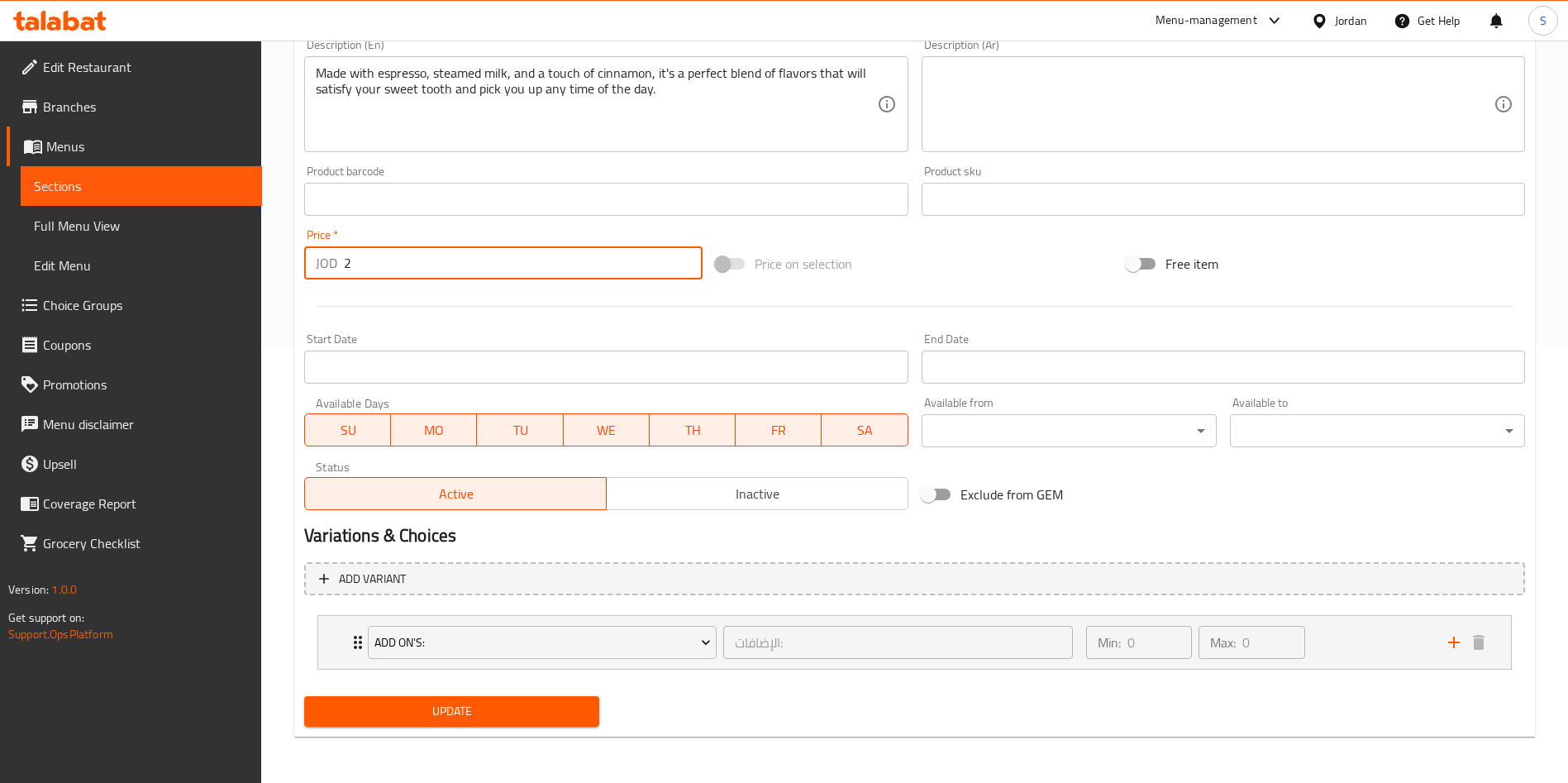
type input "2"
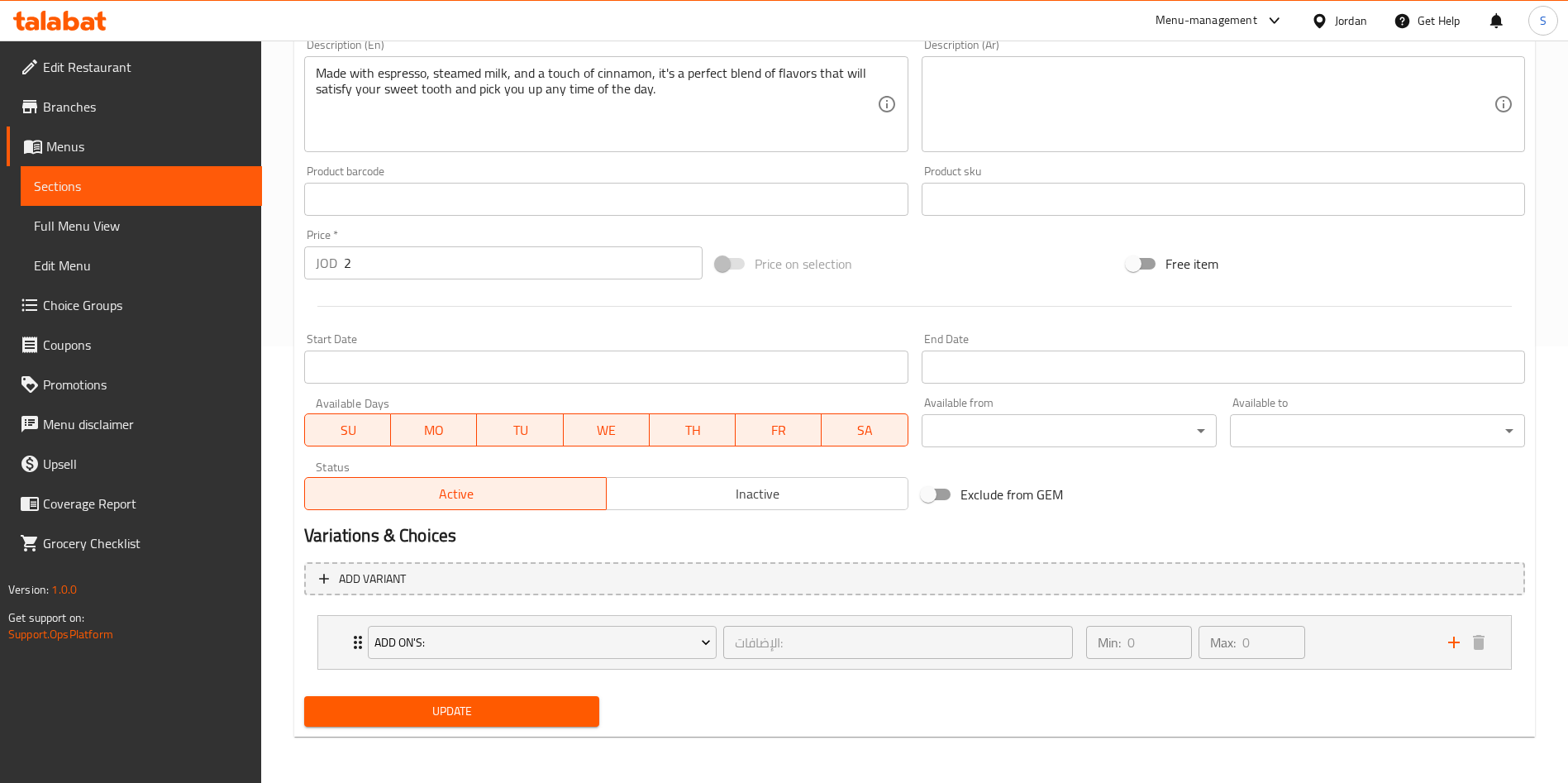
drag, startPoint x: 539, startPoint y: 686, endPoint x: 545, endPoint y: 719, distance: 33.5
click at [540, 686] on div "Add variant Add On's: الإضافات: ​ Min: 0 ​ Max: 0 ​ Caramel (ID: 1815010893) 0.…" at bounding box center [915, 622] width 1234 height 135
click at [545, 720] on span "Update" at bounding box center [452, 711] width 269 height 20
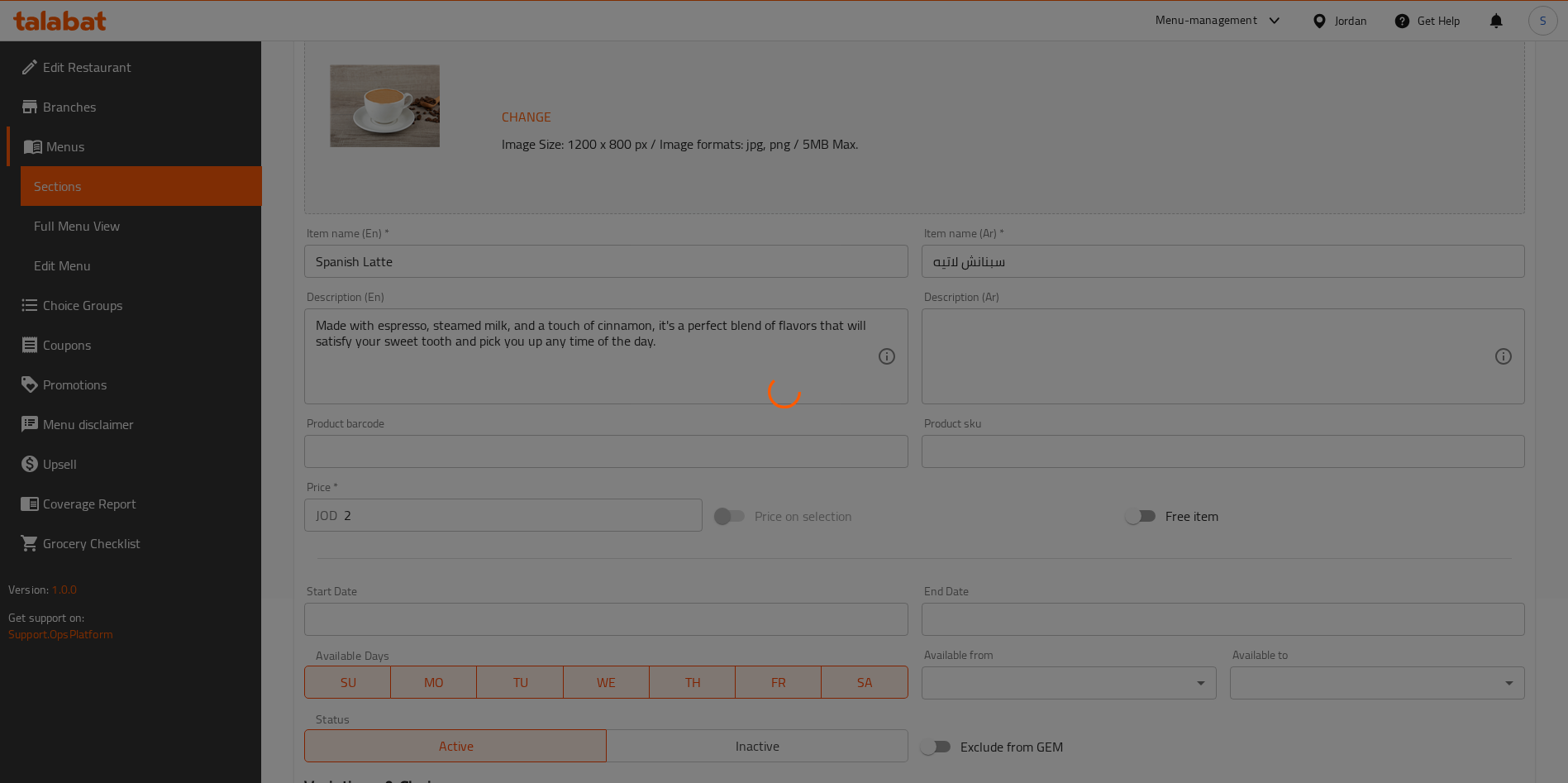
scroll to position [0, 0]
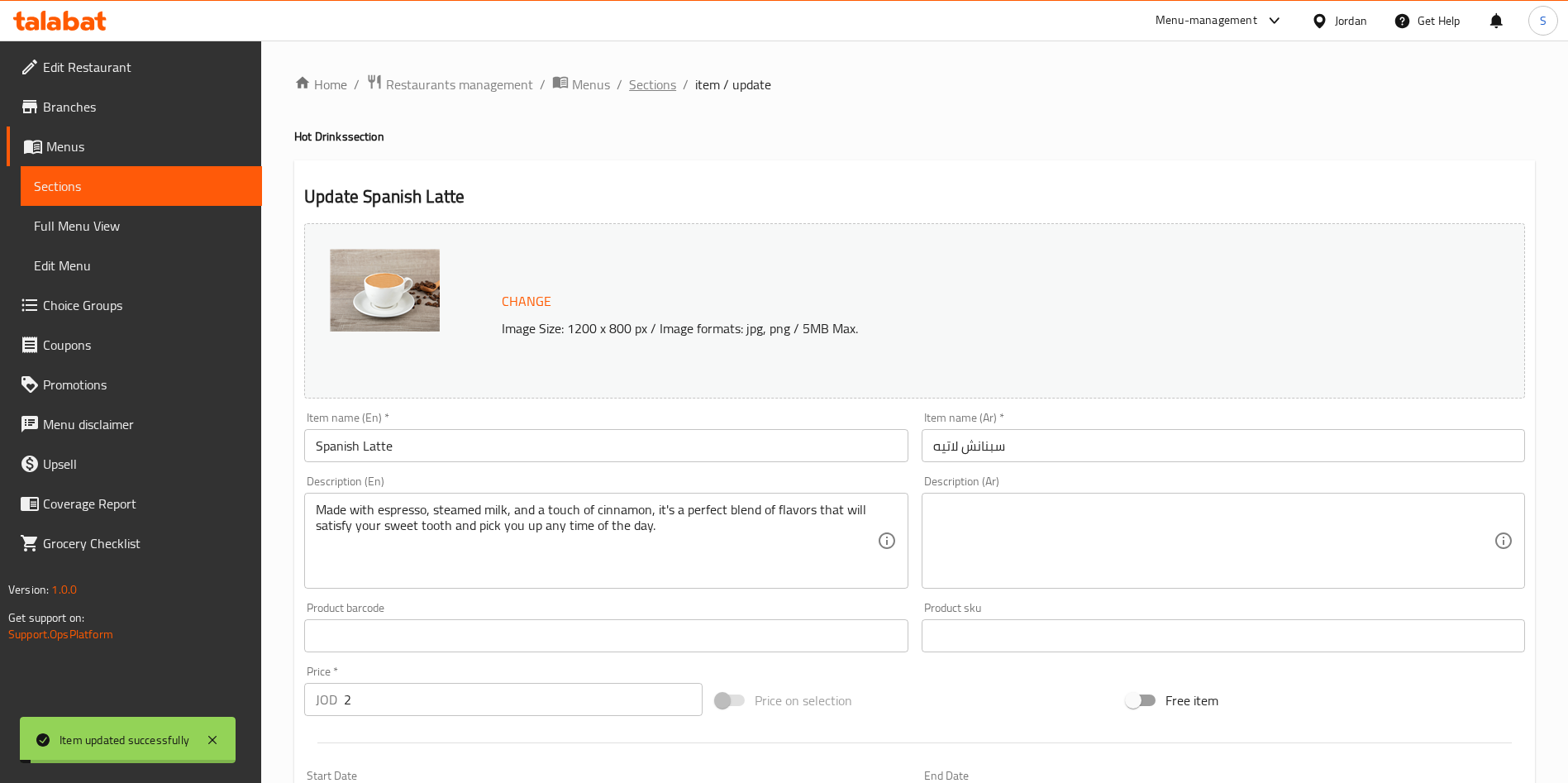
click at [654, 84] on span "Sections" at bounding box center [653, 84] width 47 height 19
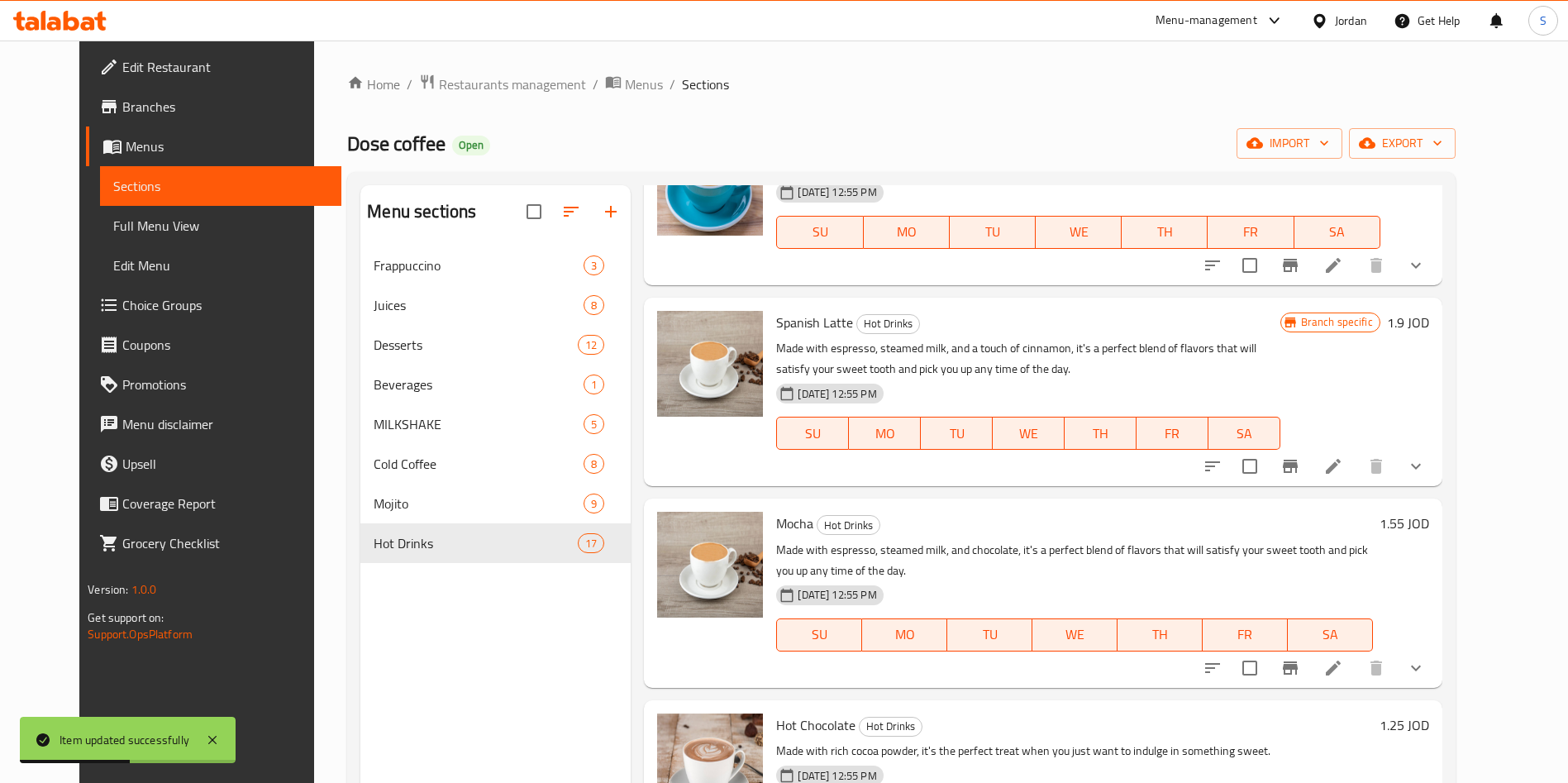
scroll to position [744, 0]
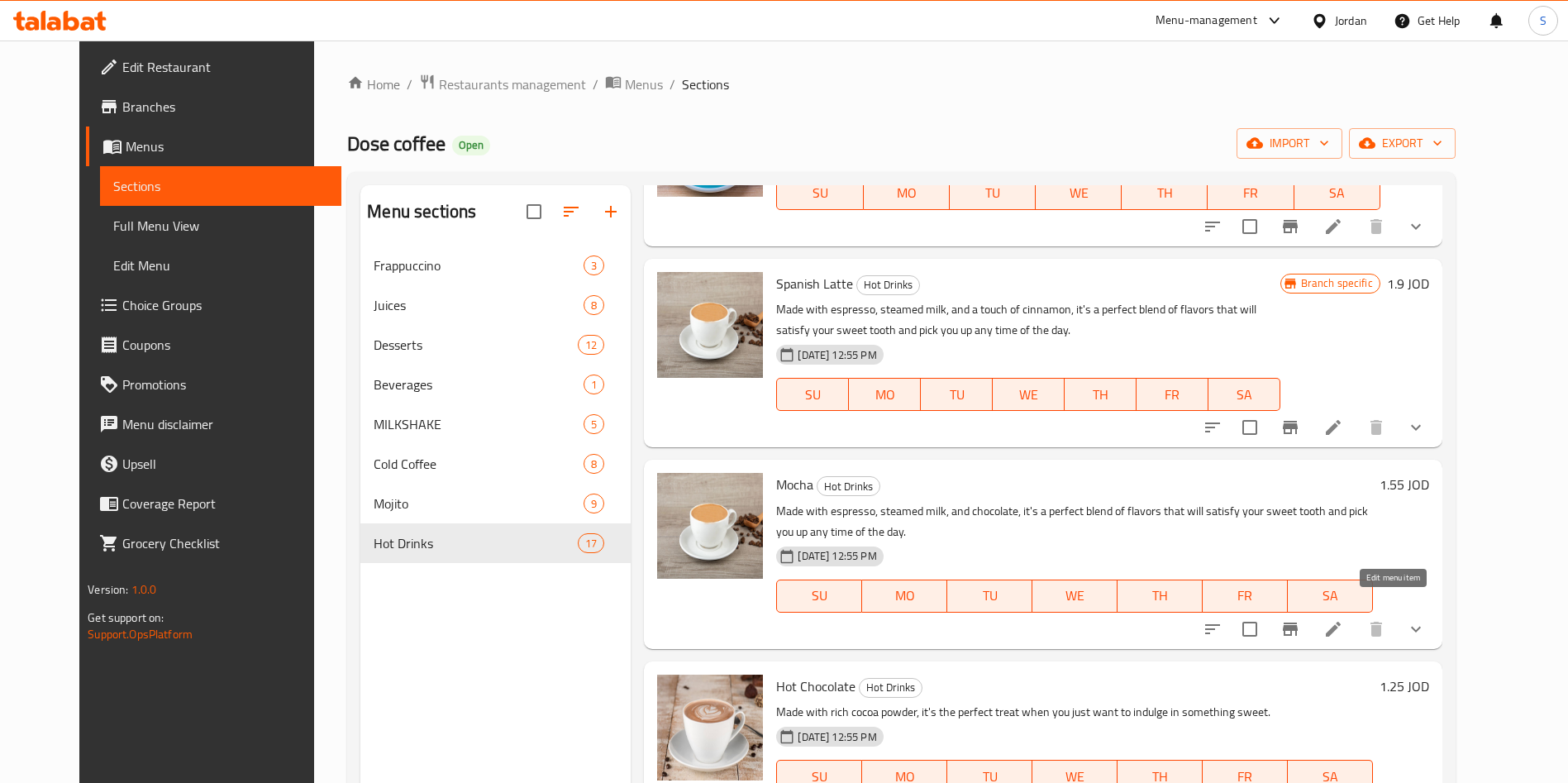
click at [1343, 619] on icon at bounding box center [1332, 628] width 19 height 19
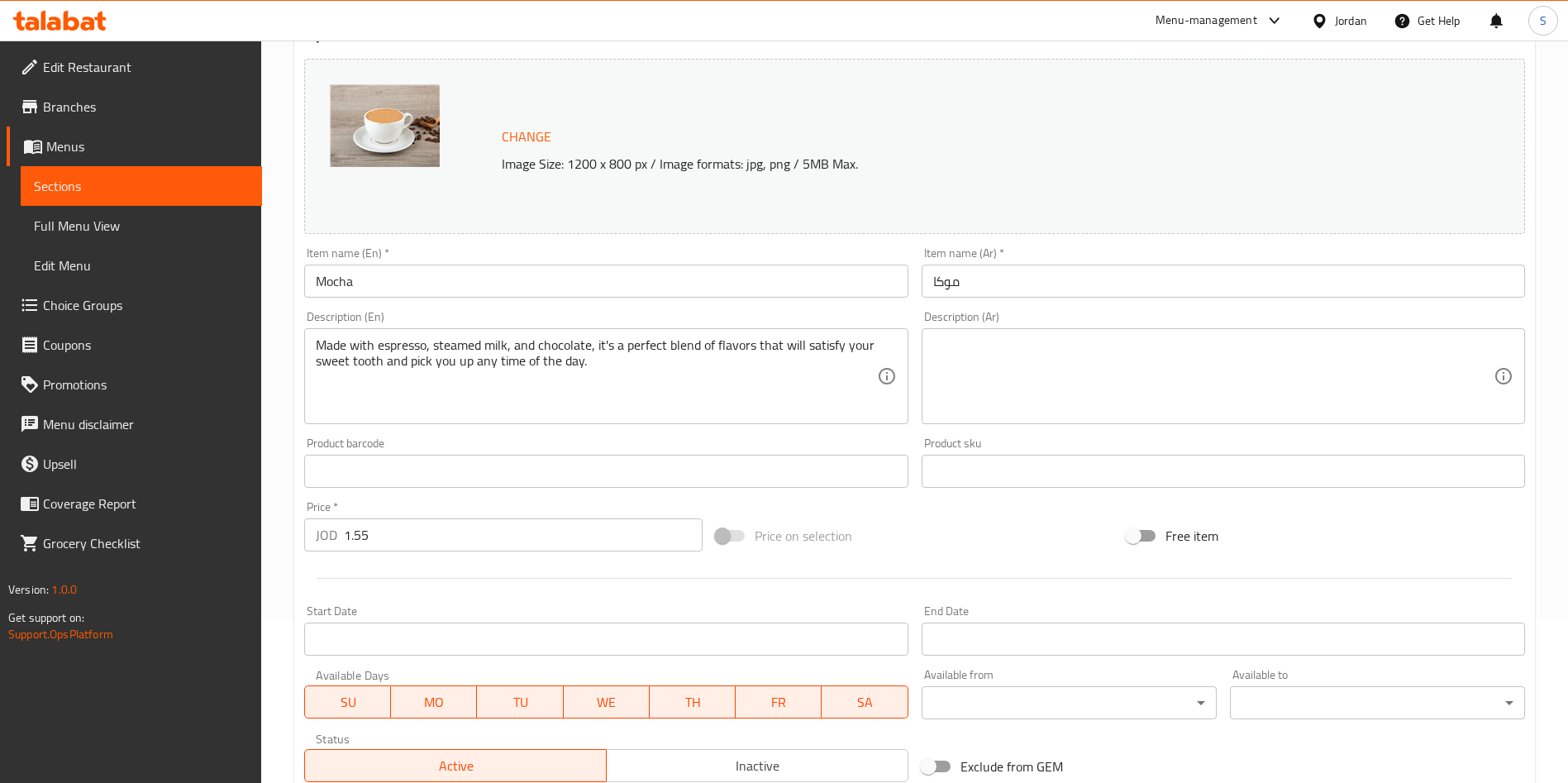
scroll to position [248, 0]
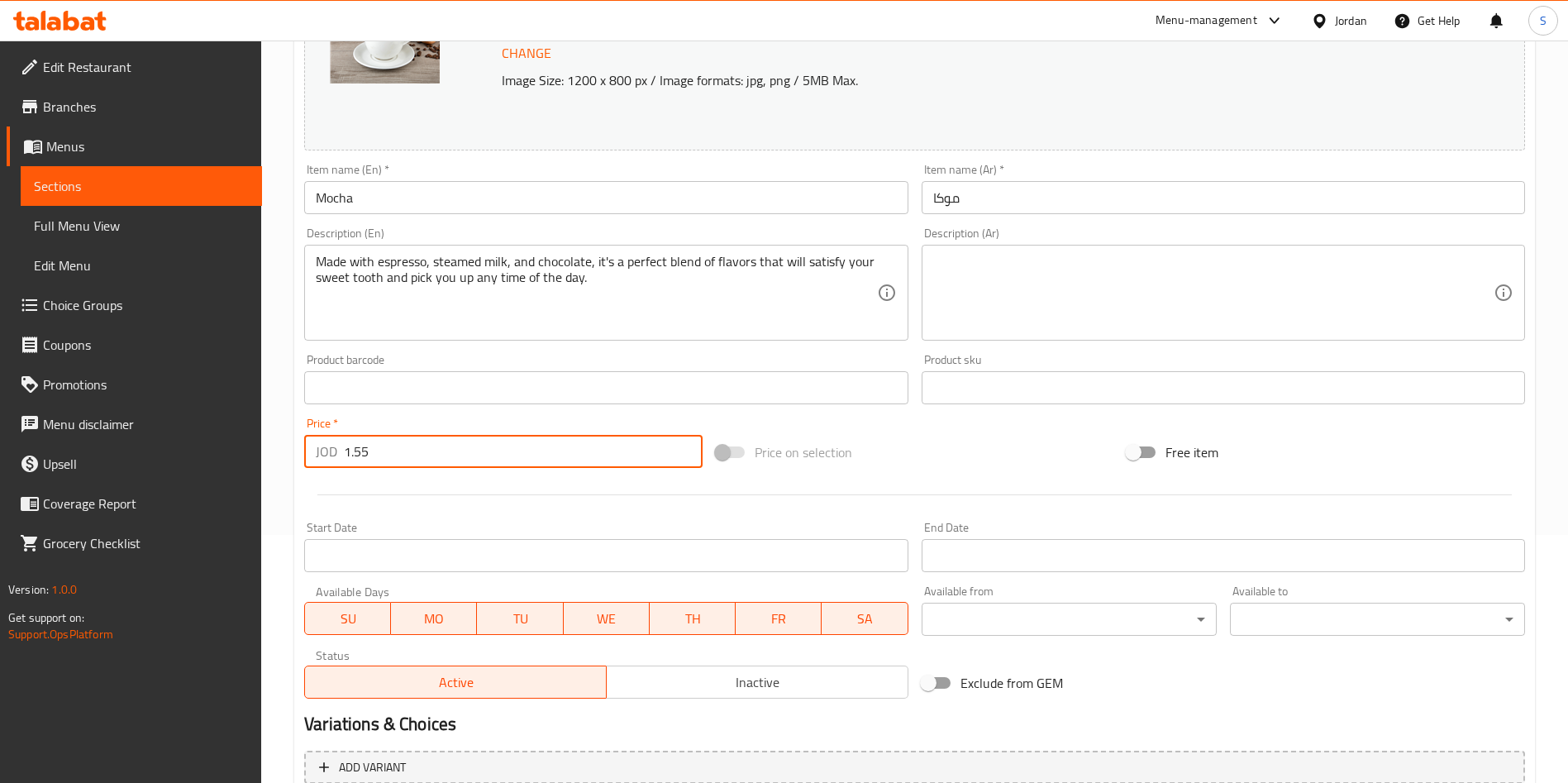
click at [355, 447] on input "1.55" at bounding box center [523, 451] width 359 height 33
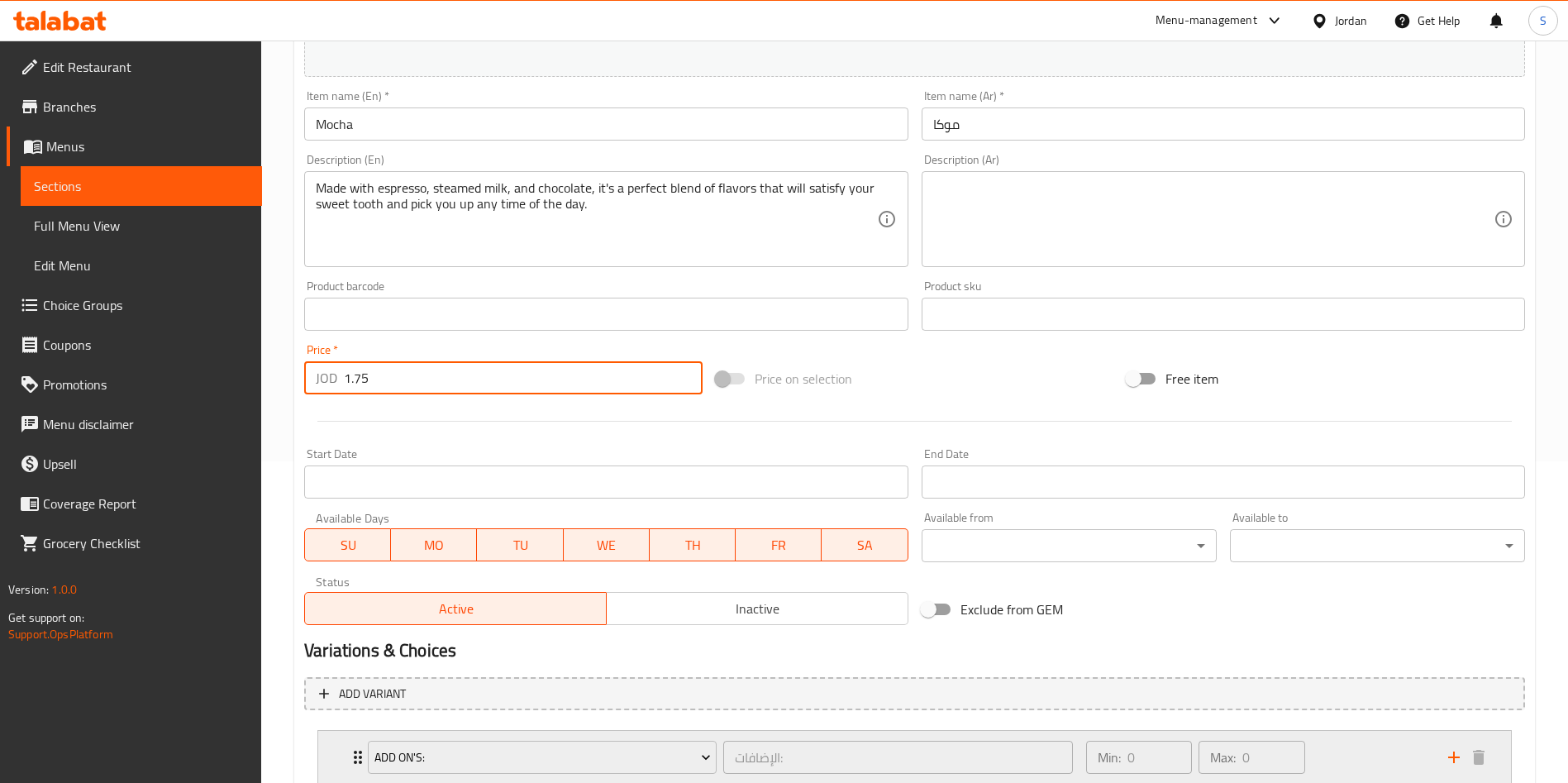
scroll to position [436, 0]
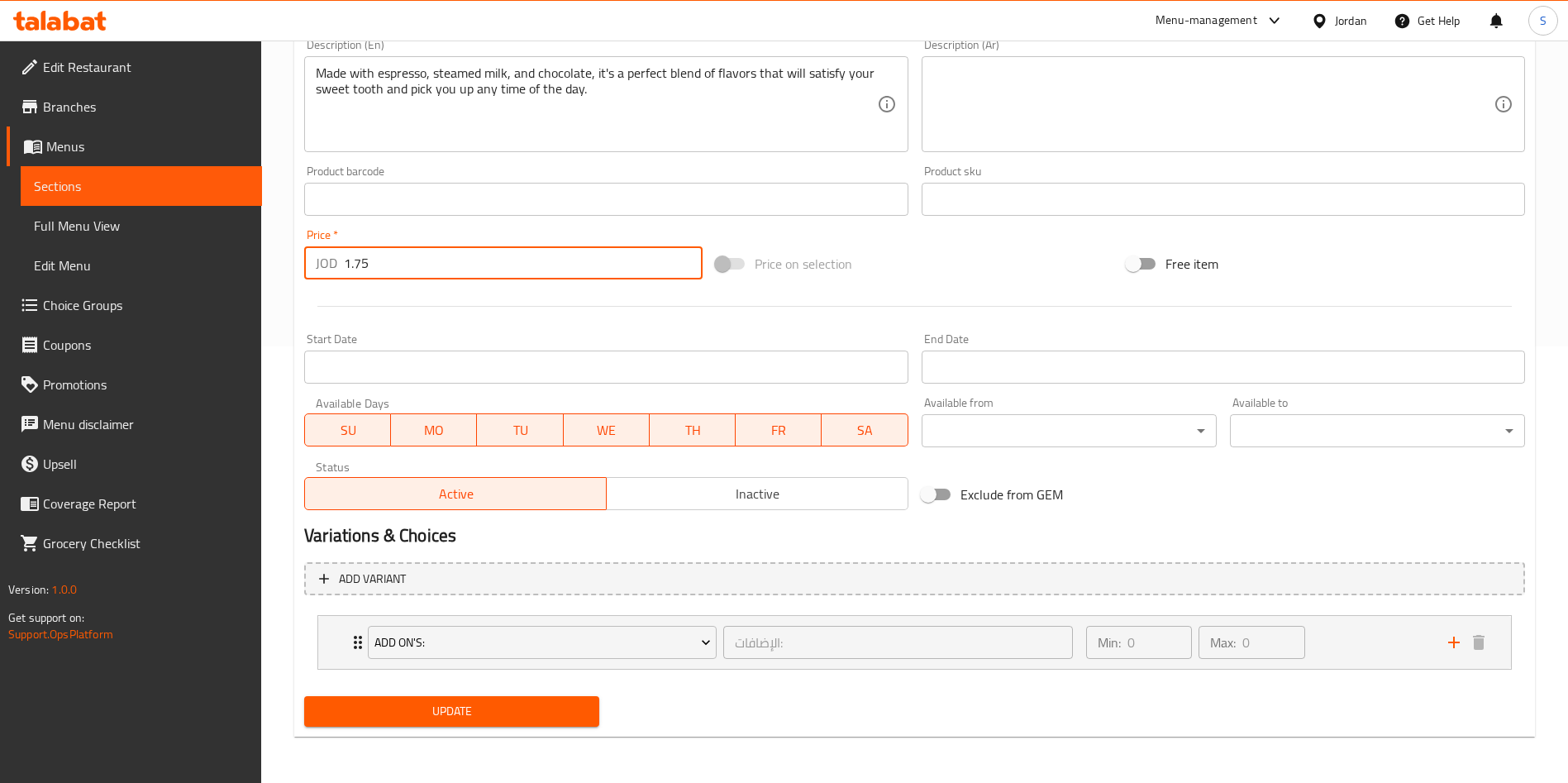
type input "1.75"
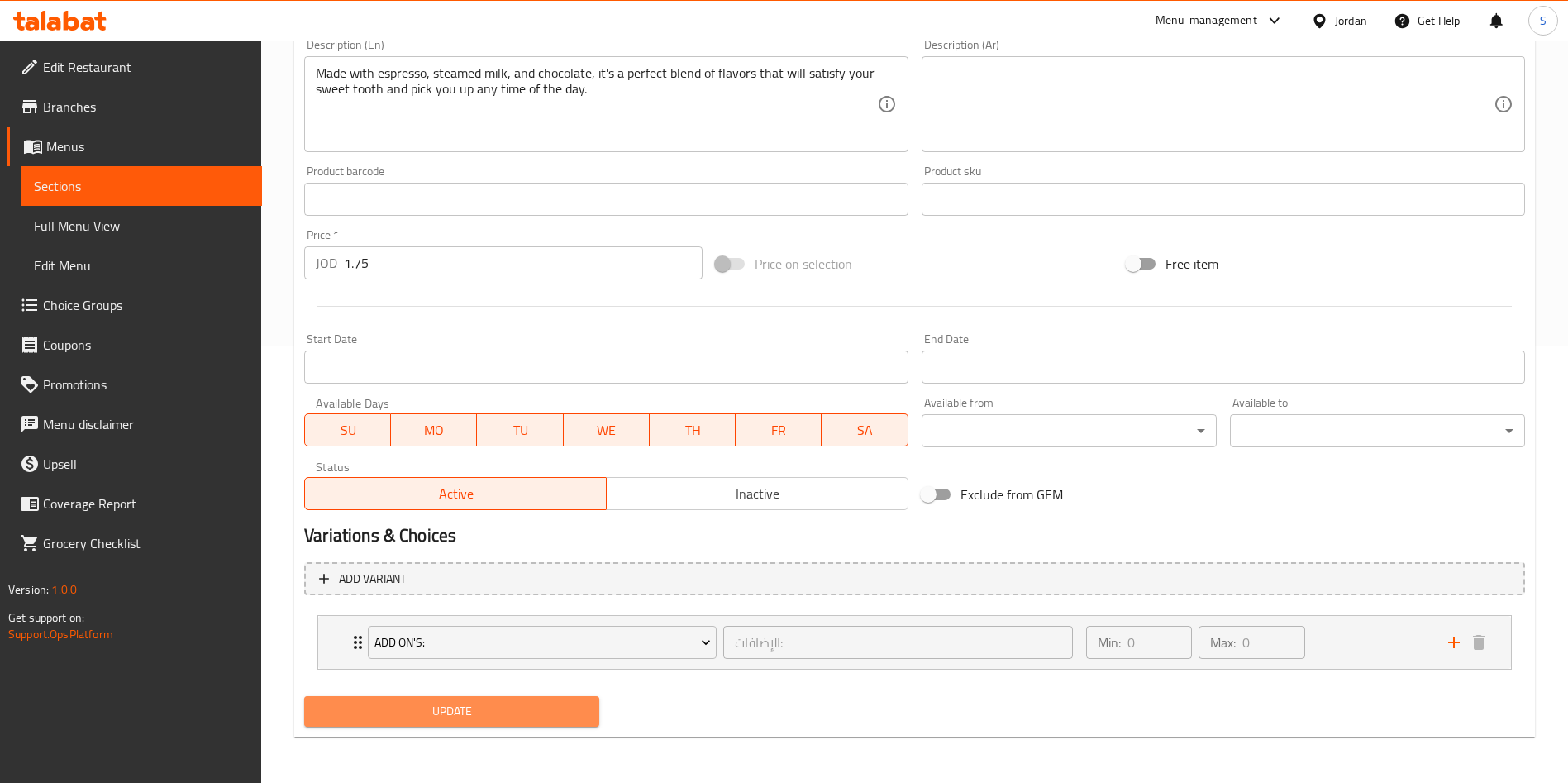
click at [454, 725] on button "Update" at bounding box center [452, 711] width 295 height 31
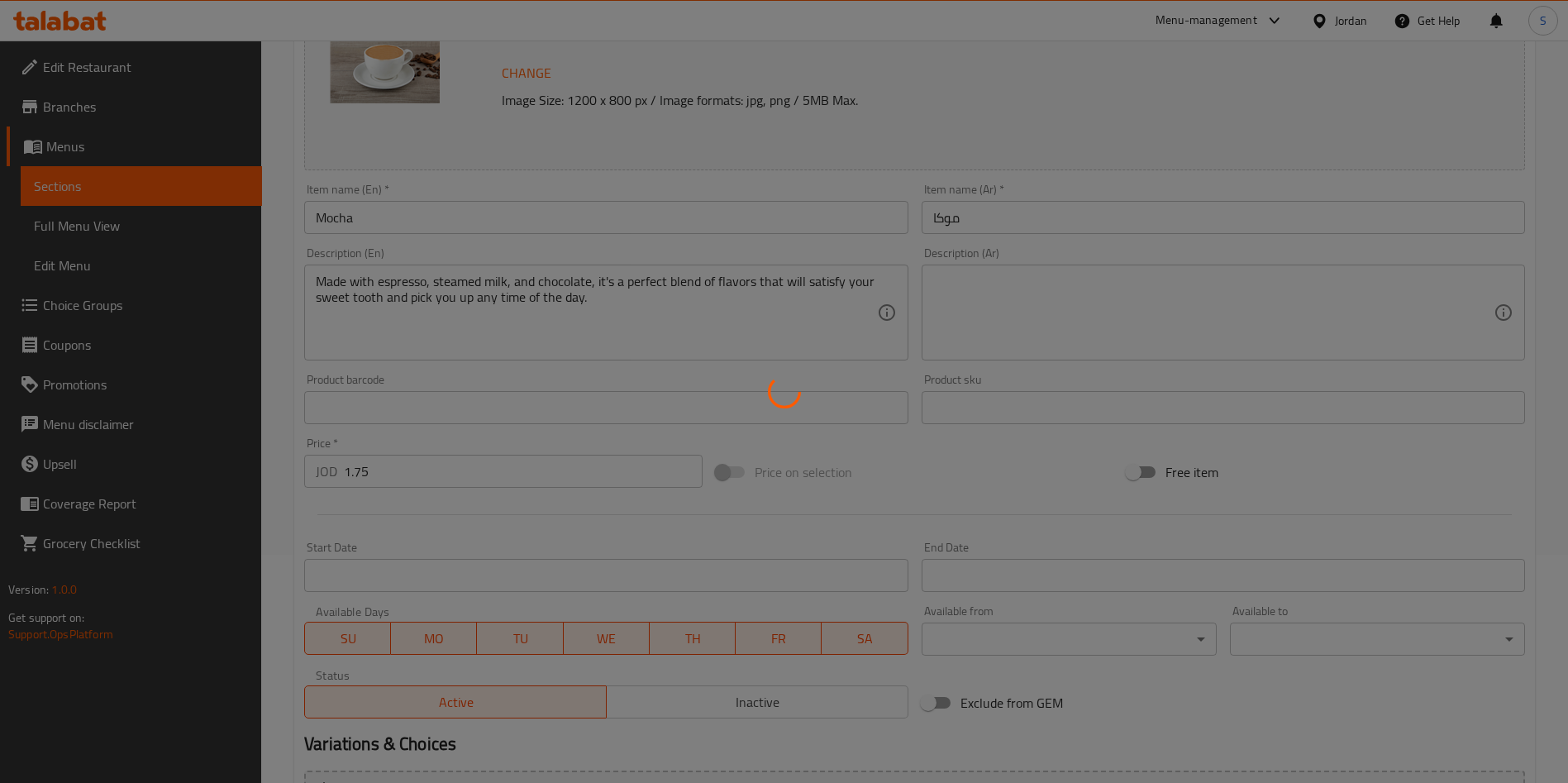
scroll to position [0, 0]
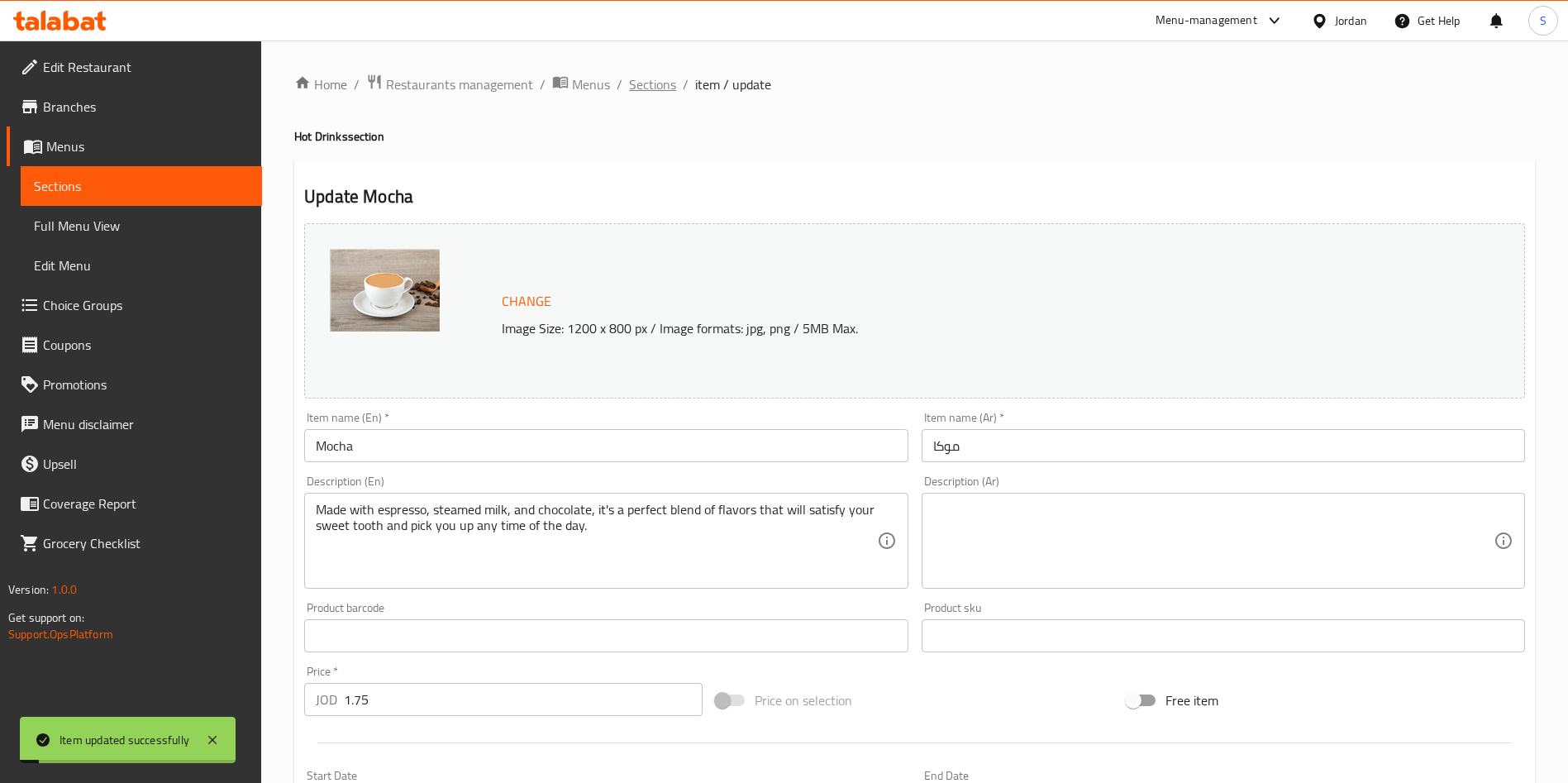
click at [651, 89] on span "Sections" at bounding box center [653, 84] width 47 height 19
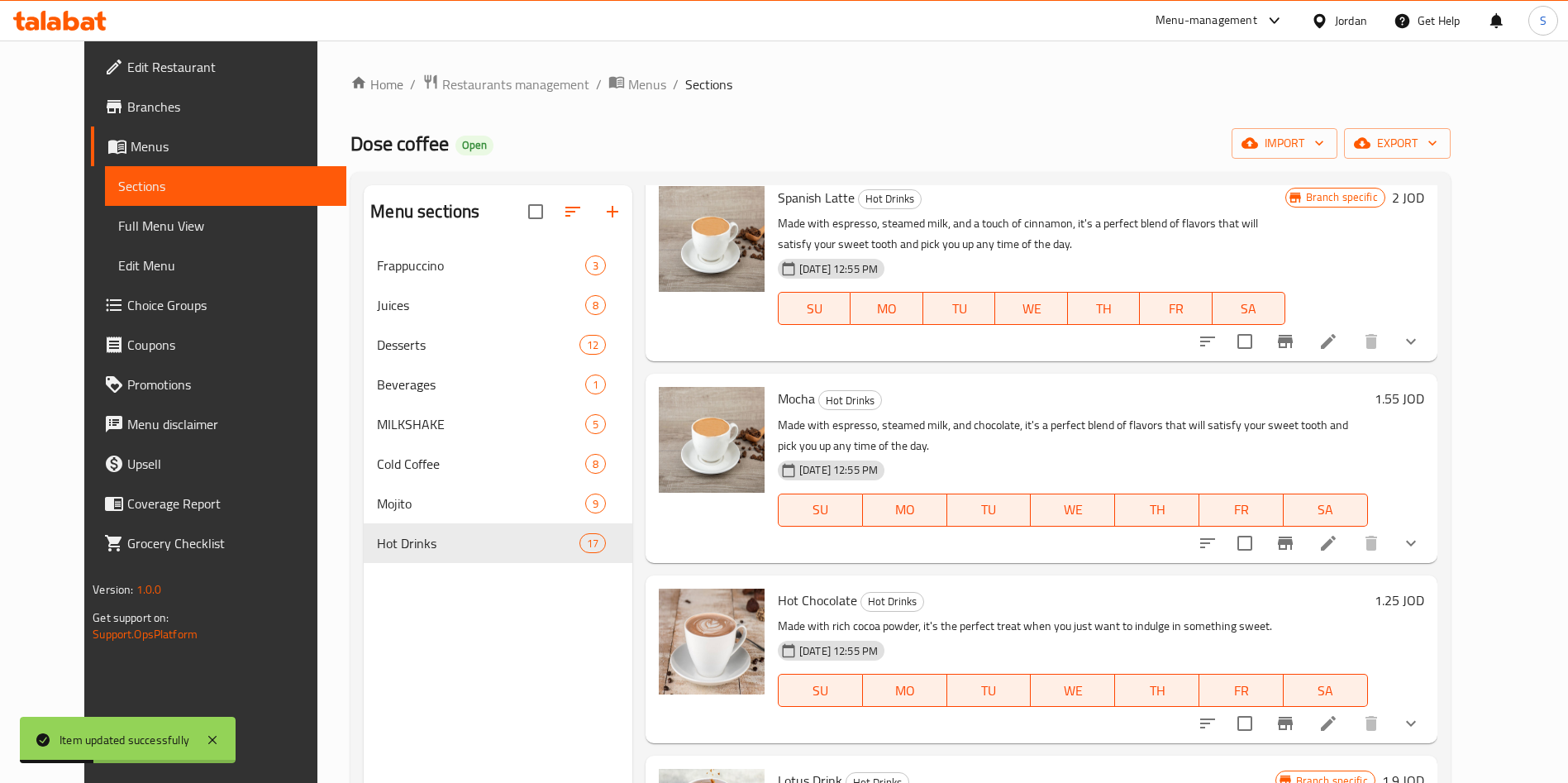
scroll to position [868, 0]
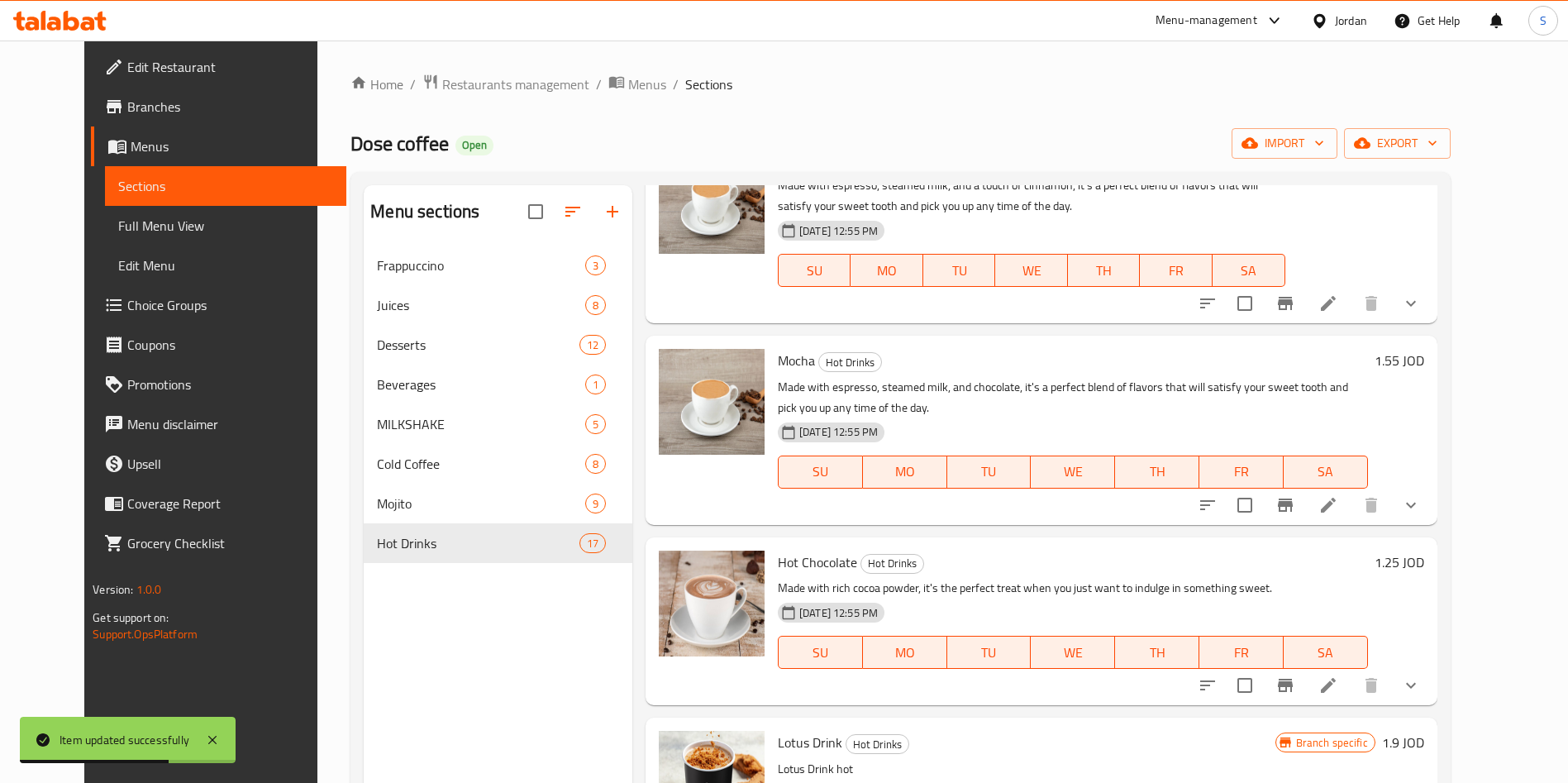
click at [1352, 670] on li at bounding box center [1328, 685] width 47 height 30
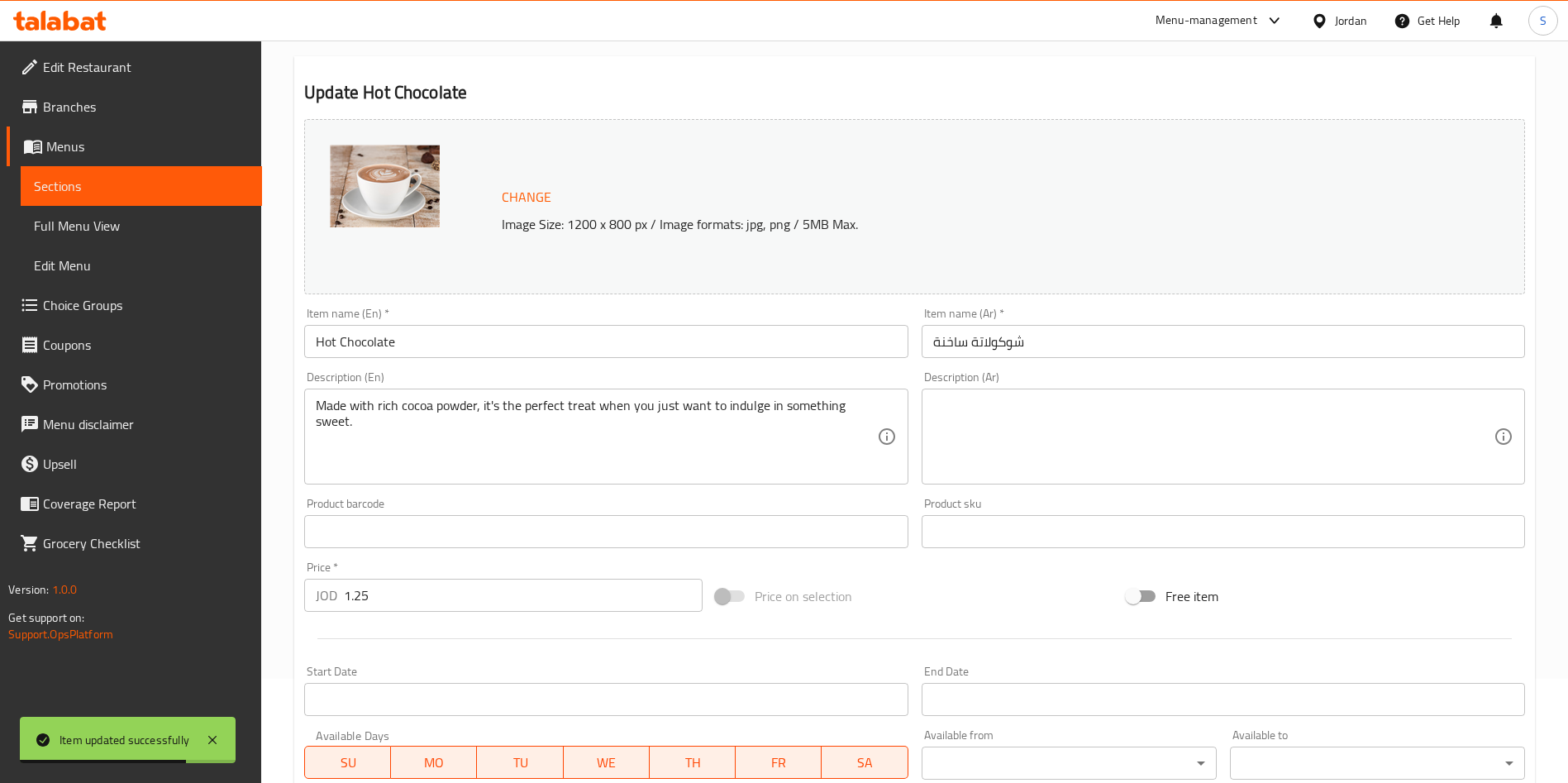
scroll to position [436, 0]
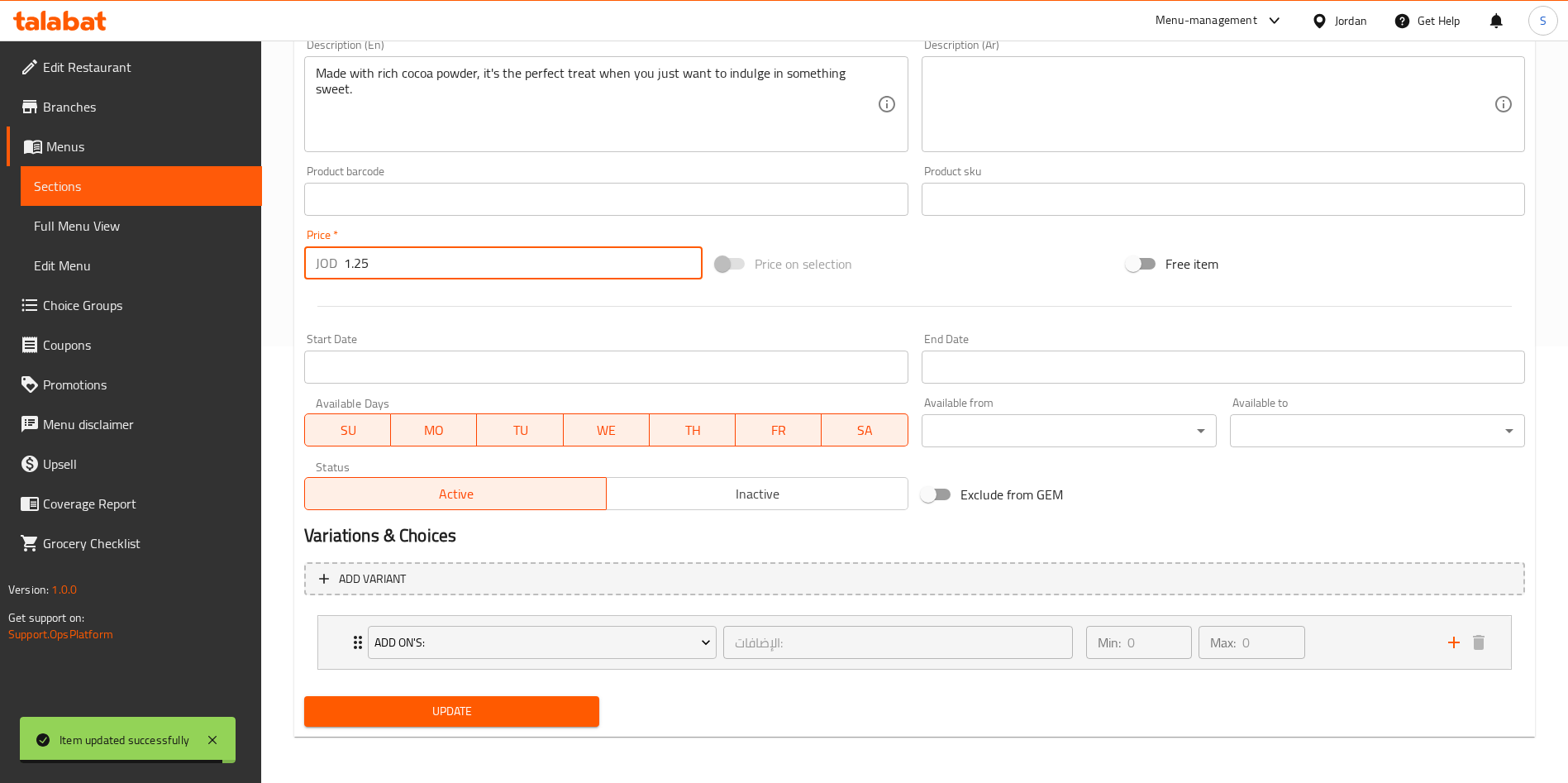
click at [356, 262] on input "1.25" at bounding box center [523, 263] width 359 height 33
type input "1.5"
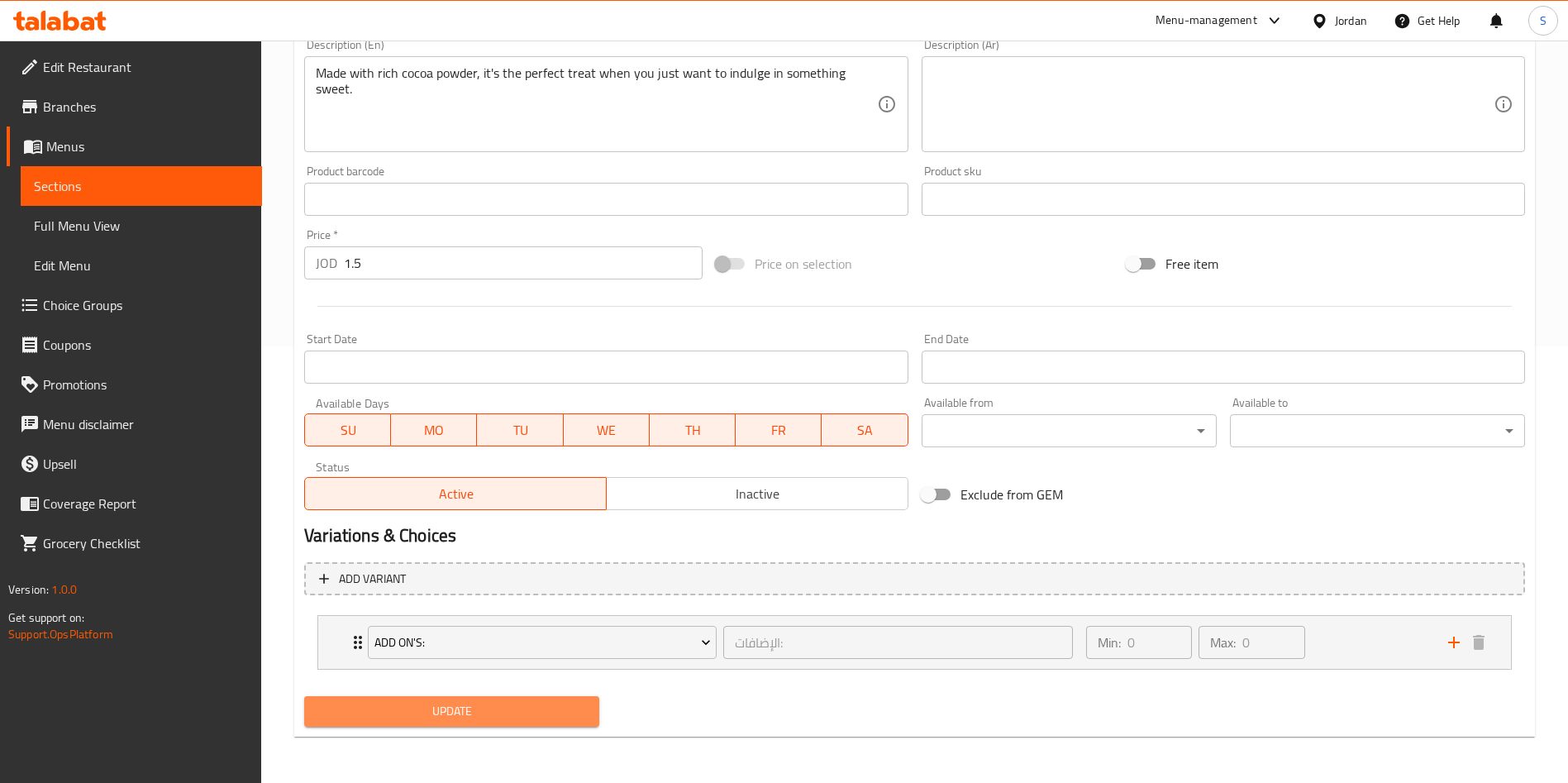
click at [475, 708] on span "Update" at bounding box center [452, 711] width 269 height 20
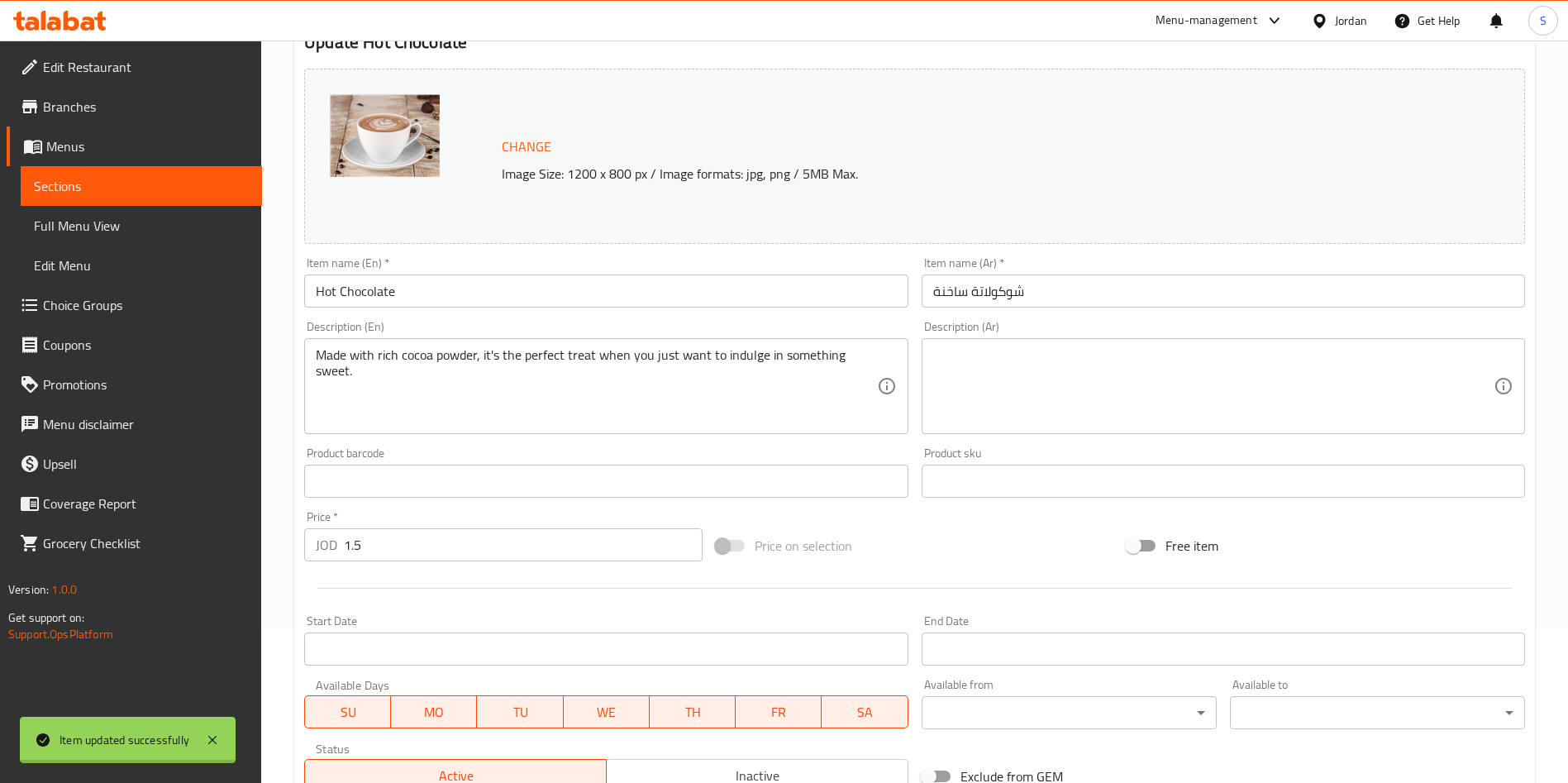
scroll to position [0, 0]
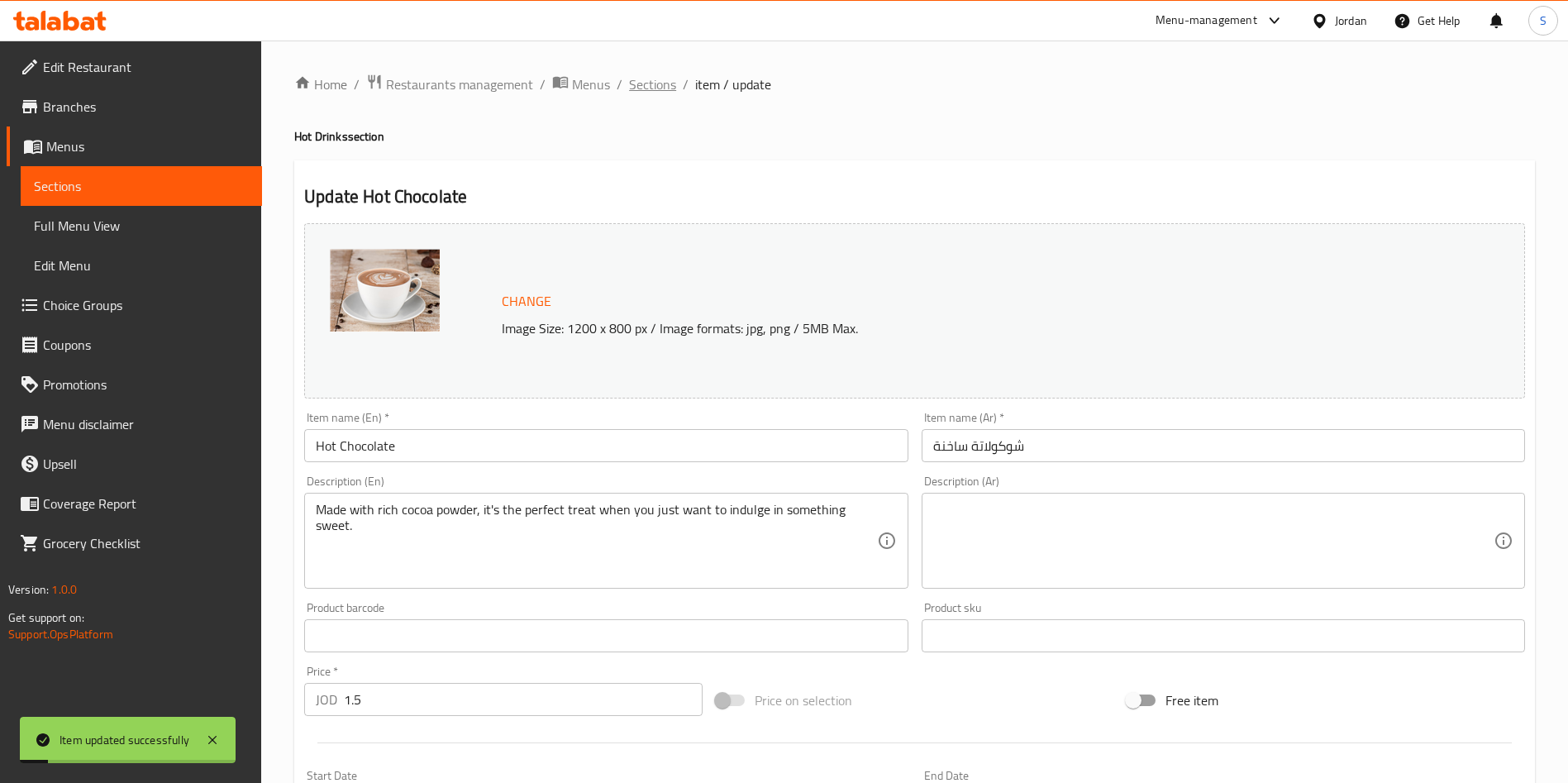
click at [652, 75] on span "Sections" at bounding box center [653, 84] width 47 height 19
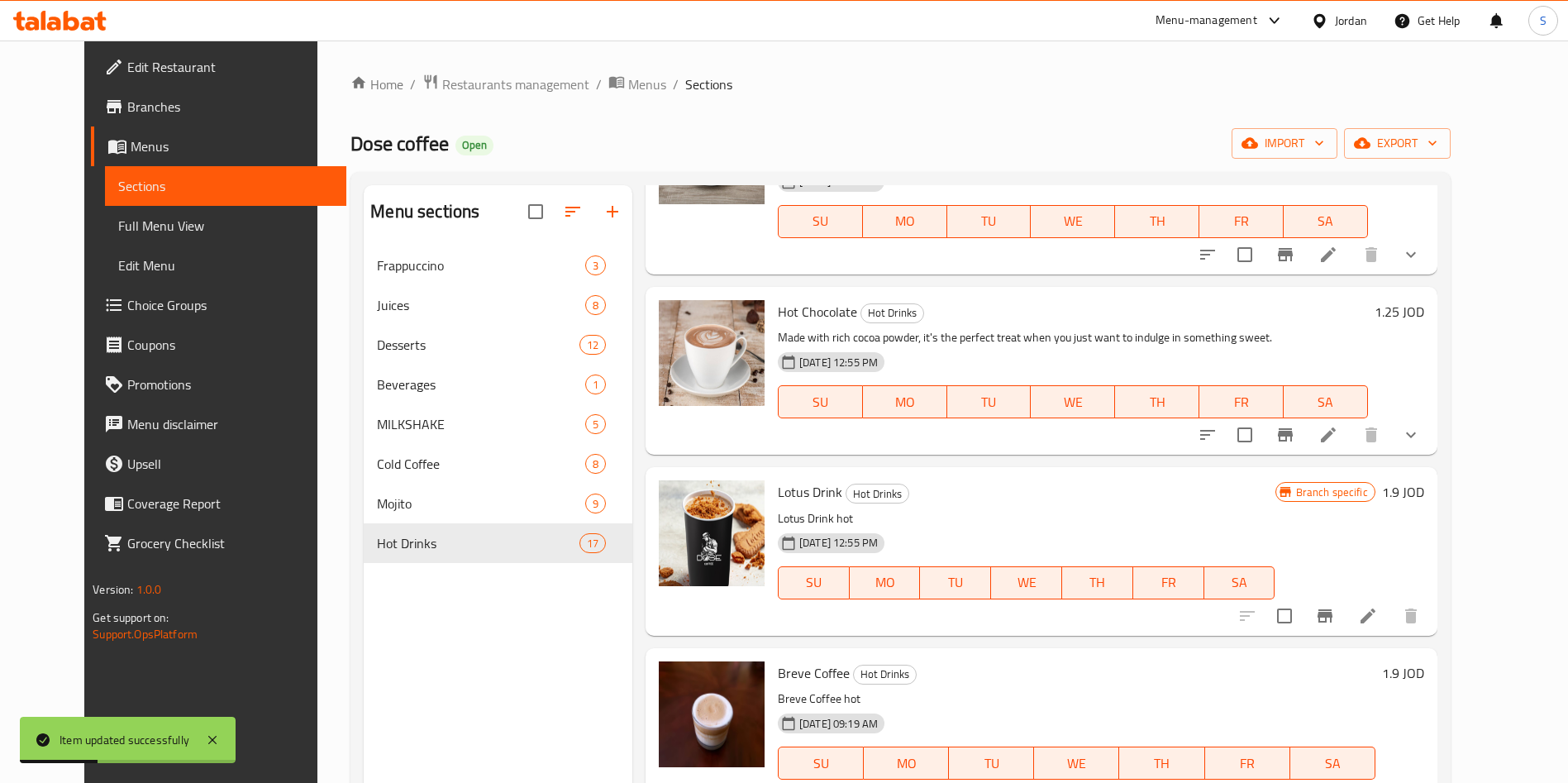
scroll to position [1240, 0]
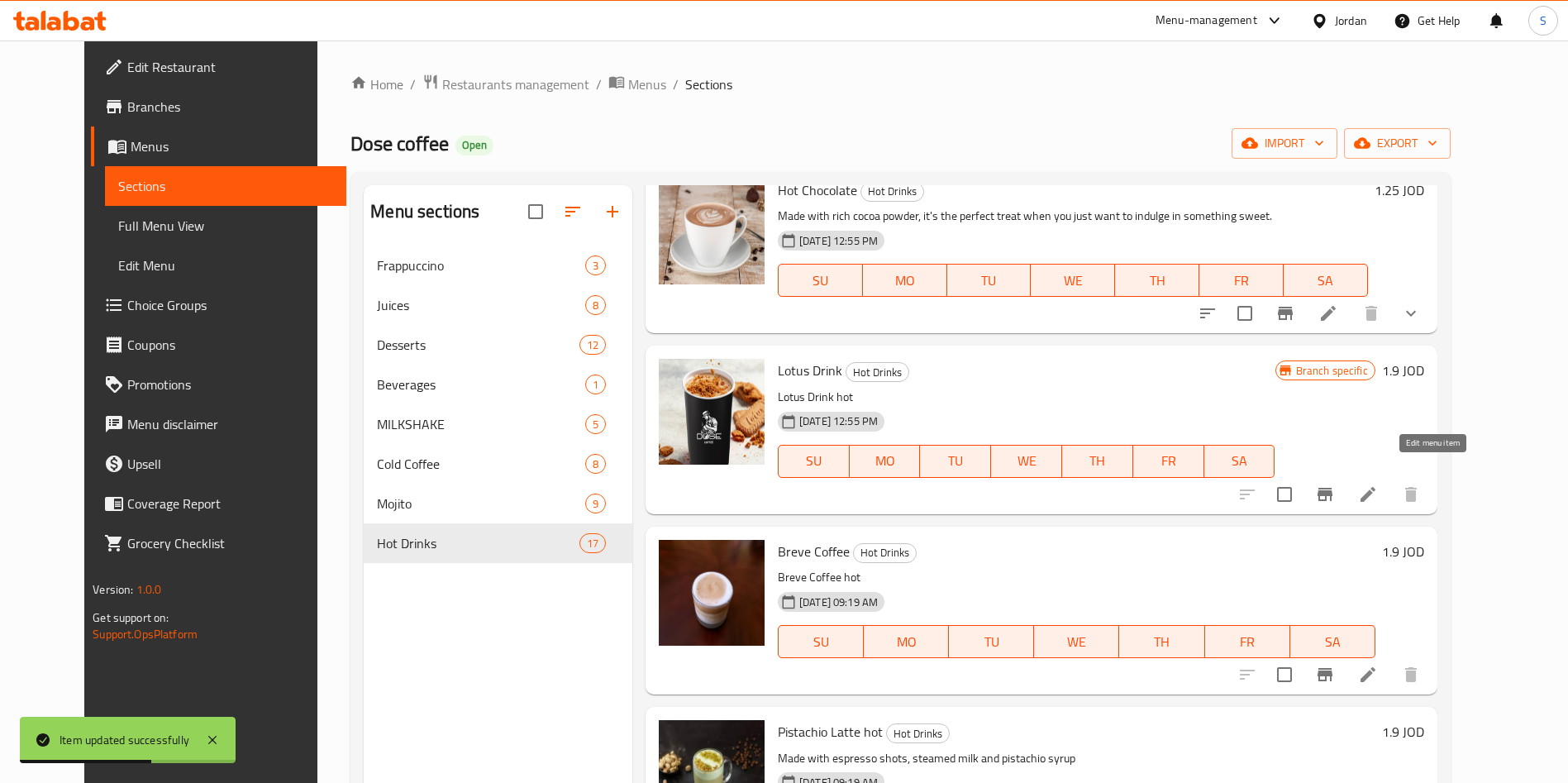
click at [1378, 485] on icon at bounding box center [1367, 494] width 19 height 19
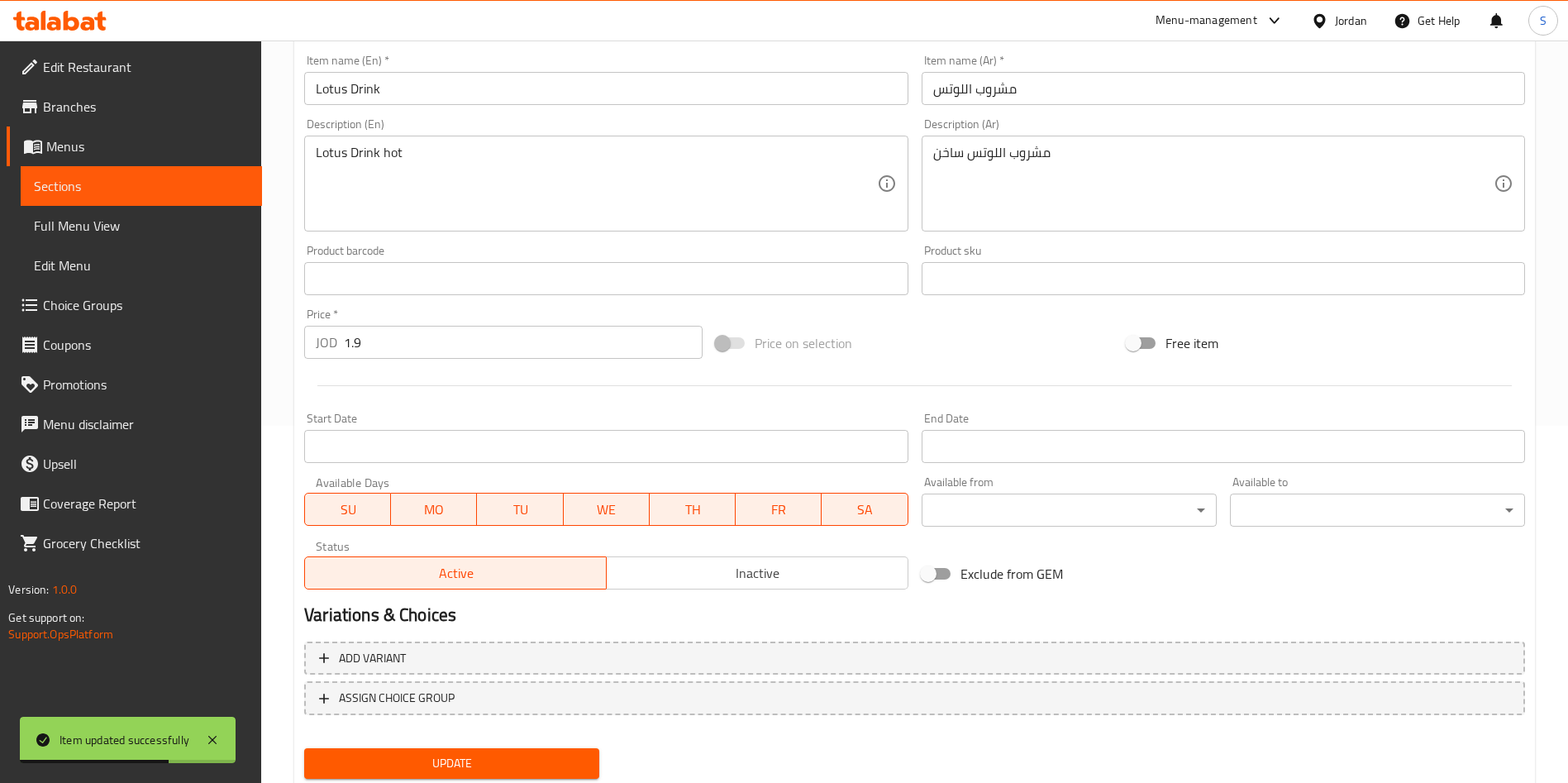
scroll to position [372, 0]
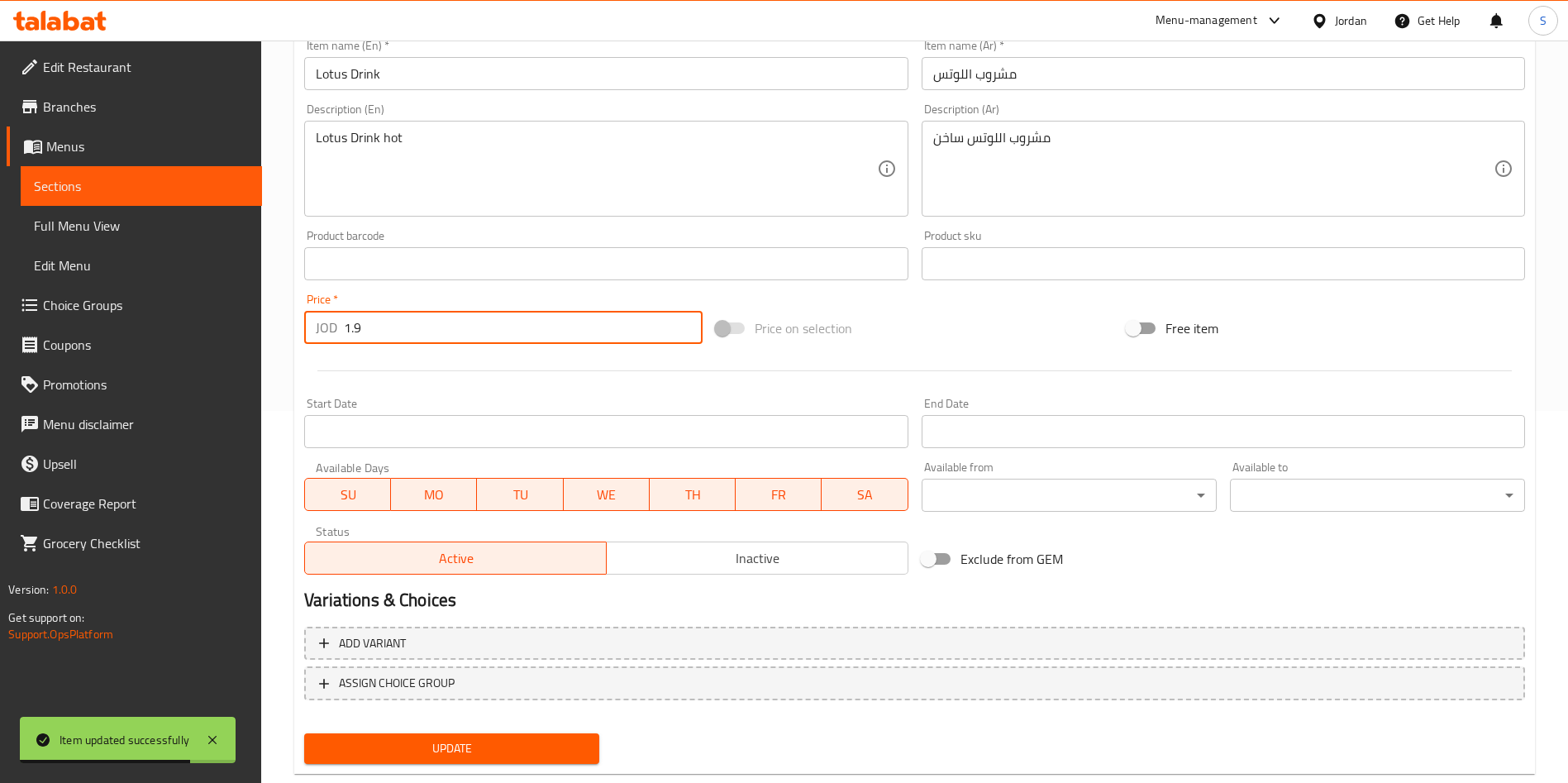
drag, startPoint x: 359, startPoint y: 326, endPoint x: 334, endPoint y: 326, distance: 25.0
click at [334, 326] on div "JOD 1.9 Price *" at bounding box center [503, 327] width 398 height 33
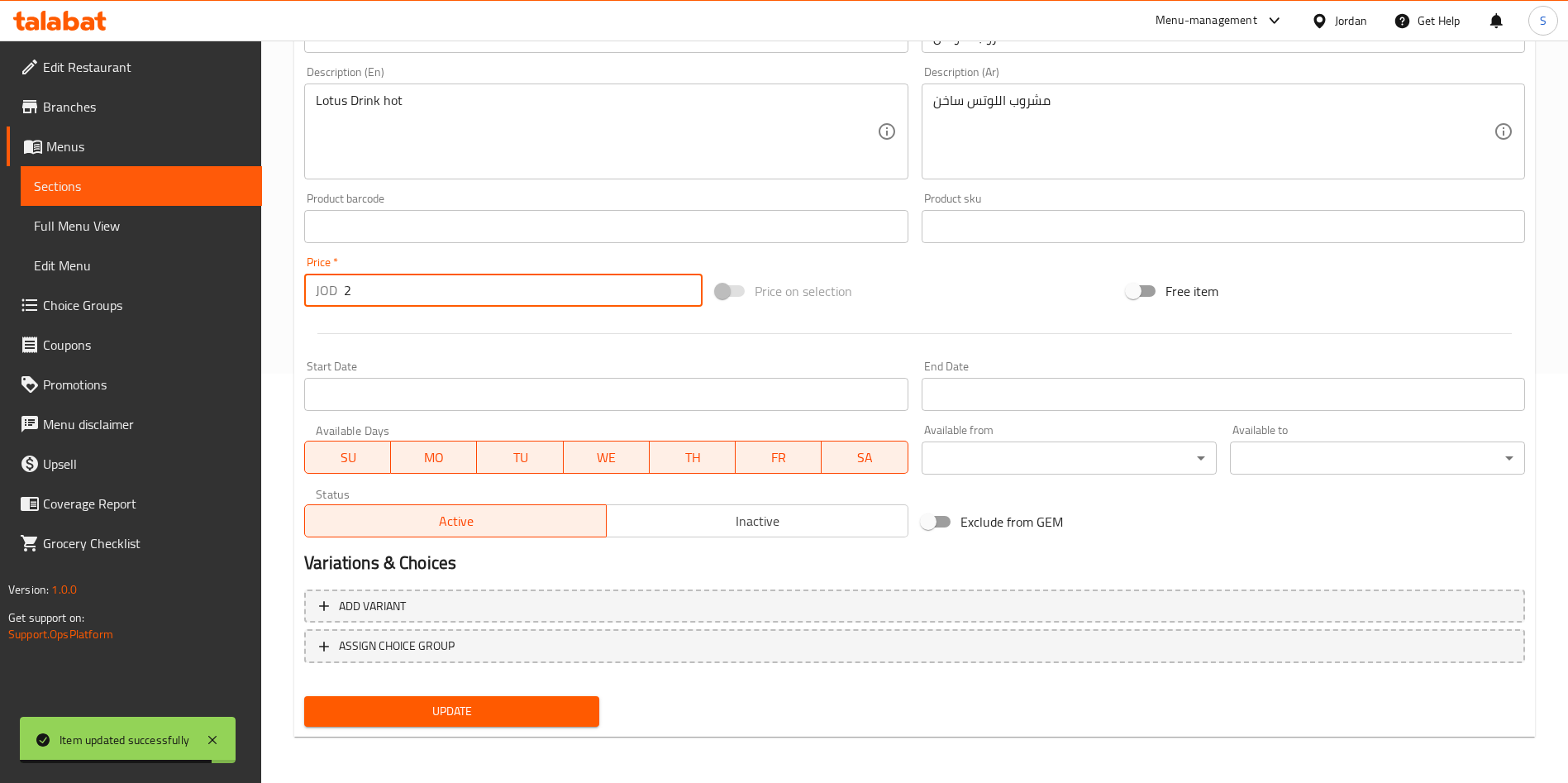
type input "2"
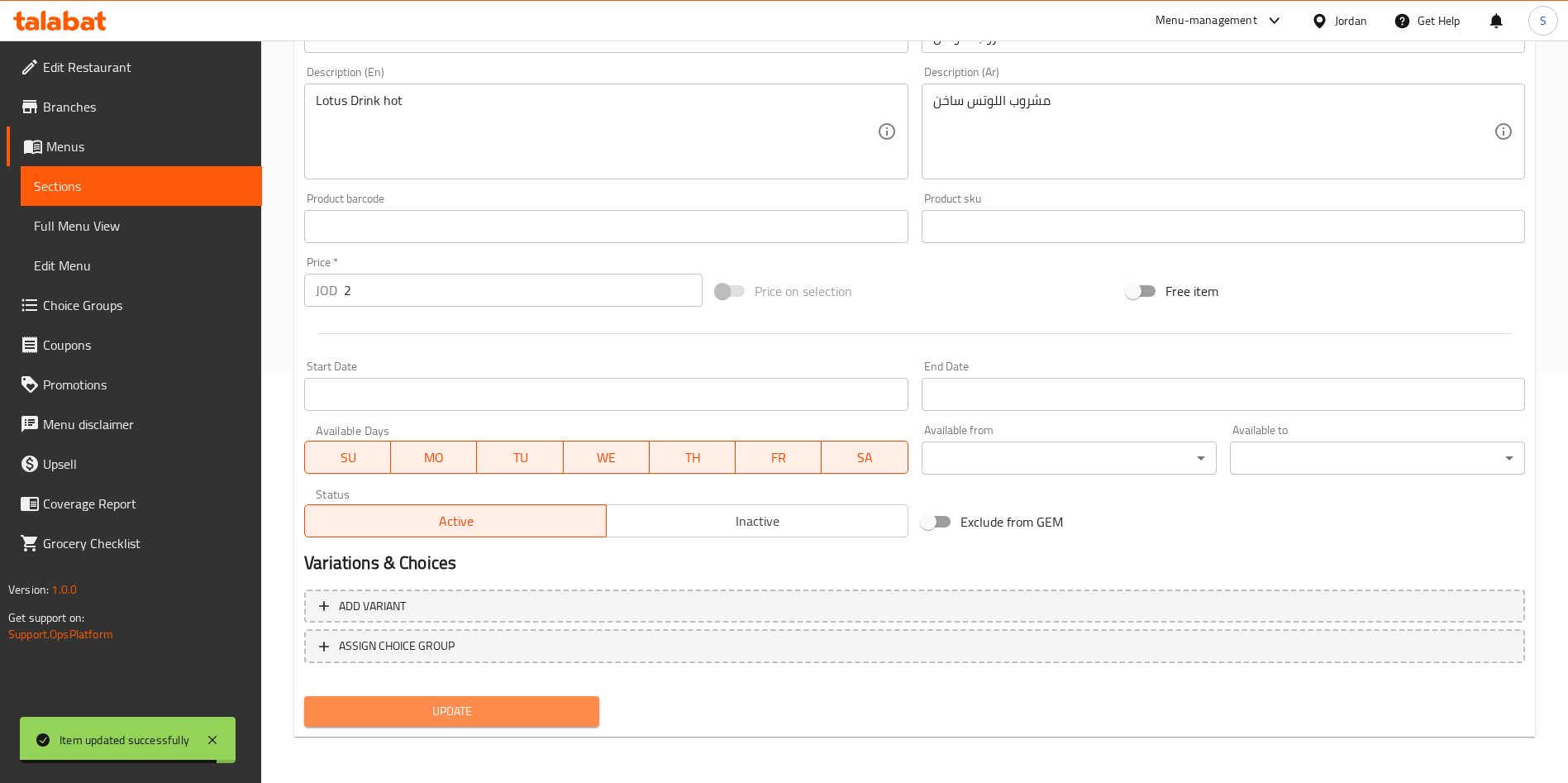
click at [575, 709] on span "Update" at bounding box center [452, 711] width 269 height 20
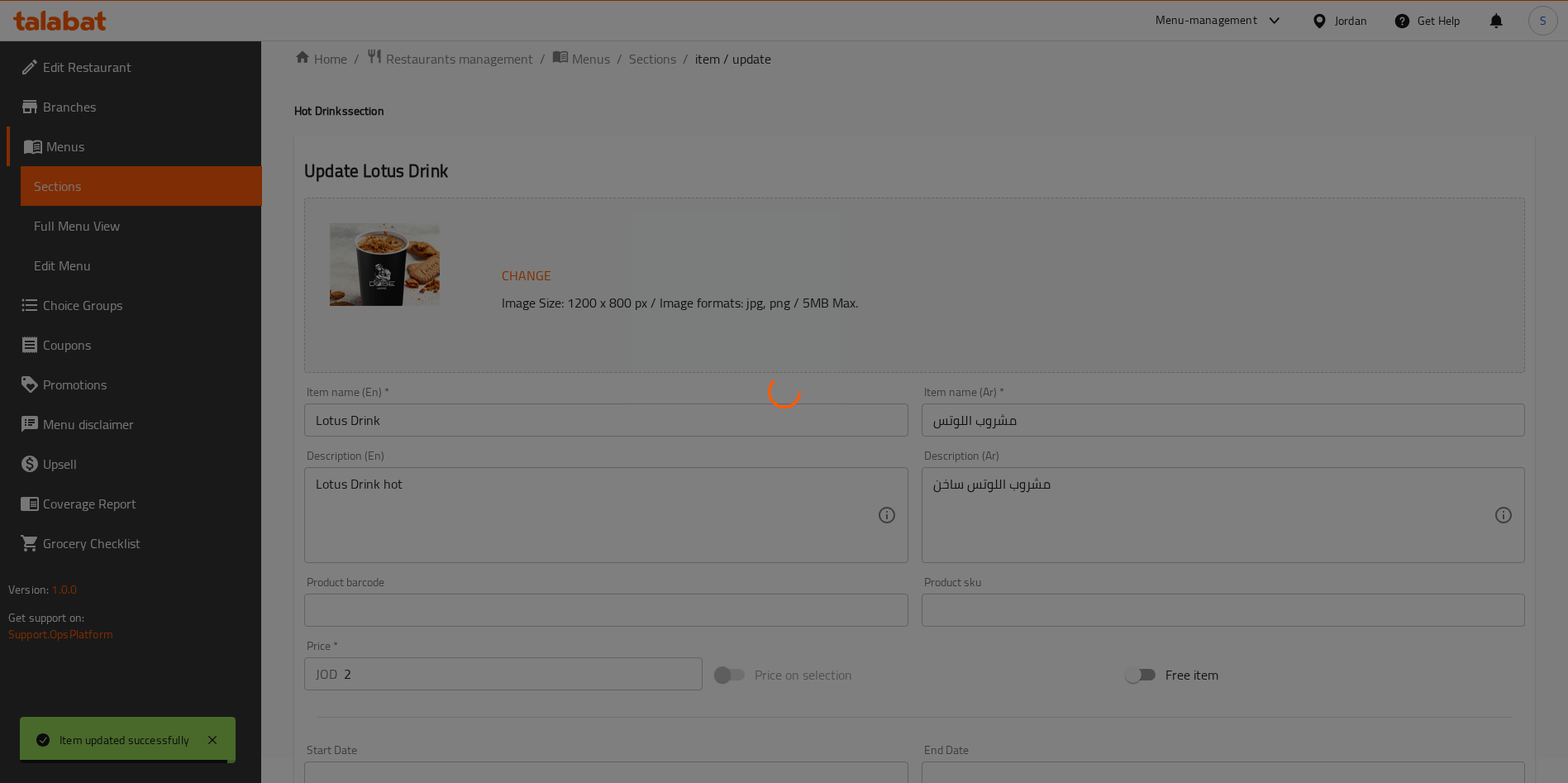
scroll to position [0, 0]
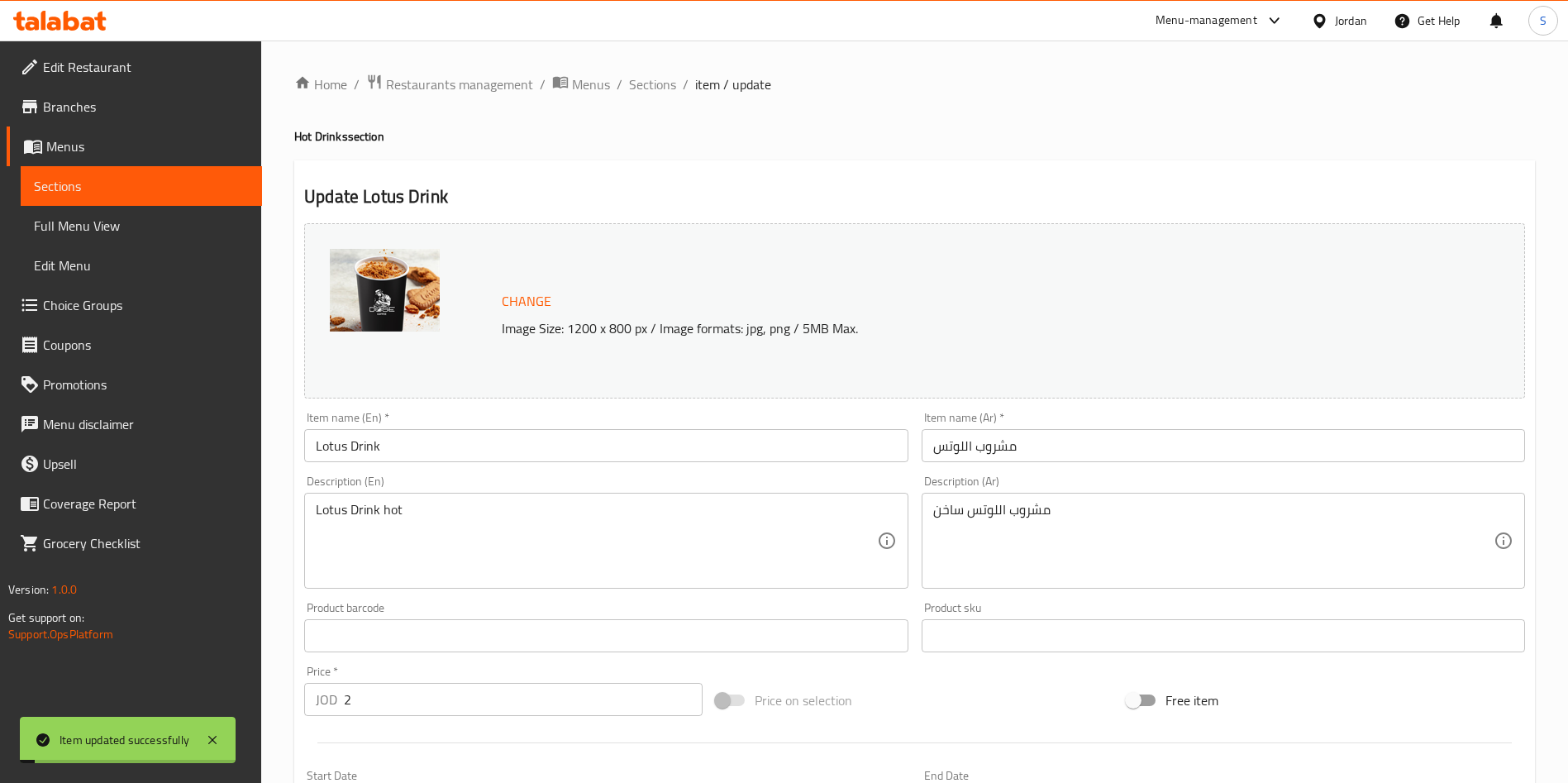
click at [642, 84] on span "Sections" at bounding box center [653, 84] width 47 height 19
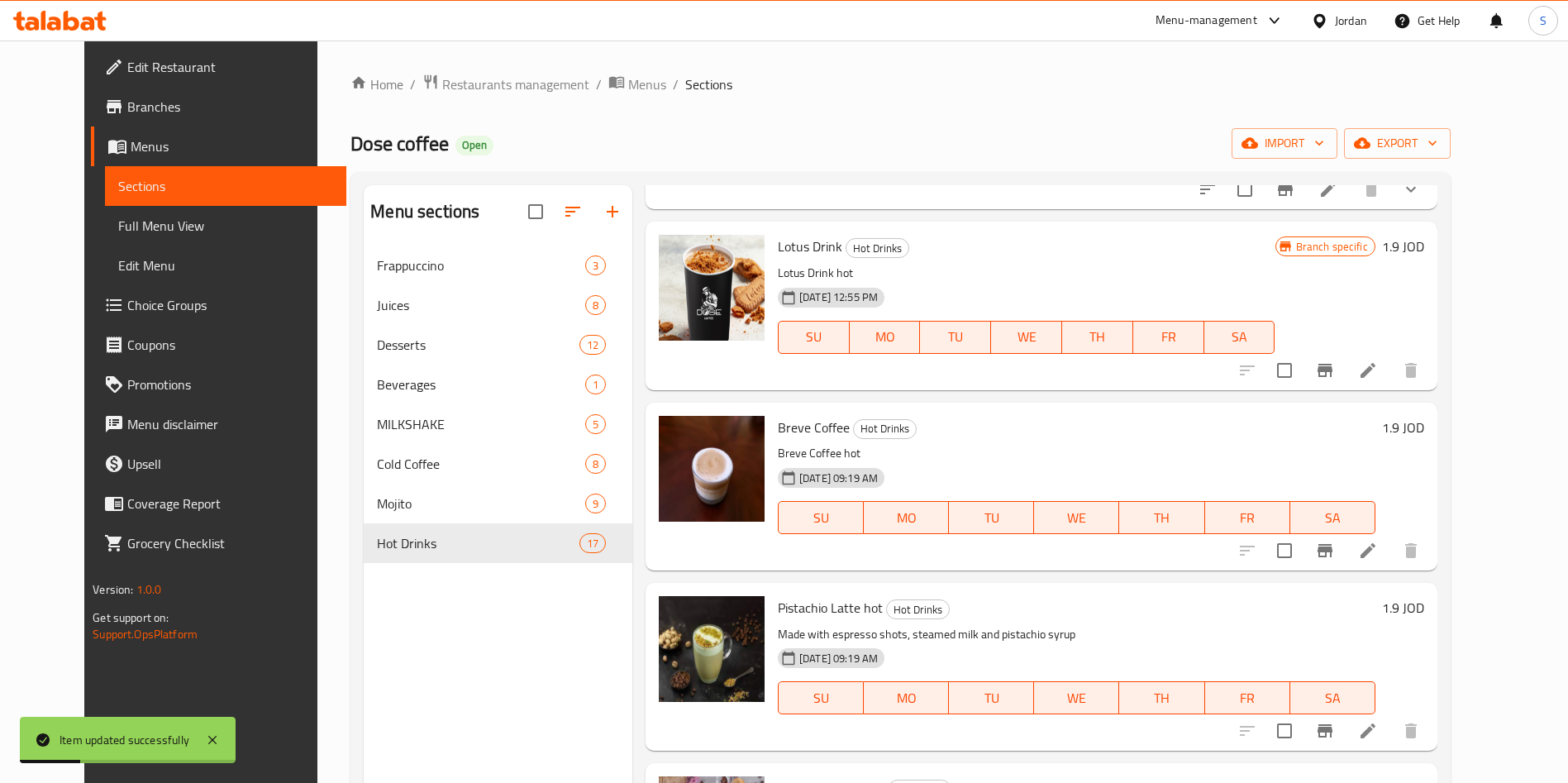
scroll to position [1240, 0]
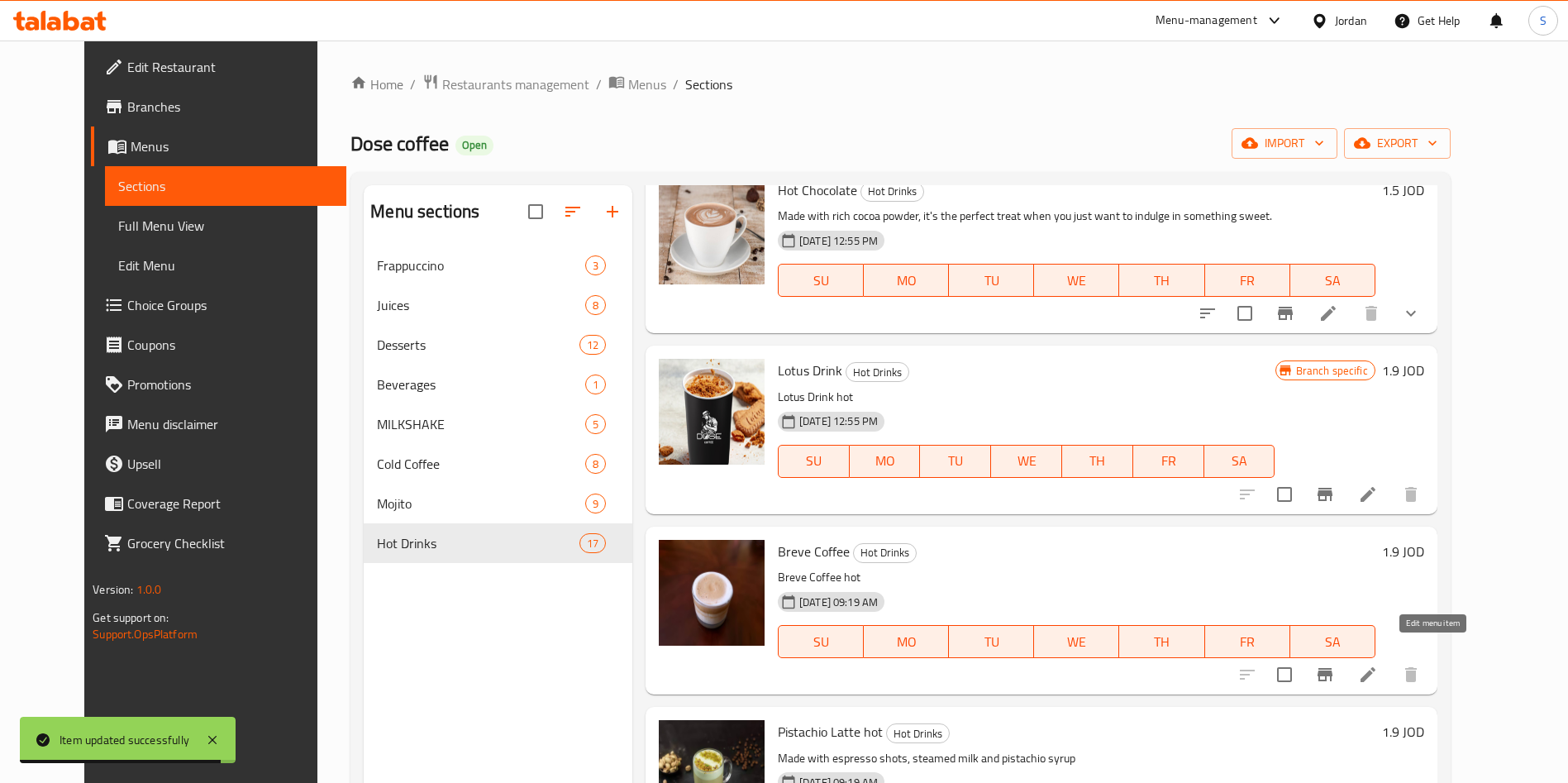
click at [1376, 667] on icon at bounding box center [1368, 675] width 15 height 15
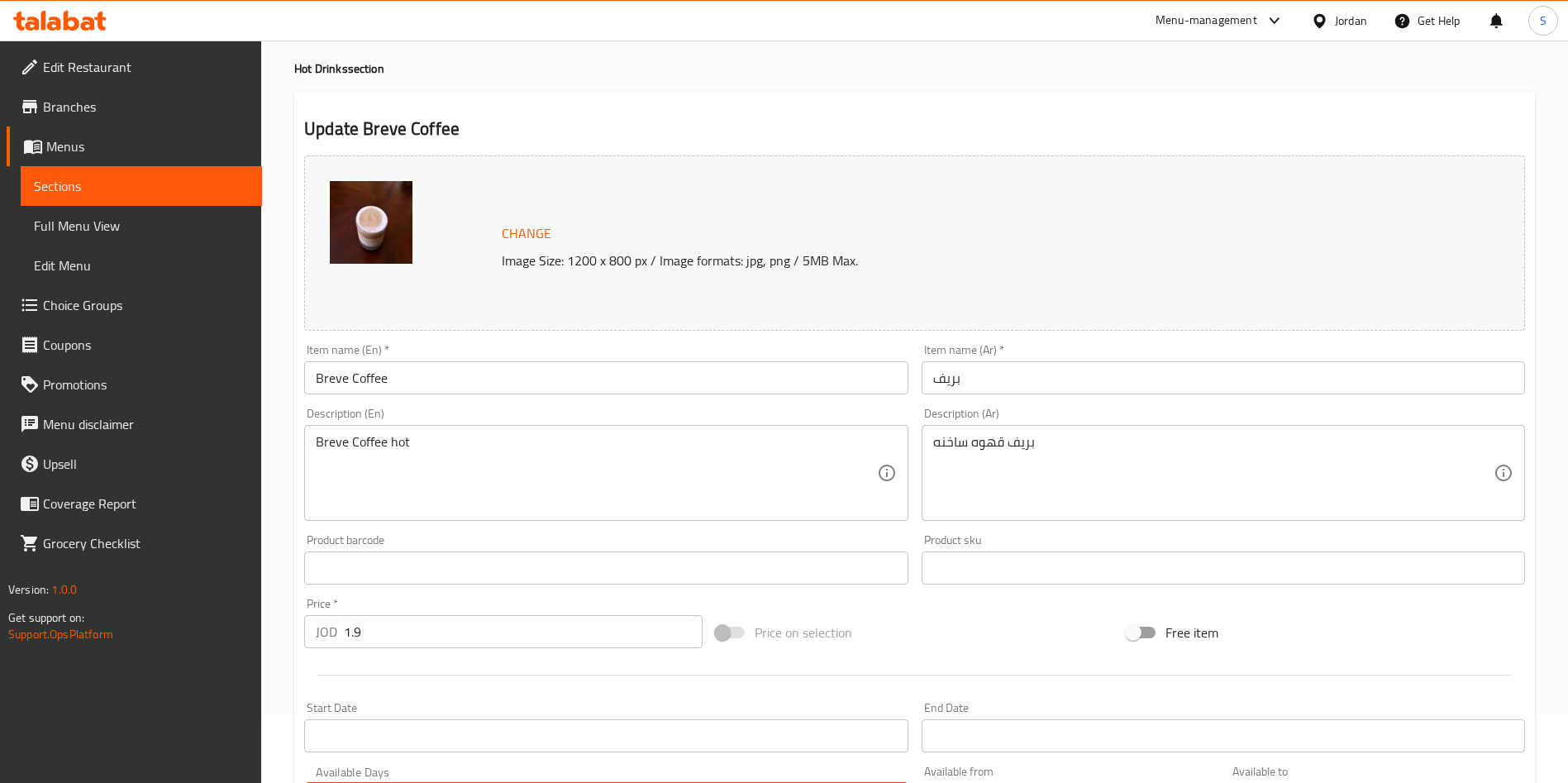
scroll to position [124, 0]
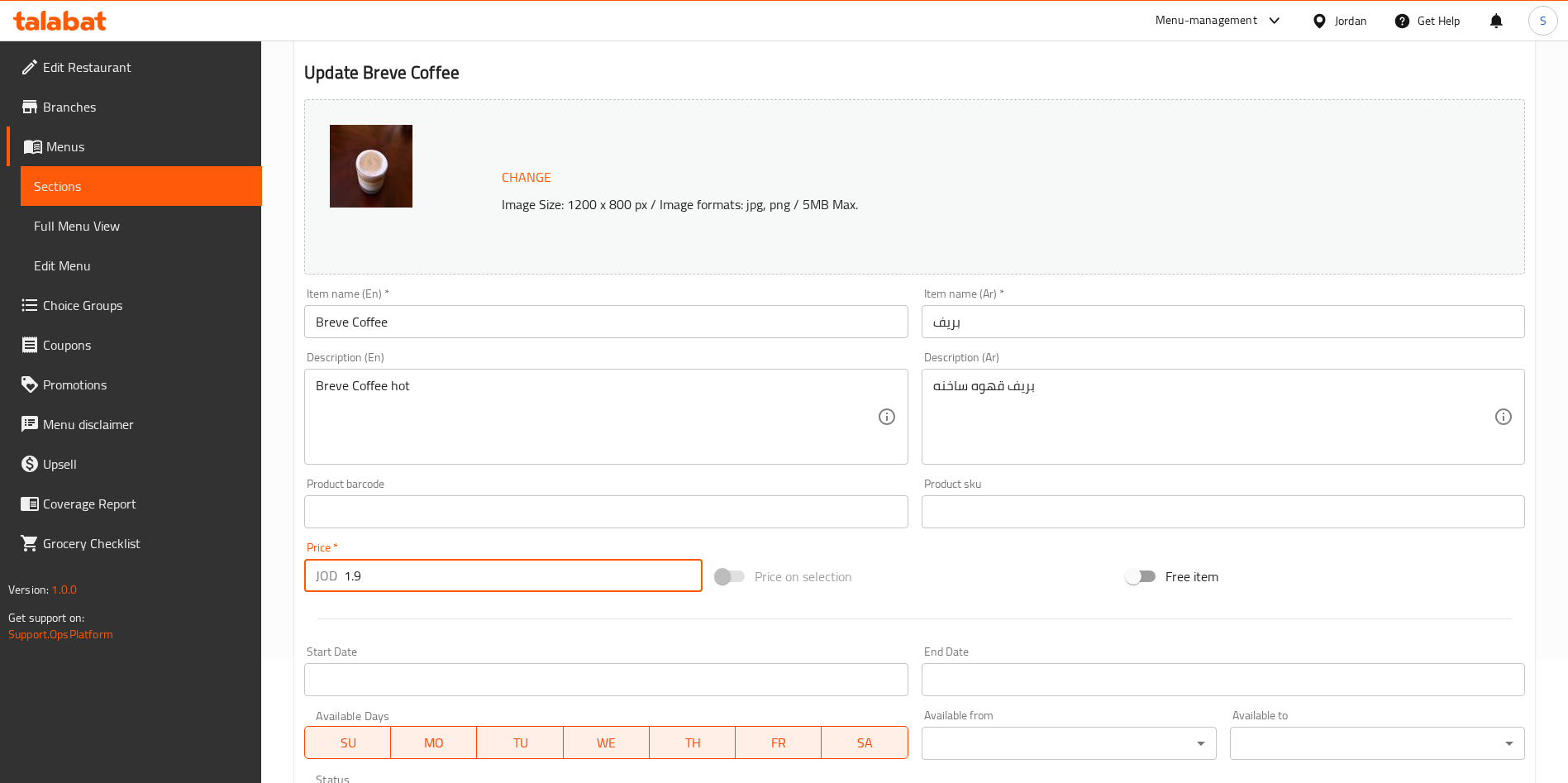
drag, startPoint x: 370, startPoint y: 580, endPoint x: 336, endPoint y: 582, distance: 34.1
click at [336, 582] on div "JOD 1.9 Price *" at bounding box center [503, 575] width 398 height 33
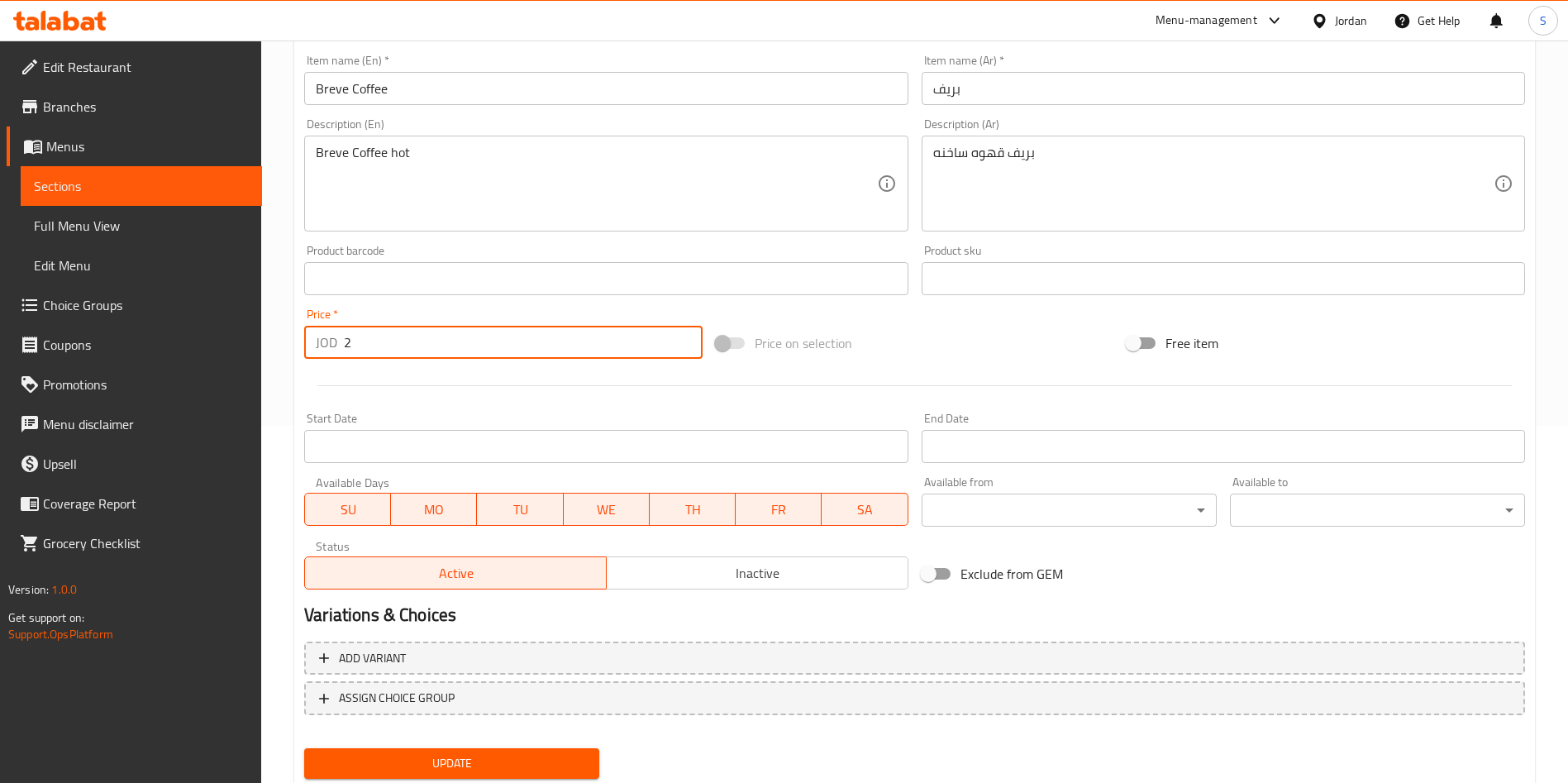
scroll to position [409, 0]
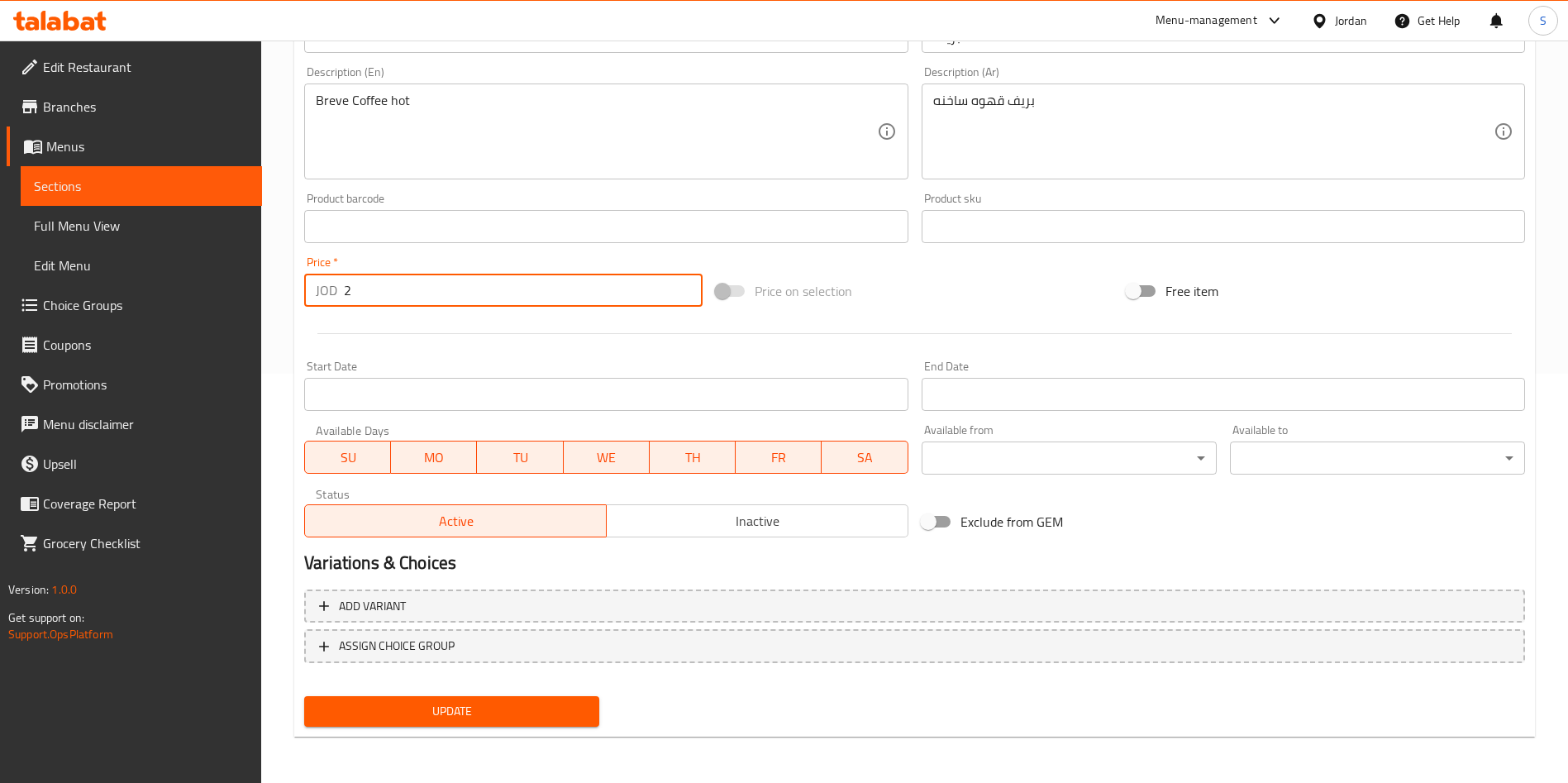
type input "2"
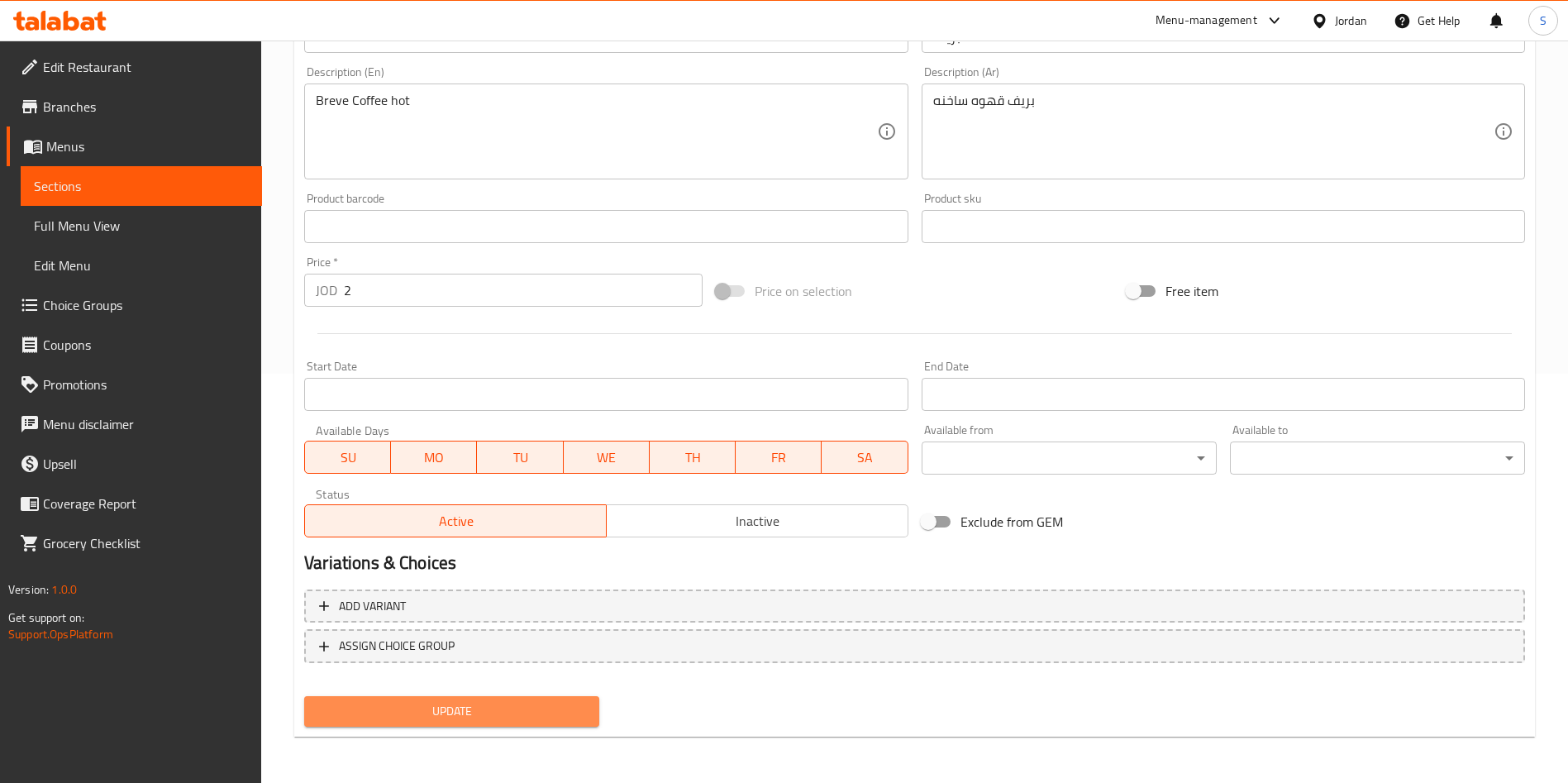
click at [446, 716] on span "Update" at bounding box center [452, 711] width 269 height 20
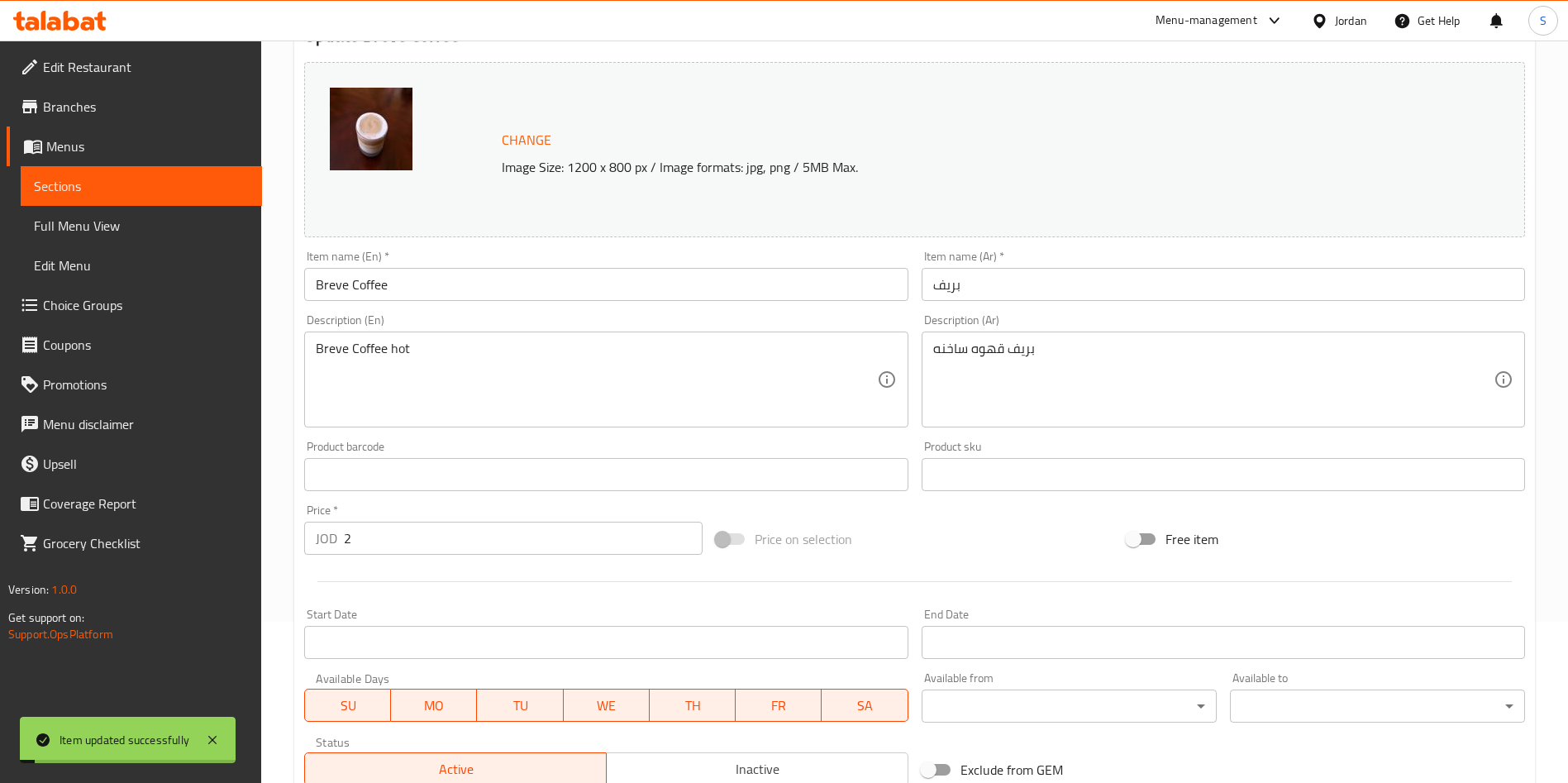
scroll to position [0, 0]
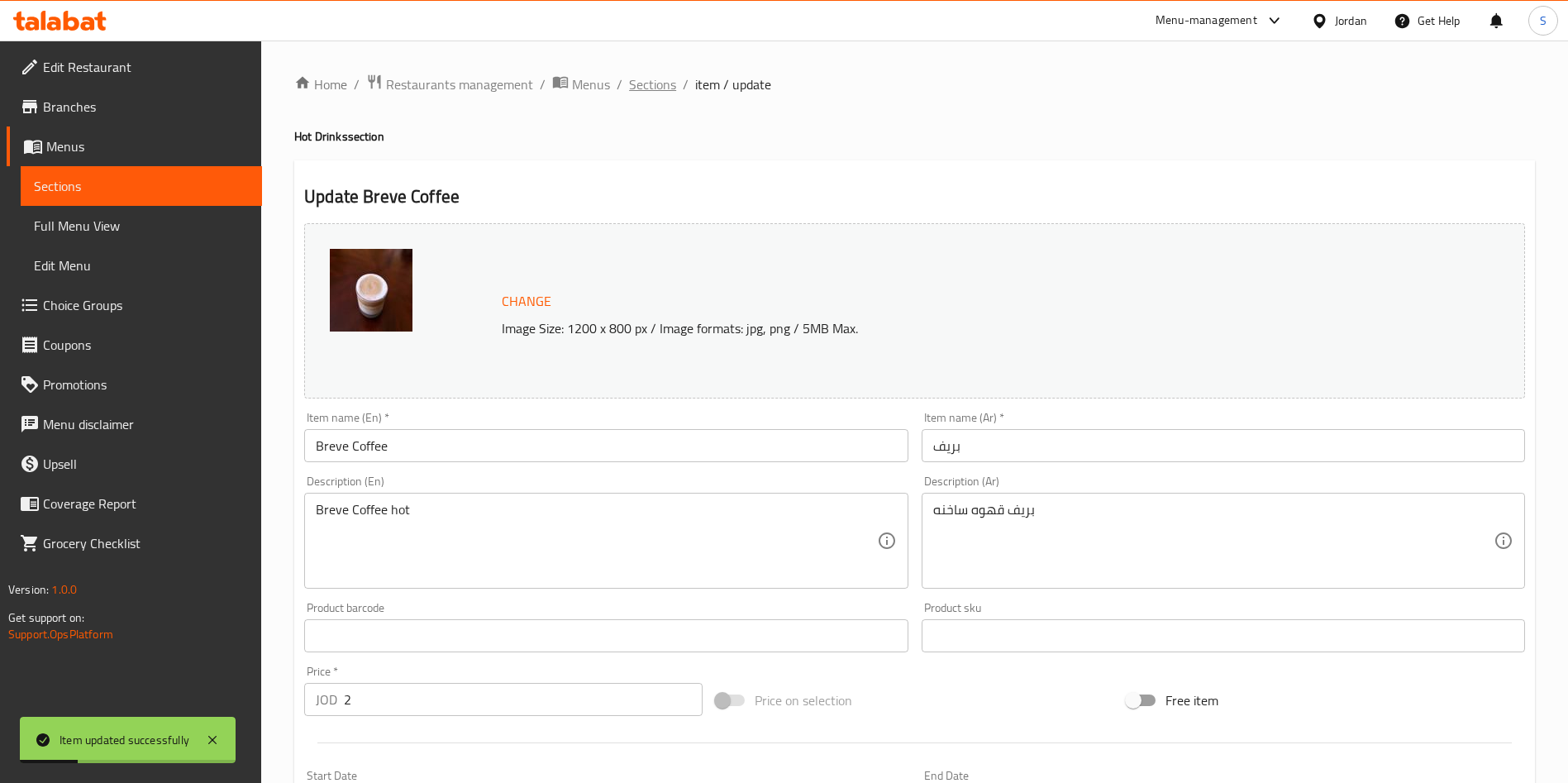
click at [642, 78] on span "Sections" at bounding box center [653, 84] width 47 height 19
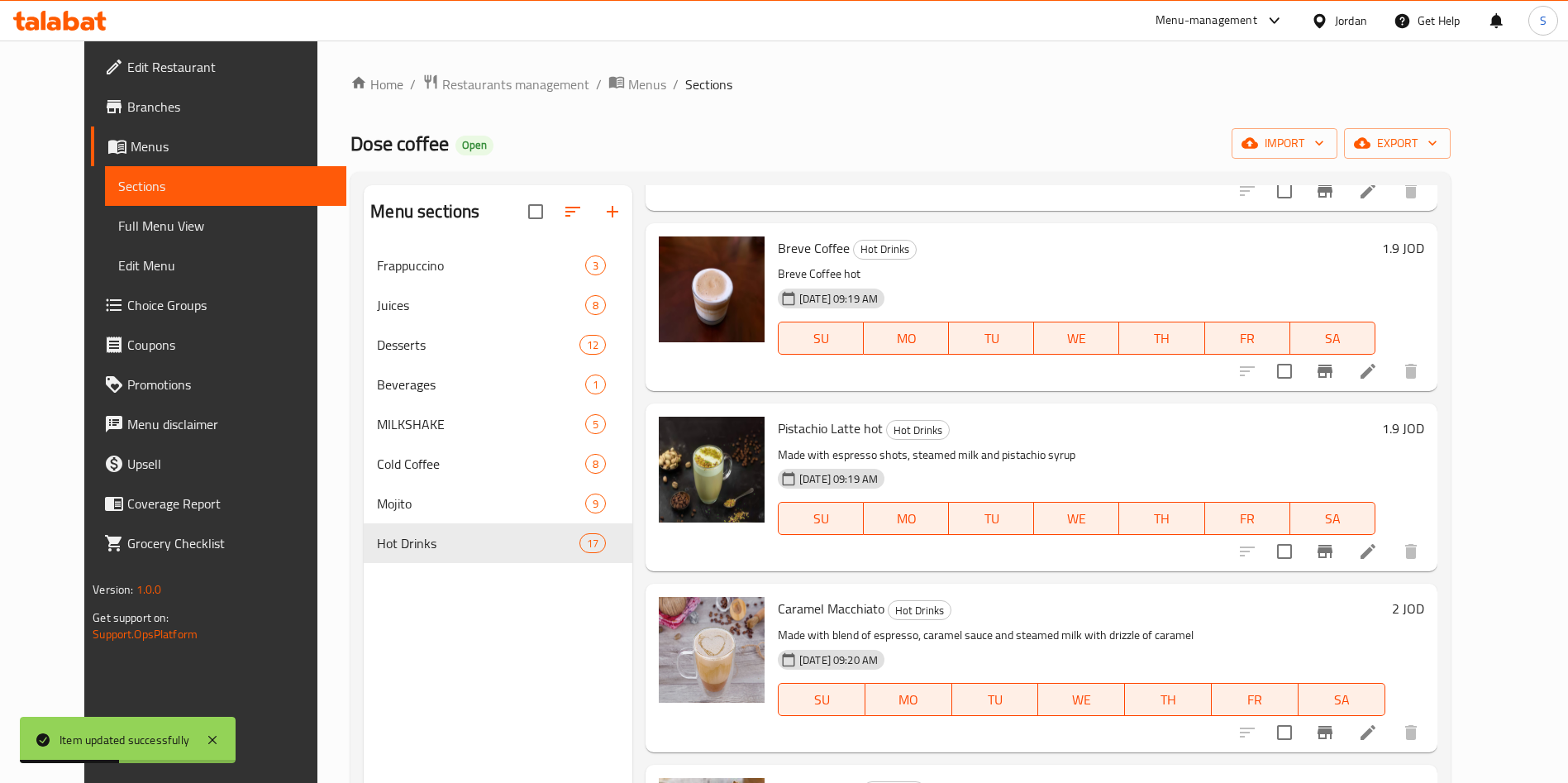
scroll to position [1488, 0]
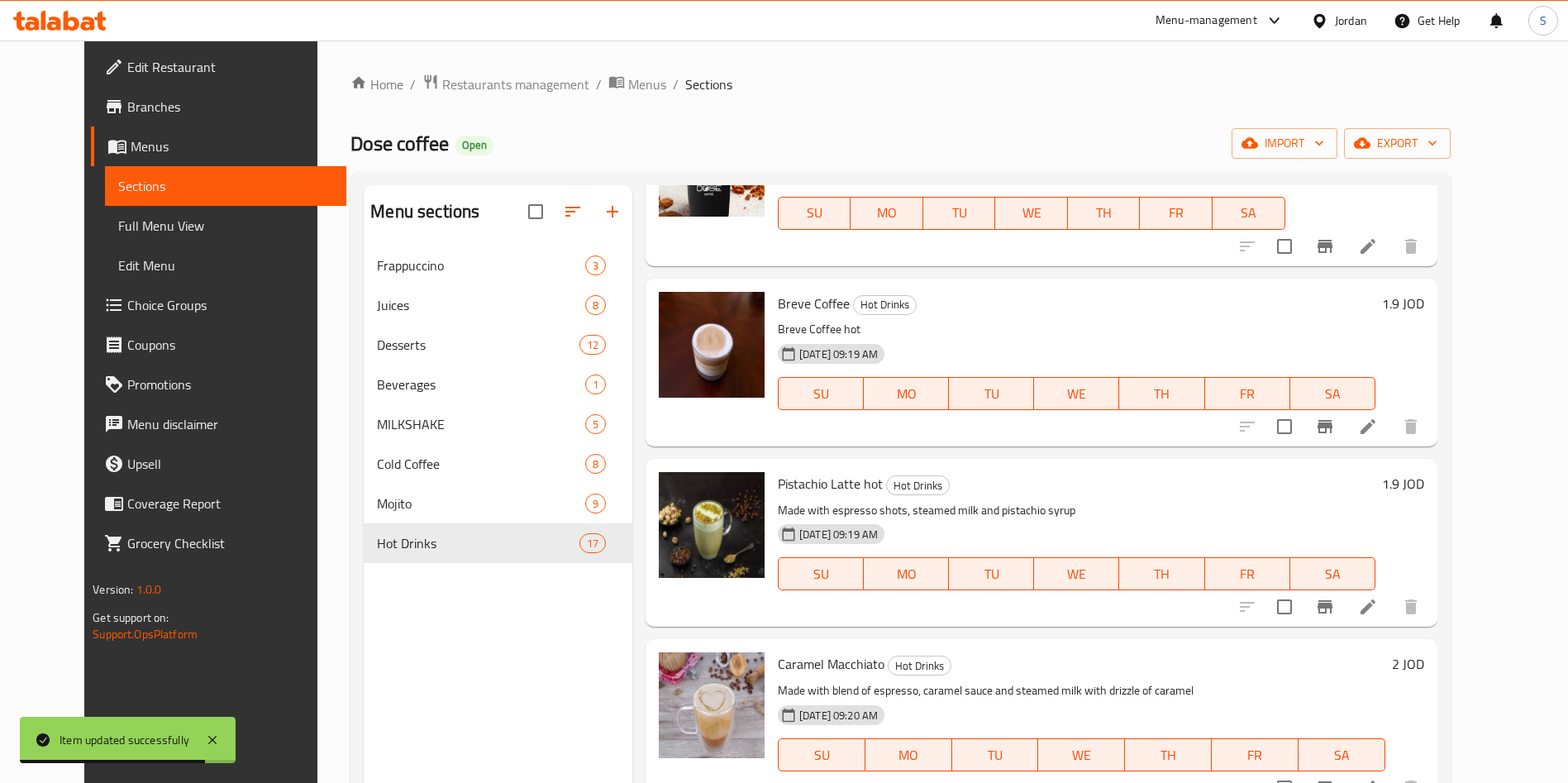
click at [778, 471] on span "Pistachio Latte hot" at bounding box center [831, 483] width 105 height 25
click at [1378, 417] on icon at bounding box center [1367, 426] width 19 height 19
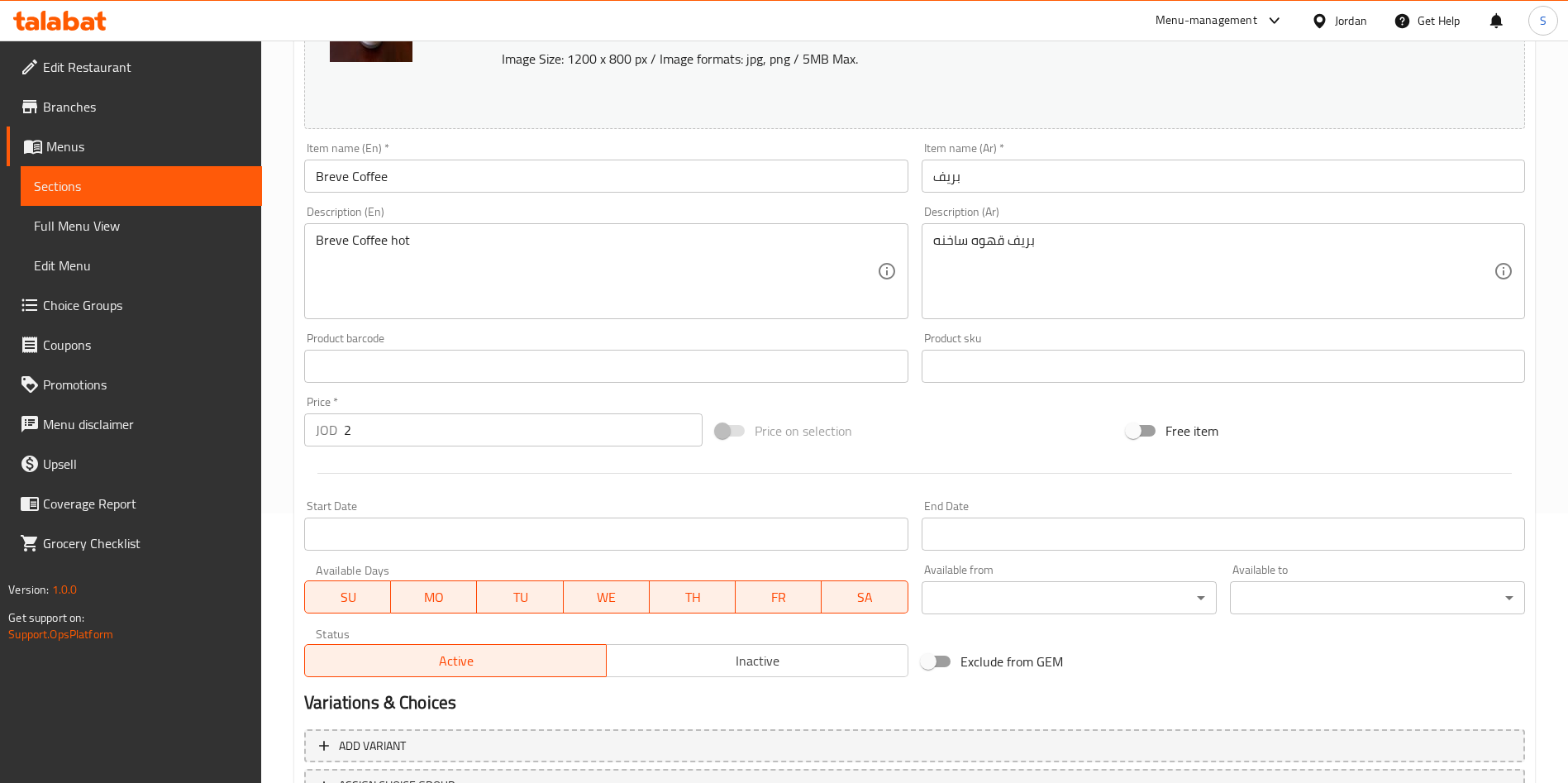
scroll to position [372, 0]
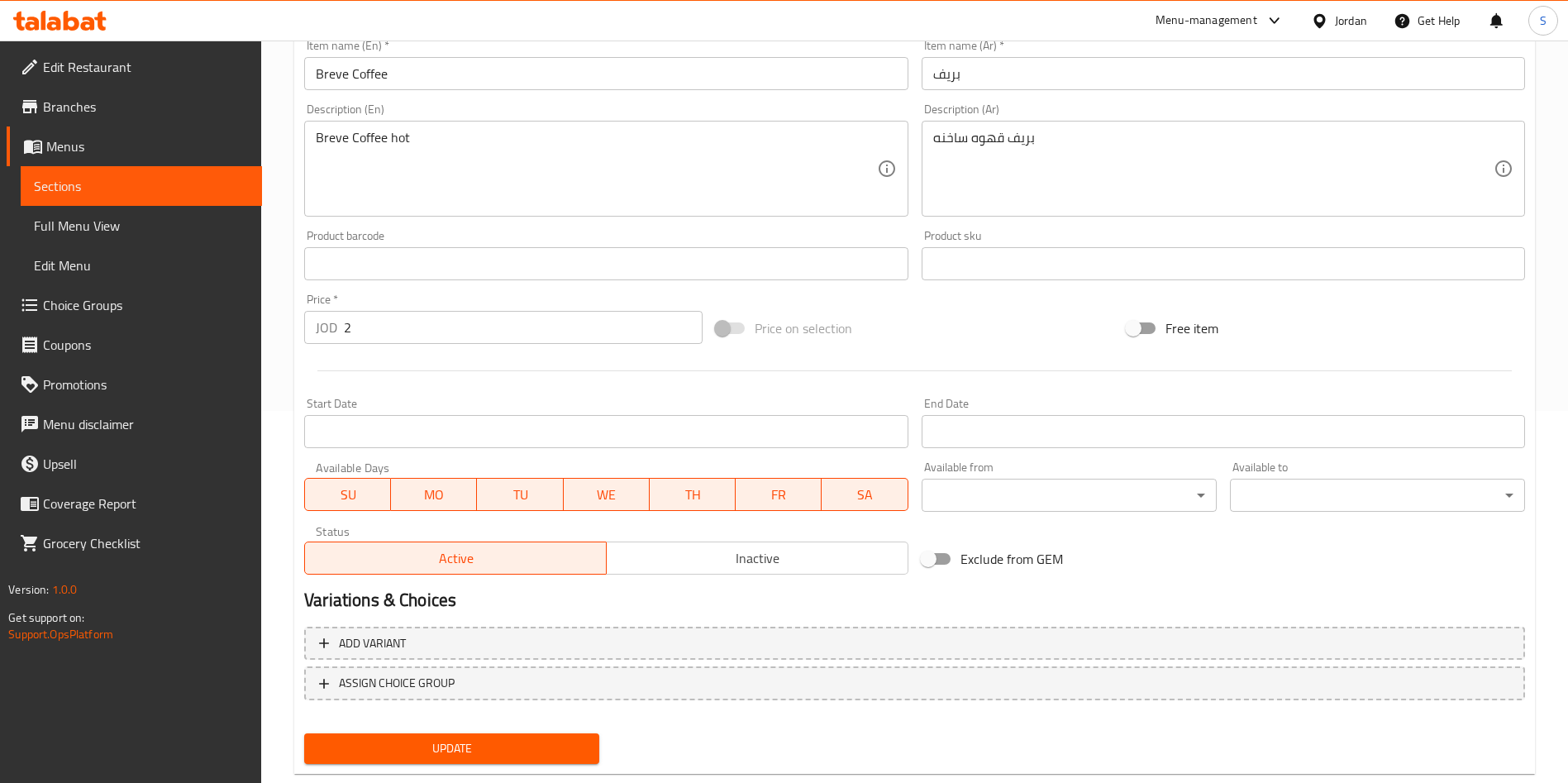
click at [376, 300] on div "Price   * JOD 2 Price *" at bounding box center [503, 318] width 398 height 50
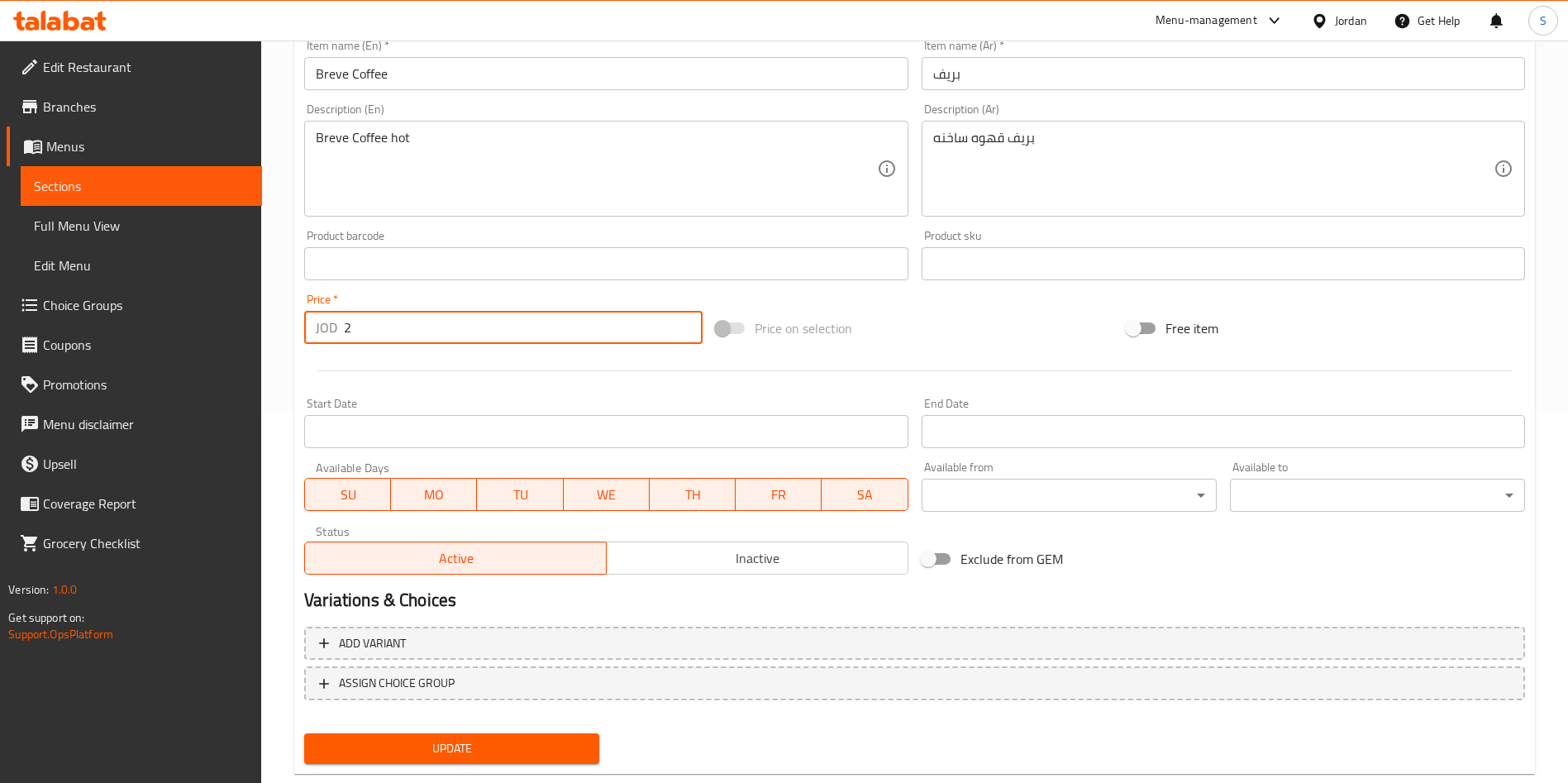
click at [383, 315] on input "2" at bounding box center [523, 327] width 359 height 33
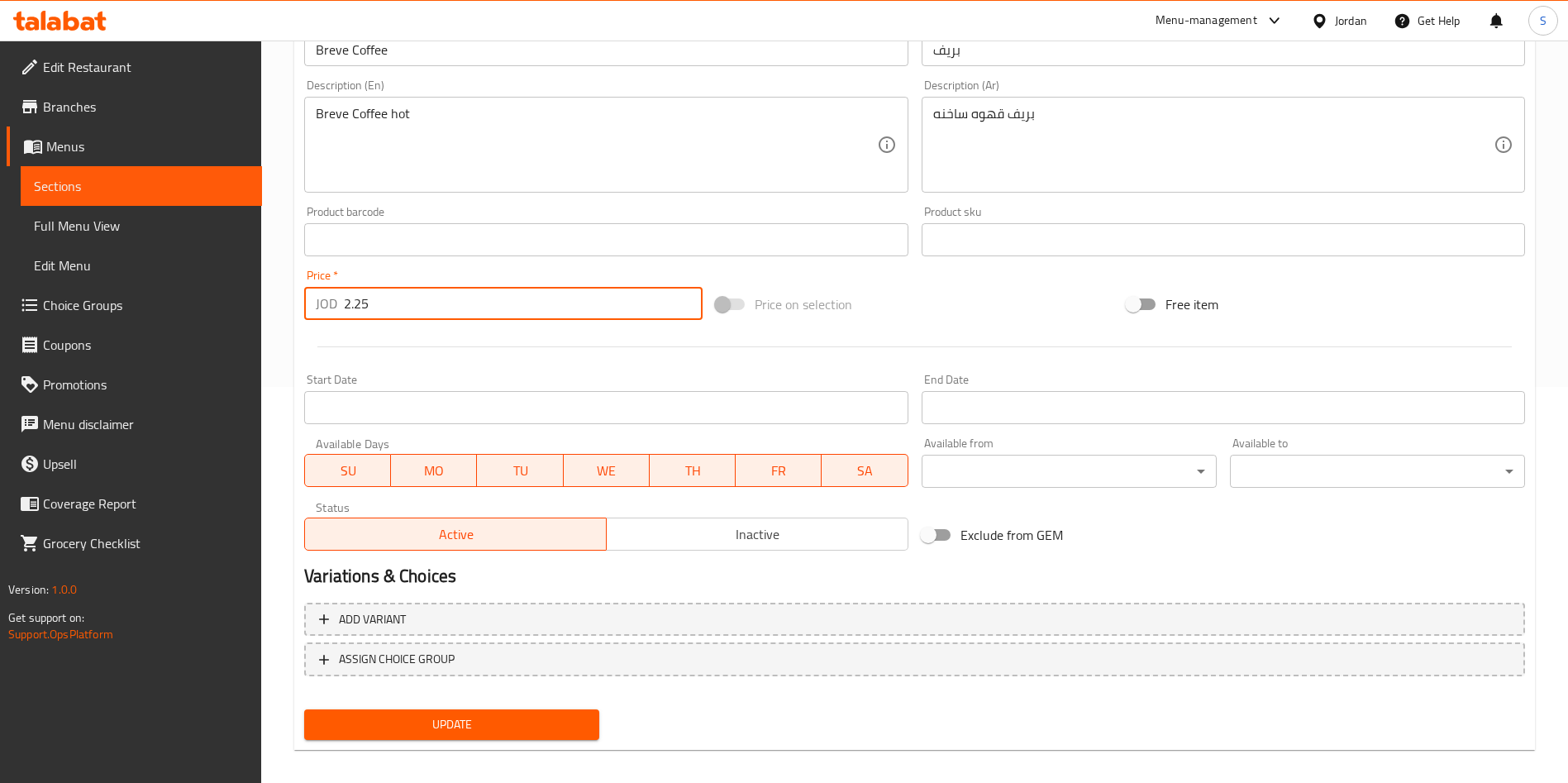
scroll to position [409, 0]
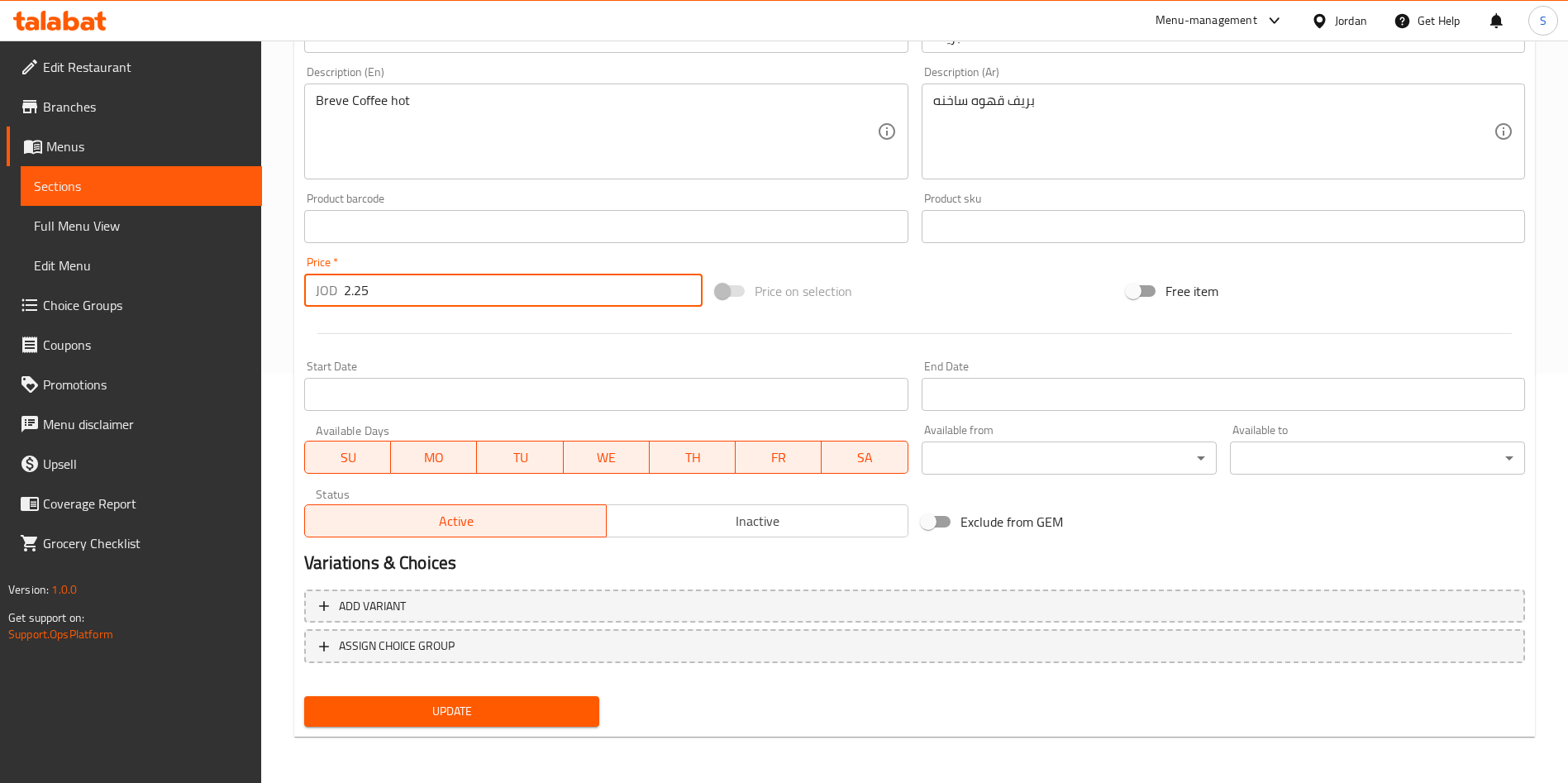
type input "2.25"
click at [497, 739] on div "Home / Restaurants management / Menus / Sections / item / update Hot Drinks sec…" at bounding box center [915, 207] width 1241 height 1086
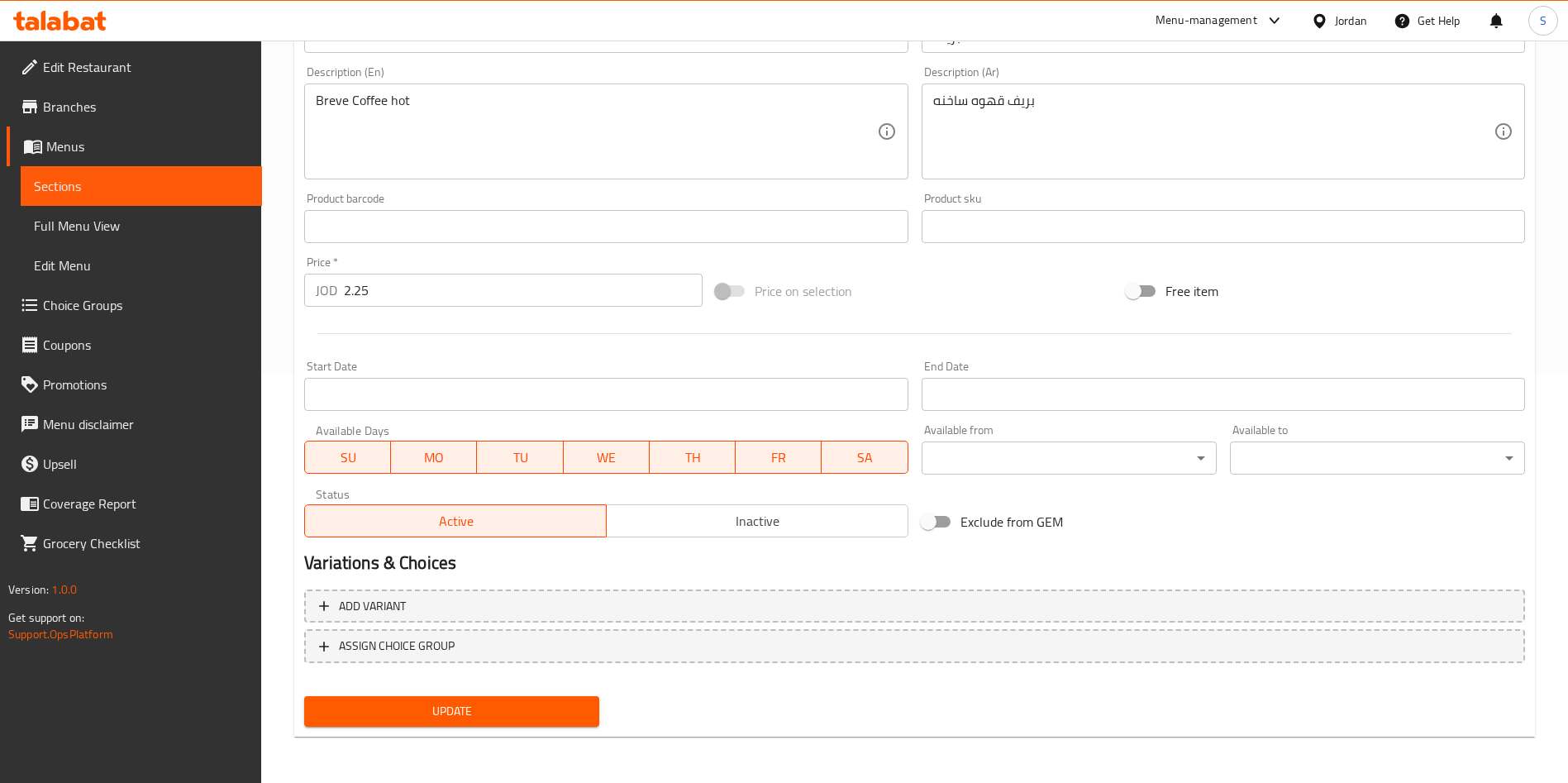
click at [490, 724] on button "Update" at bounding box center [452, 711] width 295 height 31
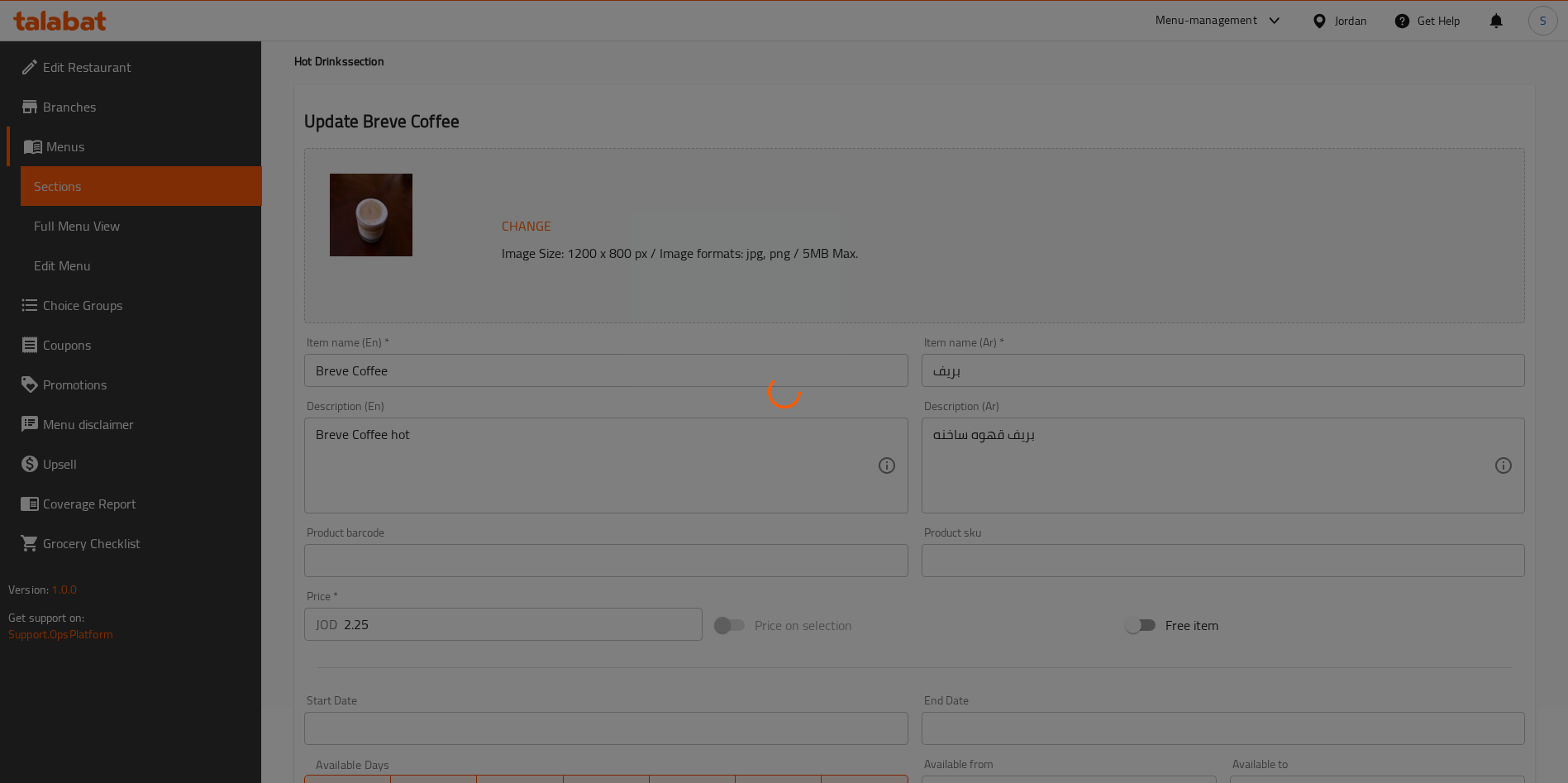
scroll to position [0, 0]
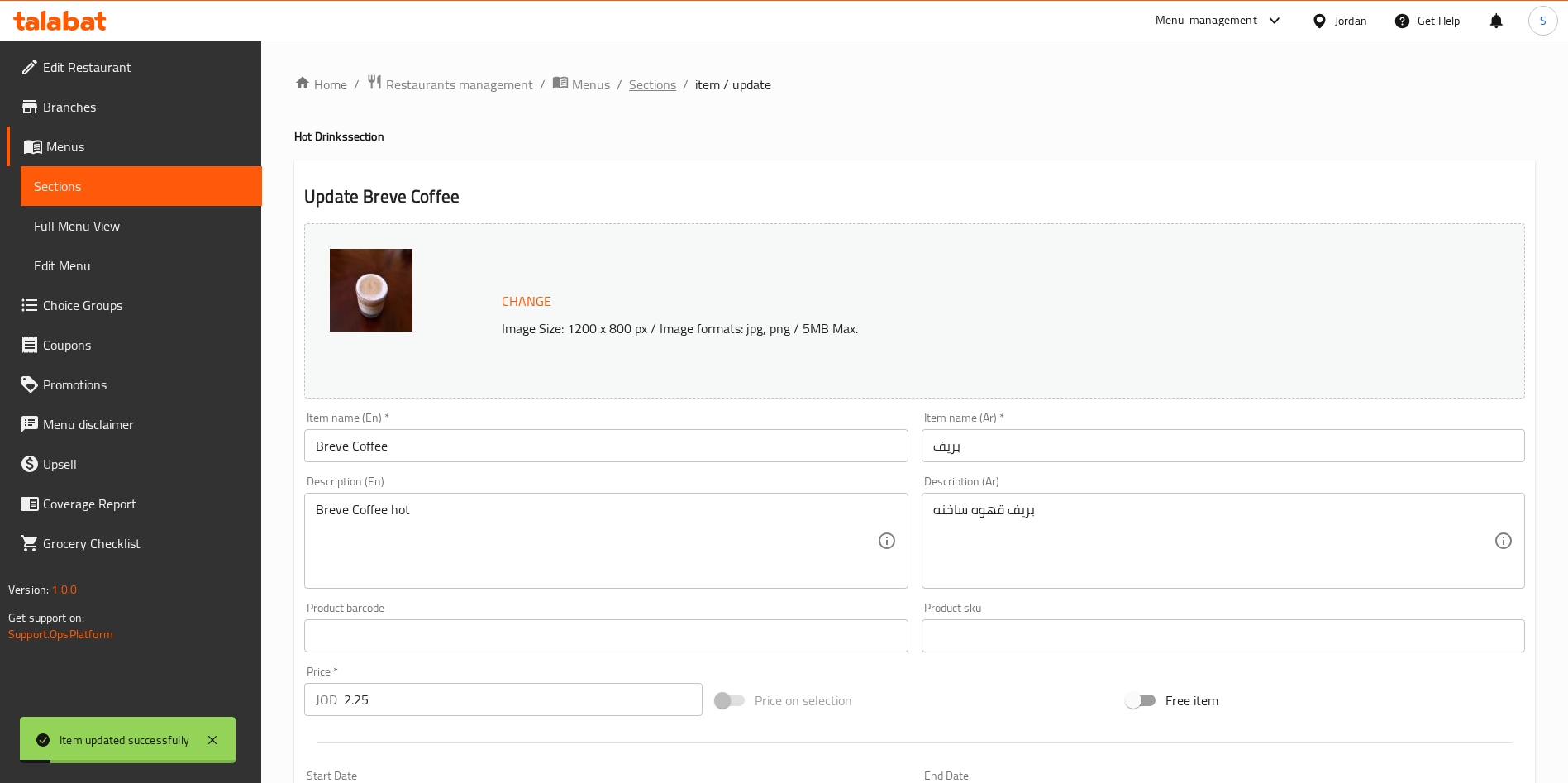
click at [659, 85] on span "Sections" at bounding box center [653, 84] width 47 height 19
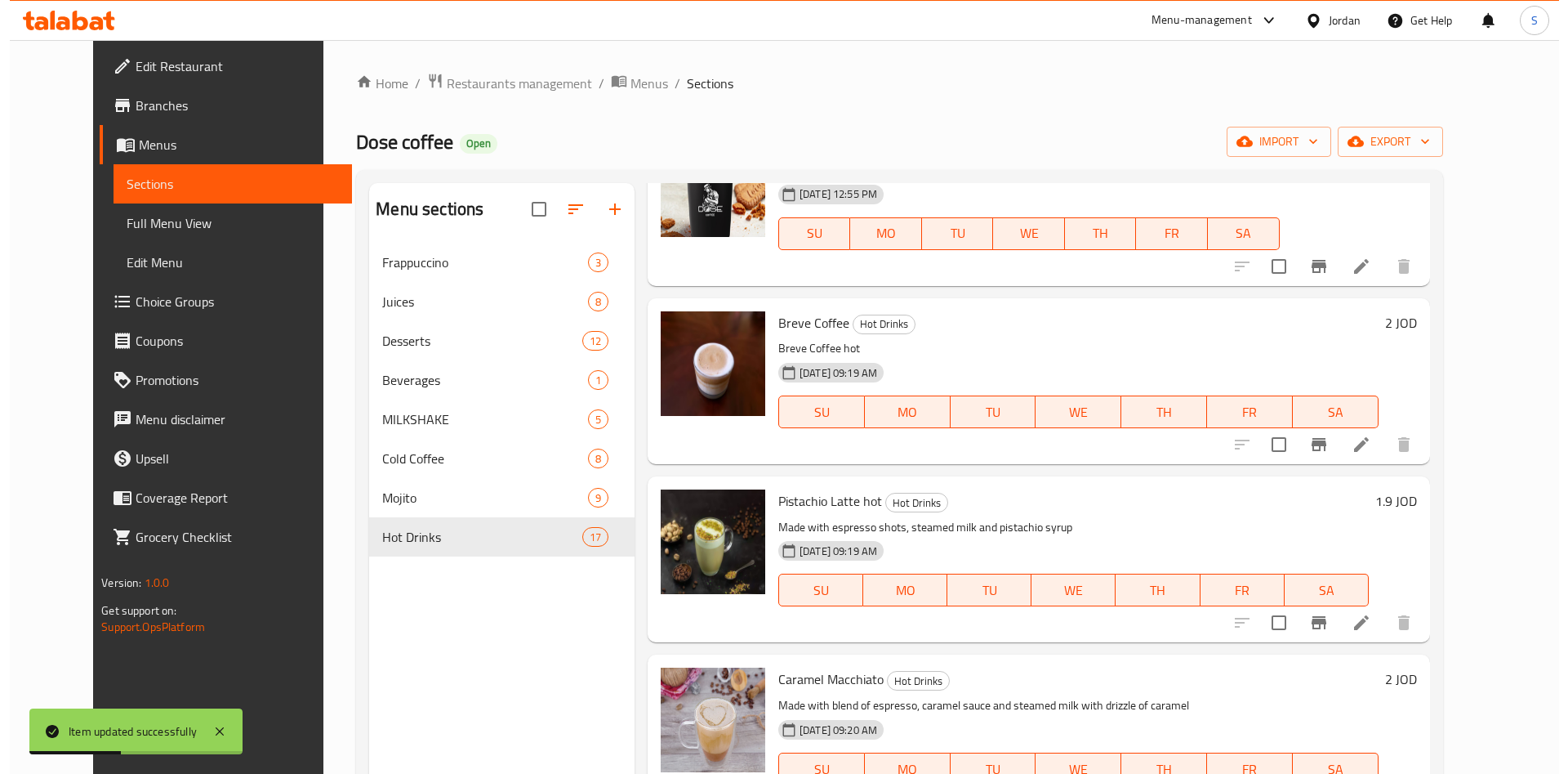
scroll to position [1471, 0]
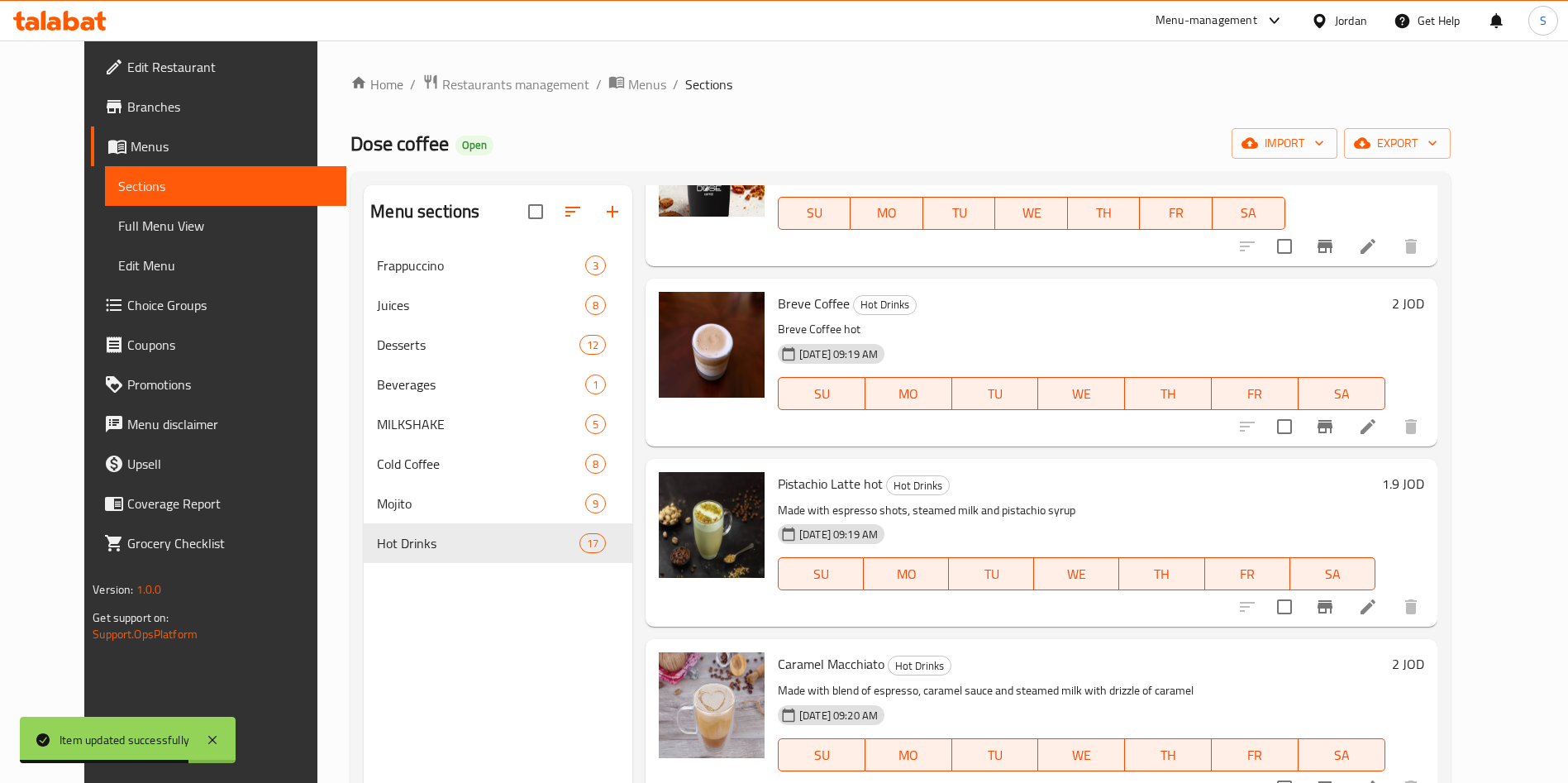
click at [1378, 597] on icon at bounding box center [1367, 606] width 19 height 19
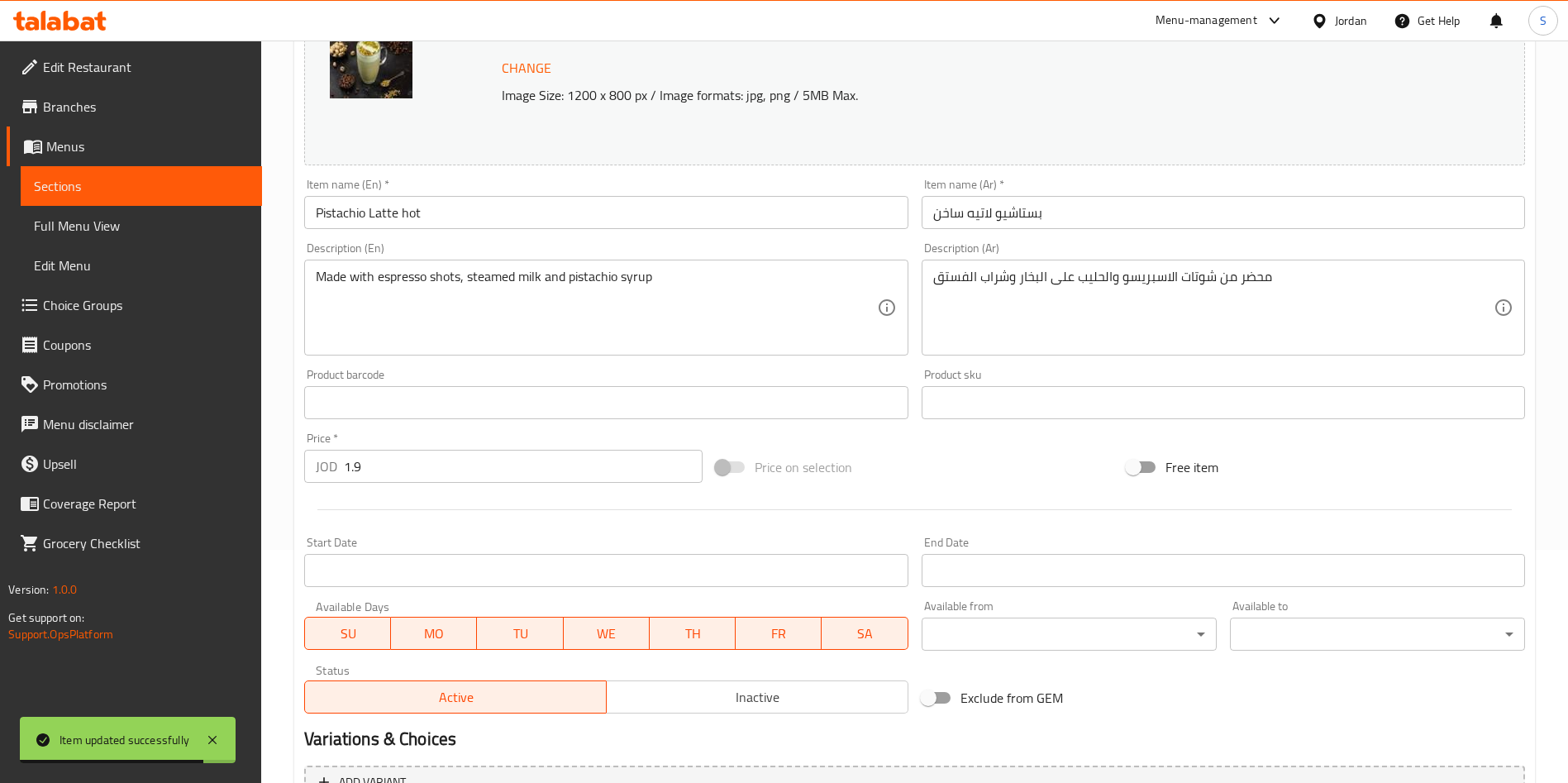
scroll to position [248, 0]
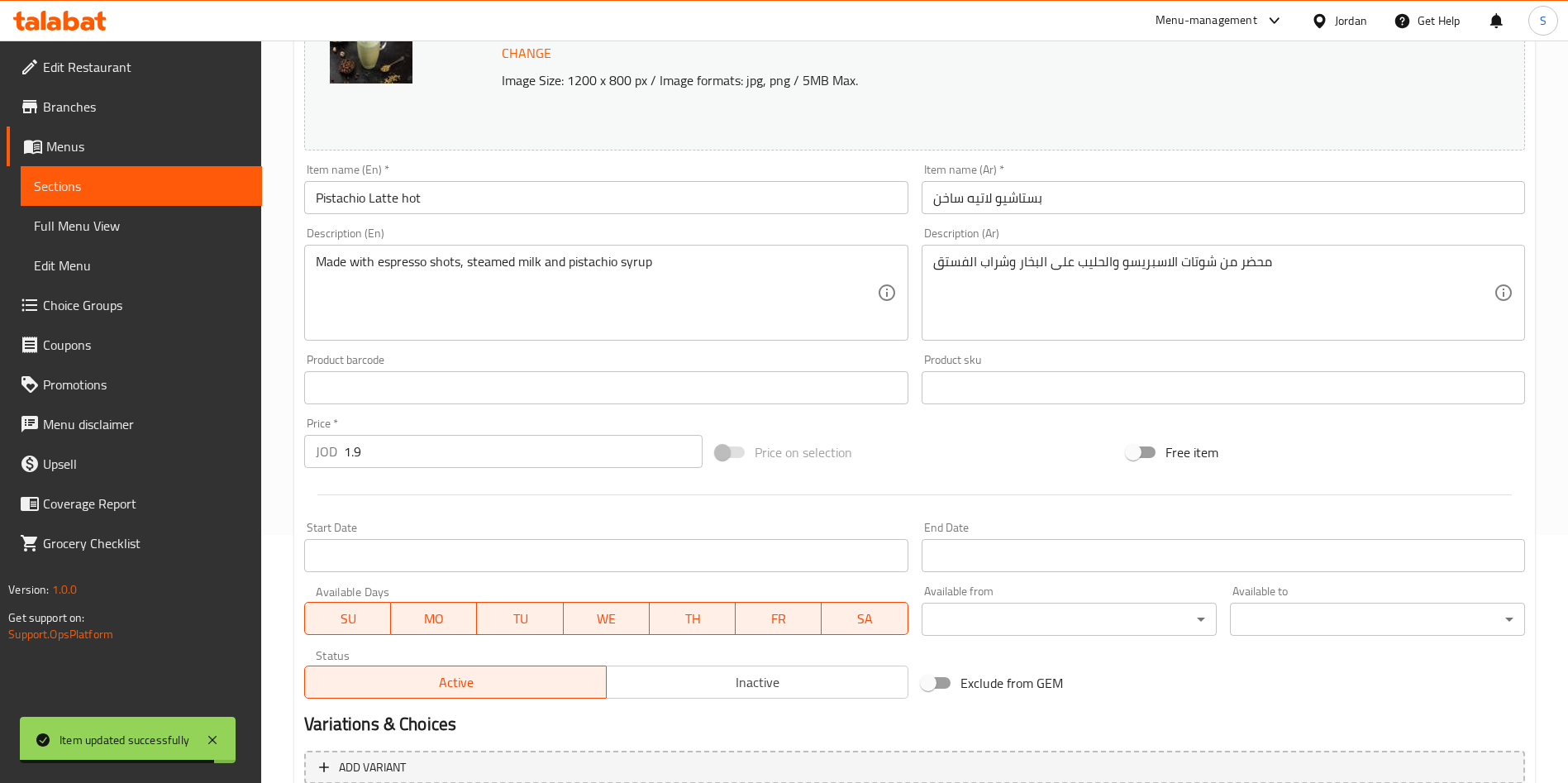
drag, startPoint x: 433, startPoint y: 463, endPoint x: 435, endPoint y: 453, distance: 10.2
click at [434, 462] on input "1.9" at bounding box center [523, 451] width 359 height 33
drag, startPoint x: 435, startPoint y: 453, endPoint x: 142, endPoint y: 462, distance: 293.1
click at [165, 459] on div "Edit Restaurant Branches Menus Sections Full Menu View Edit Menu Choice Groups …" at bounding box center [784, 368] width 1568 height 1152
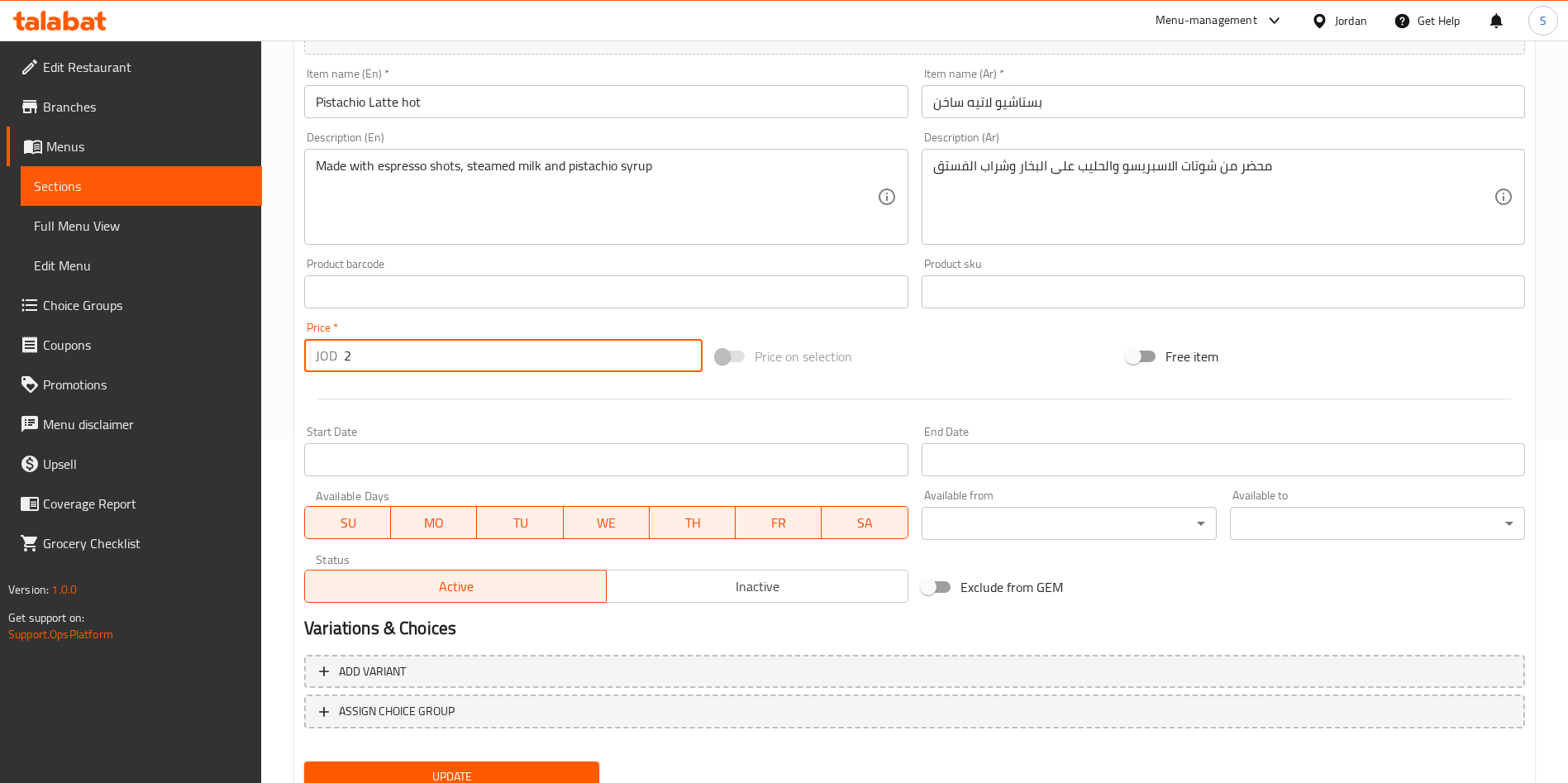
scroll to position [409, 0]
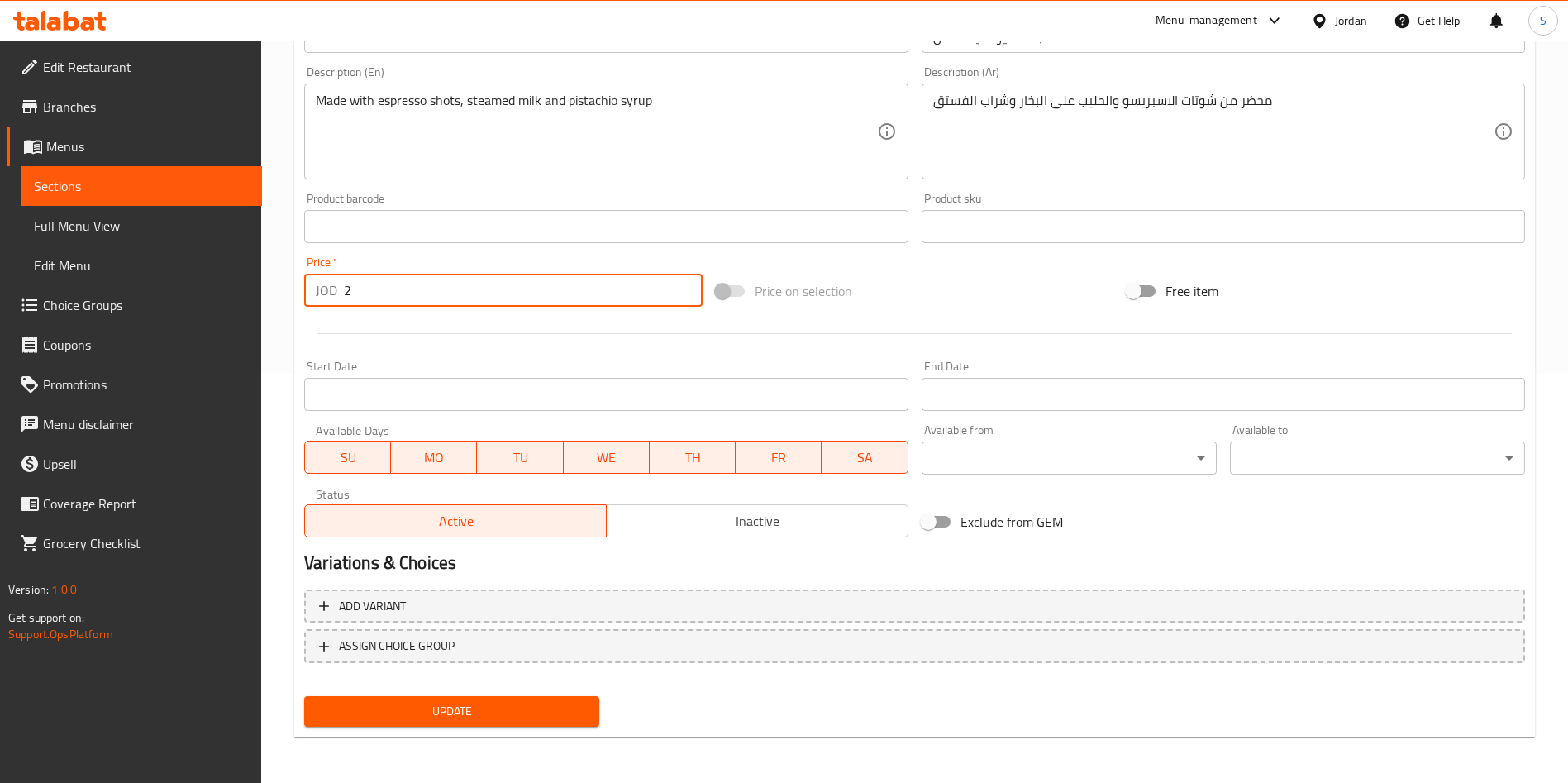
type input "2"
click at [431, 719] on span "Update" at bounding box center [452, 711] width 269 height 20
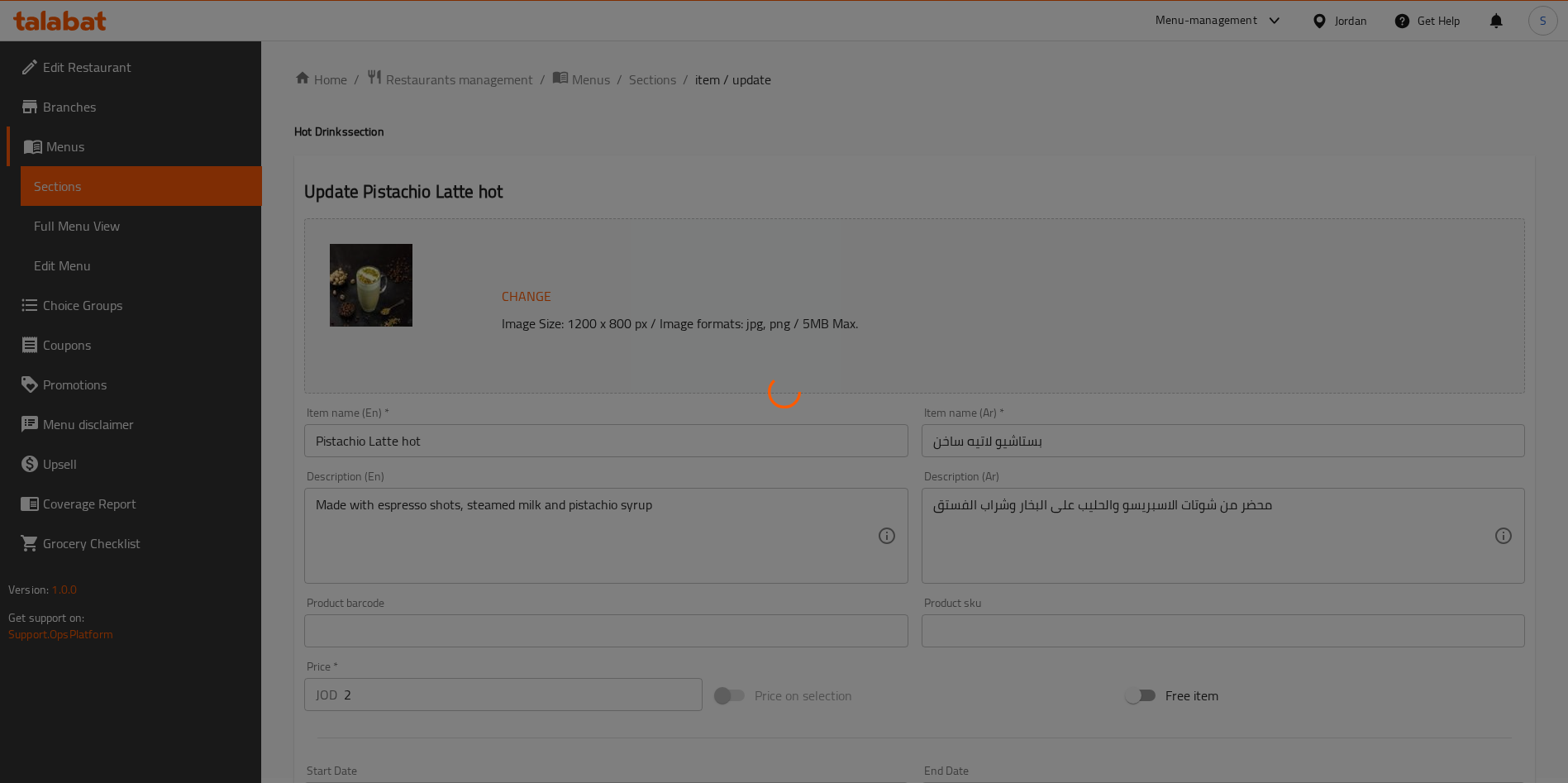
scroll to position [0, 0]
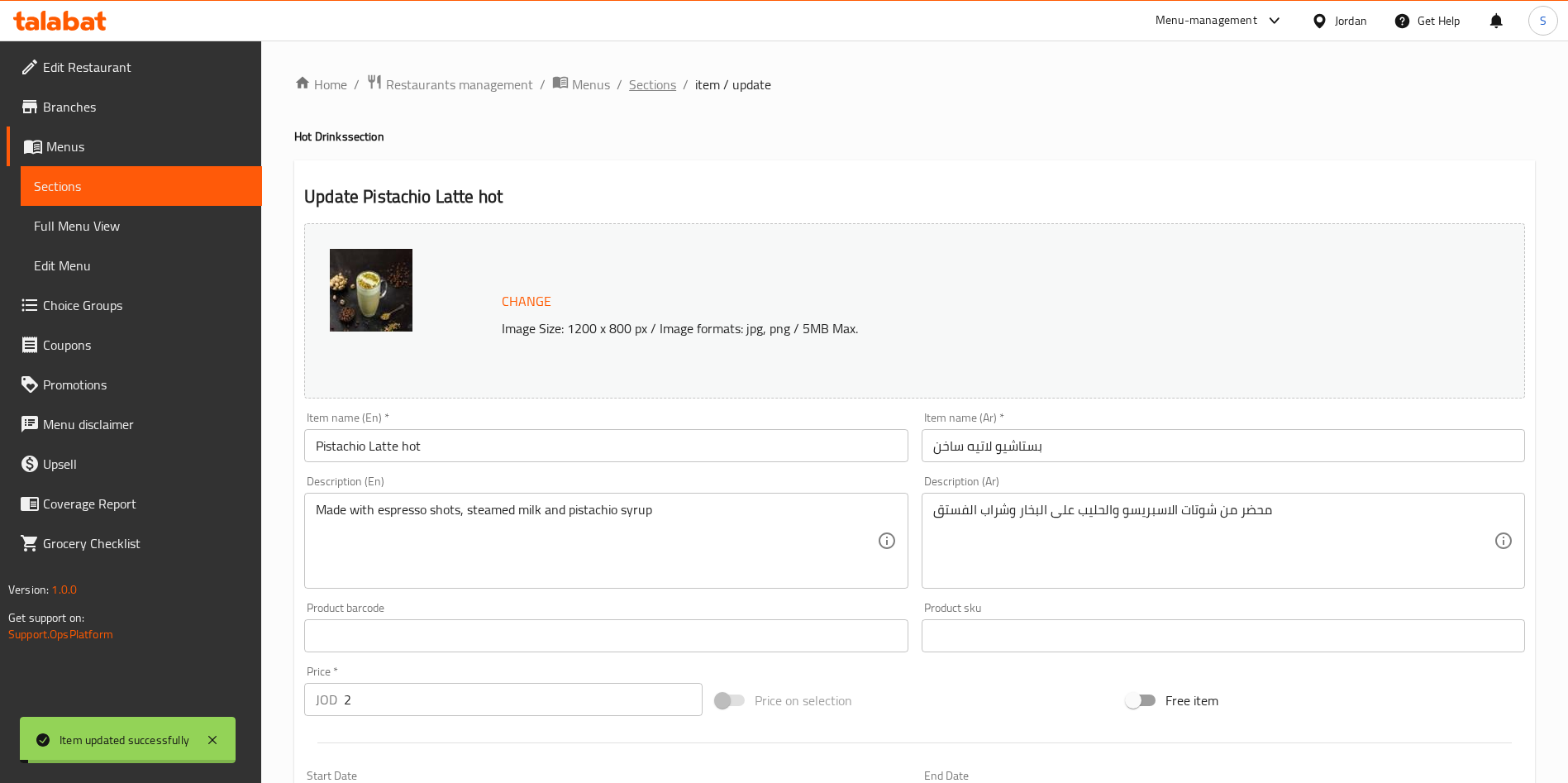
click at [669, 81] on span "Sections" at bounding box center [653, 84] width 47 height 19
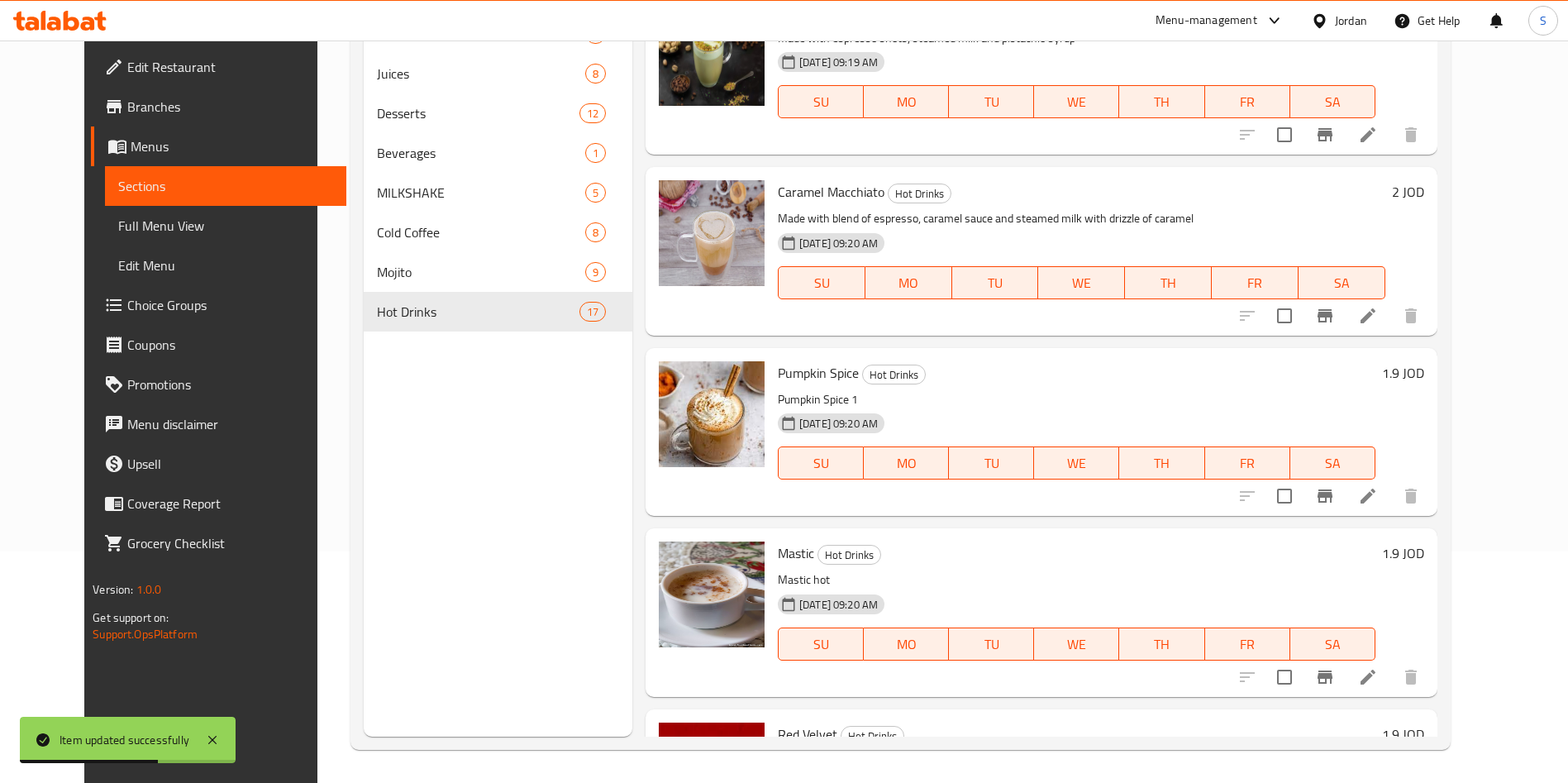
scroll to position [1647, 0]
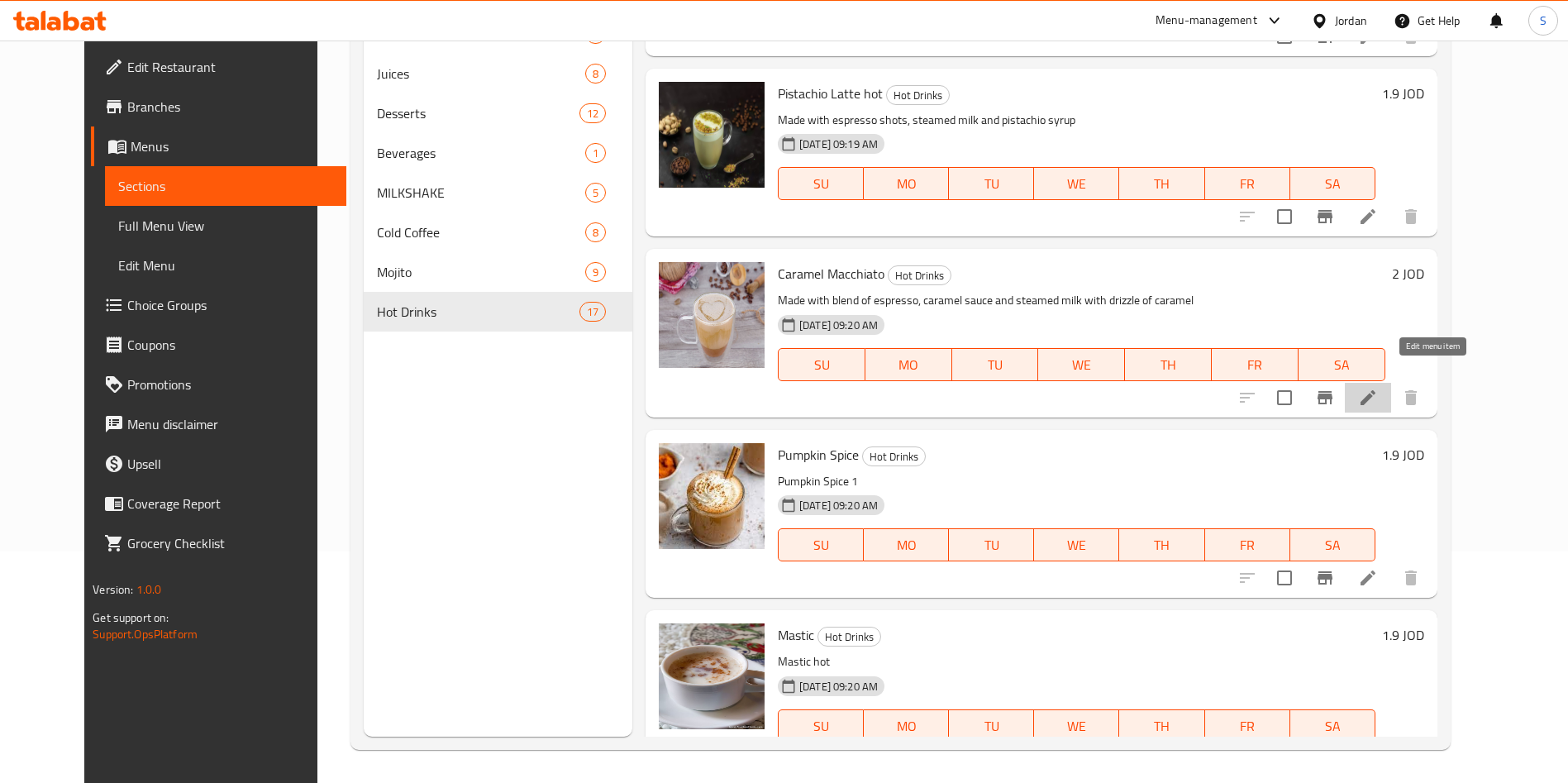
click at [1378, 387] on icon at bounding box center [1367, 397] width 19 height 19
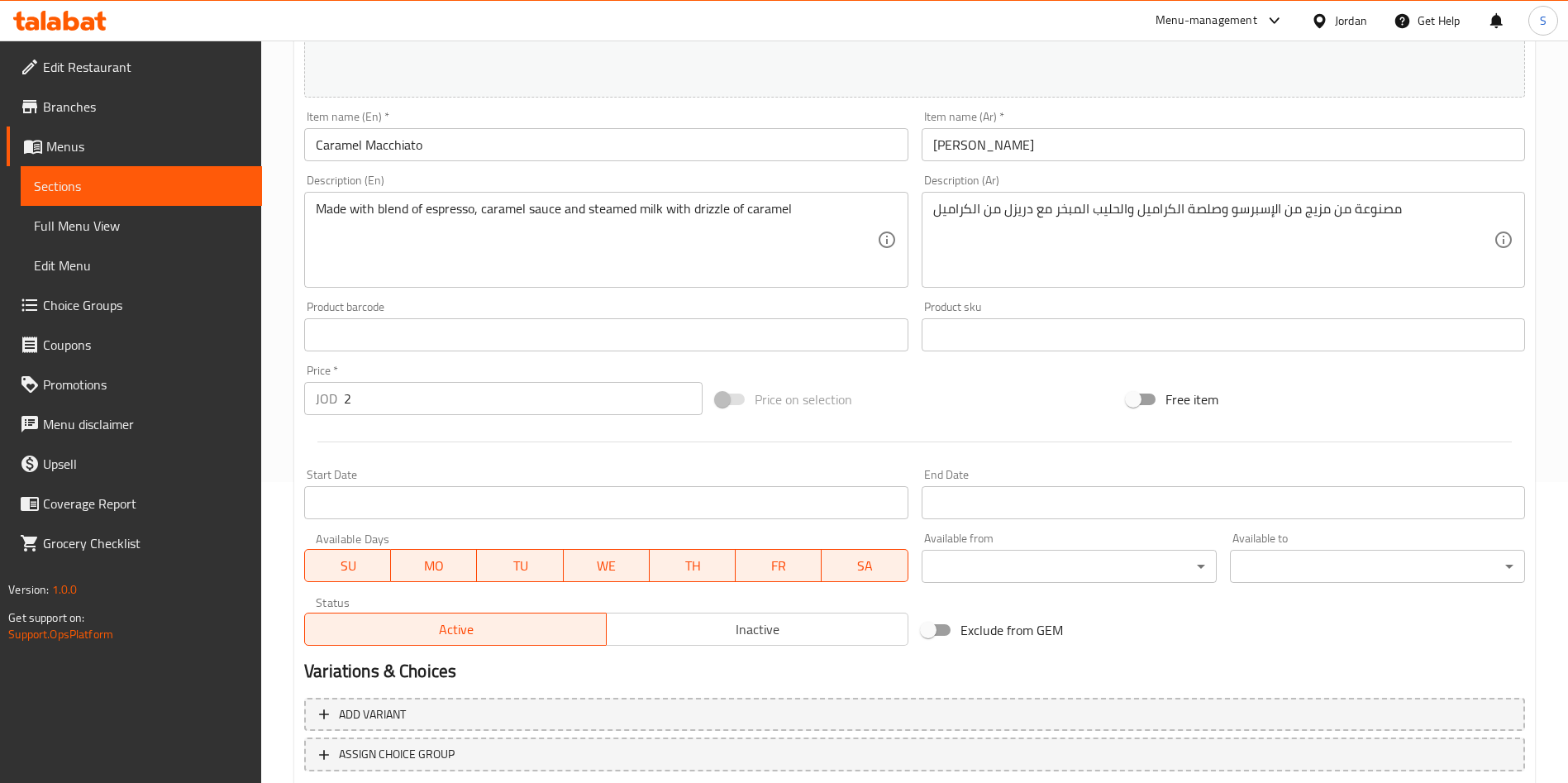
scroll to position [372, 0]
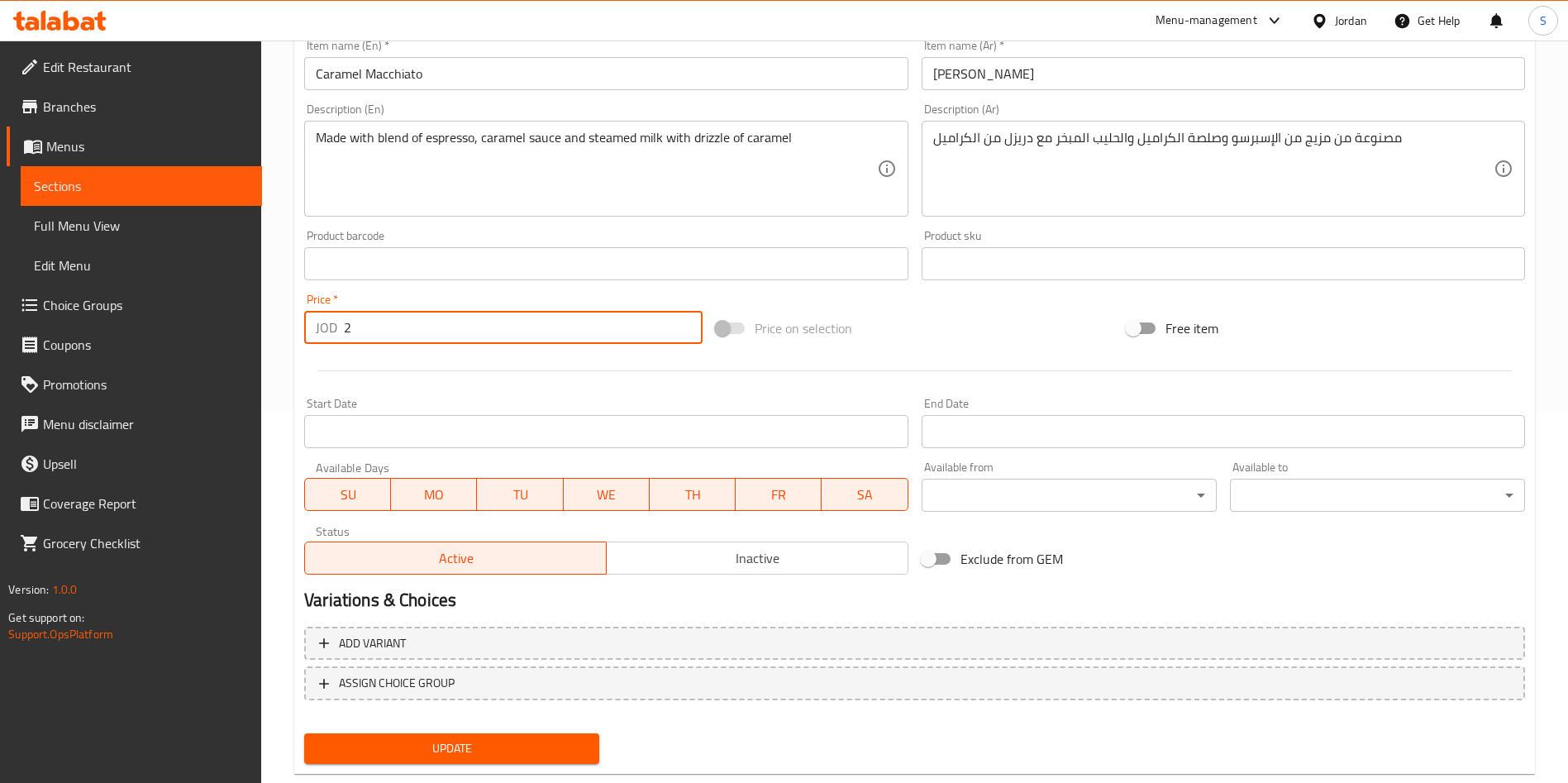
click at [352, 312] on input "2" at bounding box center [523, 327] width 359 height 33
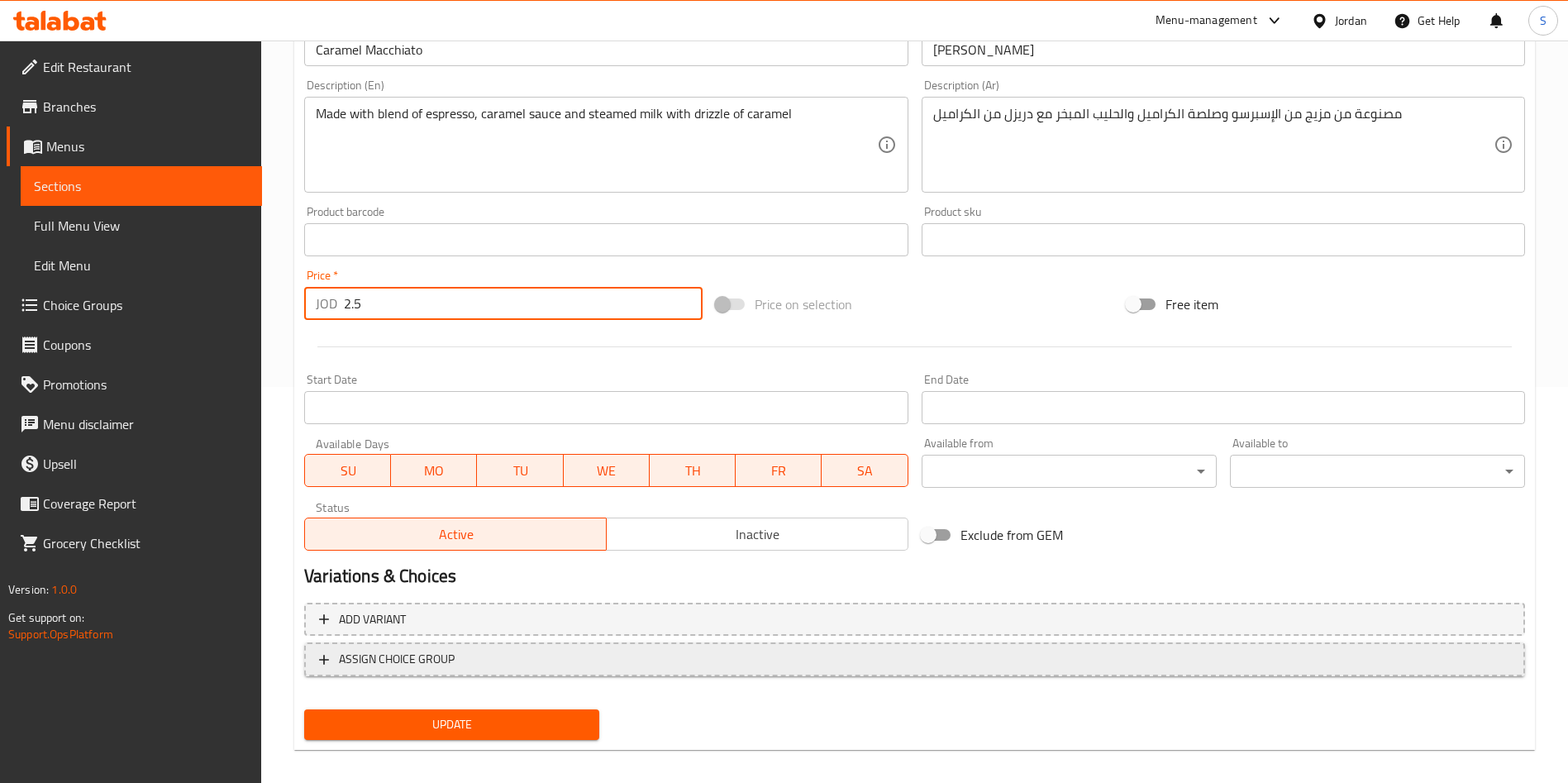
scroll to position [409, 0]
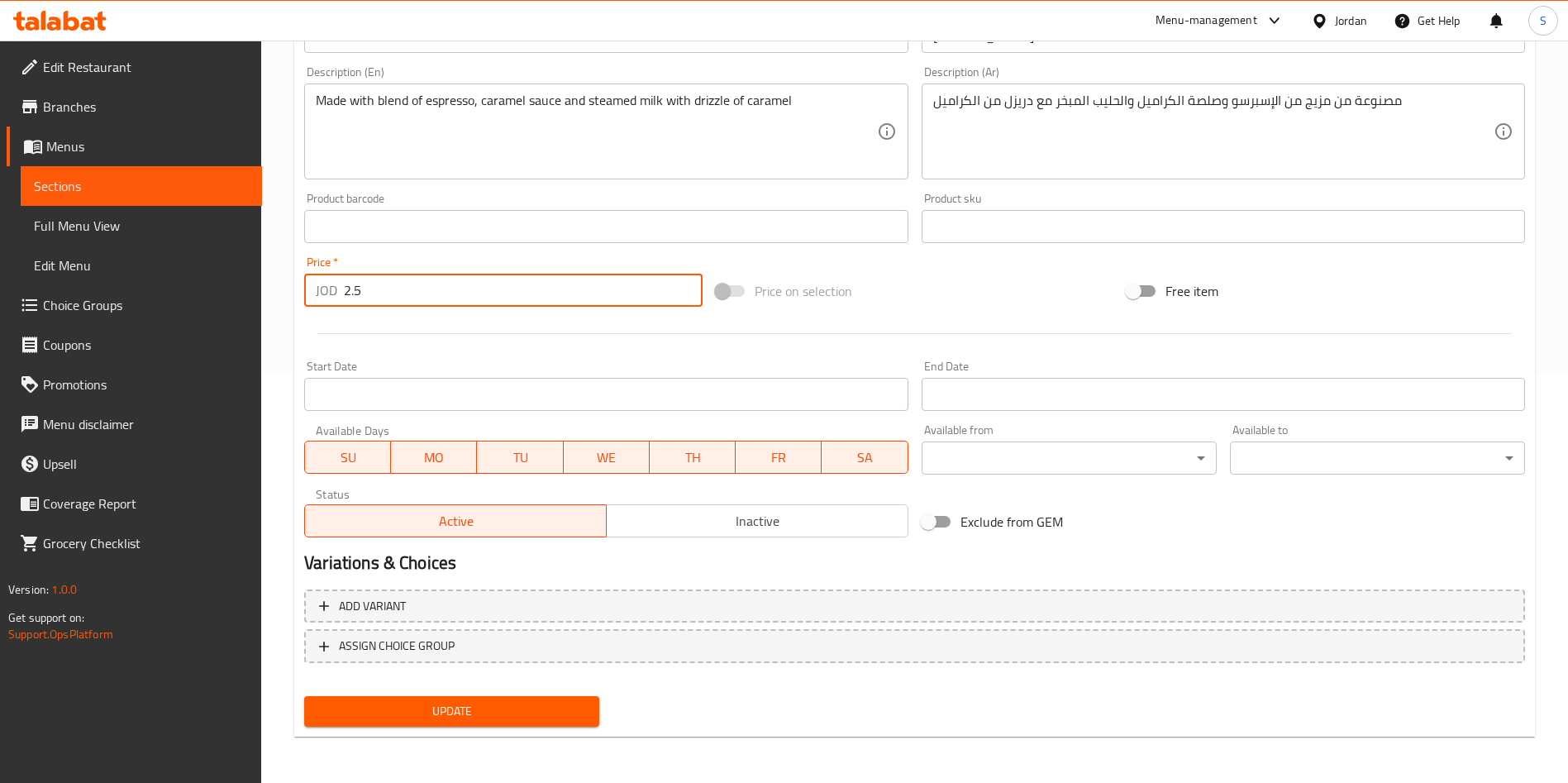
type input "2.5"
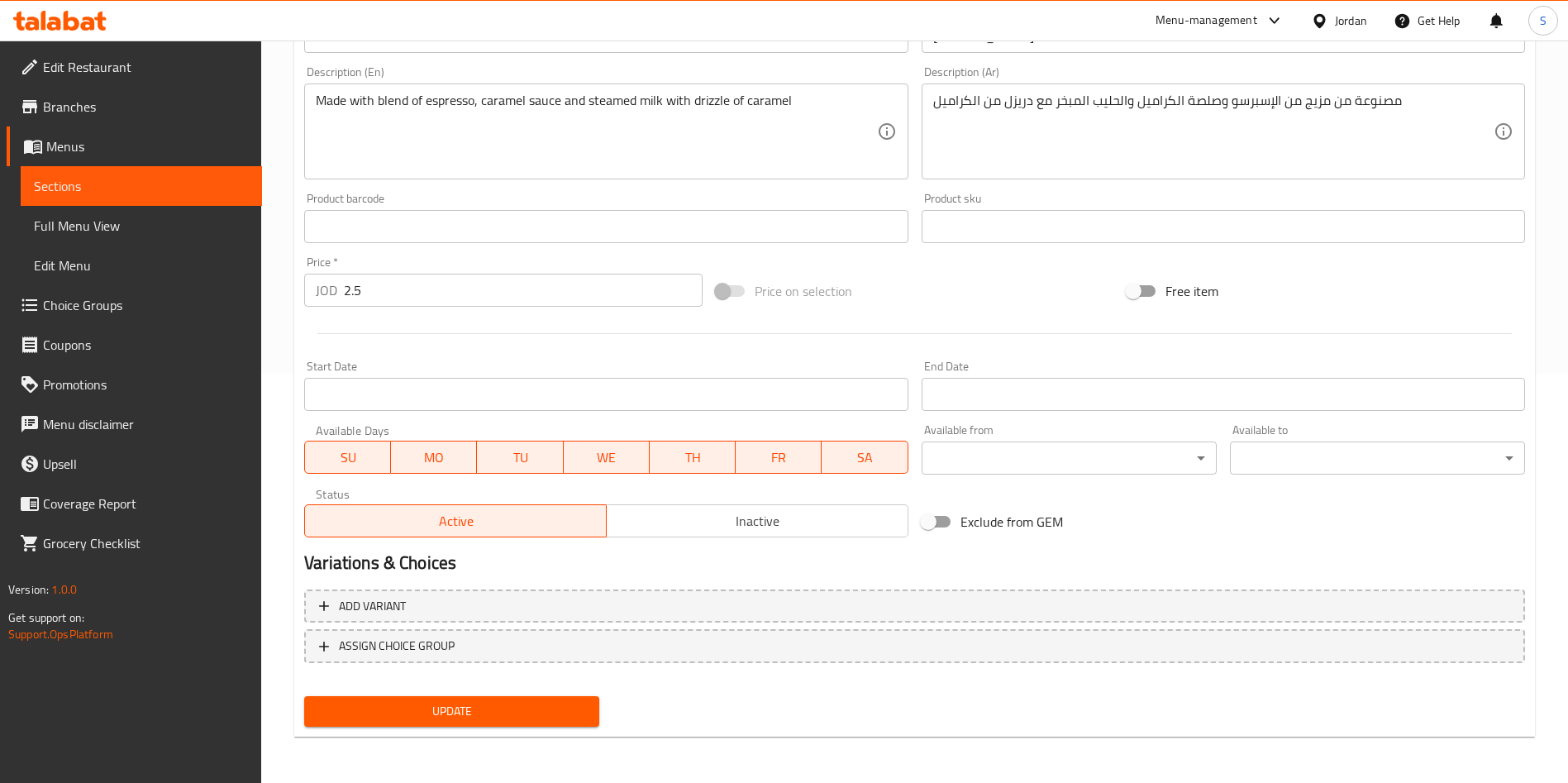
drag, startPoint x: 474, startPoint y: 738, endPoint x: 467, endPoint y: 716, distance: 23.1
click at [474, 736] on div "Home / Restaurants management / Menus / Sections / item / update Hot Drinks sec…" at bounding box center [915, 207] width 1241 height 1086
click at [467, 715] on span "Update" at bounding box center [452, 711] width 269 height 20
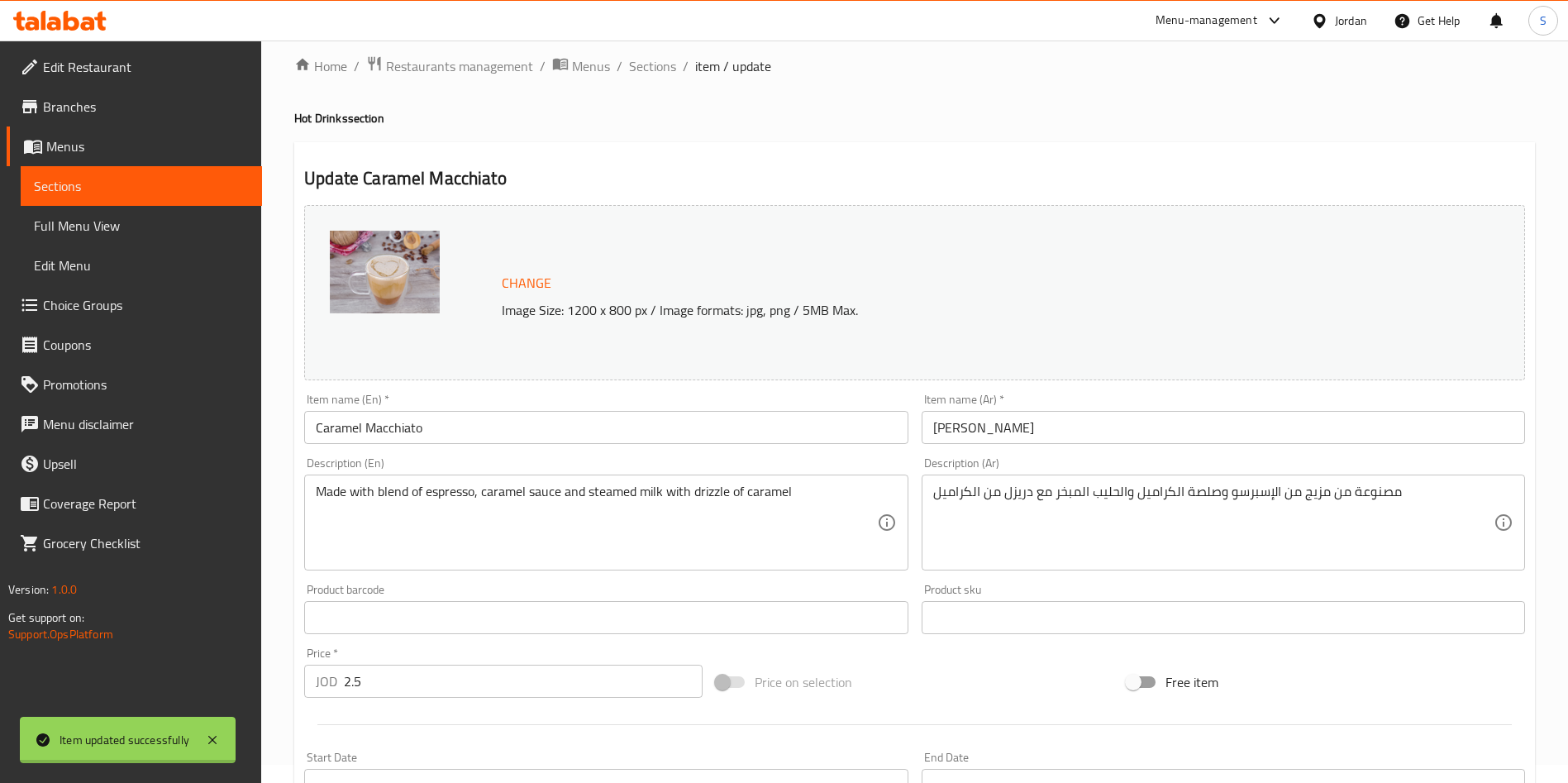
scroll to position [0, 0]
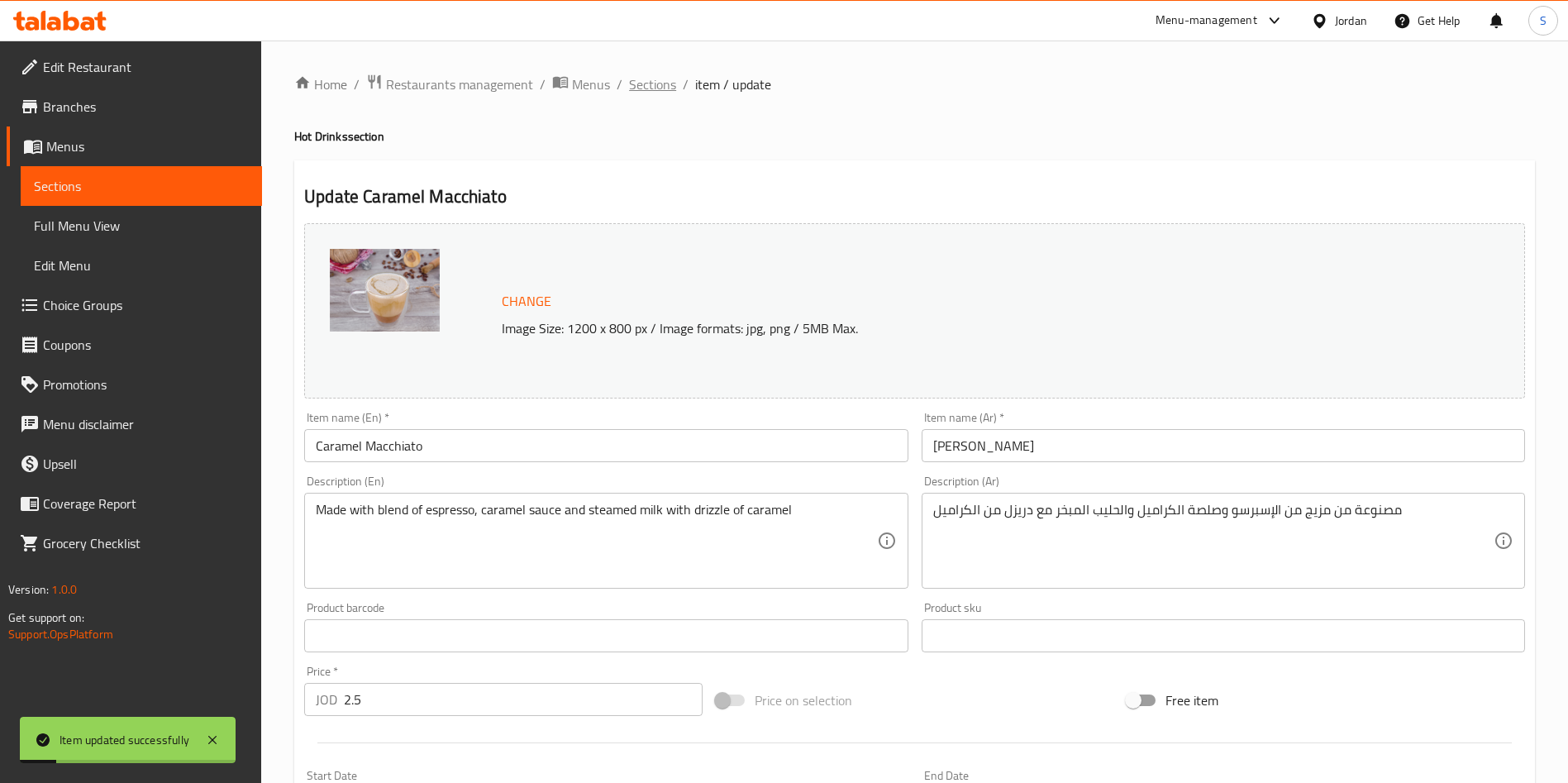
click at [640, 78] on span "Sections" at bounding box center [653, 84] width 47 height 19
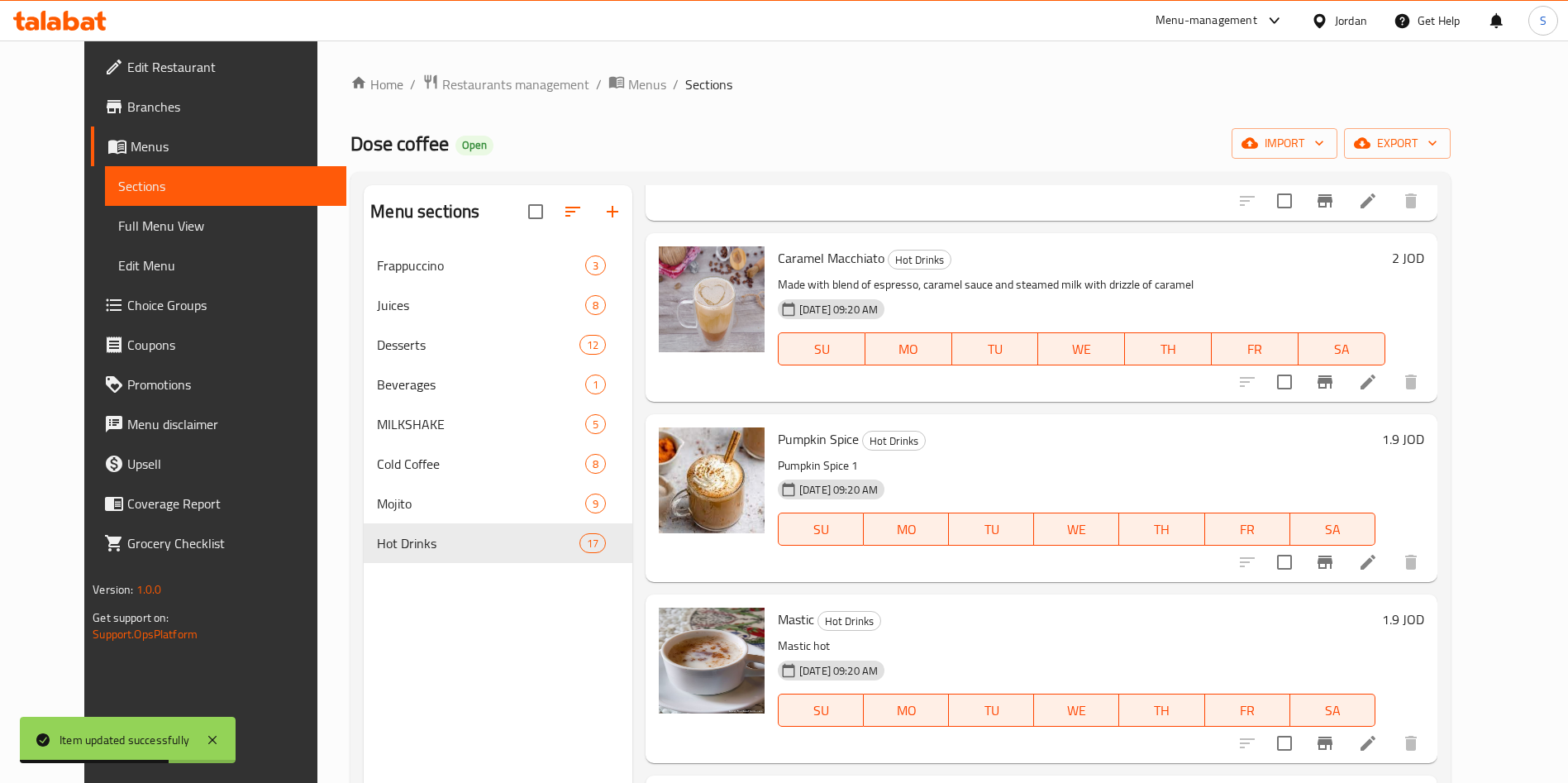
scroll to position [1984, 0]
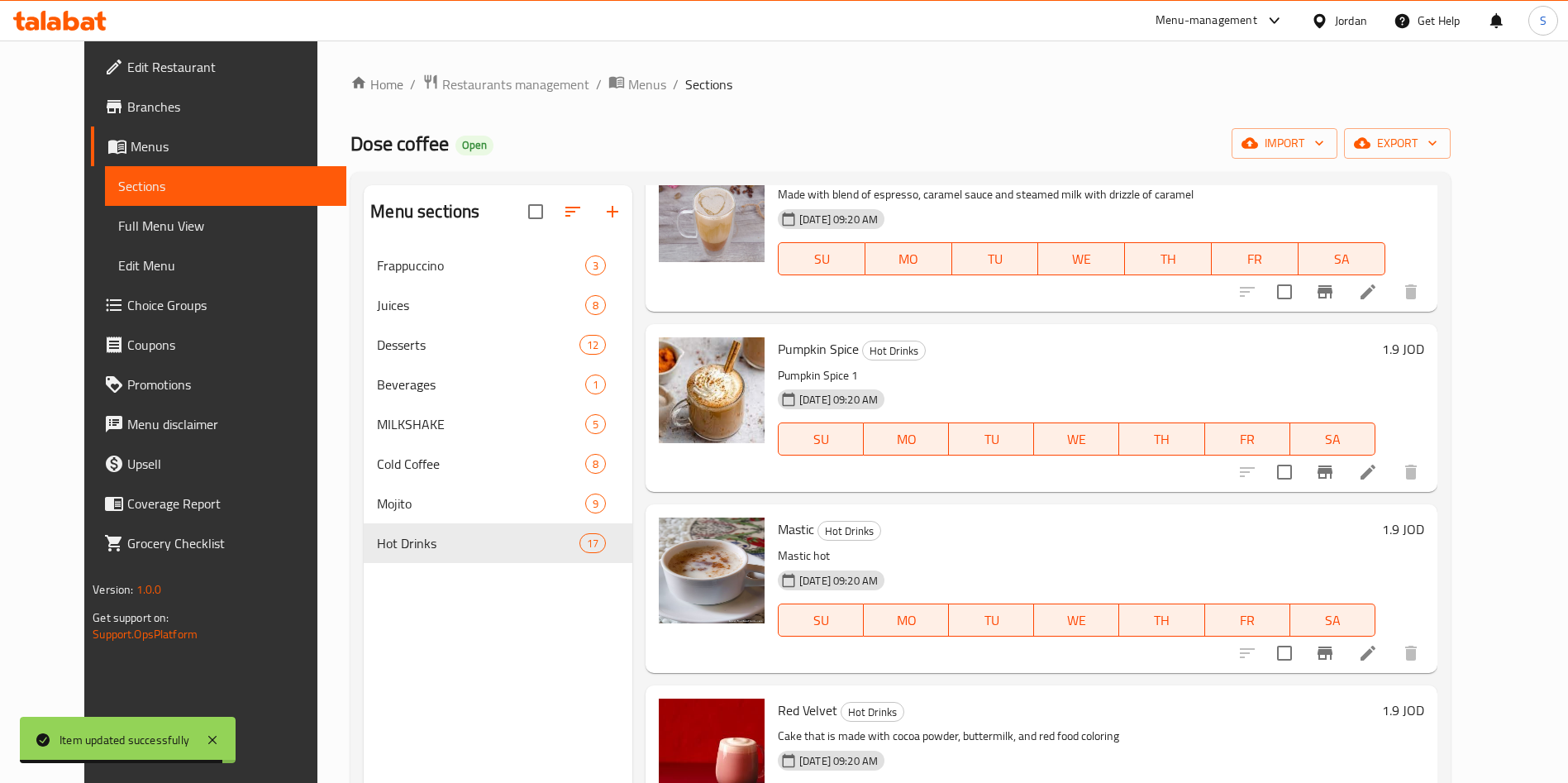
click at [1391, 457] on li at bounding box center [1368, 471] width 47 height 30
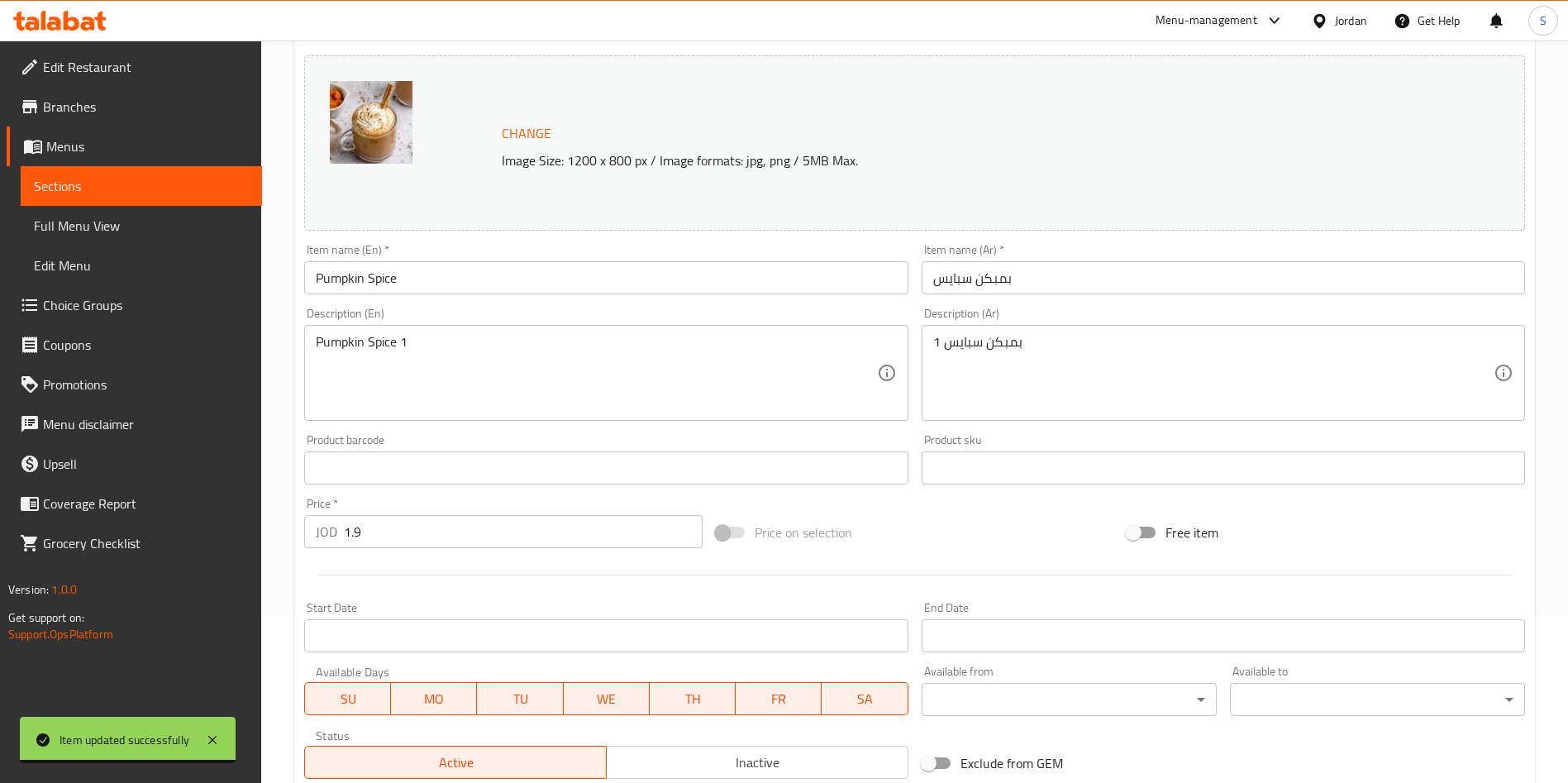
scroll to position [248, 0]
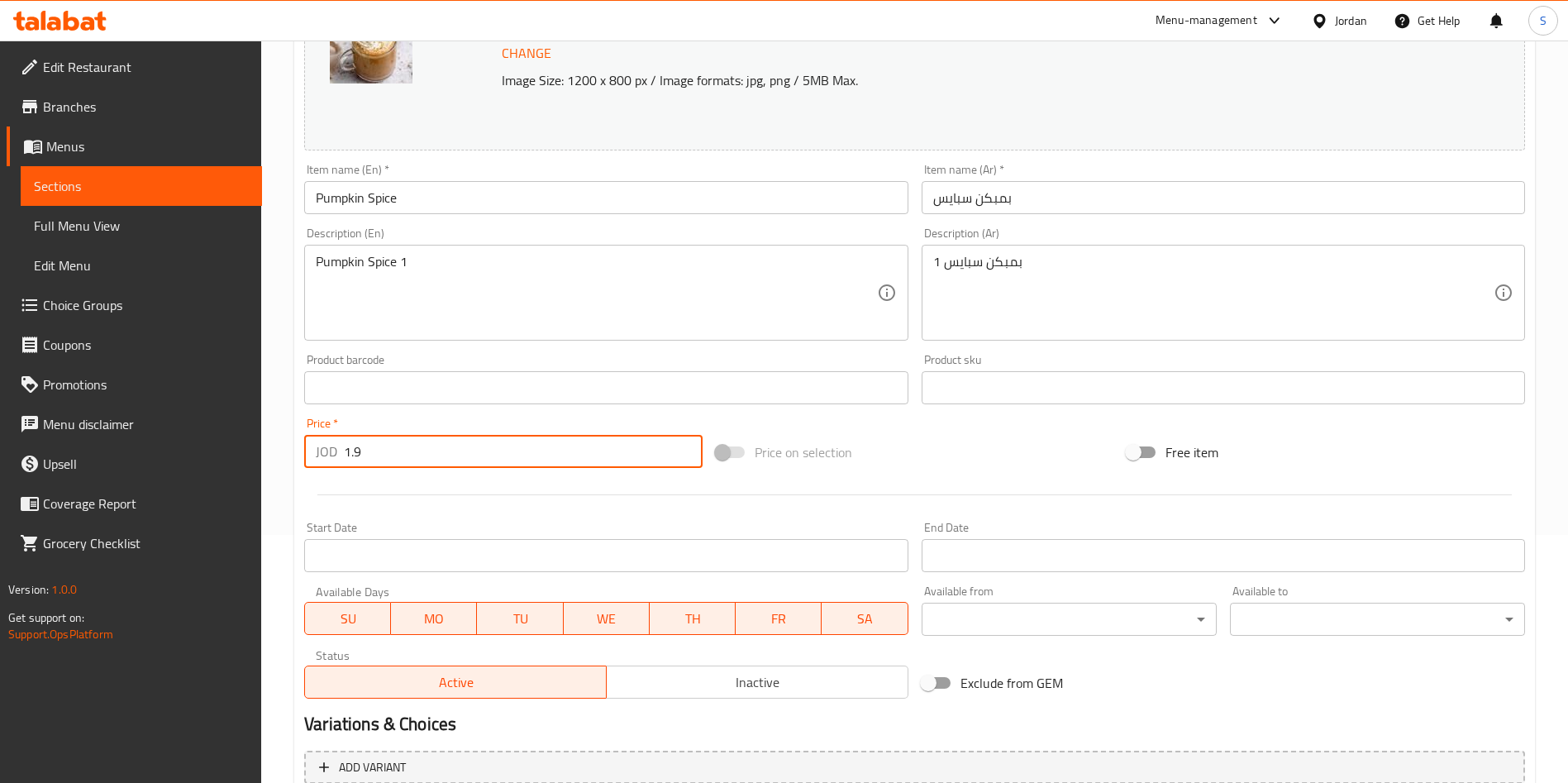
drag, startPoint x: 442, startPoint y: 453, endPoint x: 50, endPoint y: 478, distance: 392.8
click at [50, 478] on div "Edit Restaurant Branches Menus Sections Full Menu View Edit Menu Choice Groups …" at bounding box center [784, 368] width 1568 height 1152
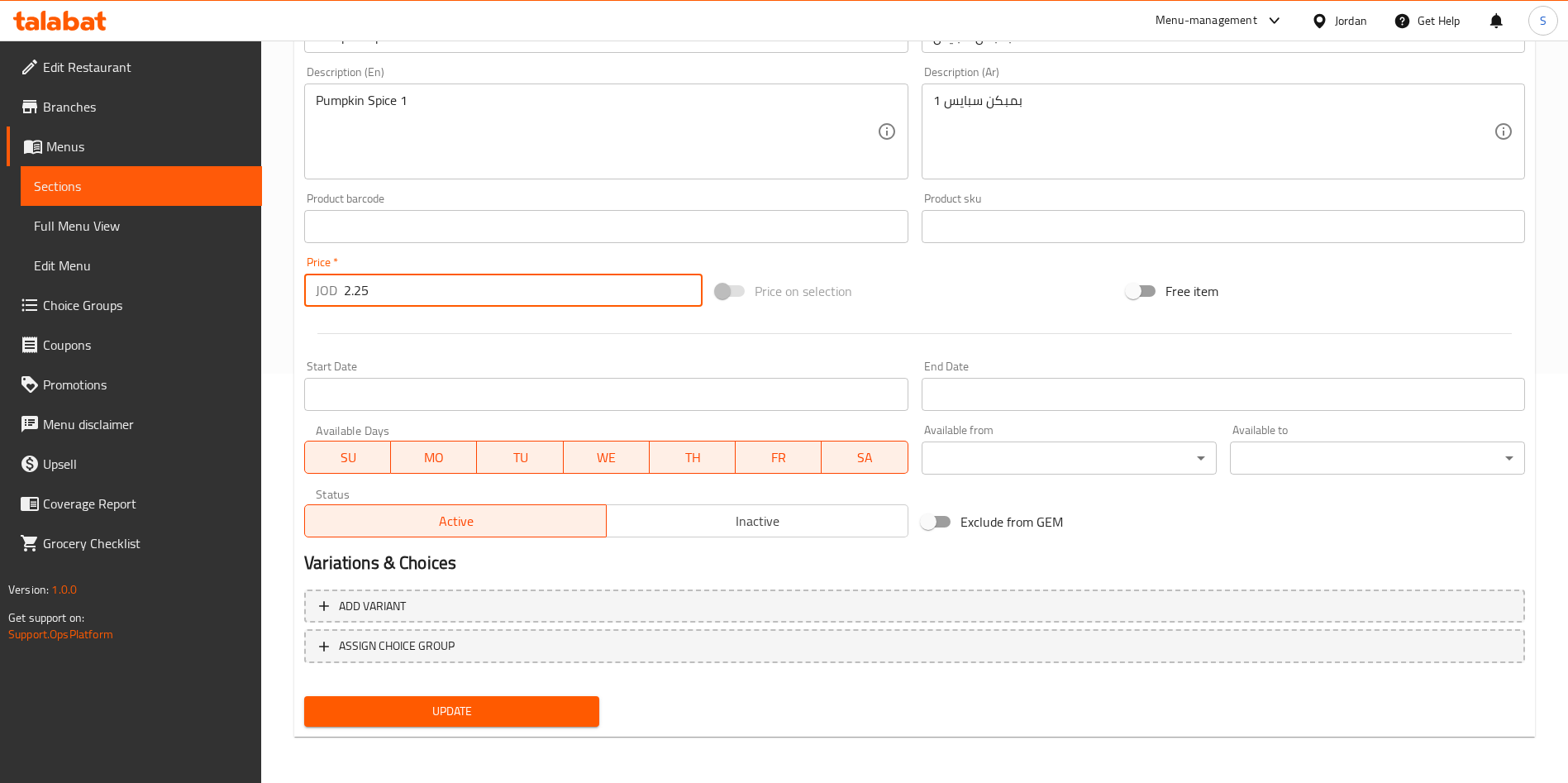
type input "2.25"
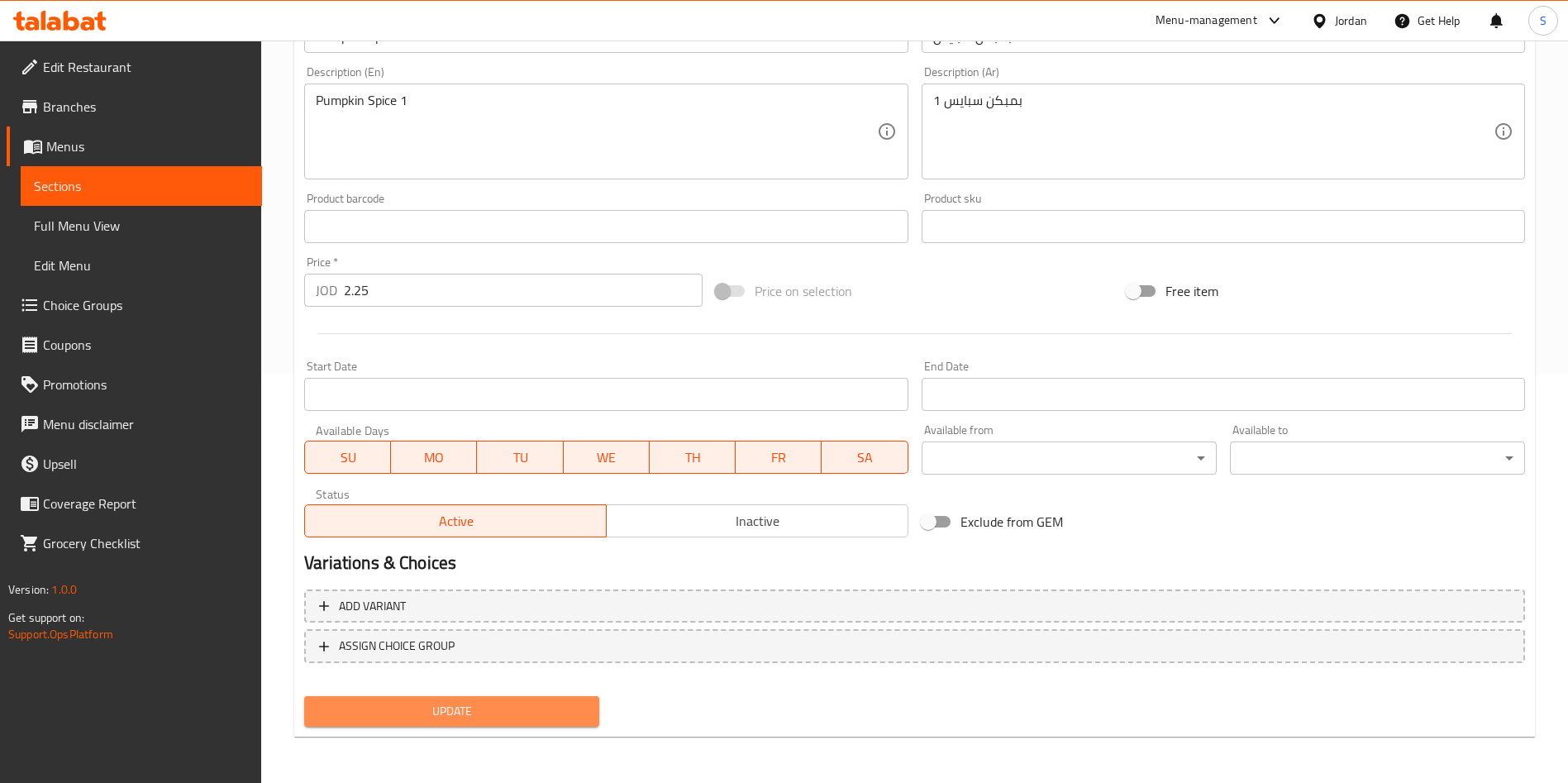
click at [482, 706] on span "Update" at bounding box center [452, 711] width 269 height 20
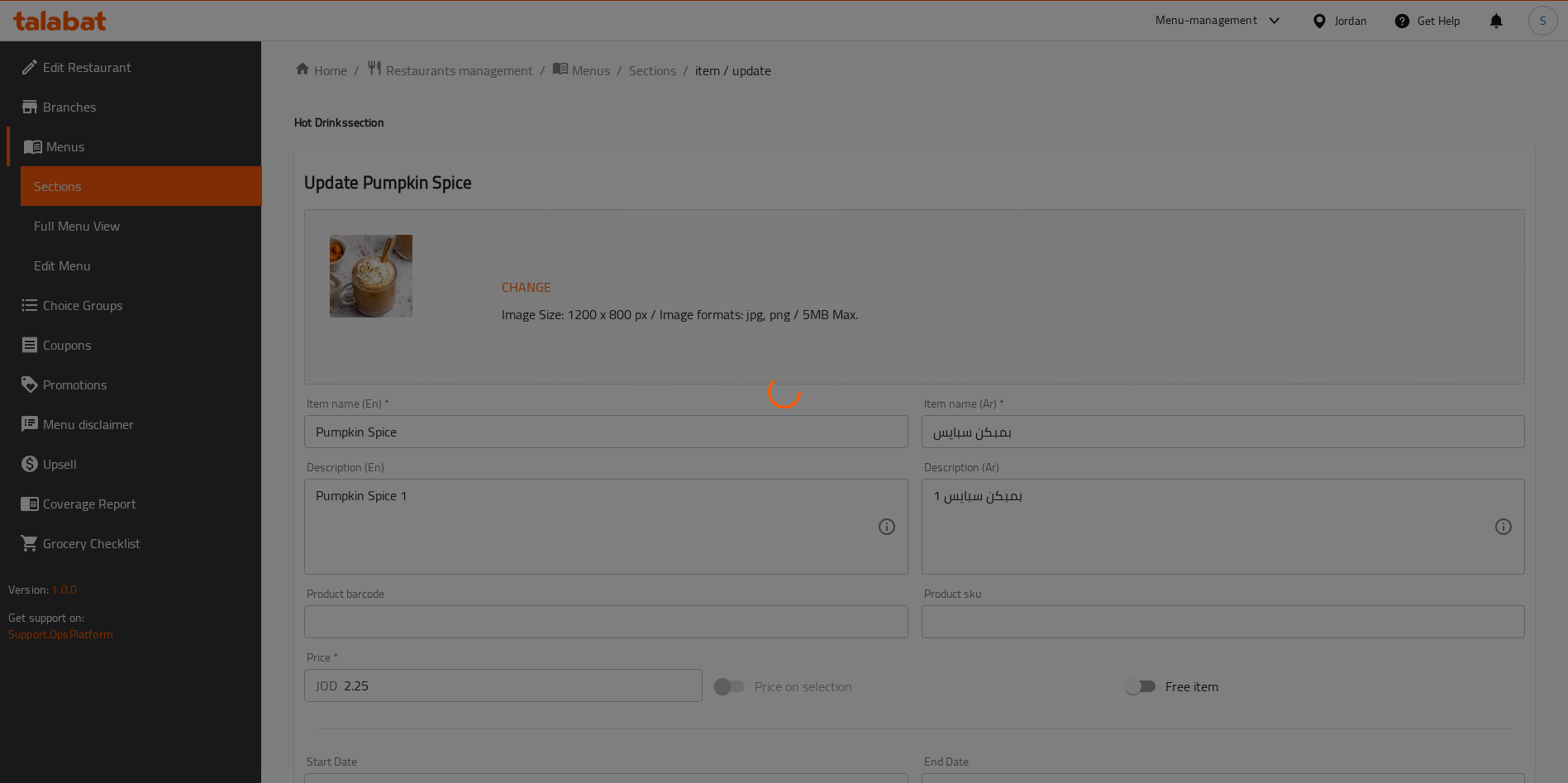
scroll to position [0, 0]
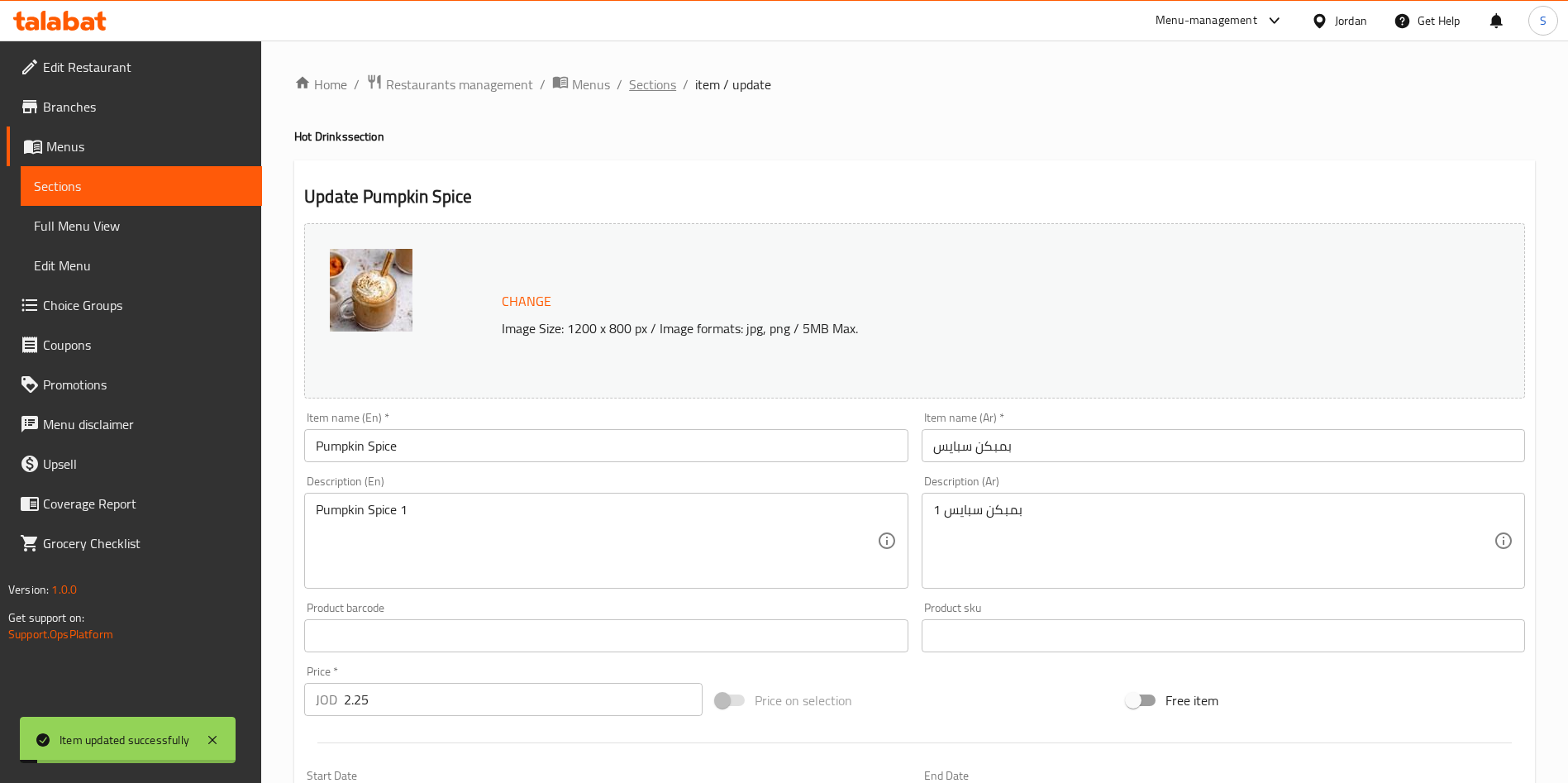
click at [655, 90] on span "Sections" at bounding box center [653, 84] width 47 height 19
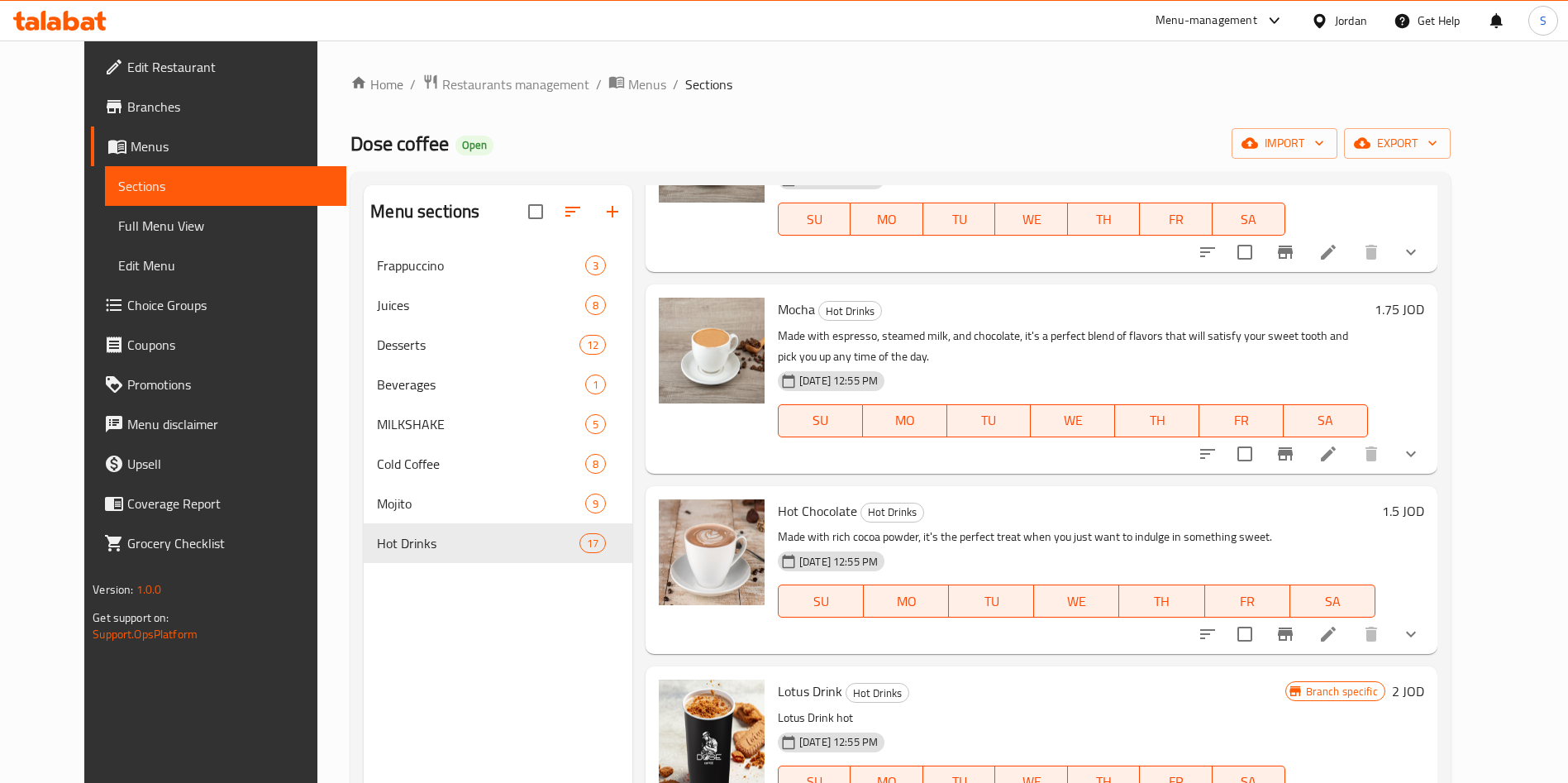
scroll to position [868, 0]
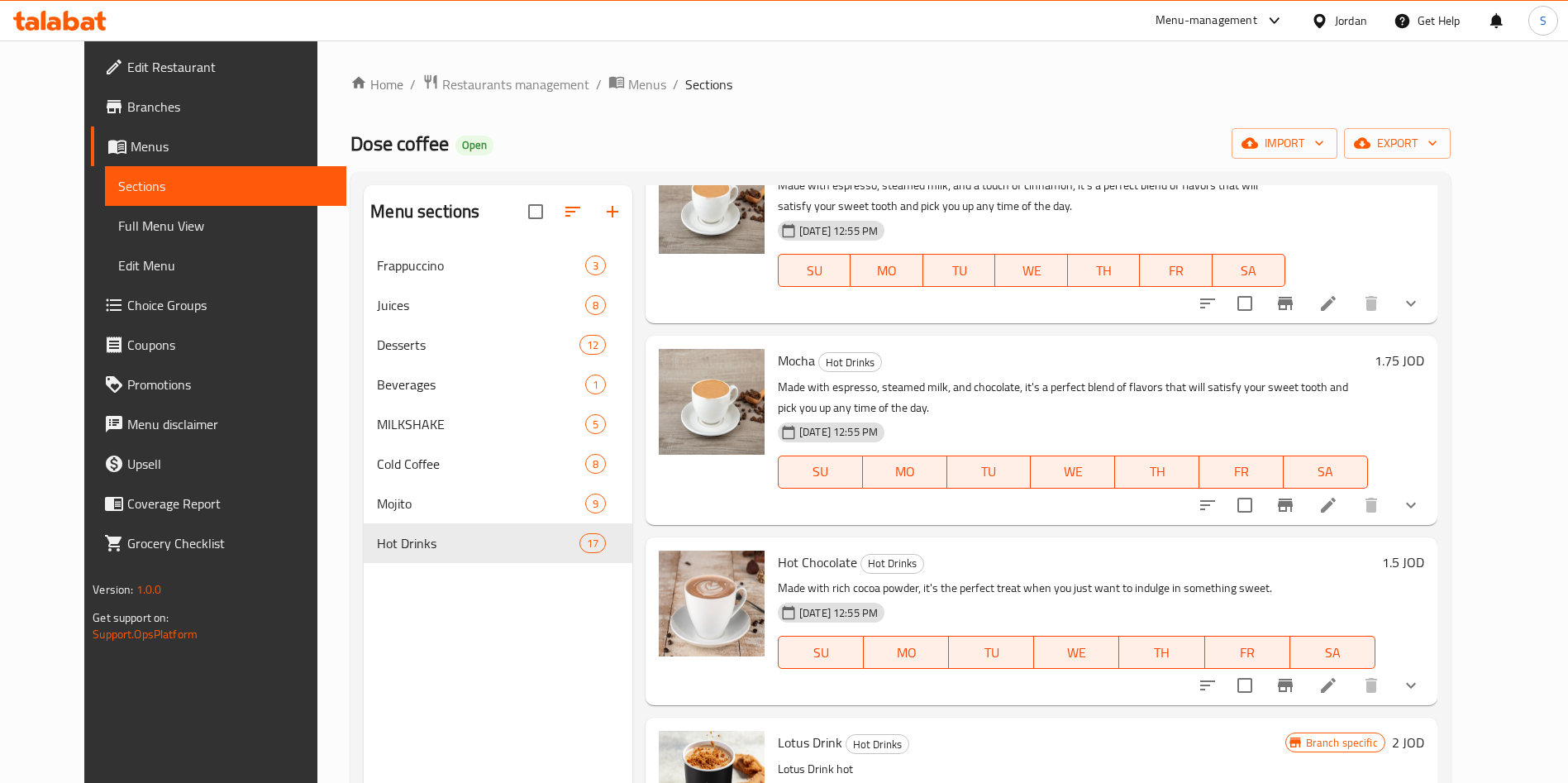
click at [778, 348] on span "Mocha" at bounding box center [797, 360] width 37 height 25
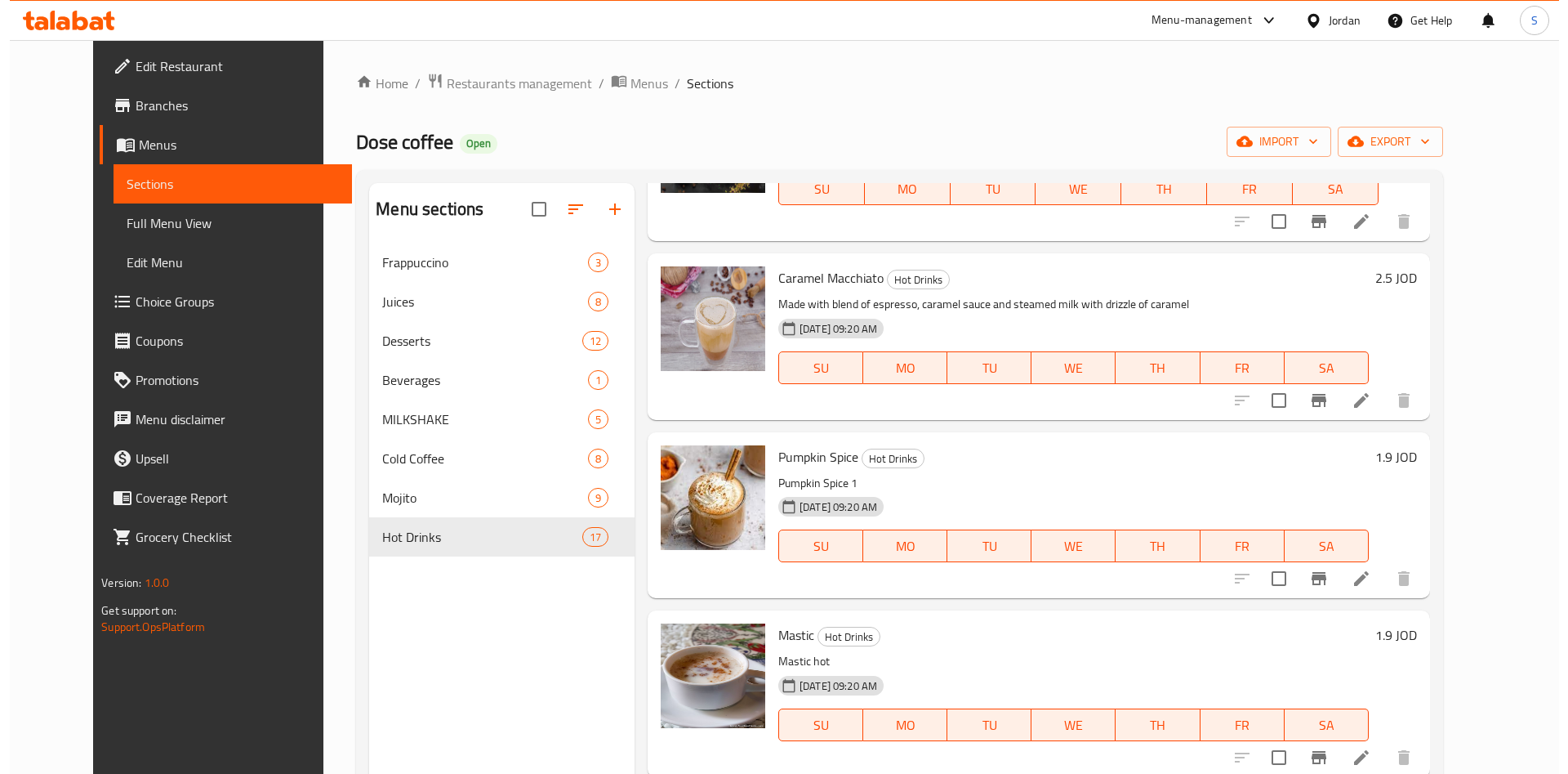
scroll to position [1961, 0]
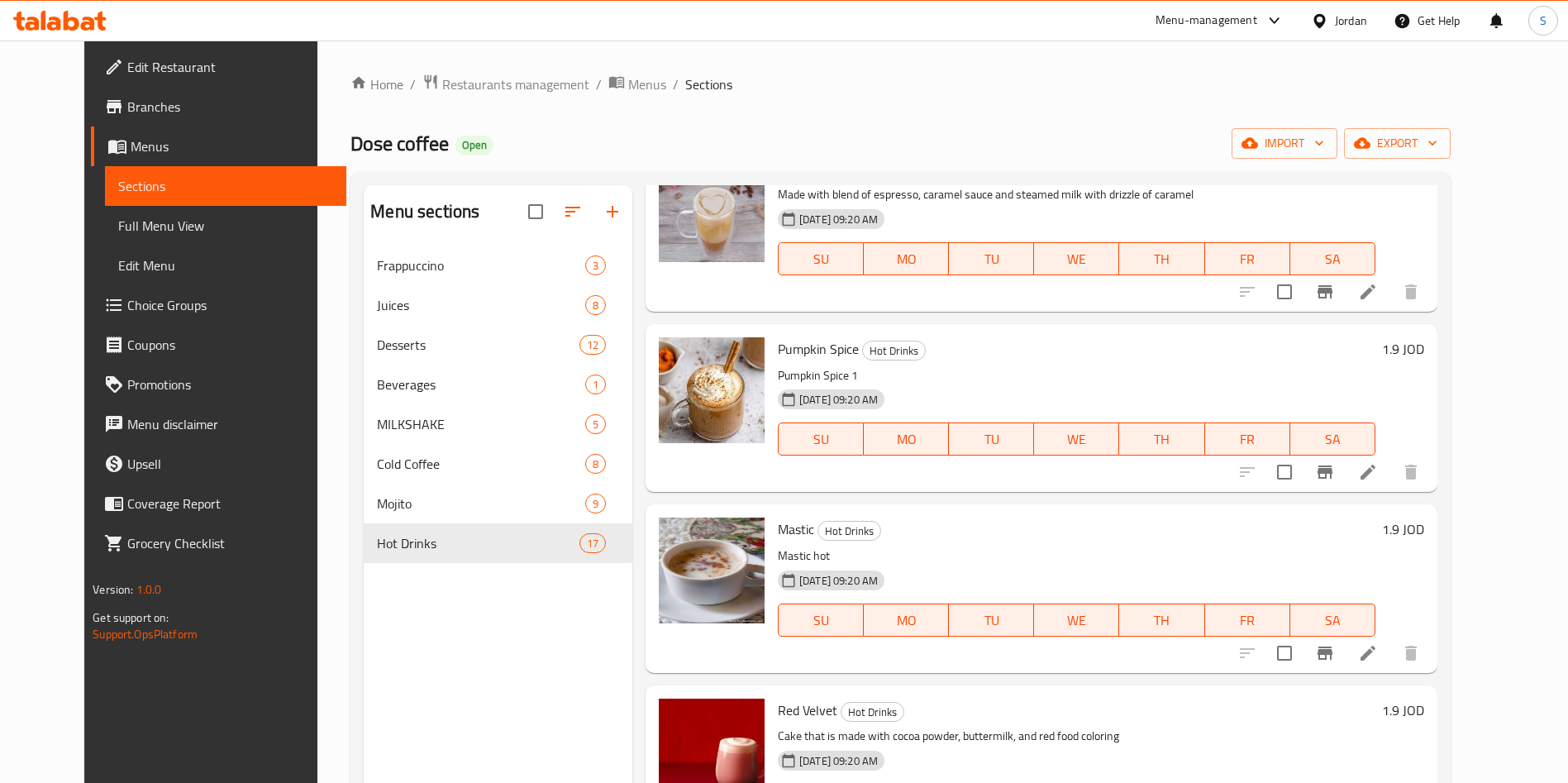
click at [1424, 425] on div "1.9 JOD" at bounding box center [1400, 408] width 49 height 142
click at [1391, 457] on li at bounding box center [1368, 471] width 47 height 30
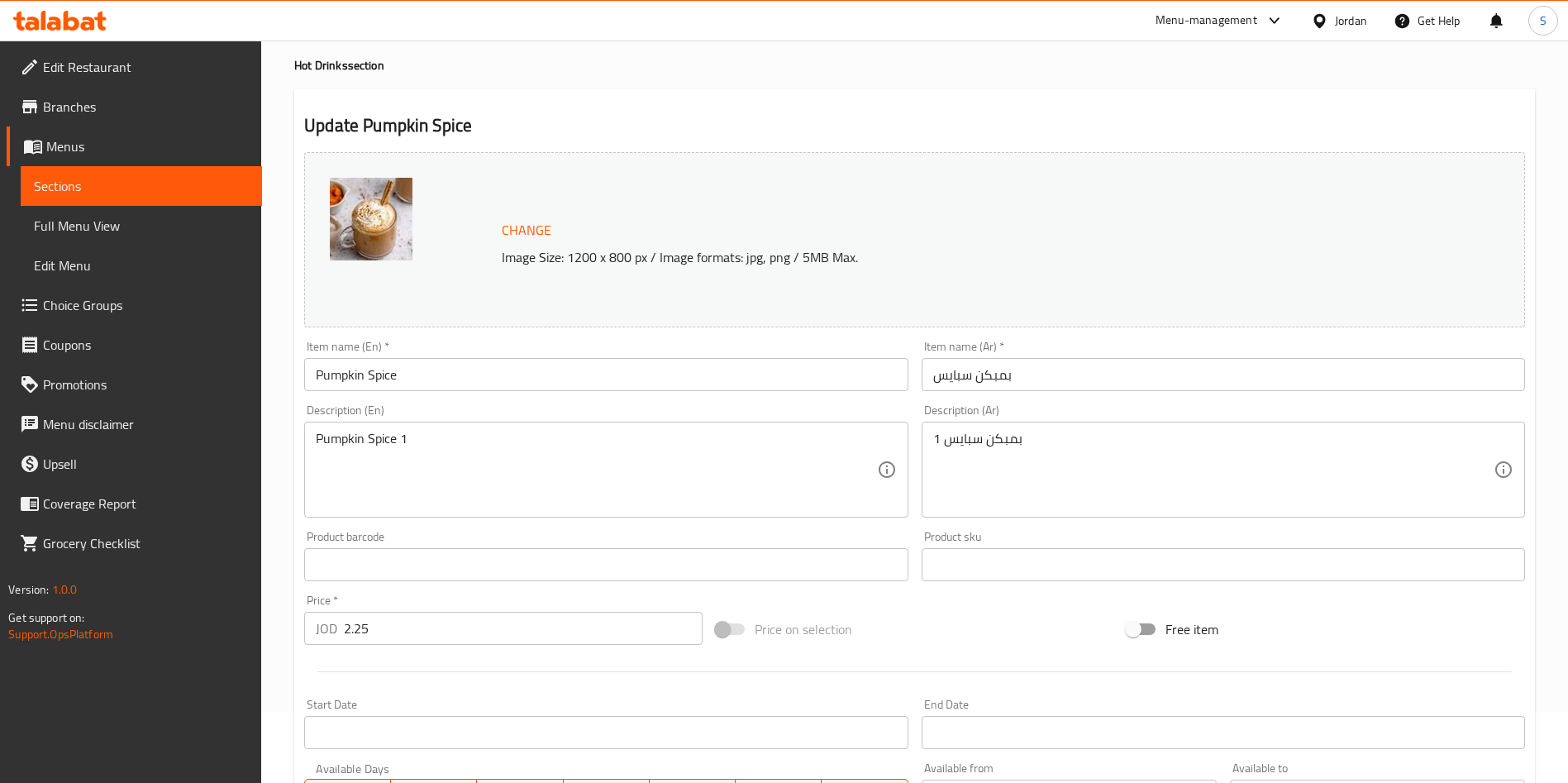
scroll to position [124, 0]
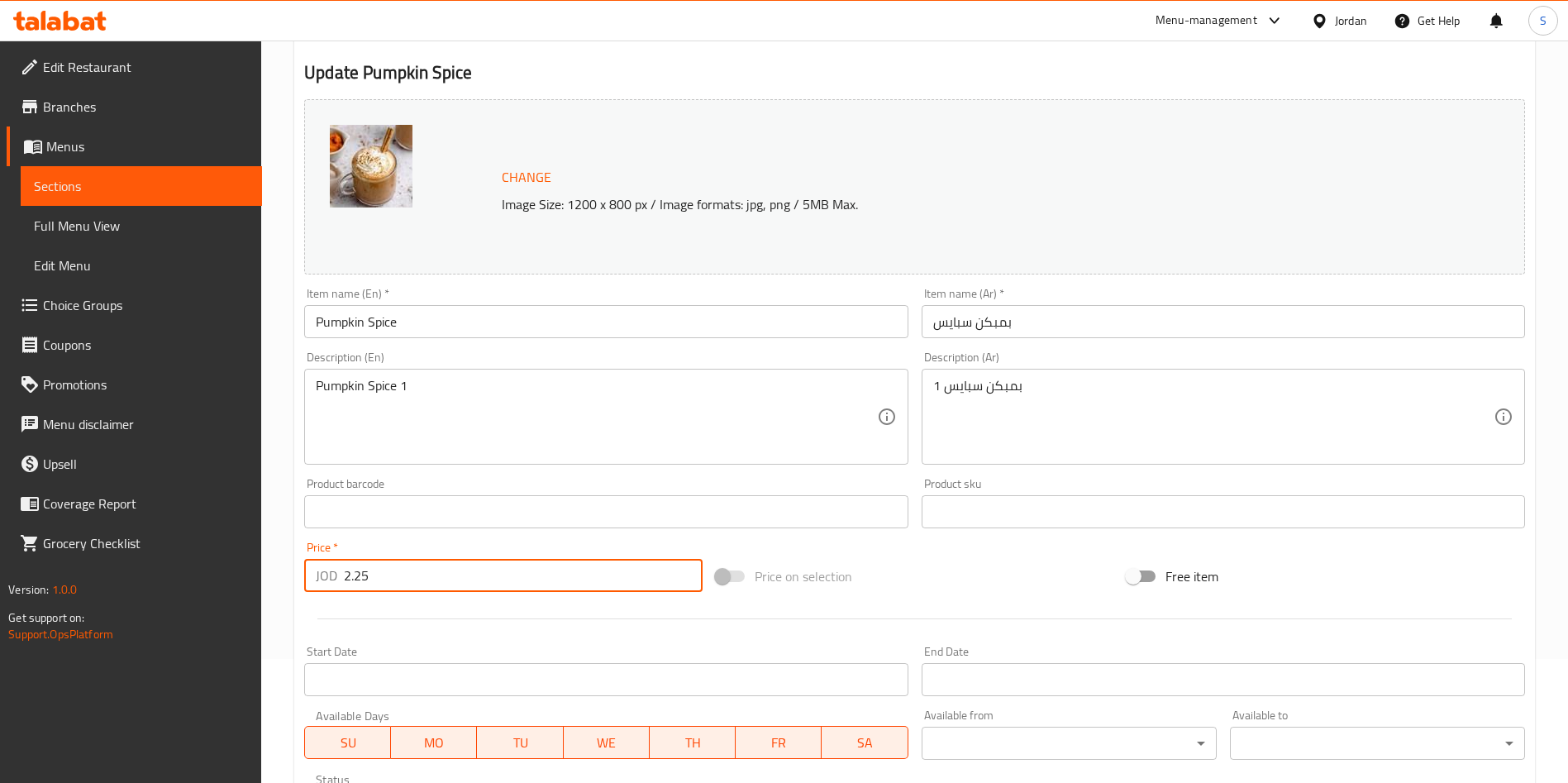
drag, startPoint x: 425, startPoint y: 578, endPoint x: 341, endPoint y: 574, distance: 84.1
click at [341, 574] on div "JOD 2.25 Price *" at bounding box center [503, 575] width 398 height 33
click at [362, 579] on input "2.25" at bounding box center [523, 575] width 359 height 33
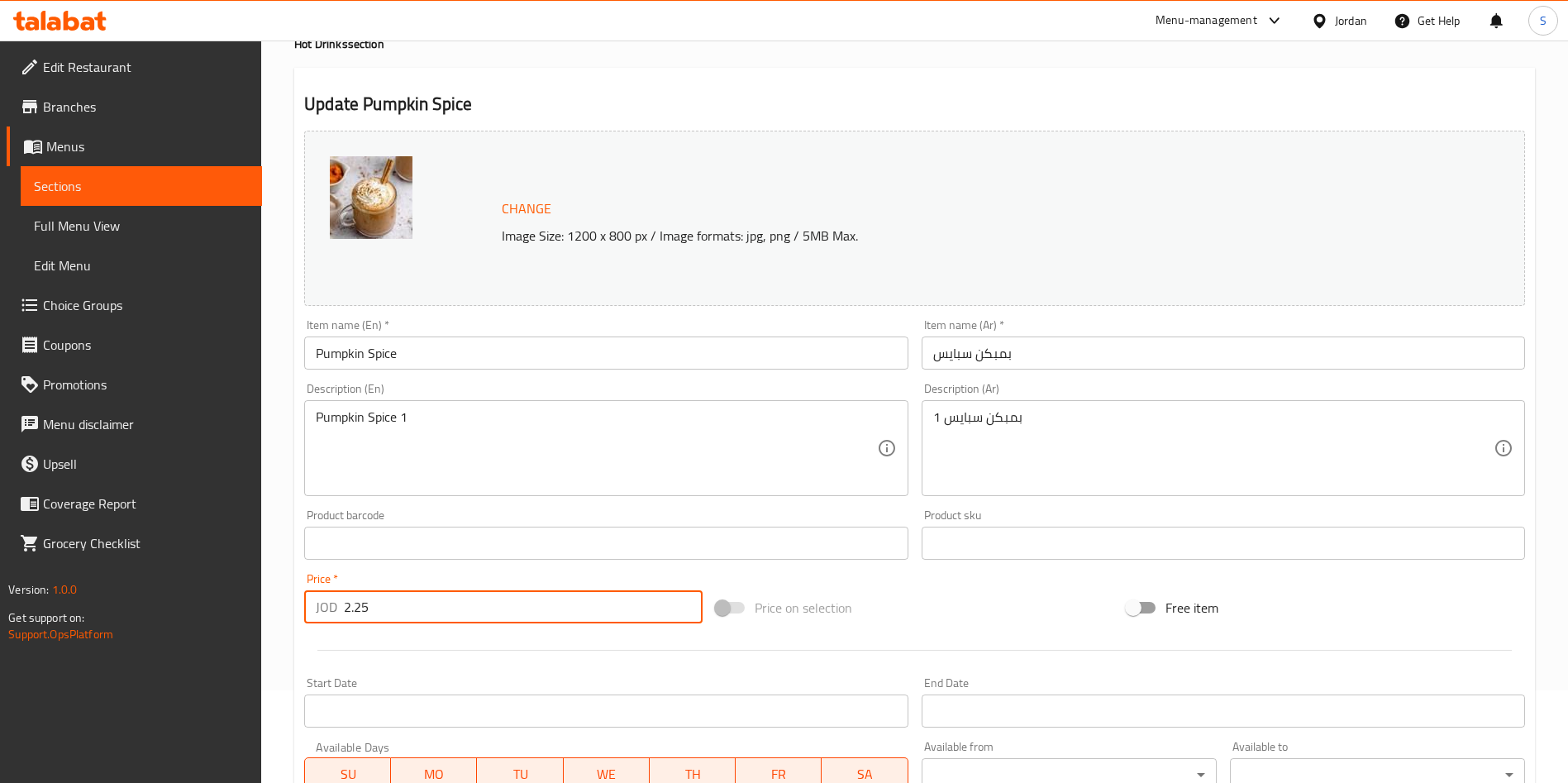
scroll to position [0, 0]
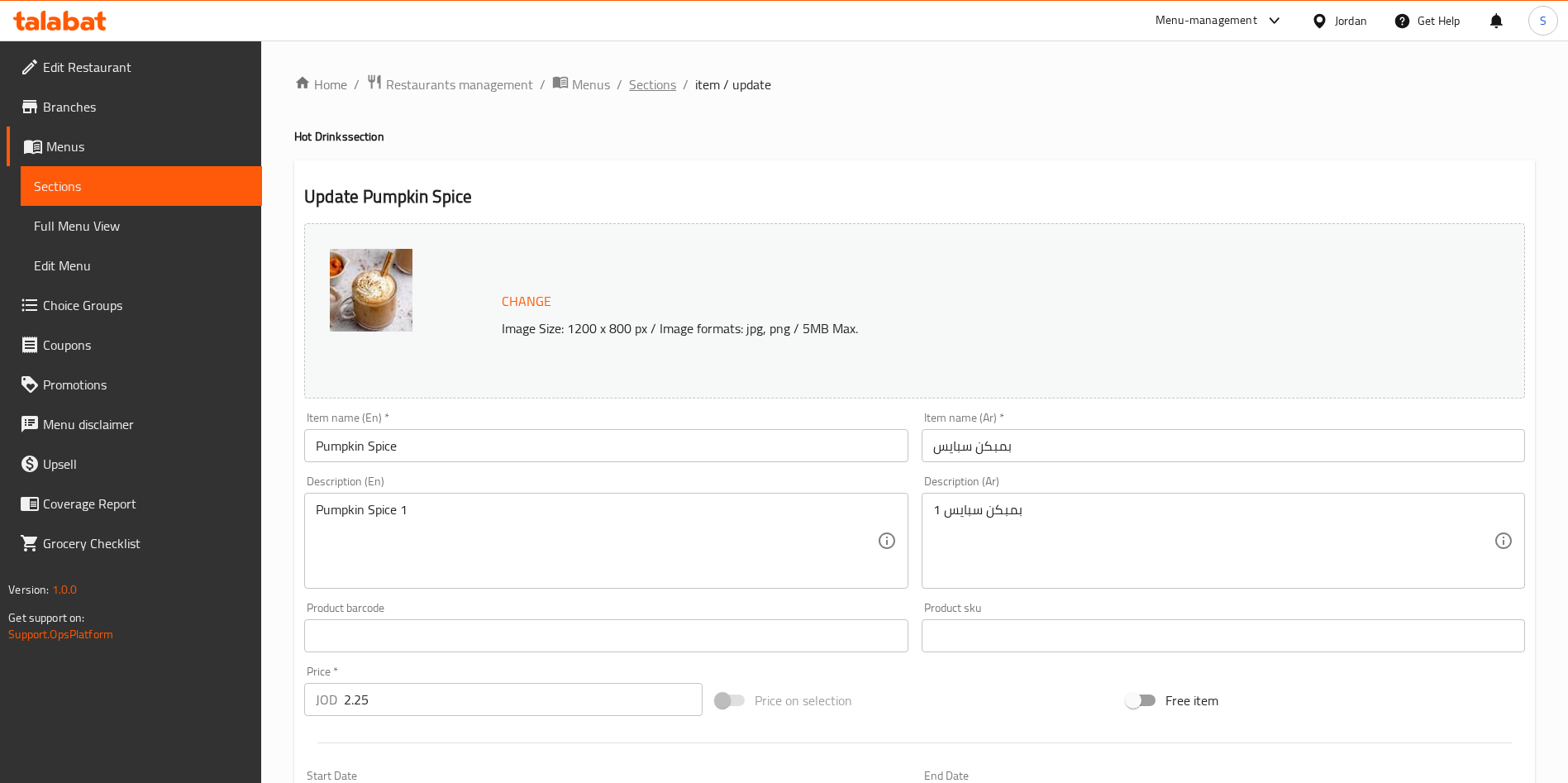
click at [660, 75] on span "Sections" at bounding box center [653, 84] width 47 height 19
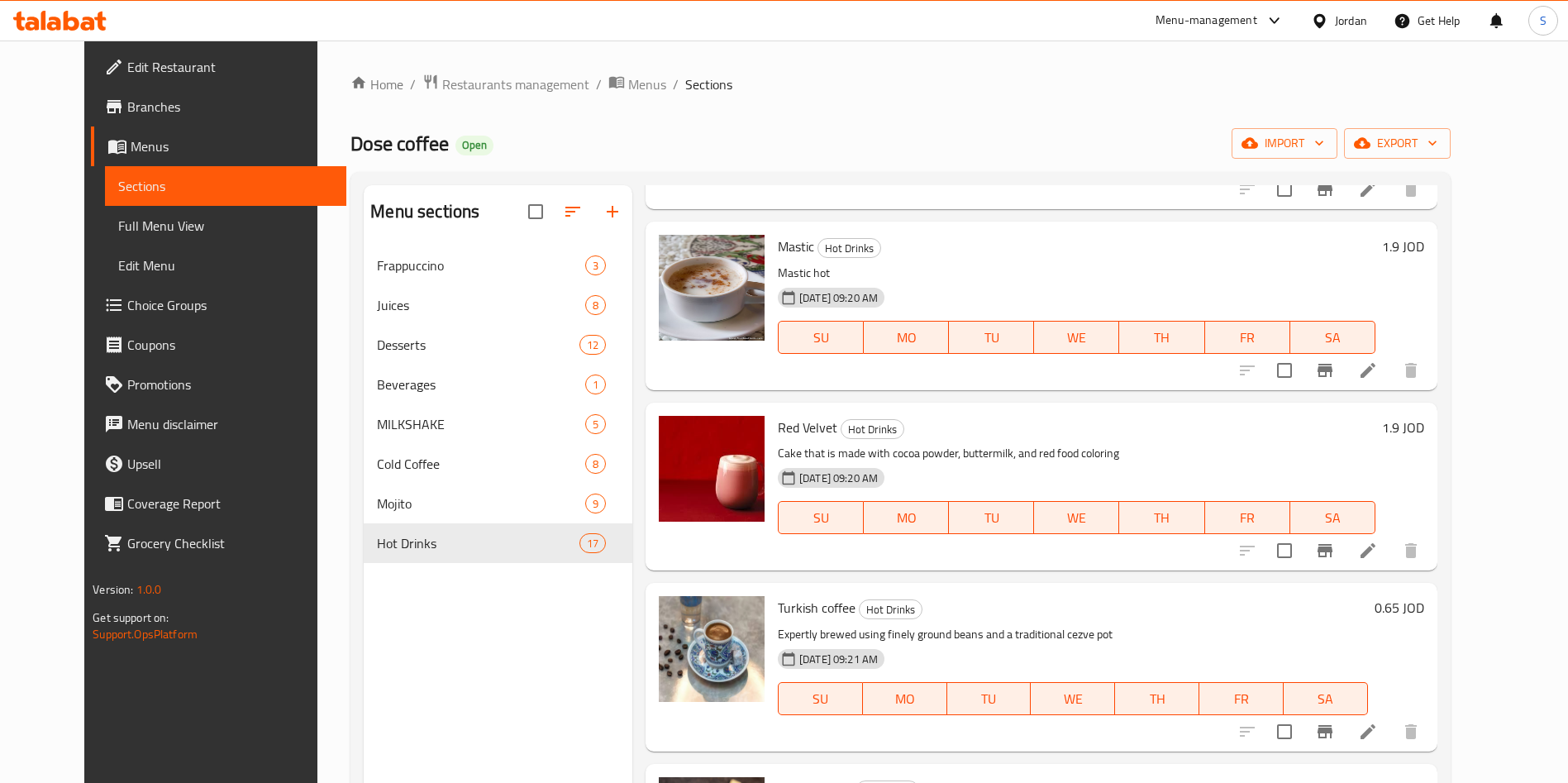
scroll to position [2019, 0]
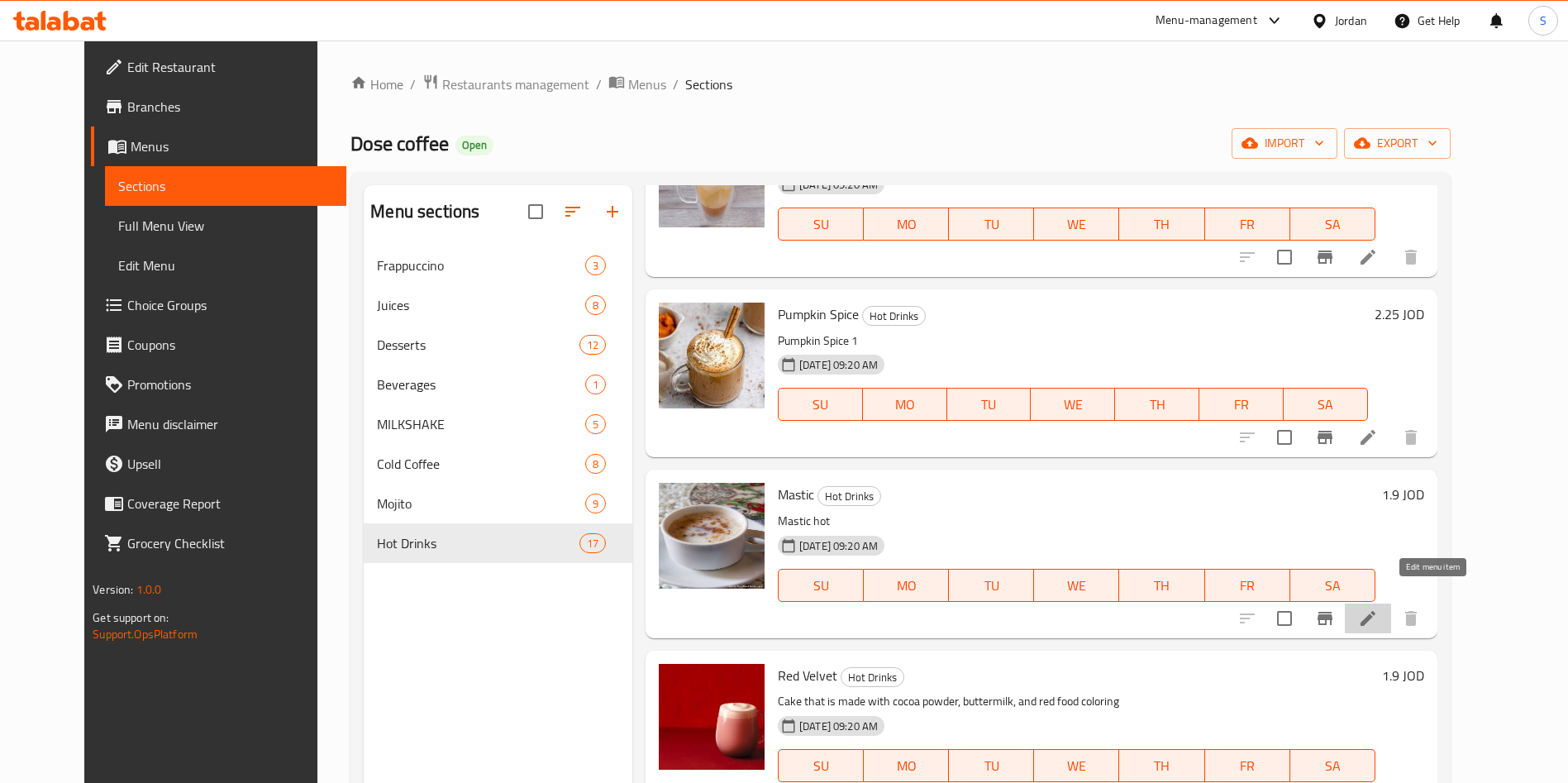
click at [1378, 608] on icon at bounding box center [1367, 618] width 19 height 19
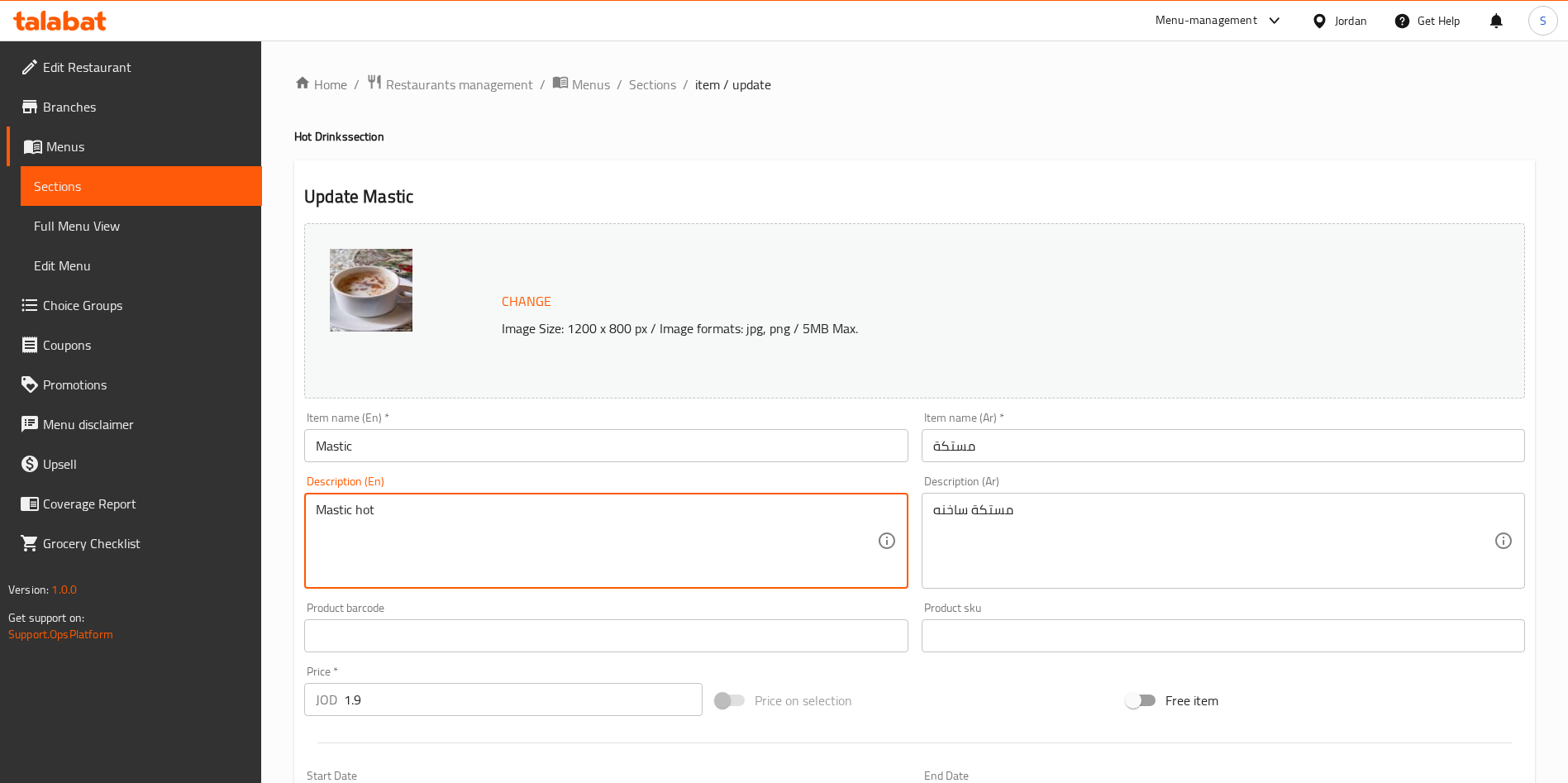
drag, startPoint x: 384, startPoint y: 507, endPoint x: 318, endPoint y: 507, distance: 66.0
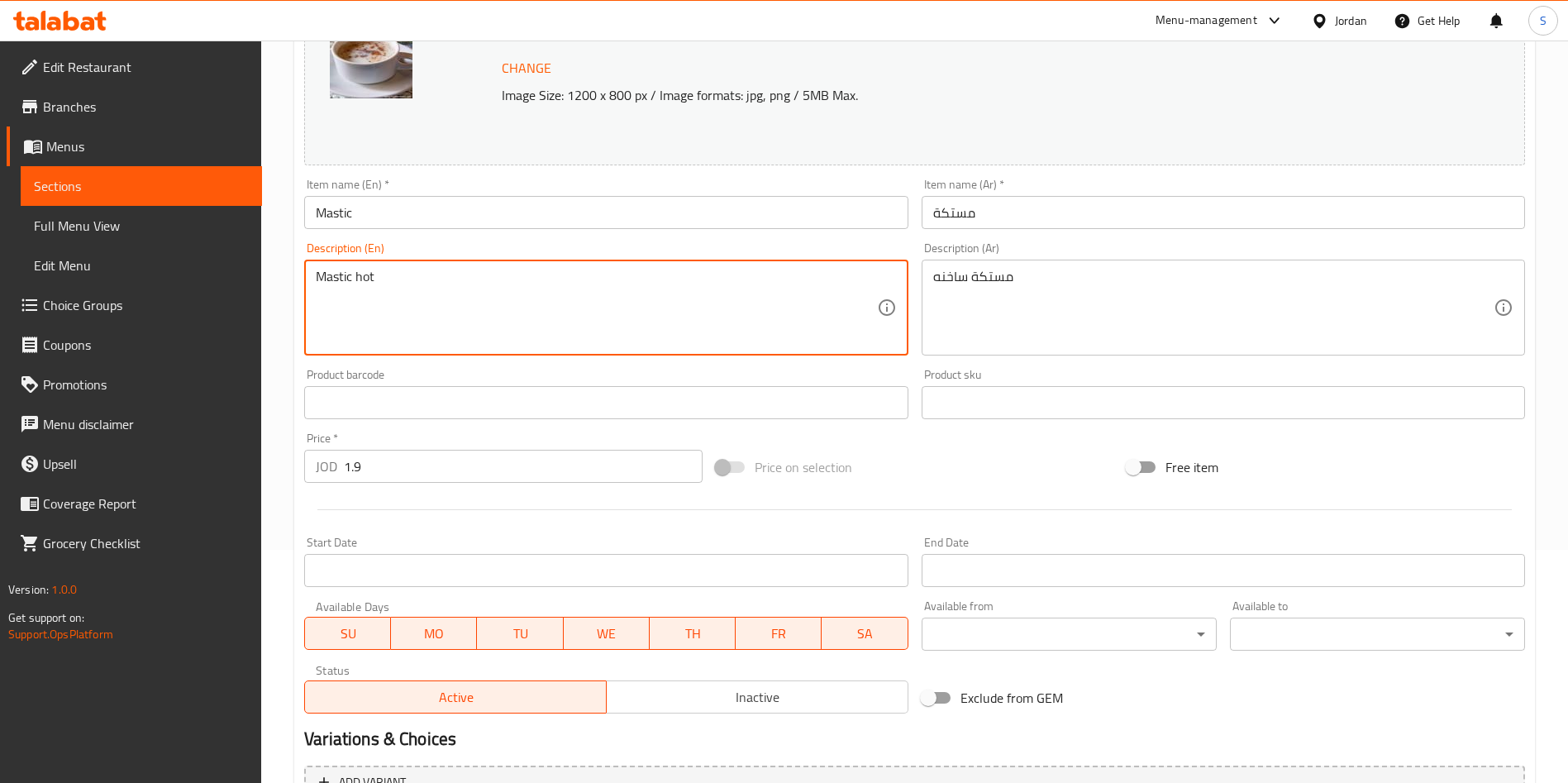
scroll to position [248, 0]
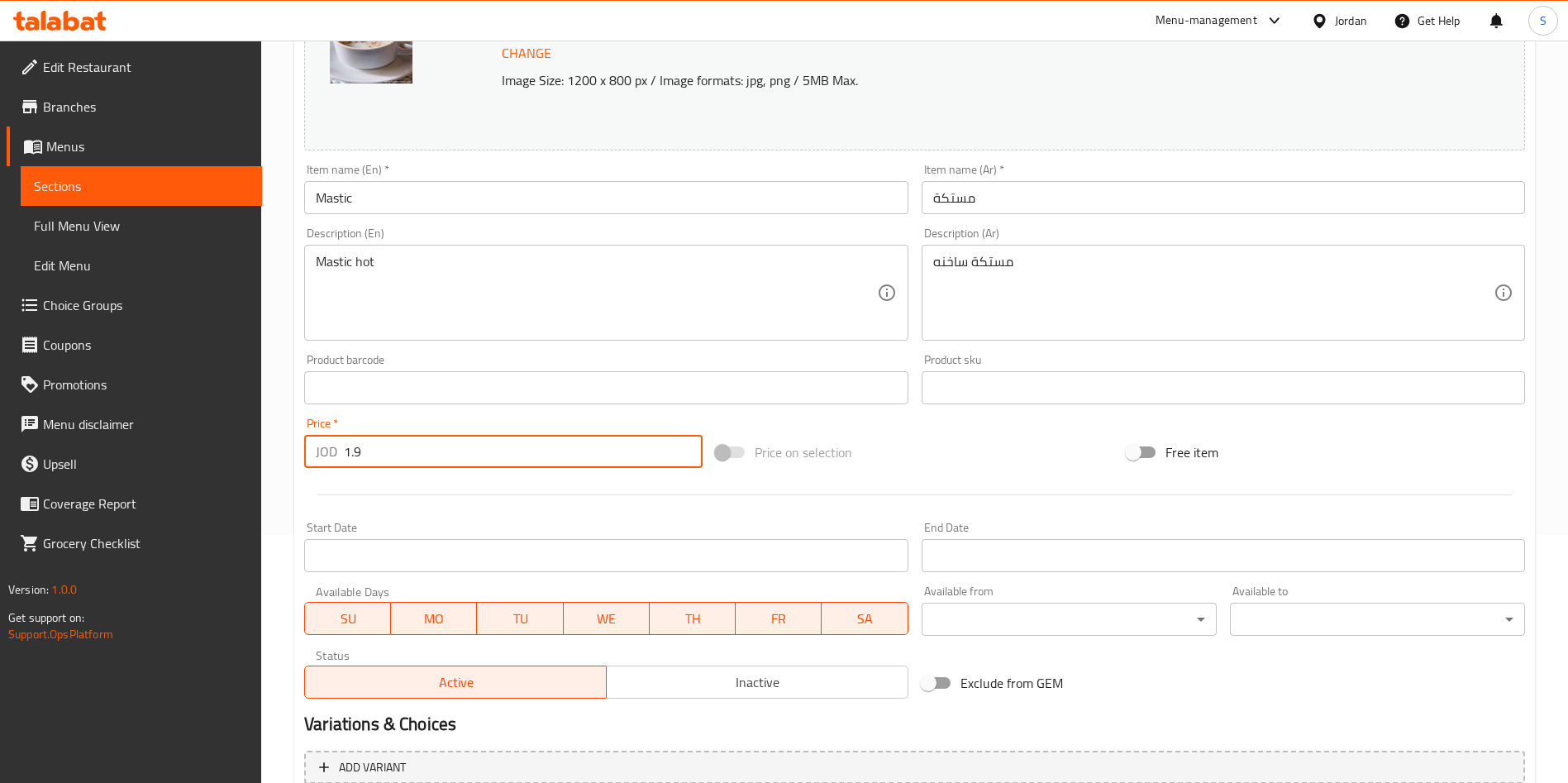
drag, startPoint x: 360, startPoint y: 442, endPoint x: 321, endPoint y: 442, distance: 39.0
click at [321, 442] on div "JOD 1.9 Price *" at bounding box center [503, 451] width 398 height 33
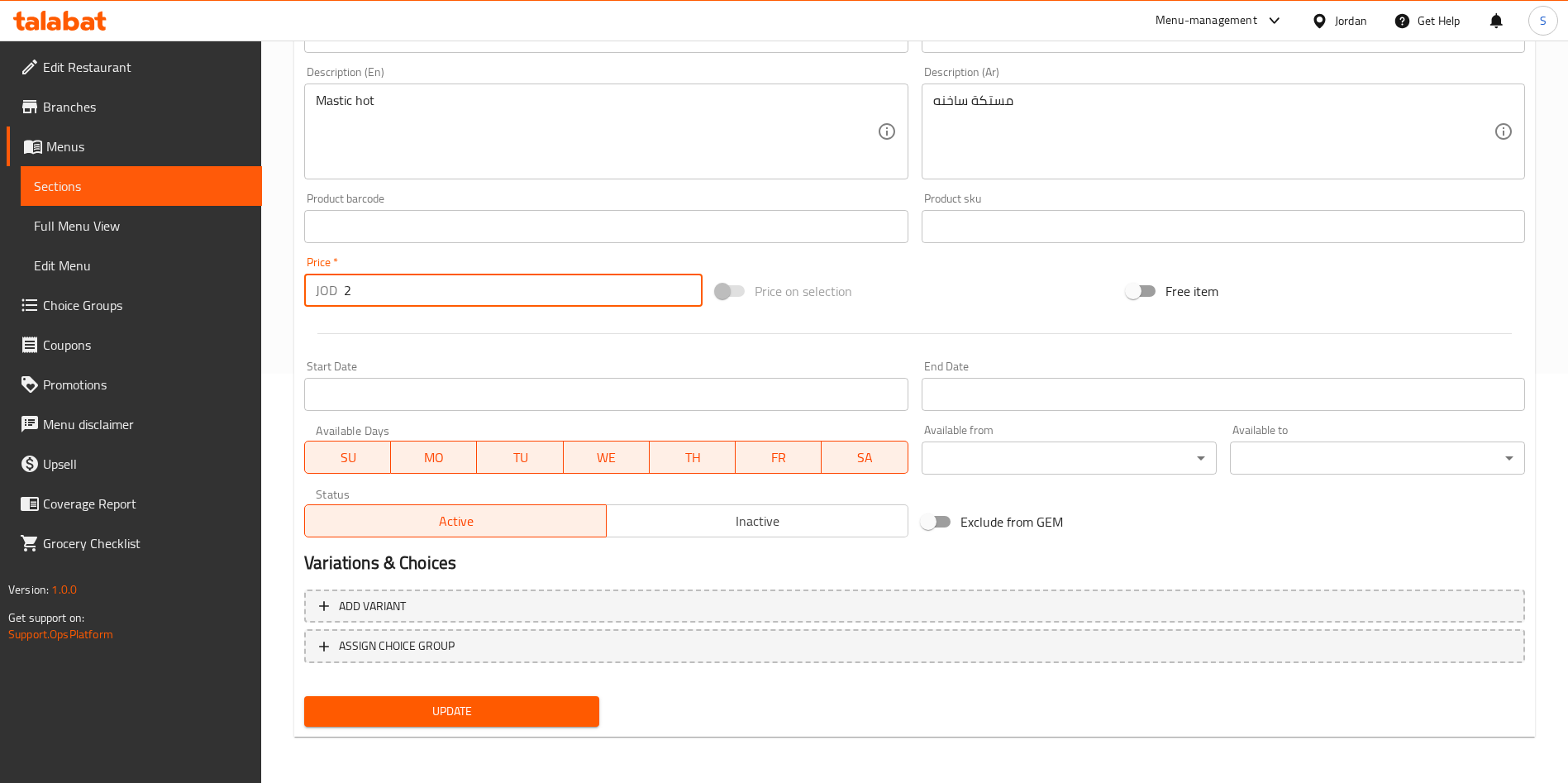
type input "2"
click at [472, 703] on span "Update" at bounding box center [452, 711] width 269 height 20
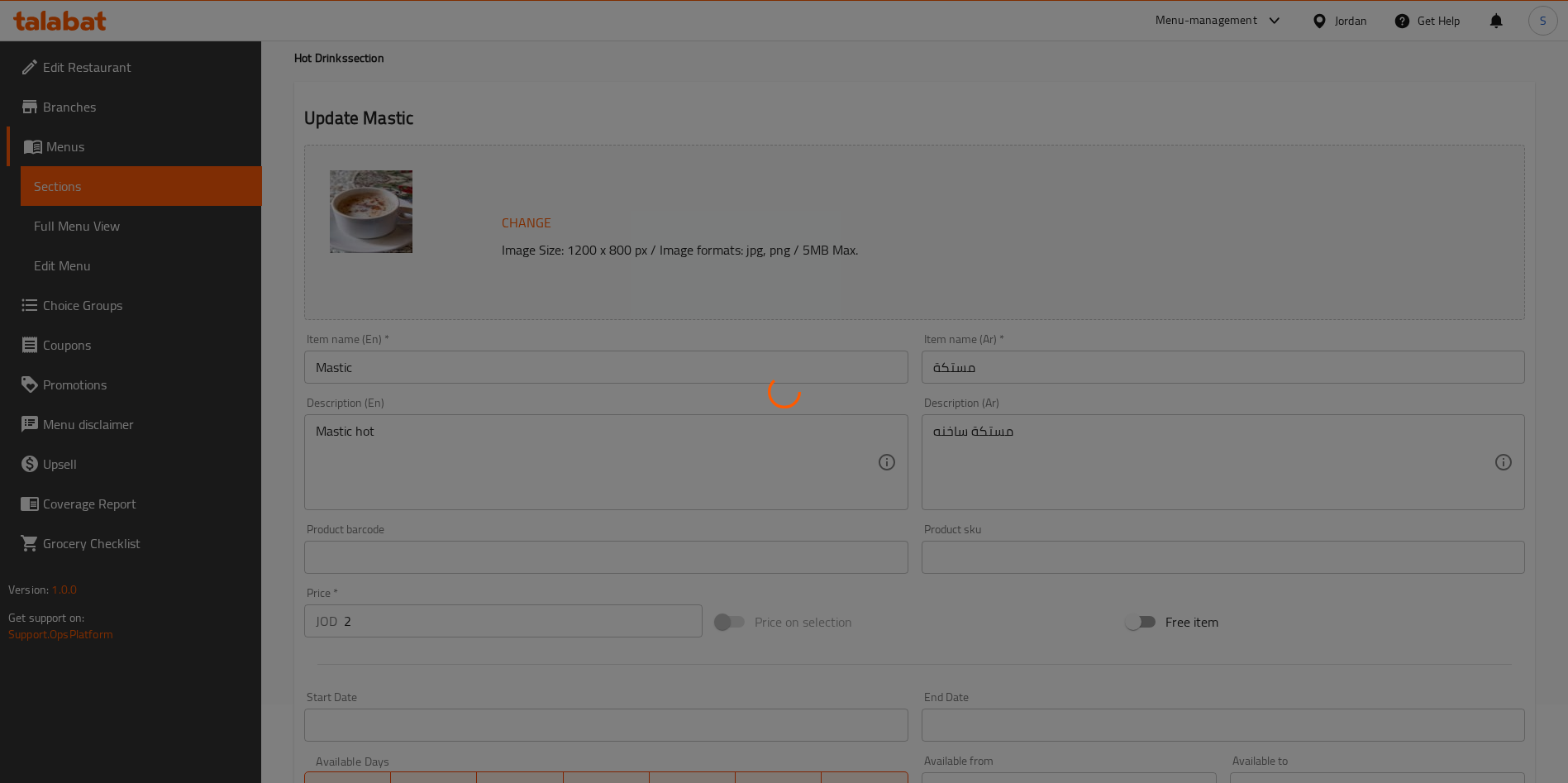
scroll to position [0, 0]
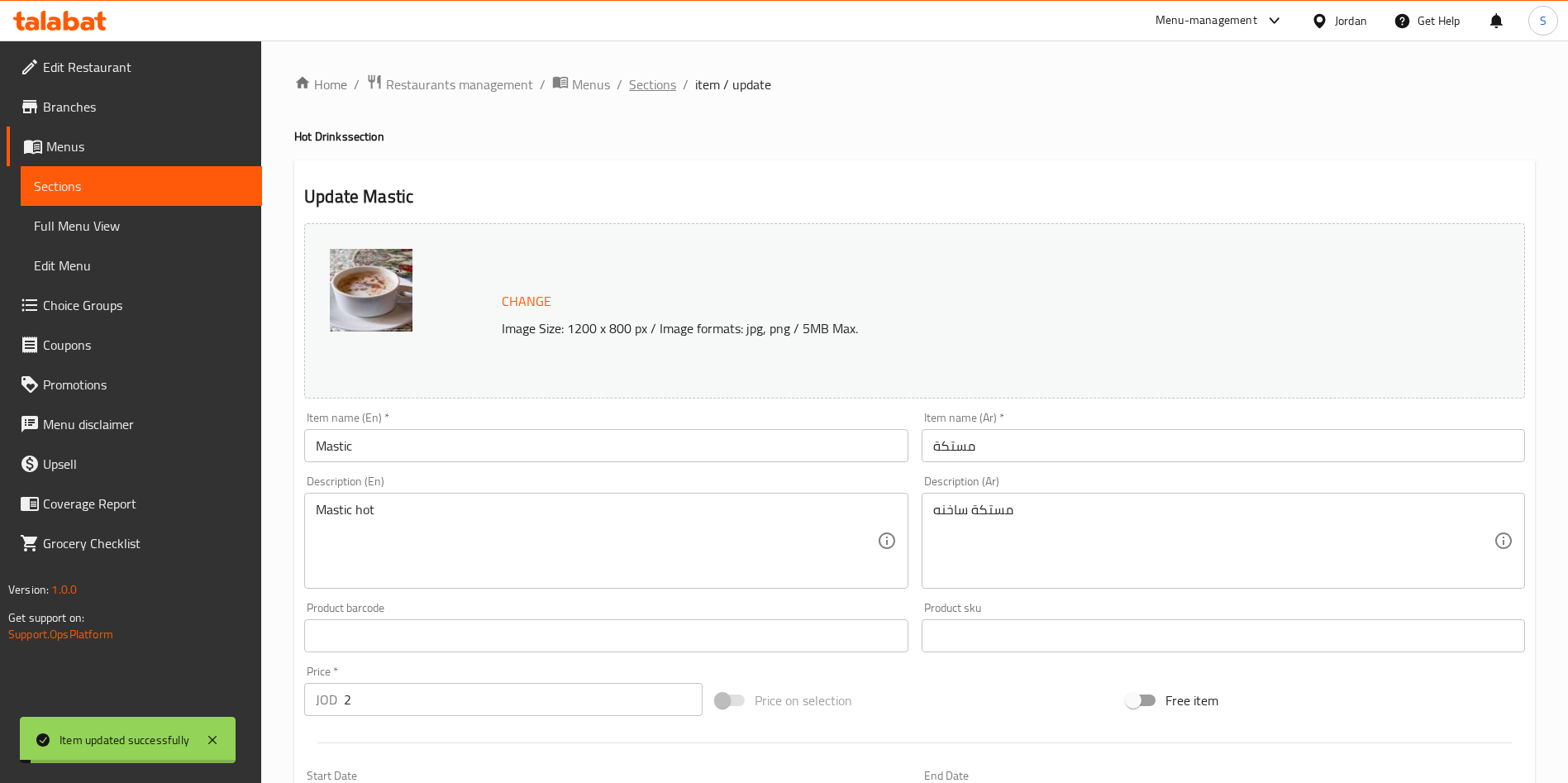
click at [659, 84] on span "Sections" at bounding box center [653, 84] width 47 height 19
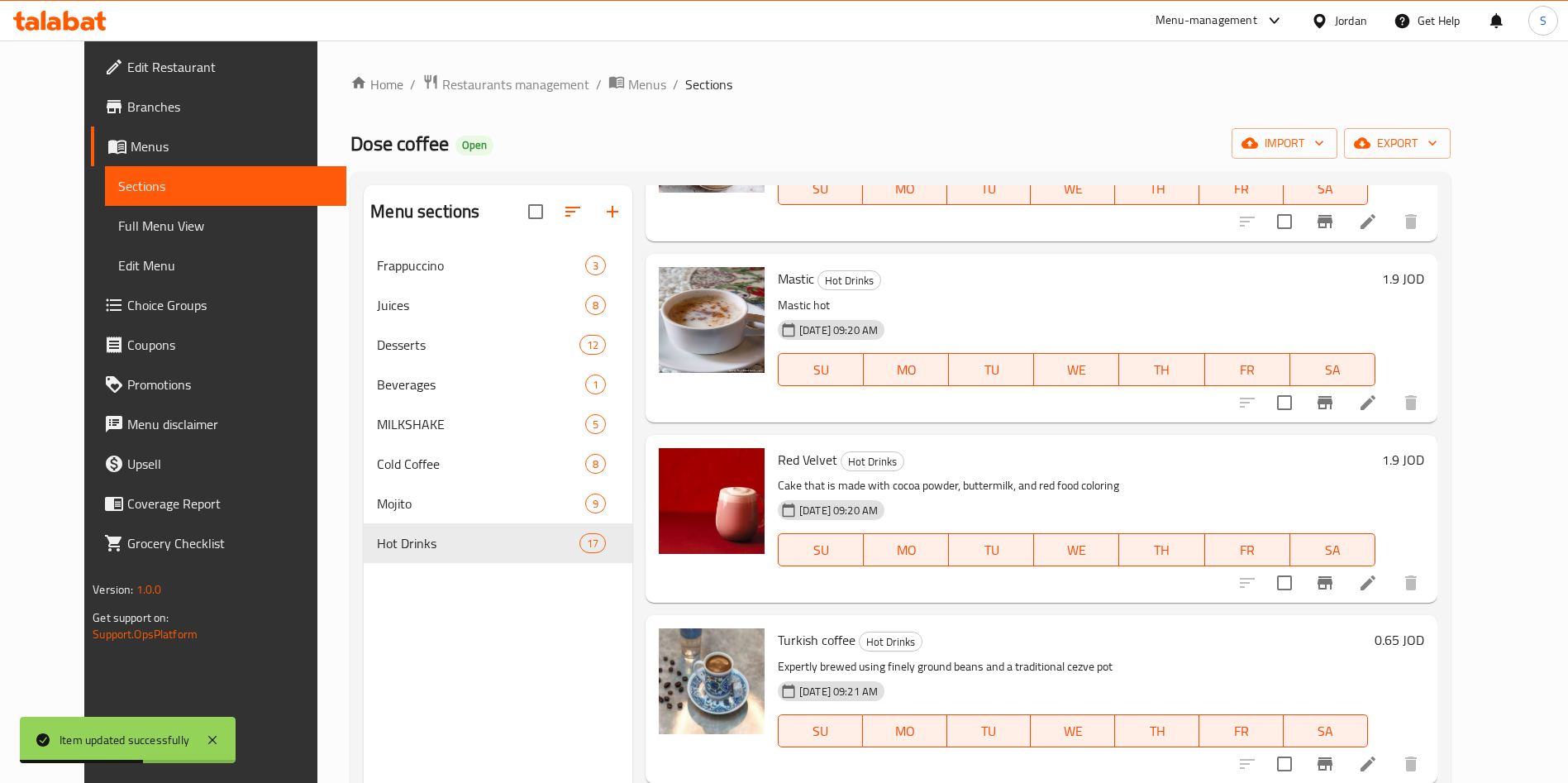
scroll to position [2266, 0]
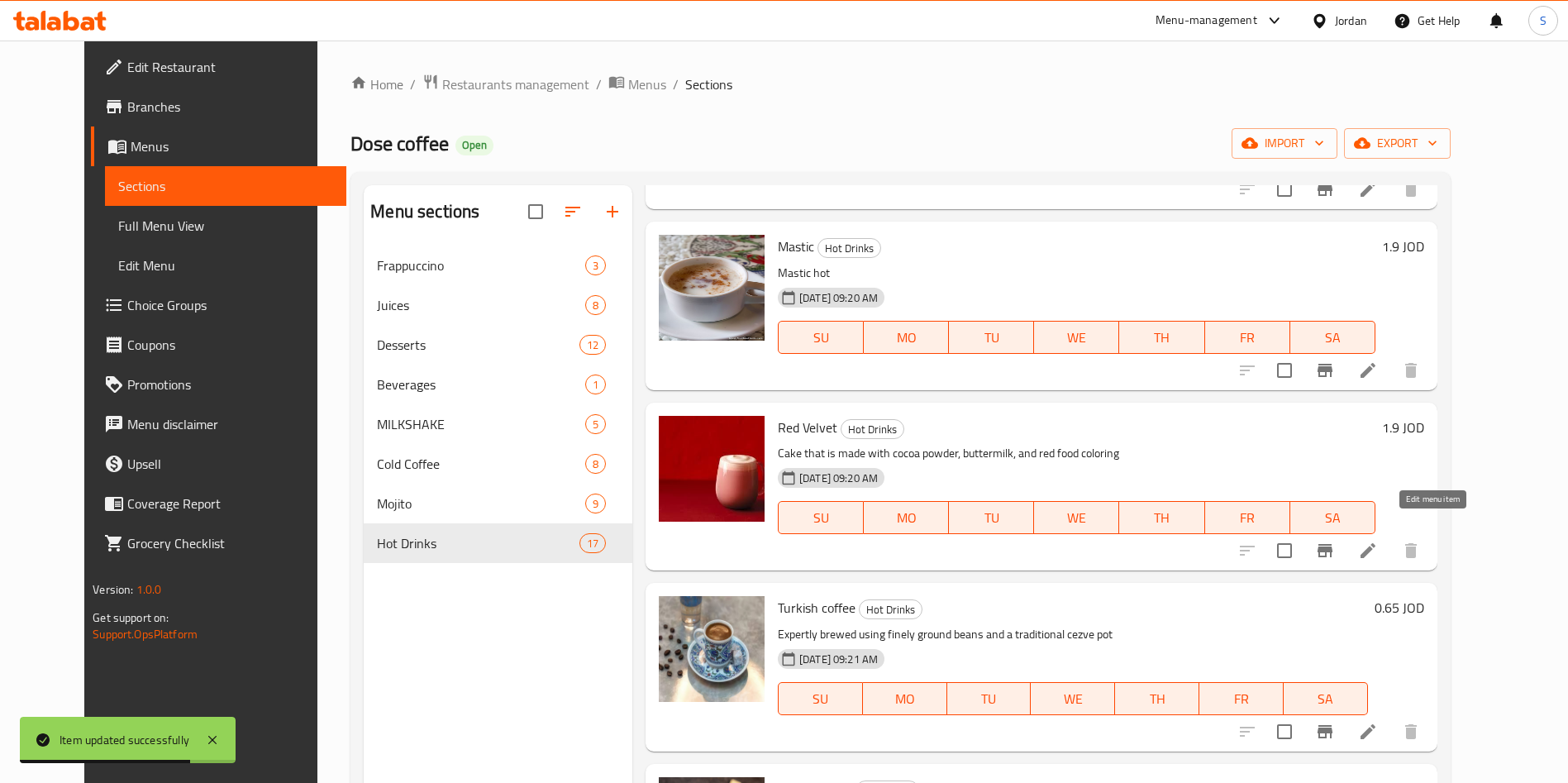
click at [1378, 541] on icon at bounding box center [1367, 550] width 19 height 19
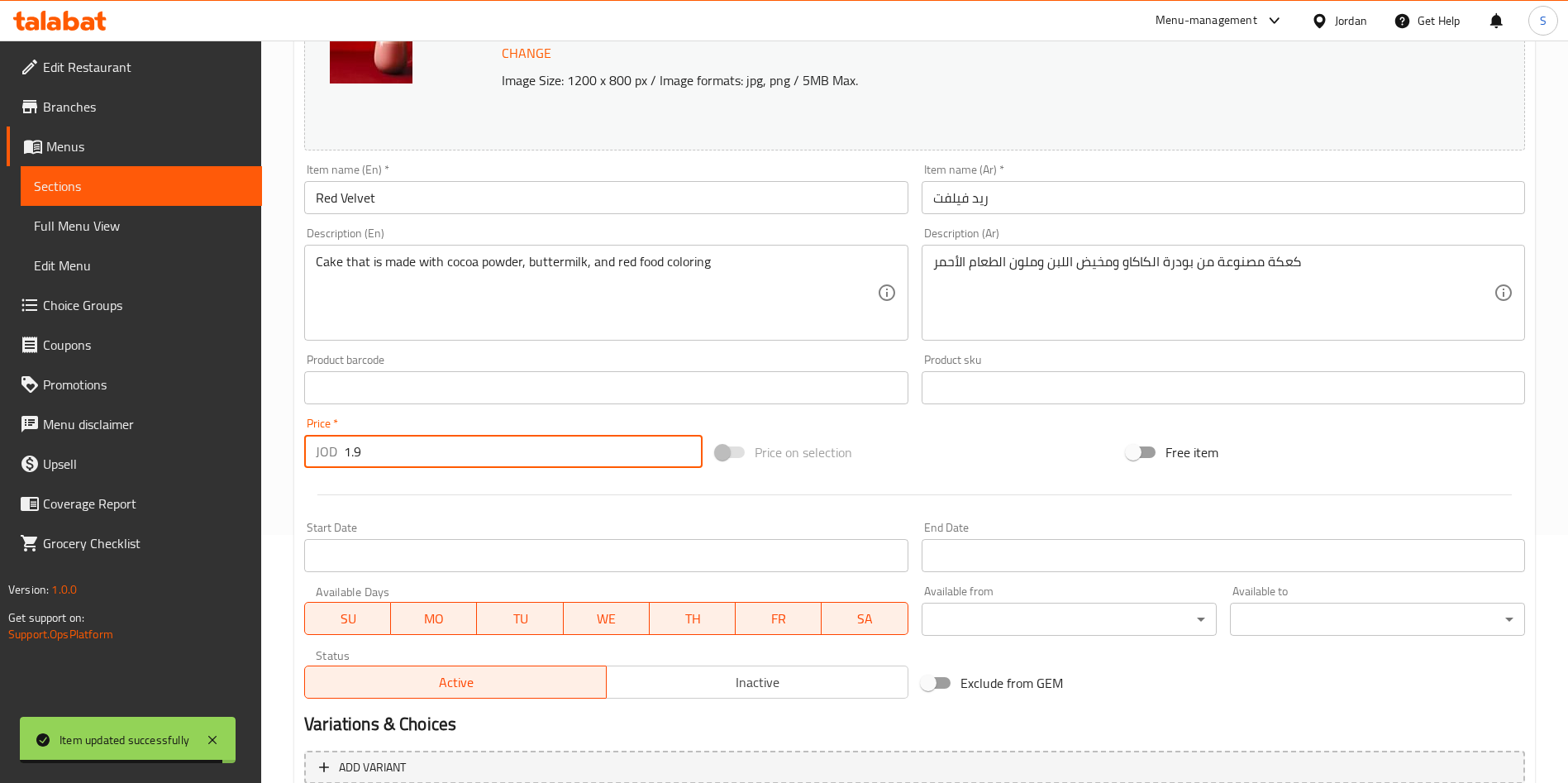
drag, startPoint x: 412, startPoint y: 443, endPoint x: 0, endPoint y: 443, distance: 412.0
click at [0, 444] on div "Edit Restaurant Branches Menus Sections Full Menu View Edit Menu Choice Groups …" at bounding box center [784, 368] width 1568 height 1152
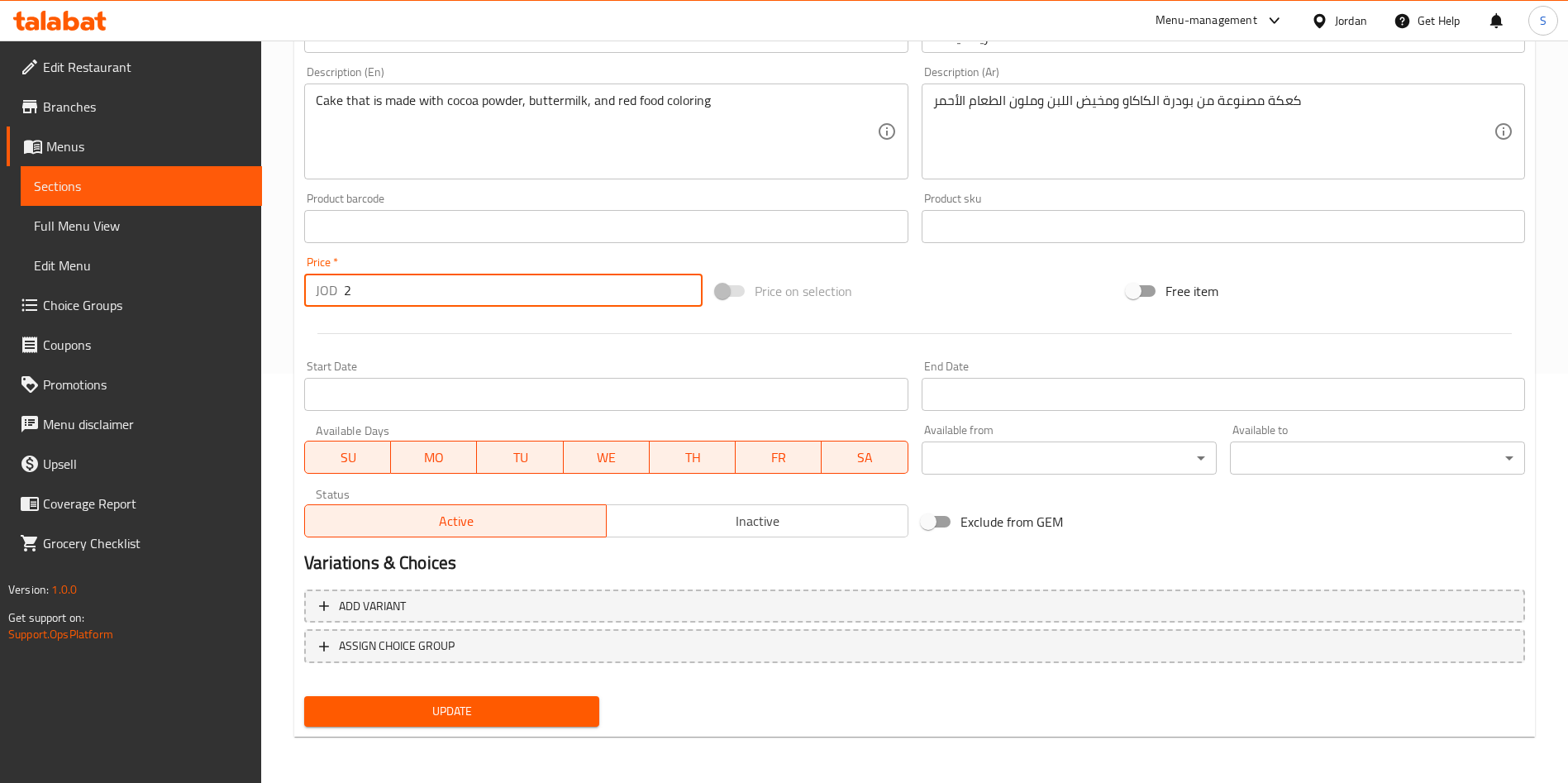
type input "2"
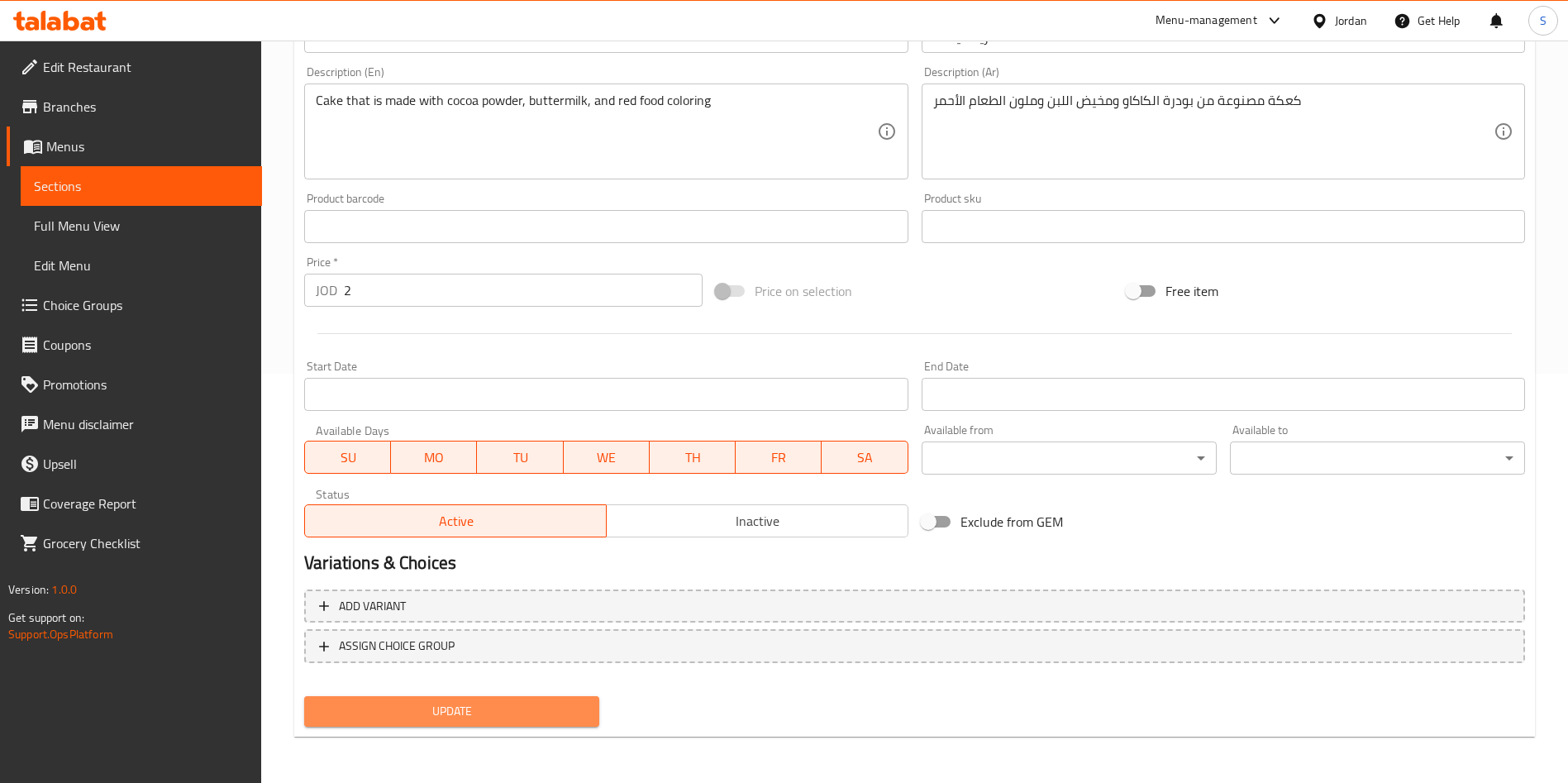
click at [491, 699] on button "Update" at bounding box center [452, 711] width 295 height 31
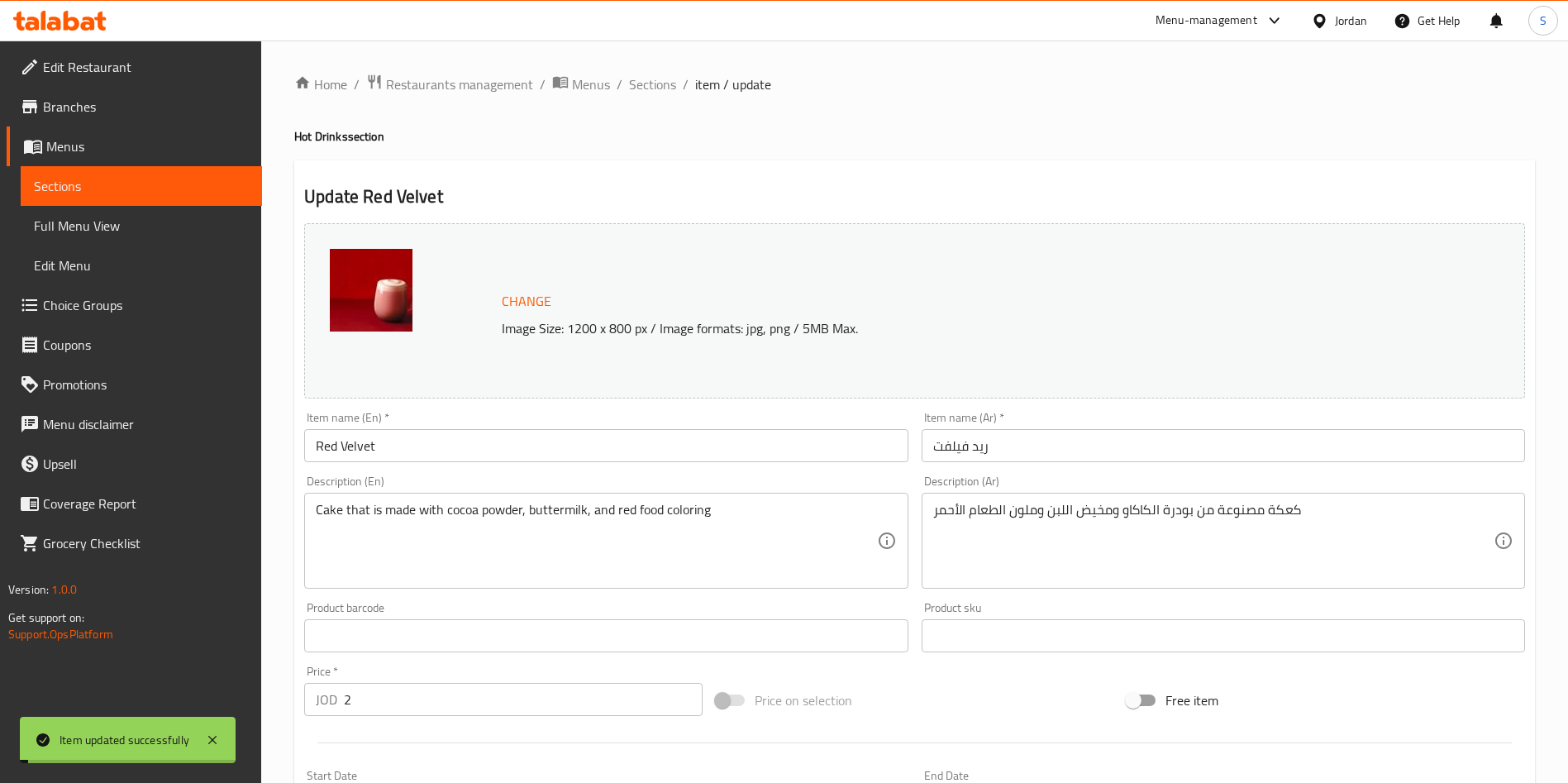
click at [649, 83] on span "Sections" at bounding box center [653, 84] width 47 height 19
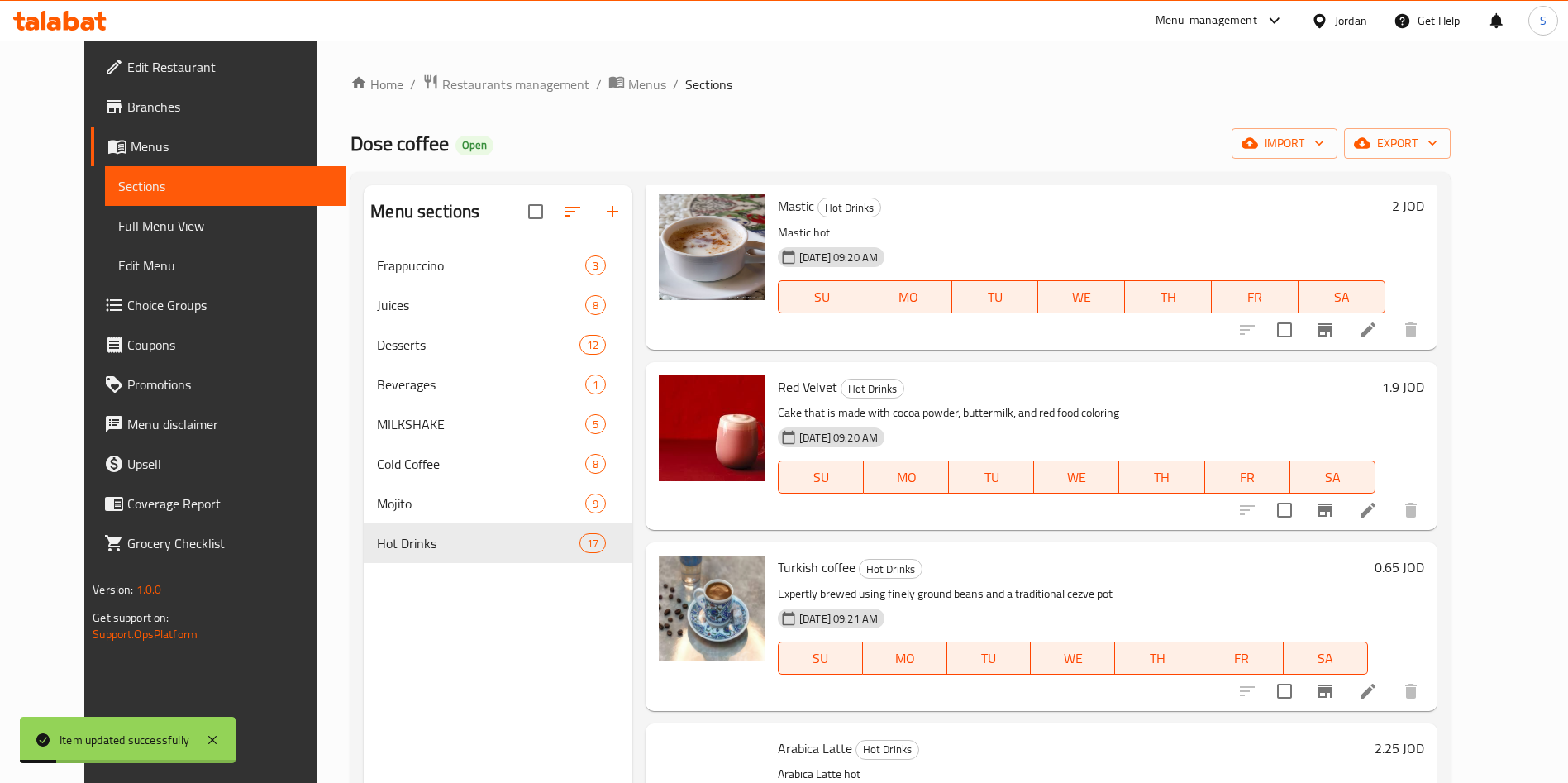
scroll to position [2391, 0]
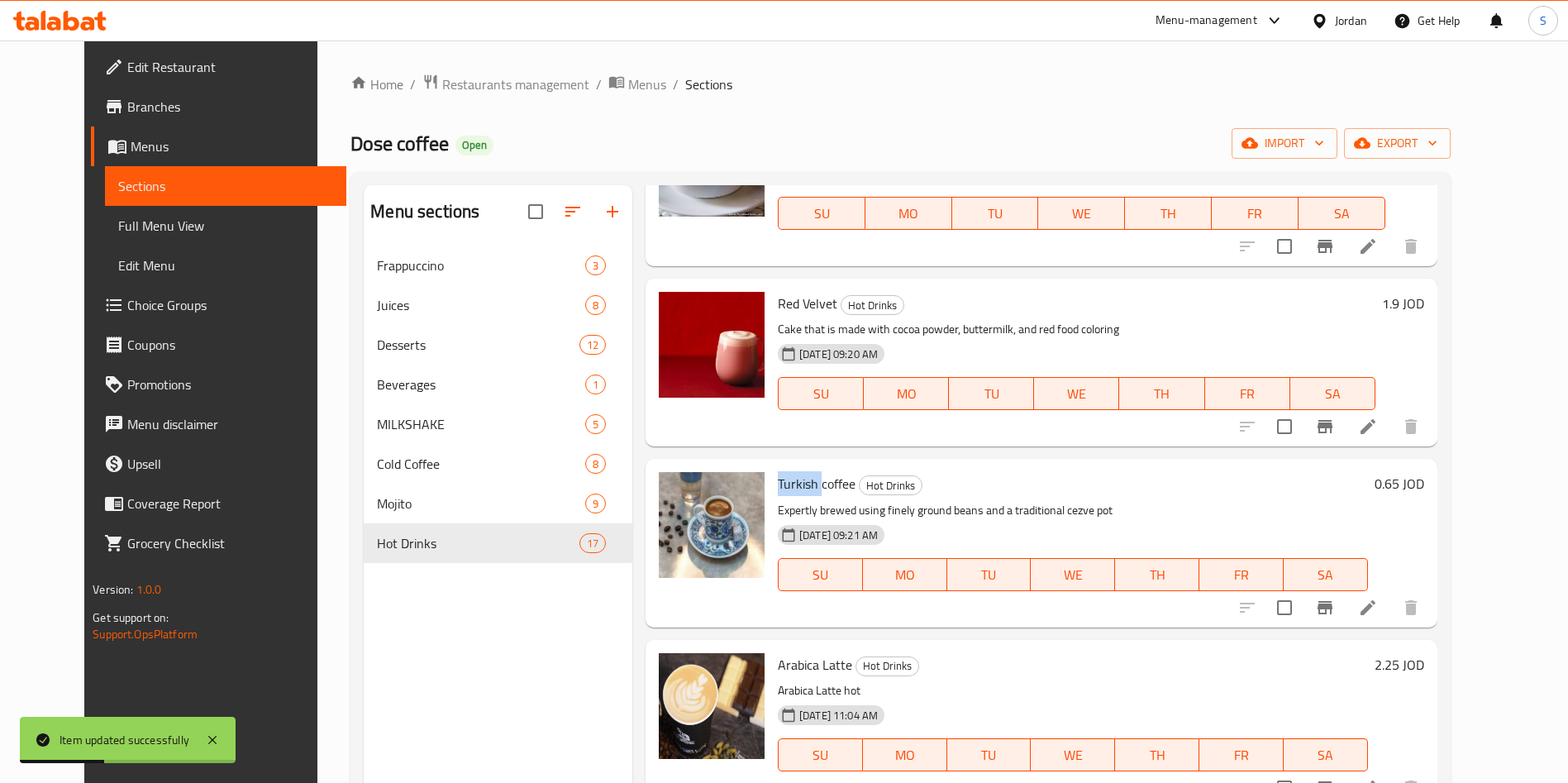
drag, startPoint x: 753, startPoint y: 466, endPoint x: 800, endPoint y: 468, distance: 47.0
click at [800, 468] on div "Turkish coffee Hot Drinks Expertly brewed using finely ground beans and a tradi…" at bounding box center [1073, 542] width 603 height 154
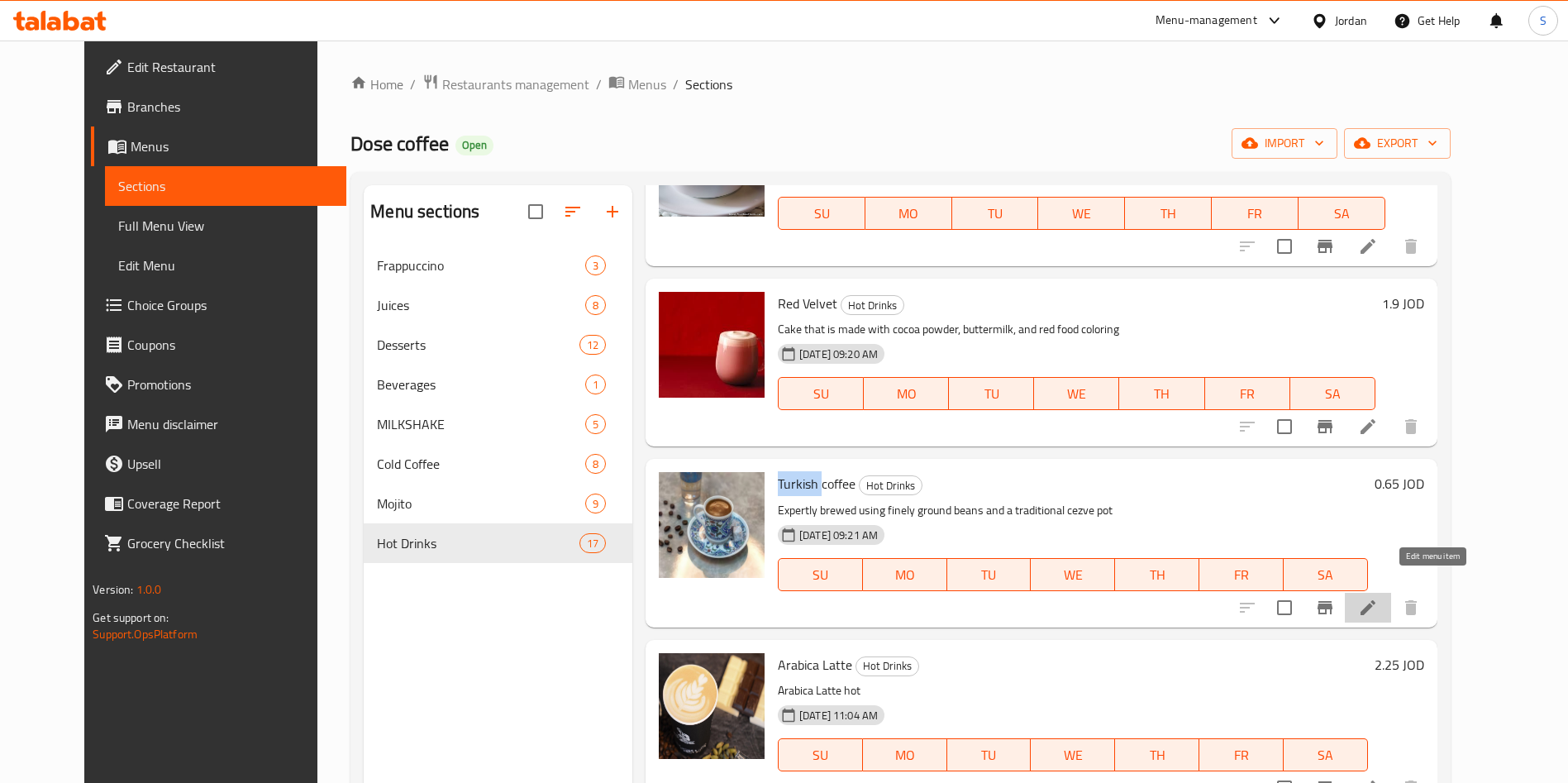
click at [1391, 592] on li at bounding box center [1368, 607] width 47 height 30
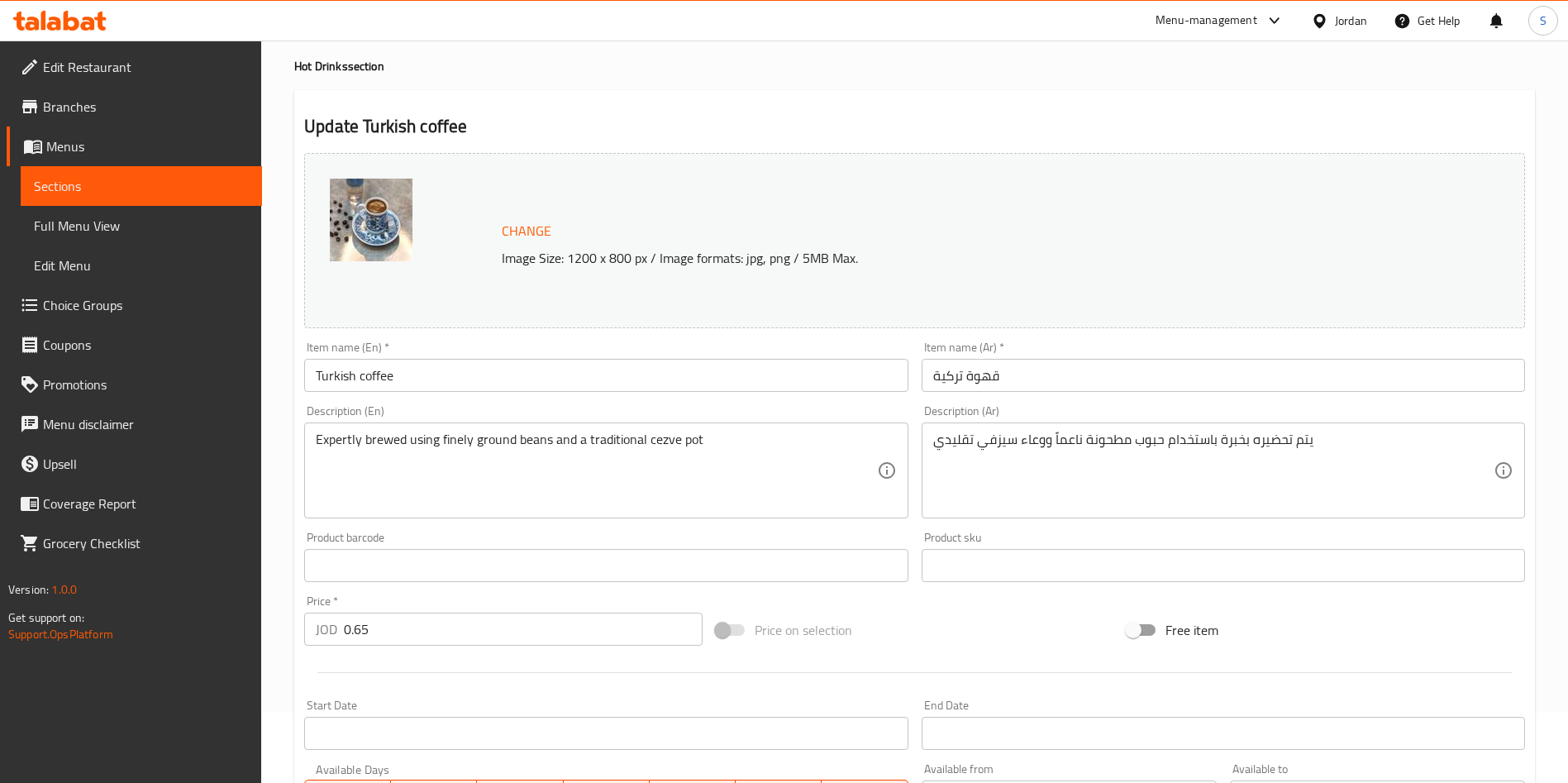
scroll to position [124, 0]
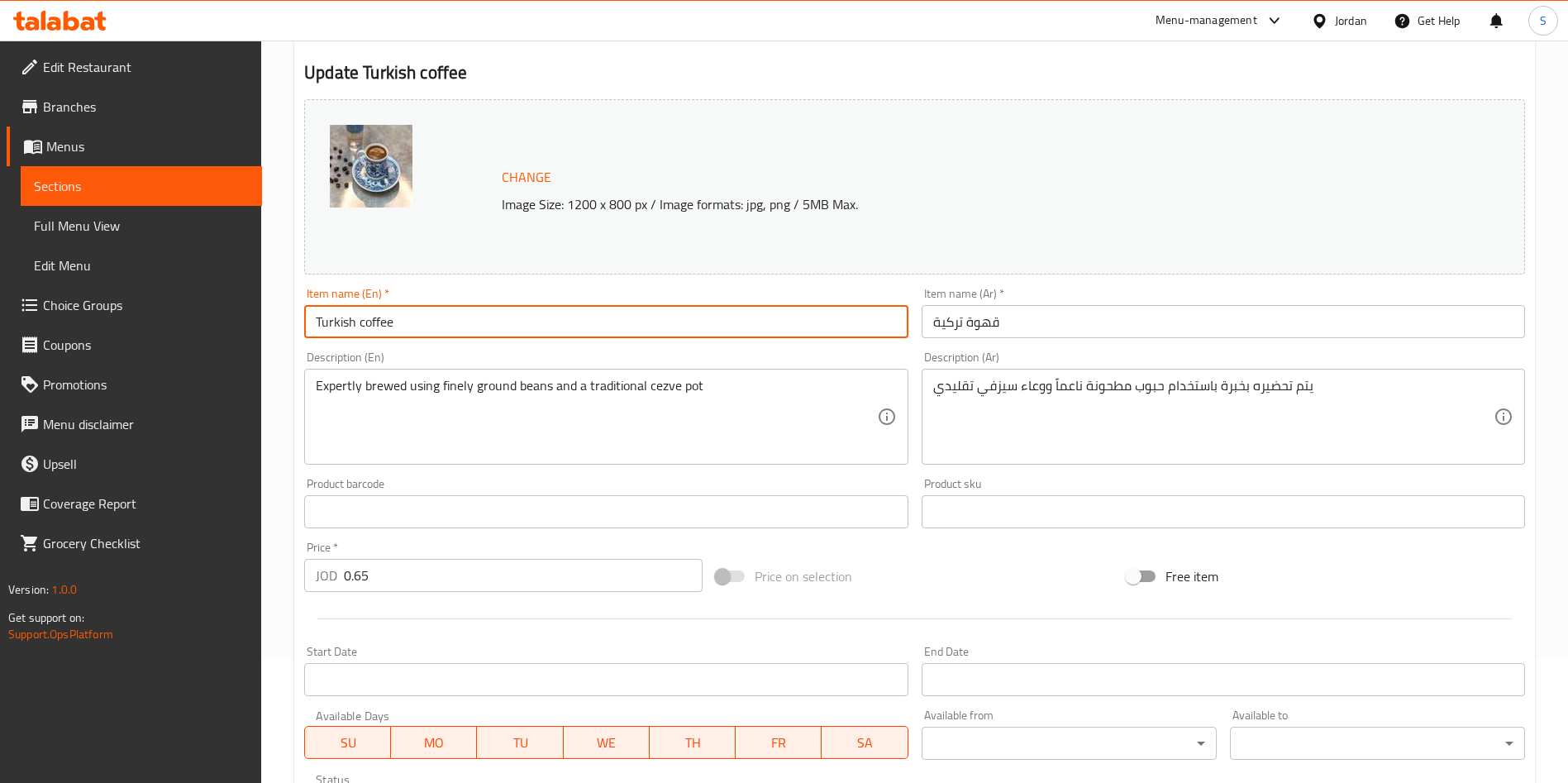
click at [311, 318] on input "Turkish coffee" at bounding box center [606, 321] width 603 height 33
click at [344, 322] on input "Standered Turkish coffee" at bounding box center [606, 321] width 603 height 33
type input "Turkish coffee"
drag, startPoint x: 414, startPoint y: 583, endPoint x: 270, endPoint y: 583, distance: 144.0
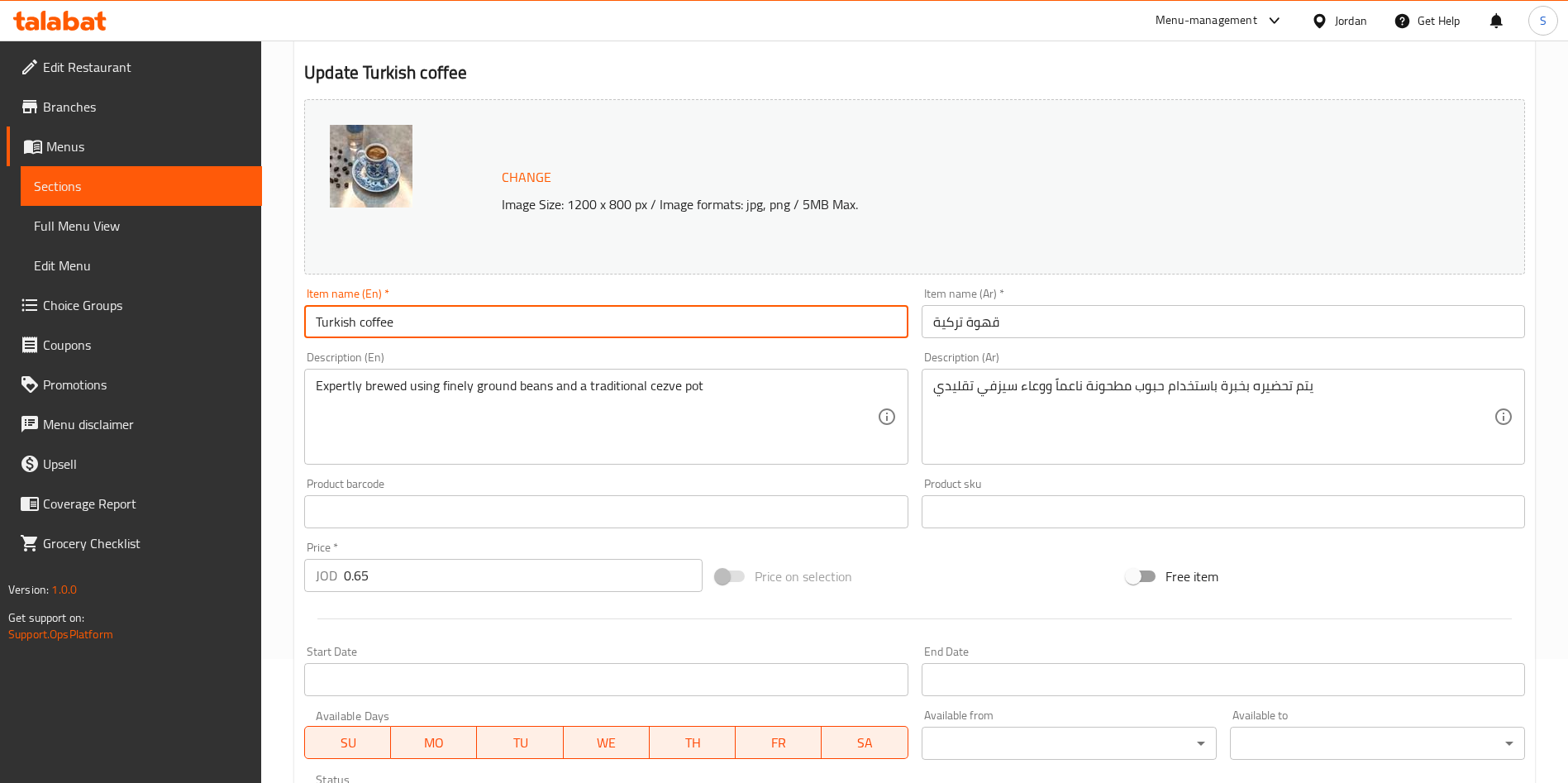
click at [270, 583] on div "Home / Restaurants management / Menus / Sections / item / update Hot Drinks sec…" at bounding box center [915, 491] width 1307 height 1152
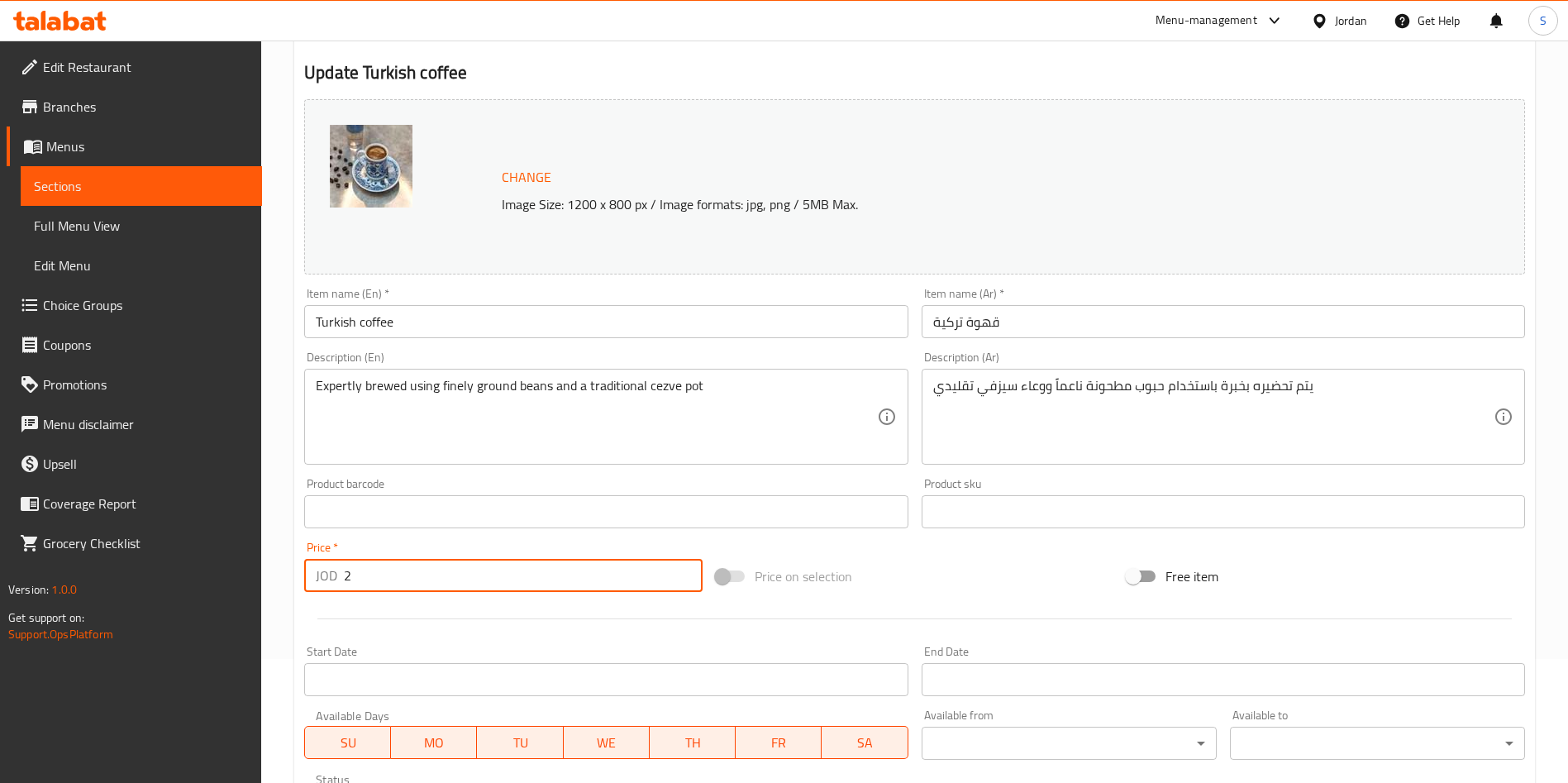
scroll to position [372, 0]
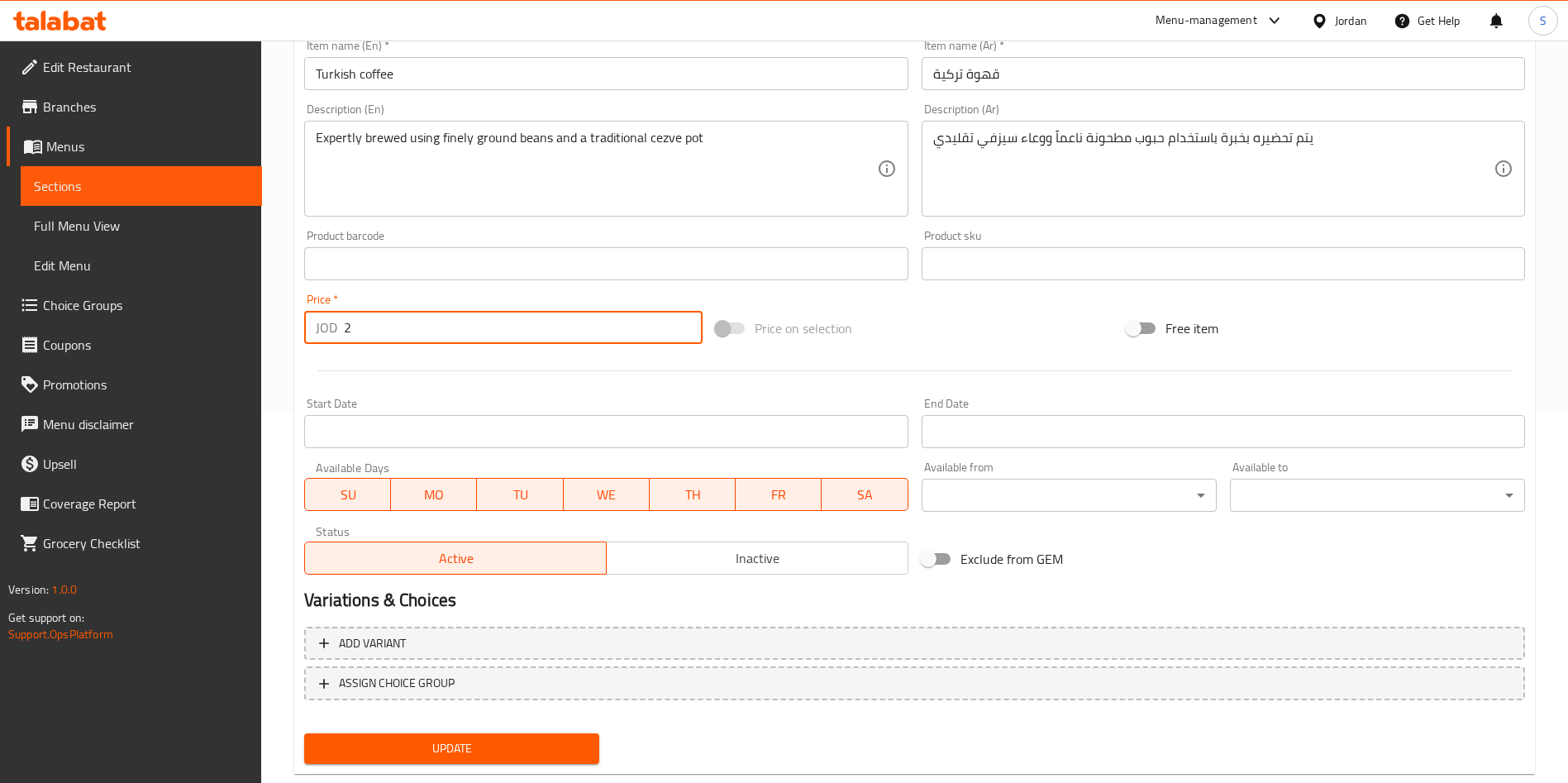
drag, startPoint x: 398, startPoint y: 330, endPoint x: 255, endPoint y: 328, distance: 143.0
click at [256, 328] on div "Edit Restaurant Branches Menus Sections Full Menu View Edit Menu Choice Groups …" at bounding box center [784, 244] width 1568 height 1152
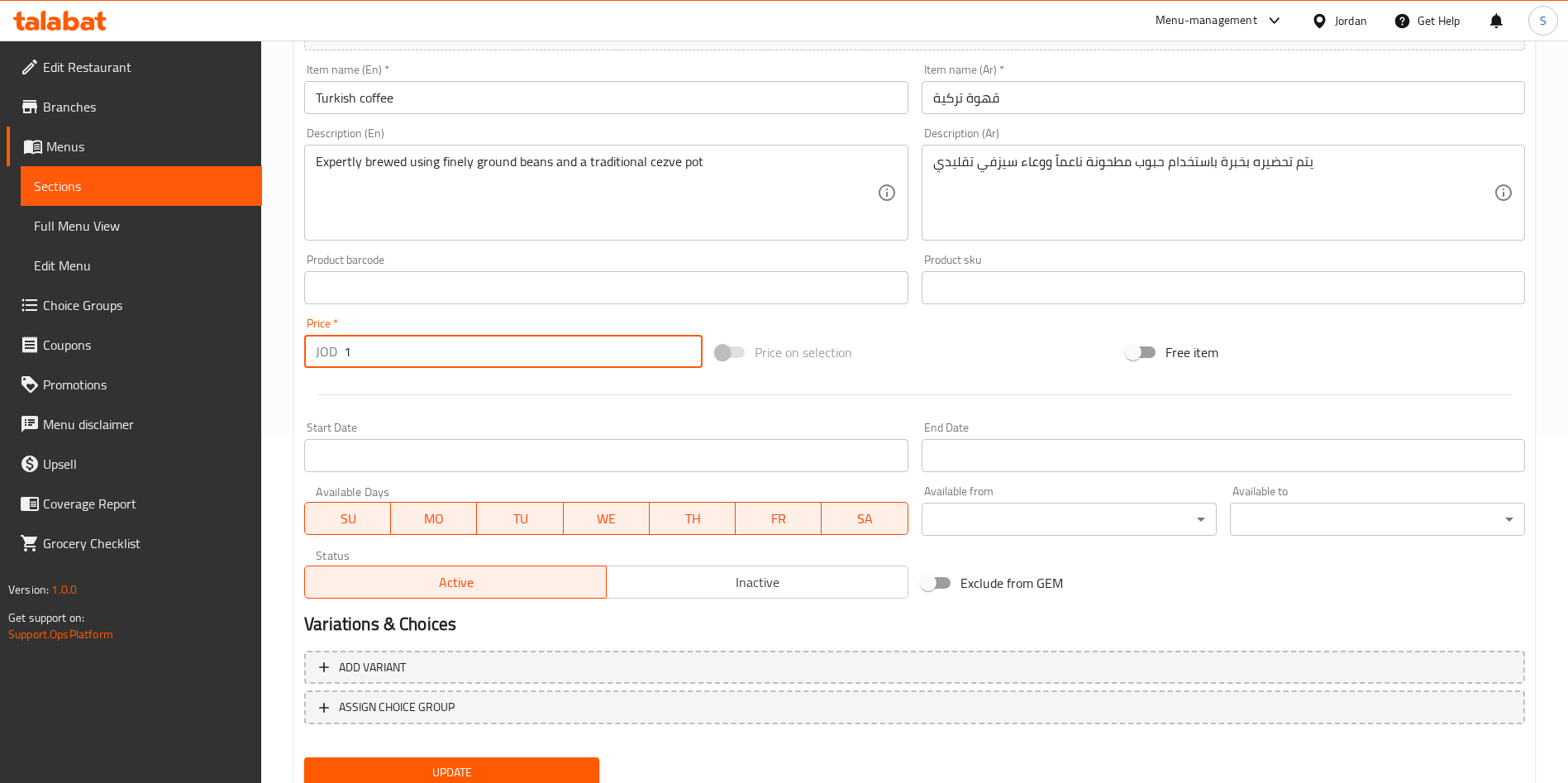
scroll to position [409, 0]
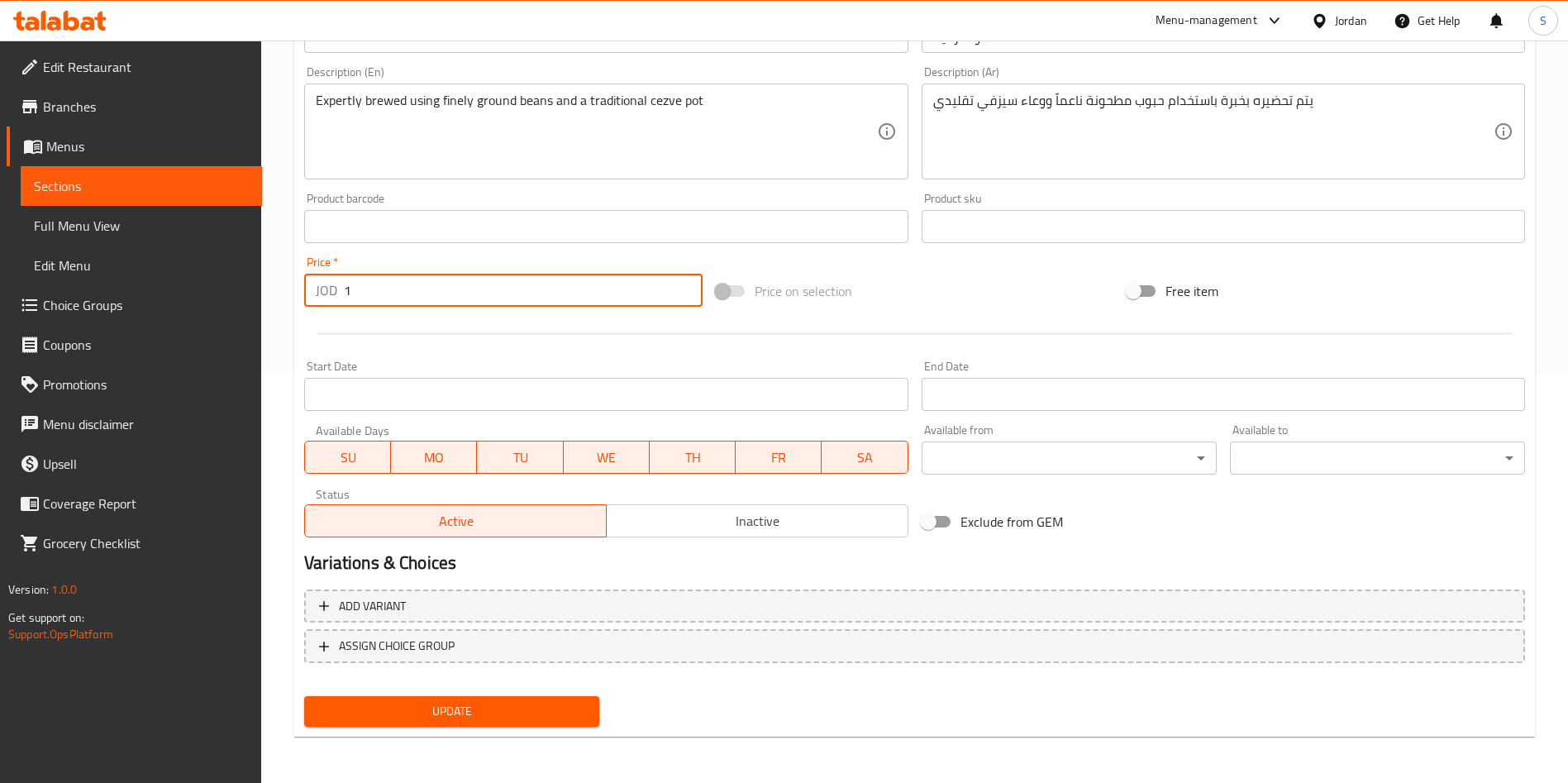
click at [453, 713] on span "Update" at bounding box center [452, 711] width 269 height 20
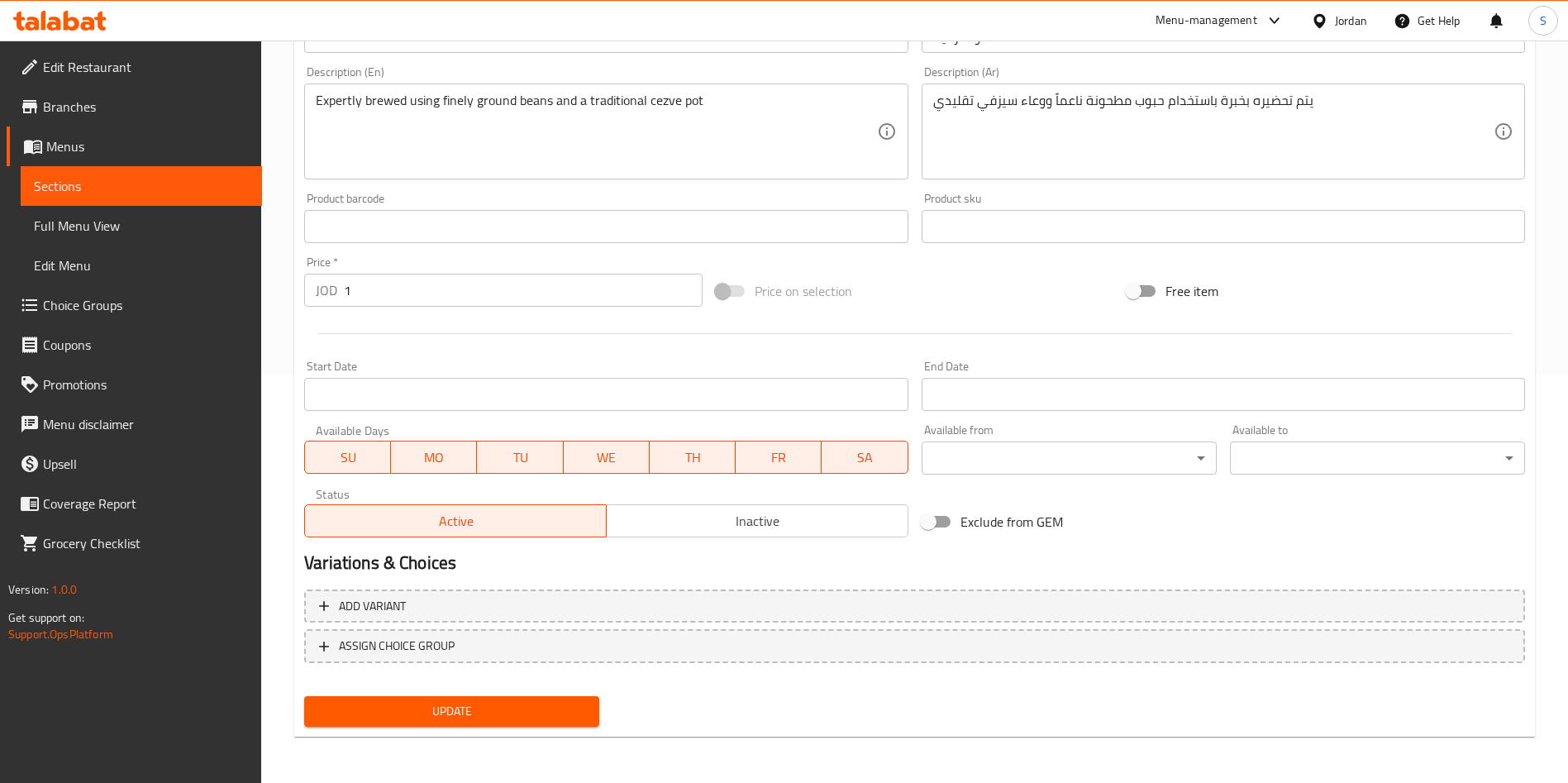
click at [475, 715] on span "Update" at bounding box center [452, 711] width 269 height 20
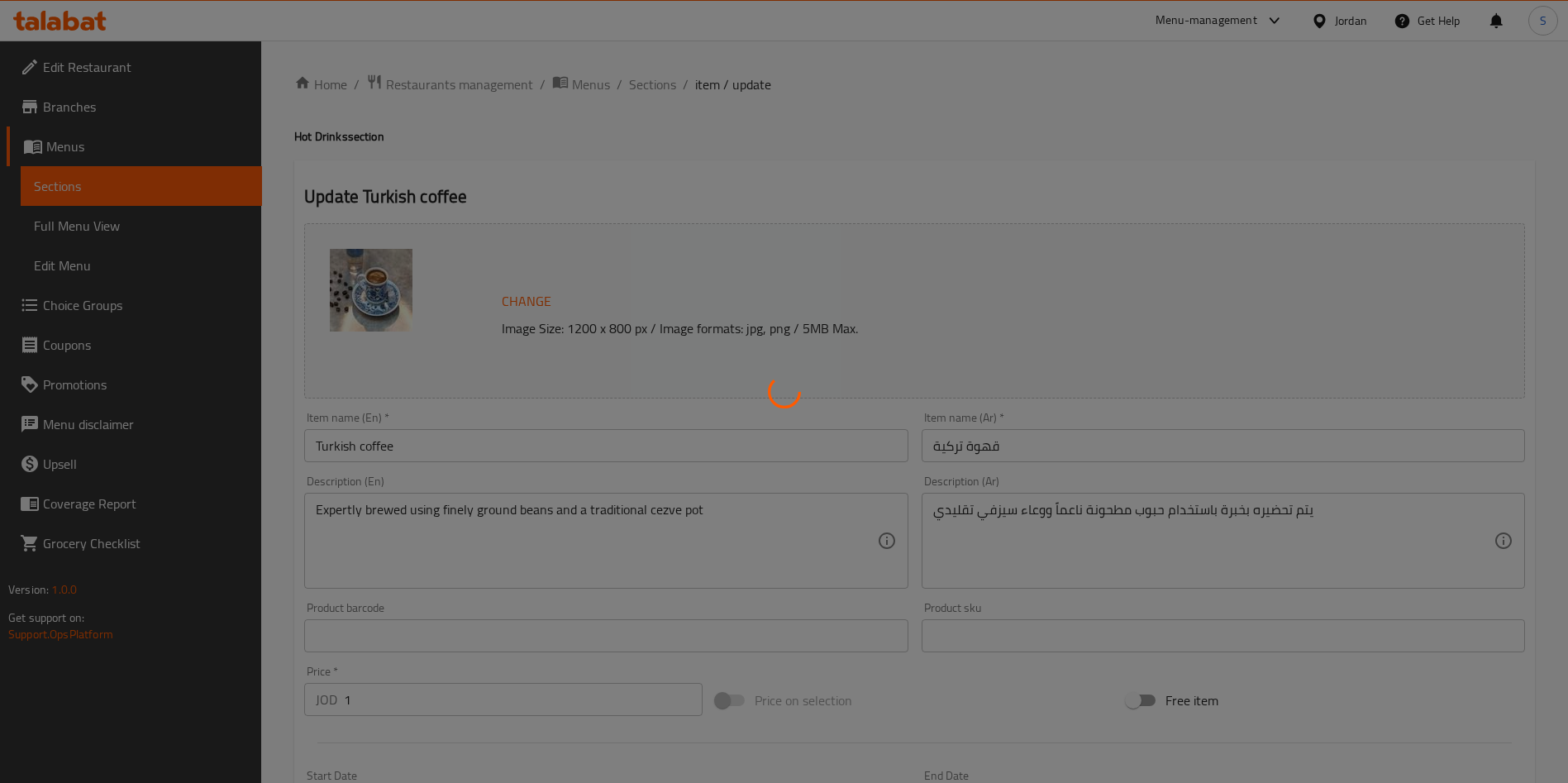
scroll to position [372, 0]
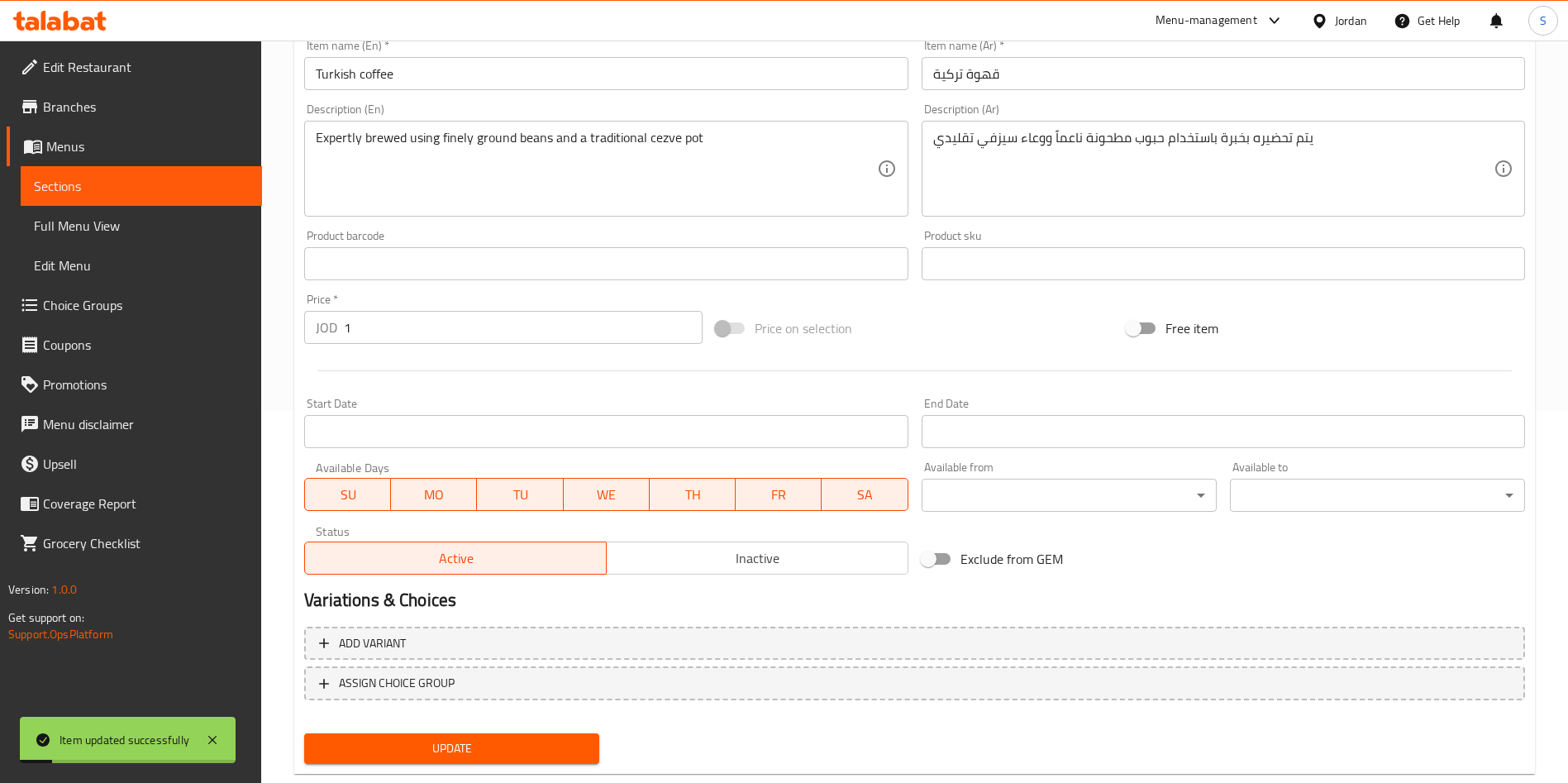
click at [537, 758] on span "Update" at bounding box center [452, 748] width 269 height 20
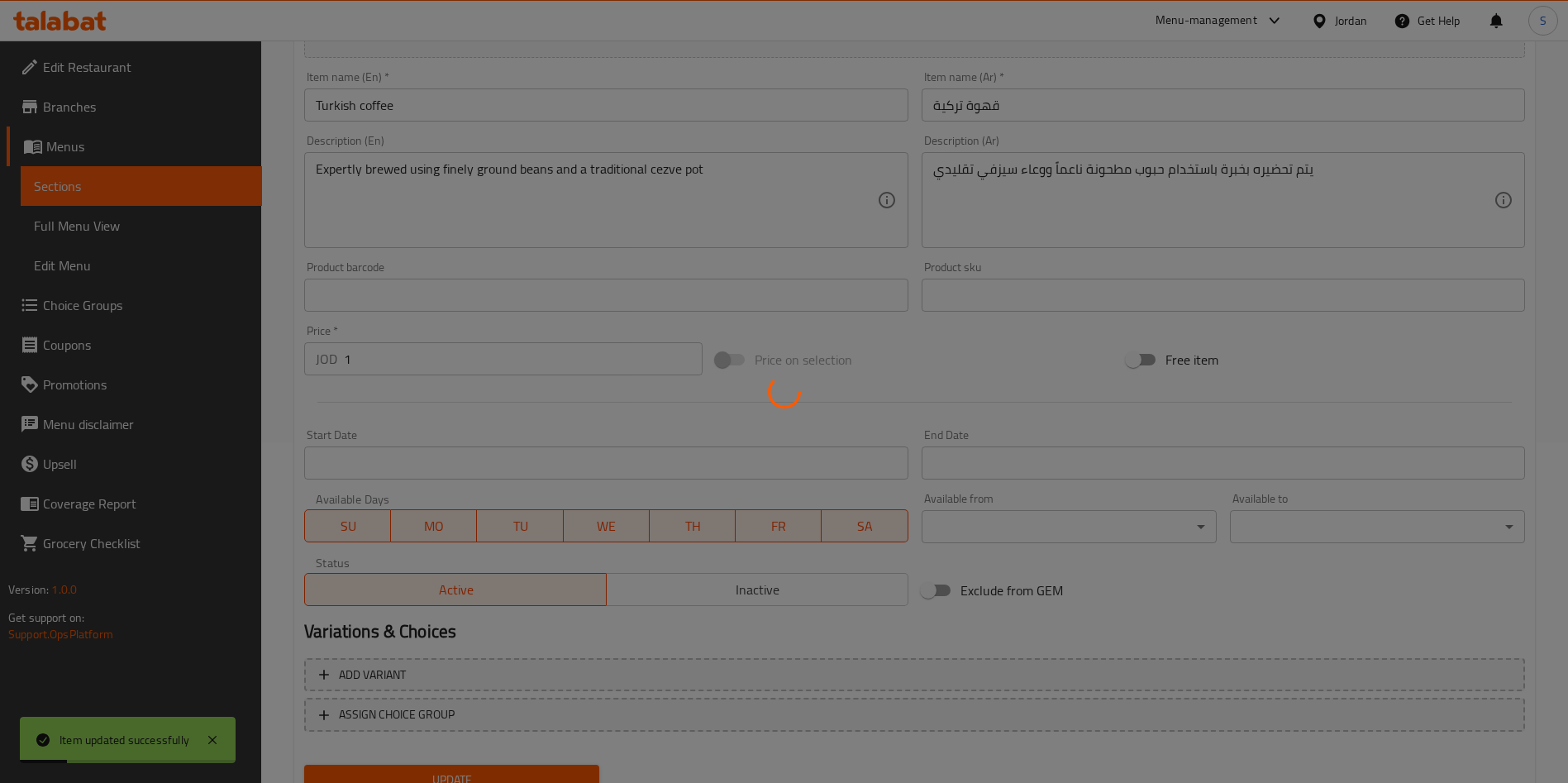
scroll to position [124, 0]
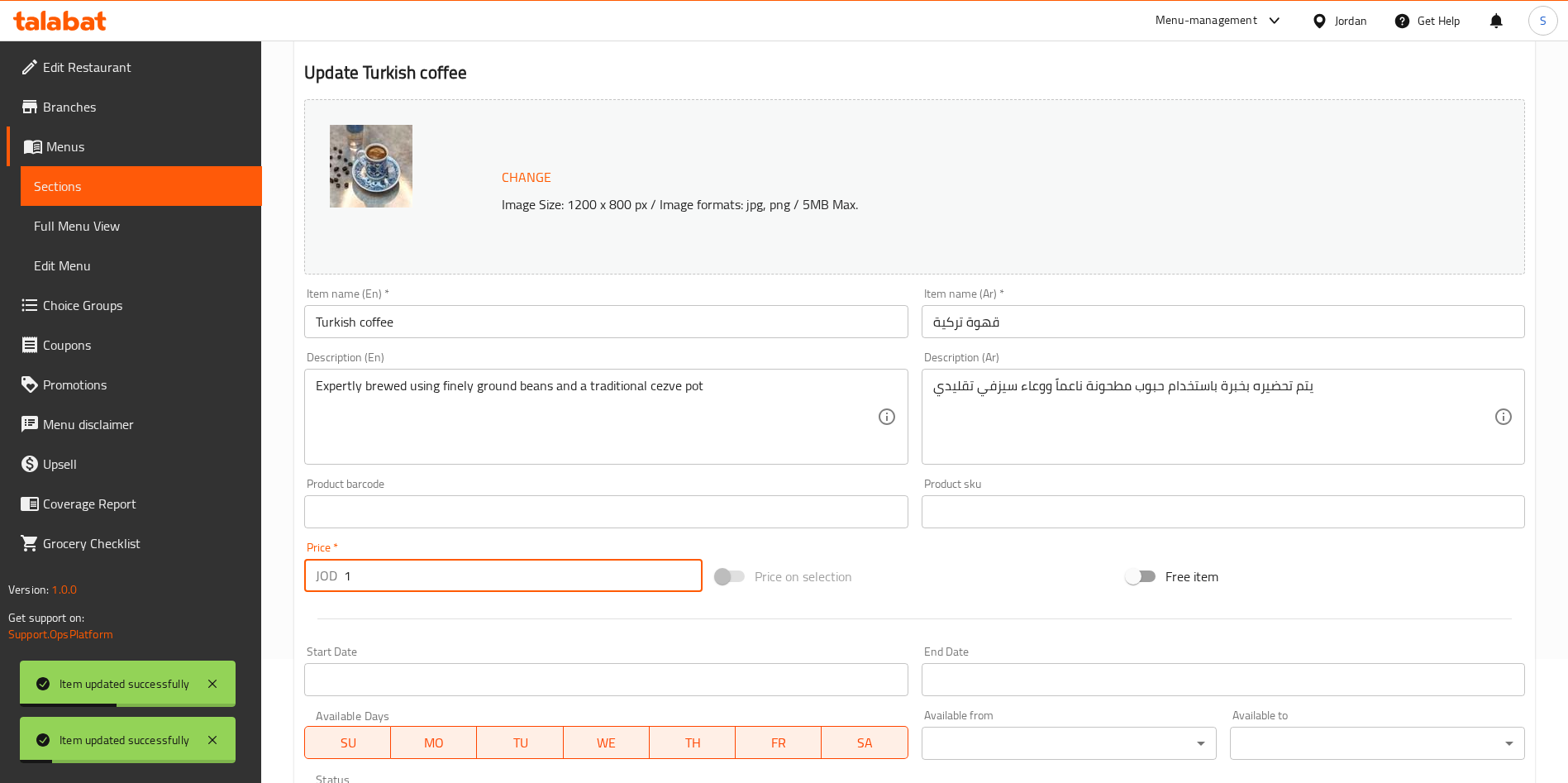
click at [375, 589] on input "1" at bounding box center [523, 575] width 359 height 33
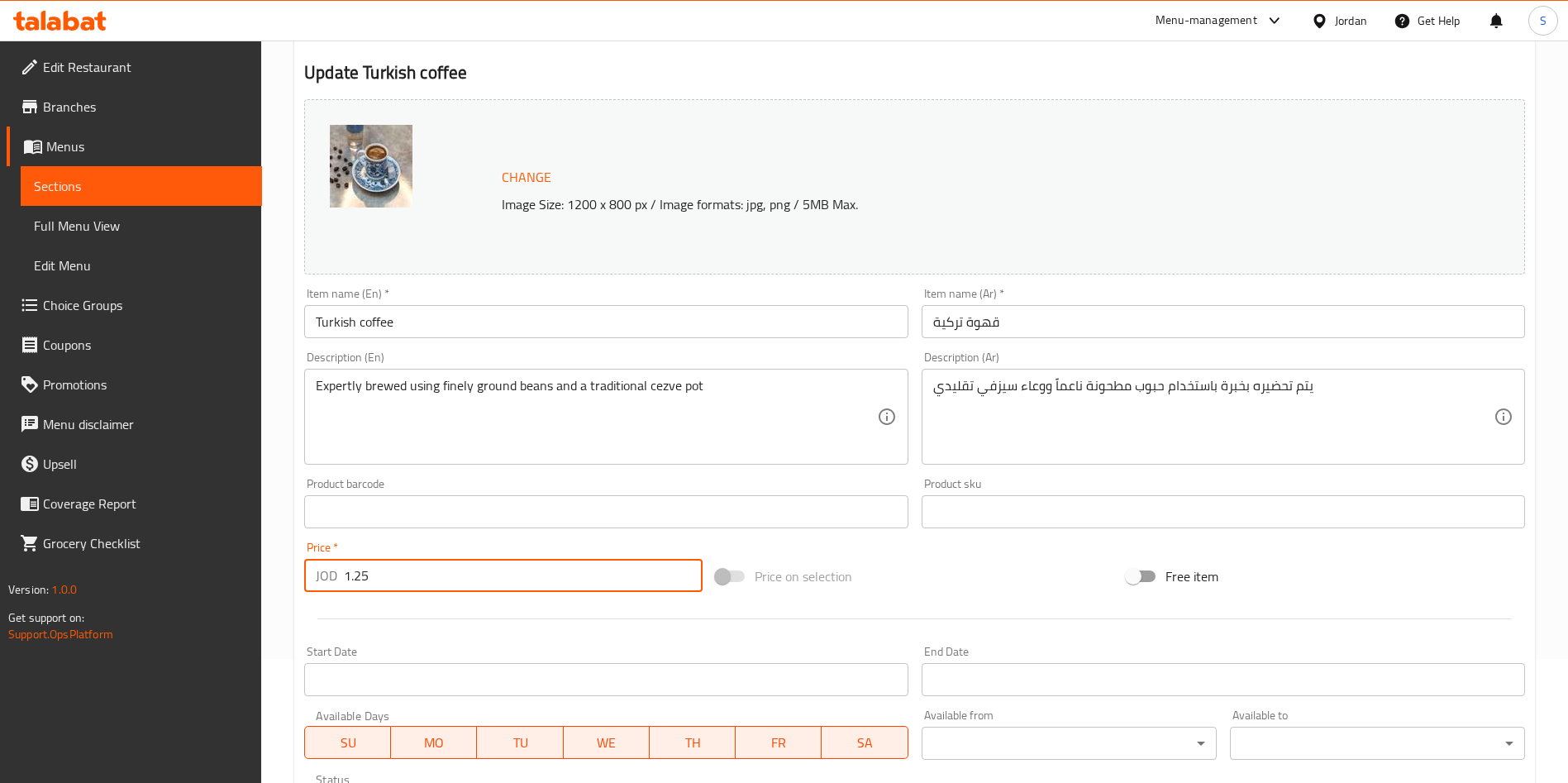
drag, startPoint x: 358, startPoint y: 572, endPoint x: 378, endPoint y: 572, distance: 20.0
click at [378, 572] on input "1.25" at bounding box center [523, 575] width 359 height 33
type input "1"
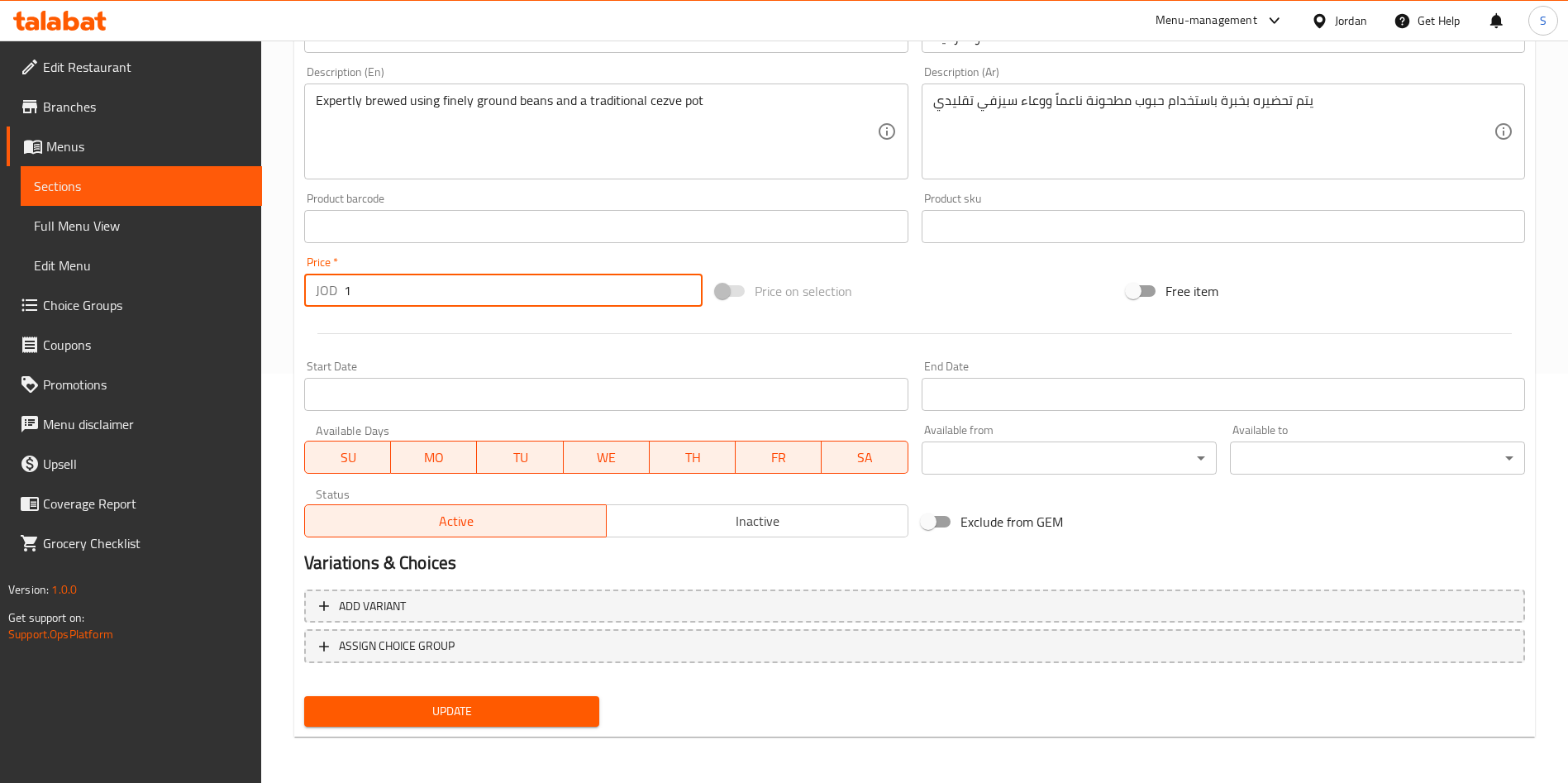
click at [450, 733] on div "Update Turkish coffee Change Image Size: 1200 x 800 px / Image formats: jpg, pn…" at bounding box center [915, 244] width 1241 height 986
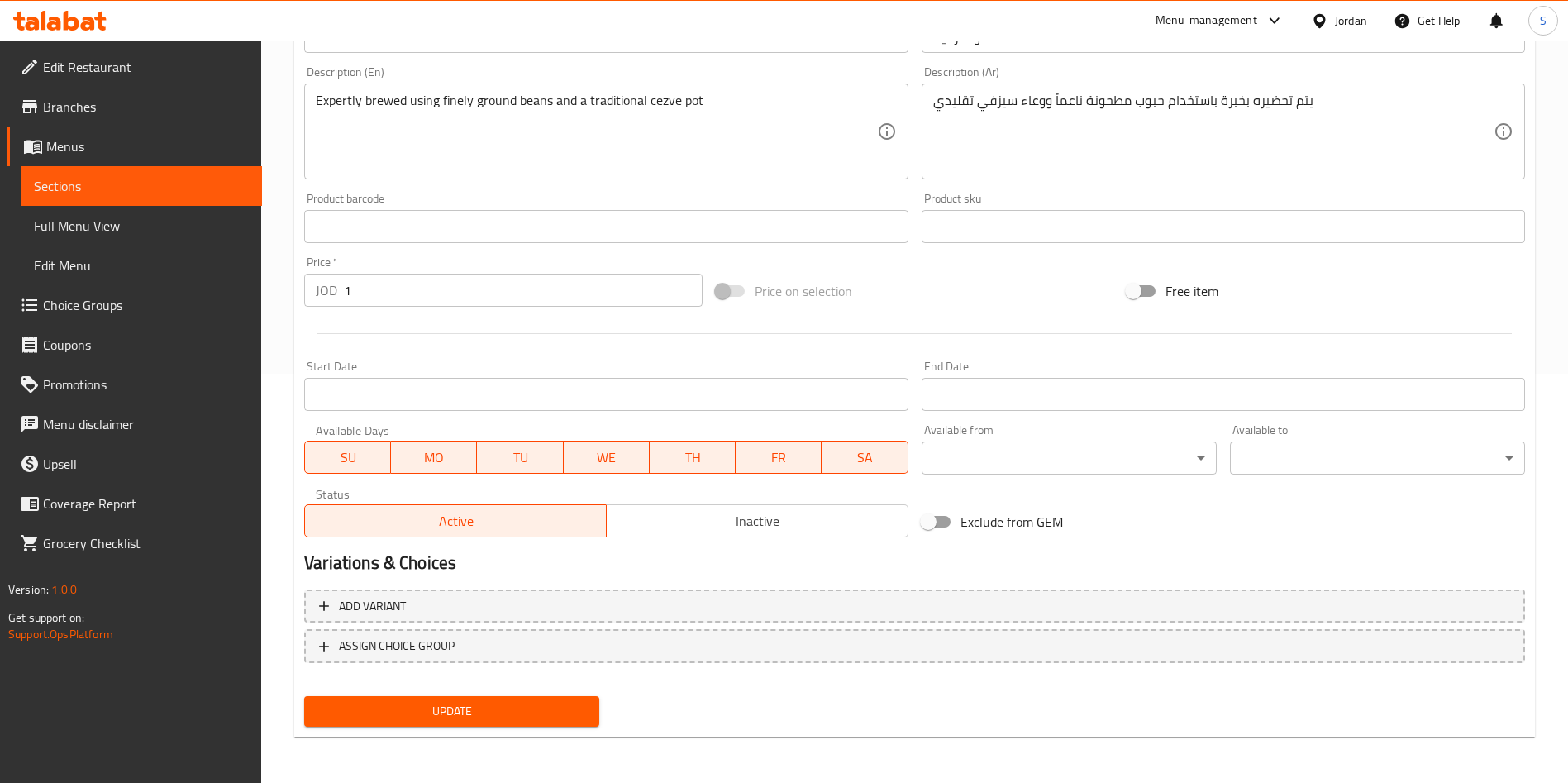
click at [492, 698] on button "Update" at bounding box center [452, 711] width 295 height 31
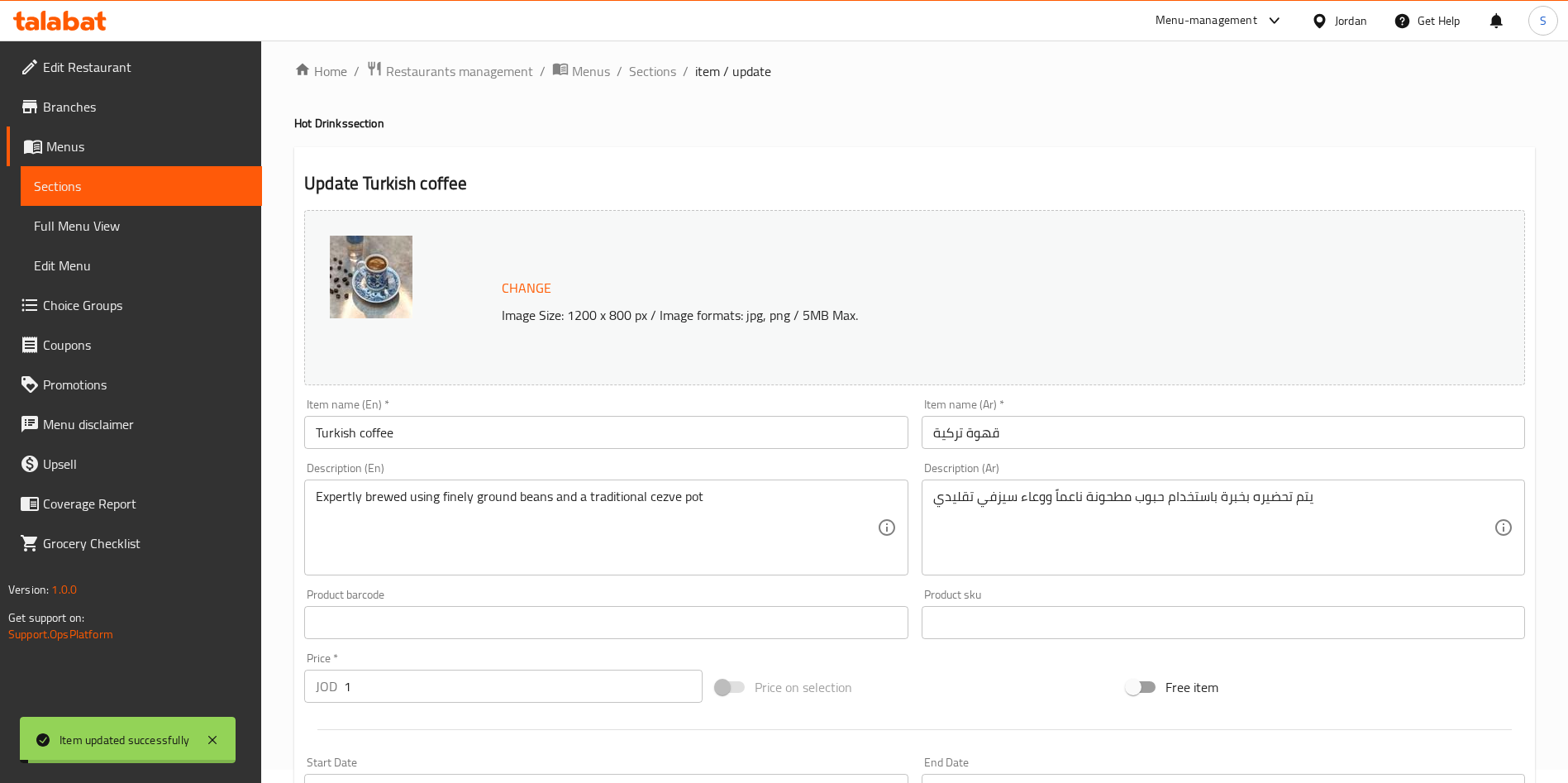
scroll to position [0, 0]
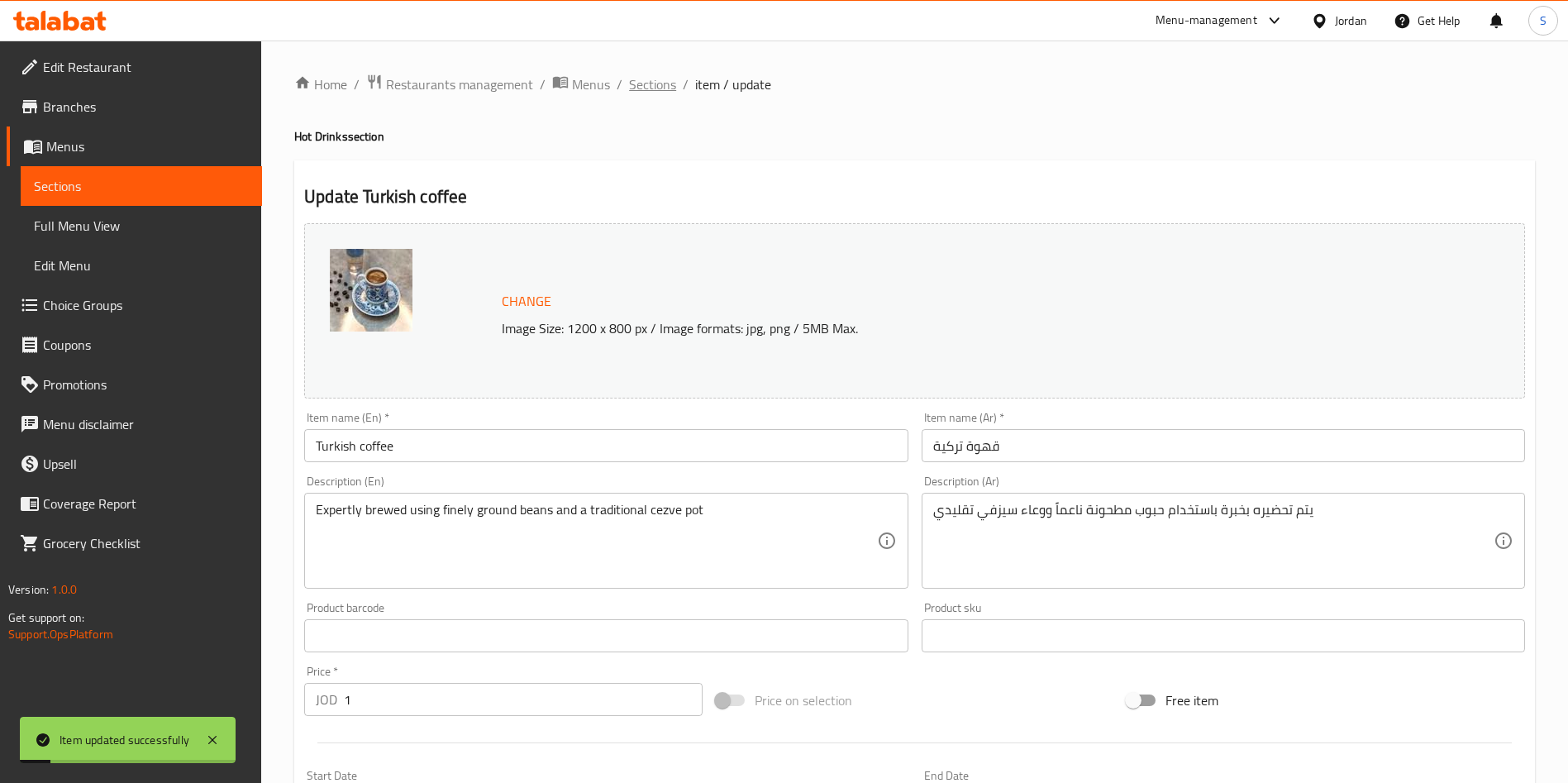
click at [667, 82] on span "Sections" at bounding box center [653, 84] width 47 height 19
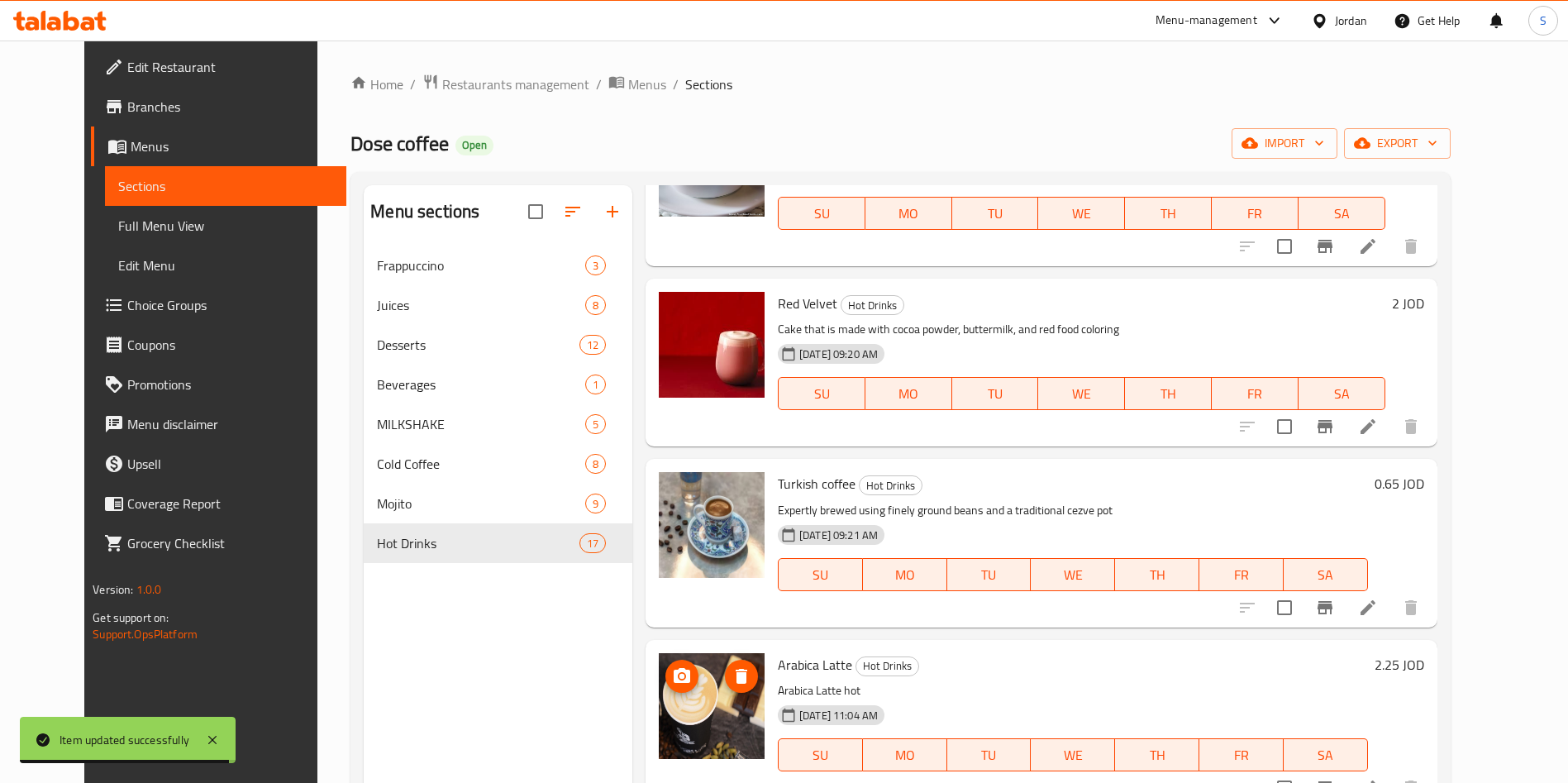
scroll to position [231, 0]
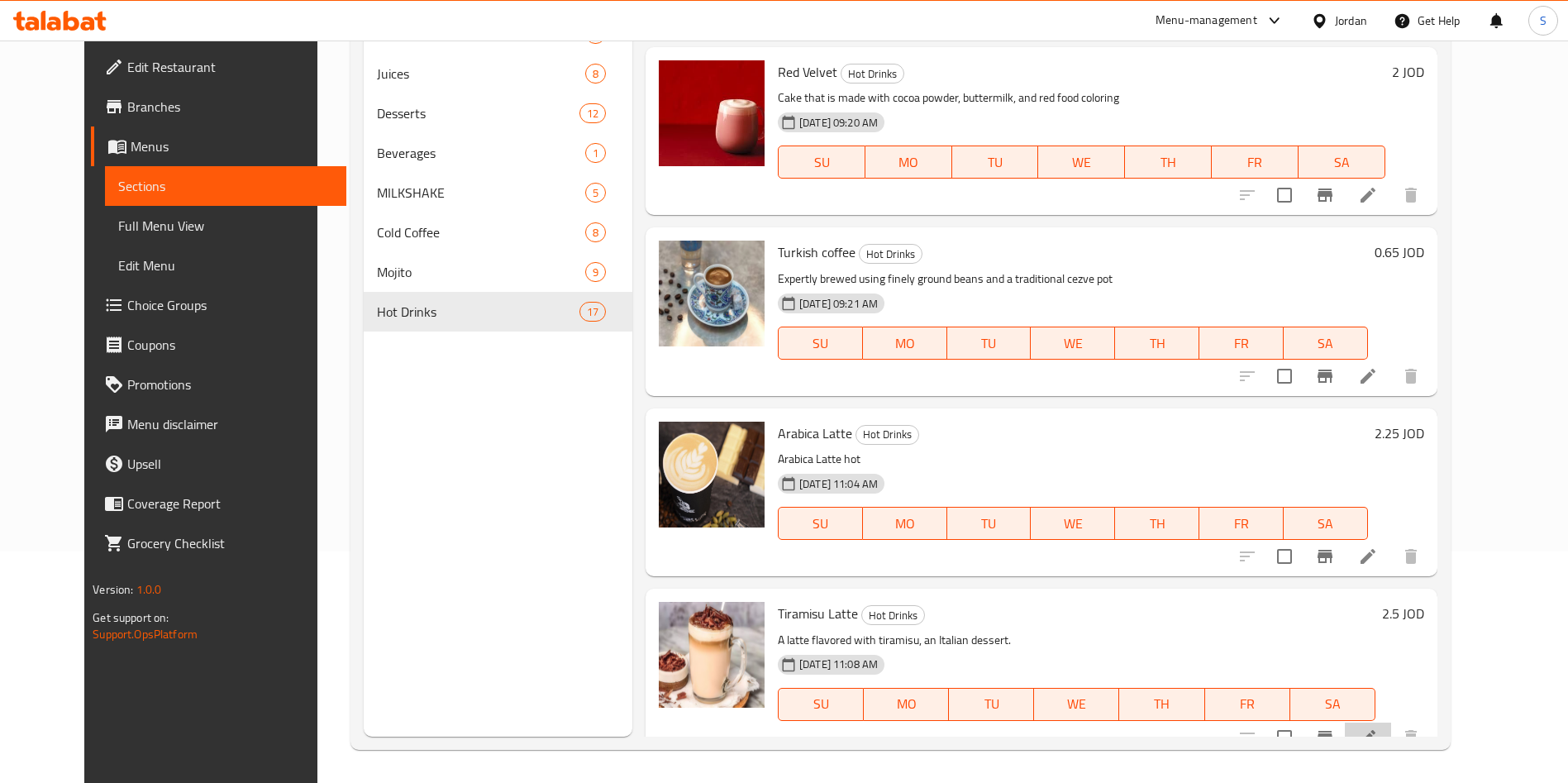
click at [1391, 722] on li at bounding box center [1368, 736] width 47 height 30
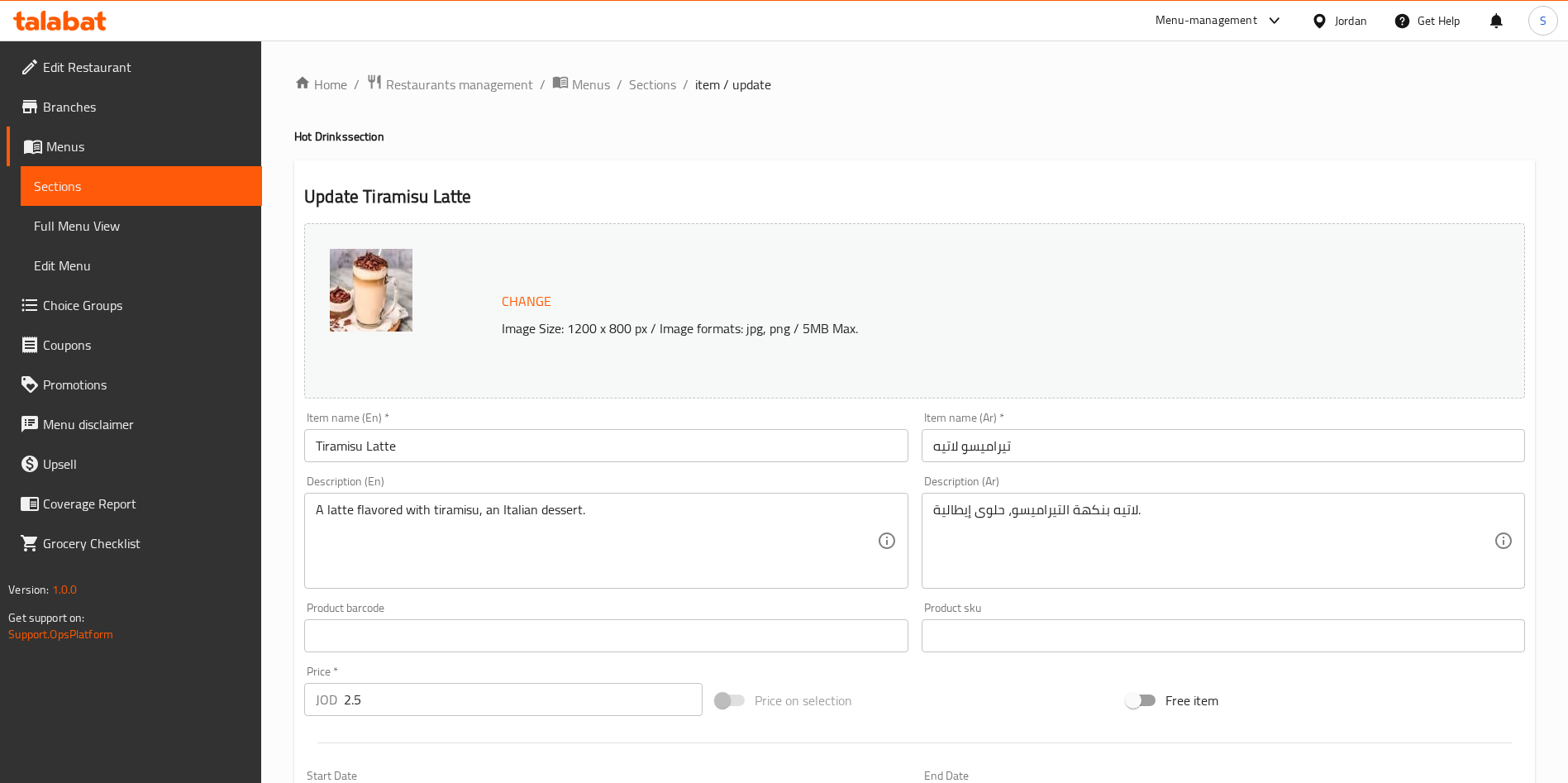
scroll to position [372, 0]
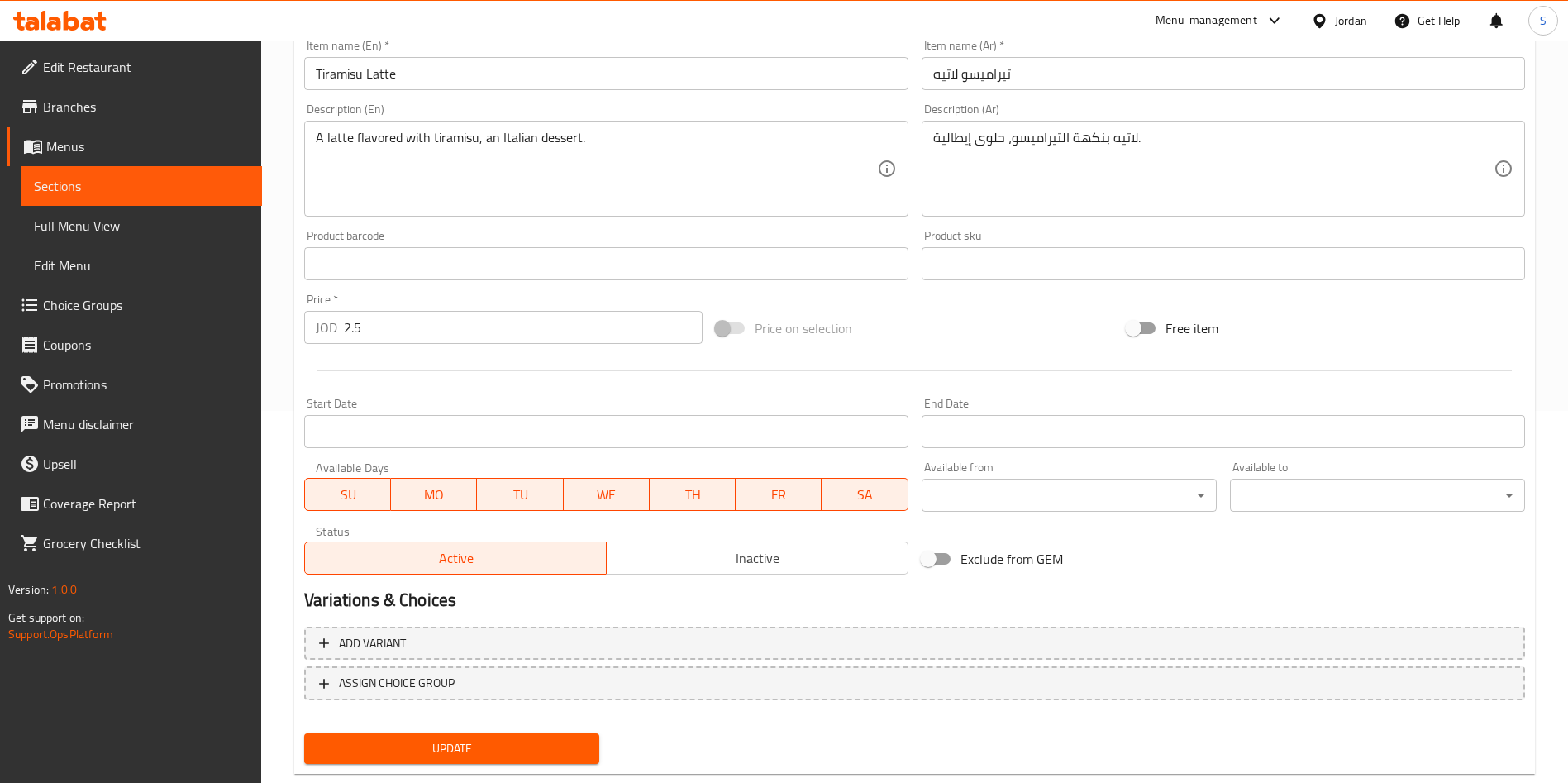
click at [345, 327] on input "2.5" at bounding box center [523, 327] width 359 height 33
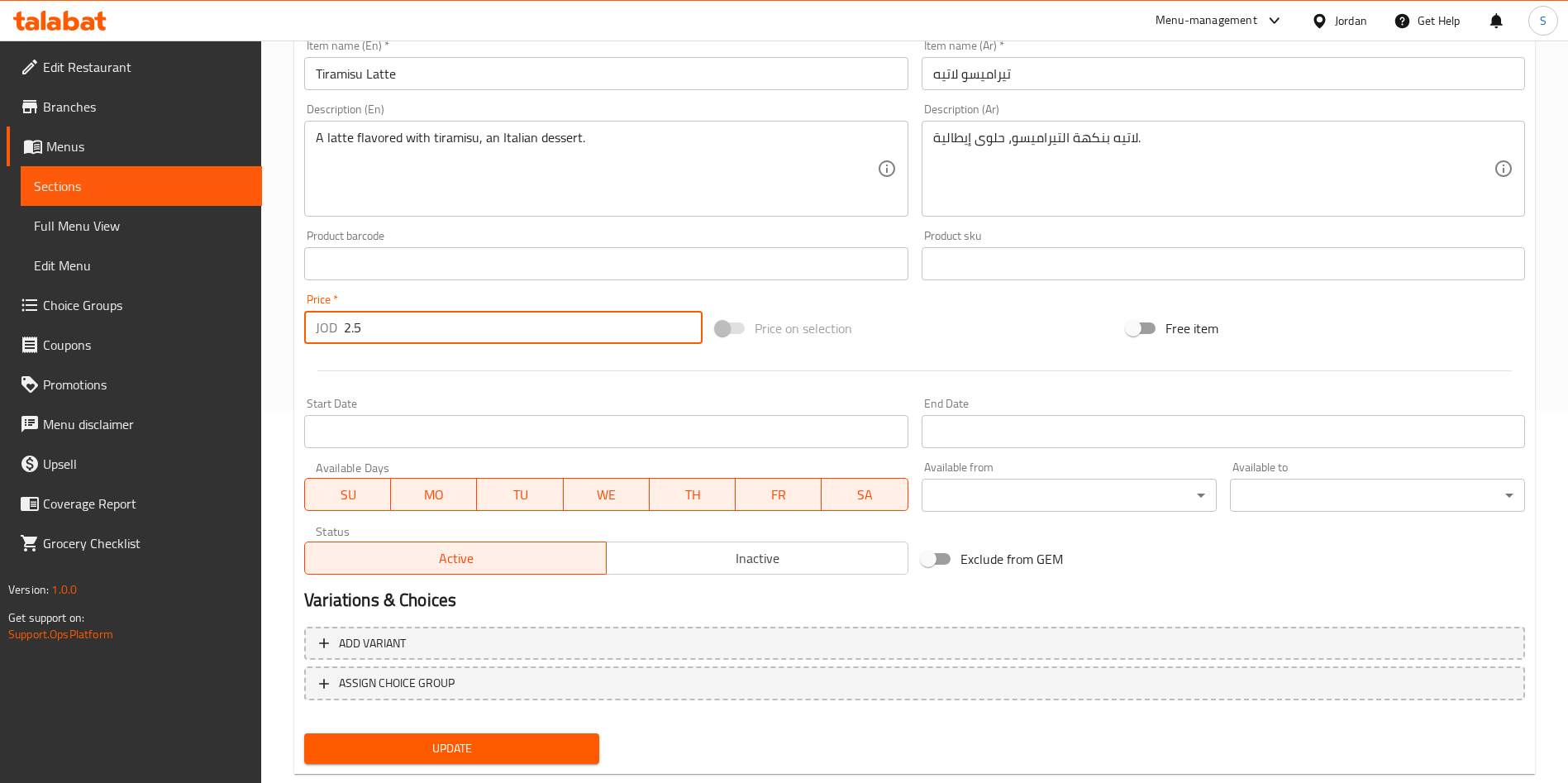
click at [348, 327] on input "2.5" at bounding box center [523, 327] width 359 height 33
click at [356, 330] on input "2.5" at bounding box center [523, 327] width 359 height 33
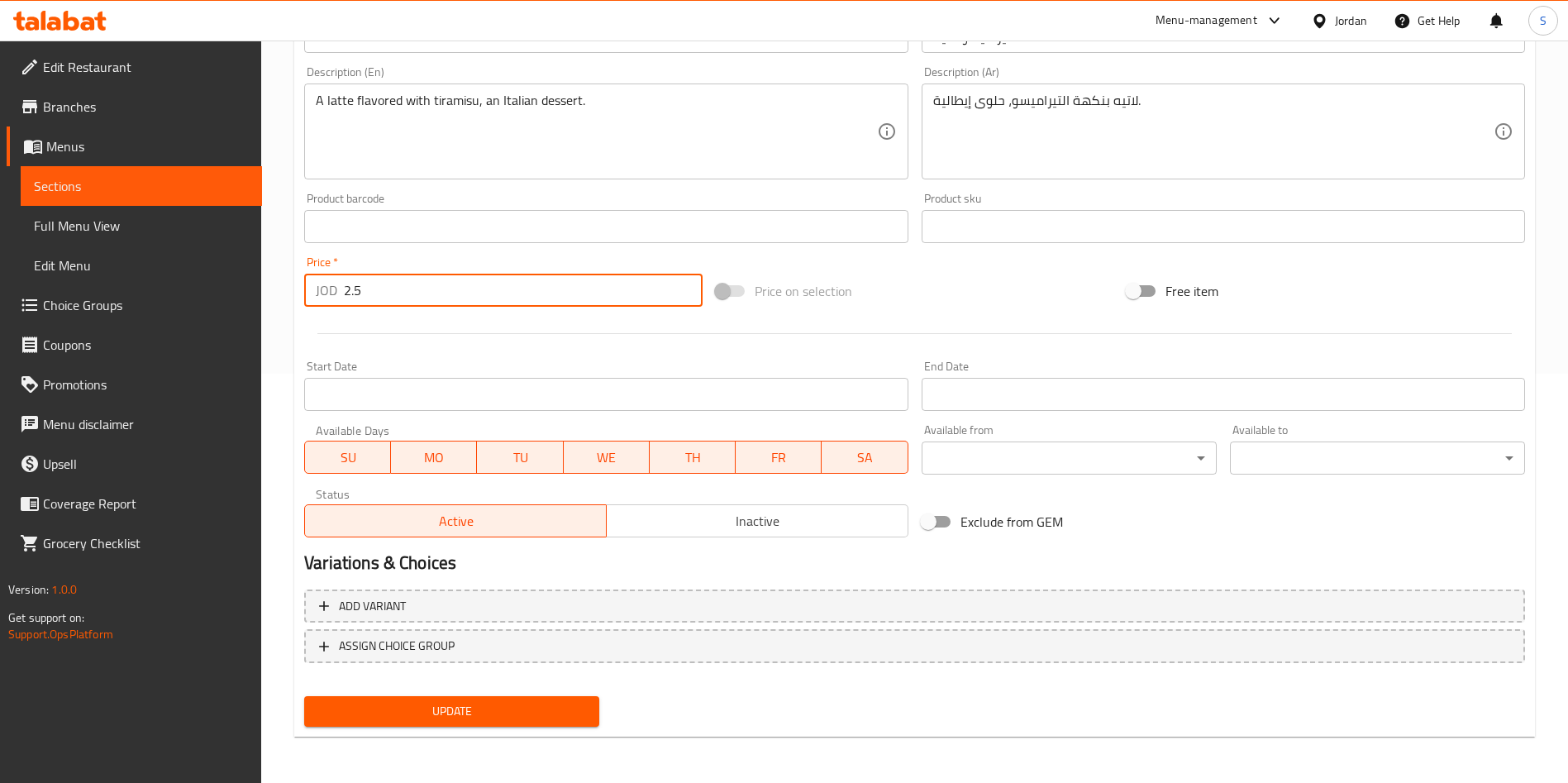
click at [516, 713] on span "Update" at bounding box center [452, 711] width 269 height 20
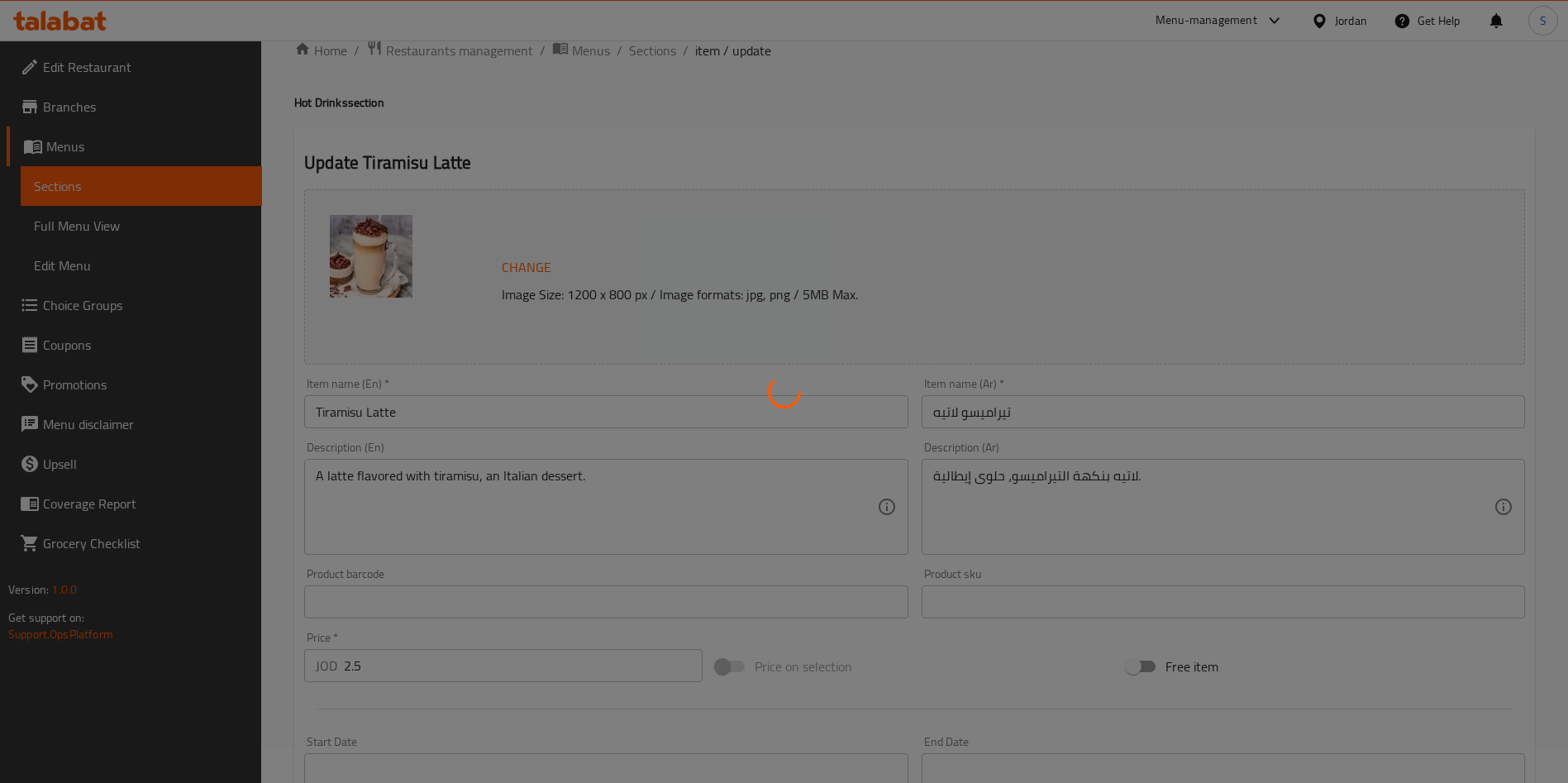
scroll to position [0, 0]
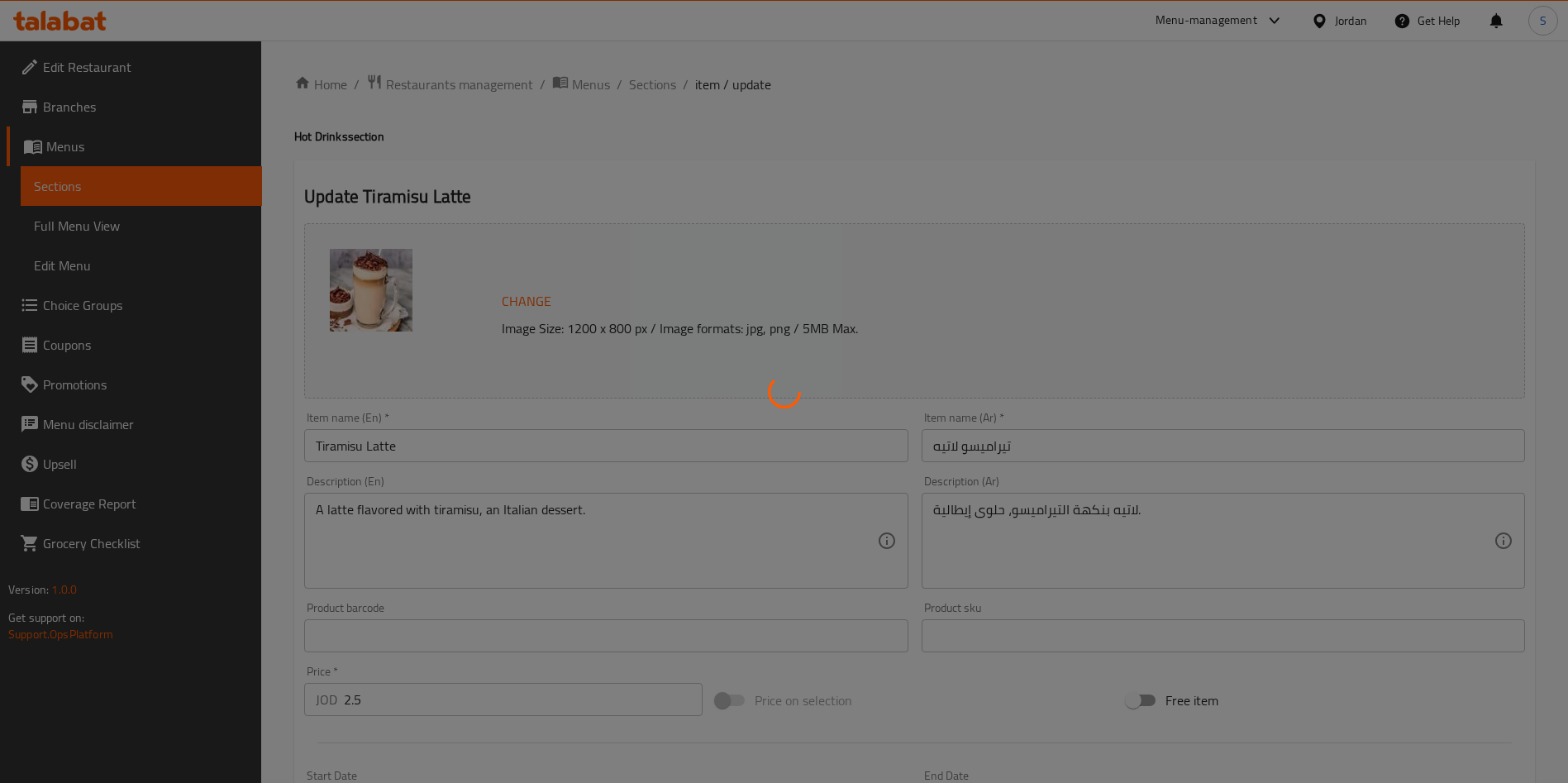
click at [658, 88] on div at bounding box center [784, 392] width 1568 height 783
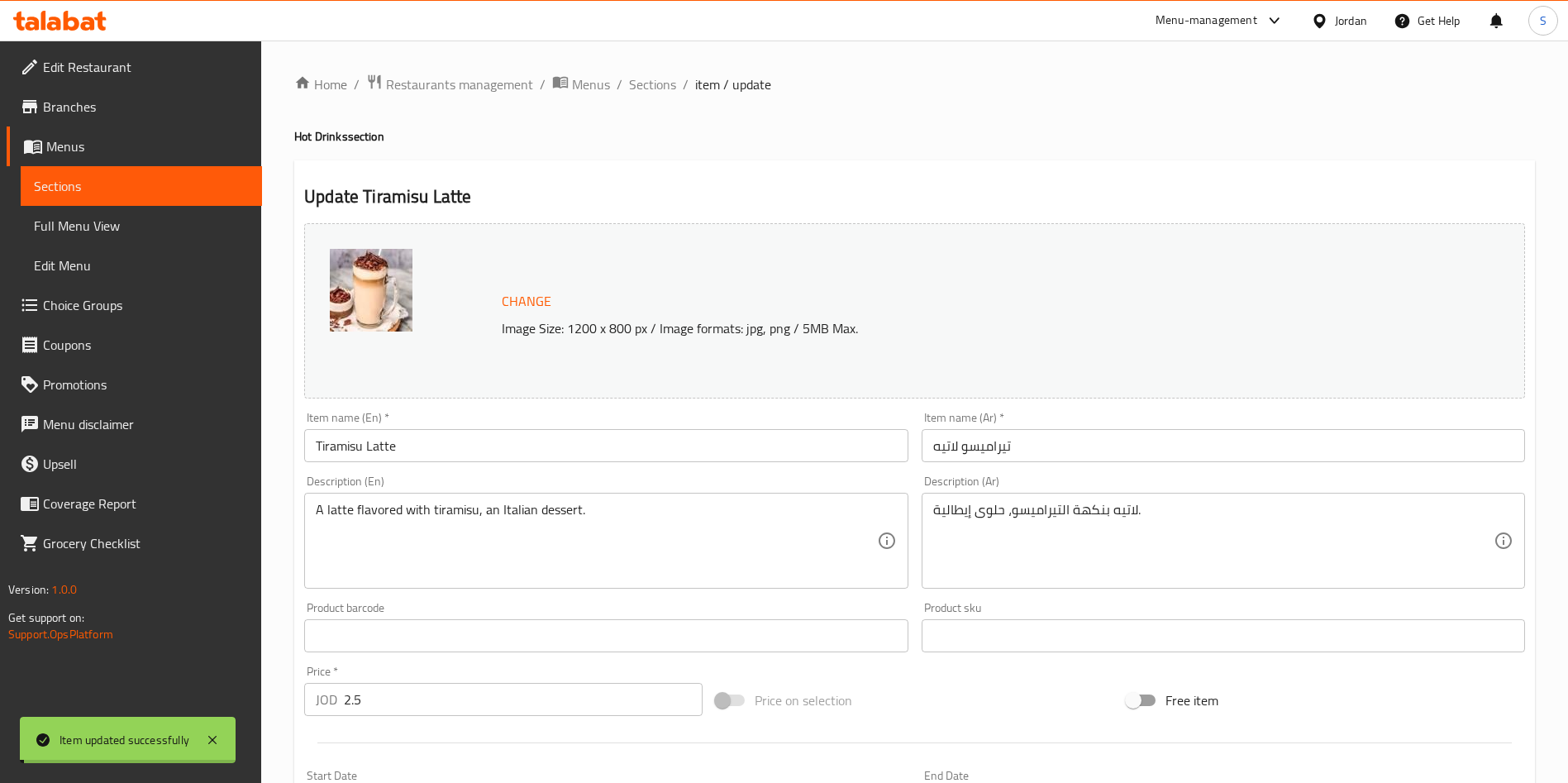
click at [651, 79] on span "Sections" at bounding box center [653, 84] width 47 height 19
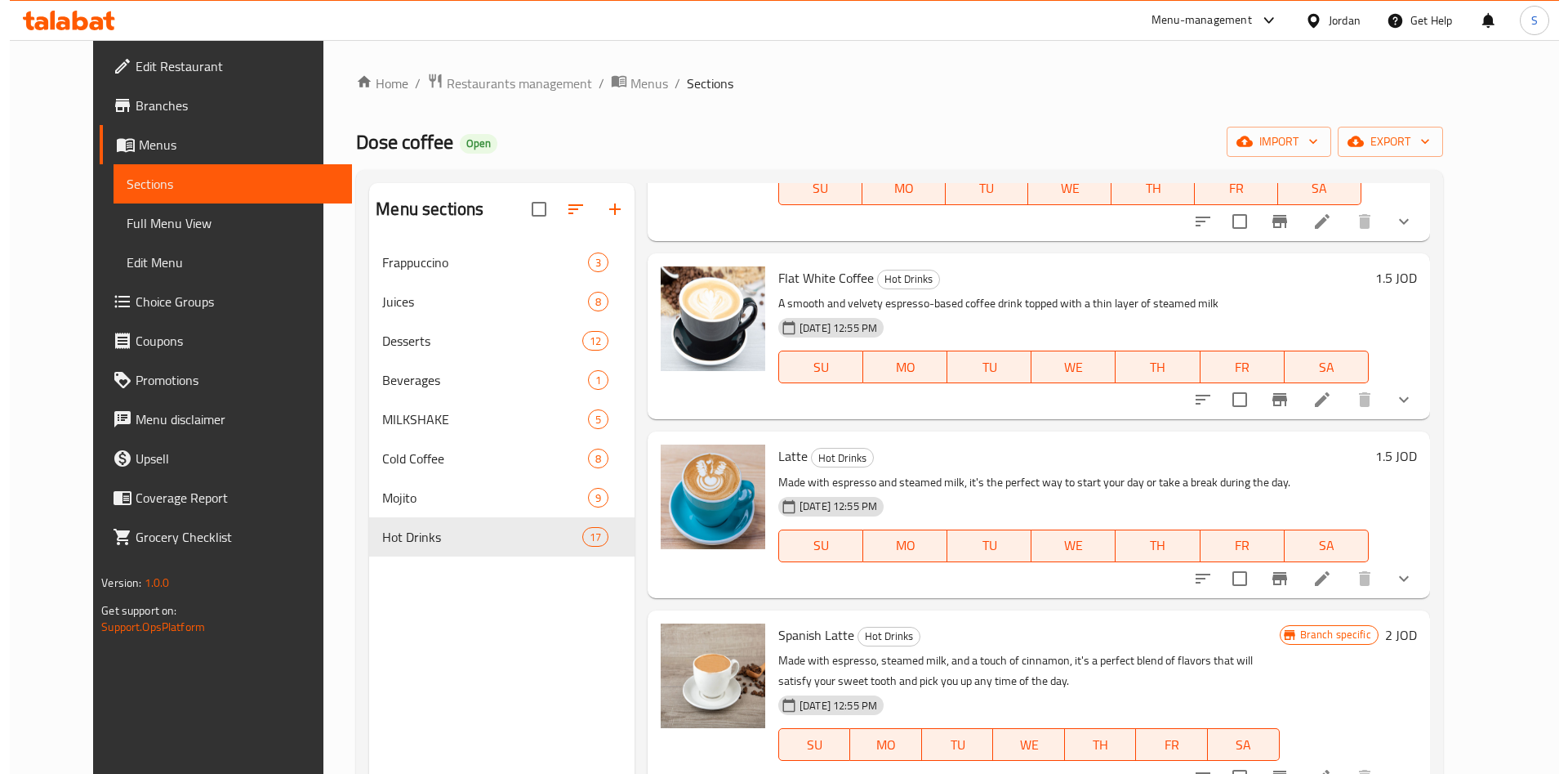
scroll to position [34, 0]
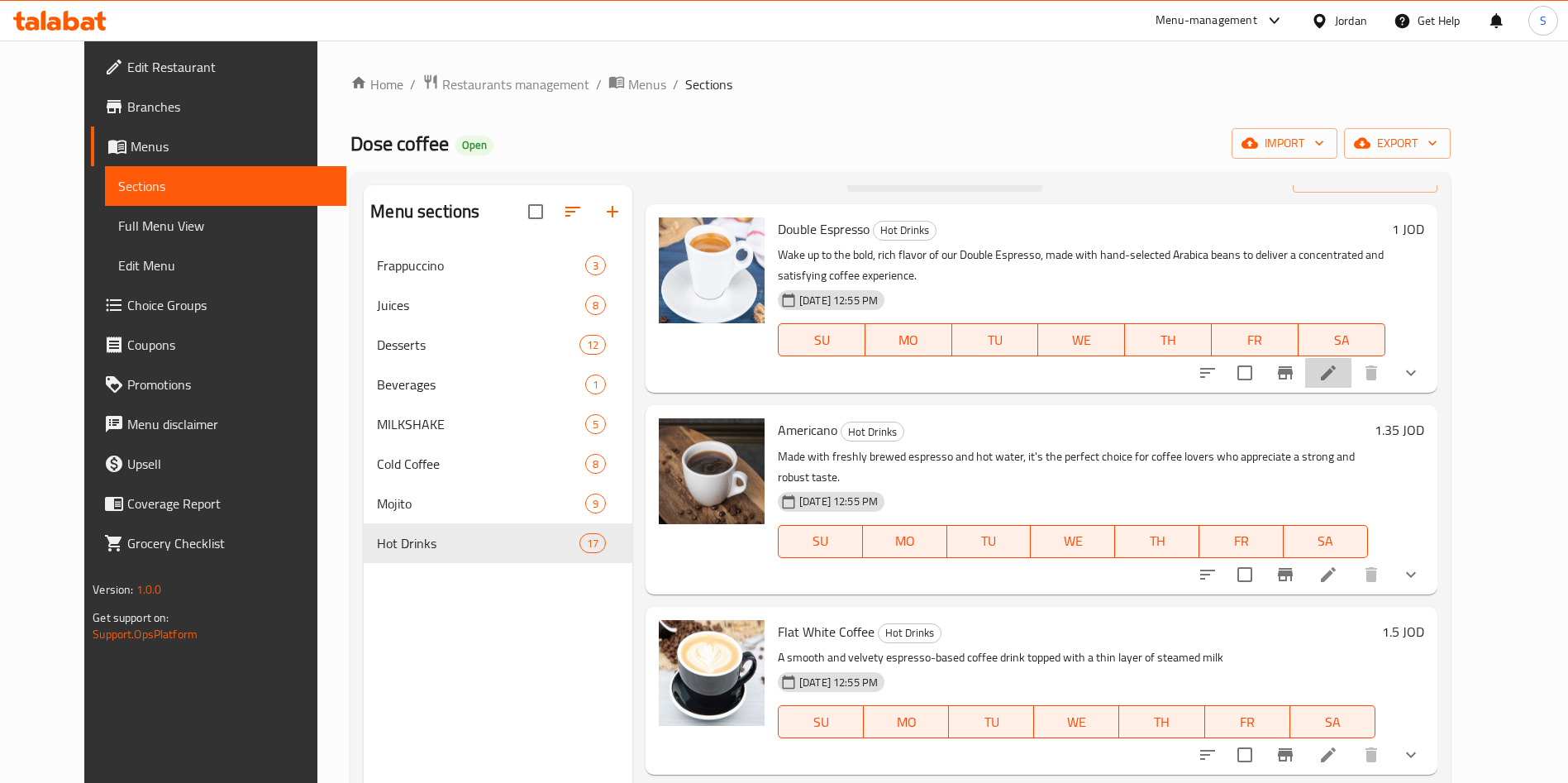
click at [1352, 385] on li at bounding box center [1328, 372] width 47 height 30
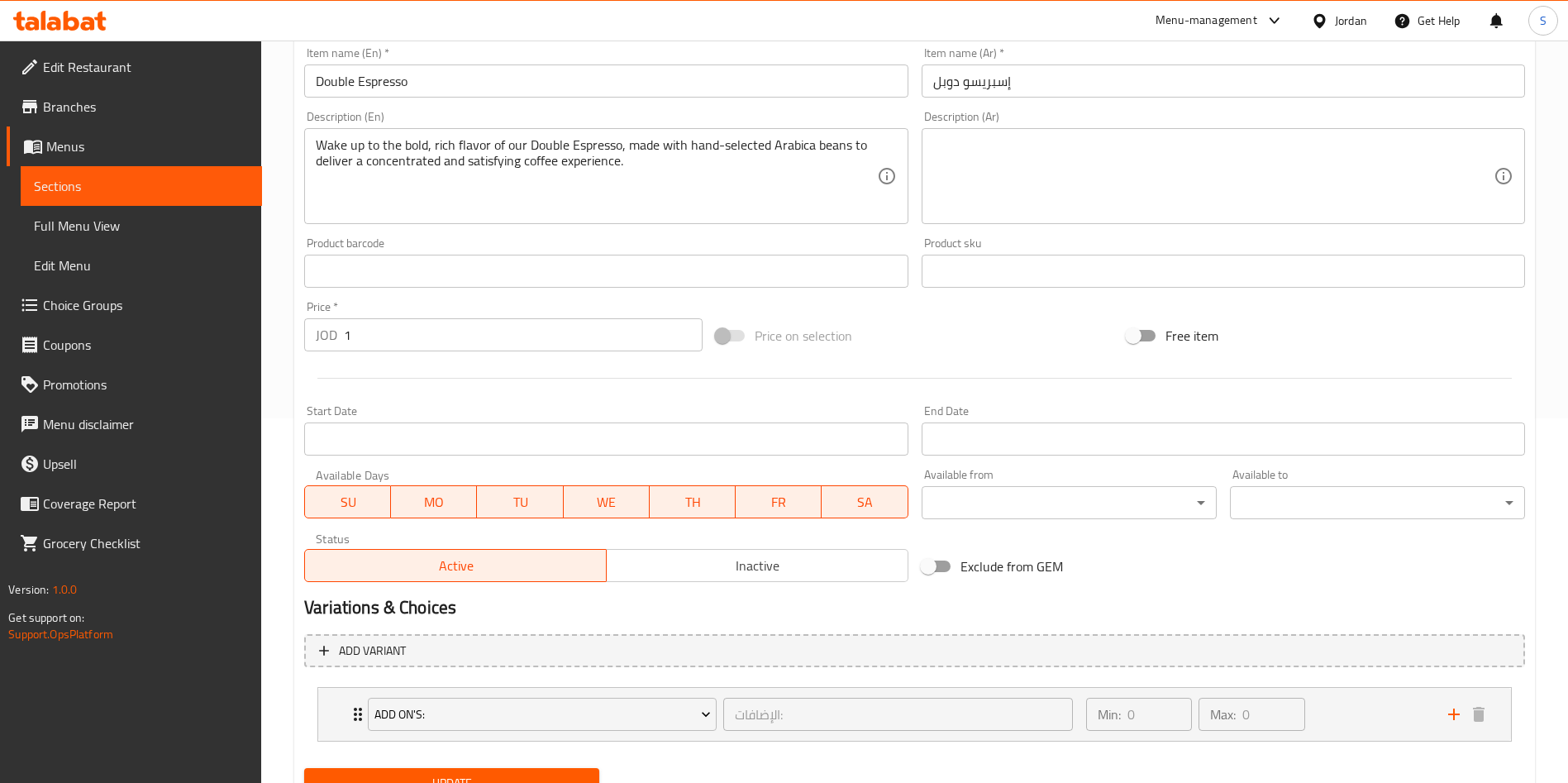
scroll to position [436, 0]
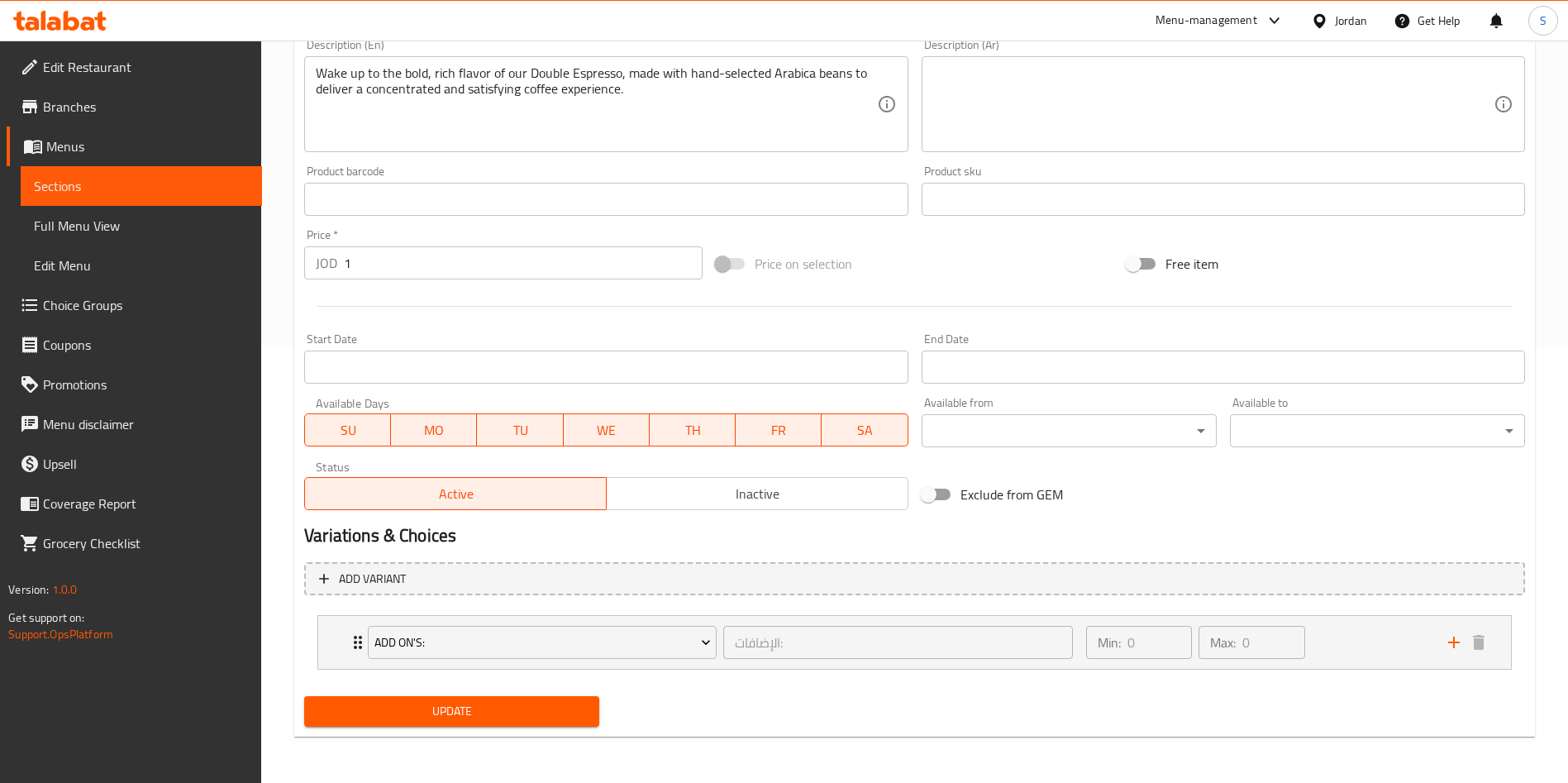
click at [304, 652] on li "Add On's: الإضافات: ​ Min: 0 ​ Max: 0 ​ Caramel (ID: 1815010893) 0.6 JOD Name (…" at bounding box center [915, 642] width 1220 height 68
click at [314, 652] on li "Add On's: الإضافات: ​ Min: 0 ​ Max: 0 ​ Caramel (ID: 1815010893) 0.6 JOD Name (…" at bounding box center [915, 642] width 1220 height 68
click at [336, 652] on div "Add On's: الإضافات: ​ Min: 0 ​ Max: 0 ​" at bounding box center [914, 642] width 1193 height 53
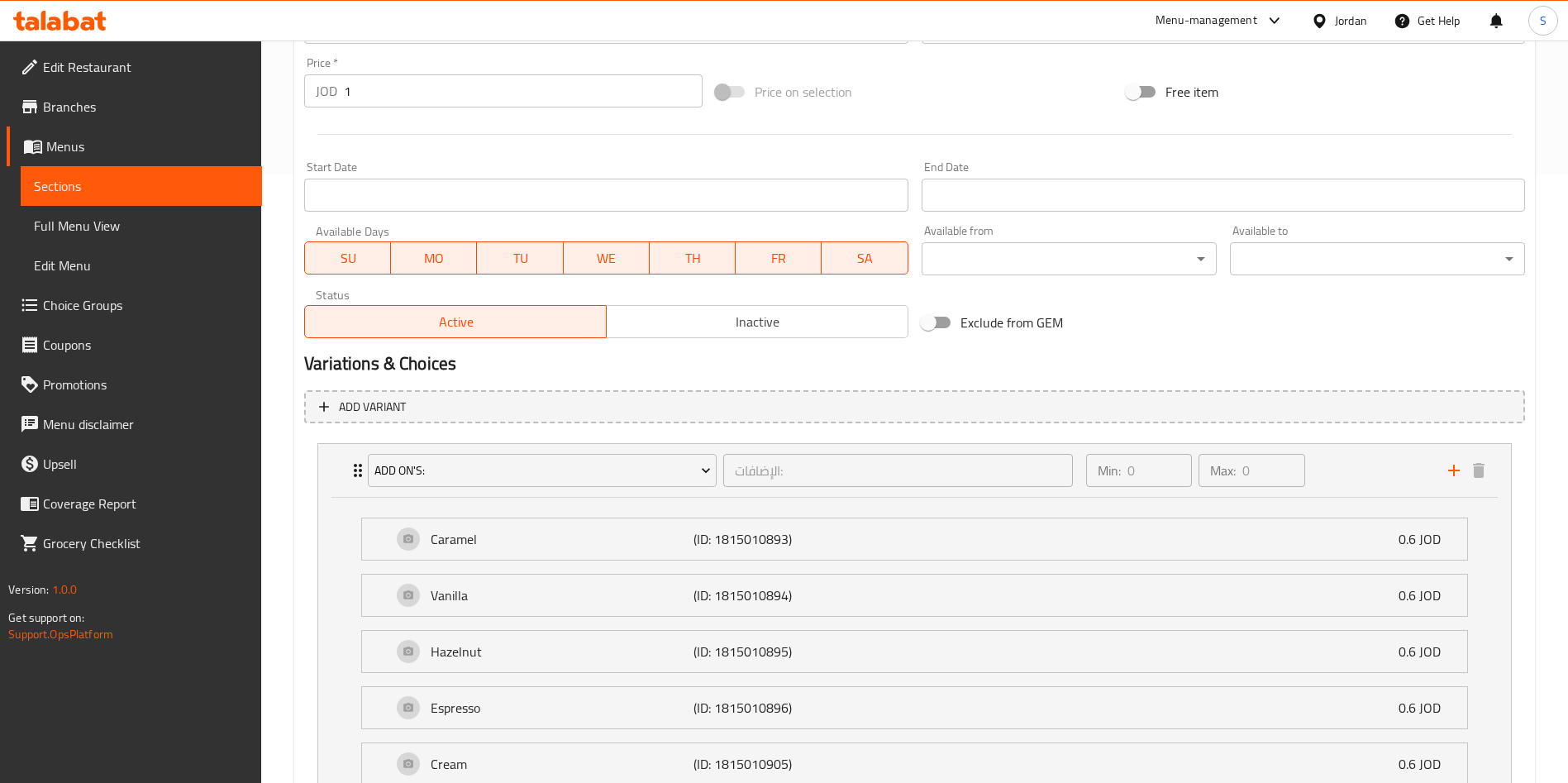
scroll to position [685, 0]
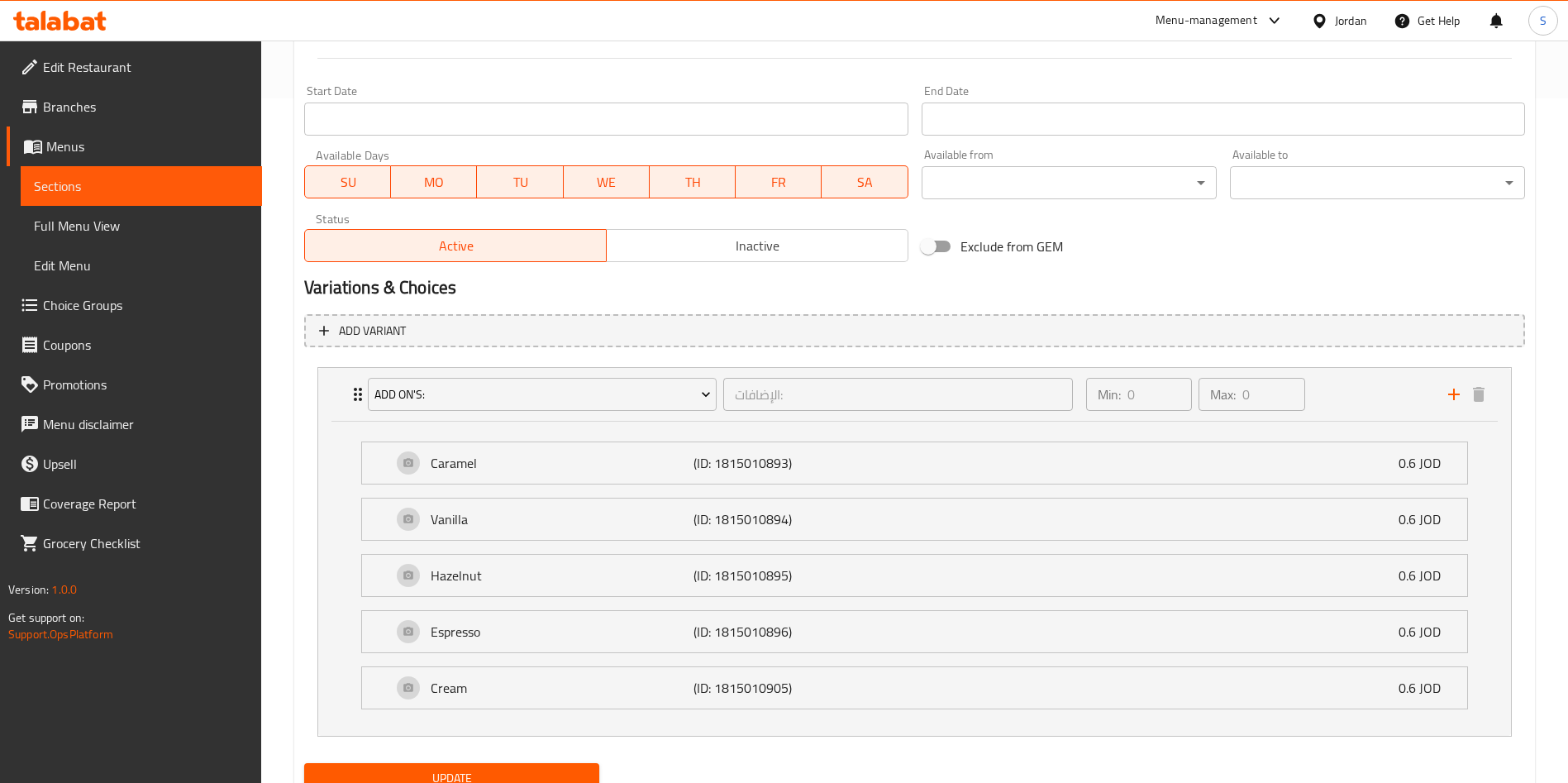
click at [92, 309] on span "Choice Groups" at bounding box center [146, 304] width 206 height 19
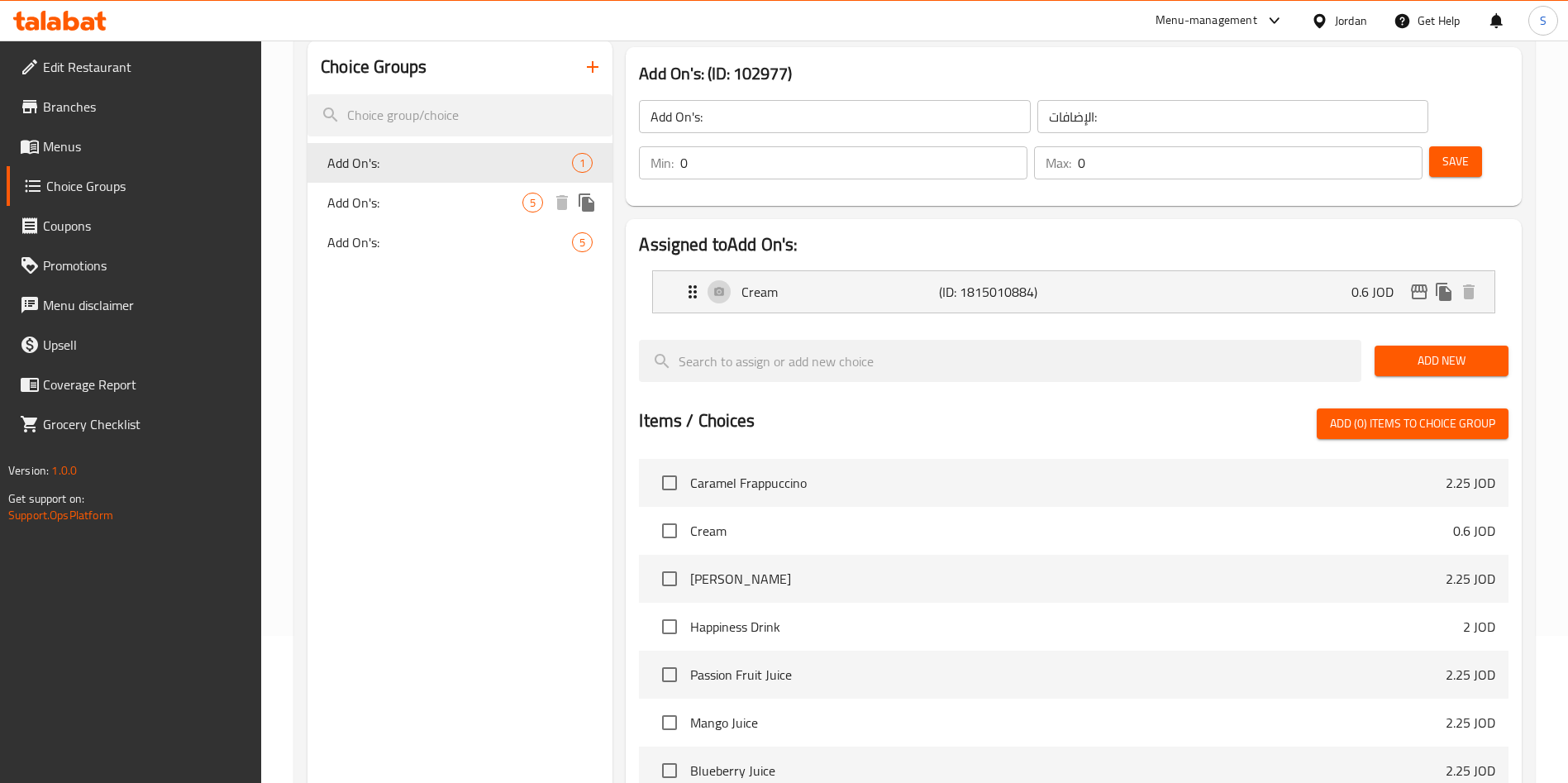
scroll to position [110, 0]
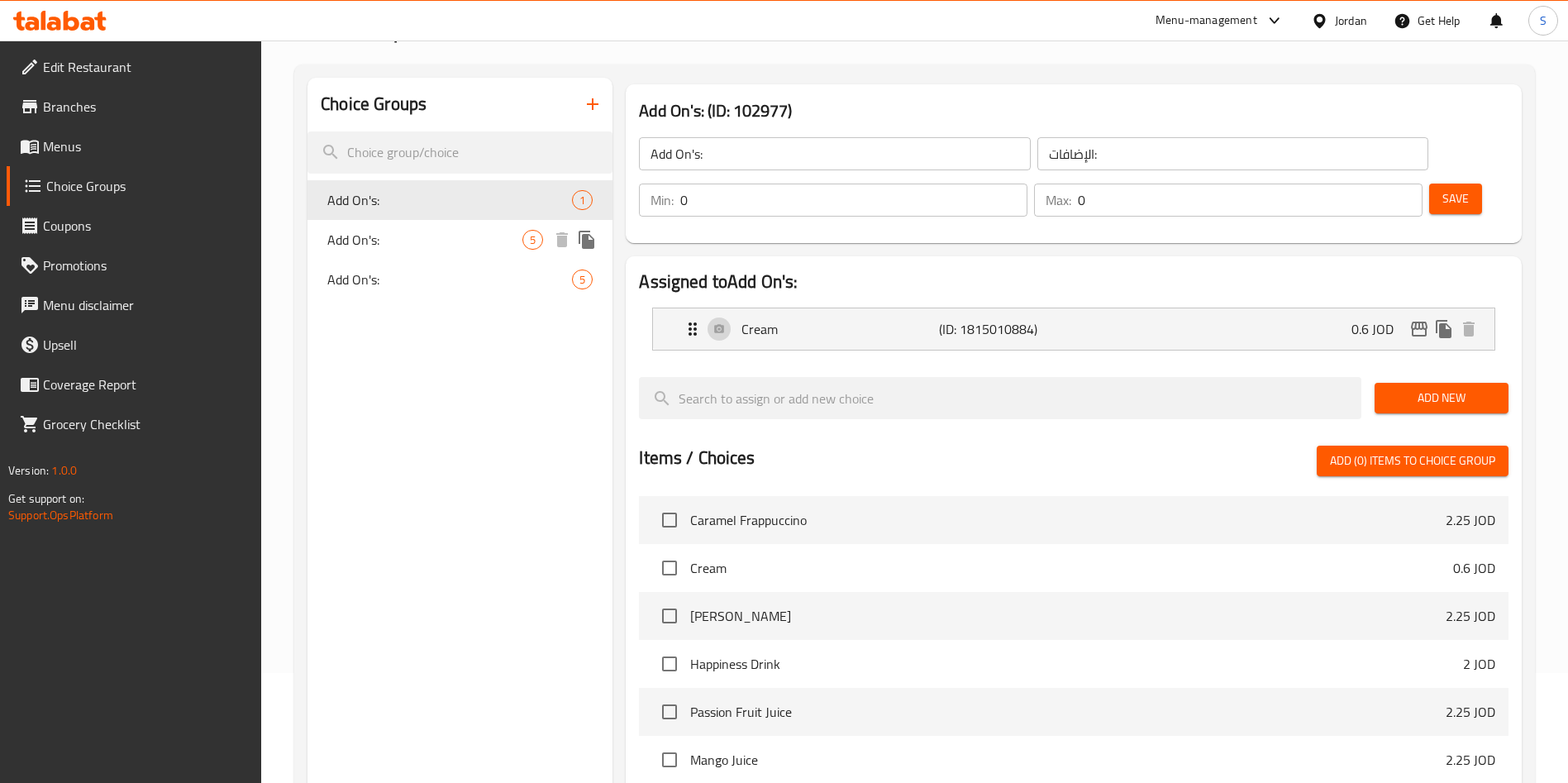
click at [382, 230] on span "Add On's:" at bounding box center [425, 239] width 195 height 19
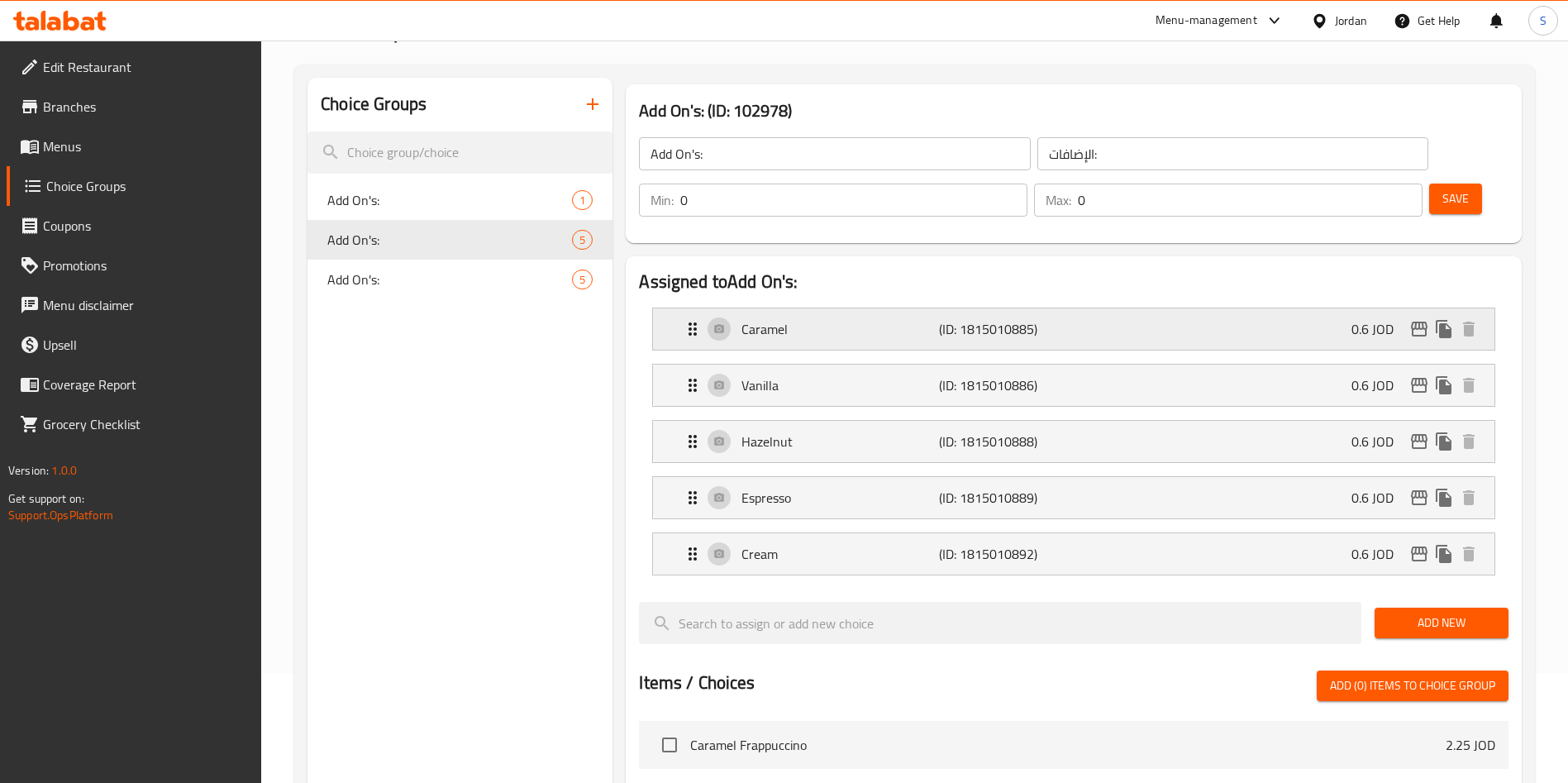
click at [1278, 308] on div "Caramel (ID: 1815010885) 0.6 JOD" at bounding box center [1079, 329] width 792 height 42
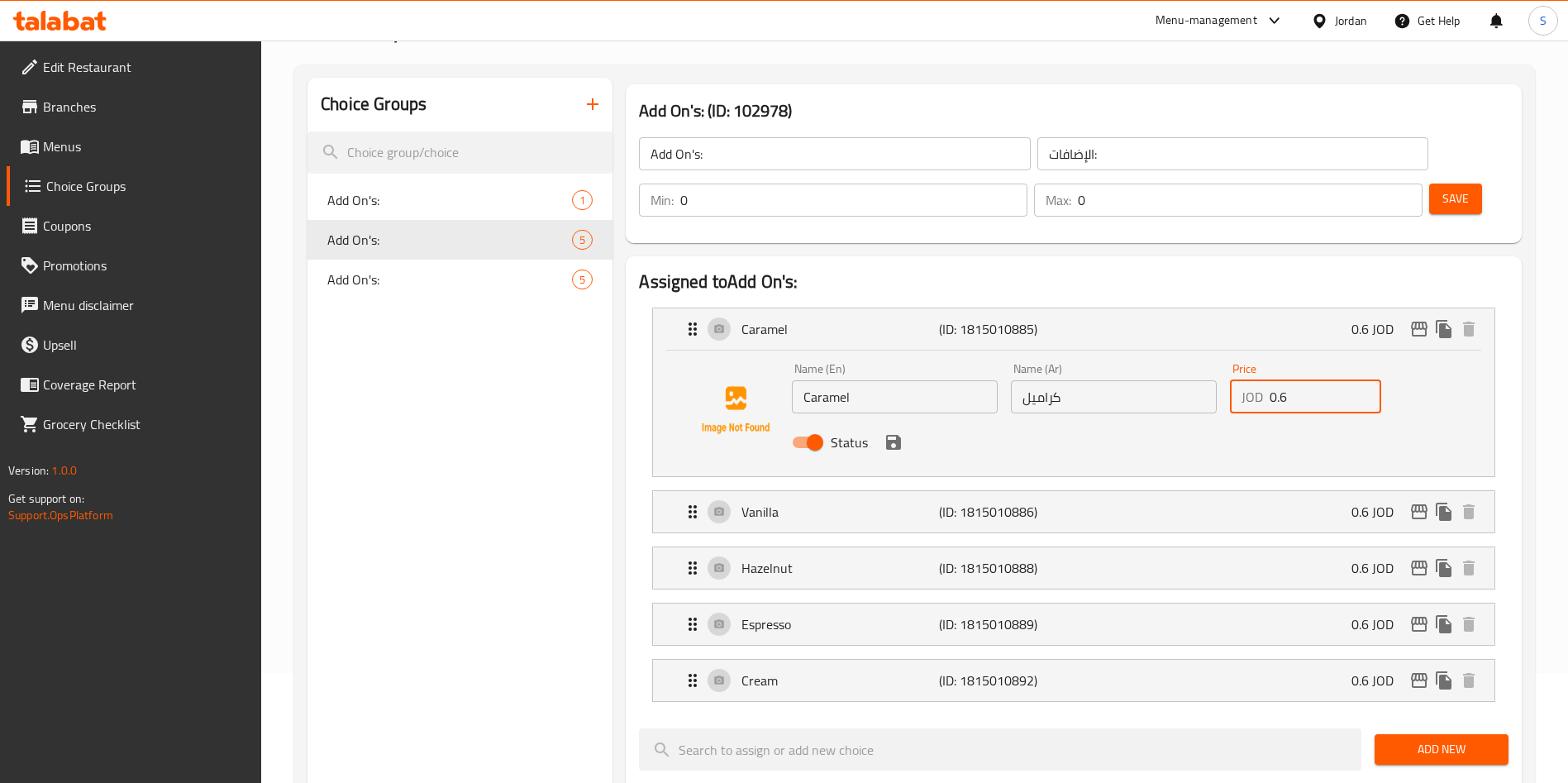
drag, startPoint x: 1308, startPoint y: 354, endPoint x: 1259, endPoint y: 355, distance: 49.0
click at [1259, 380] on div "JOD 0.6 Price" at bounding box center [1305, 397] width 151 height 33
type input "1"
drag, startPoint x: 1284, startPoint y: 355, endPoint x: 1265, endPoint y: 357, distance: 19.1
click at [1265, 380] on div "JOD 1 Price" at bounding box center [1305, 397] width 151 height 33
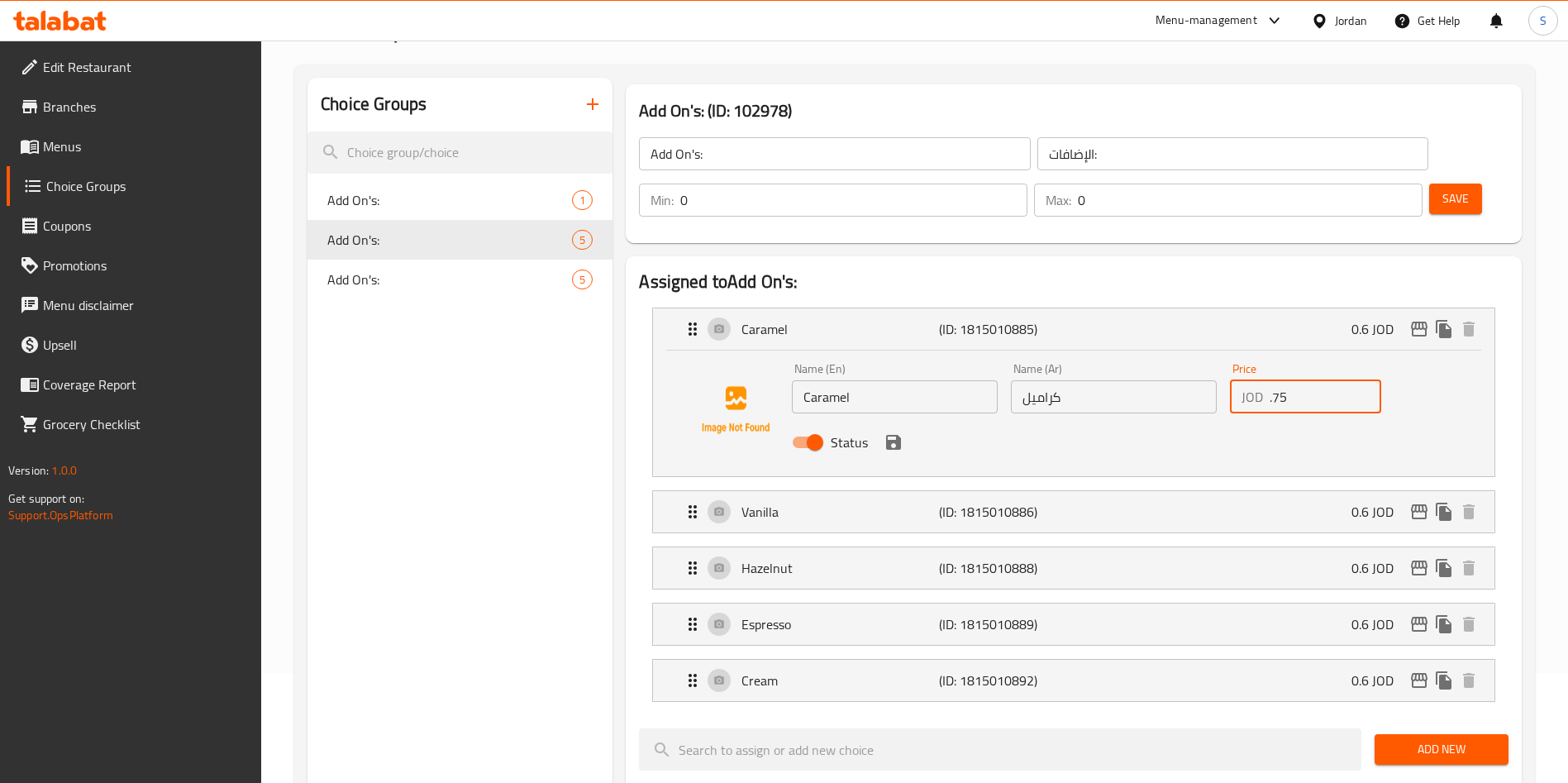
click at [1263, 380] on div "JOD .75 Price" at bounding box center [1305, 397] width 151 height 33
click at [1300, 380] on input ".75" at bounding box center [1326, 397] width 112 height 33
click at [1275, 380] on input ".75" at bounding box center [1326, 397] width 112 height 33
click at [1273, 380] on input ".75" at bounding box center [1326, 397] width 112 height 33
click at [1266, 380] on div "JOD .75 Price" at bounding box center [1305, 397] width 151 height 33
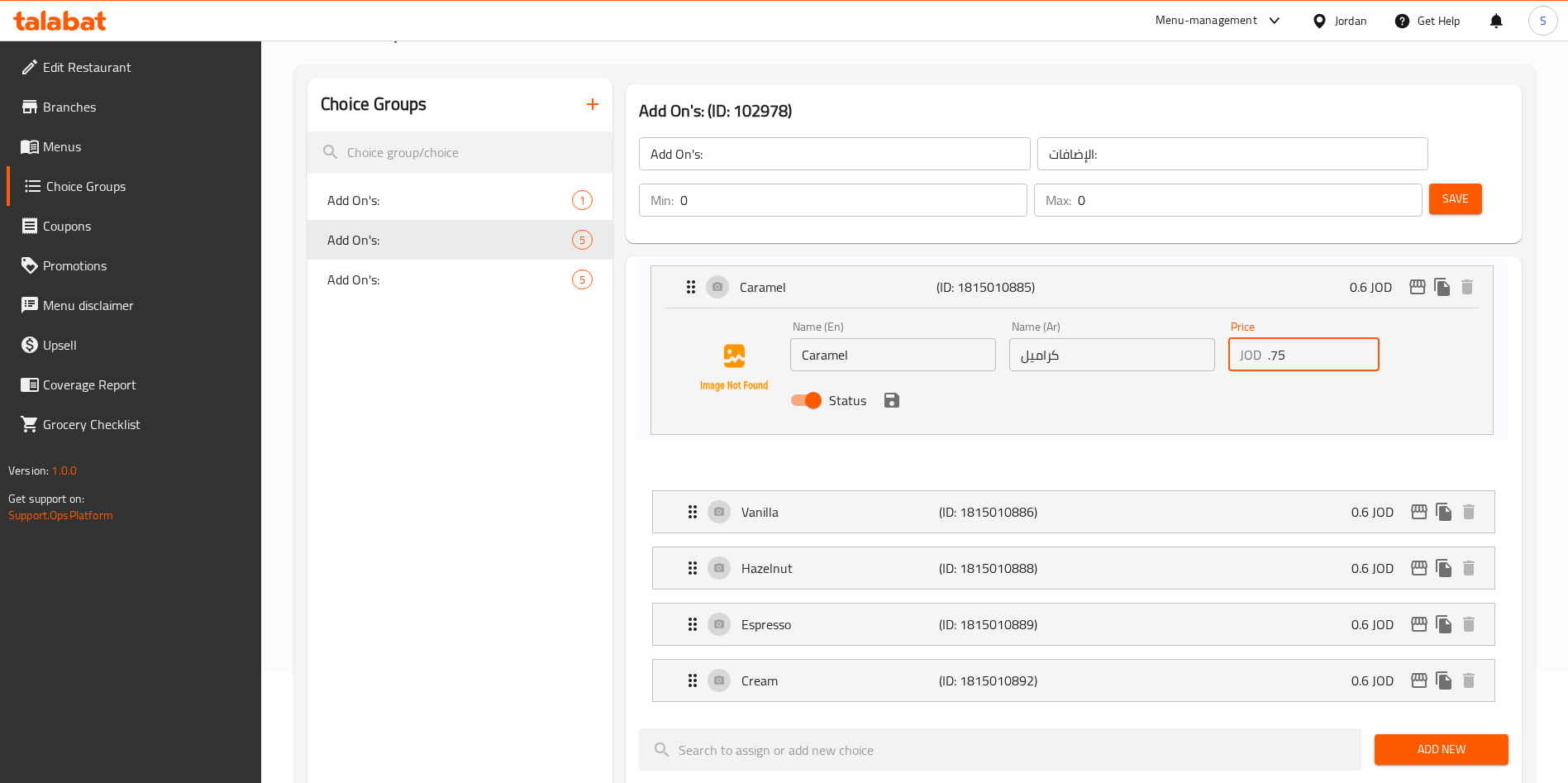
drag, startPoint x: 1266, startPoint y: 347, endPoint x: 1258, endPoint y: 359, distance: 14.4
click at [1258, 359] on nav "Caramel (ID: 1815010885) 0.6 JOD Name (En) Caramel Name (En) Name (Ar) كراميل N…" at bounding box center [1074, 504] width 870 height 420
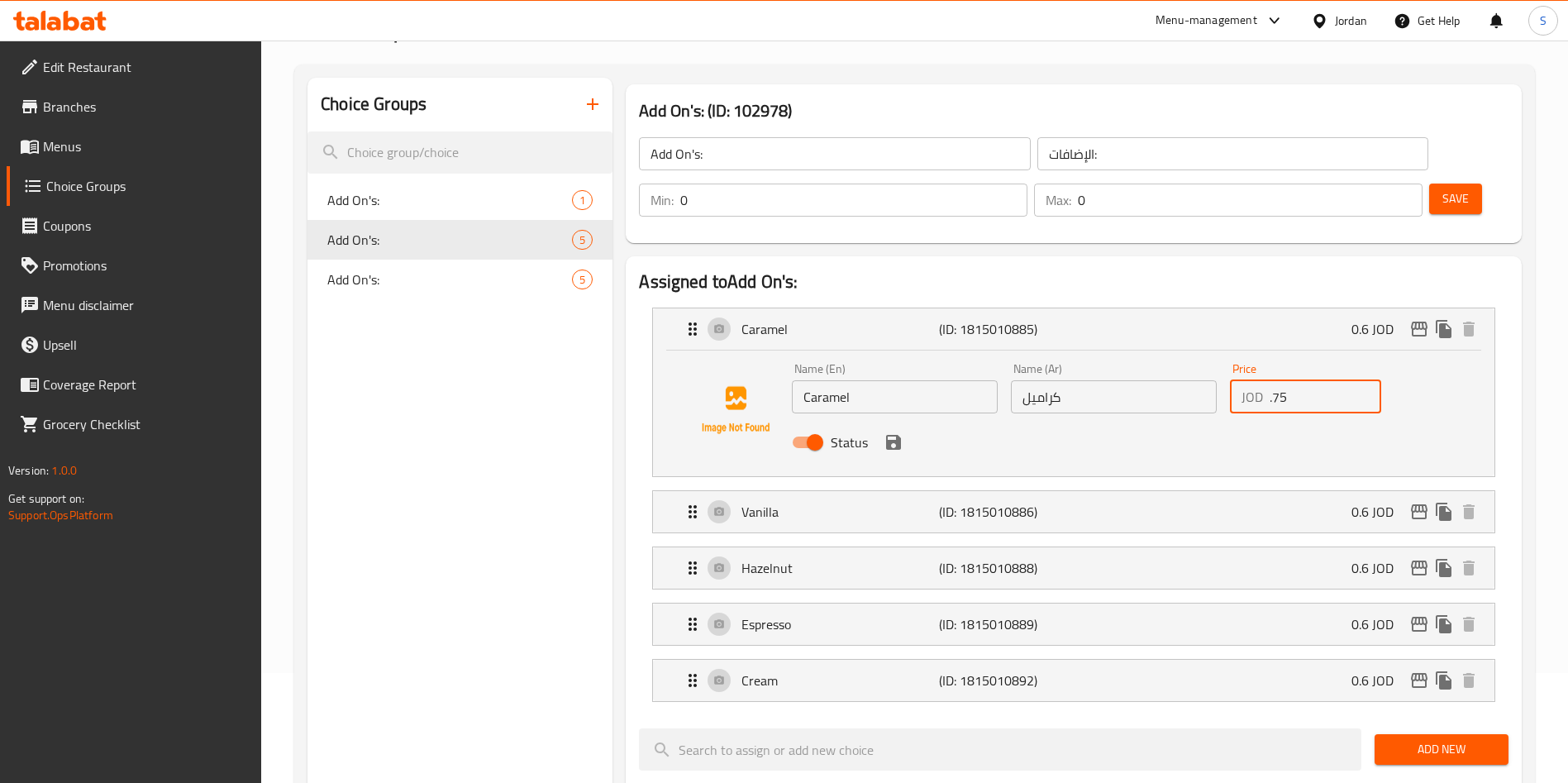
click at [1264, 380] on div "JOD .75 Price" at bounding box center [1305, 397] width 151 height 33
drag, startPoint x: 1294, startPoint y: 347, endPoint x: 1247, endPoint y: 347, distance: 47.0
click at [1247, 380] on div "JOD .75 Price" at bounding box center [1305, 397] width 151 height 33
drag, startPoint x: 1297, startPoint y: 341, endPoint x: 1188, endPoint y: 355, distance: 109.9
click at [1188, 356] on div "Name (En) Caramel Name (En) Name (Ar) كراميل Name (Ar) Price JOD 0.75 Price Sta…" at bounding box center [1114, 410] width 657 height 108
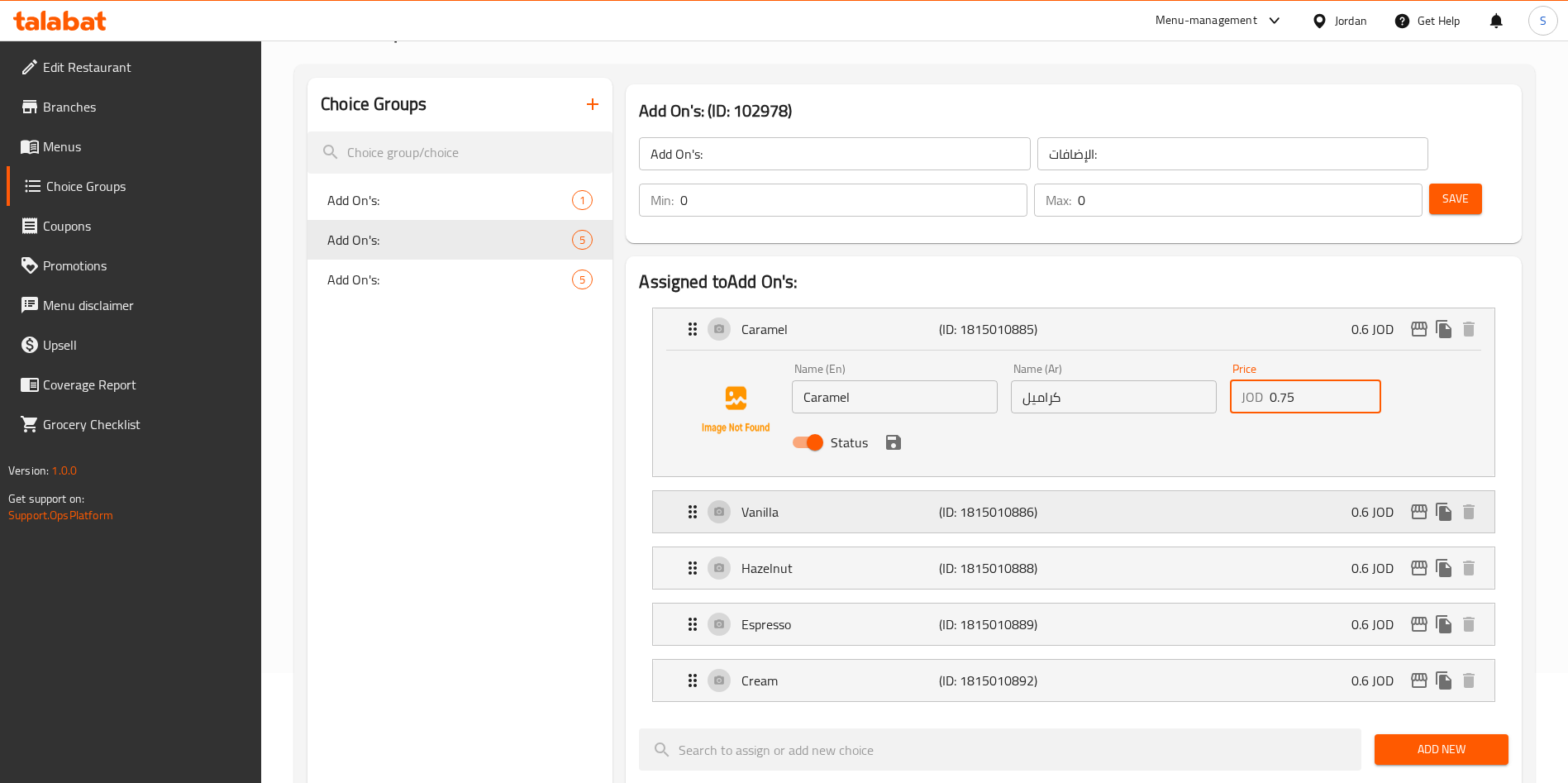
click at [1149, 491] on div "Vanilla (ID: 1815010886) 0.6 JOD" at bounding box center [1079, 511] width 792 height 42
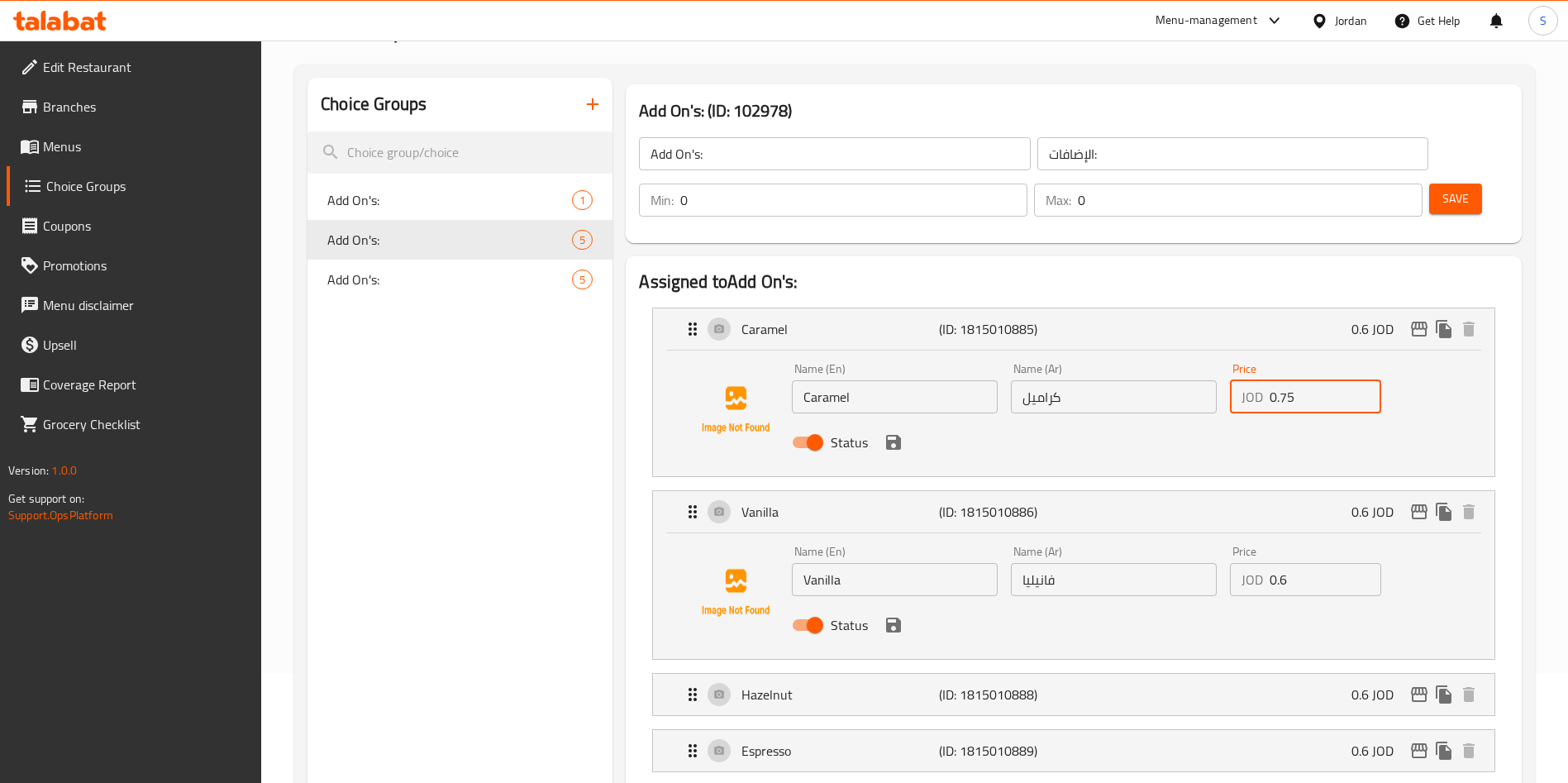
type input "0.75"
drag, startPoint x: 1328, startPoint y: 536, endPoint x: 1182, endPoint y: 542, distance: 146.1
click at [1182, 542] on div "Name (En) Vanilla Name (En) Name (Ar) فانيليا Name (Ar) Price JOD 0.6 Price Sta…" at bounding box center [1114, 593] width 657 height 108
paste input "75"
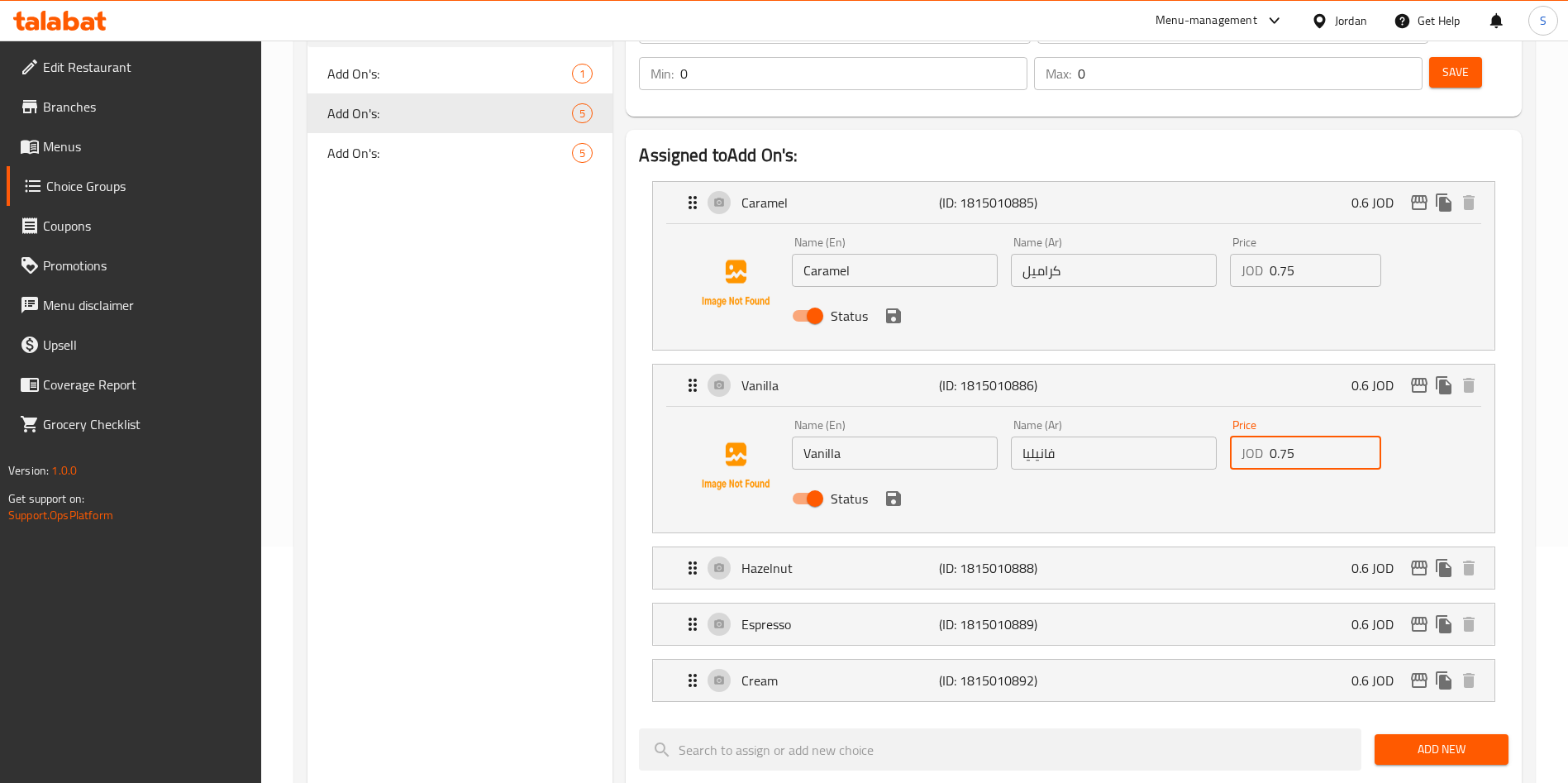
scroll to position [358, 0]
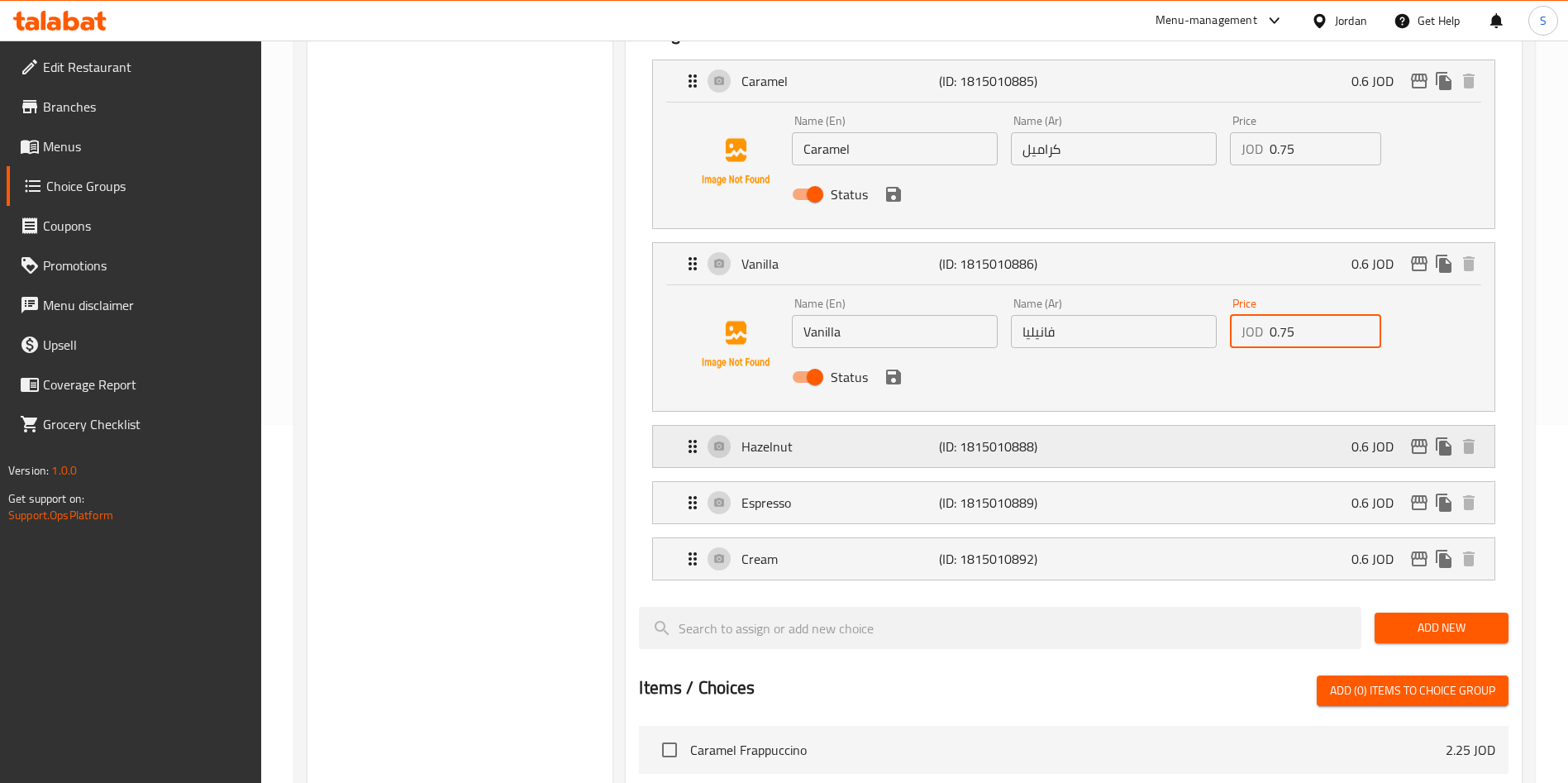
click at [1288, 425] on div "Hazelnut (ID: 1815010888) 0.6 JOD" at bounding box center [1079, 446] width 792 height 42
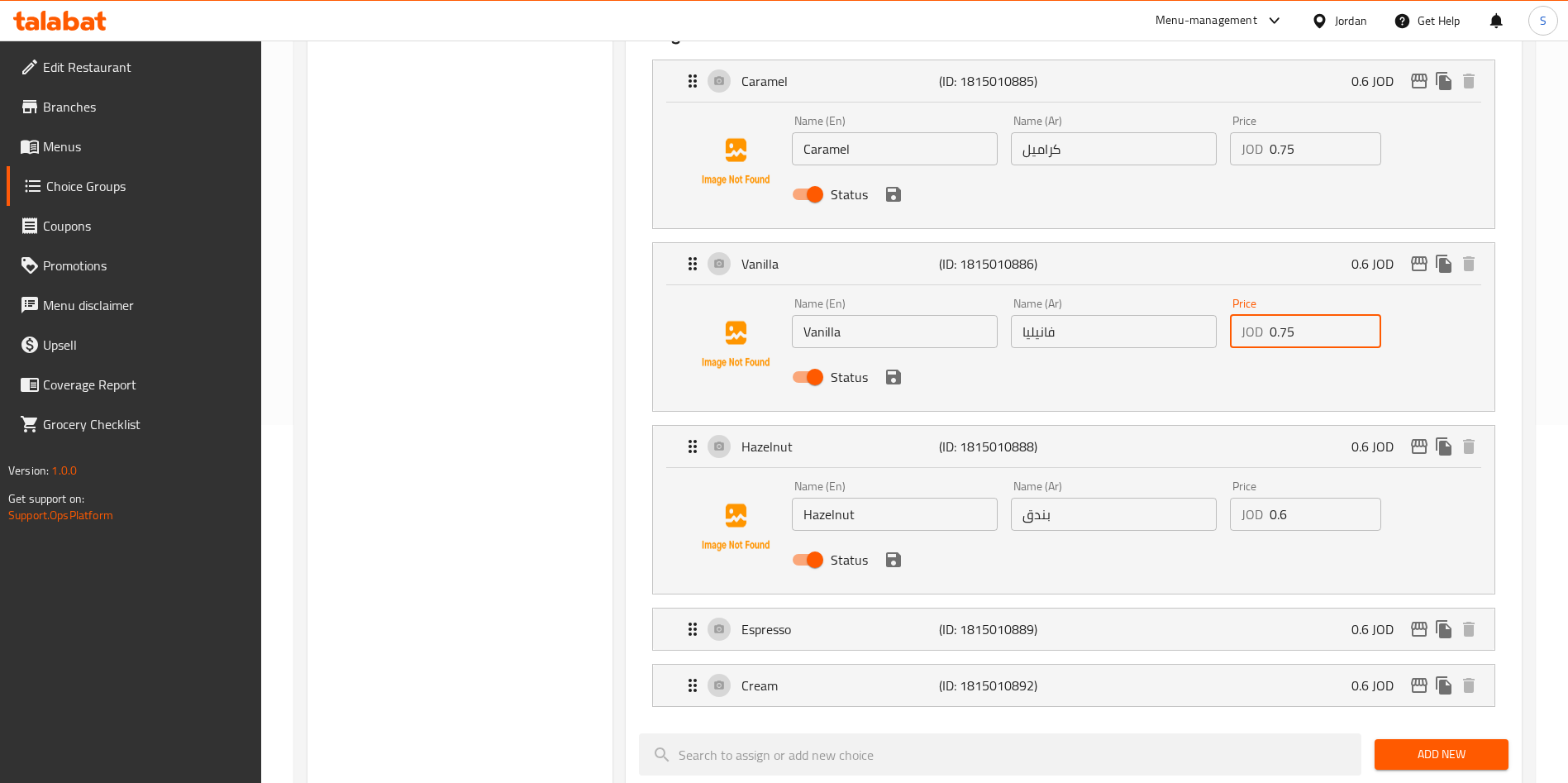
type input "0.75"
drag, startPoint x: 1164, startPoint y: 486, endPoint x: 1065, endPoint y: 487, distance: 99.0
click at [1065, 487] on div "Name (En) Hazelnut Name (En) Name (Ar) بندق Name (Ar) Price JOD 0.6 Price Status" at bounding box center [1114, 528] width 657 height 108
paste input "75"
click at [1226, 608] on div "Espresso (ID: 1815010889) 0.6 JOD" at bounding box center [1079, 629] width 792 height 42
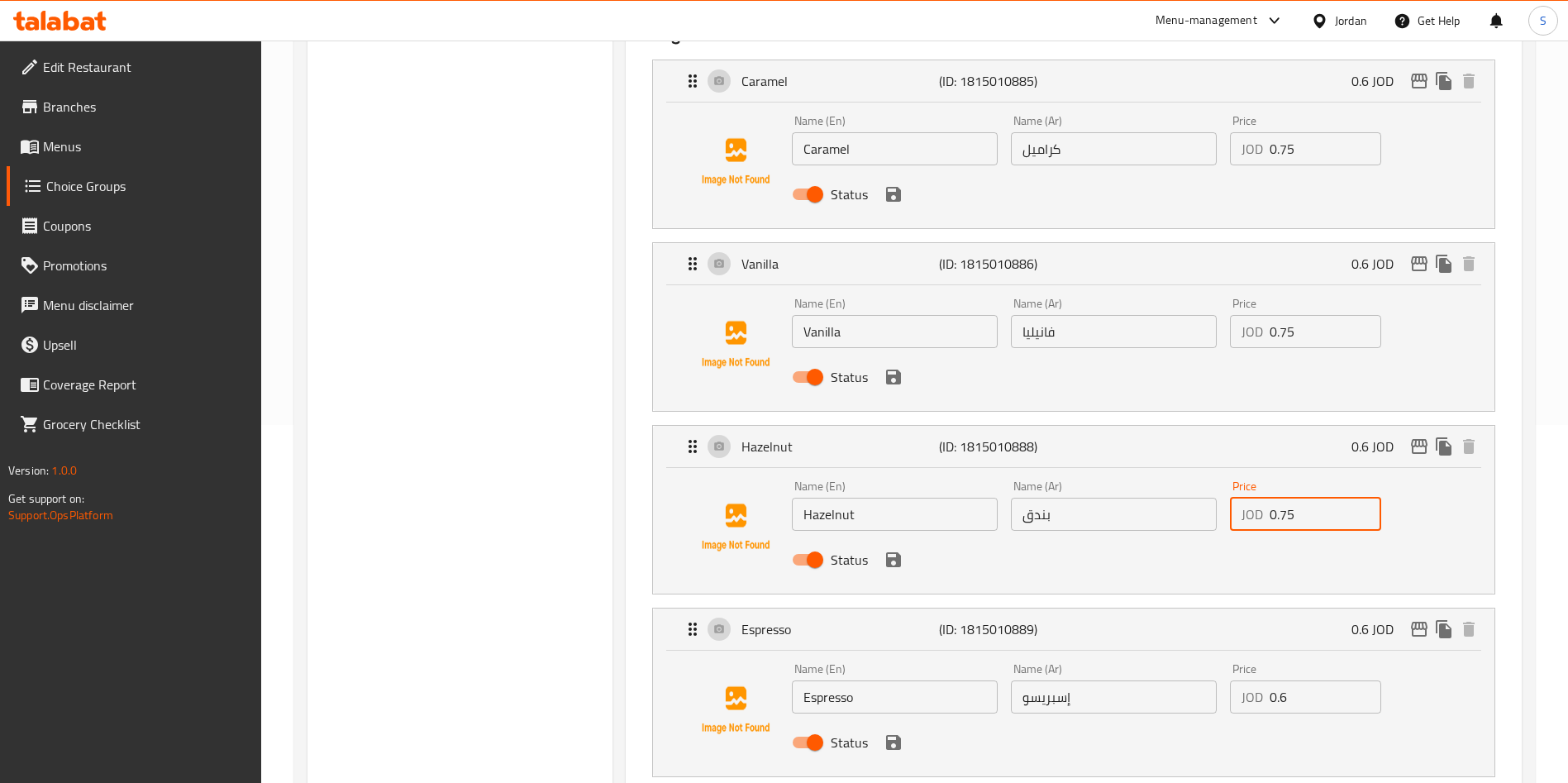
type input "0.75"
drag, startPoint x: 1321, startPoint y: 661, endPoint x: 1151, endPoint y: 659, distance: 170.0
click at [1156, 662] on div "Name (En) Espresso Name (En) Name (Ar) إسبريسو Name (Ar) Price JOD 0.6 Price St…" at bounding box center [1114, 710] width 657 height 108
paste input "75"
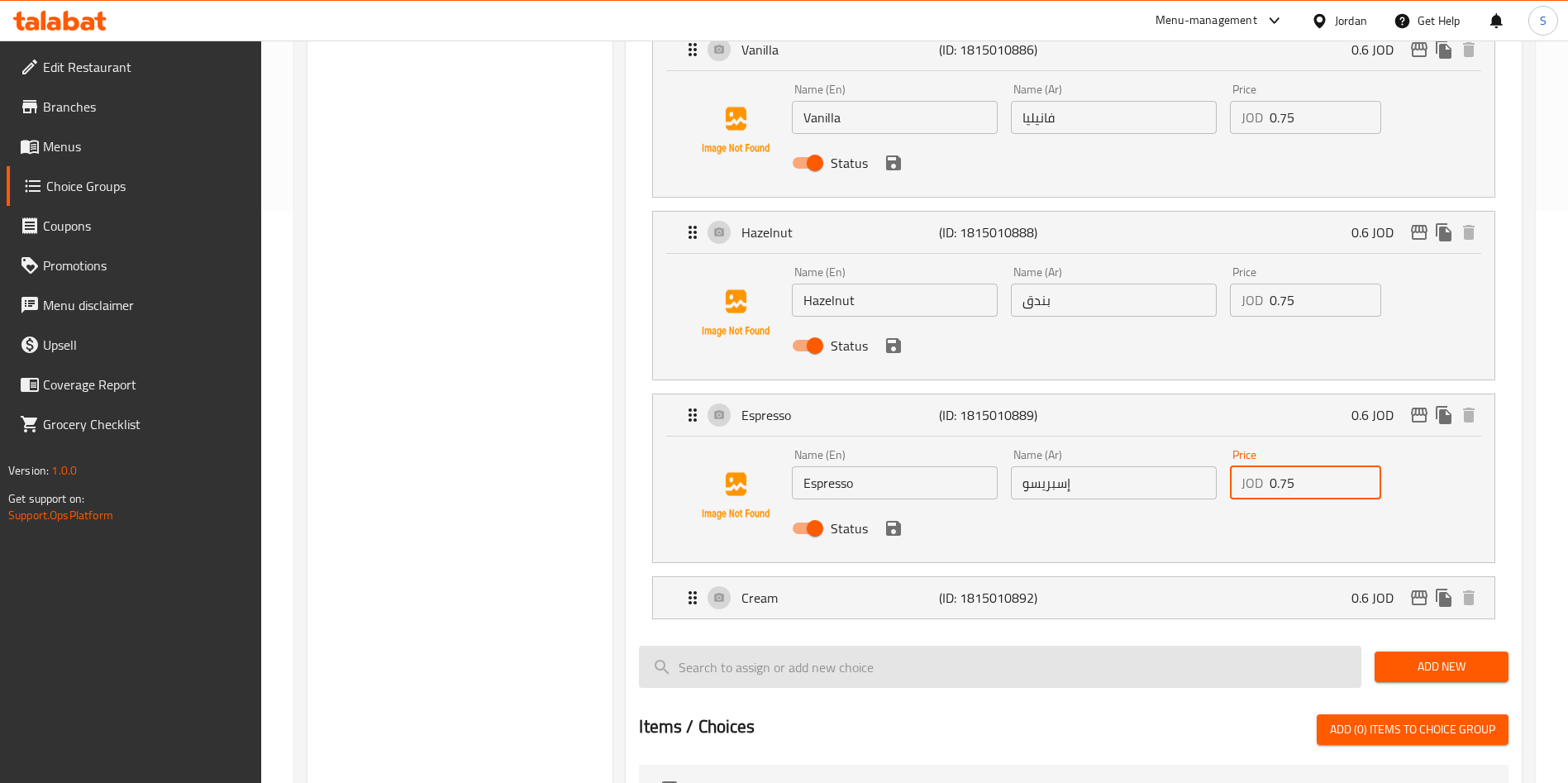
scroll to position [606, 0]
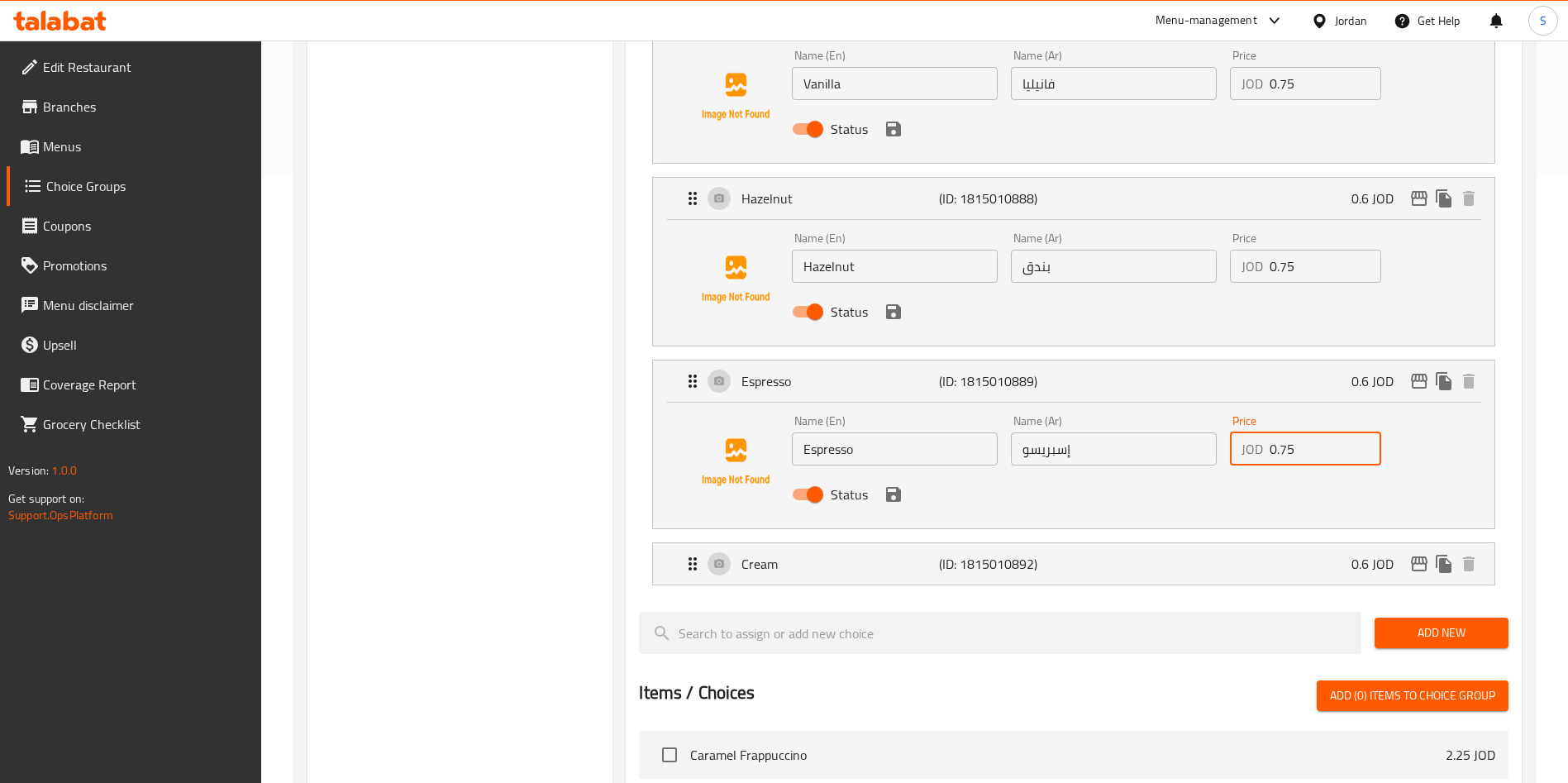
click at [1287, 536] on li "Cream (ID: 1815010892) 0.6 JOD Name (En) Cream Name (En) Name (Ar) كريمة Name (…" at bounding box center [1074, 564] width 870 height 56
click at [1294, 543] on div "Cream (ID: 1815010892) 0.6 JOD" at bounding box center [1079, 564] width 792 height 42
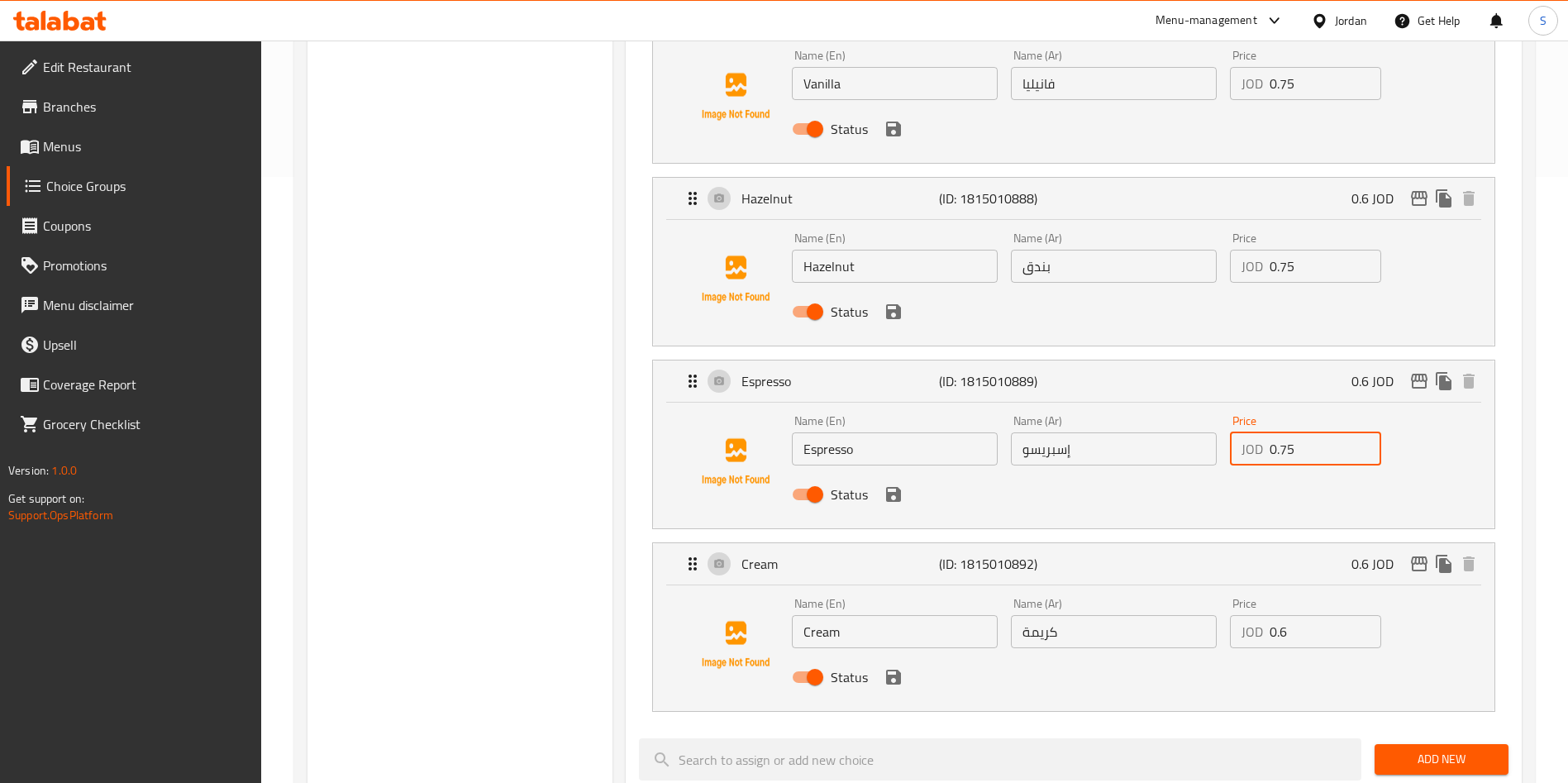
type input "0.75"
drag, startPoint x: 1354, startPoint y: 586, endPoint x: 1046, endPoint y: 591, distance: 308.0
click at [1046, 591] on div "Name (En) Cream Name (En) Name (Ar) كريمة Name (Ar) Price JOD 0.6 Price Status" at bounding box center [1114, 645] width 657 height 108
paste input "75"
click at [893, 667] on icon "save" at bounding box center [893, 676] width 19 height 19
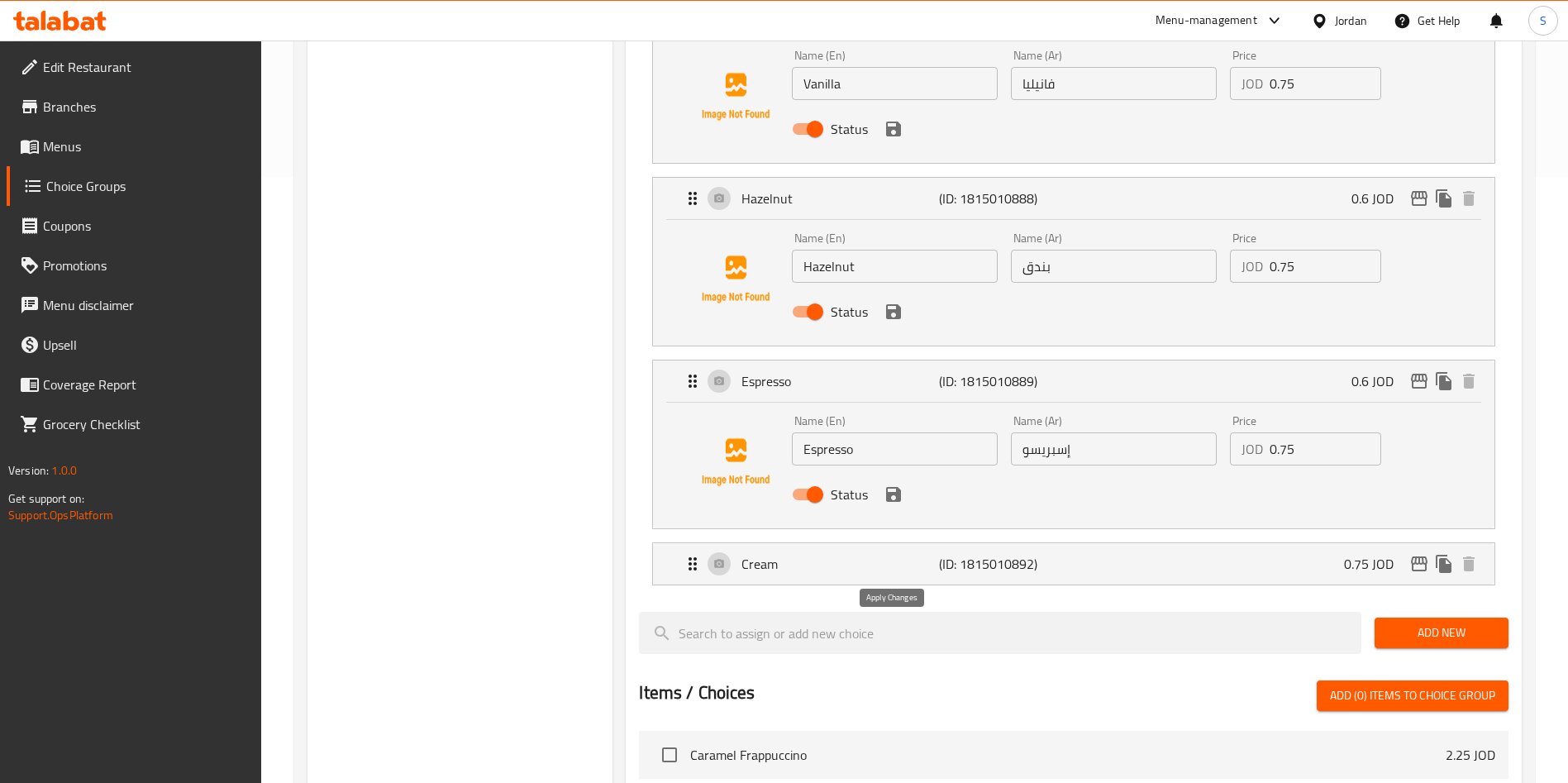
type input "0.75"
click at [895, 486] on icon "save" at bounding box center [894, 494] width 15 height 15
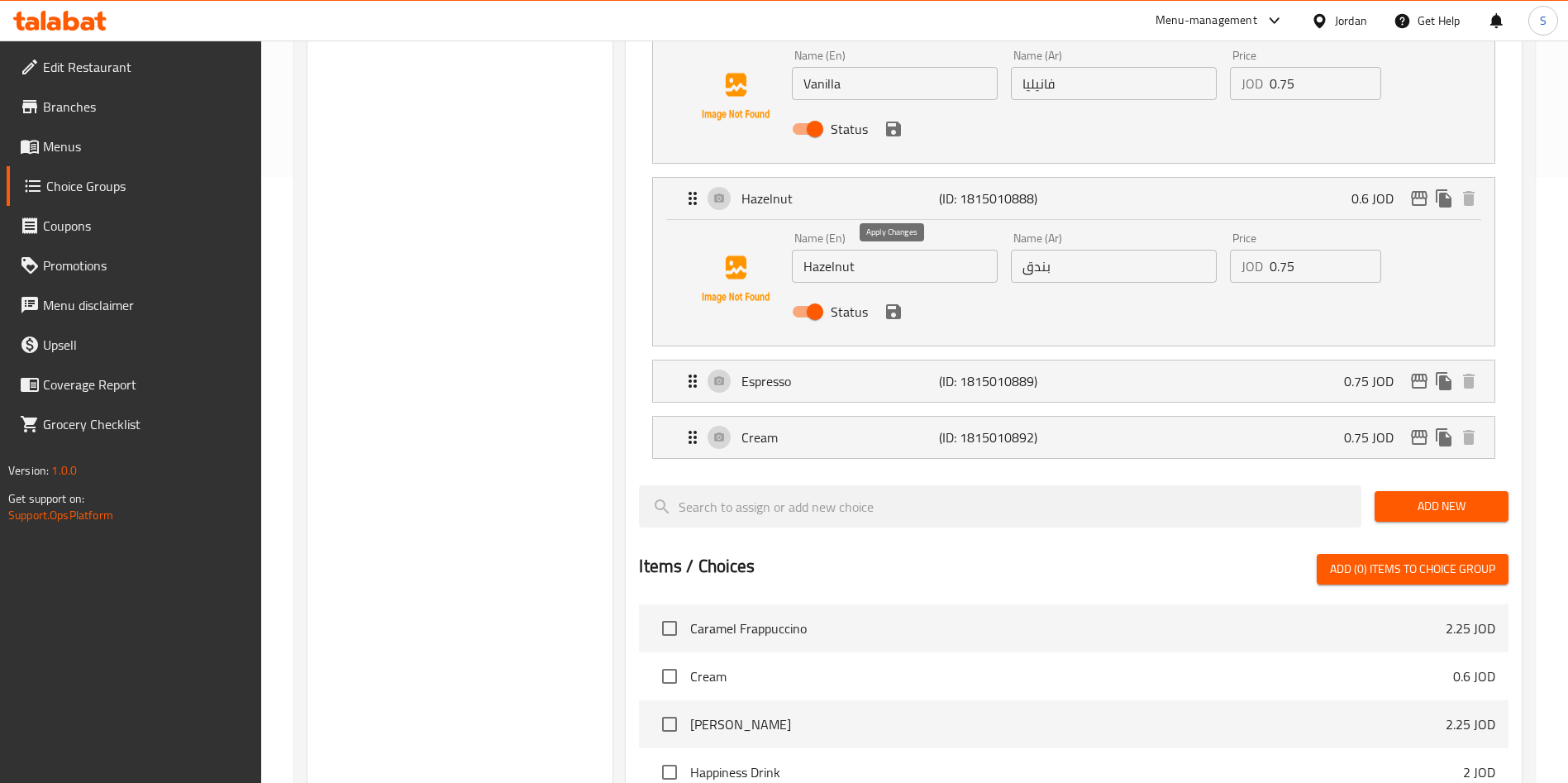
click at [895, 304] on icon "save" at bounding box center [894, 312] width 15 height 15
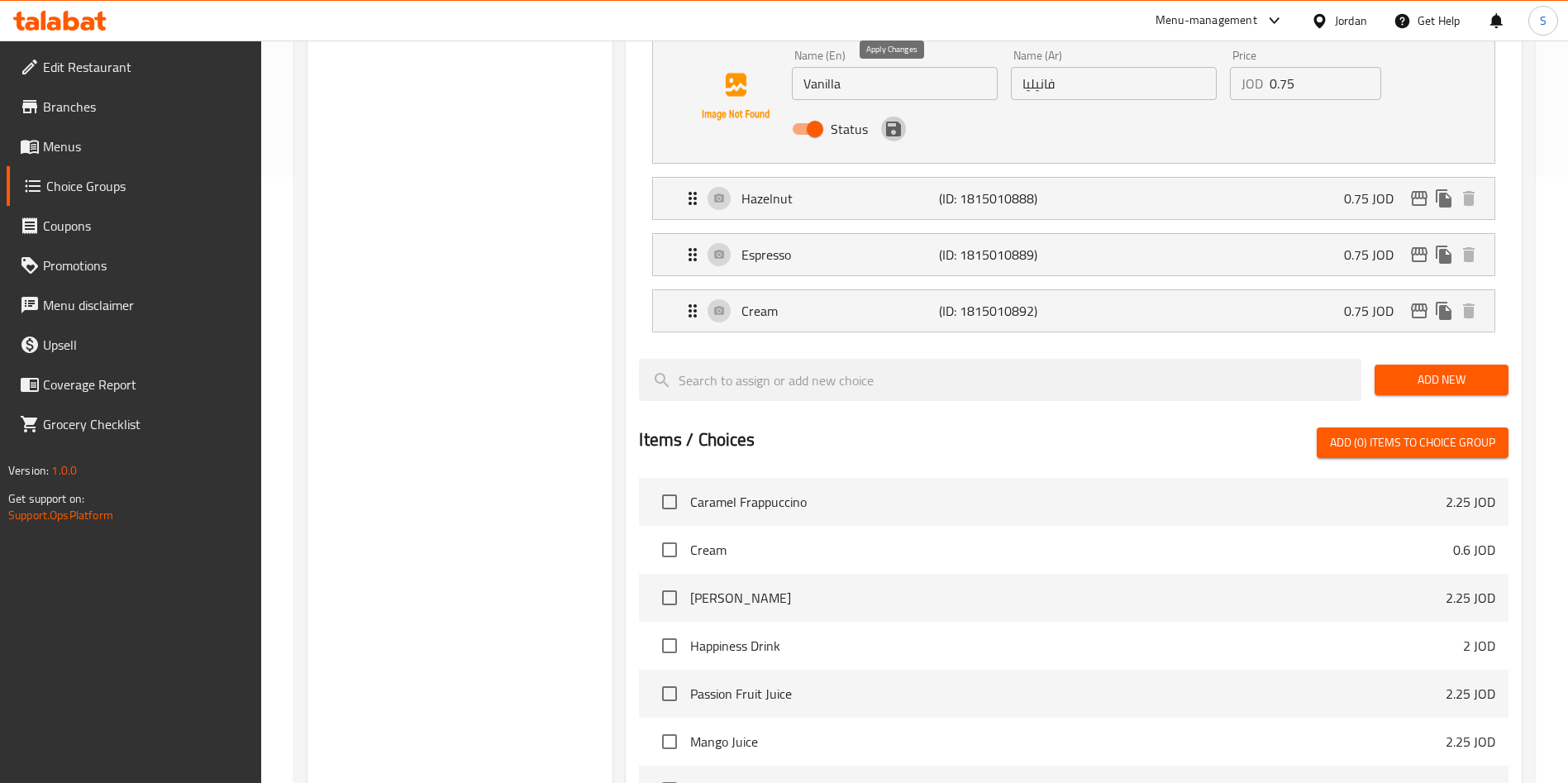
click at [896, 121] on icon "save" at bounding box center [894, 129] width 15 height 15
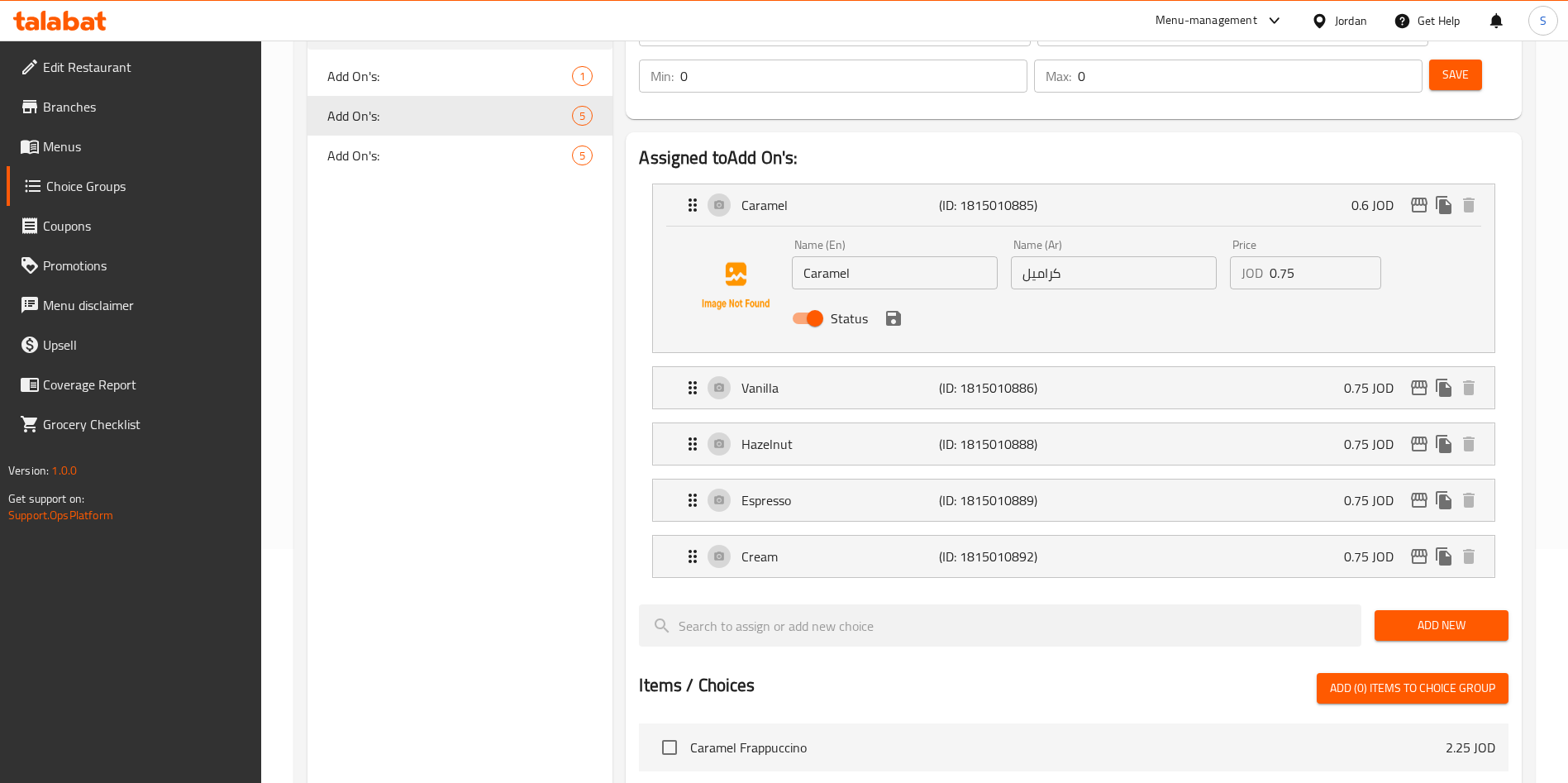
scroll to position [110, 0]
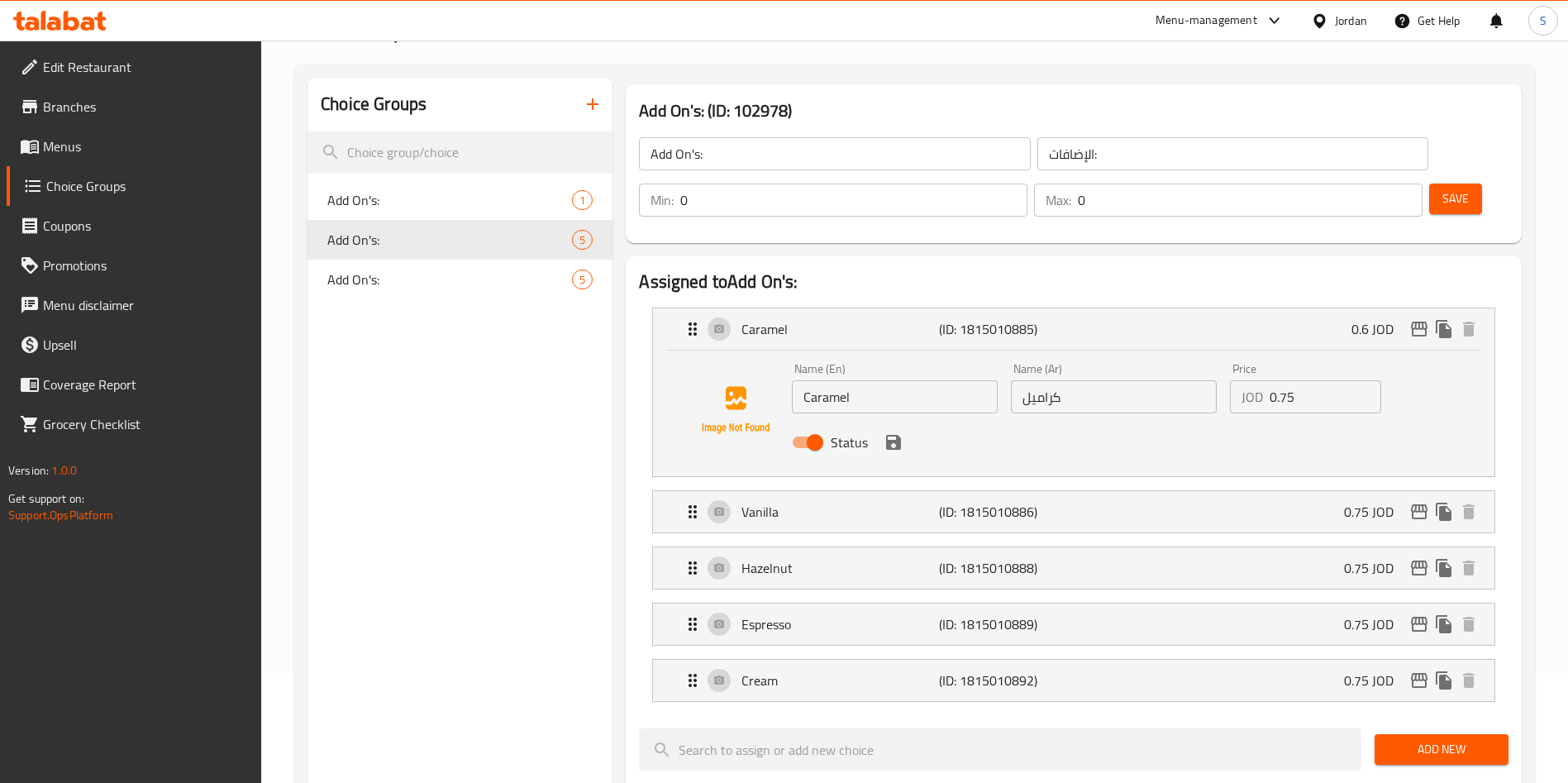
click at [887, 419] on div "Status" at bounding box center [1114, 441] width 657 height 45
click at [903, 432] on icon "save" at bounding box center [893, 441] width 19 height 19
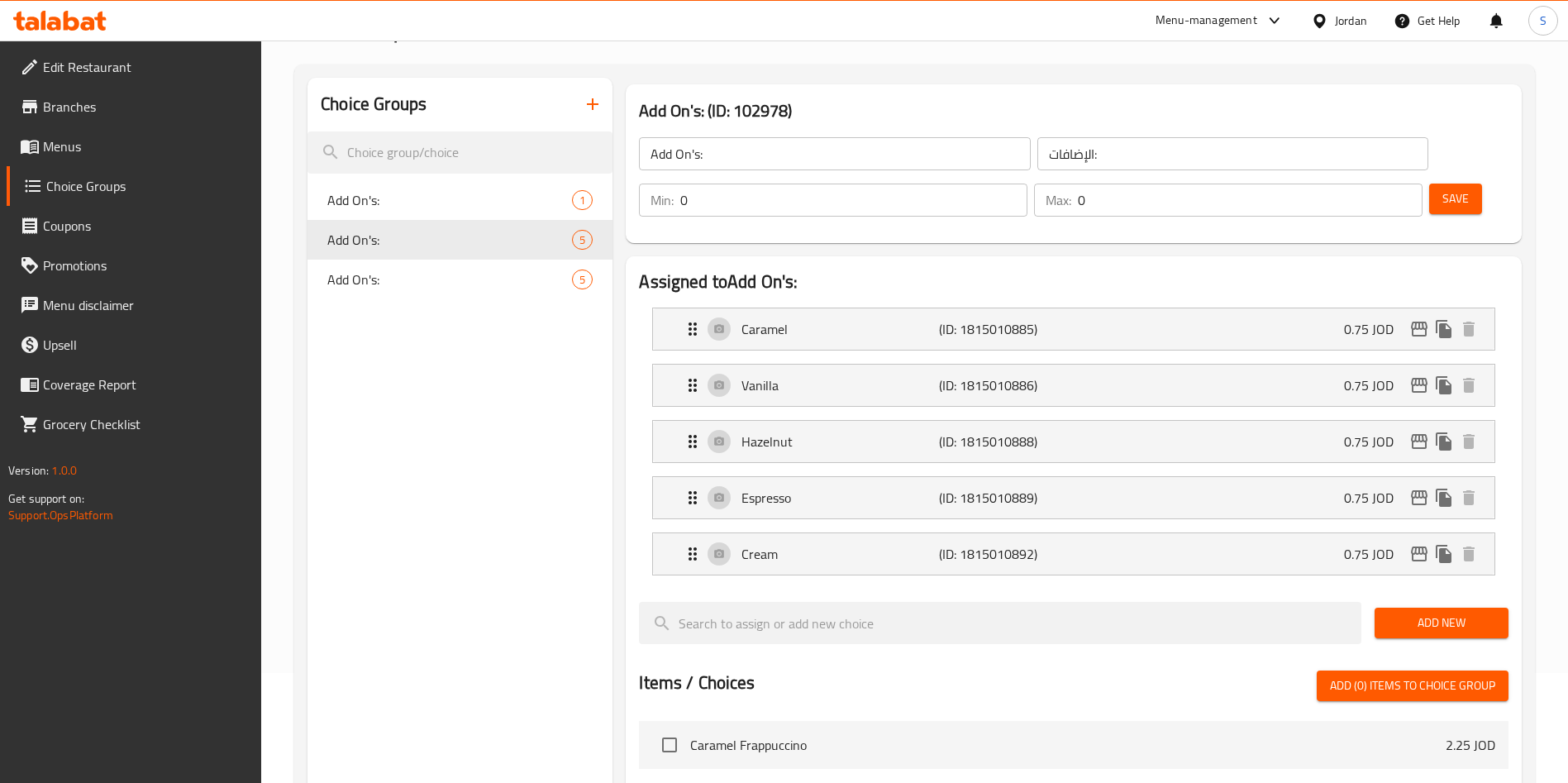
click at [1443, 188] on span "Save" at bounding box center [1455, 198] width 26 height 20
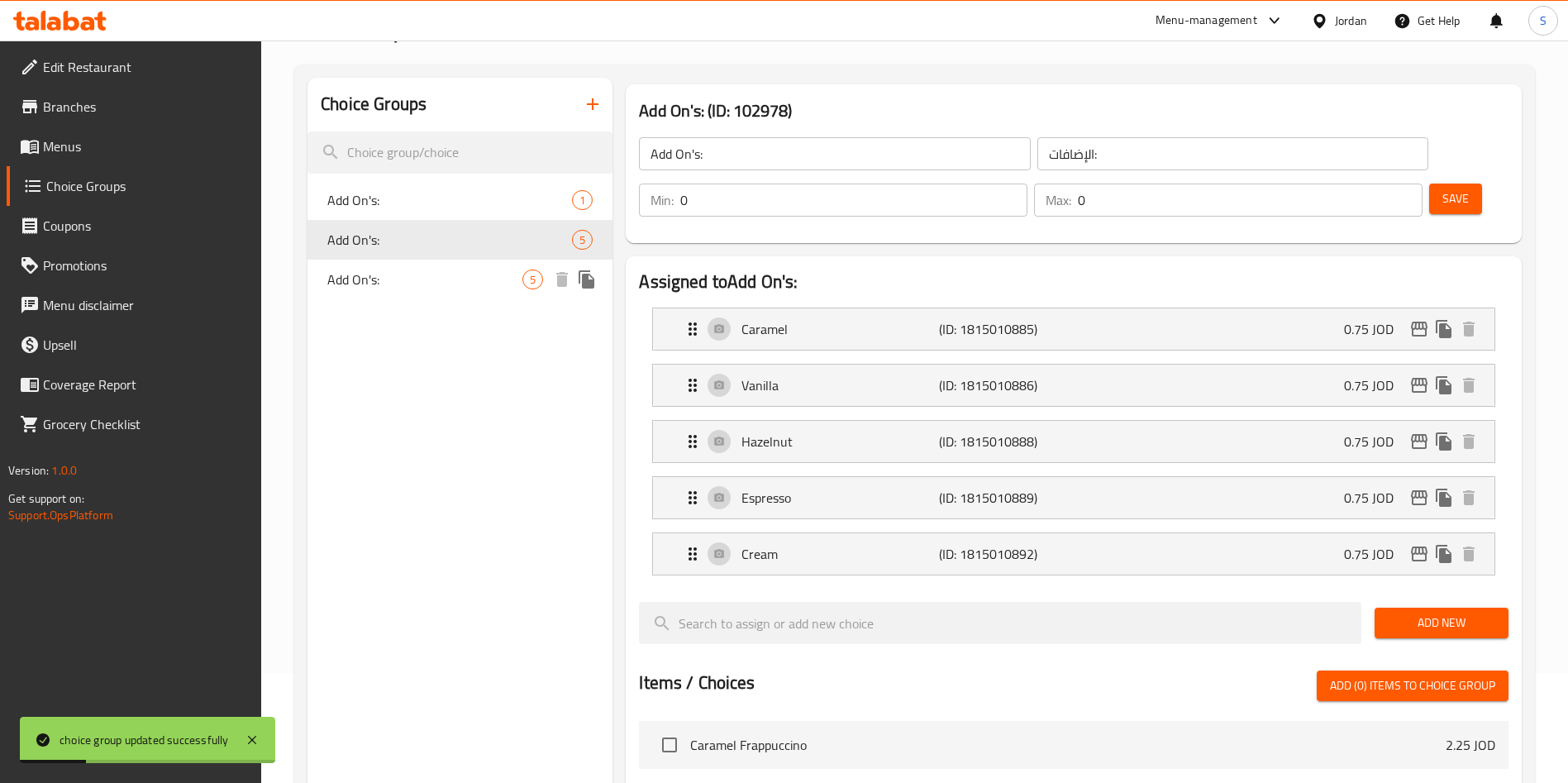
click at [451, 282] on span "Add On's:" at bounding box center [425, 279] width 195 height 19
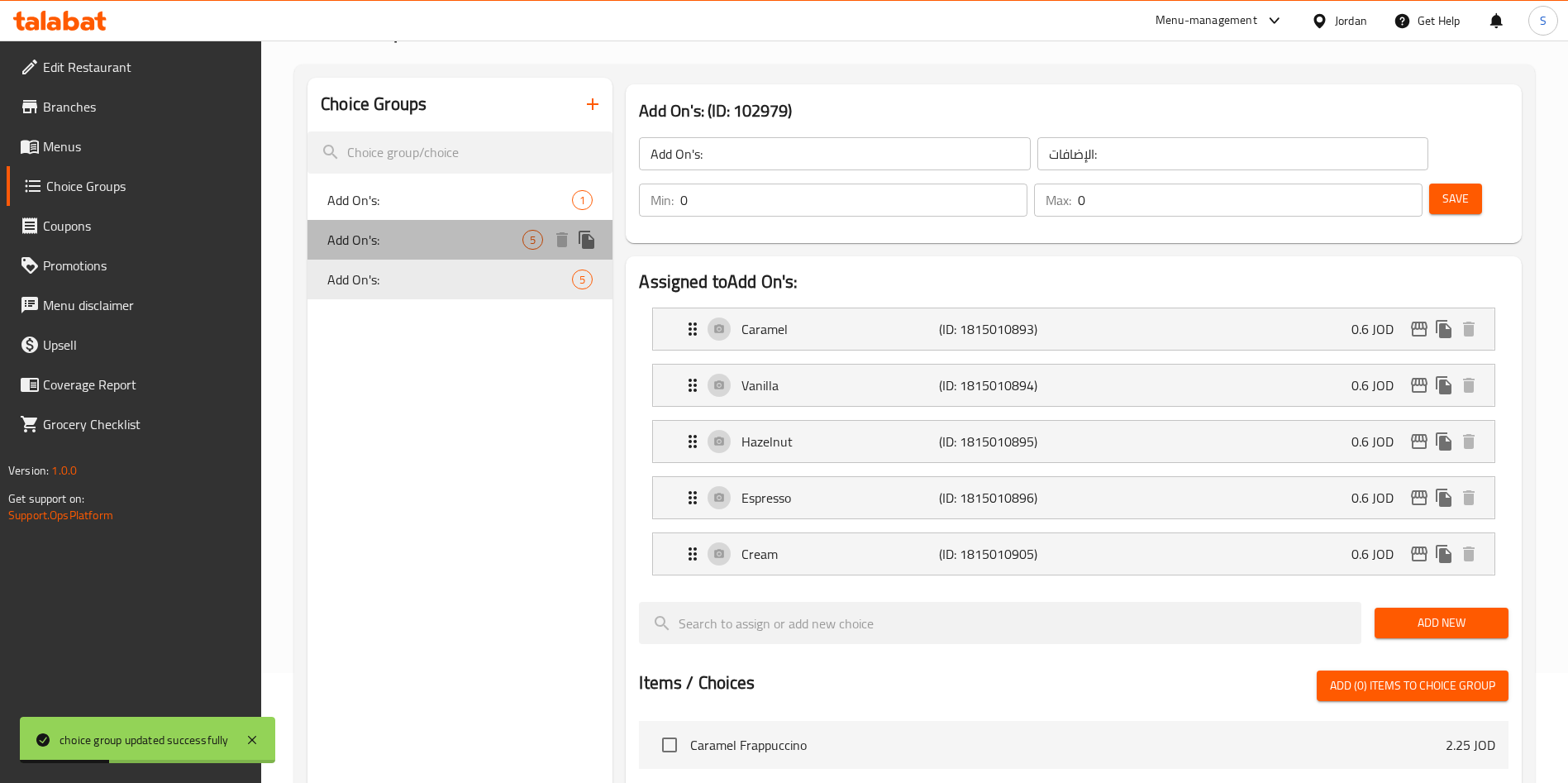
click at [442, 236] on span "Add On's:" at bounding box center [425, 239] width 195 height 19
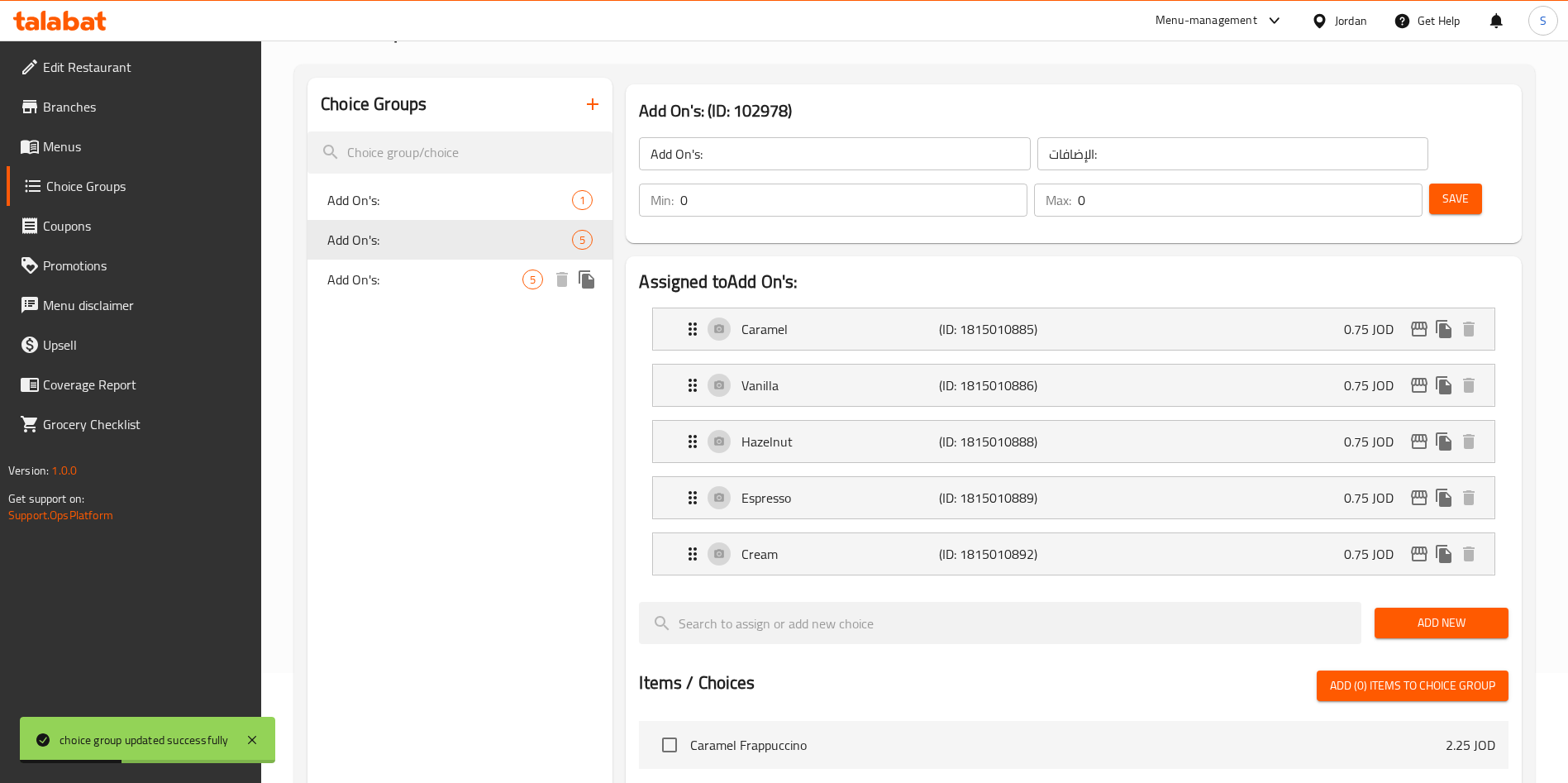
click at [442, 278] on span "Add On's:" at bounding box center [425, 279] width 195 height 19
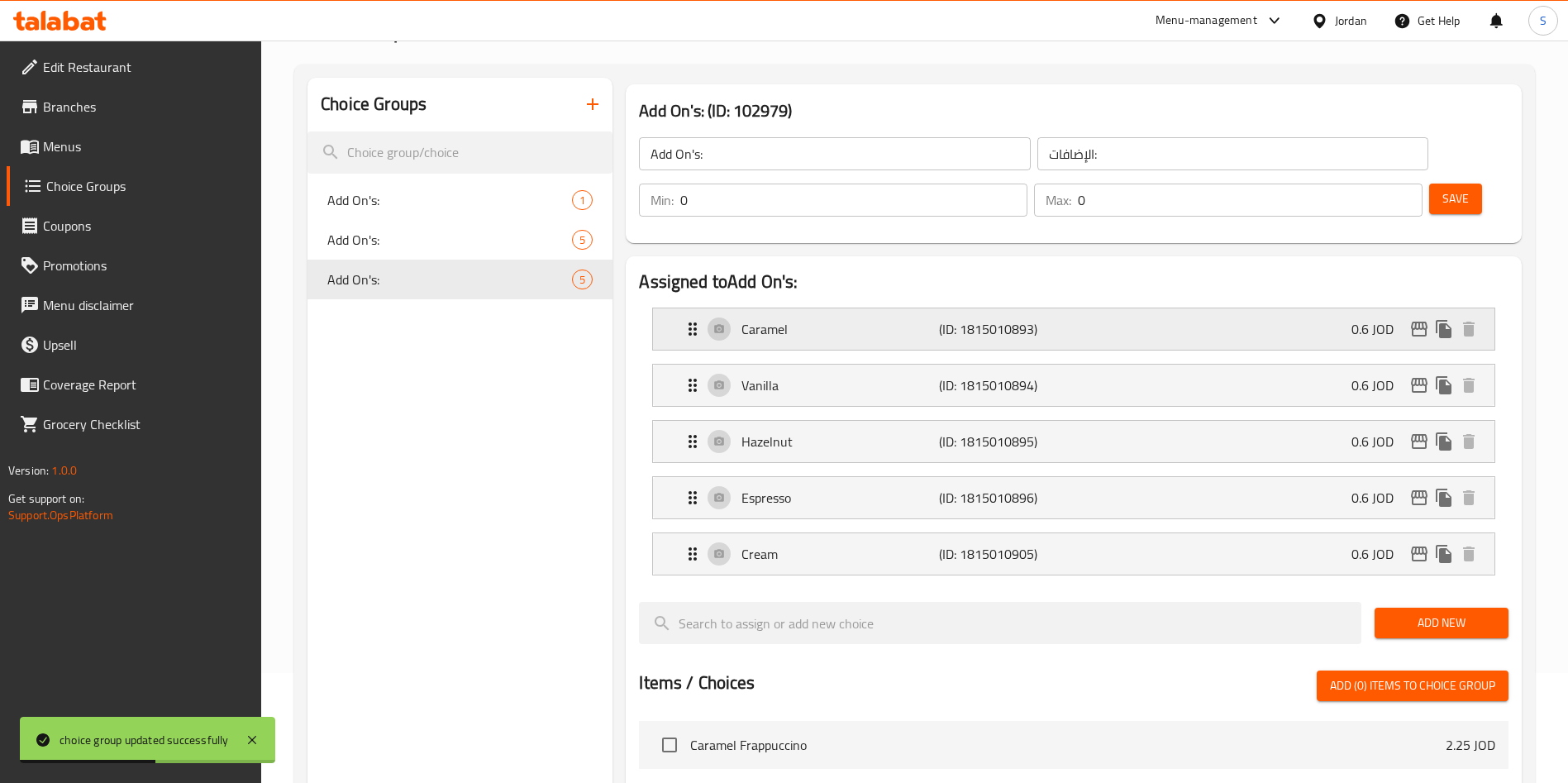
click at [1266, 308] on div "Caramel (ID: 1815010893) 0.6 JOD" at bounding box center [1079, 329] width 792 height 42
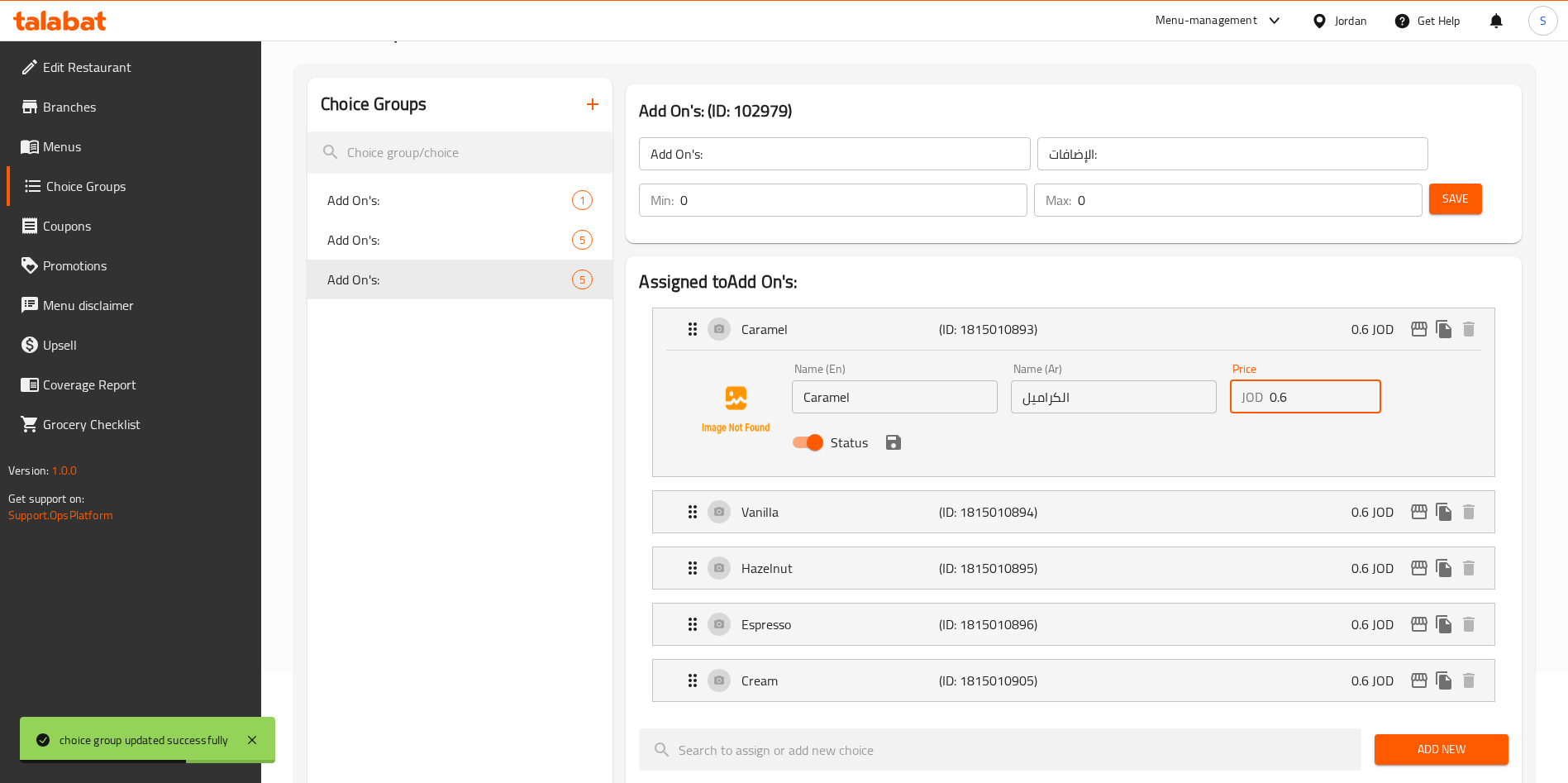
drag, startPoint x: 1321, startPoint y: 361, endPoint x: 1238, endPoint y: 359, distance: 83.0
click at [1238, 380] on div "JOD 0.6 Price" at bounding box center [1305, 397] width 151 height 33
paste input "75"
click at [1315, 491] on div "Vanilla (ID: 1815010894) 0.6 JOD" at bounding box center [1079, 511] width 792 height 42
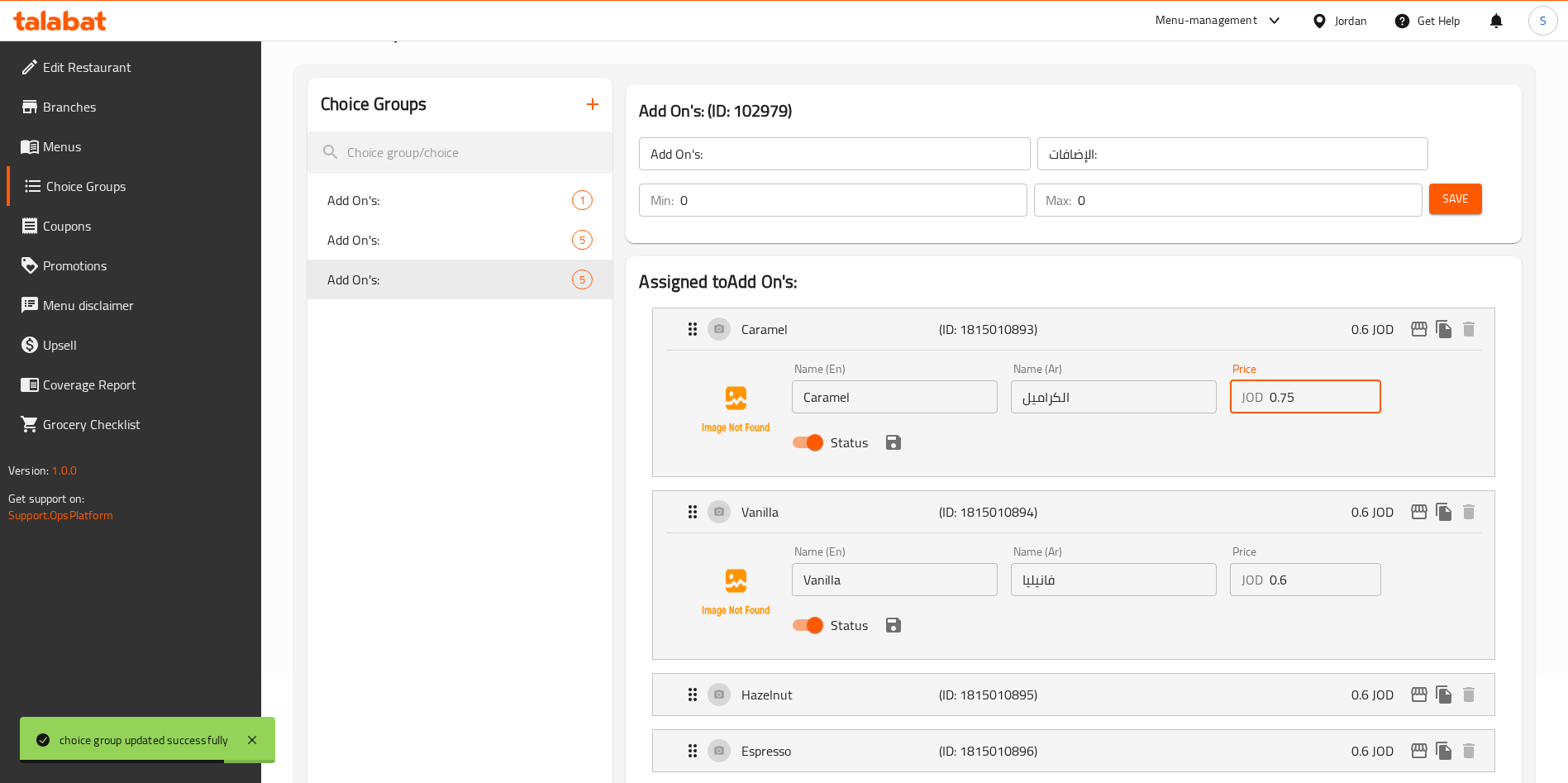
type input "0.75"
drag, startPoint x: 1328, startPoint y: 546, endPoint x: 1101, endPoint y: 546, distance: 227.0
click at [1101, 546] on div "Name (En) Vanilla Name (En) Name (Ar) فانيليا Name (Ar) Price JOD 0.6 Price Sta…" at bounding box center [1114, 593] width 657 height 108
paste input "75"
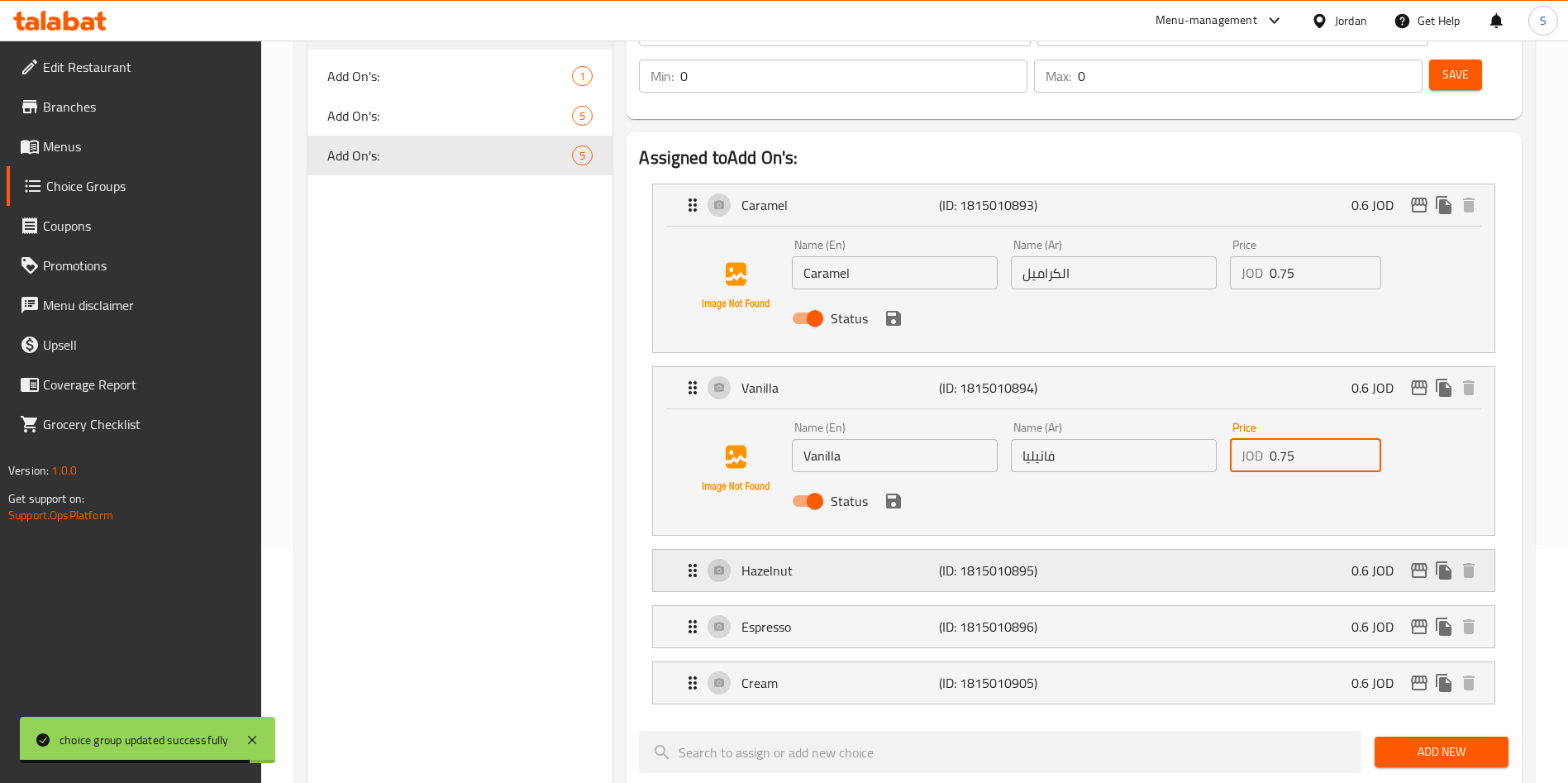
click at [1276, 550] on div "Hazelnut (ID: 1815010895) 0.6 JOD" at bounding box center [1079, 570] width 792 height 42
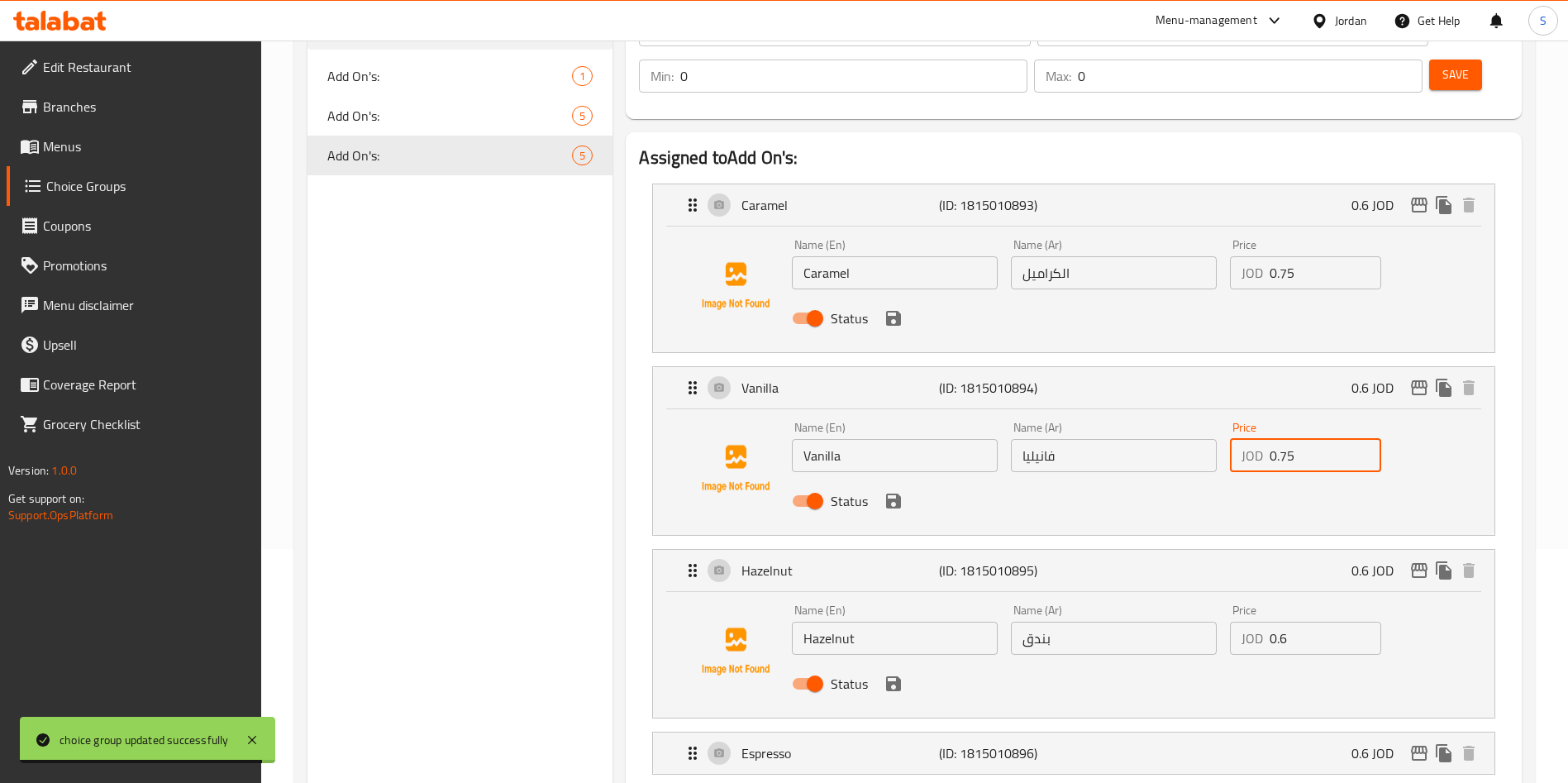
type input "0.75"
drag, startPoint x: 1326, startPoint y: 594, endPoint x: 1143, endPoint y: 608, distance: 183.5
click at [1143, 608] on div "Name (En) Hazelnut Name (En) Name (Ar) بندق Name (Ar) Price JOD 0.6 Price Status" at bounding box center [1114, 652] width 657 height 108
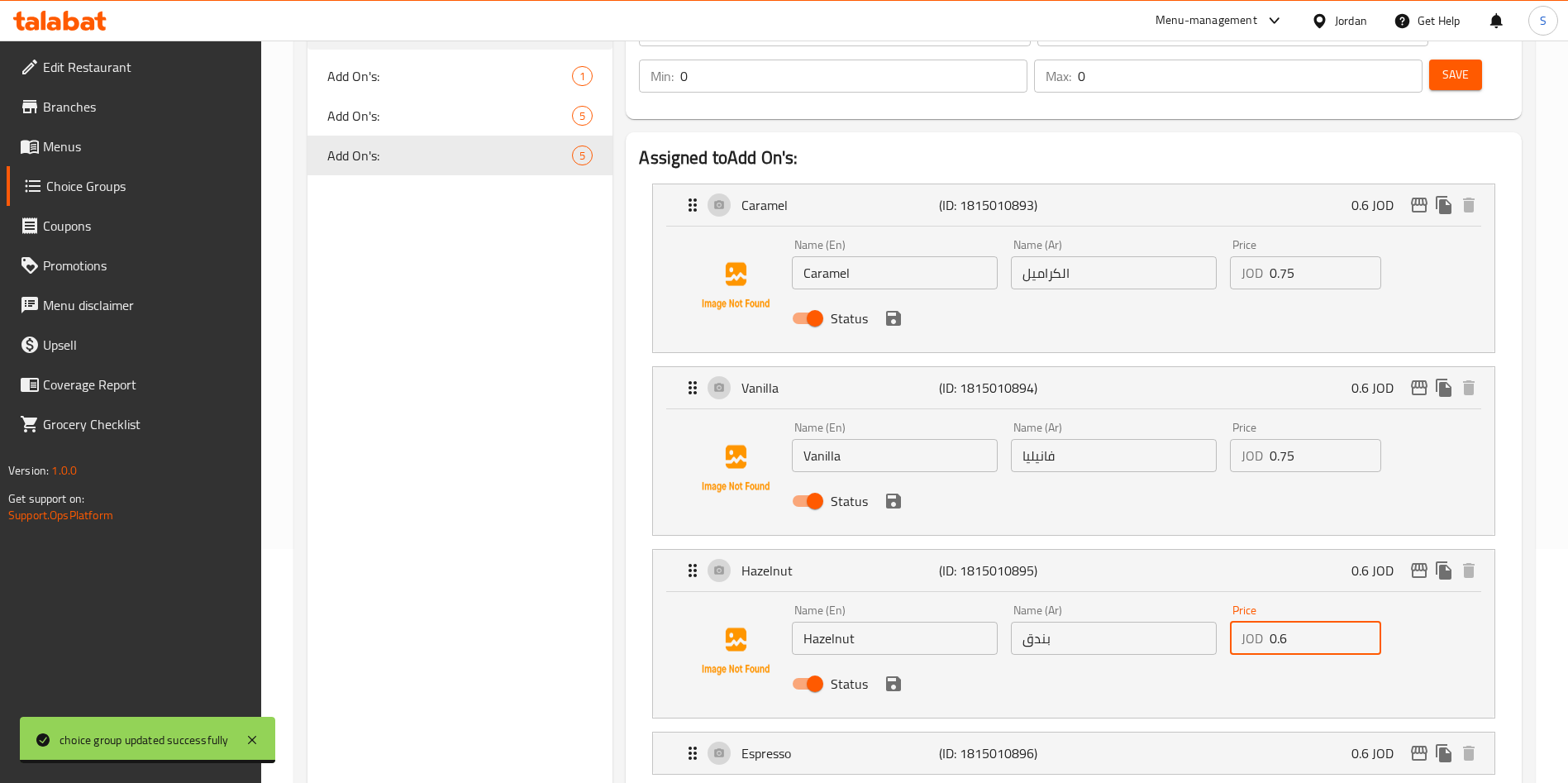
paste input "75"
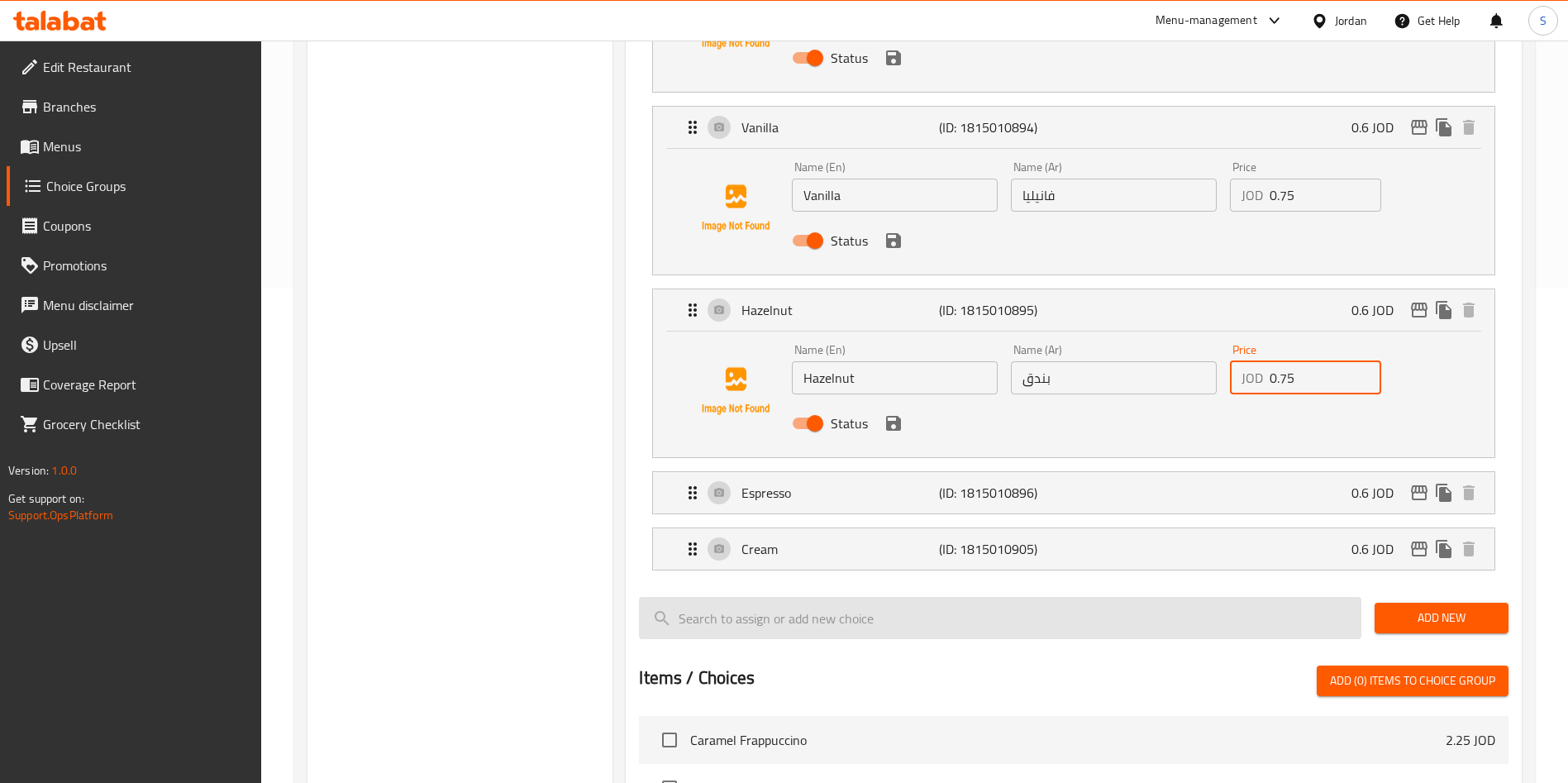
scroll to position [606, 0]
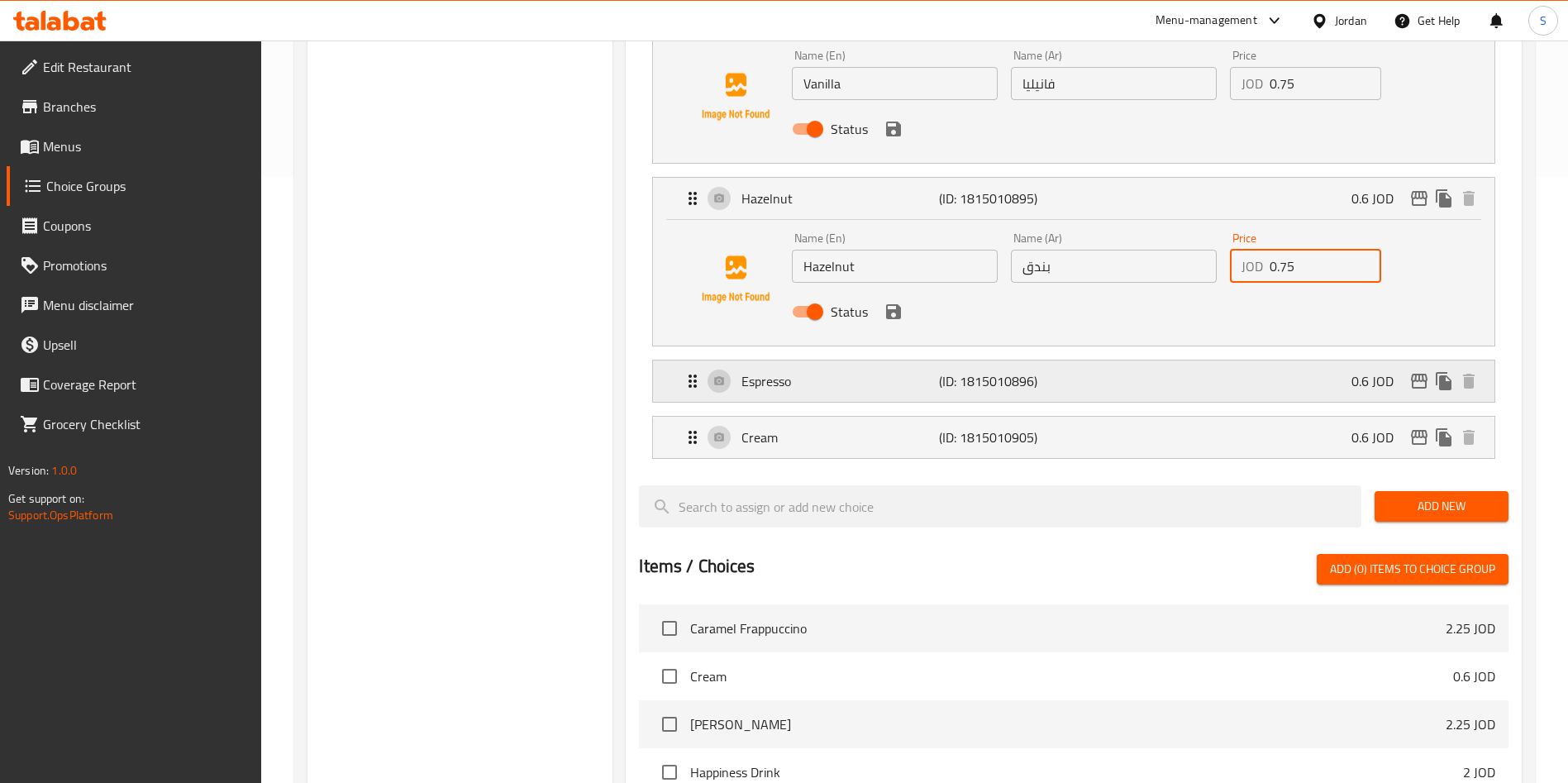
click at [1275, 360] on div "Espresso (ID: 1815010896) 0.6 JOD" at bounding box center [1079, 380] width 792 height 42
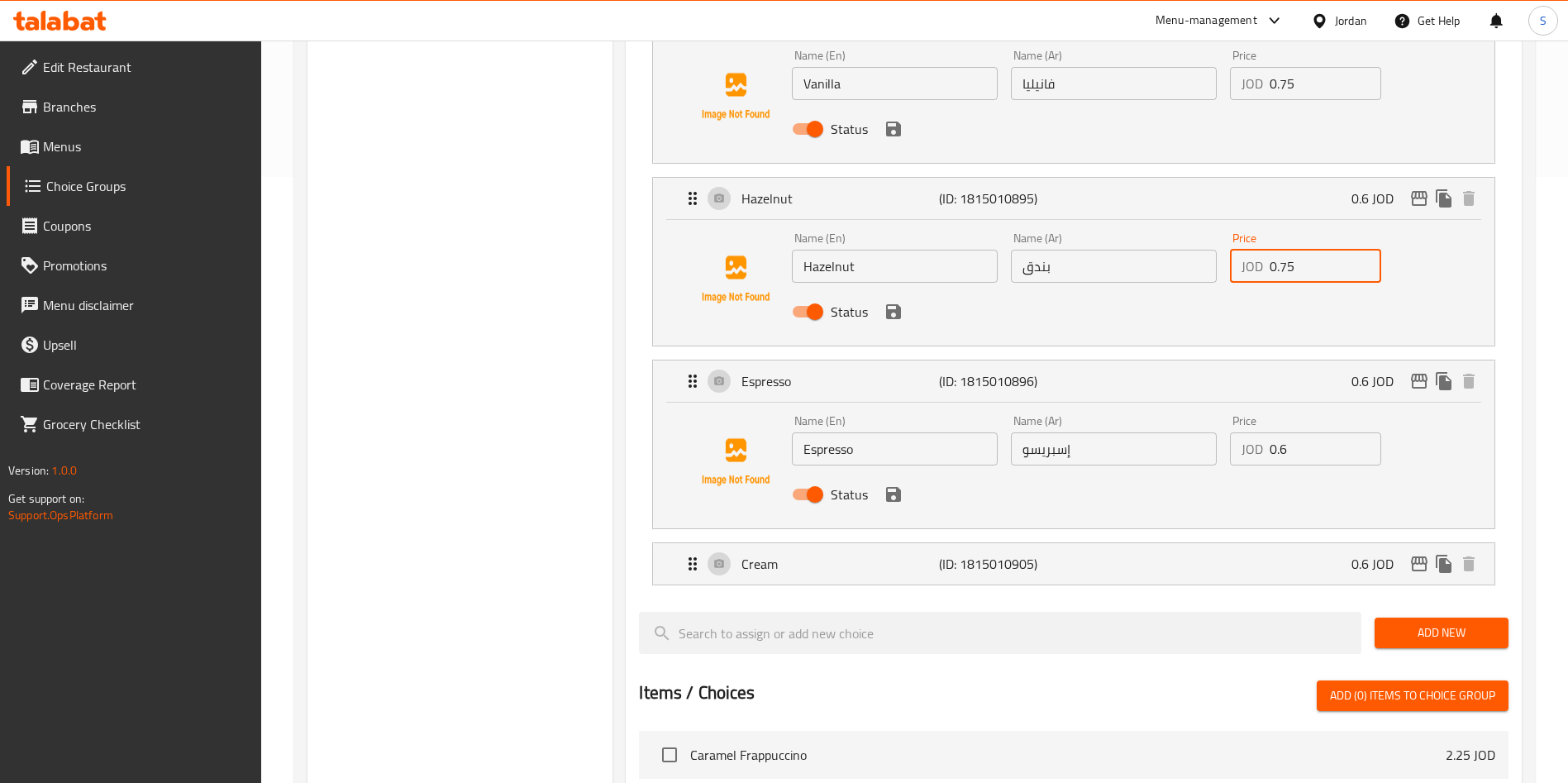
type input "0.75"
drag, startPoint x: 1326, startPoint y: 403, endPoint x: 1088, endPoint y: 417, distance: 238.4
click at [1088, 417] on div "Name (En) Espresso Name (En) Name (Ar) إسبريسو Name (Ar) Price JOD 0.6 Price St…" at bounding box center [1114, 463] width 657 height 108
paste input "75"
click at [1177, 543] on div "Cream (ID: 1815010905) 0.6 JOD" at bounding box center [1079, 564] width 792 height 42
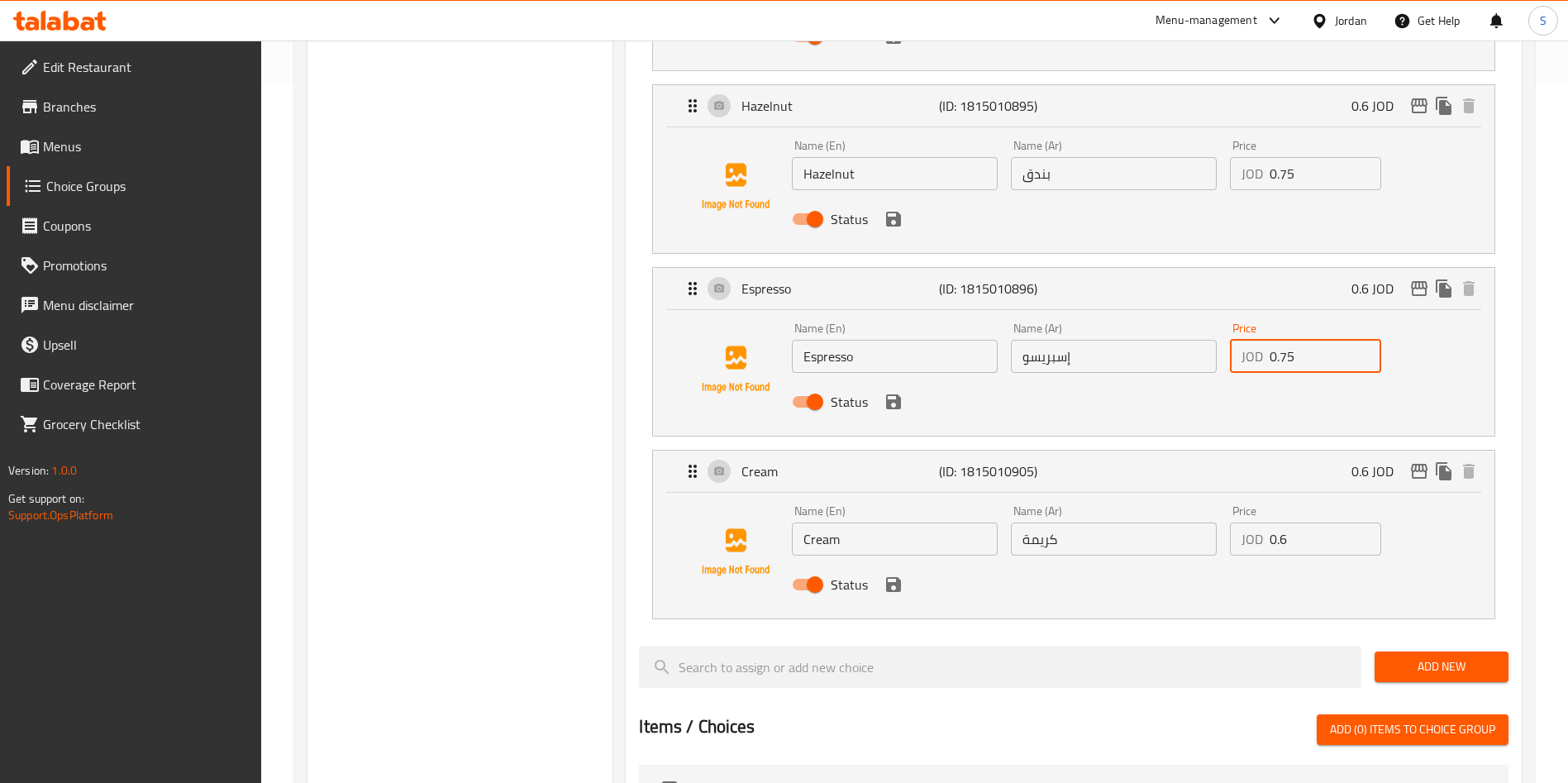
scroll to position [730, 0]
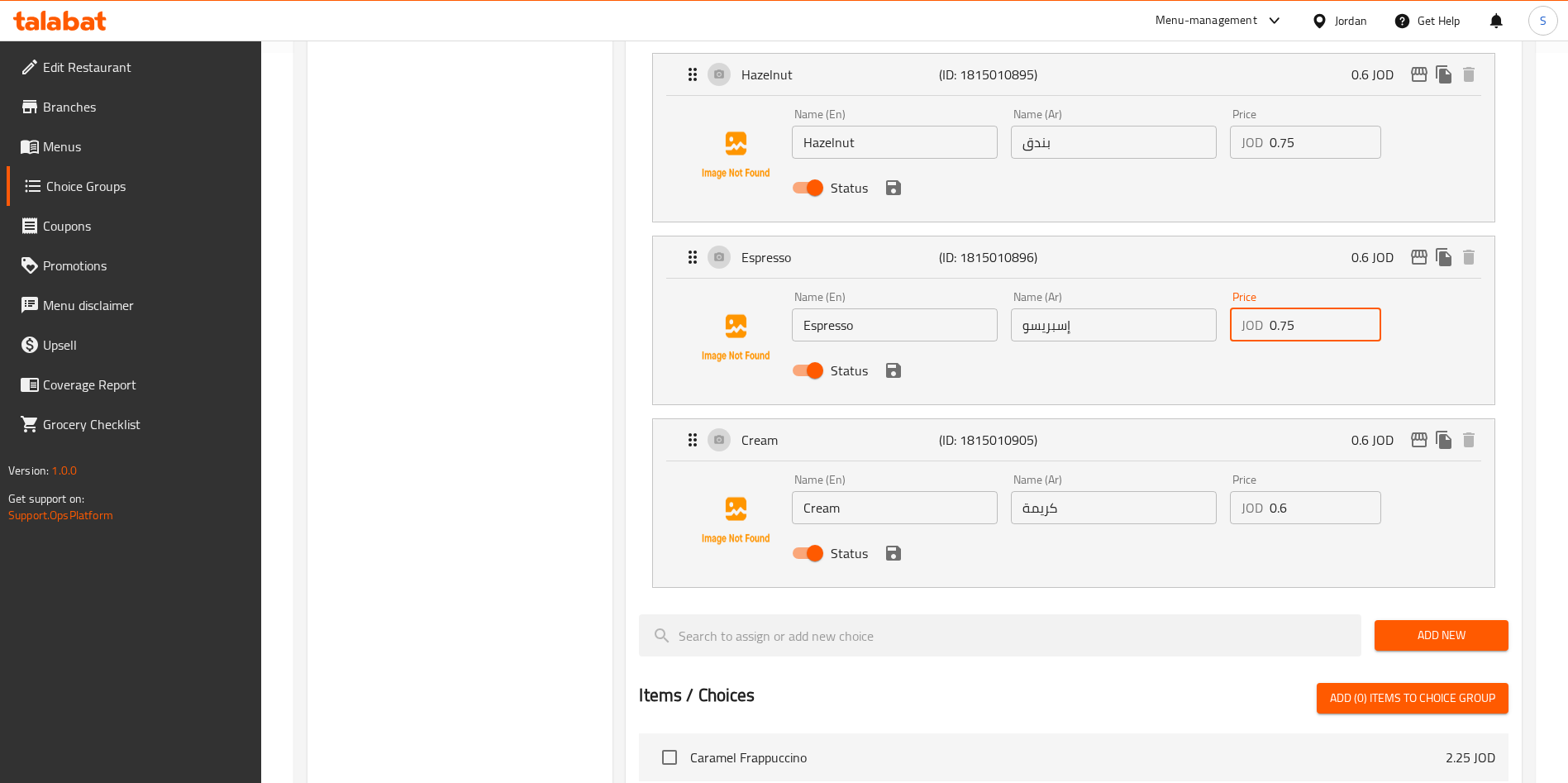
type input "0.75"
drag, startPoint x: 1309, startPoint y: 470, endPoint x: 1124, endPoint y: 480, distance: 185.3
click at [1150, 480] on div "Name (En) Cream Name (En) Name (Ar) كريمة Name (Ar) Price JOD 0.6 Price Status" at bounding box center [1114, 521] width 657 height 108
paste input "75"
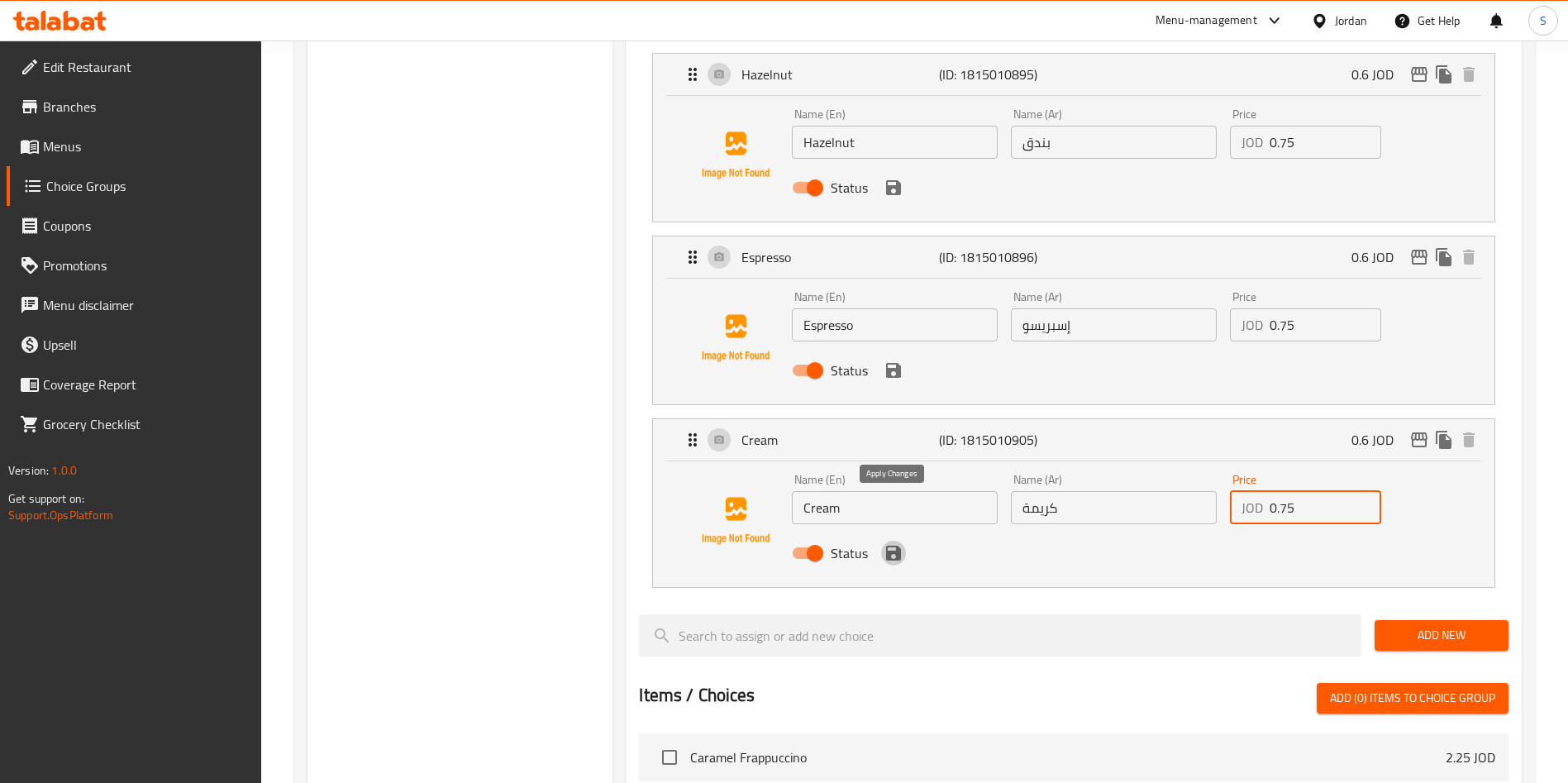
click at [889, 546] on icon "save" at bounding box center [894, 553] width 15 height 15
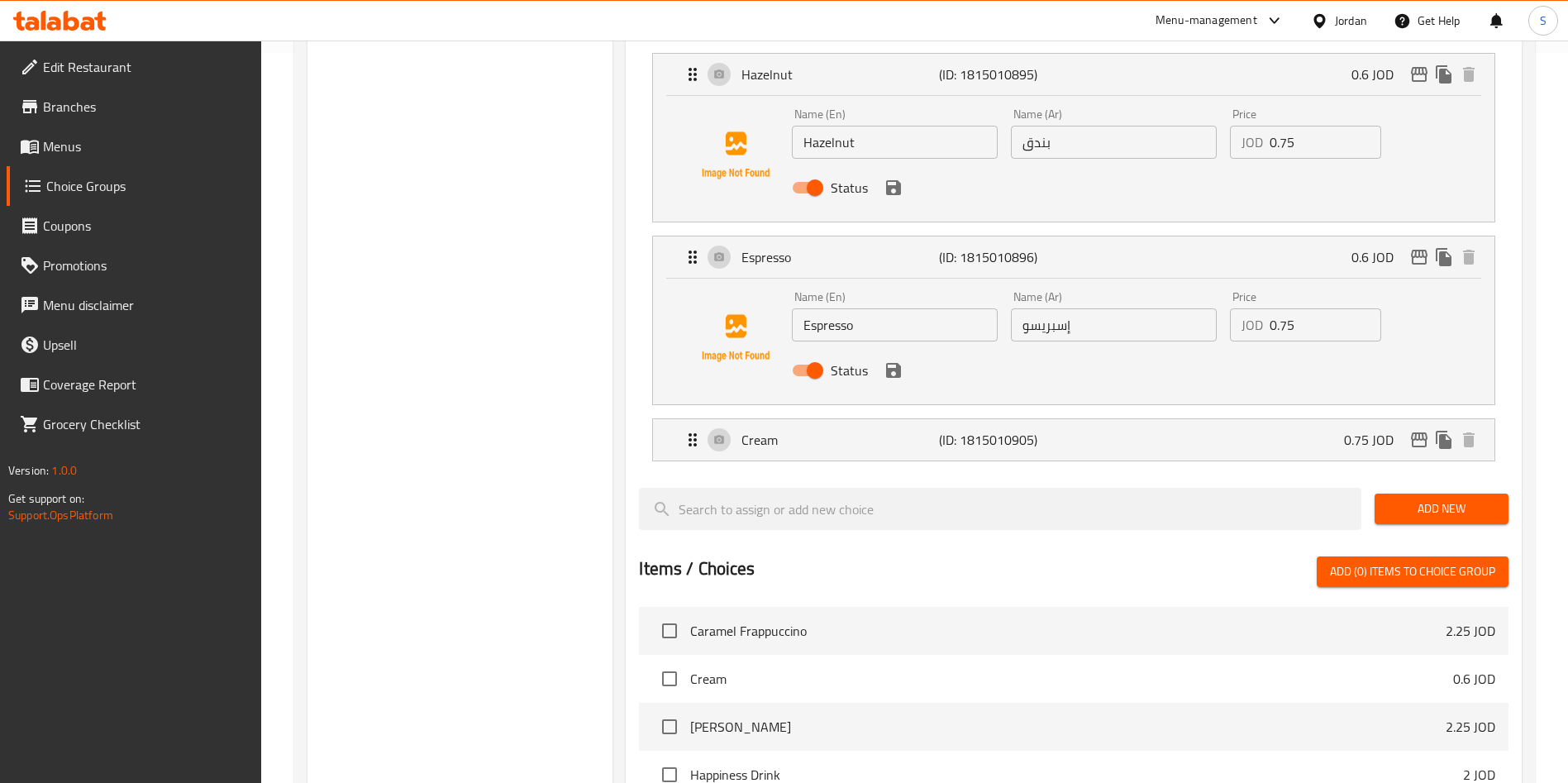
type input "0.75"
click at [887, 358] on button "save" at bounding box center [893, 369] width 25 height 25
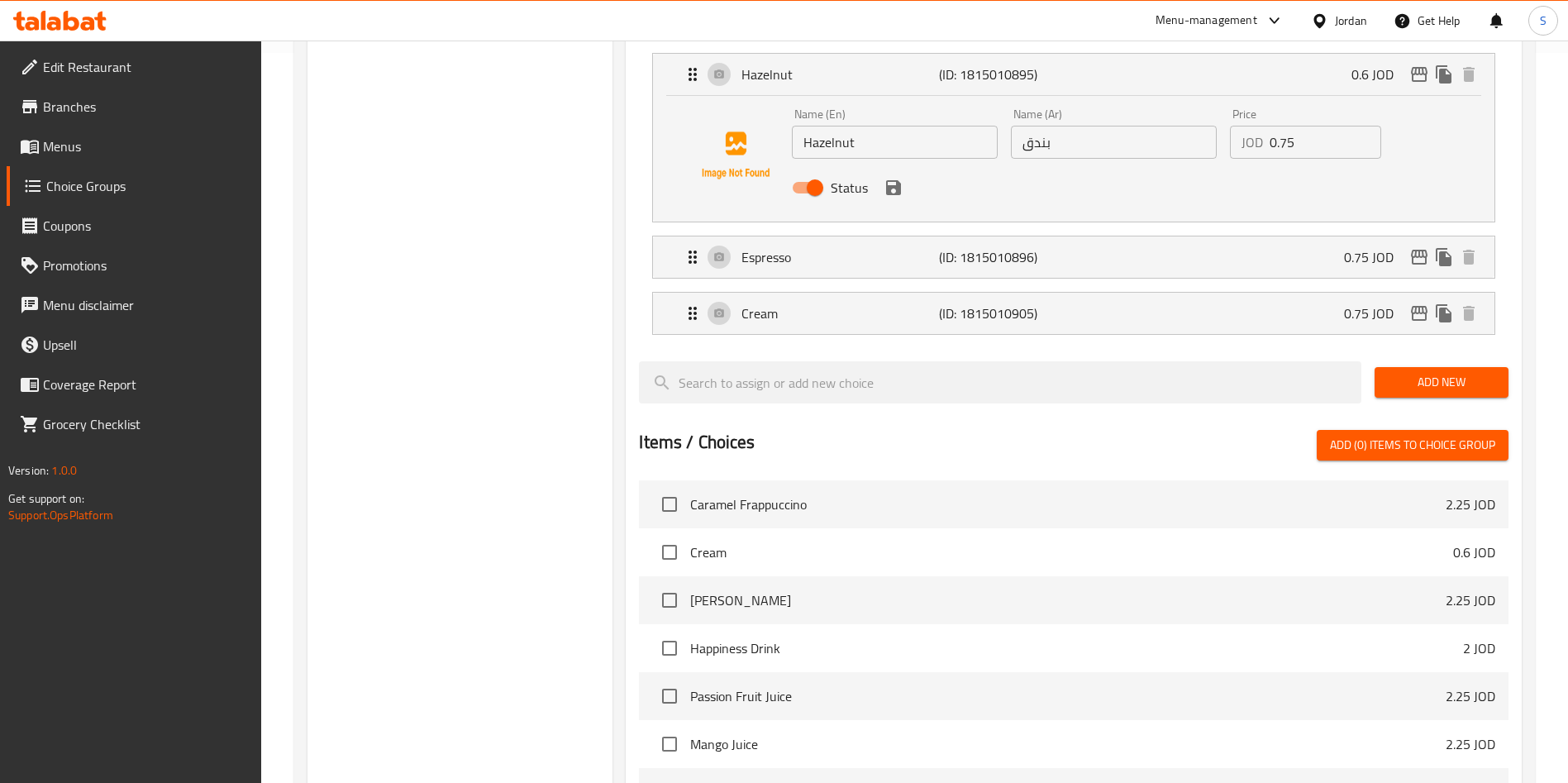
click at [881, 175] on button "save" at bounding box center [893, 187] width 25 height 25
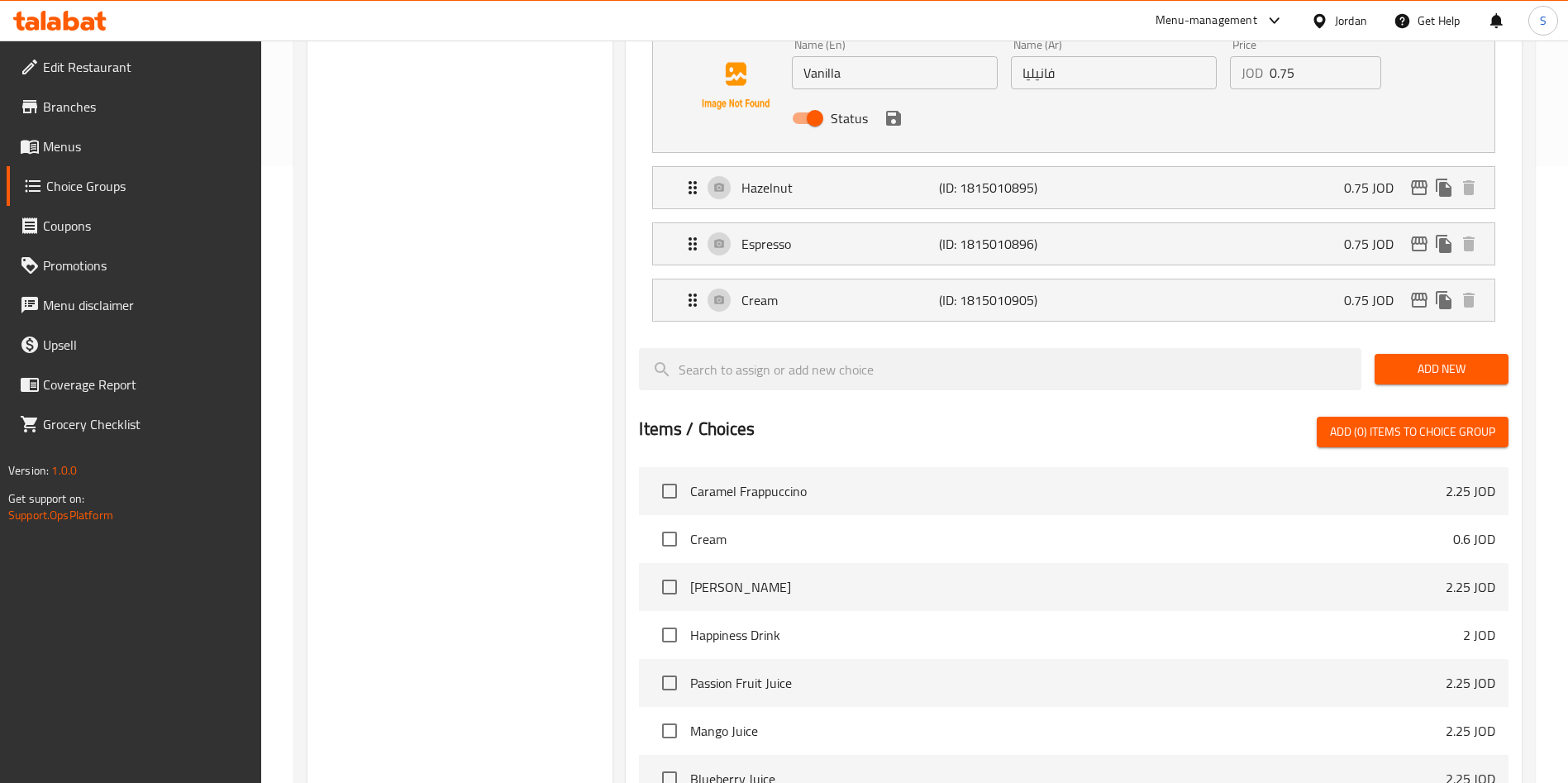
scroll to position [482, 0]
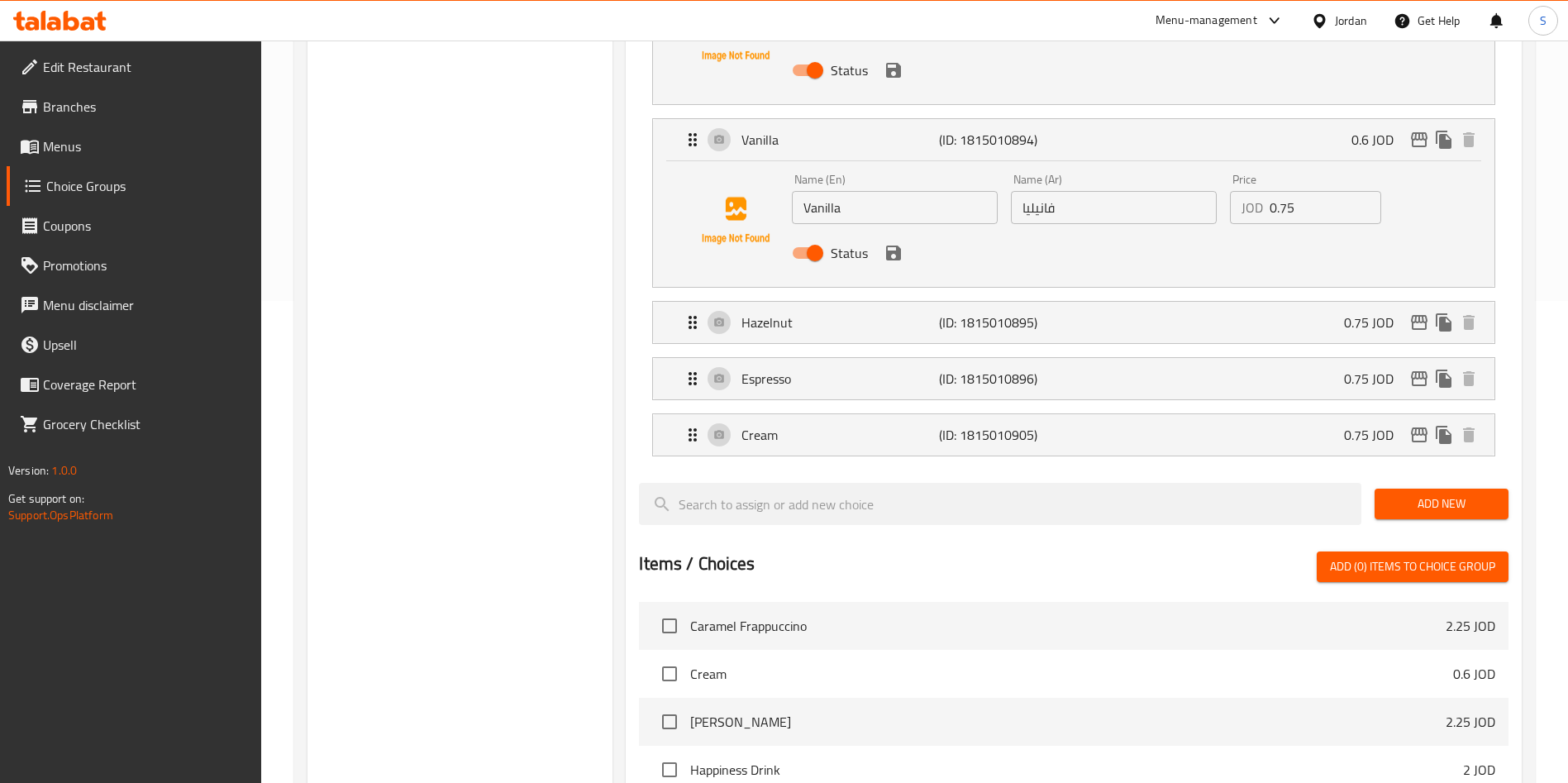
click at [887, 230] on div "Status" at bounding box center [1114, 253] width 657 height 45
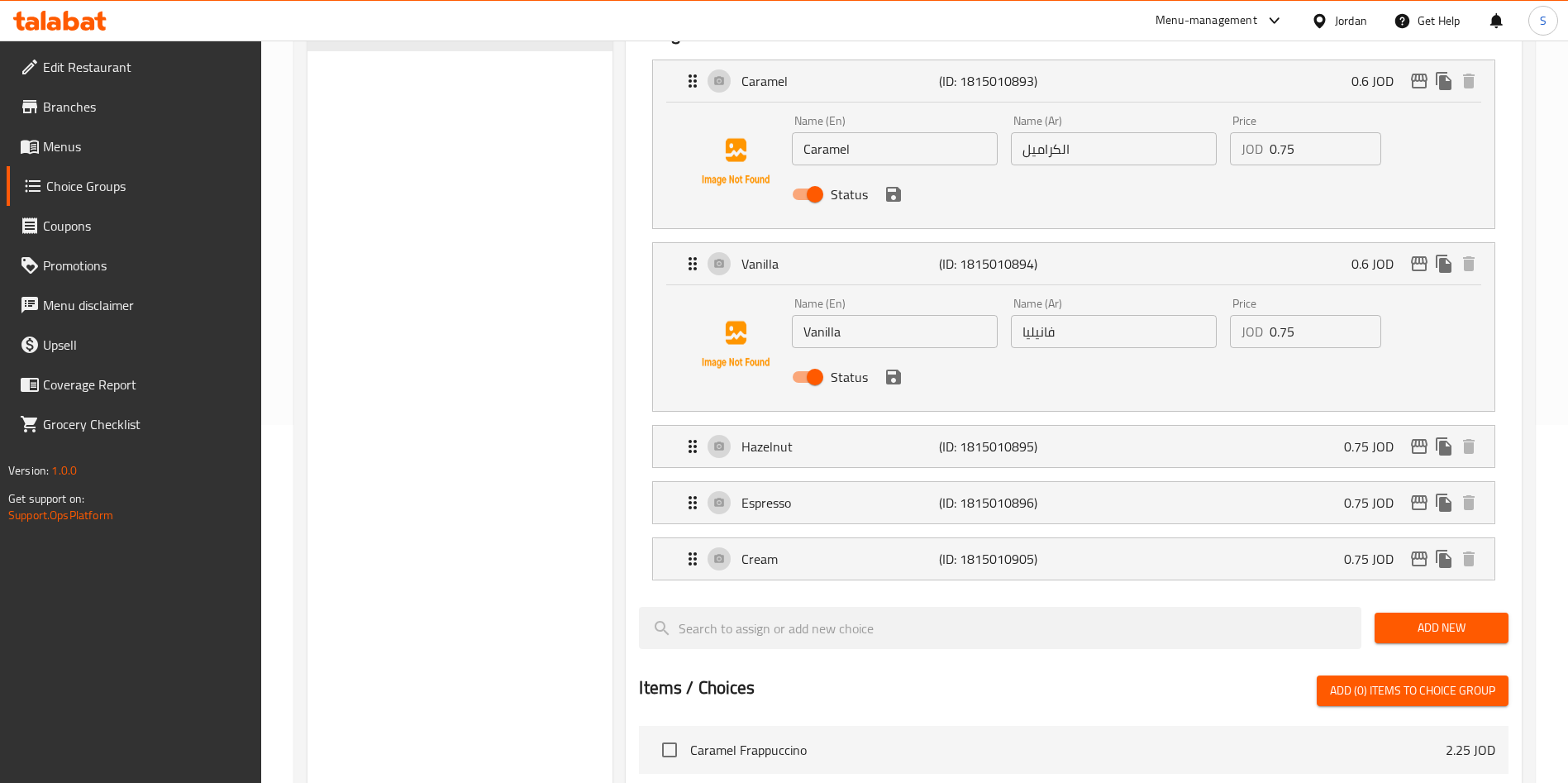
click at [908, 354] on div "Status" at bounding box center [1114, 376] width 657 height 45
click at [899, 367] on icon "save" at bounding box center [893, 376] width 19 height 19
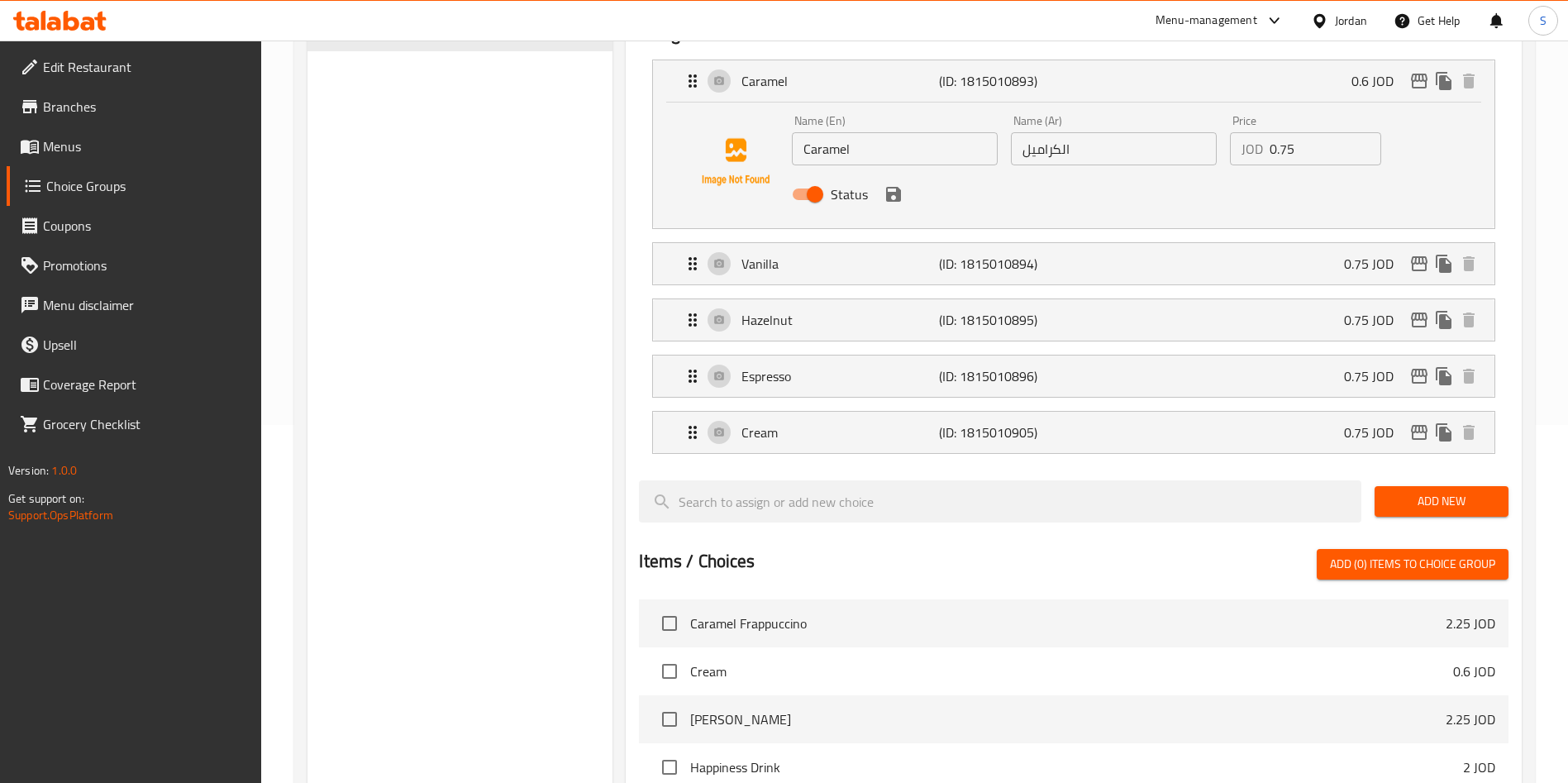
scroll to position [234, 0]
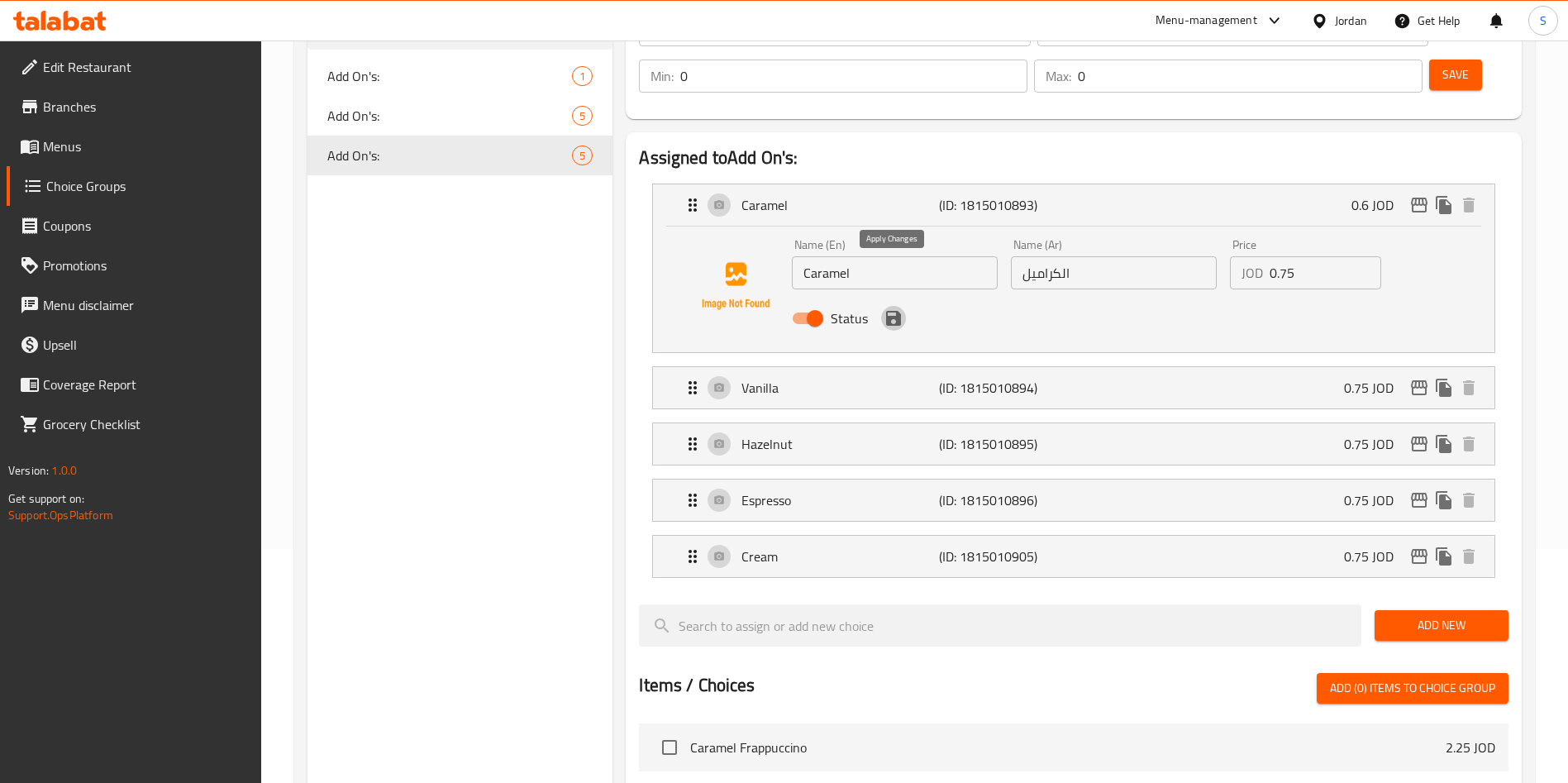
click at [888, 306] on button "save" at bounding box center [893, 318] width 25 height 25
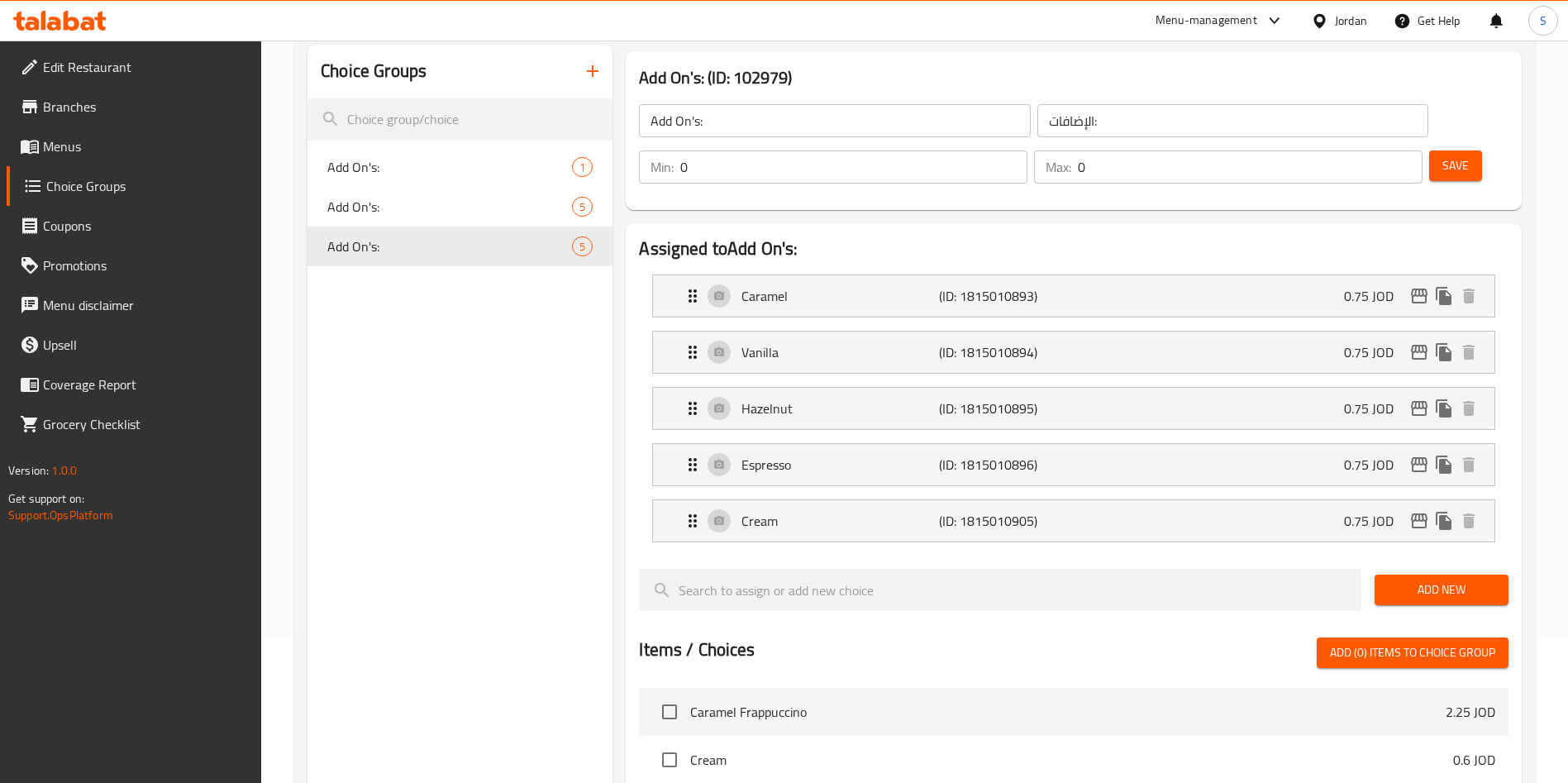
scroll to position [0, 0]
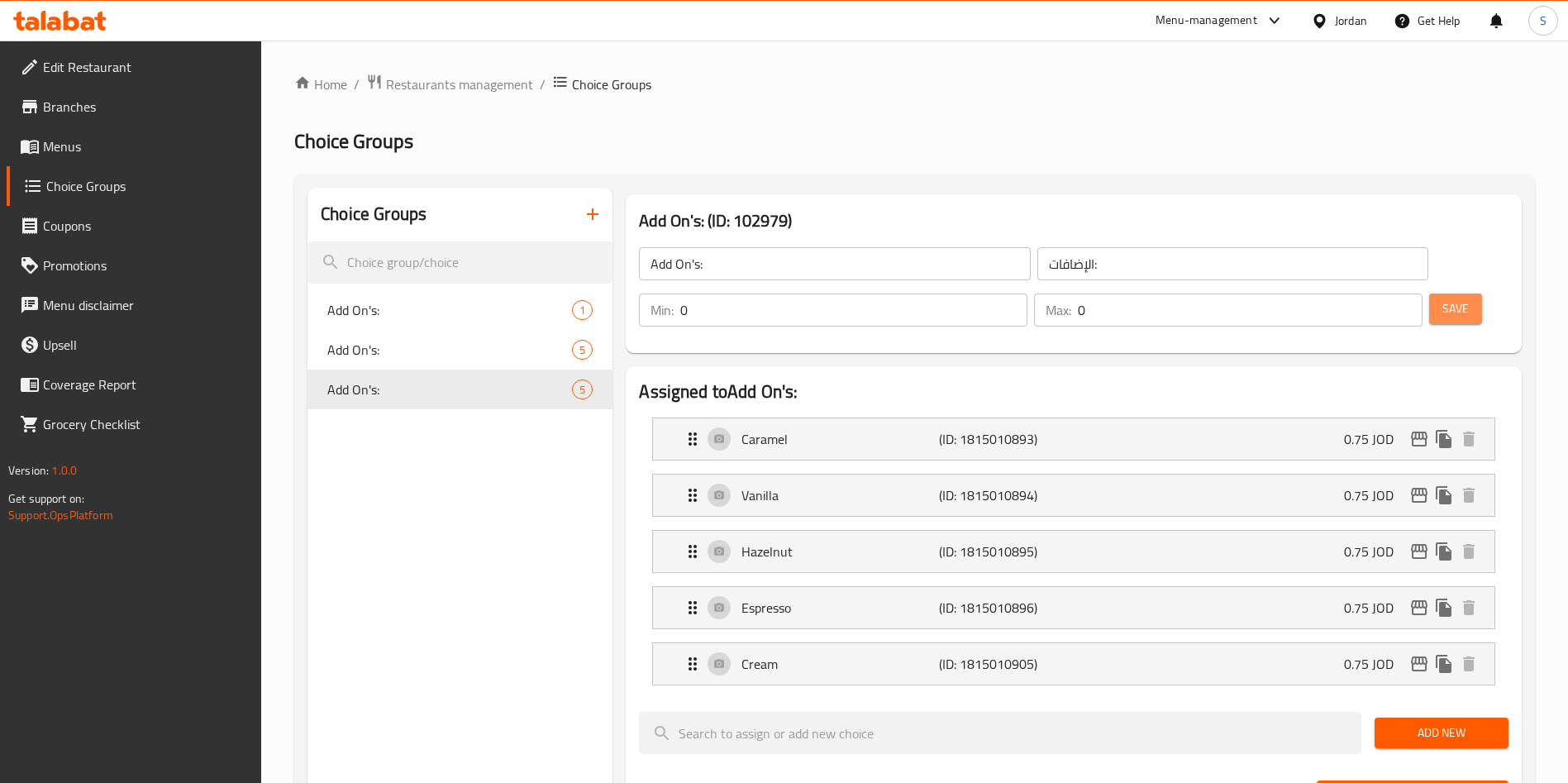
click at [1429, 293] on button "Save" at bounding box center [1455, 308] width 53 height 31
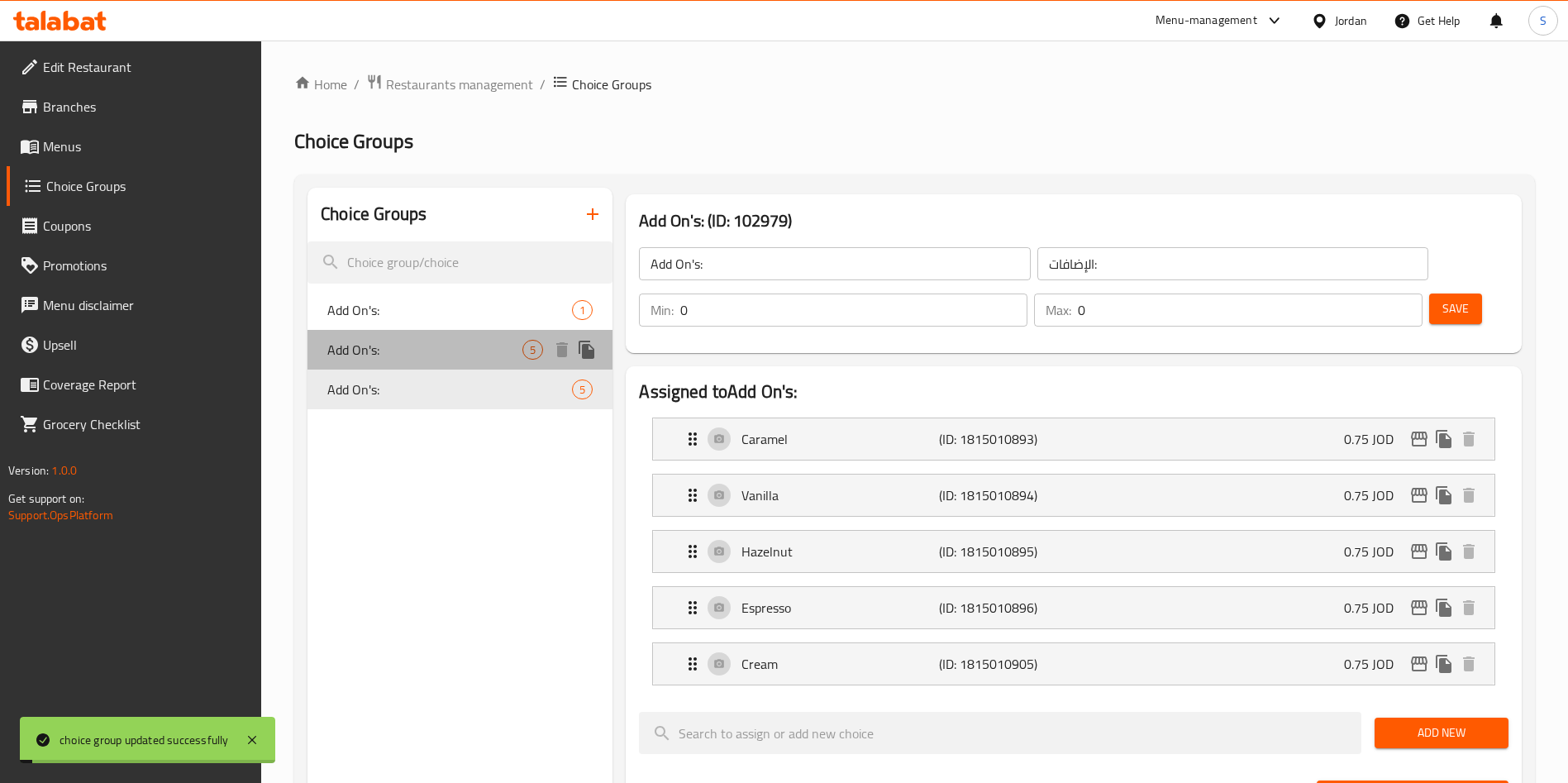
click at [387, 340] on span "Add On's:" at bounding box center [425, 349] width 195 height 19
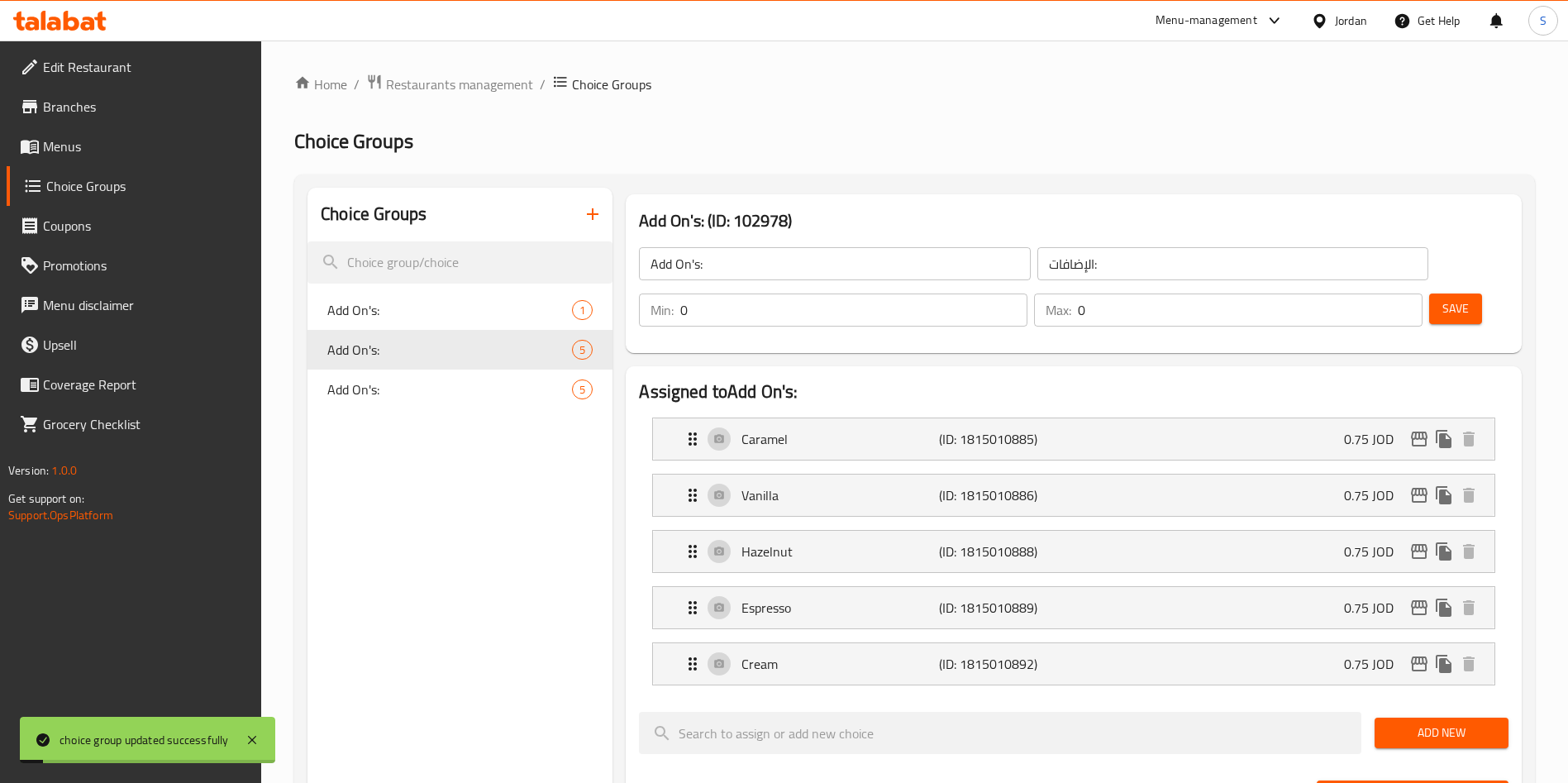
click at [361, 286] on nav "Add On's: 1 Add On's: 5 Add On's: 5" at bounding box center [460, 350] width 305 height 132
click at [364, 302] on span "Add On's:" at bounding box center [425, 309] width 195 height 19
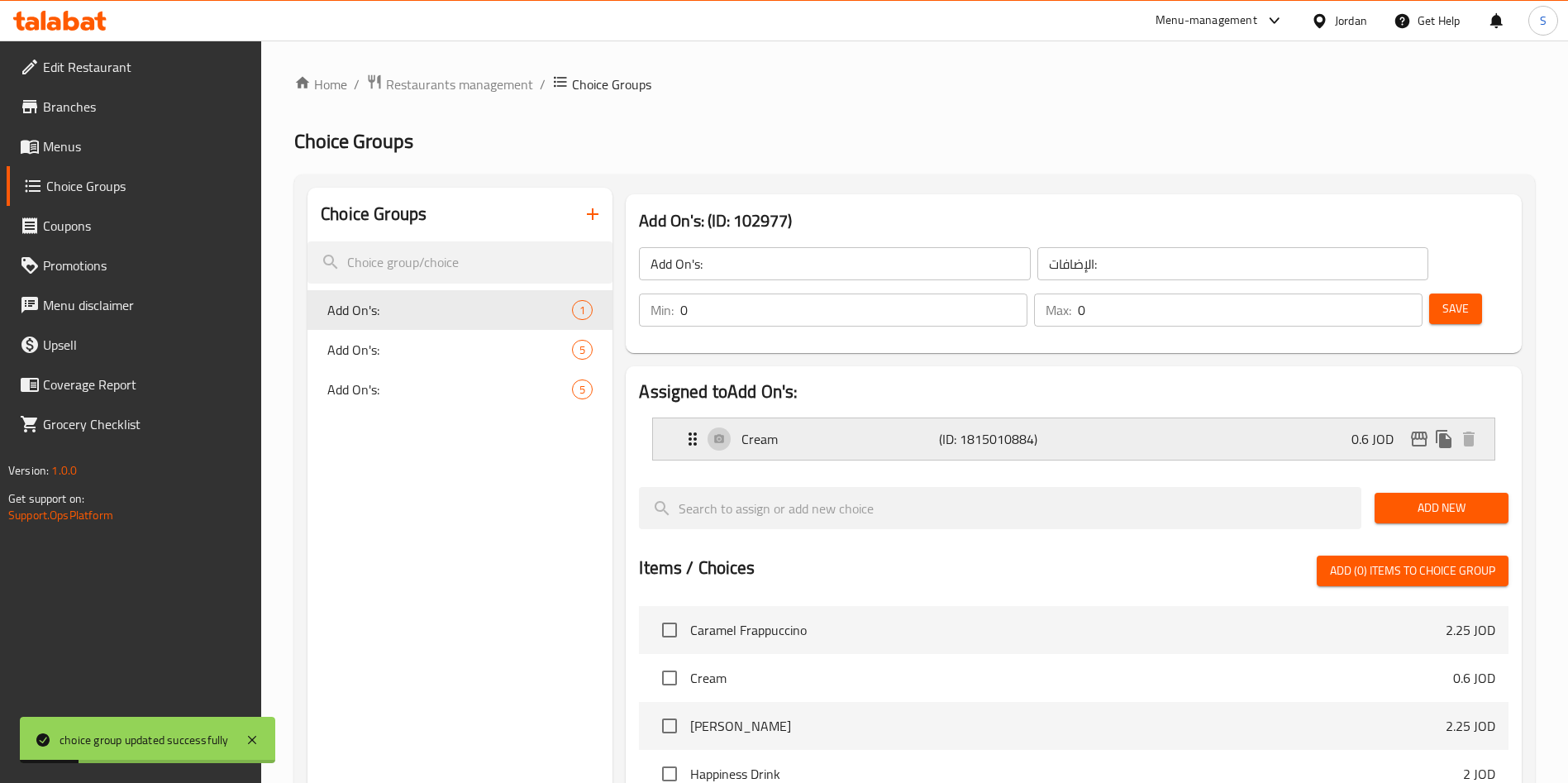
click at [934, 429] on p "Cream" at bounding box center [840, 438] width 197 height 19
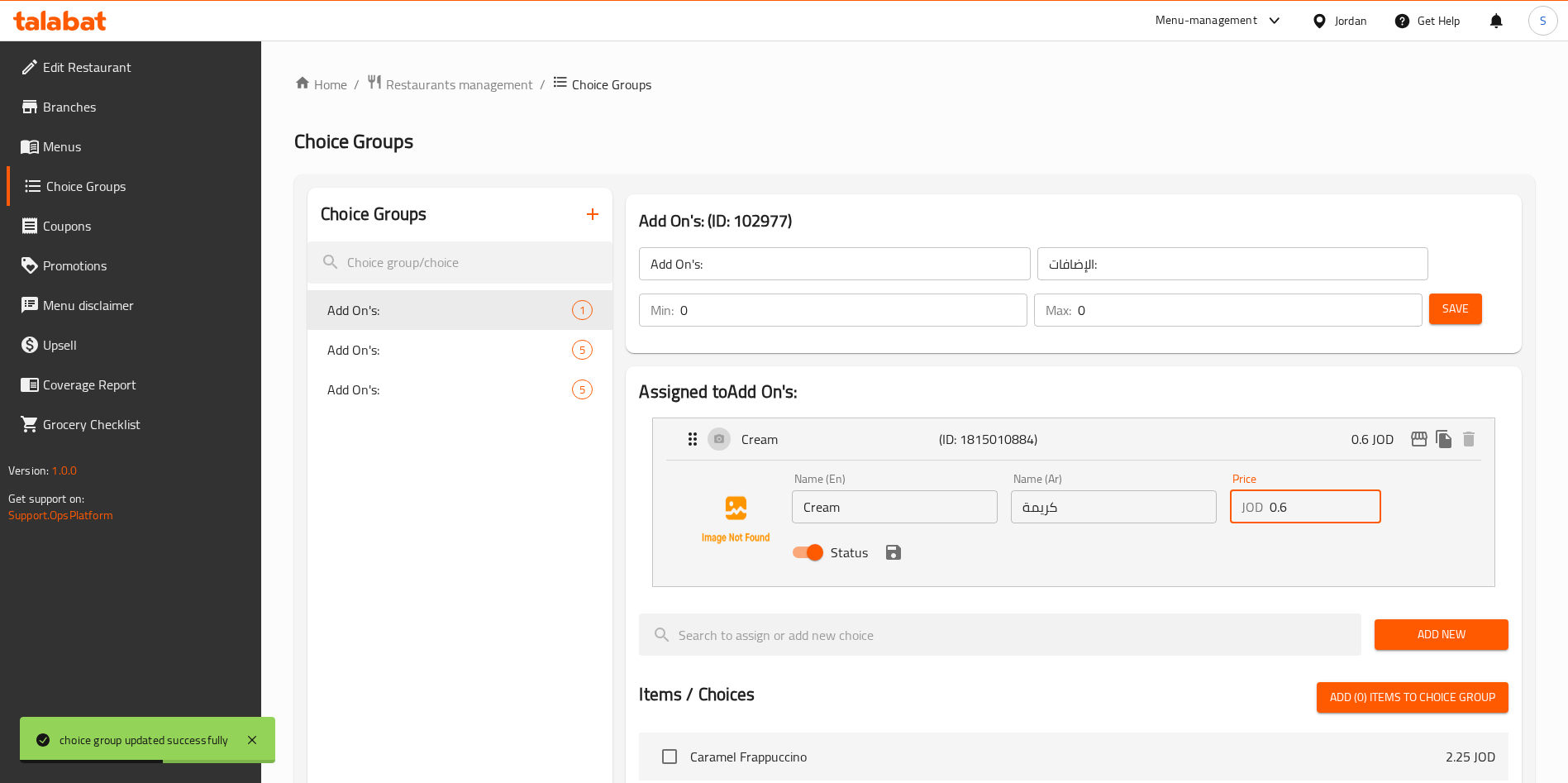
drag, startPoint x: 1298, startPoint y: 453, endPoint x: 1279, endPoint y: 453, distance: 19.0
click at [1279, 490] on input "0.6" at bounding box center [1326, 506] width 112 height 33
type input "0.75"
drag, startPoint x: 1426, startPoint y: 264, endPoint x: 953, endPoint y: 472, distance: 516.7
click at [958, 467] on div "Add On's: (ID: 102977) Add On's: ​ الإضافات: ​ Min: 0 ​ Max: 0 ​ Save Assigned …" at bounding box center [1070, 758] width 916 height 1143
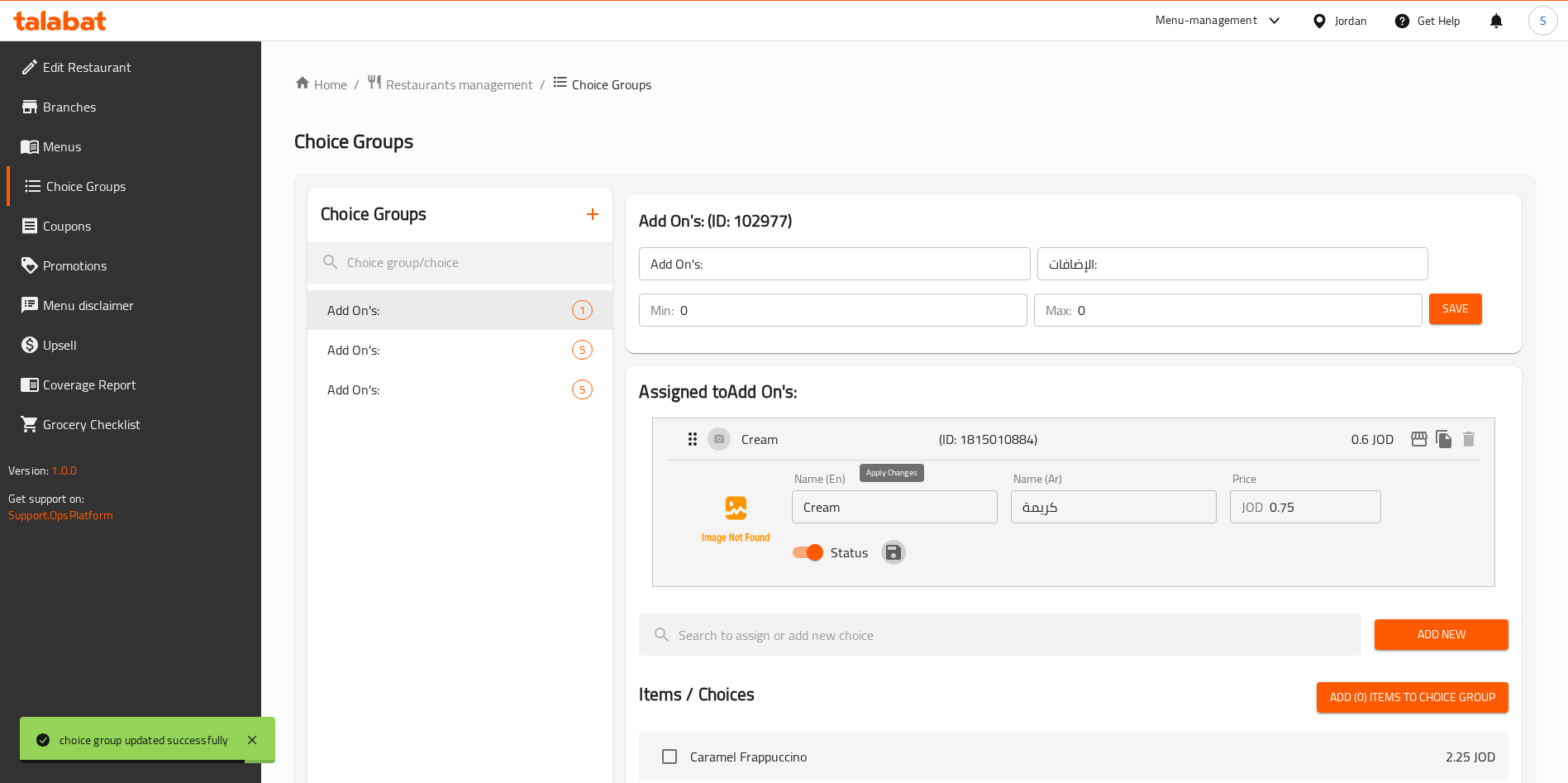
click at [891, 542] on icon "save" at bounding box center [893, 552] width 19 height 19
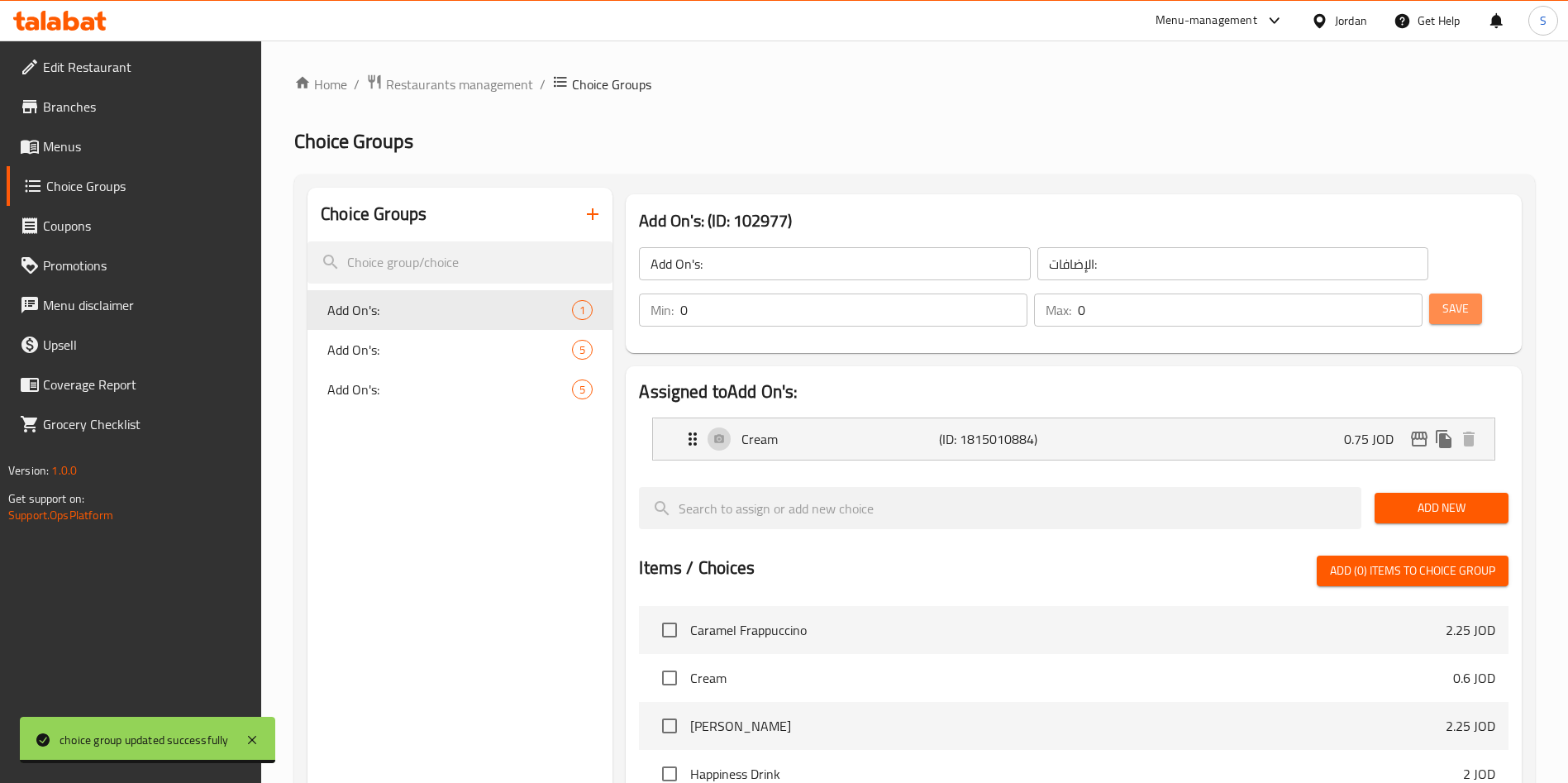
click at [1429, 293] on button "Save" at bounding box center [1455, 308] width 53 height 31
click at [396, 355] on span "Add On's:" at bounding box center [425, 349] width 195 height 19
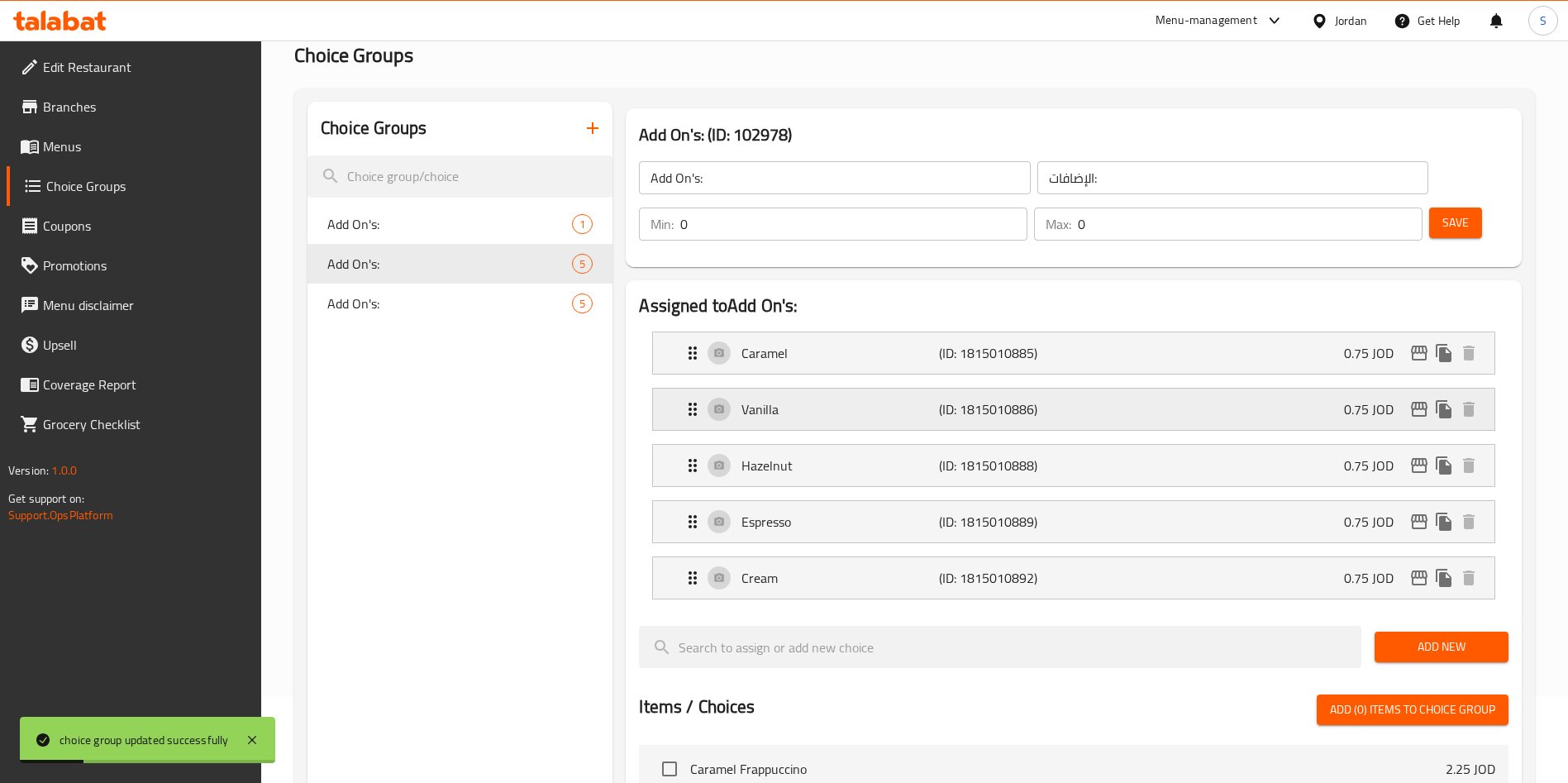
scroll to position [124, 0]
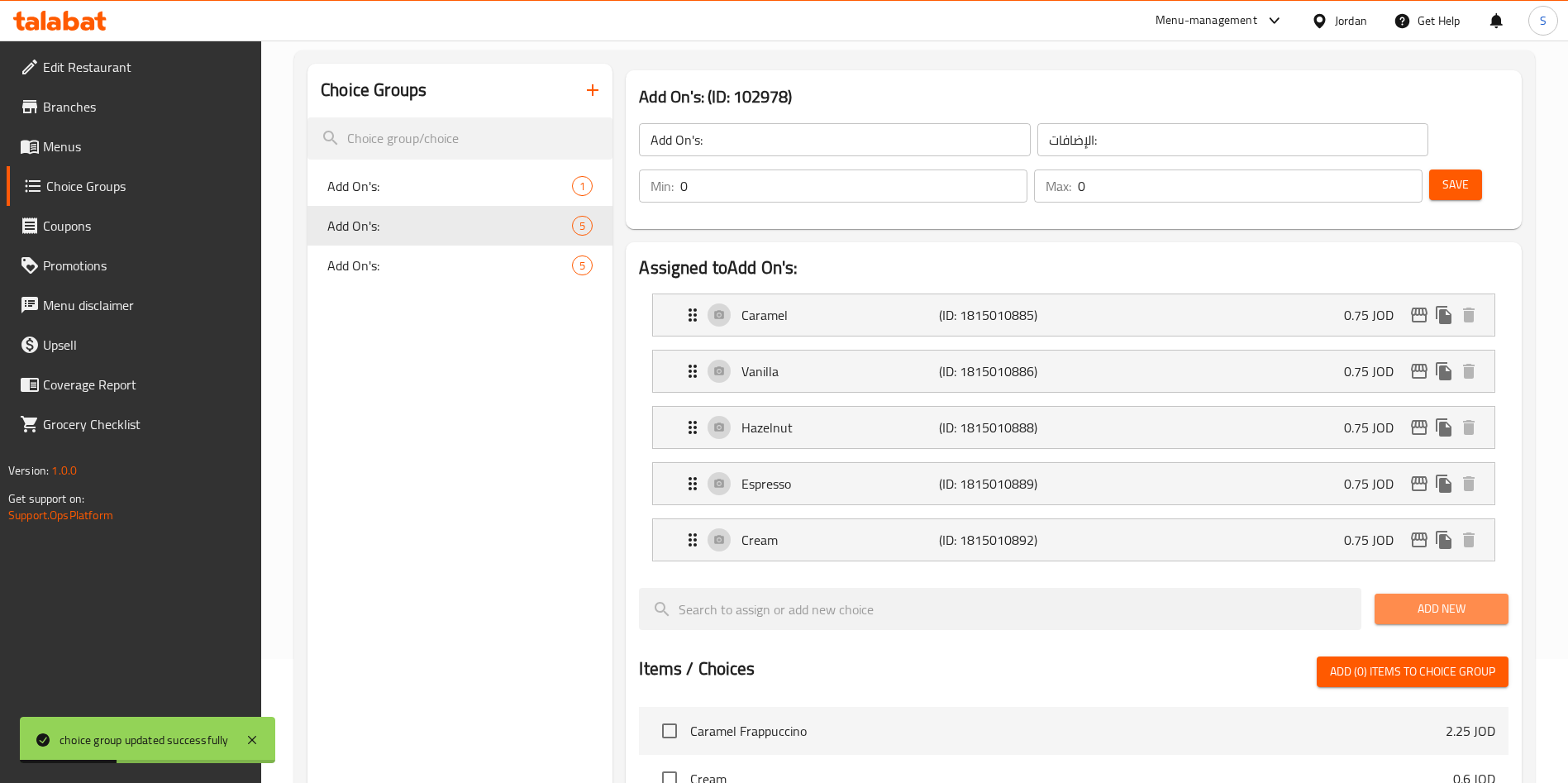
click at [1417, 598] on span "Add New" at bounding box center [1442, 608] width 108 height 20
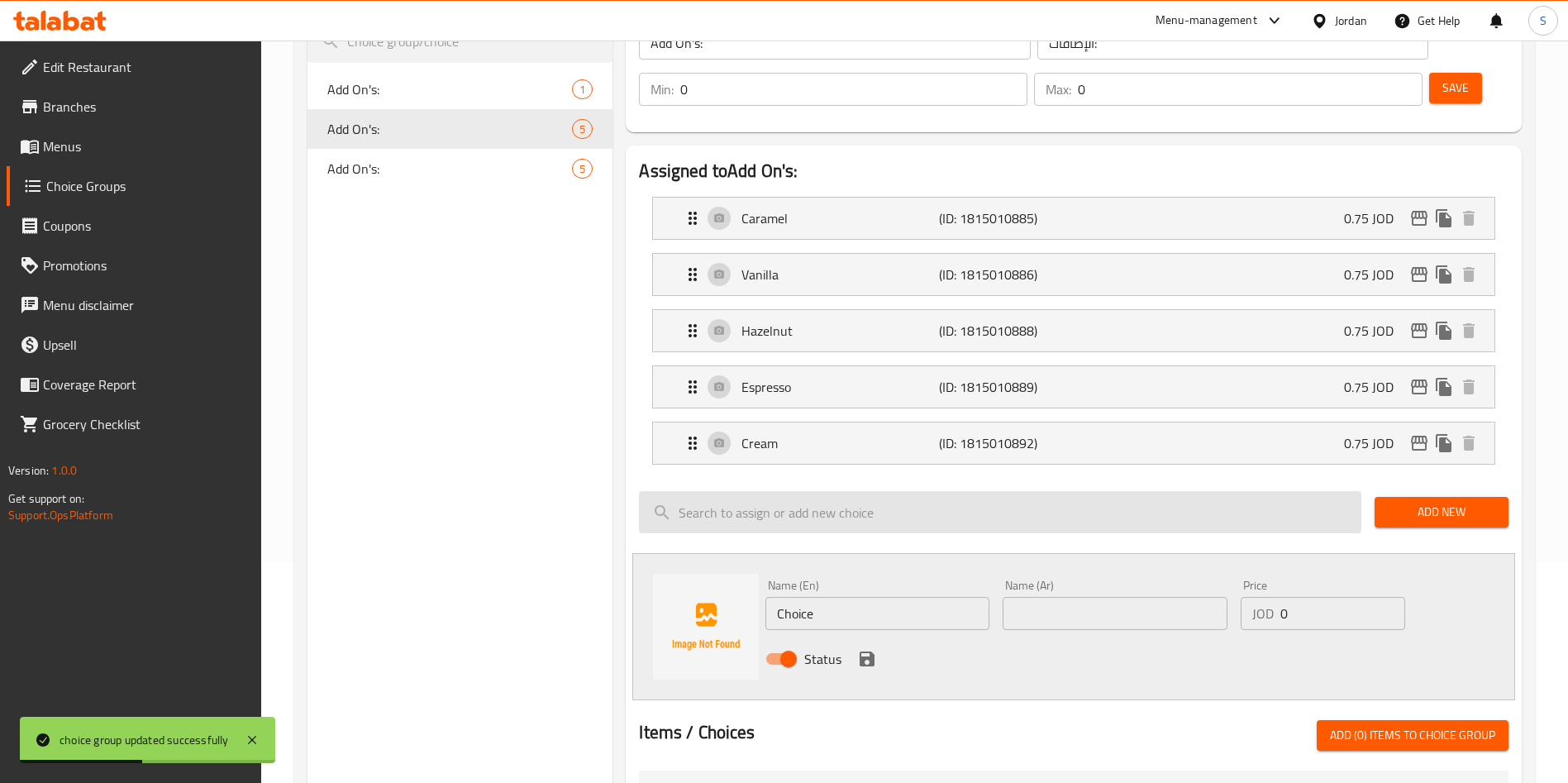
scroll to position [248, 0]
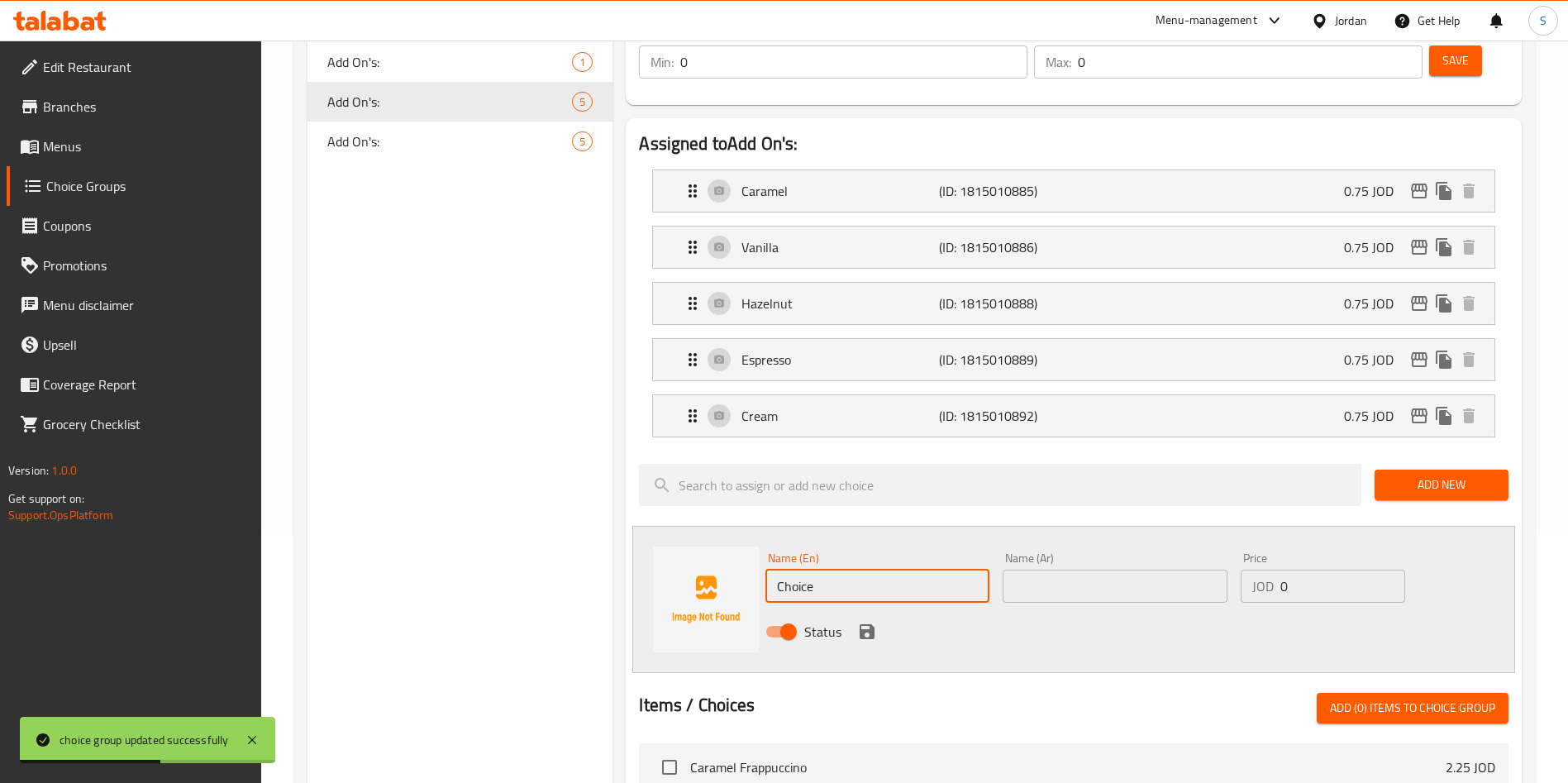
click at [841, 569] on input "Choice" at bounding box center [877, 586] width 224 height 33
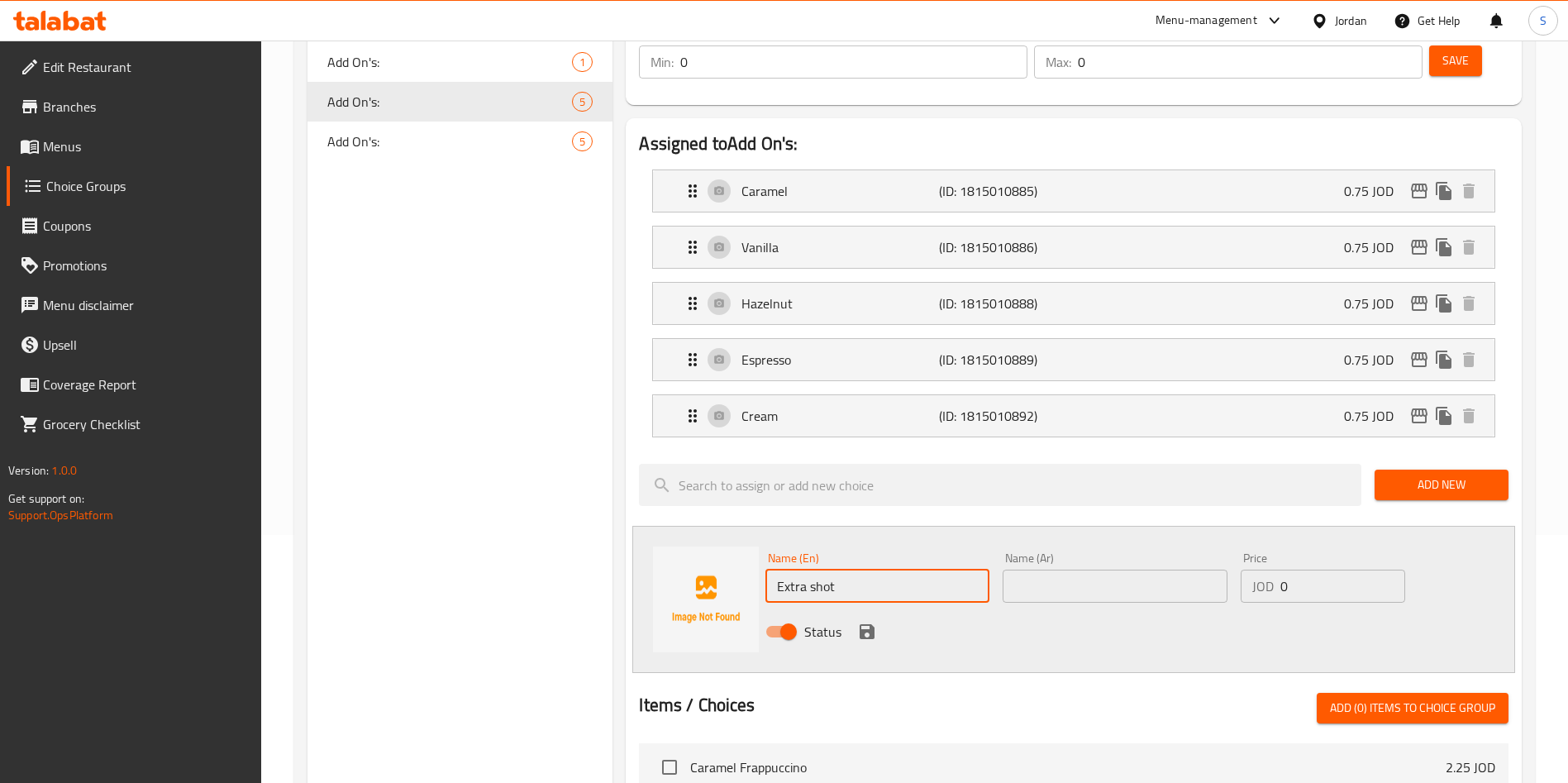
type input "Extra shot"
click at [1036, 569] on input "text" at bounding box center [1115, 586] width 224 height 33
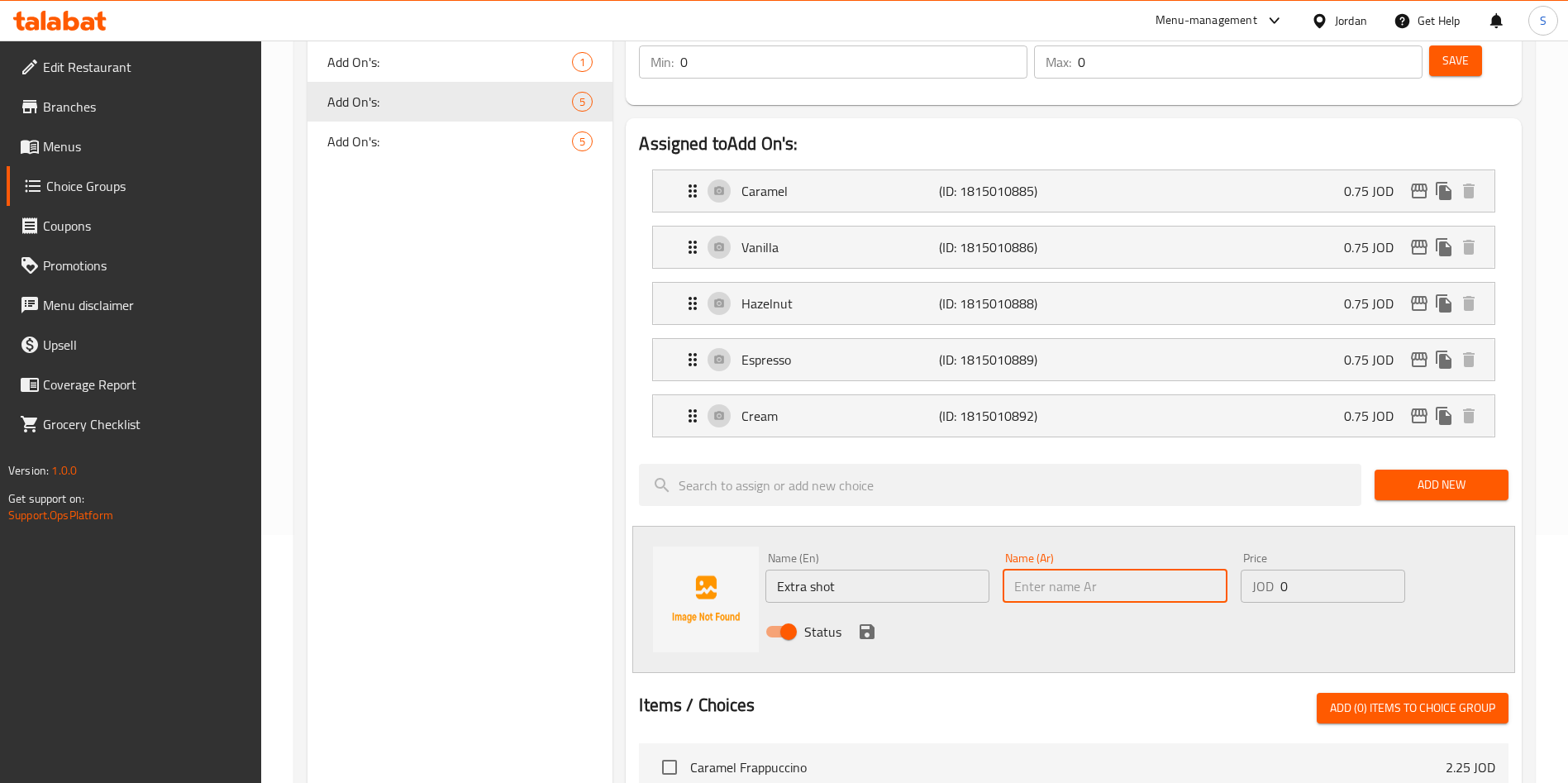
click at [1049, 569] on input "text" at bounding box center [1115, 586] width 224 height 33
type input "اكسترا شوت اسبريسو"
click at [889, 569] on input "Extra shot" at bounding box center [877, 586] width 224 height 33
click at [949, 680] on div at bounding box center [1074, 686] width 870 height 14
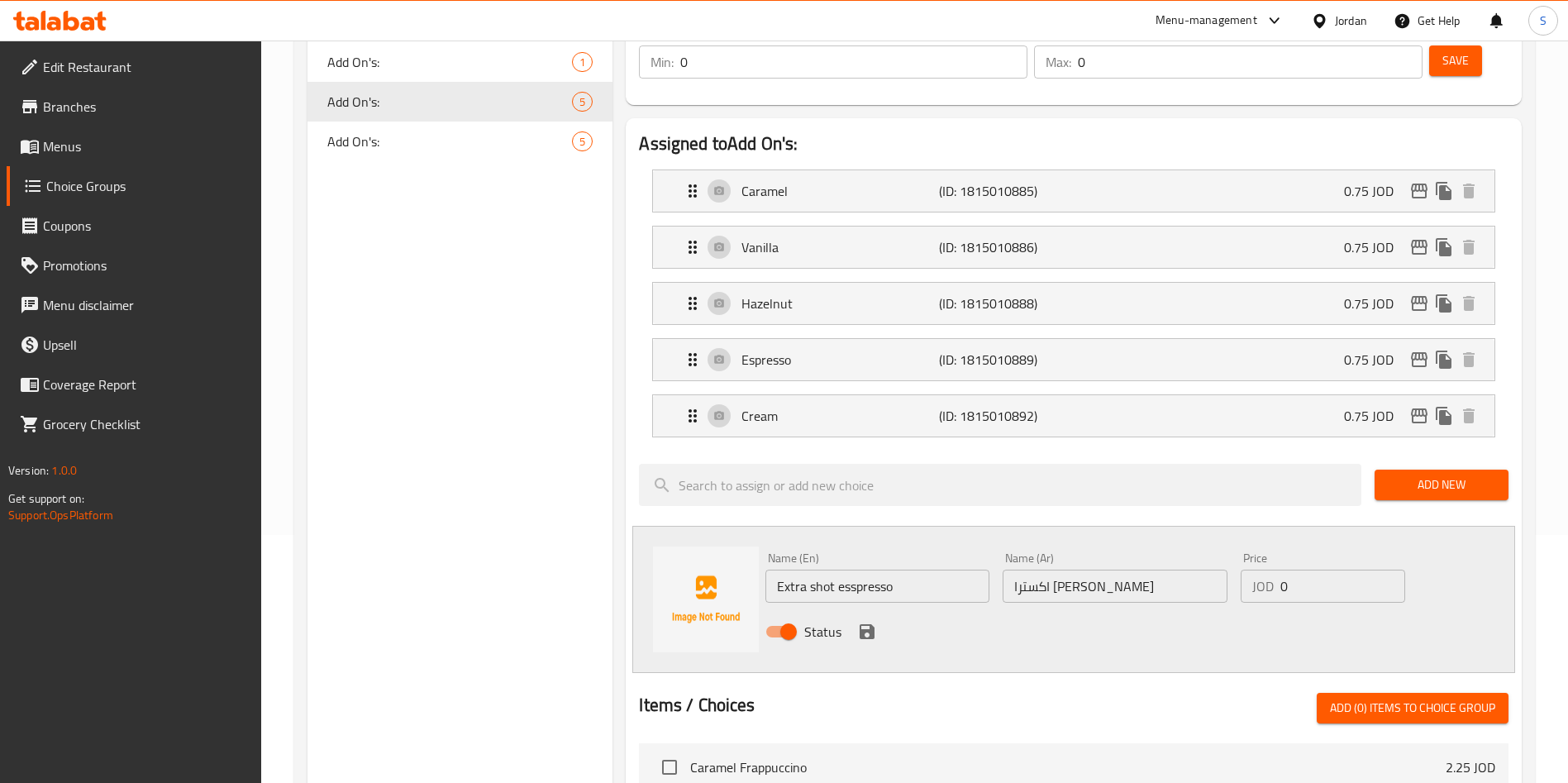
click at [854, 569] on input "Extra shot esspresso" at bounding box center [877, 586] width 224 height 33
type input "Extra shot espresso"
click at [1020, 609] on div "Status" at bounding box center [1115, 631] width 712 height 45
click at [865, 621] on icon "save" at bounding box center [866, 630] width 19 height 19
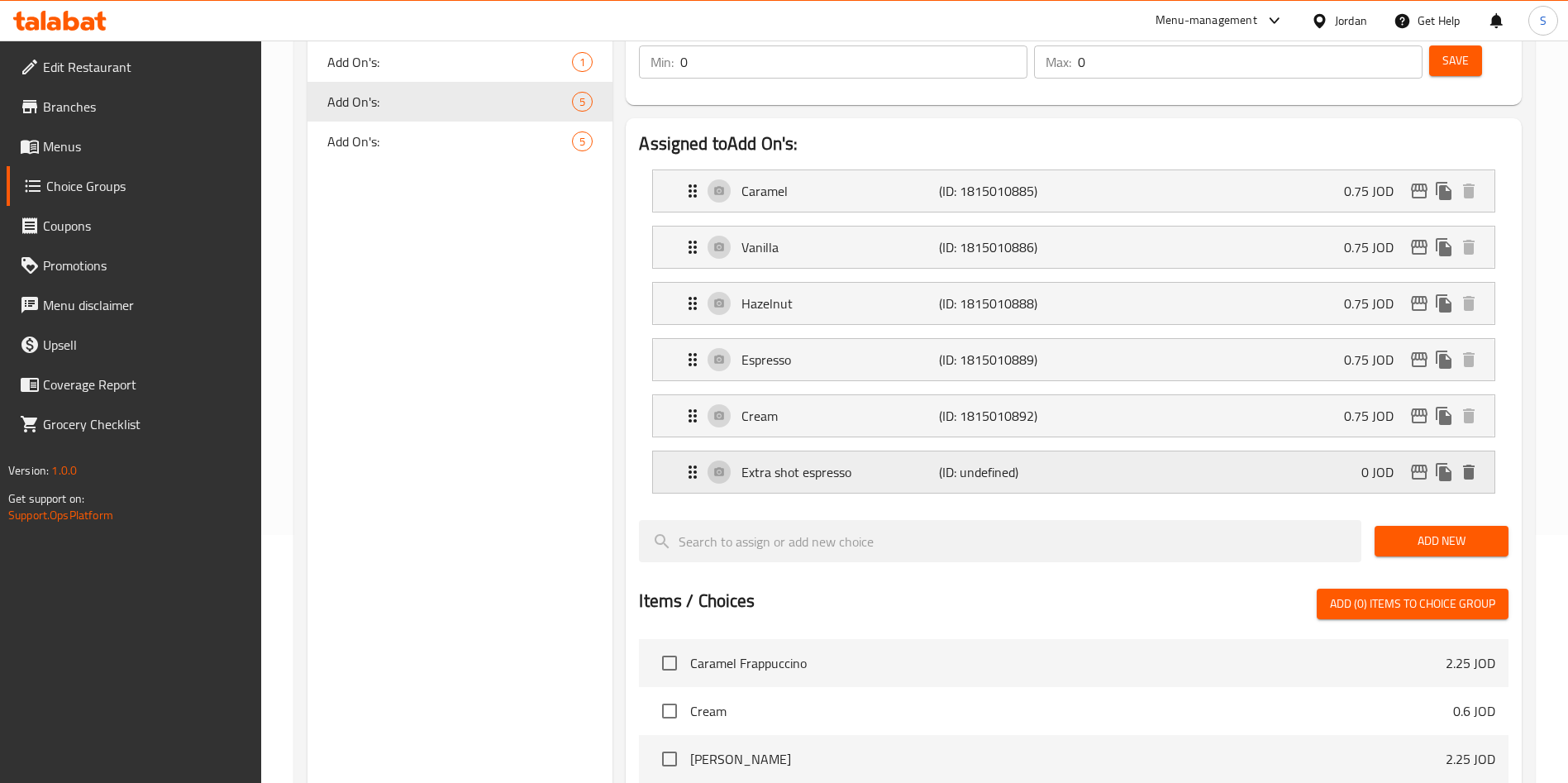
click at [1045, 462] on p "(ID: undefined)" at bounding box center [1004, 471] width 131 height 19
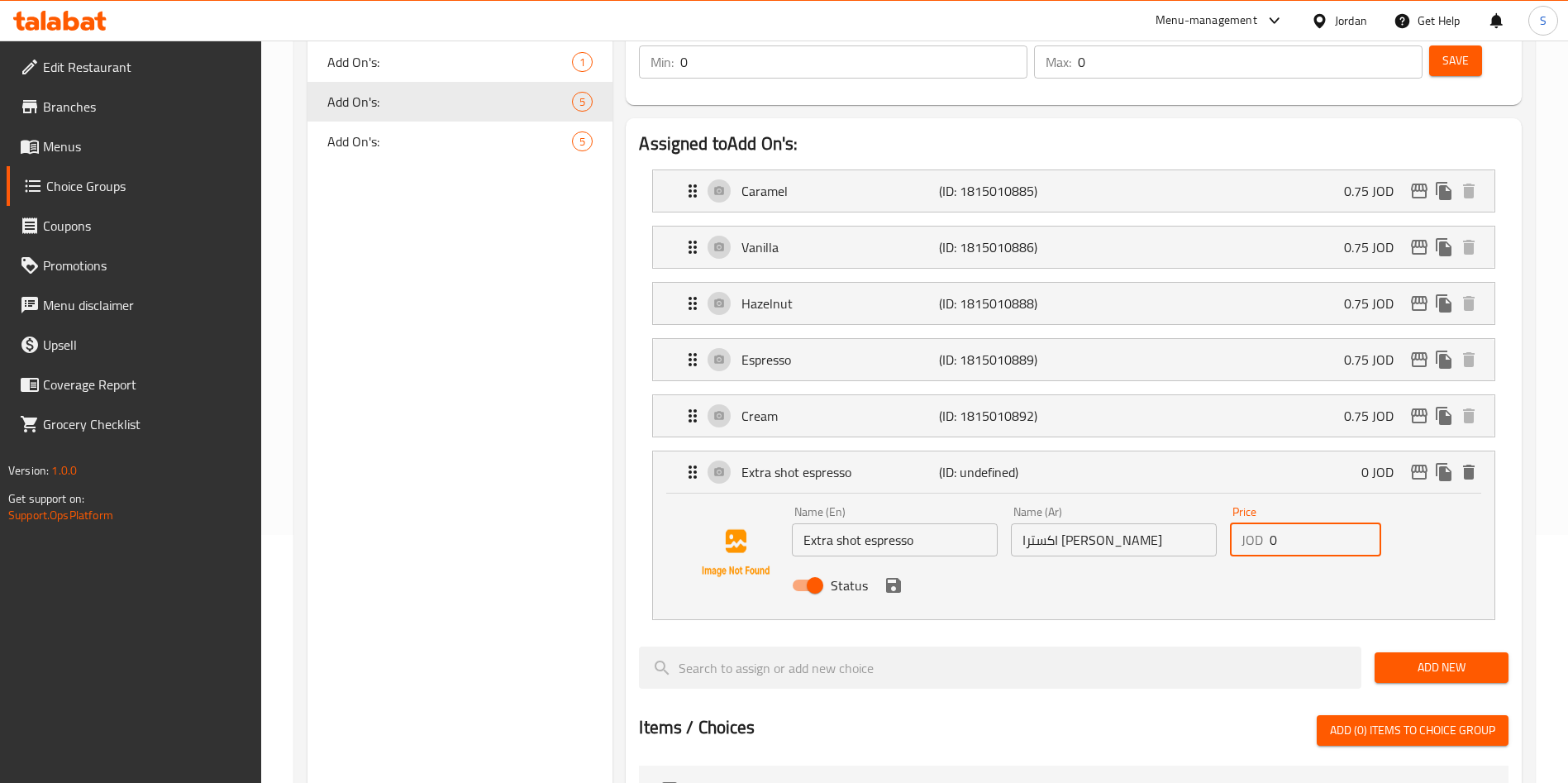
drag, startPoint x: 1286, startPoint y: 505, endPoint x: 1266, endPoint y: 505, distance: 20.0
click at [1266, 523] on div "JOD 0 Price" at bounding box center [1305, 539] width 151 height 33
type input "1"
click at [899, 573] on button "save" at bounding box center [893, 585] width 25 height 25
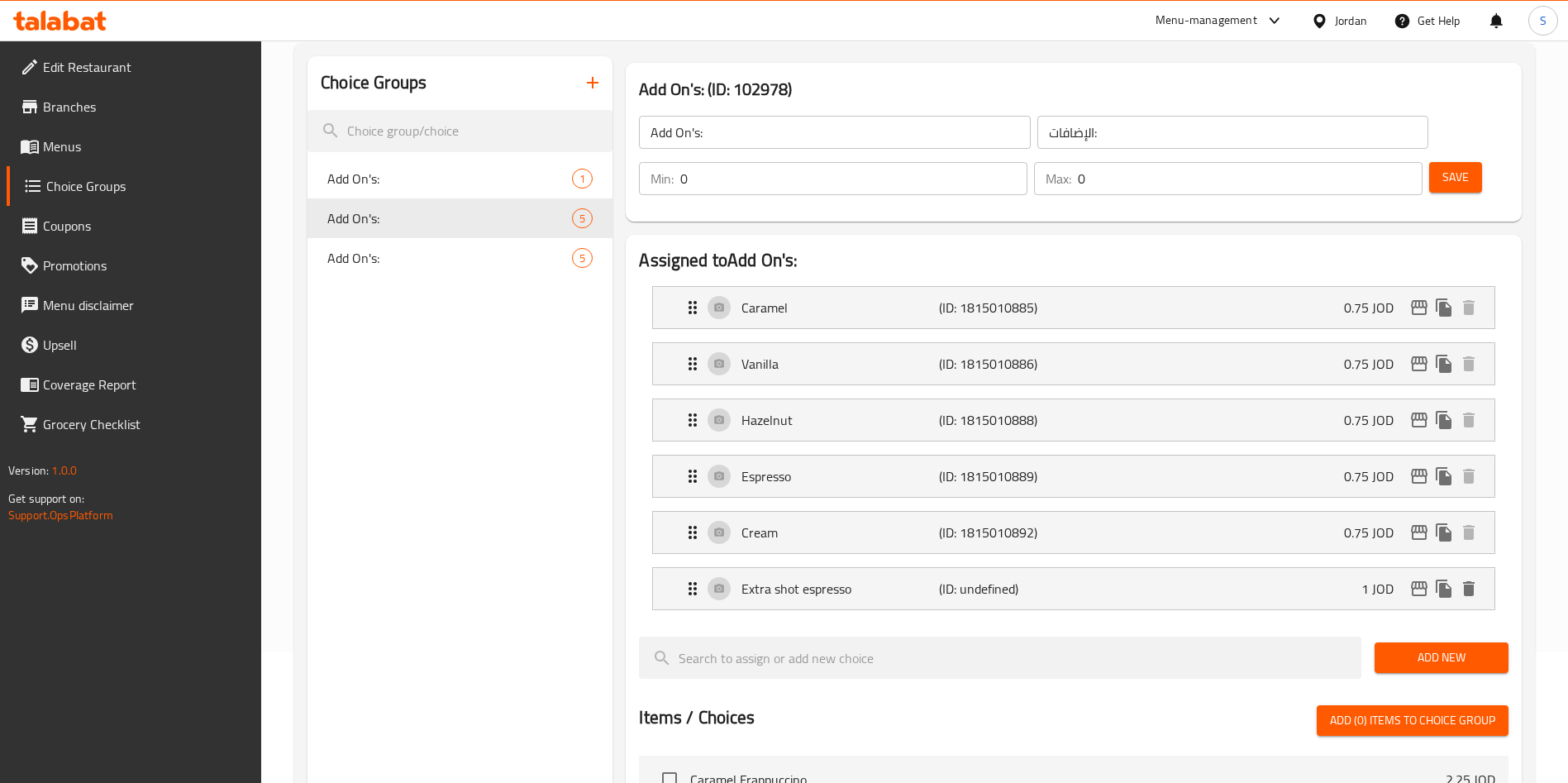
scroll to position [0, 0]
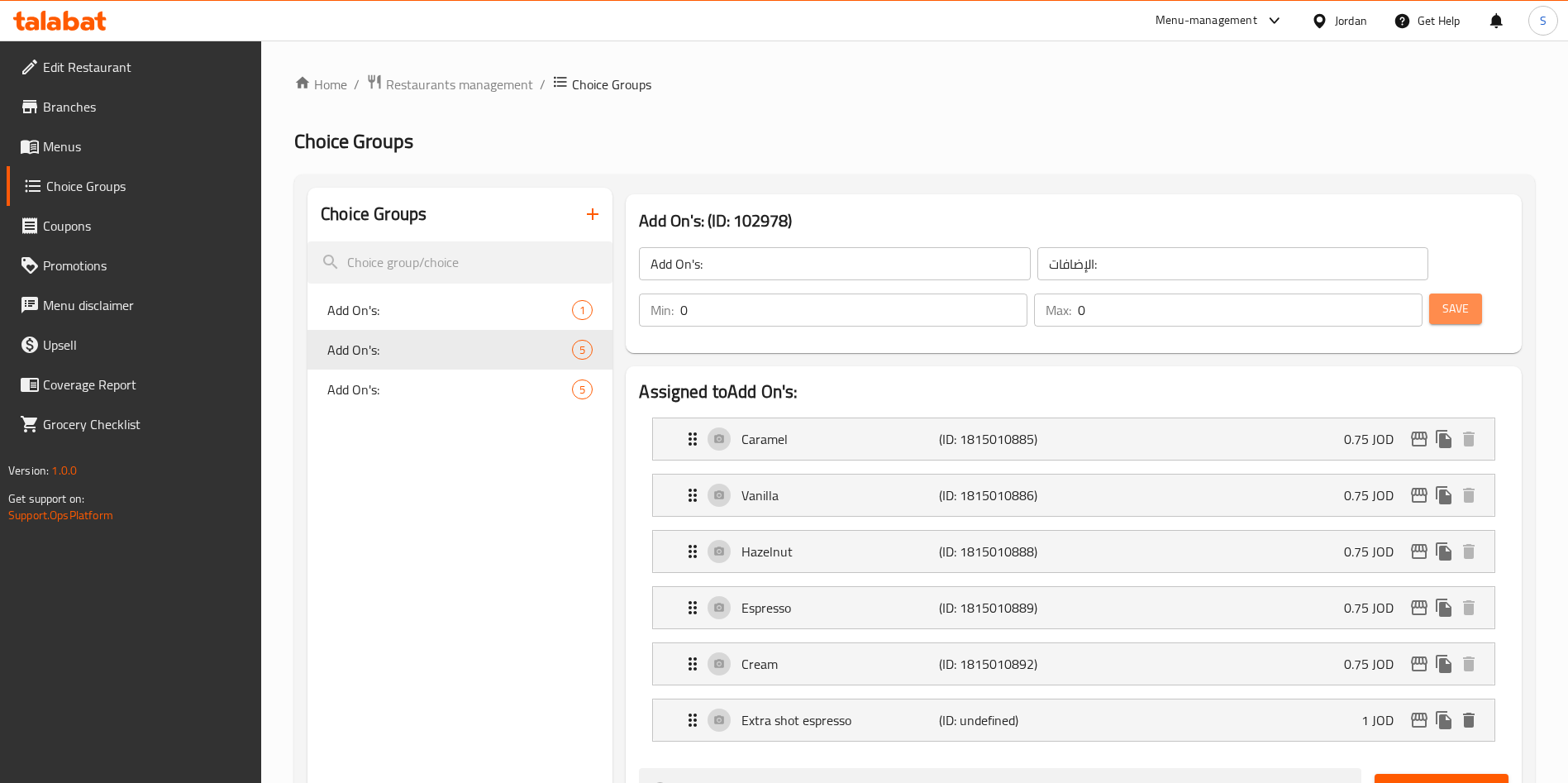
click at [1429, 293] on button "Save" at bounding box center [1455, 308] width 53 height 31
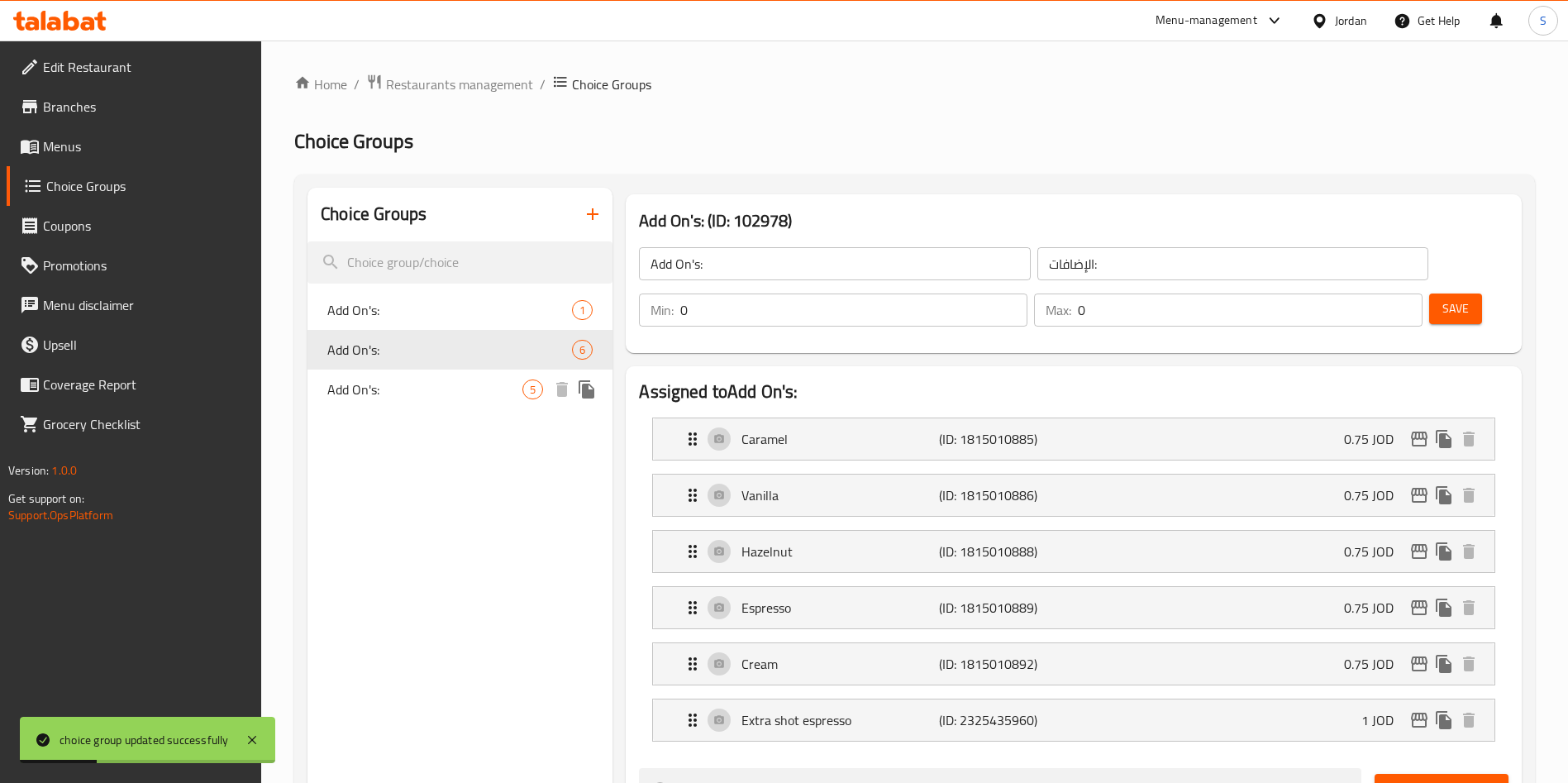
click at [441, 394] on span "Add On's:" at bounding box center [425, 389] width 195 height 19
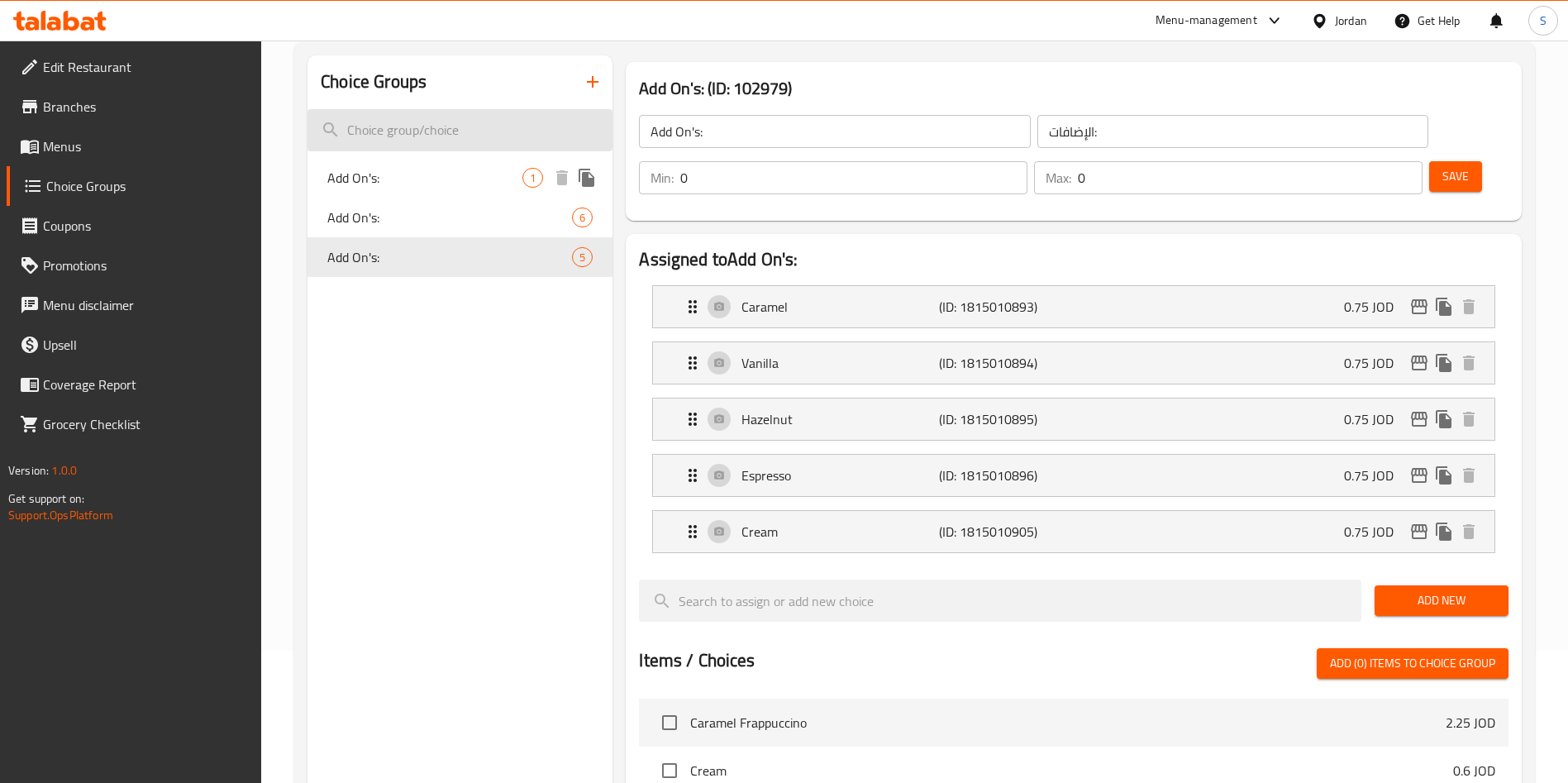
scroll to position [26, 0]
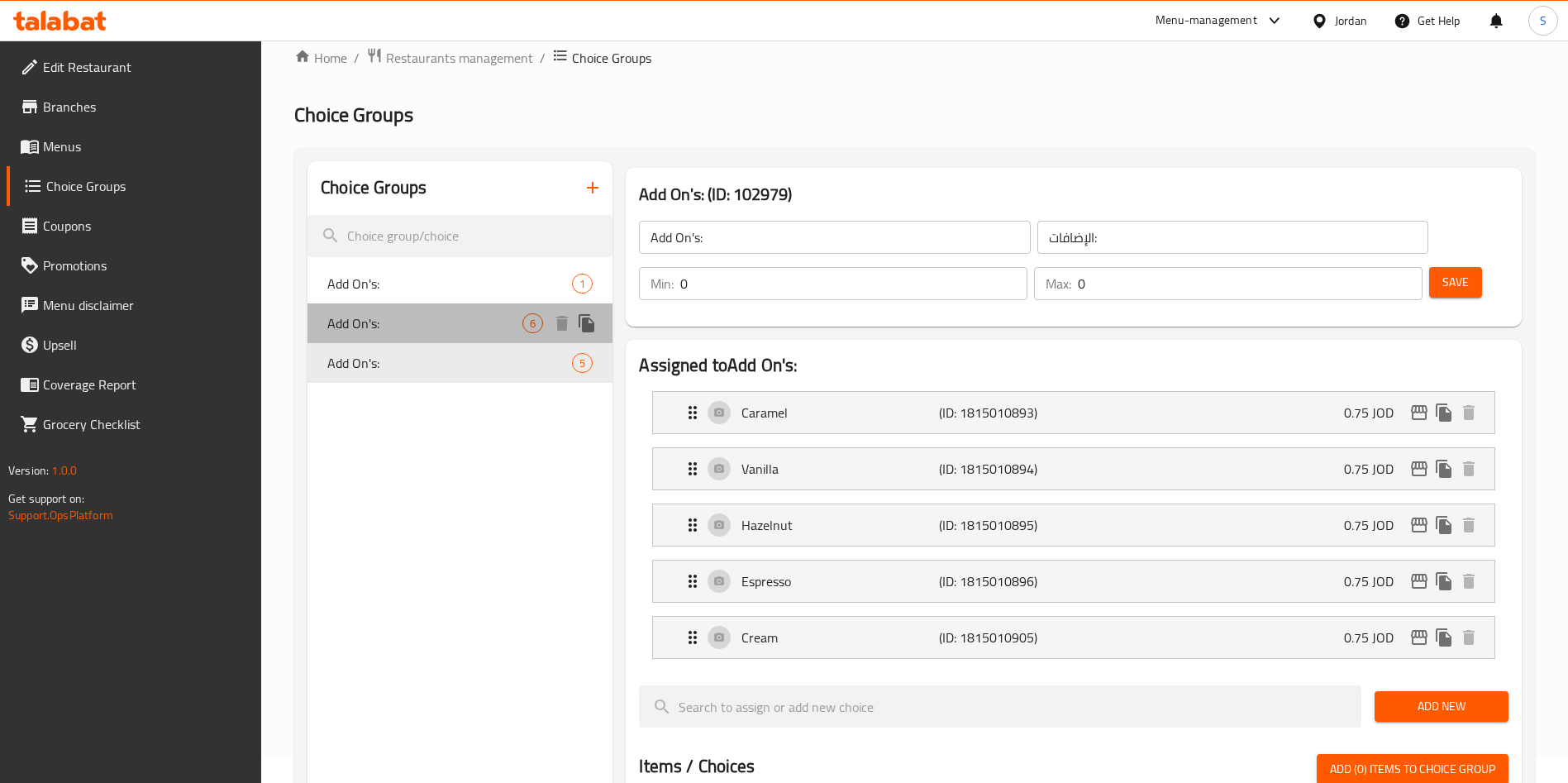
click at [402, 328] on span "Add On's:" at bounding box center [425, 323] width 195 height 19
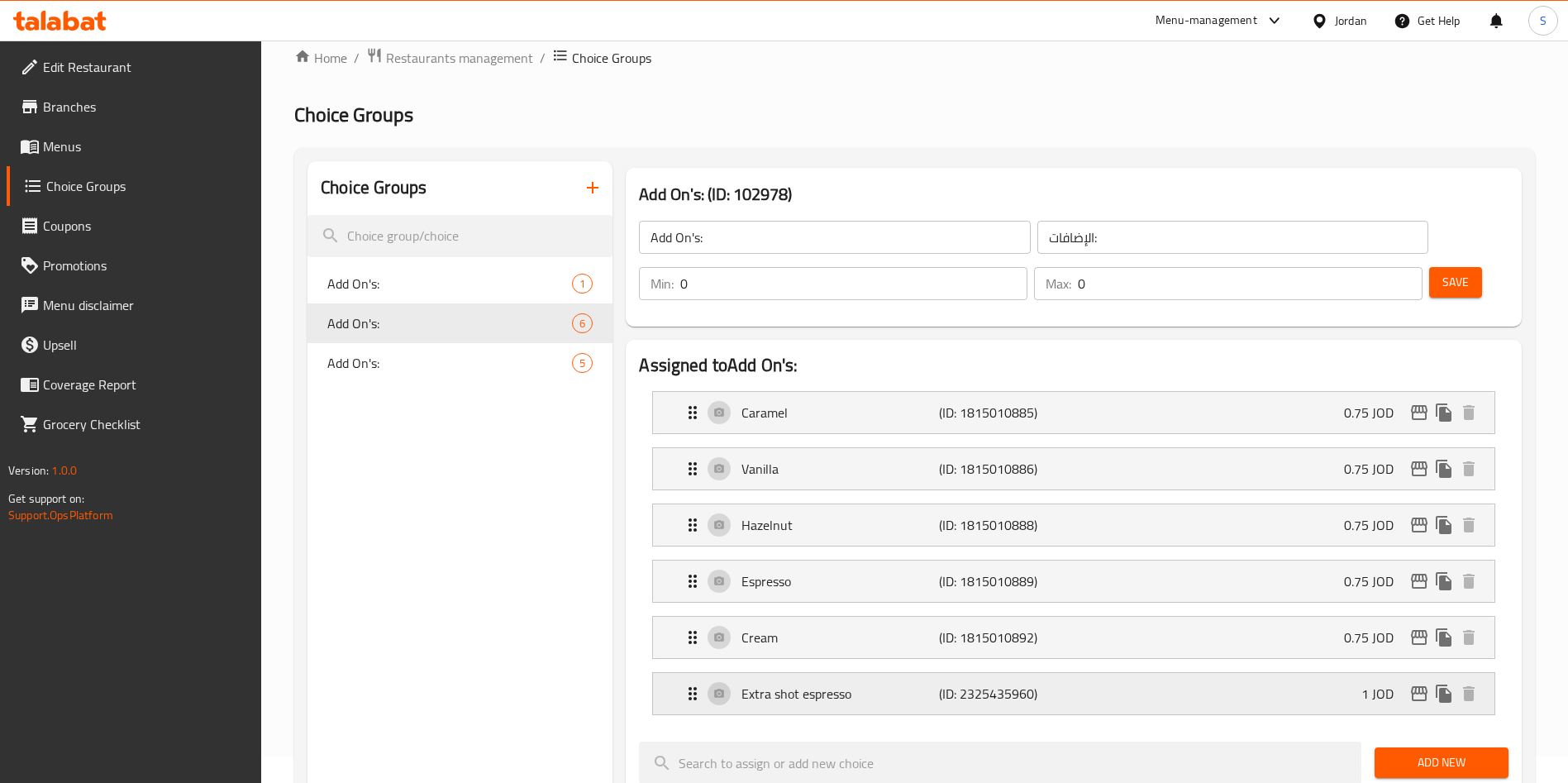
click at [846, 684] on p "Extra shot espresso" at bounding box center [840, 693] width 197 height 19
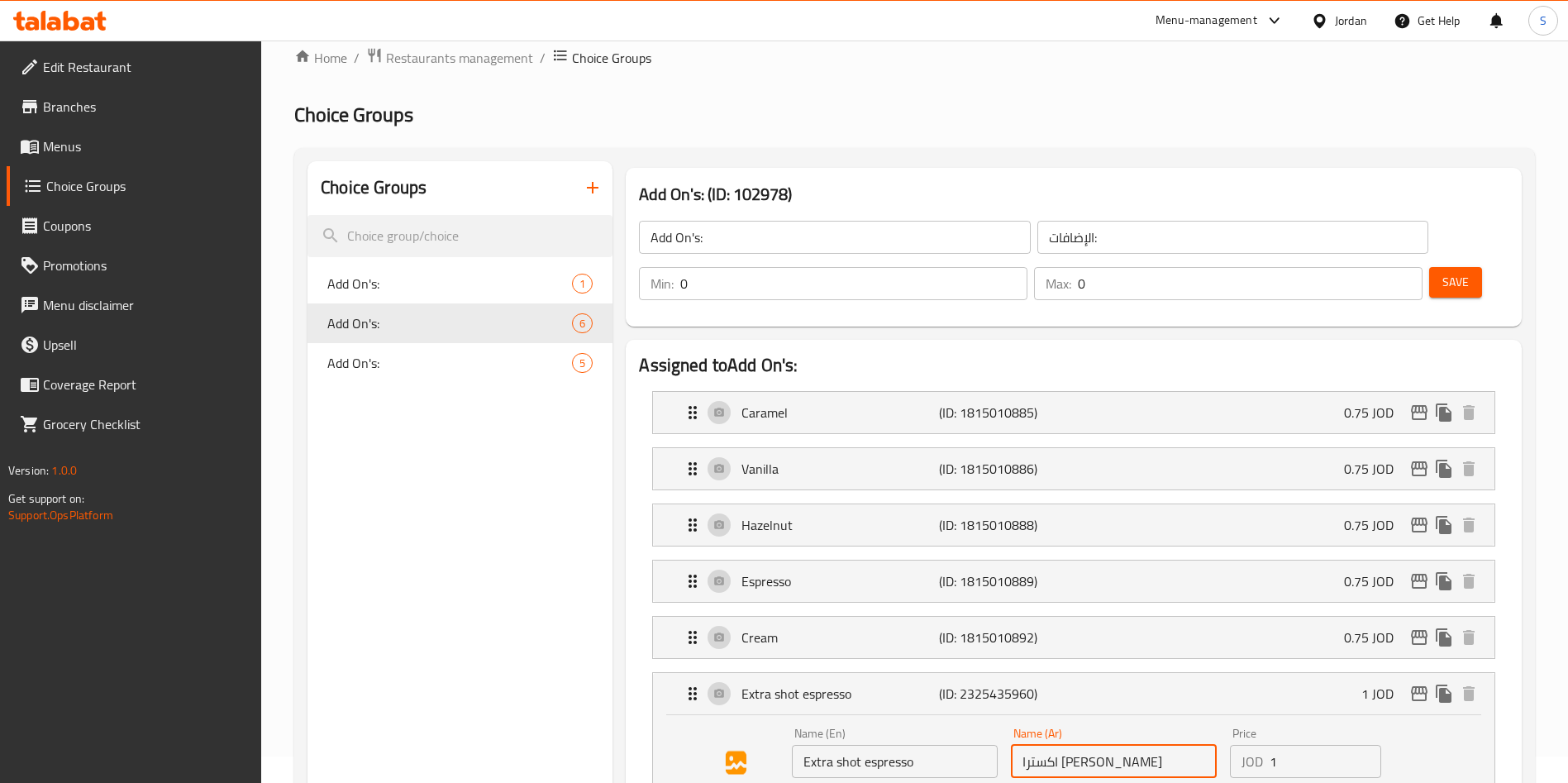
drag, startPoint x: 1199, startPoint y: 714, endPoint x: 819, endPoint y: 718, distance: 380.0
click at [819, 720] on div "Name (En) Extra shot espresso Name (En) Name (Ar) اكسترا شوت اسبريسو Name (Ar) …" at bounding box center [1114, 775] width 657 height 108
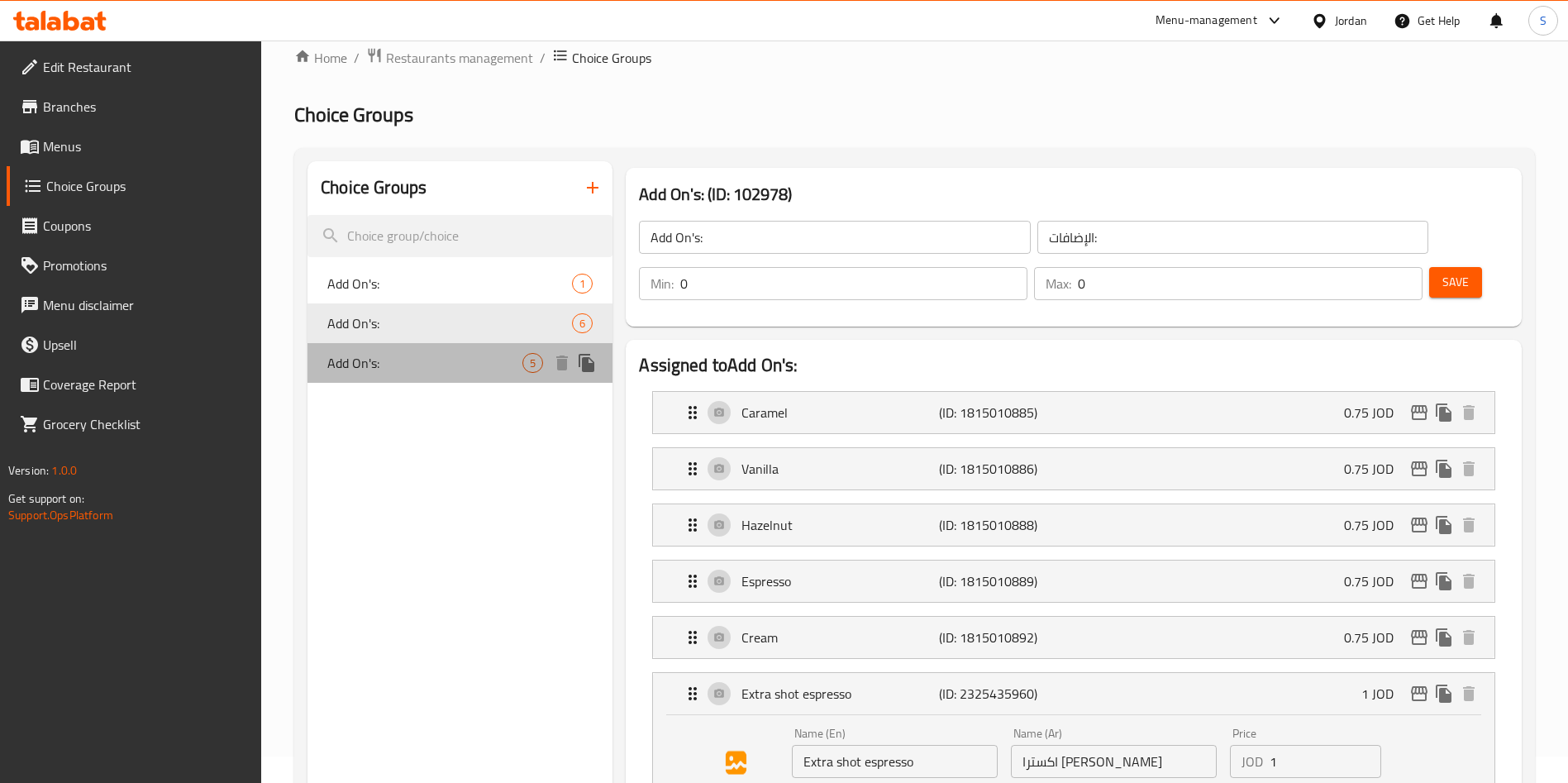
click at [446, 363] on span "Add On's:" at bounding box center [425, 362] width 195 height 19
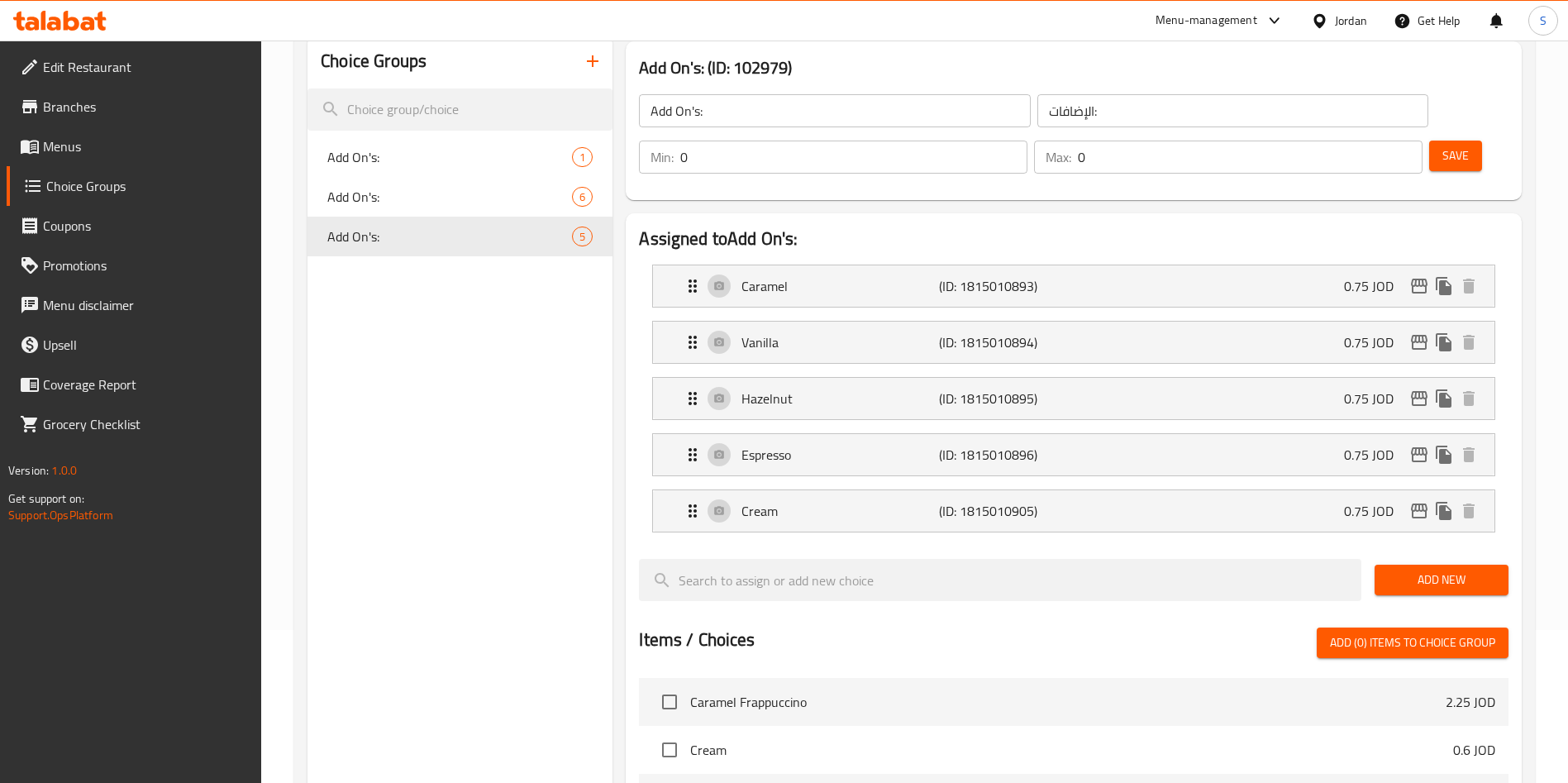
scroll to position [275, 0]
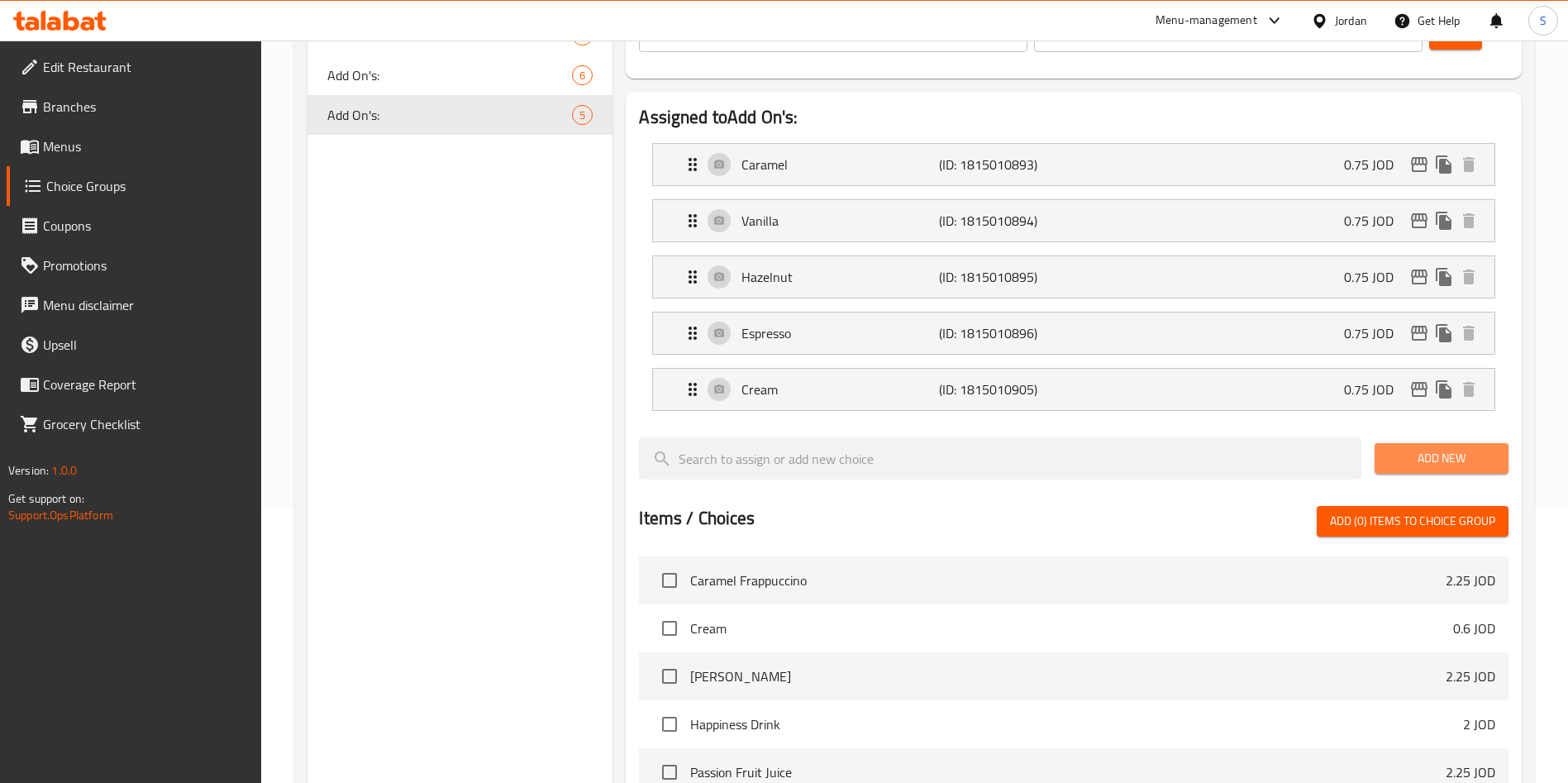
click at [1454, 448] on span "Add New" at bounding box center [1442, 458] width 108 height 20
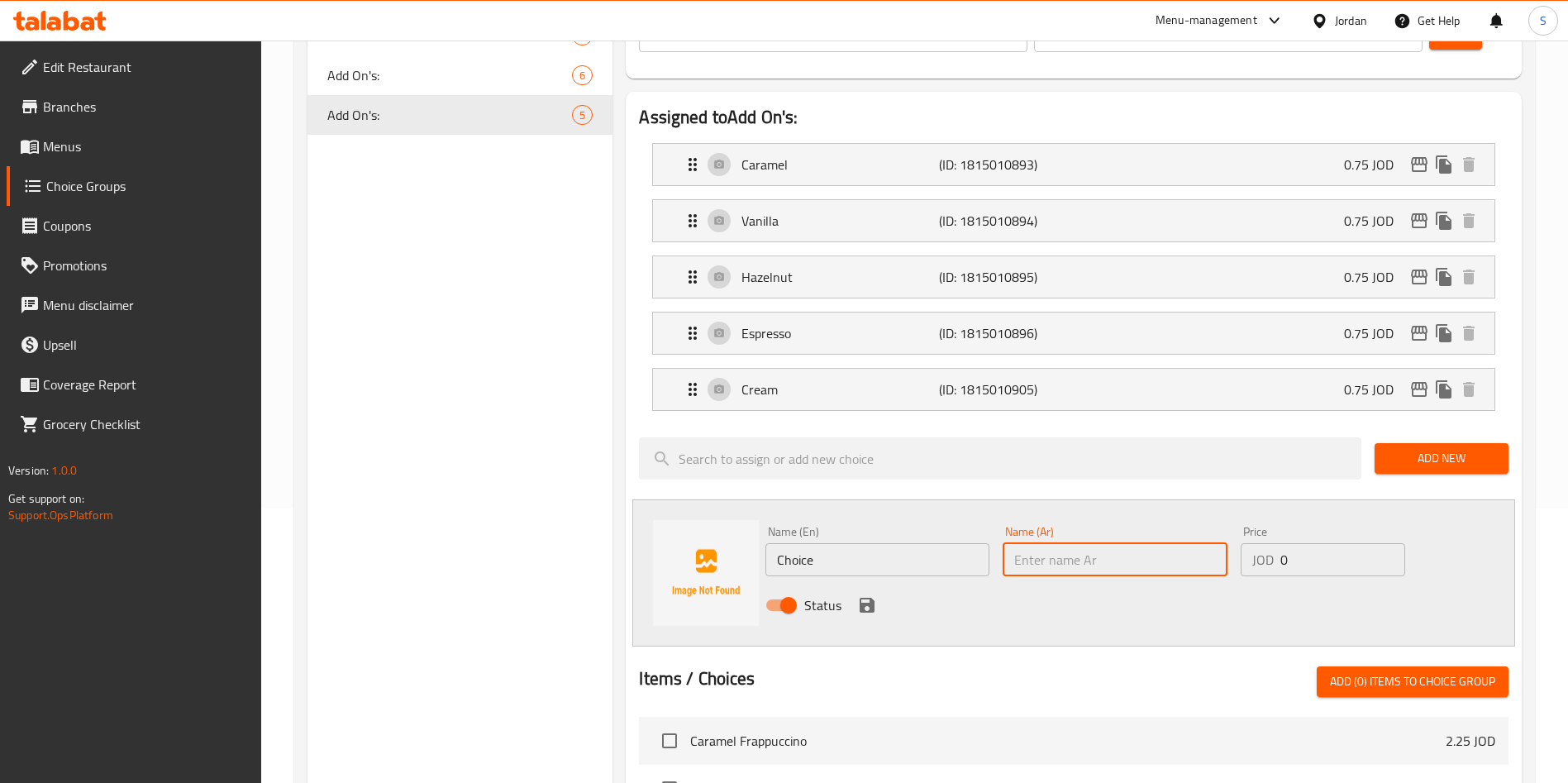
click at [1097, 543] on input "text" at bounding box center [1115, 559] width 224 height 33
paste input "اكسترا شوت اسبريسو"
type input "اكسترا شوت اسبريسو"
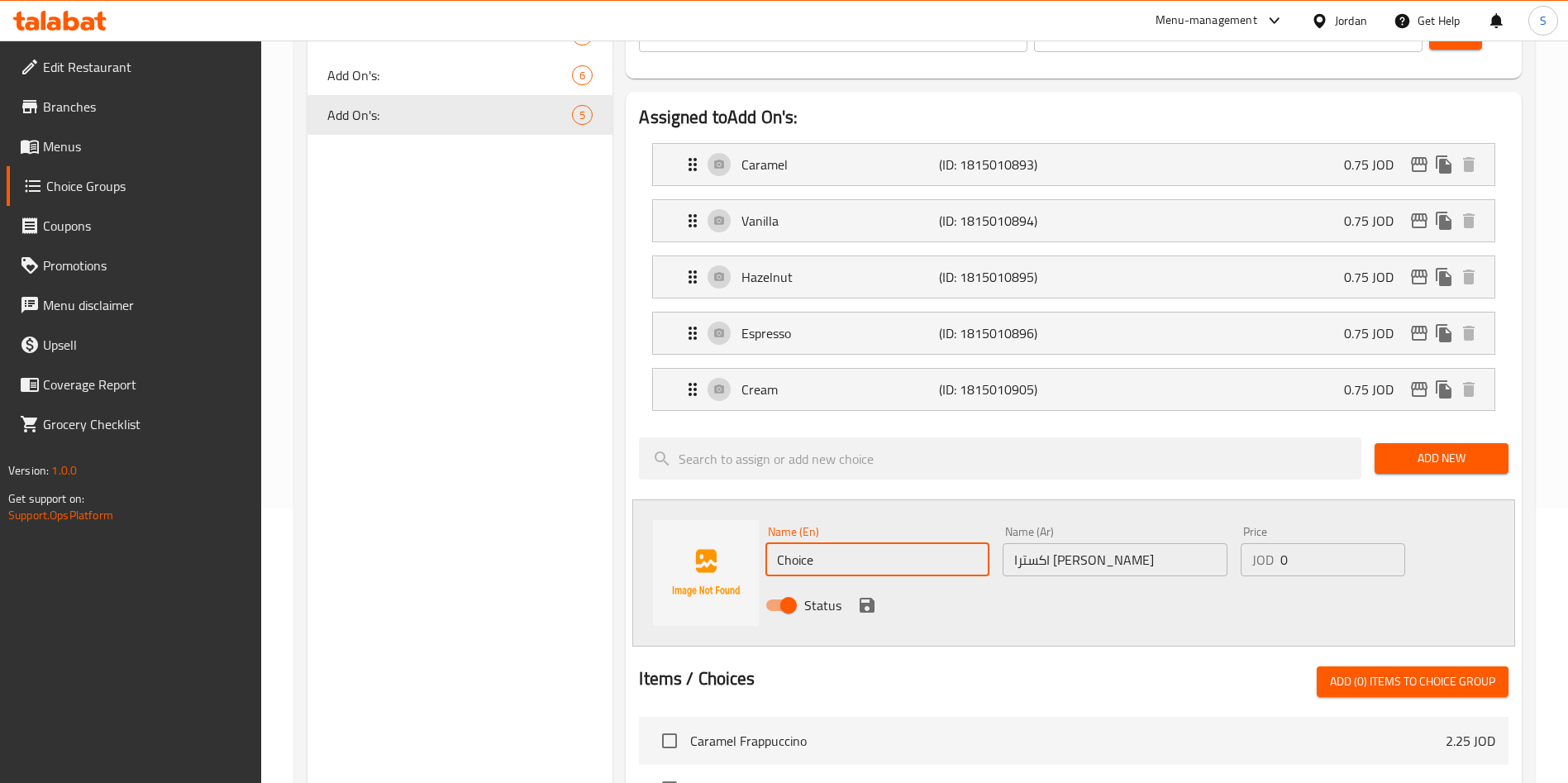
click at [910, 543] on input "Choice" at bounding box center [877, 559] width 224 height 33
type input "ُ"
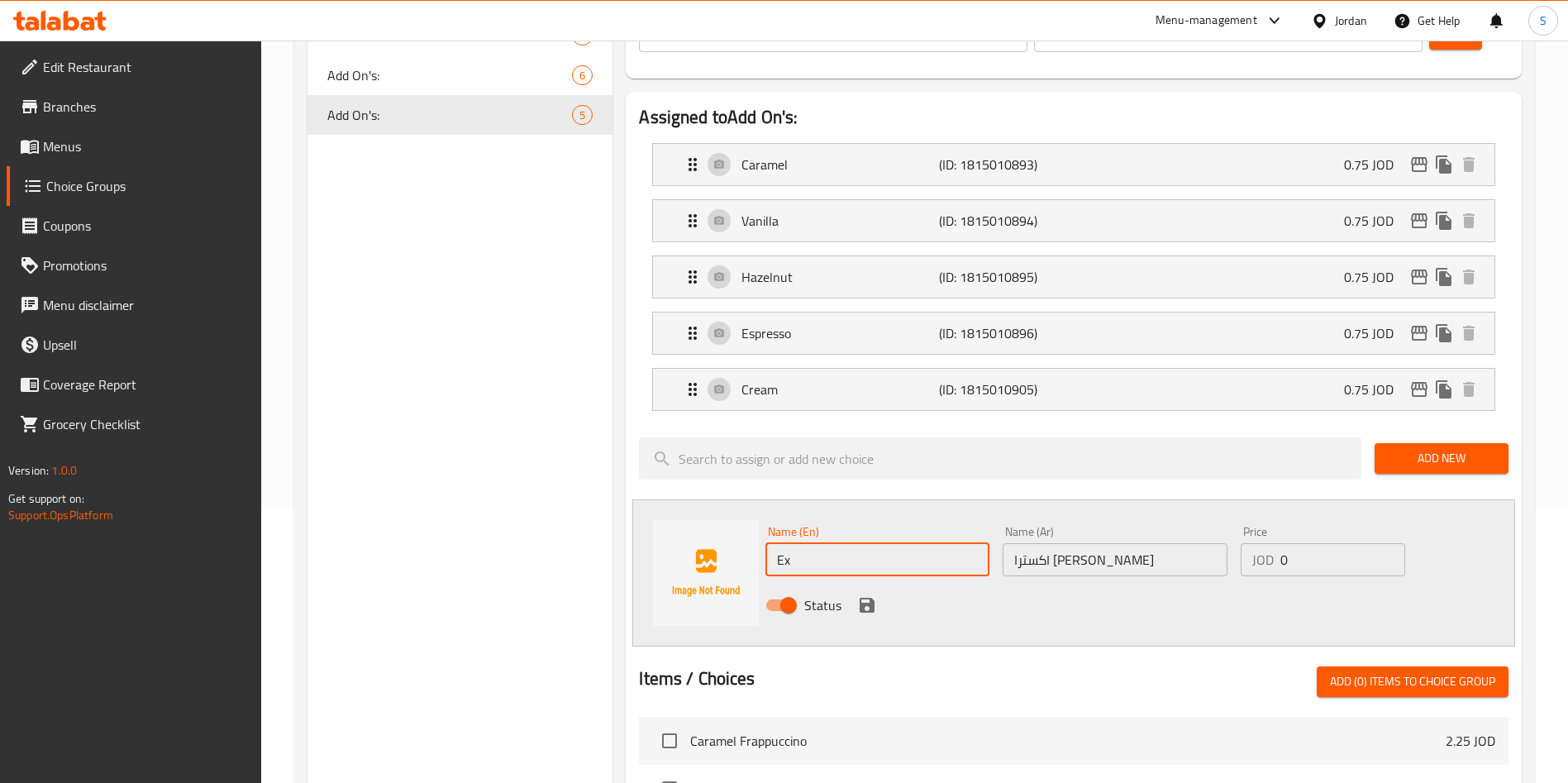
type input "Extra shot espresso"
click at [865, 597] on icon "save" at bounding box center [867, 605] width 15 height 15
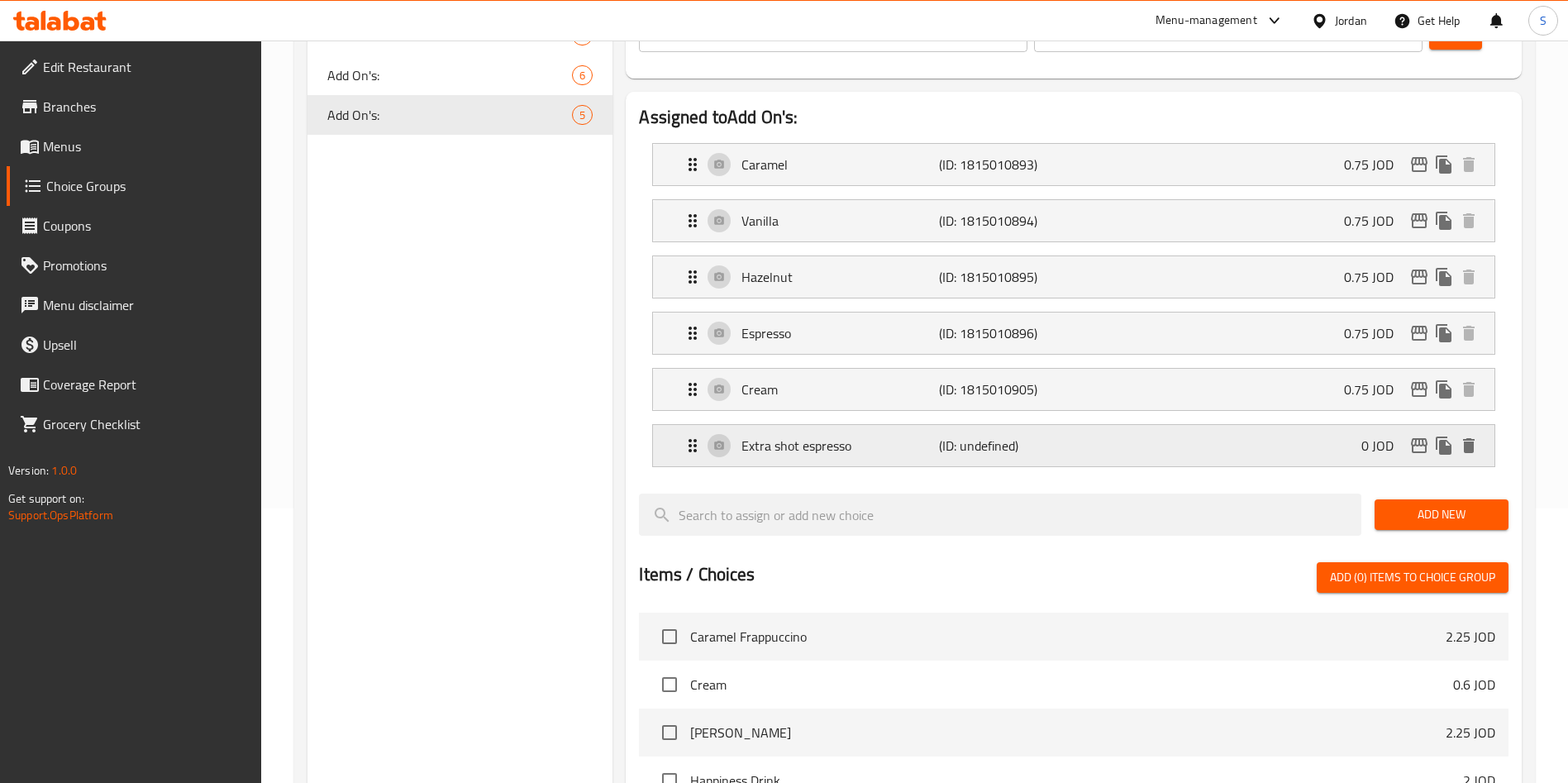
click at [1069, 425] on div "Extra shot espresso (ID: undefined) 0 JOD" at bounding box center [1079, 445] width 792 height 42
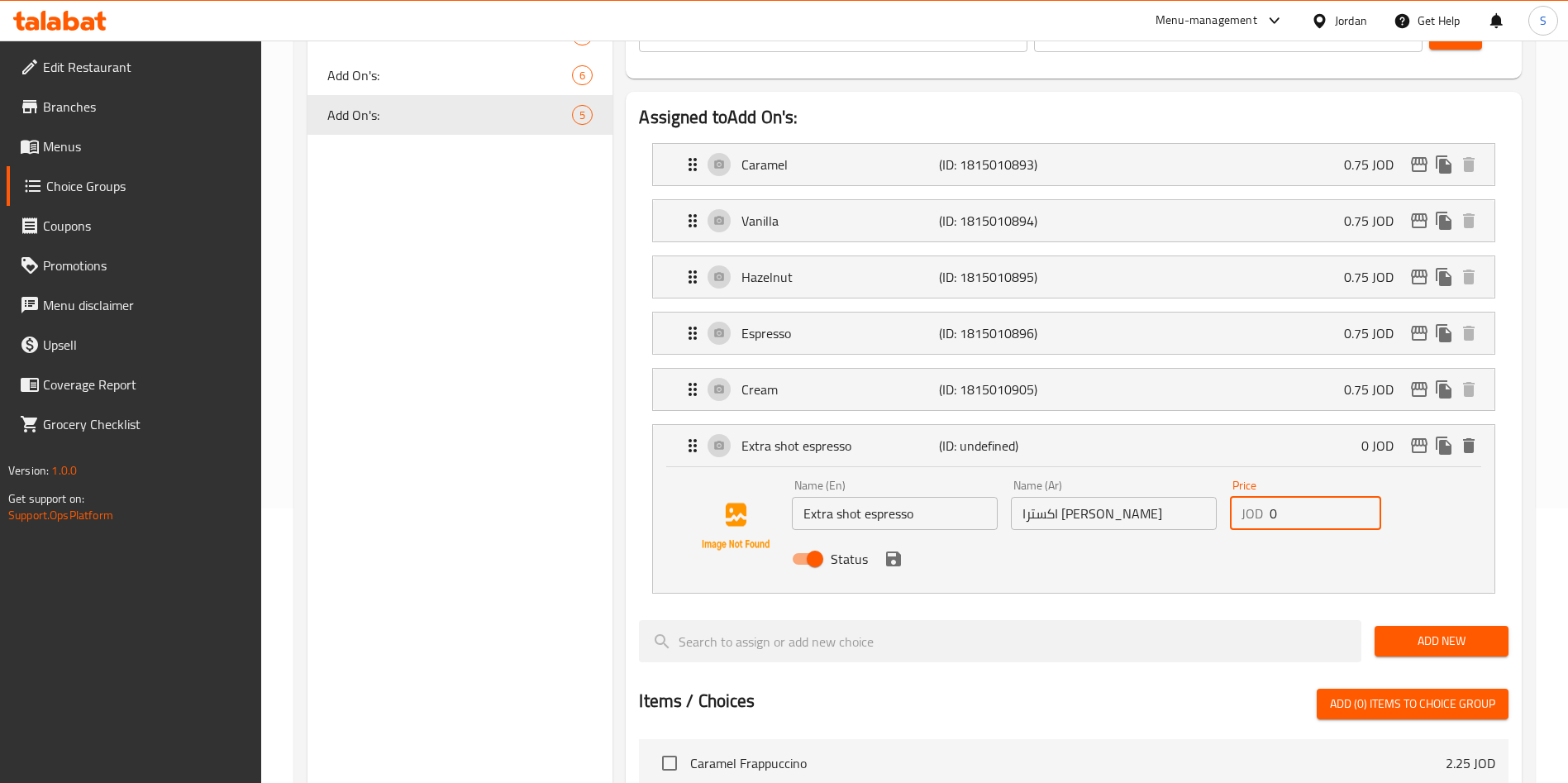
drag, startPoint x: 1309, startPoint y: 475, endPoint x: 1169, endPoint y: 479, distance: 140.1
click at [1169, 479] on div "Name (En) Extra shot espresso Name (En) Name (Ar) اكسترا شوت اسبريسو Name (Ar) …" at bounding box center [1114, 527] width 657 height 108
type input "1"
click at [887, 547] on button "save" at bounding box center [893, 558] width 25 height 25
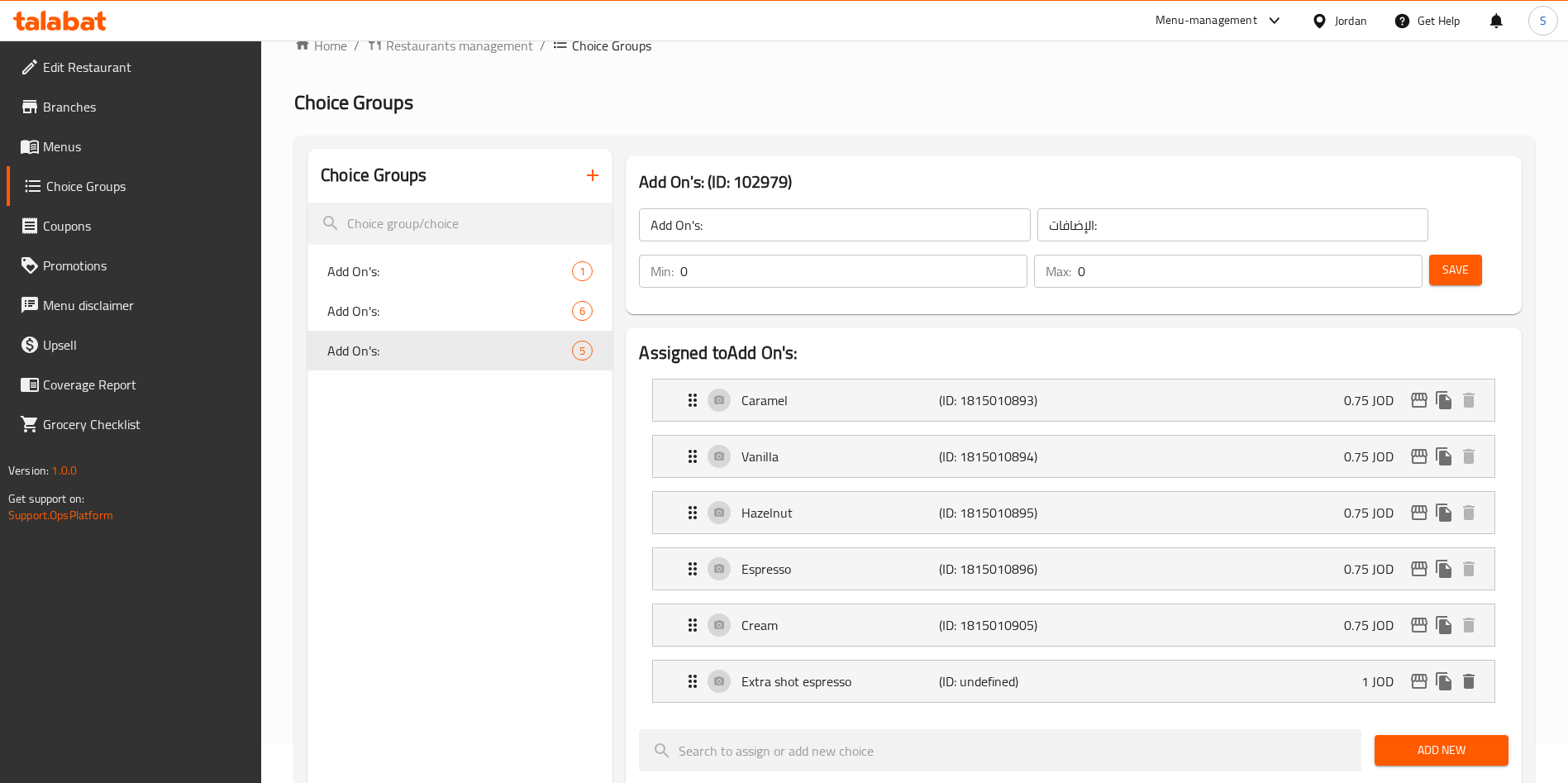
scroll to position [0, 0]
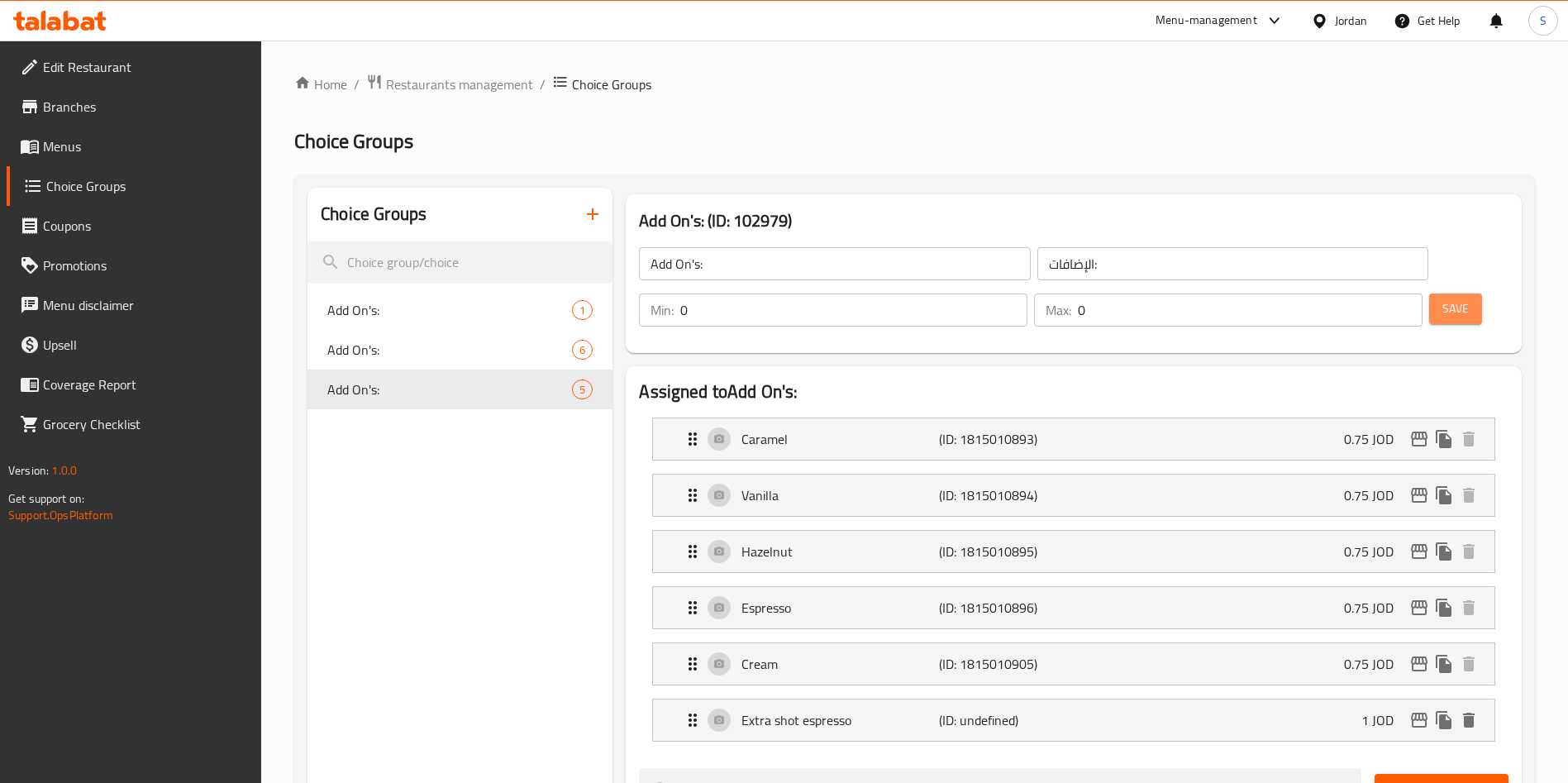
click at [1443, 298] on span "Save" at bounding box center [1455, 308] width 26 height 20
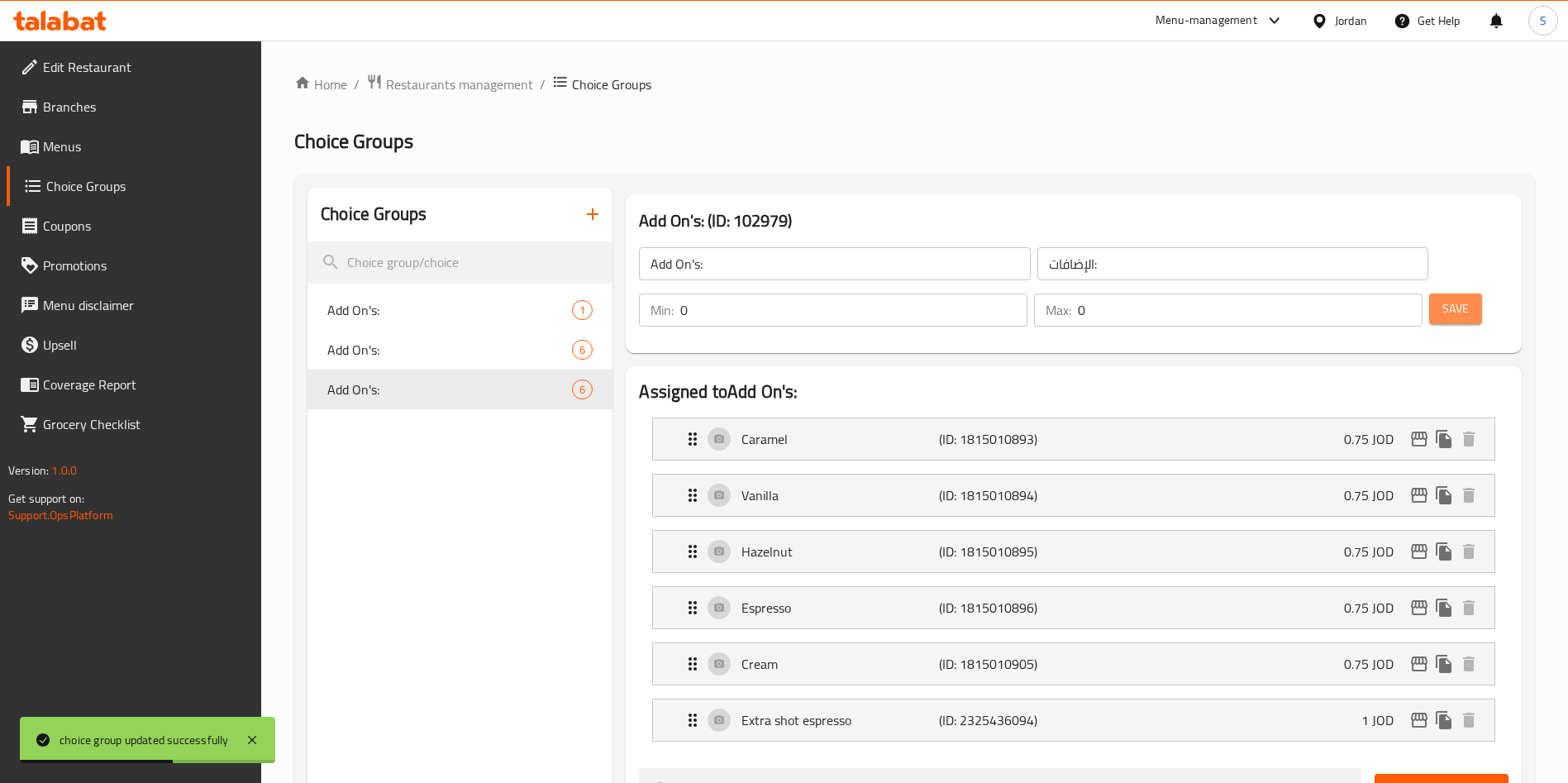
click at [1443, 298] on span "Save" at bounding box center [1455, 308] width 26 height 20
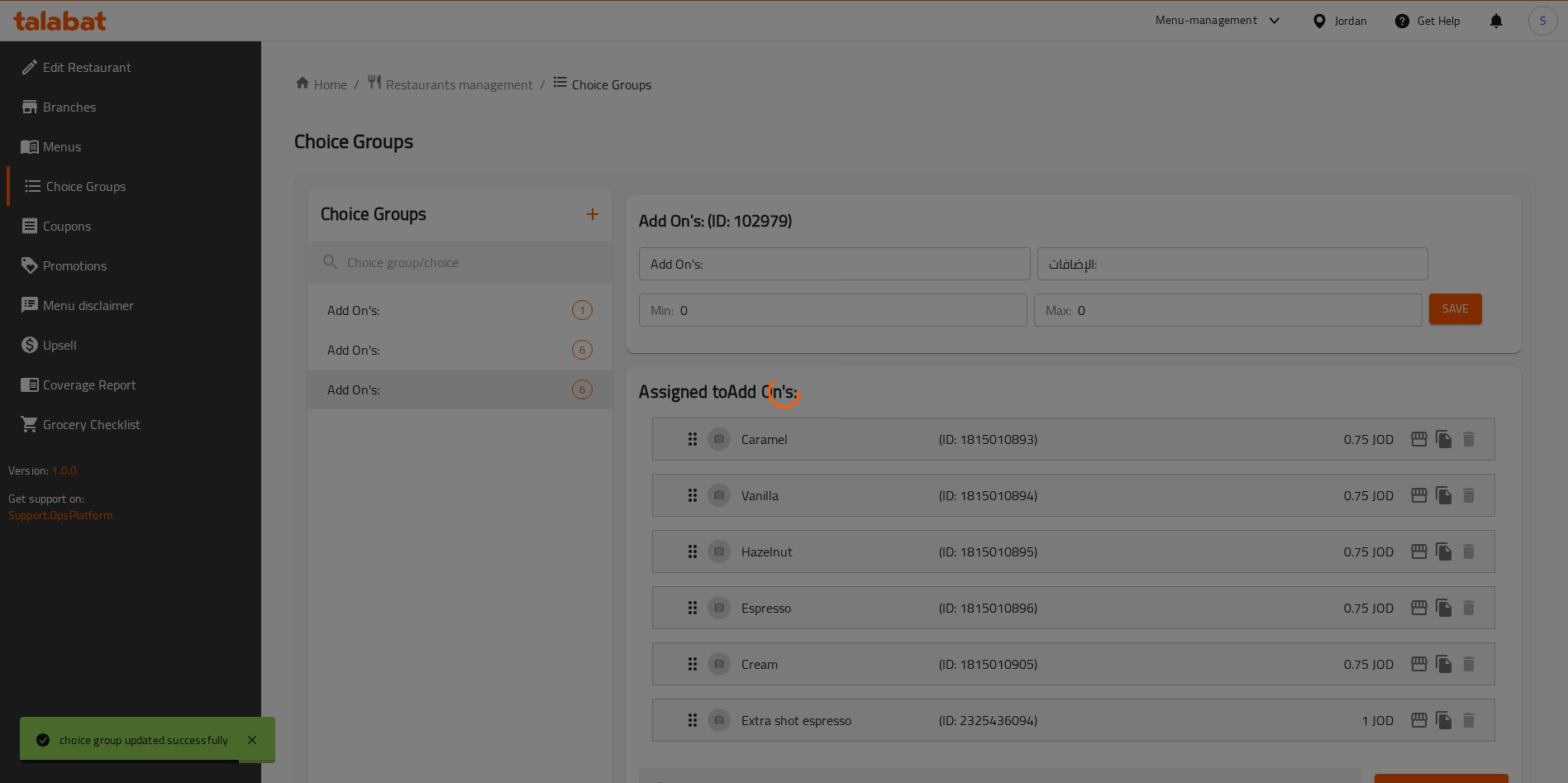
click at [409, 402] on div at bounding box center [784, 392] width 1568 height 783
click at [403, 402] on div at bounding box center [784, 392] width 1568 height 783
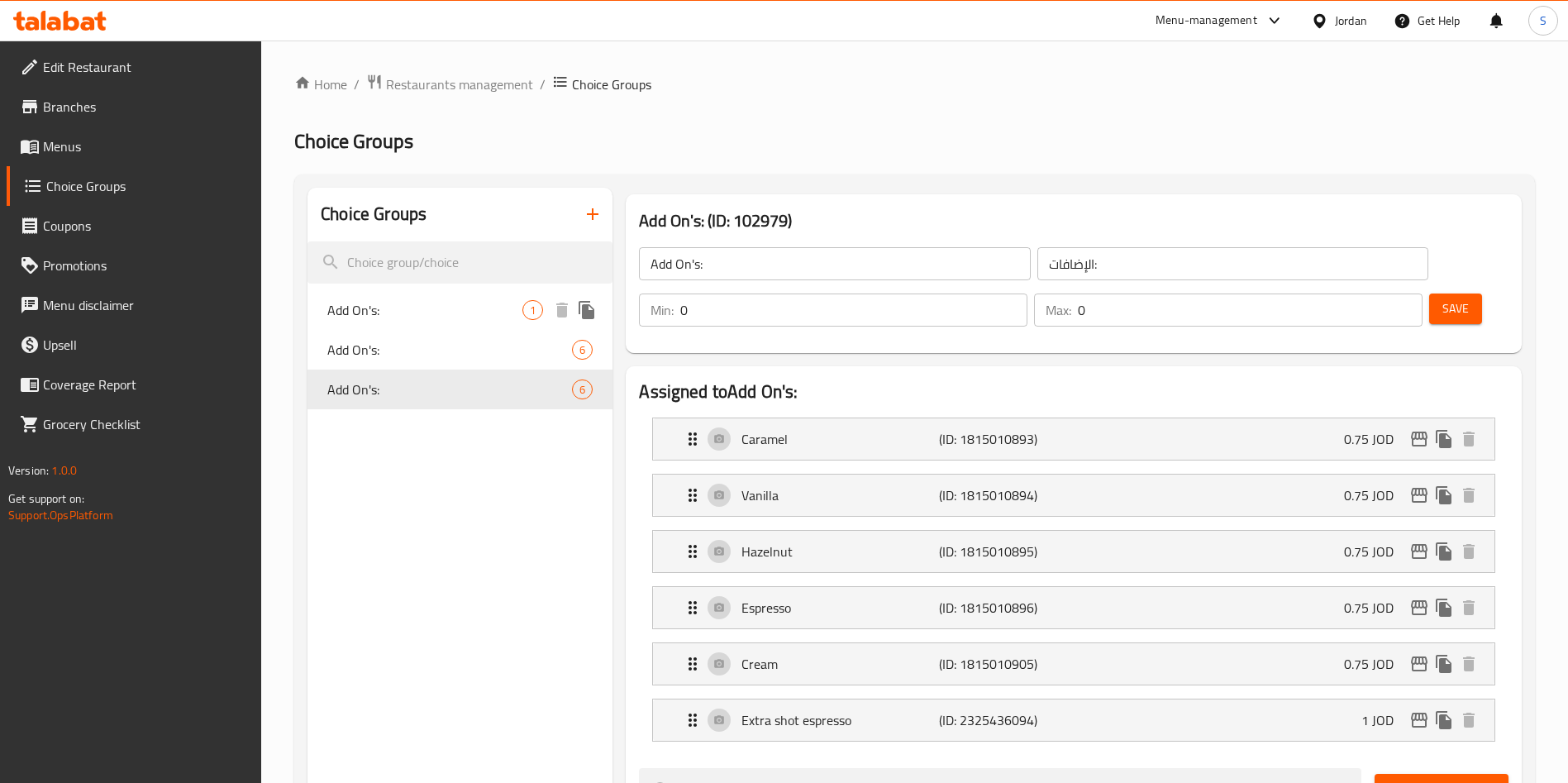
click at [393, 307] on span "Add On's:" at bounding box center [425, 309] width 195 height 19
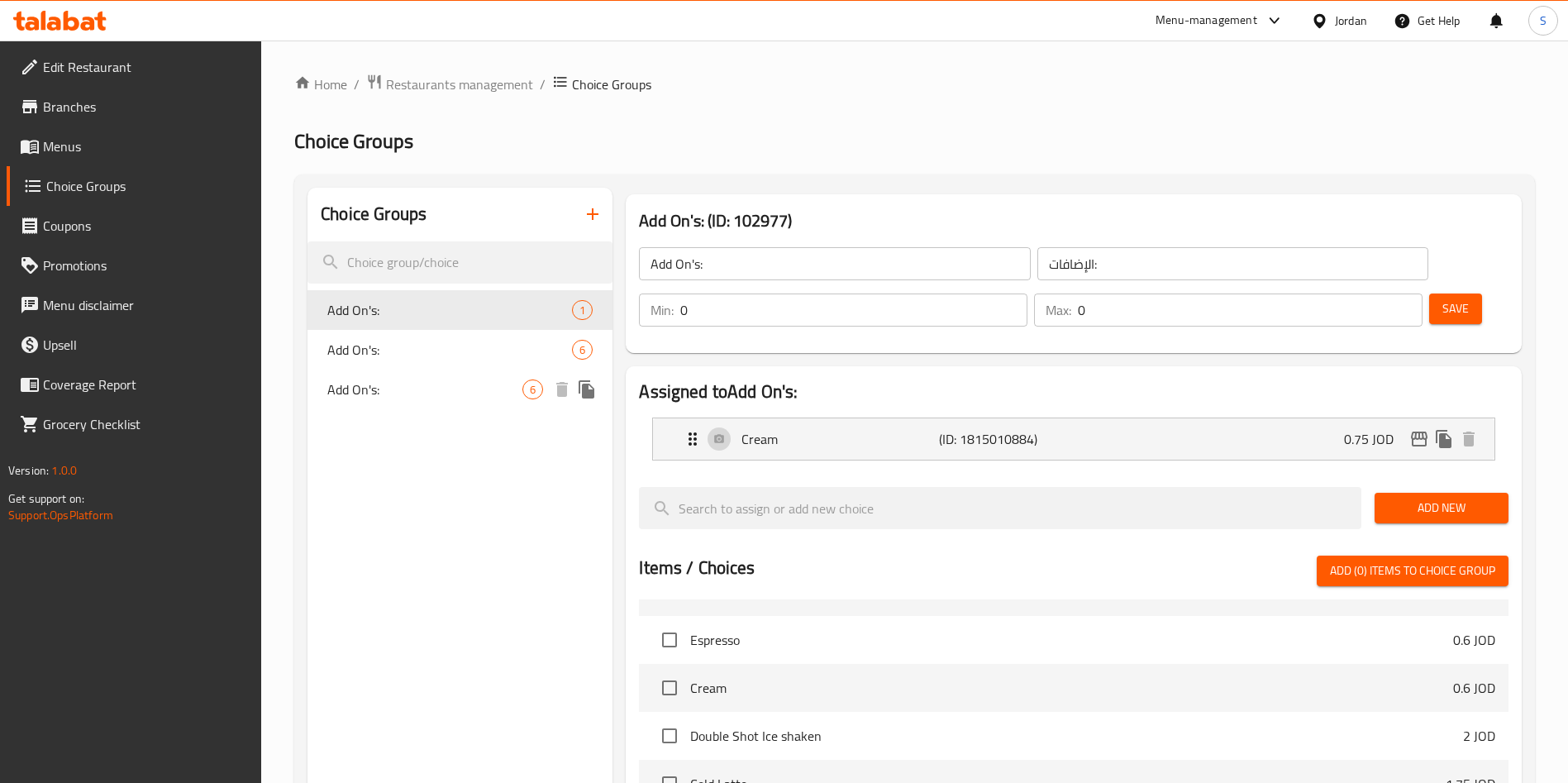
click at [405, 378] on div "Add On's: 6" at bounding box center [460, 389] width 305 height 40
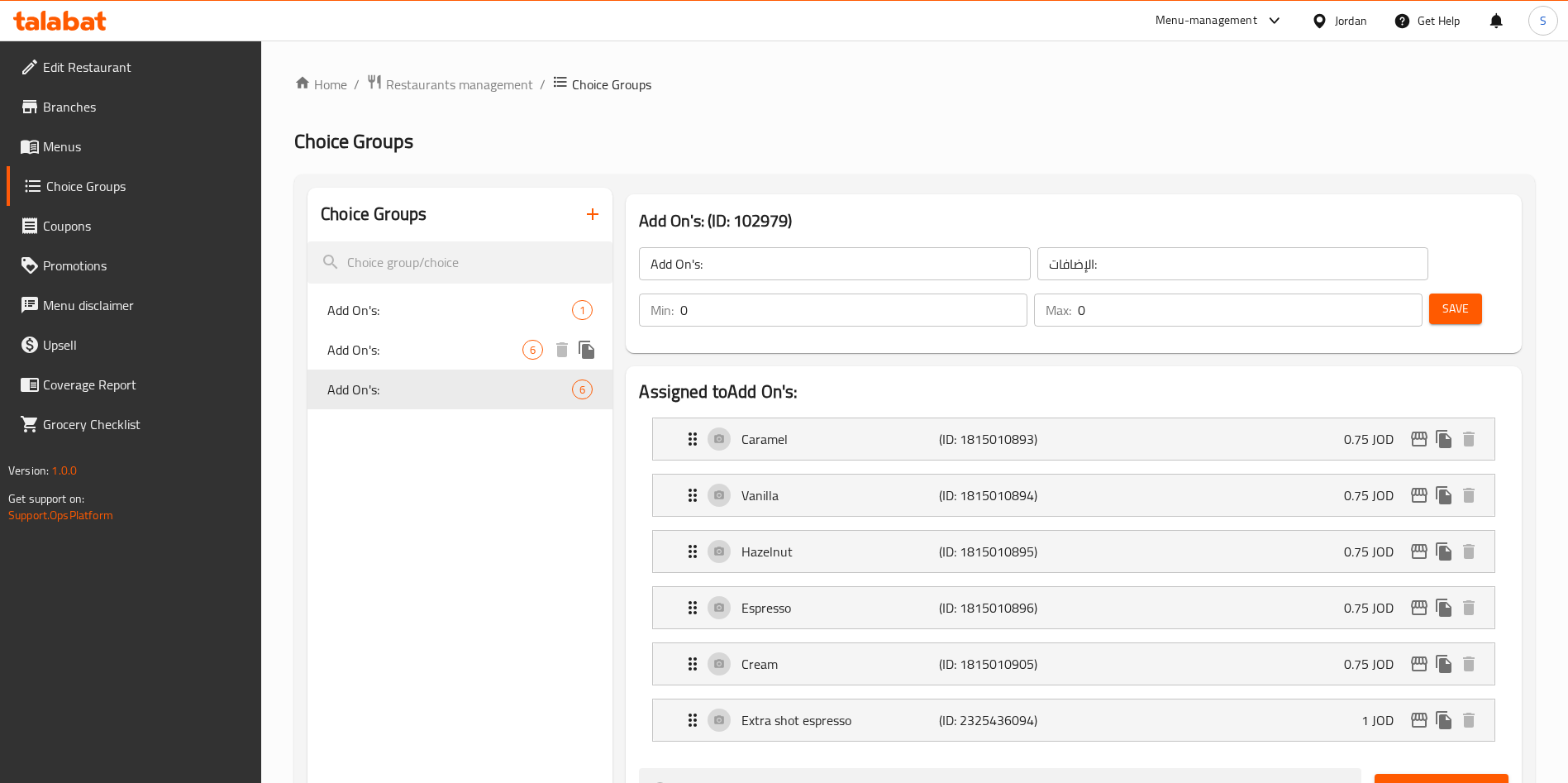
click at [384, 347] on span "Add On's:" at bounding box center [425, 349] width 195 height 19
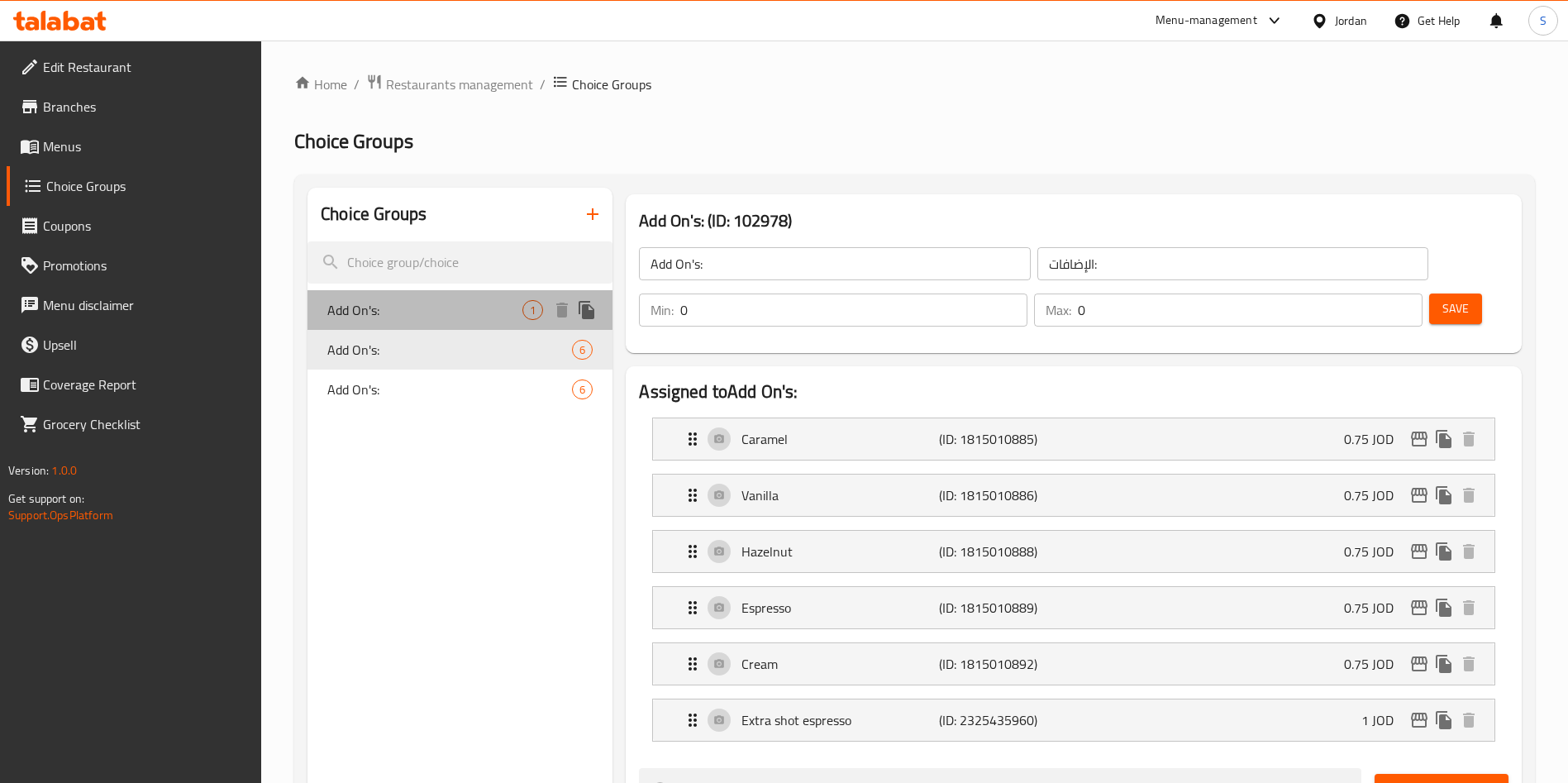
click at [390, 300] on span "Add On's:" at bounding box center [425, 309] width 195 height 19
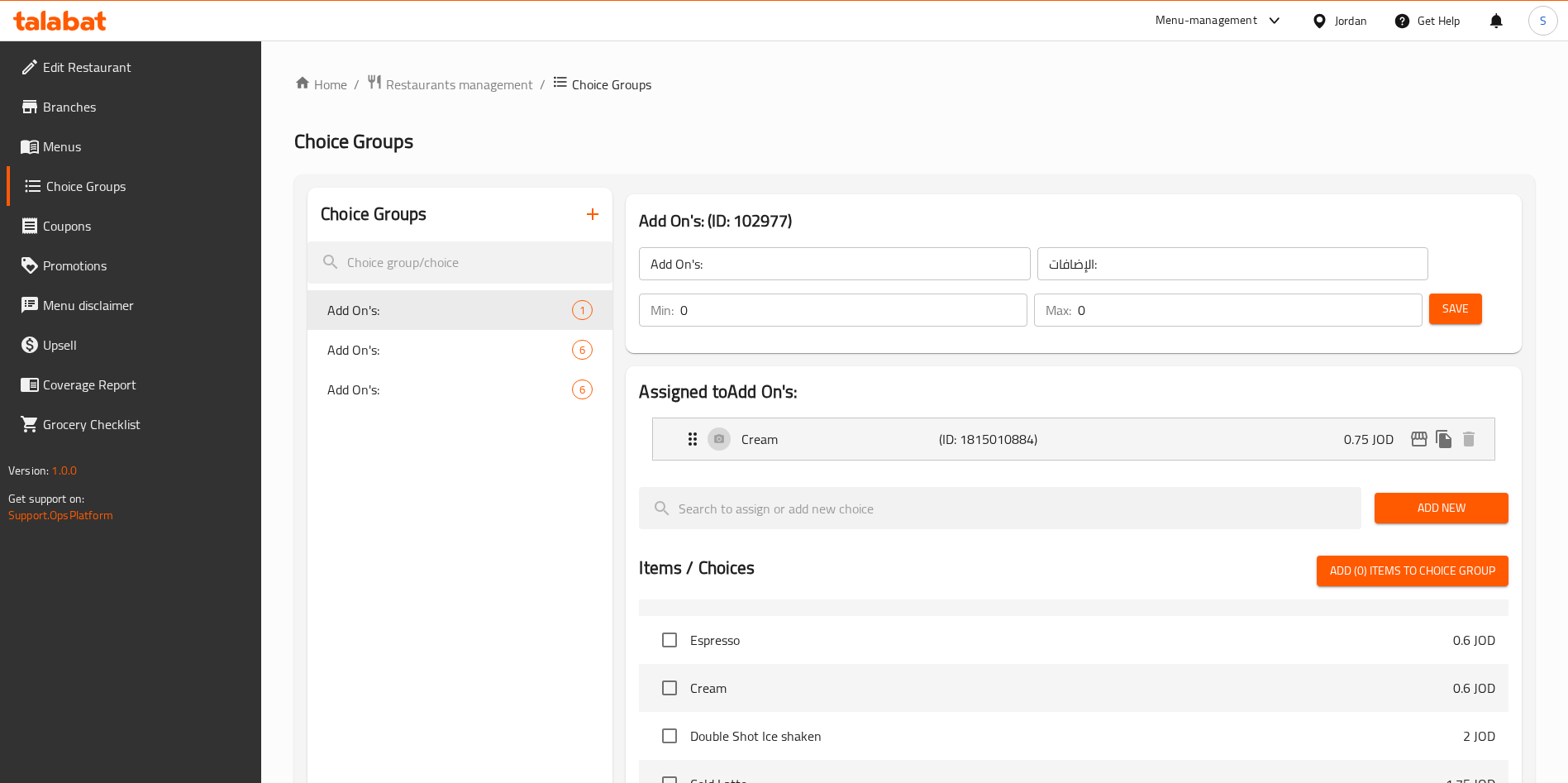
click at [1445, 284] on div "Min: 0 ​ Max: 0 ​ Save" at bounding box center [1070, 310] width 883 height 53
click at [1443, 298] on span "Save" at bounding box center [1455, 308] width 26 height 20
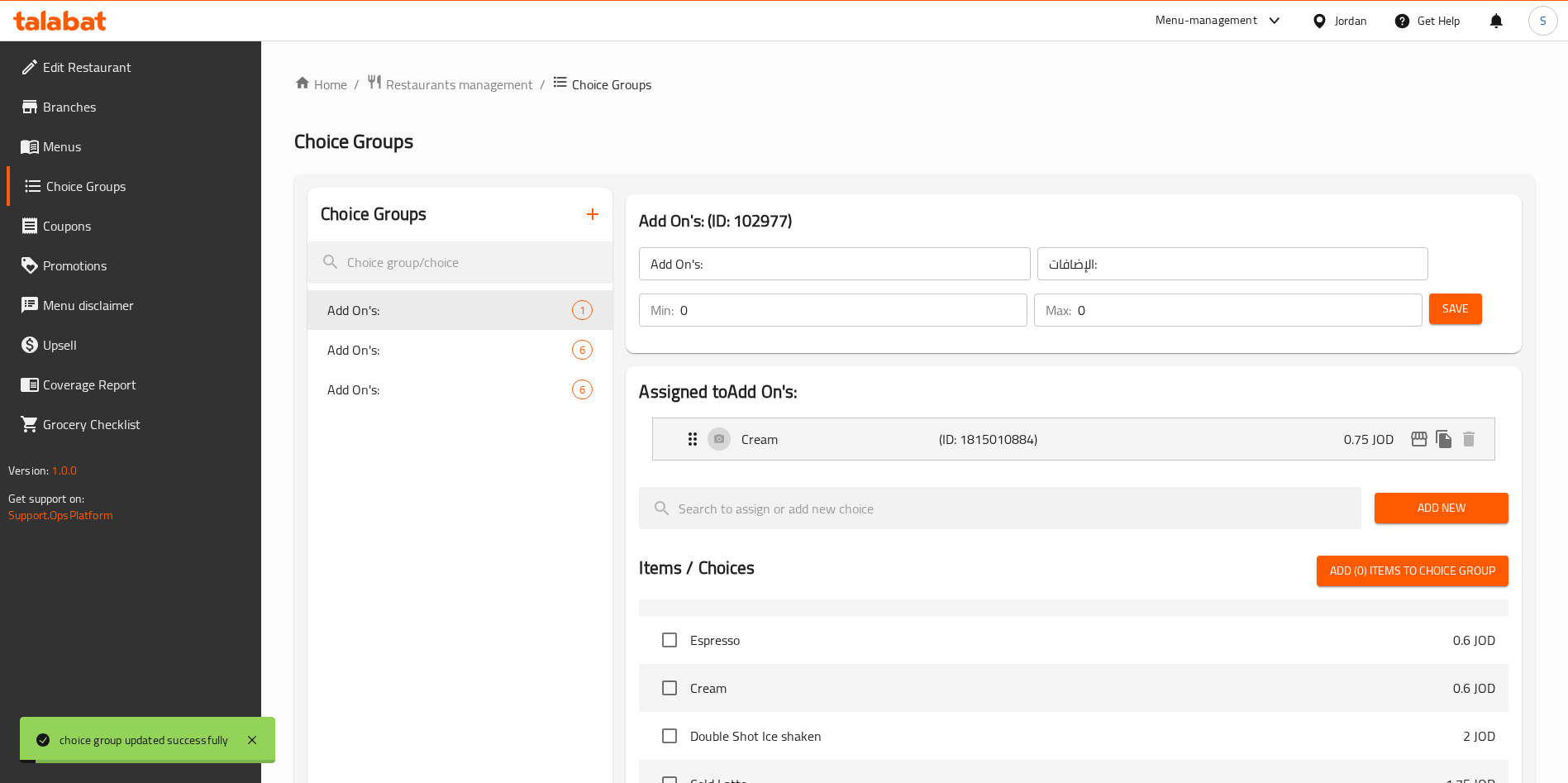
click at [63, 138] on span "Menus" at bounding box center [146, 146] width 206 height 19
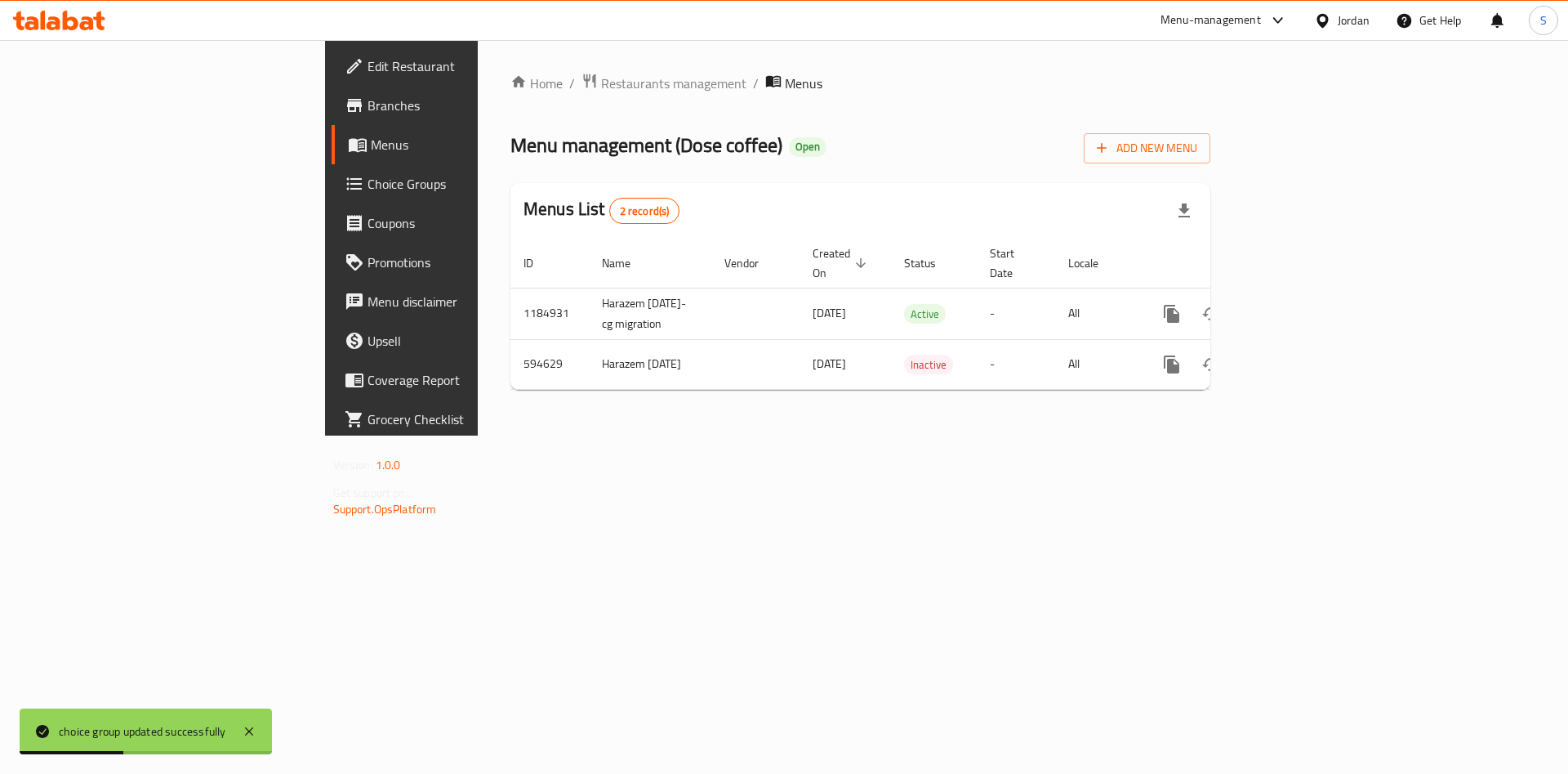
click at [1242, 408] on div "Home / Restaurants management / Menus Menu management ( Dose coffee ) Open Add …" at bounding box center [861, 238] width 765 height 395
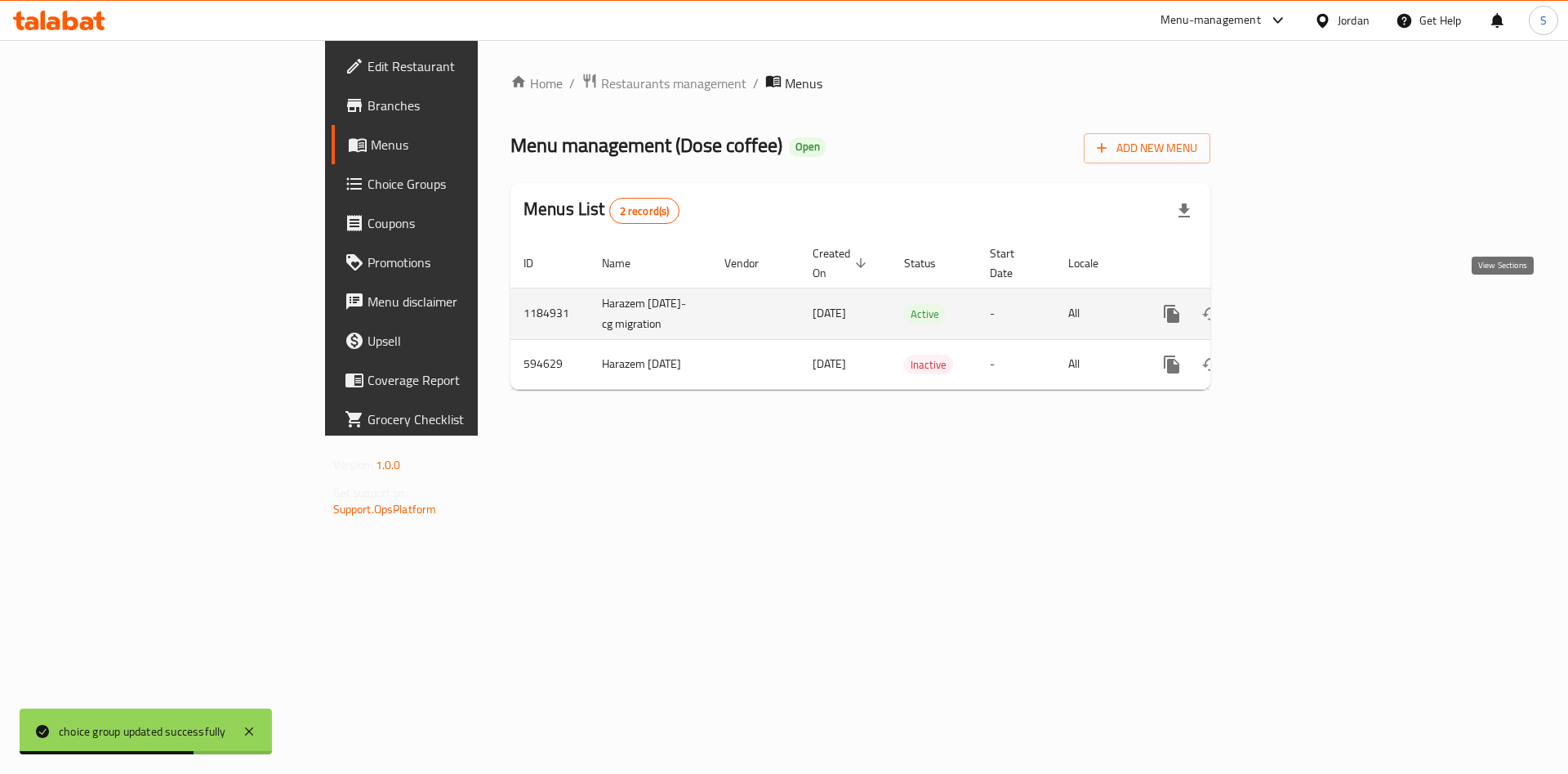
click at [1308, 294] on link "enhanced table" at bounding box center [1289, 313] width 39 height 39
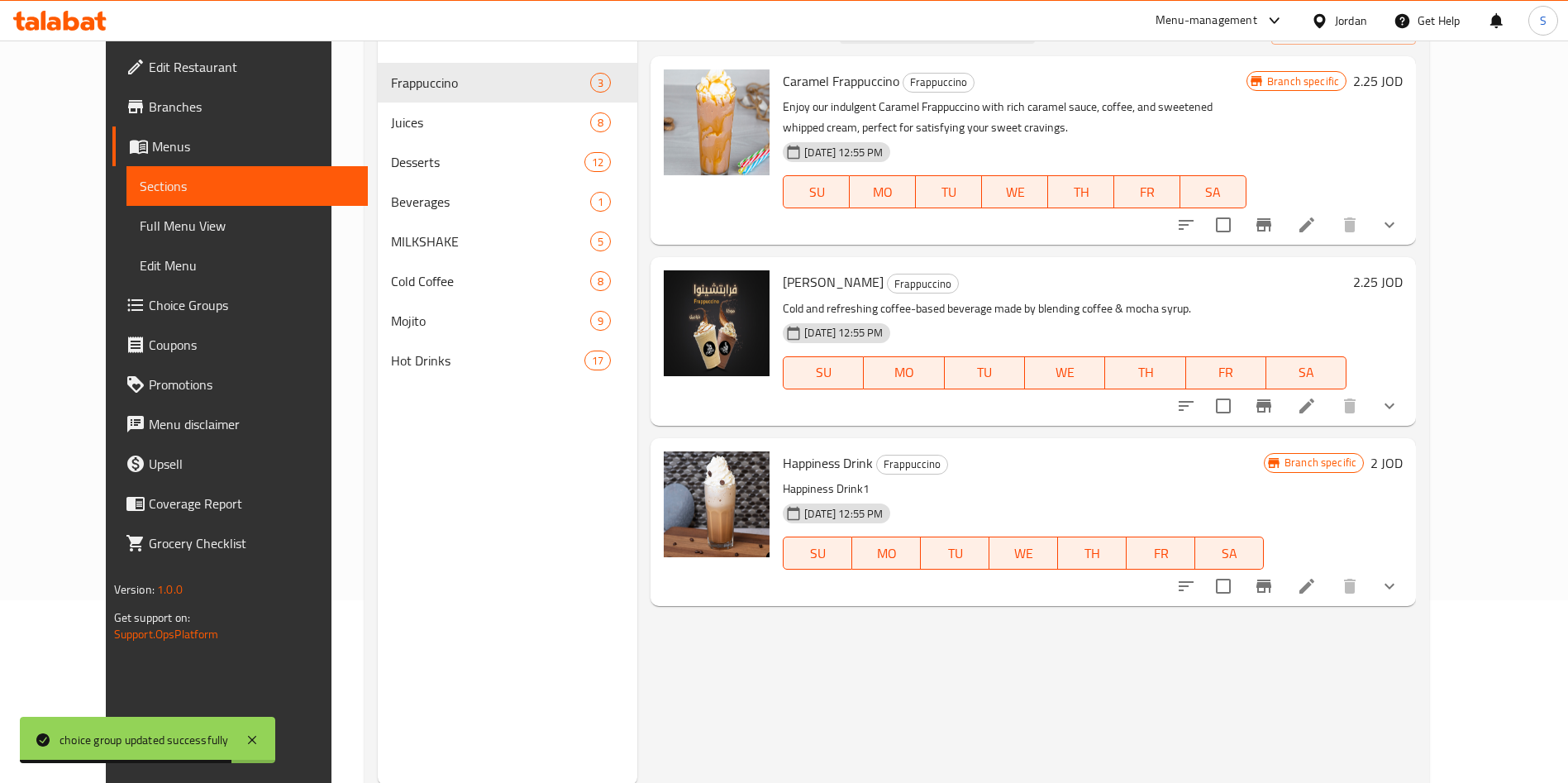
scroll to position [108, 0]
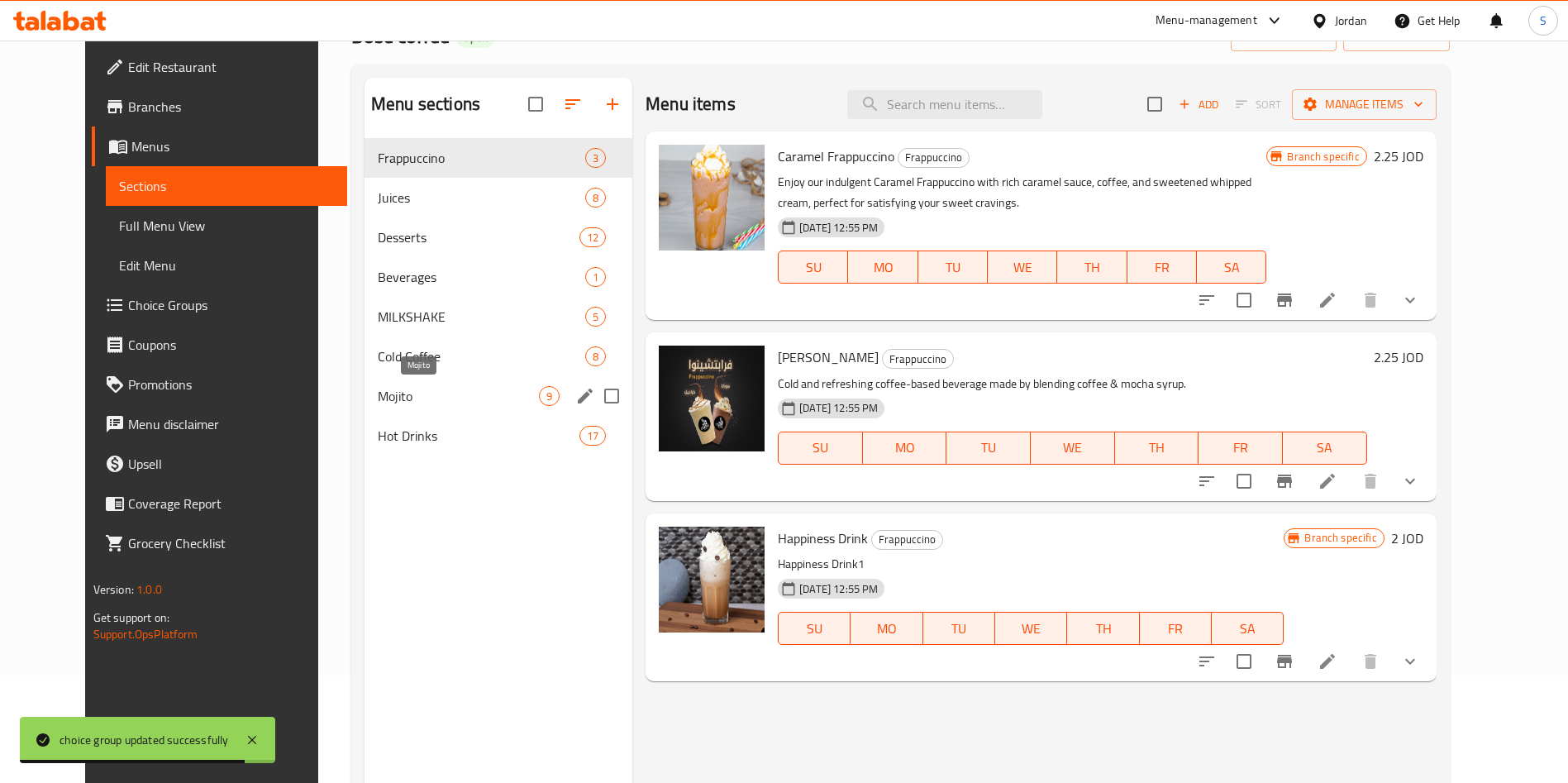
click at [415, 392] on span "Mojito" at bounding box center [459, 395] width 161 height 19
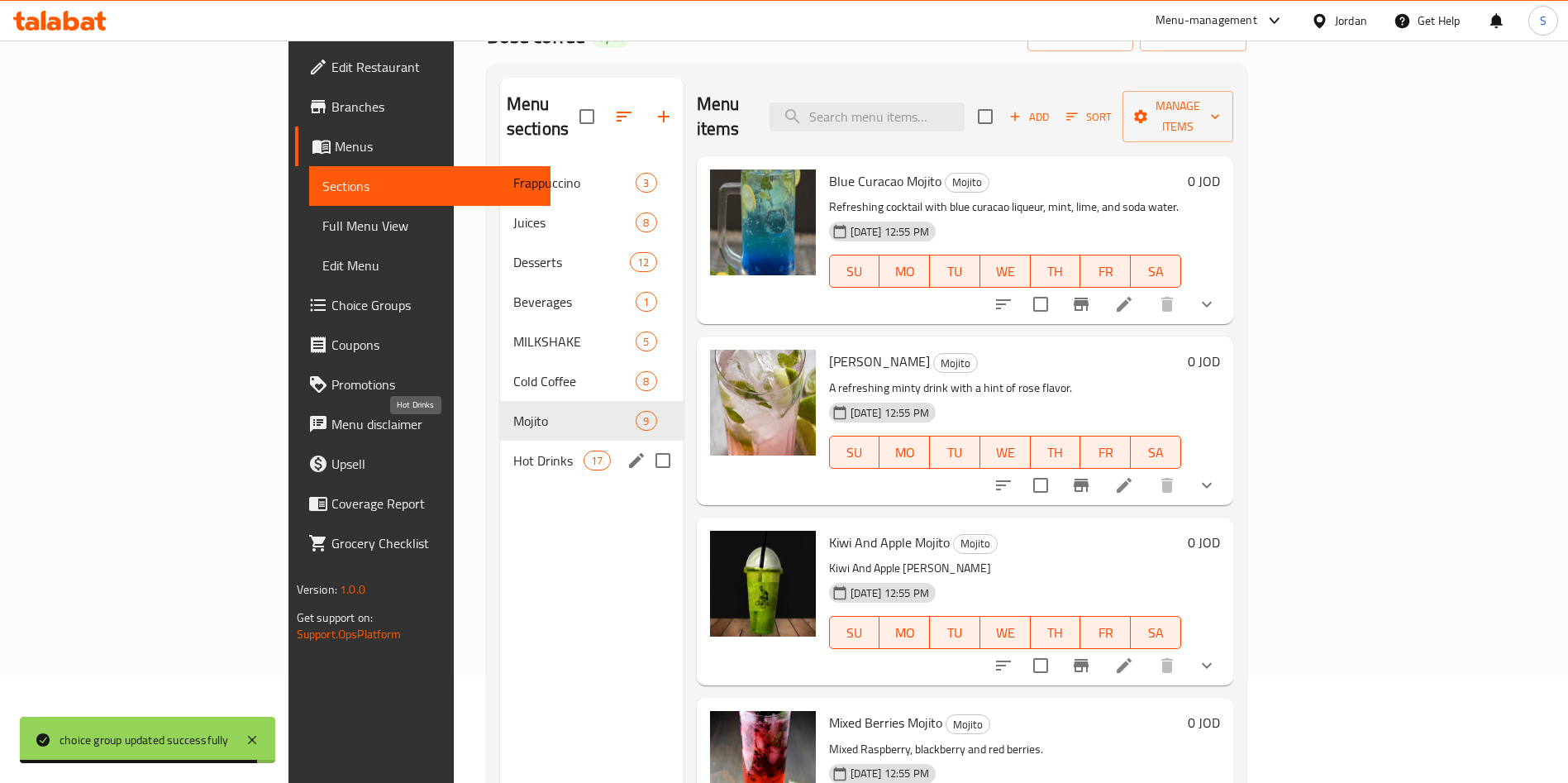
click at [514, 451] on span "Hot Drinks" at bounding box center [548, 460] width 70 height 19
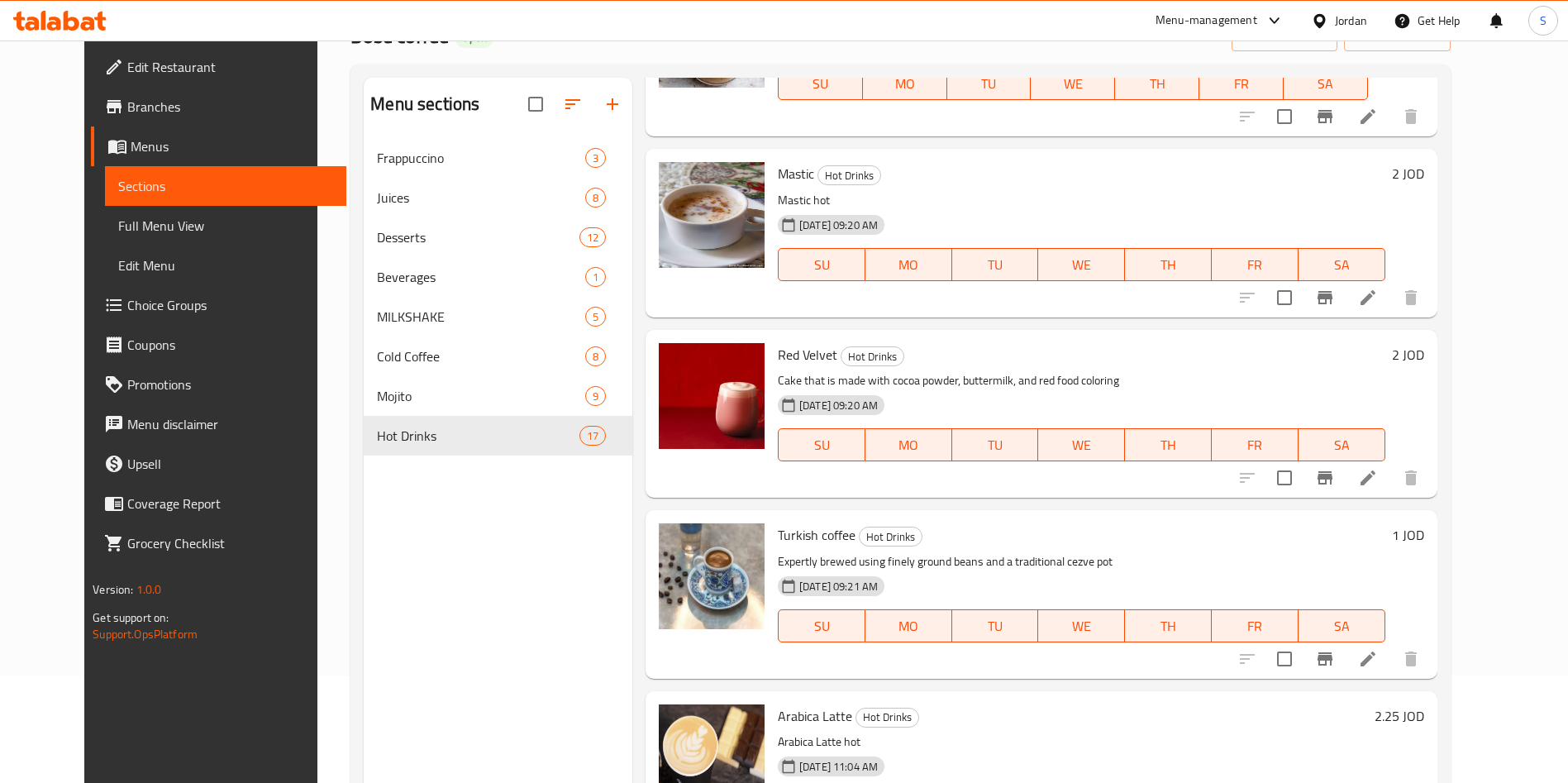
scroll to position [2356, 0]
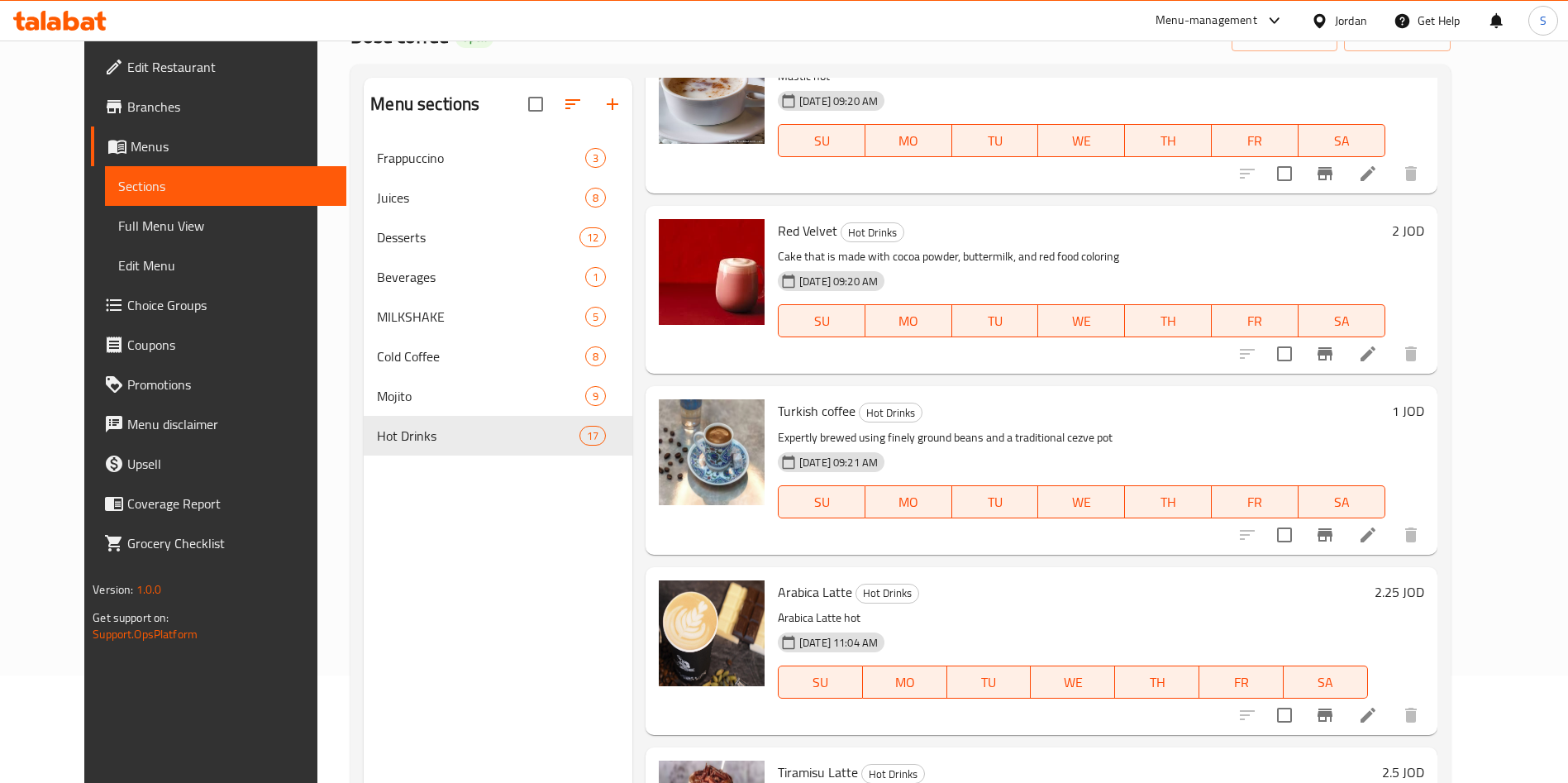
click at [801, 398] on span "Turkish coffee" at bounding box center [817, 410] width 78 height 25
click at [786, 398] on span "Turkish coffee" at bounding box center [817, 410] width 78 height 25
click at [486, 658] on div "Menu sections Frappuccino 3 Juices 8 Desserts 12 Beverages 1 MILKSHAKE 5 Cold C…" at bounding box center [498, 469] width 269 height 783
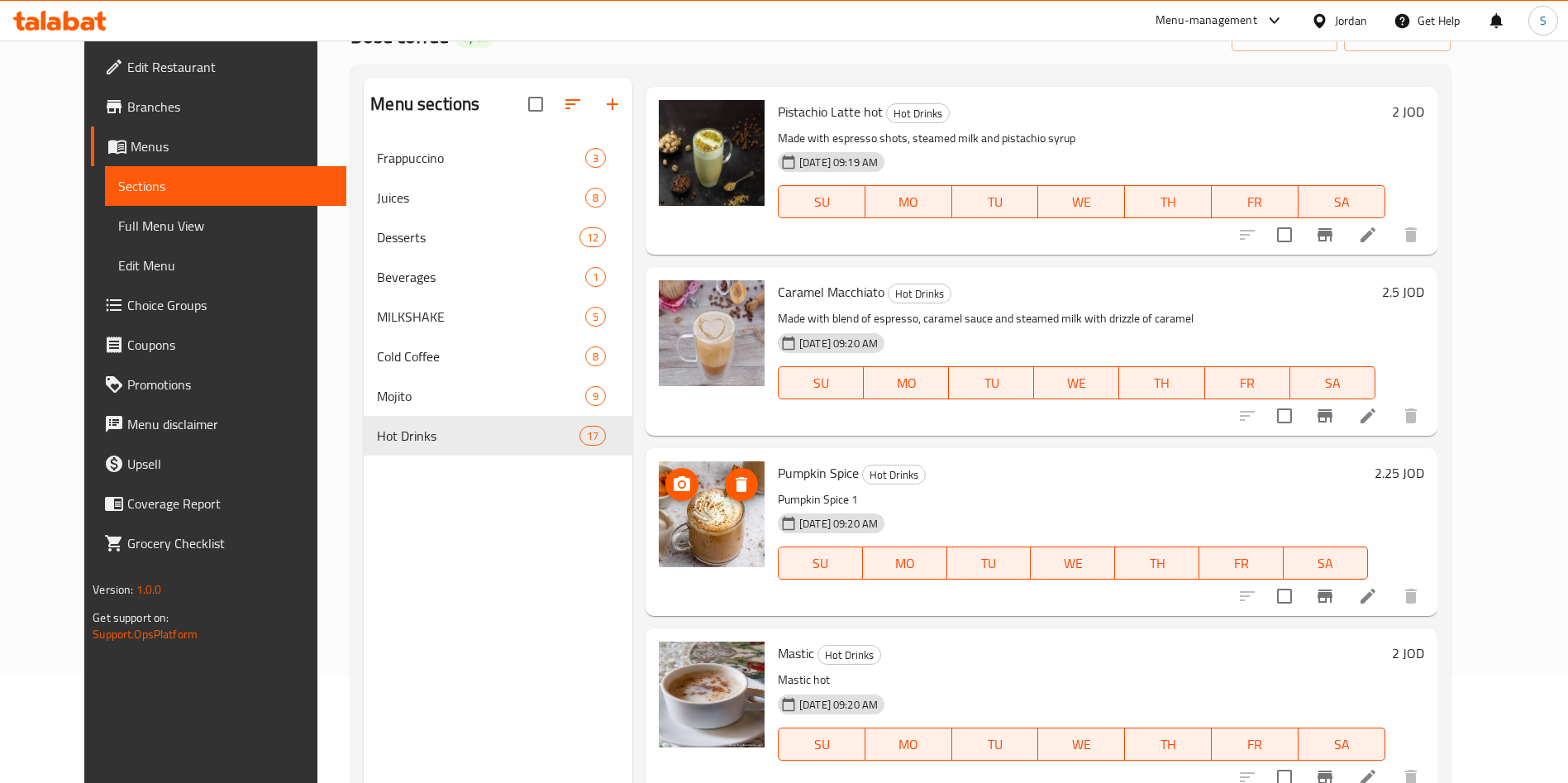
scroll to position [1735, 0]
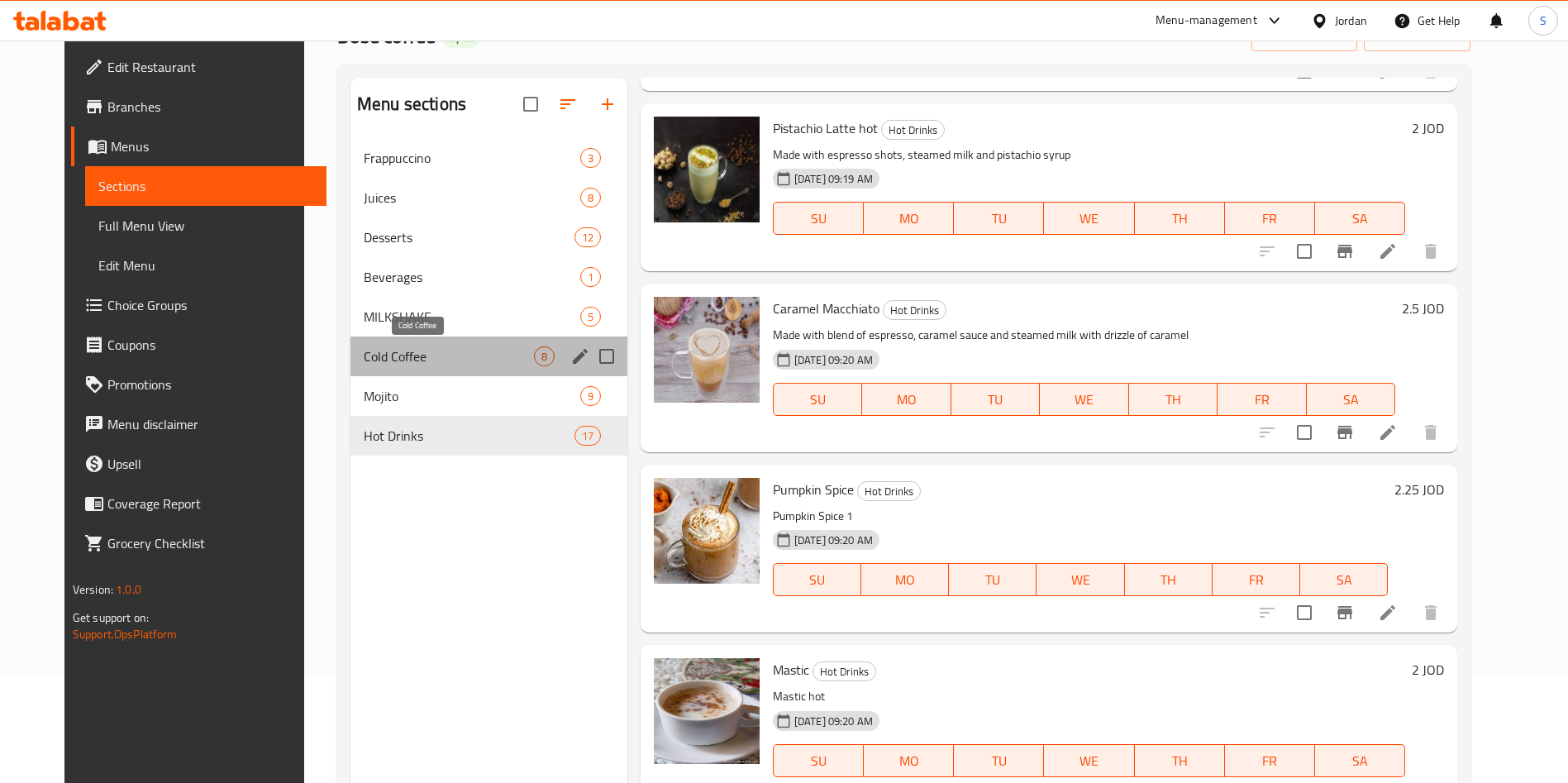
click at [407, 360] on span "Cold Coffee" at bounding box center [448, 356] width 170 height 19
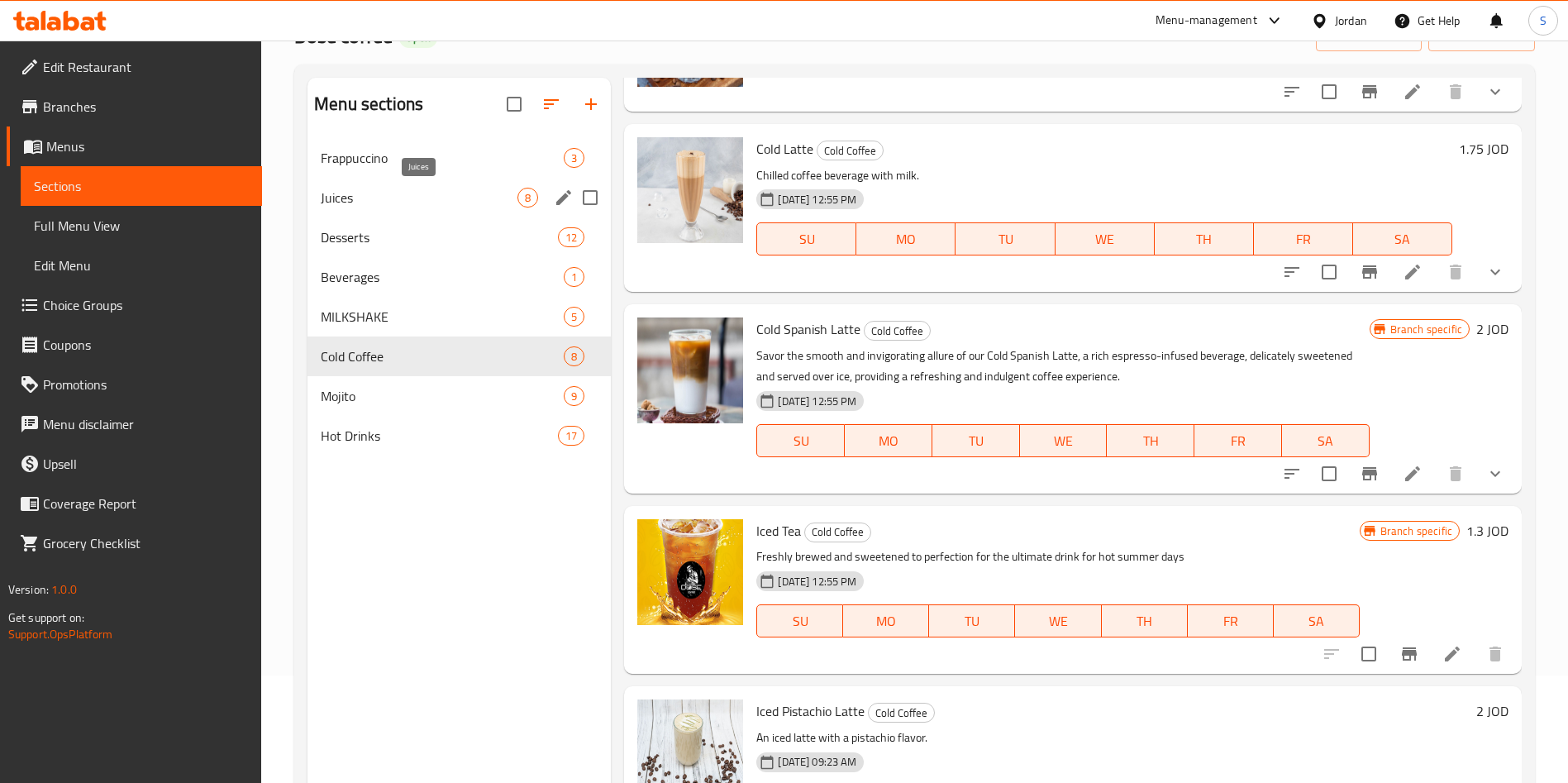
scroll to position [327, 0]
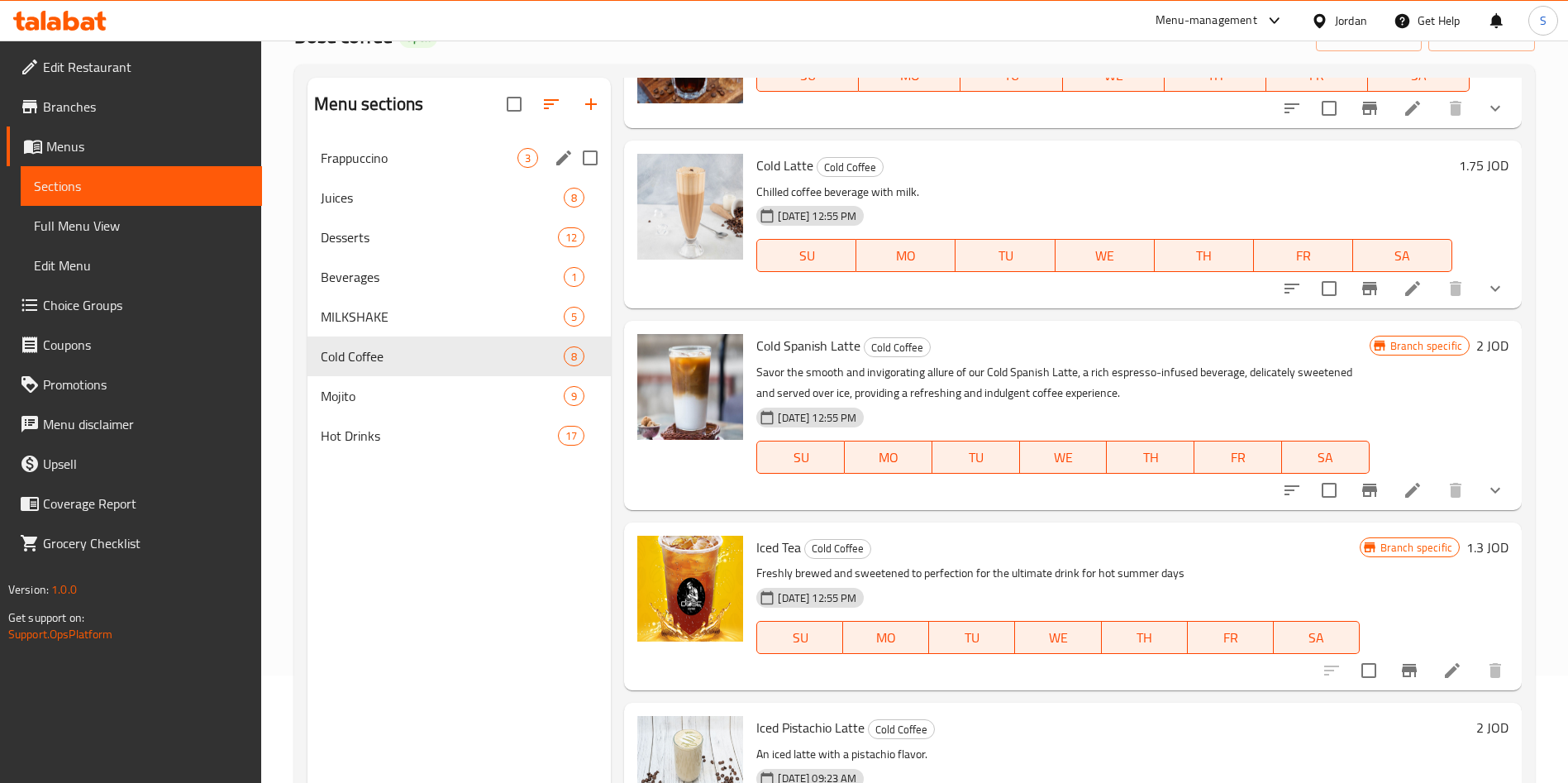
click at [403, 169] on div "Frappuccino 3" at bounding box center [459, 158] width 303 height 40
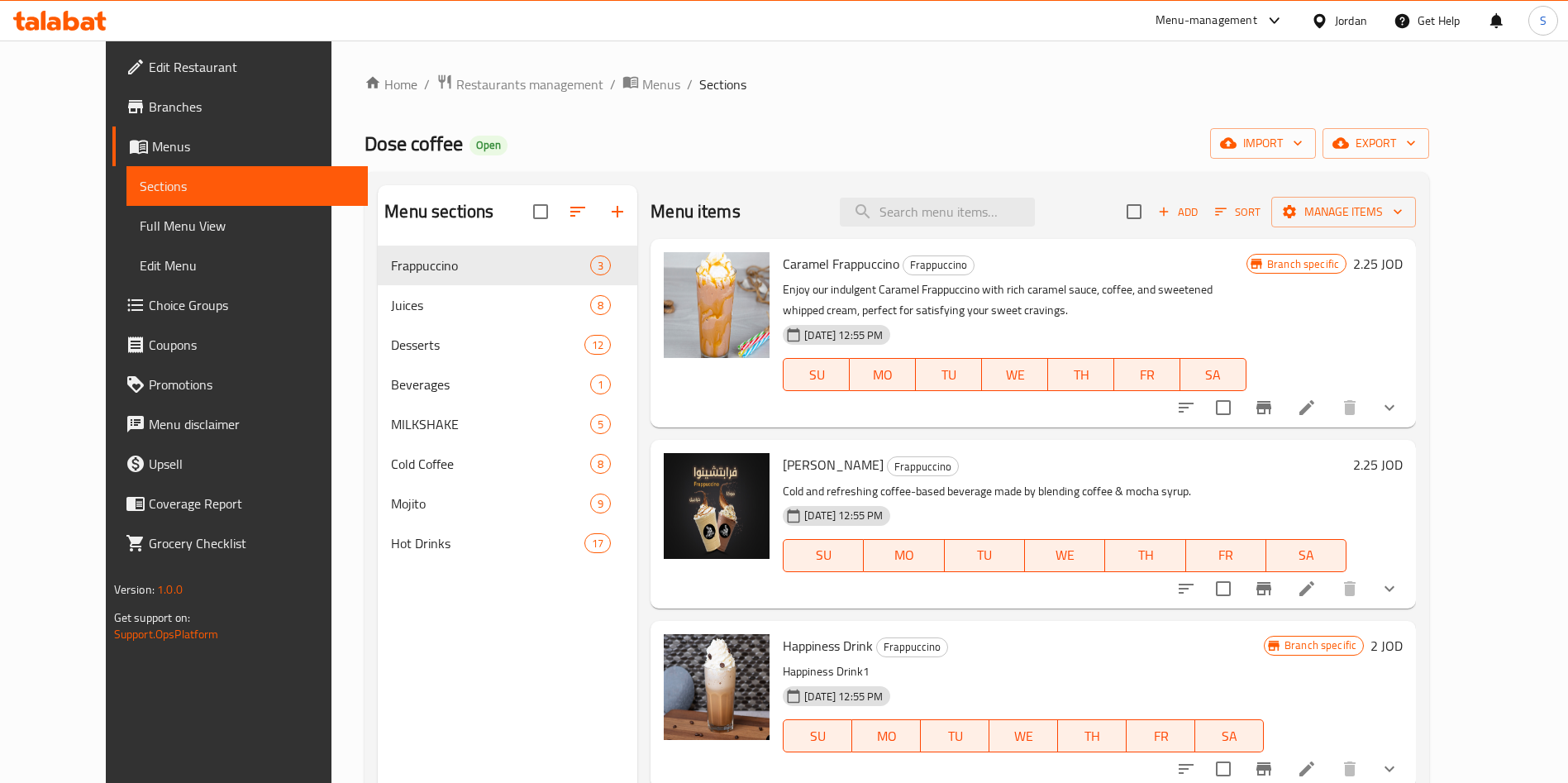
scroll to position [124, 0]
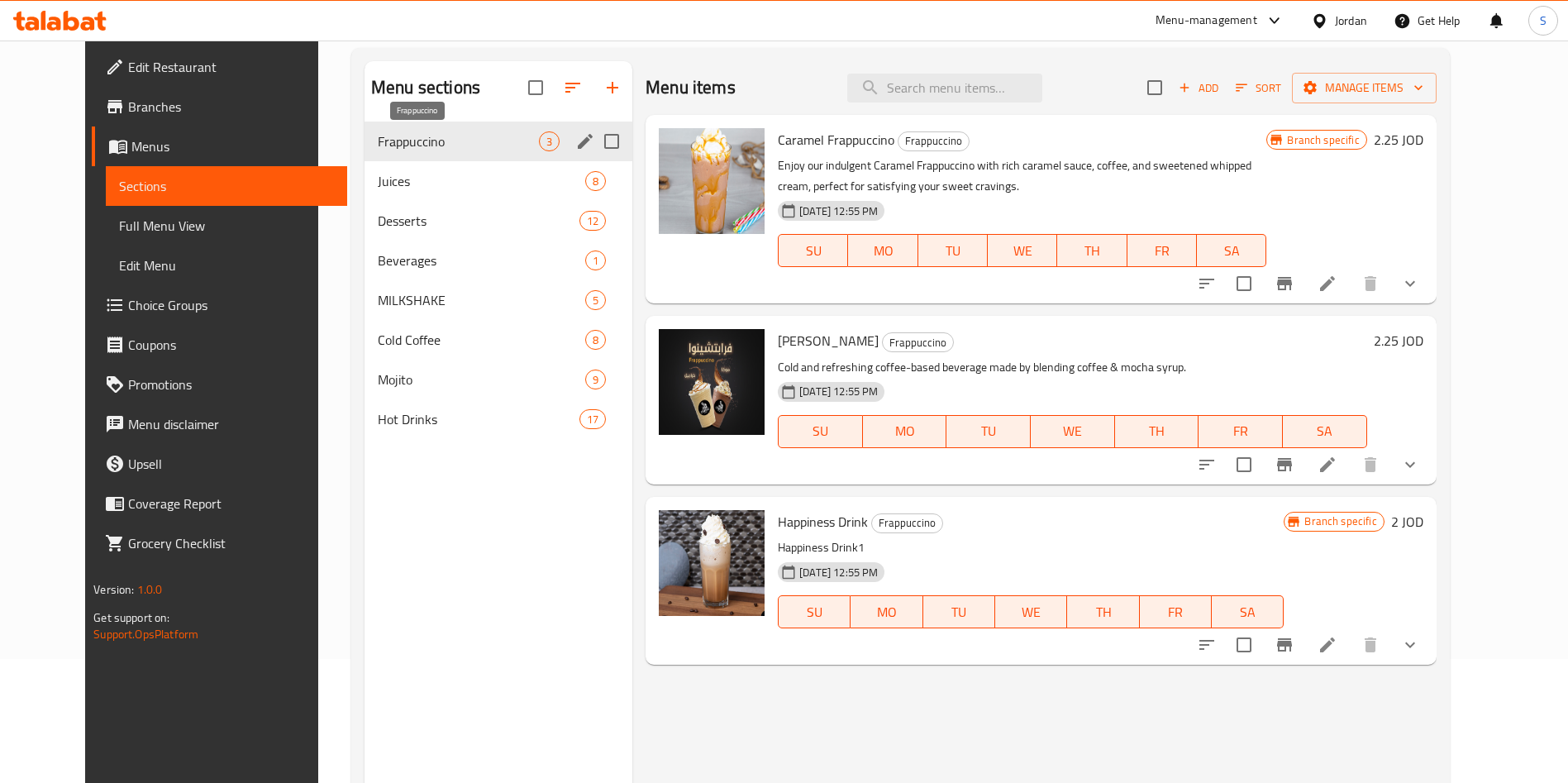
click at [395, 142] on span "Frappuccino" at bounding box center [459, 141] width 161 height 19
click at [575, 137] on icon "edit" at bounding box center [585, 141] width 19 height 19
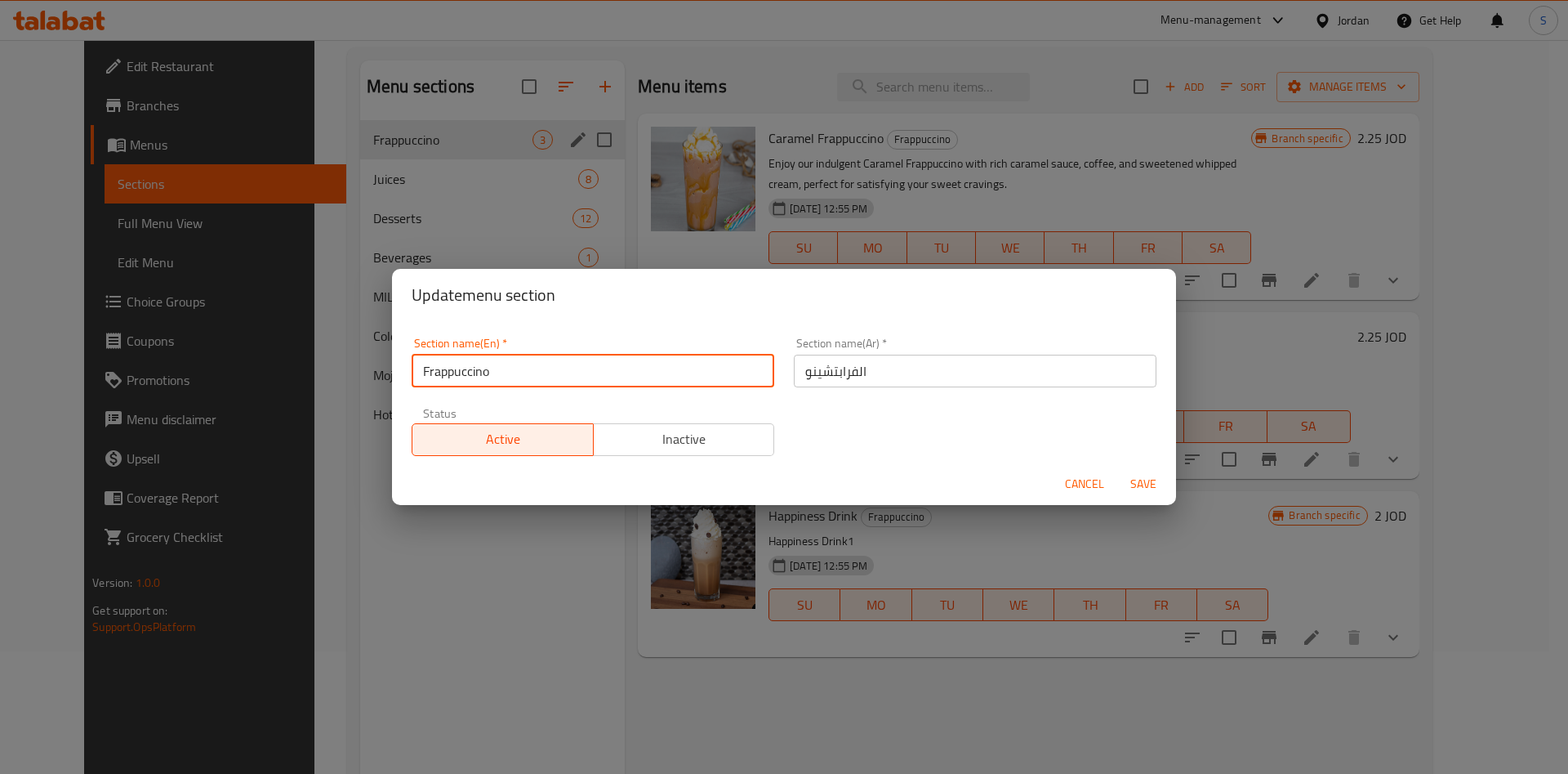
drag, startPoint x: 537, startPoint y: 365, endPoint x: 311, endPoint y: 354, distance: 226.3
click at [311, 354] on div "Update menu section Section name(En)   * Frappuccino Section name(En) * Section…" at bounding box center [784, 387] width 1568 height 774
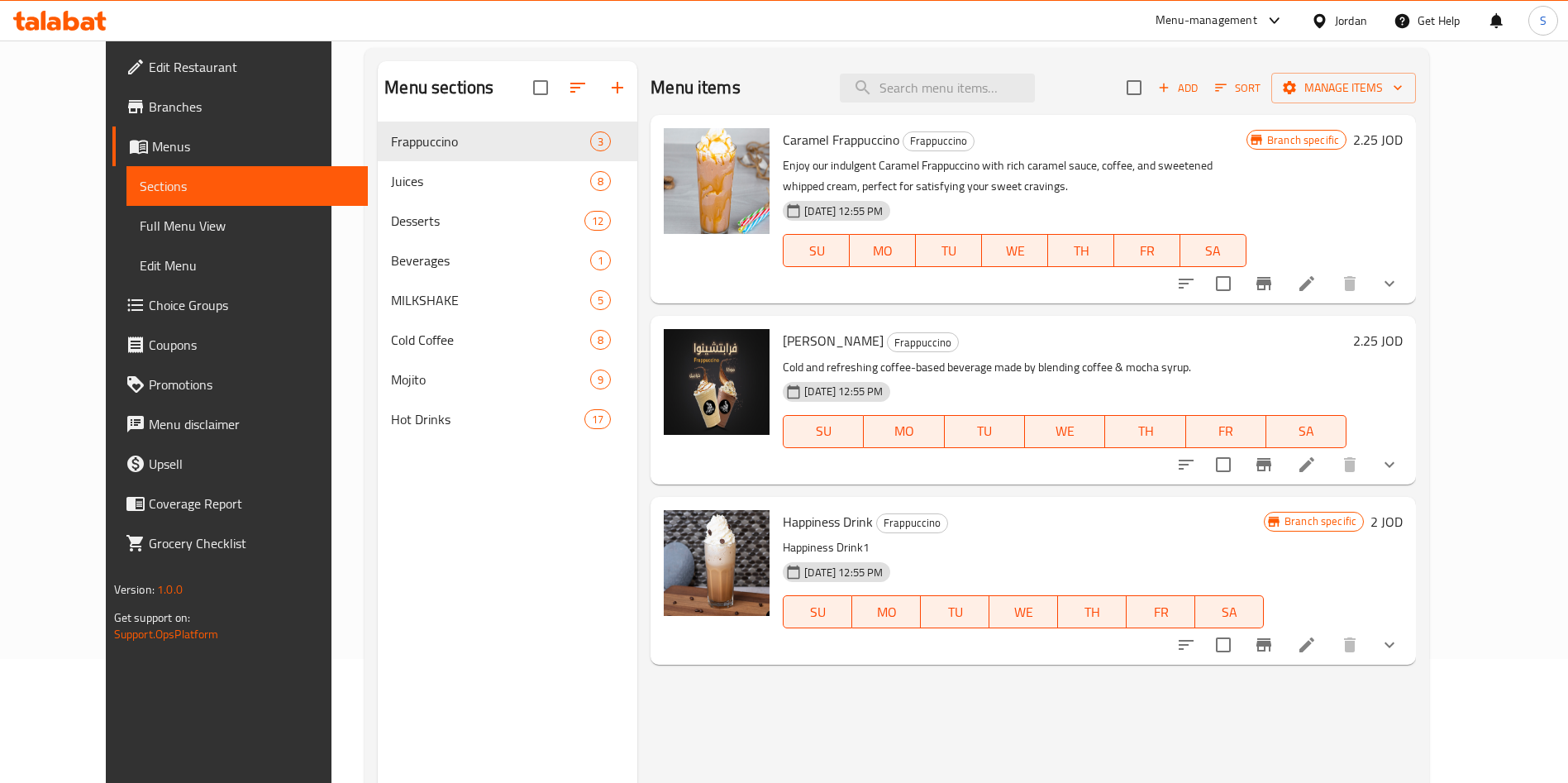
scroll to position [123, 0]
drag, startPoint x: 1400, startPoint y: 268, endPoint x: 1406, endPoint y: 275, distance: 9.2
click at [1401, 269] on div at bounding box center [1287, 284] width 243 height 40
click at [1317, 287] on icon at bounding box center [1306, 284] width 19 height 19
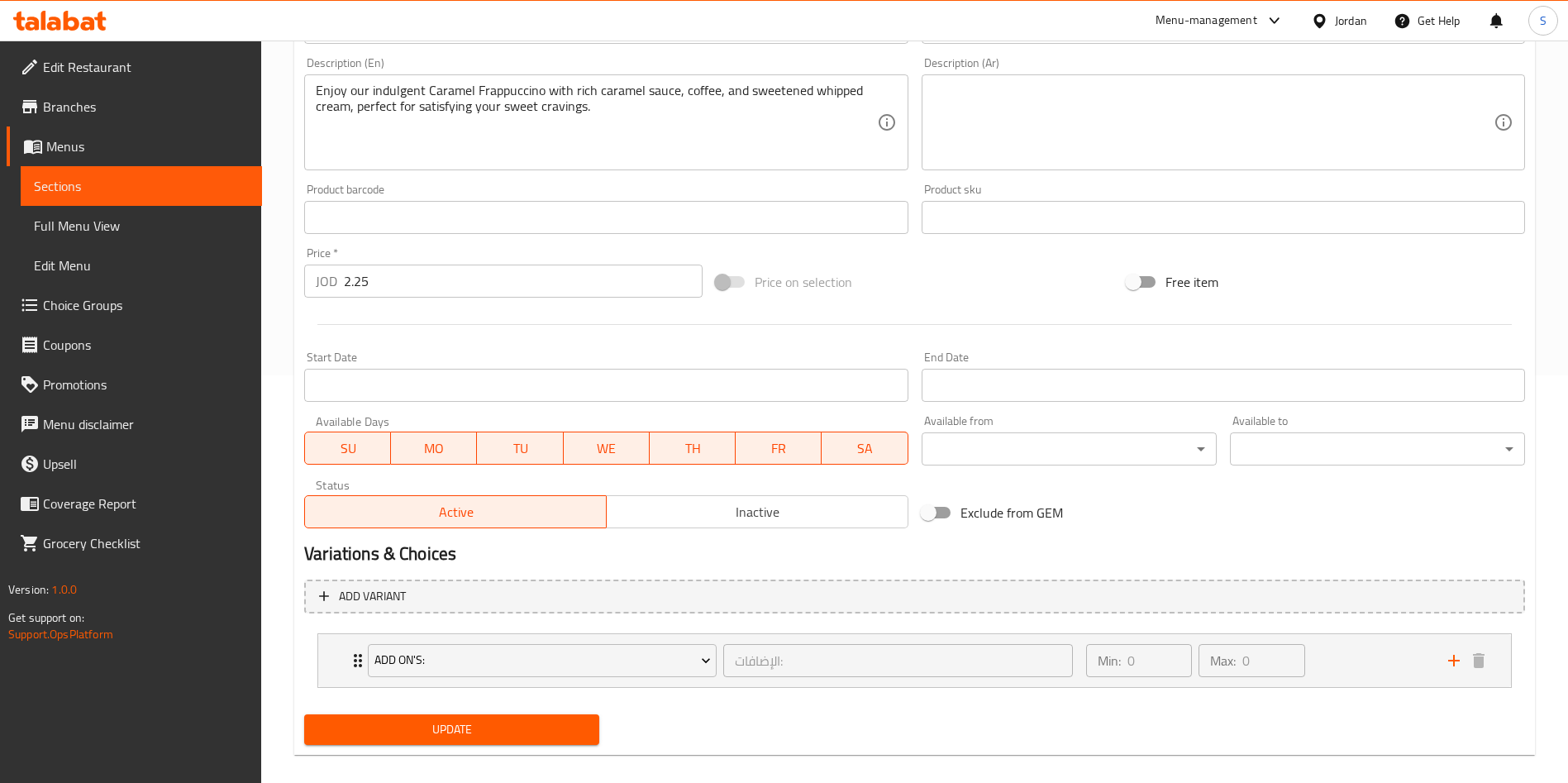
scroll to position [425, 0]
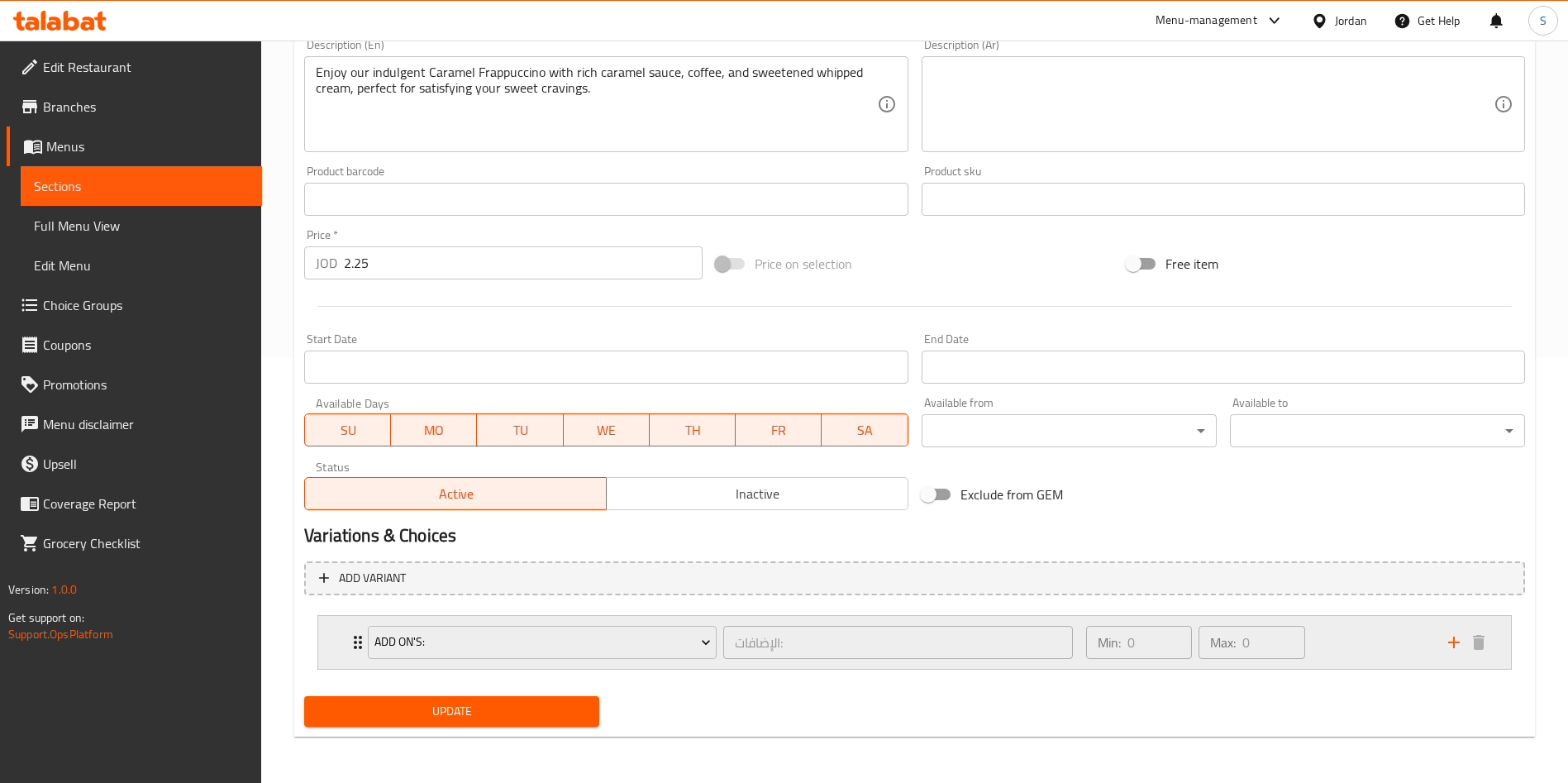
click at [329, 642] on div "Add On's: الإضافات: ​ Min: 0 ​ Max: 0 ​" at bounding box center [914, 642] width 1193 height 53
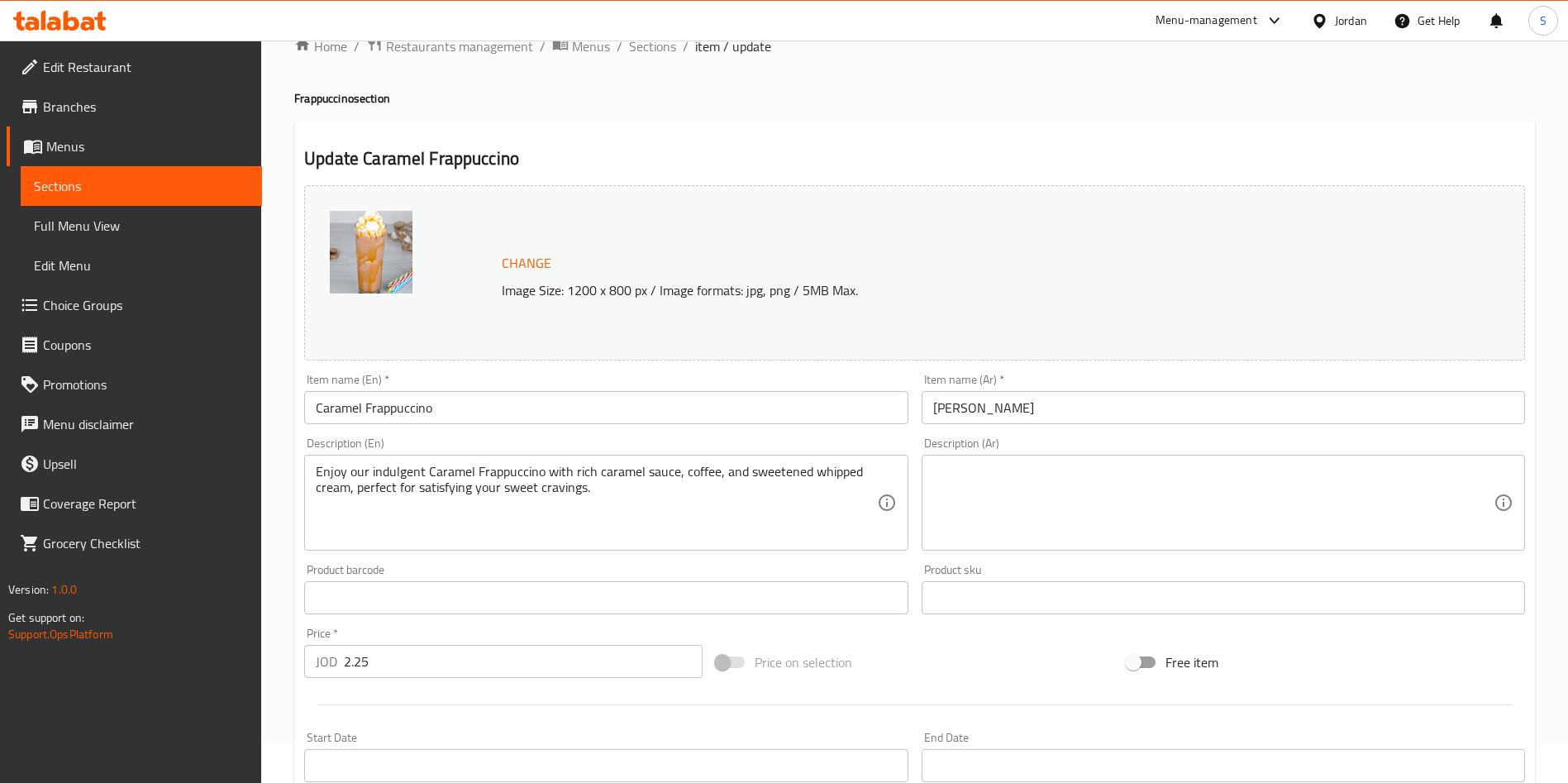
scroll to position [0, 0]
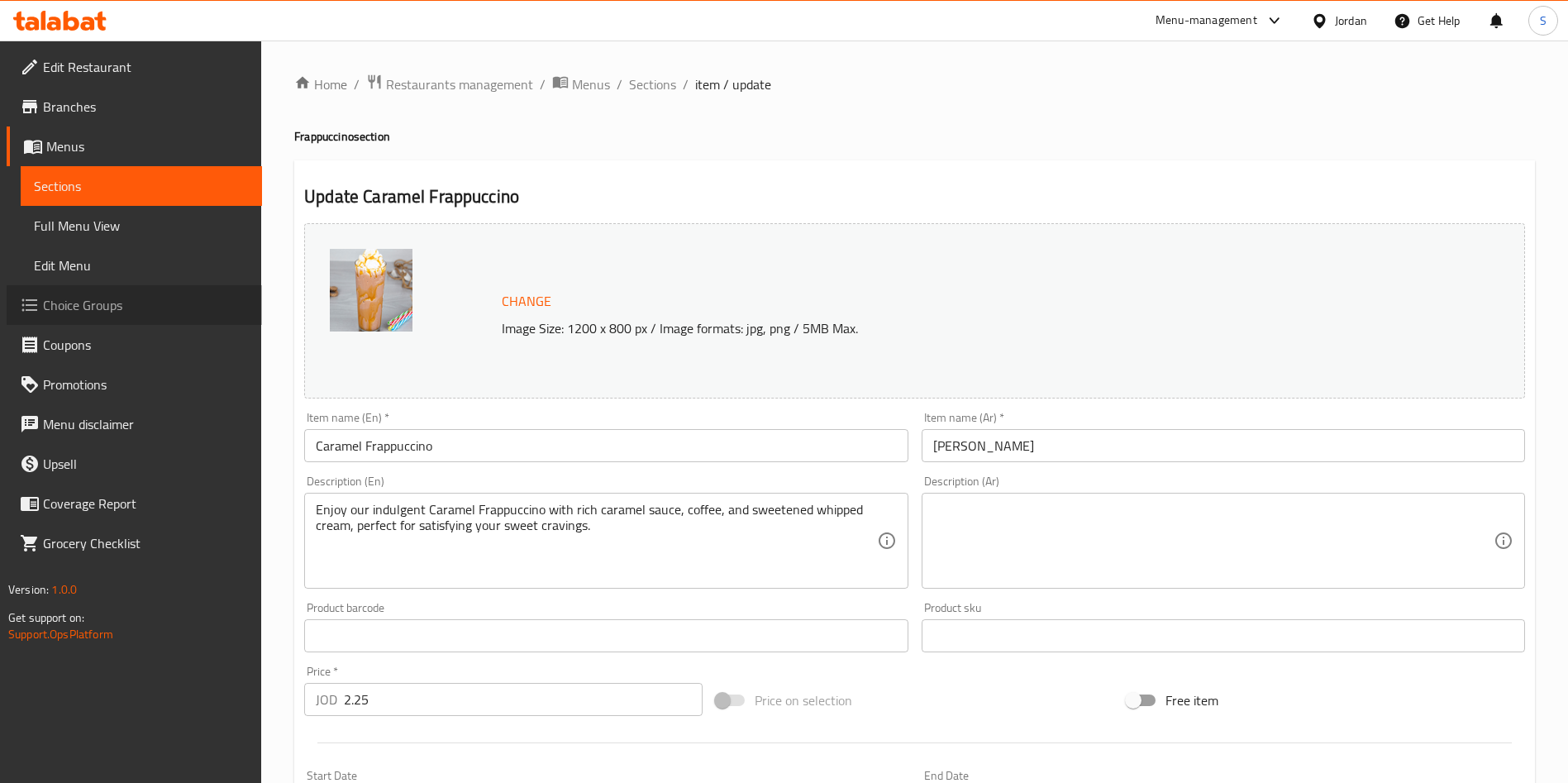
click at [79, 321] on link "Choice Groups" at bounding box center [134, 304] width 255 height 40
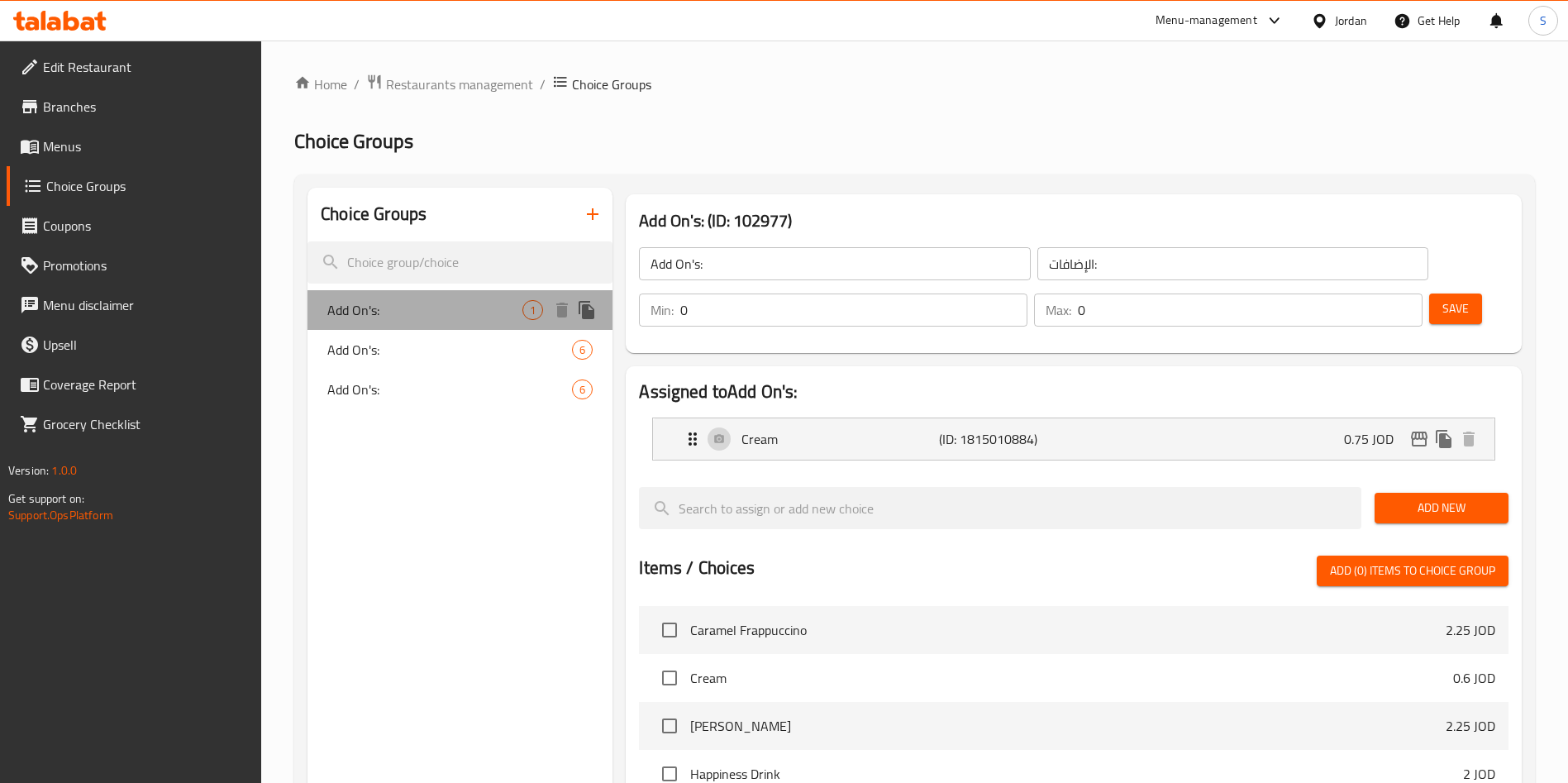
click at [387, 314] on span "Add On's:" at bounding box center [425, 309] width 195 height 19
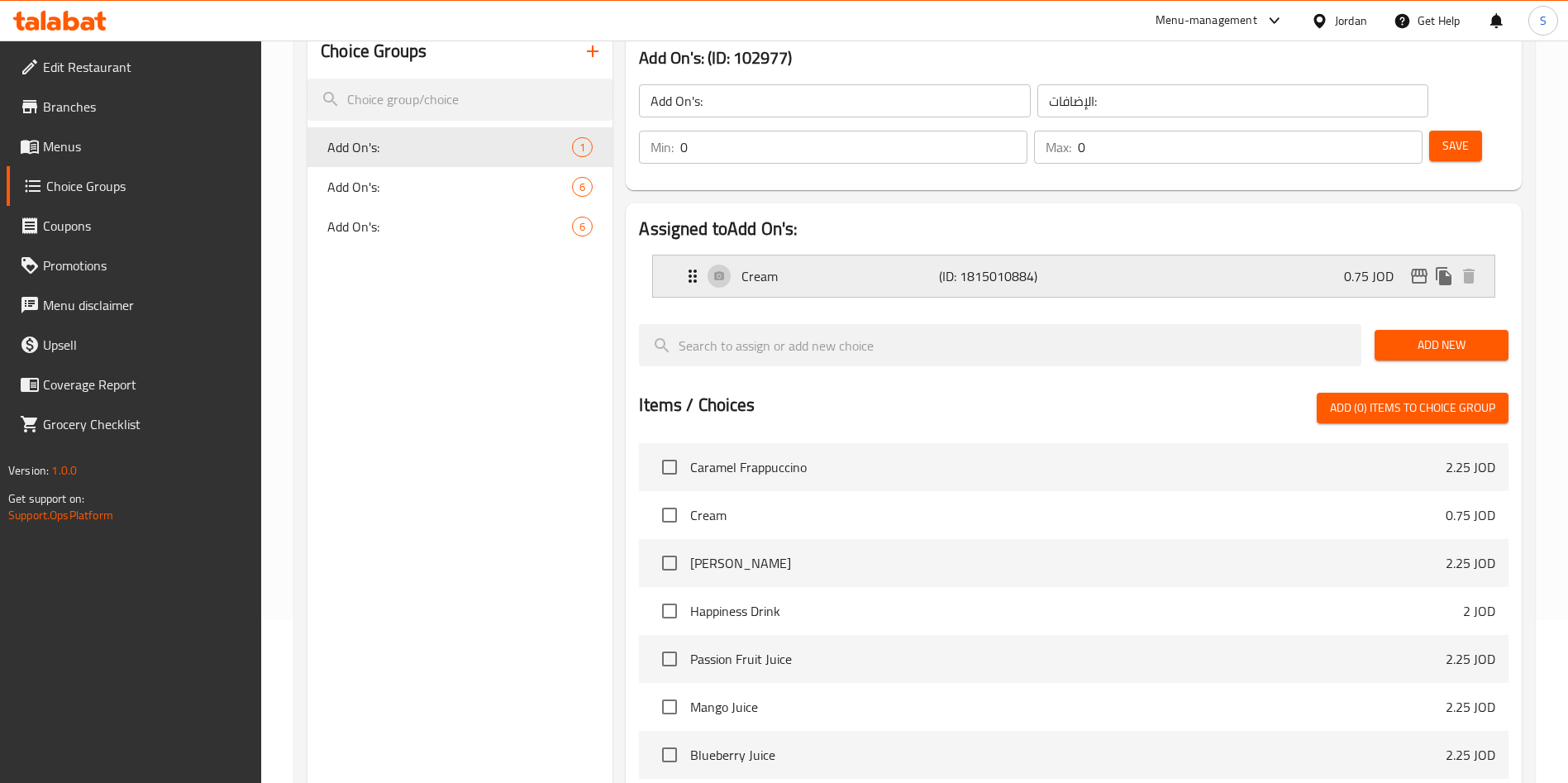
scroll to position [124, 0]
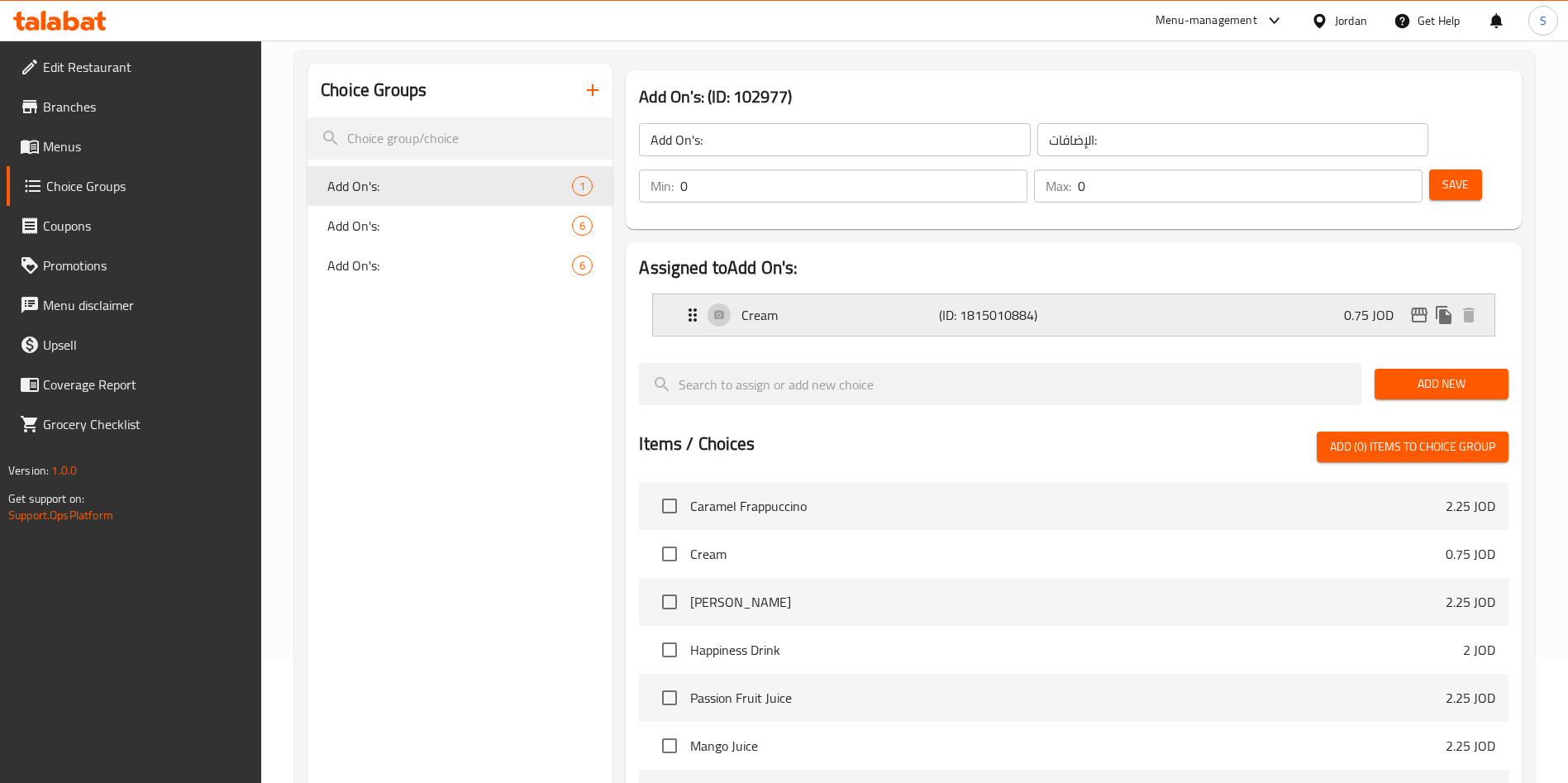
click at [1064, 294] on div "Cream (ID: 1815010884) 0.75 JOD" at bounding box center [1079, 314] width 792 height 42
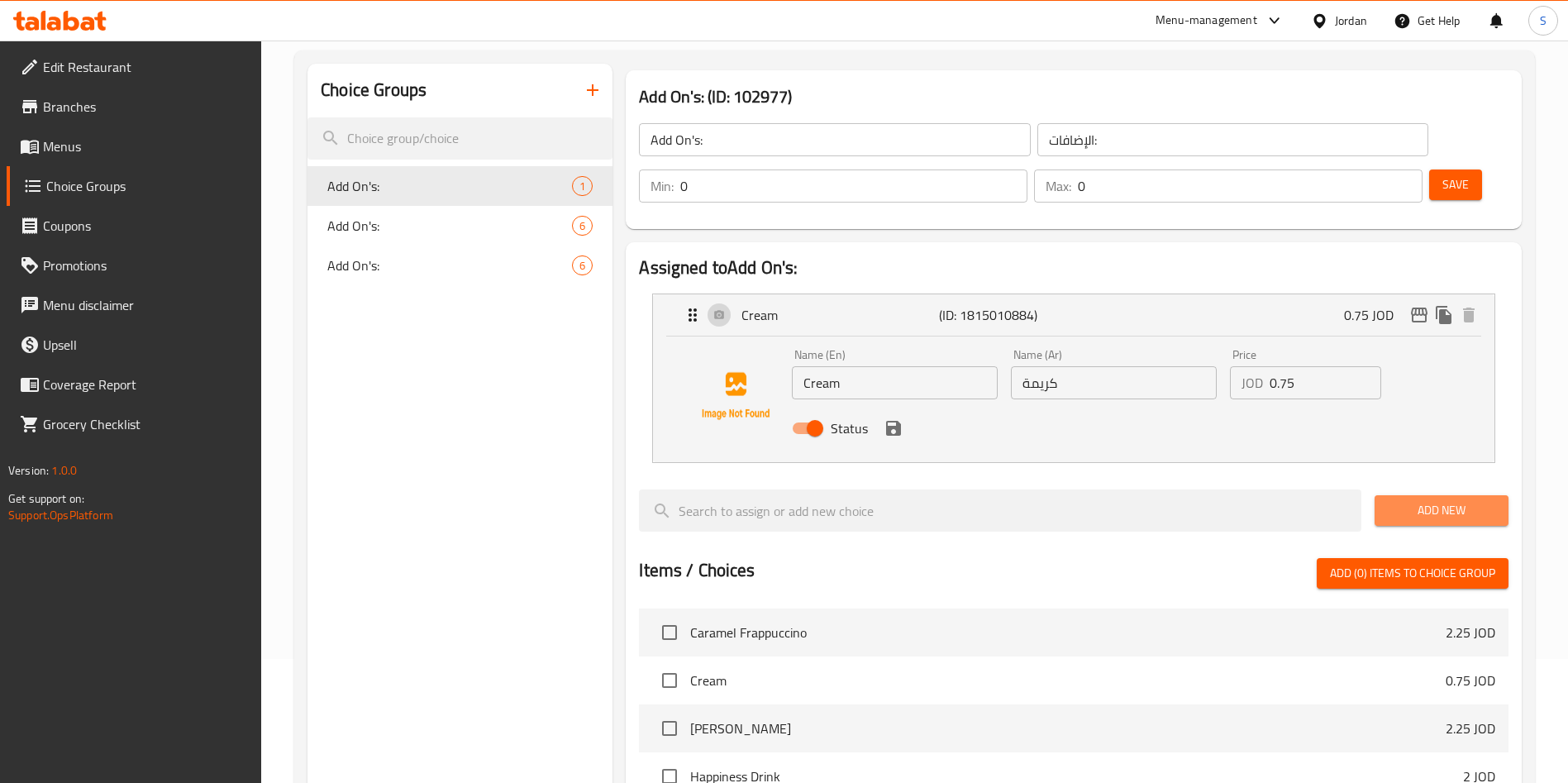
click at [1430, 500] on span "Add New" at bounding box center [1442, 510] width 108 height 20
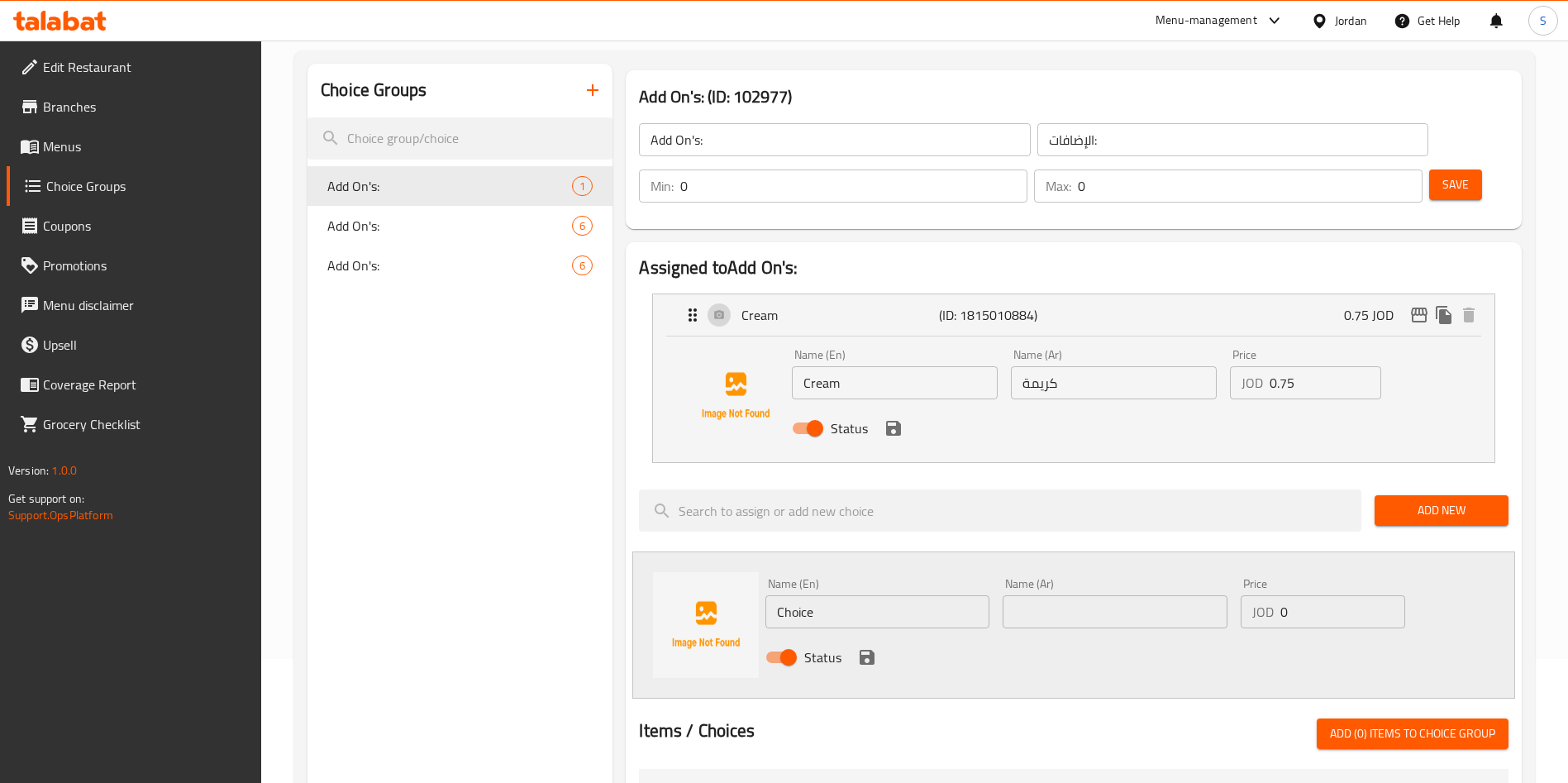
click at [867, 595] on input "Choice" at bounding box center [877, 611] width 224 height 33
click at [870, 595] on input "Choice" at bounding box center [877, 611] width 224 height 33
click at [870, 595] on input "text" at bounding box center [877, 611] width 224 height 33
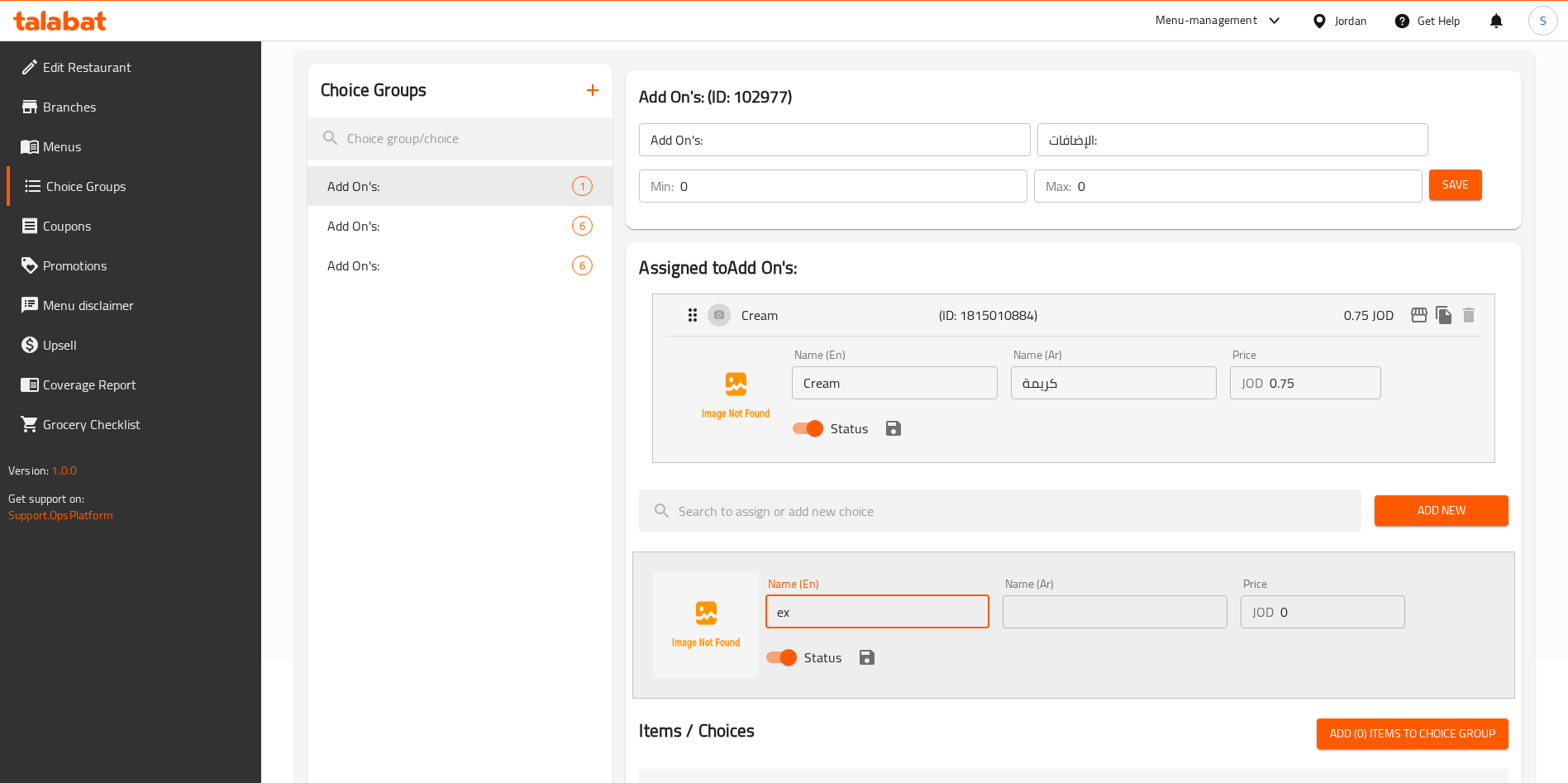
type input "Extra shot espresso"
click at [1090, 595] on input "text" at bounding box center [1115, 611] width 224 height 33
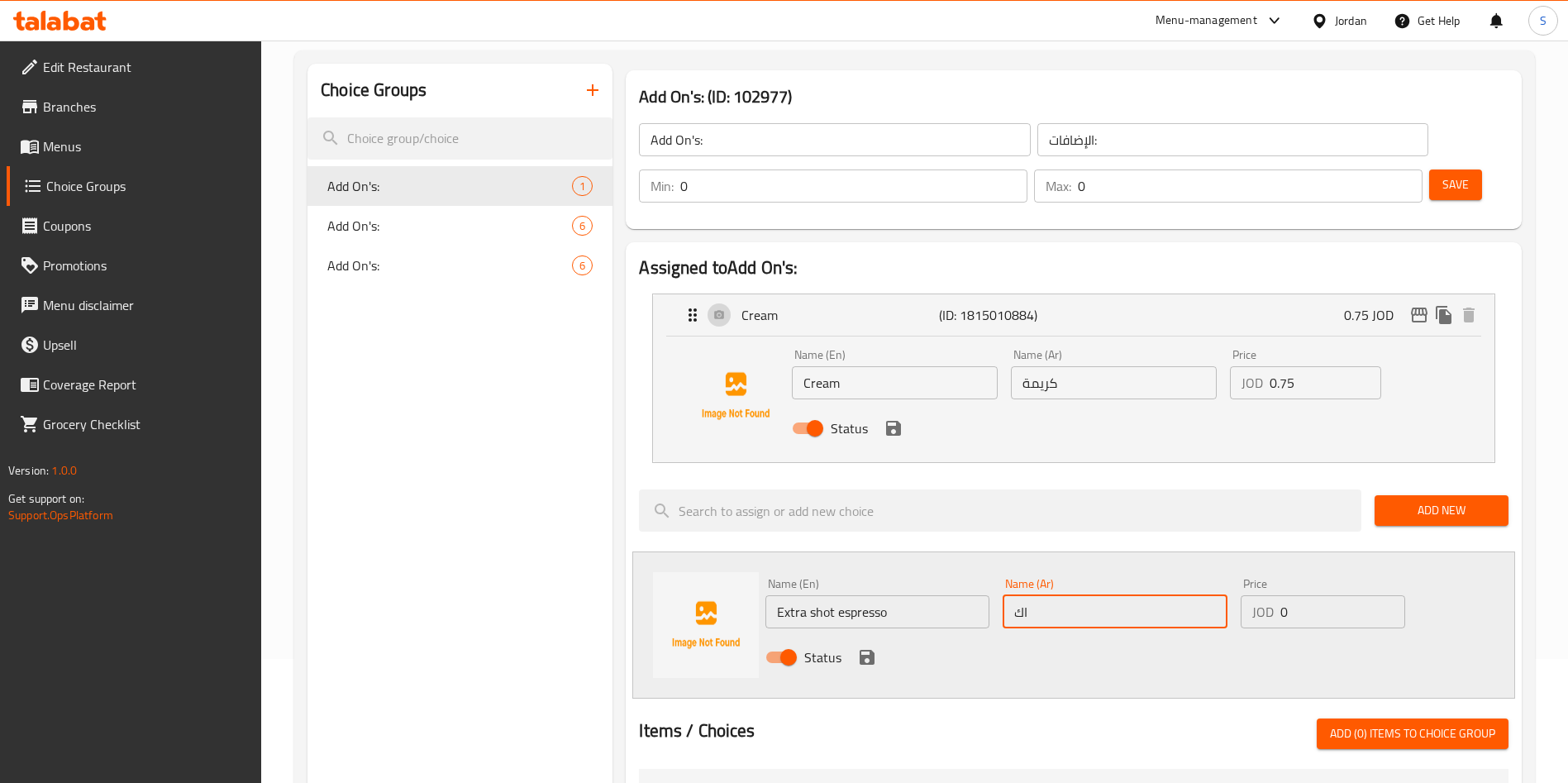
type input "اكسترا شوت اسبريسو"
drag, startPoint x: 1317, startPoint y: 561, endPoint x: 1170, endPoint y: 569, distance: 147.2
click at [1170, 571] on div "Name (En) Extra shot espresso Name (En) Name (Ar) اكسترا شوت اسبريسو Name (Ar) …" at bounding box center [1115, 625] width 712 height 108
type input "1"
click at [864, 650] on icon "save" at bounding box center [867, 658] width 15 height 15
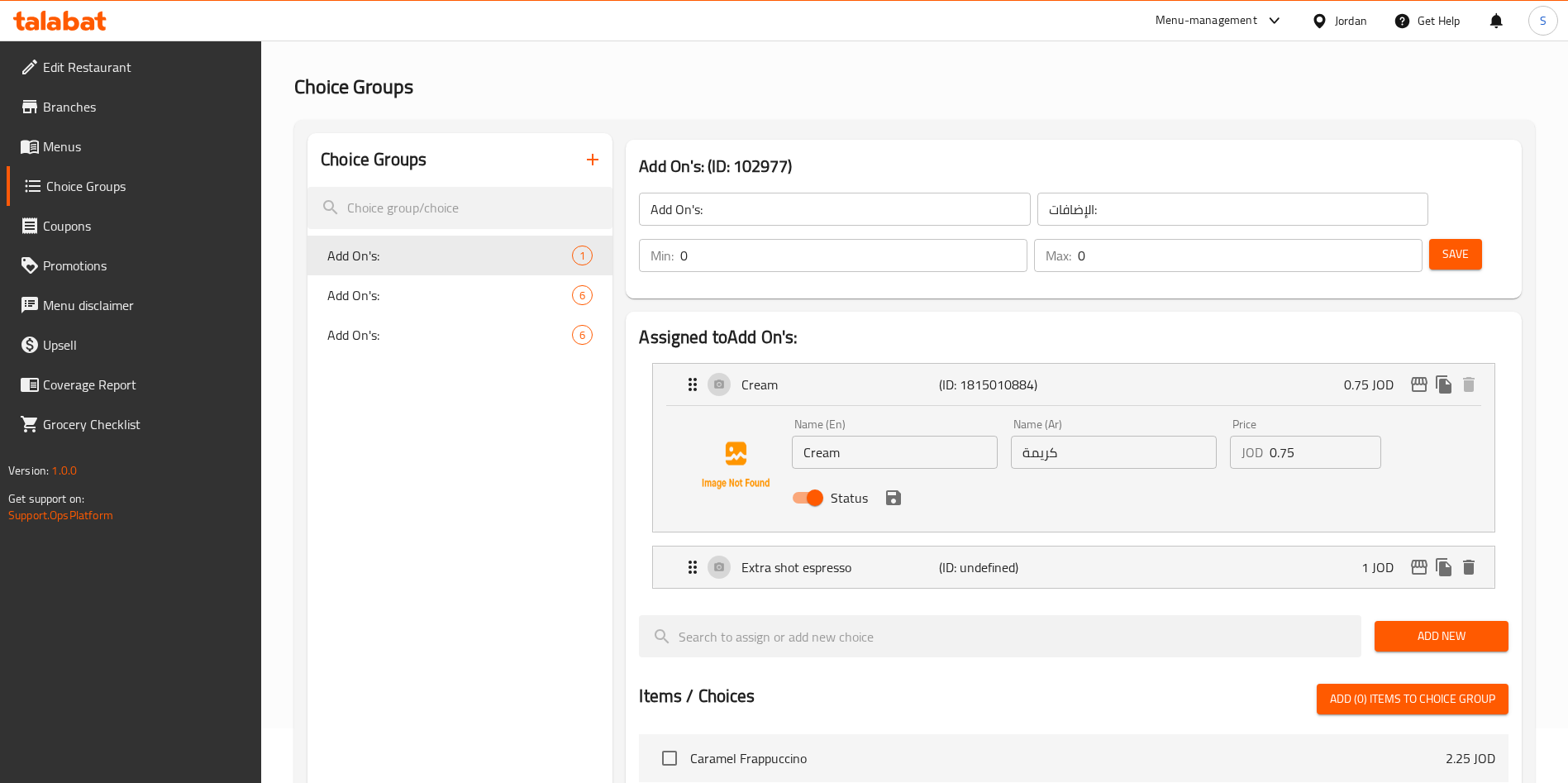
scroll to position [0, 0]
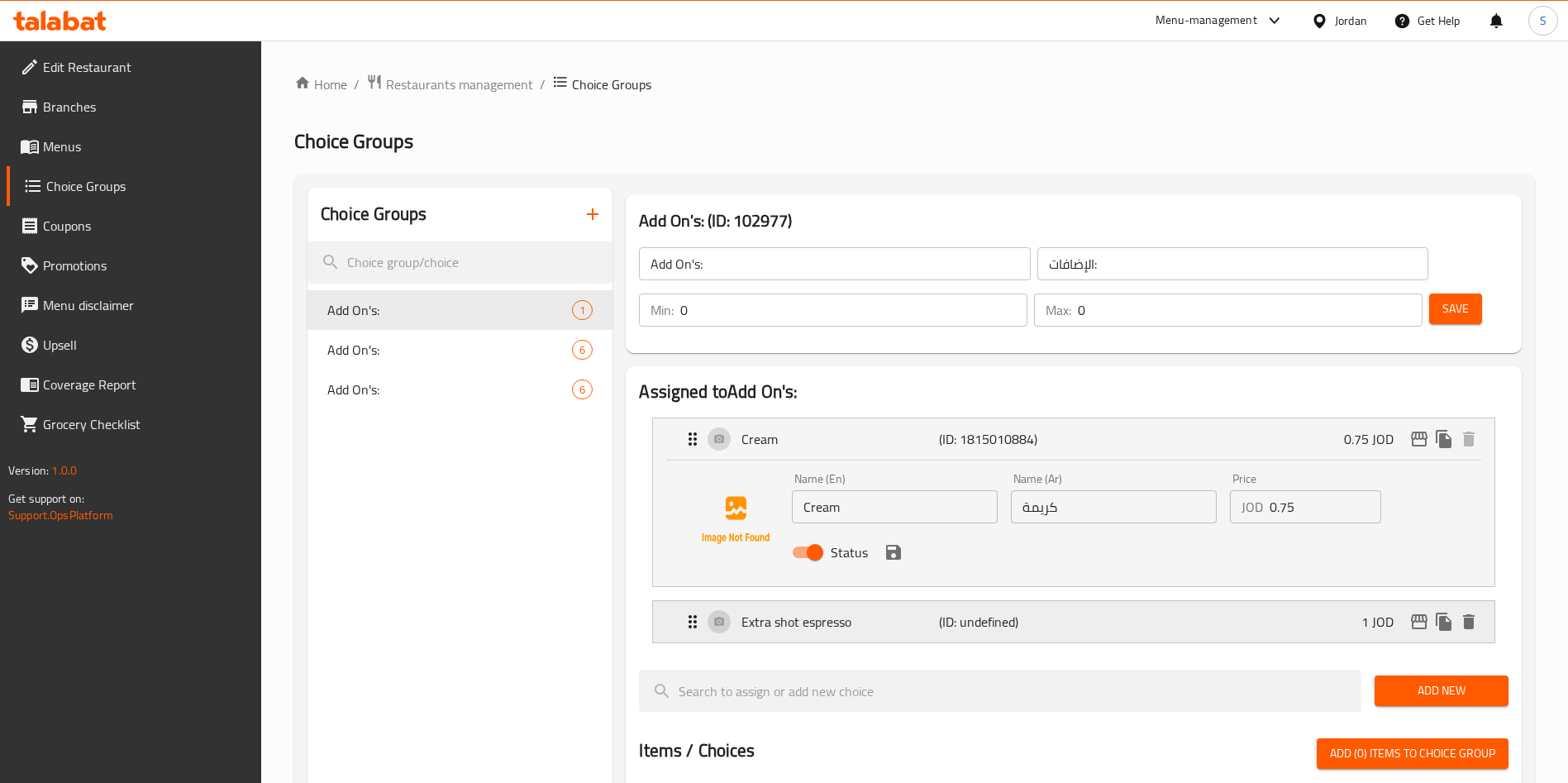
click at [1092, 601] on div "Extra shot espresso (ID: undefined) 1 JOD" at bounding box center [1079, 621] width 792 height 42
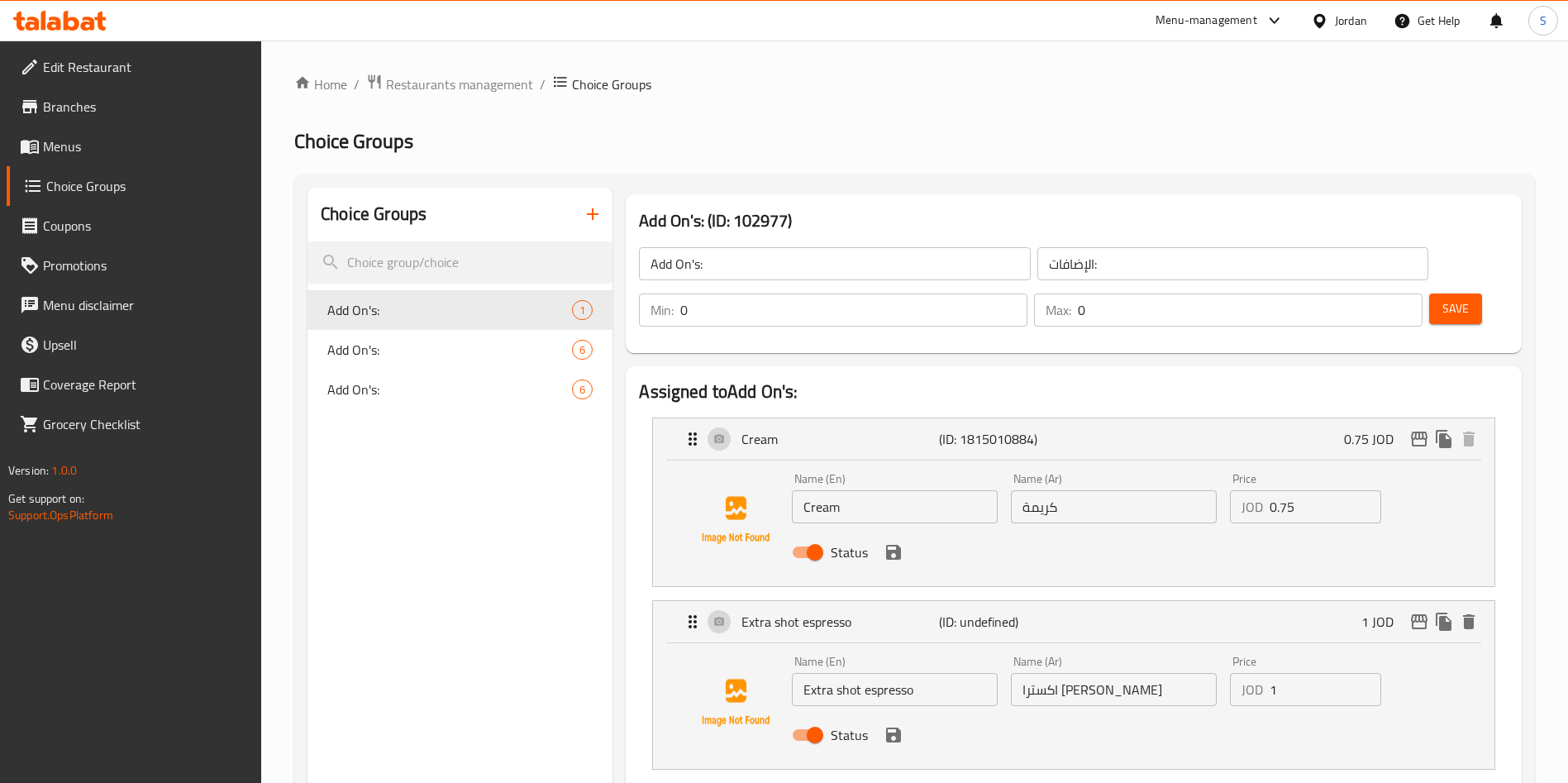
click at [899, 727] on icon "save" at bounding box center [894, 735] width 15 height 15
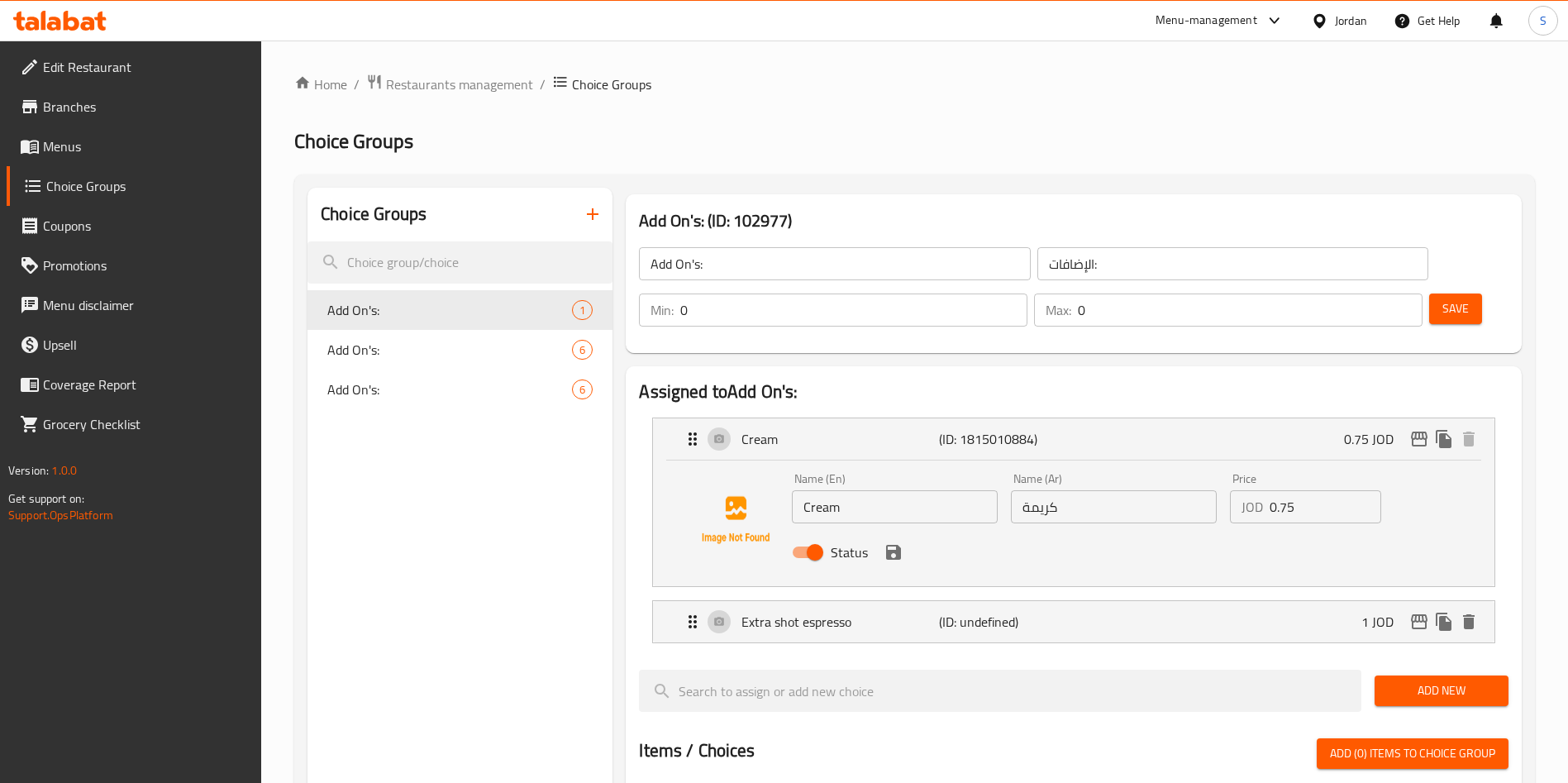
click at [1443, 298] on span "Save" at bounding box center [1455, 308] width 26 height 20
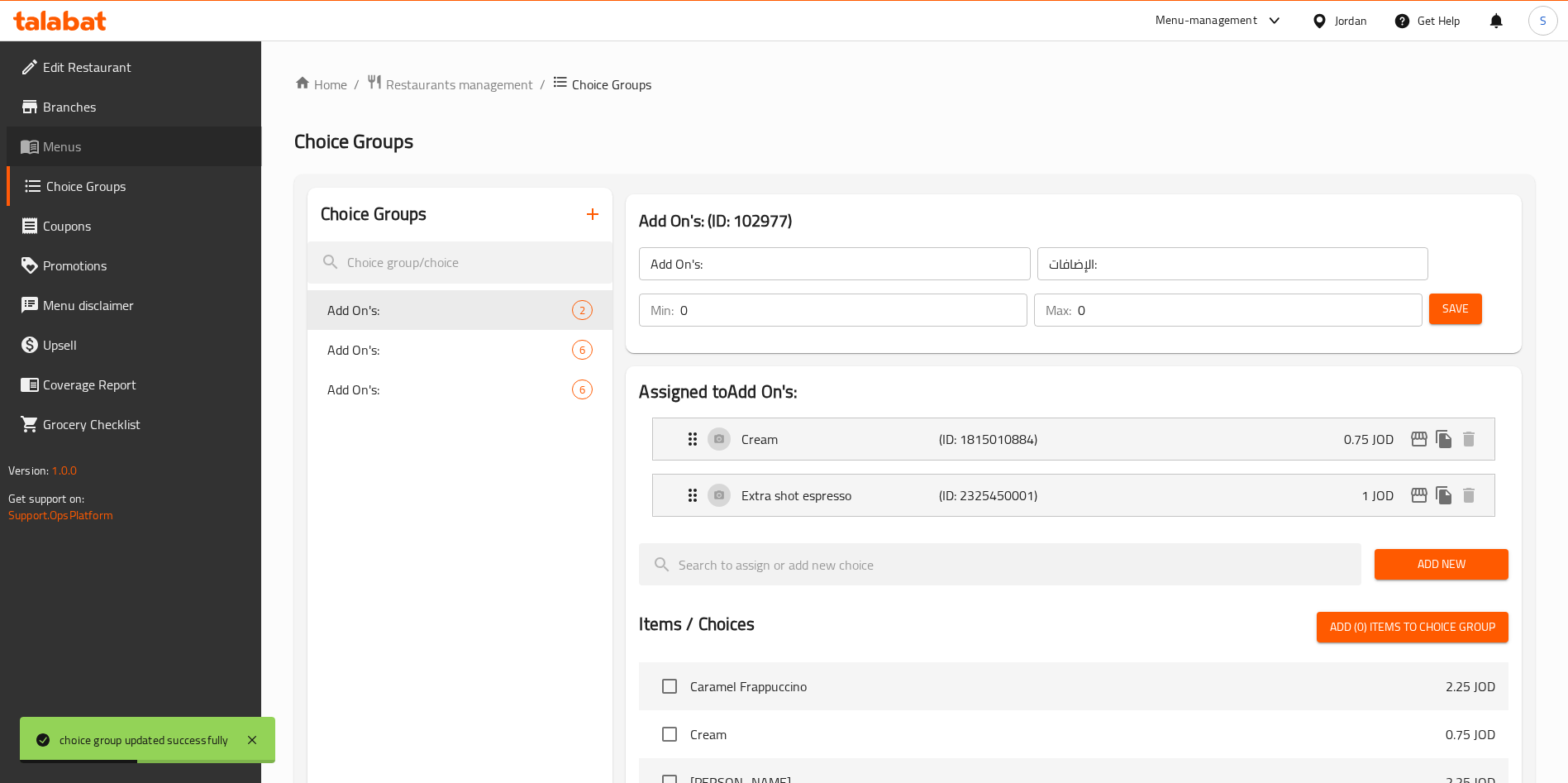
click at [41, 151] on span at bounding box center [31, 146] width 23 height 19
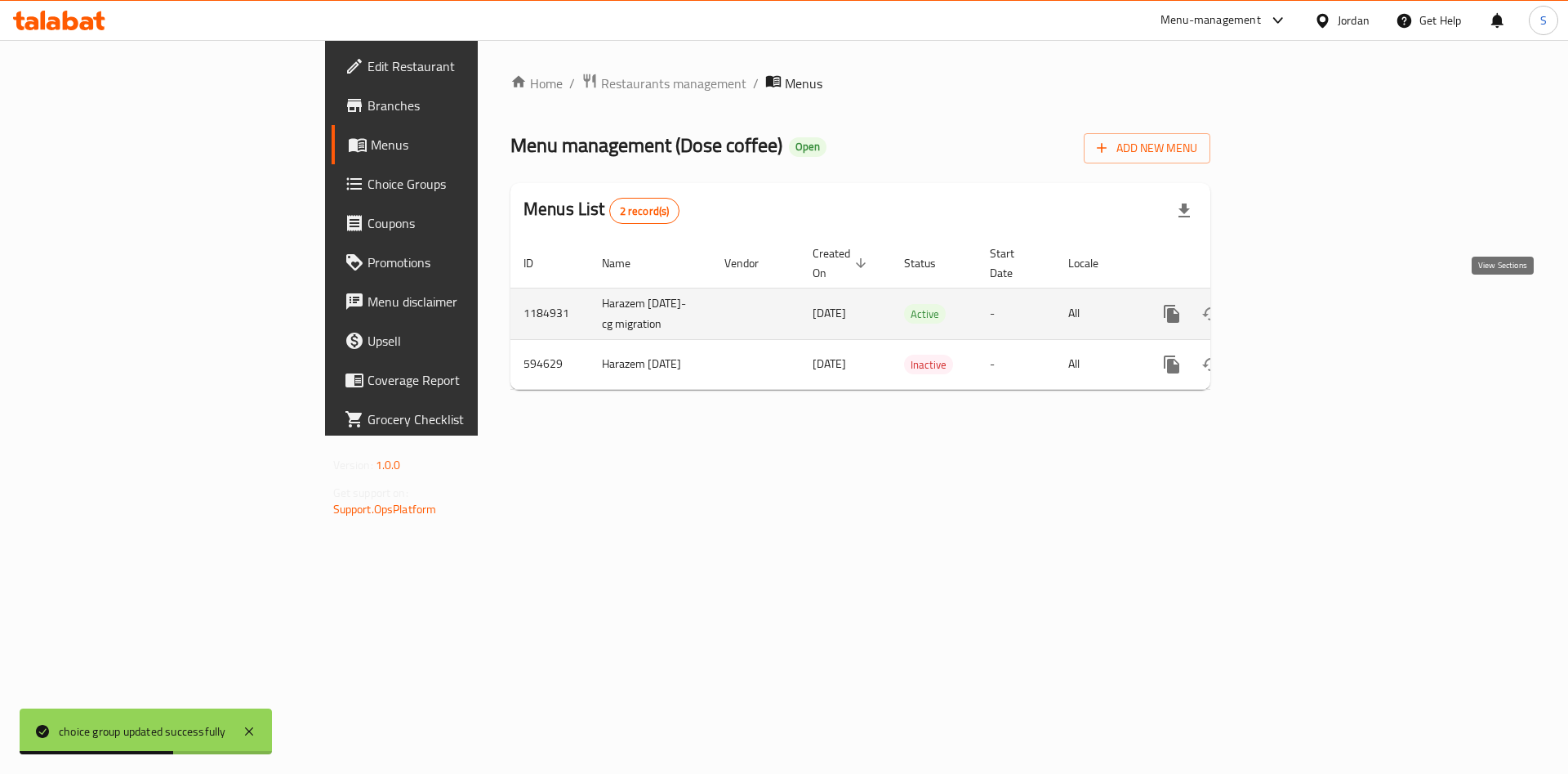
click at [1299, 310] on icon "enhanced table" at bounding box center [1288, 313] width 19 height 19
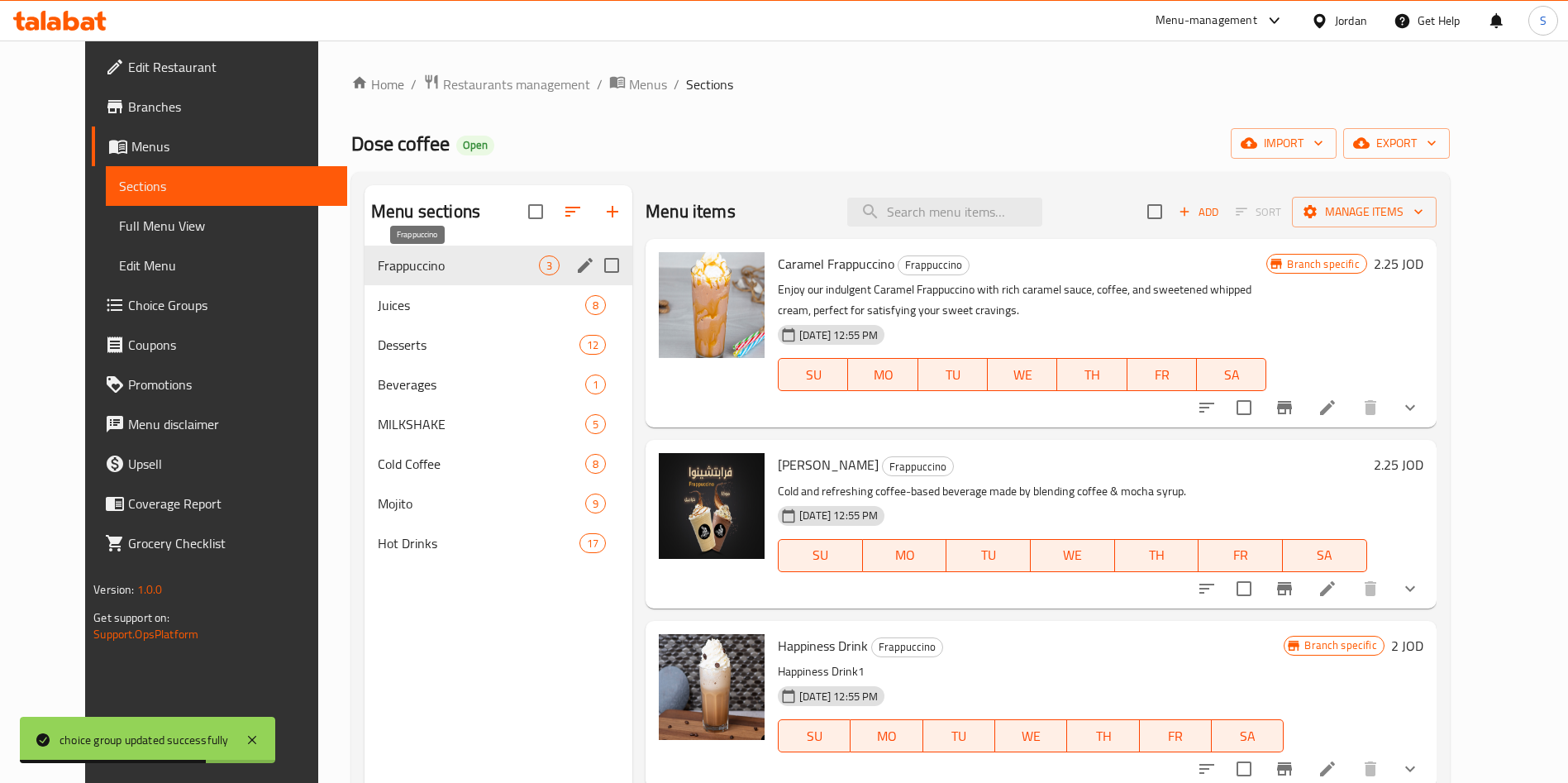
click at [394, 266] on span "Frappuccino" at bounding box center [459, 264] width 161 height 19
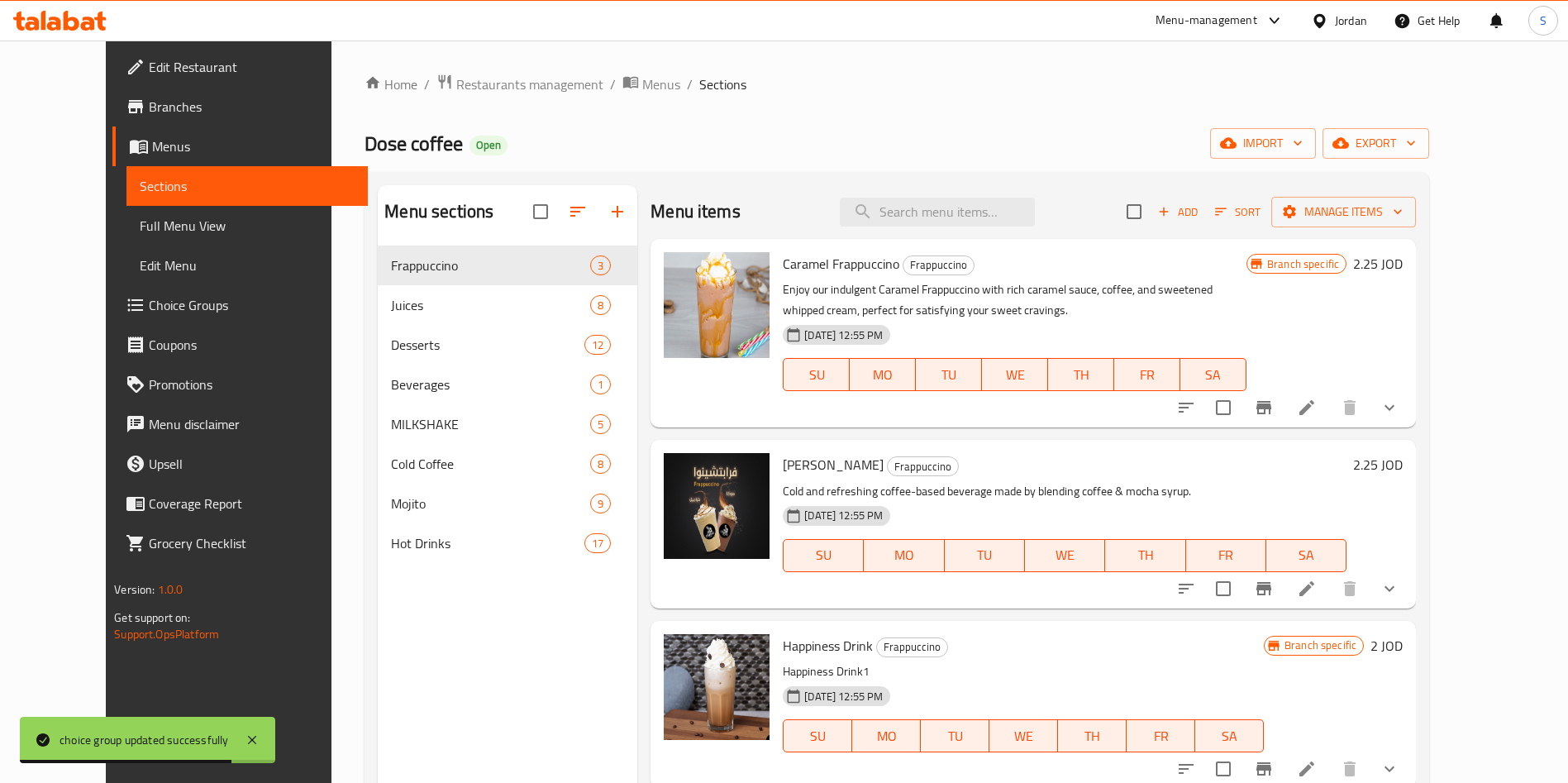
click at [1330, 403] on li at bounding box center [1307, 407] width 47 height 30
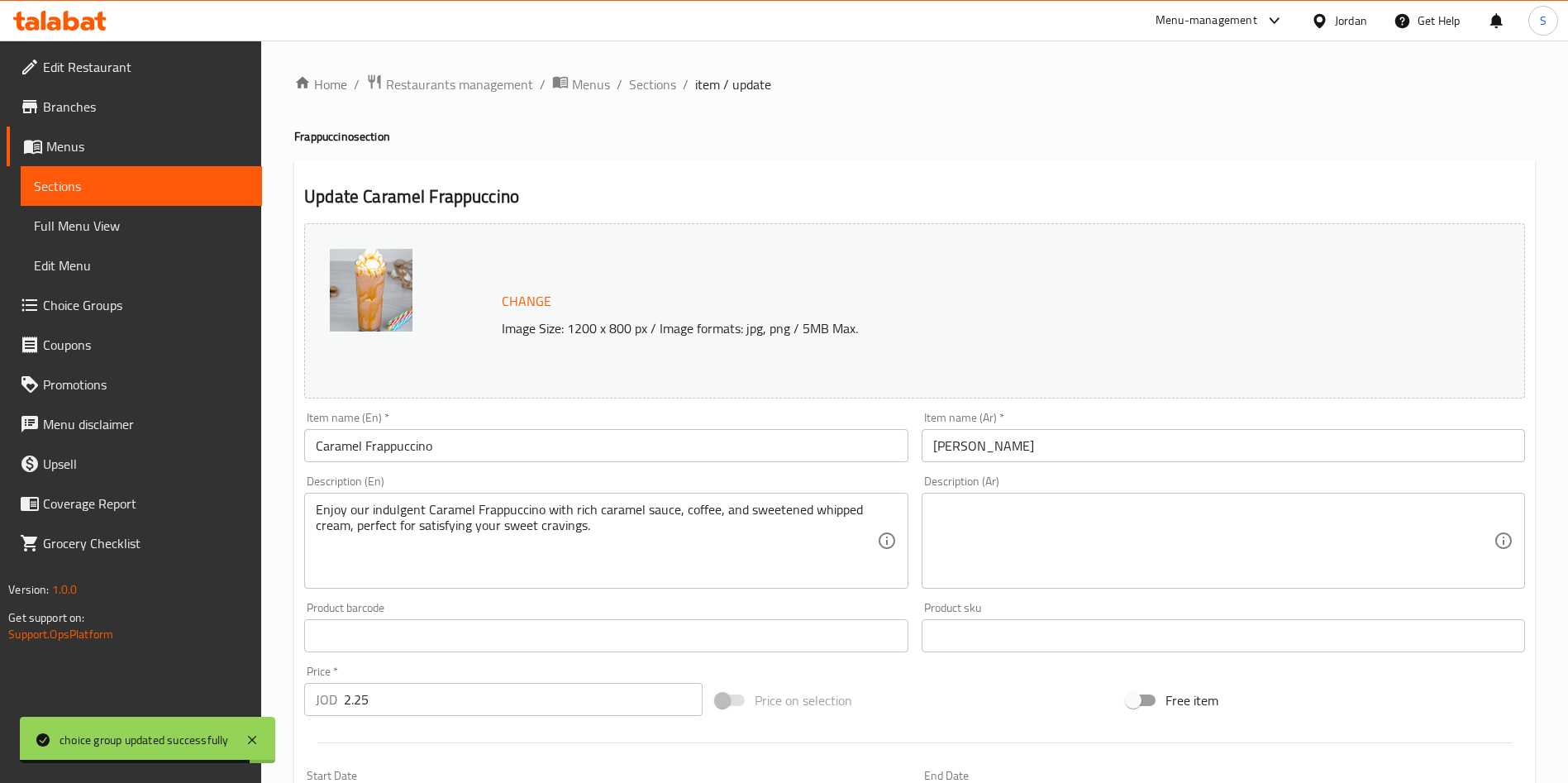
scroll to position [436, 0]
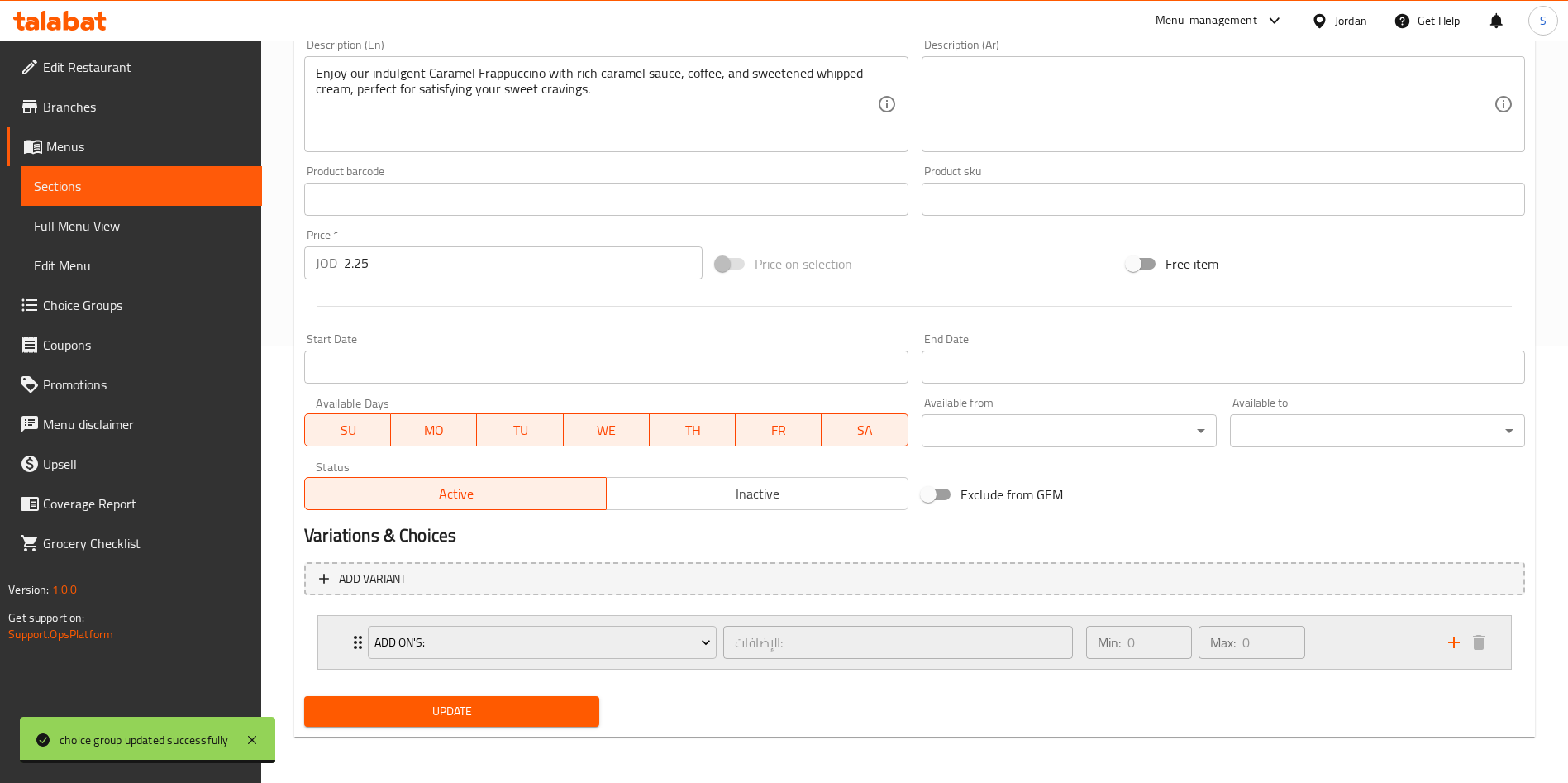
click at [331, 624] on div "Add On's: الإضافات: ​ Min: 0 ​ Max: 0 ​" at bounding box center [914, 642] width 1193 height 53
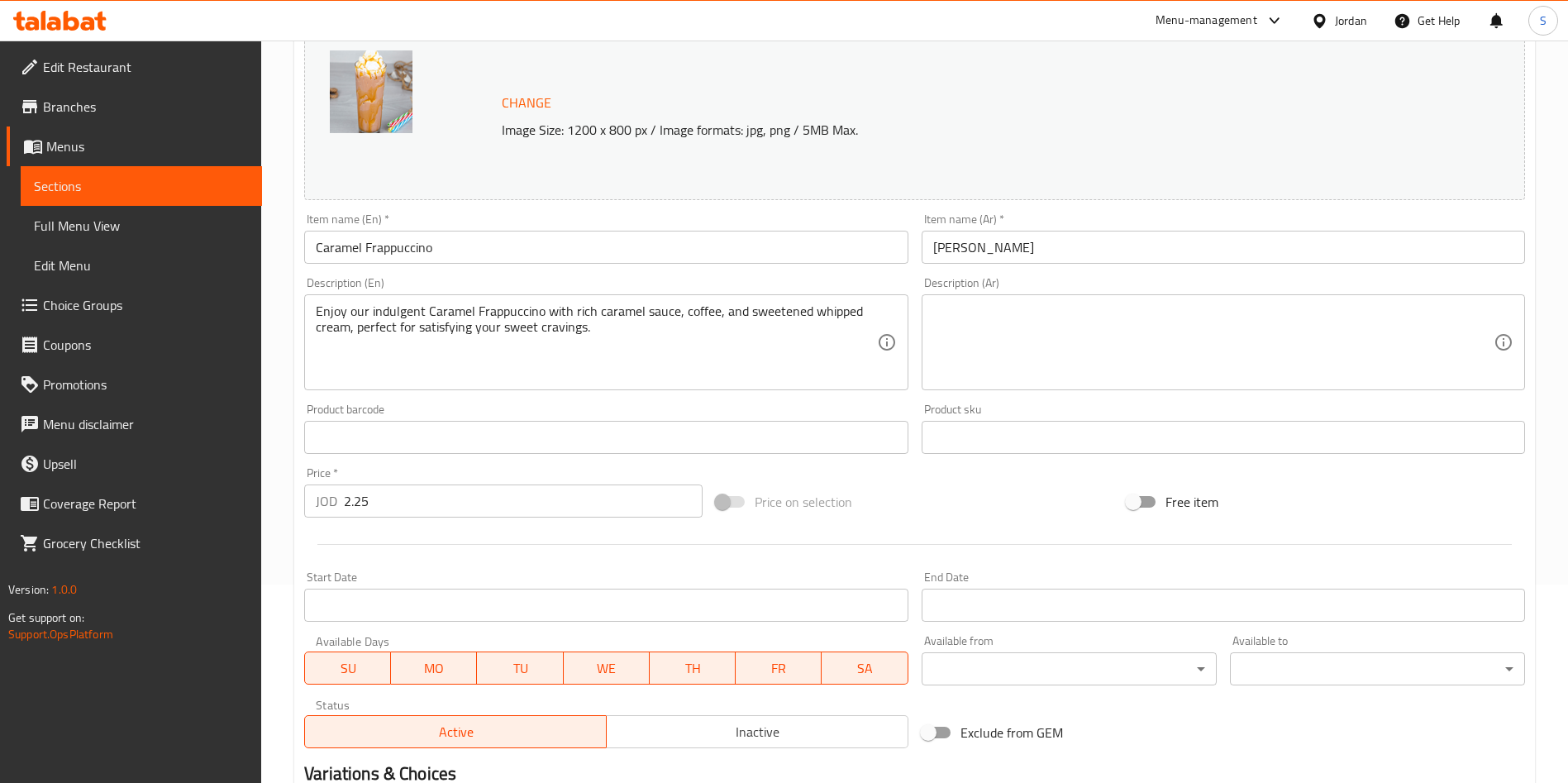
scroll to position [0, 0]
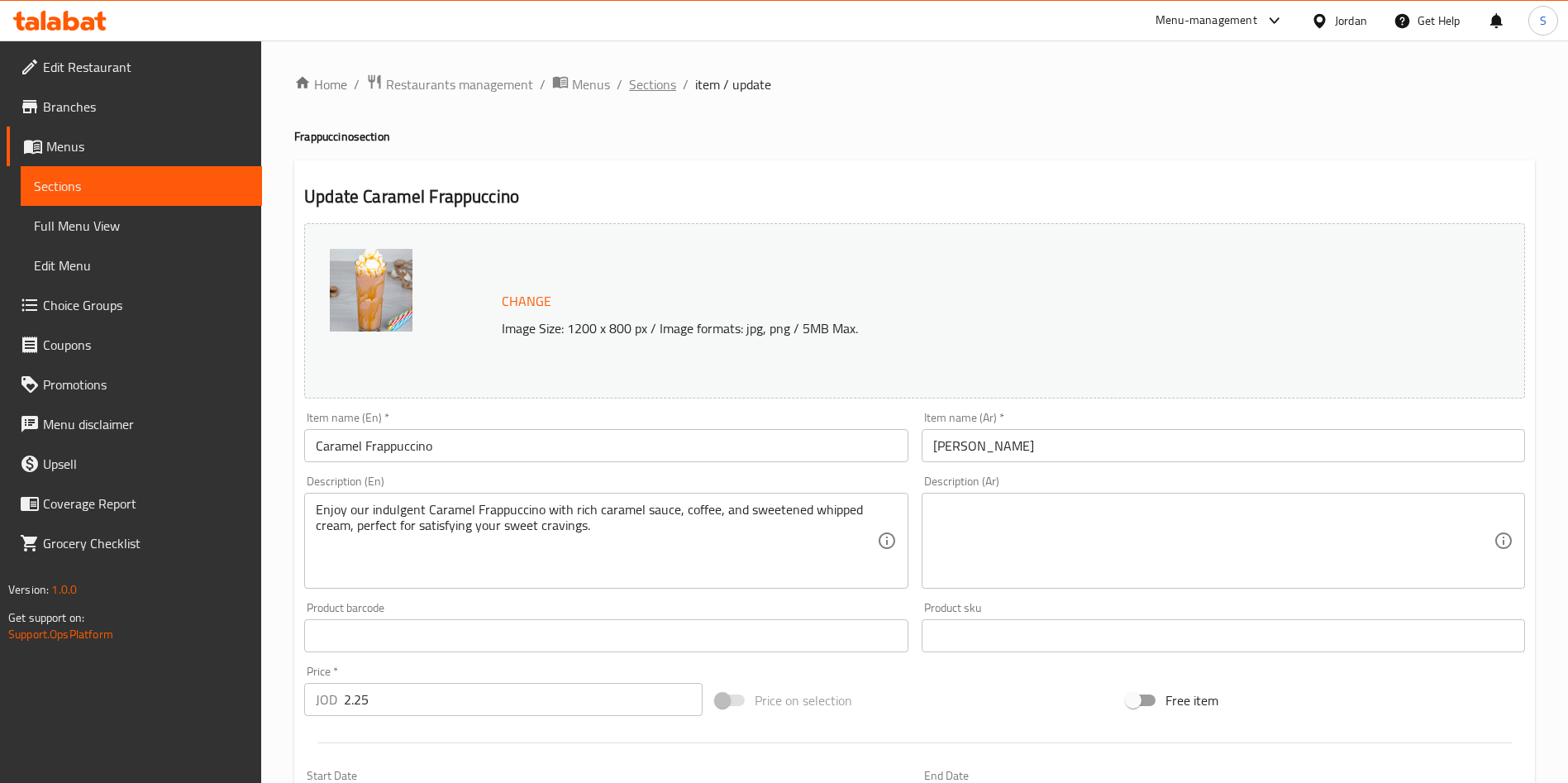
click at [656, 83] on span "Sections" at bounding box center [653, 84] width 47 height 19
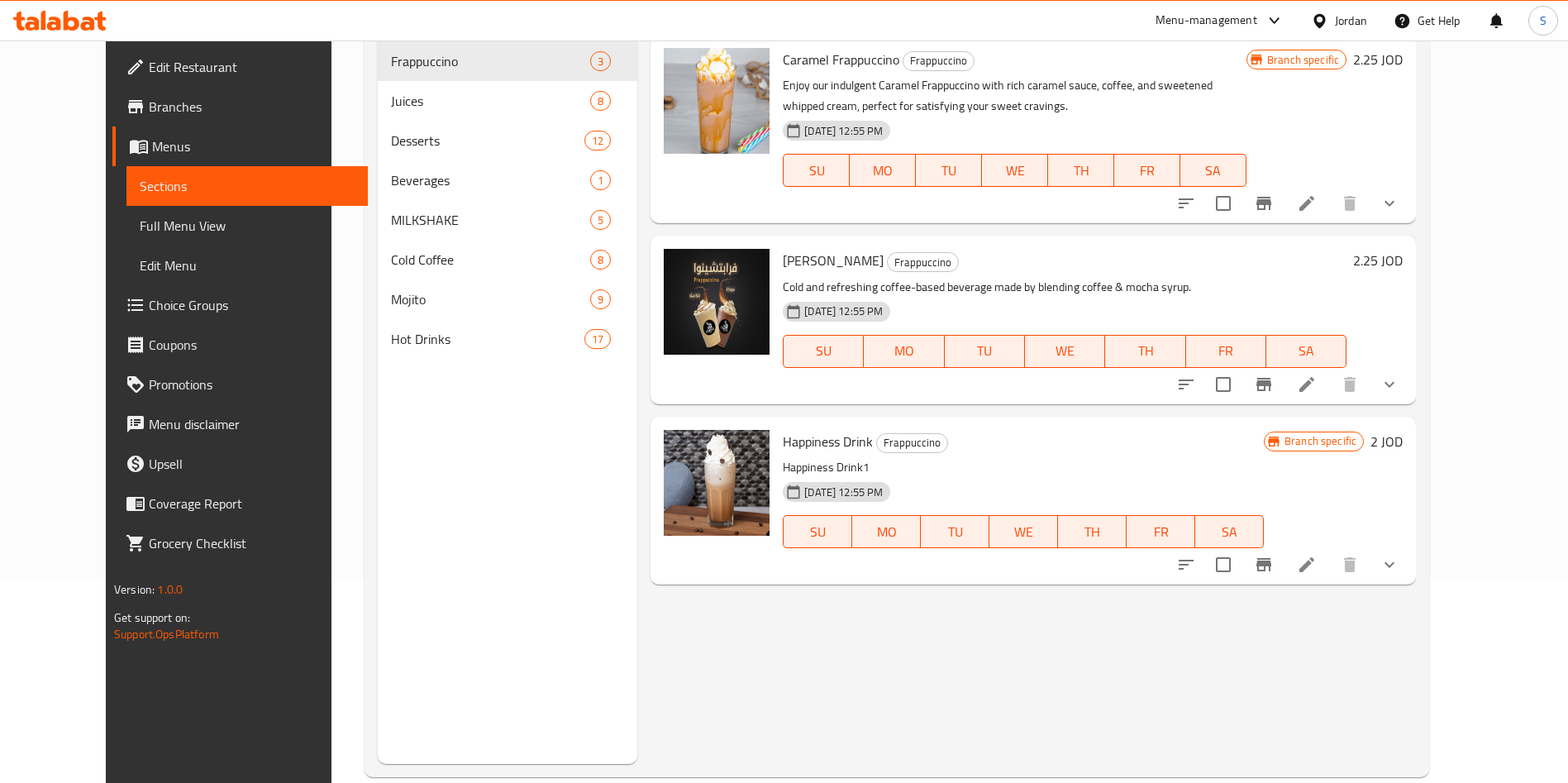
scroll to position [231, 0]
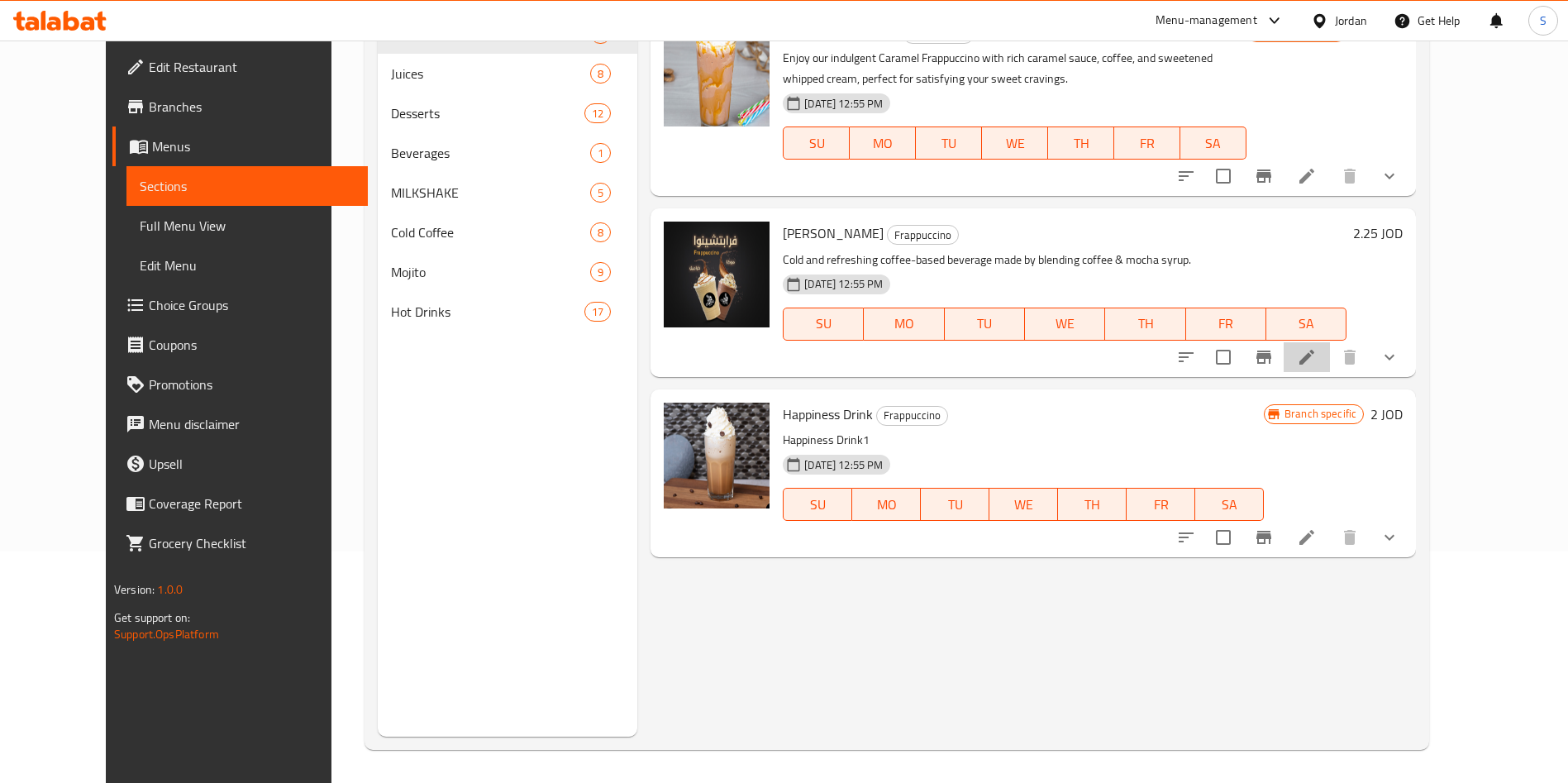
click at [1330, 346] on li at bounding box center [1307, 357] width 47 height 30
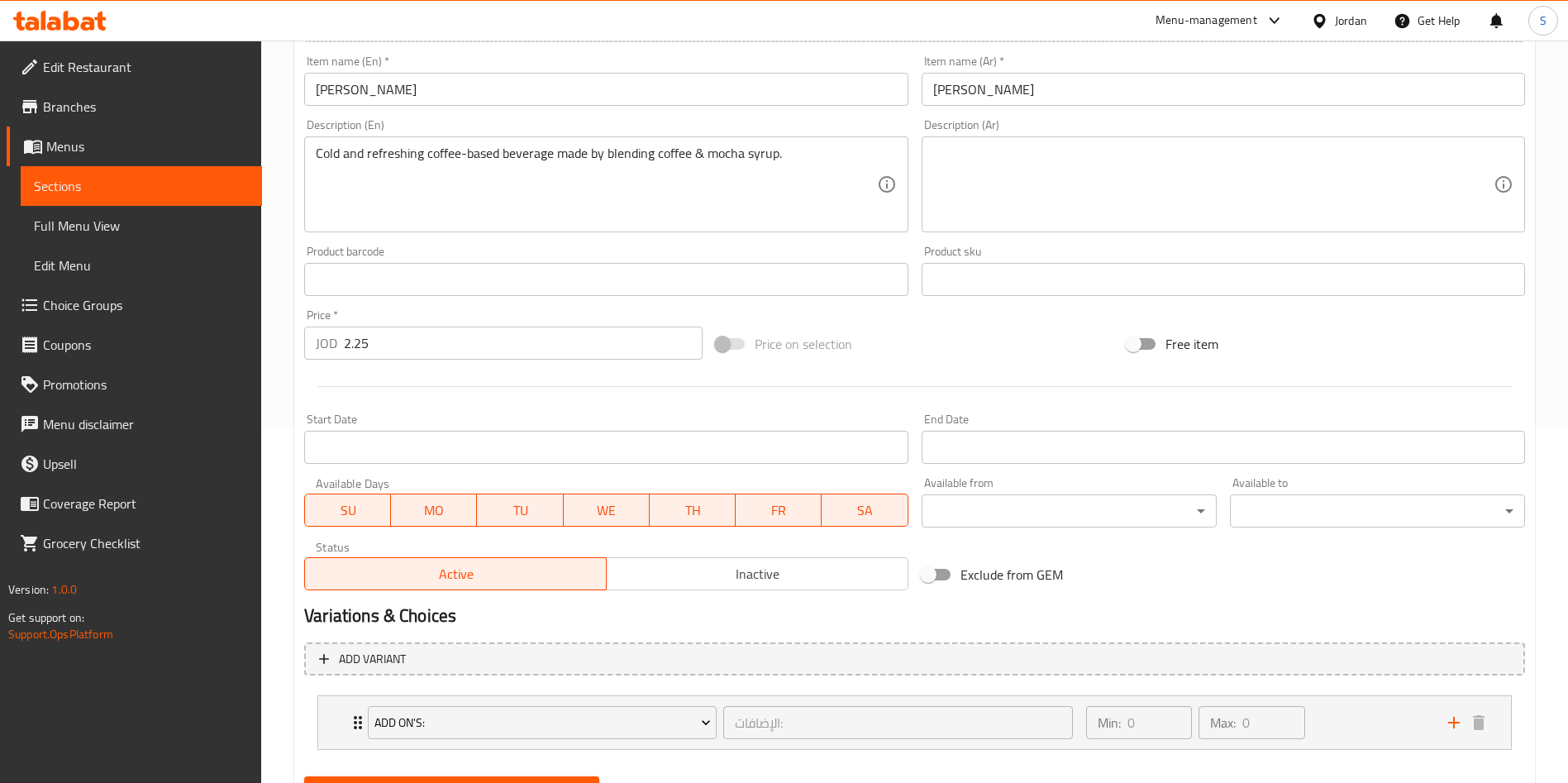
scroll to position [436, 0]
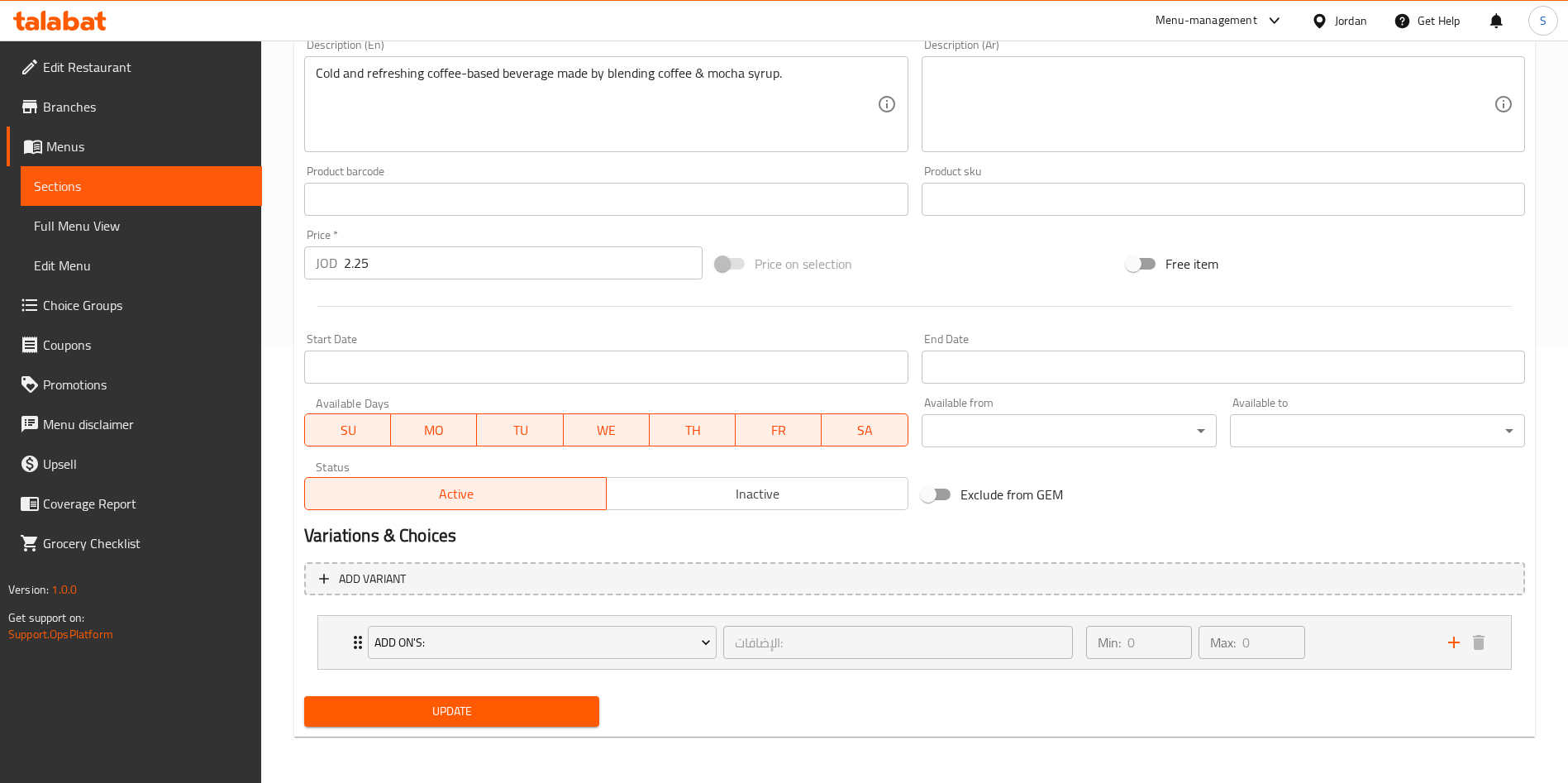
click at [310, 642] on li "Add On's: الإضافات: ​ Min: 0 ​ Max: 0 ​ Cream (ID: 1815010884) 0.75 JOD Name (E…" at bounding box center [915, 642] width 1220 height 68
click at [320, 646] on div "Add On's: الإضافات: ​ Min: 0 ​ Max: 0 ​" at bounding box center [914, 642] width 1193 height 53
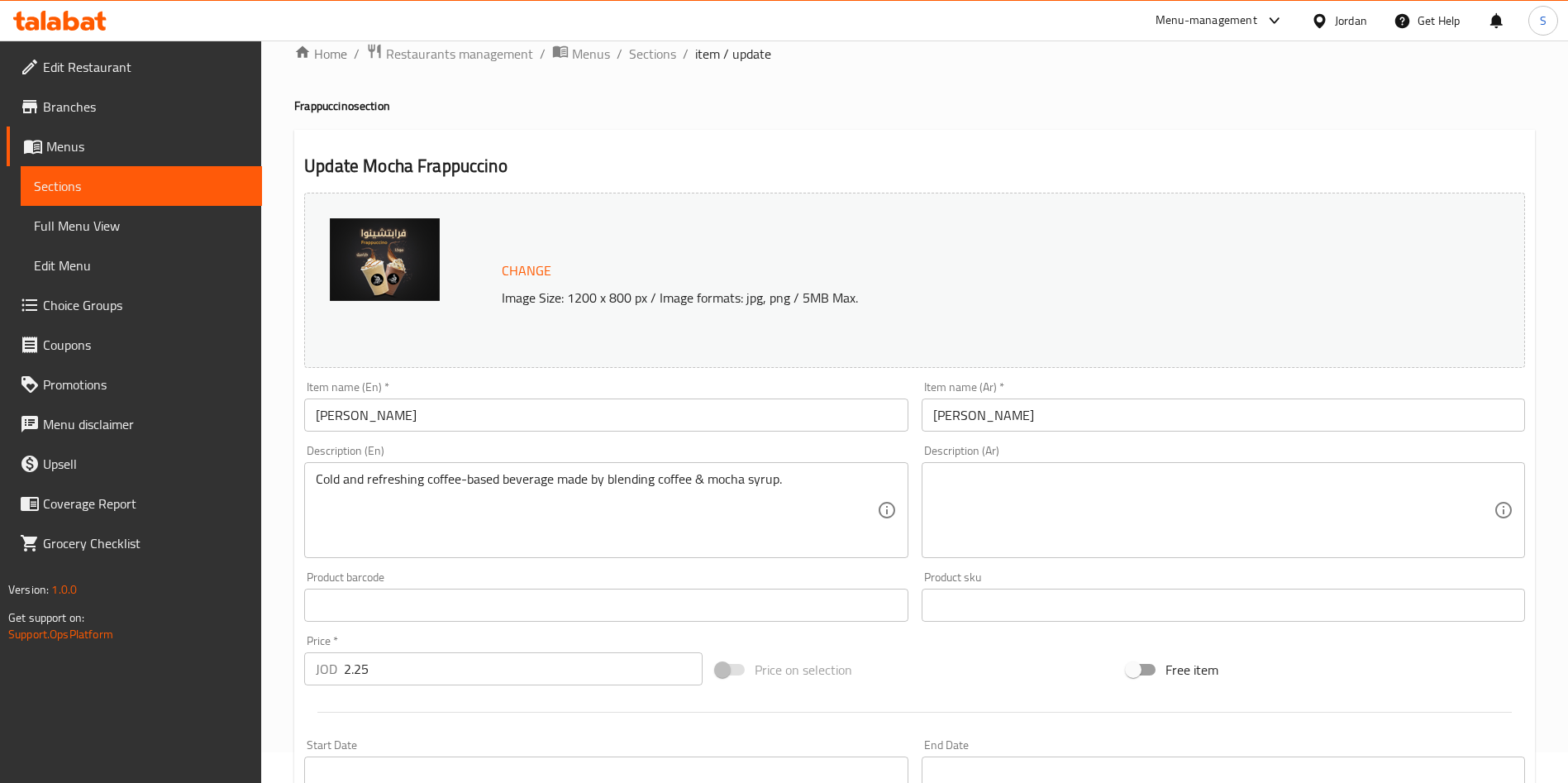
scroll to position [0, 0]
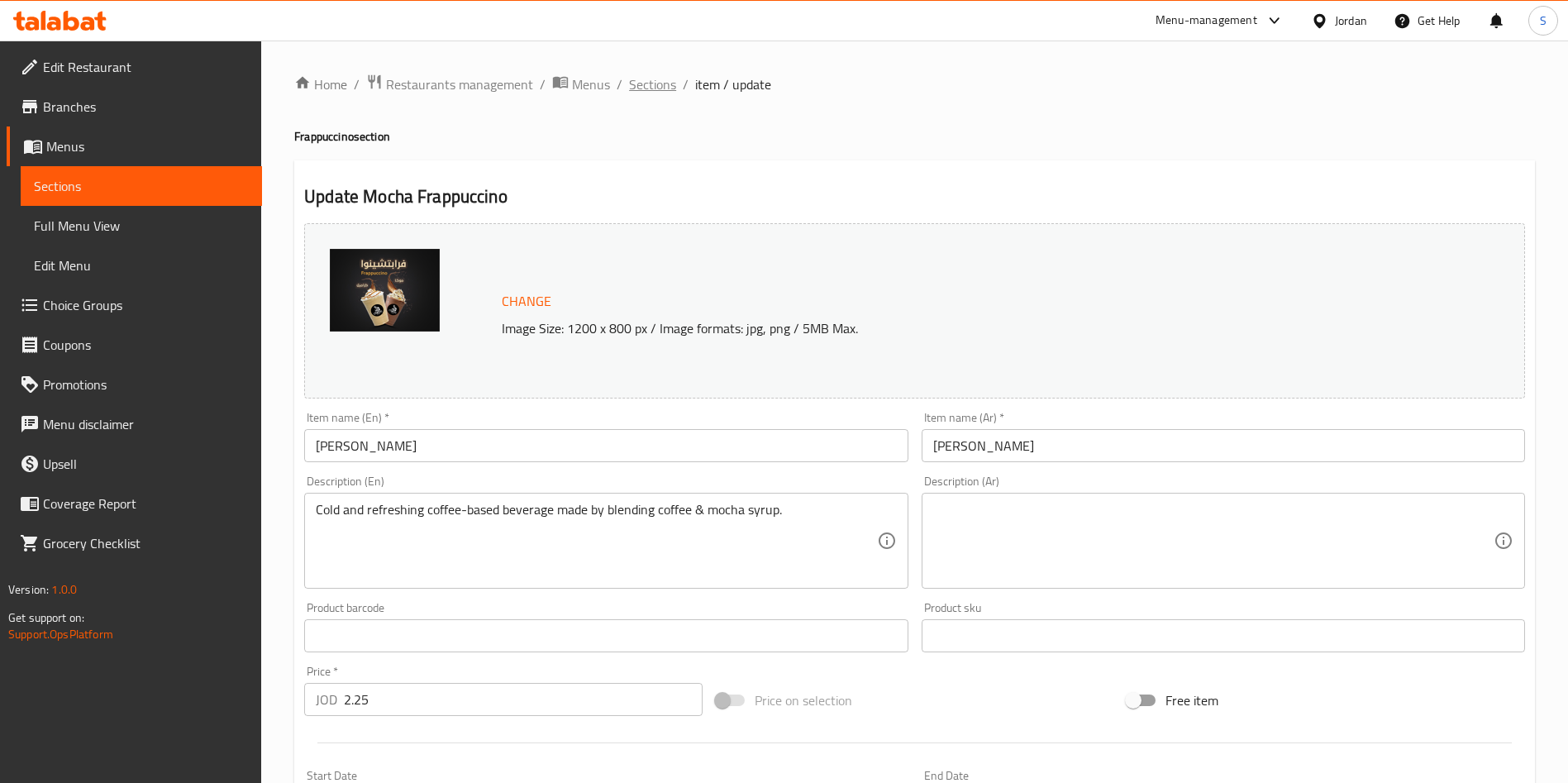
click at [659, 85] on span "Sections" at bounding box center [653, 84] width 47 height 19
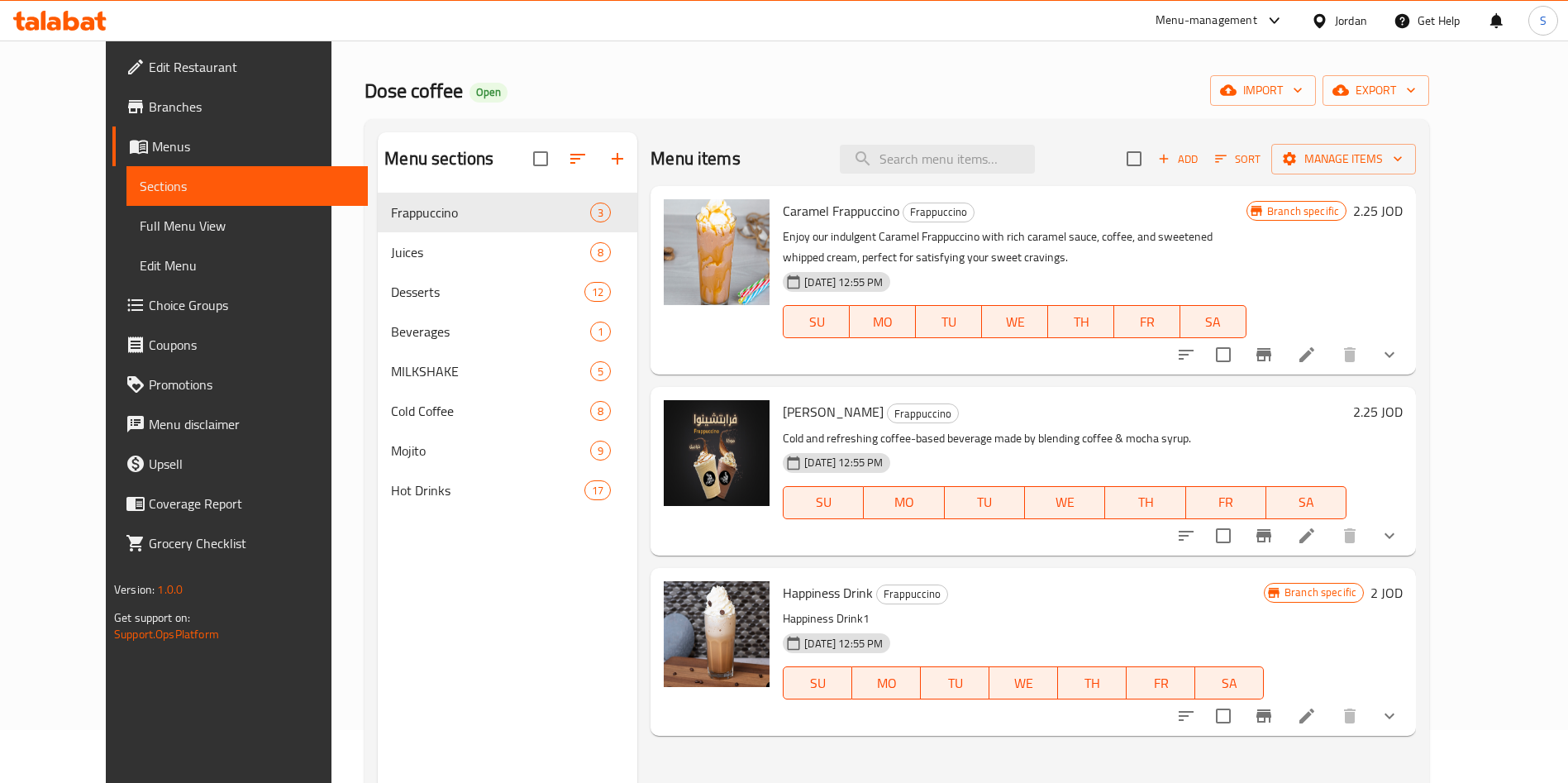
scroll to position [231, 0]
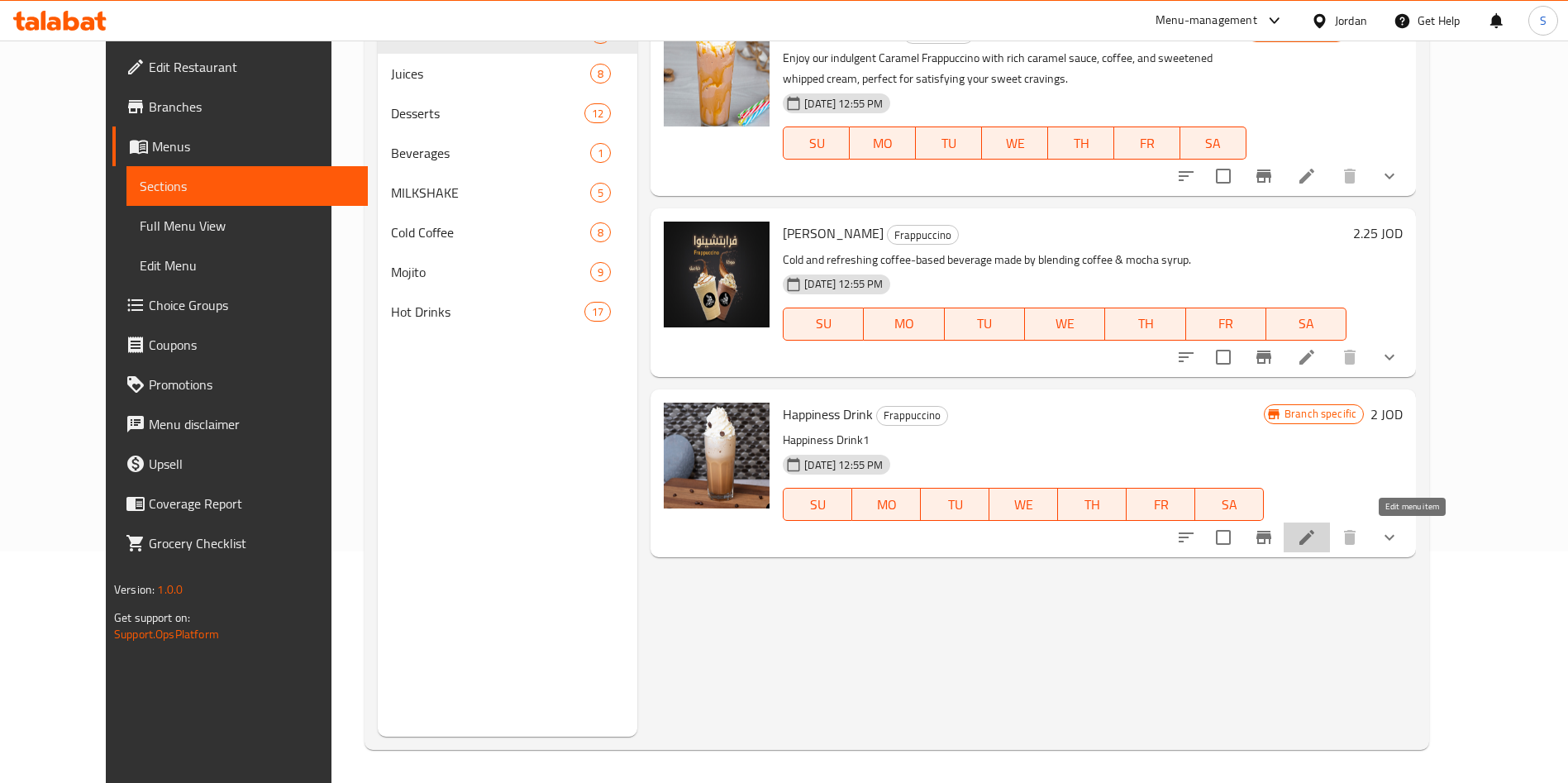
click at [1317, 530] on icon at bounding box center [1306, 536] width 19 height 19
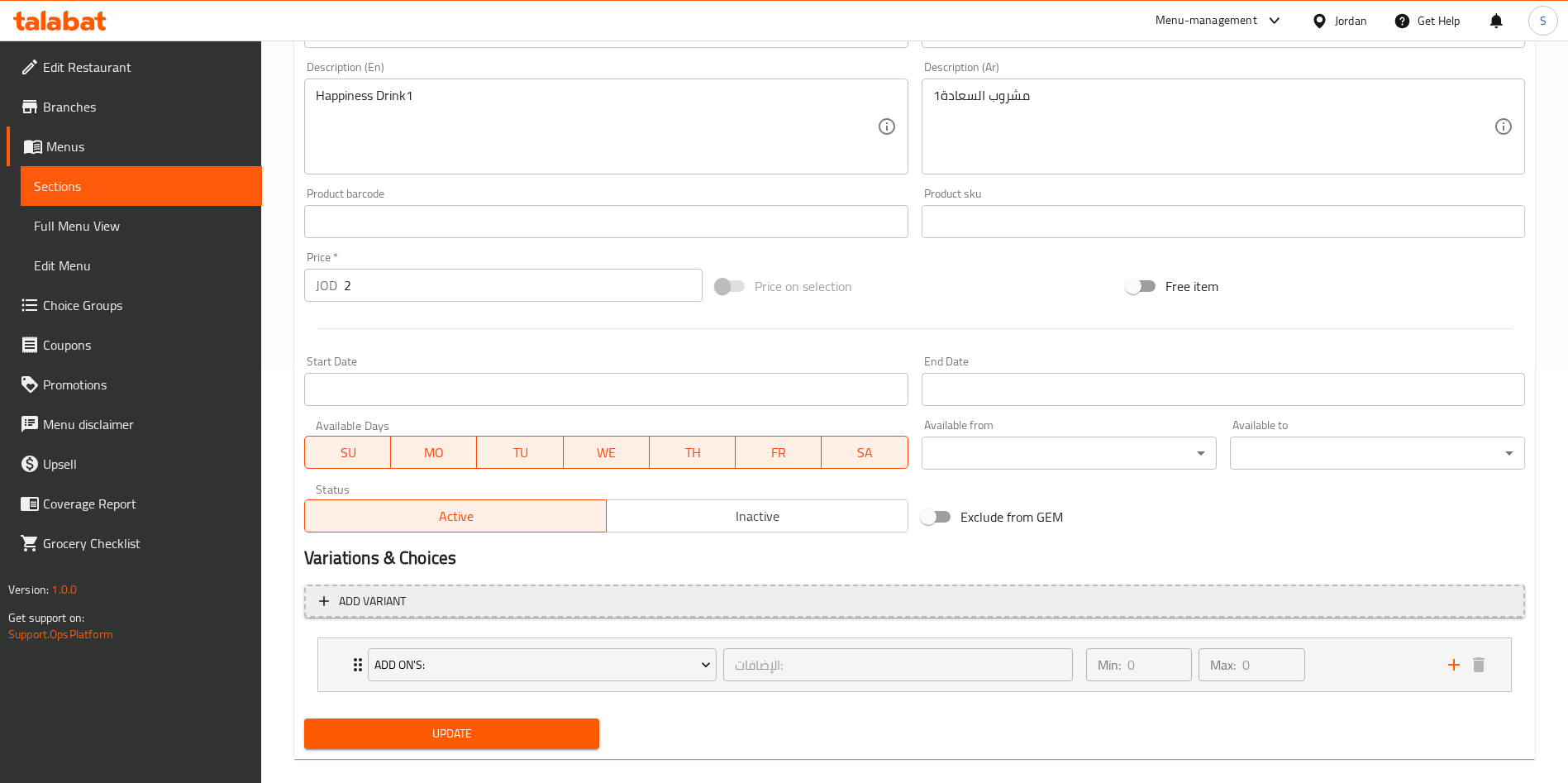
scroll to position [436, 0]
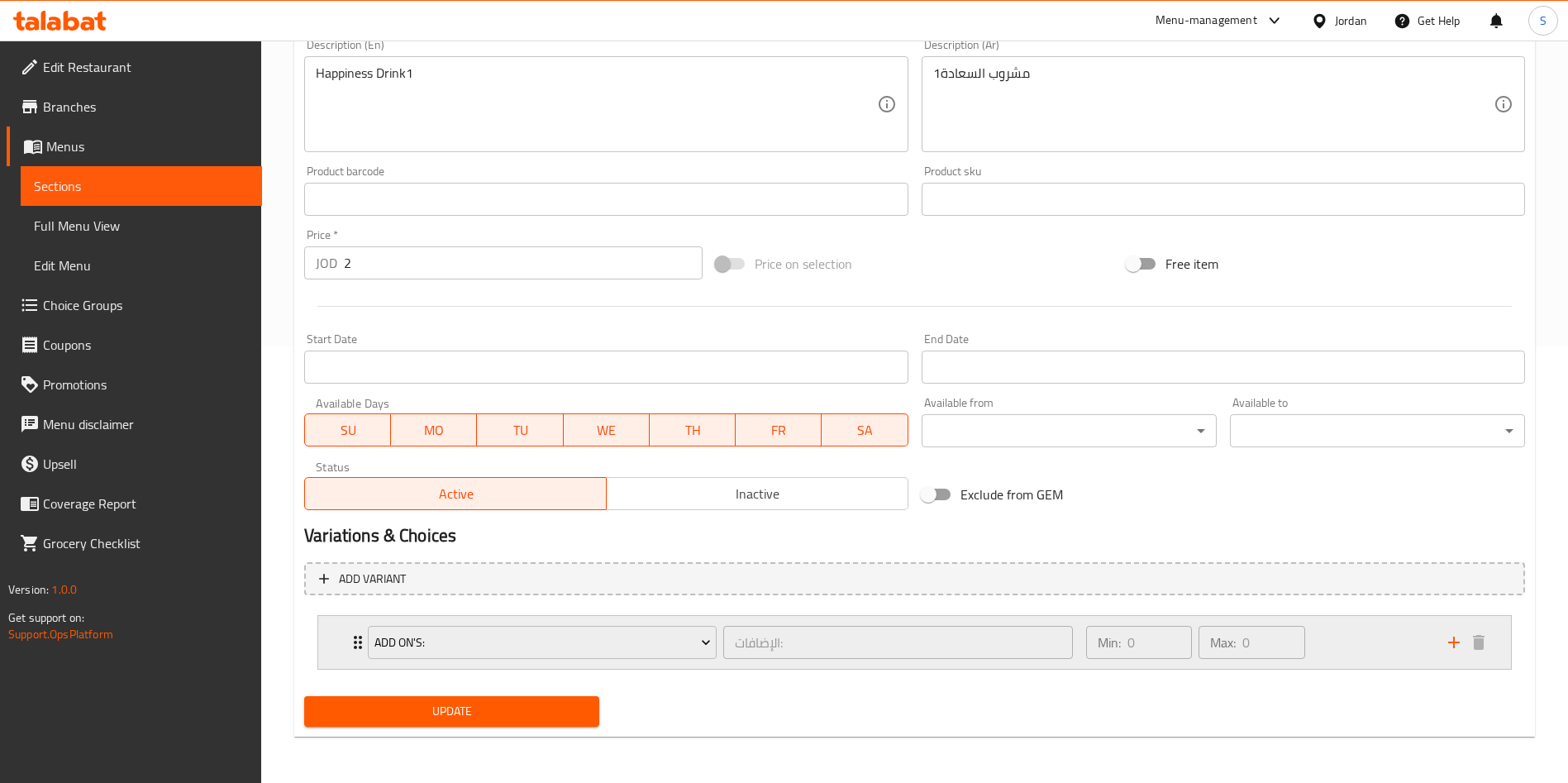
click at [337, 629] on div "Add On's: الإضافات: ​ Min: 0 ​ Max: 0 ​" at bounding box center [914, 642] width 1193 height 53
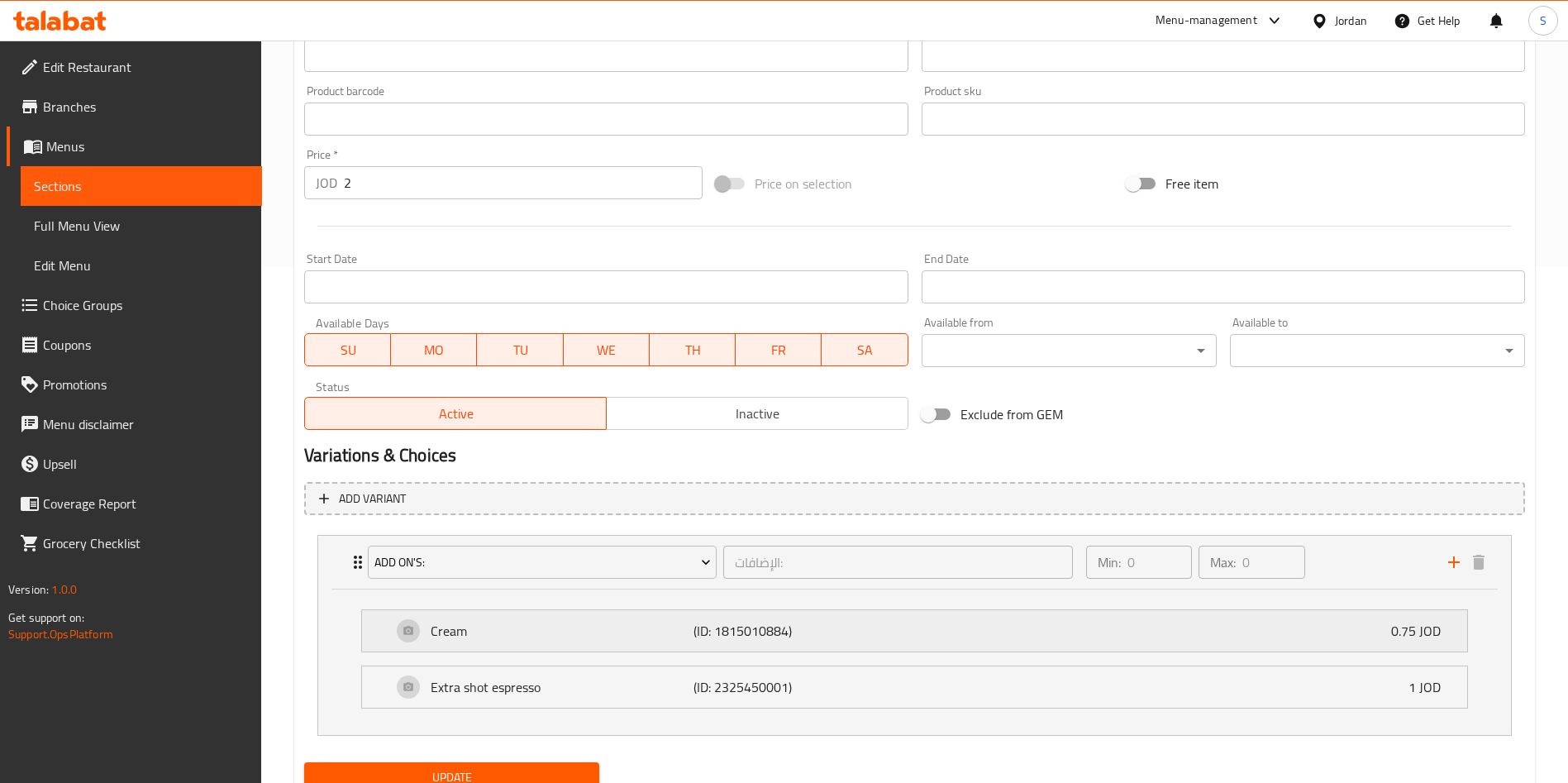
scroll to position [583, 0]
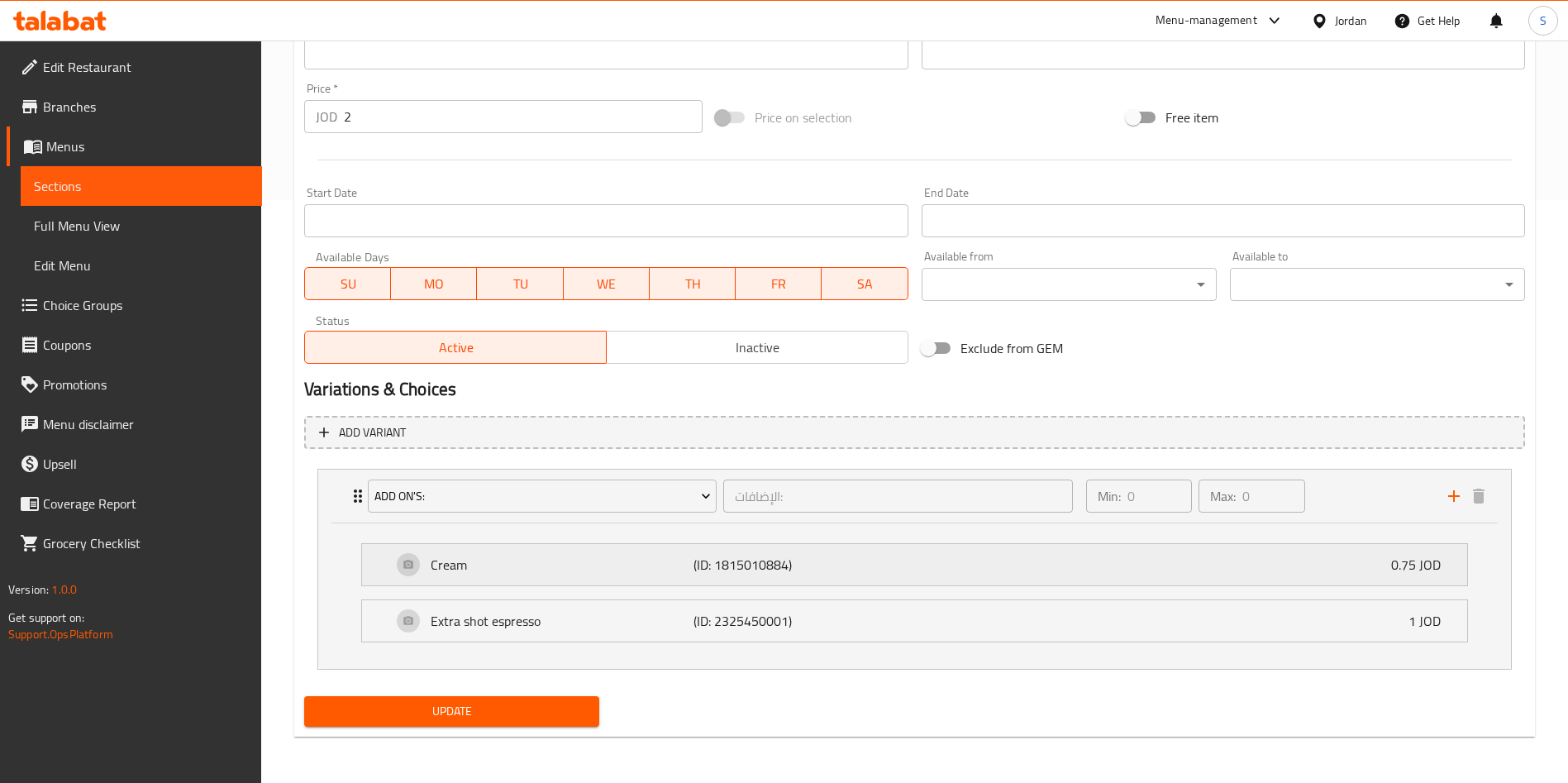
click at [1353, 569] on div "Cream (ID: 1815010884) 0.75 JOD" at bounding box center [919, 564] width 1055 height 42
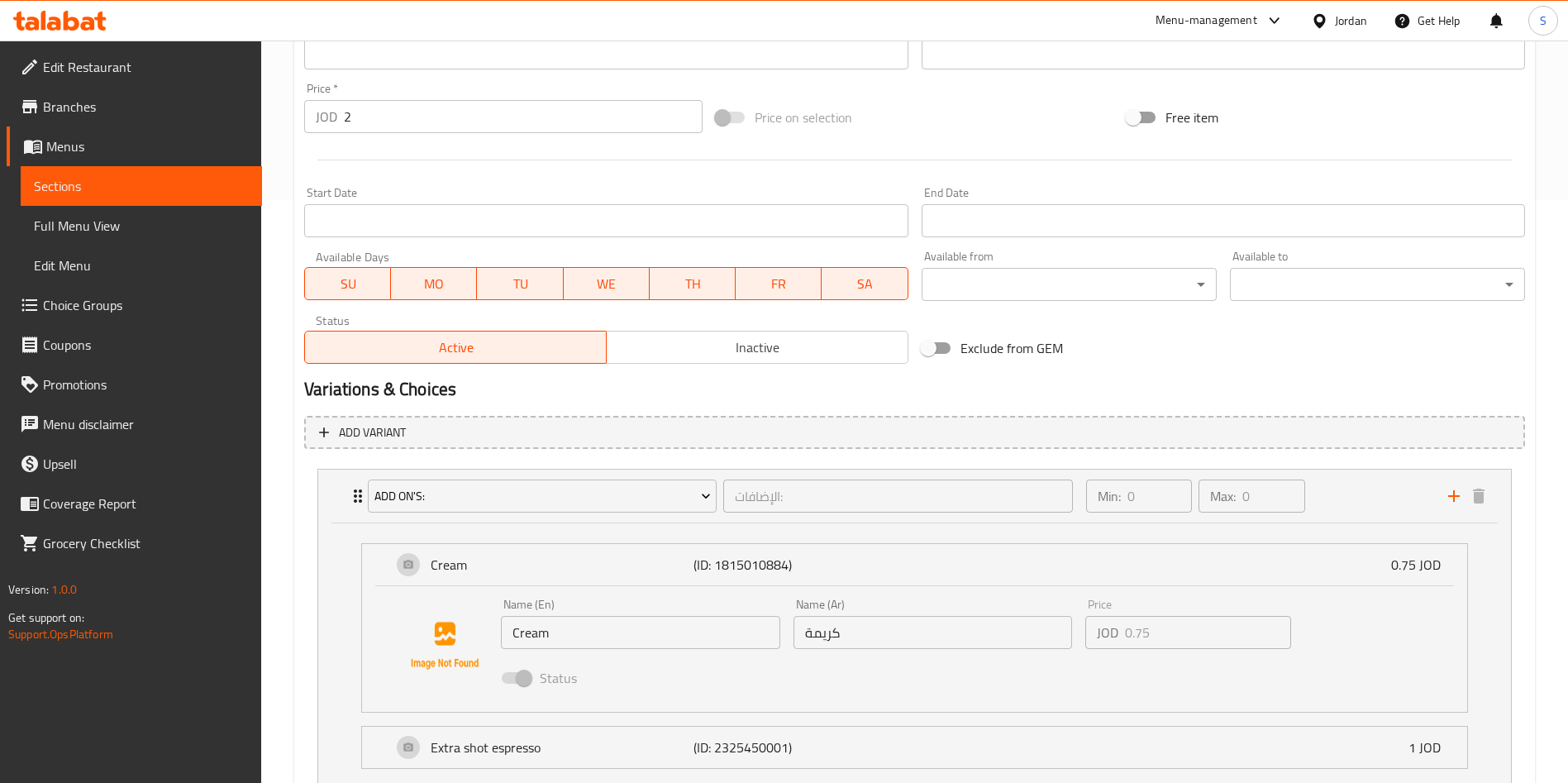
scroll to position [707, 0]
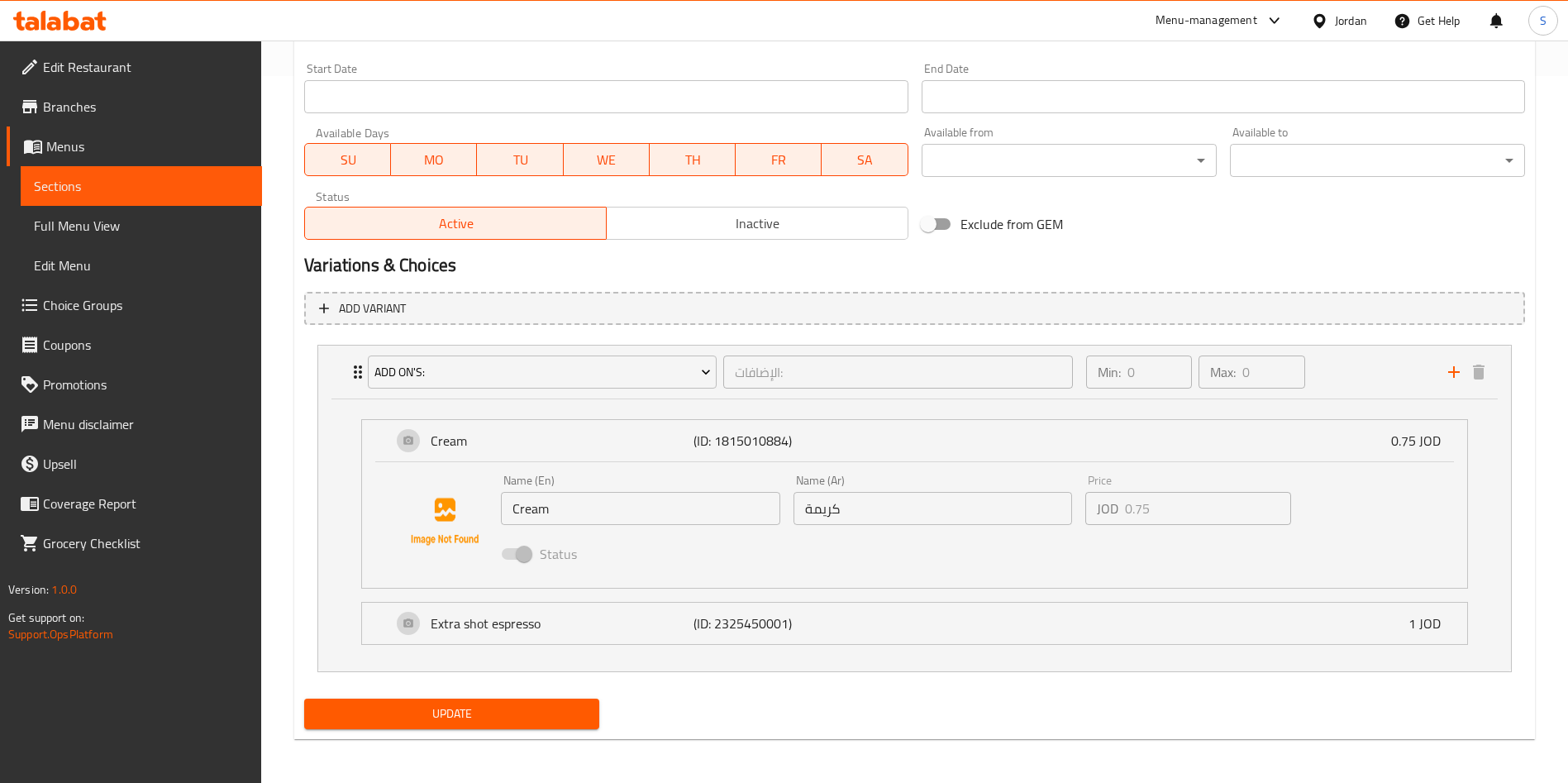
click at [537, 569] on span at bounding box center [515, 553] width 48 height 31
click at [570, 634] on div "Extra shot espresso (ID: 2325450001) 1 JOD" at bounding box center [919, 623] width 1055 height 42
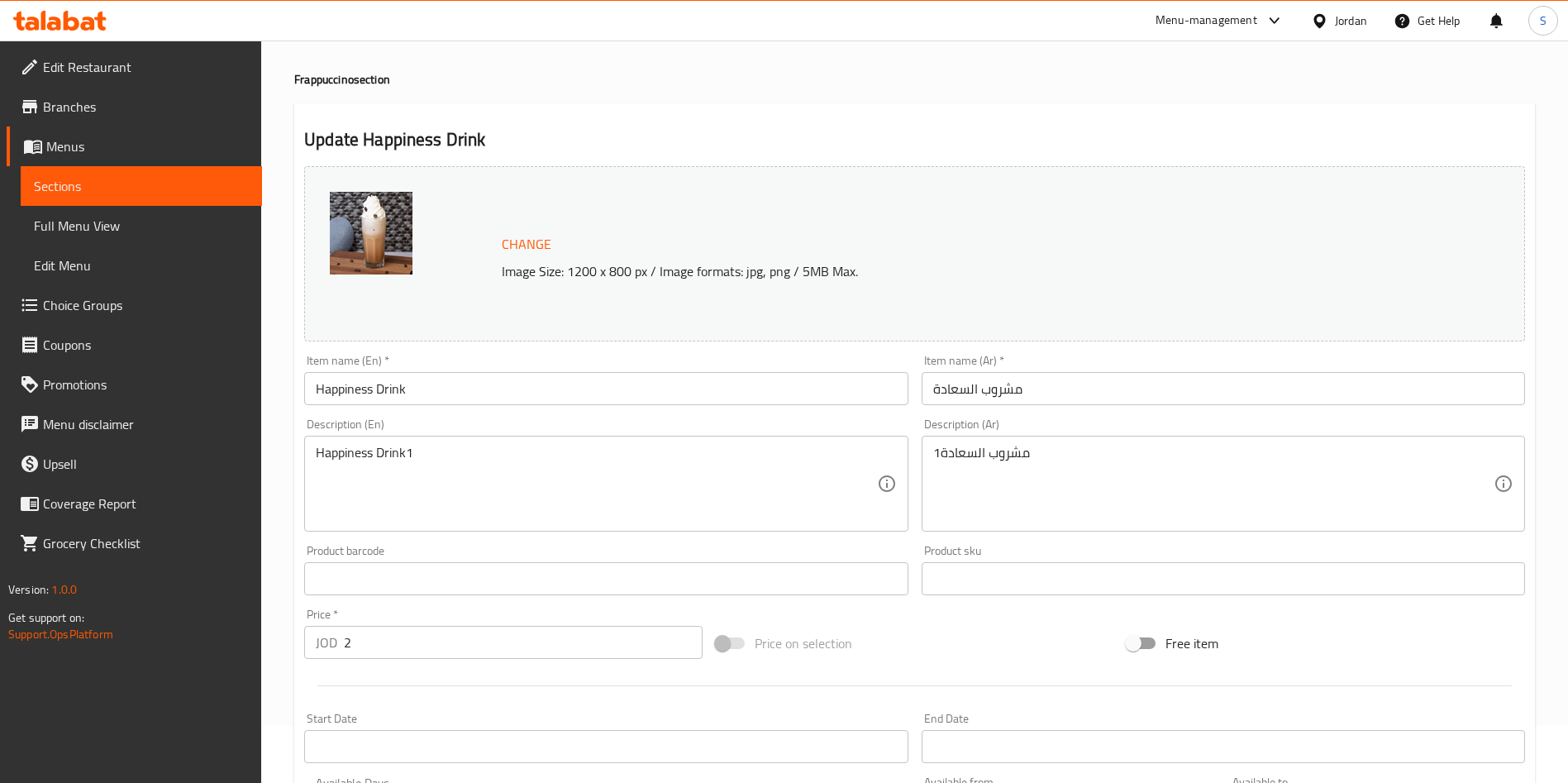
scroll to position [0, 0]
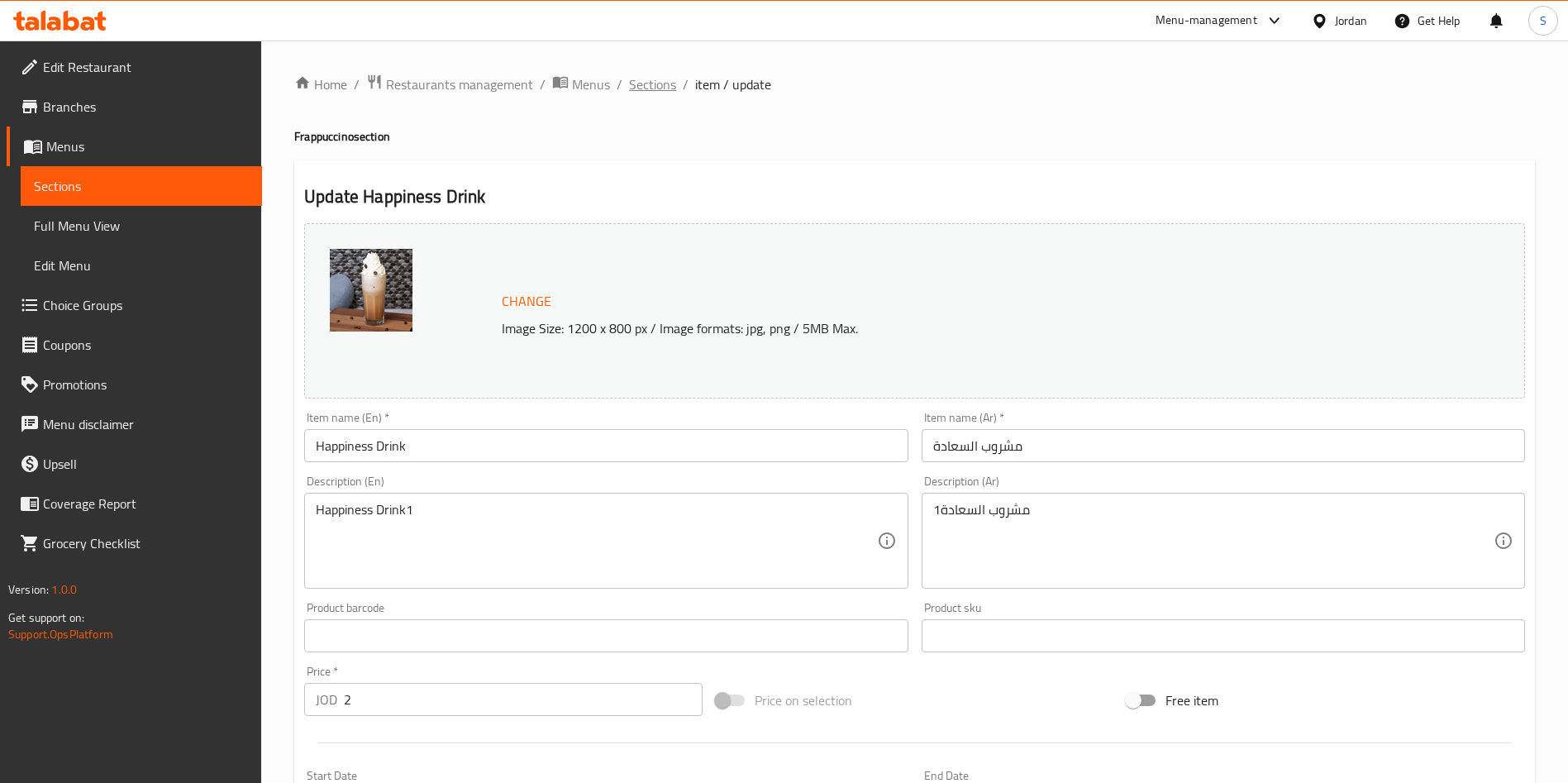
click at [649, 83] on span "Sections" at bounding box center [653, 84] width 47 height 19
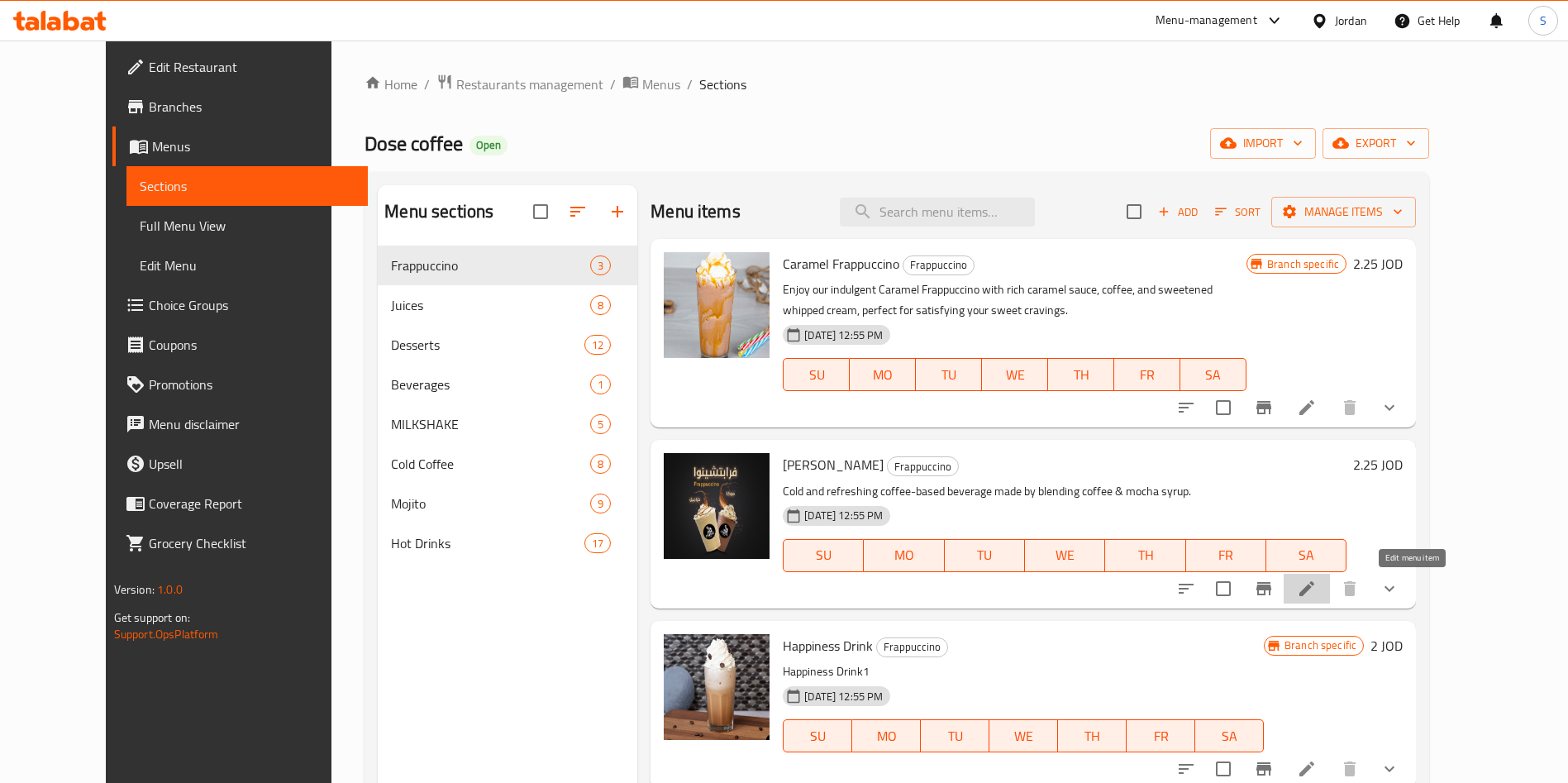
click at [1317, 586] on icon at bounding box center [1306, 588] width 19 height 19
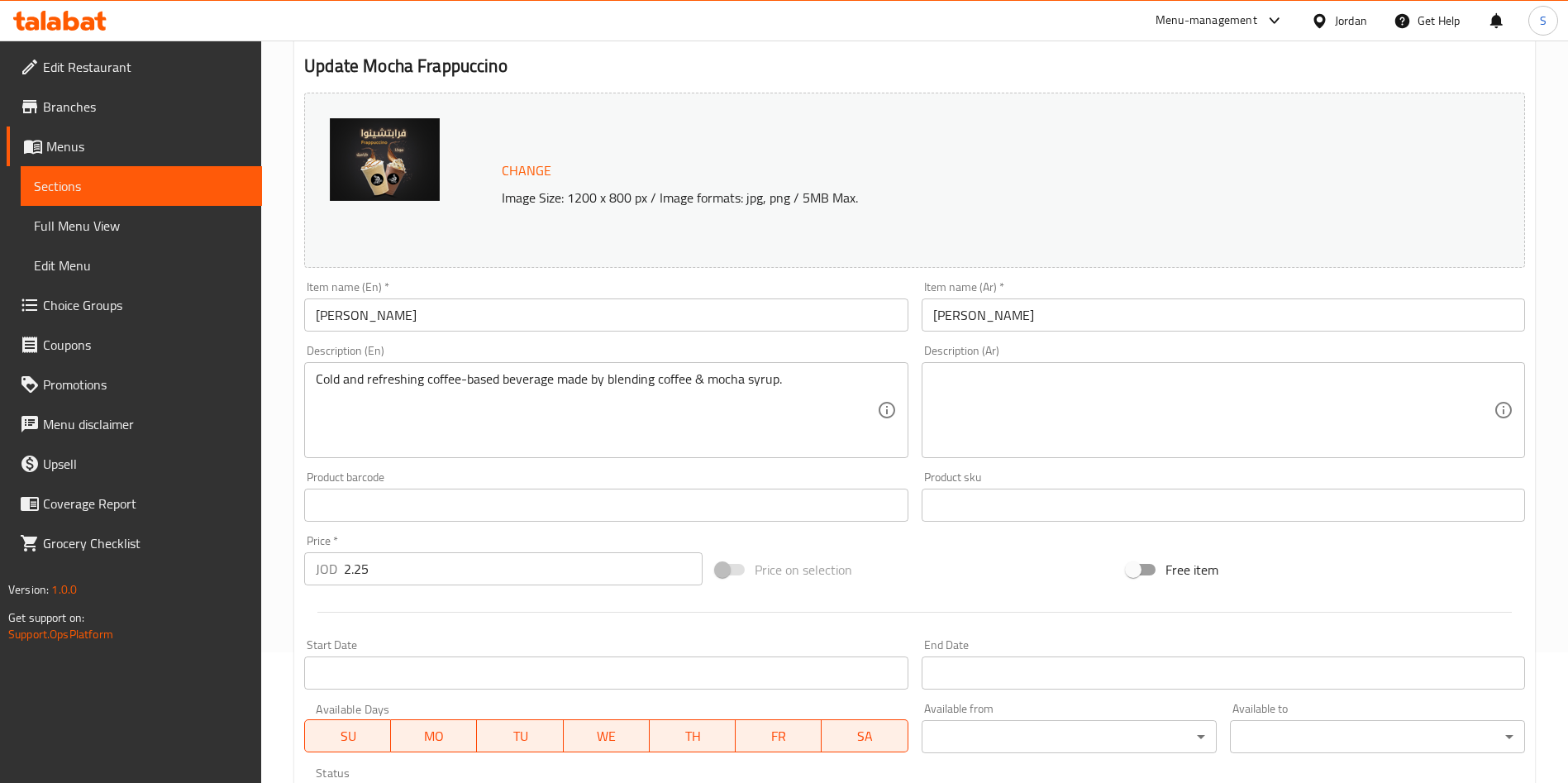
scroll to position [436, 0]
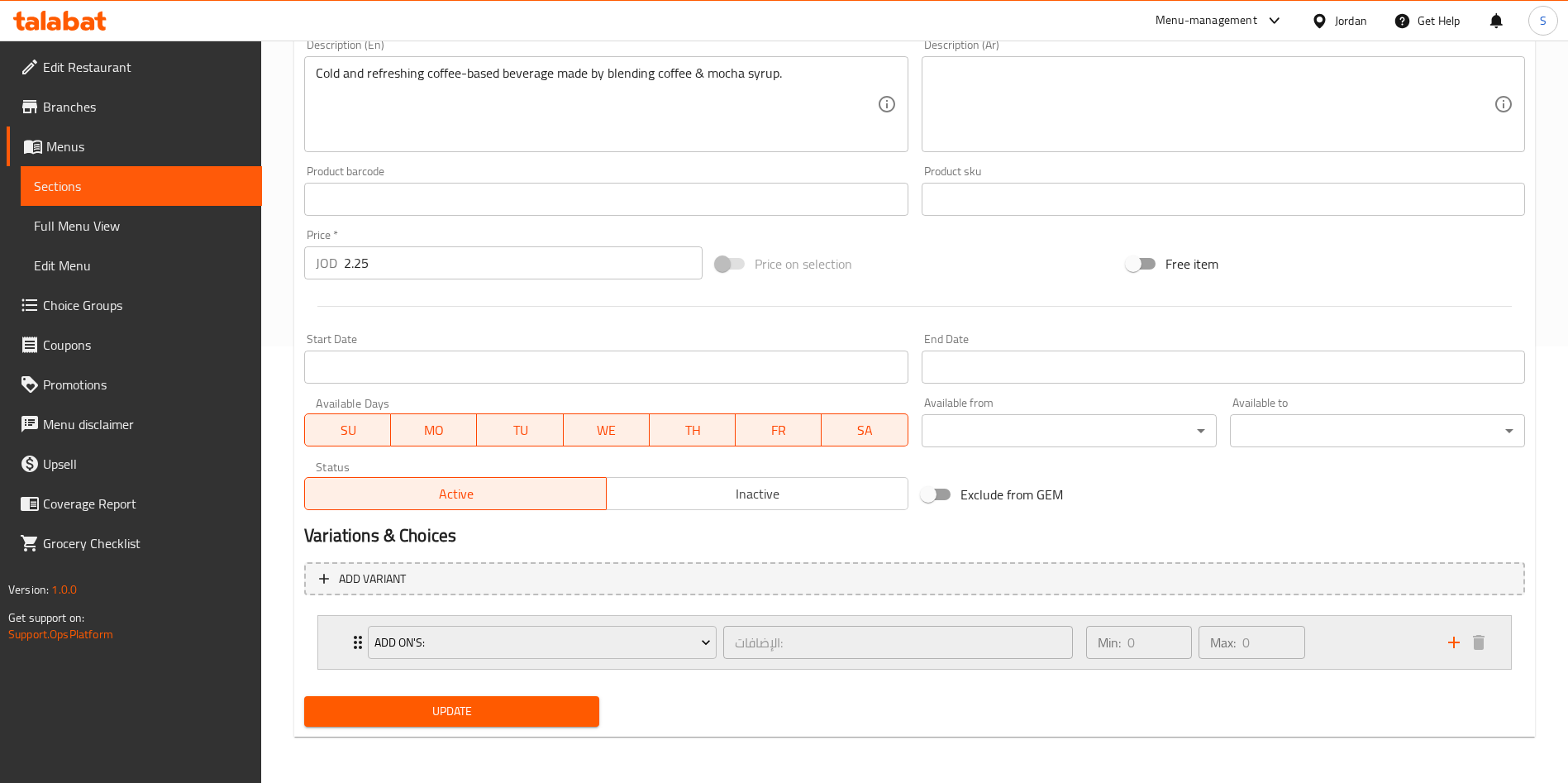
click at [318, 646] on div "Add On's: الإضافات: ​ Min: 0 ​ Max: 0 ​ Cream (ID: 1815010884) 0.75 JOD Name (E…" at bounding box center [915, 642] width 1194 height 54
click at [335, 644] on div "Add On's: الإضافات: ​ Min: 0 ​ Max: 0 ​" at bounding box center [914, 642] width 1193 height 53
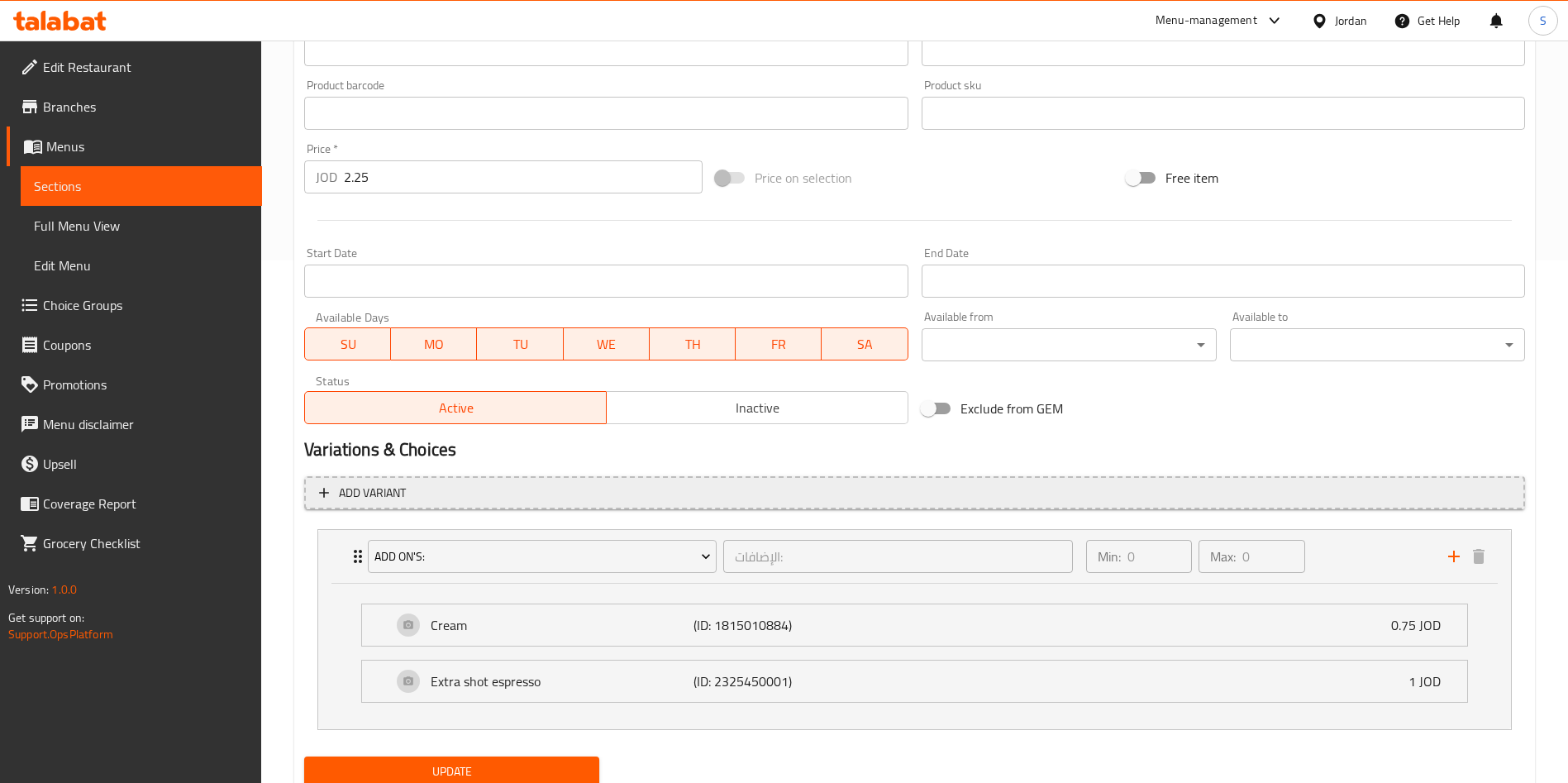
scroll to position [583, 0]
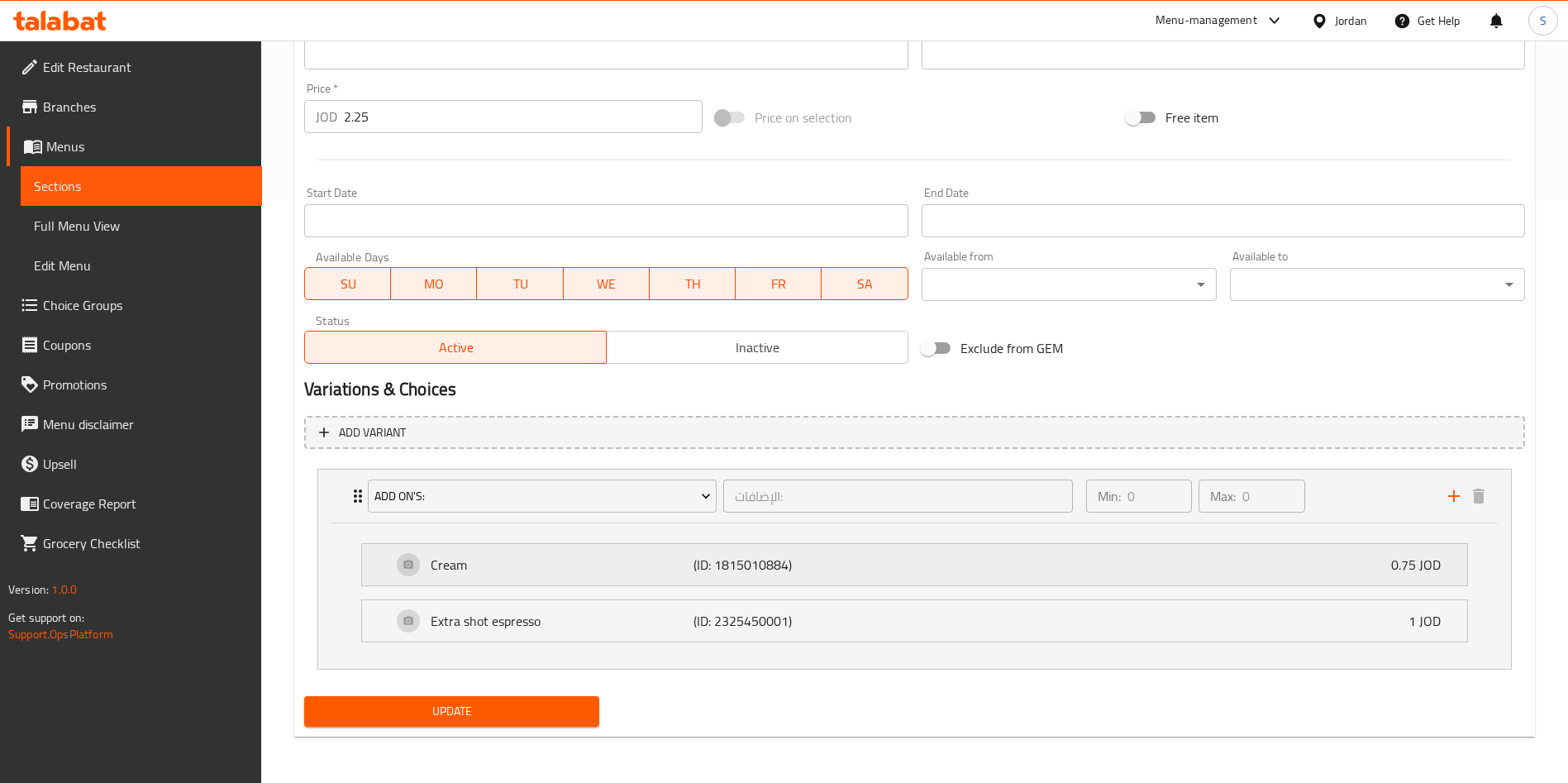
click at [855, 585] on div "Cream (ID: 1815010884) 0.75 JOD" at bounding box center [919, 564] width 1055 height 42
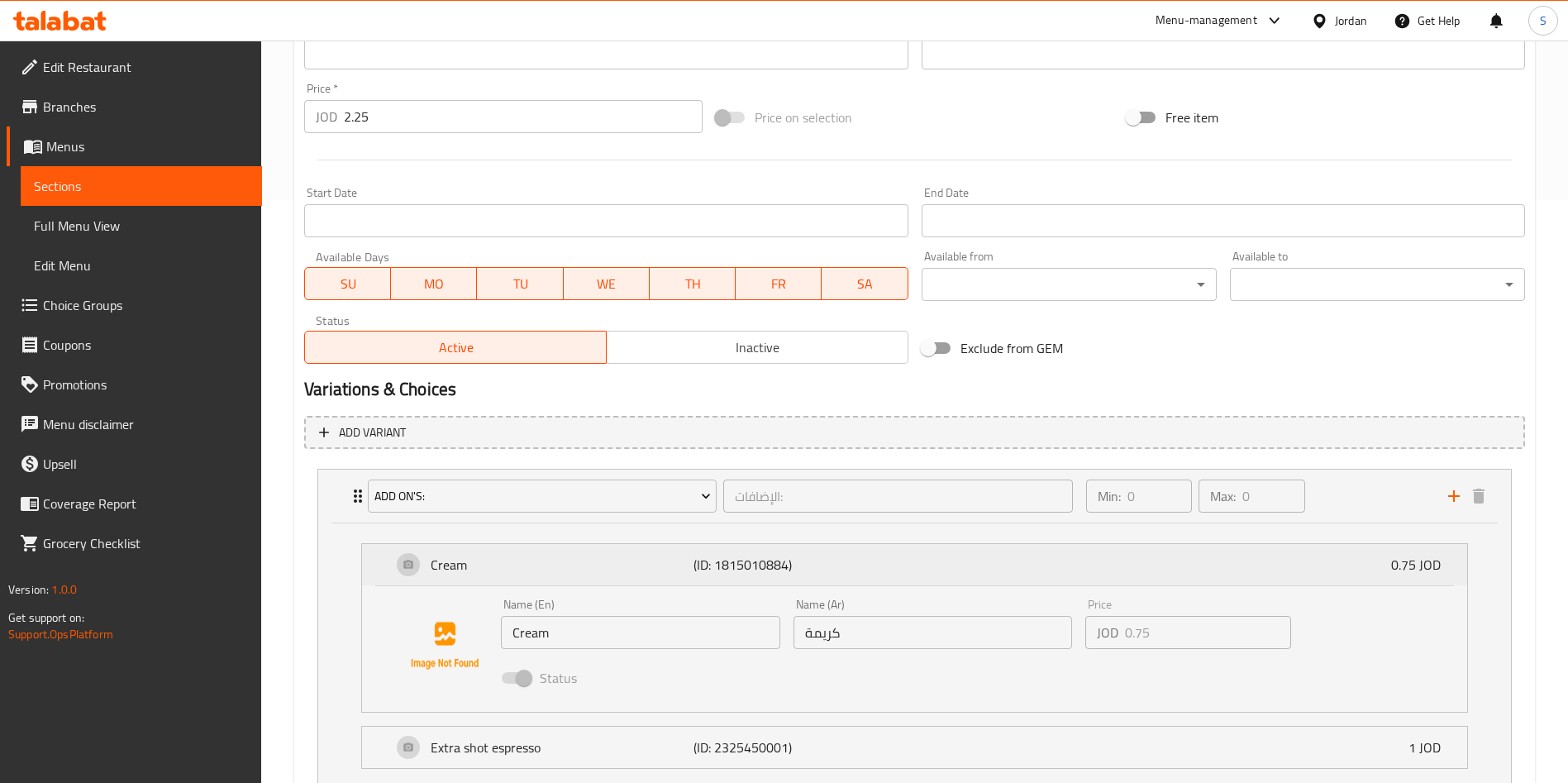
click at [855, 585] on div "Cream (ID: 1815010884) 0.75 JOD" at bounding box center [919, 564] width 1055 height 42
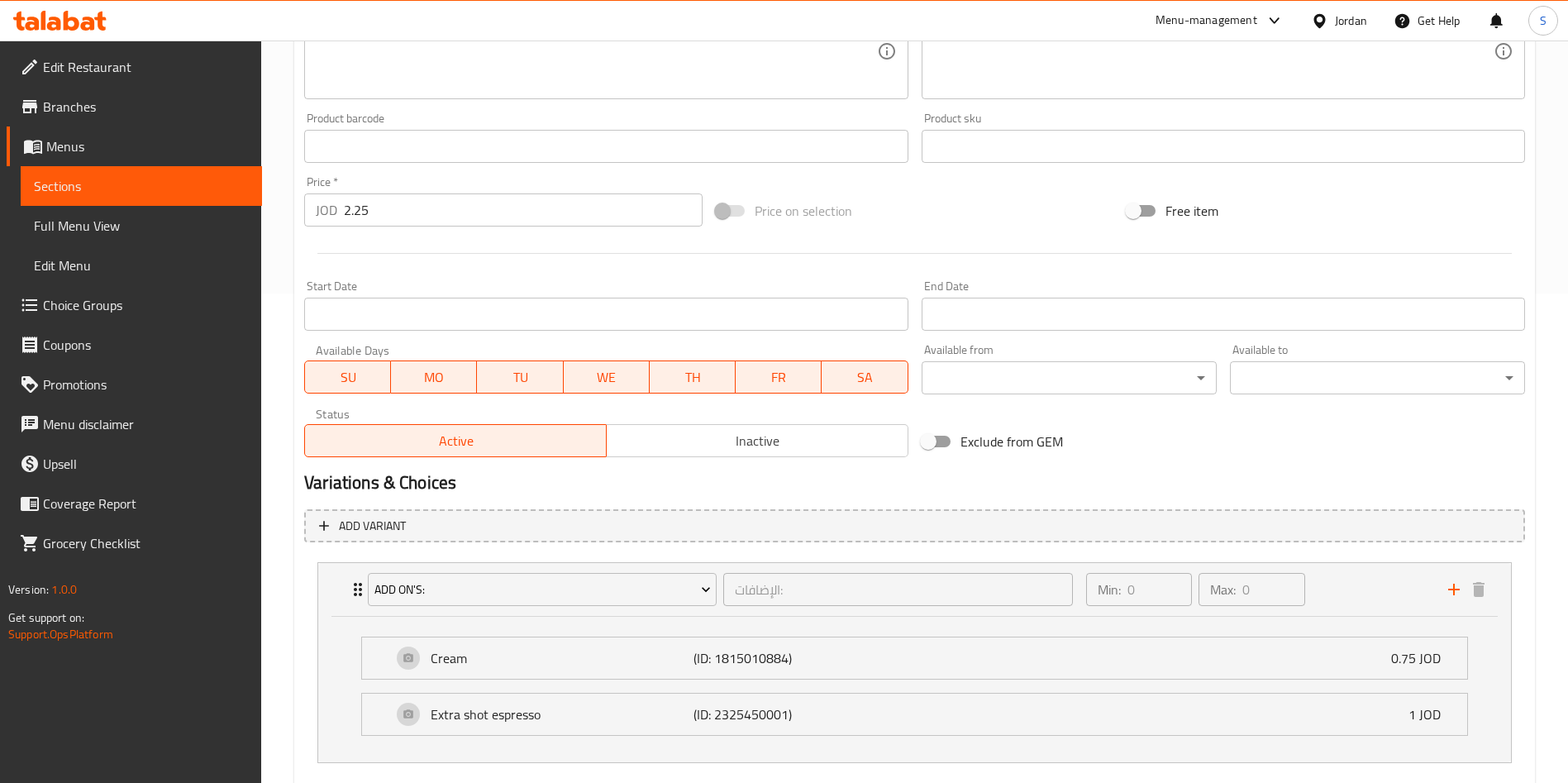
scroll to position [335, 0]
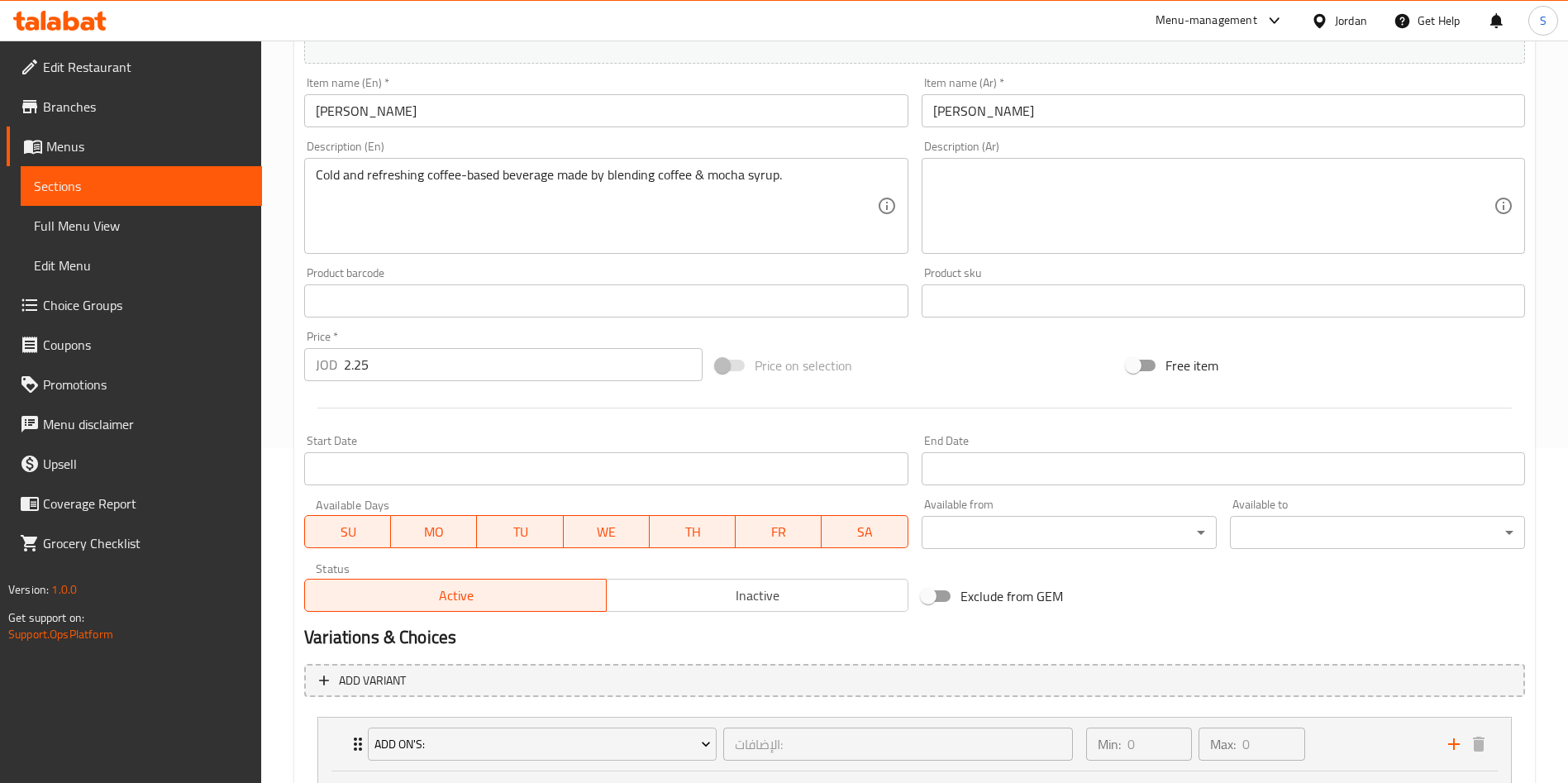
click at [99, 286] on link "Choice Groups" at bounding box center [134, 304] width 255 height 40
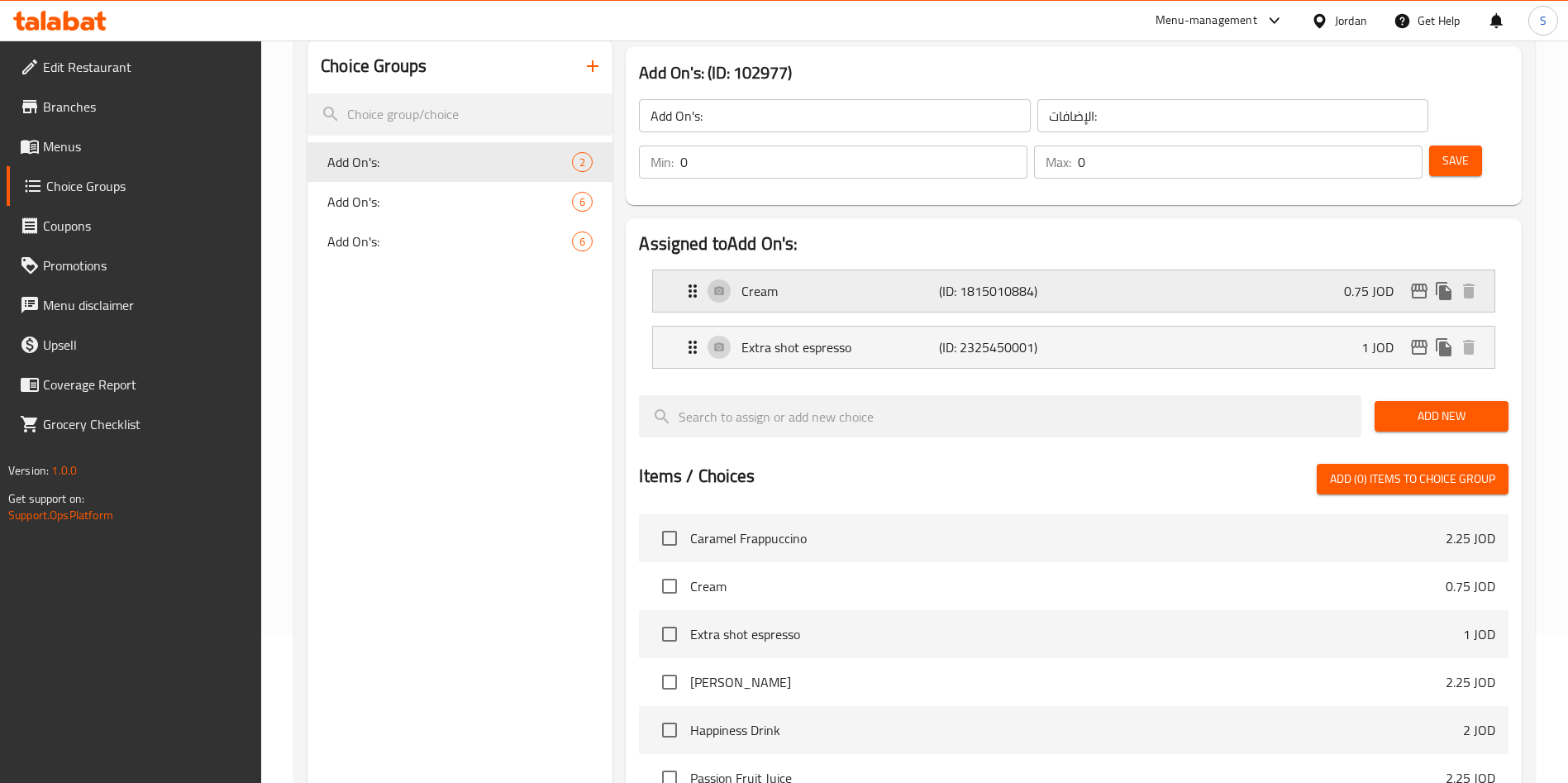
scroll to position [110, 0]
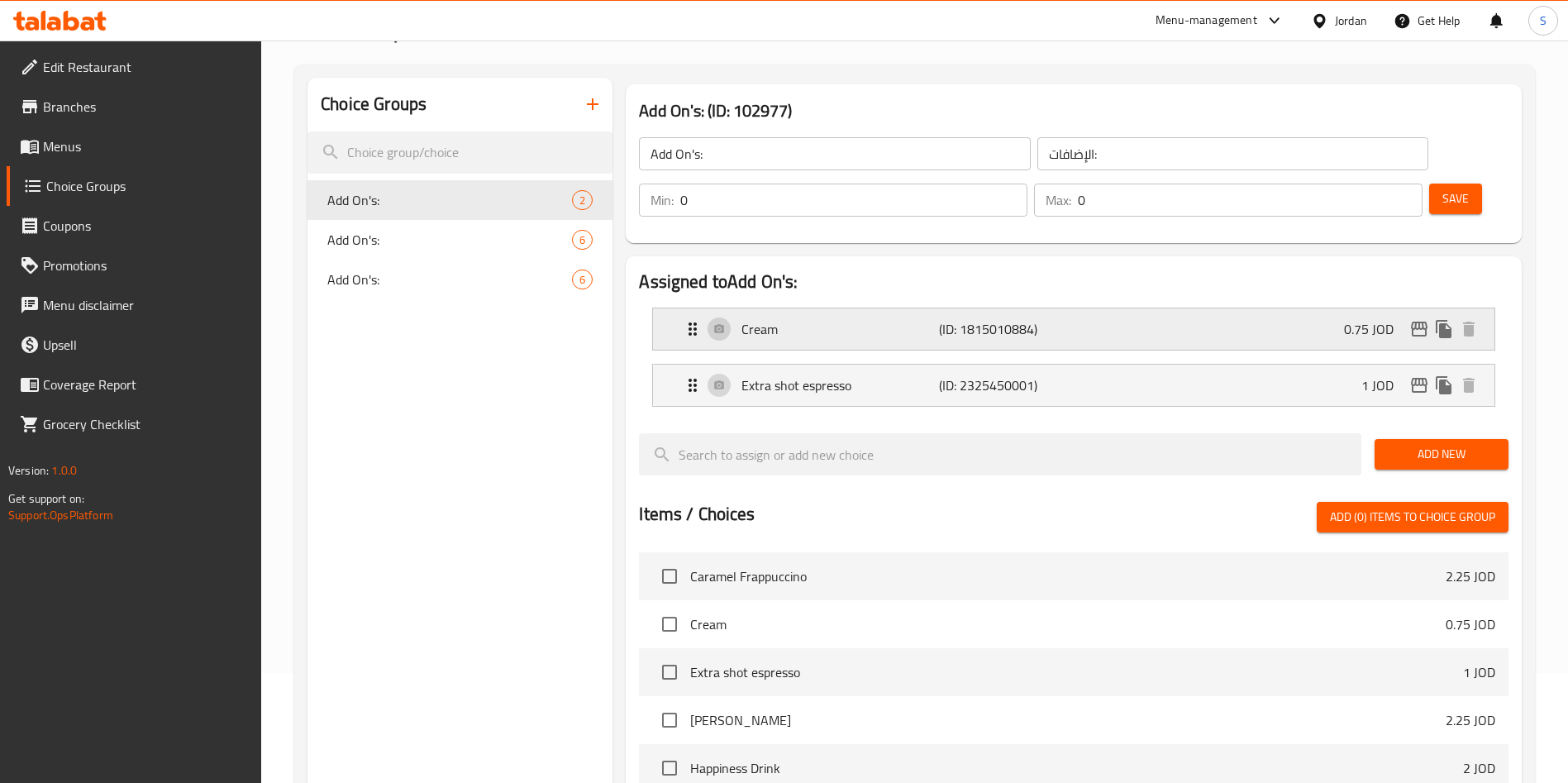
click at [948, 319] on p "(ID: 1815010884)" at bounding box center [1004, 328] width 131 height 19
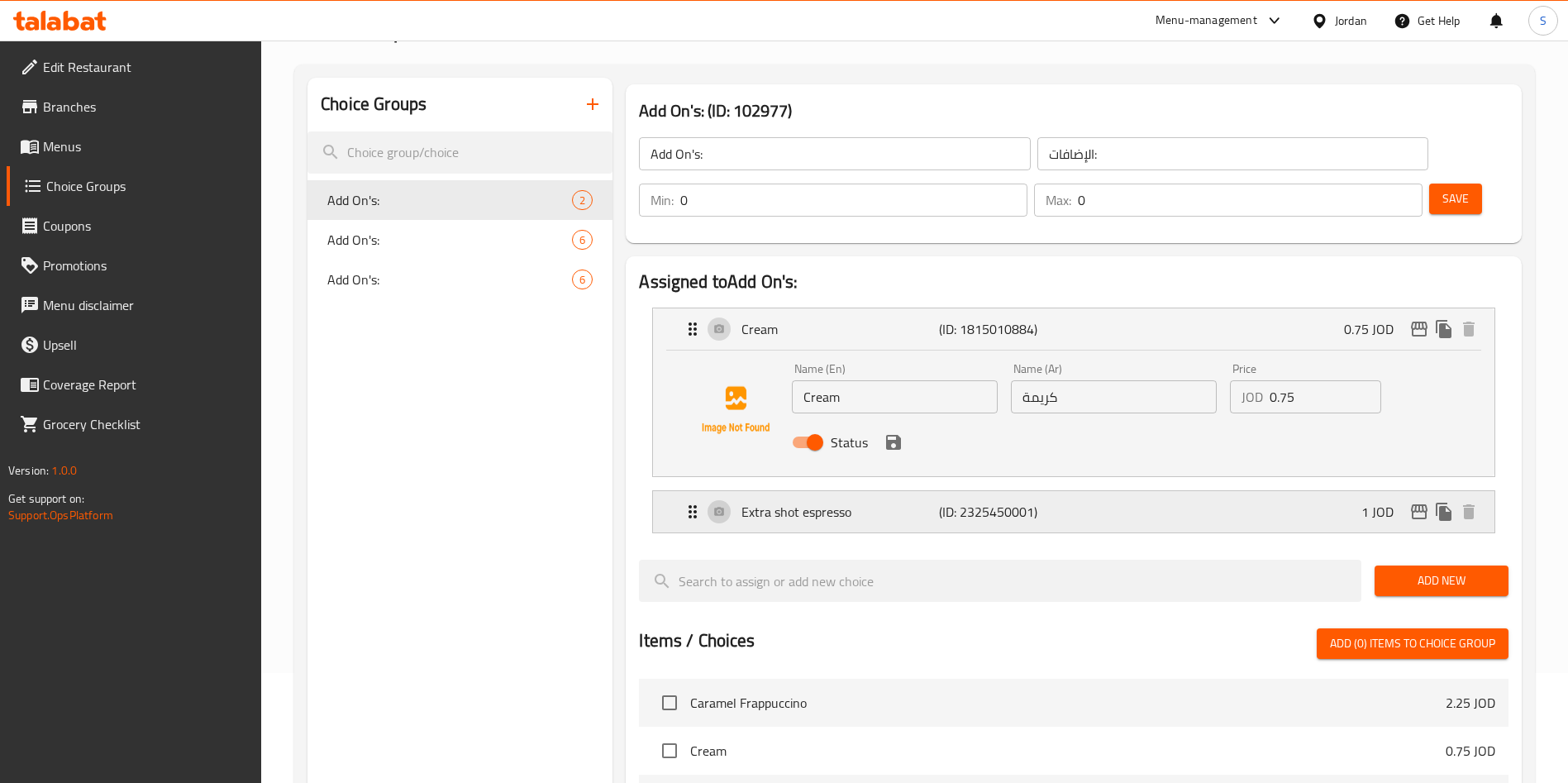
click at [887, 491] on div "Extra shot espresso (ID: 2325450001) 1 JOD" at bounding box center [1079, 511] width 792 height 42
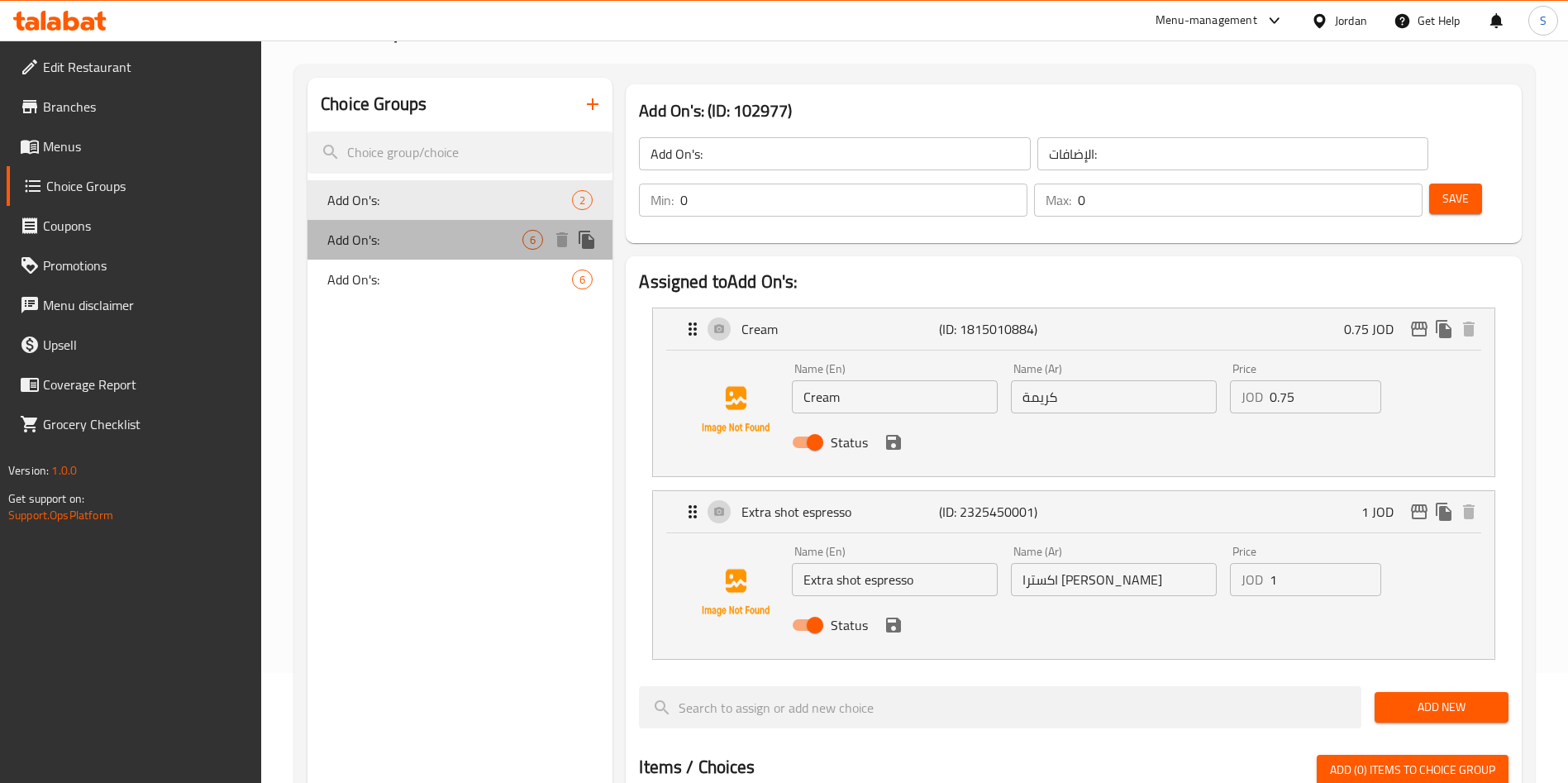
click at [346, 246] on span "Add On's:" at bounding box center [425, 239] width 195 height 19
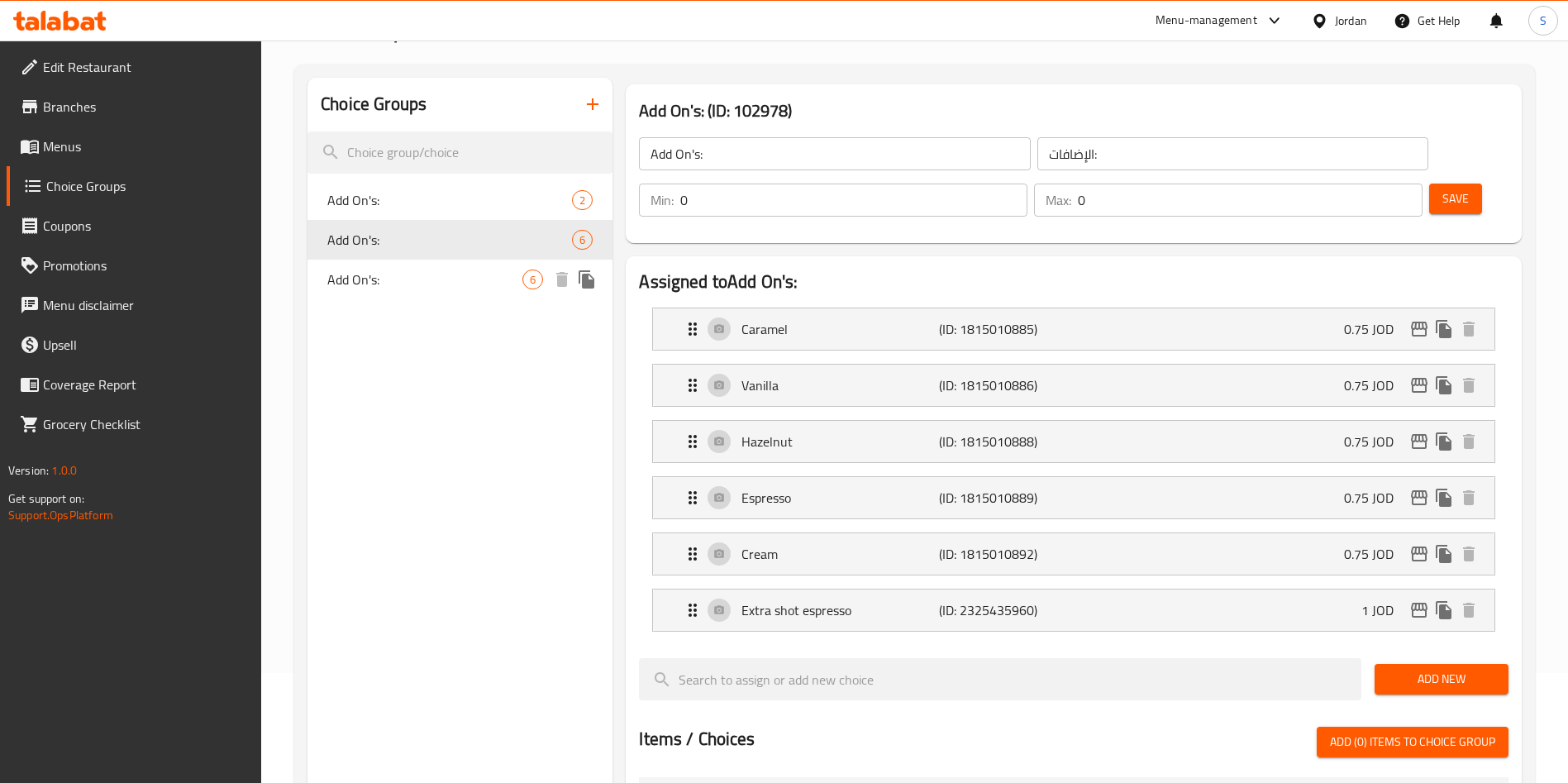
click at [363, 280] on span "Add On's:" at bounding box center [425, 279] width 195 height 19
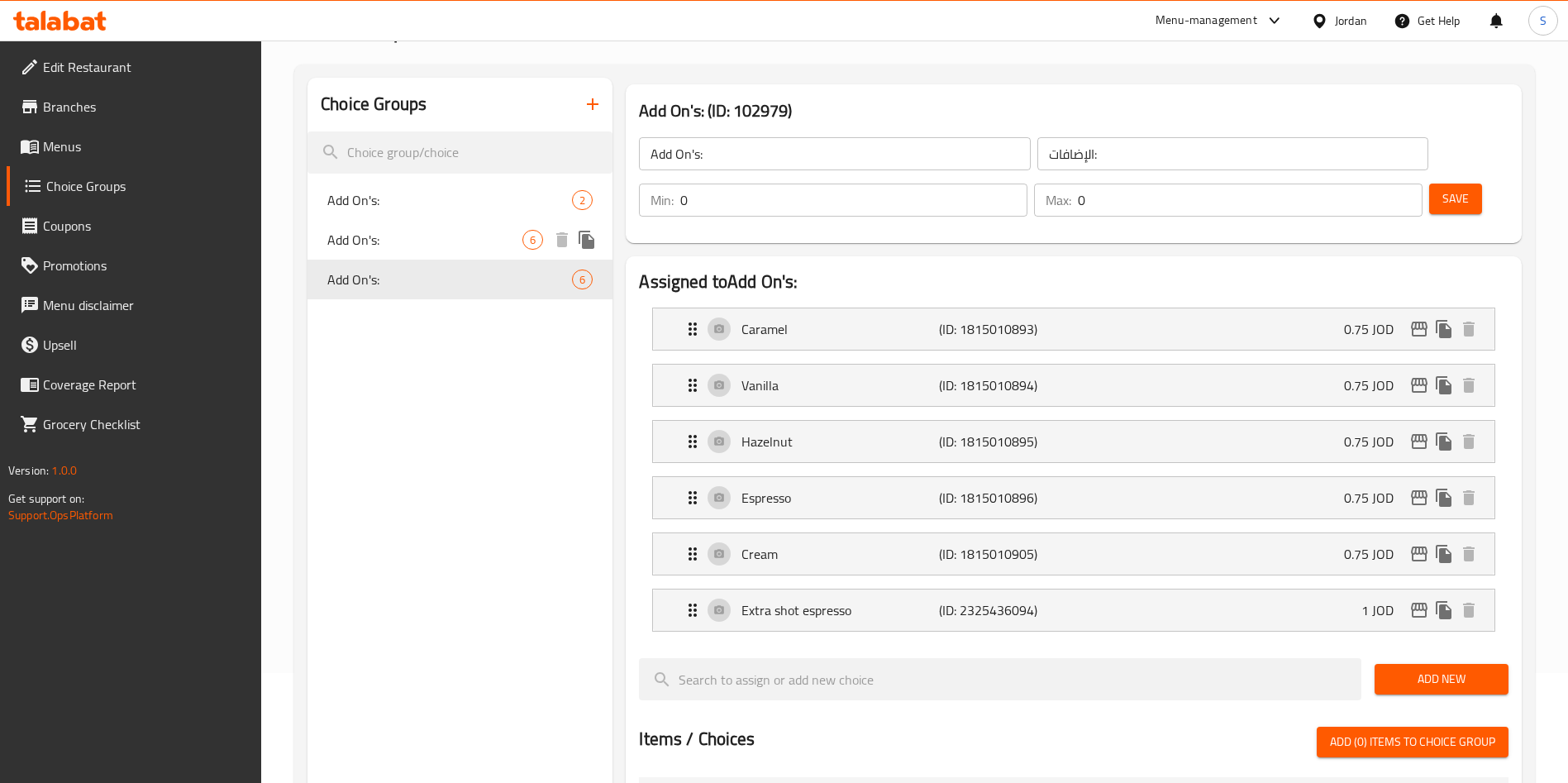
click at [381, 238] on span "Add On's:" at bounding box center [425, 239] width 195 height 19
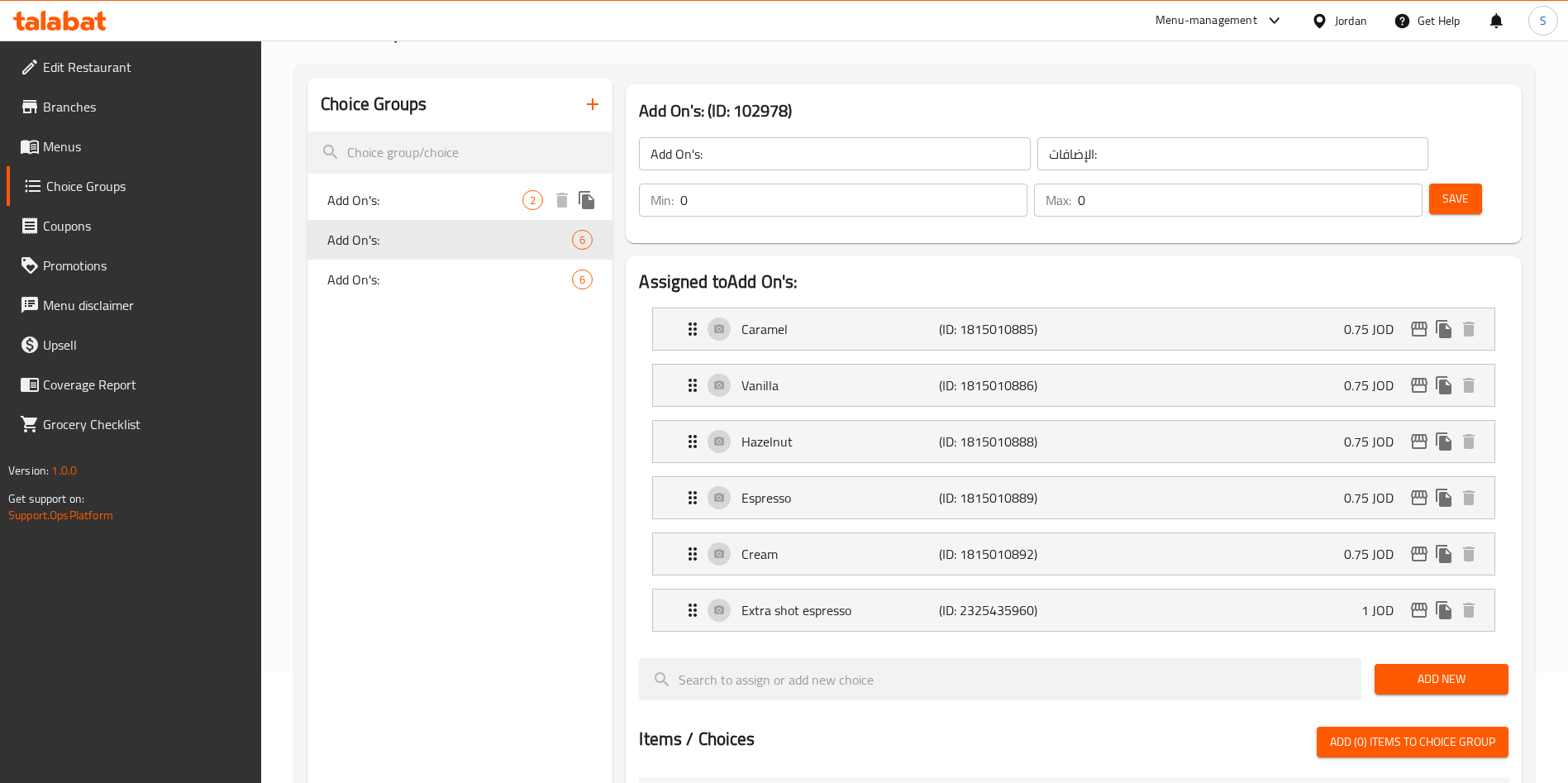
click at [456, 194] on span "Add On's:" at bounding box center [425, 199] width 195 height 19
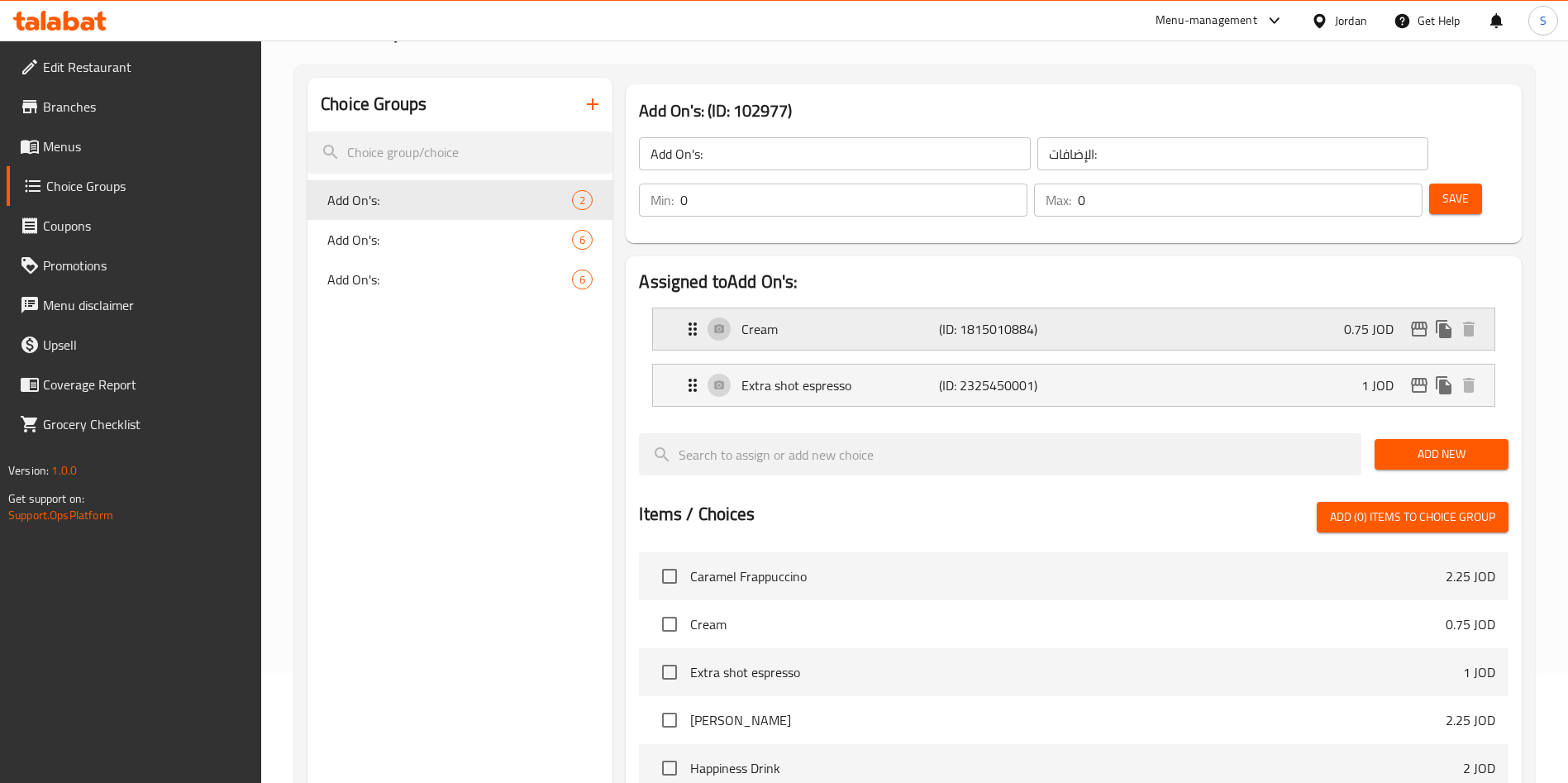
click at [819, 319] on p "Cream" at bounding box center [840, 328] width 197 height 19
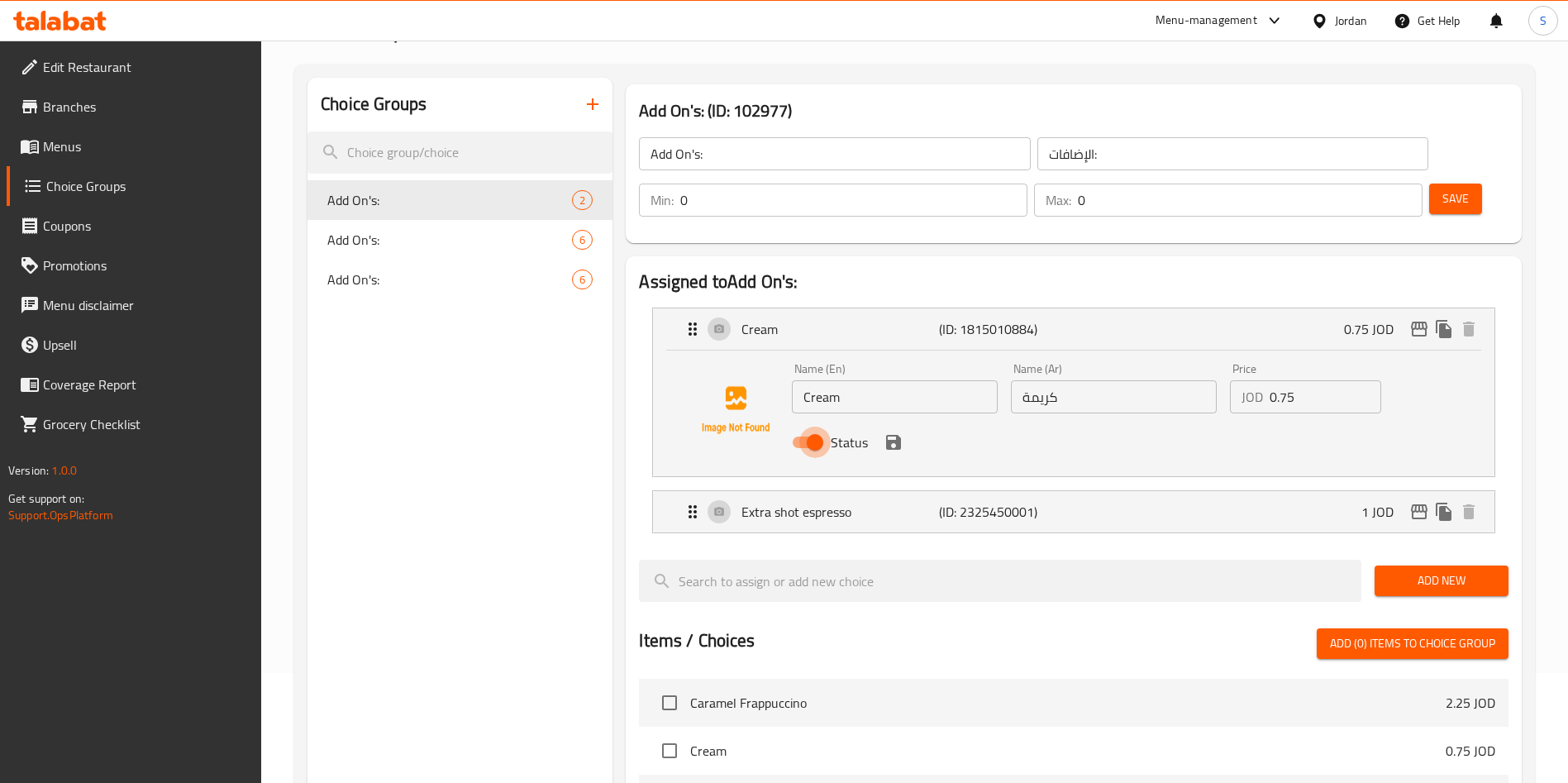
click at [810, 426] on input "Status" at bounding box center [815, 441] width 94 height 31
click at [810, 426] on input "Status" at bounding box center [798, 441] width 94 height 31
checkbox input "true"
click at [887, 432] on icon "save" at bounding box center [893, 441] width 19 height 19
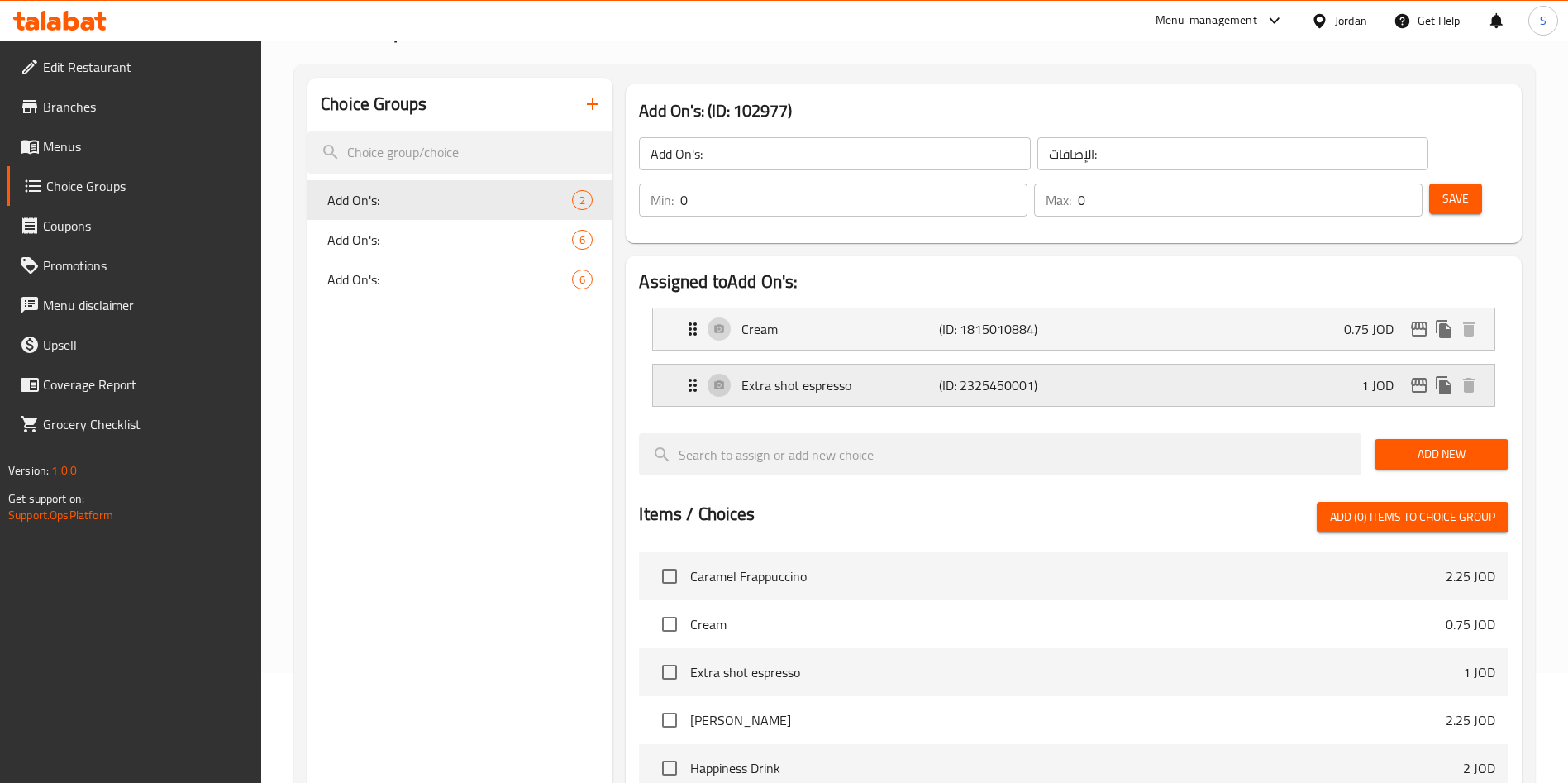
click at [875, 375] on p "Extra shot espresso" at bounding box center [840, 385] width 197 height 19
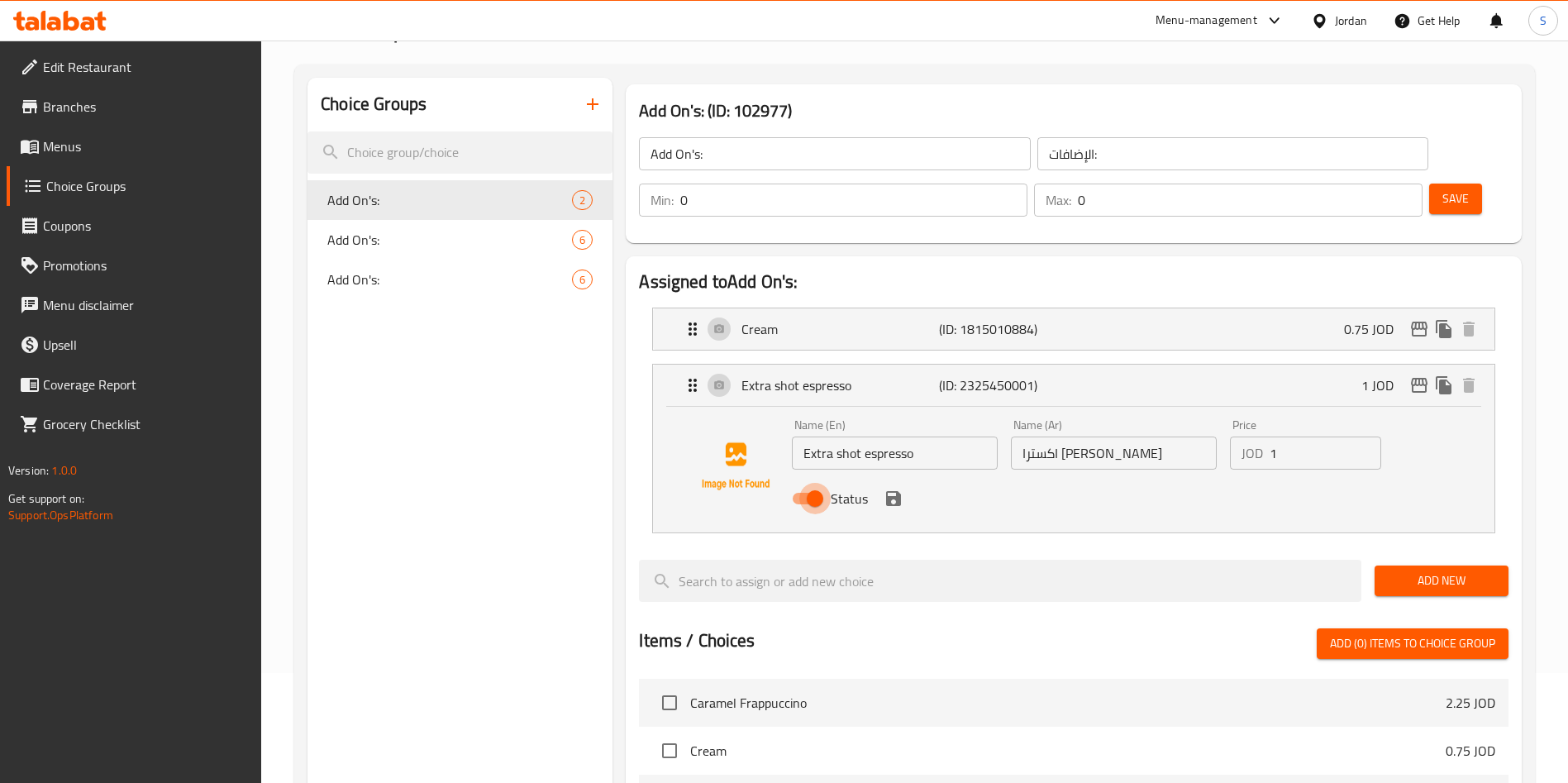
click at [820, 483] on input "Status" at bounding box center [815, 498] width 94 height 31
click at [820, 483] on input "Status" at bounding box center [798, 498] width 94 height 31
checkbox input "true"
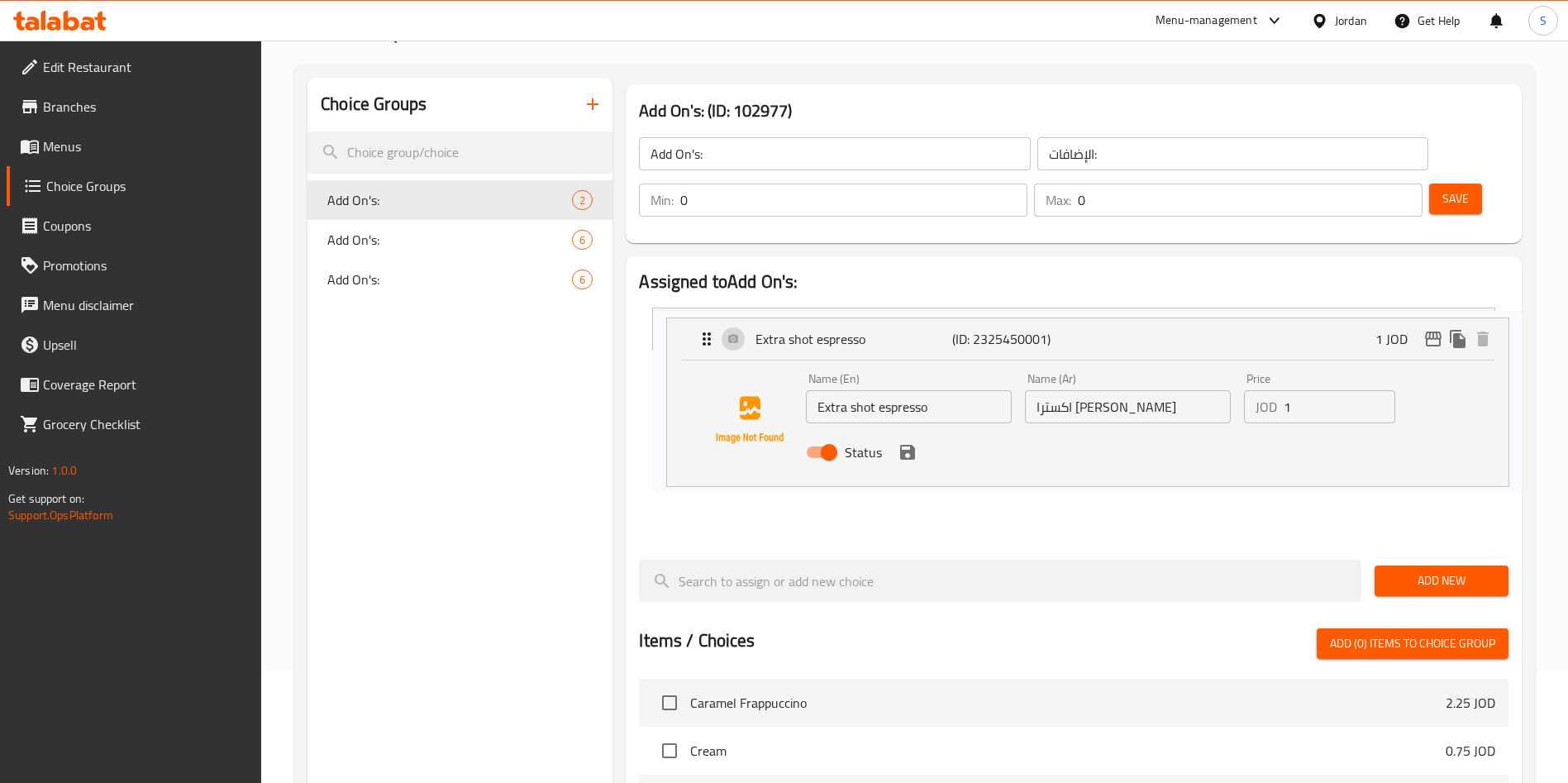
drag, startPoint x: 870, startPoint y: 451, endPoint x: 890, endPoint y: 451, distance: 20.0
click at [890, 451] on nav "Cream (ID: 1815010884) 0.75 JOD Name (En) Cream Name (En) Name (Ar) كريمة Name …" at bounding box center [1074, 419] width 870 height 252
click at [904, 454] on nav "Cream (ID: 1815010884) 0.75 JOD Name (En) Cream Name (En) Name (Ar) كريمة Name …" at bounding box center [1074, 419] width 870 height 252
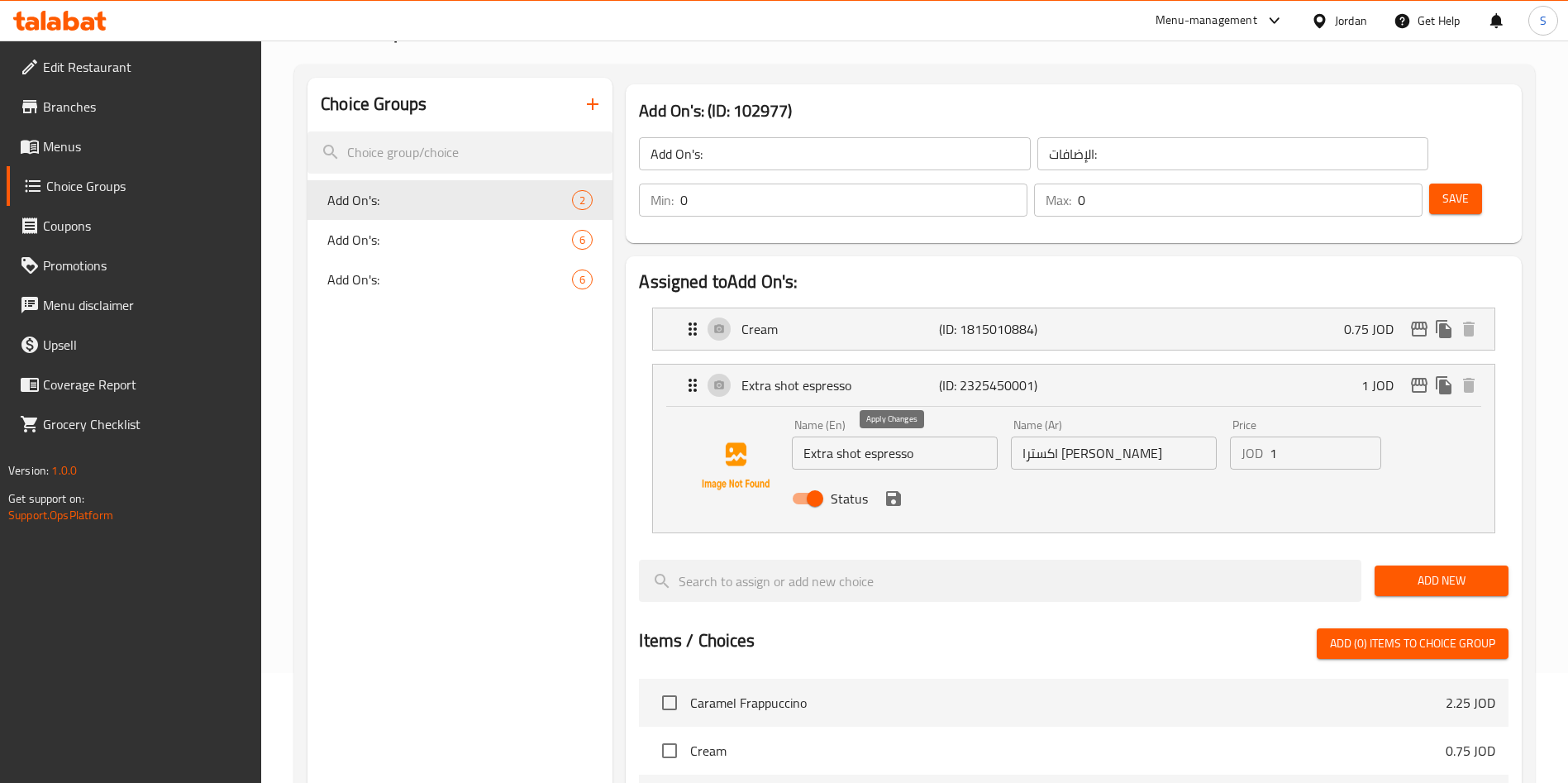
click at [892, 488] on icon "save" at bounding box center [893, 497] width 19 height 19
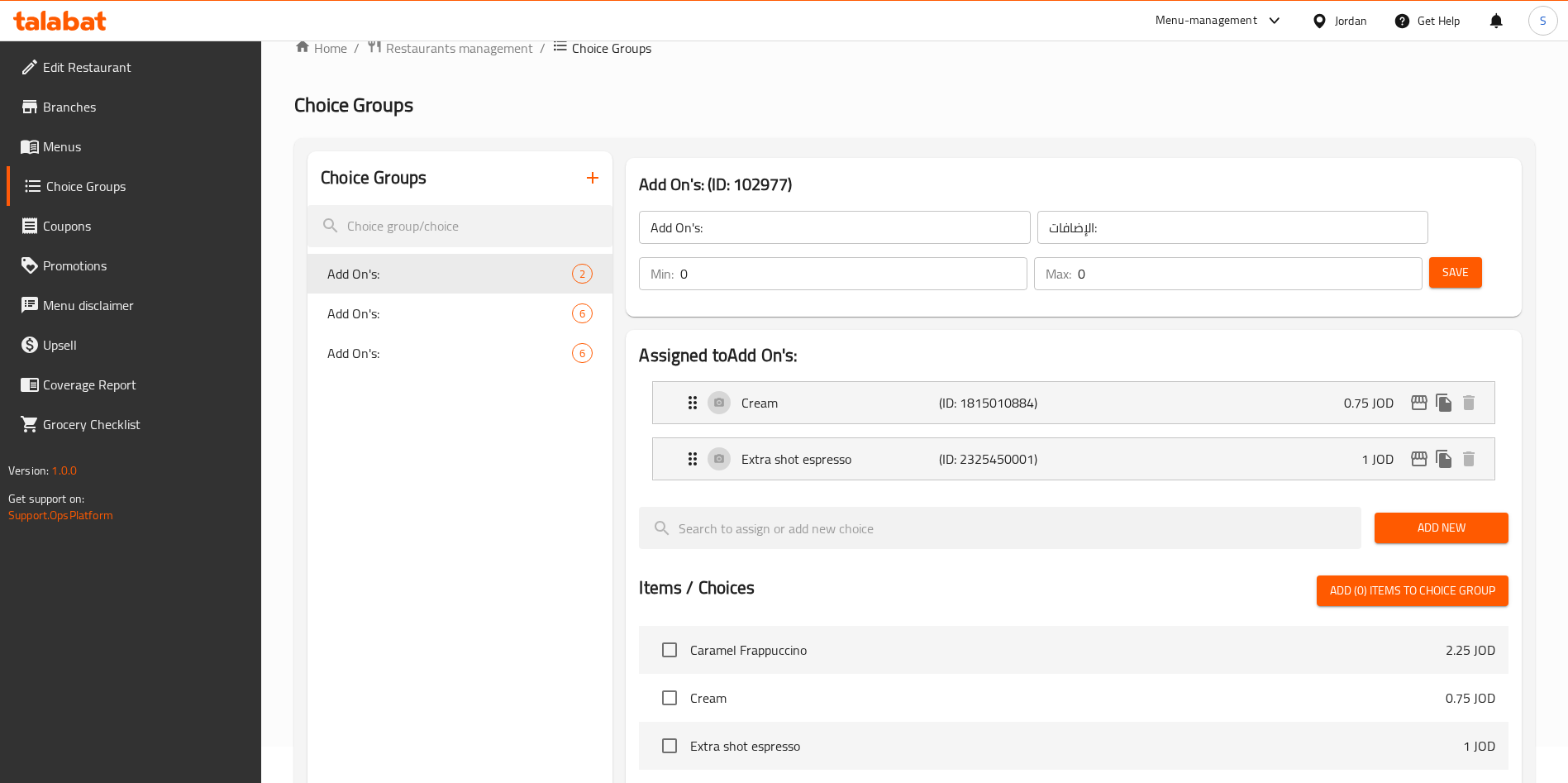
scroll to position [0, 0]
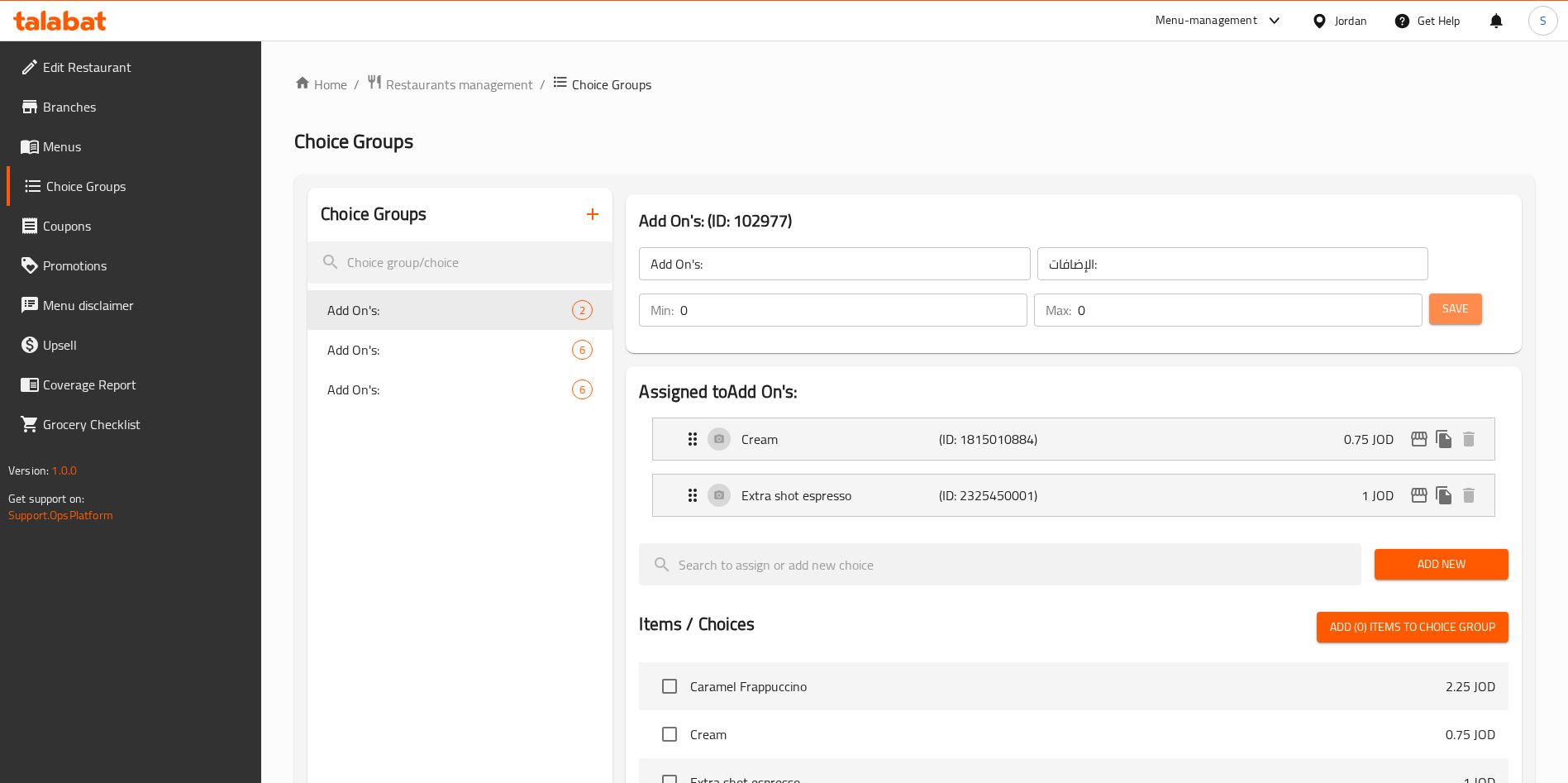
click at [1429, 293] on button "Save" at bounding box center [1455, 308] width 53 height 31
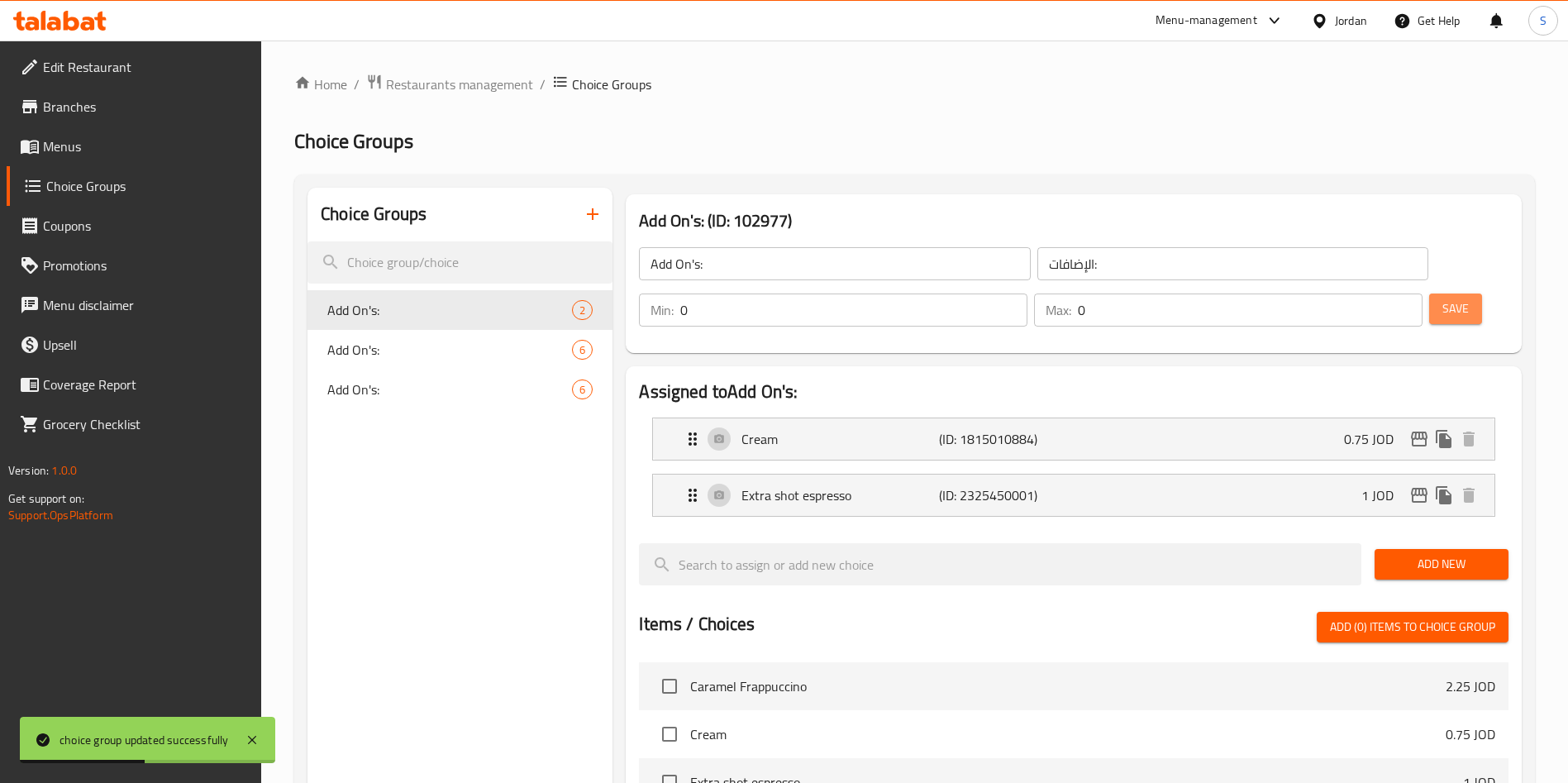
click at [1443, 298] on span "Save" at bounding box center [1455, 308] width 26 height 20
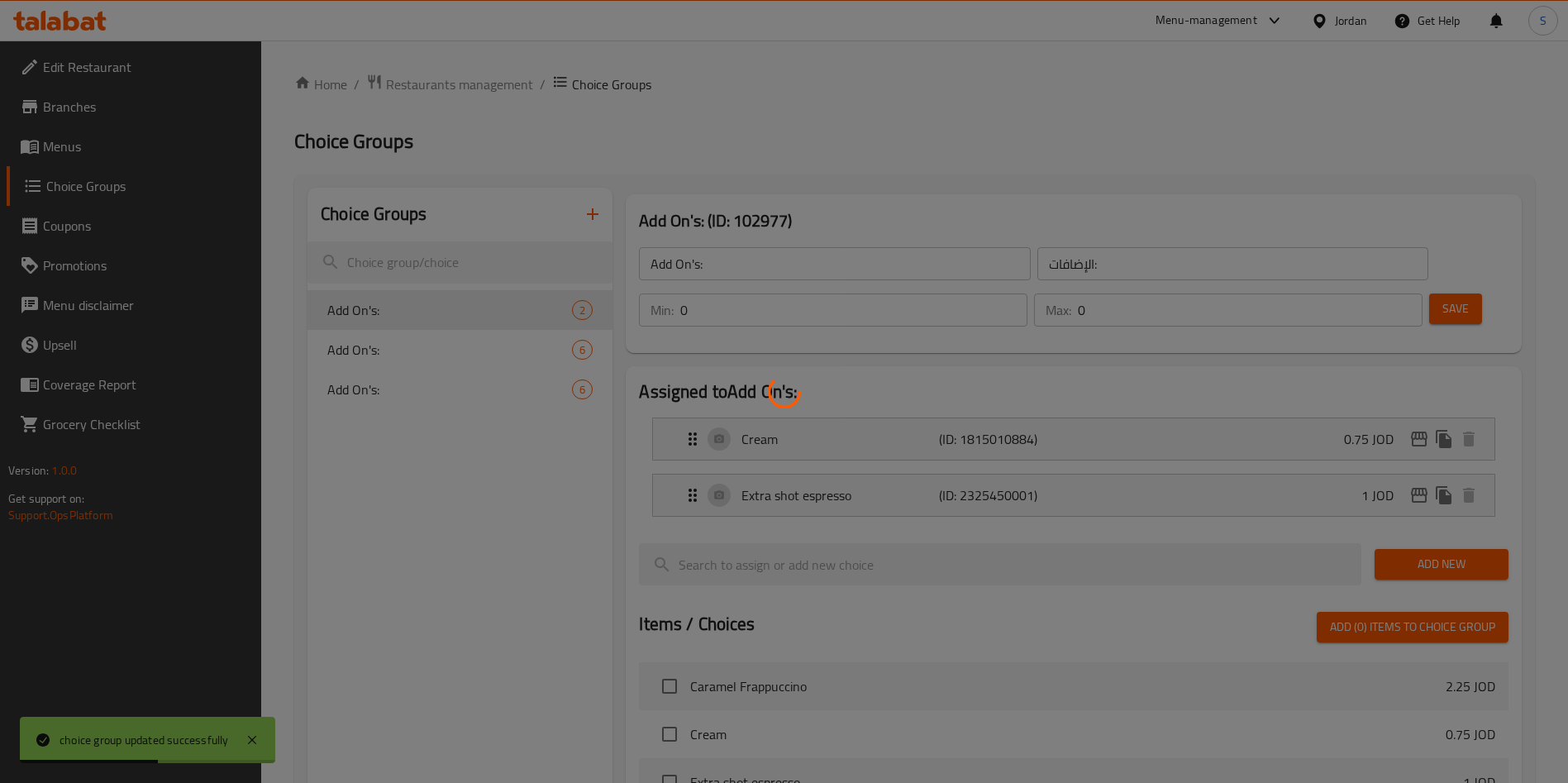
click at [48, 153] on div at bounding box center [784, 392] width 1568 height 783
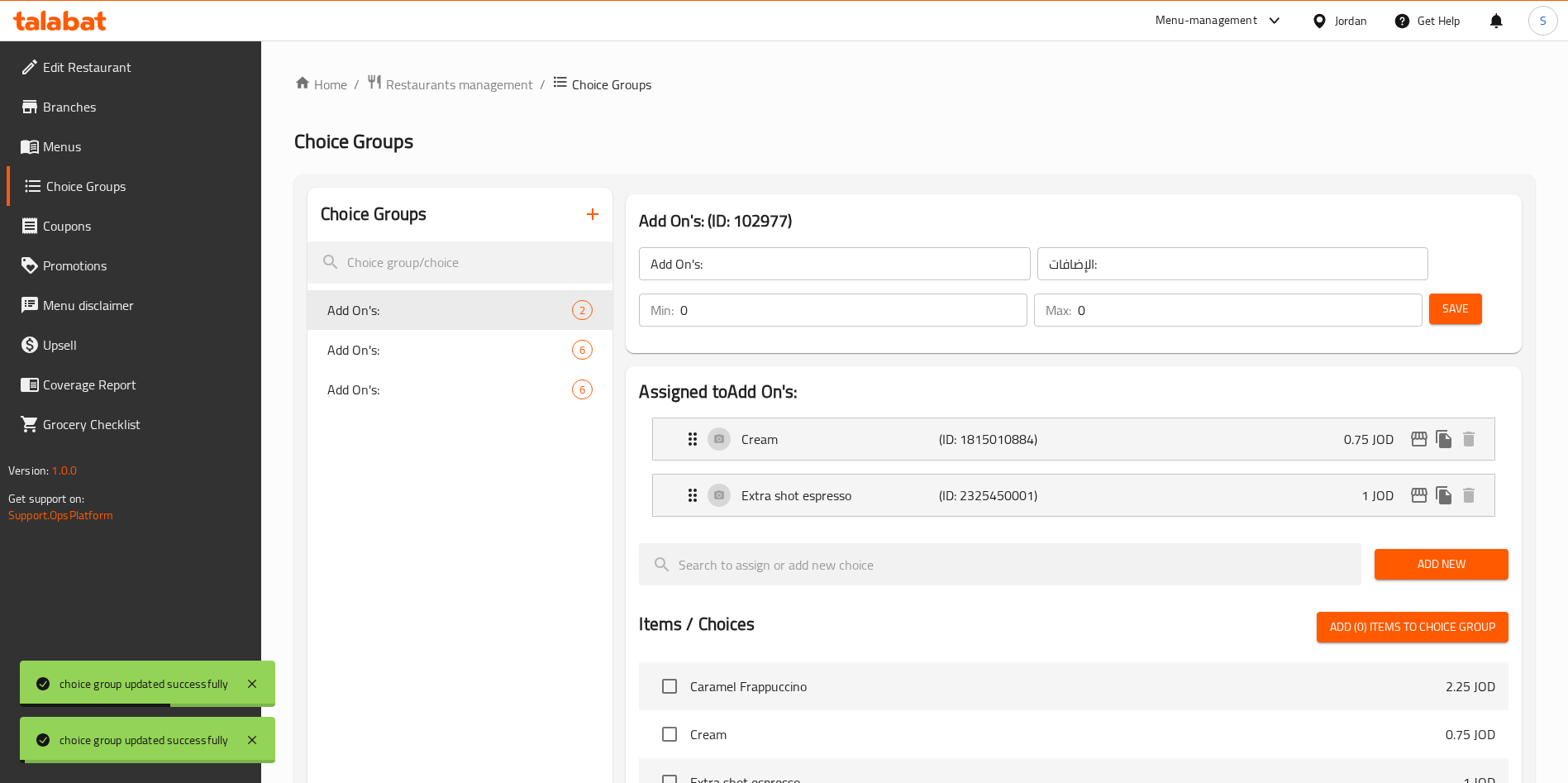
click at [49, 150] on span "Menus" at bounding box center [146, 146] width 206 height 19
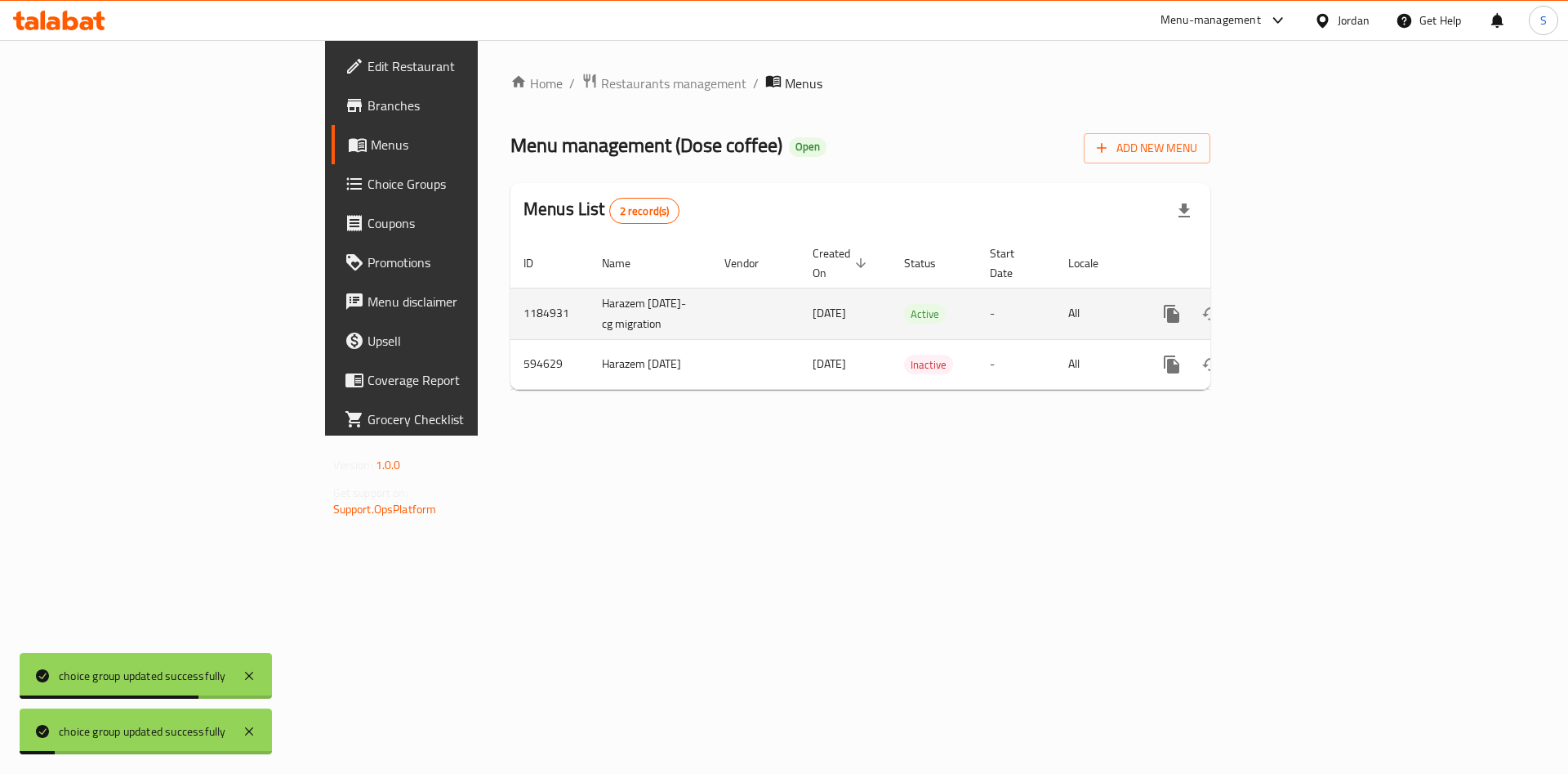
click at [1308, 303] on link "enhanced table" at bounding box center [1289, 313] width 39 height 39
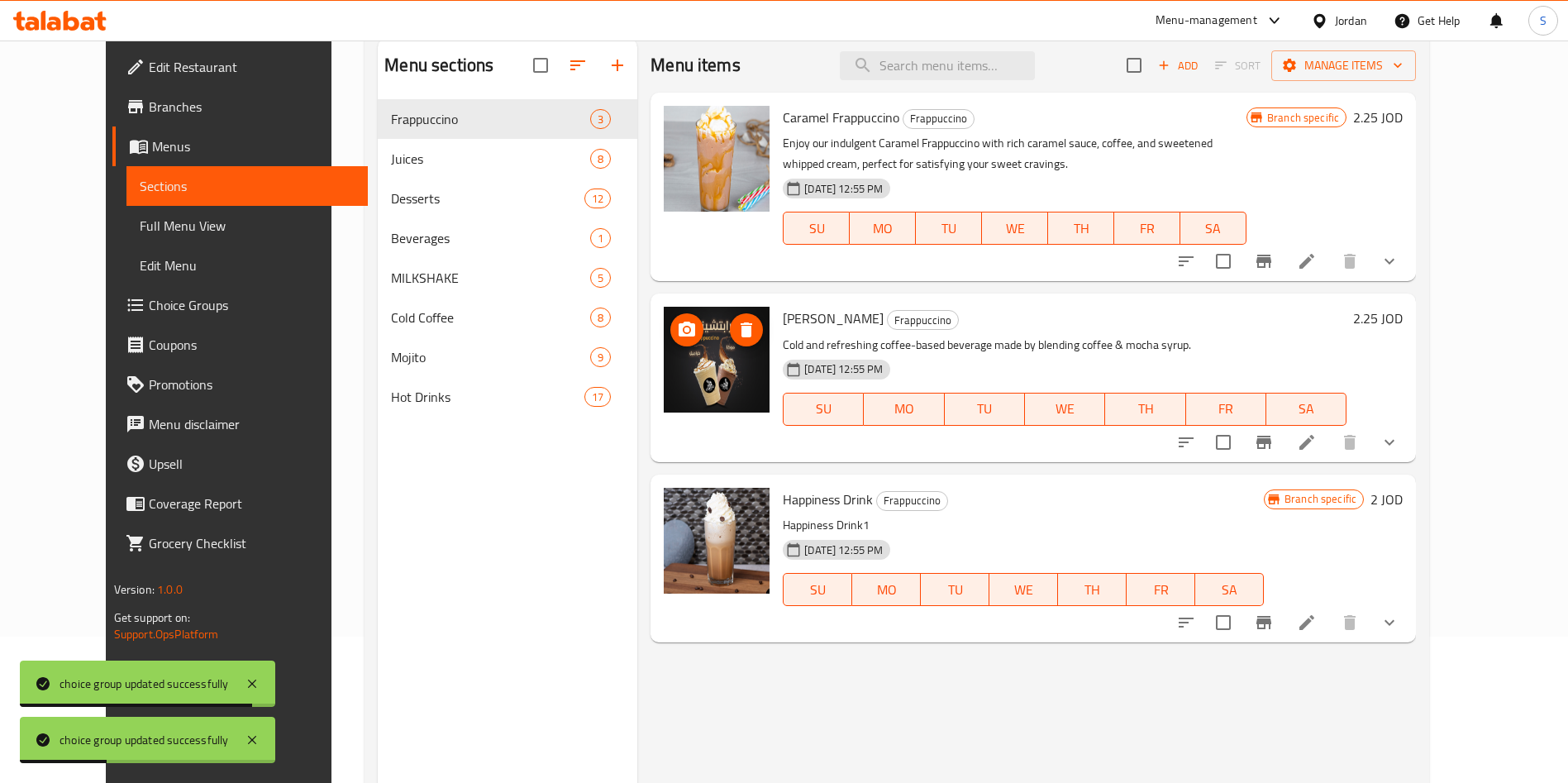
scroll to position [108, 0]
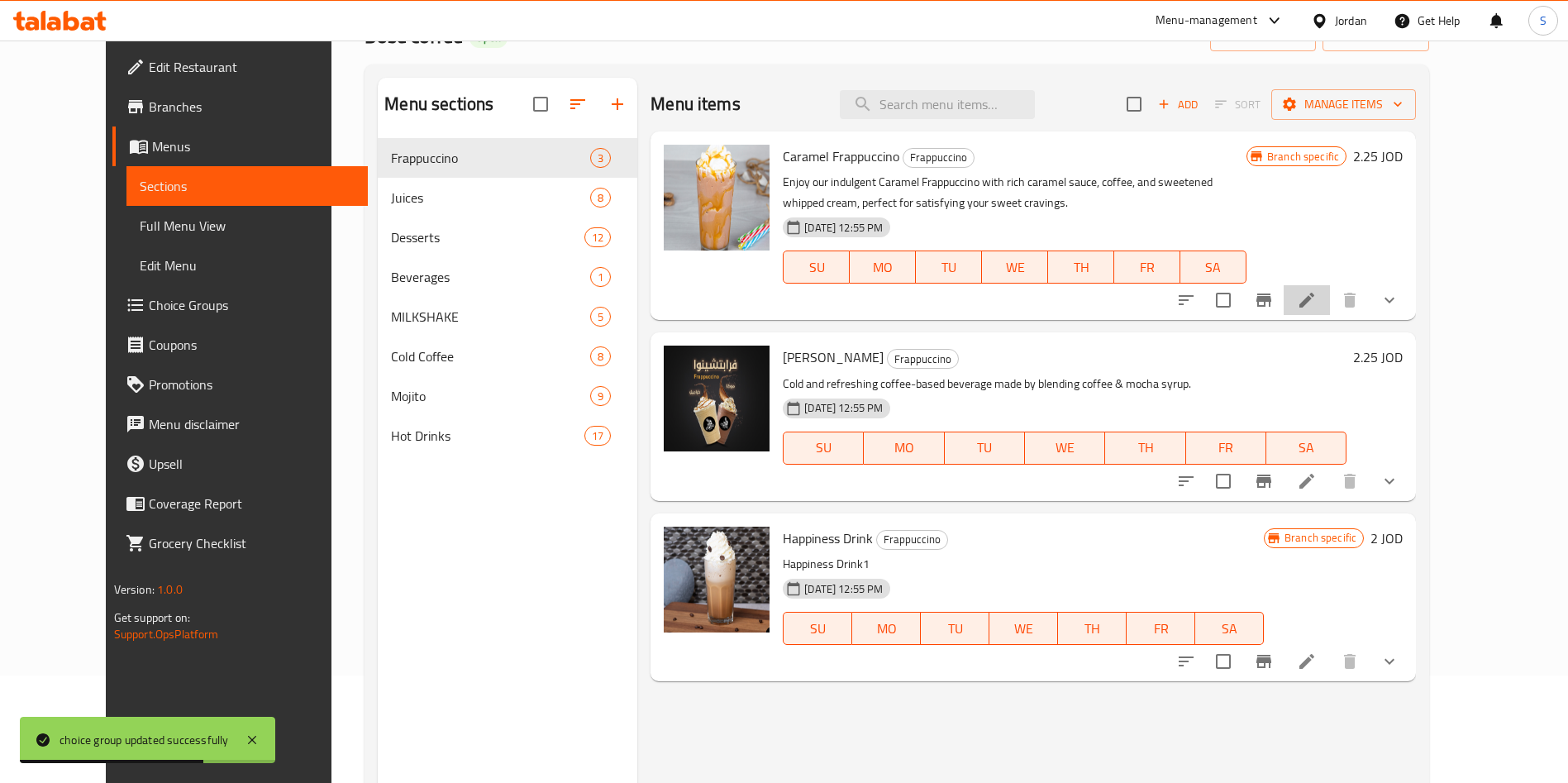
click at [1330, 291] on li at bounding box center [1307, 299] width 47 height 30
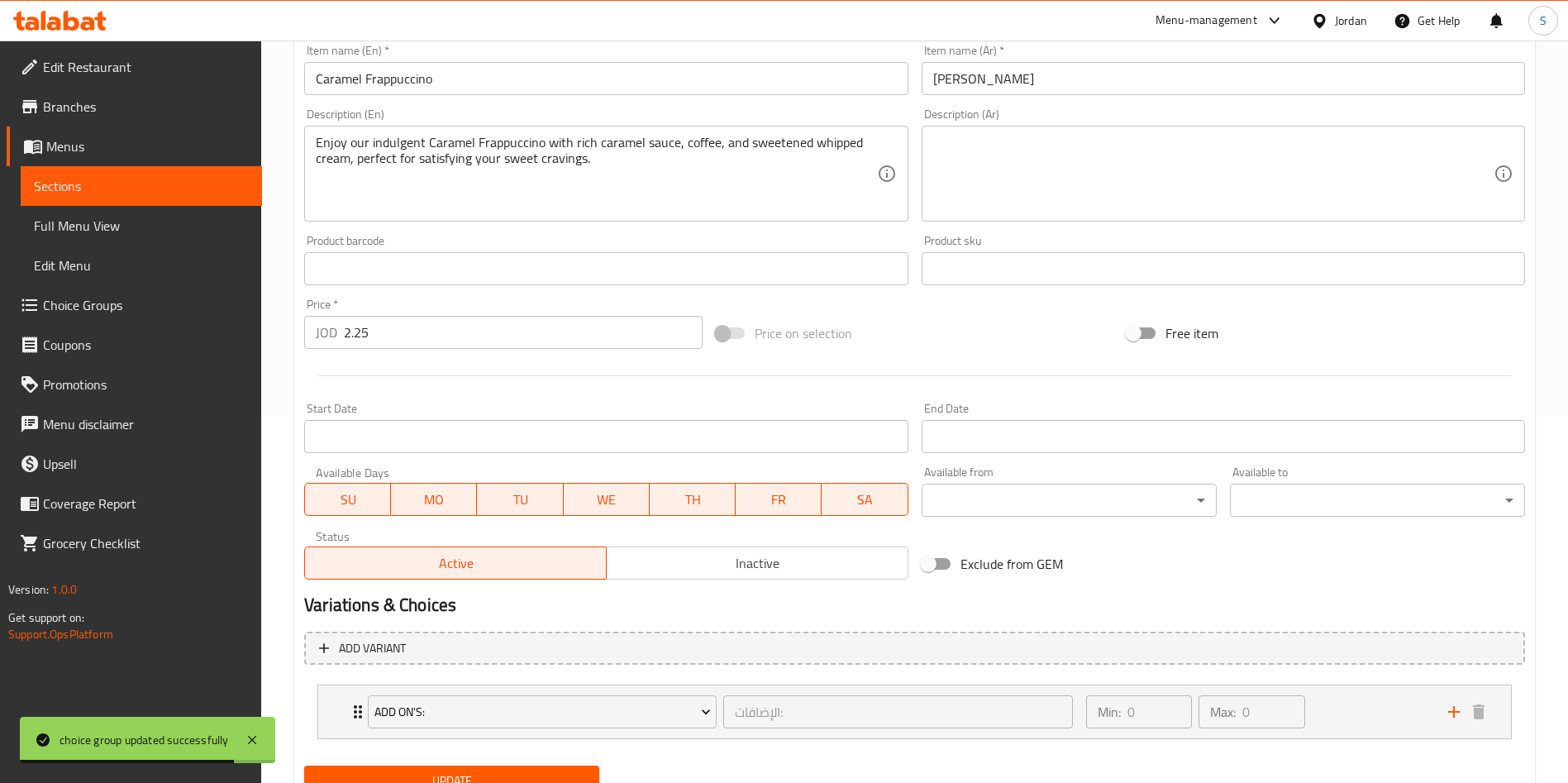
scroll to position [372, 0]
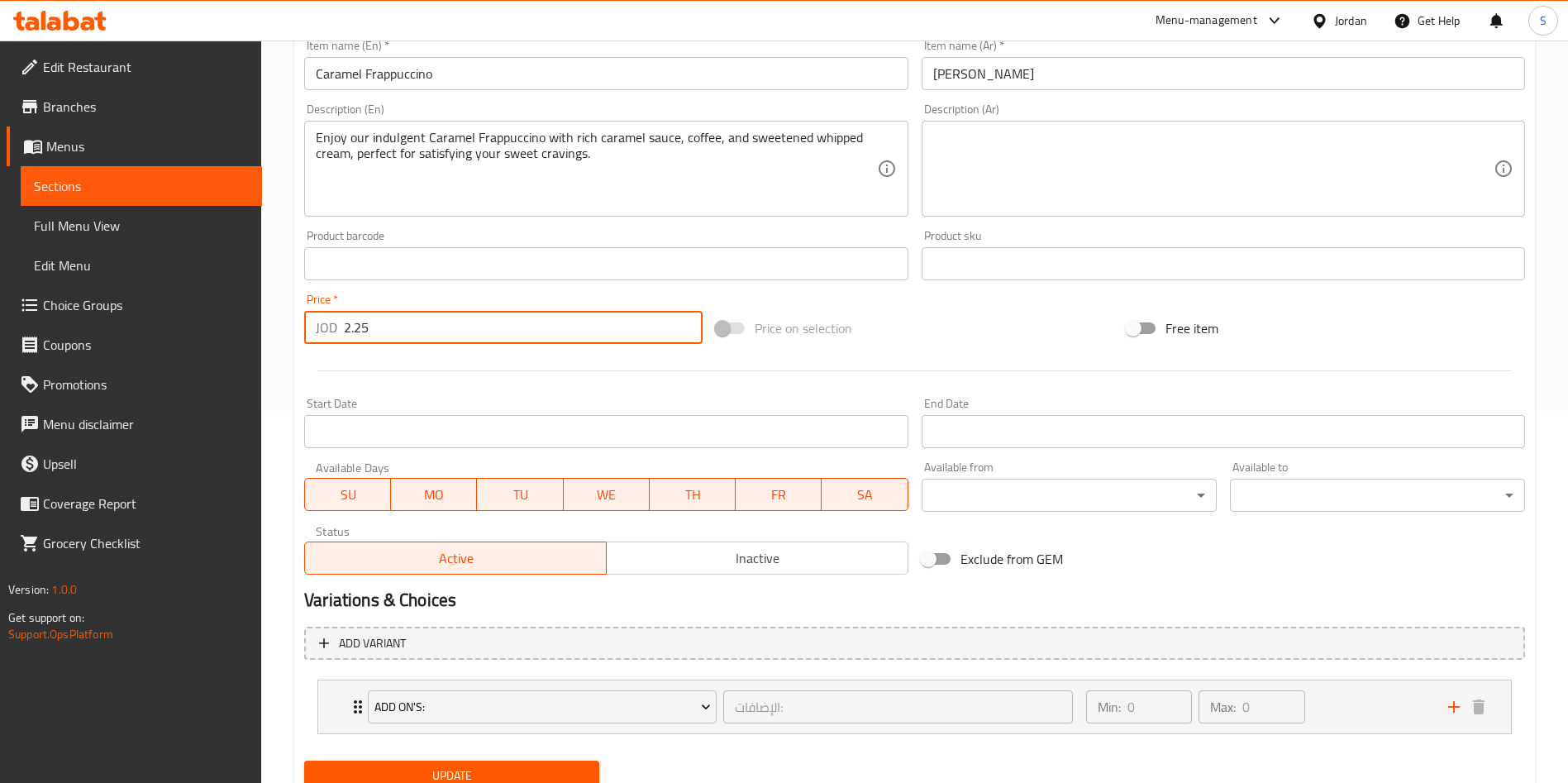
drag, startPoint x: 378, startPoint y: 333, endPoint x: 356, endPoint y: 333, distance: 22.0
click at [356, 333] on input "2.25" at bounding box center [523, 327] width 359 height 33
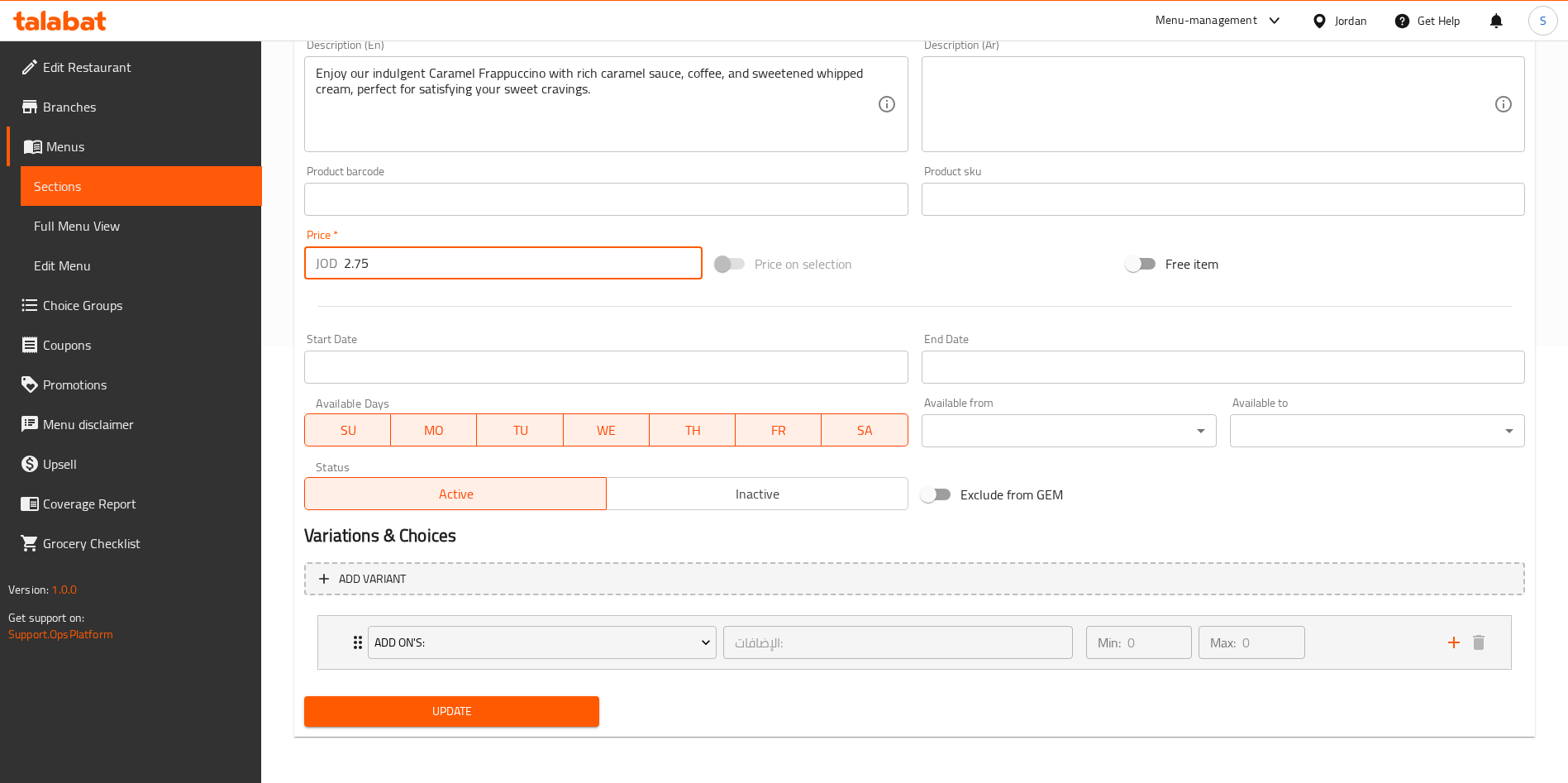
type input "2.75"
click at [529, 717] on span "Update" at bounding box center [452, 711] width 269 height 20
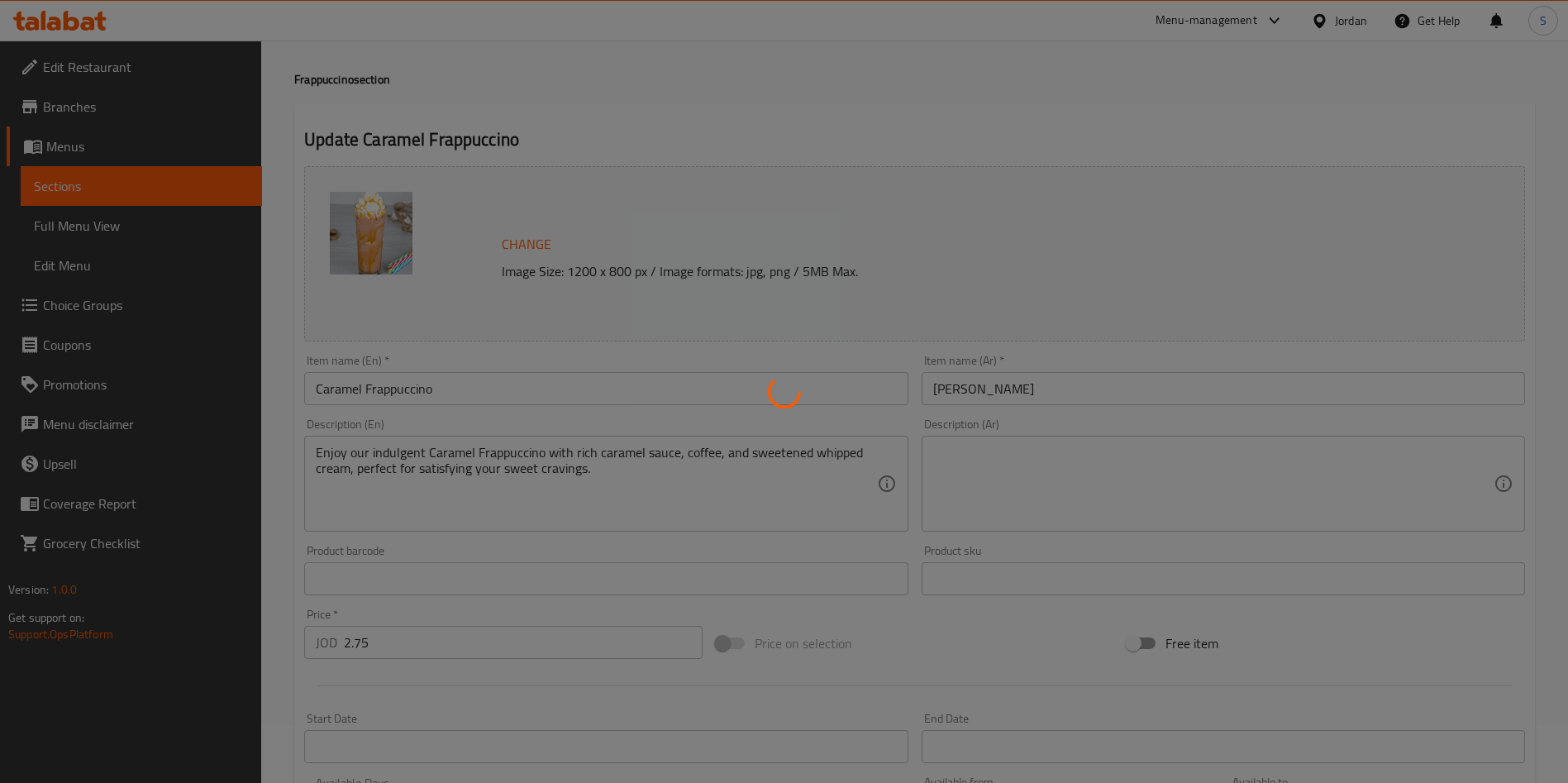
scroll to position [0, 0]
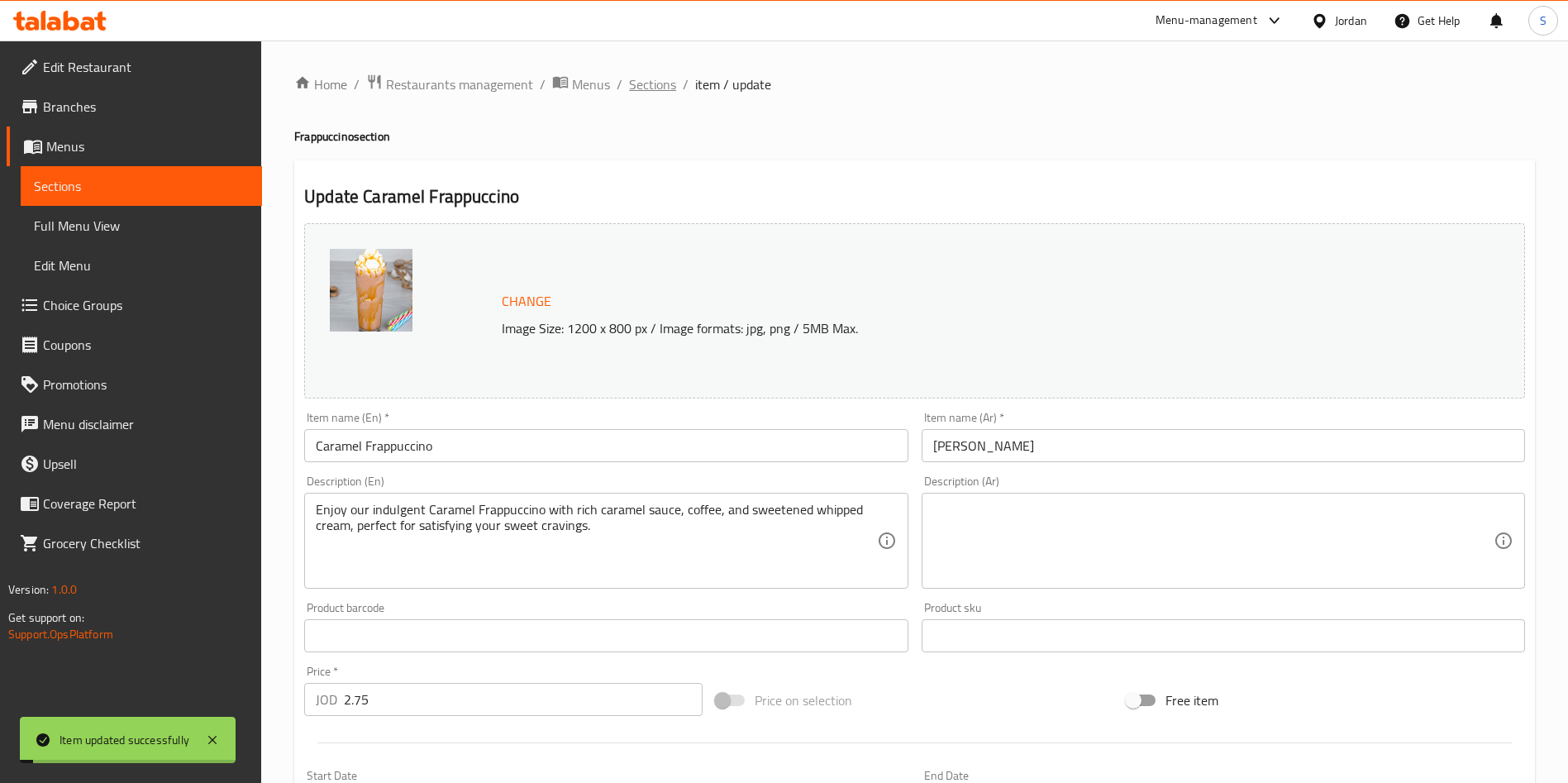
click at [662, 82] on span "Sections" at bounding box center [653, 84] width 47 height 19
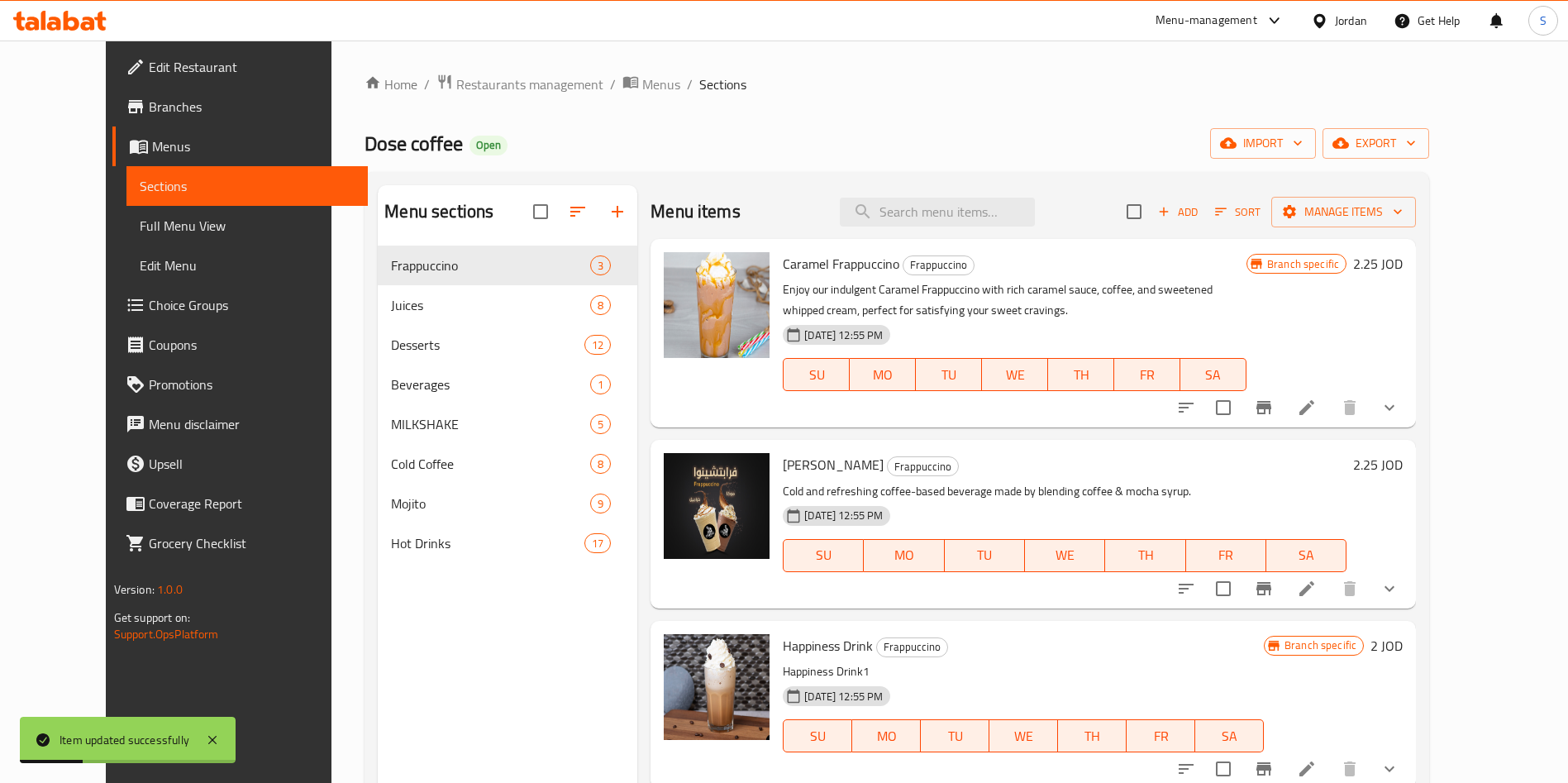
scroll to position [124, 0]
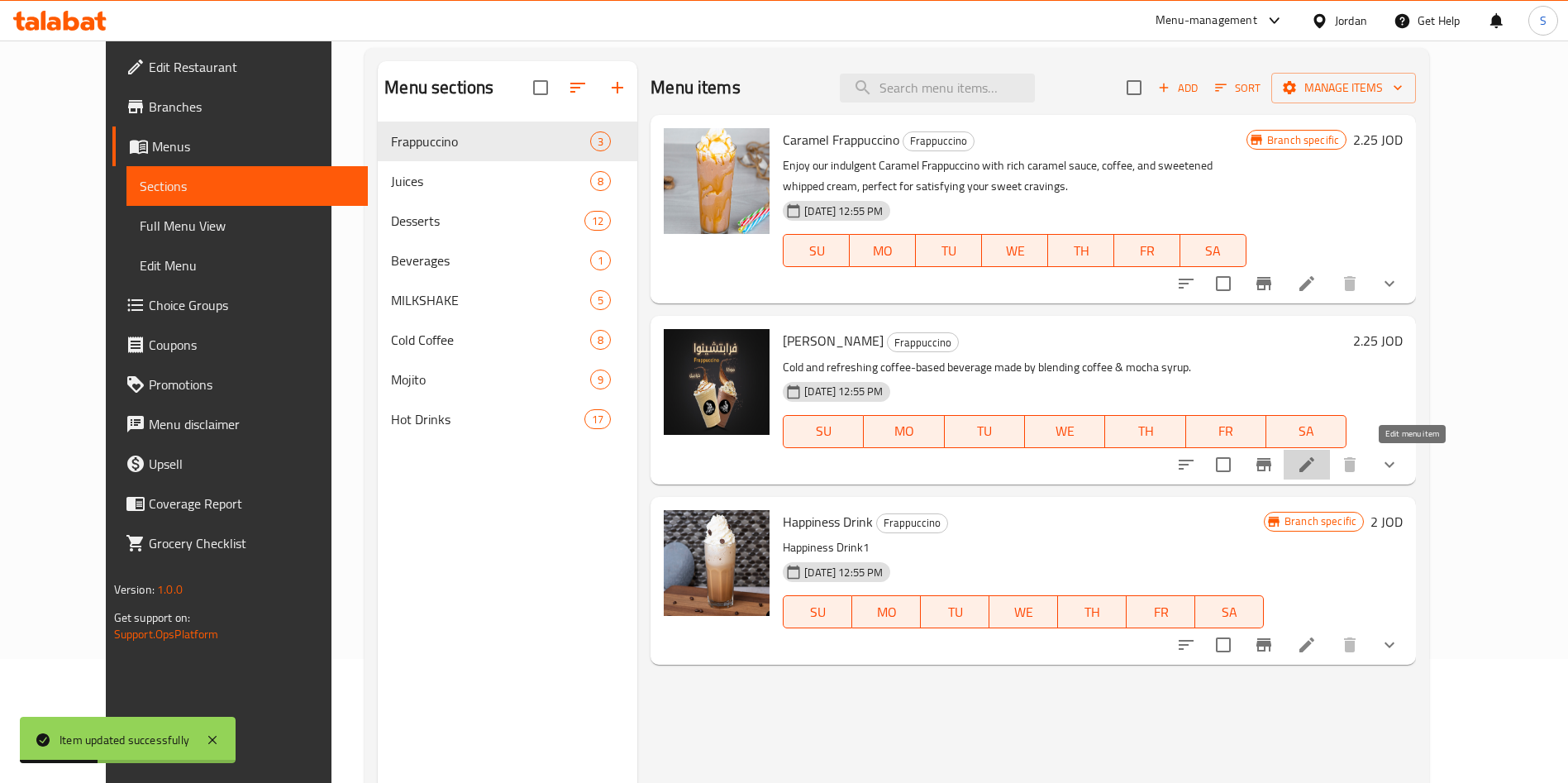
click at [1315, 468] on icon at bounding box center [1307, 464] width 15 height 15
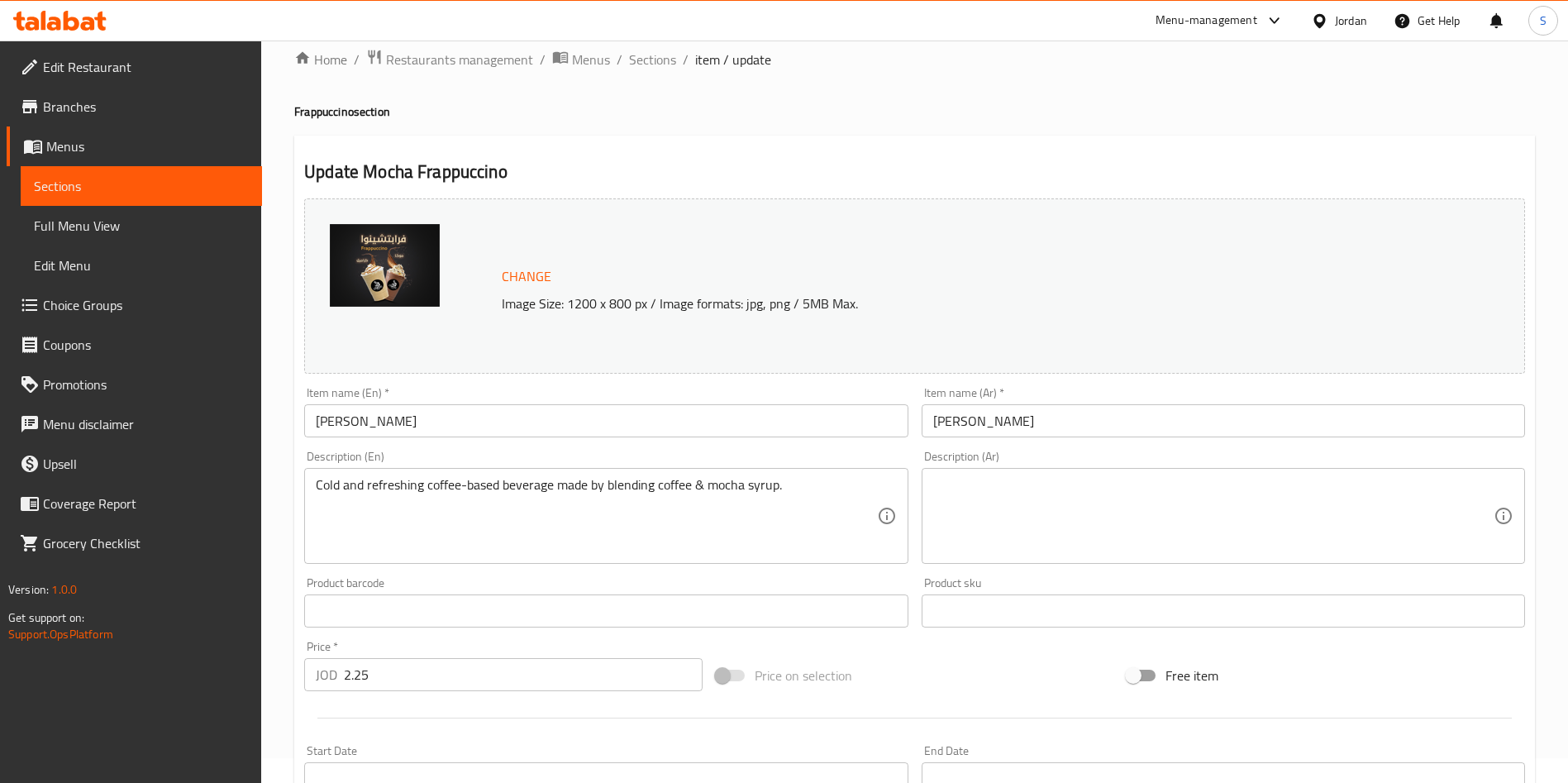
scroll to position [248, 0]
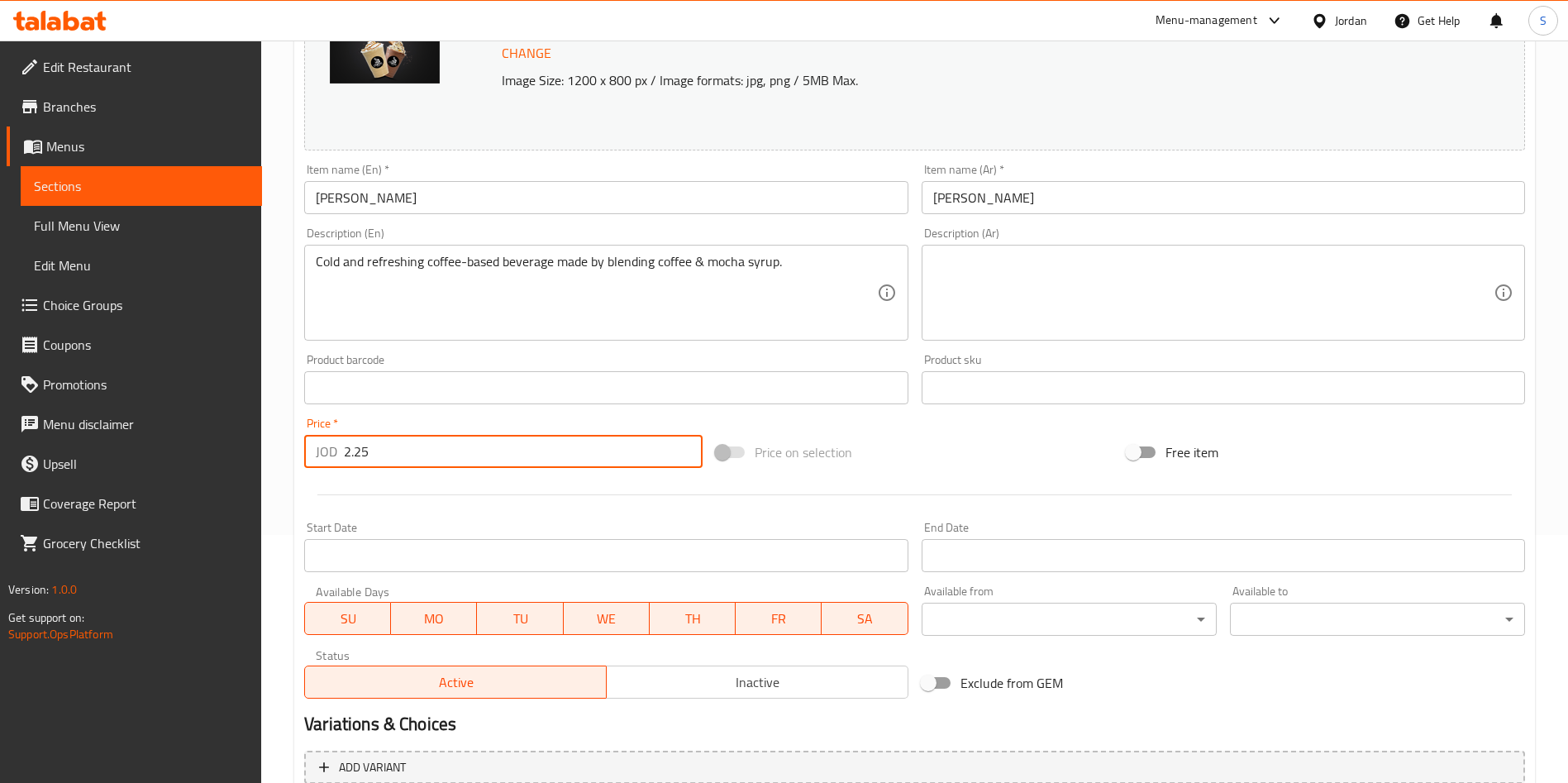
drag, startPoint x: 353, startPoint y: 454, endPoint x: 383, endPoint y: 453, distance: 30.0
click at [383, 453] on input "2.25" at bounding box center [523, 451] width 359 height 33
click at [361, 448] on input "2.25" at bounding box center [523, 451] width 359 height 33
click at [359, 445] on input "2.25" at bounding box center [523, 451] width 359 height 33
click at [359, 451] on input "2.25" at bounding box center [523, 451] width 359 height 33
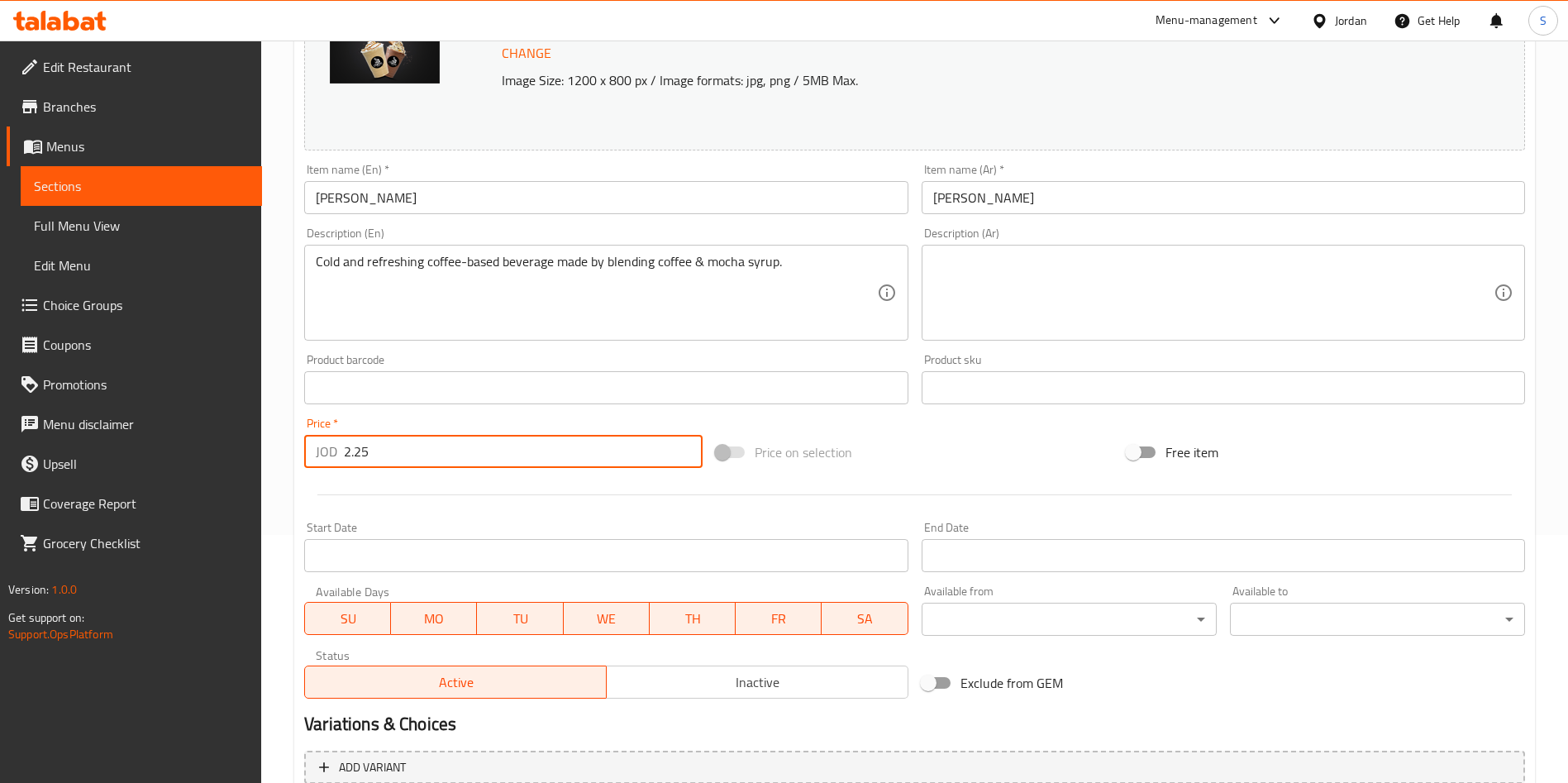
drag, startPoint x: 355, startPoint y: 451, endPoint x: 381, endPoint y: 458, distance: 26.9
click at [381, 458] on input "2.25" at bounding box center [523, 451] width 359 height 33
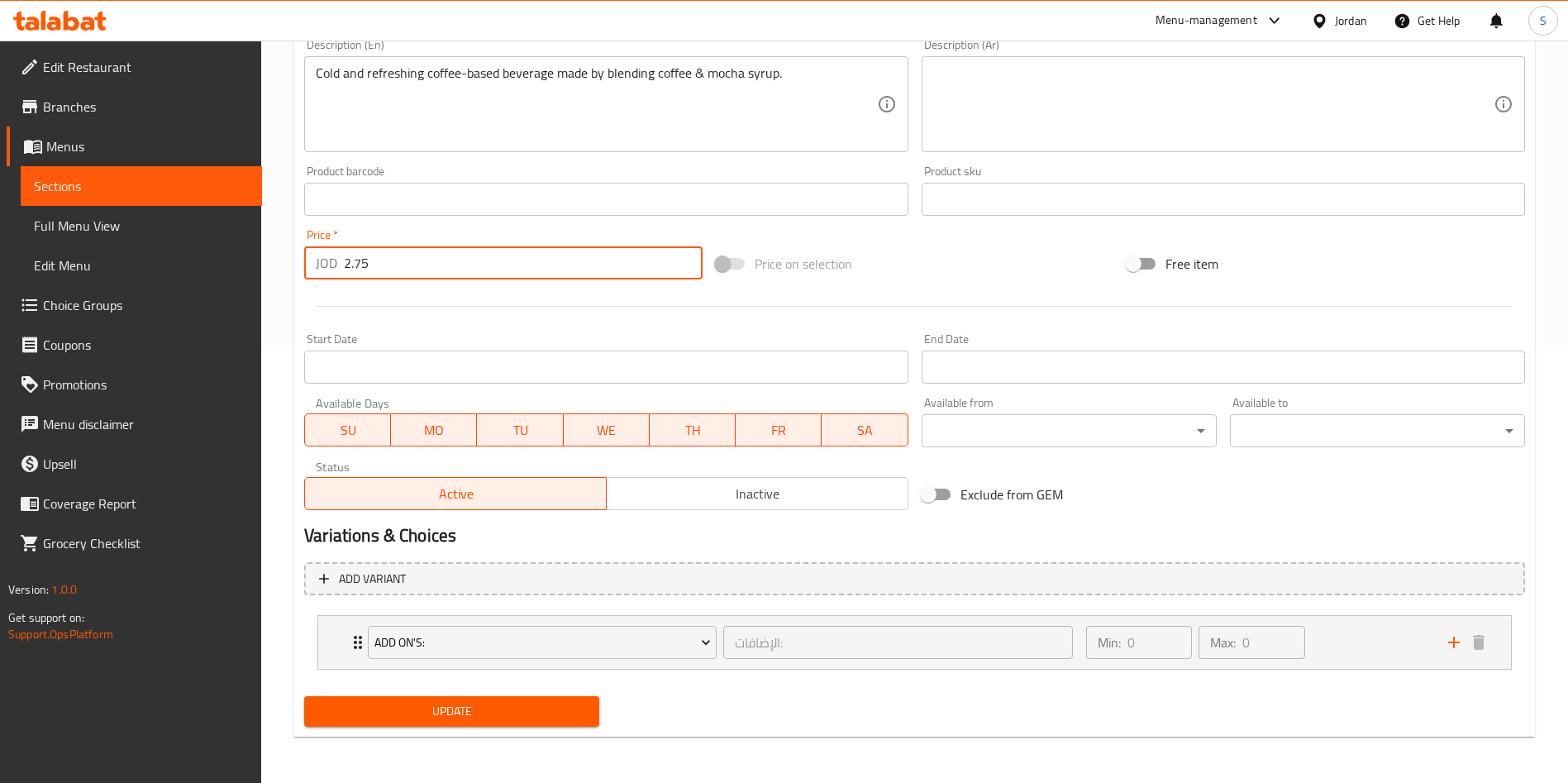
type input "2.75"
click at [550, 706] on span "Update" at bounding box center [452, 711] width 269 height 20
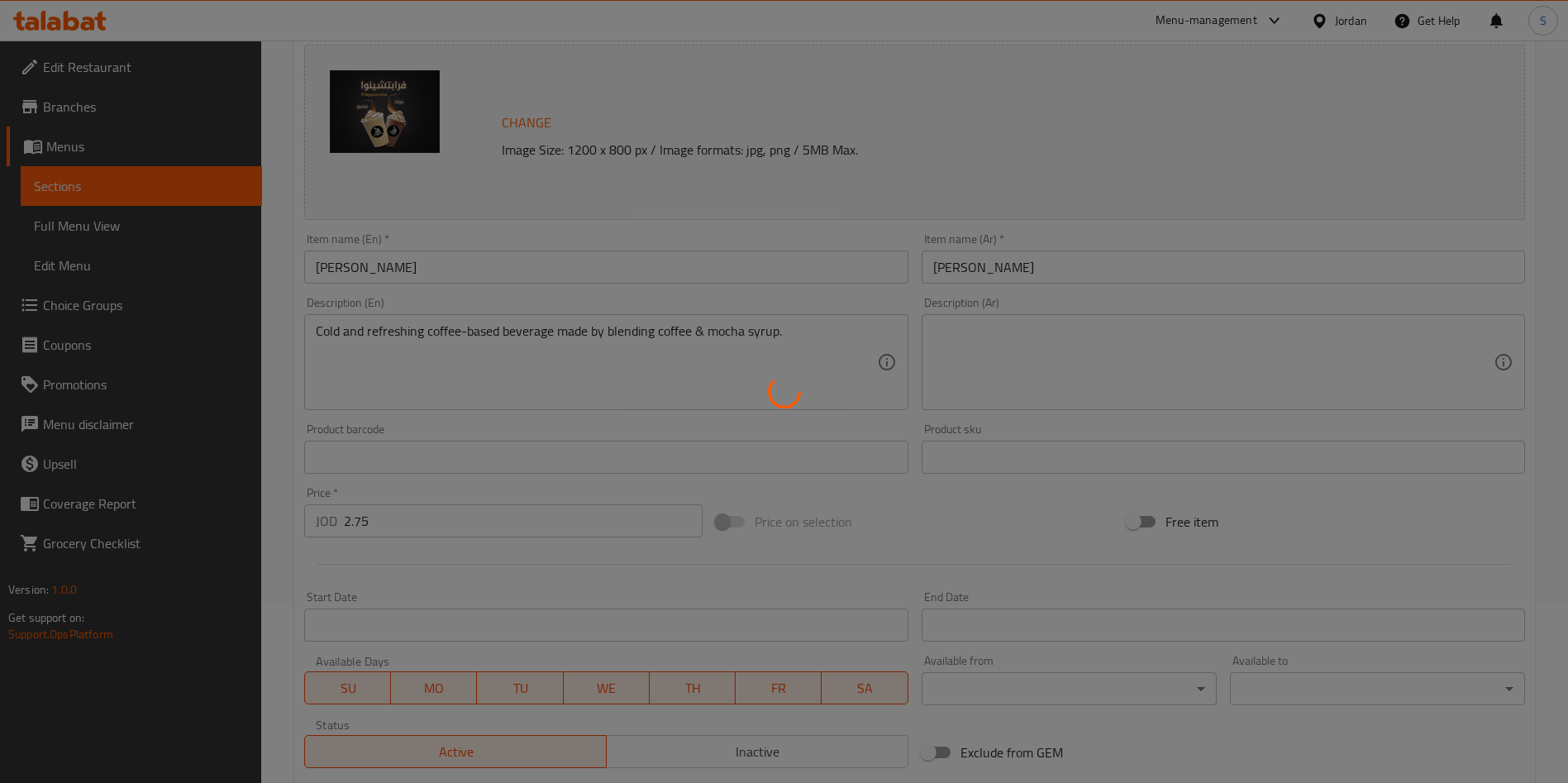
scroll to position [0, 0]
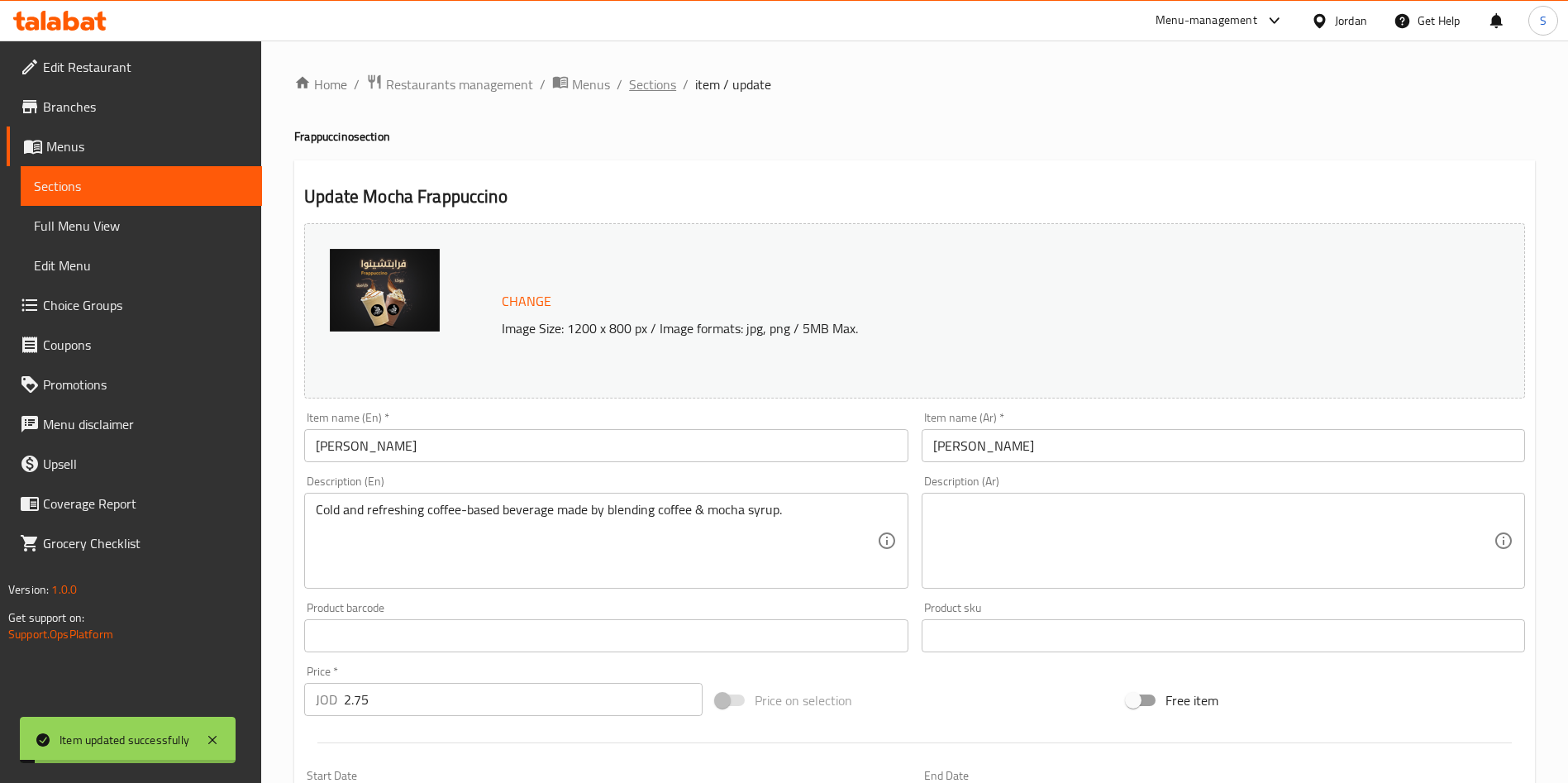
click at [655, 84] on span "Sections" at bounding box center [653, 84] width 47 height 19
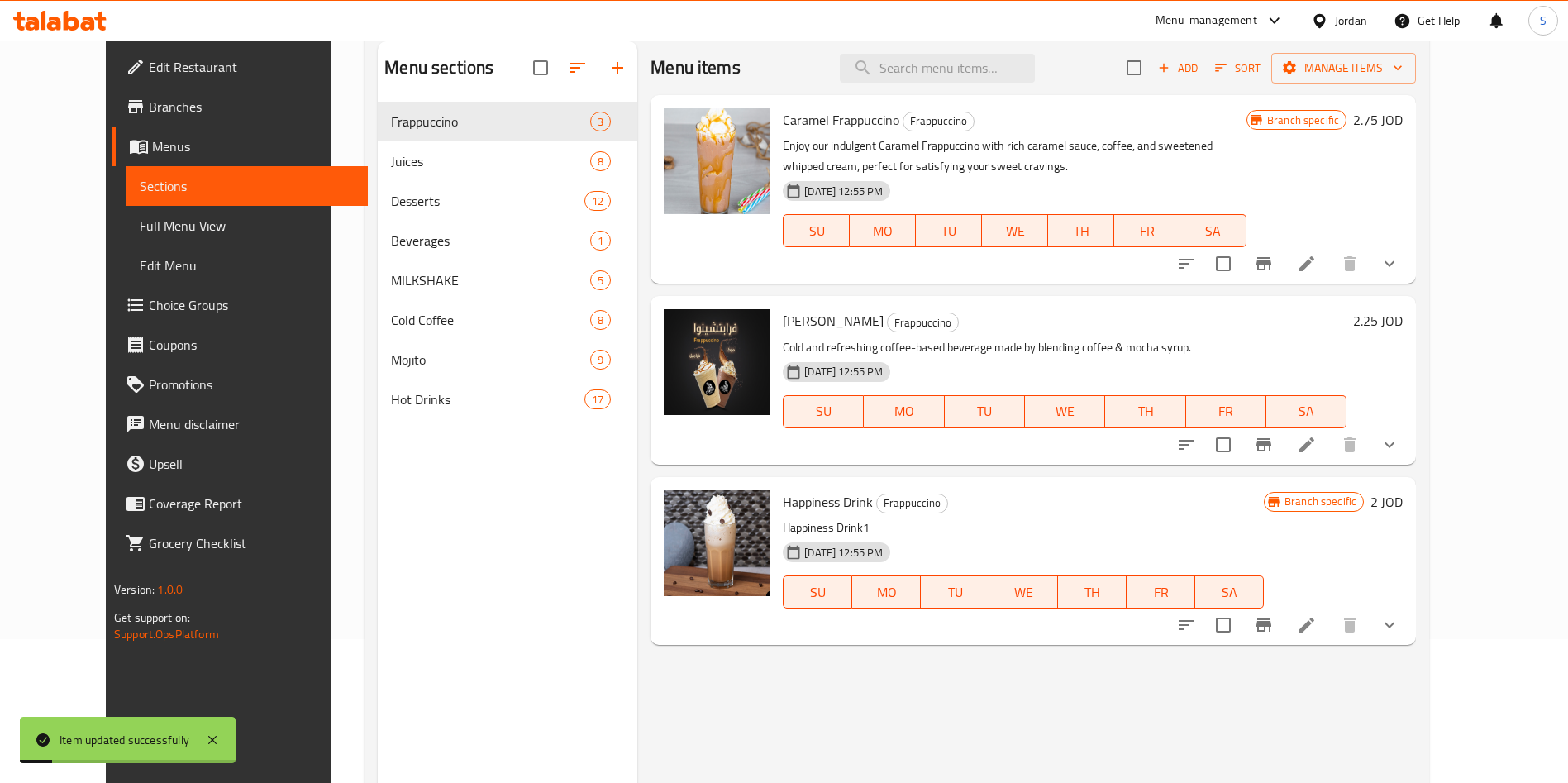
scroll to position [231, 0]
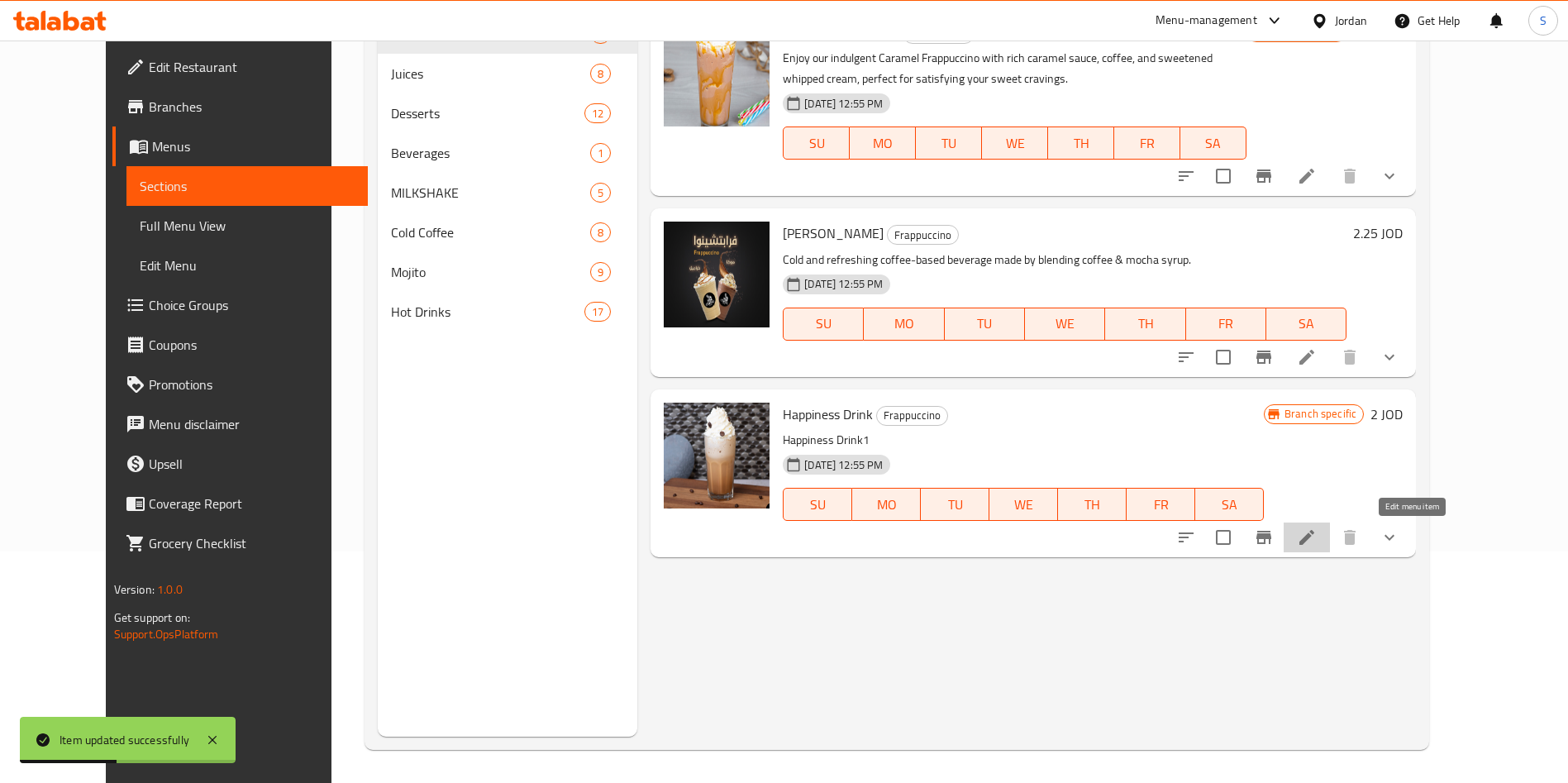
click at [1317, 536] on icon at bounding box center [1306, 536] width 19 height 19
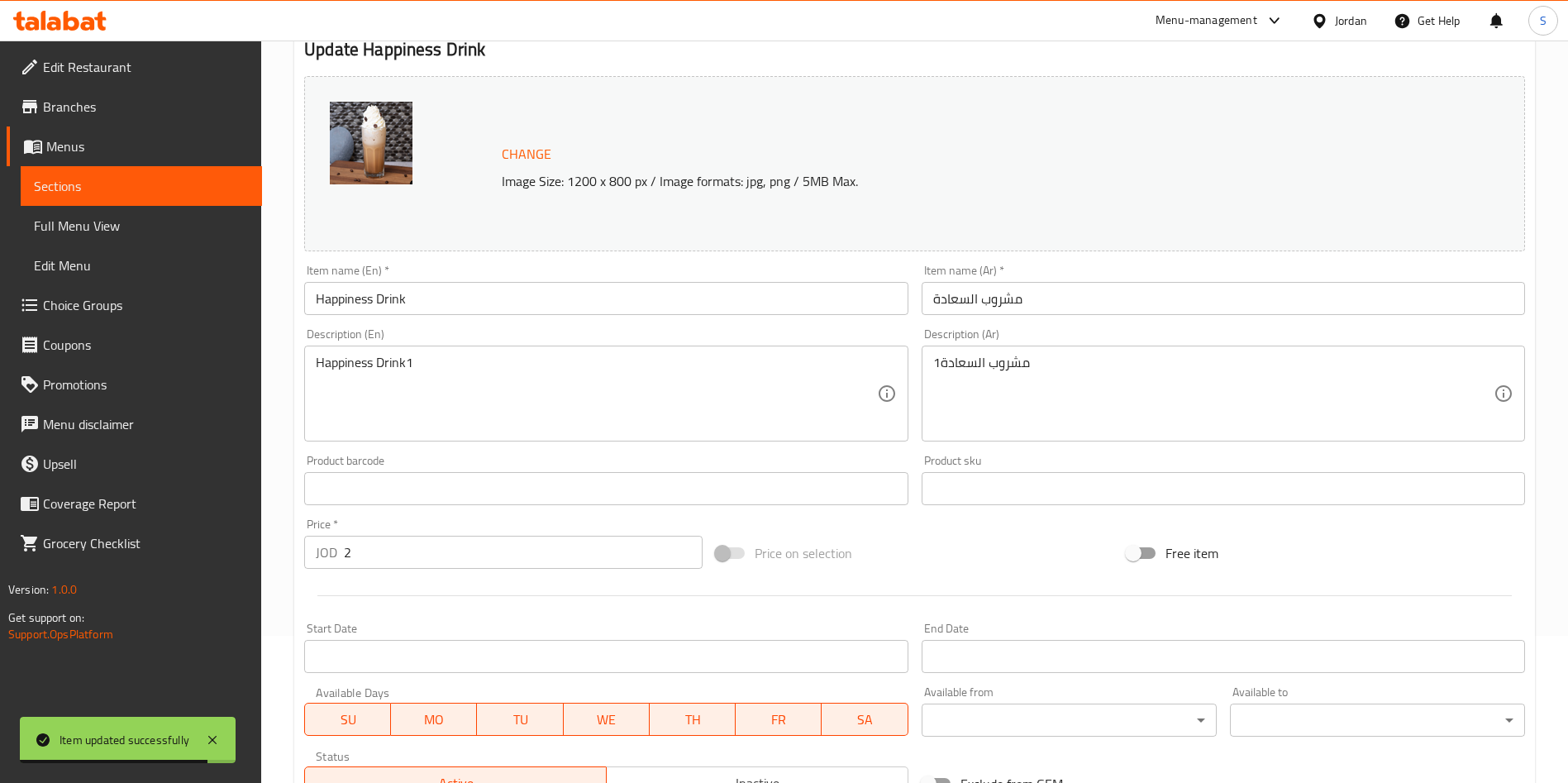
scroll to position [124, 0]
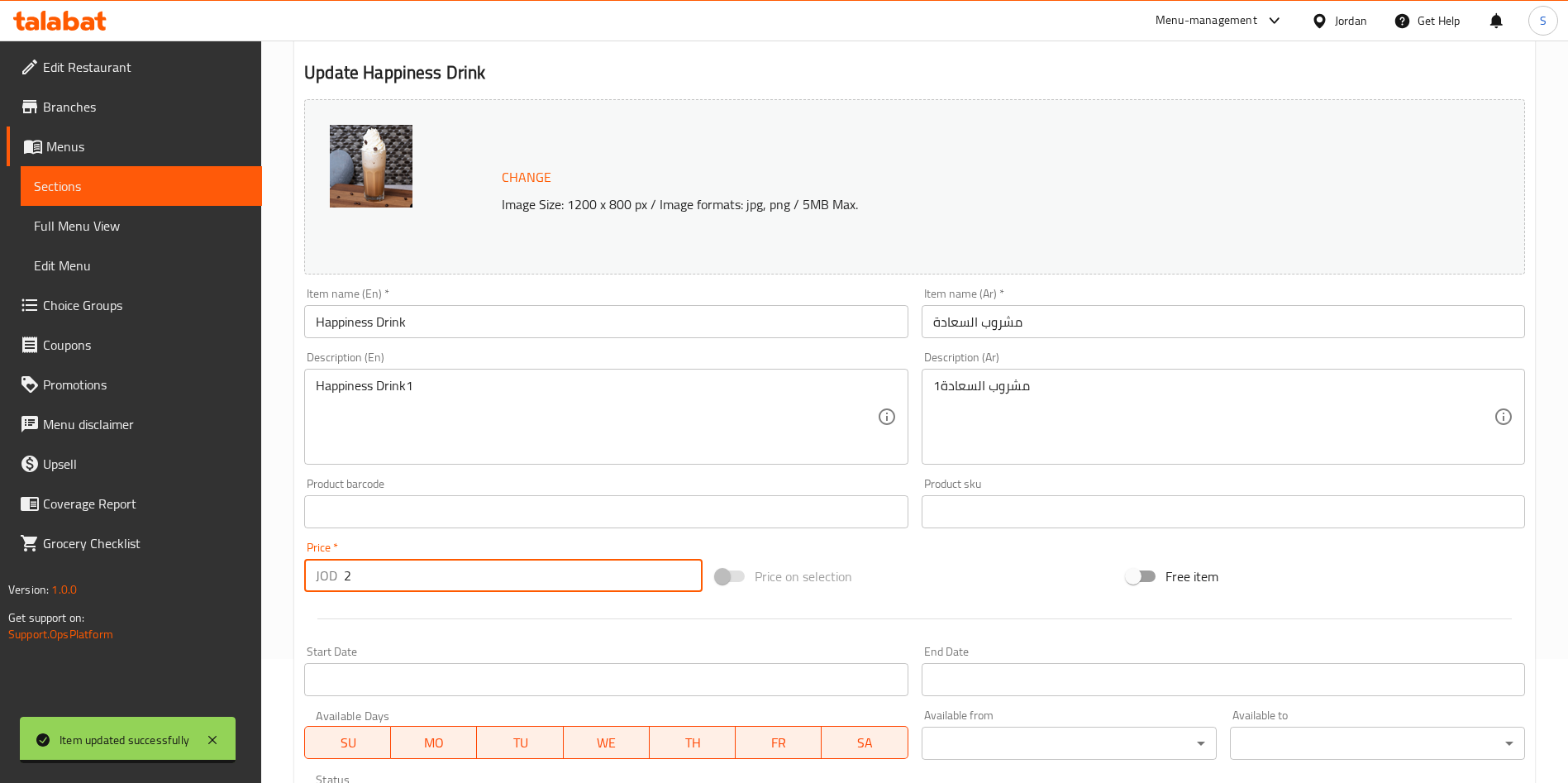
click at [372, 570] on input "2" at bounding box center [523, 575] width 359 height 33
drag, startPoint x: 348, startPoint y: 563, endPoint x: 357, endPoint y: 570, distance: 11.4
click at [357, 570] on input "225" at bounding box center [523, 575] width 359 height 33
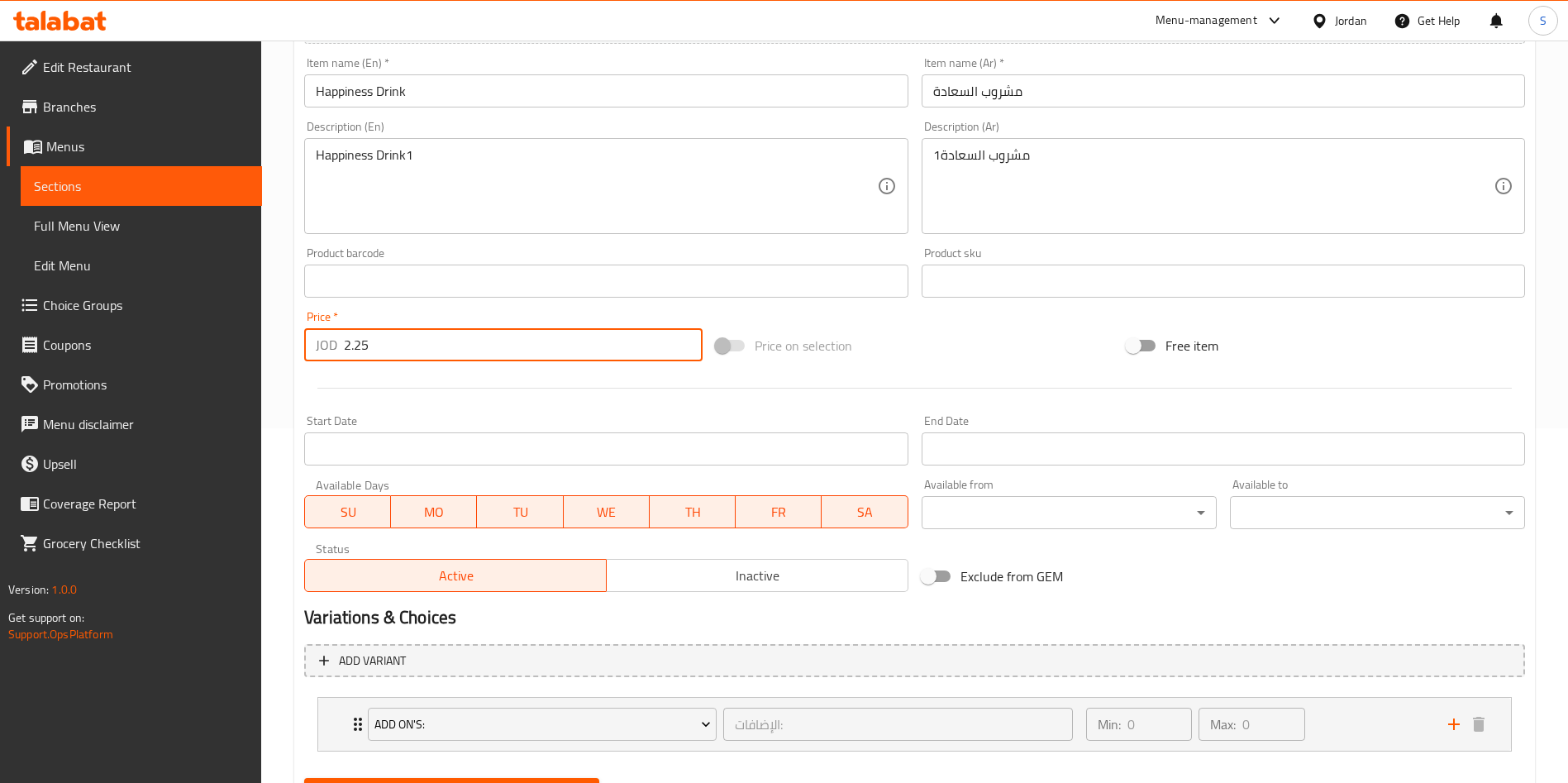
scroll to position [436, 0]
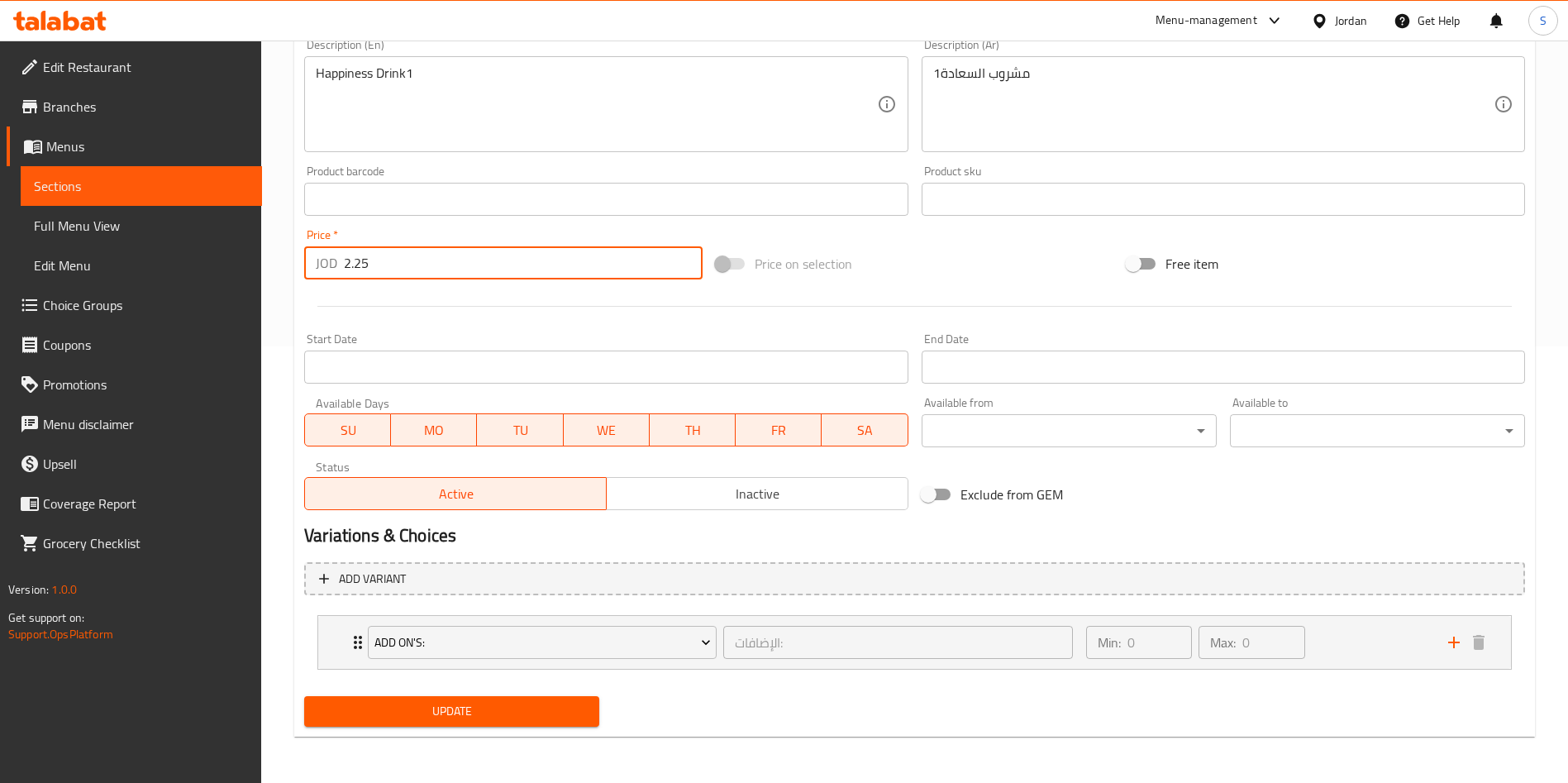
type input "2.25"
click at [500, 729] on div "Update" at bounding box center [452, 711] width 309 height 44
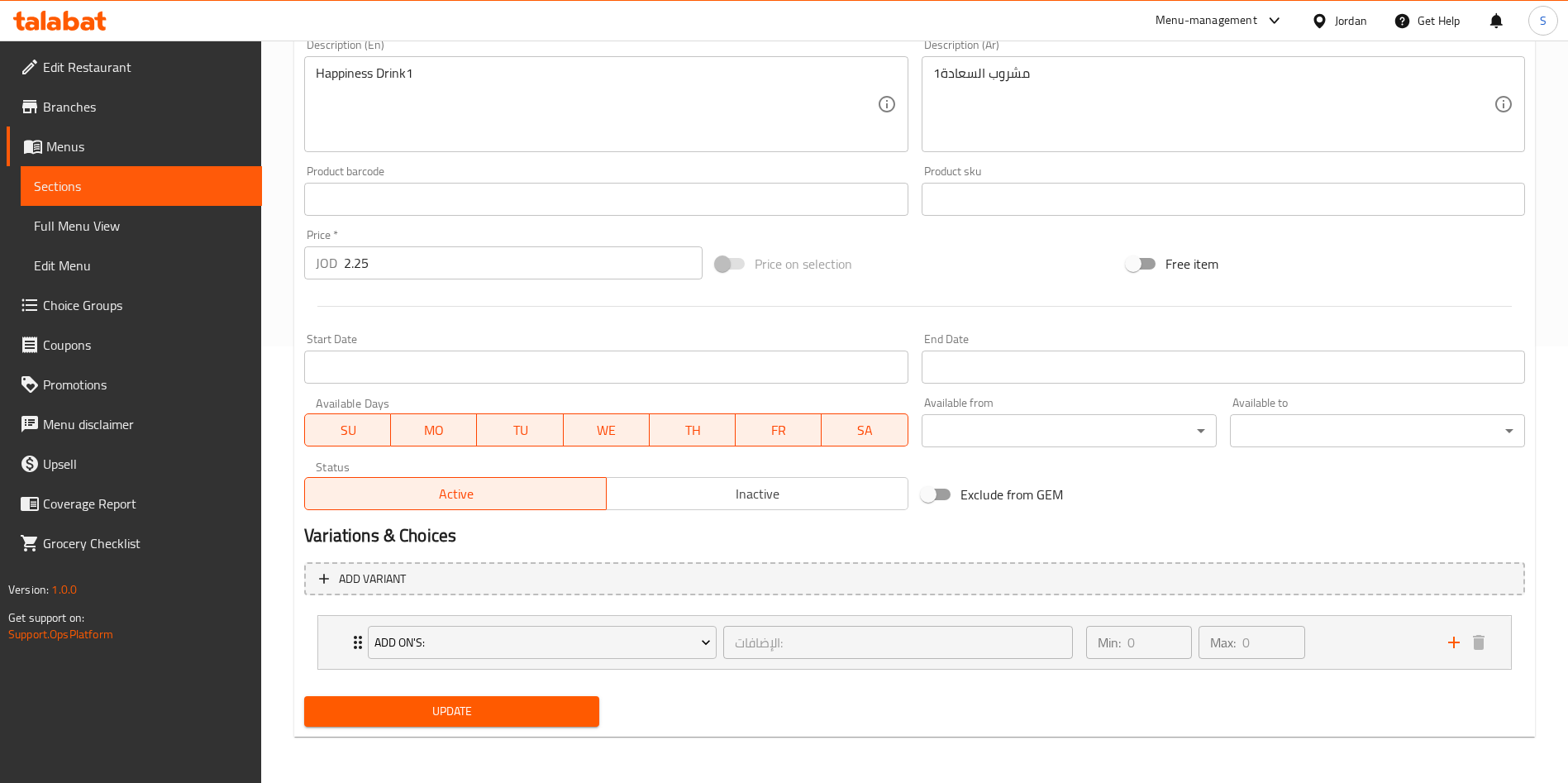
click at [492, 717] on span "Update" at bounding box center [452, 711] width 269 height 20
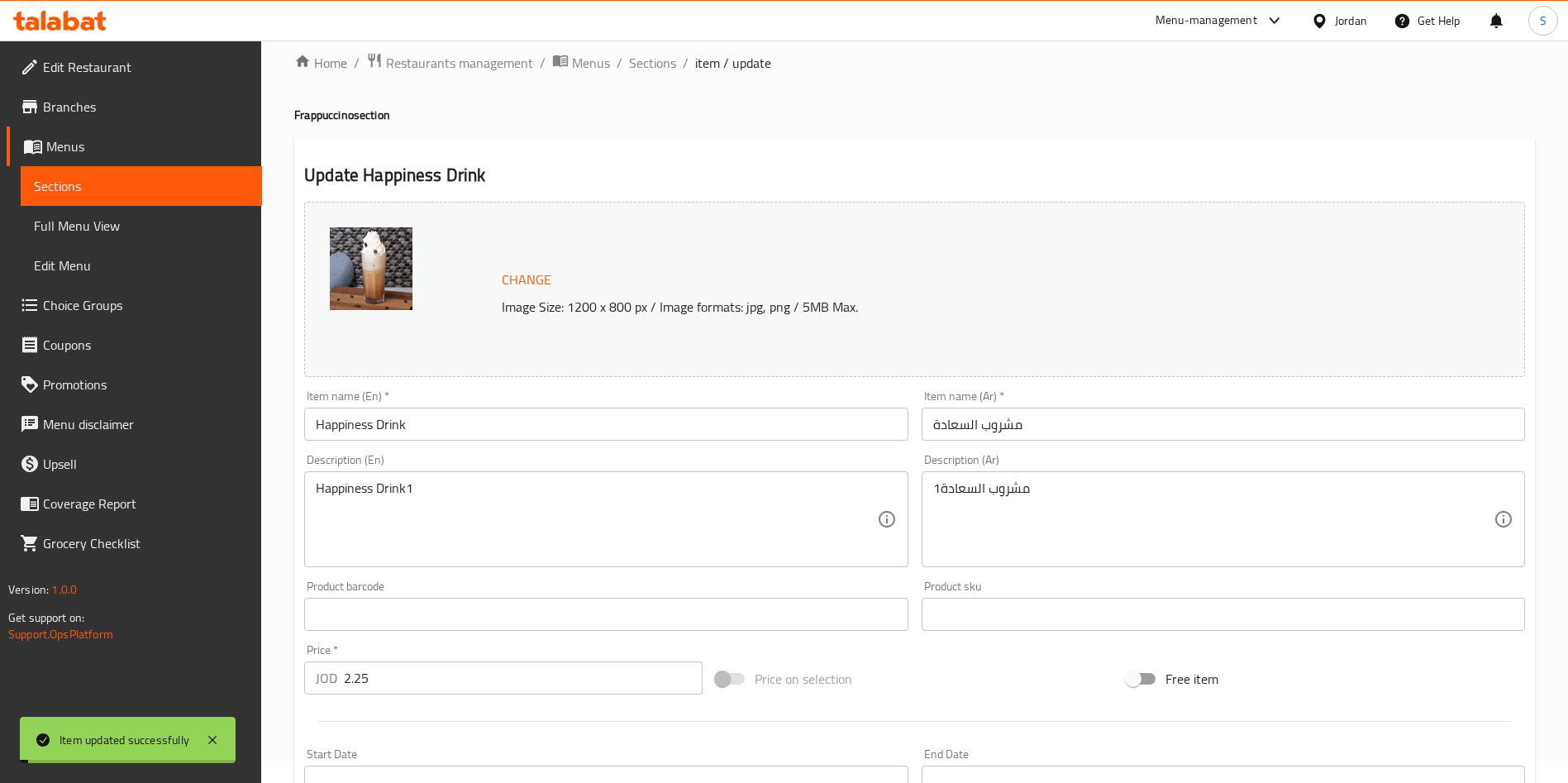
scroll to position [0, 0]
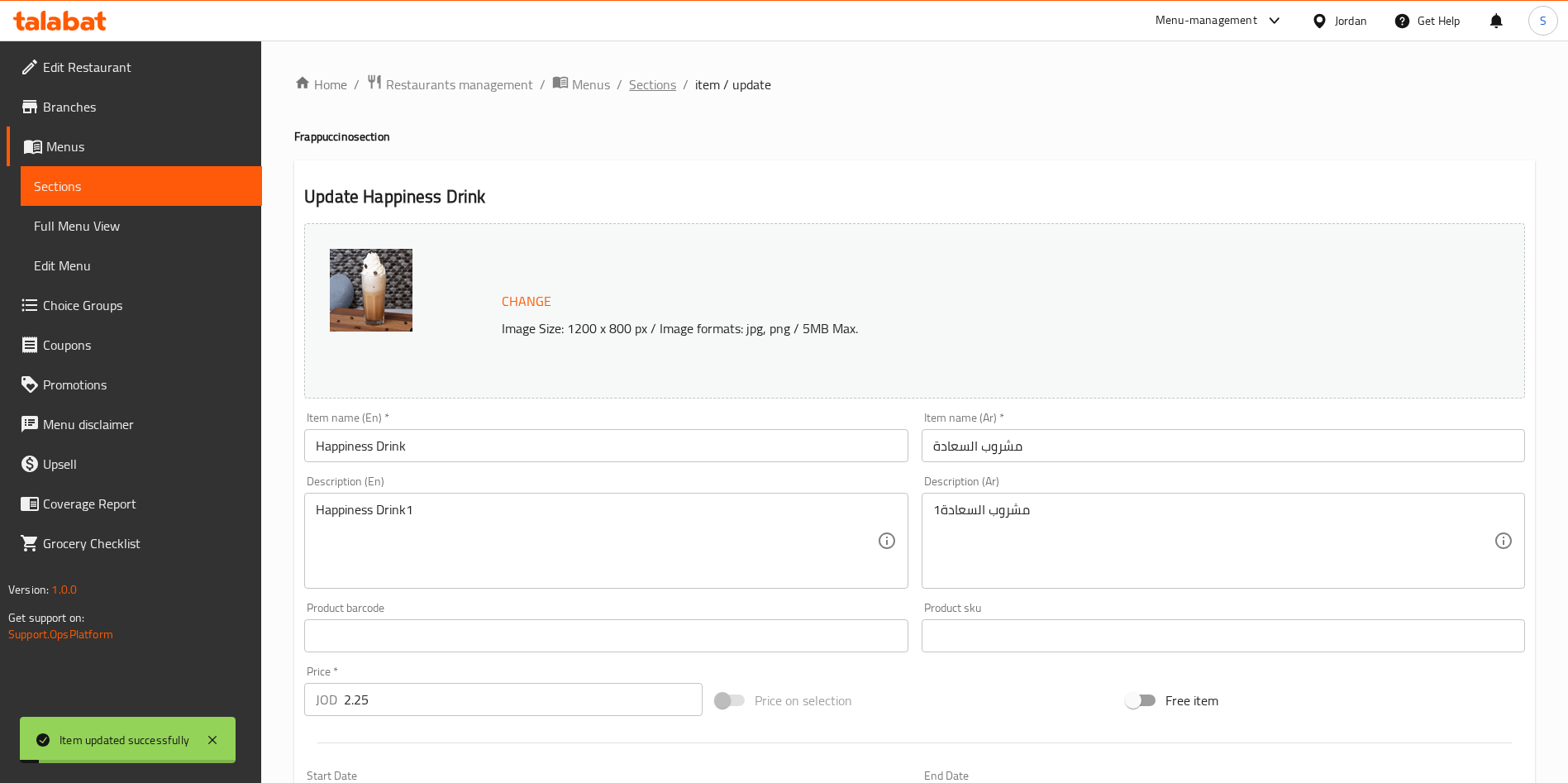
click at [659, 81] on span "Sections" at bounding box center [653, 84] width 47 height 19
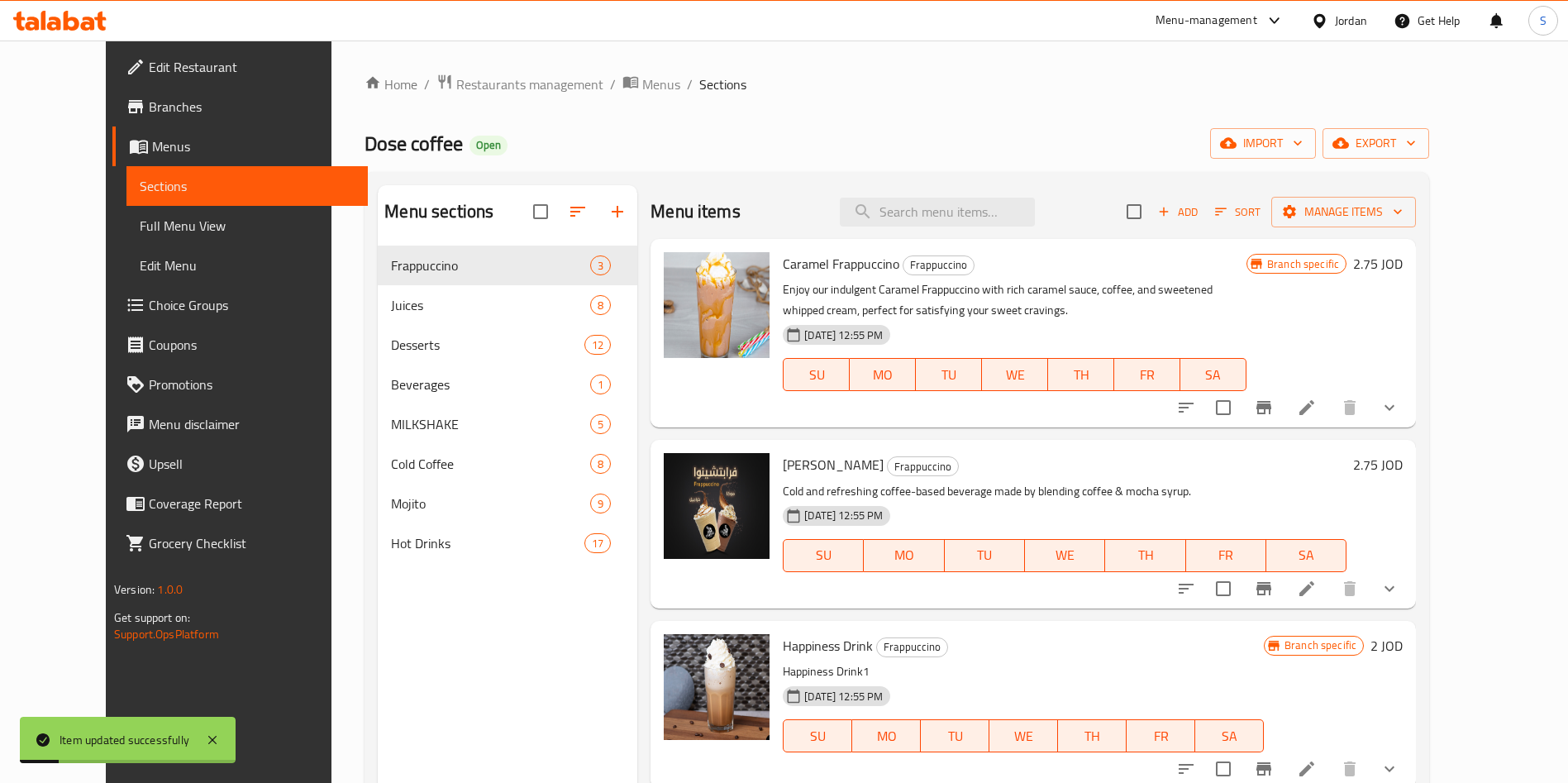
scroll to position [124, 0]
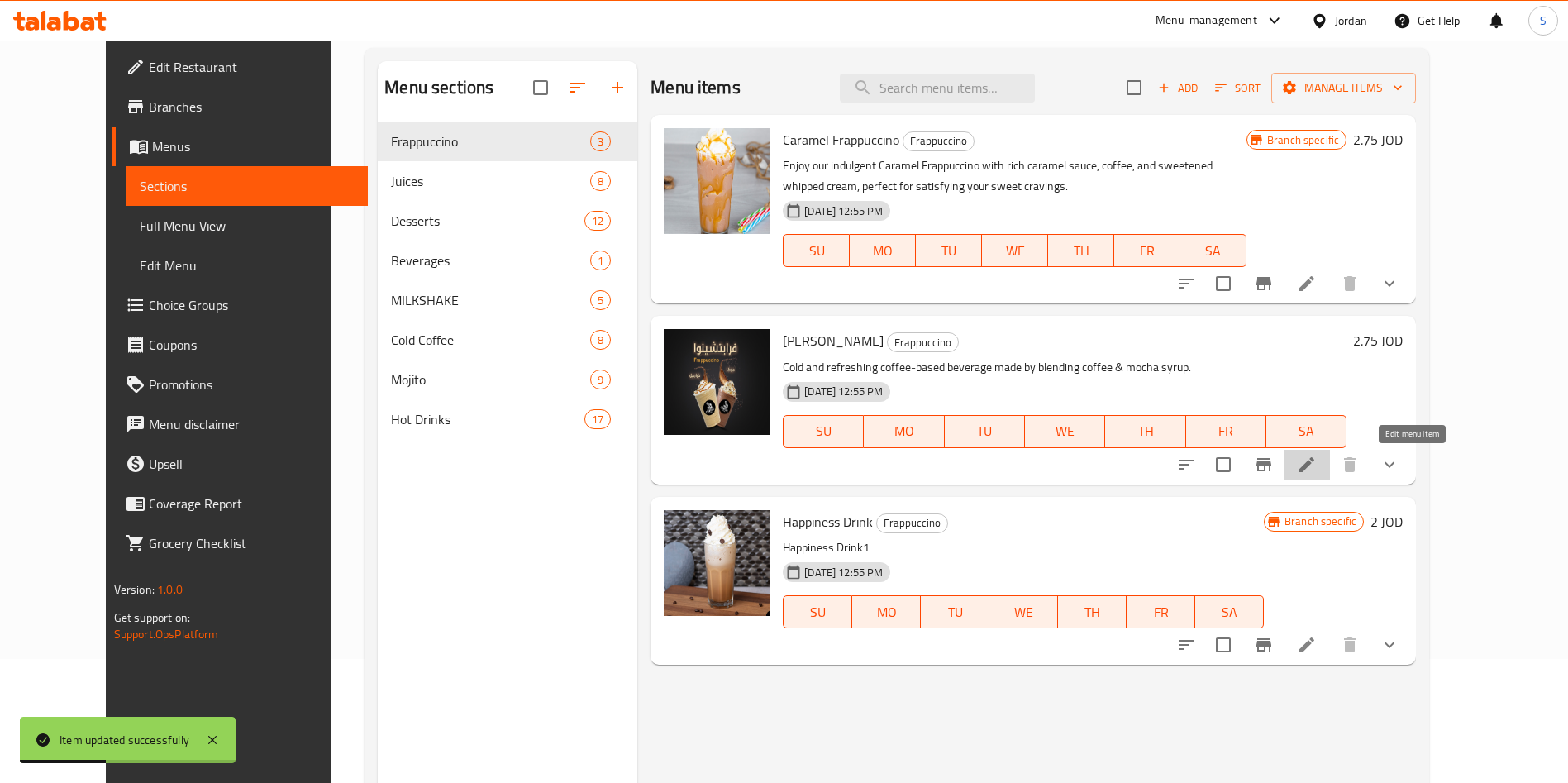
click at [1317, 458] on icon at bounding box center [1306, 464] width 19 height 19
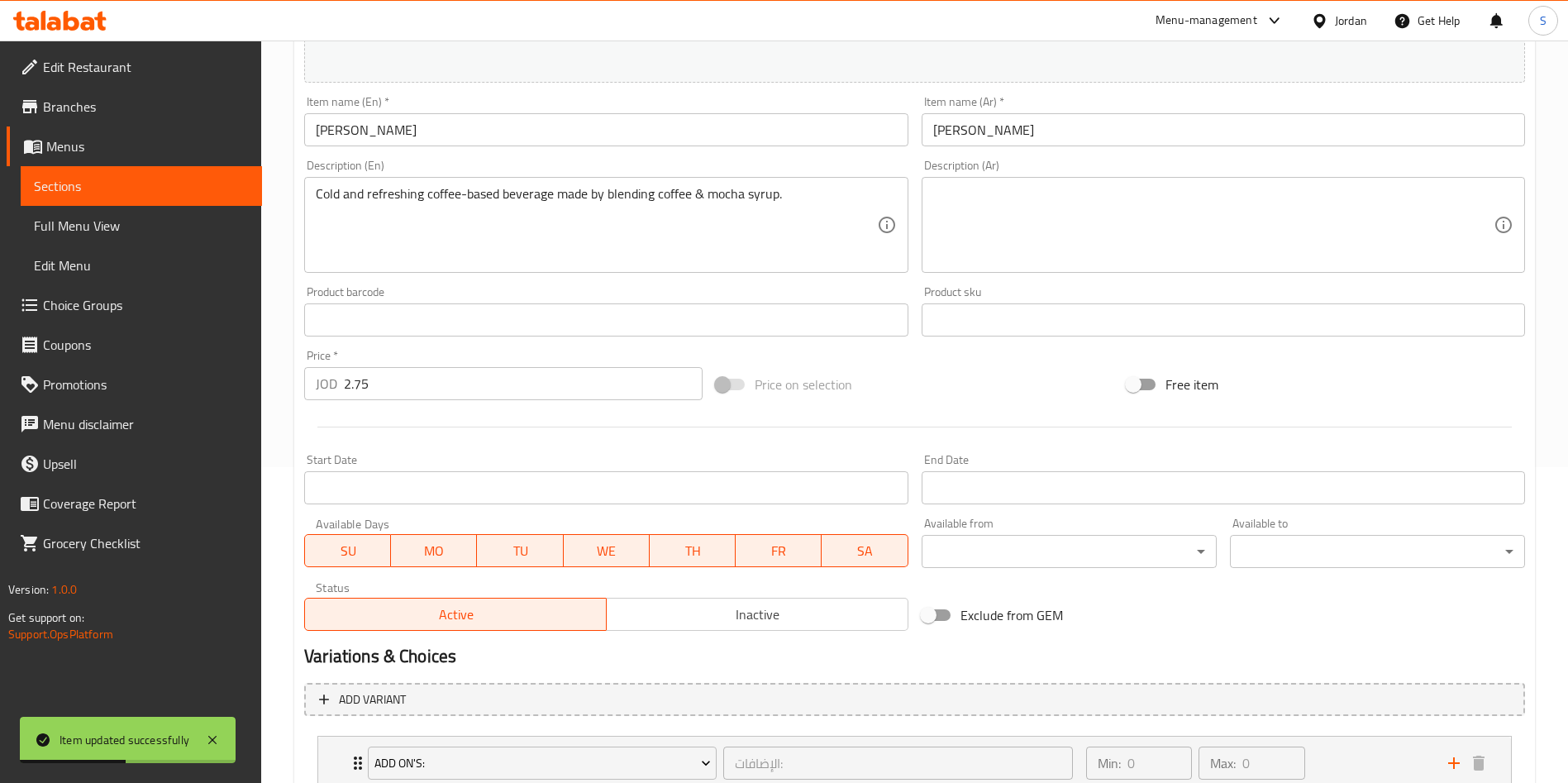
scroll to position [436, 0]
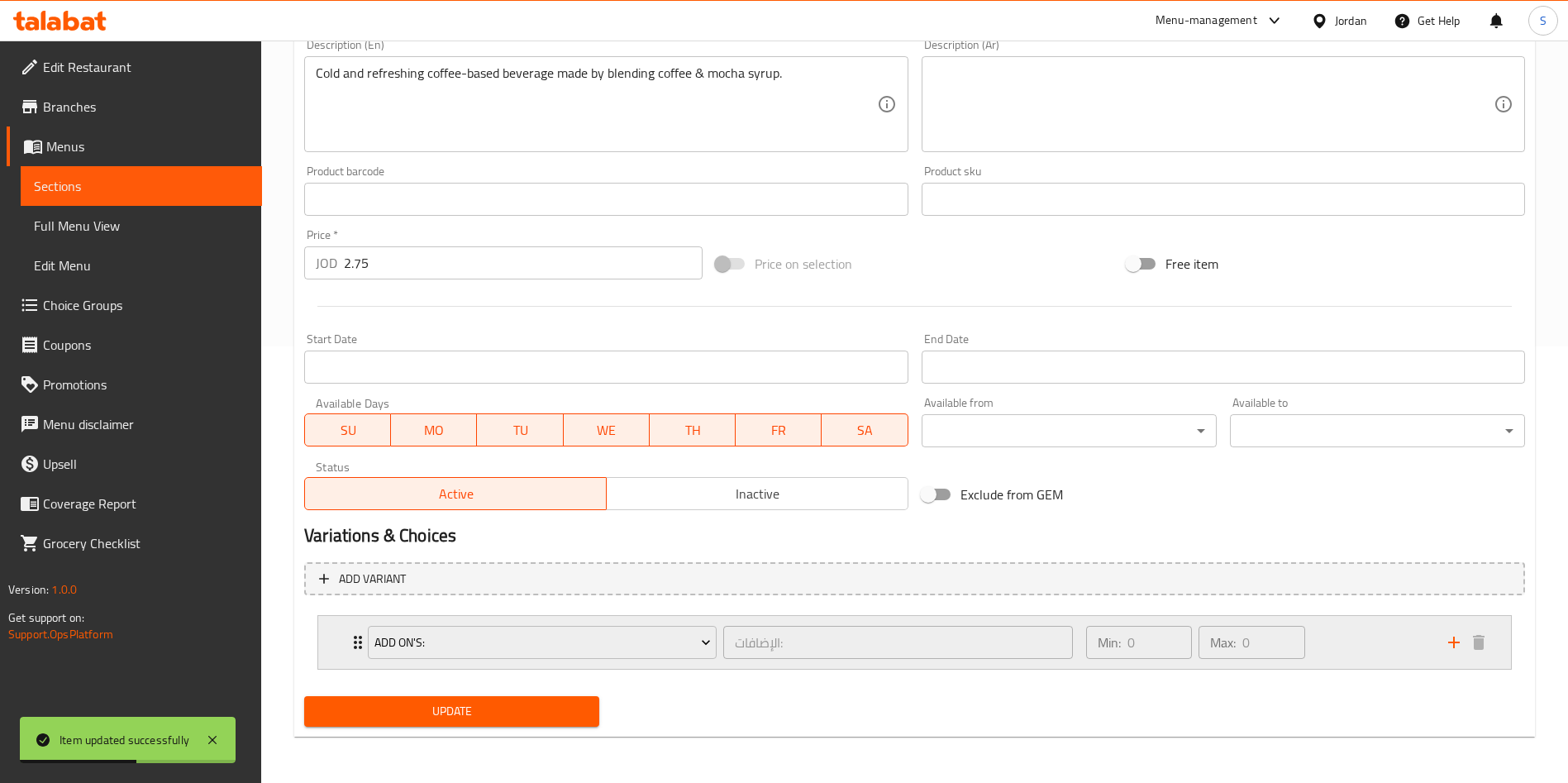
click at [334, 636] on div "Add On's: الإضافات: ​ Min: 0 ​ Max: 0 ​" at bounding box center [914, 642] width 1193 height 53
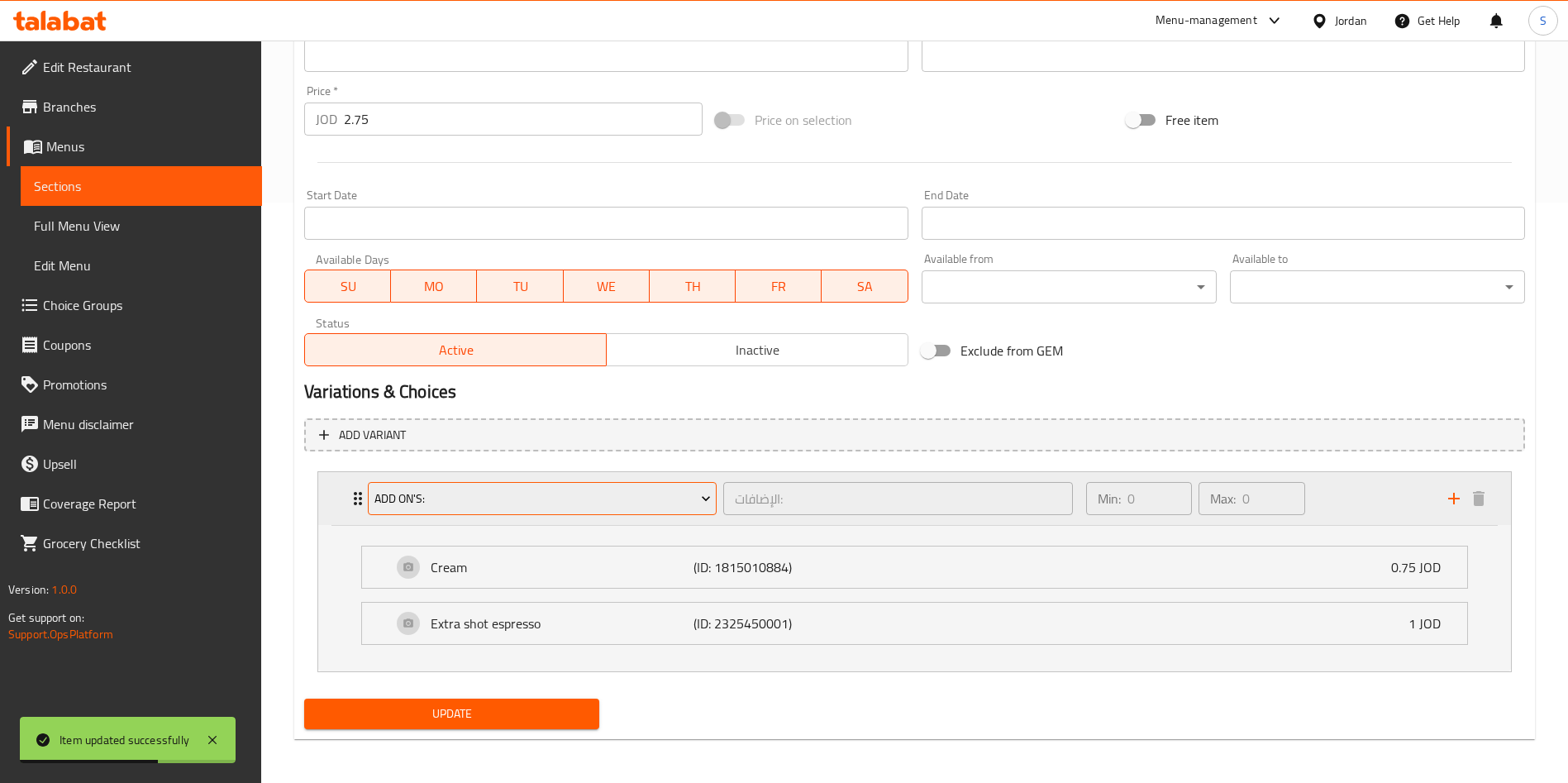
scroll to position [583, 0]
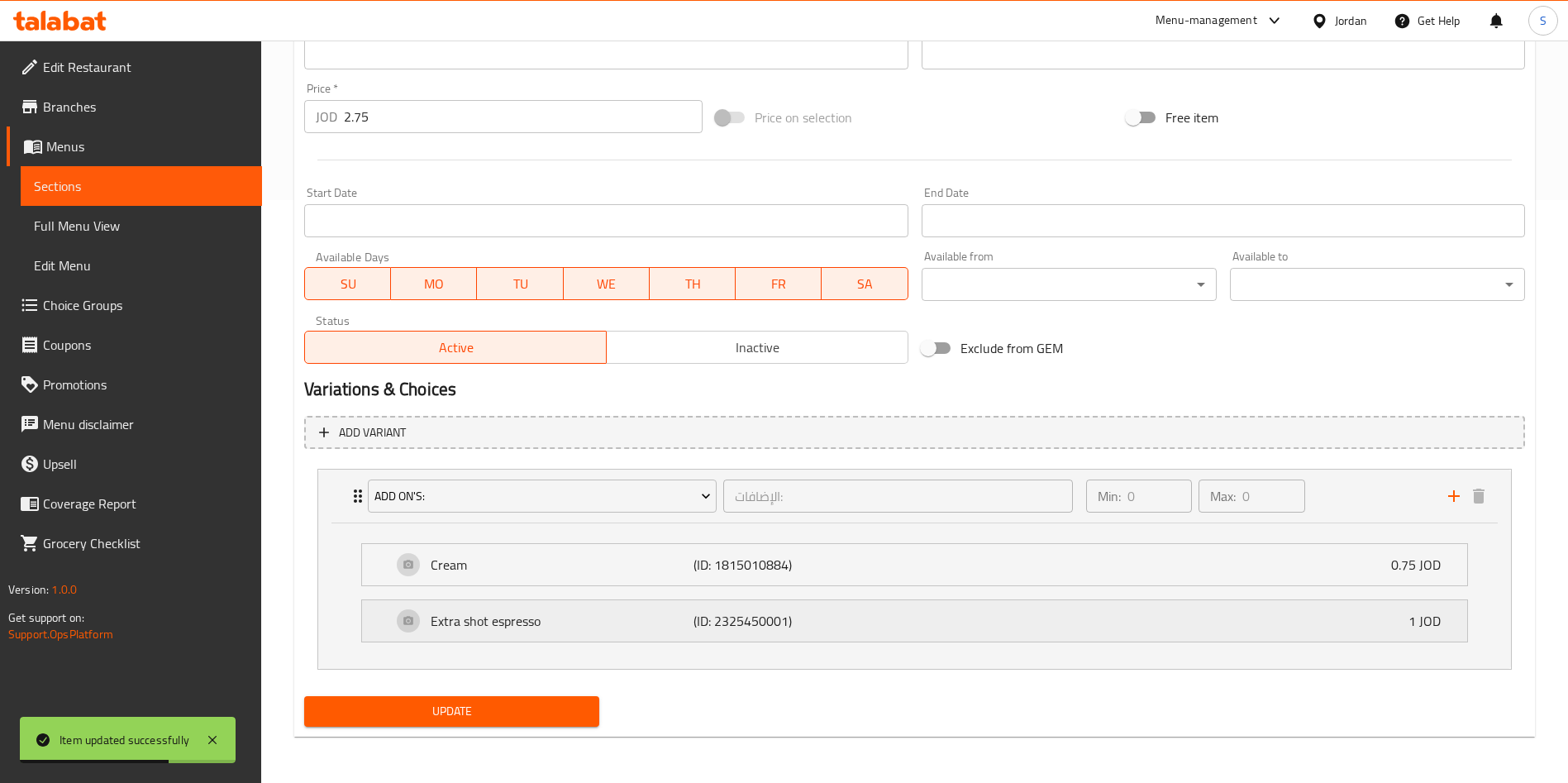
click at [604, 633] on div "Extra shot espresso (ID: 2325450001) 1 JOD" at bounding box center [919, 620] width 1055 height 42
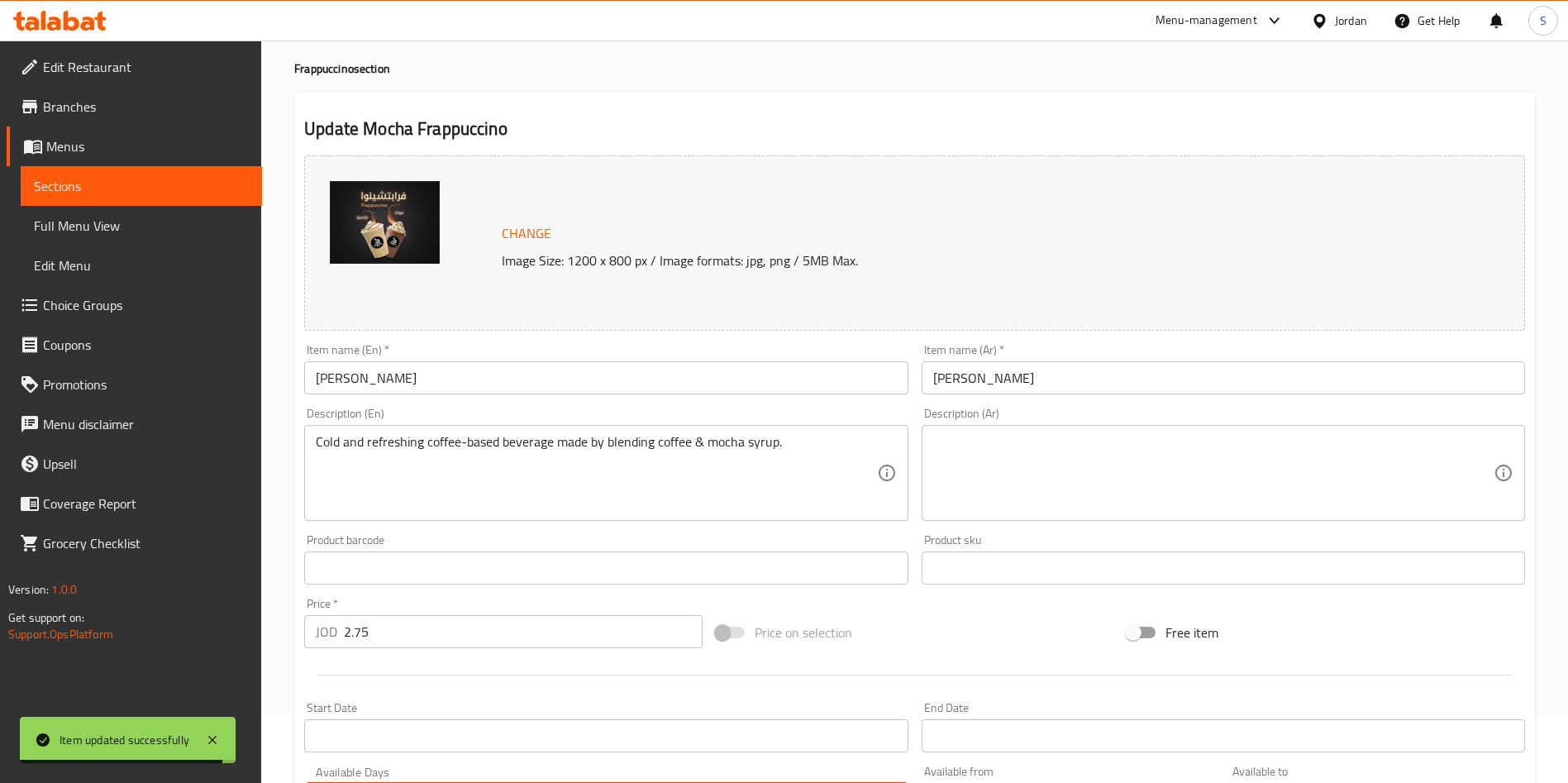
scroll to position [0, 0]
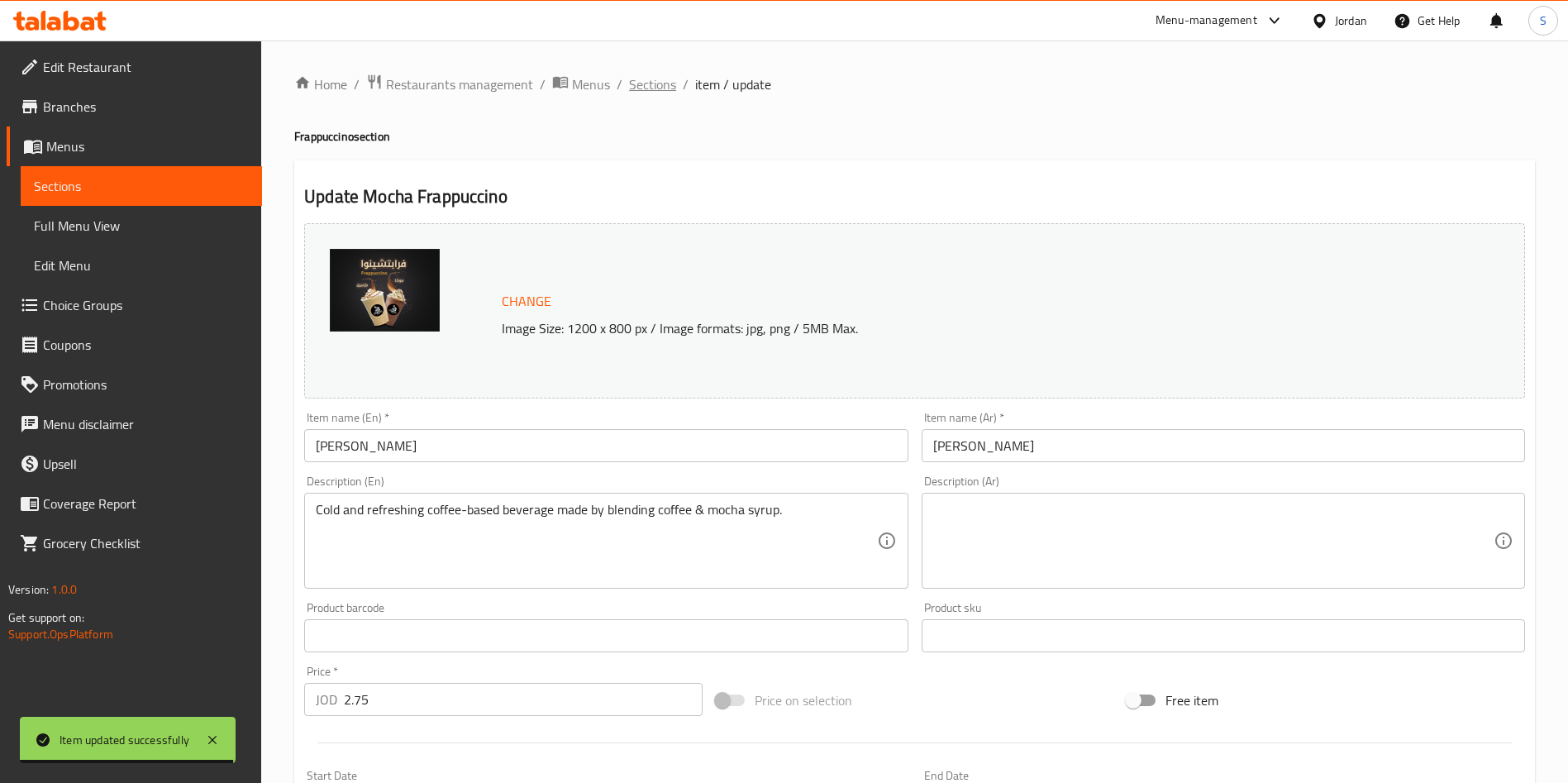
click at [662, 94] on span "Sections" at bounding box center [653, 84] width 47 height 19
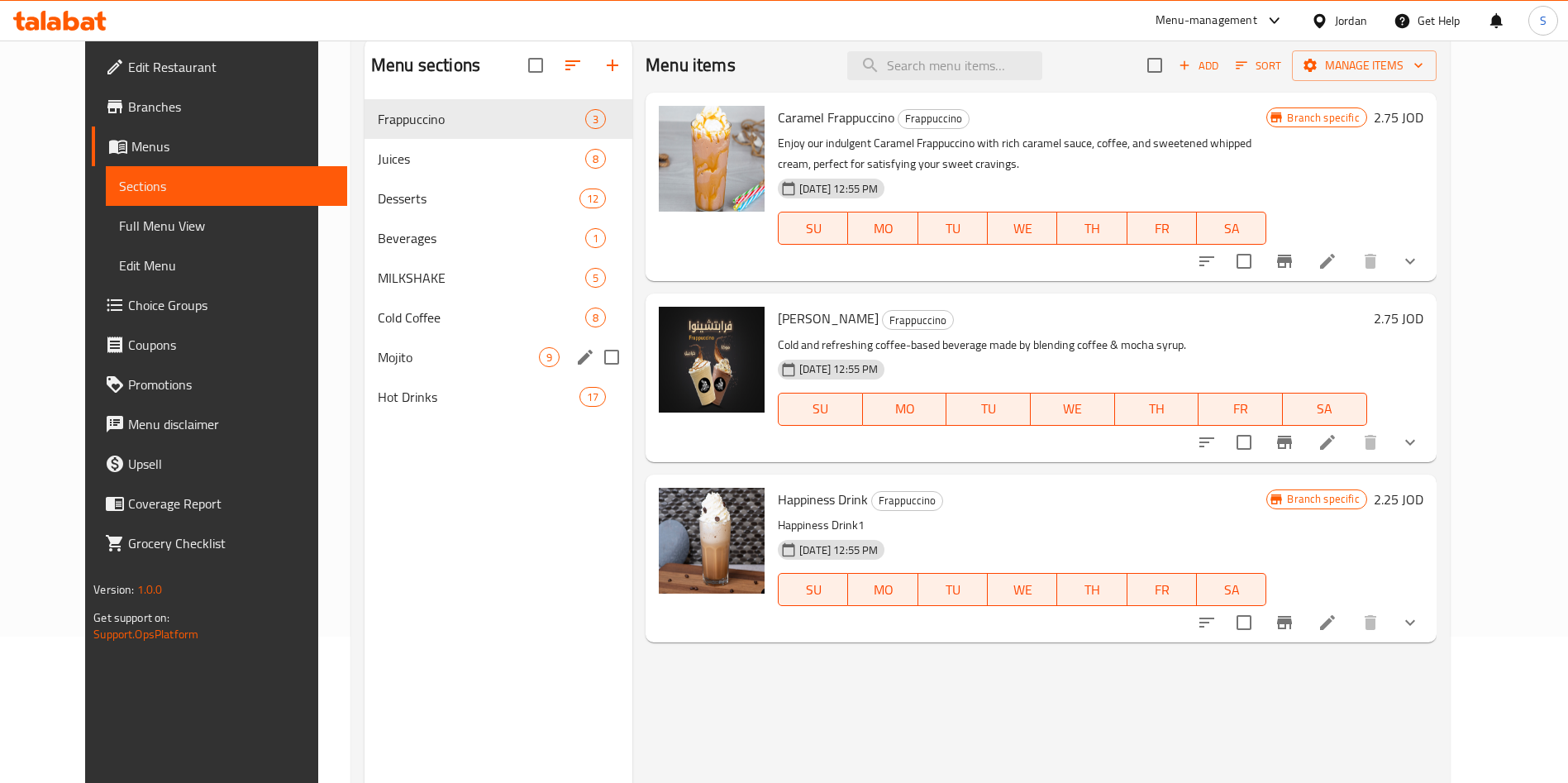
scroll to position [108, 0]
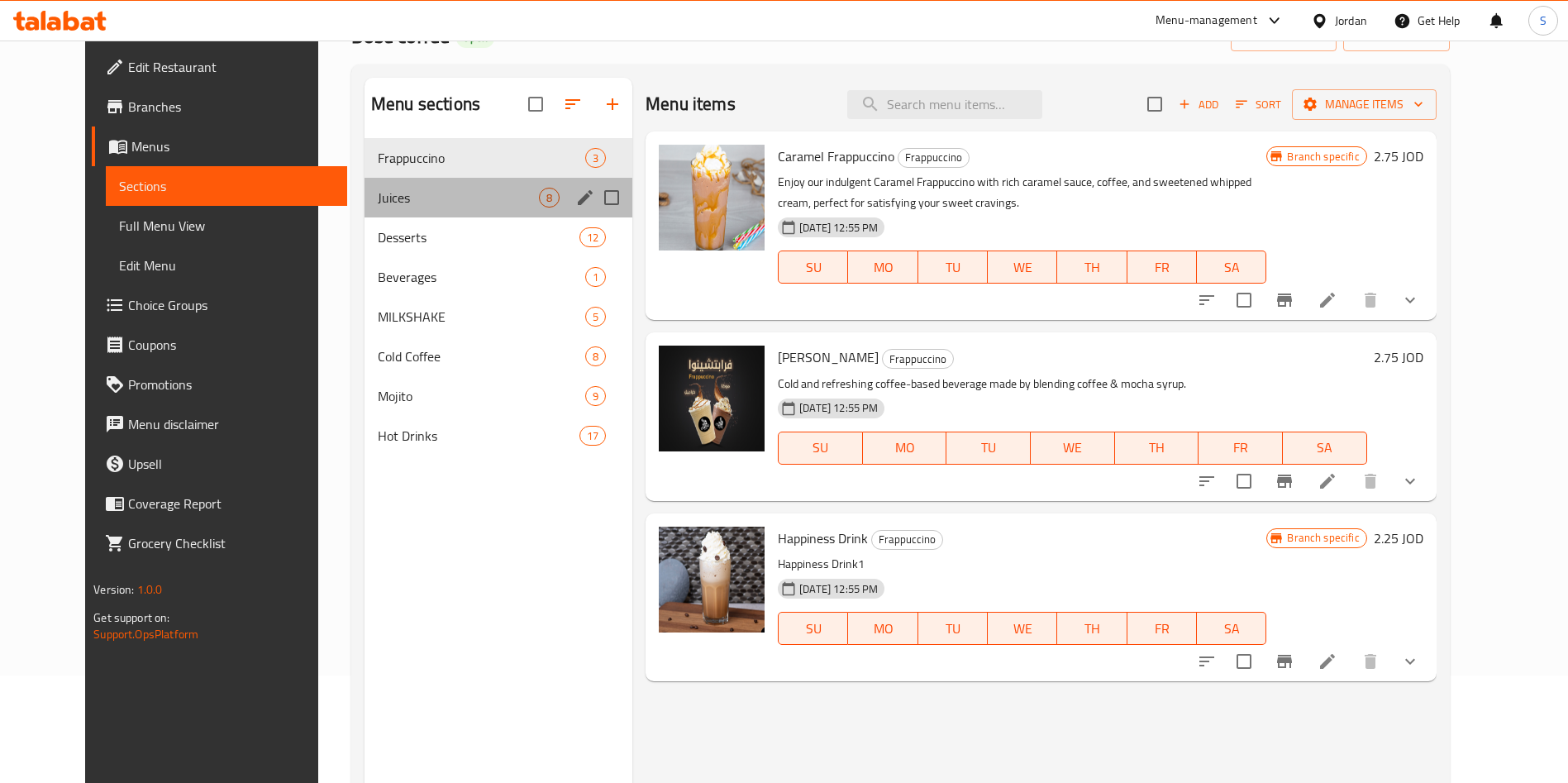
click at [403, 178] on div "Juices 8" at bounding box center [498, 197] width 268 height 40
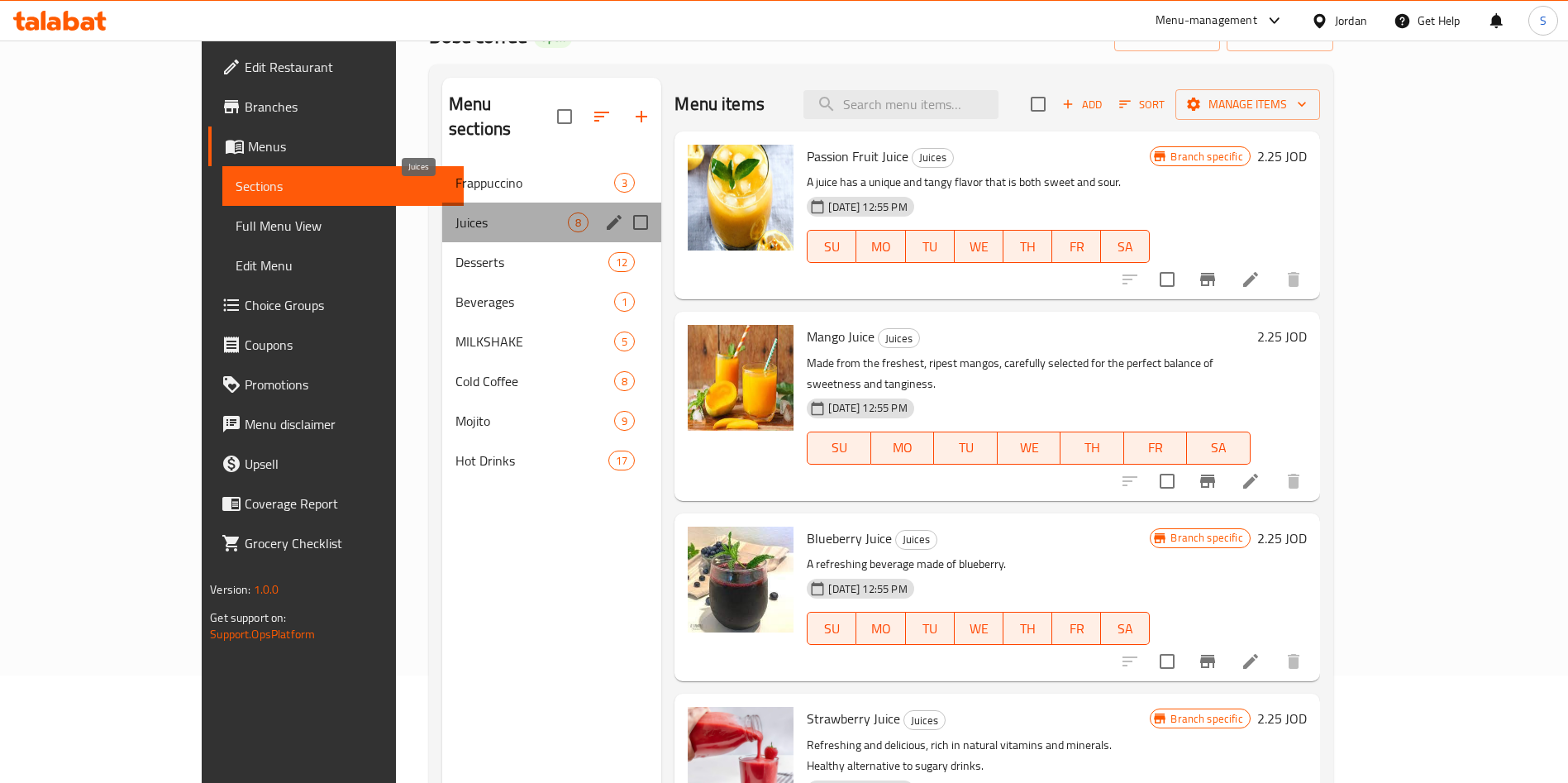
click at [455, 213] on span "Juices" at bounding box center [511, 222] width 113 height 19
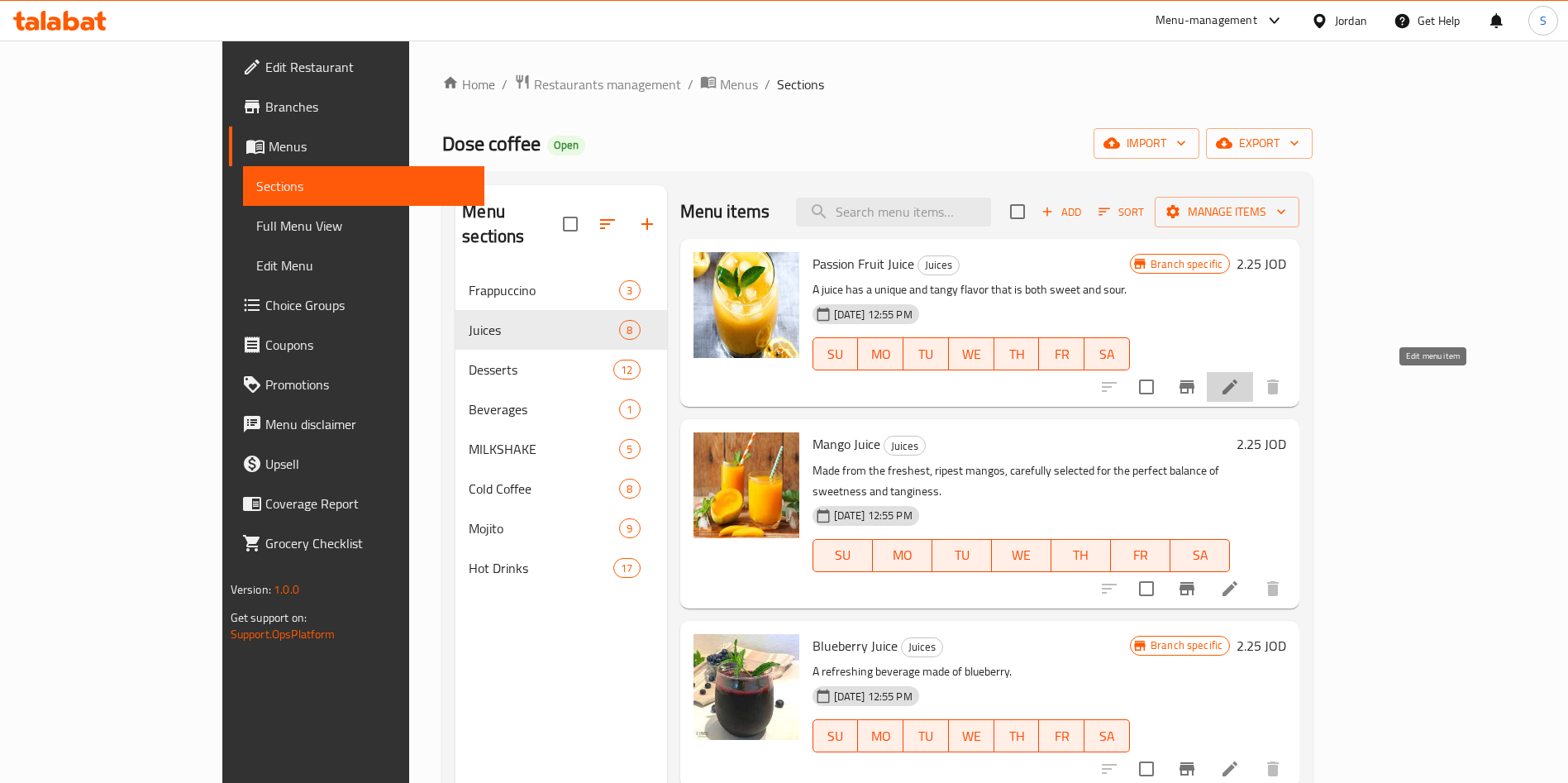
click at [1240, 394] on icon at bounding box center [1230, 386] width 19 height 19
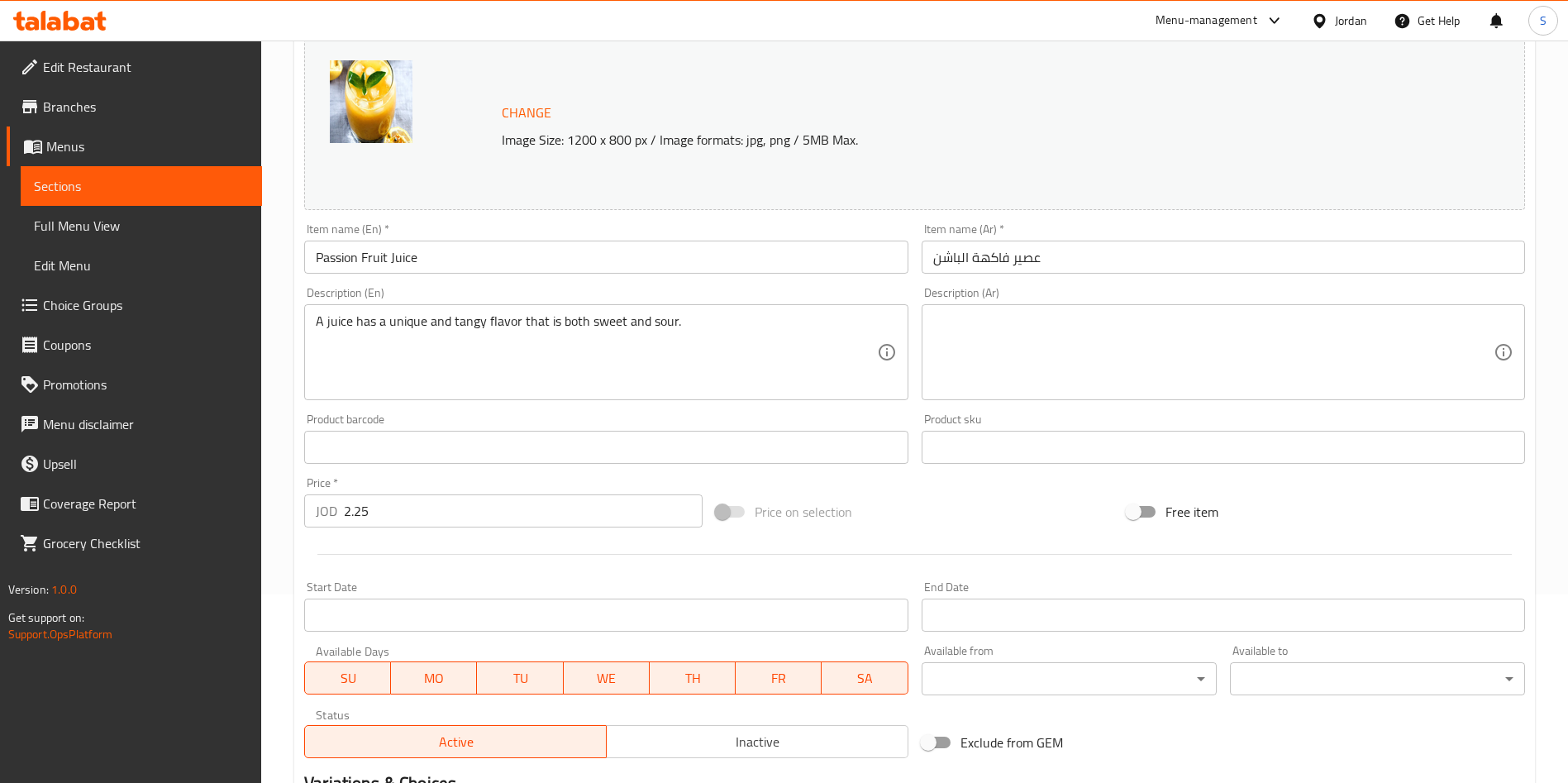
scroll to position [372, 0]
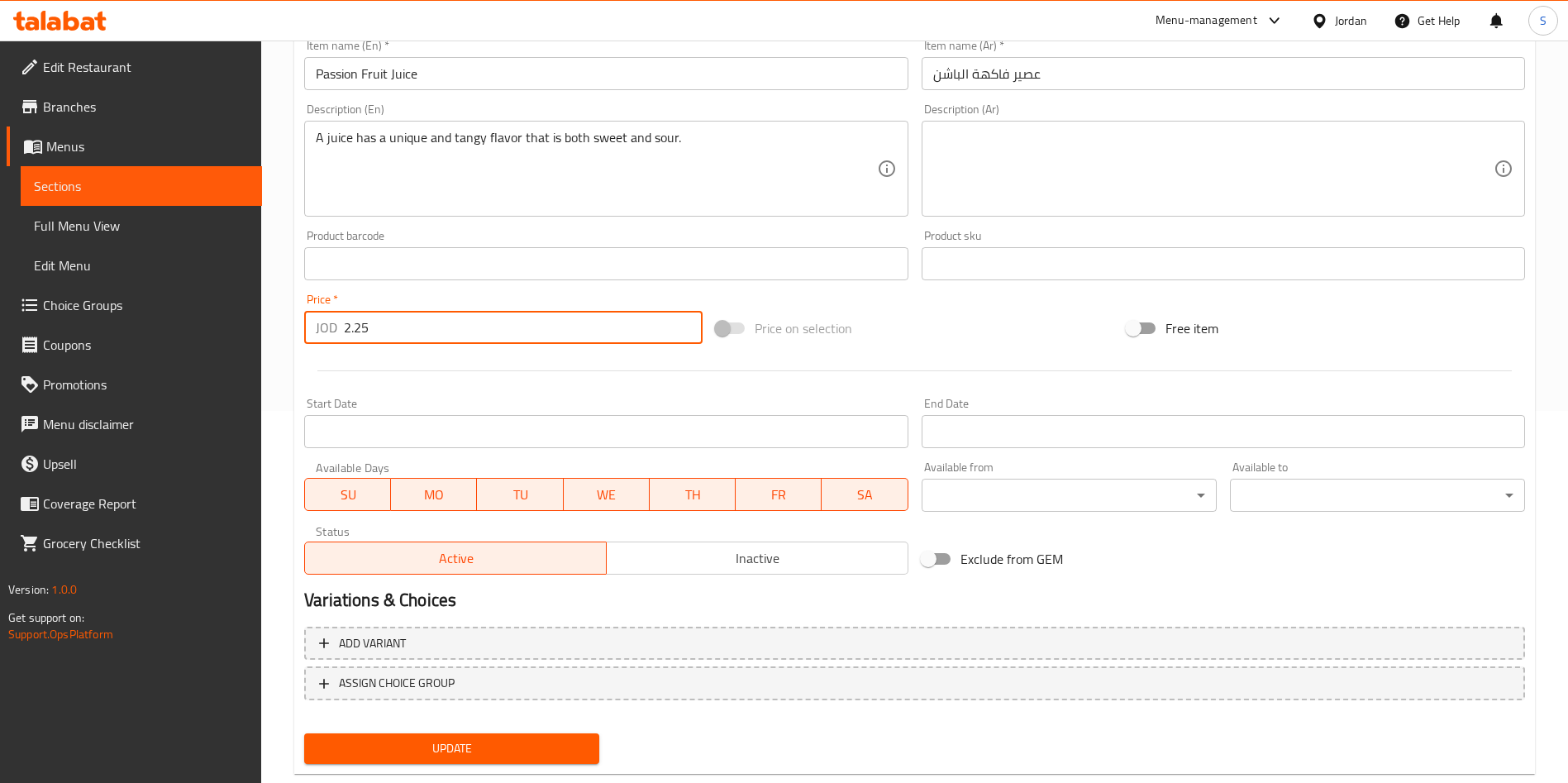
drag, startPoint x: 384, startPoint y: 329, endPoint x: 328, endPoint y: 329, distance: 56.0
click at [330, 329] on div "JOD 2.25 Price *" at bounding box center [503, 327] width 398 height 33
click at [342, 325] on div "JOD 25 Price *" at bounding box center [503, 327] width 398 height 33
click at [354, 321] on input "25" at bounding box center [523, 327] width 359 height 33
click at [350, 325] on input "25" at bounding box center [523, 327] width 359 height 33
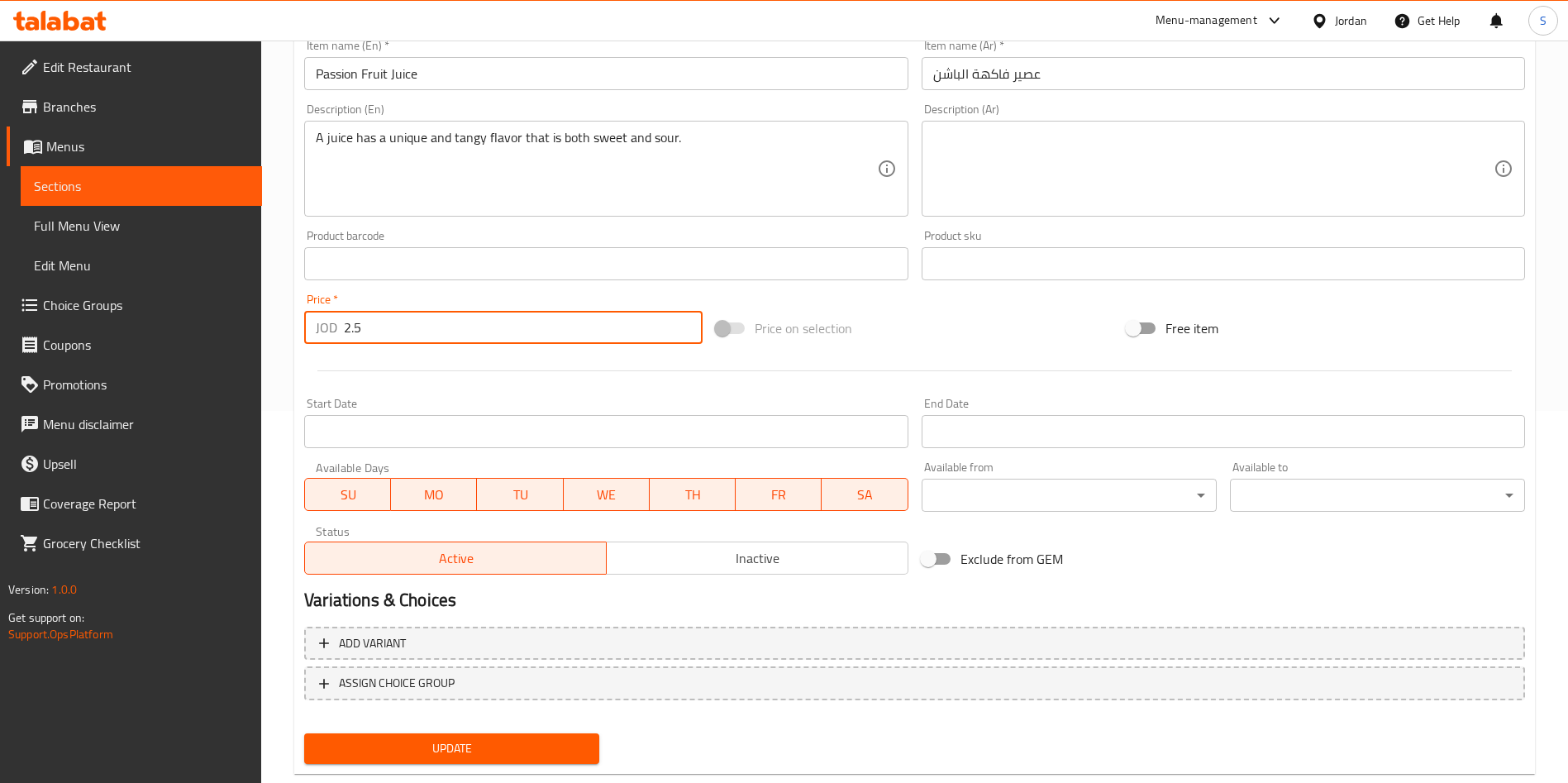
drag, startPoint x: 447, startPoint y: 336, endPoint x: 69, endPoint y: 333, distance: 378.0
click at [69, 333] on div "Edit Restaurant Branches Menus Sections Full Menu View Edit Menu Choice Groups …" at bounding box center [784, 244] width 1568 height 1152
type input "2.5"
click at [569, 760] on button "Update" at bounding box center [452, 748] width 295 height 31
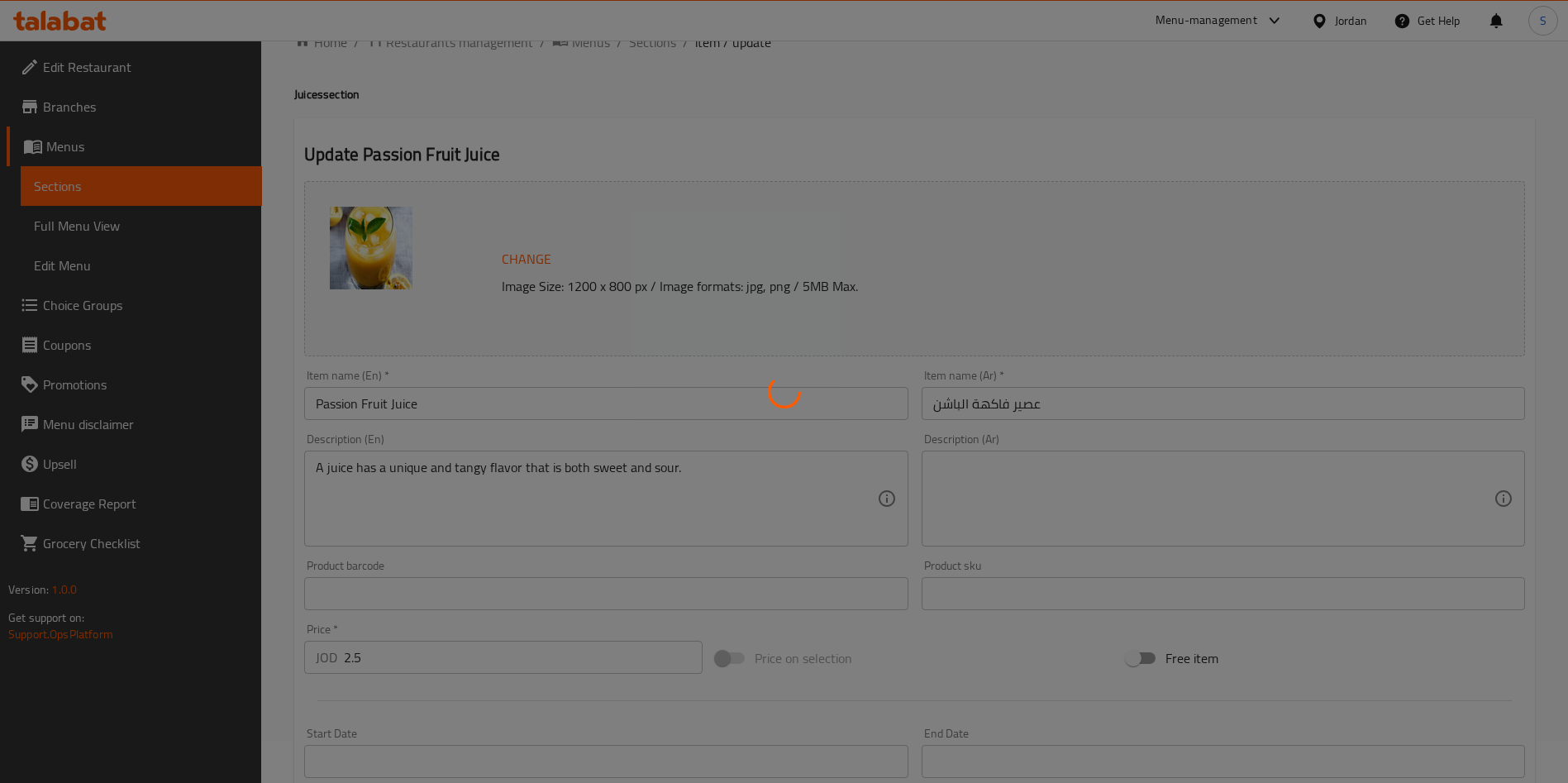
scroll to position [0, 0]
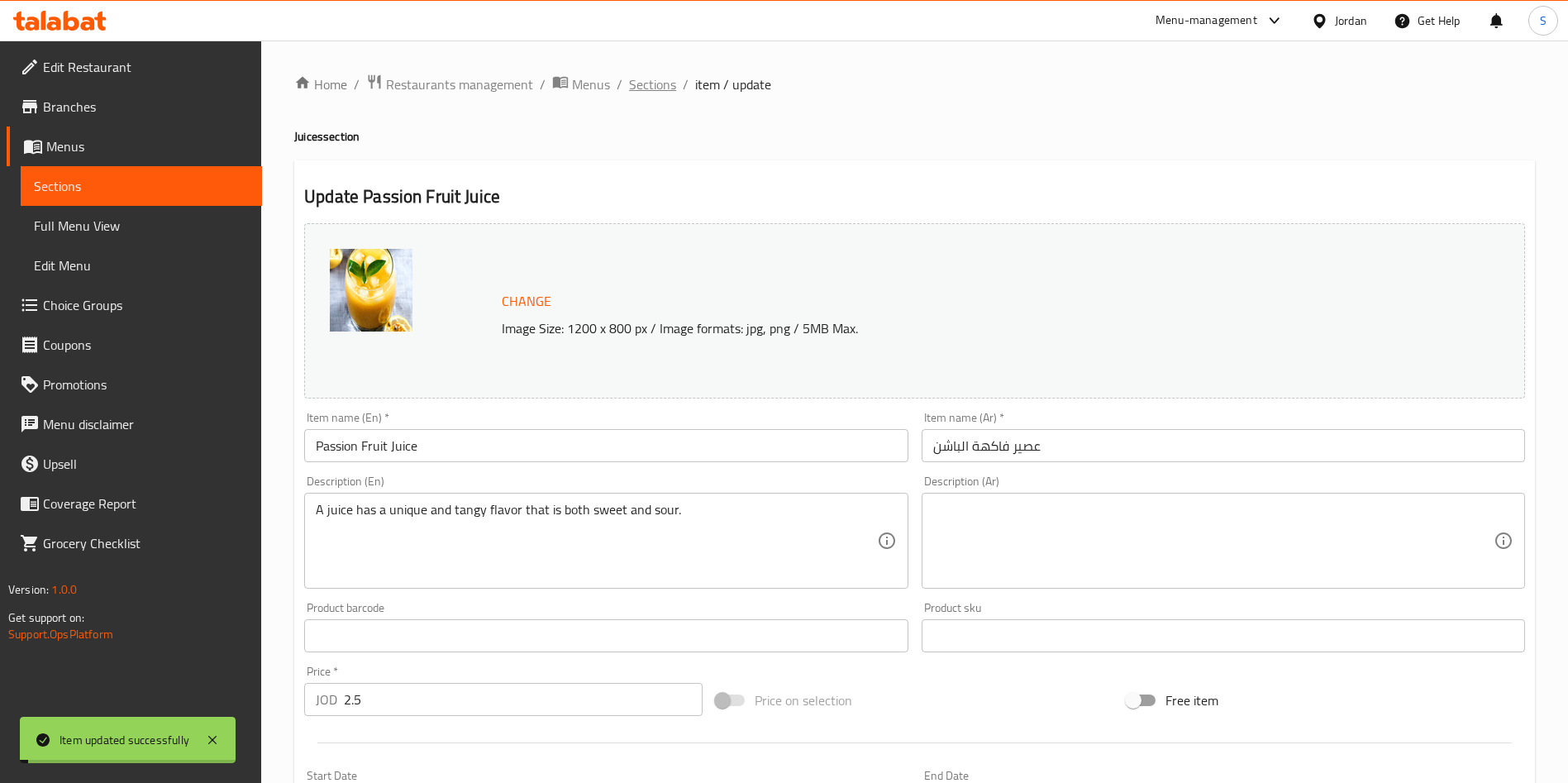
click at [653, 83] on span "Sections" at bounding box center [653, 84] width 47 height 19
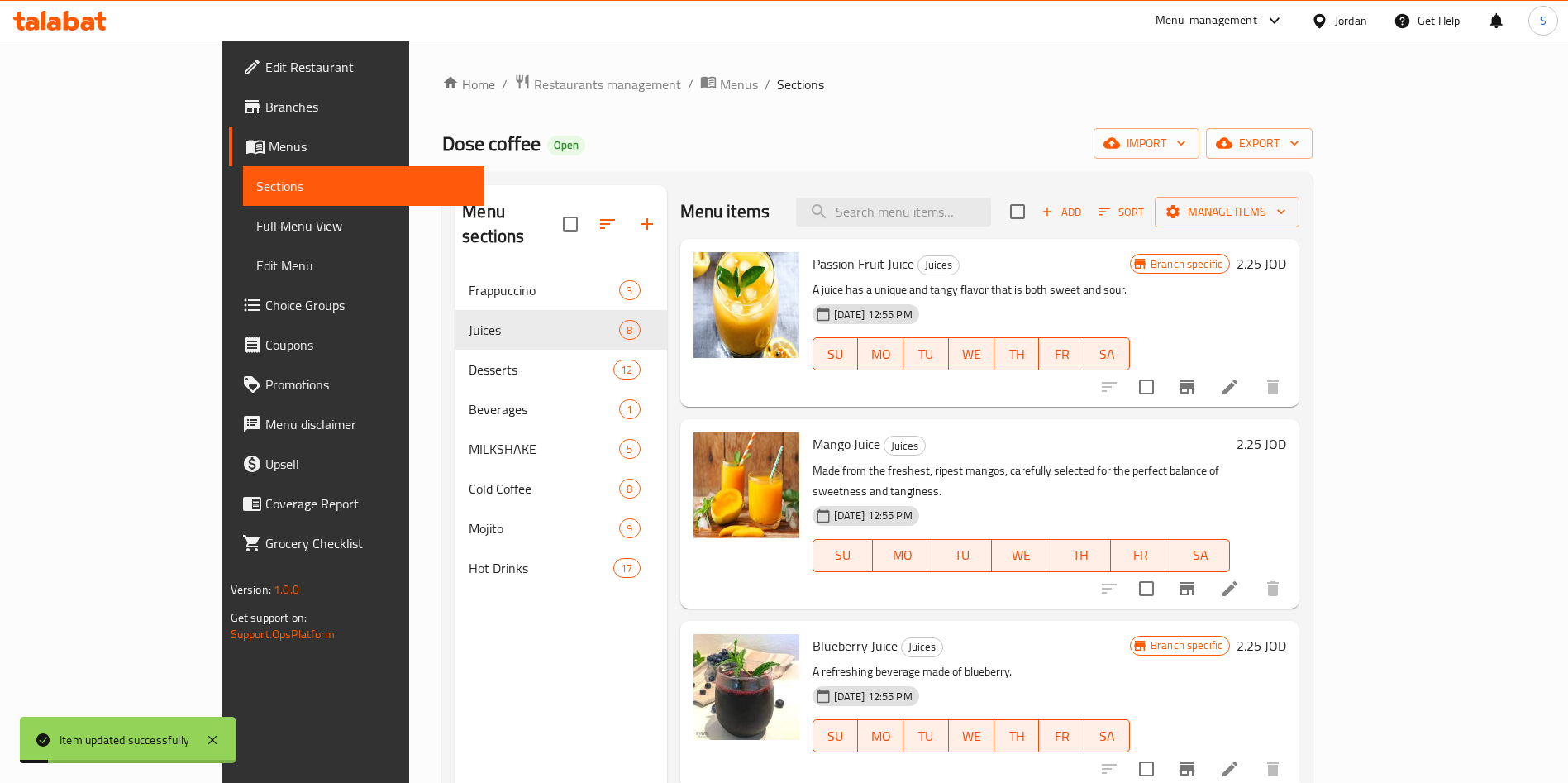
click at [1293, 583] on div at bounding box center [1191, 588] width 203 height 40
click at [1237, 581] on icon at bounding box center [1230, 589] width 15 height 15
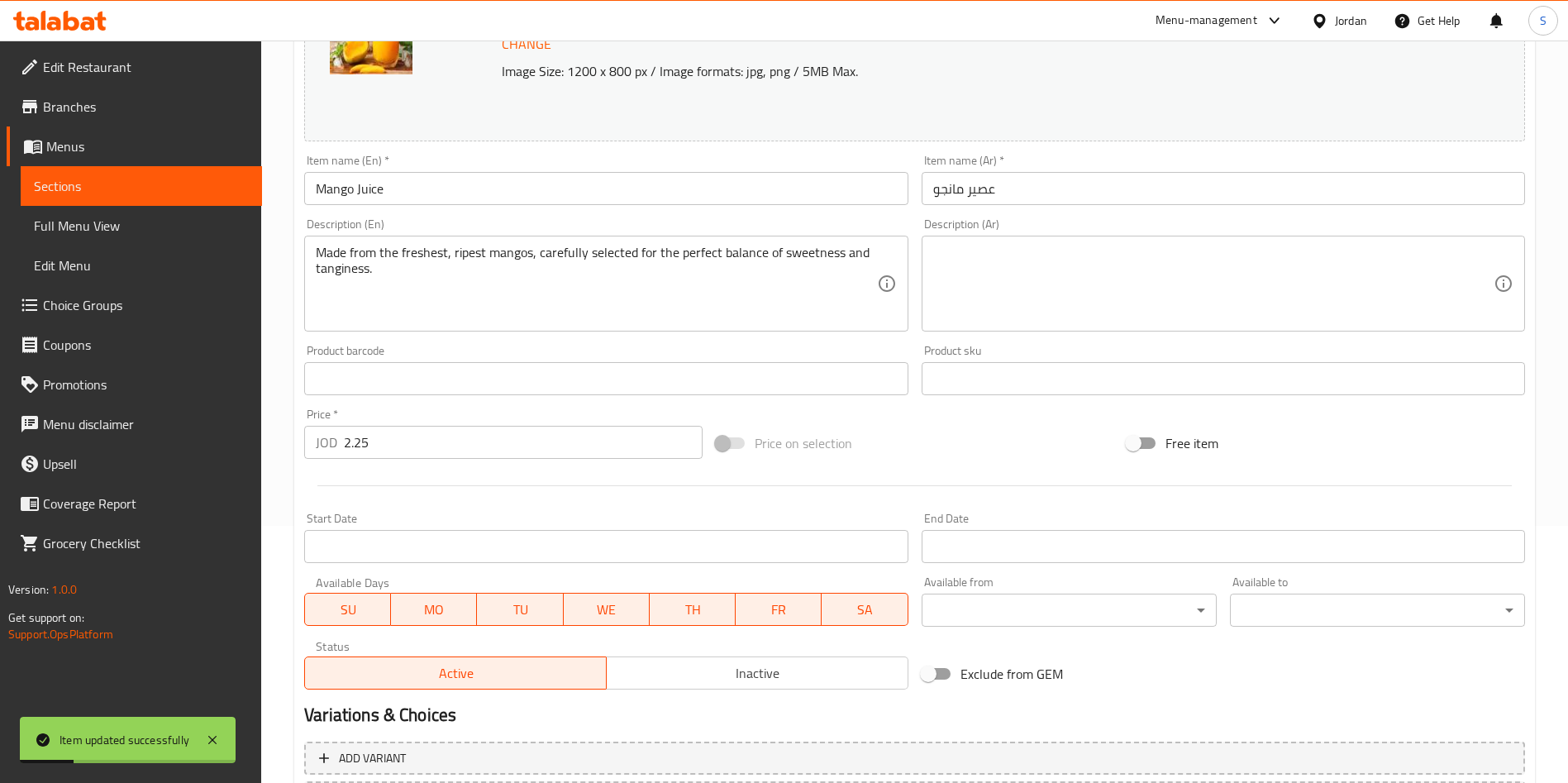
scroll to position [409, 0]
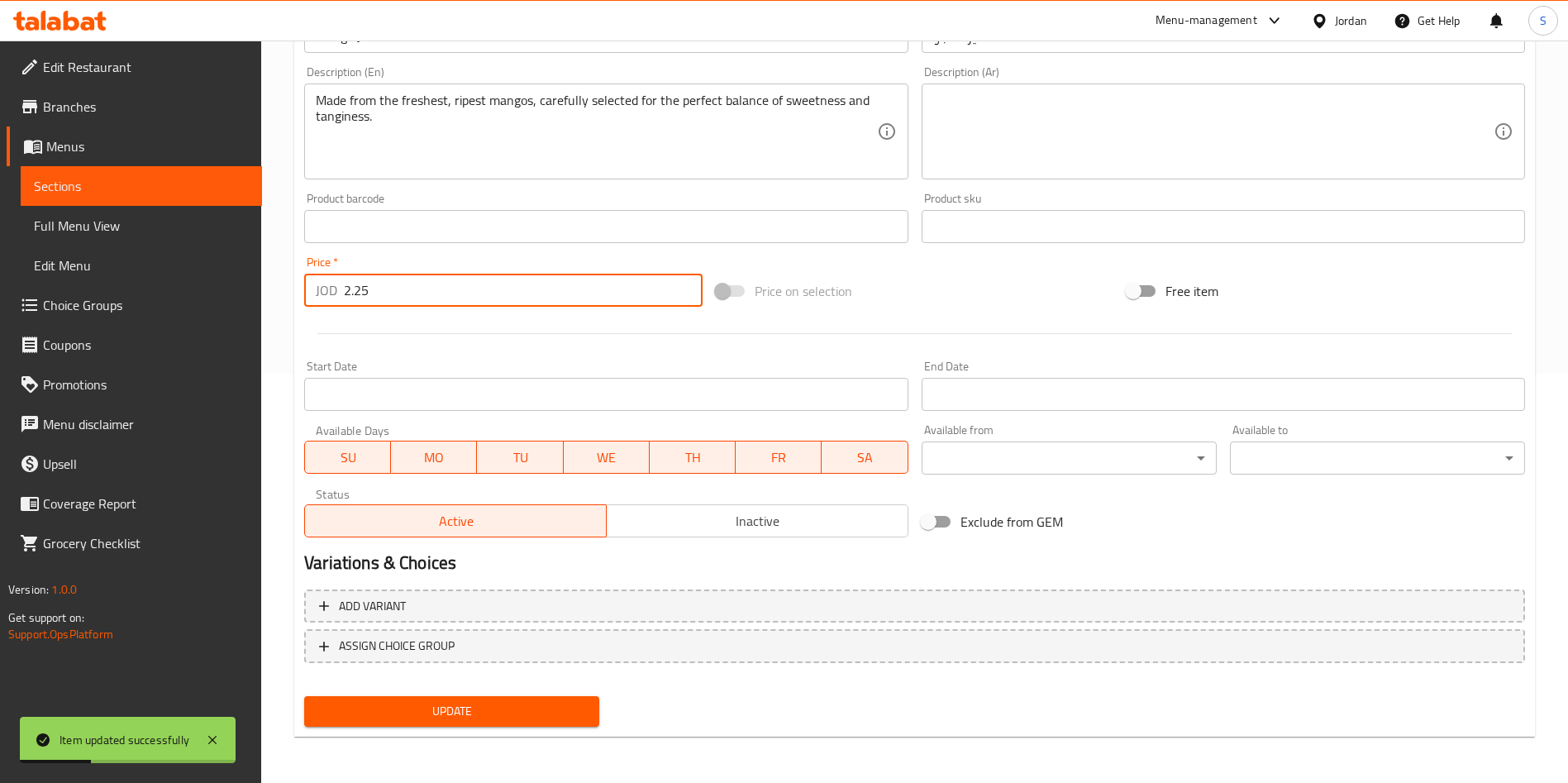
drag, startPoint x: 420, startPoint y: 280, endPoint x: 13, endPoint y: 303, distance: 407.6
click at [18, 306] on div "Edit Restaurant Branches Menus Sections Full Menu View Edit Menu Choice Groups …" at bounding box center [784, 207] width 1568 height 1152
paste input "number"
type input "2.5"
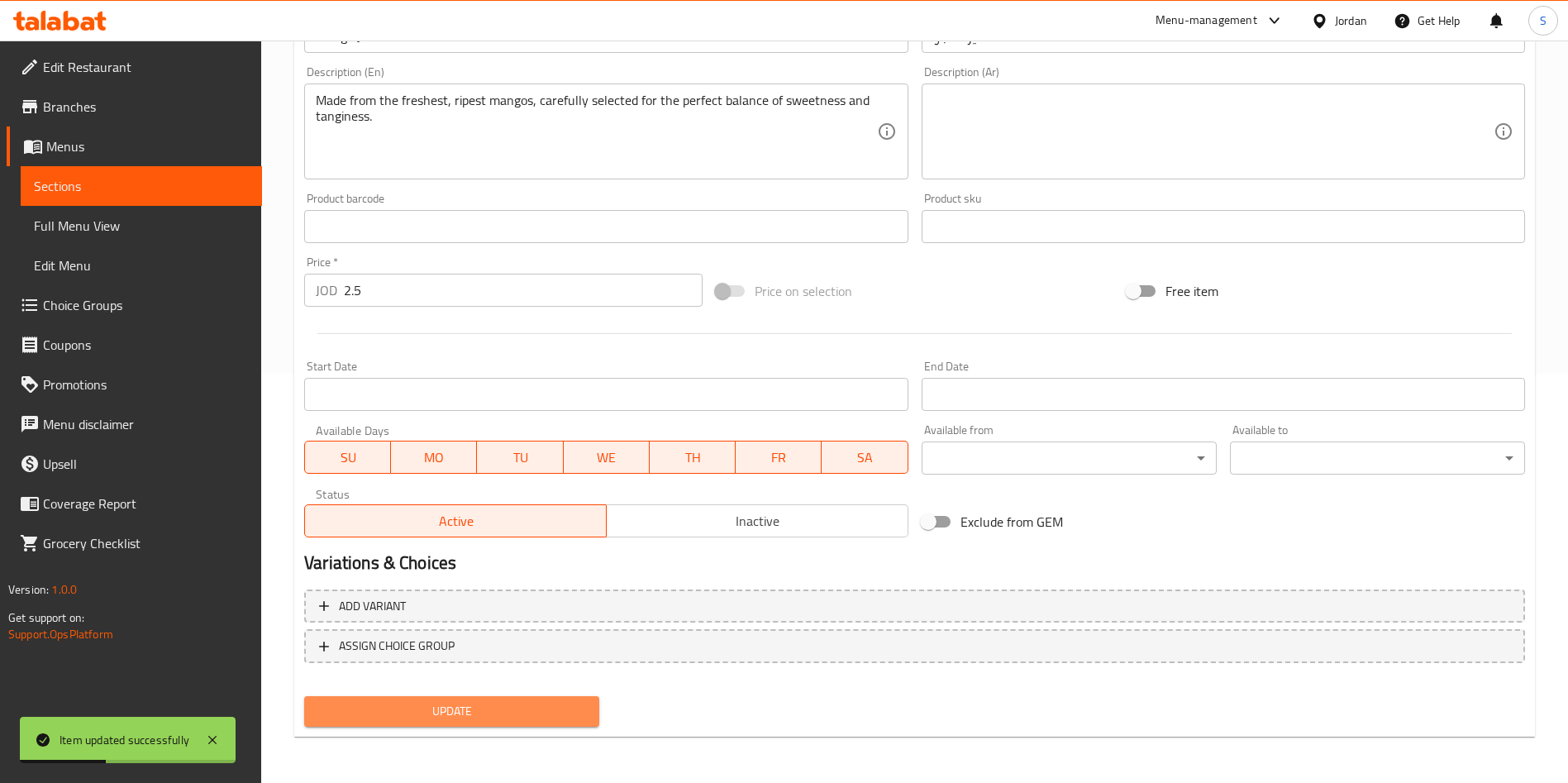
click at [546, 719] on span "Update" at bounding box center [452, 711] width 269 height 20
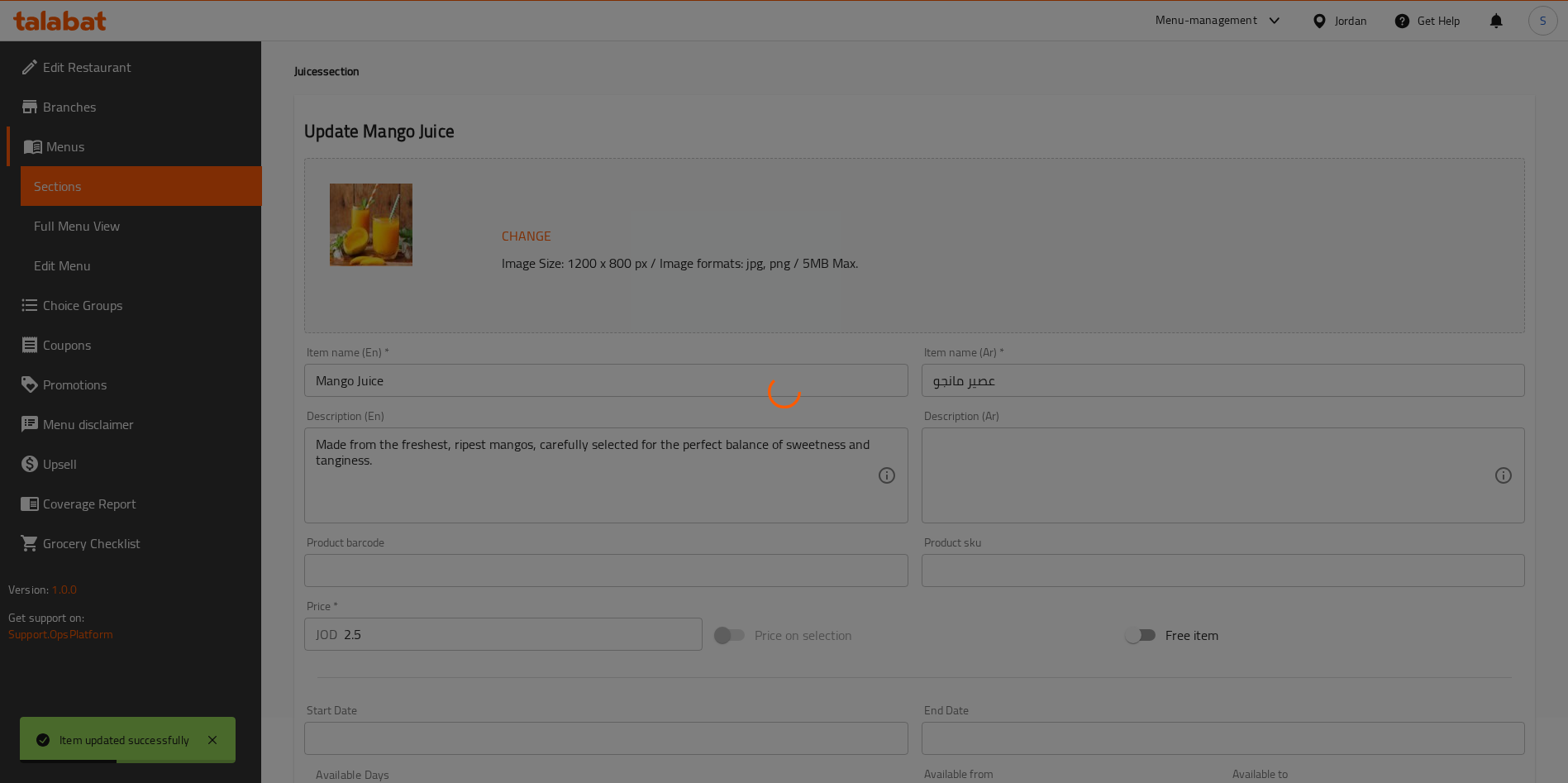
scroll to position [0, 0]
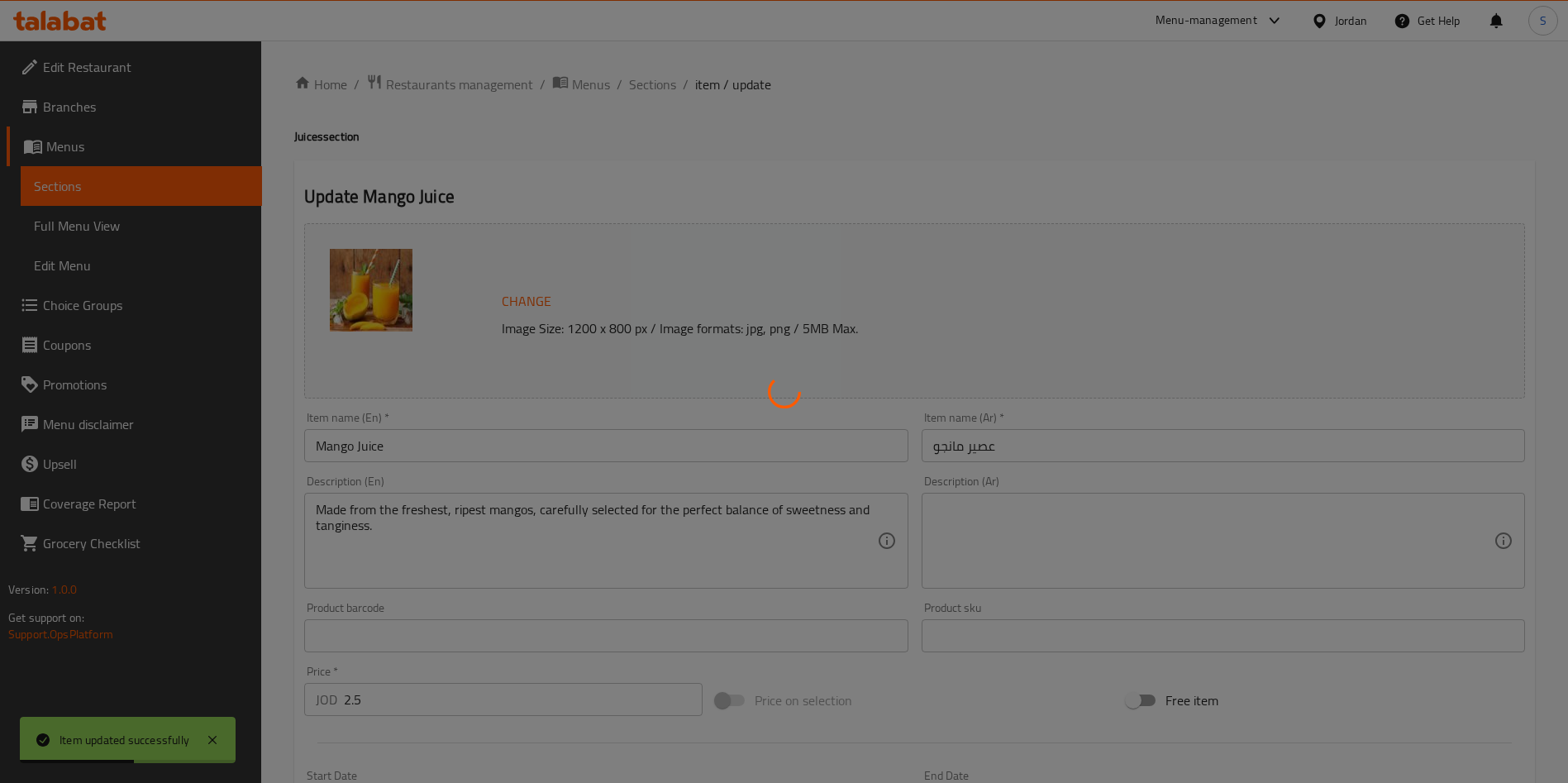
click at [642, 73] on div at bounding box center [784, 392] width 1568 height 783
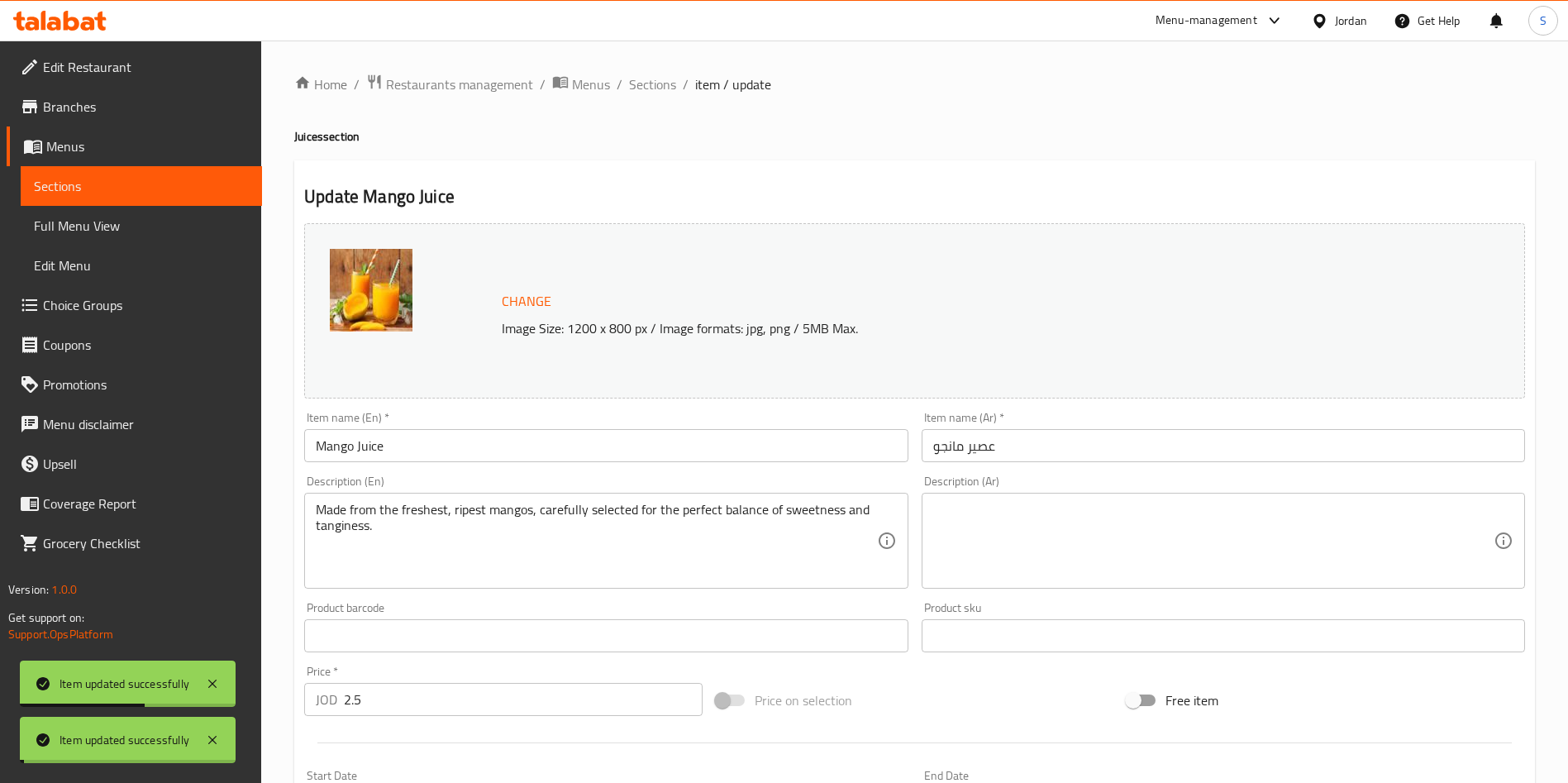
click at [645, 85] on span "Sections" at bounding box center [653, 84] width 47 height 19
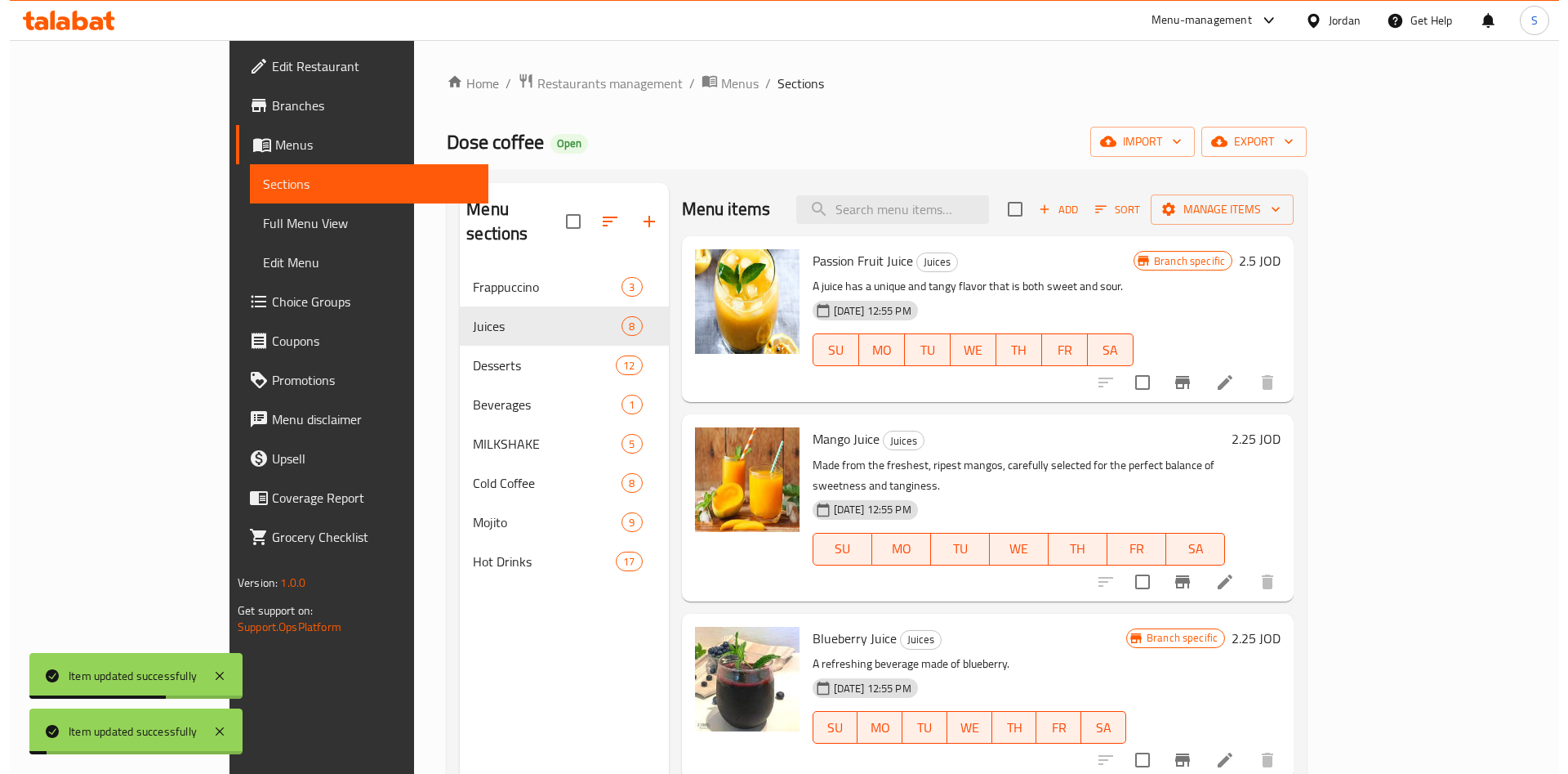
scroll to position [122, 0]
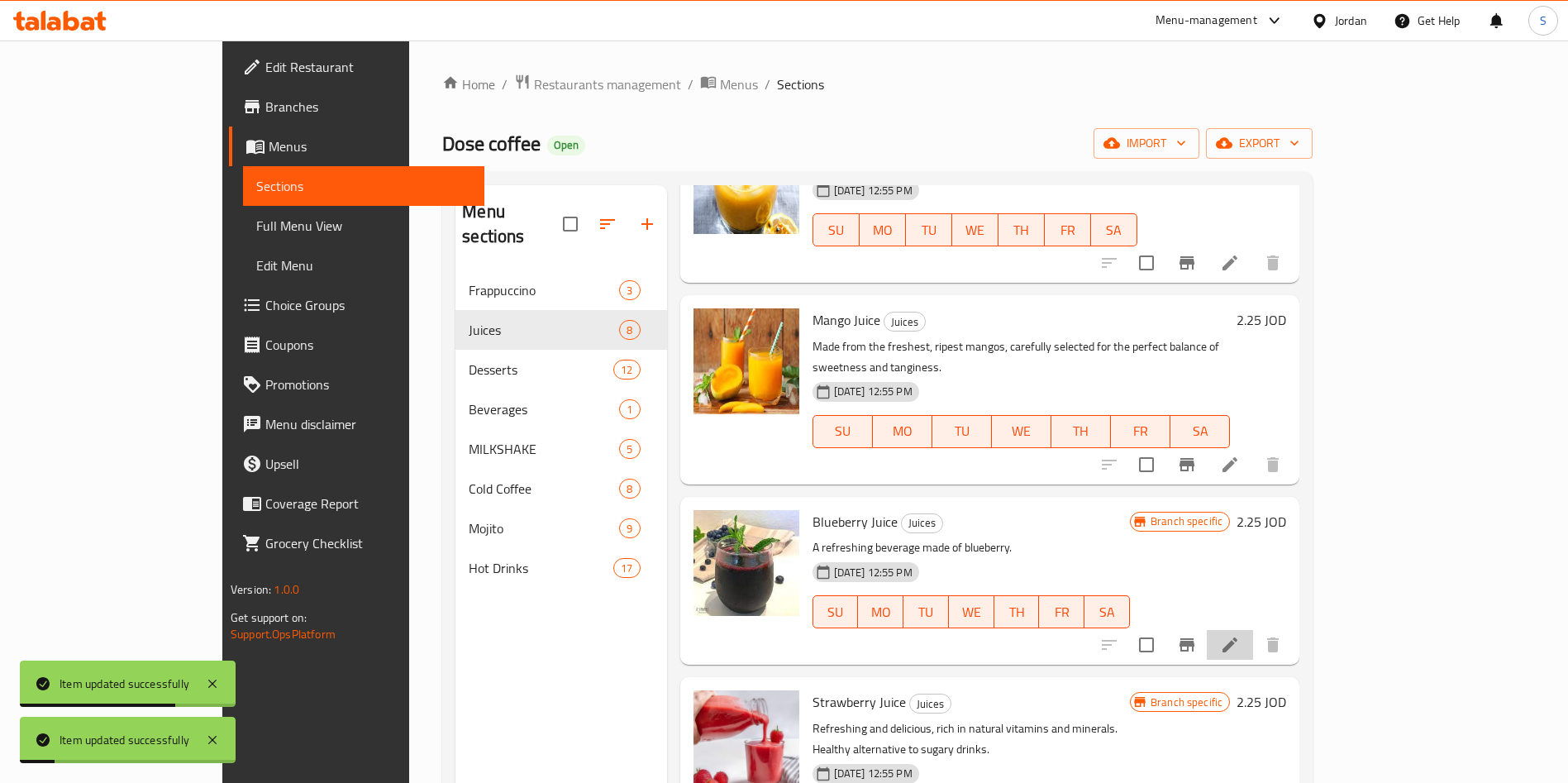
click at [1254, 630] on li at bounding box center [1230, 644] width 47 height 30
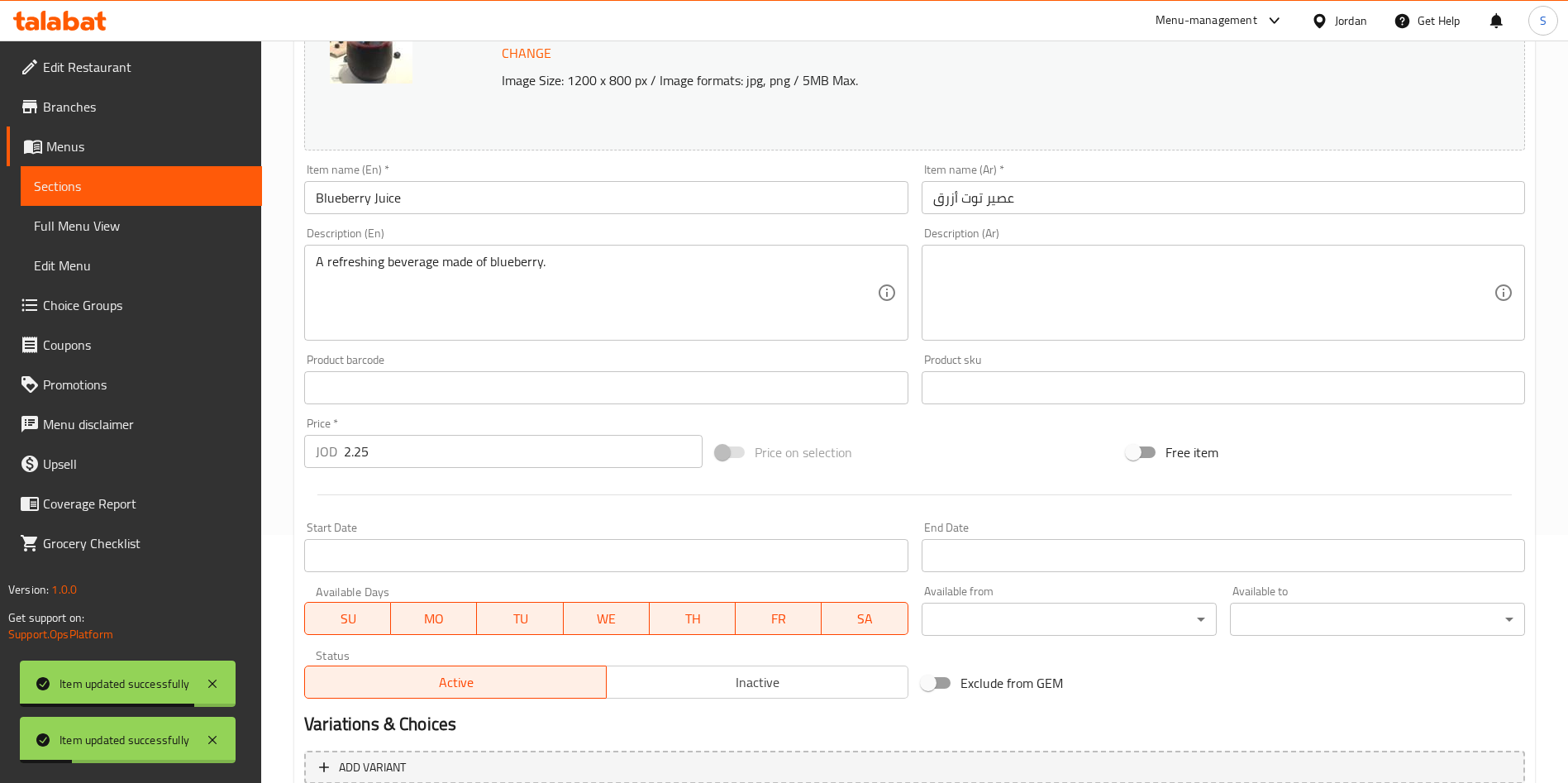
drag, startPoint x: 446, startPoint y: 451, endPoint x: 0, endPoint y: 455, distance: 446.0
click at [30, 455] on div "Edit Restaurant Branches Menus Sections Full Menu View Edit Menu Choice Groups …" at bounding box center [784, 368] width 1568 height 1152
paste input "number"
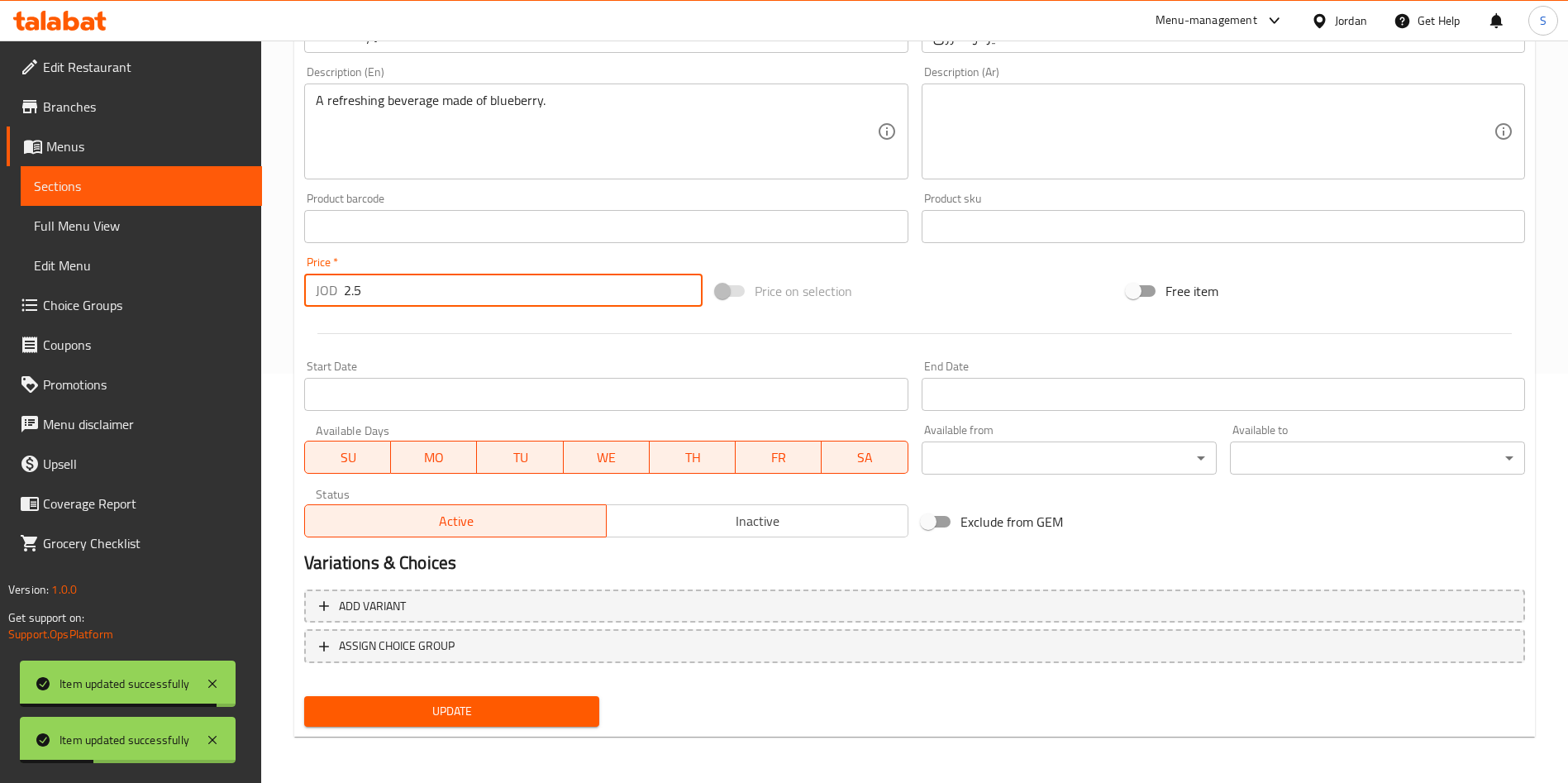
type input "2.5"
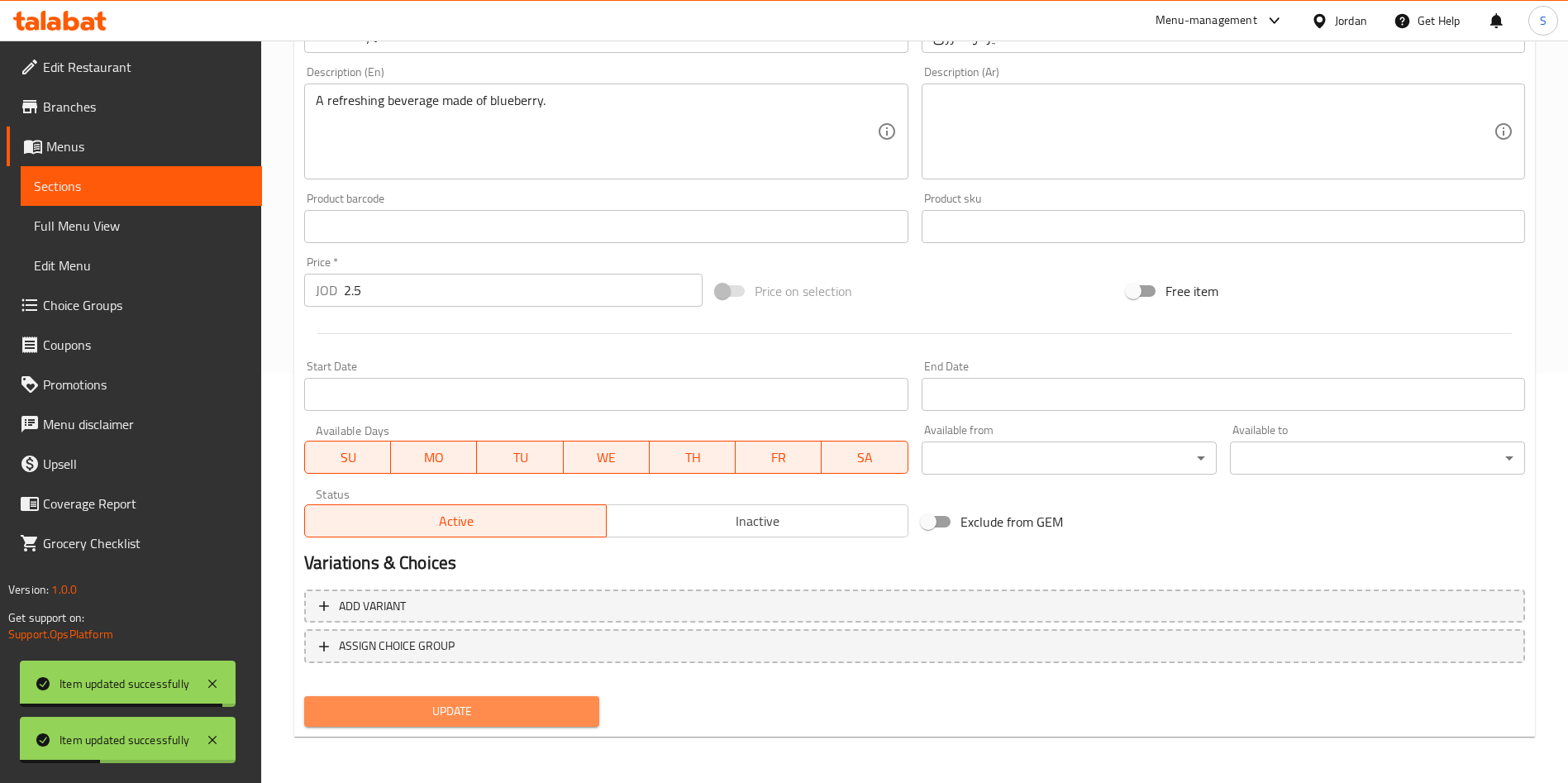
click at [460, 704] on span "Update" at bounding box center [452, 711] width 269 height 20
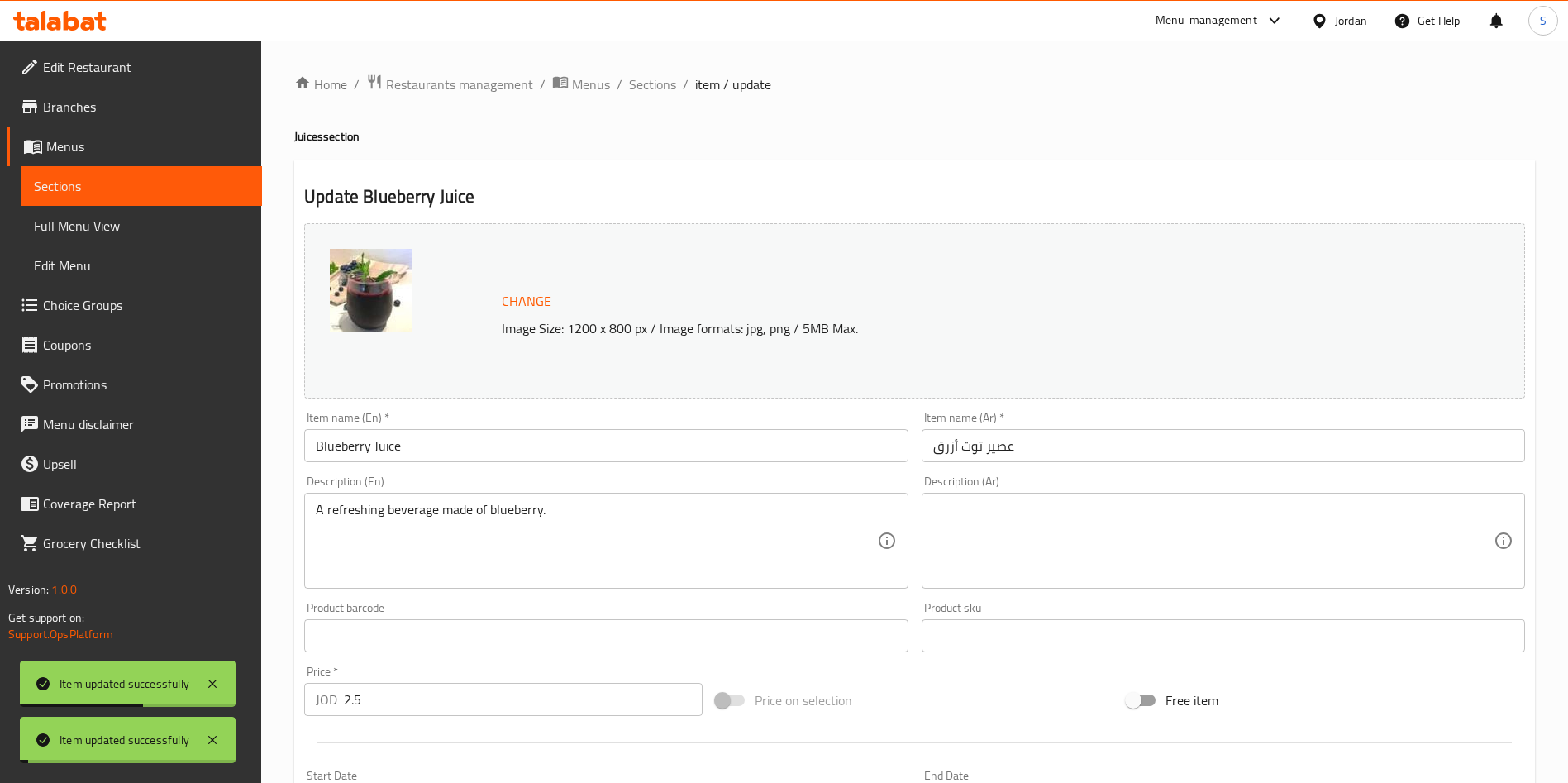
click at [643, 84] on span "Sections" at bounding box center [653, 84] width 47 height 19
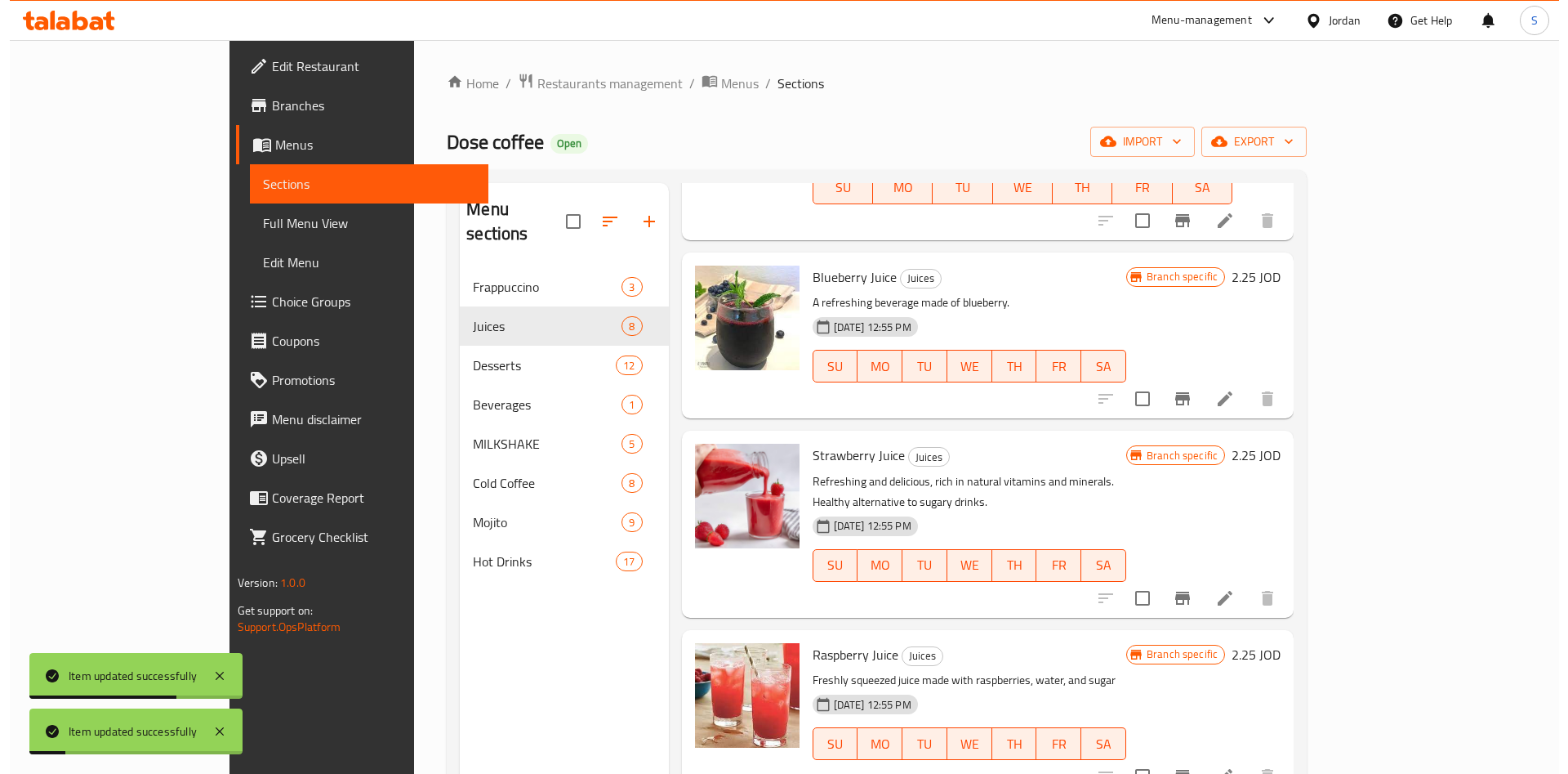
scroll to position [490, 0]
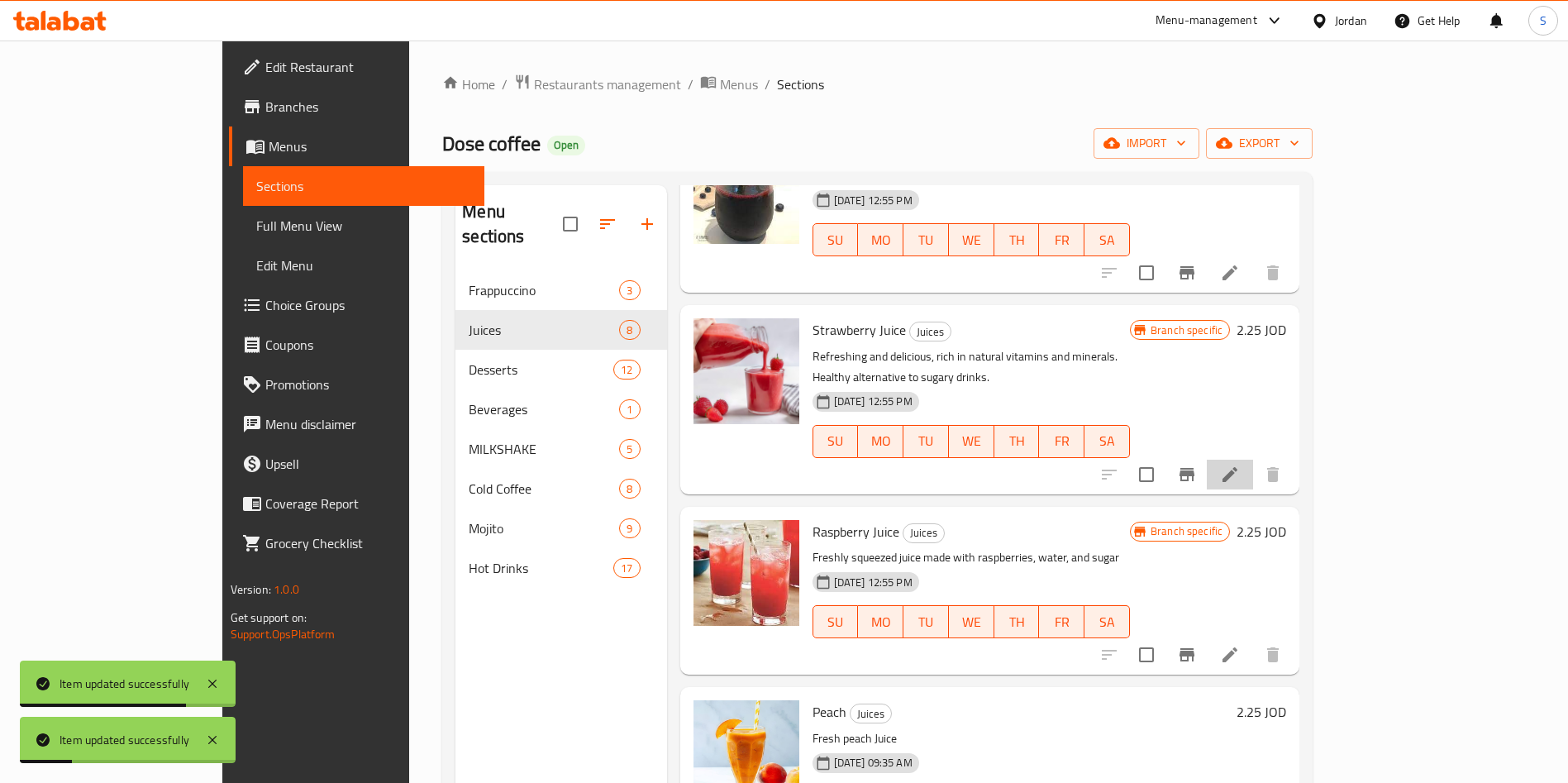
click at [1254, 459] on li at bounding box center [1230, 474] width 47 height 30
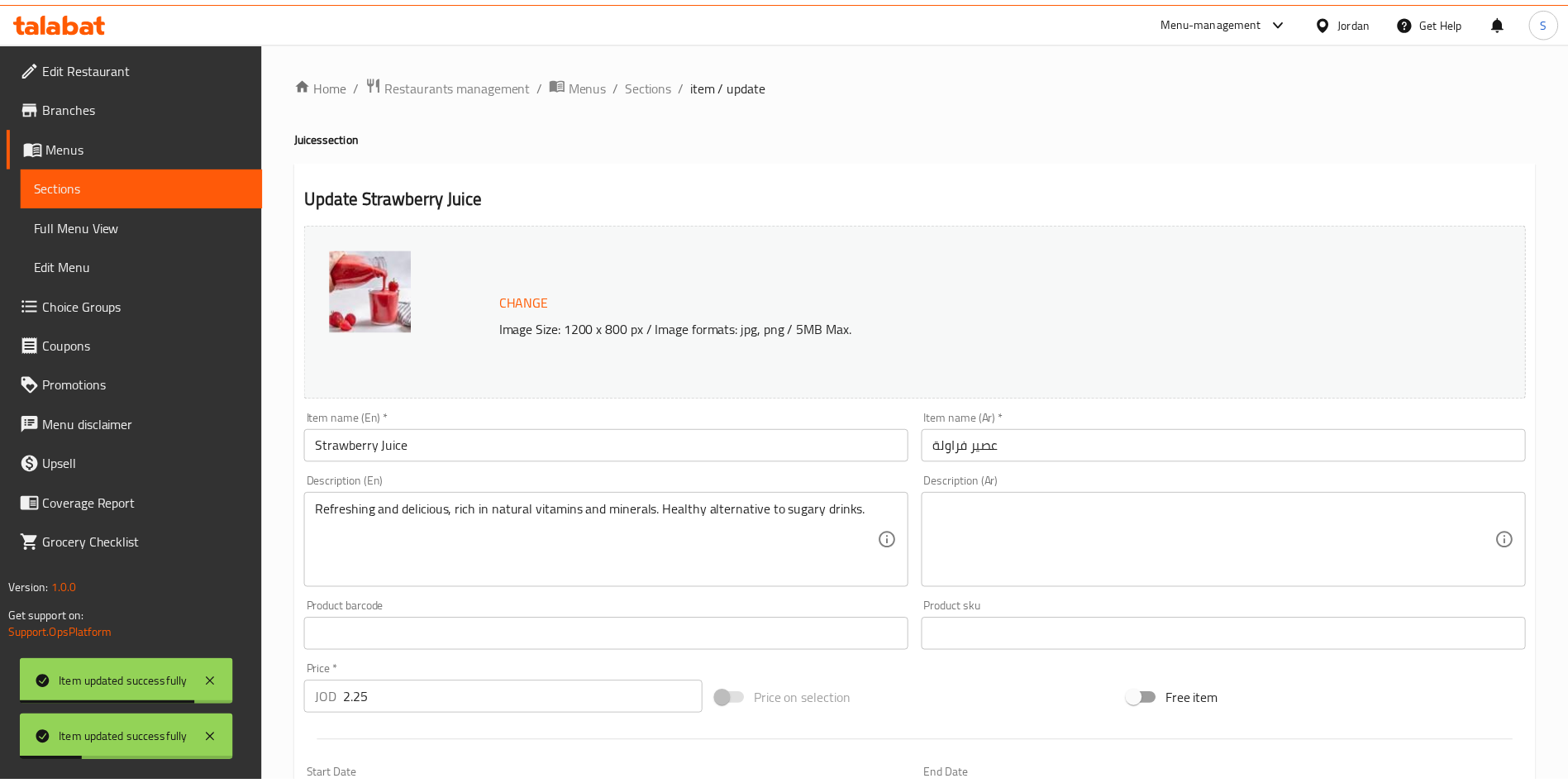
scroll to position [372, 0]
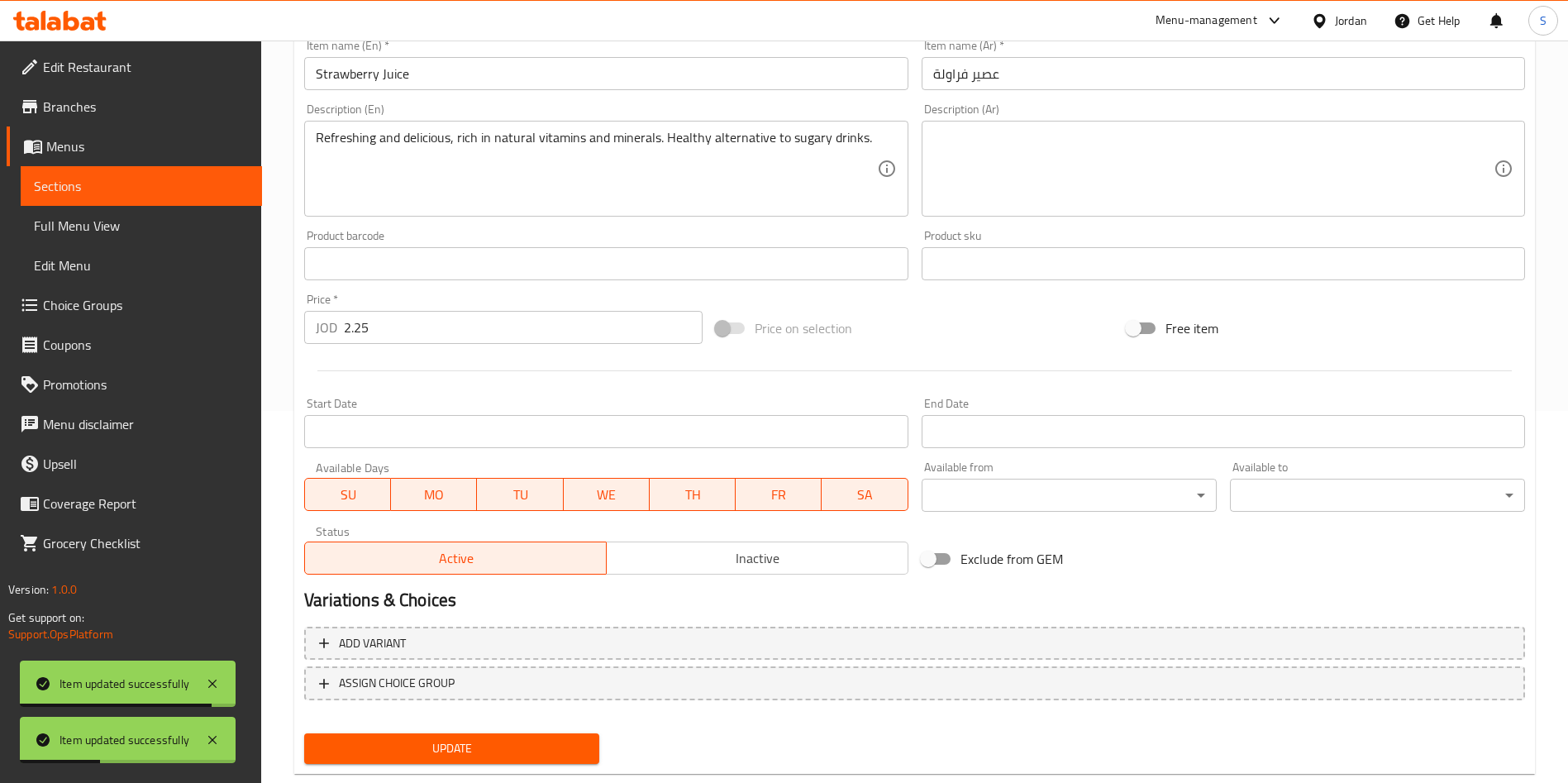
drag, startPoint x: 457, startPoint y: 351, endPoint x: 448, endPoint y: 349, distance: 9.2
click at [452, 351] on div at bounding box center [915, 371] width 1234 height 41
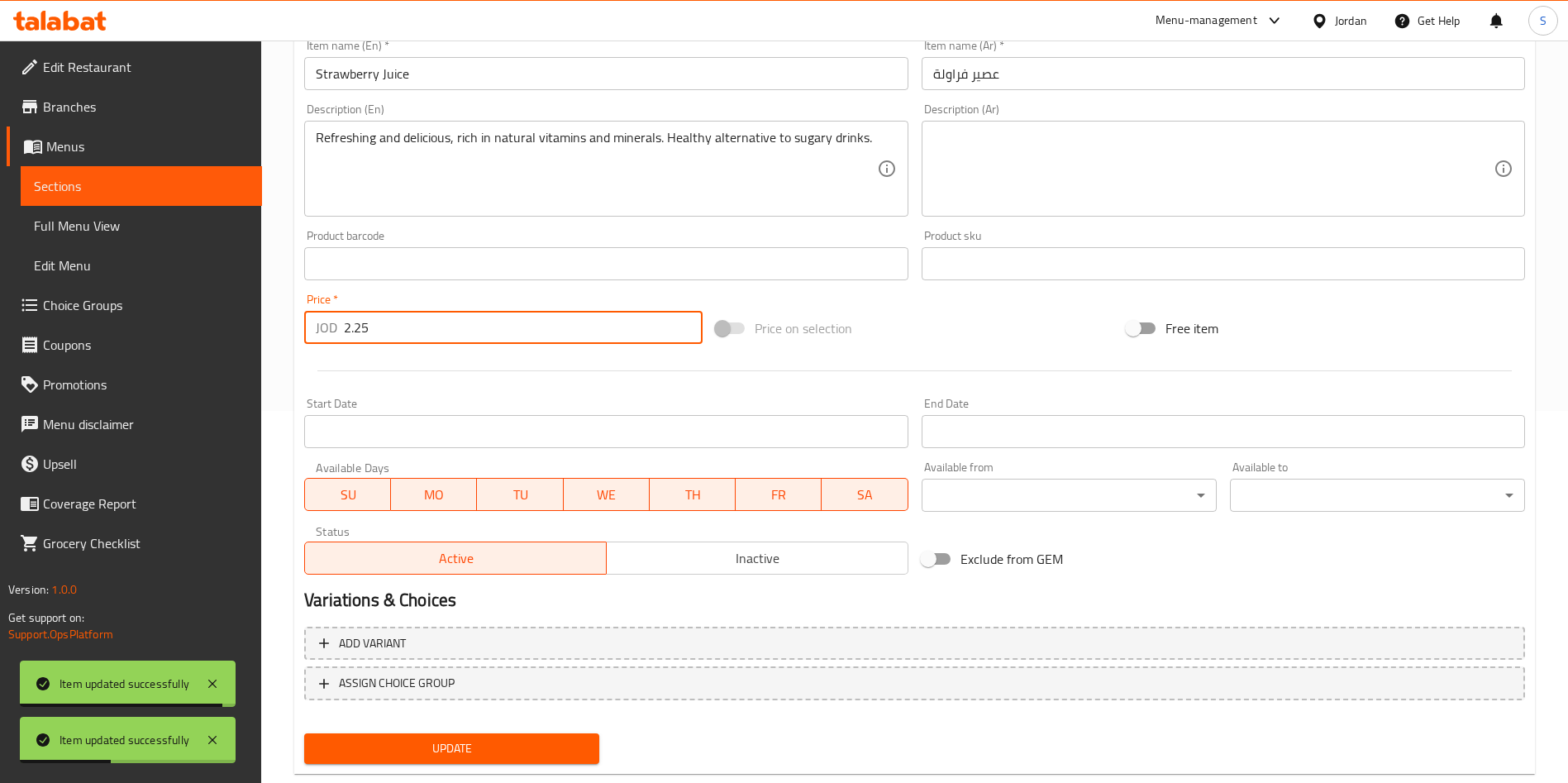
drag, startPoint x: 444, startPoint y: 344, endPoint x: 429, endPoint y: 331, distance: 19.8
click at [437, 344] on div "Price   * JOD 2.25 Price *" at bounding box center [503, 318] width 412 height 64
drag, startPoint x: 429, startPoint y: 331, endPoint x: 3, endPoint y: 346, distance: 426.3
click at [0, 346] on div "Edit Restaurant Branches Menus Sections Full Menu View Edit Menu Choice Groups …" at bounding box center [784, 244] width 1568 height 1152
paste input "number"
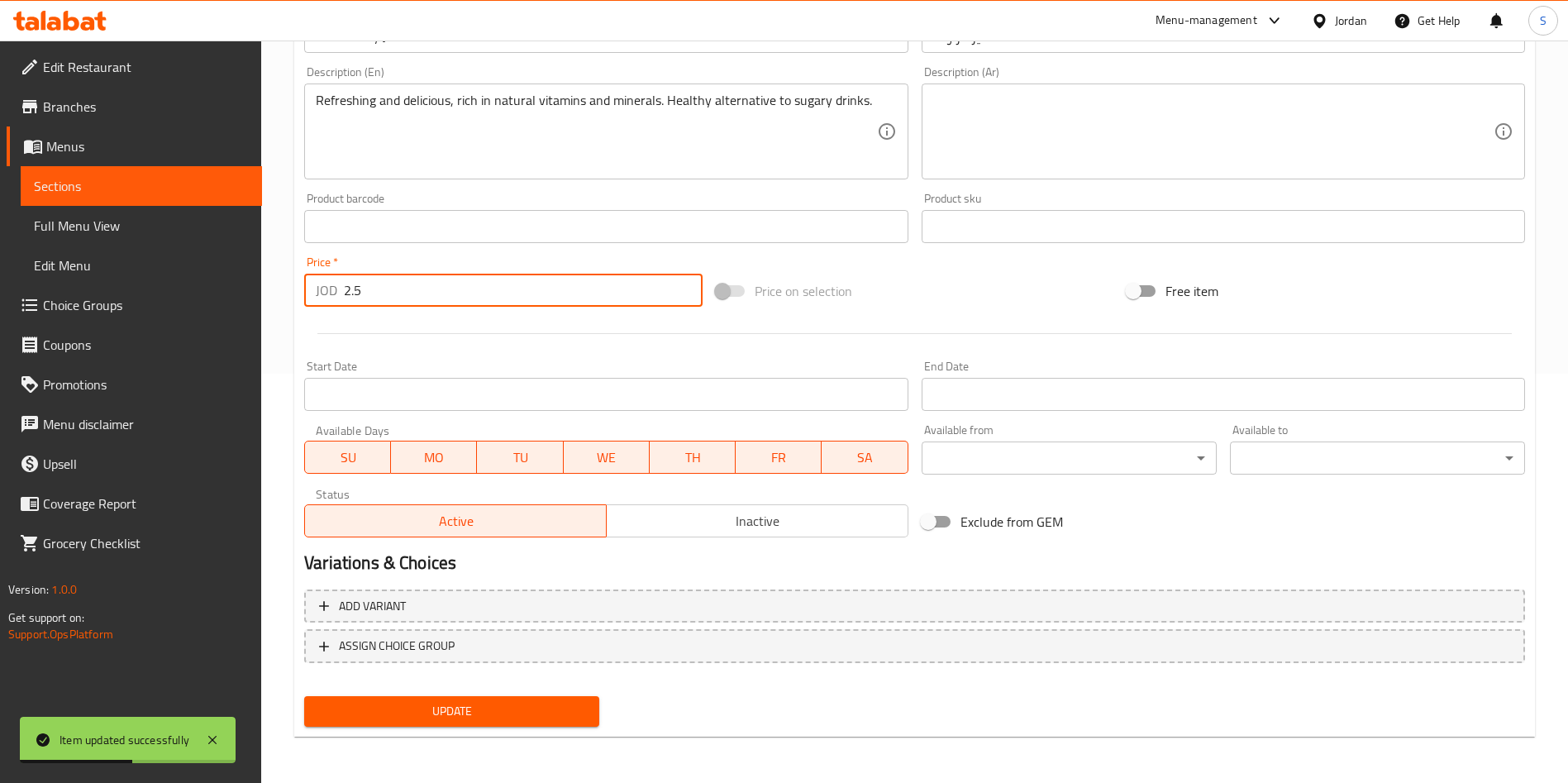
type input "2.5"
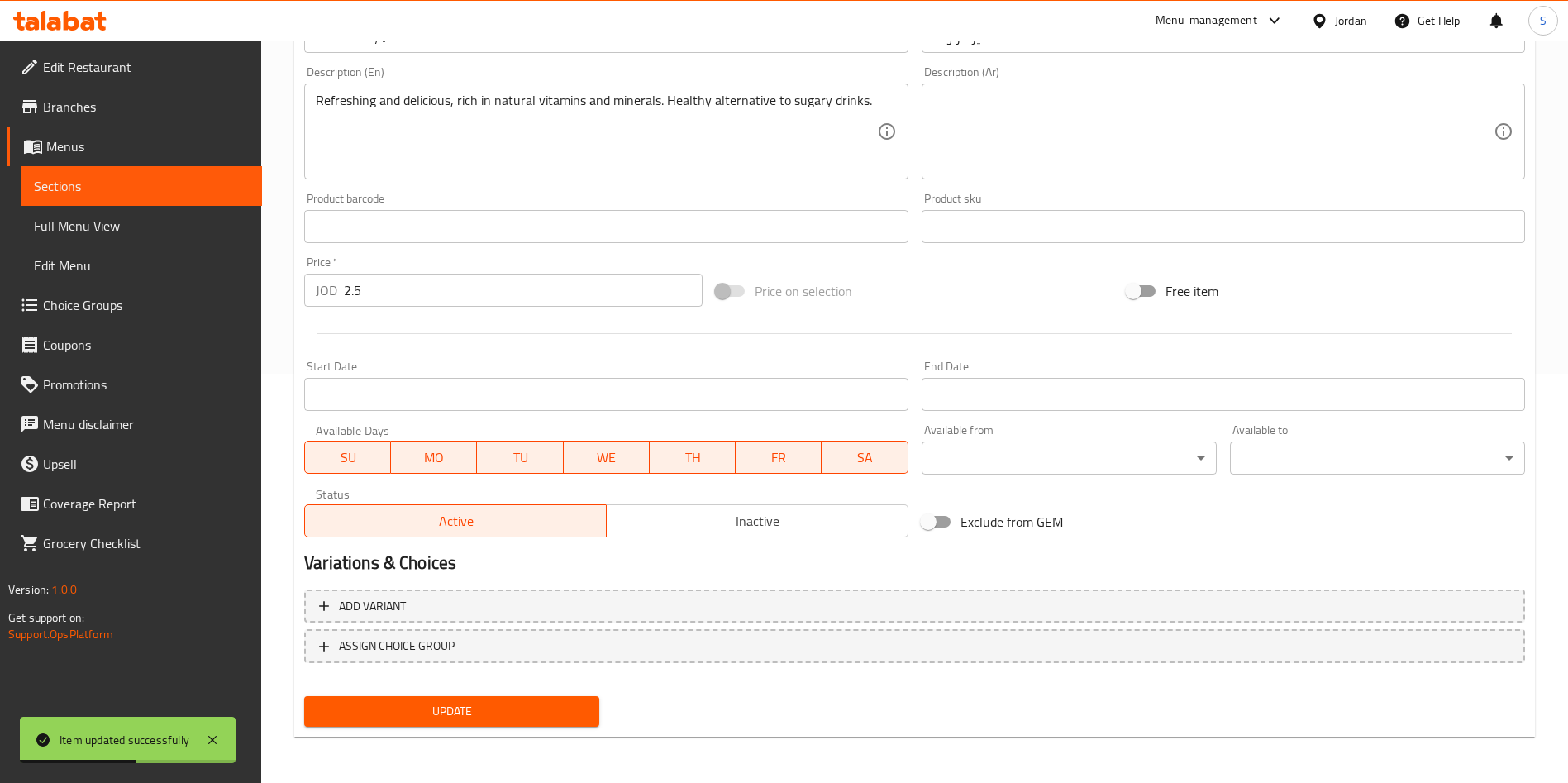
click at [531, 695] on div "Update" at bounding box center [452, 711] width 309 height 44
click at [535, 711] on span "Update" at bounding box center [452, 711] width 269 height 20
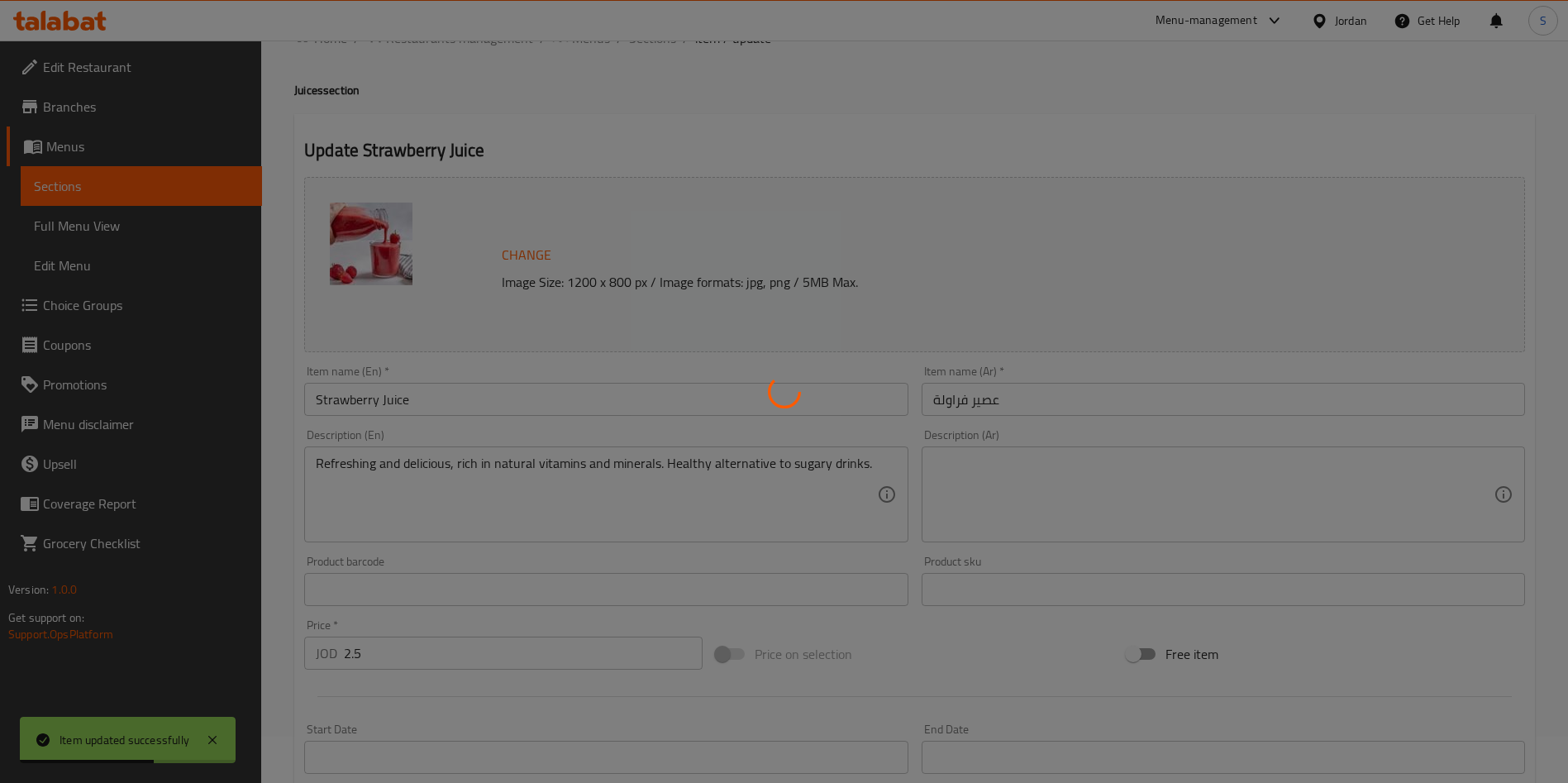
scroll to position [0, 0]
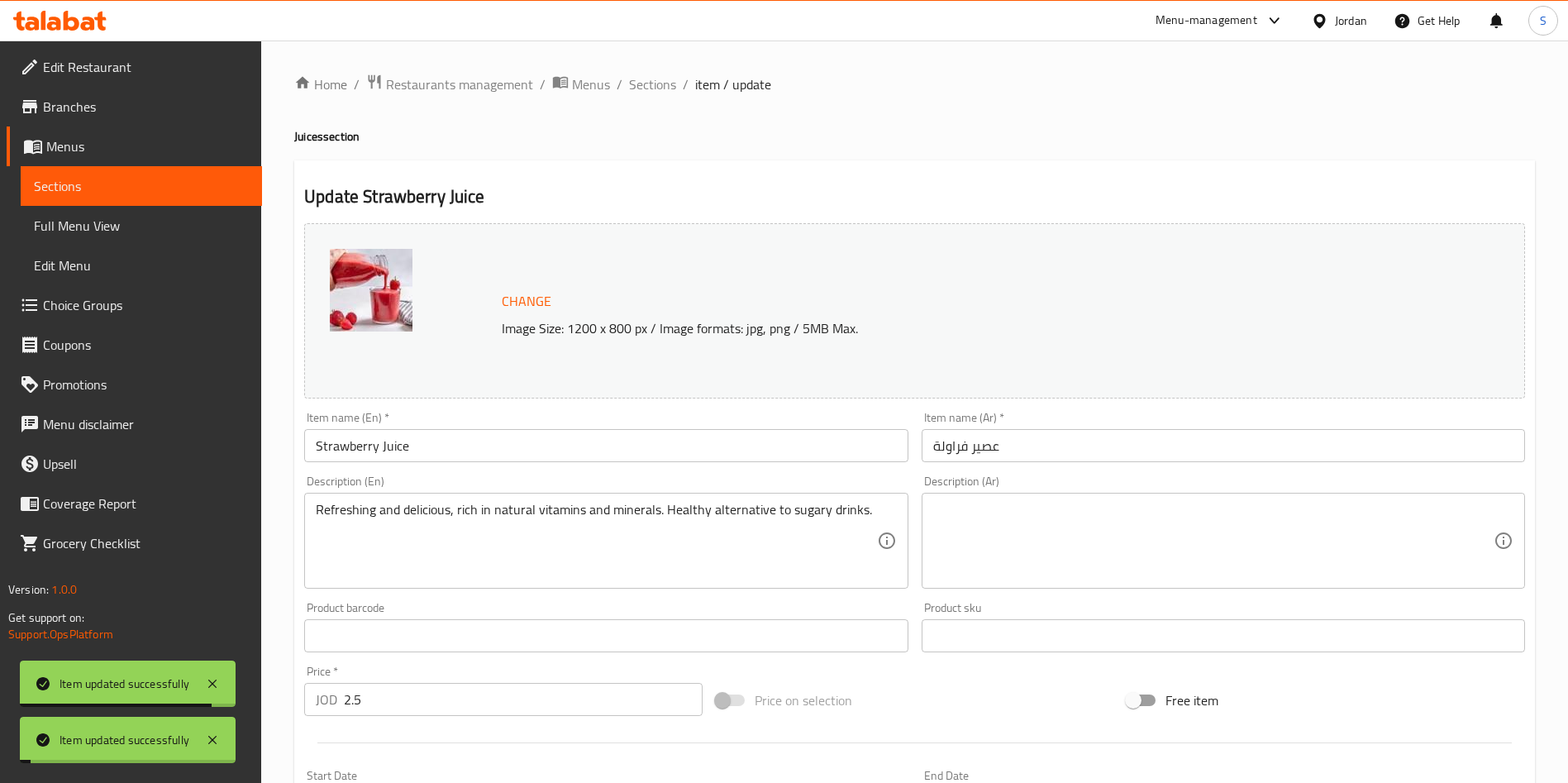
click at [652, 79] on span "Sections" at bounding box center [653, 84] width 47 height 19
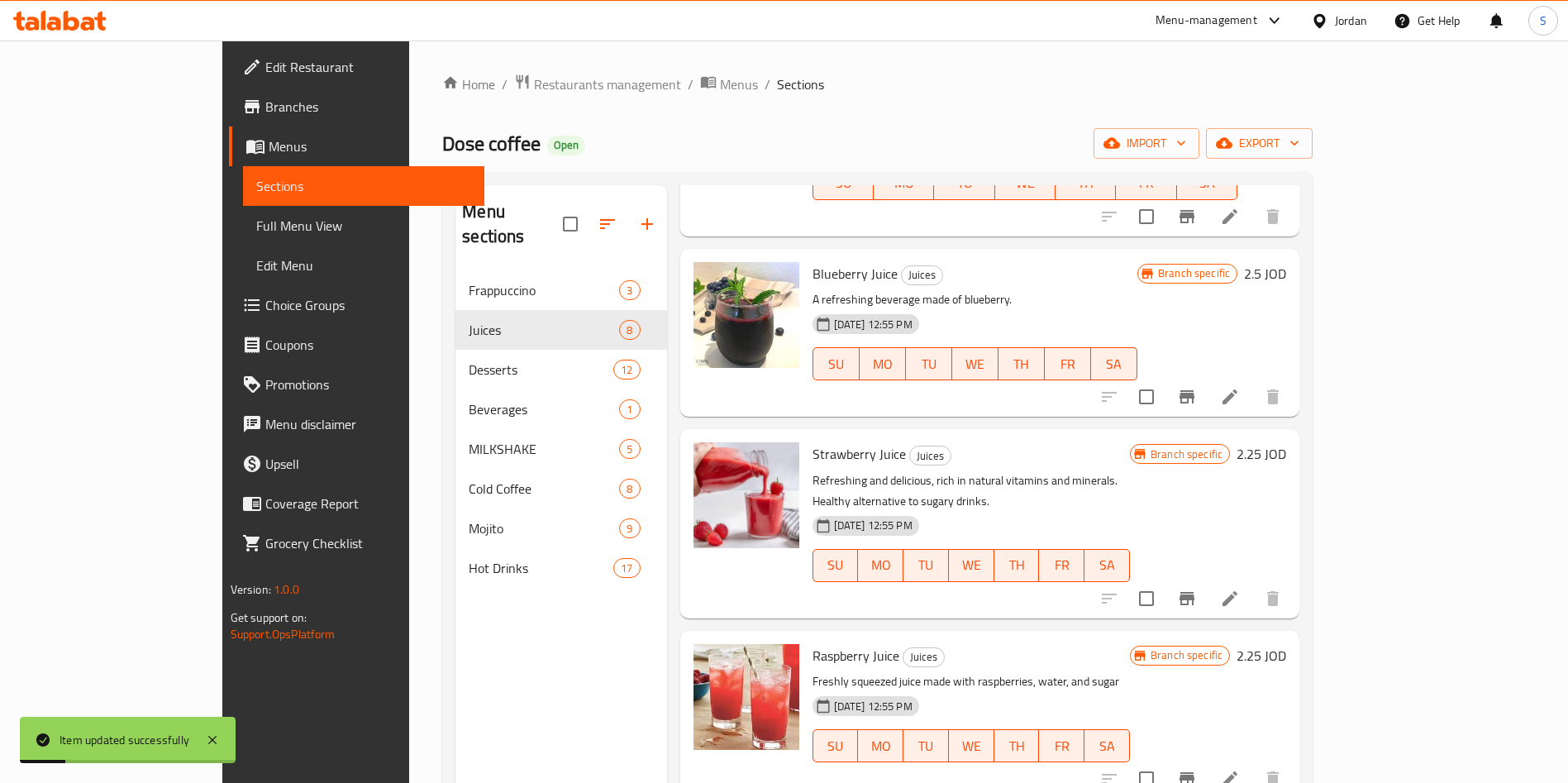
scroll to position [619, 0]
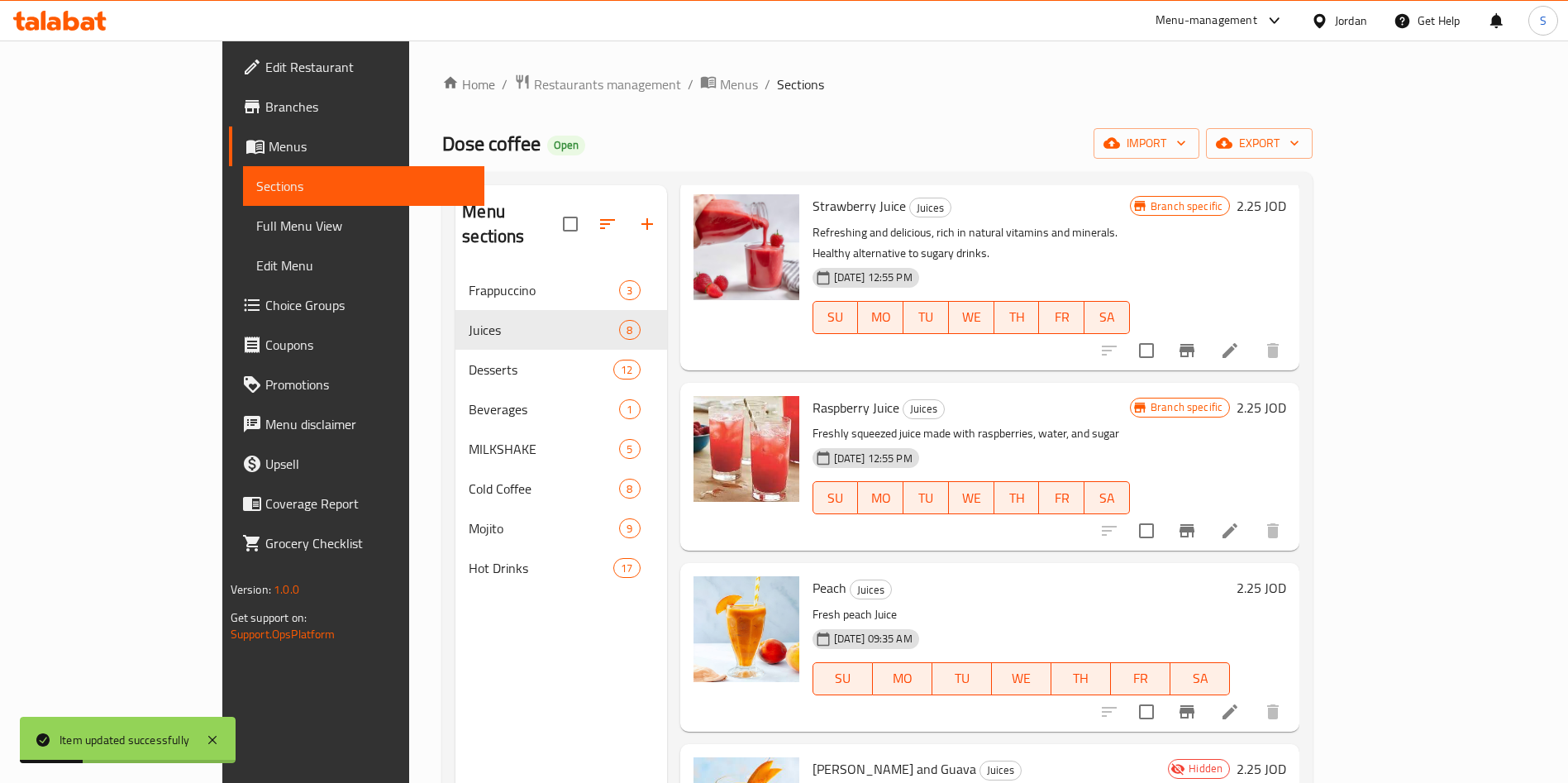
click at [1237, 523] on icon at bounding box center [1230, 530] width 15 height 15
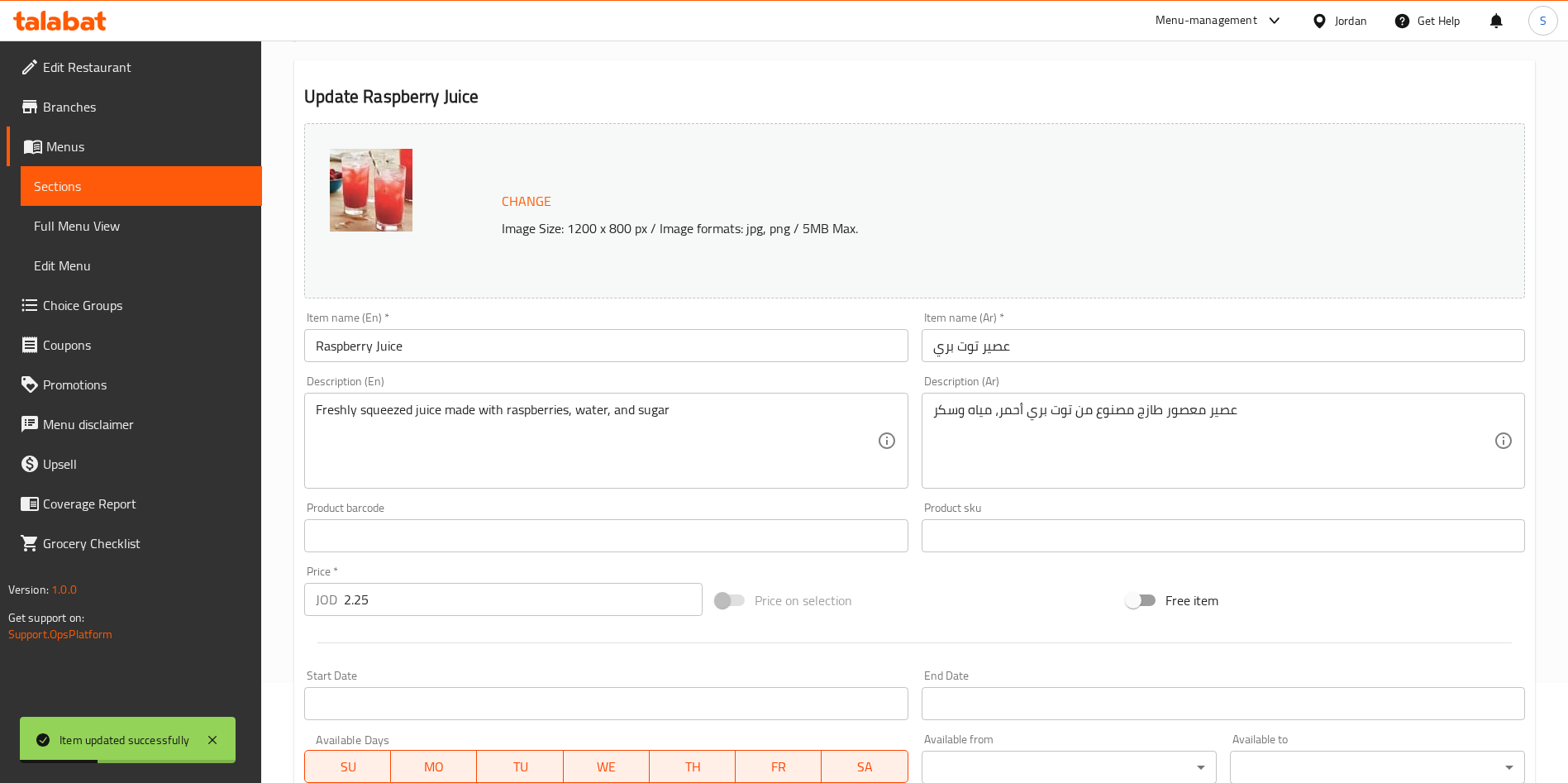
scroll to position [124, 0]
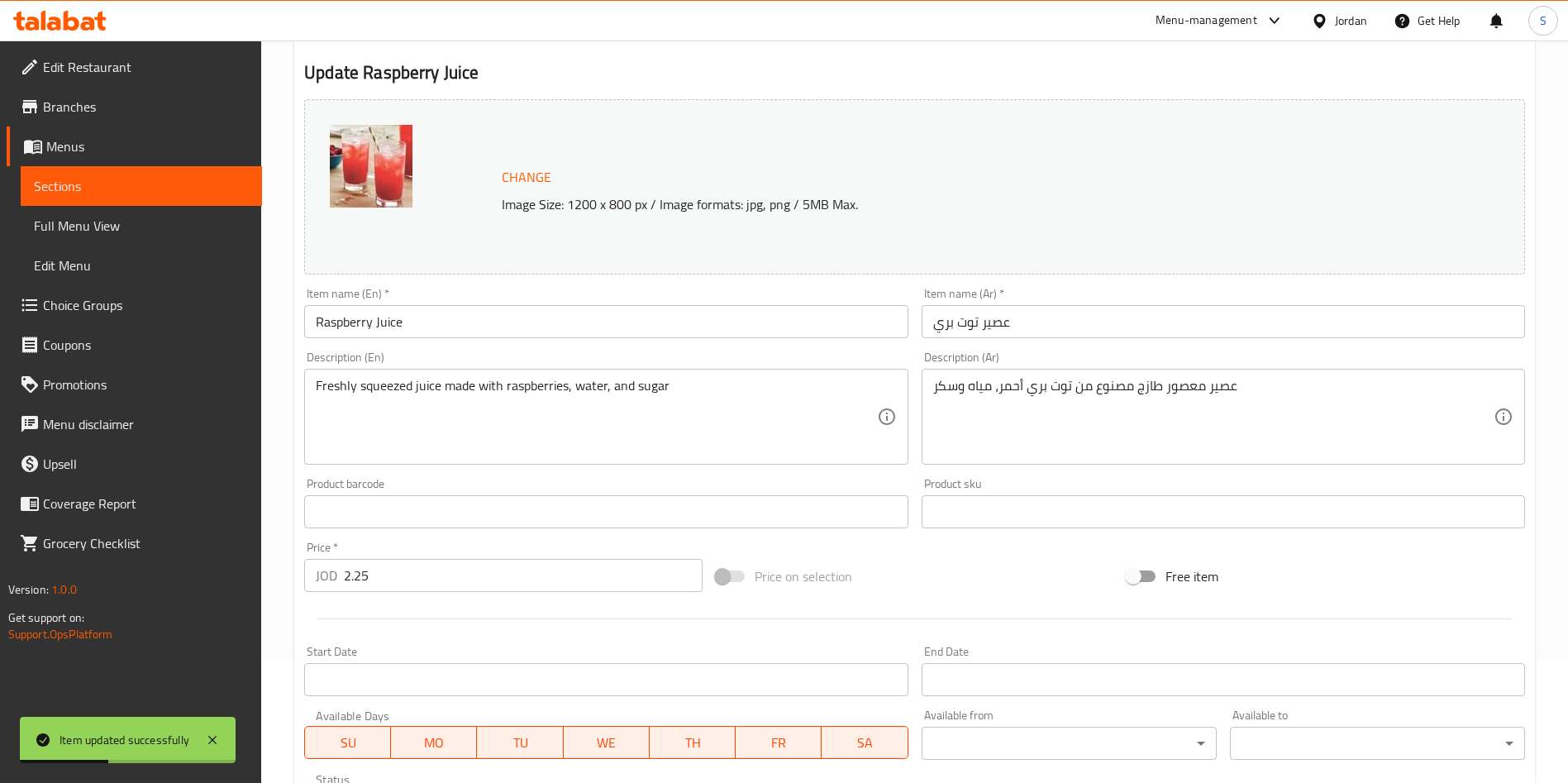
drag, startPoint x: 417, startPoint y: 574, endPoint x: 25, endPoint y: 572, distance: 392.0
click at [59, 576] on div "Edit Restaurant Branches Menus Sections Full Menu View Edit Menu Choice Groups …" at bounding box center [784, 491] width 1568 height 1152
paste input "number"
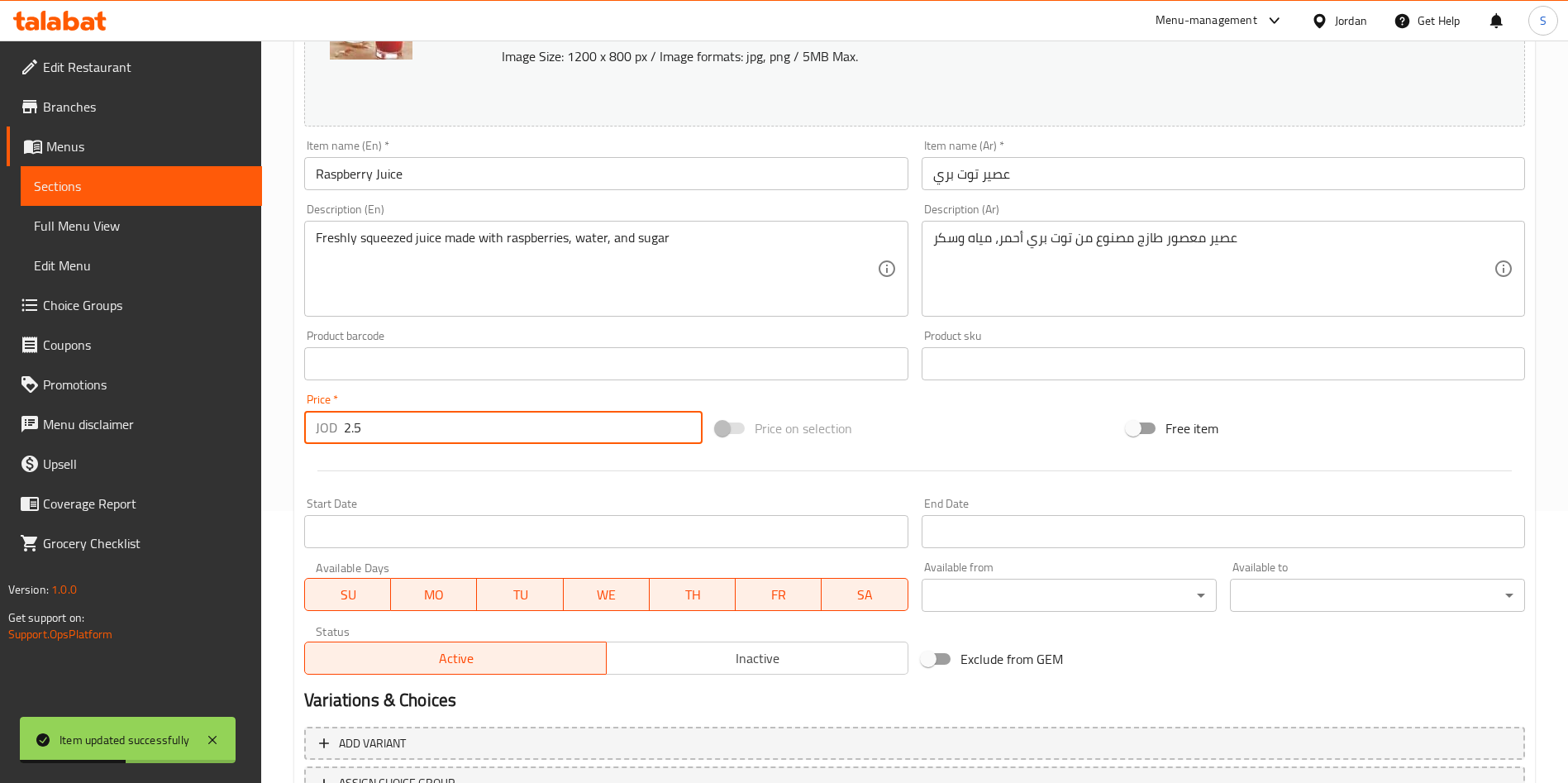
scroll to position [409, 0]
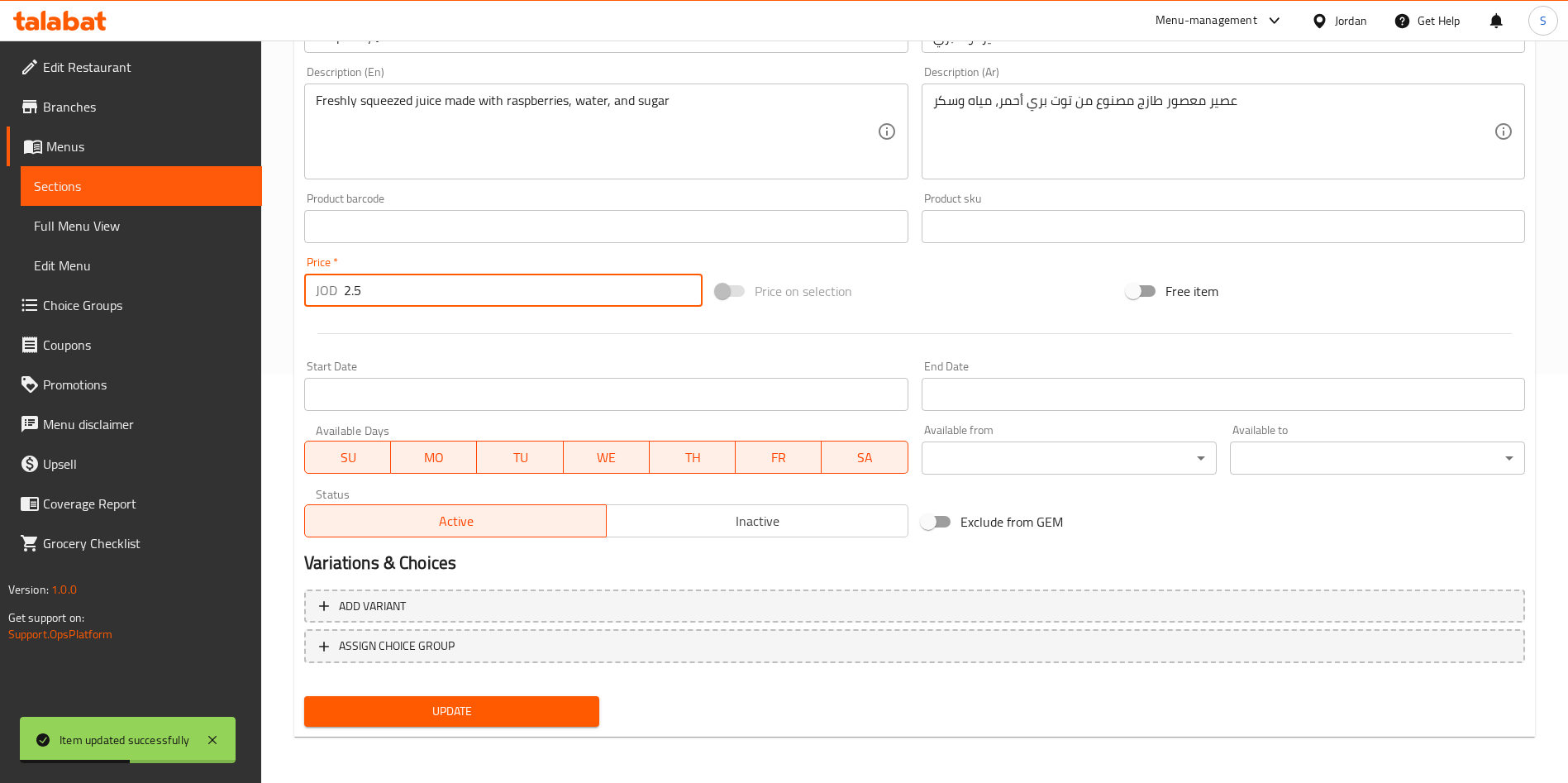
type input "2.5"
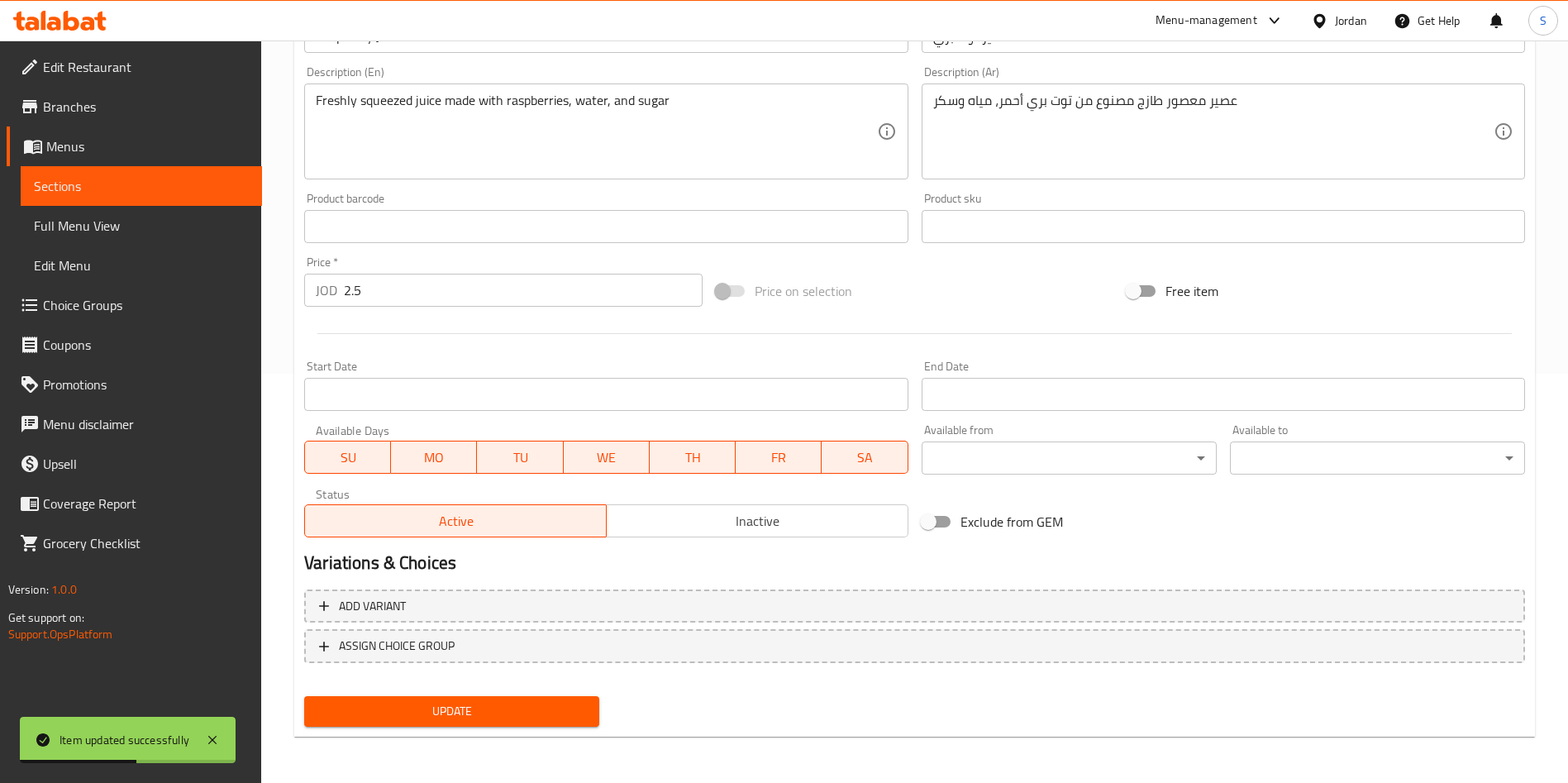
click at [439, 694] on div "Update" at bounding box center [452, 711] width 309 height 44
click at [511, 713] on span "Update" at bounding box center [452, 711] width 269 height 20
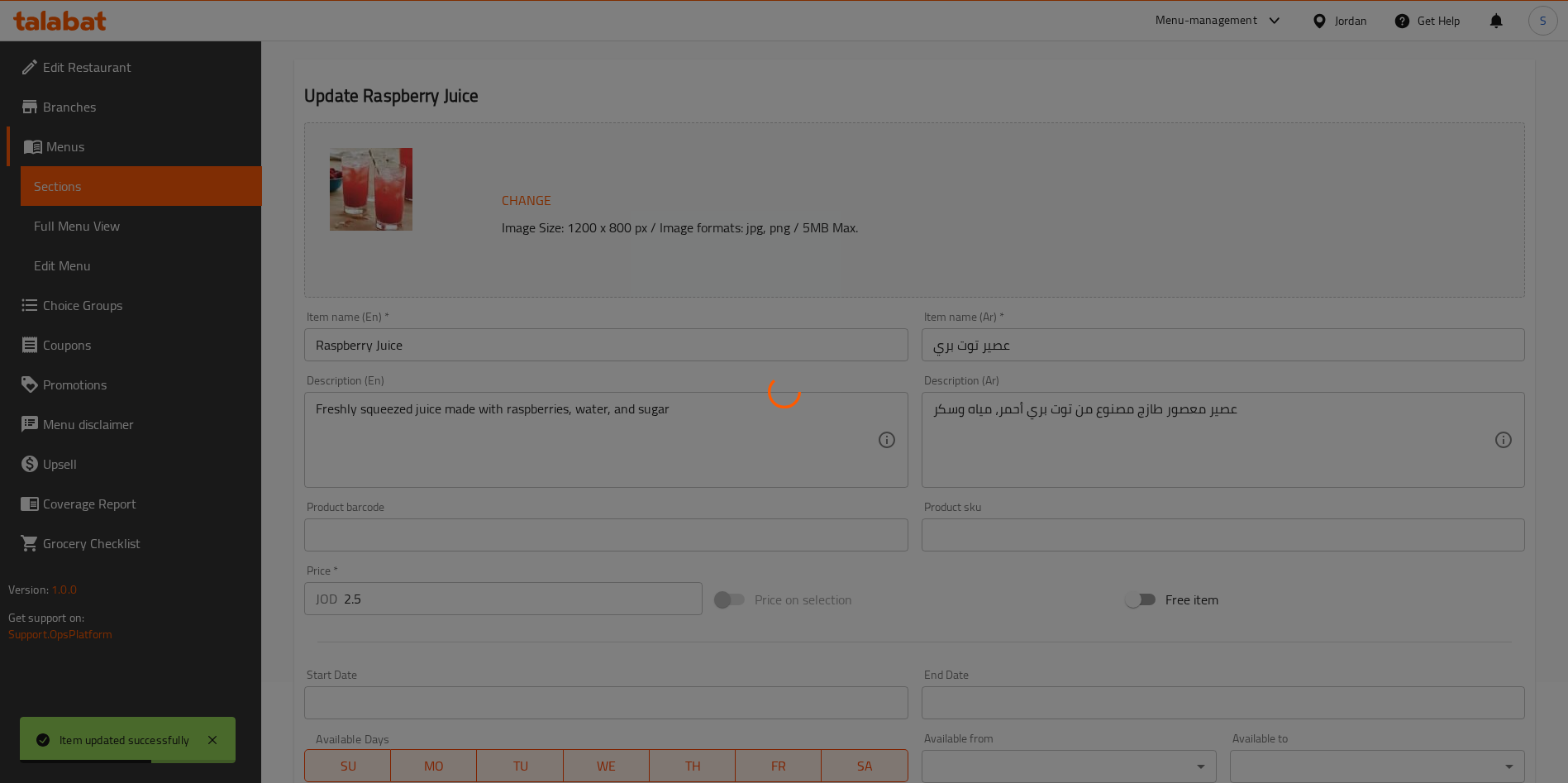
scroll to position [0, 0]
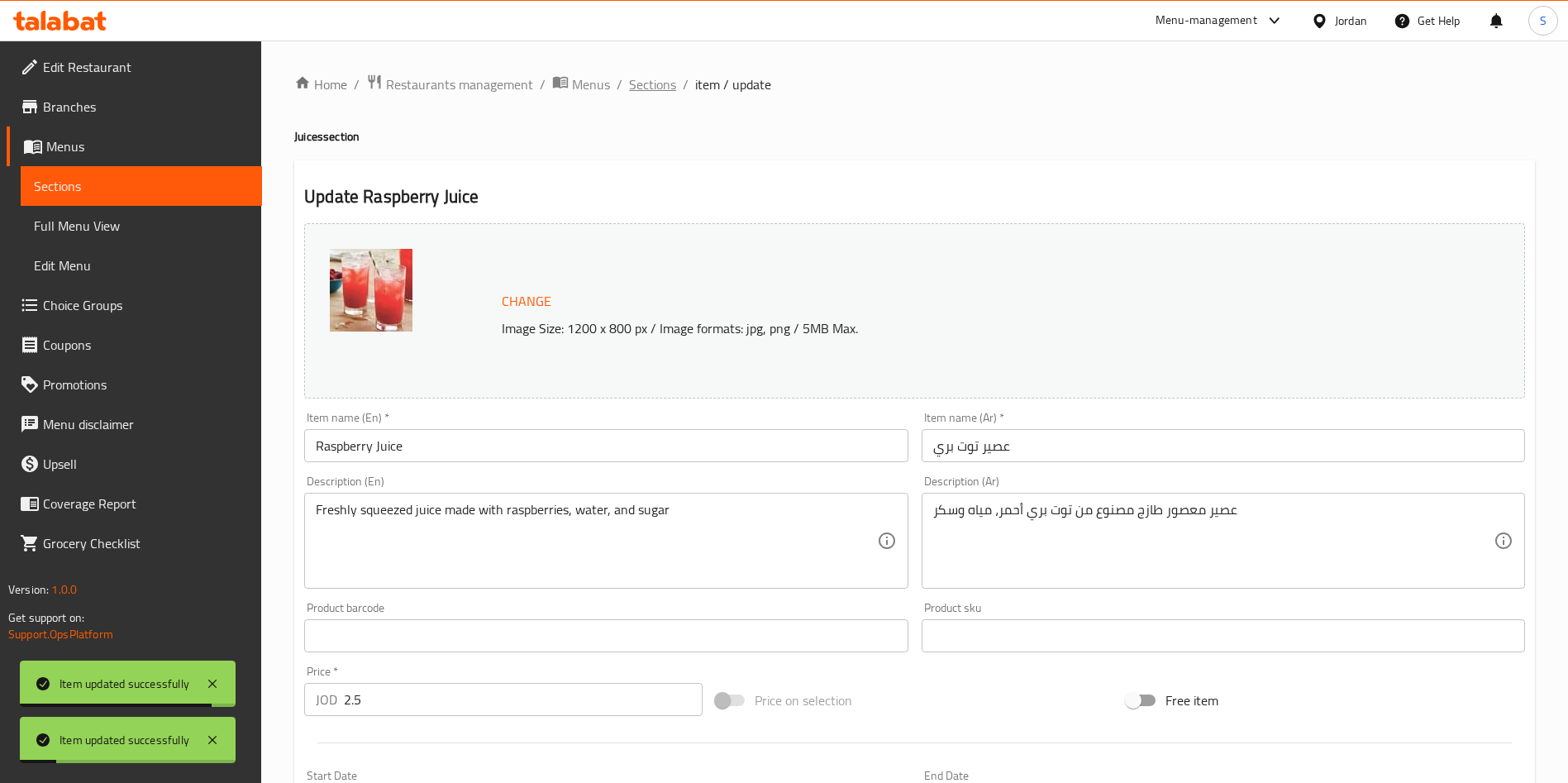
click at [653, 81] on span "Sections" at bounding box center [653, 84] width 47 height 19
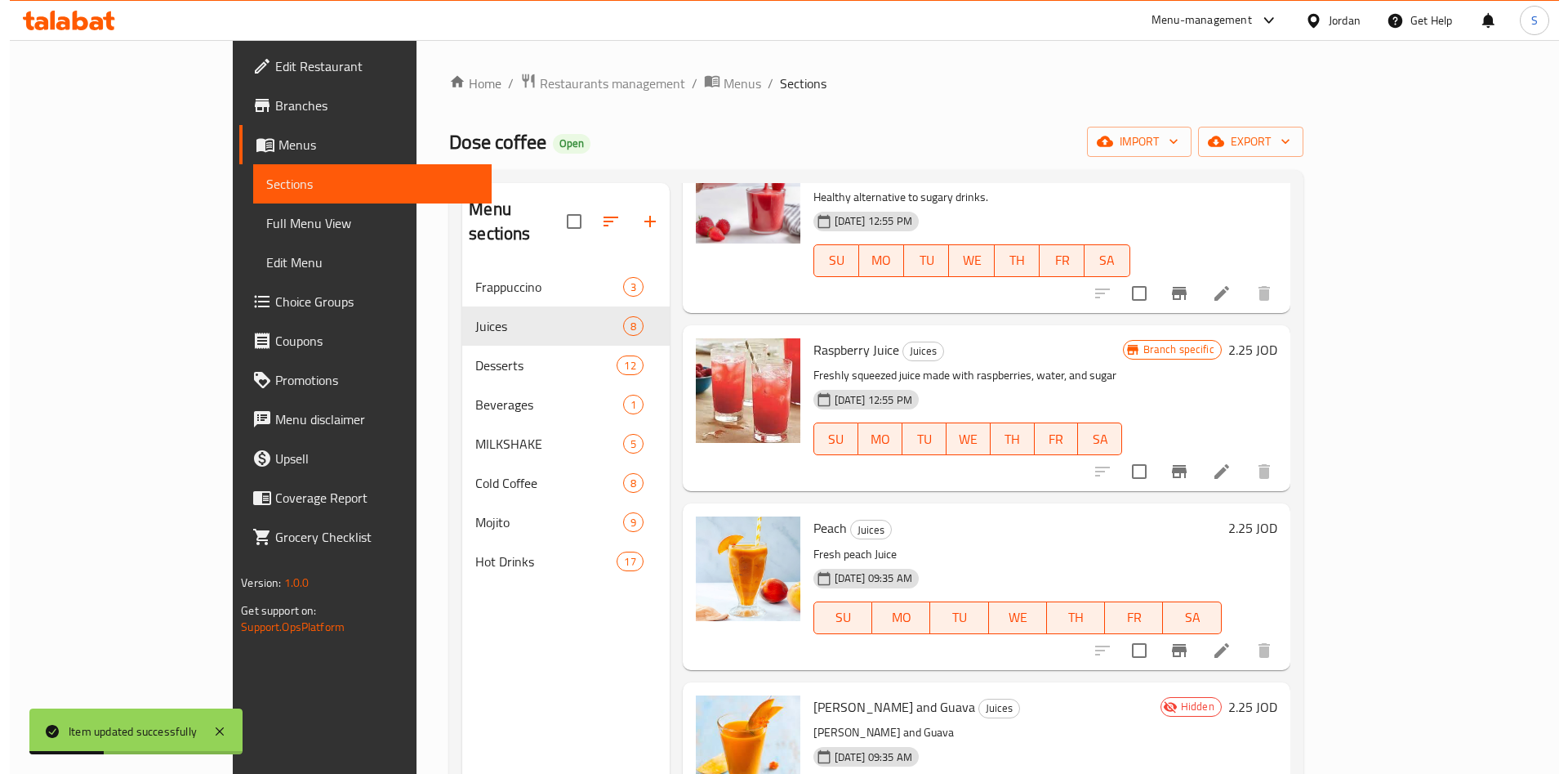
scroll to position [695, 0]
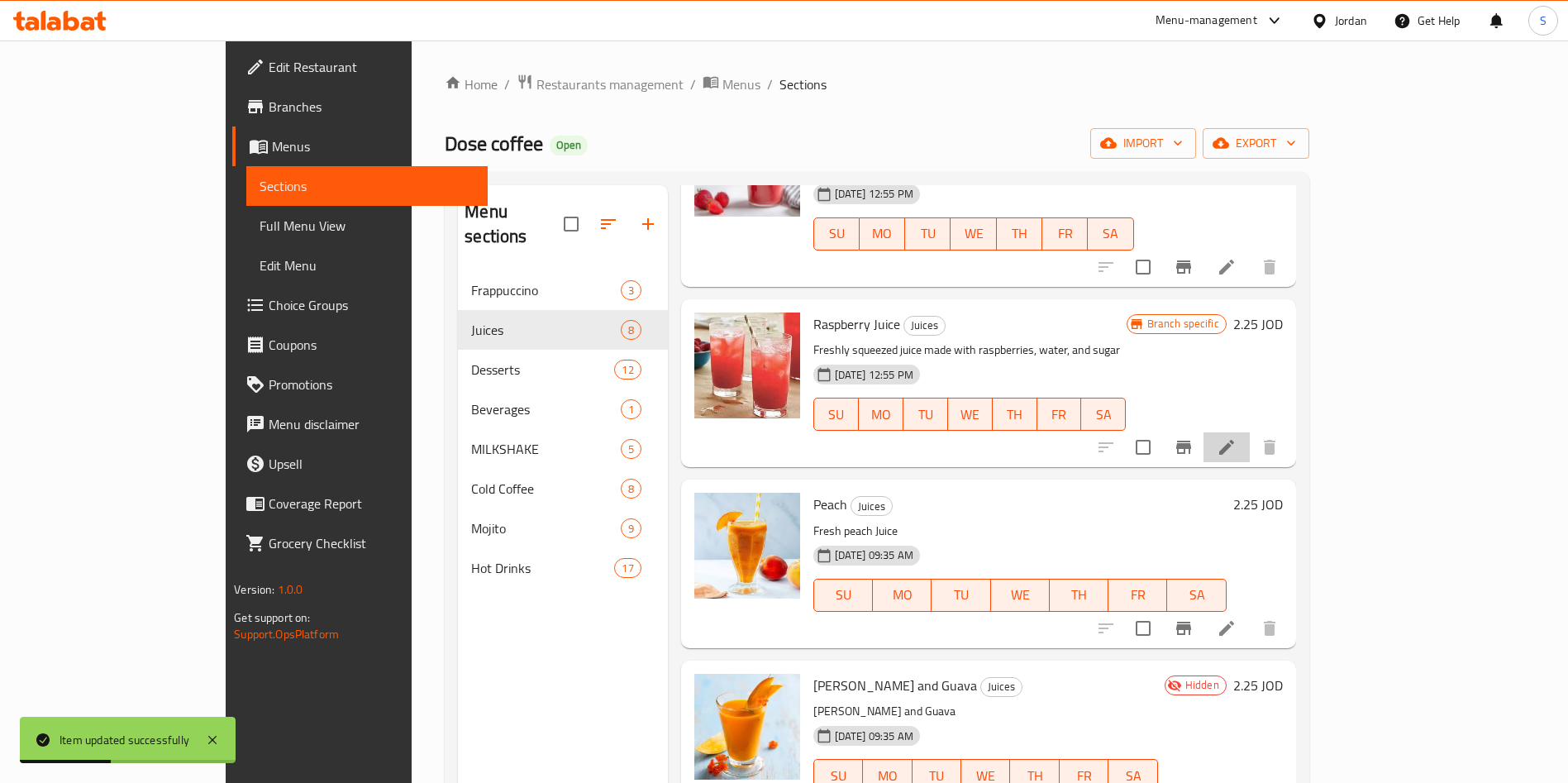
click at [1250, 432] on li at bounding box center [1226, 447] width 47 height 30
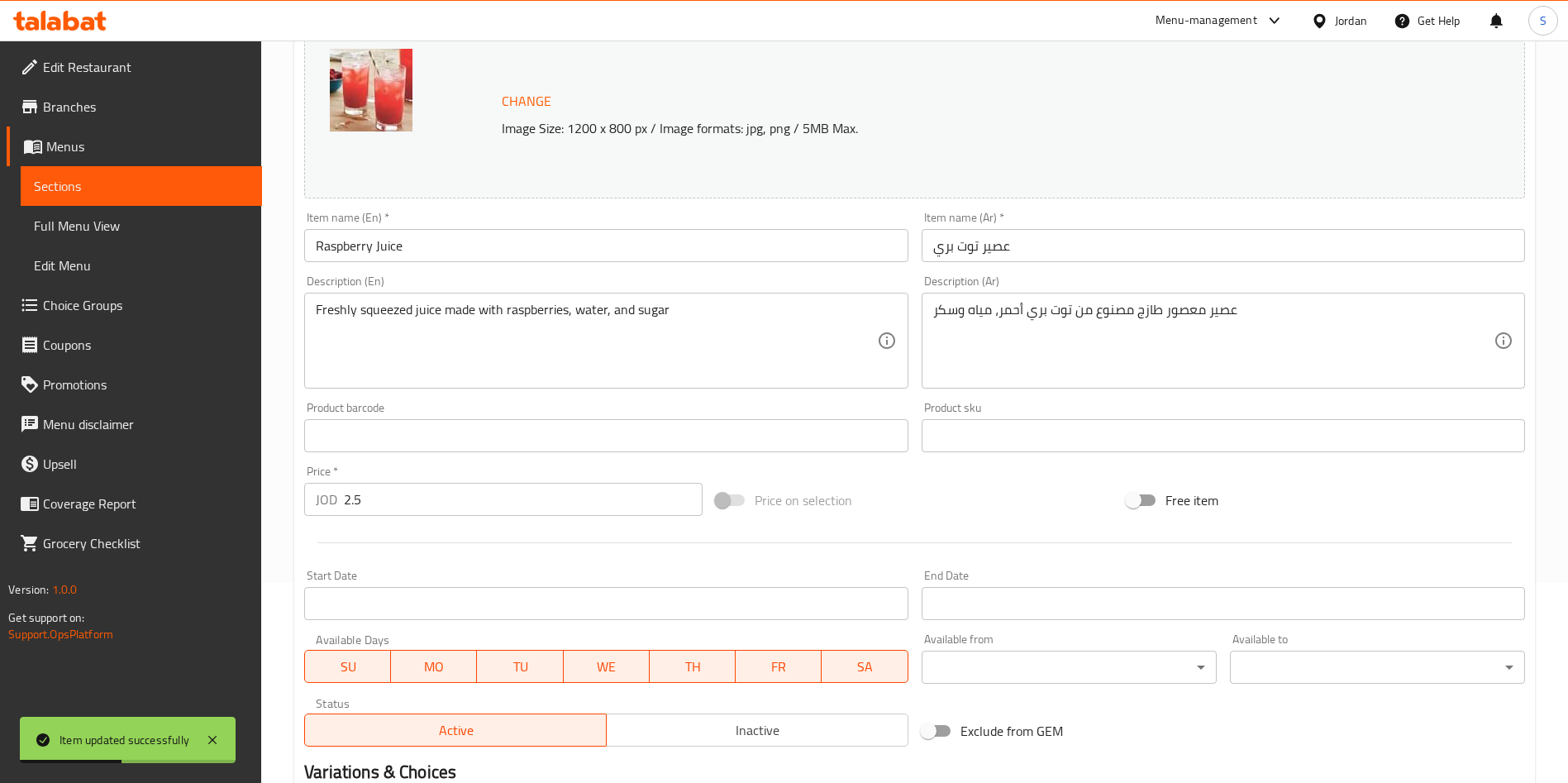
scroll to position [248, 0]
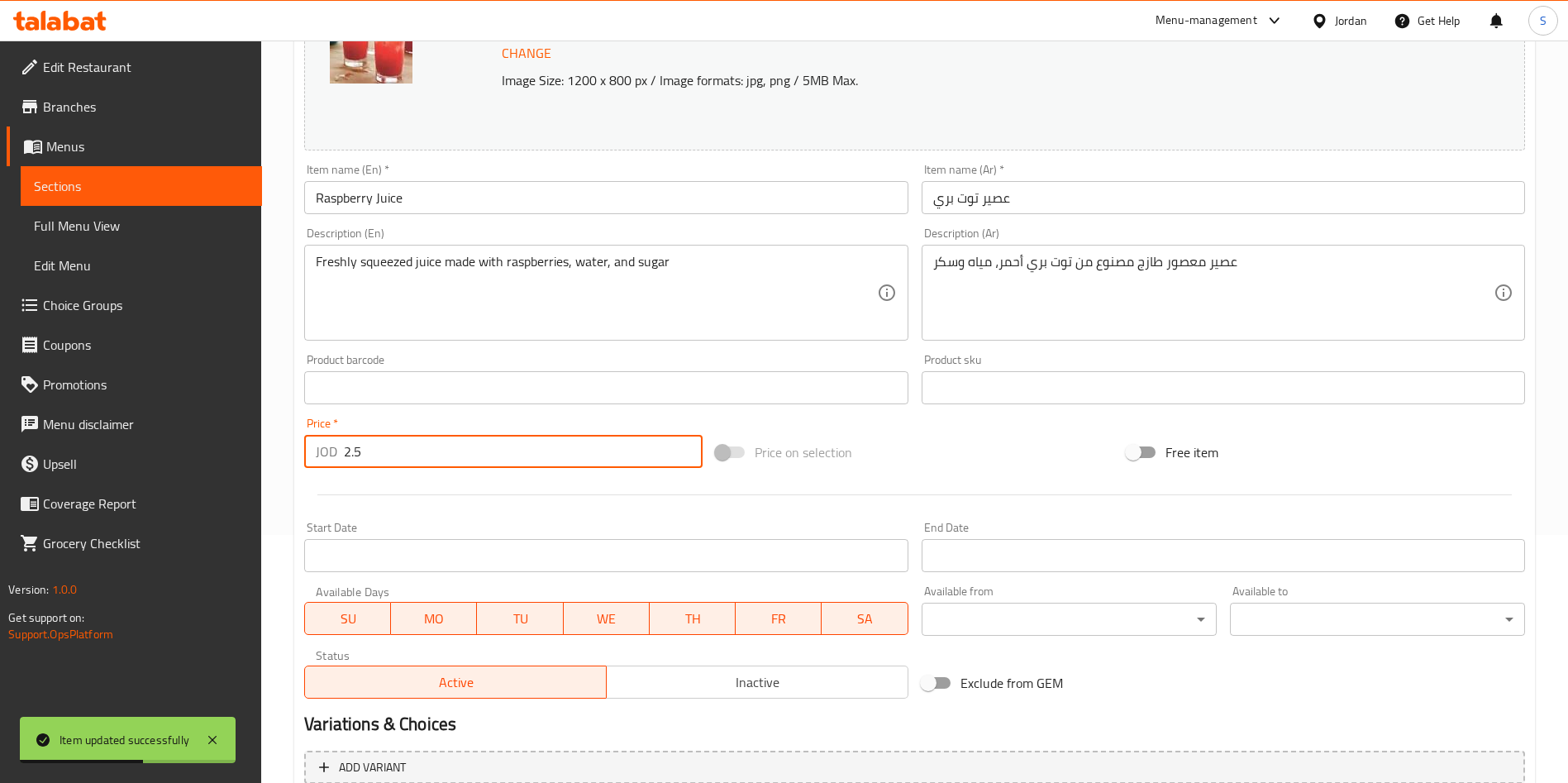
drag, startPoint x: 452, startPoint y: 459, endPoint x: 15, endPoint y: 455, distance: 437.0
click at [0, 456] on div "Edit Restaurant Branches Menus Sections Full Menu View Edit Menu Choice Groups …" at bounding box center [784, 368] width 1568 height 1152
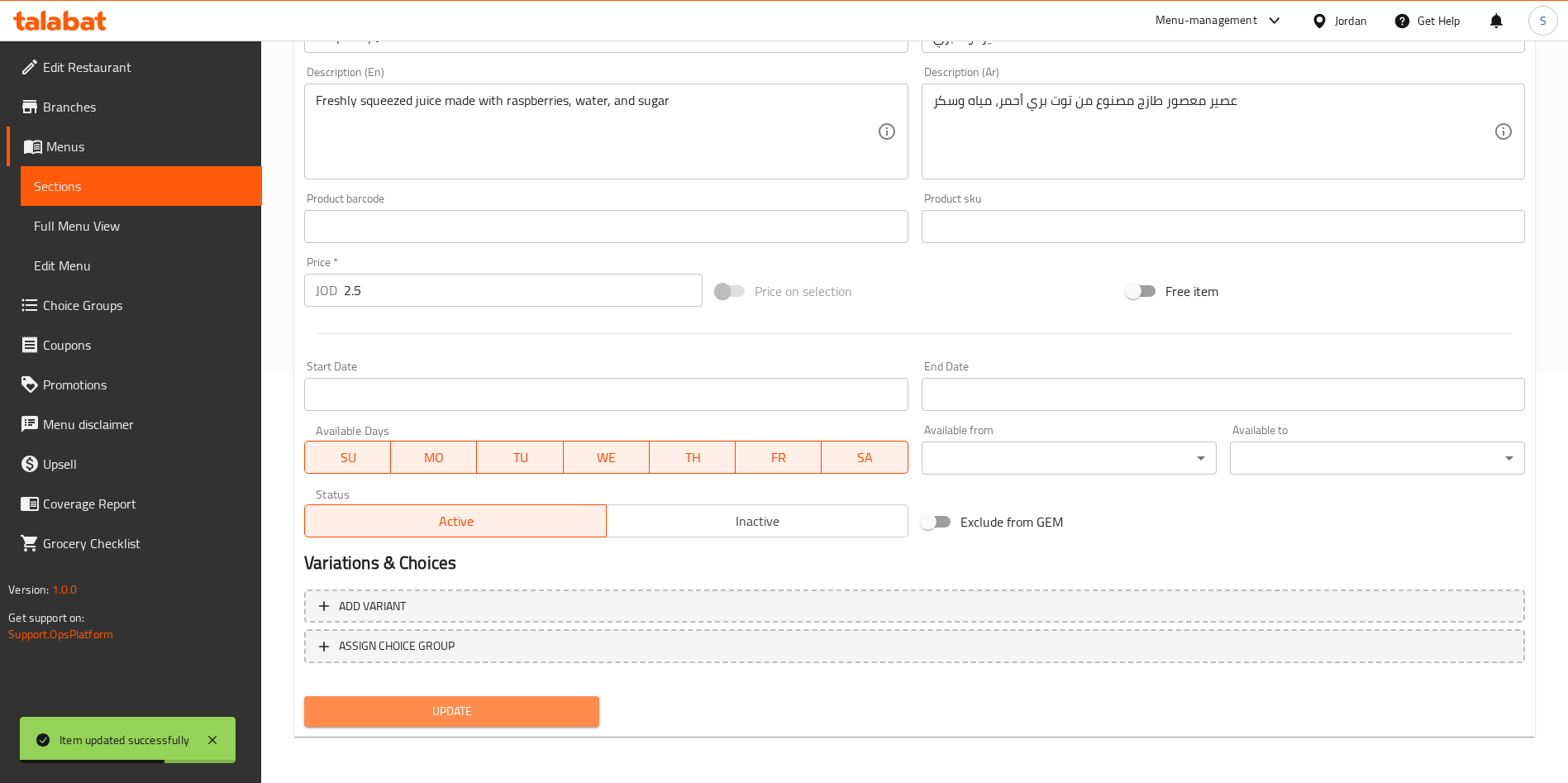
click at [450, 697] on button "Update" at bounding box center [452, 711] width 295 height 31
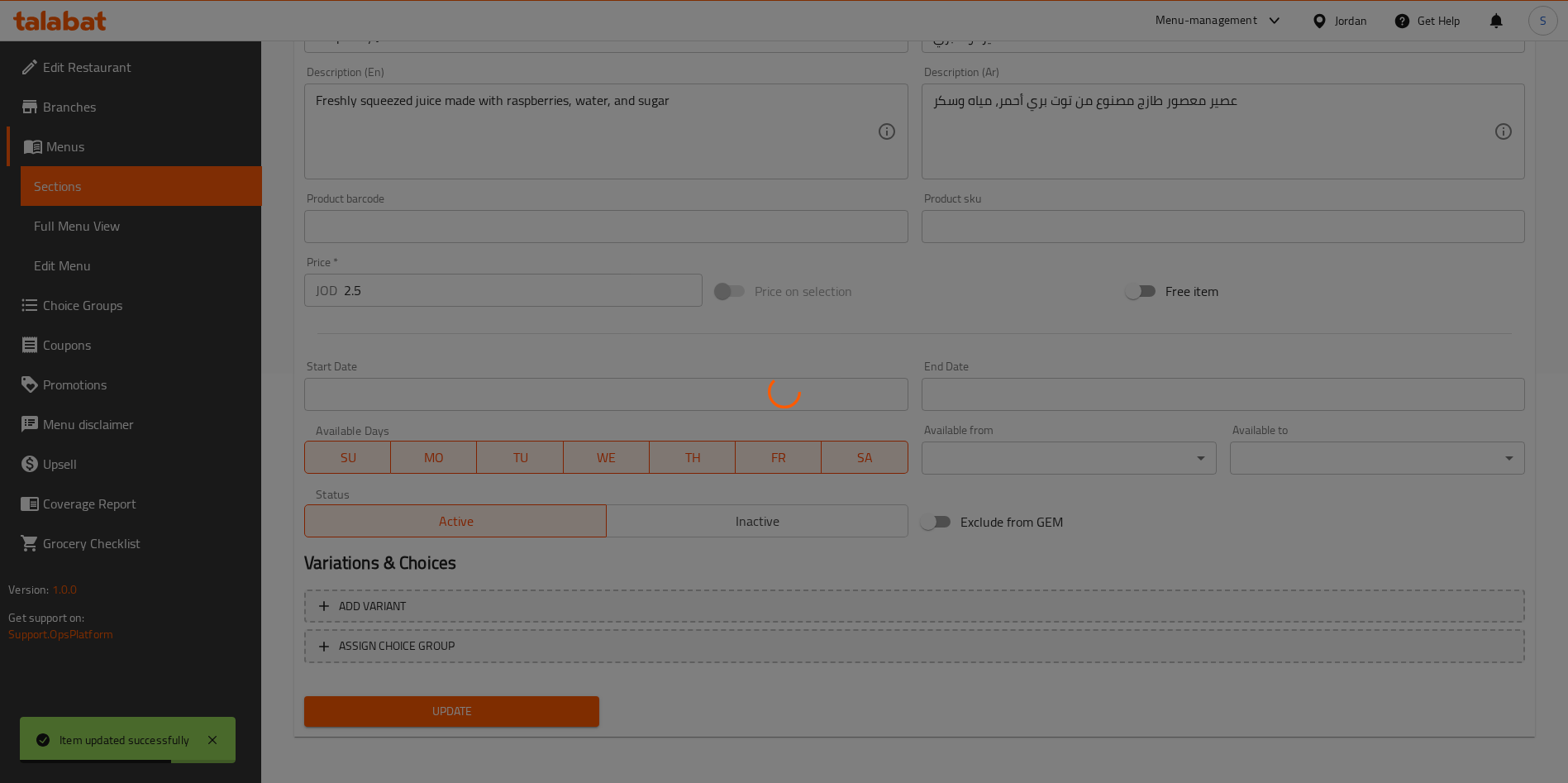
scroll to position [14, 0]
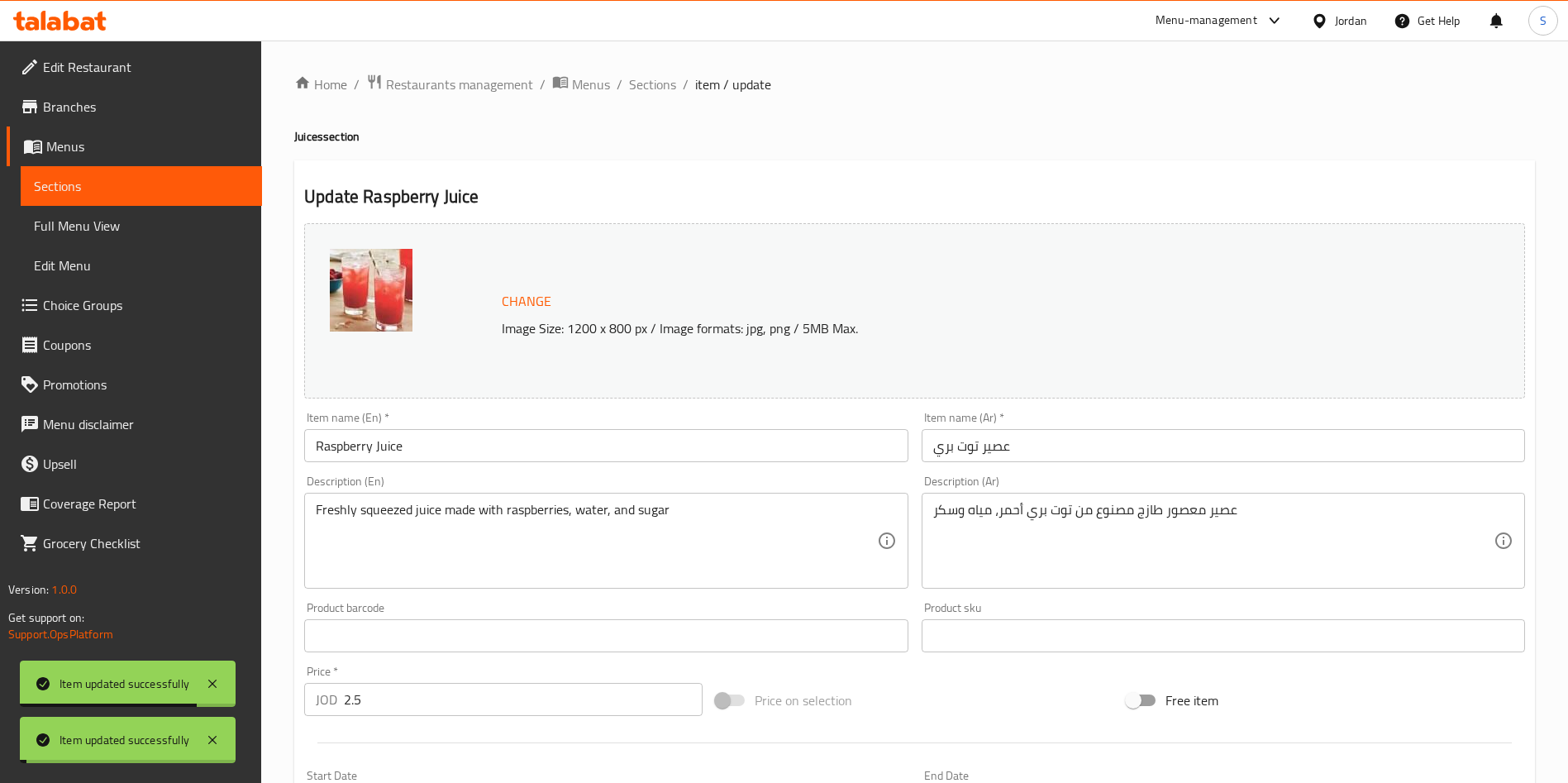
click at [650, 79] on span "Sections" at bounding box center [653, 84] width 47 height 19
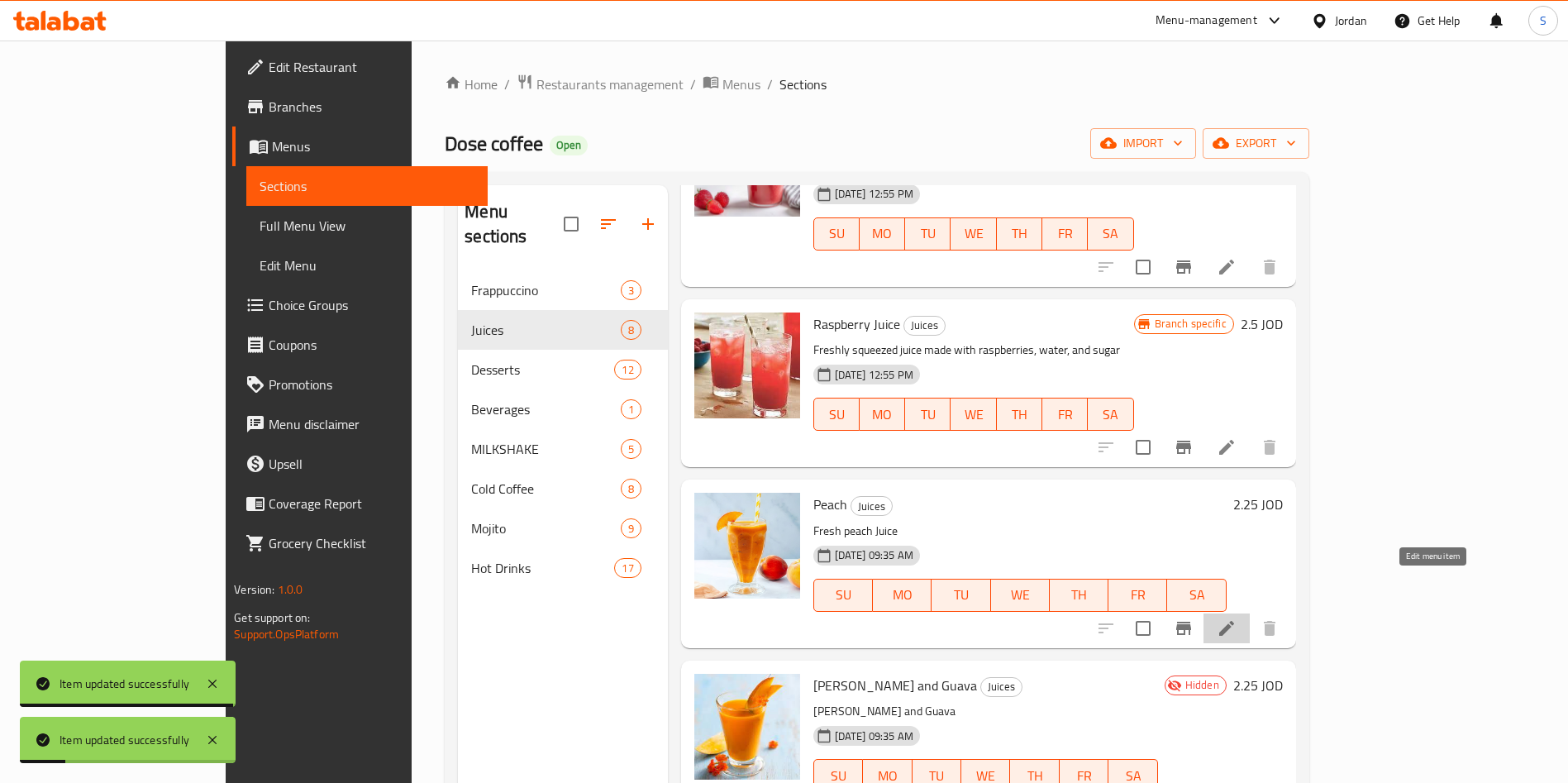
click at [1237, 619] on icon at bounding box center [1226, 628] width 19 height 19
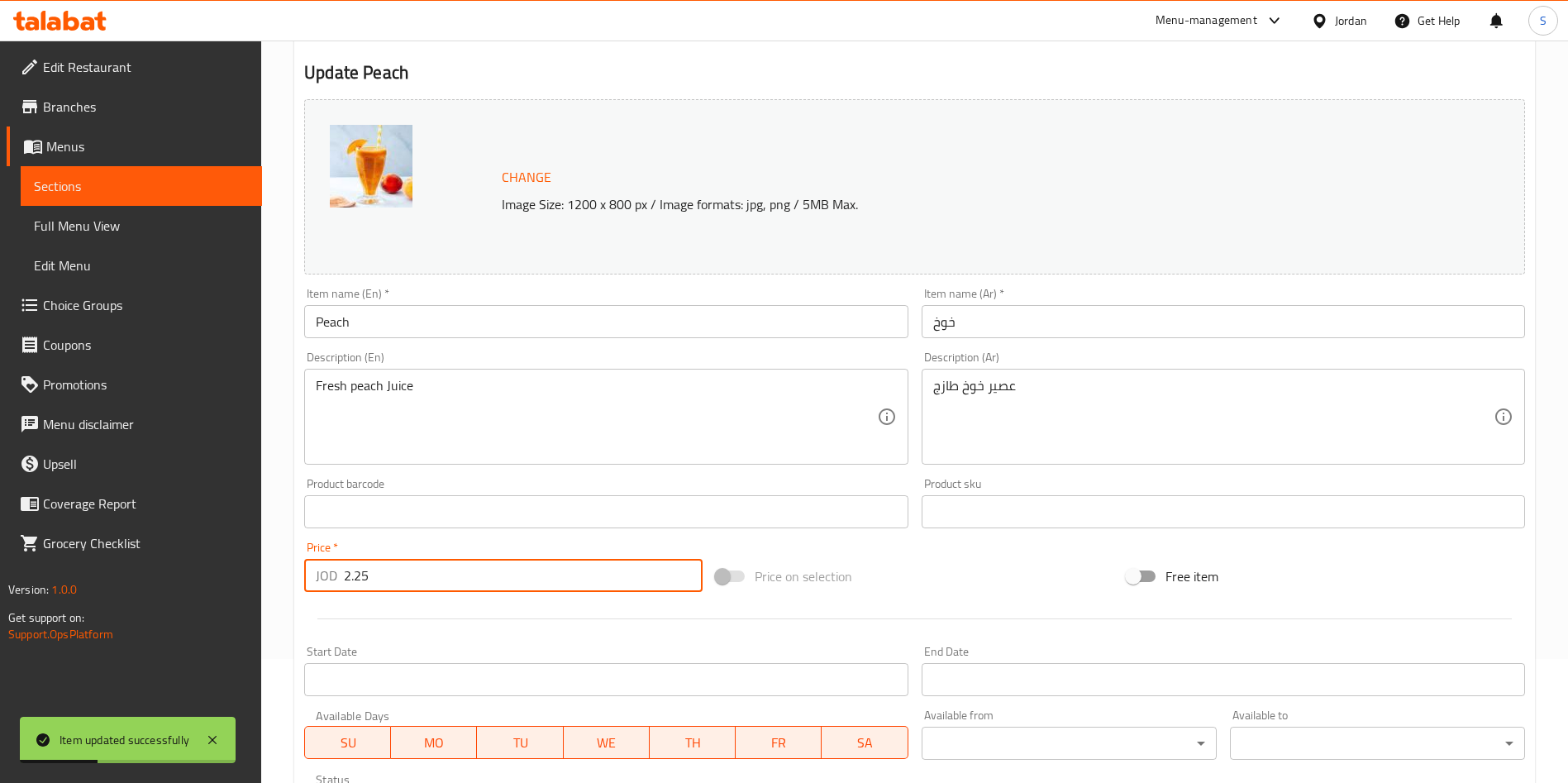
drag, startPoint x: 420, startPoint y: 571, endPoint x: 37, endPoint y: 564, distance: 383.1
click at [105, 565] on div "Edit Restaurant Branches Menus Sections Full Menu View Edit Menu Choice Groups …" at bounding box center [784, 491] width 1568 height 1152
paste input "number"
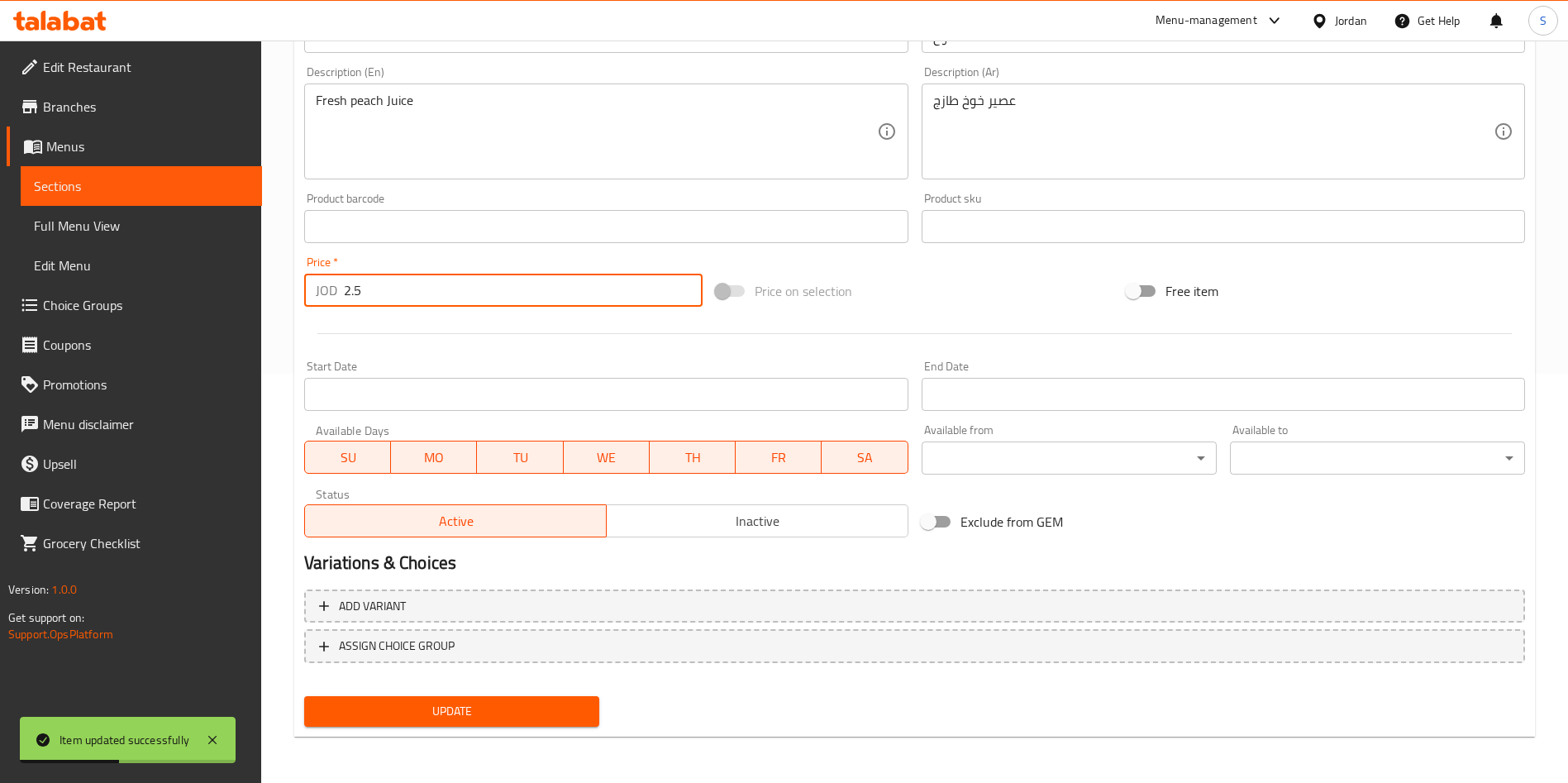
type input "2.5"
click at [509, 686] on div "Add variant ASSIGN CHOICE GROUP" at bounding box center [915, 636] width 1234 height 108
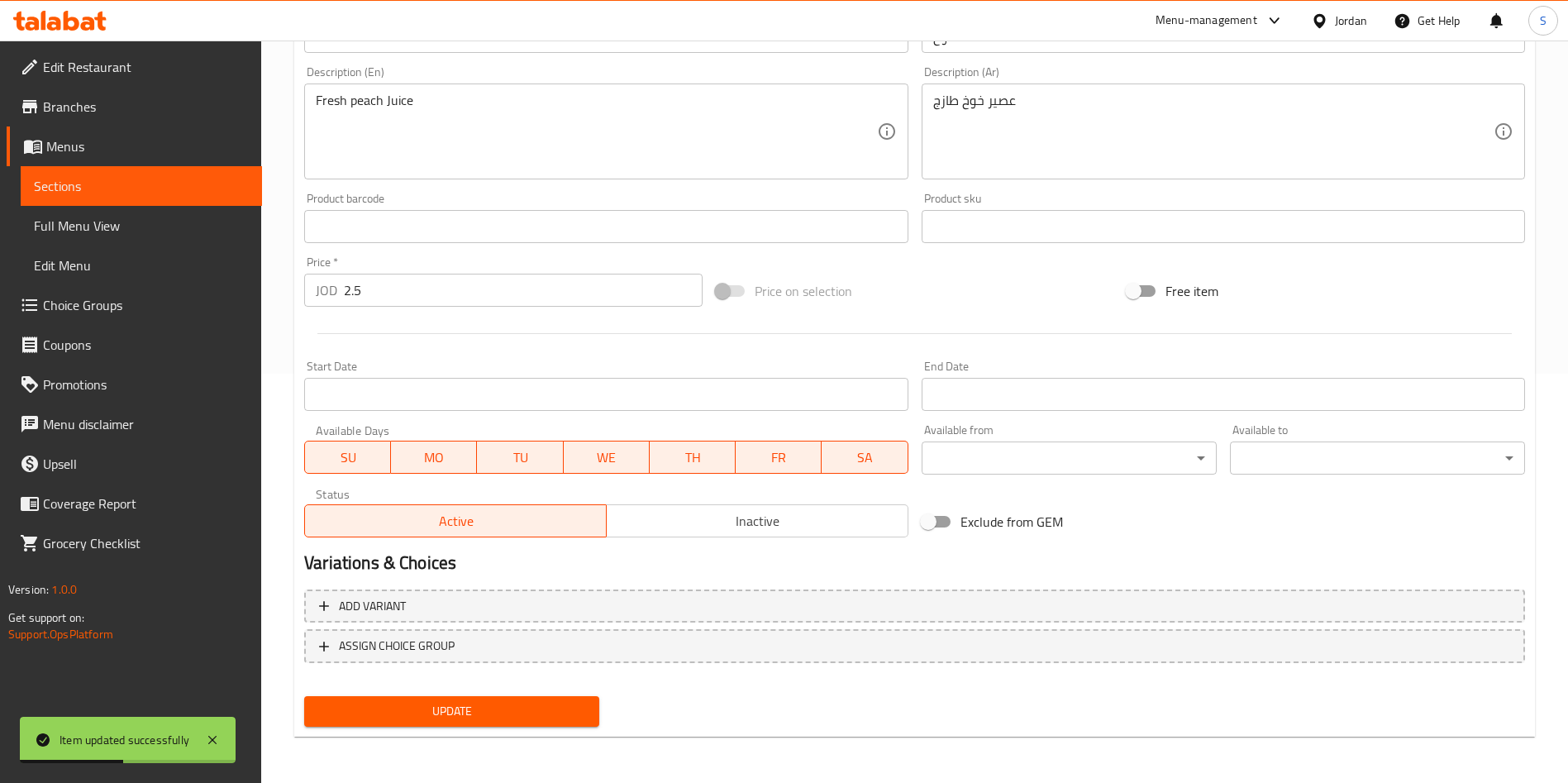
click at [518, 708] on span "Update" at bounding box center [452, 711] width 269 height 20
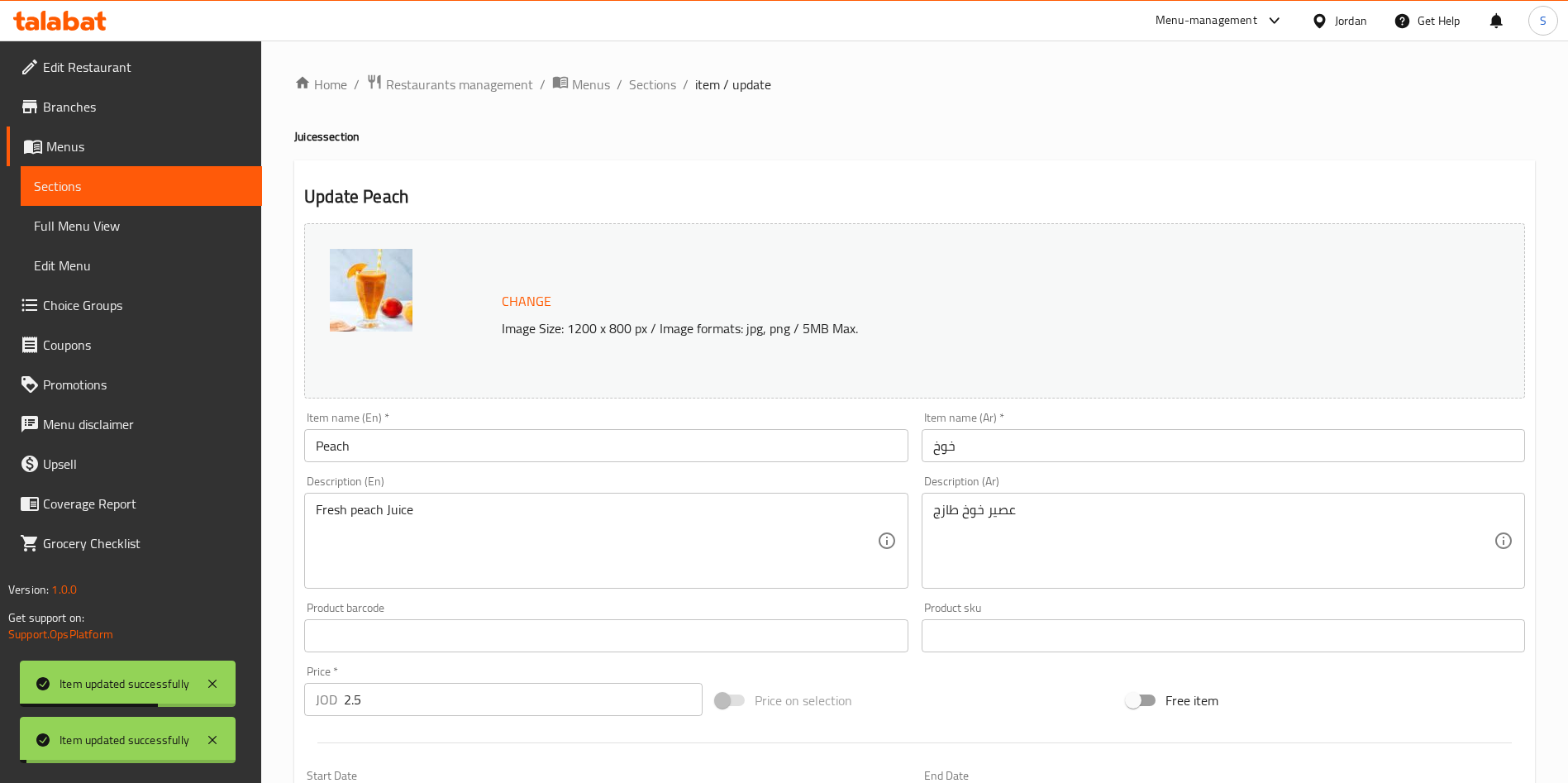
click at [649, 86] on span "Sections" at bounding box center [653, 84] width 47 height 19
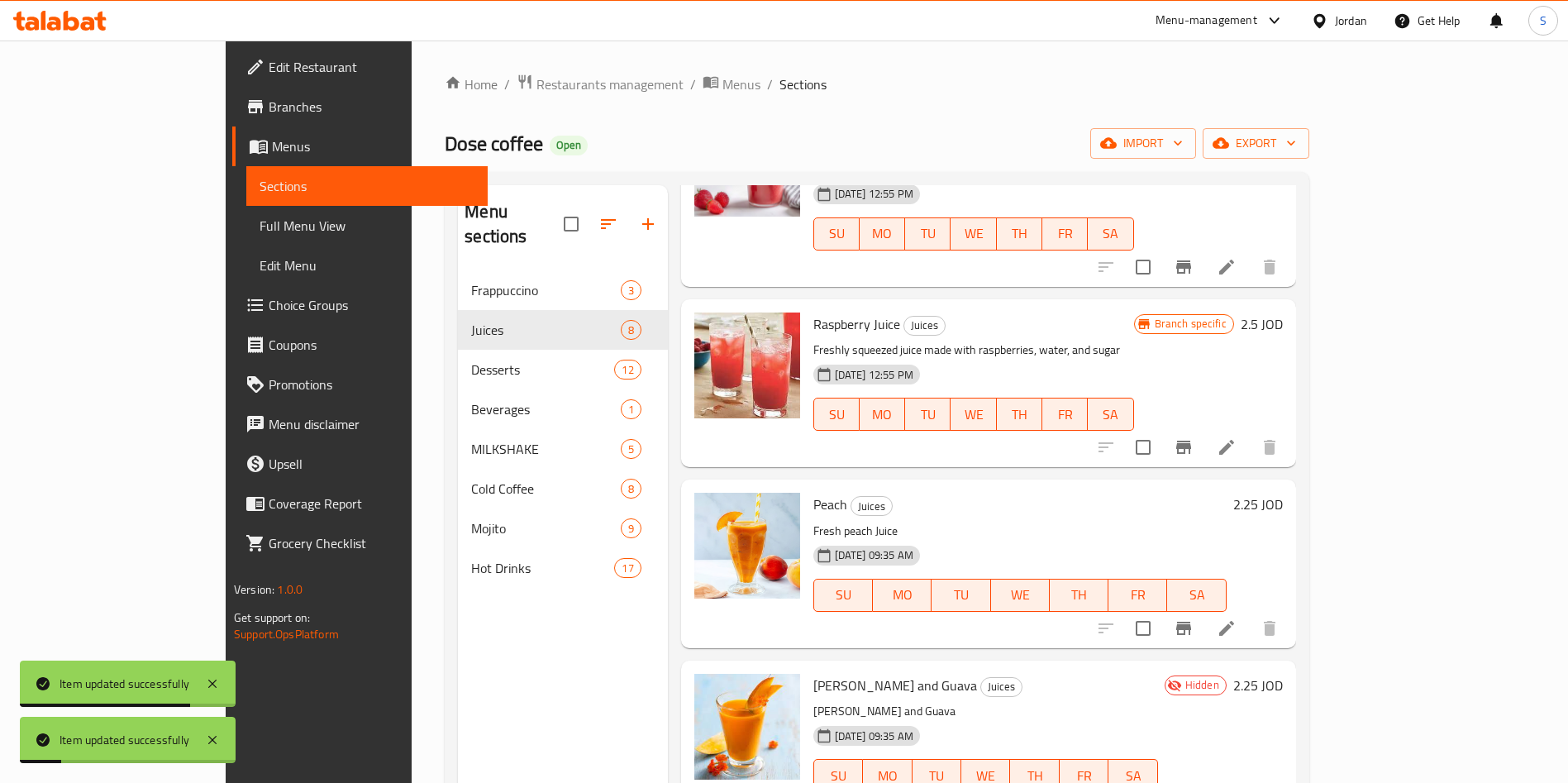
scroll to position [231, 0]
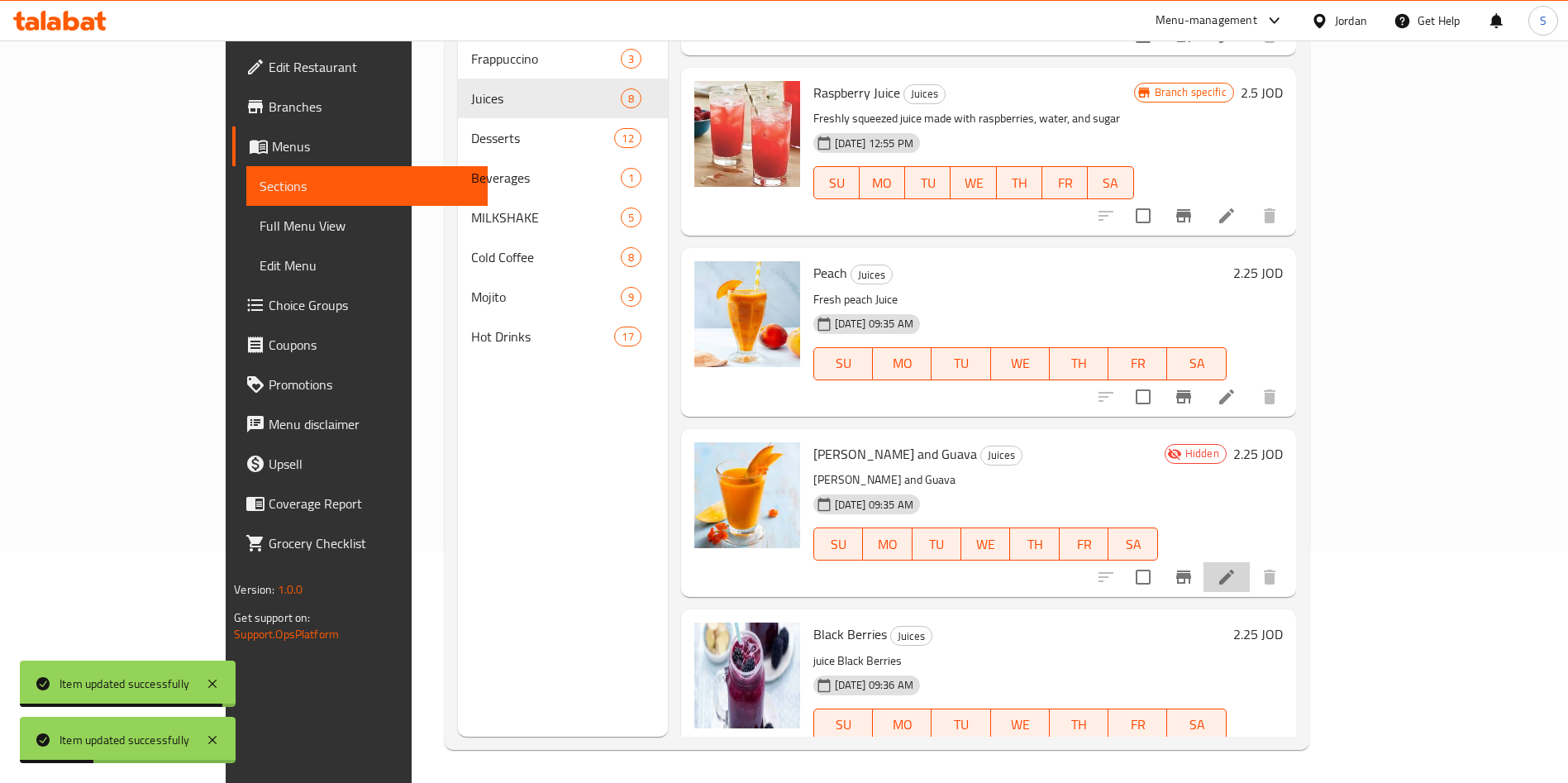
click at [1250, 562] on li at bounding box center [1226, 576] width 47 height 30
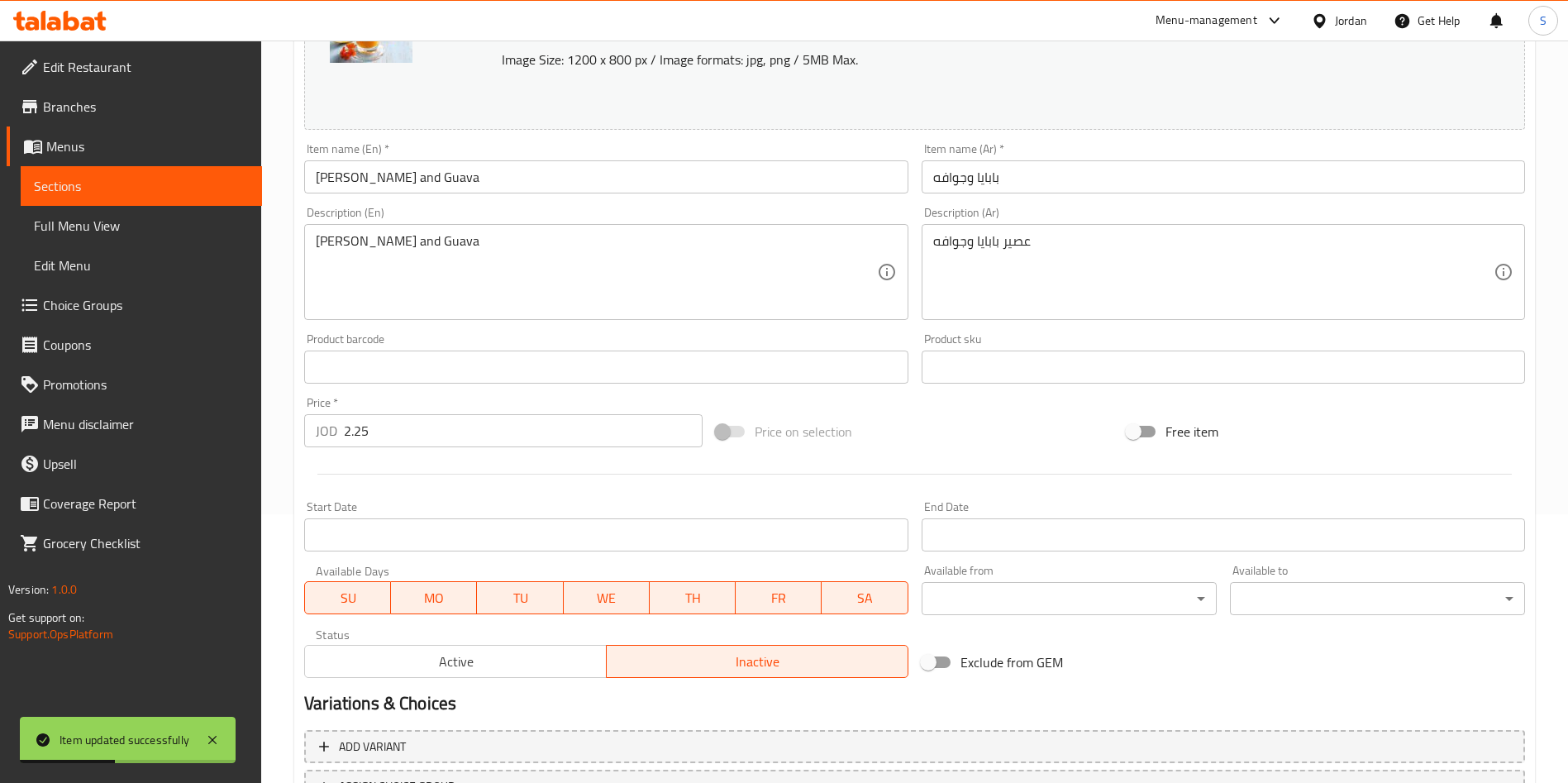
scroll to position [372, 0]
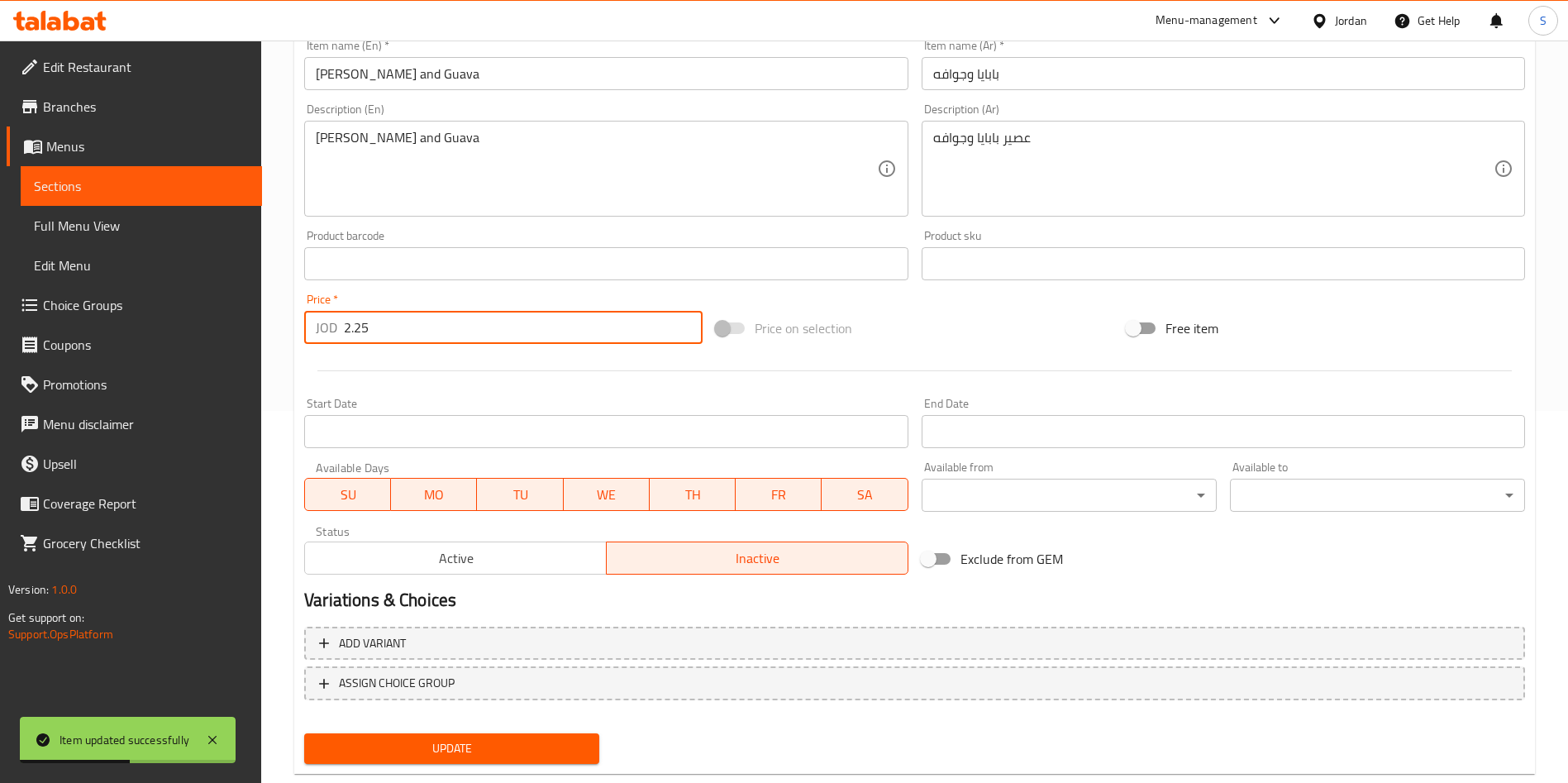
drag, startPoint x: 376, startPoint y: 329, endPoint x: 212, endPoint y: 336, distance: 164.1
click at [212, 336] on div "Edit Restaurant Branches Menus Sections Full Menu View Edit Menu Choice Groups …" at bounding box center [784, 244] width 1568 height 1152
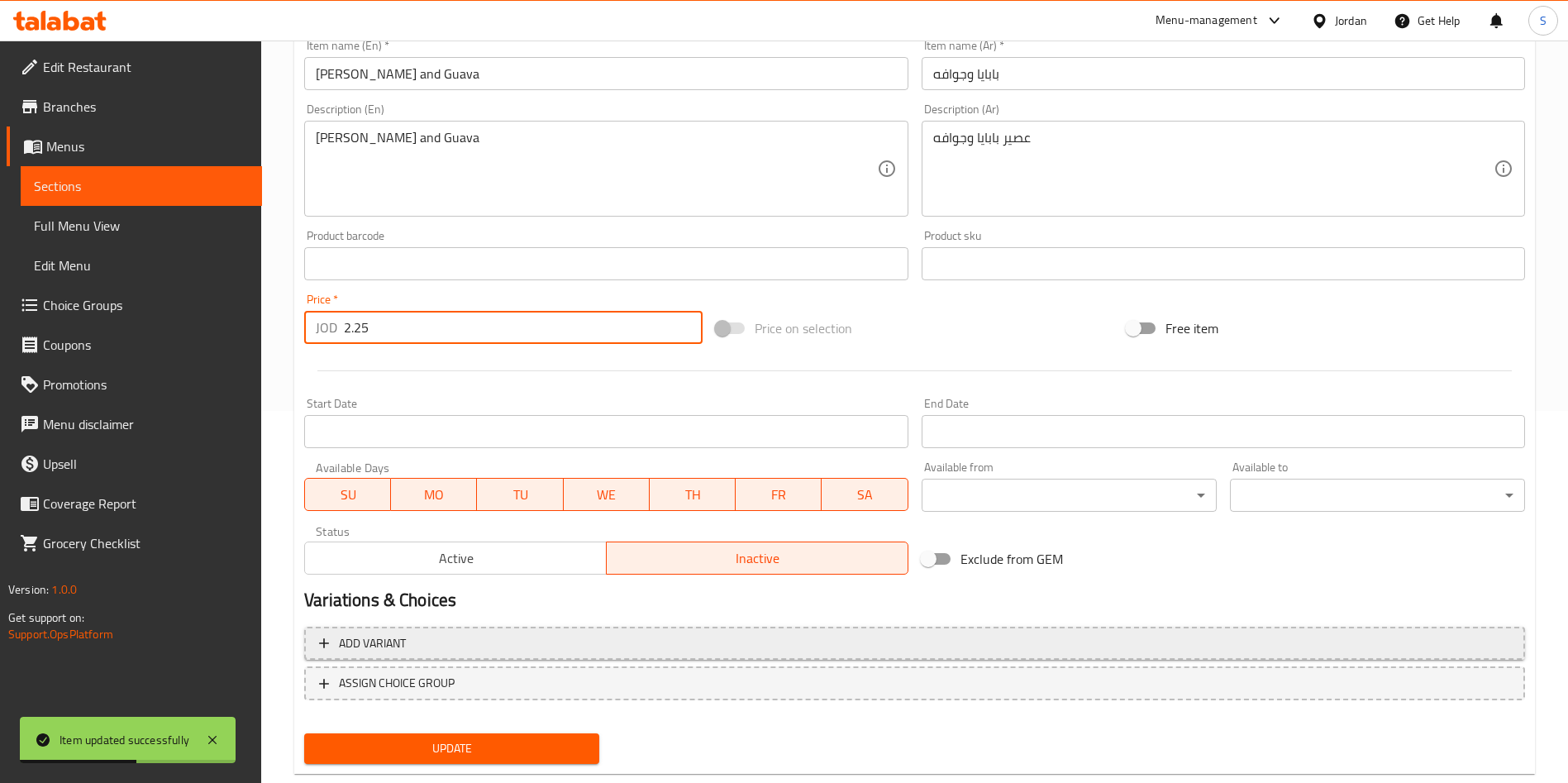
paste input "number"
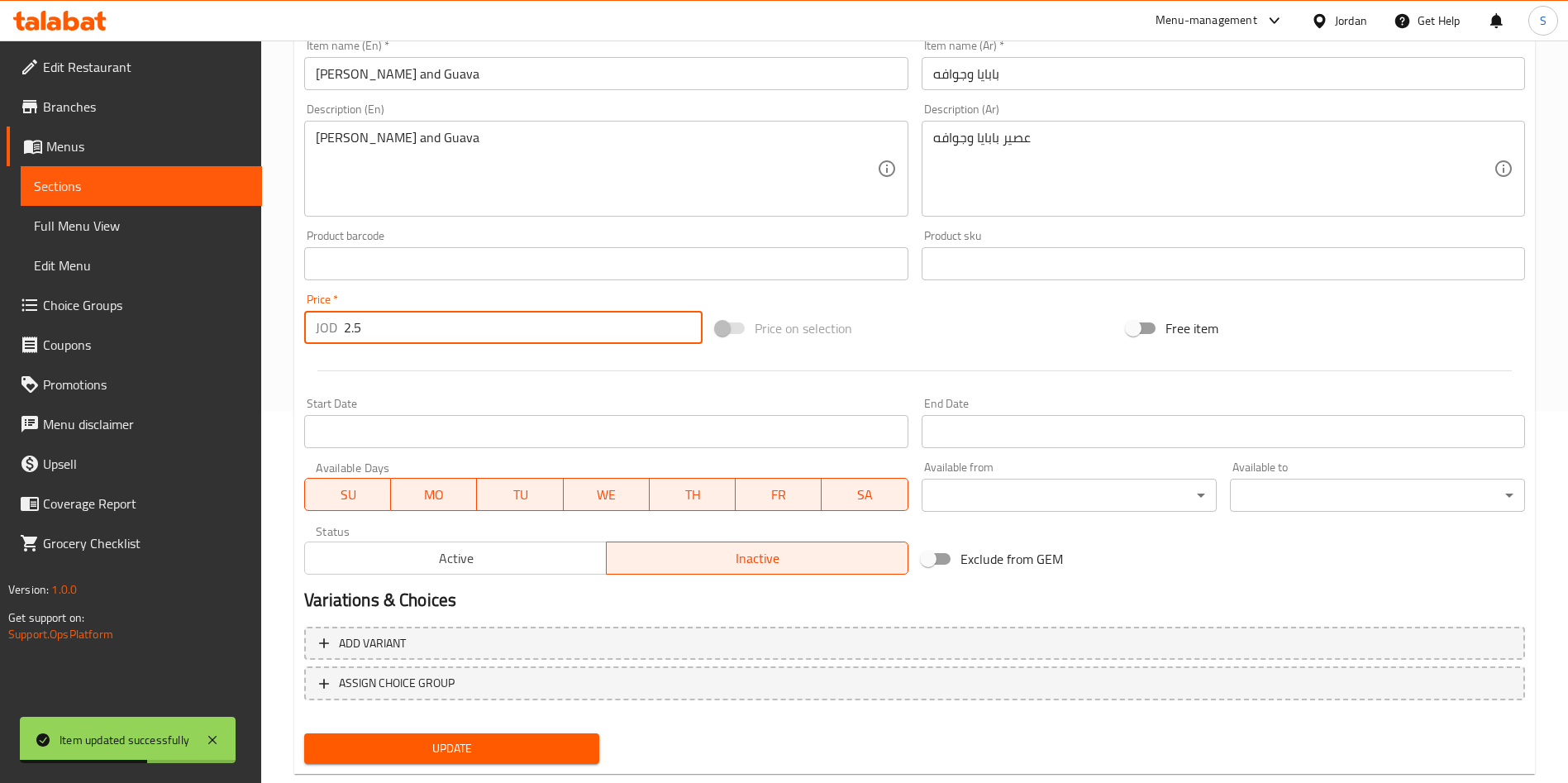
type input "2.5"
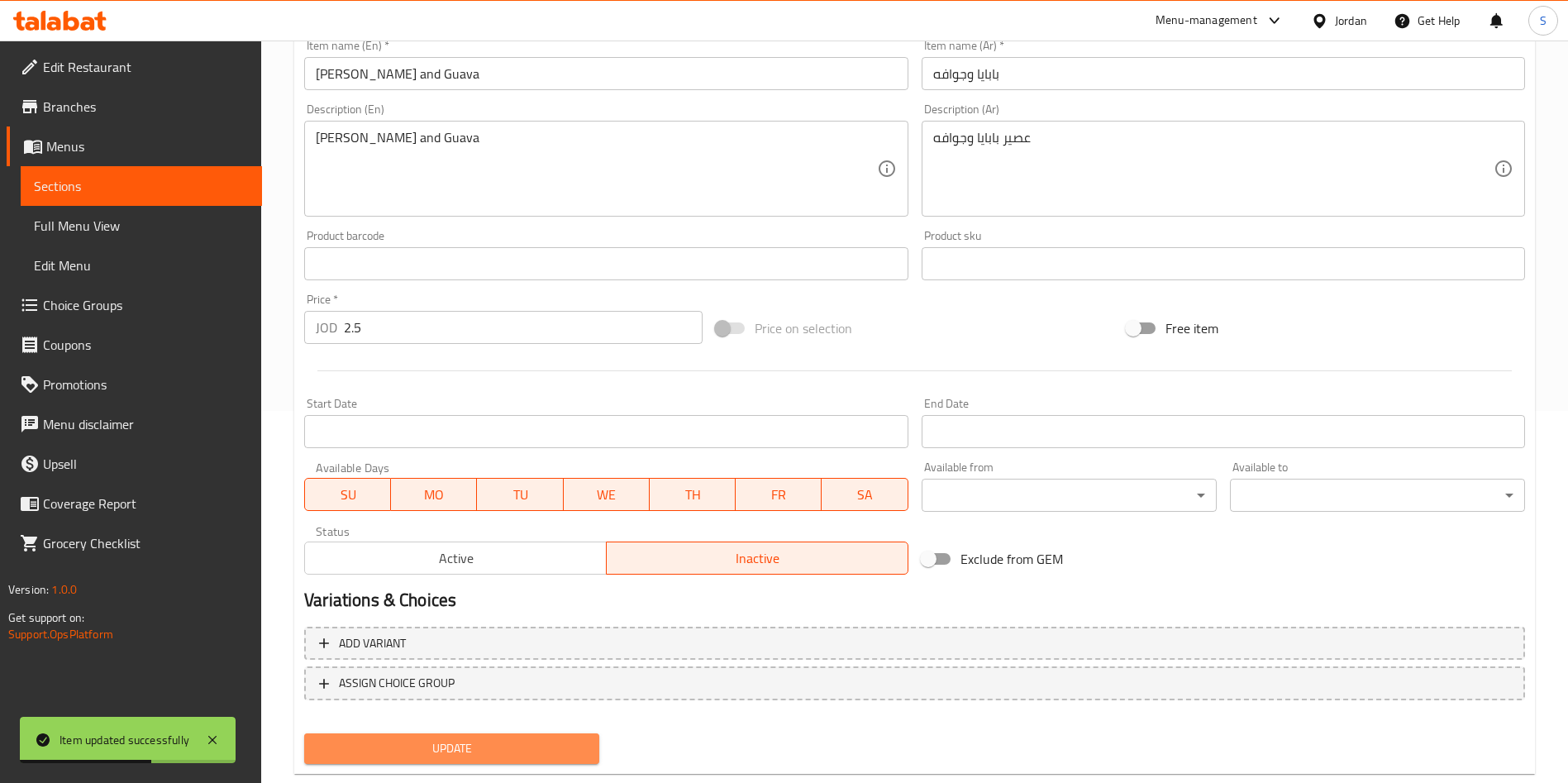
click at [521, 746] on span "Update" at bounding box center [452, 748] width 269 height 20
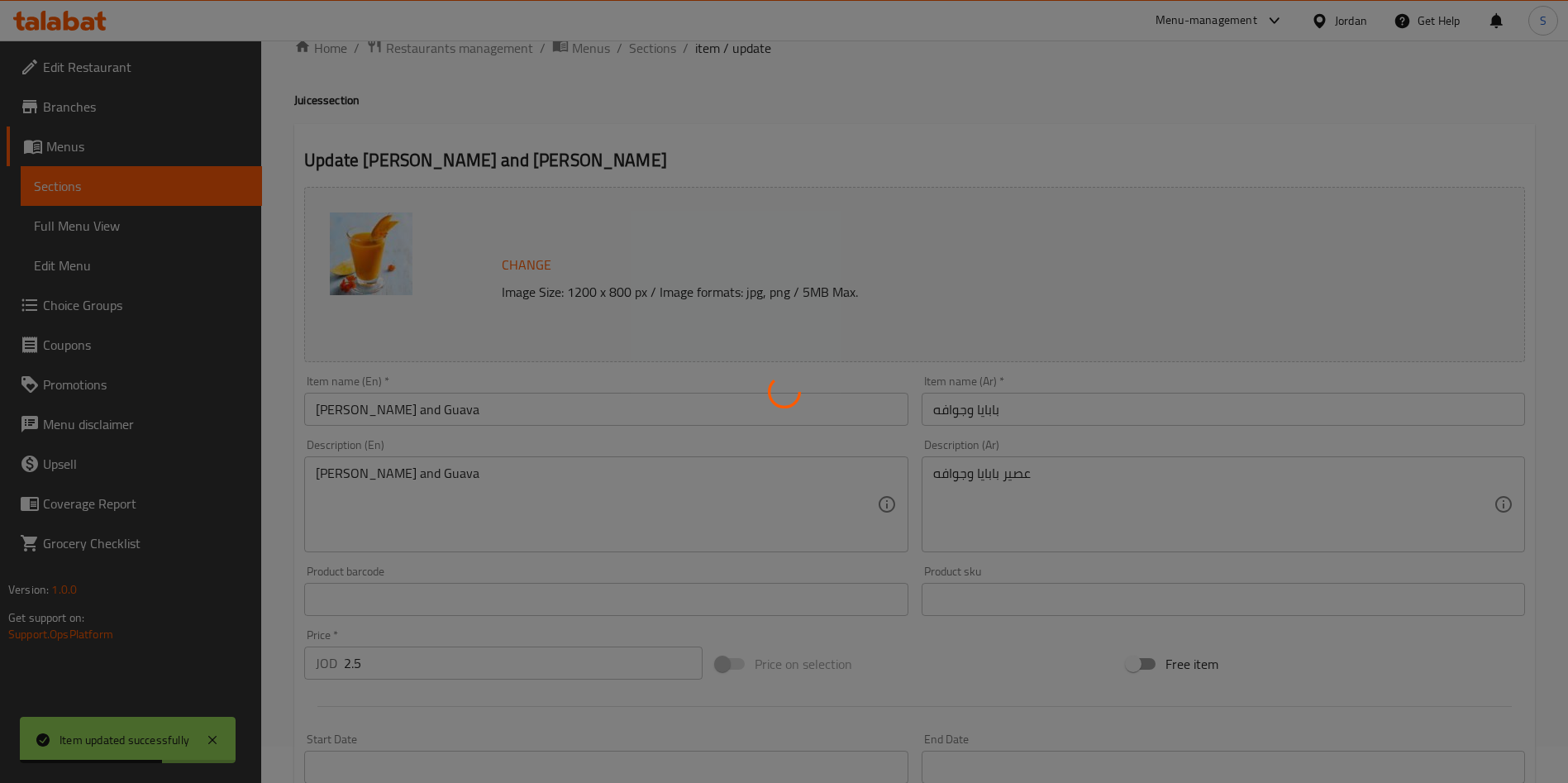
scroll to position [0, 0]
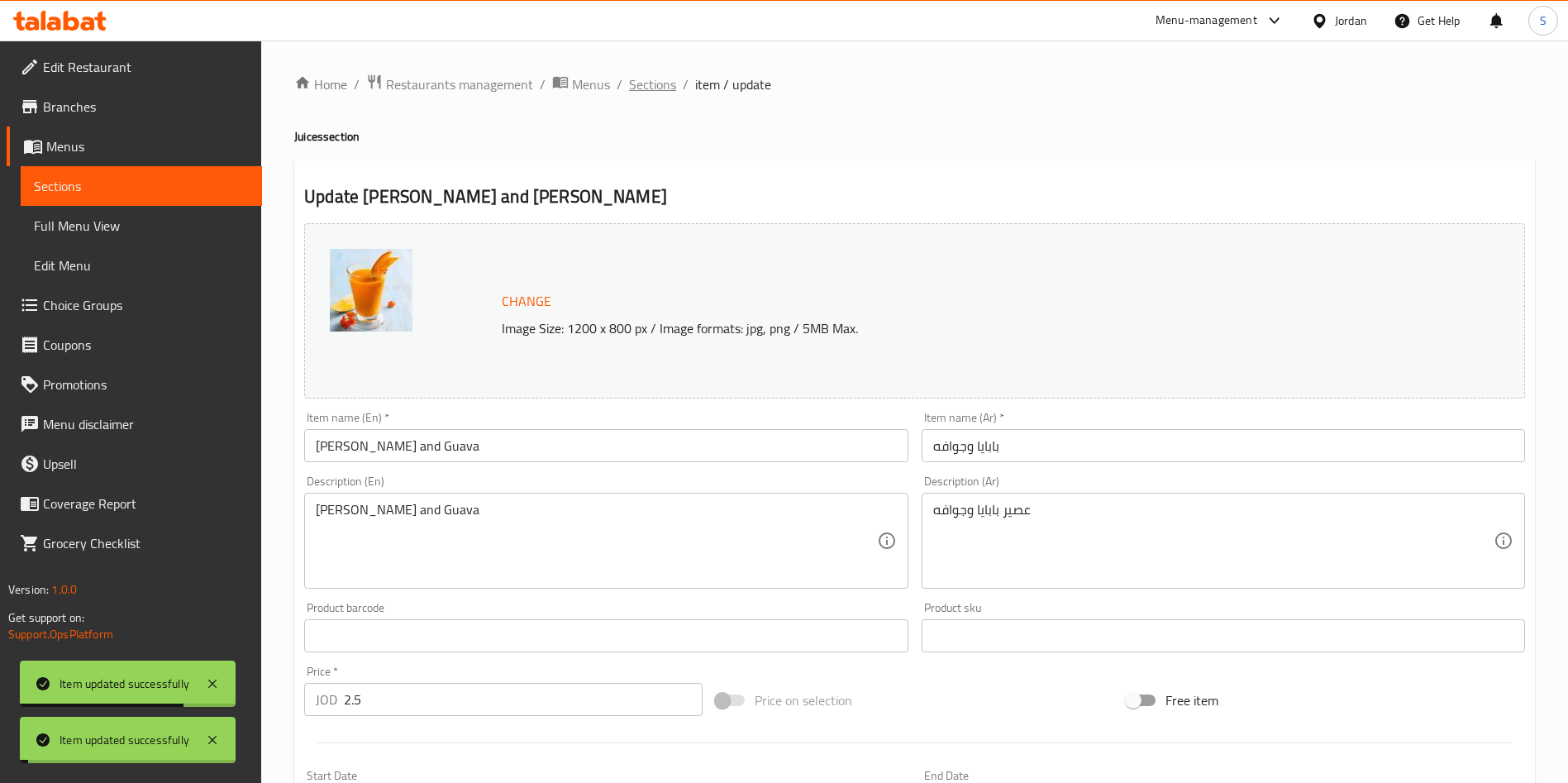
click at [648, 82] on span "Sections" at bounding box center [653, 84] width 47 height 19
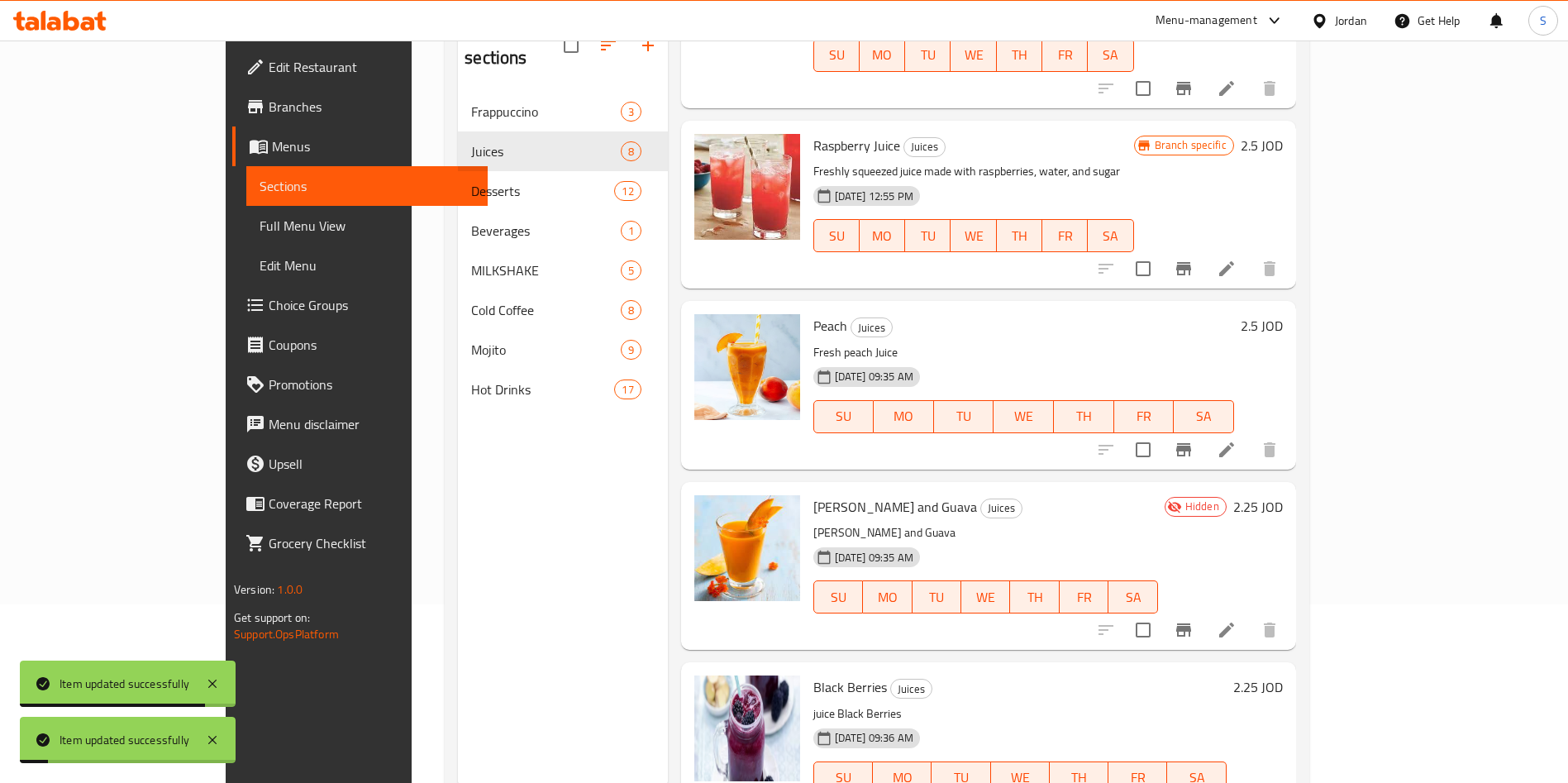
scroll to position [231, 0]
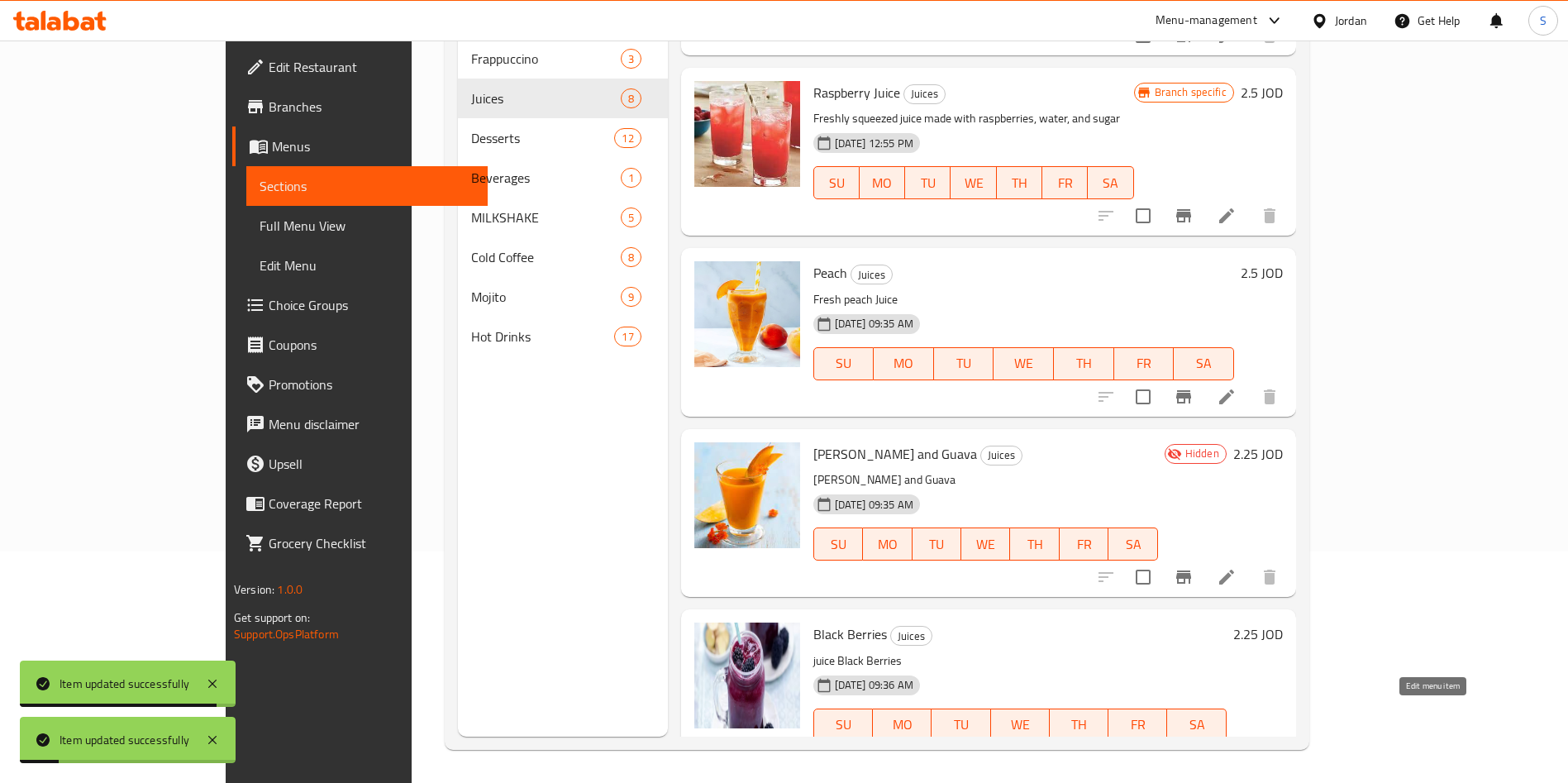
click at [1234, 751] on icon at bounding box center [1227, 758] width 15 height 15
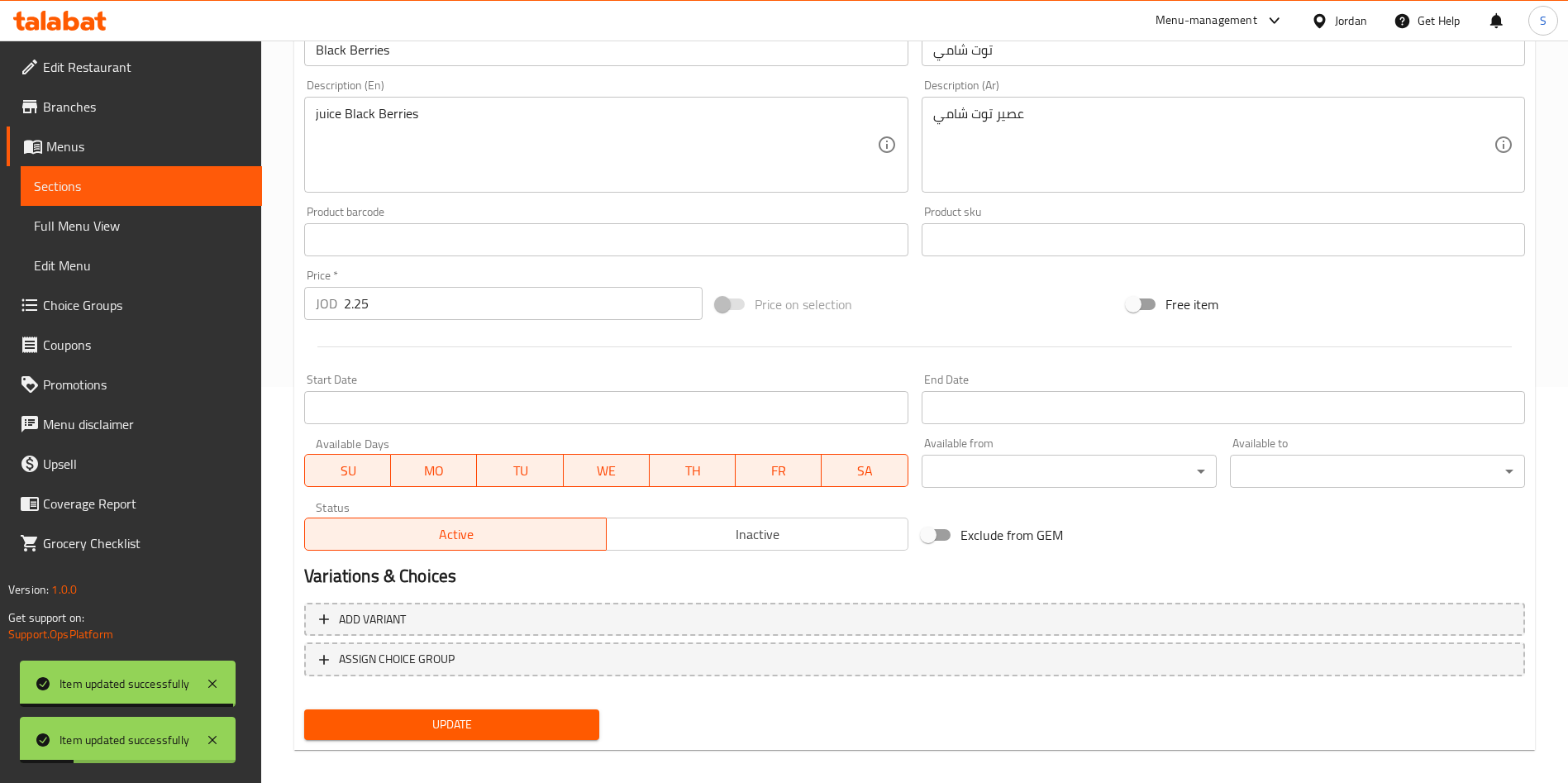
scroll to position [409, 0]
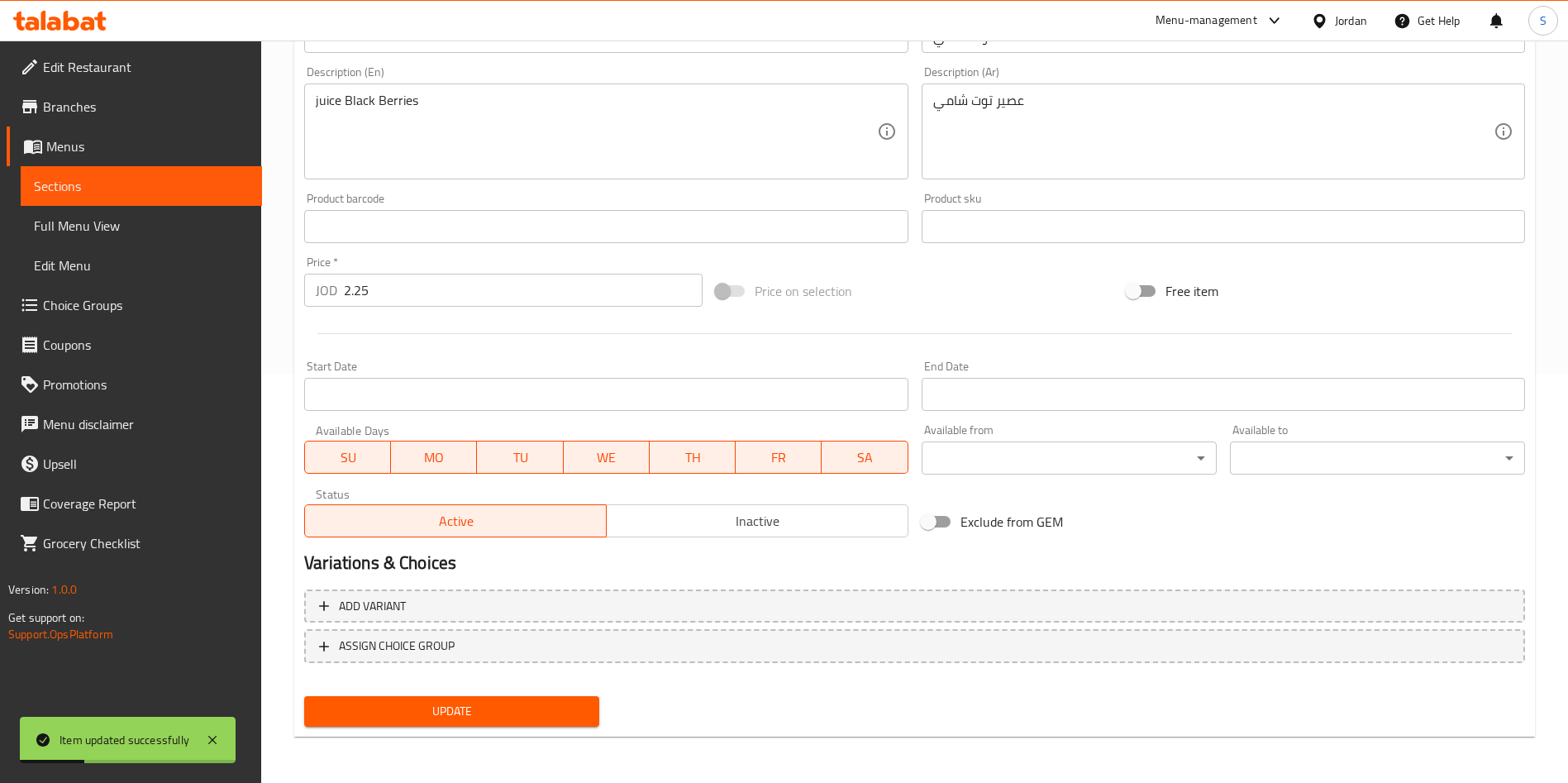
drag, startPoint x: 416, startPoint y: 286, endPoint x: 0, endPoint y: 307, distance: 416.5
click at [0, 307] on div "Edit Restaurant Branches Menus Sections Full Menu View Edit Menu Choice Groups …" at bounding box center [784, 207] width 1568 height 1152
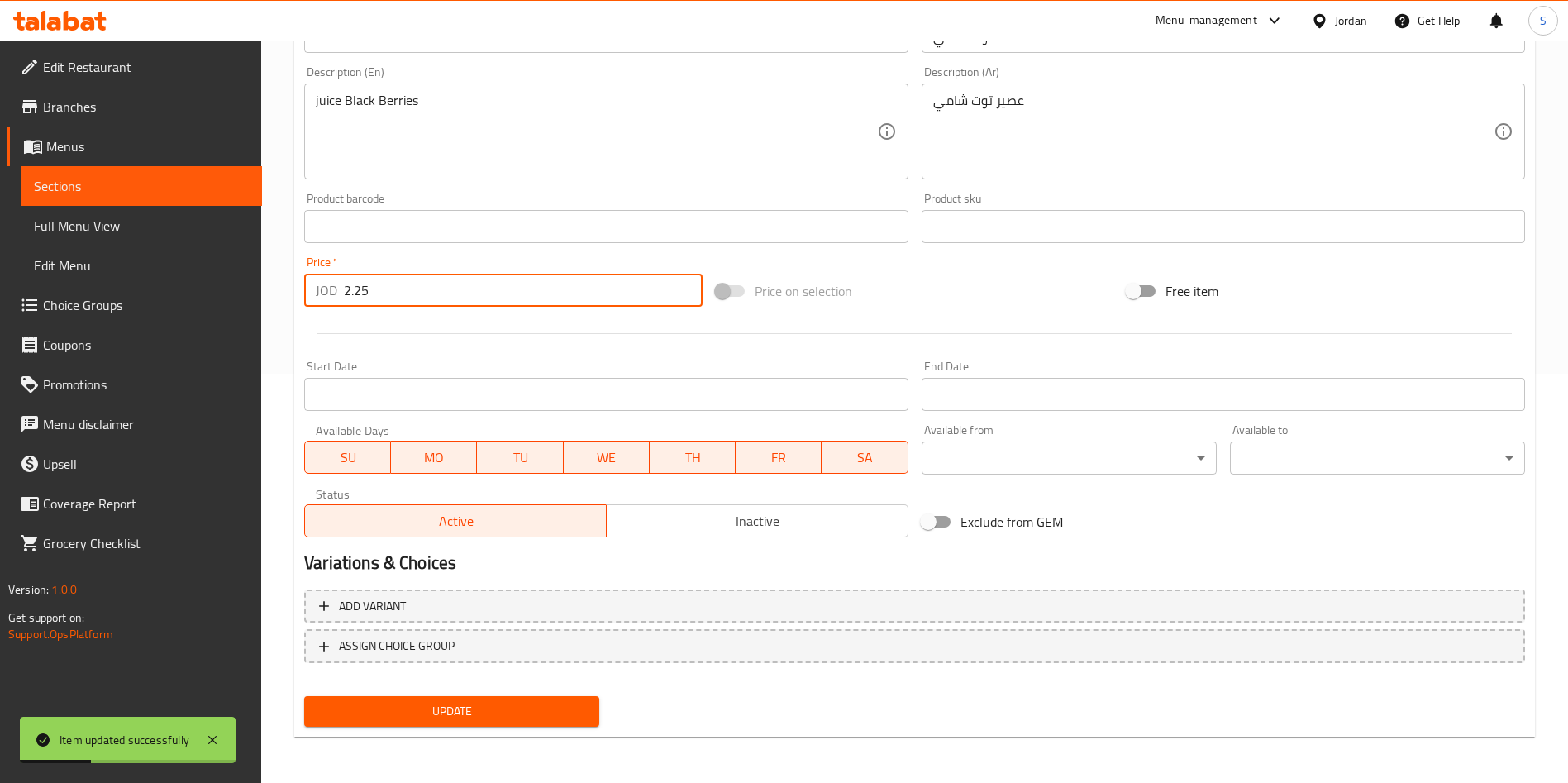
paste input "number"
type input "2.5"
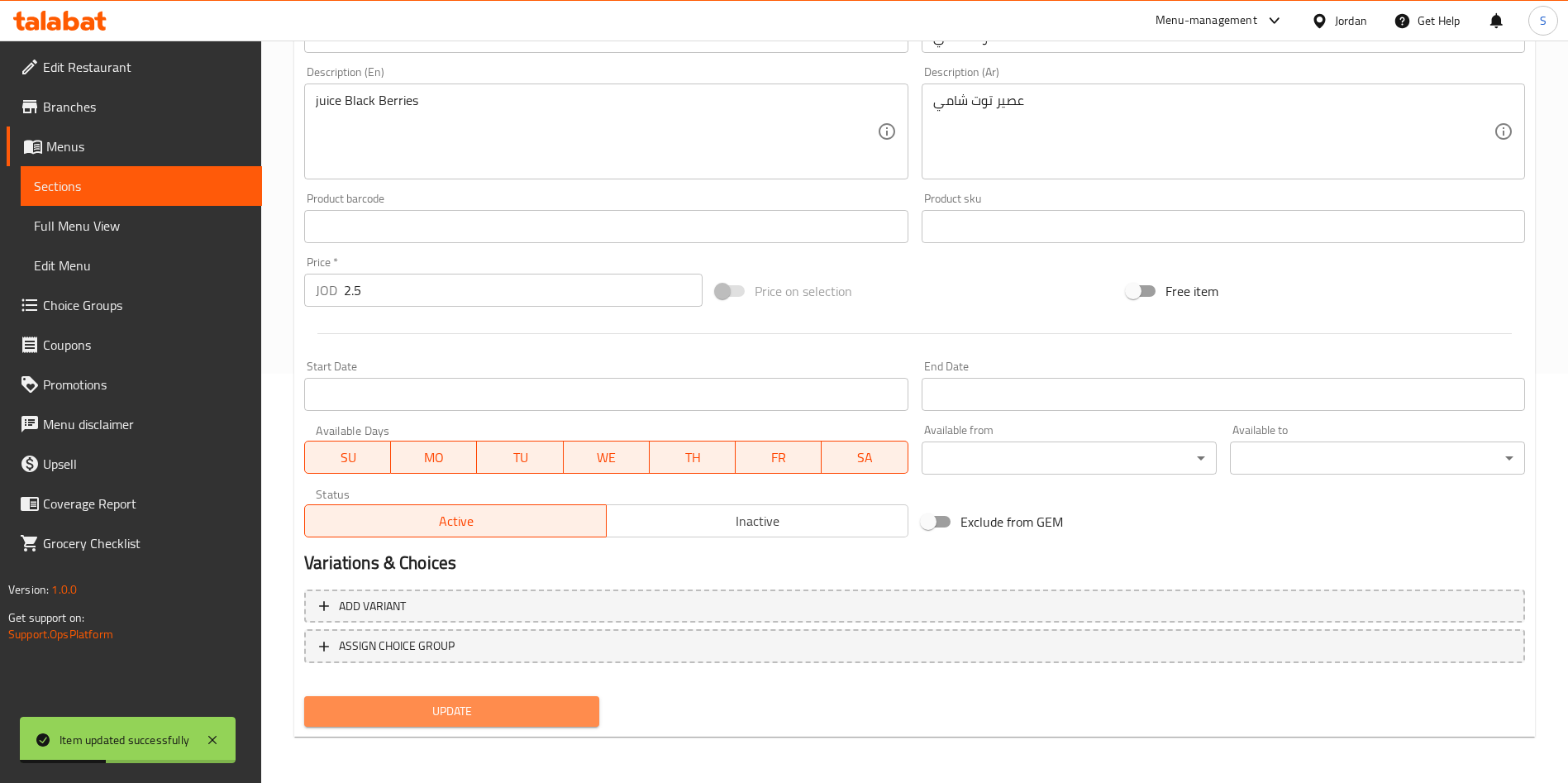
click at [529, 703] on span "Update" at bounding box center [452, 711] width 269 height 20
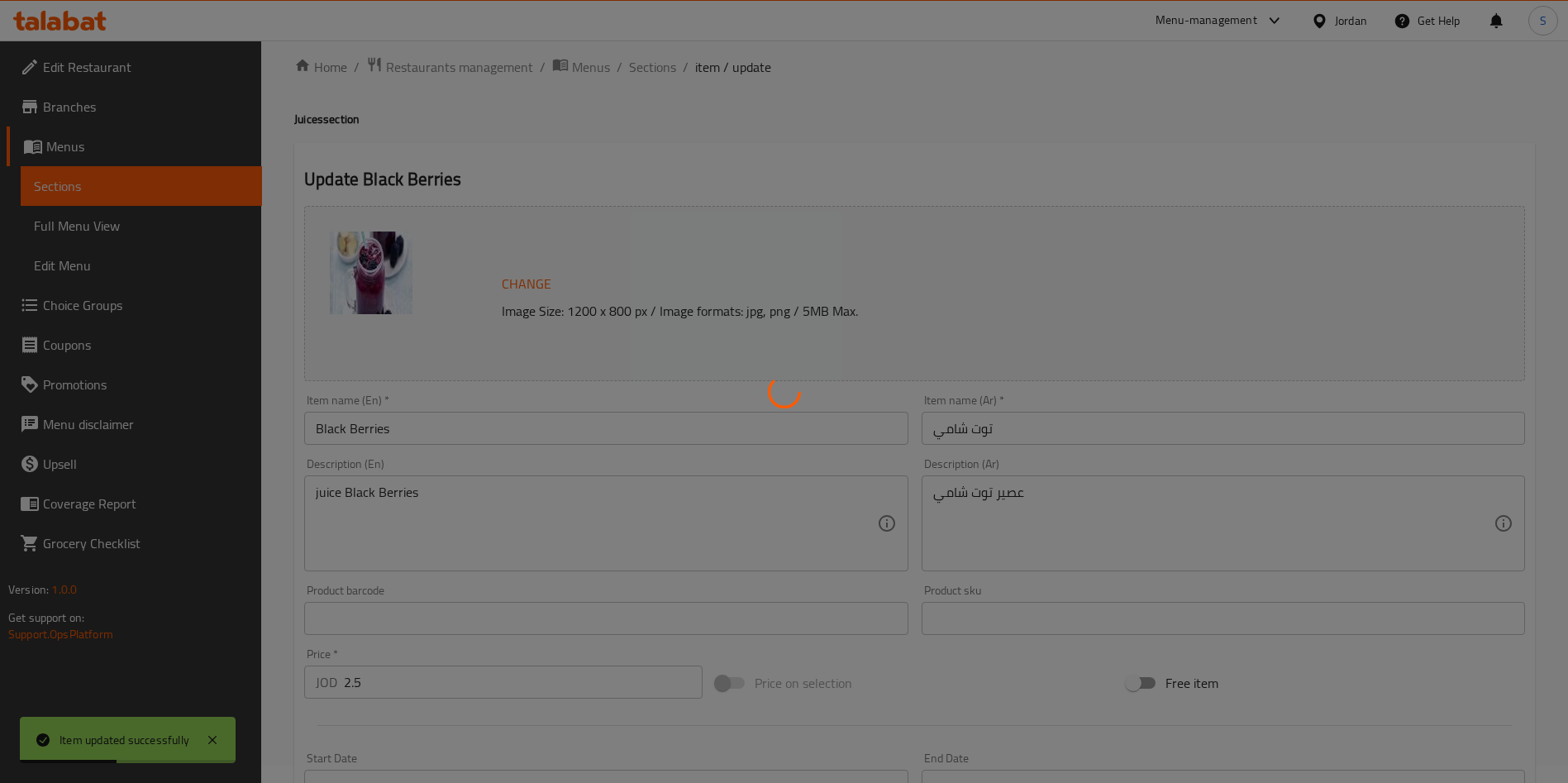
scroll to position [0, 0]
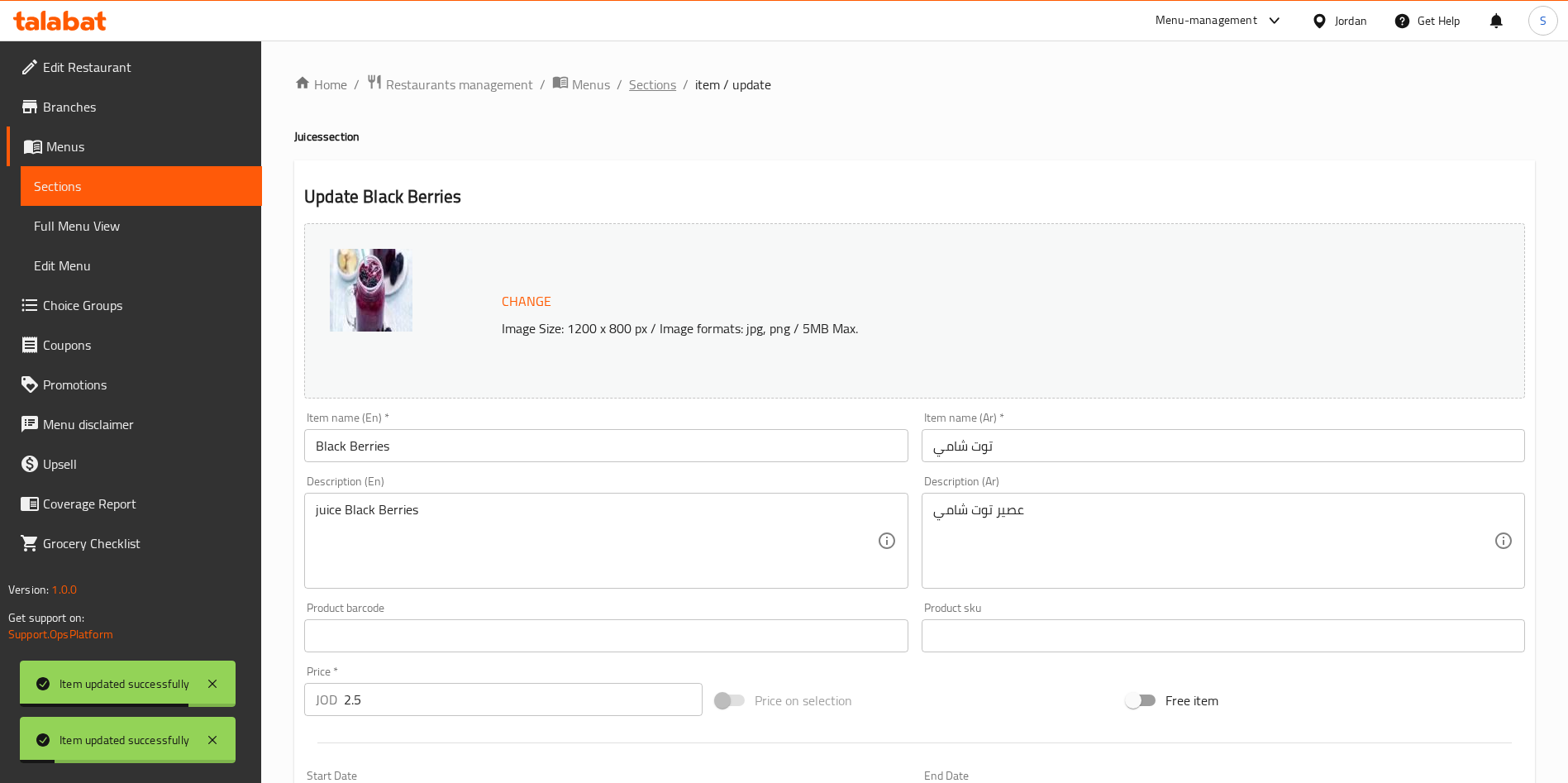
click at [650, 76] on span "Sections" at bounding box center [653, 84] width 47 height 19
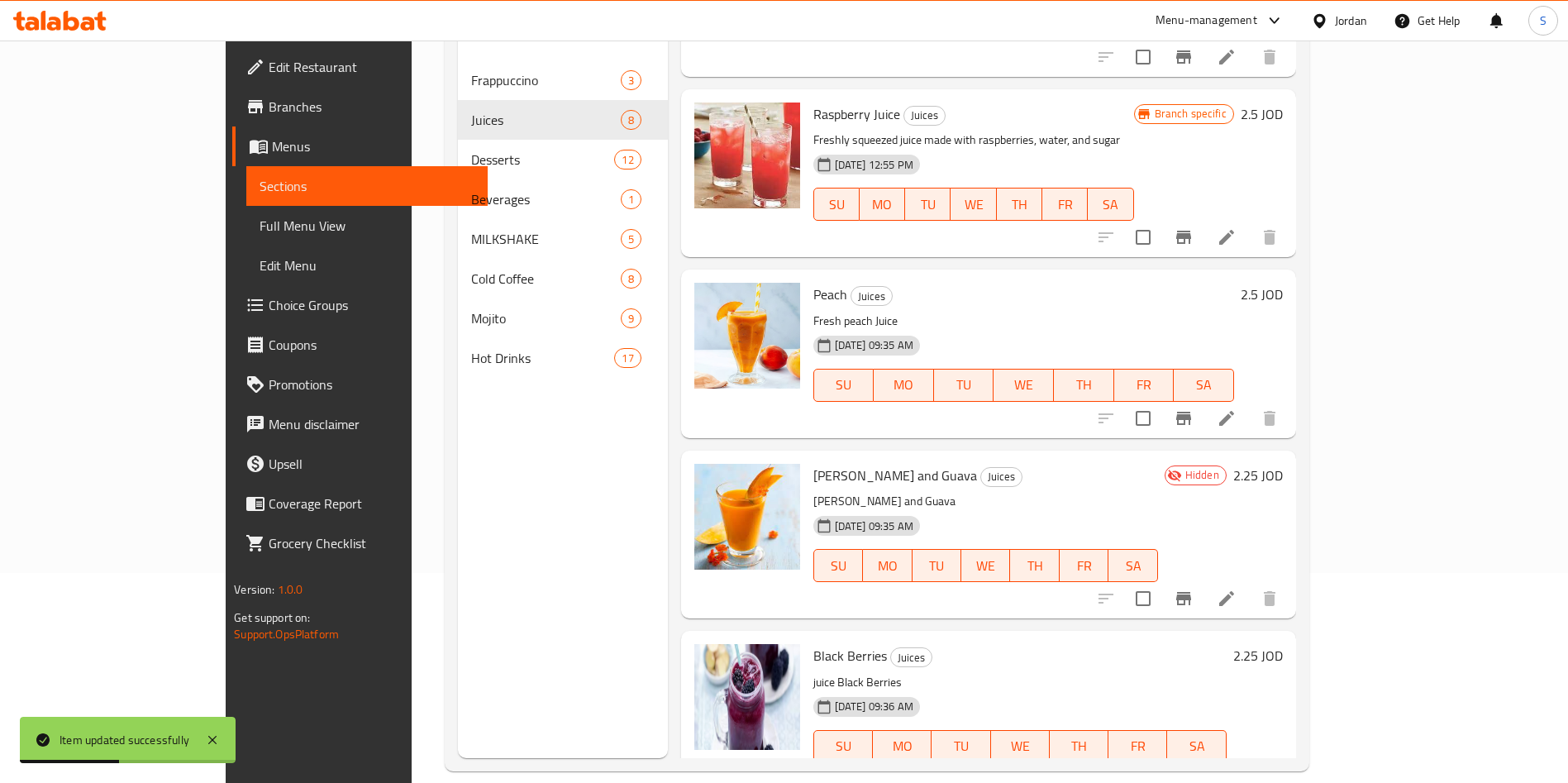
scroll to position [231, 0]
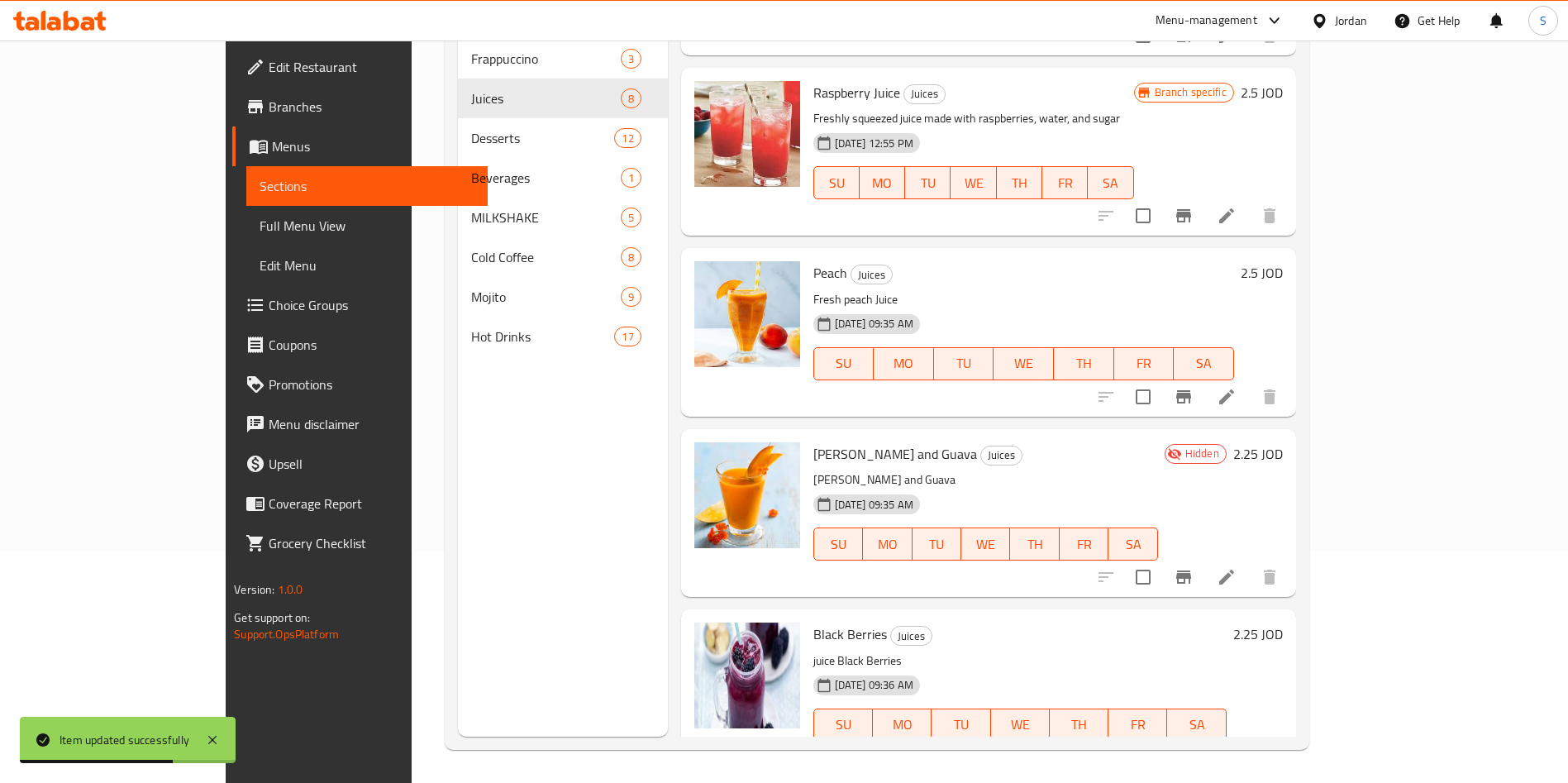
click at [1237, 748] on icon at bounding box center [1226, 758] width 19 height 19
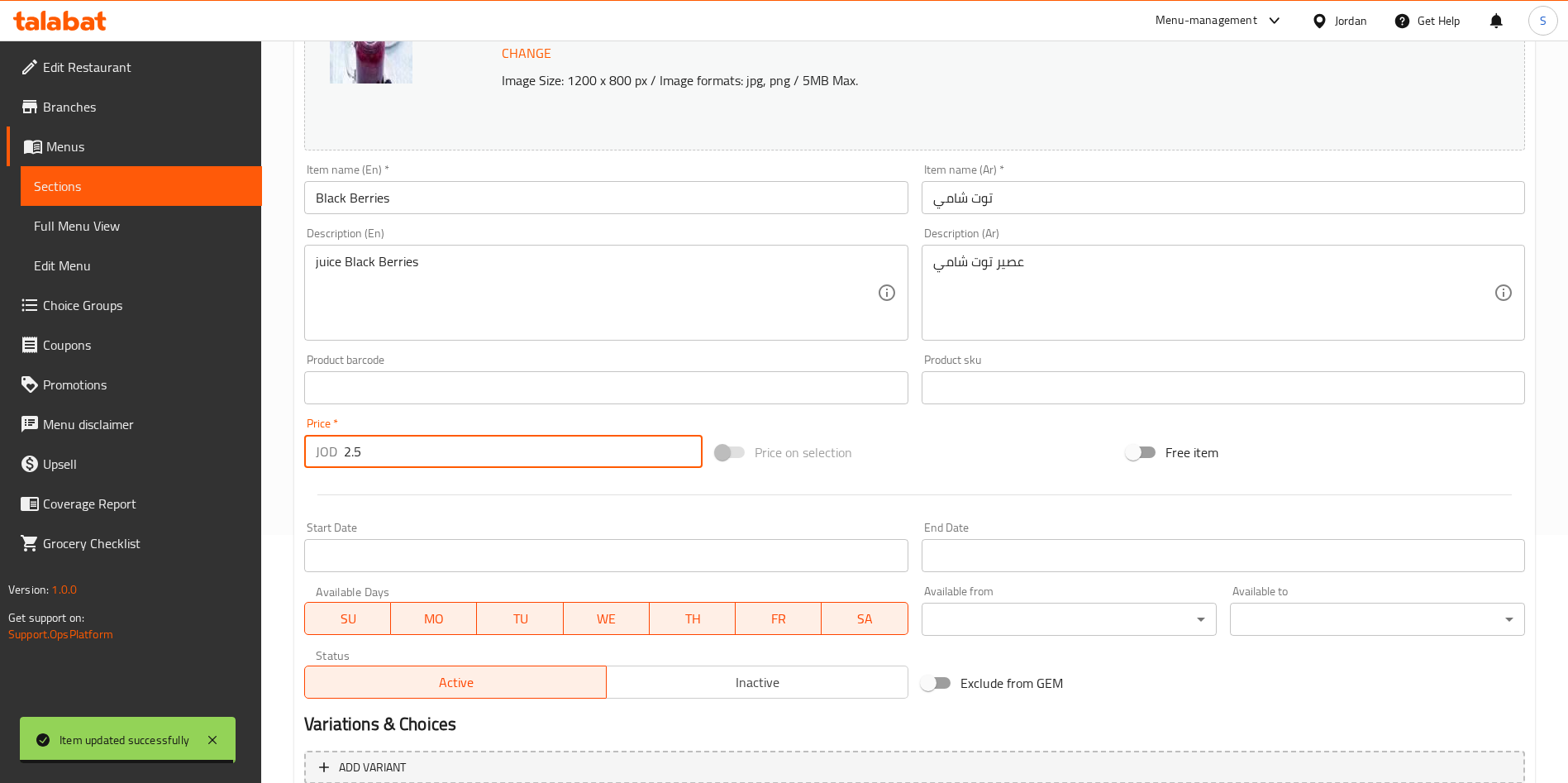
click at [411, 435] on input "2.5" at bounding box center [523, 451] width 359 height 33
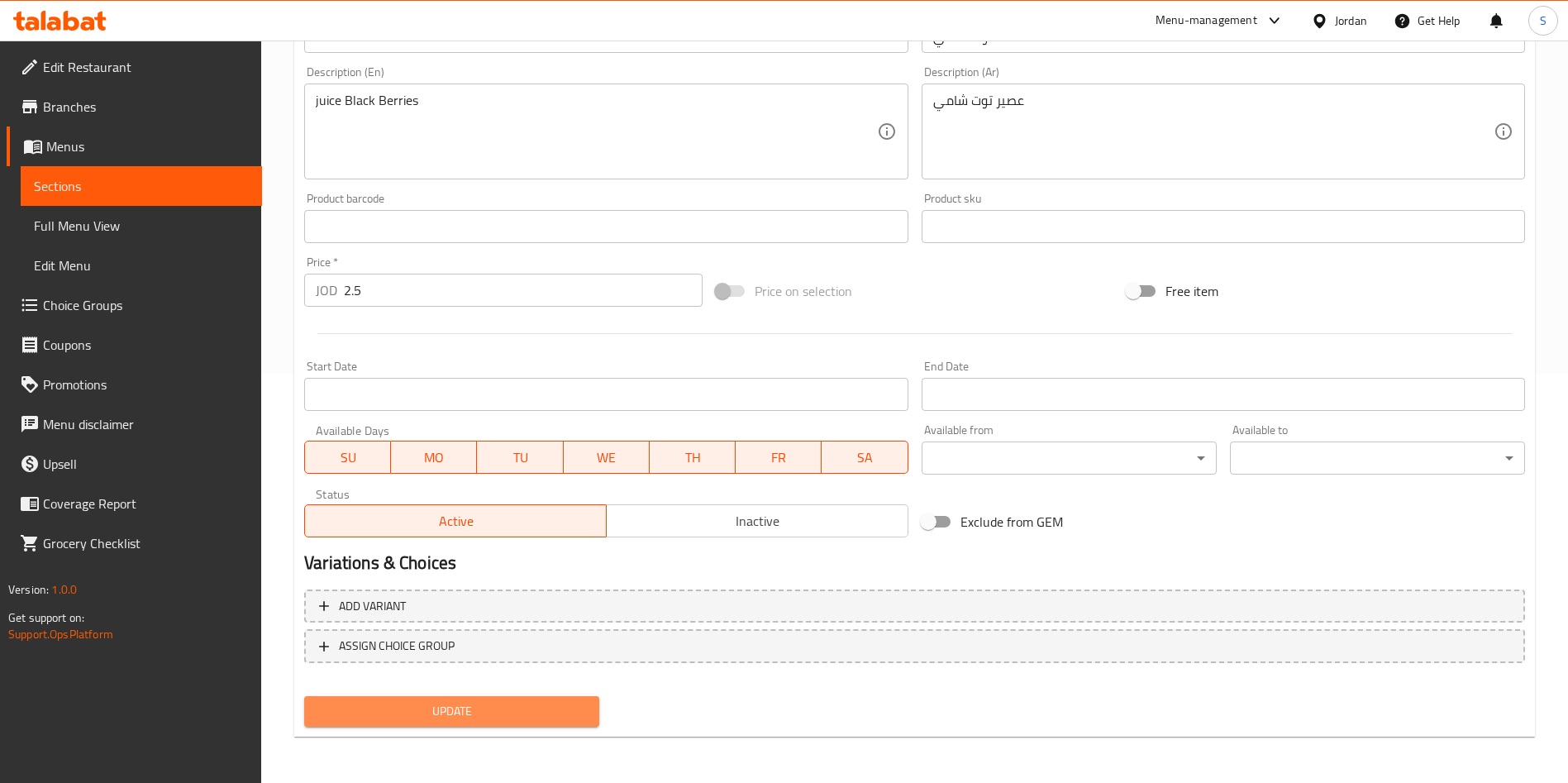
click at [478, 711] on span "Update" at bounding box center [452, 711] width 269 height 20
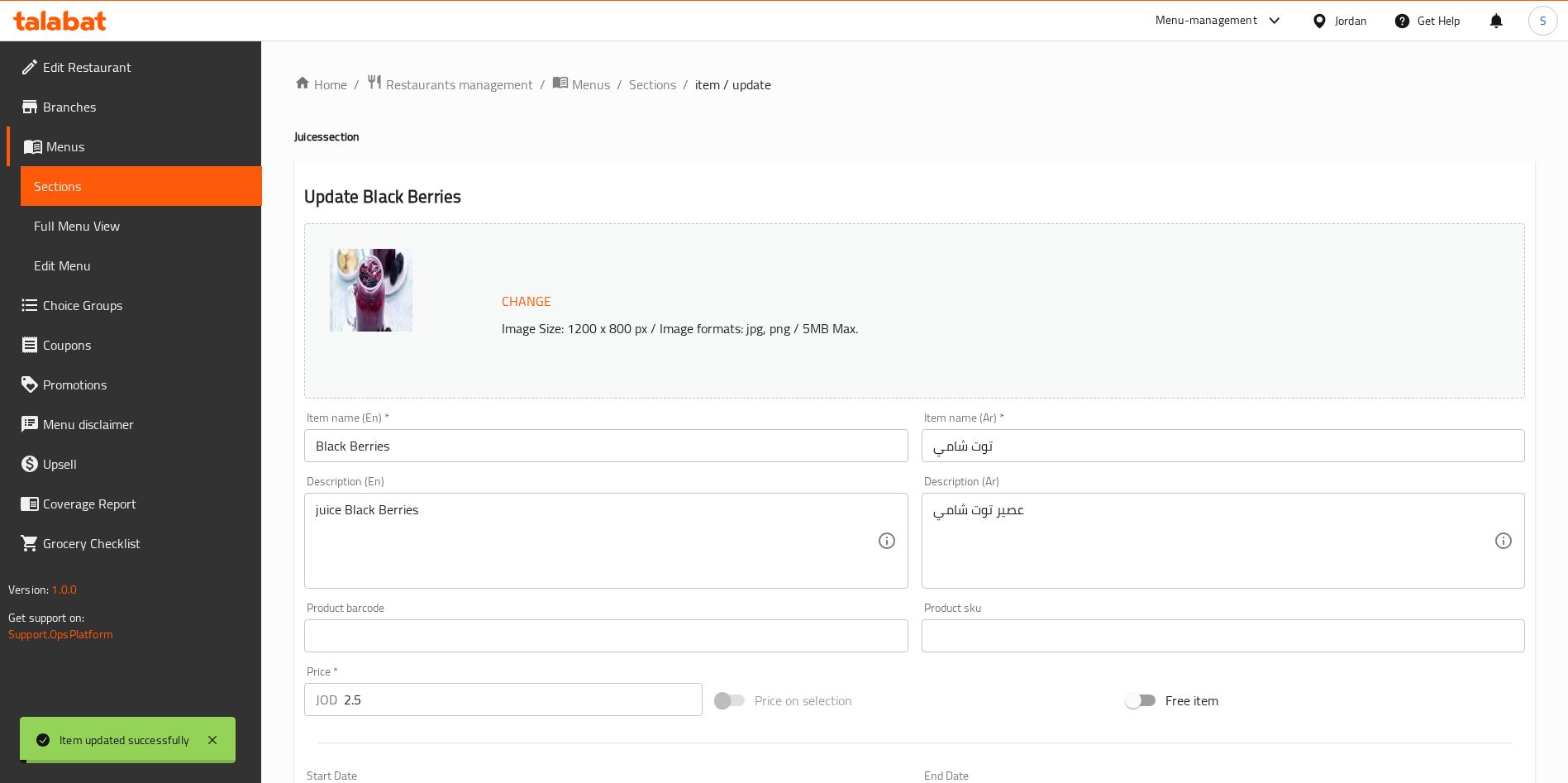
click at [58, 97] on span "Branches" at bounding box center [146, 106] width 206 height 19
